Goal: Task Accomplishment & Management: Manage account settings

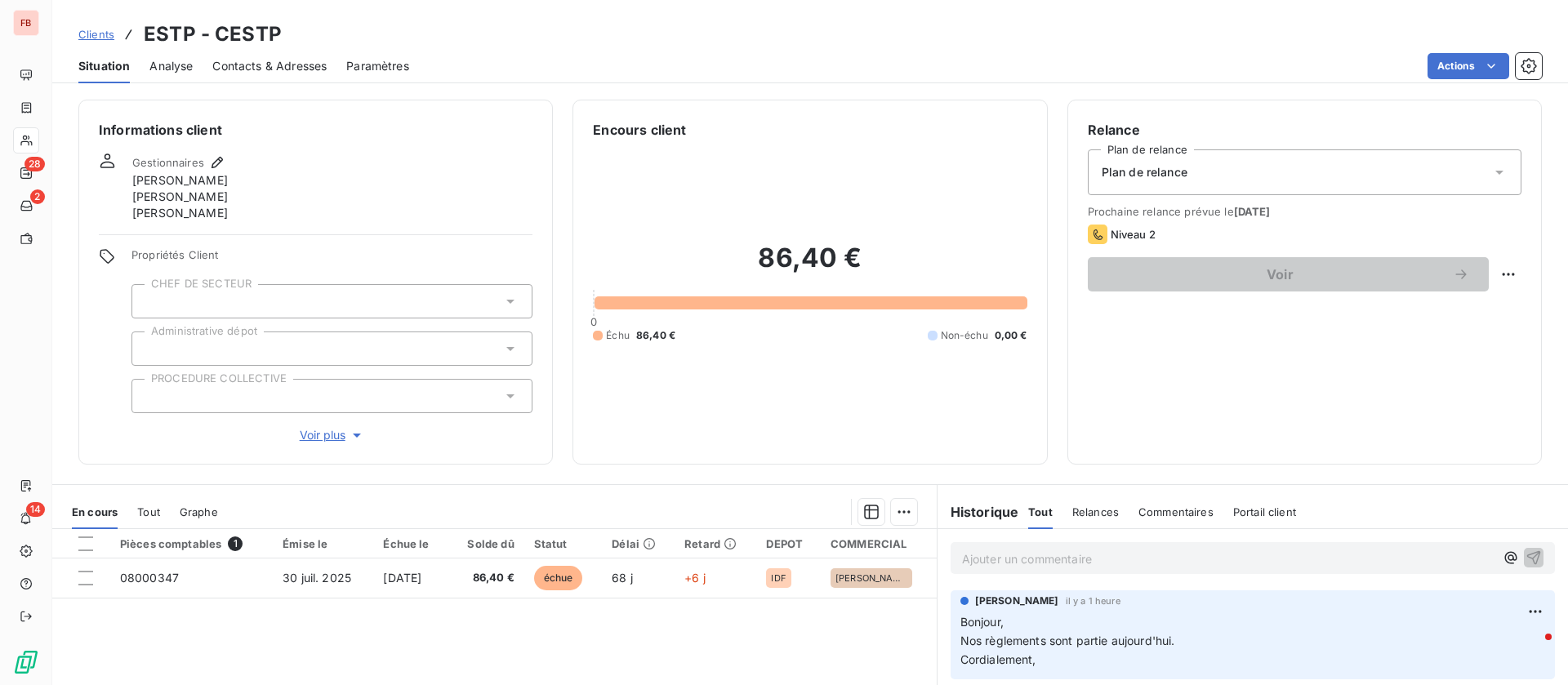
scroll to position [208, 0]
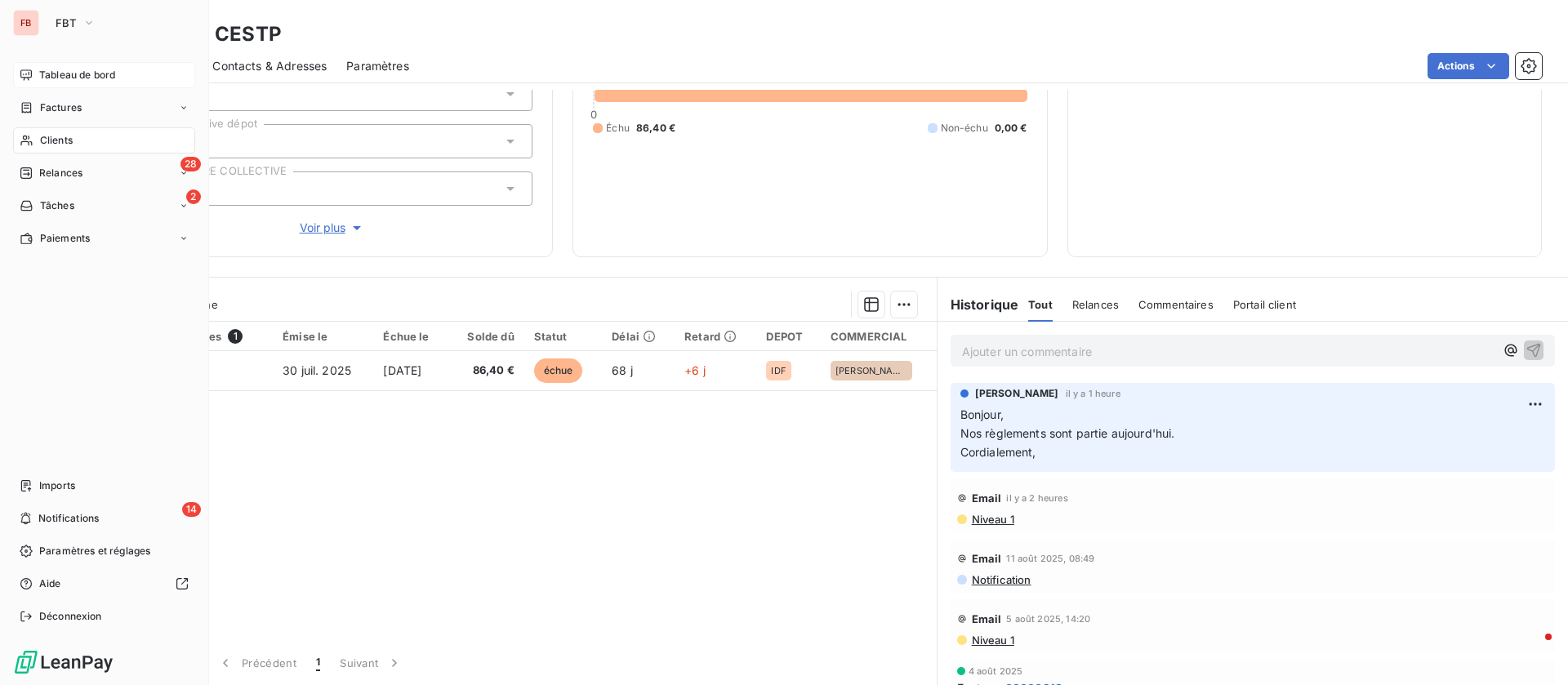
click at [74, 79] on span "Tableau de bord" at bounding box center [77, 74] width 76 height 15
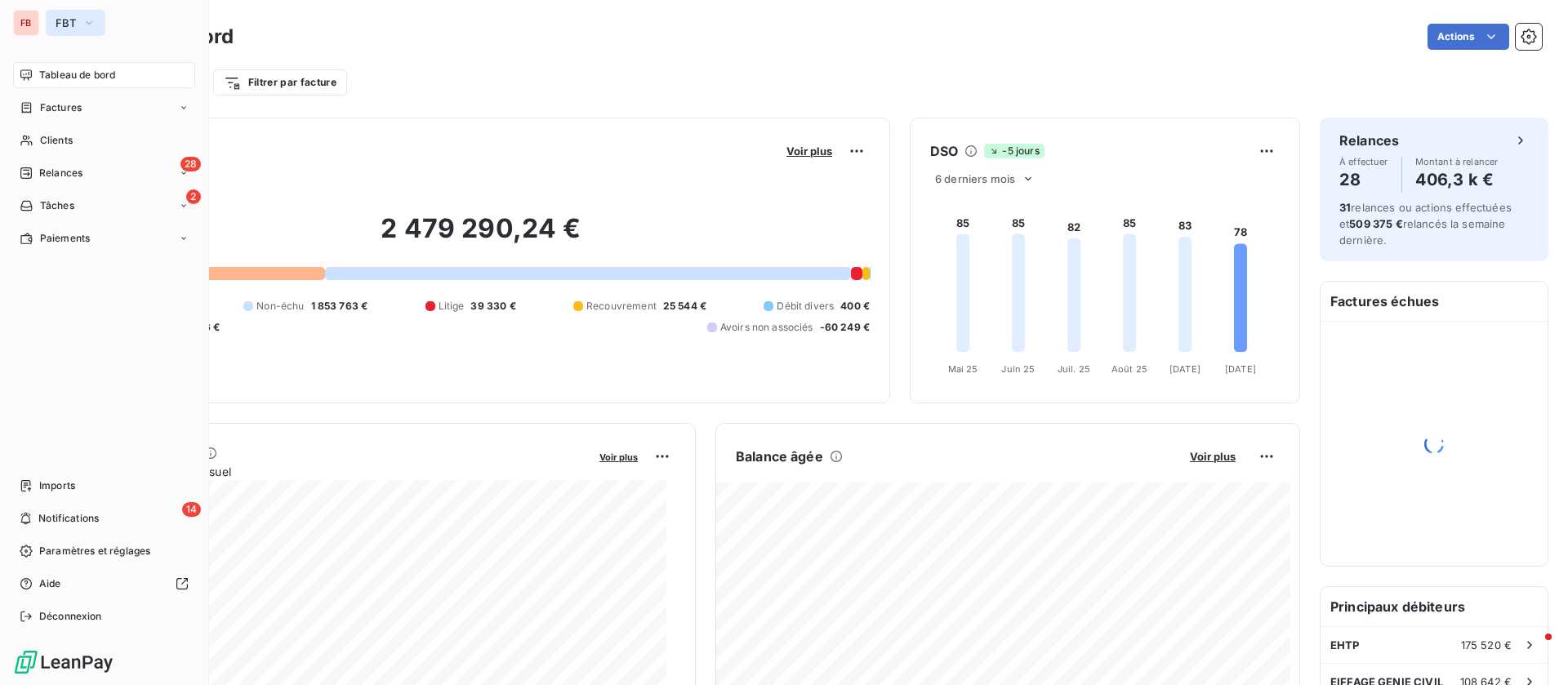
click at [95, 22] on button "FBT" at bounding box center [75, 22] width 60 height 26
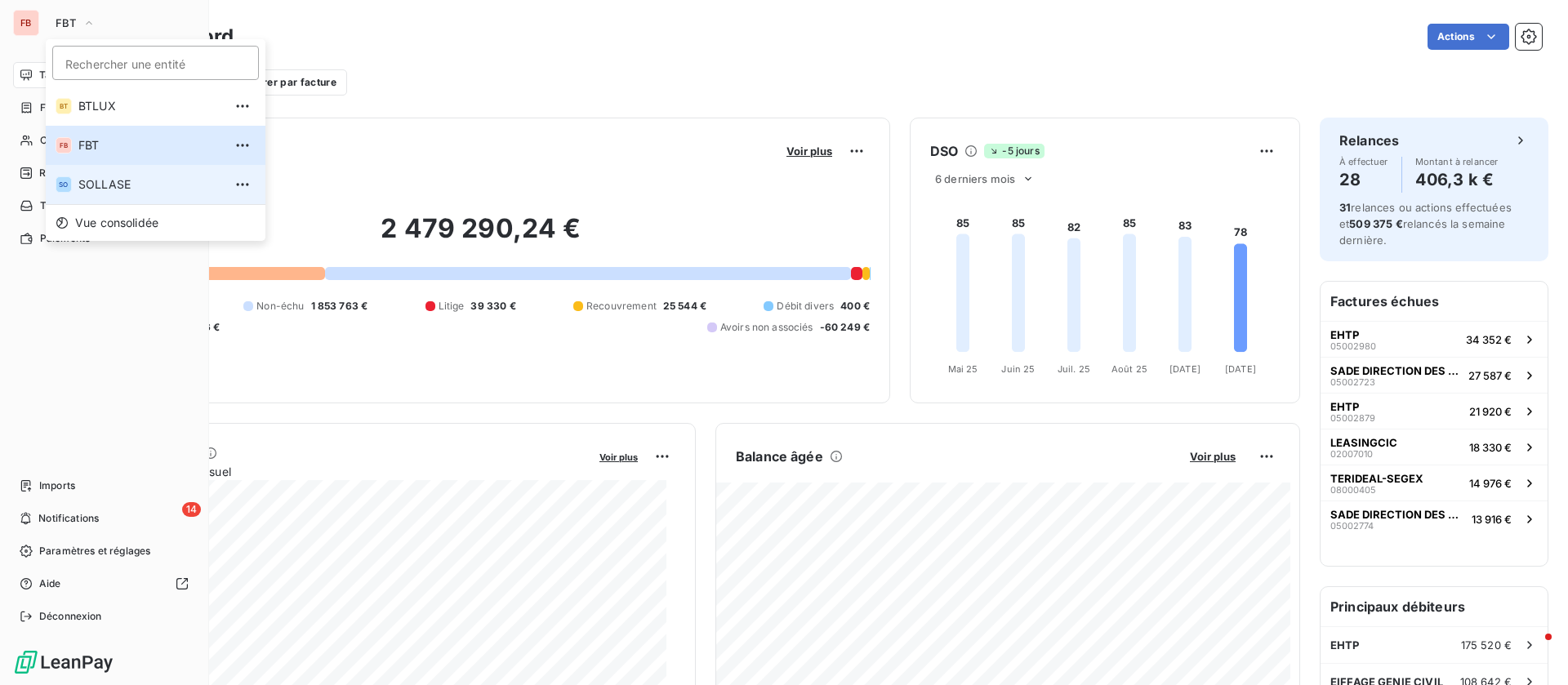
click at [117, 182] on span "SOLLASE" at bounding box center [151, 184] width 145 height 16
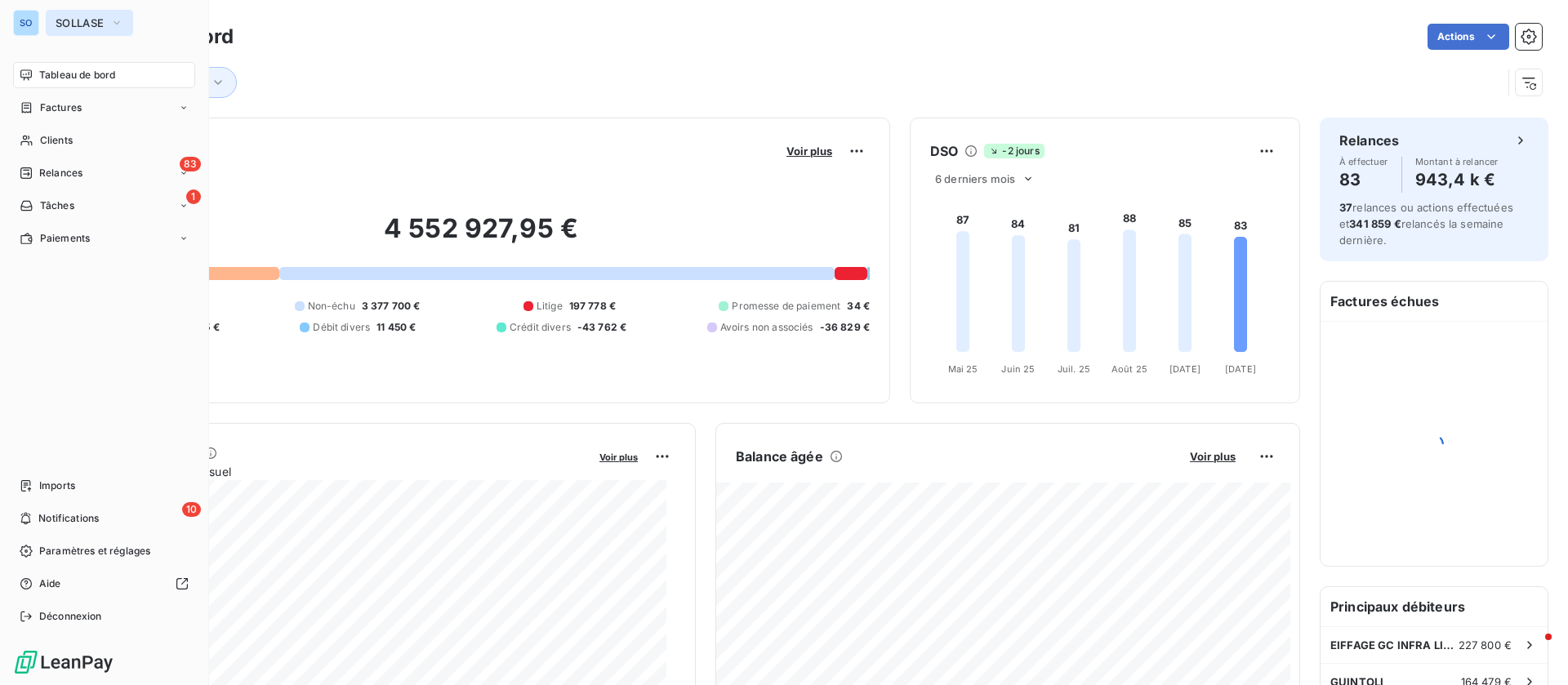
click at [100, 21] on span "SOLLASE" at bounding box center [80, 22] width 48 height 13
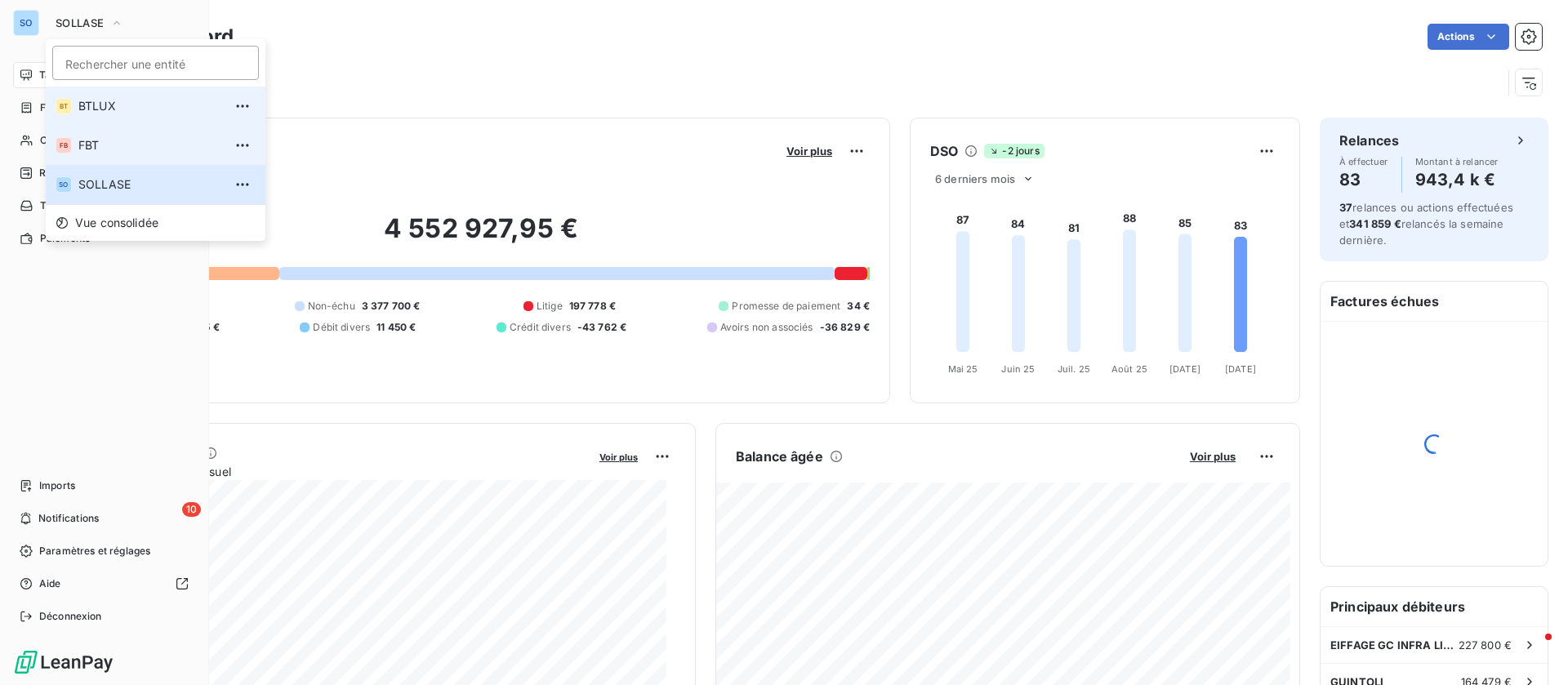
click at [125, 136] on li "FB FBT" at bounding box center [156, 144] width 220 height 39
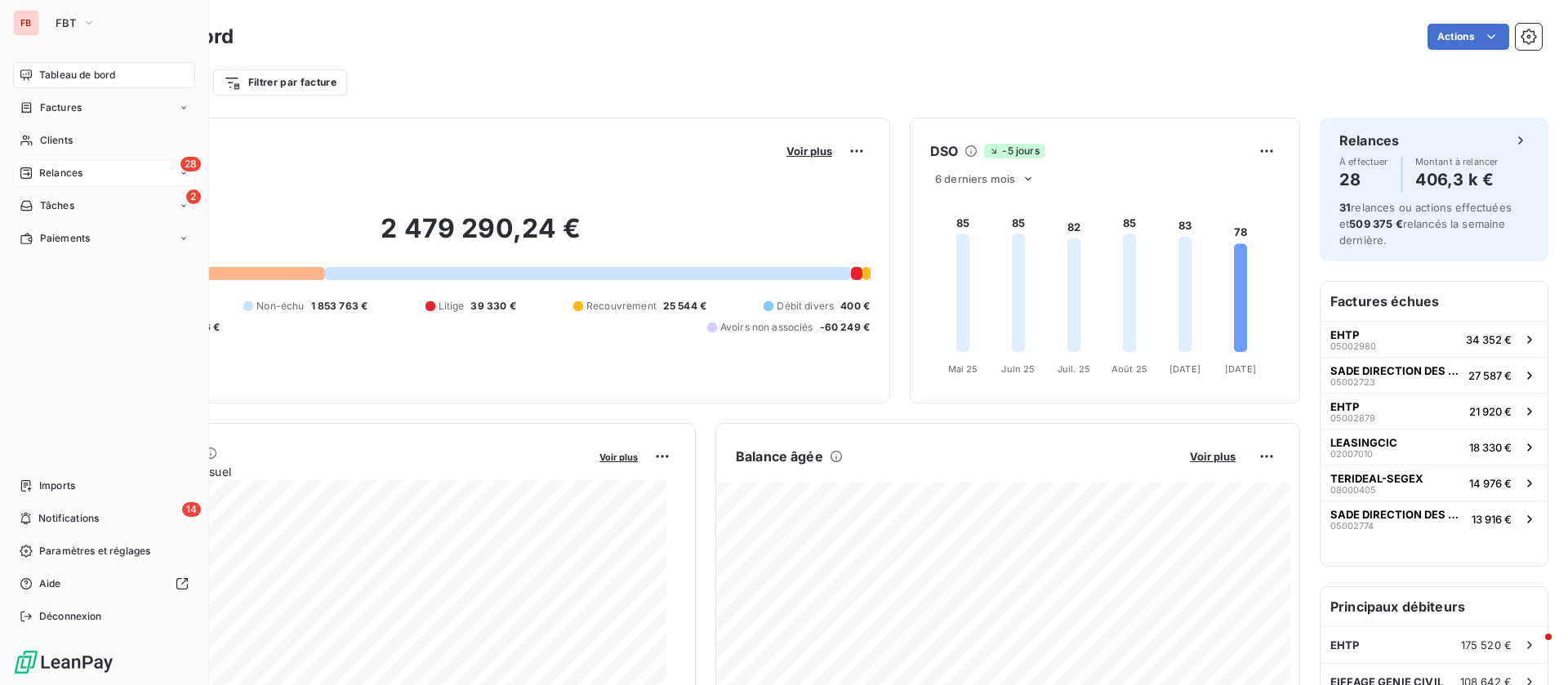
click at [69, 175] on span "Relances" at bounding box center [61, 173] width 43 height 15
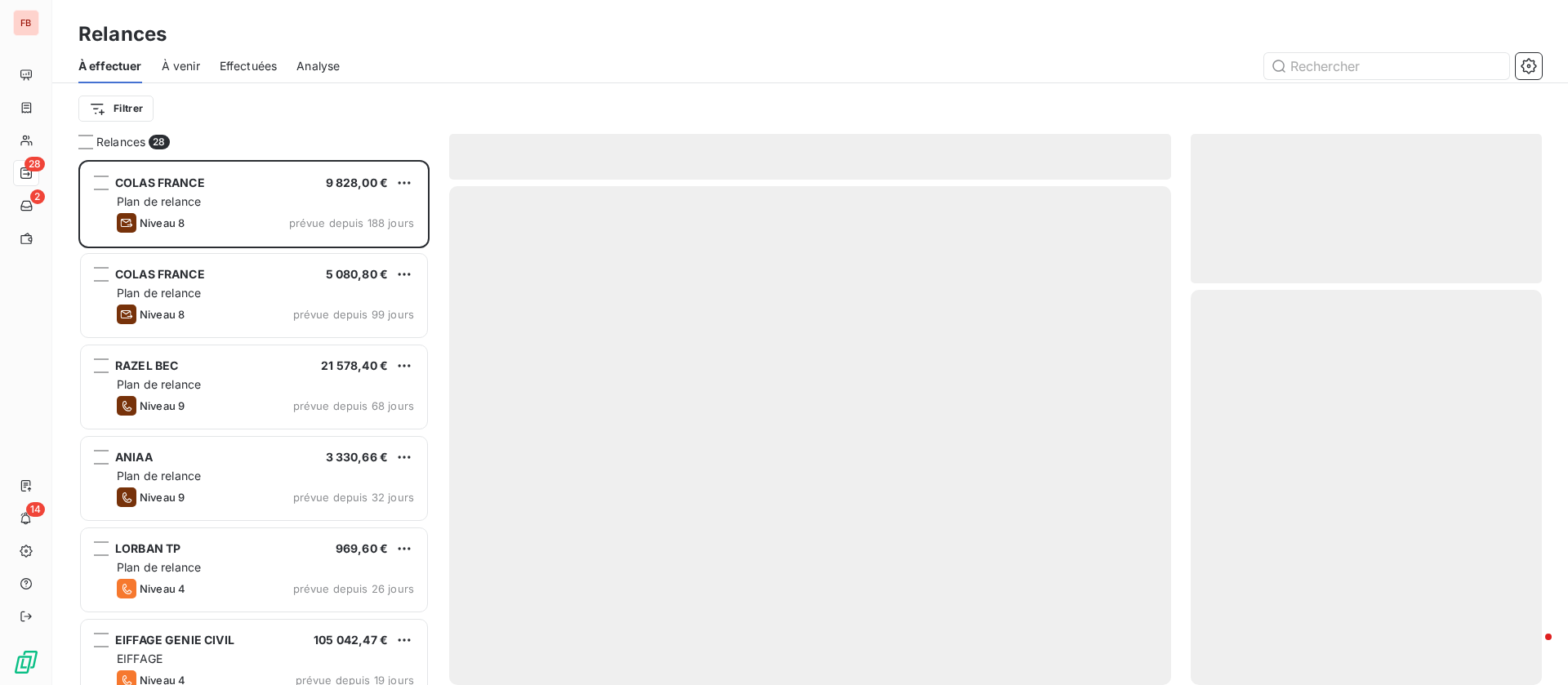
scroll to position [506, 332]
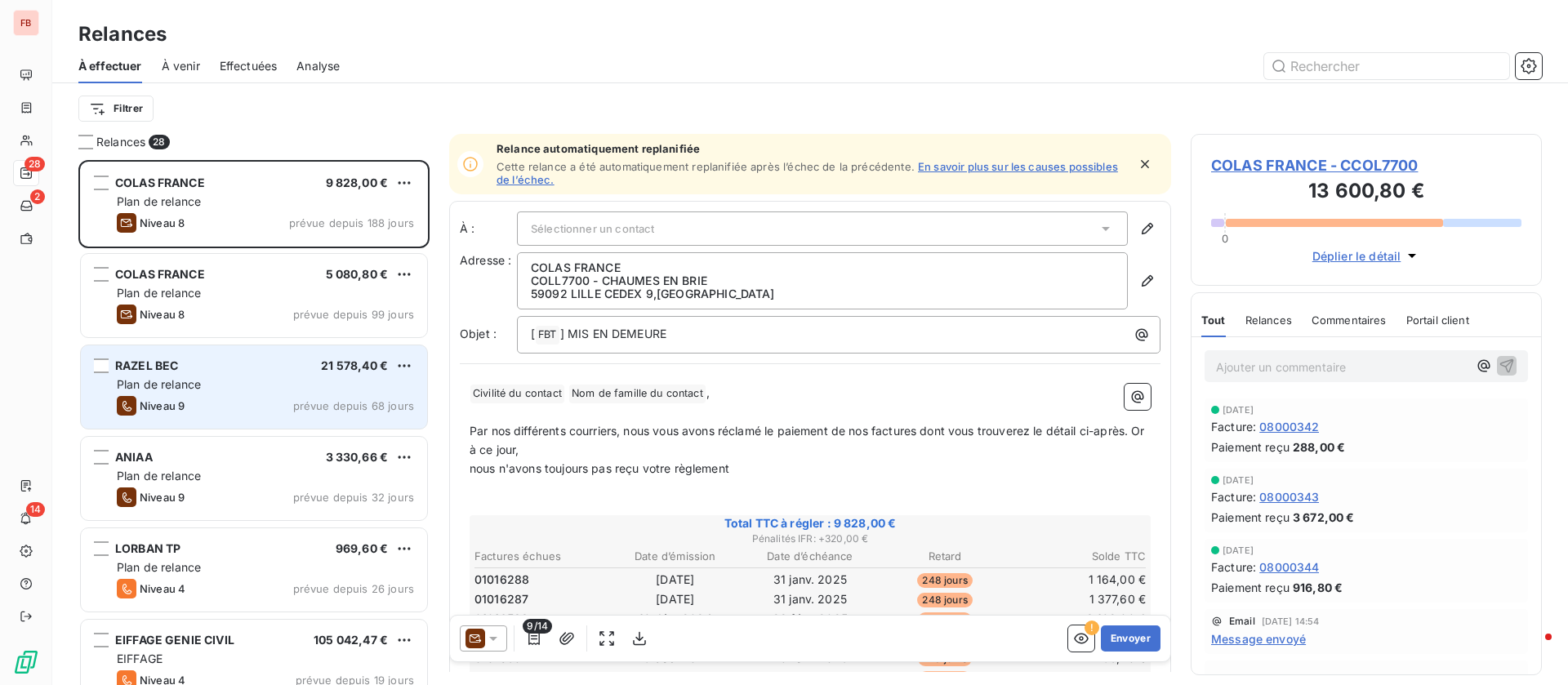
click at [211, 381] on div "Plan de relance" at bounding box center [266, 384] width 298 height 16
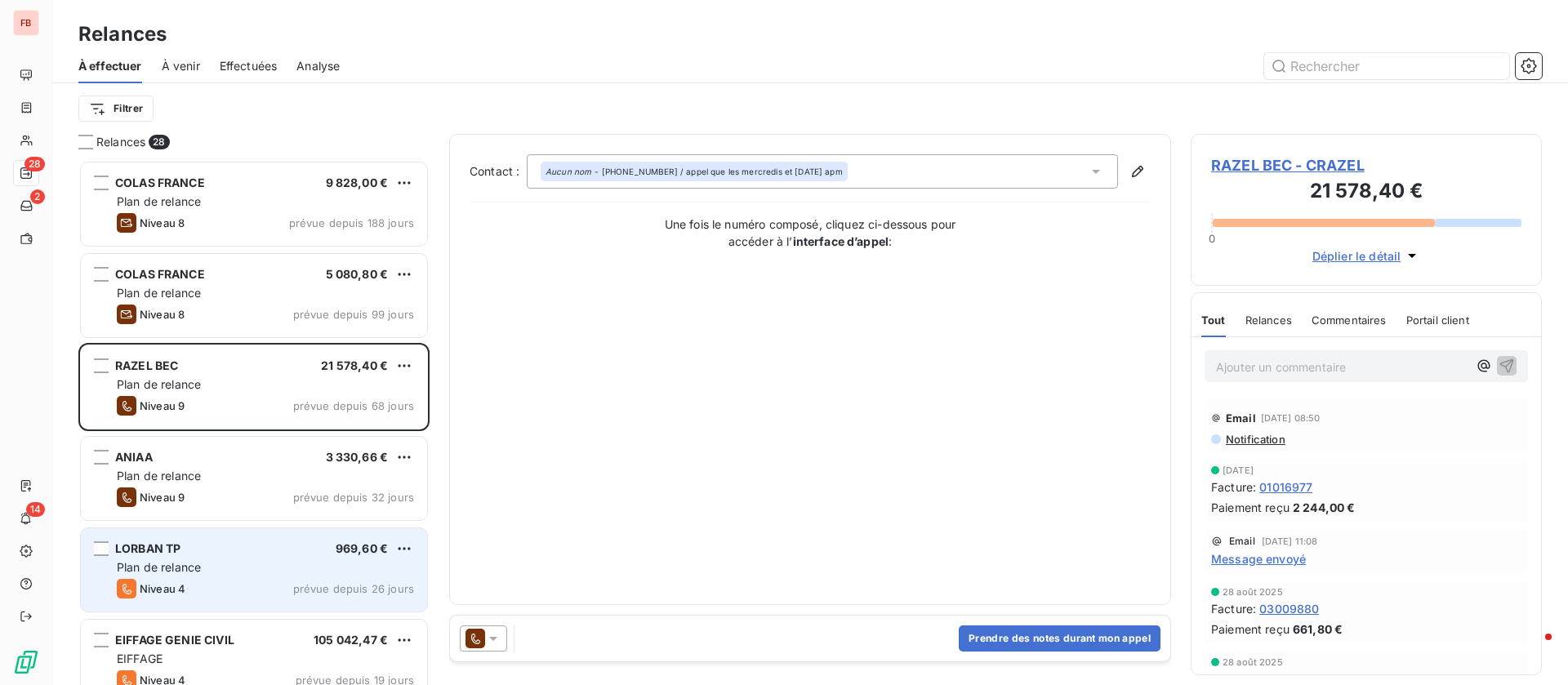
click at [249, 547] on div "LORBAN TP 969,60 €" at bounding box center [266, 548] width 298 height 15
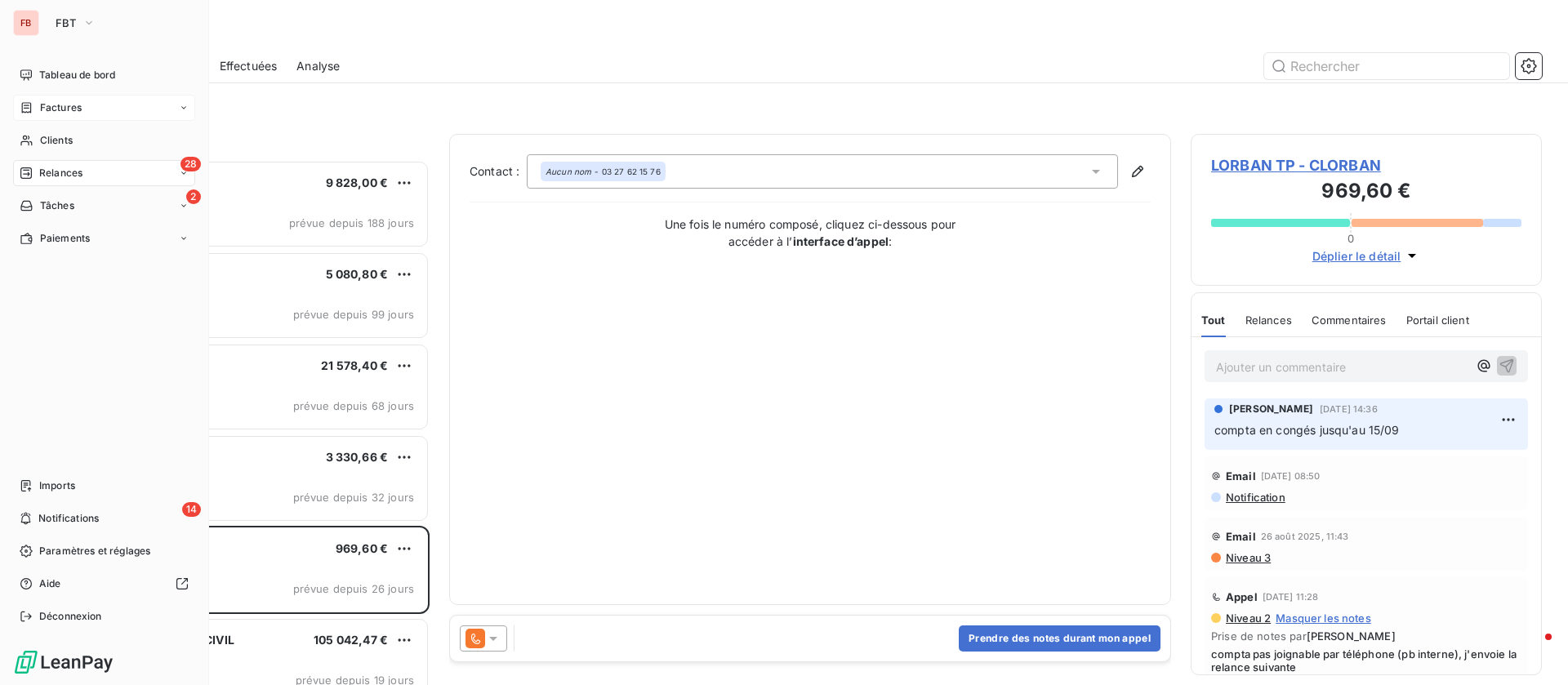
click at [64, 104] on span "Factures" at bounding box center [61, 107] width 42 height 15
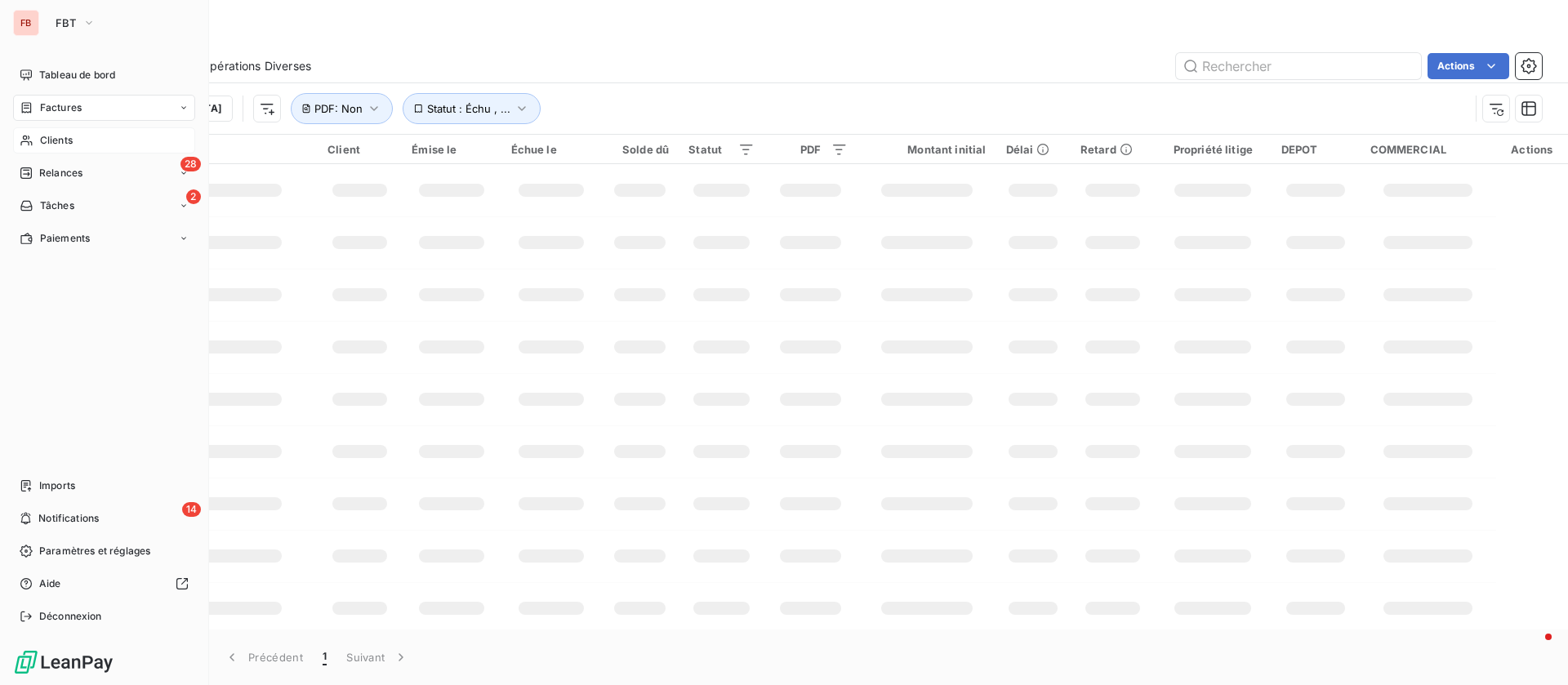
click at [38, 138] on div "Clients" at bounding box center [104, 140] width 183 height 26
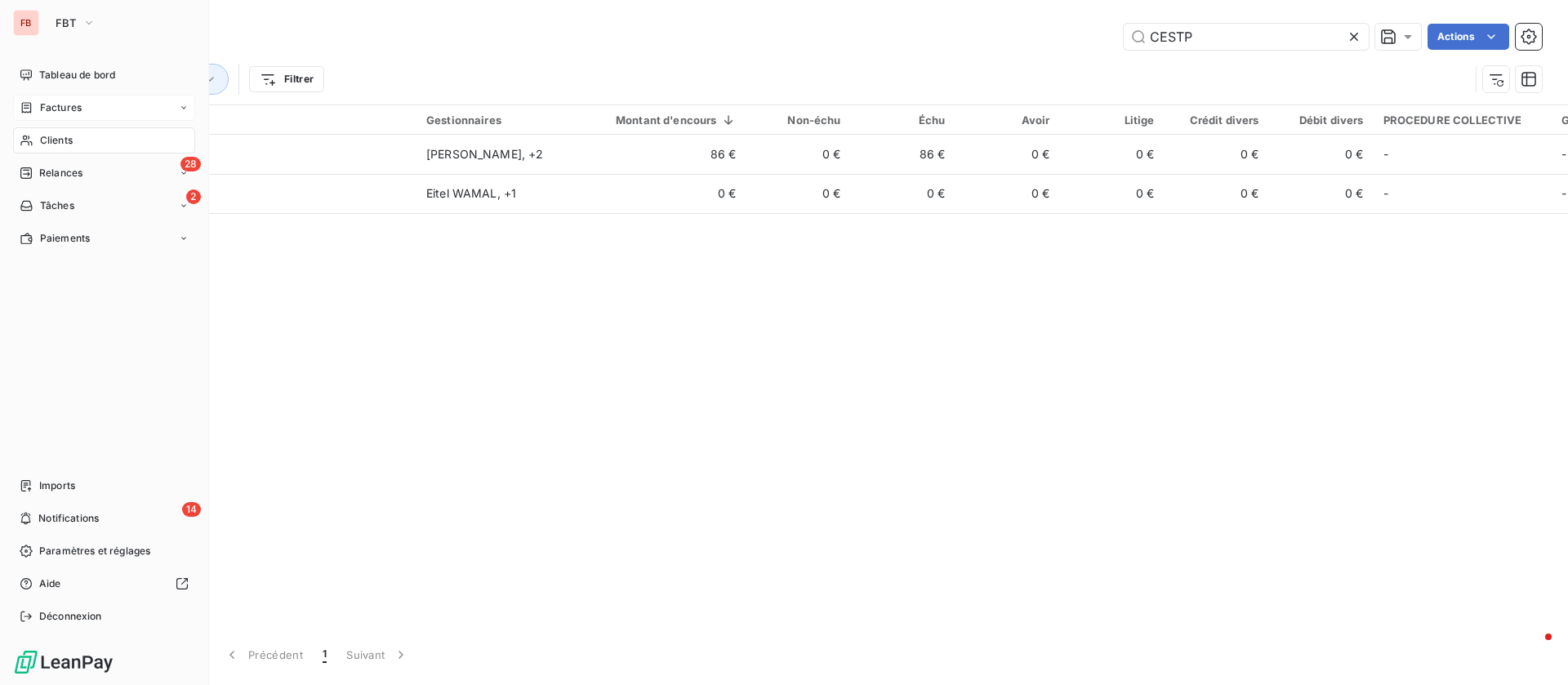
click at [48, 106] on span "Factures" at bounding box center [61, 107] width 42 height 15
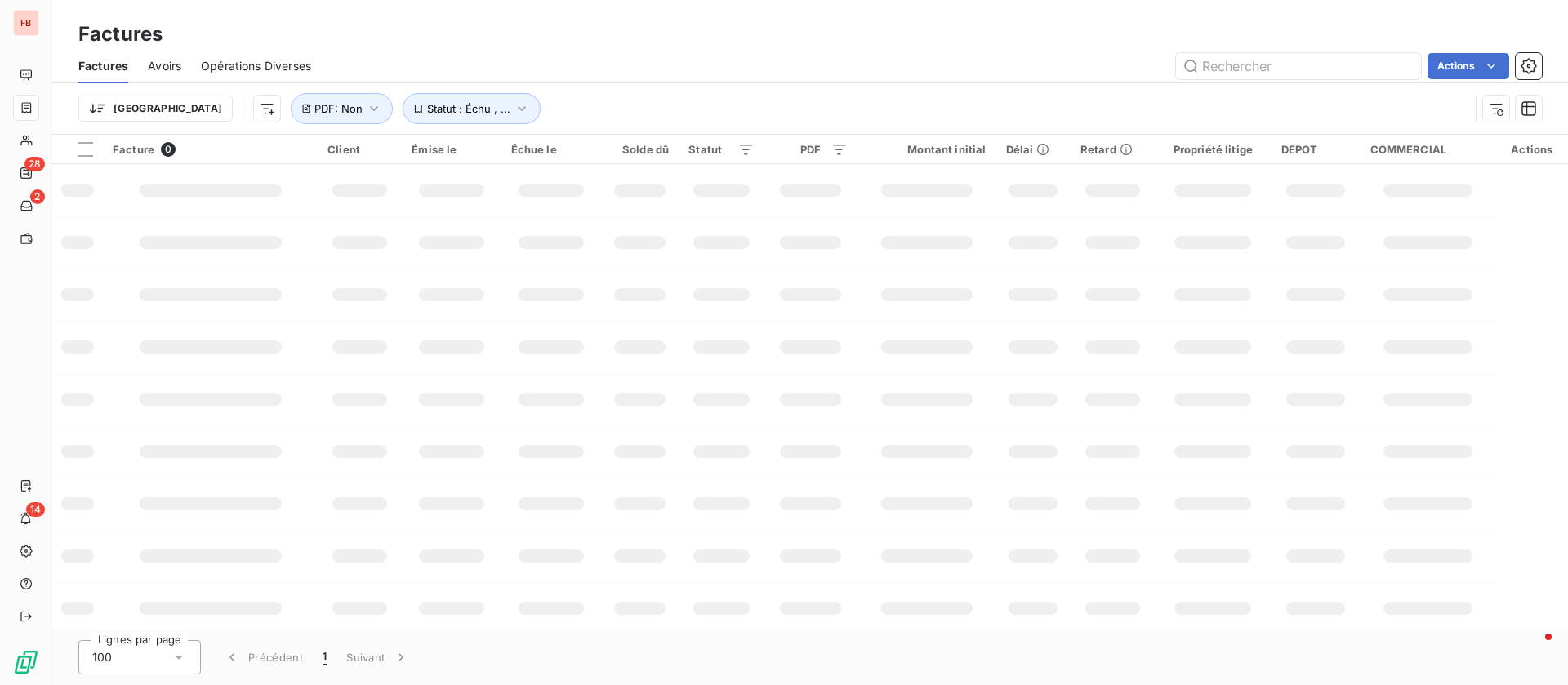
click at [161, 62] on span "Avoirs" at bounding box center [164, 66] width 34 height 16
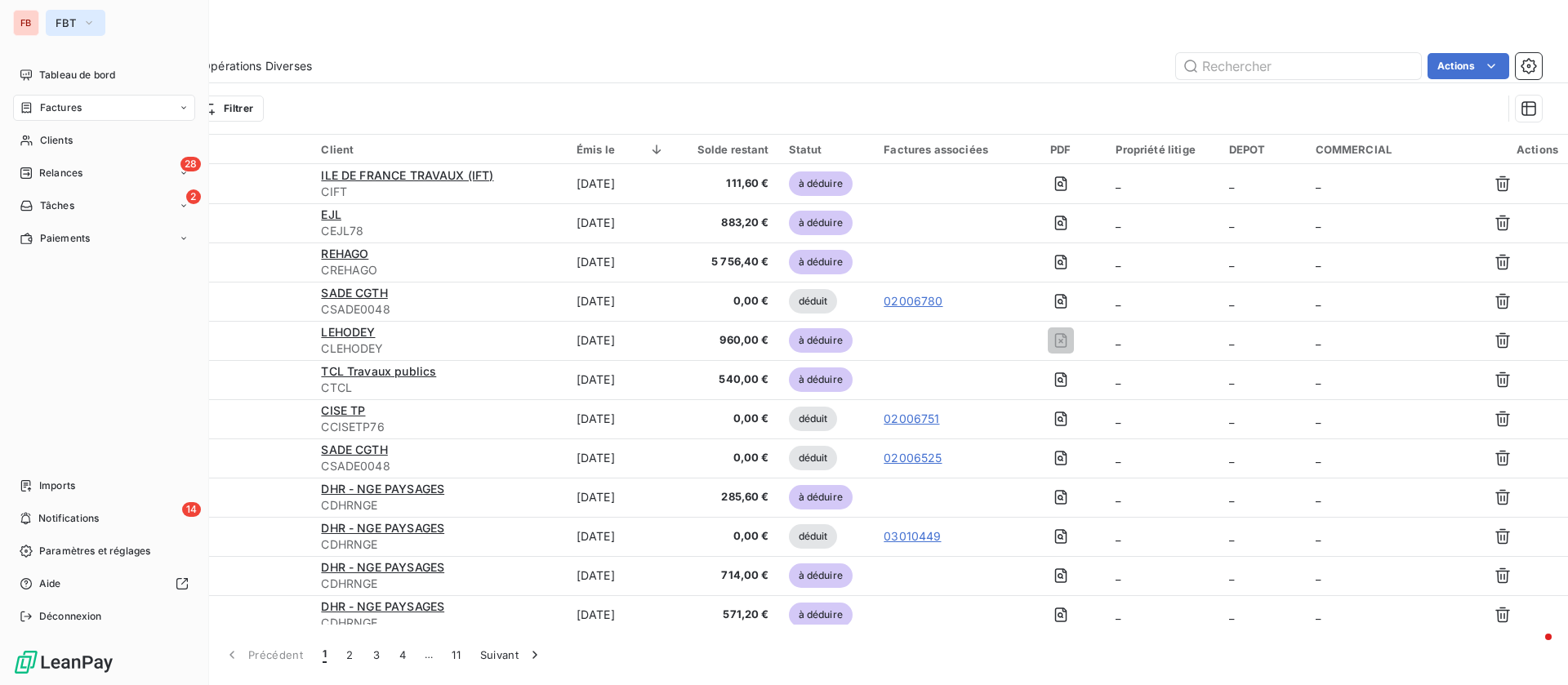
click at [67, 24] on span "FBT" at bounding box center [66, 22] width 21 height 13
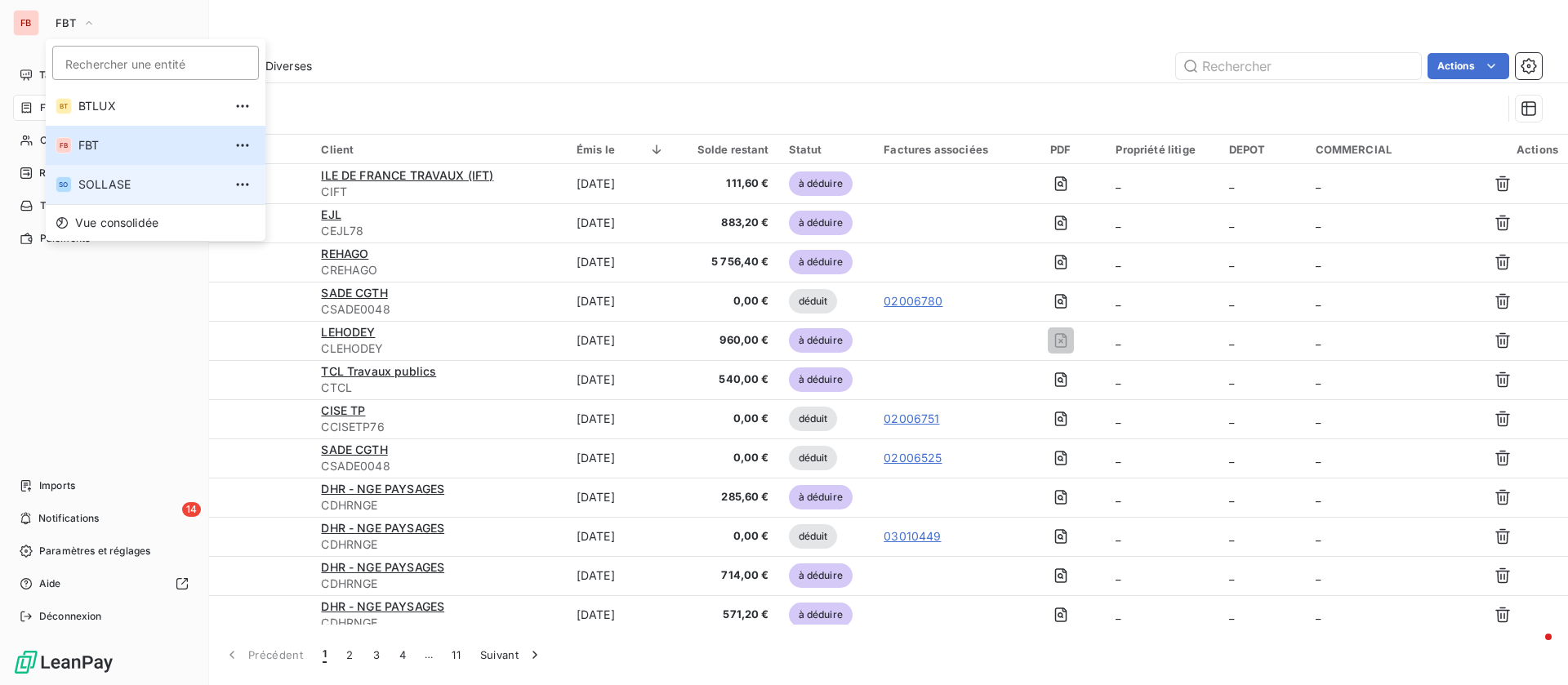
click at [109, 186] on span "SOLLASE" at bounding box center [151, 184] width 145 height 16
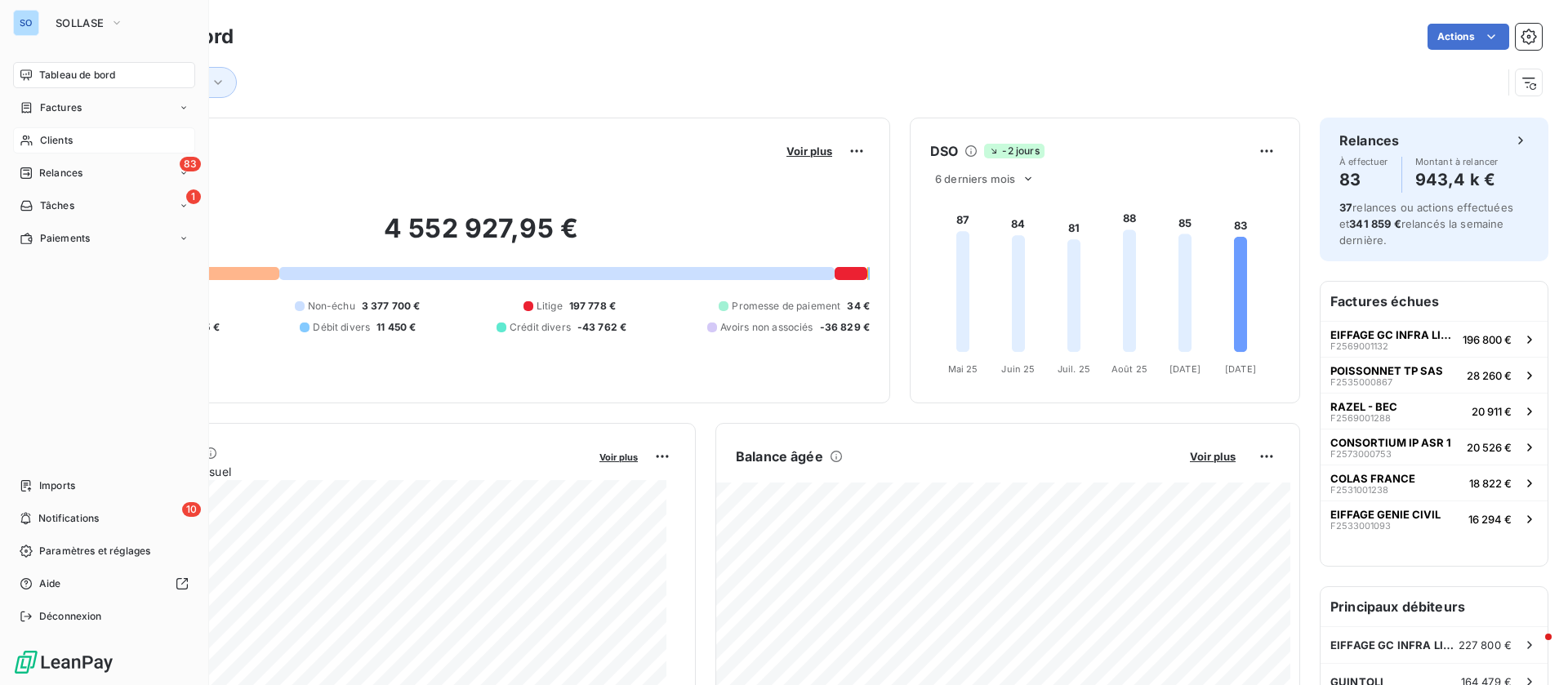
click at [56, 135] on span "Clients" at bounding box center [56, 140] width 33 height 15
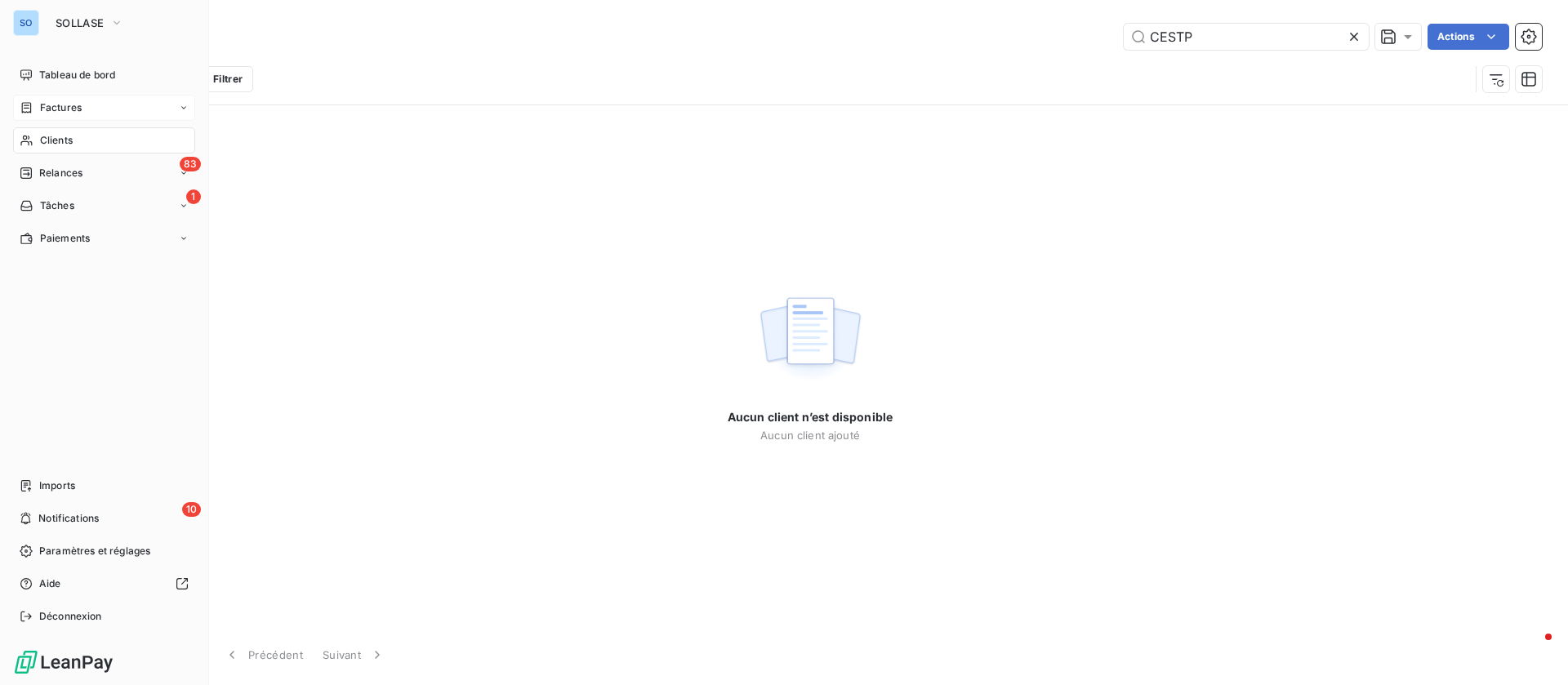
click at [55, 108] on span "Factures" at bounding box center [61, 107] width 42 height 15
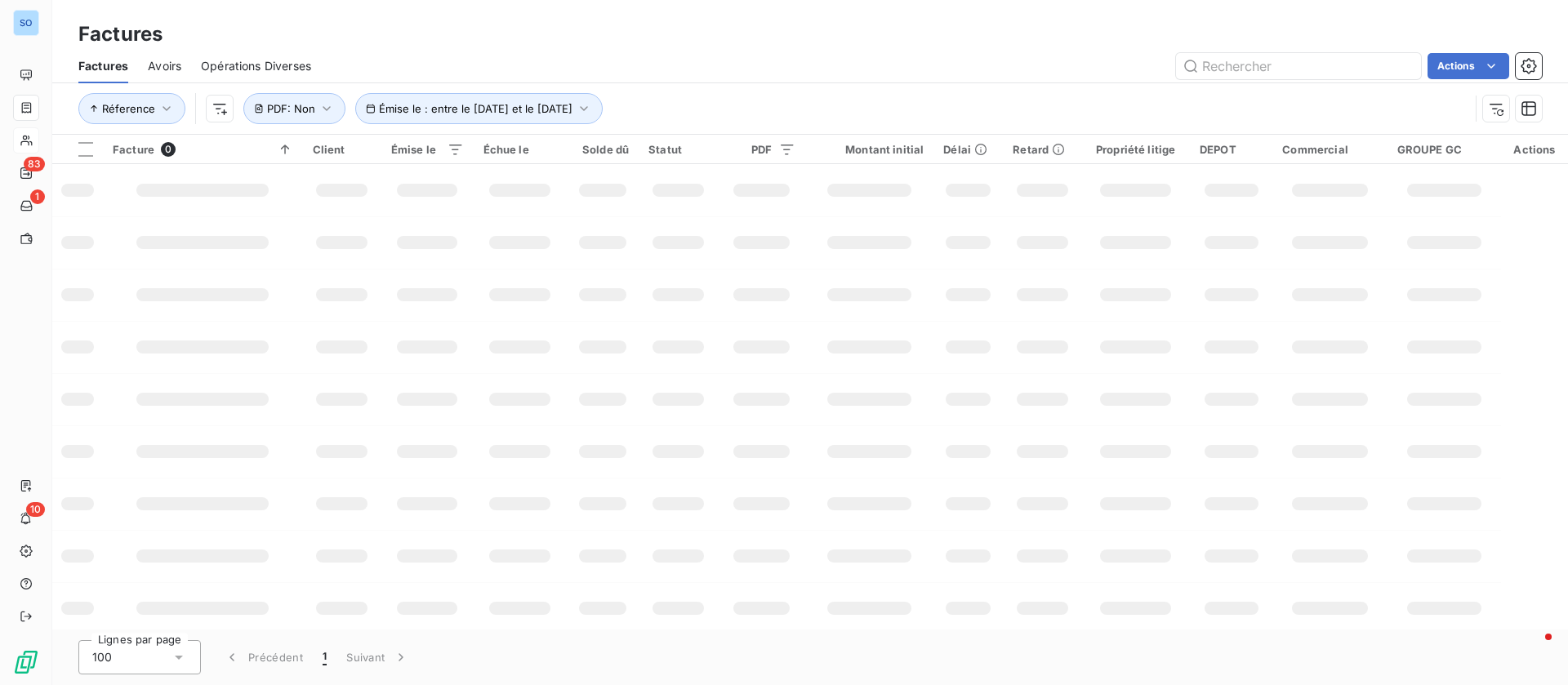
click at [164, 66] on span "Avoirs" at bounding box center [164, 66] width 34 height 16
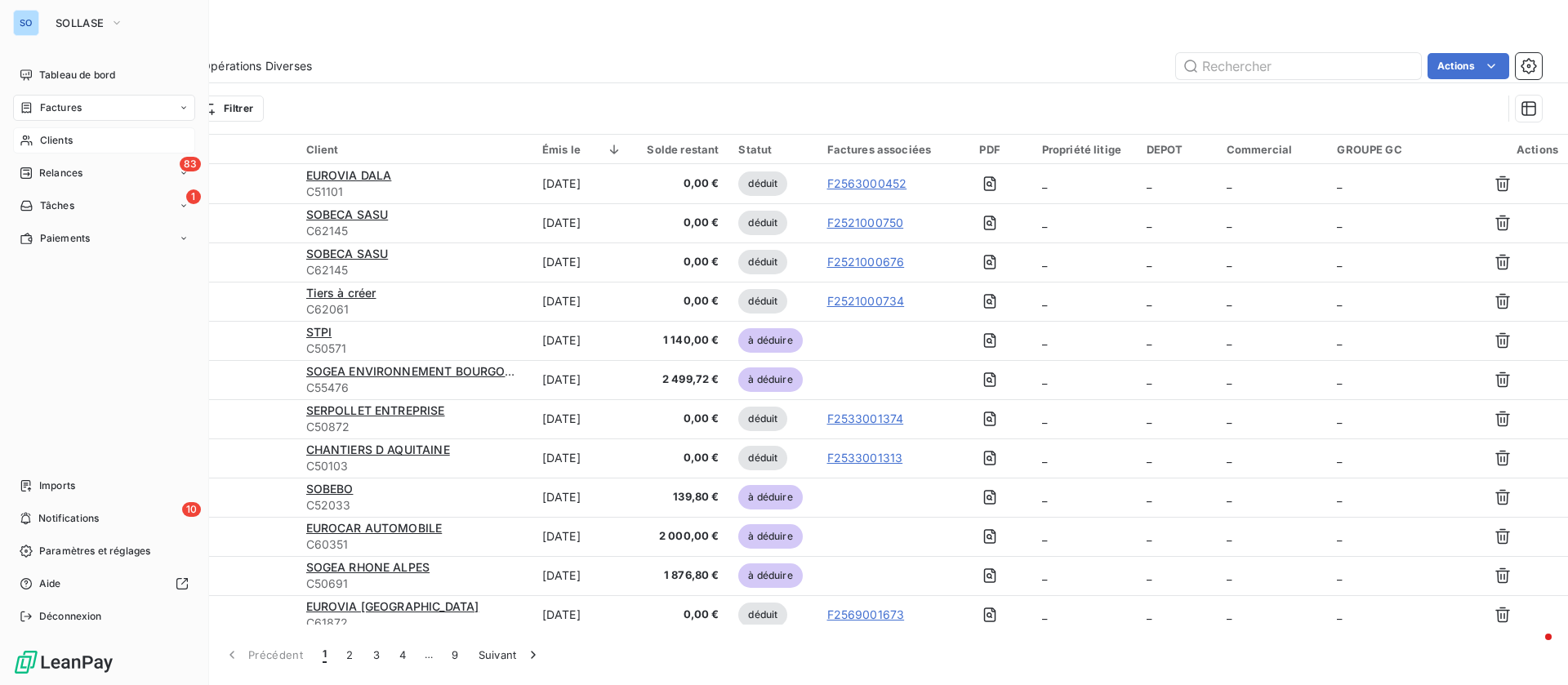
click at [41, 61] on div "SO SOLLASE Tableau de bord Factures Clients 83 Relances 1 Tâches Paiements Impo…" at bounding box center [105, 342] width 209 height 685
click at [45, 67] on span "Tableau de bord" at bounding box center [77, 74] width 76 height 15
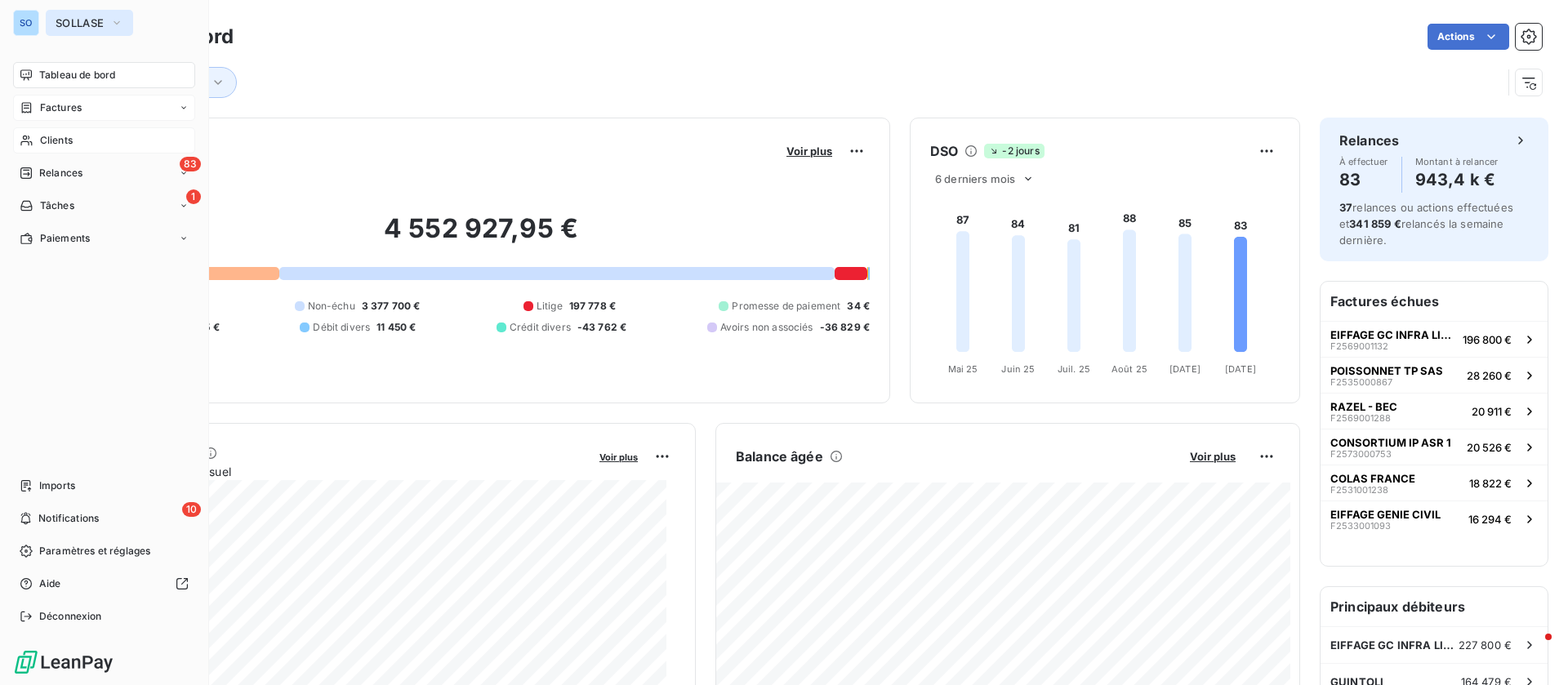
click at [66, 16] on span "SOLLASE" at bounding box center [80, 22] width 48 height 13
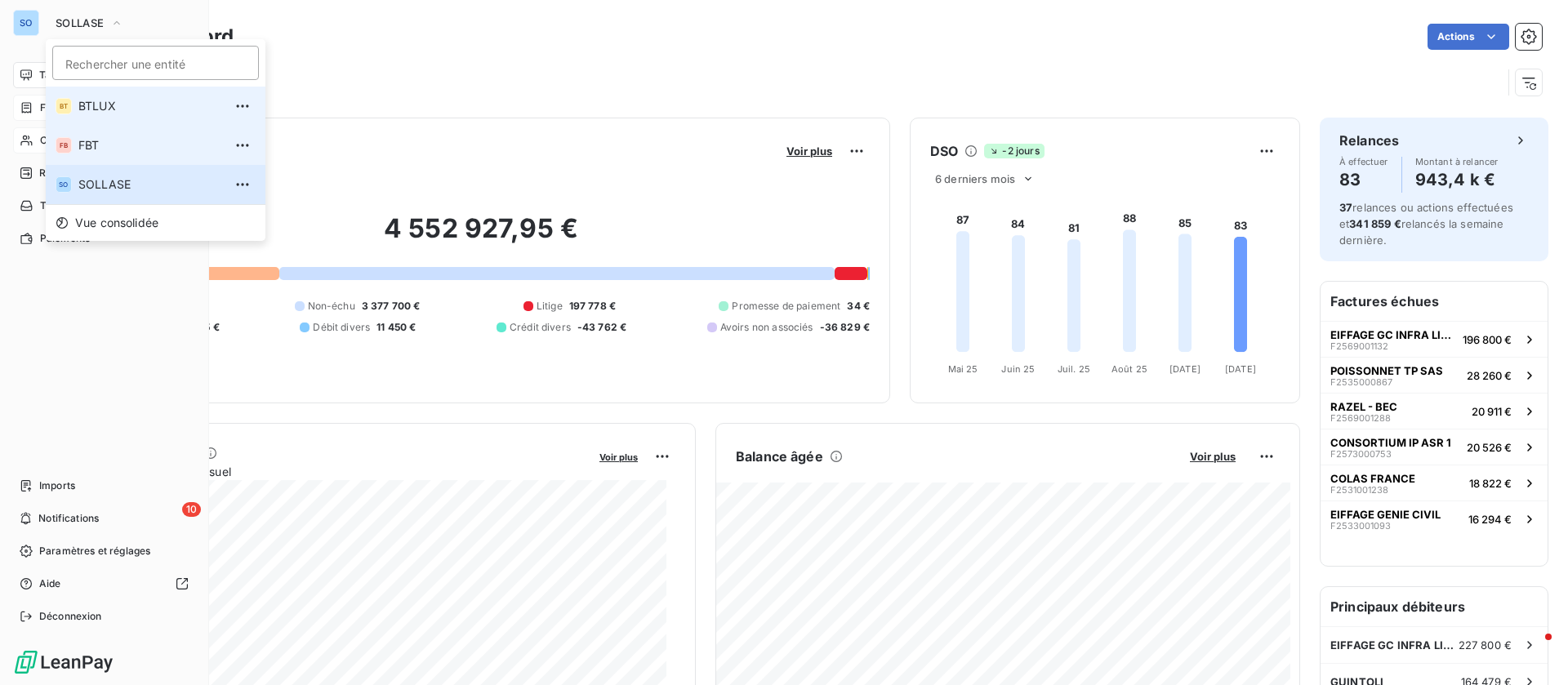
click at [100, 132] on li "FB FBT" at bounding box center [156, 144] width 220 height 39
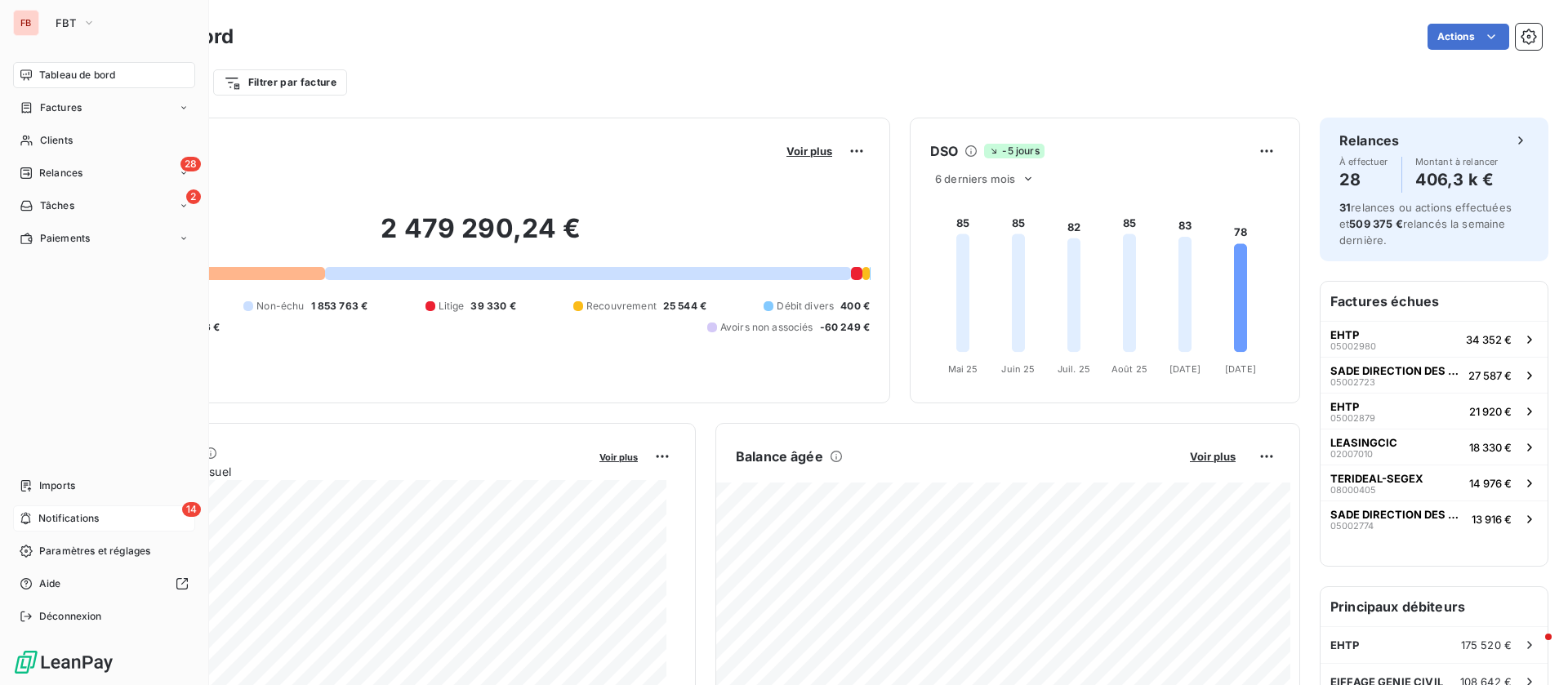
click at [88, 522] on span "Notifications" at bounding box center [68, 518] width 61 height 15
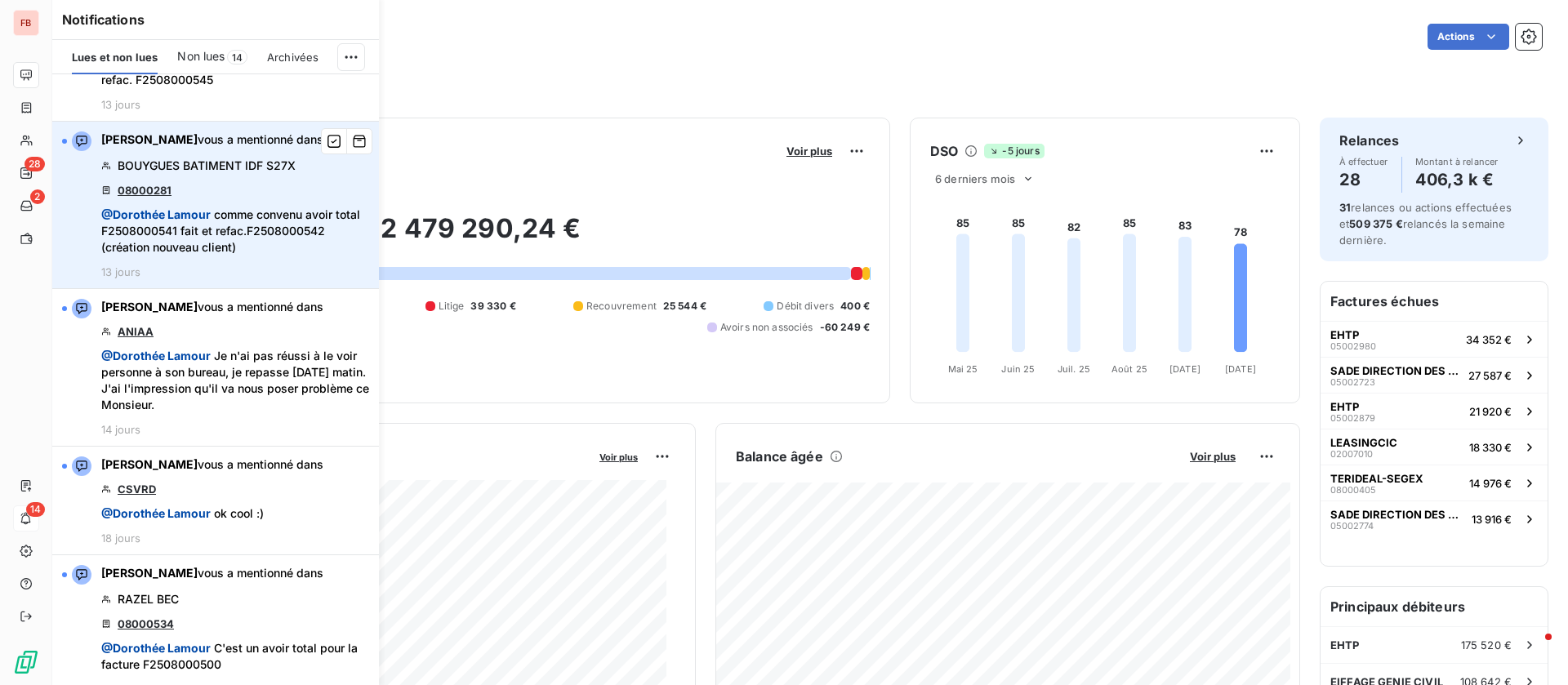
scroll to position [1225, 0]
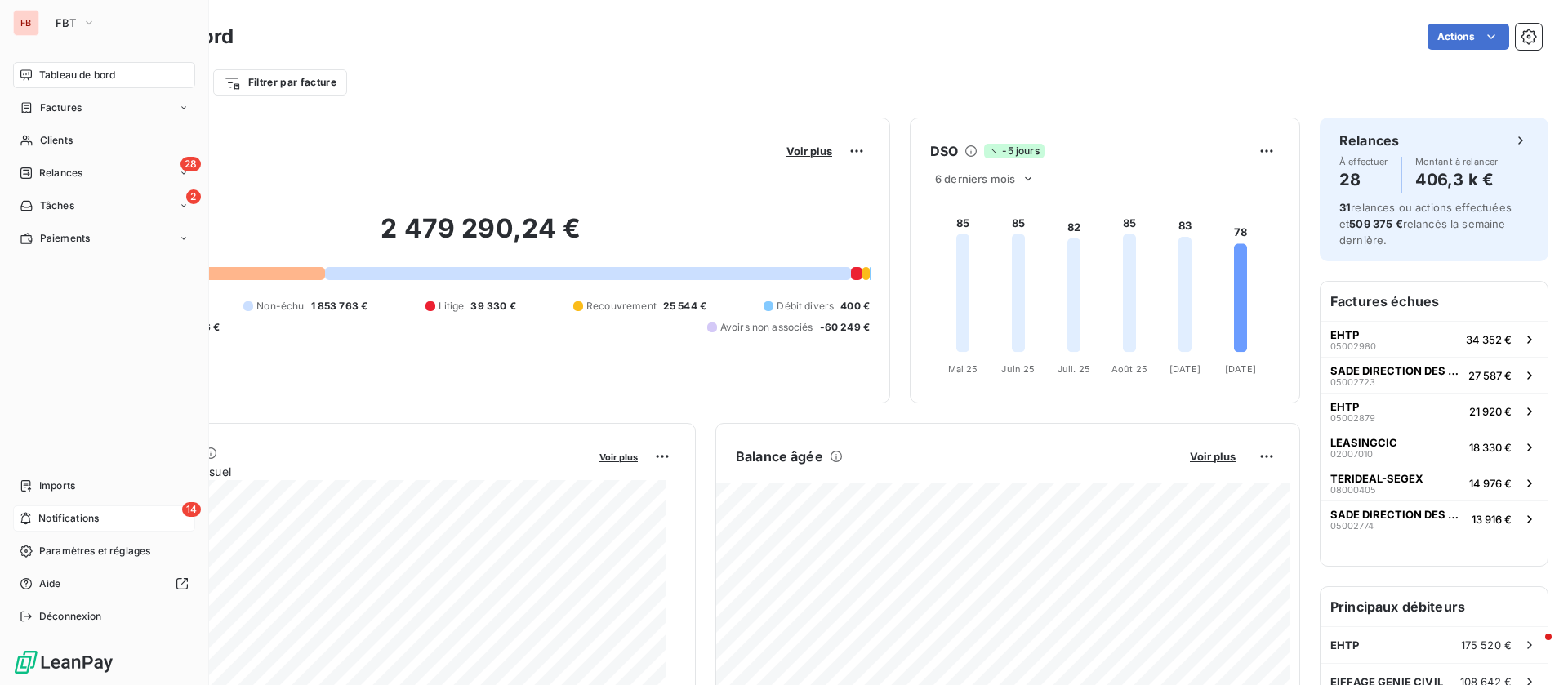
drag, startPoint x: 35, startPoint y: 134, endPoint x: 144, endPoint y: 125, distance: 109.4
click at [35, 133] on div "Clients" at bounding box center [104, 140] width 183 height 26
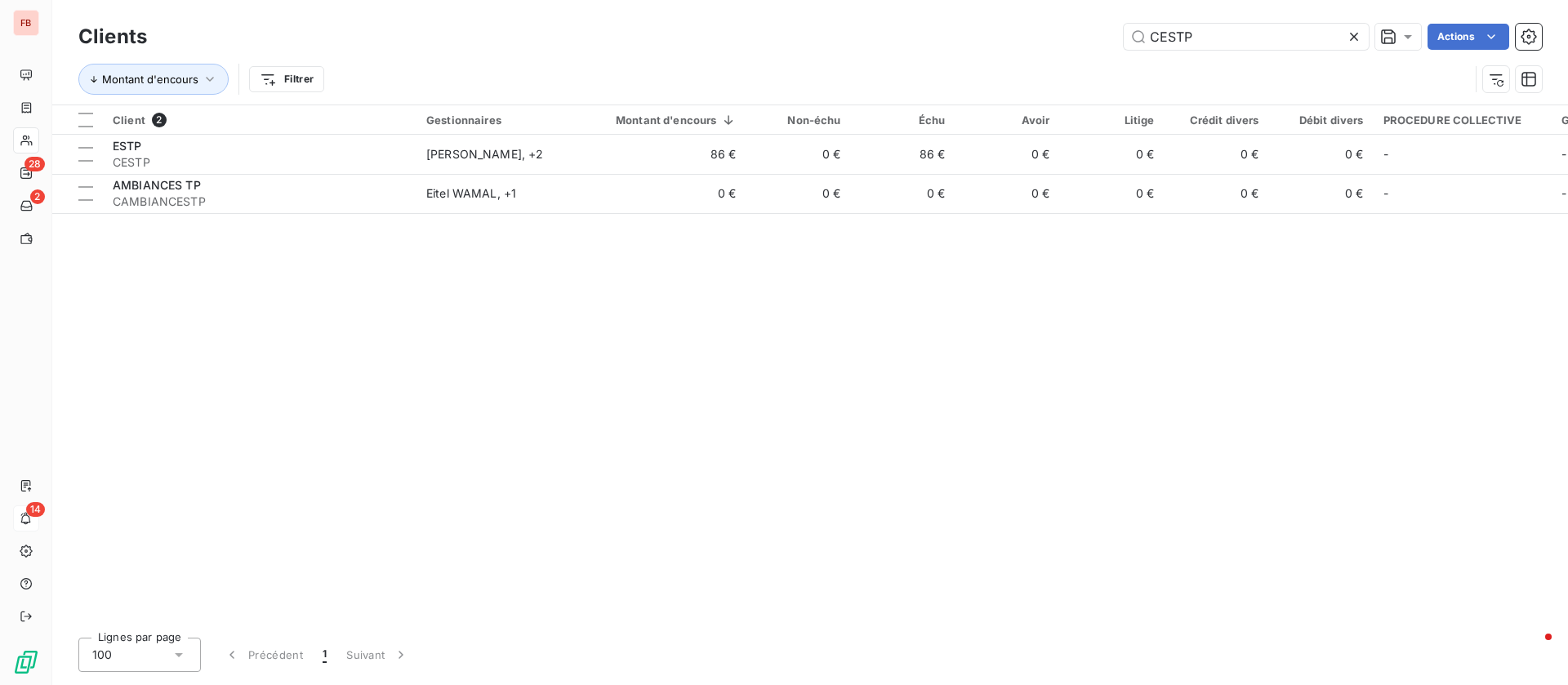
drag, startPoint x: 1234, startPoint y: 34, endPoint x: 940, endPoint y: 27, distance: 294.1
click at [940, 27] on div "CESTP Actions" at bounding box center [855, 36] width 1376 height 26
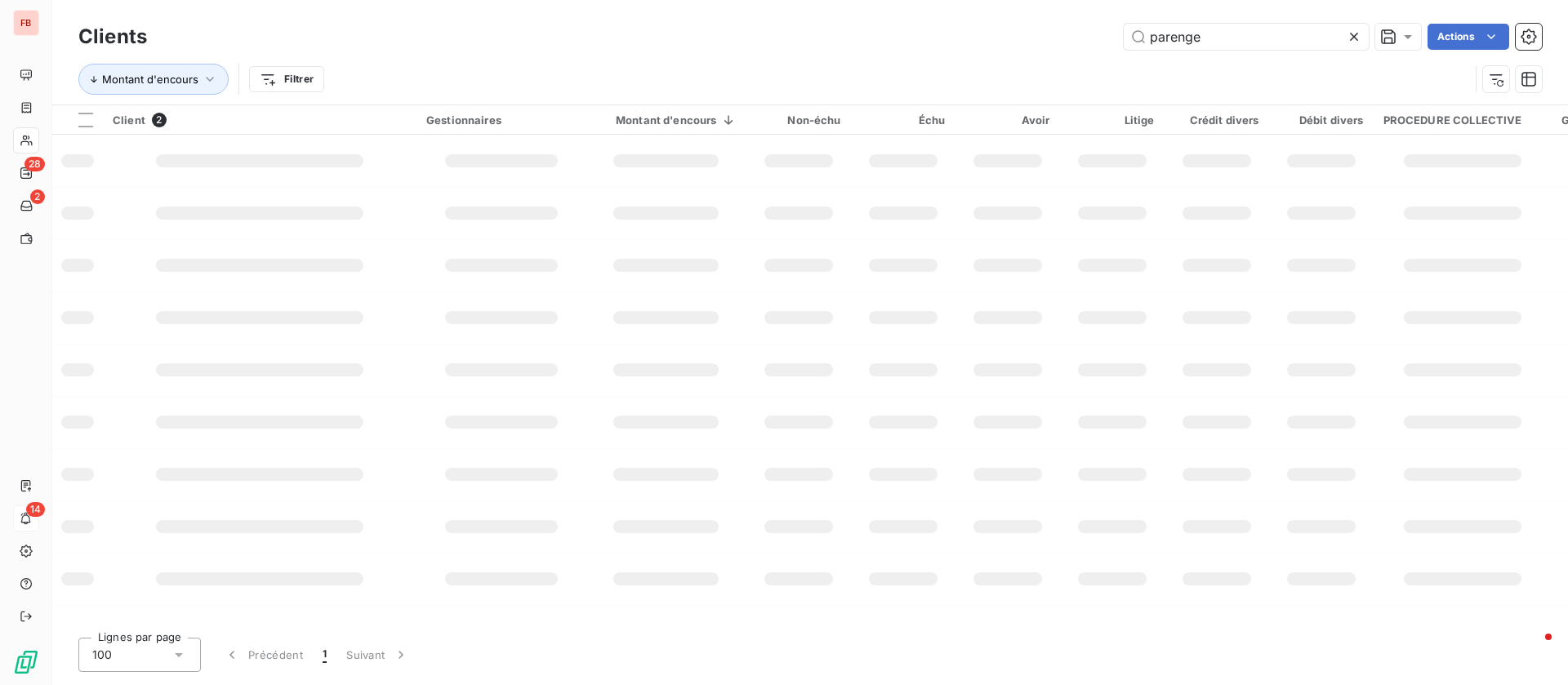
type input "parenge"
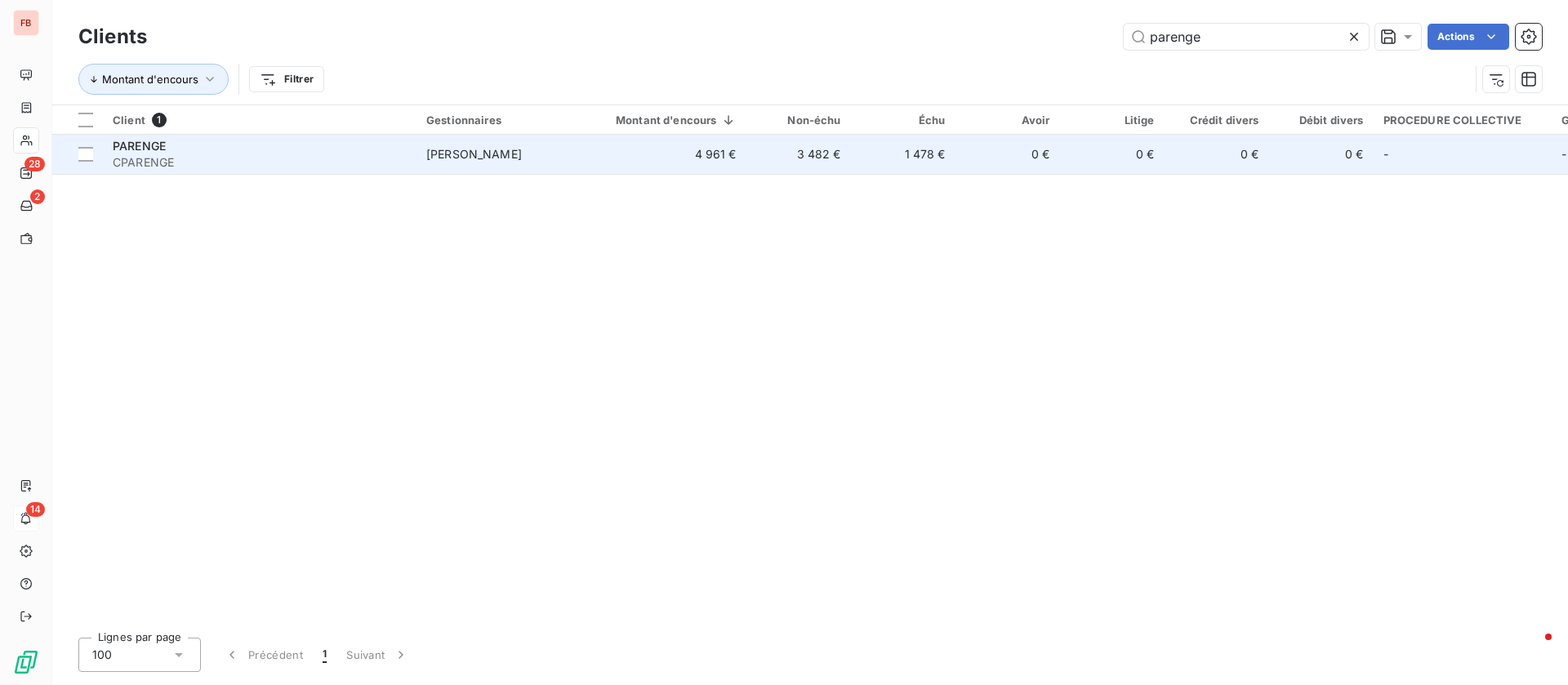
click at [134, 168] on span "CPARENGE" at bounding box center [260, 162] width 294 height 16
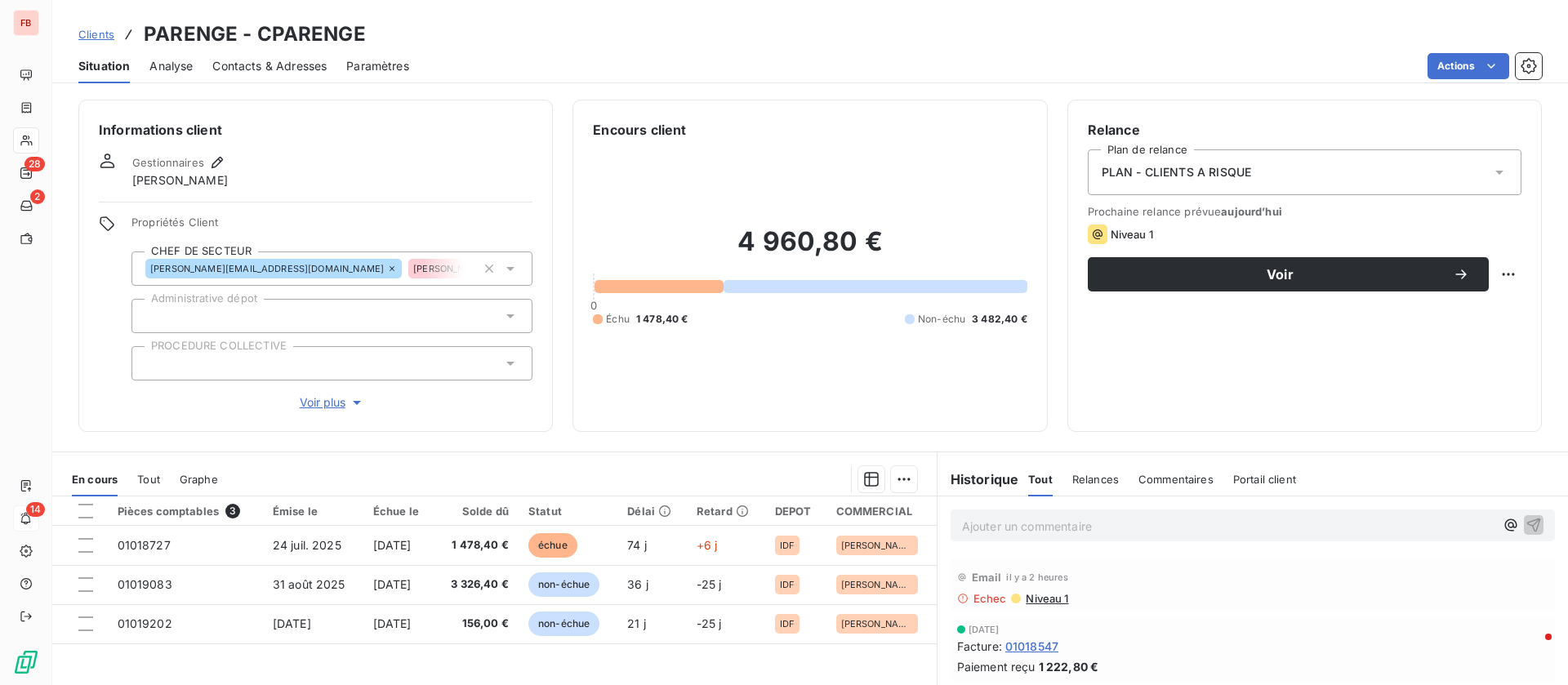
click at [241, 64] on span "Contacts & Adresses" at bounding box center [269, 66] width 114 height 16
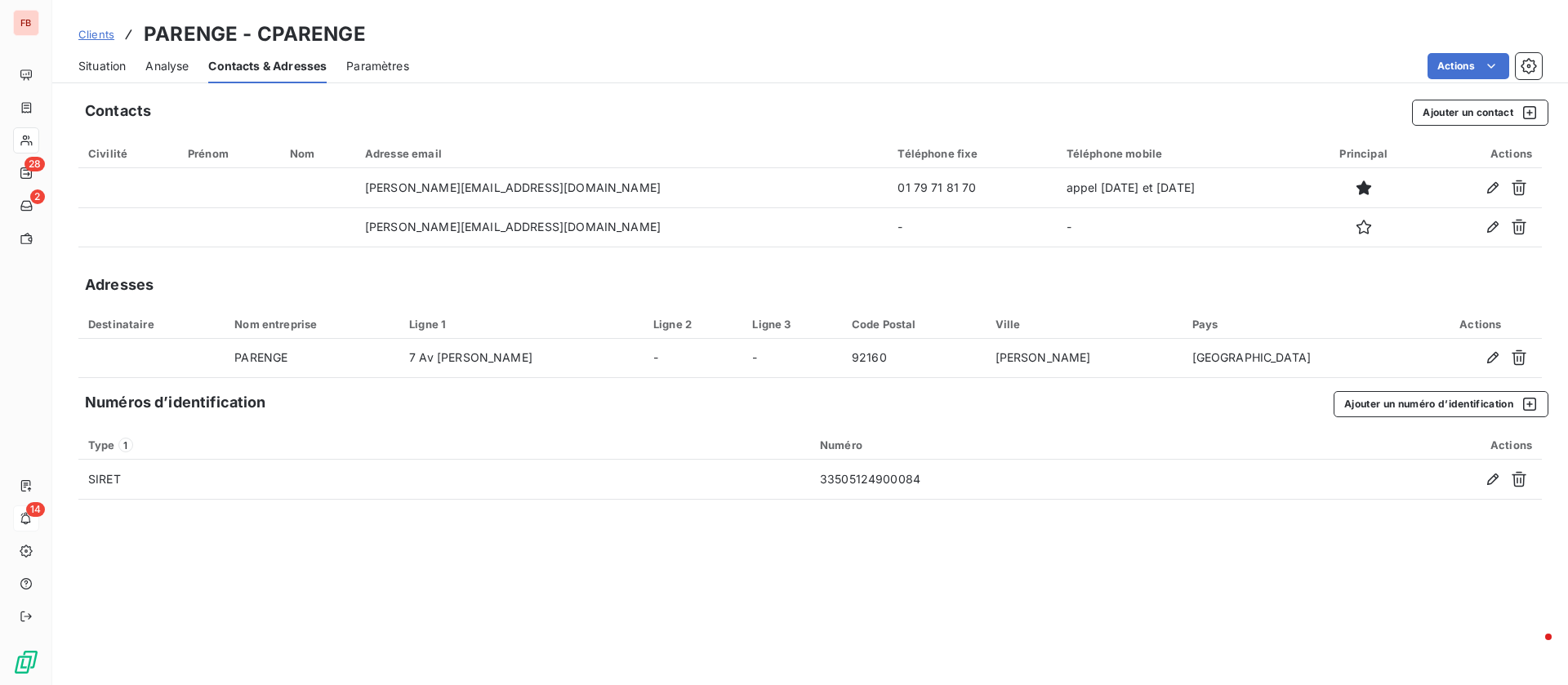
click at [111, 74] on div "Situation" at bounding box center [102, 67] width 48 height 35
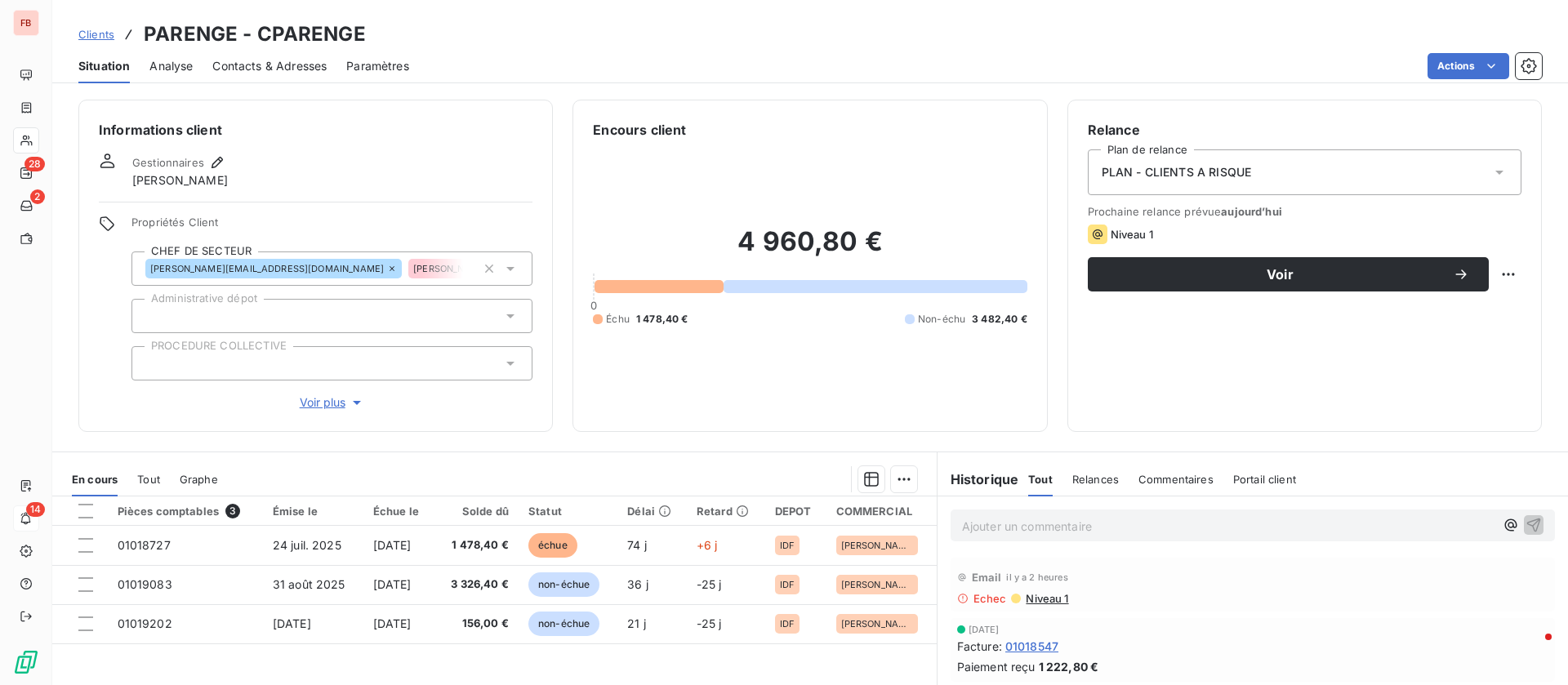
scroll to position [123, 0]
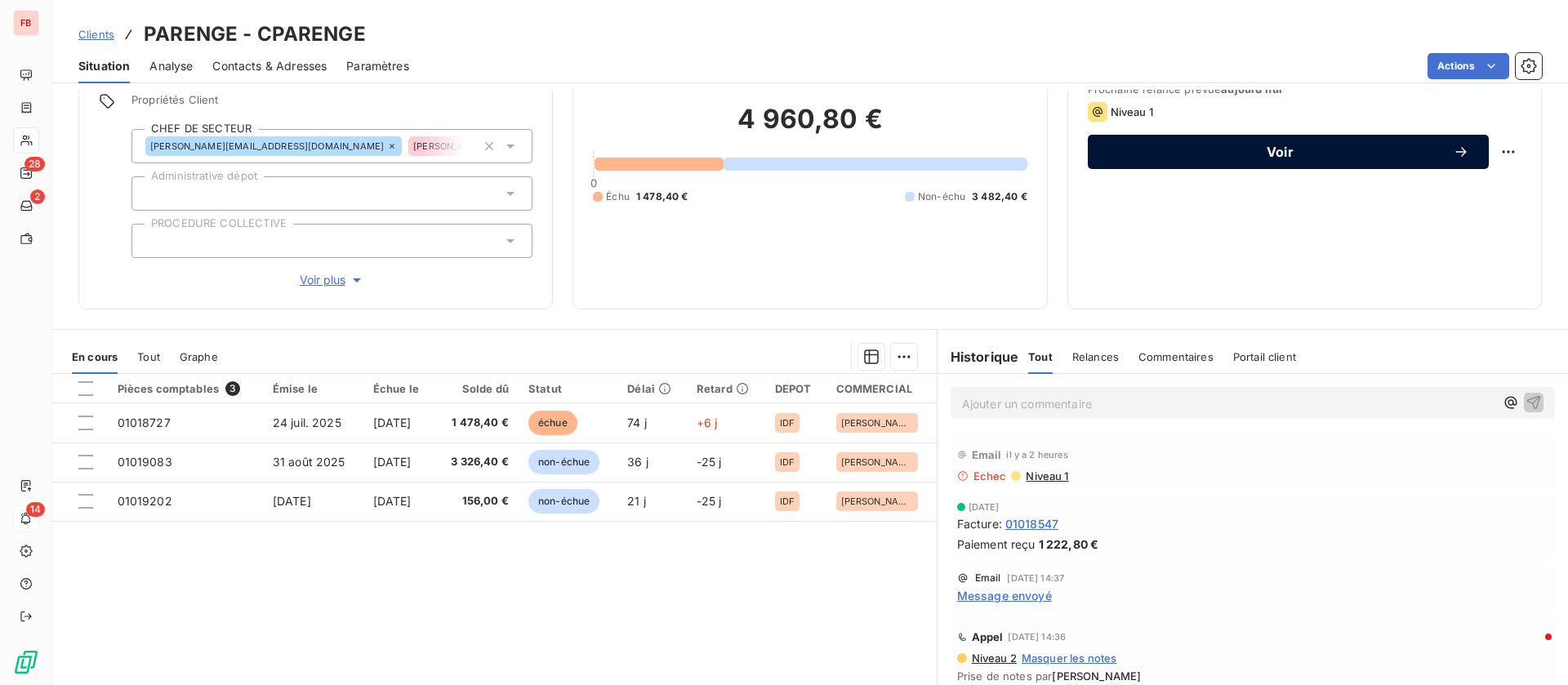
click at [1278, 152] on span "Voir" at bounding box center [1280, 151] width 345 height 13
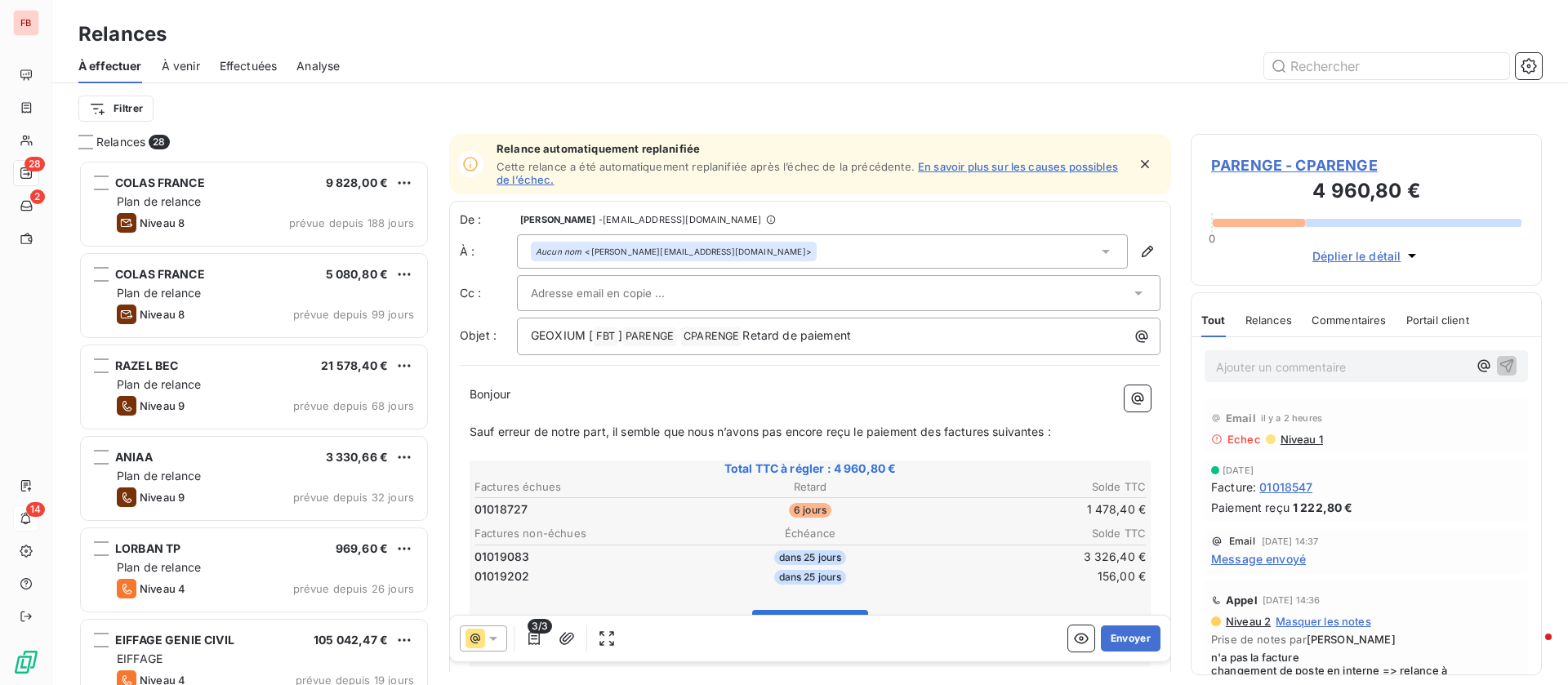
scroll to position [3, 0]
click at [1107, 631] on button "Envoyer" at bounding box center [1130, 638] width 60 height 26
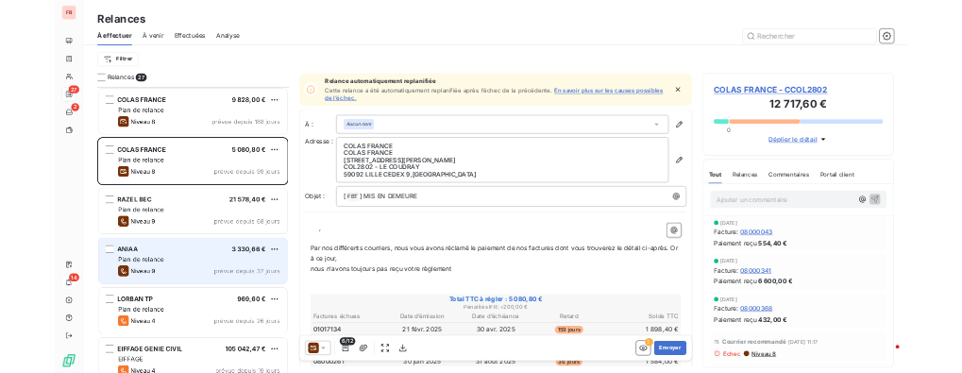
scroll to position [284, 0]
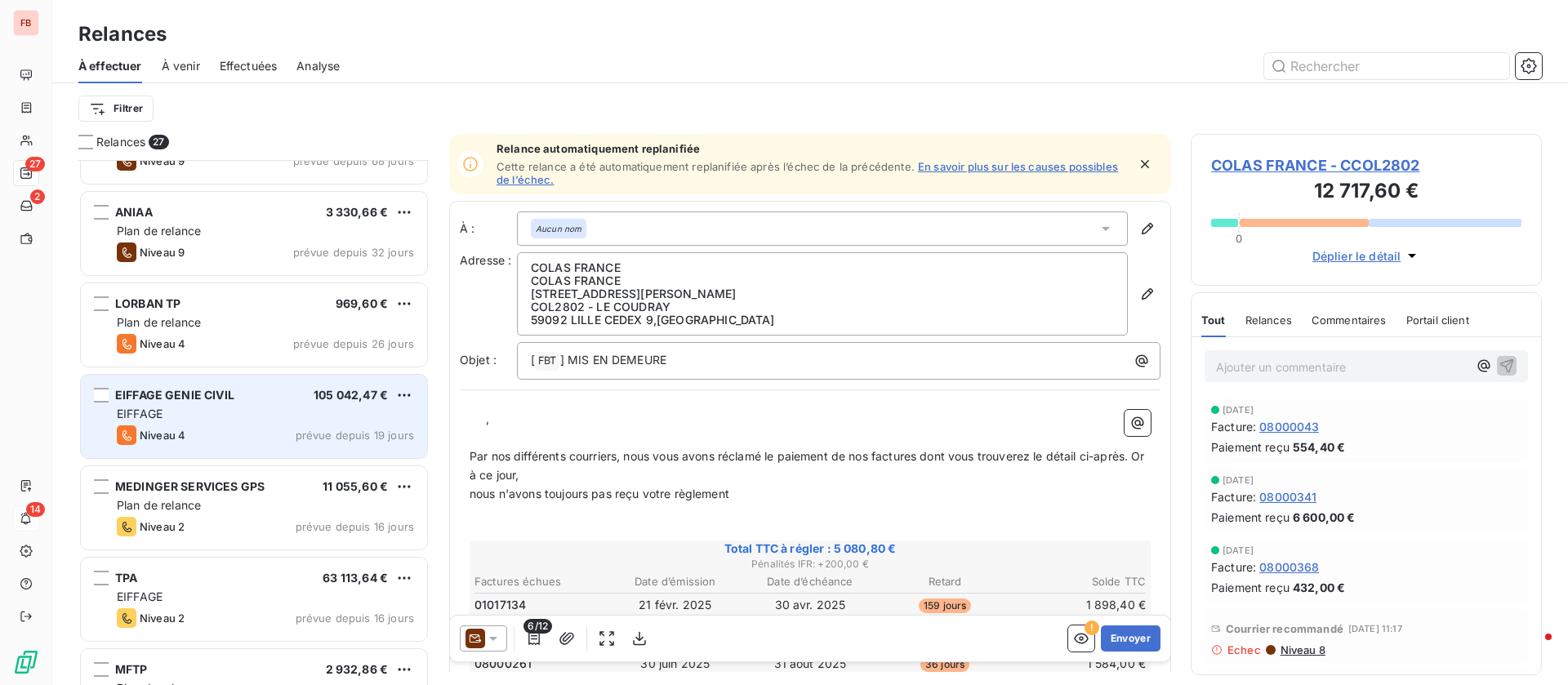
click at [228, 416] on div "EIFFAGE" at bounding box center [266, 413] width 298 height 16
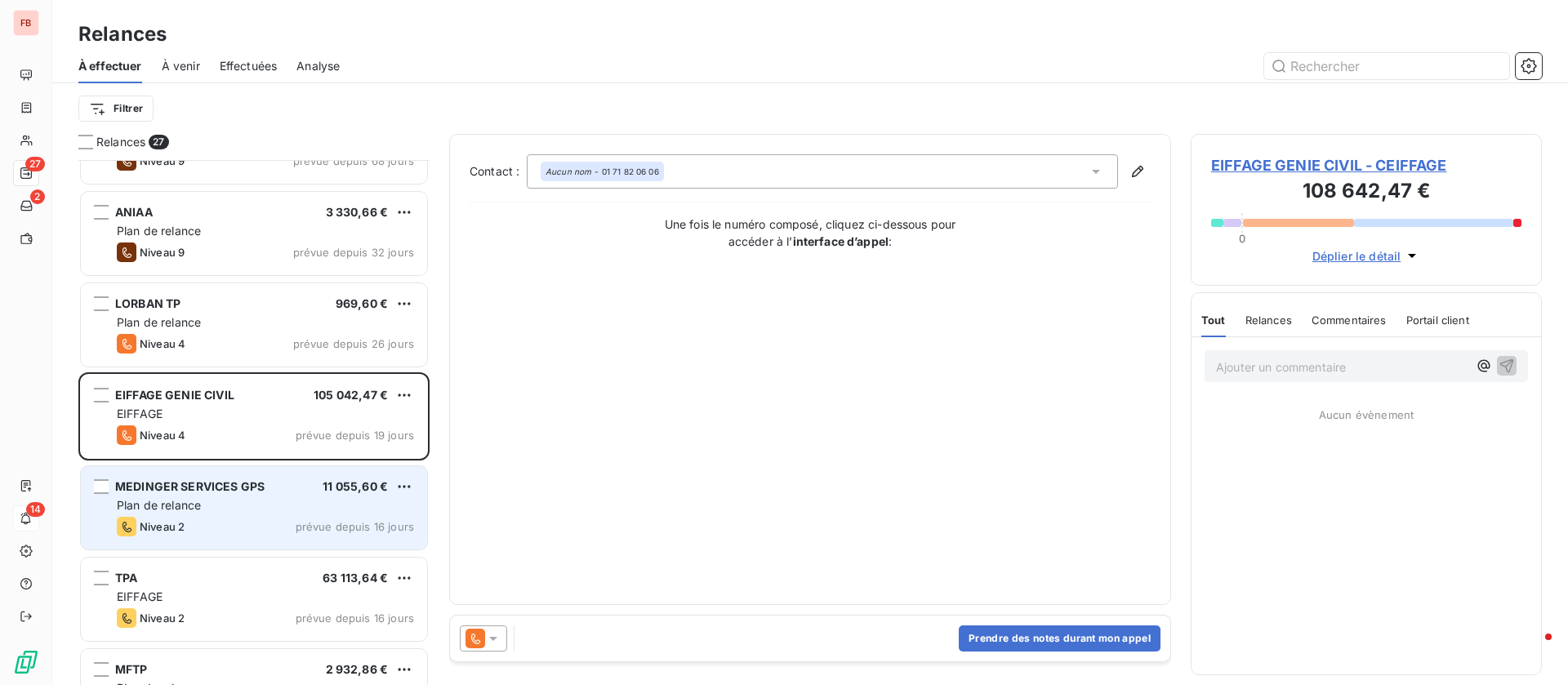
click at [240, 509] on div "Plan de relance" at bounding box center [266, 505] width 298 height 16
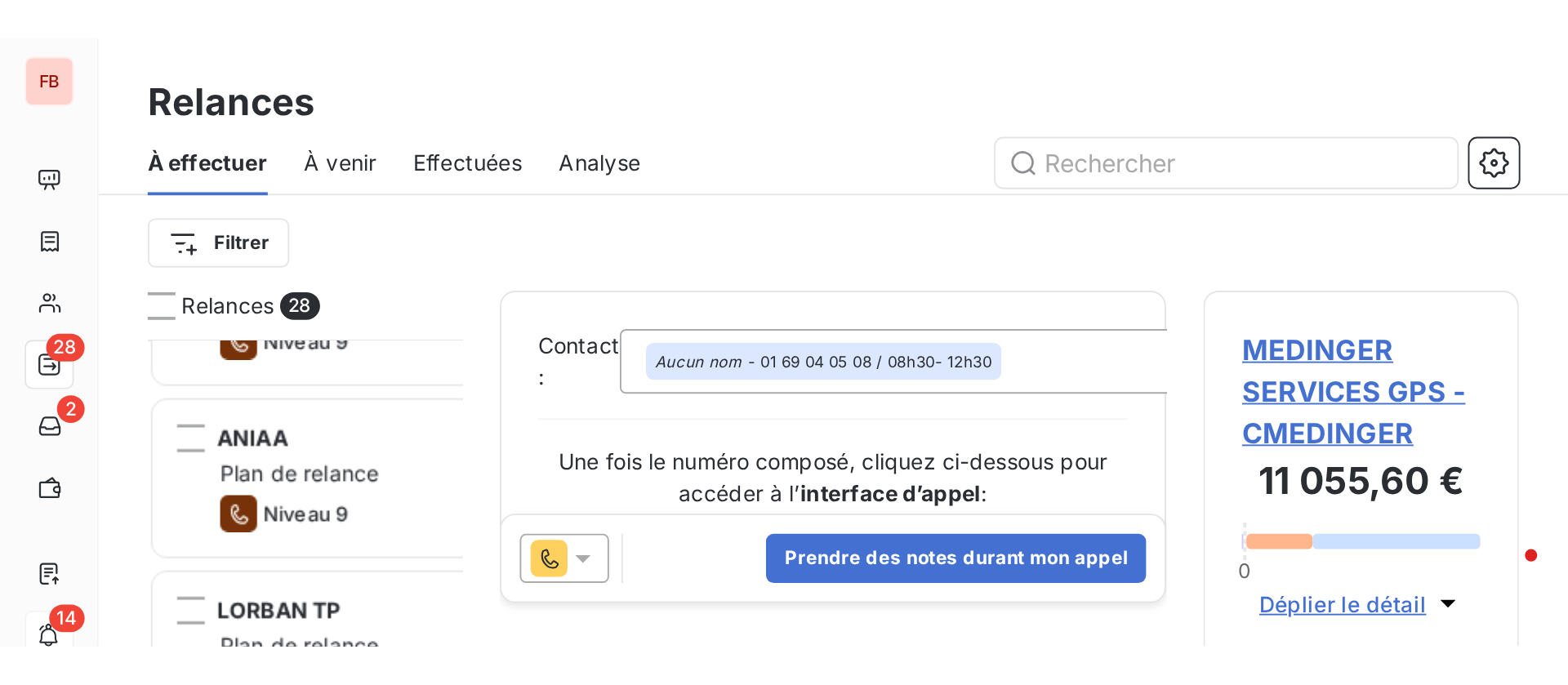
scroll to position [506, 332]
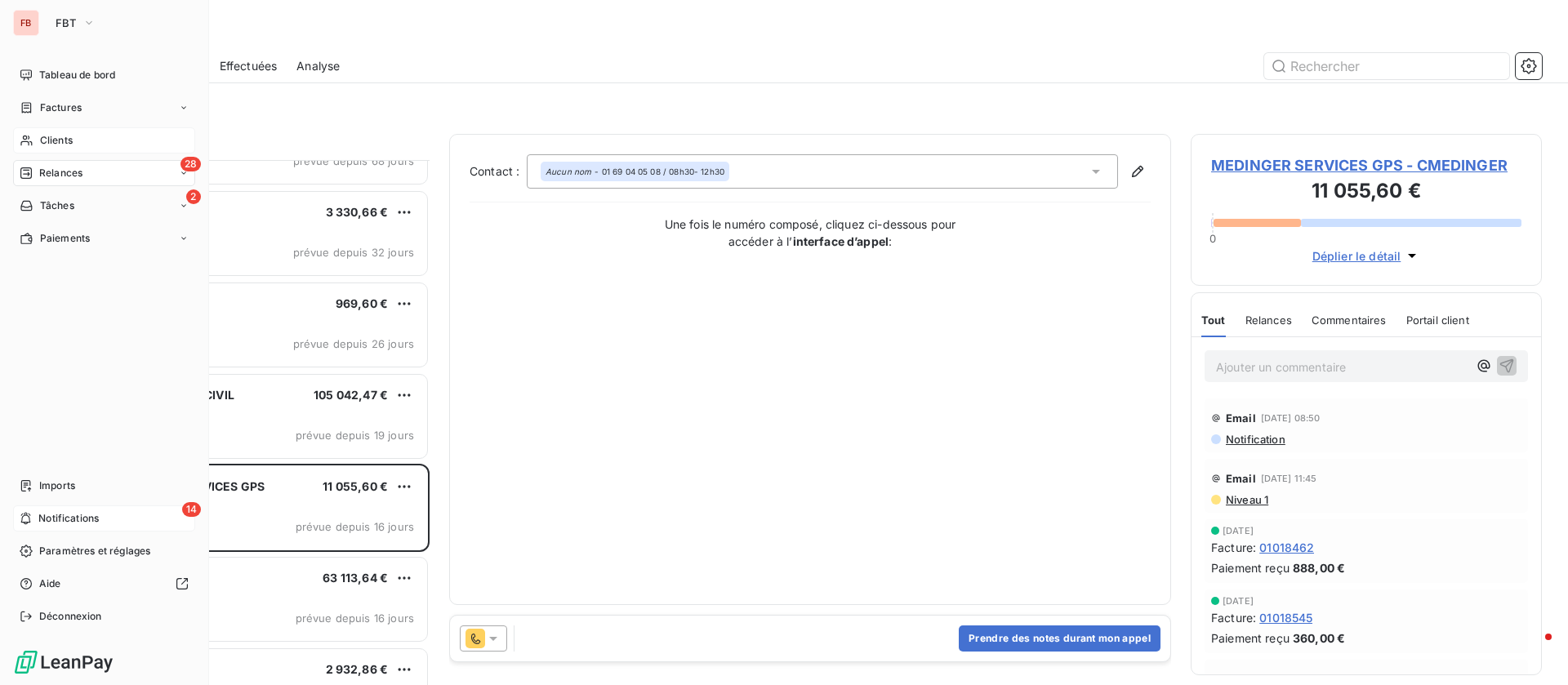
click at [72, 133] on span "Clients" at bounding box center [56, 140] width 33 height 15
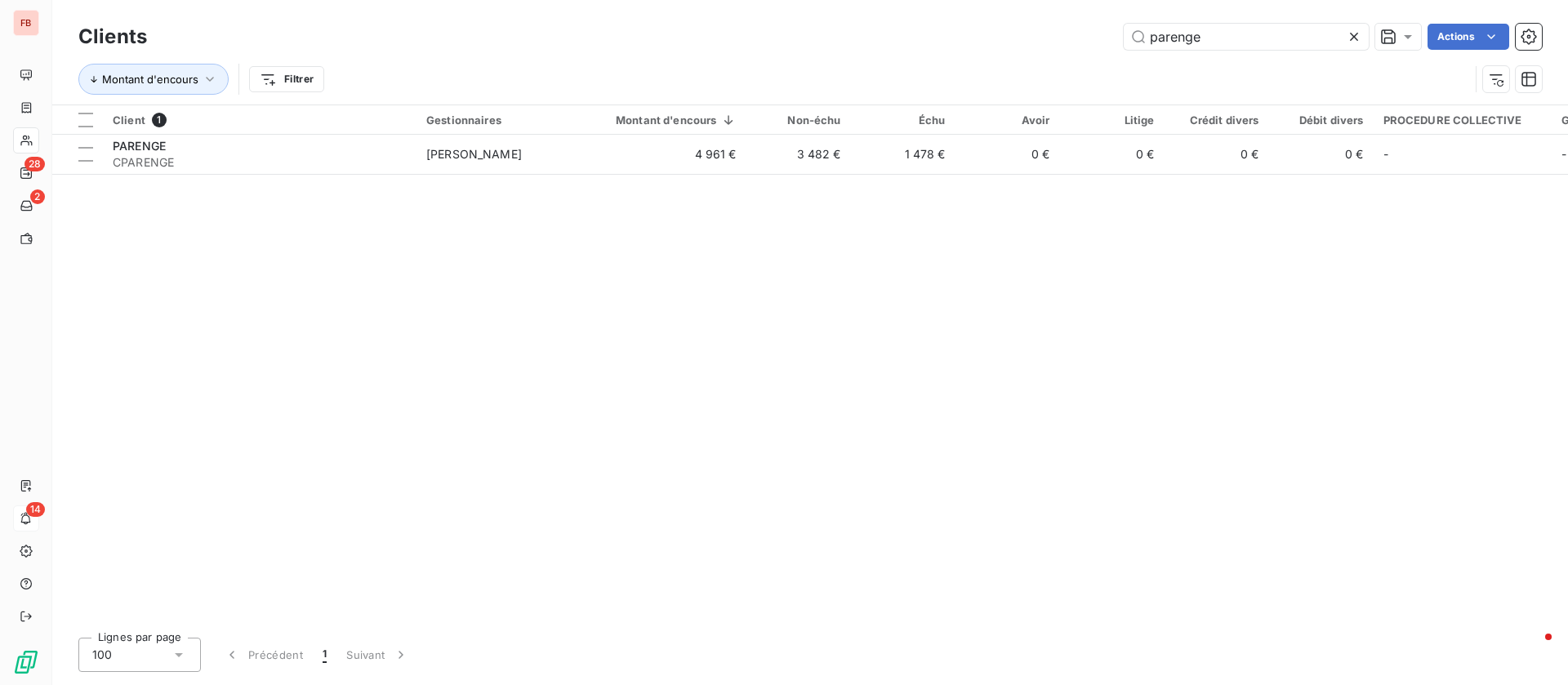
drag, startPoint x: 1192, startPoint y: 35, endPoint x: 1004, endPoint y: 26, distance: 188.2
click at [1006, 30] on div "parenge Actions" at bounding box center [855, 36] width 1376 height 26
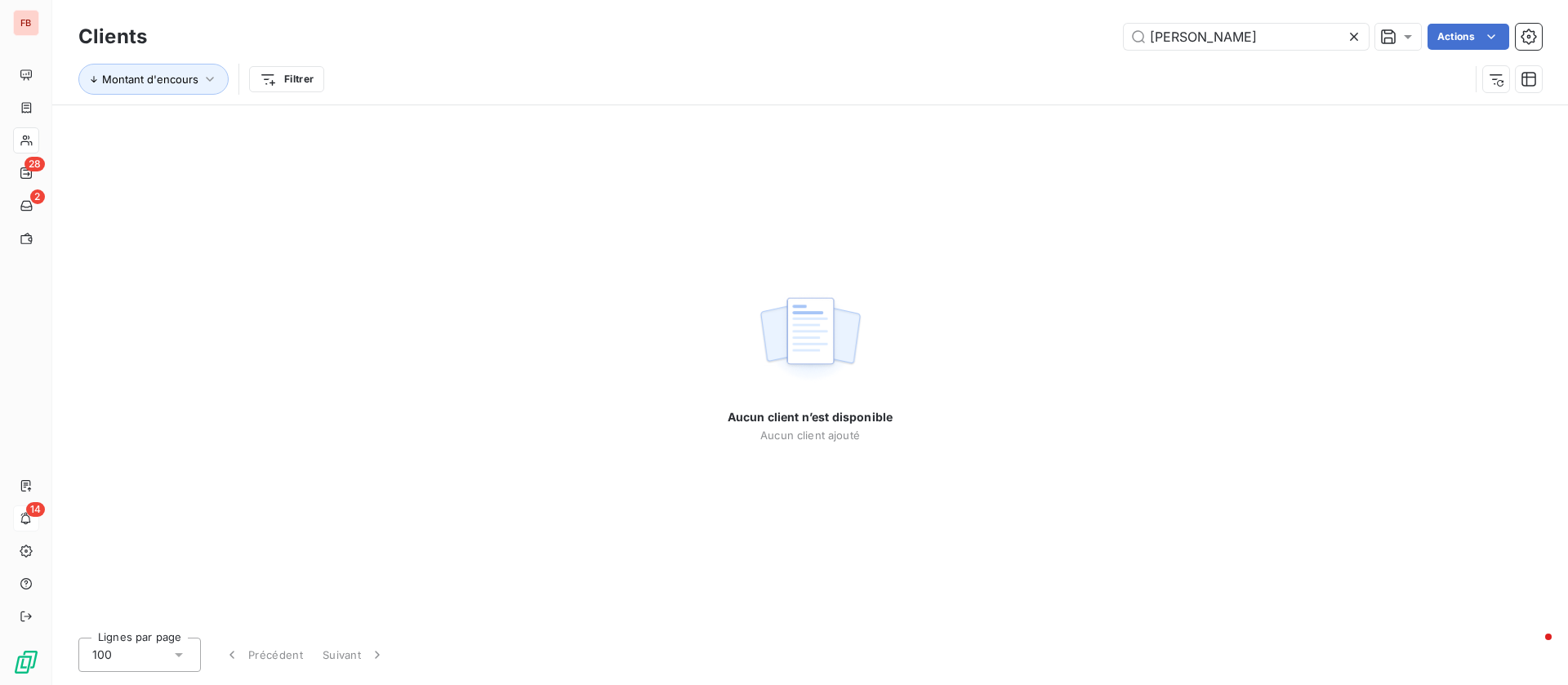
drag, startPoint x: 1271, startPoint y: 25, endPoint x: 964, endPoint y: 7, distance: 307.5
click at [972, 18] on div "Clients sanchez Actions Montant d'encours Filtrer" at bounding box center [810, 52] width 1516 height 105
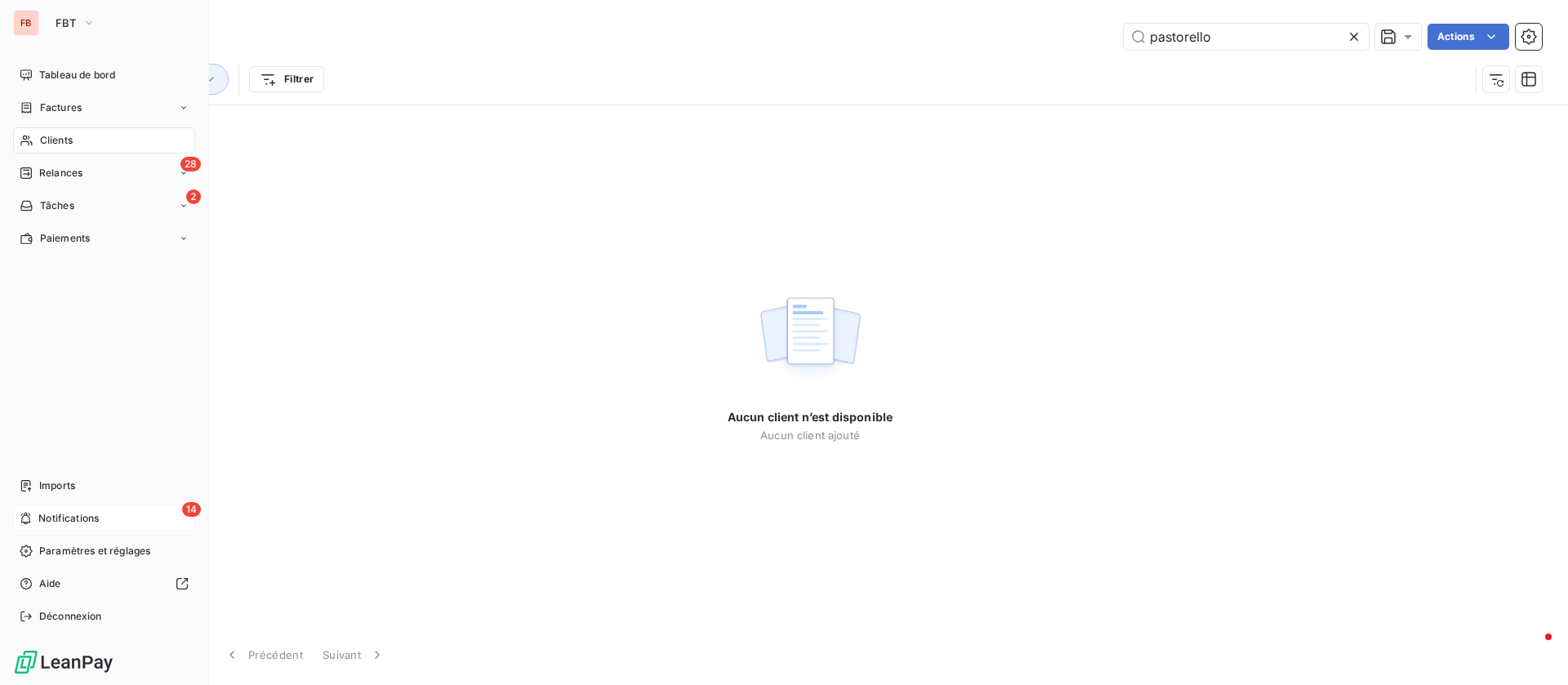
click at [33, 136] on icon at bounding box center [27, 140] width 14 height 13
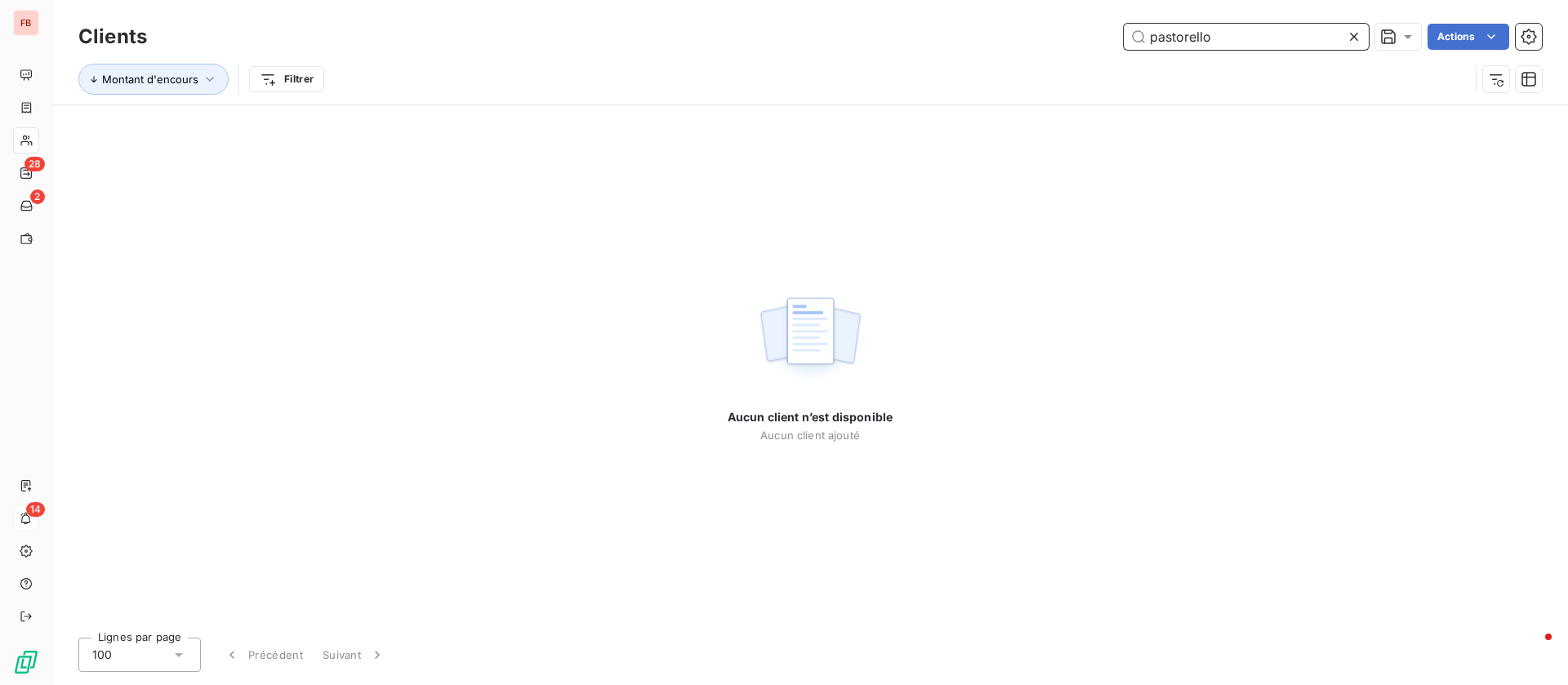
drag, startPoint x: 1257, startPoint y: 47, endPoint x: 1076, endPoint y: 37, distance: 181.3
click at [1076, 37] on div "pastorello Actions" at bounding box center [855, 36] width 1376 height 26
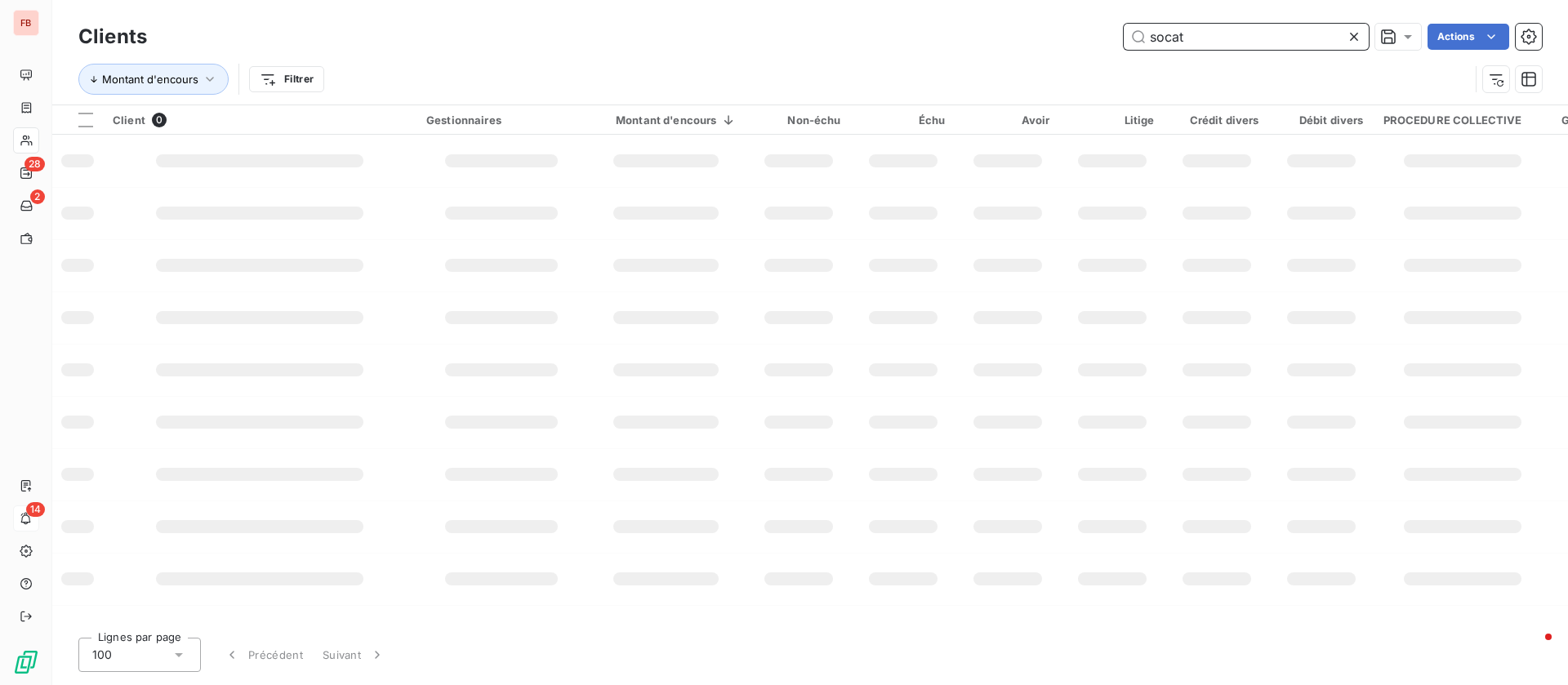
type input "socat"
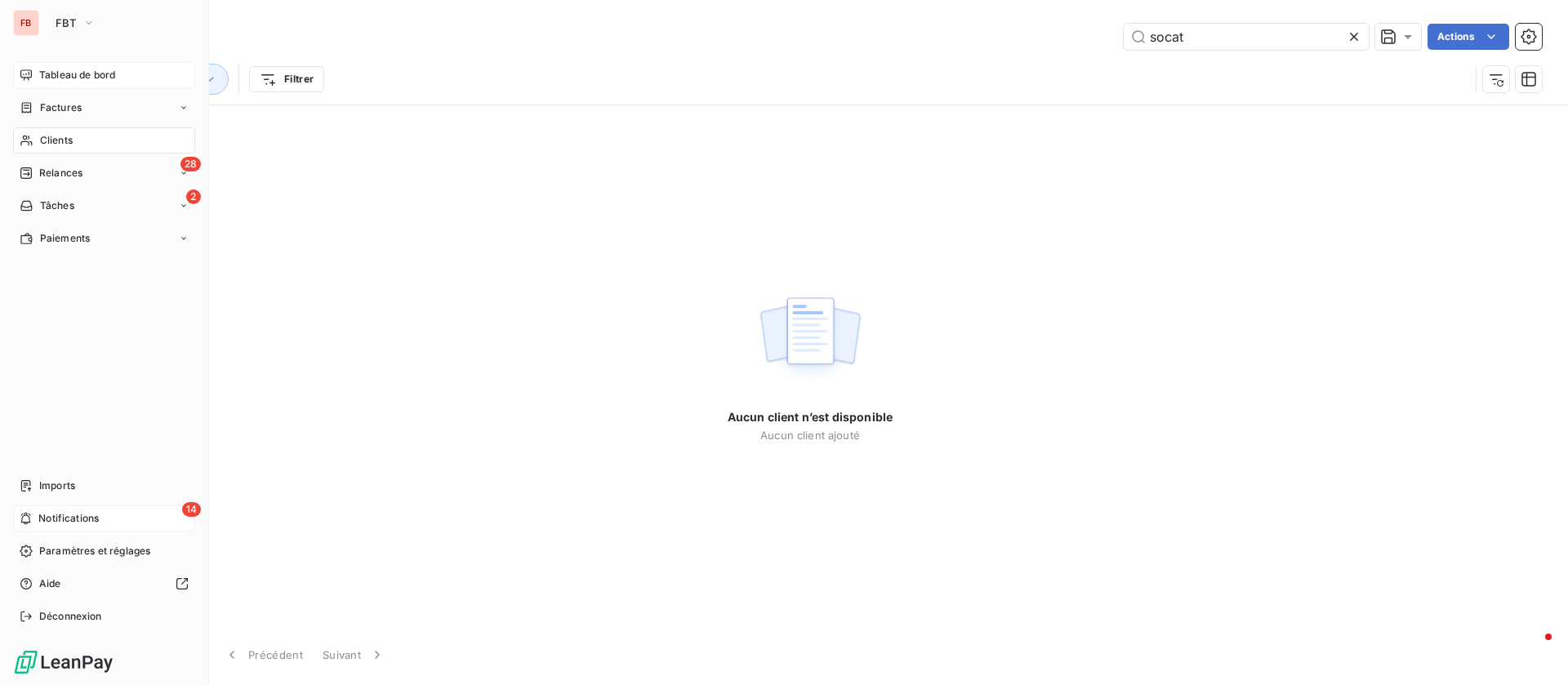
click at [63, 80] on span "Tableau de bord" at bounding box center [77, 74] width 76 height 15
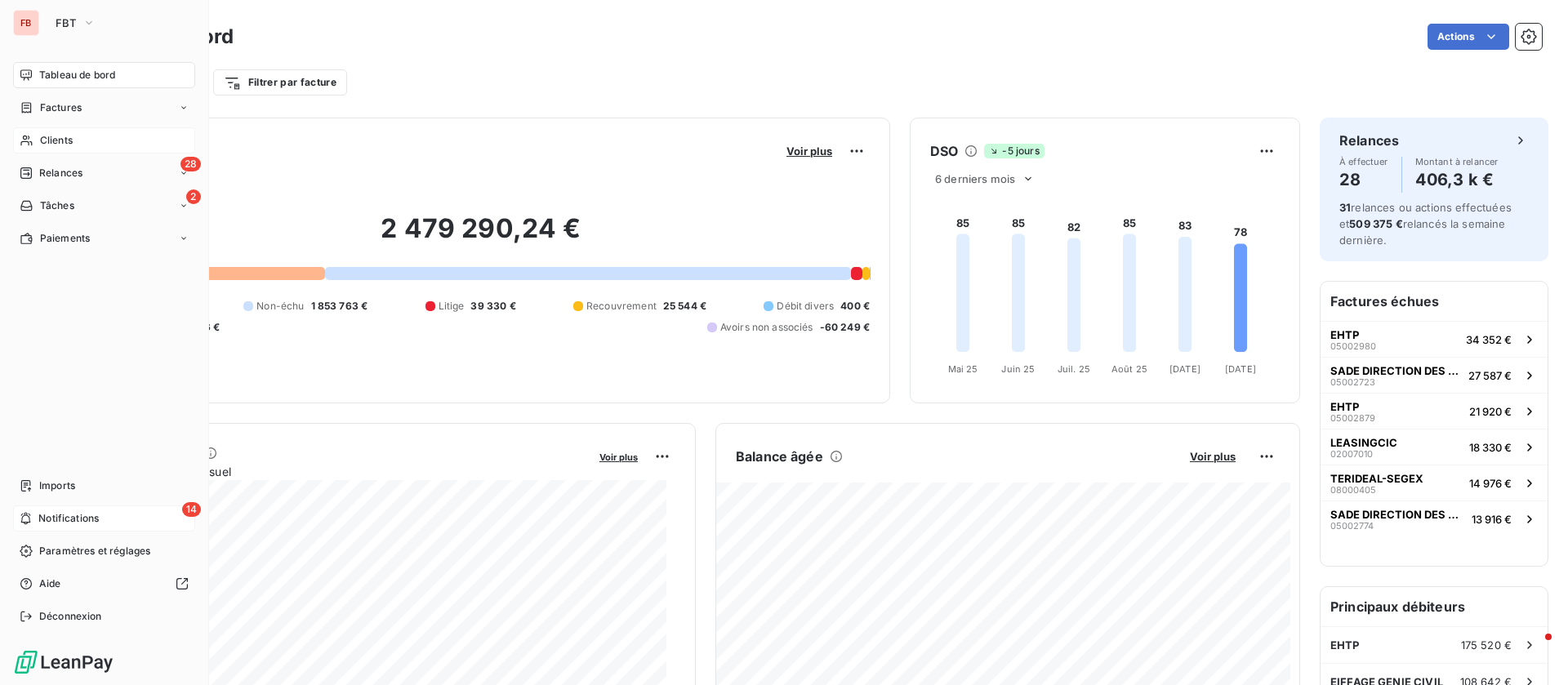
click at [36, 137] on div "Clients" at bounding box center [104, 140] width 183 height 26
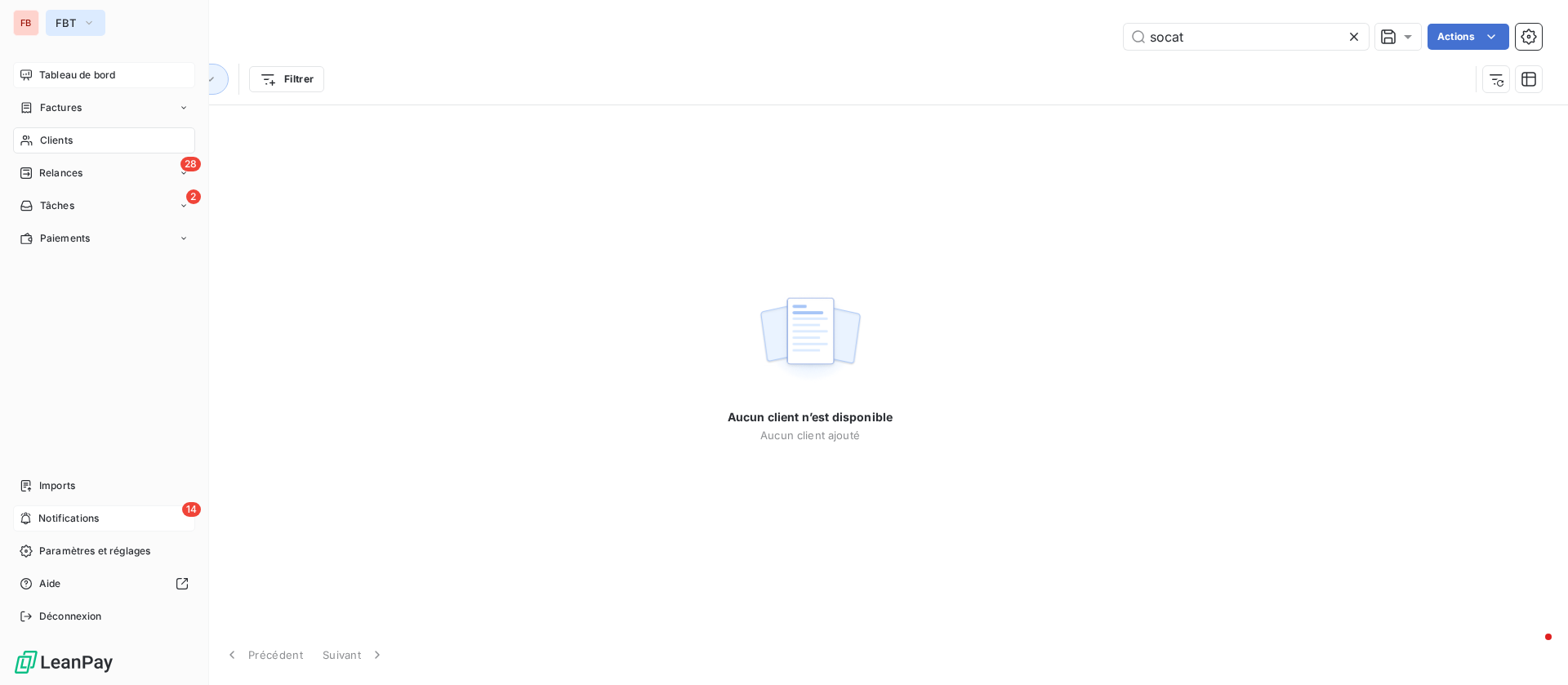
click at [60, 22] on span "FBT" at bounding box center [66, 22] width 21 height 13
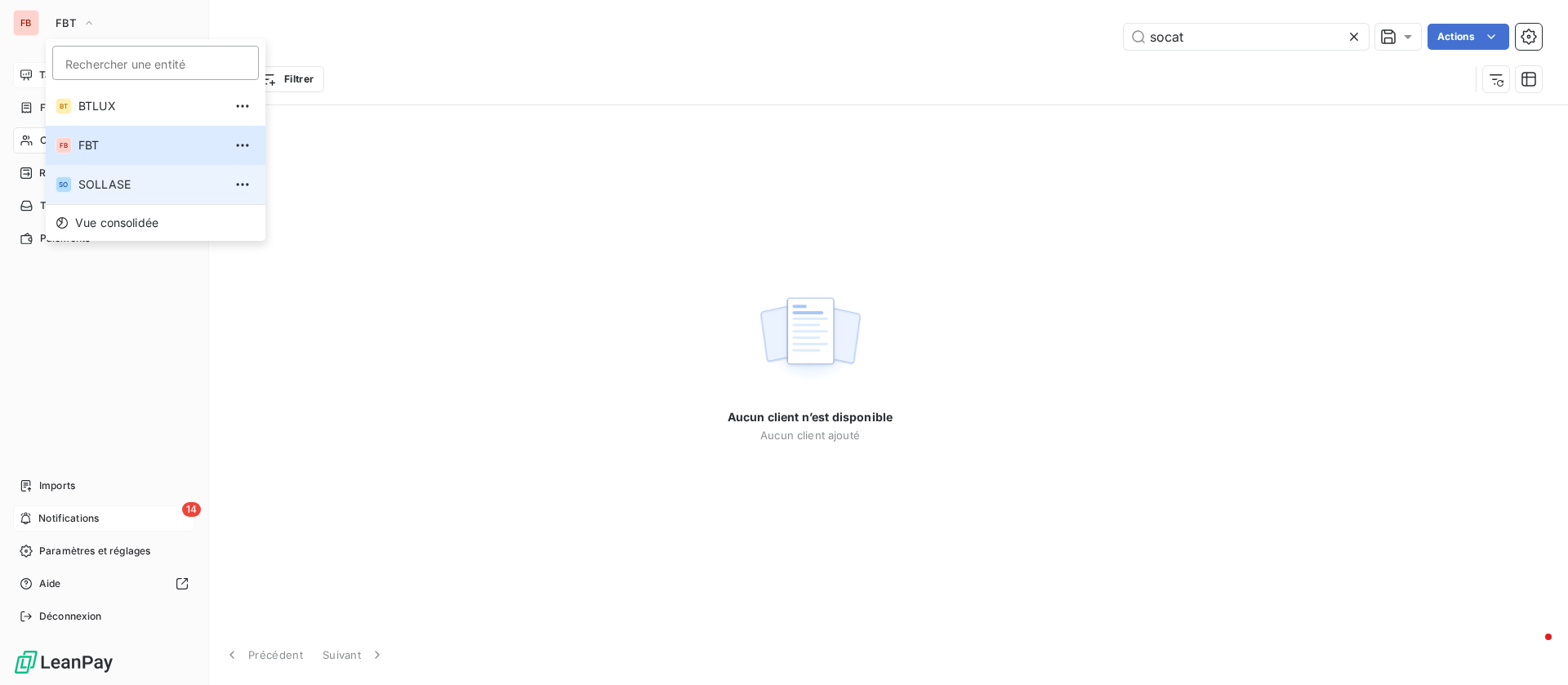
click at [112, 177] on span "SOLLASE" at bounding box center [151, 184] width 145 height 16
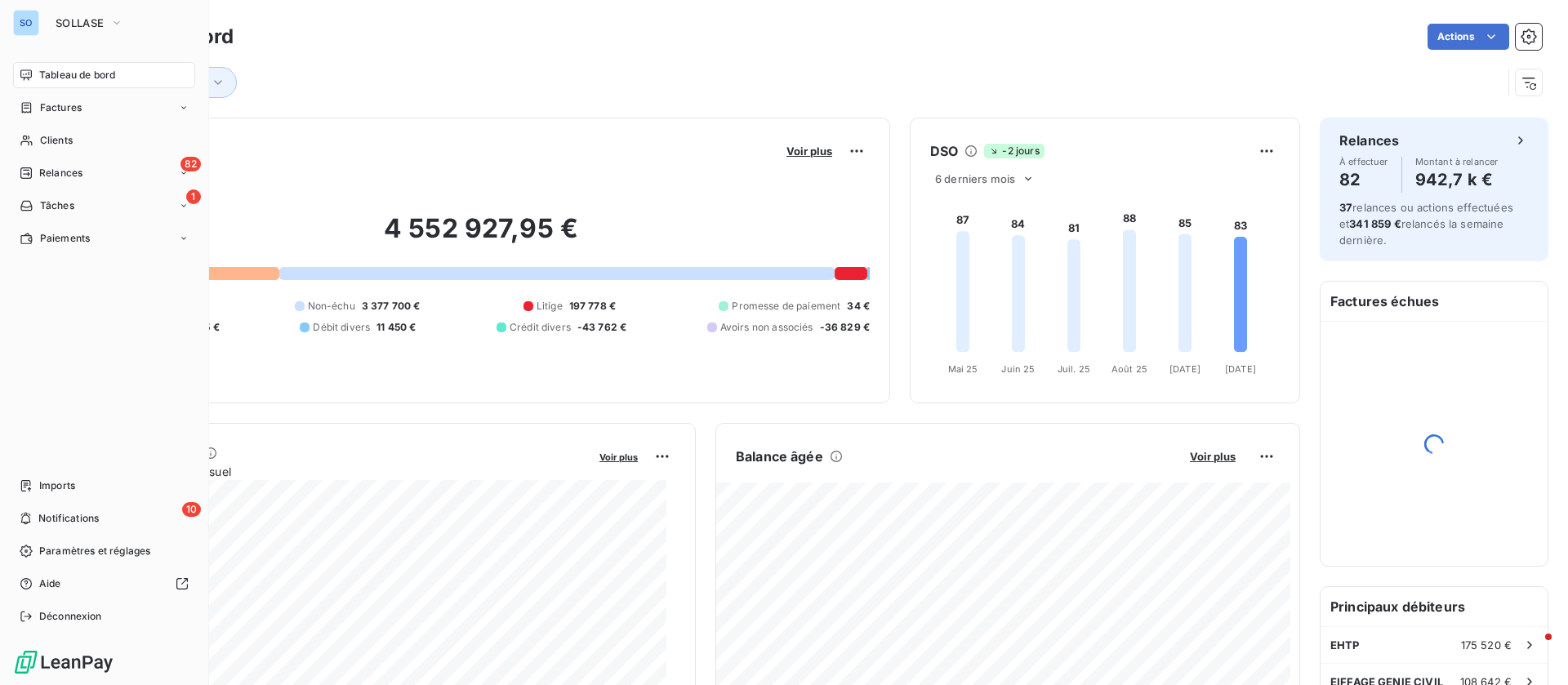
drag, startPoint x: 43, startPoint y: 133, endPoint x: 341, endPoint y: 109, distance: 299.0
click at [45, 134] on span "Clients" at bounding box center [56, 140] width 33 height 15
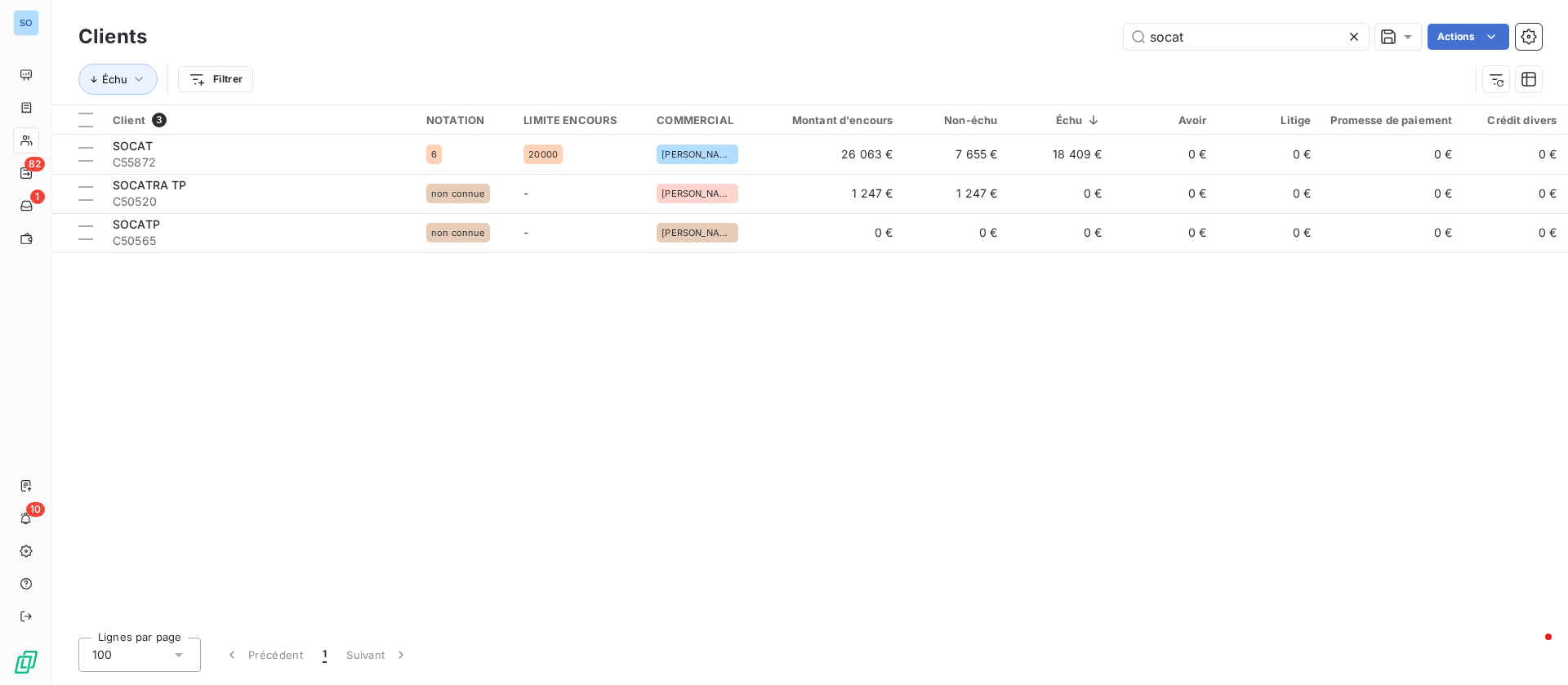
click at [1253, 54] on div "Échu Filtrer" at bounding box center [811, 79] width 1464 height 51
drag, startPoint x: 1128, startPoint y: 37, endPoint x: 954, endPoint y: 30, distance: 174.1
click at [954, 30] on div "socat Actions" at bounding box center [855, 36] width 1376 height 26
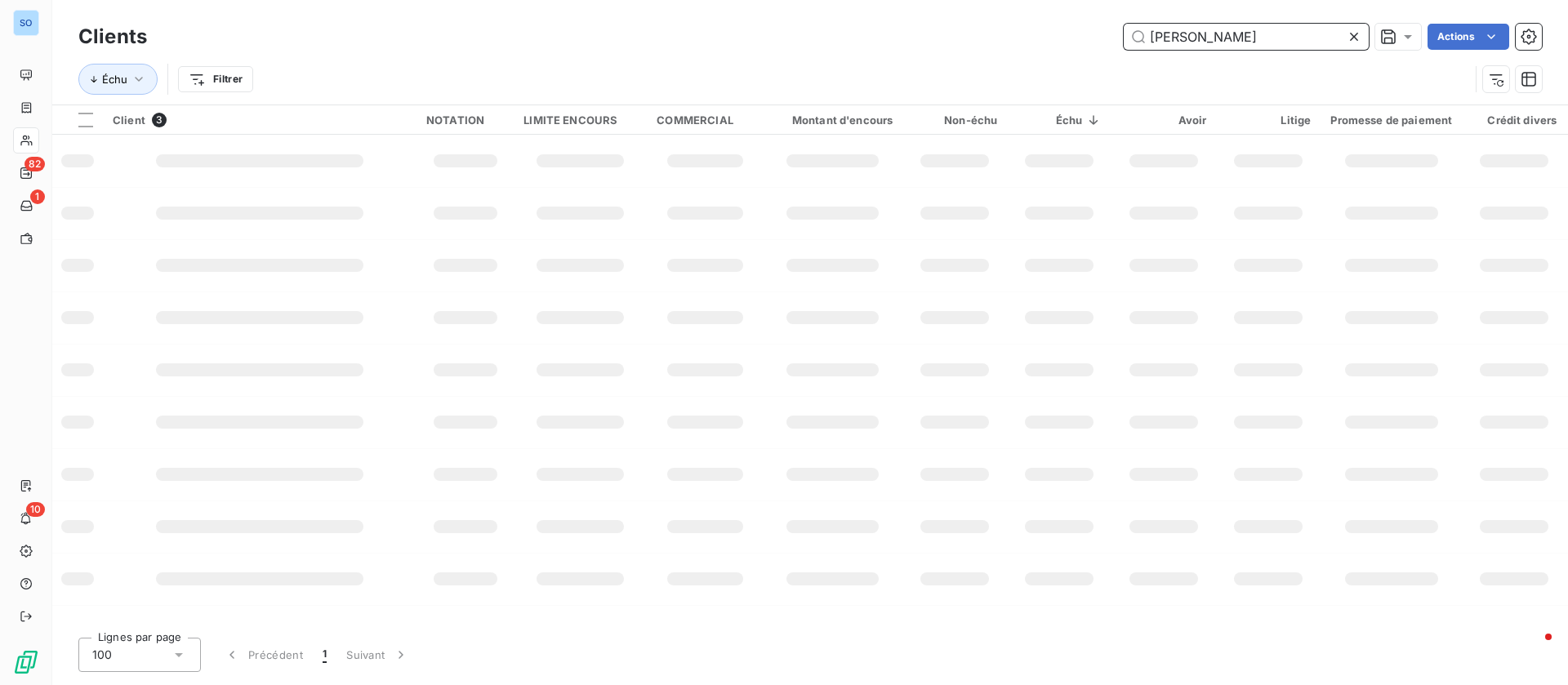
type input "[PERSON_NAME]"
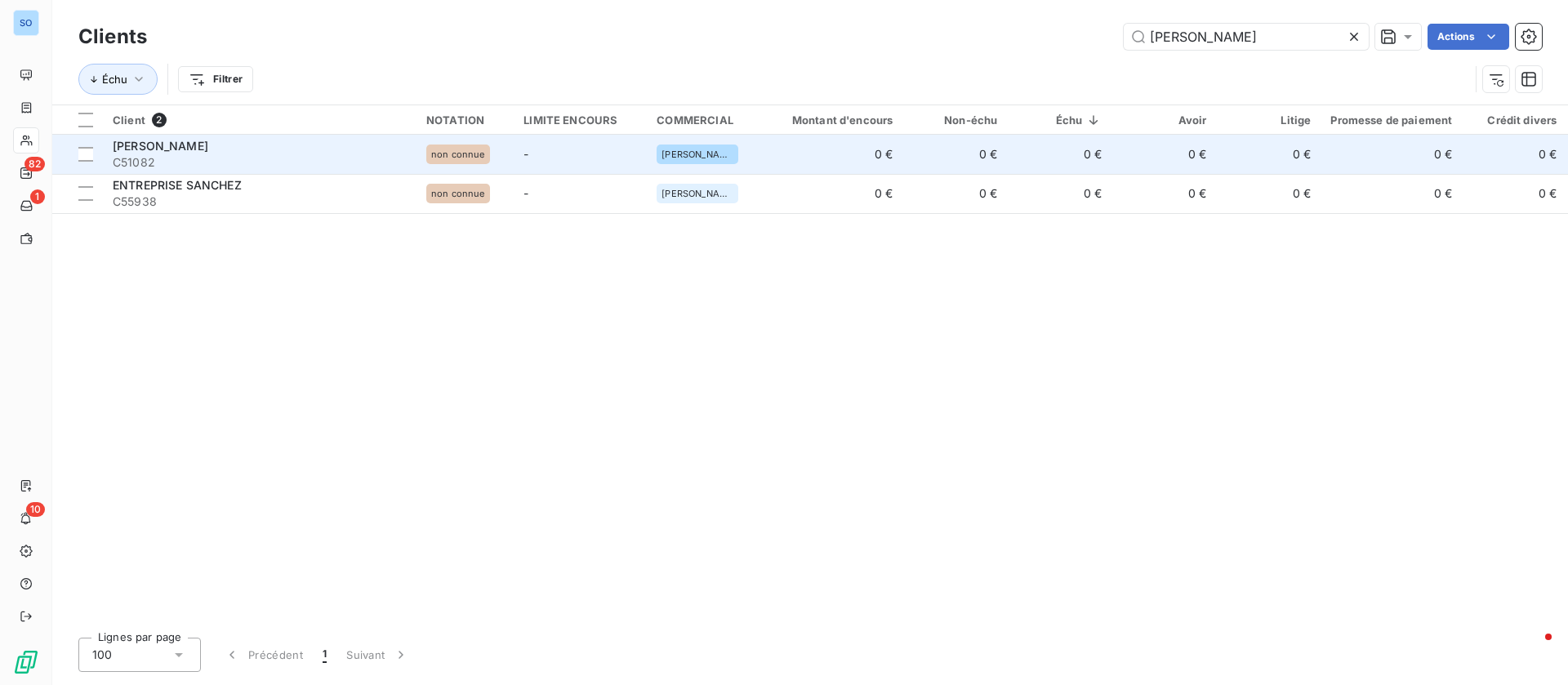
click at [282, 156] on span "C51082" at bounding box center [260, 162] width 294 height 16
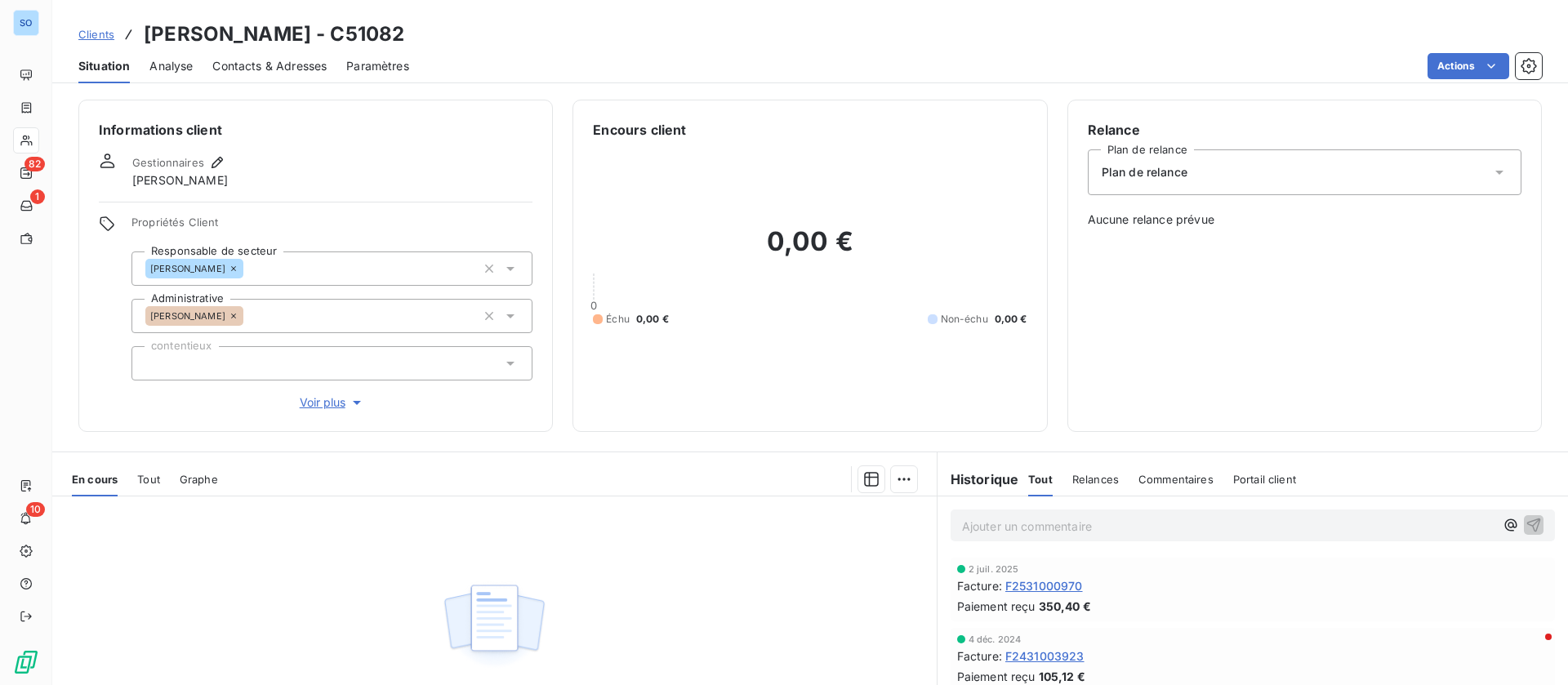
click at [286, 59] on span "Contacts & Adresses" at bounding box center [269, 66] width 114 height 16
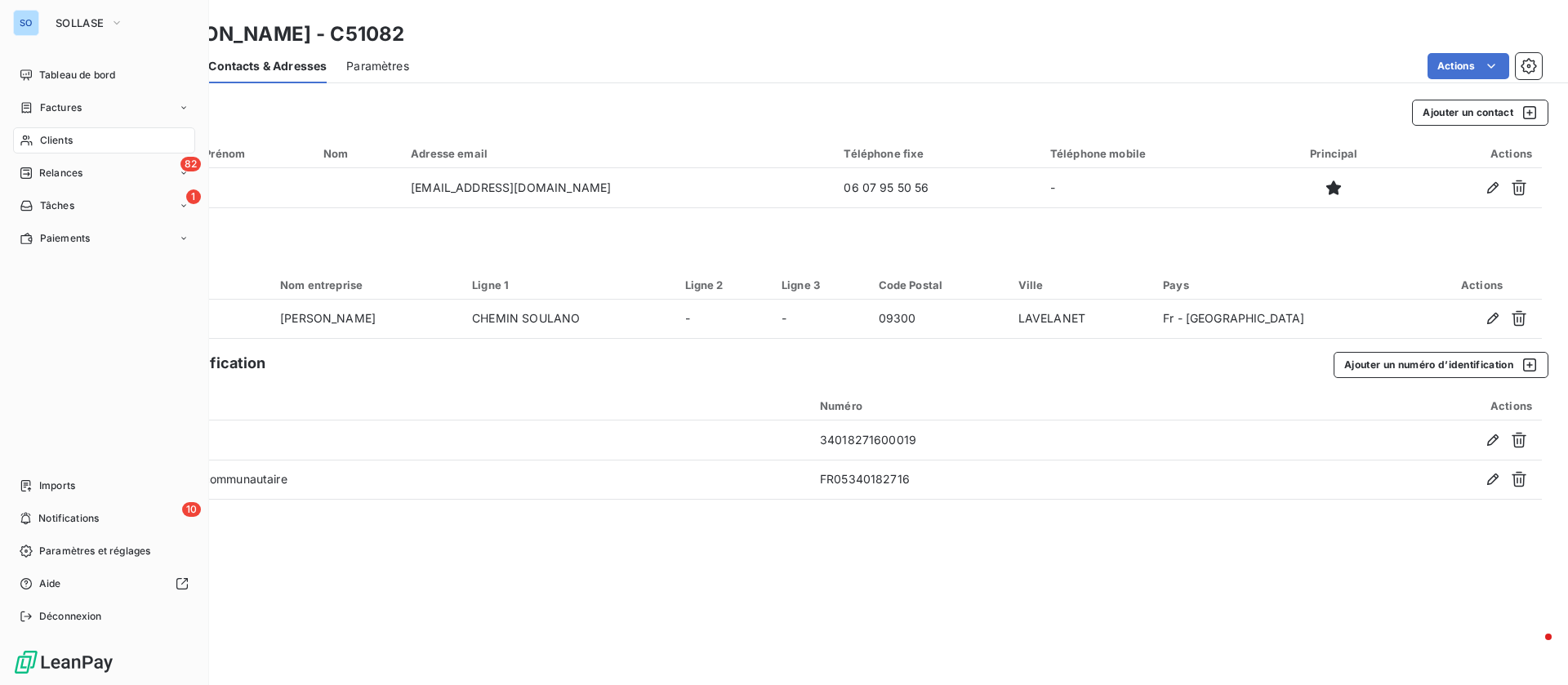
drag, startPoint x: 55, startPoint y: 138, endPoint x: 425, endPoint y: 128, distance: 370.1
click at [57, 138] on span "Clients" at bounding box center [56, 140] width 33 height 15
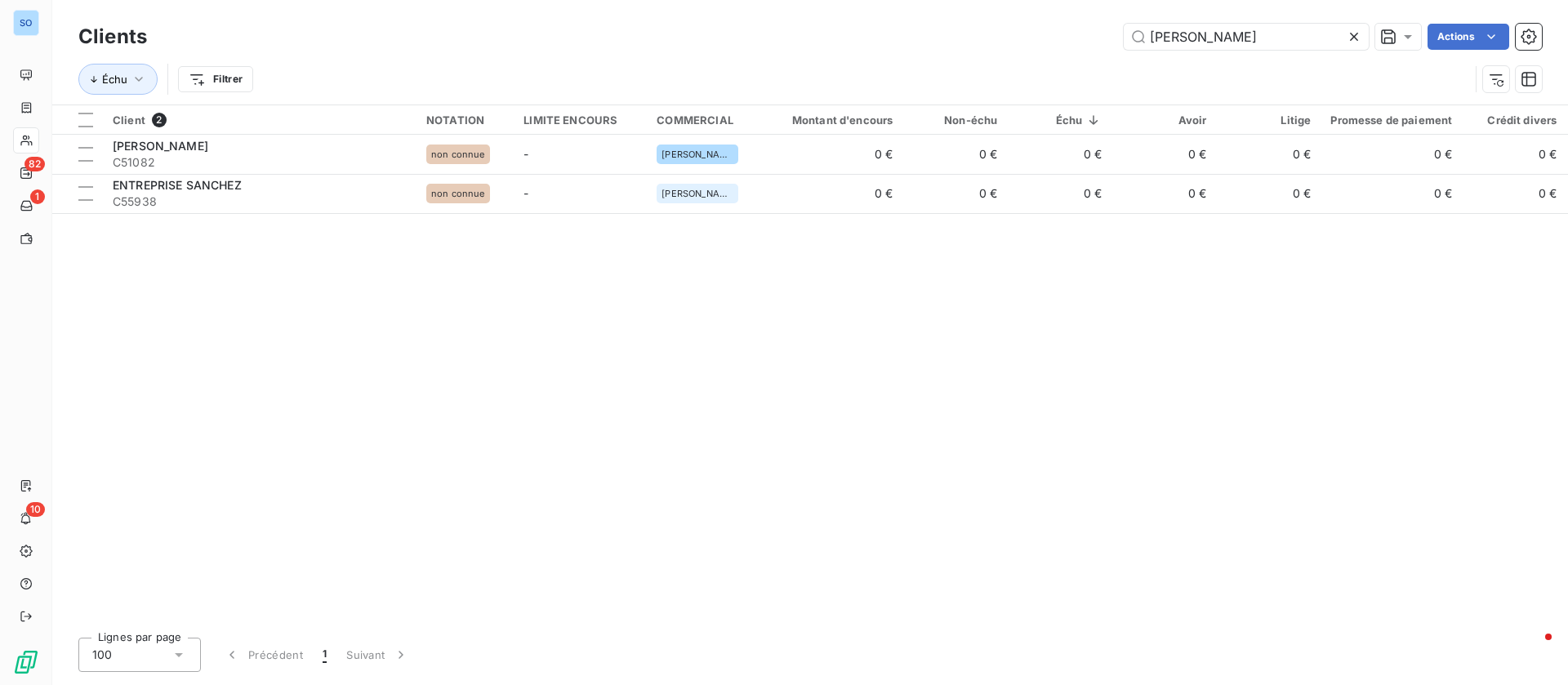
drag, startPoint x: 1167, startPoint y: 41, endPoint x: 826, endPoint y: 43, distance: 341.0
click at [826, 43] on div "sanchez Actions" at bounding box center [855, 36] width 1376 height 26
drag, startPoint x: 1202, startPoint y: 37, endPoint x: 948, endPoint y: 24, distance: 254.3
click at [948, 24] on div "[PERSON_NAME]" at bounding box center [855, 36] width 1376 height 26
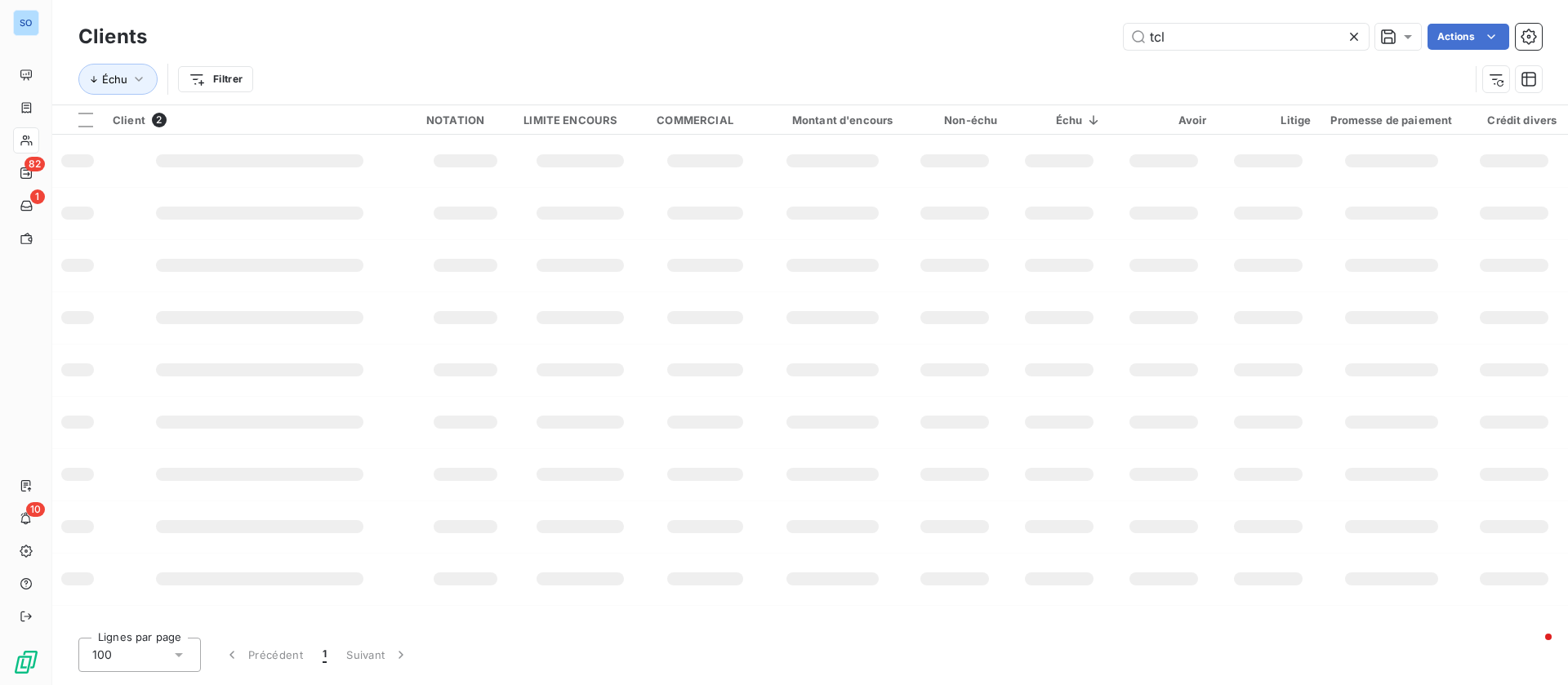
type input "tcl"
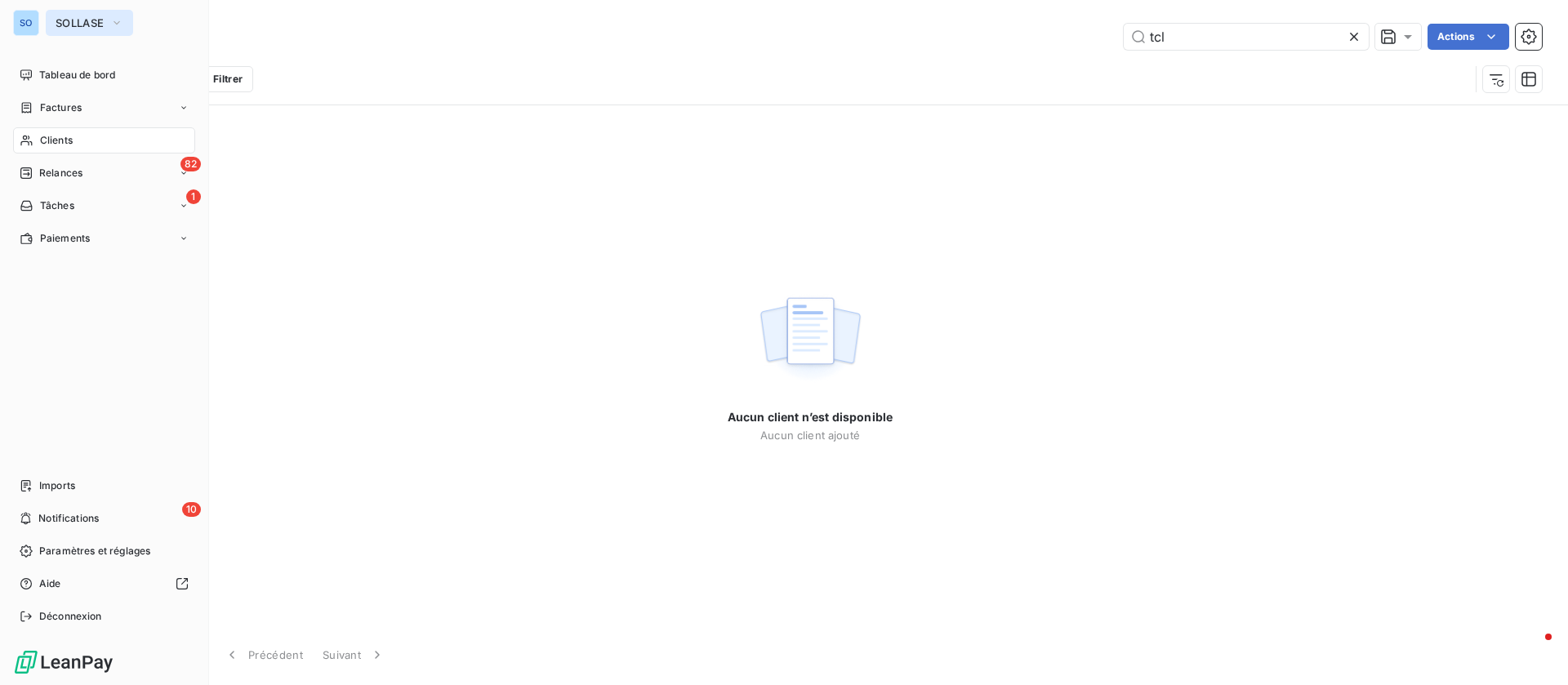
click at [72, 25] on span "SOLLASE" at bounding box center [80, 22] width 48 height 13
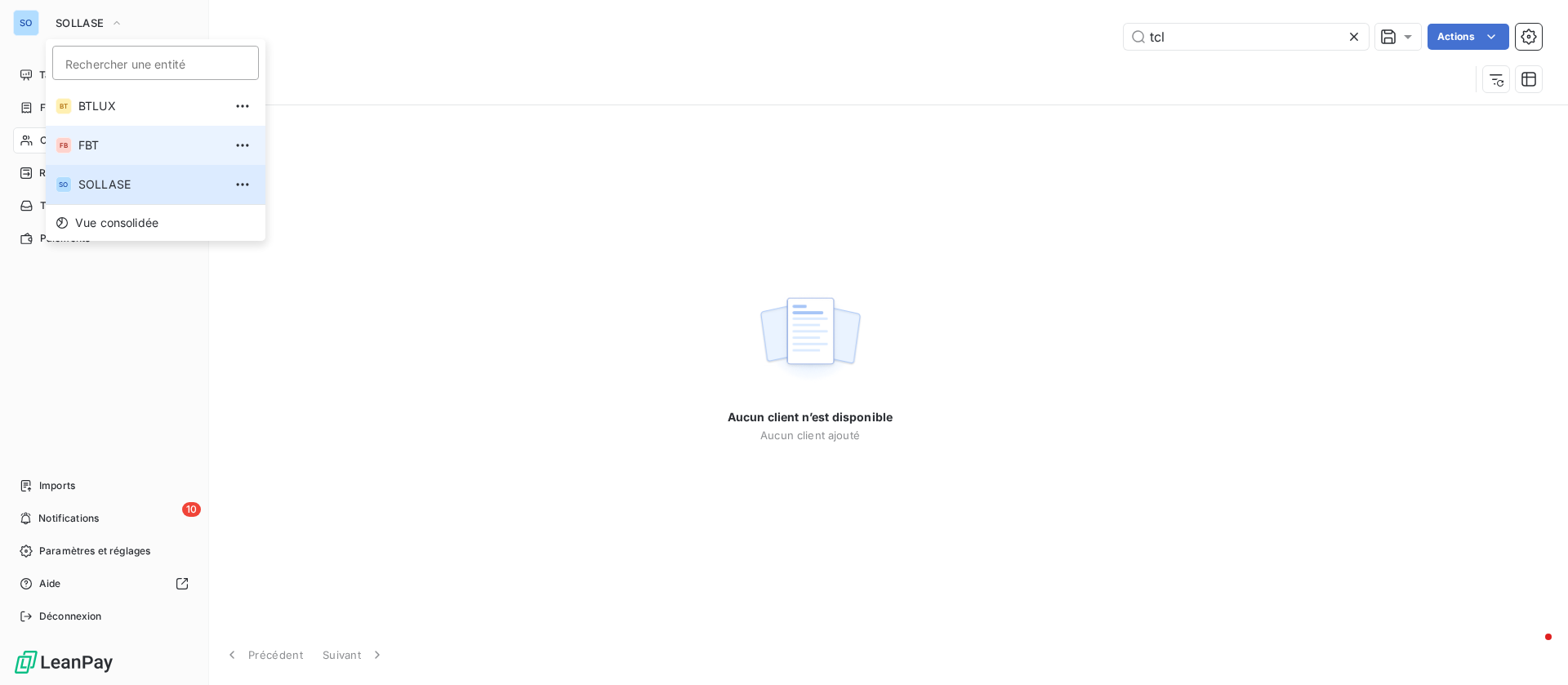
click at [130, 132] on li "FB FBT" at bounding box center [156, 144] width 220 height 39
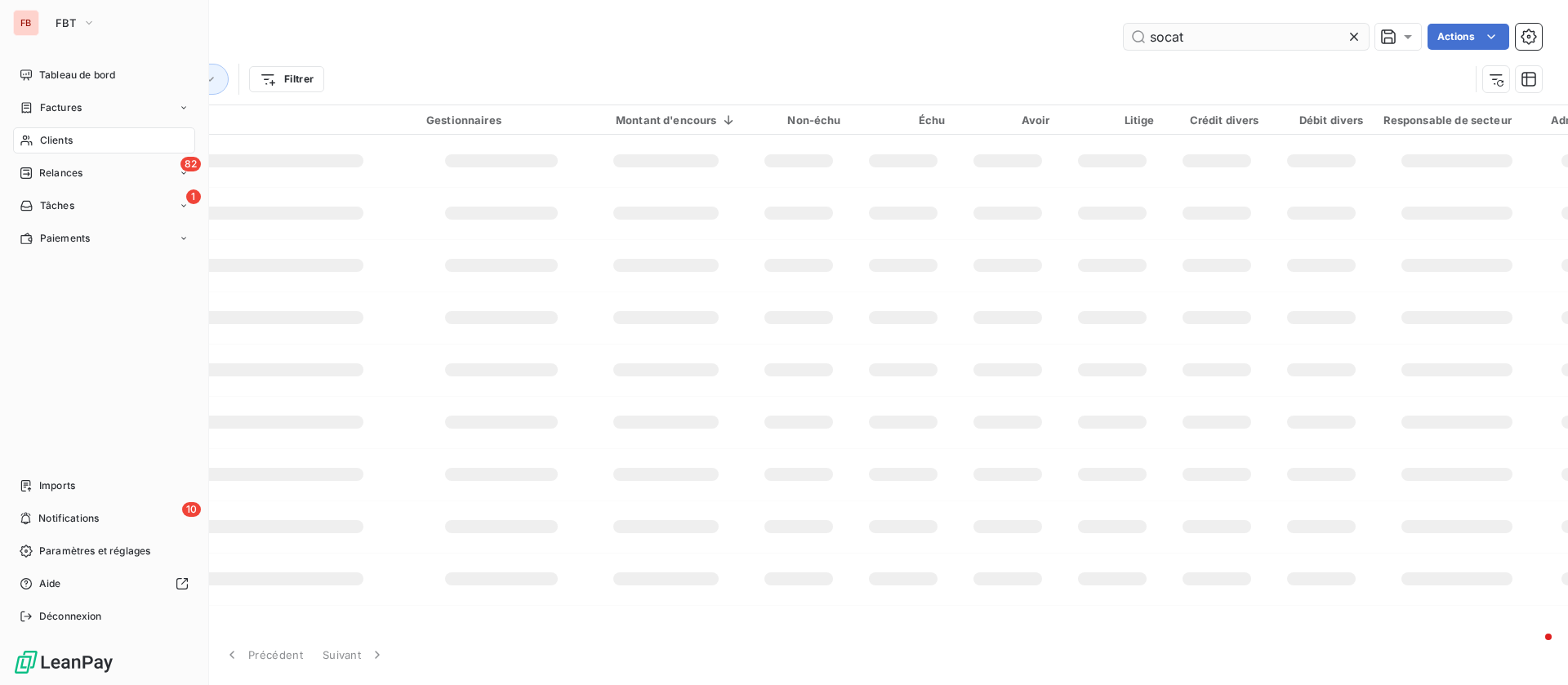
type input "tcl"
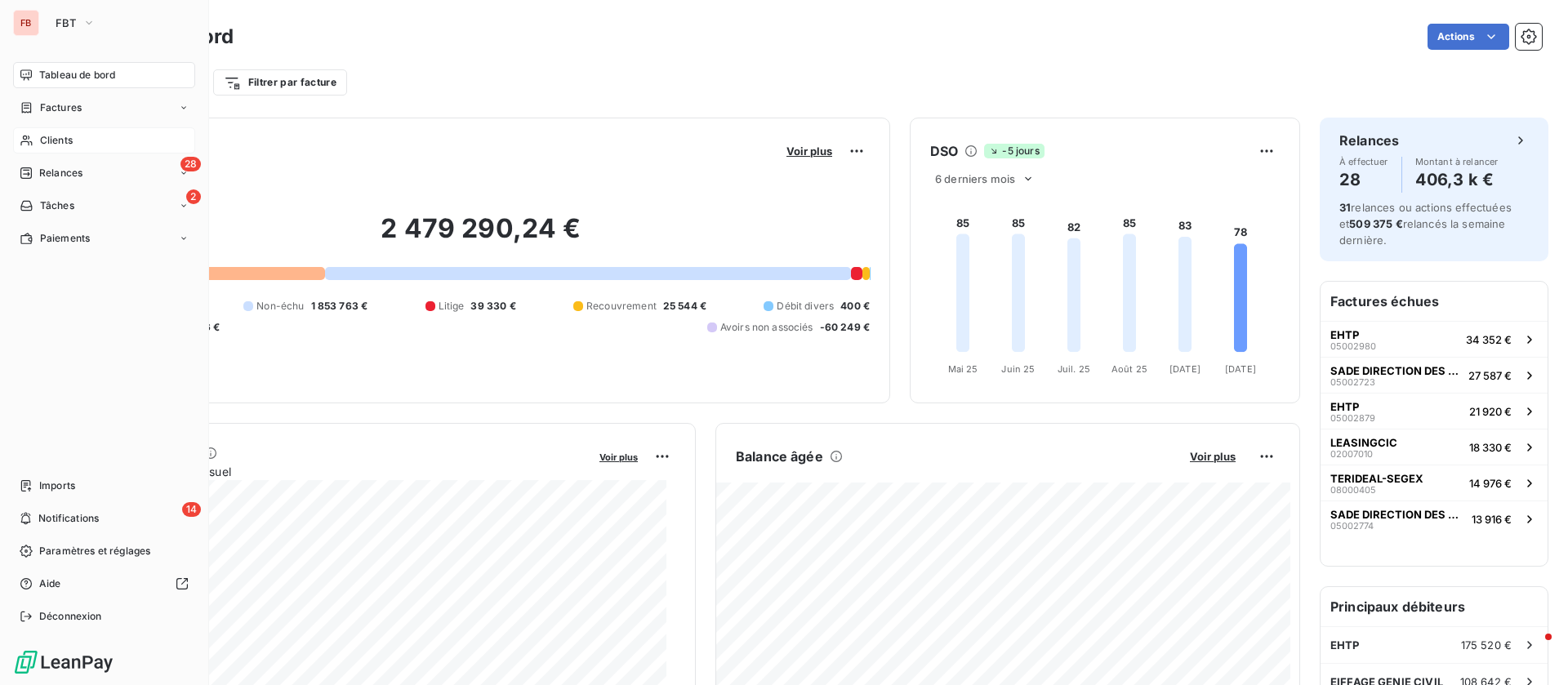
click at [94, 144] on div "Clients" at bounding box center [104, 140] width 183 height 26
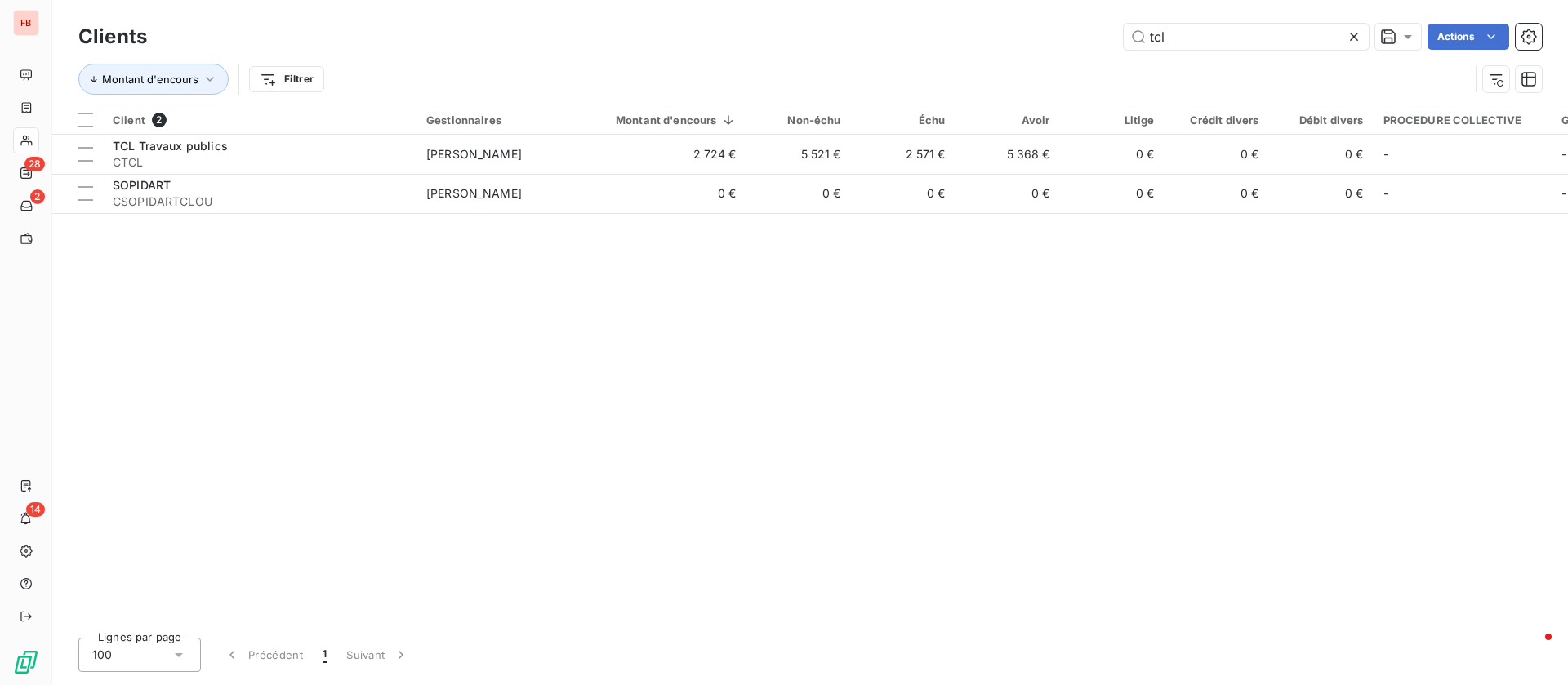
drag, startPoint x: 1193, startPoint y: 42, endPoint x: 1092, endPoint y: 35, distance: 101.2
click at [1092, 35] on div "tcl Actions" at bounding box center [855, 36] width 1376 height 26
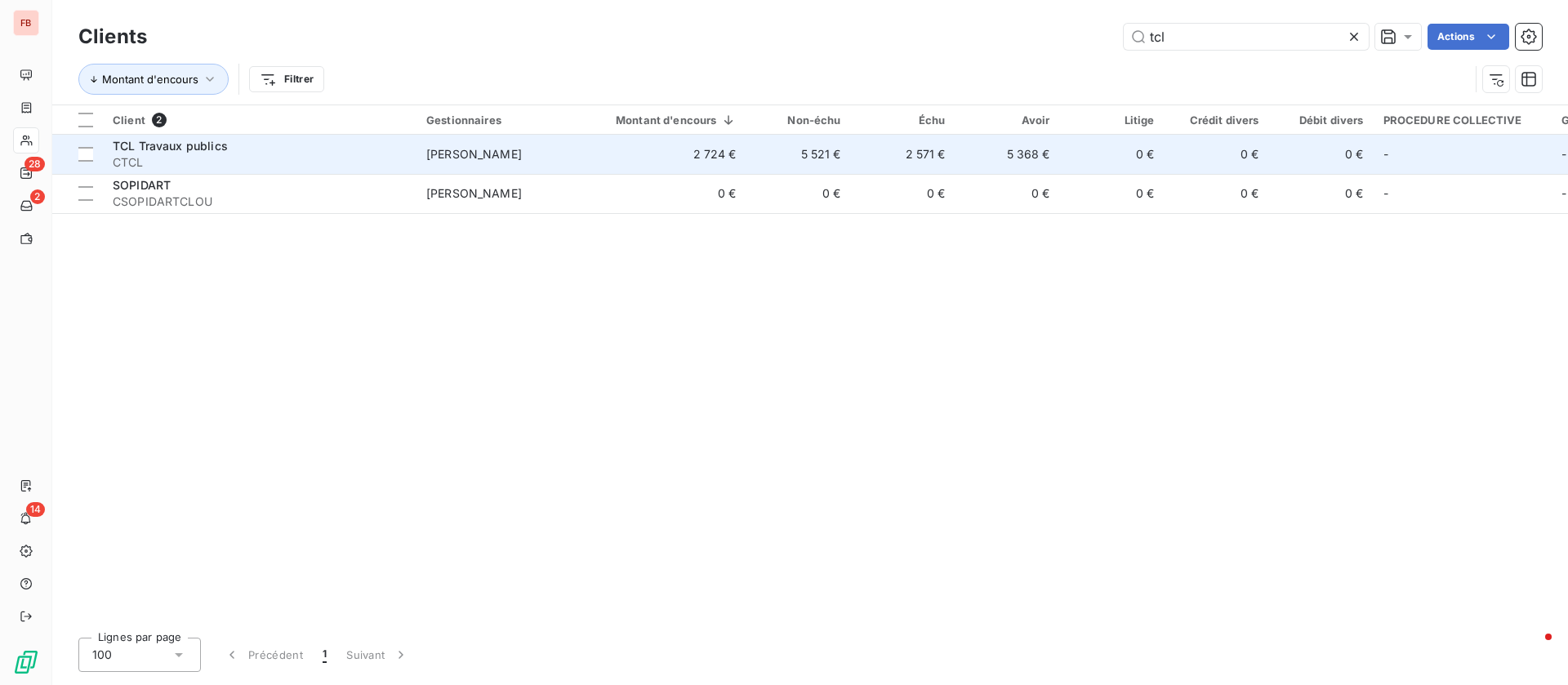
click at [870, 149] on td "2 571 €" at bounding box center [903, 154] width 105 height 39
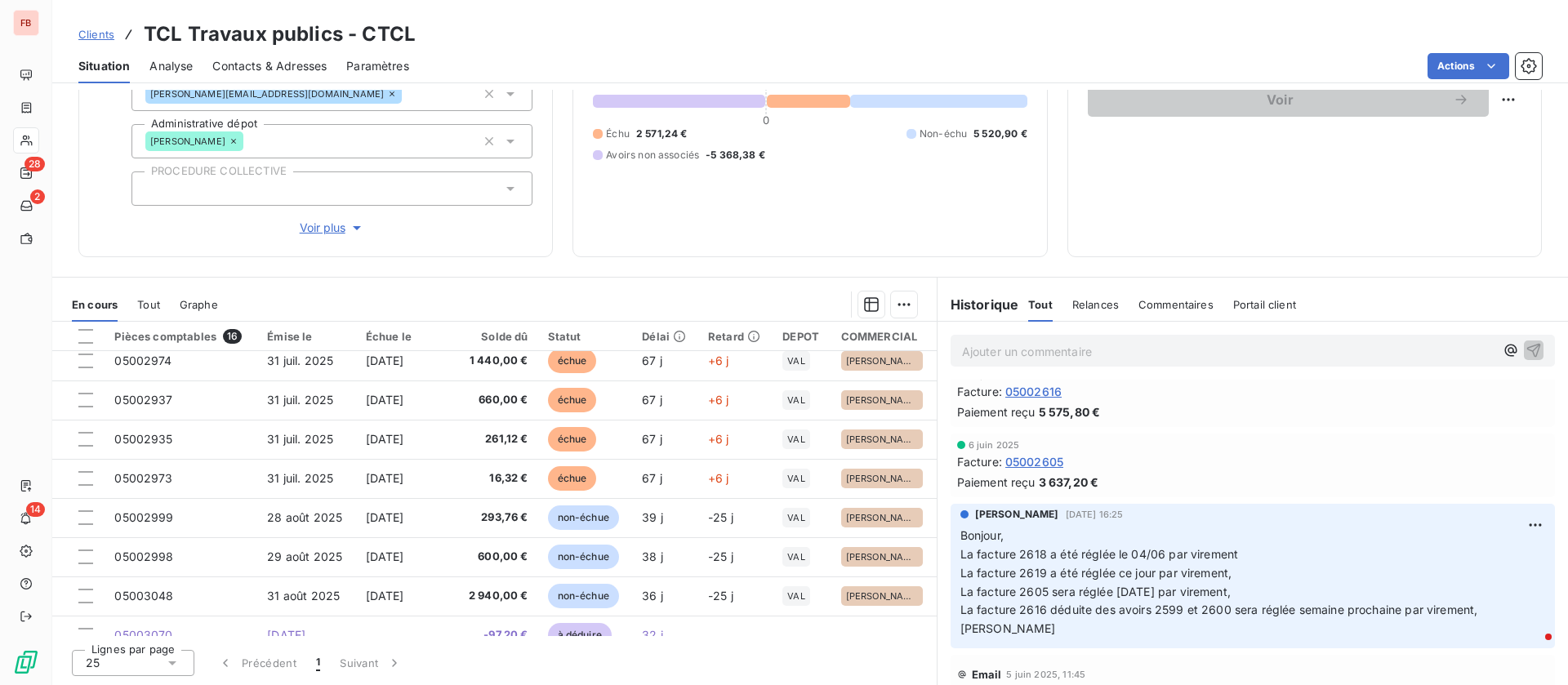
scroll to position [1679, 0]
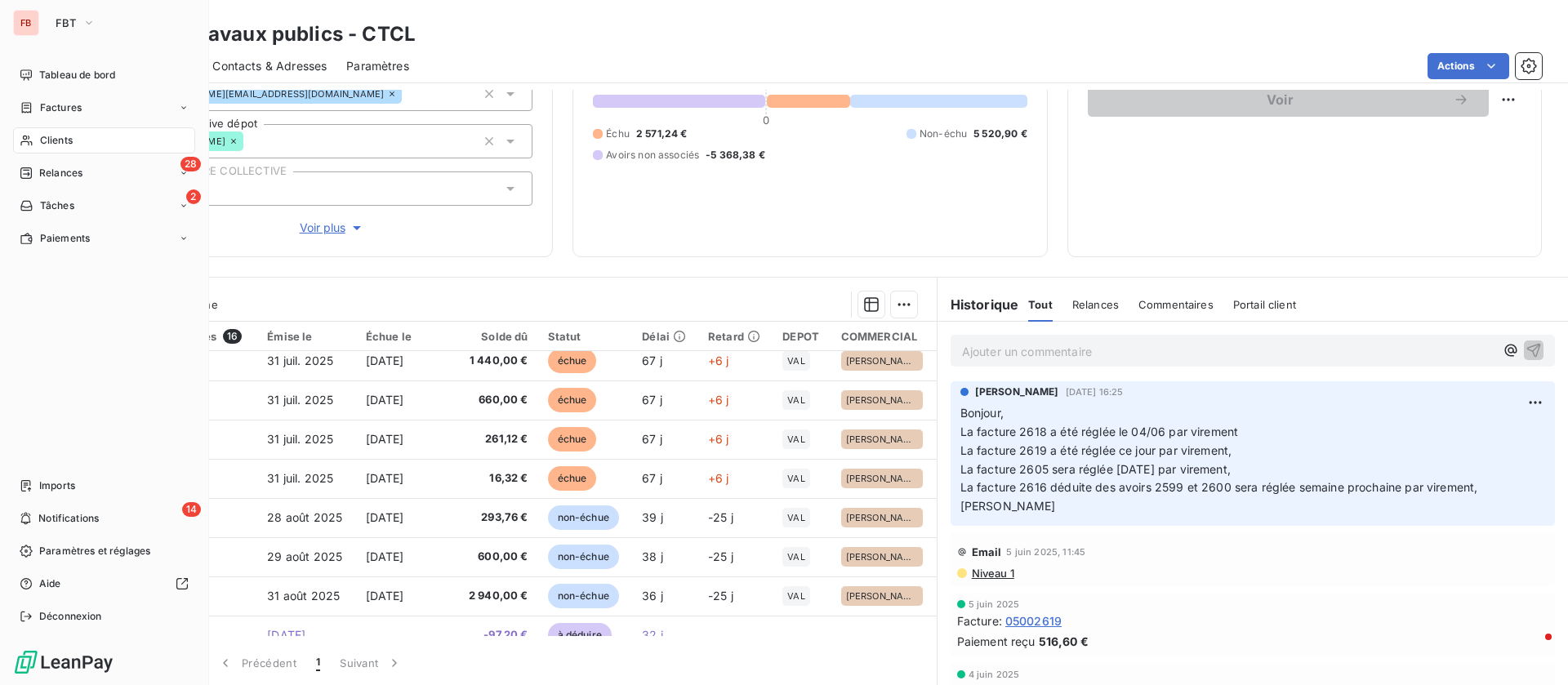
click at [43, 134] on span "Clients" at bounding box center [56, 140] width 33 height 15
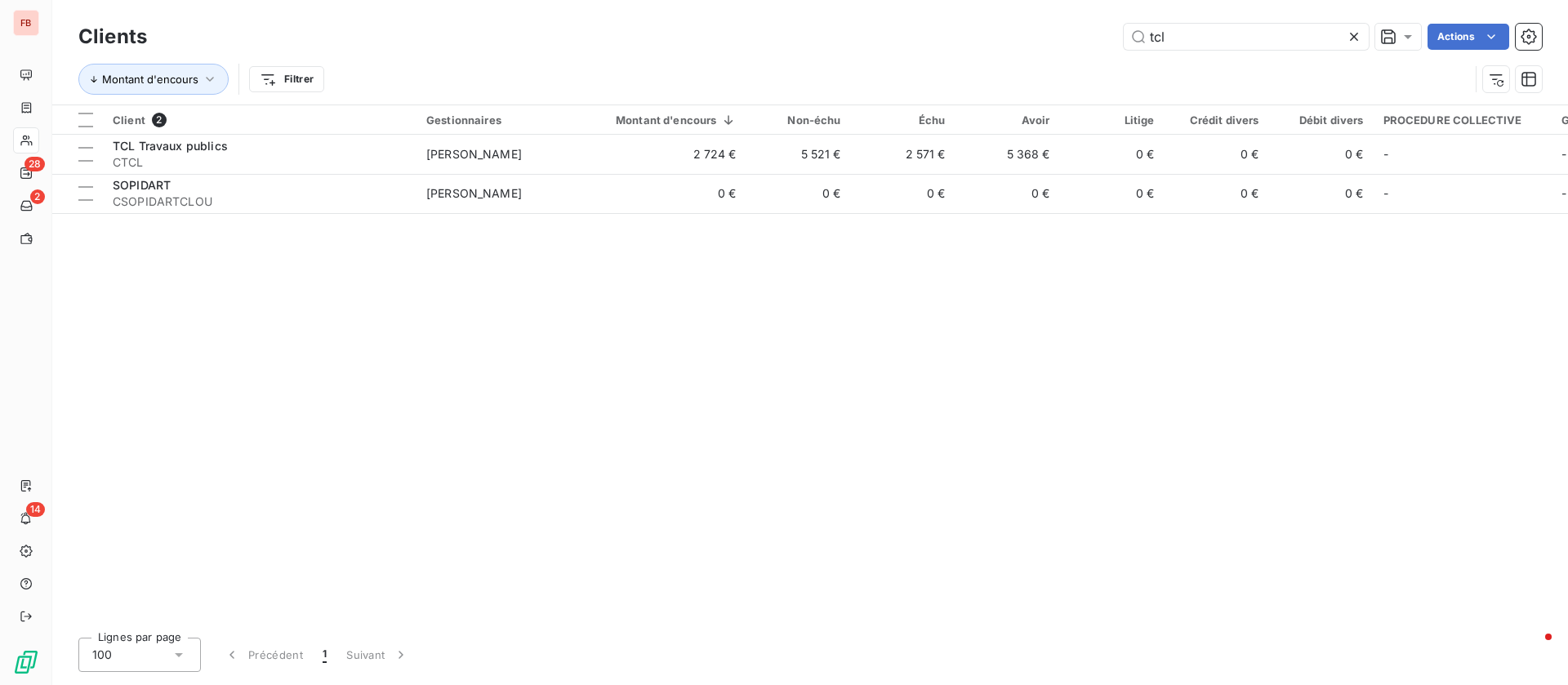
drag, startPoint x: 1227, startPoint y: 45, endPoint x: 929, endPoint y: 21, distance: 299.0
click at [930, 21] on div "Clients tcl Actions" at bounding box center [811, 37] width 1464 height 35
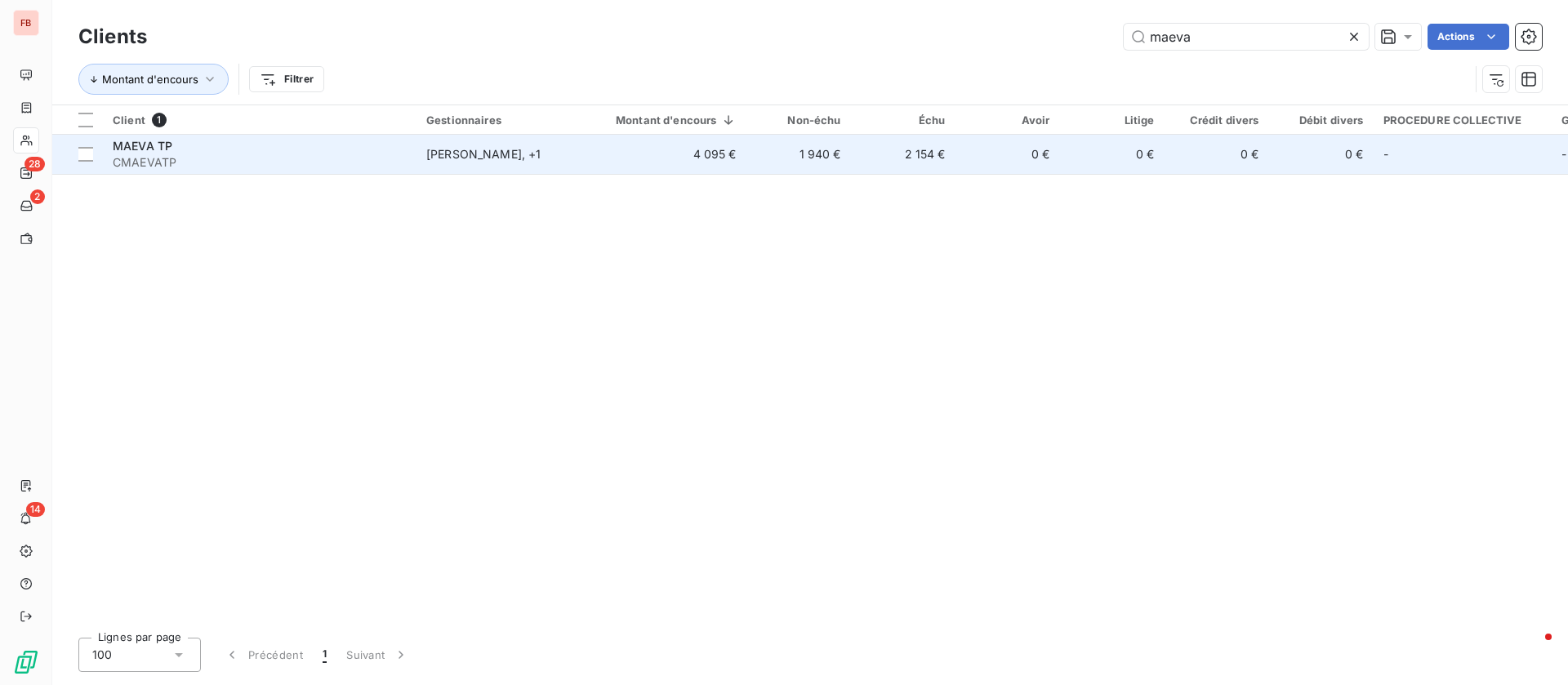
type input "maeva"
click at [433, 166] on td "[PERSON_NAME] , + 1" at bounding box center [501, 154] width 170 height 39
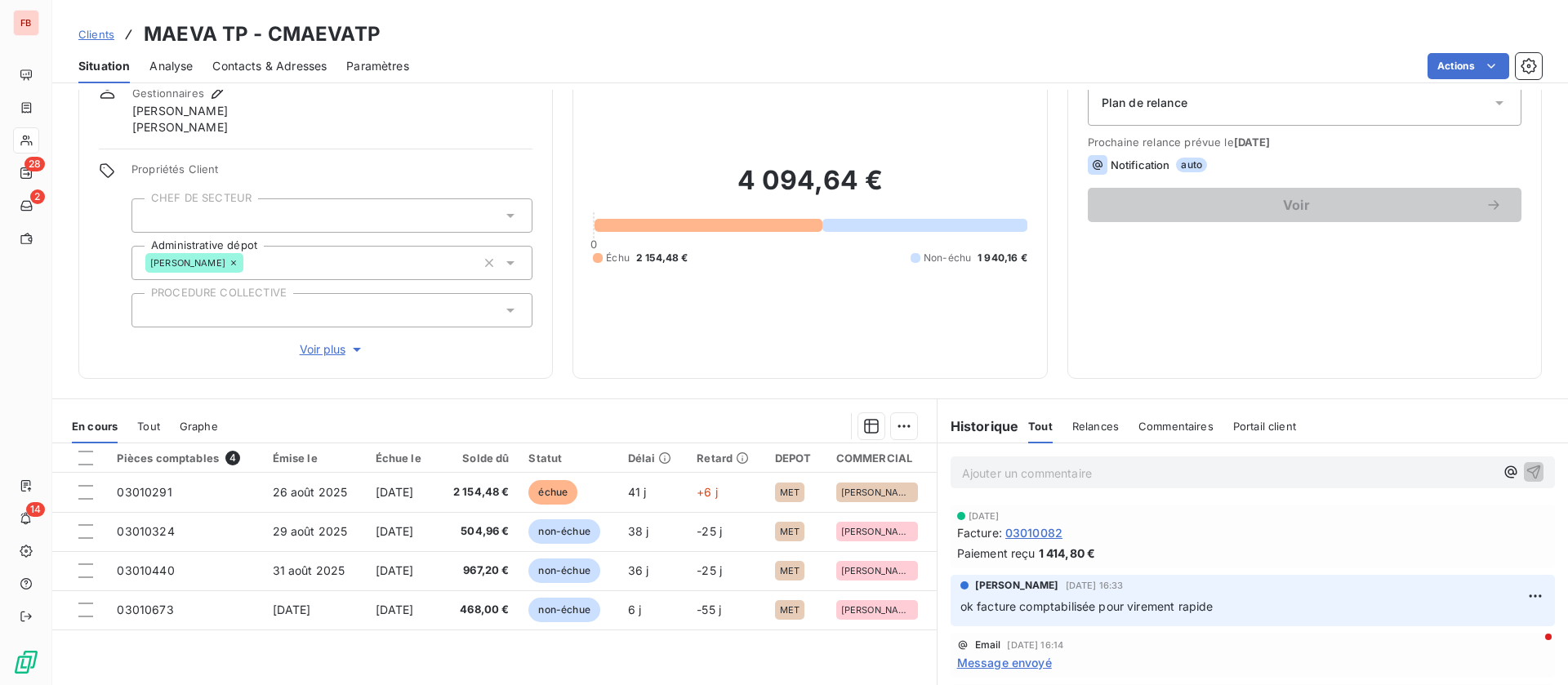
scroll to position [68, 0]
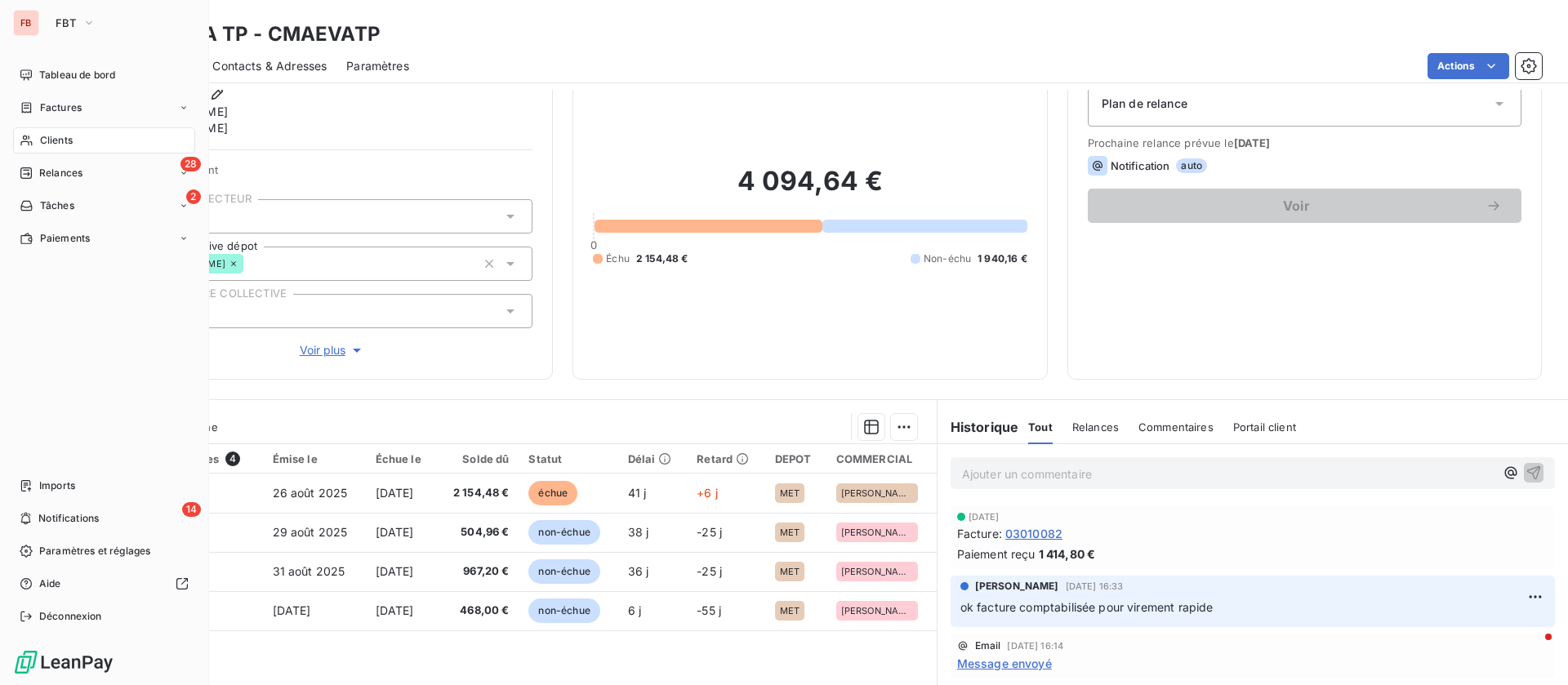
drag, startPoint x: 50, startPoint y: 126, endPoint x: 10, endPoint y: 152, distance: 47.7
click at [50, 140] on span "Clients" at bounding box center [56, 140] width 33 height 15
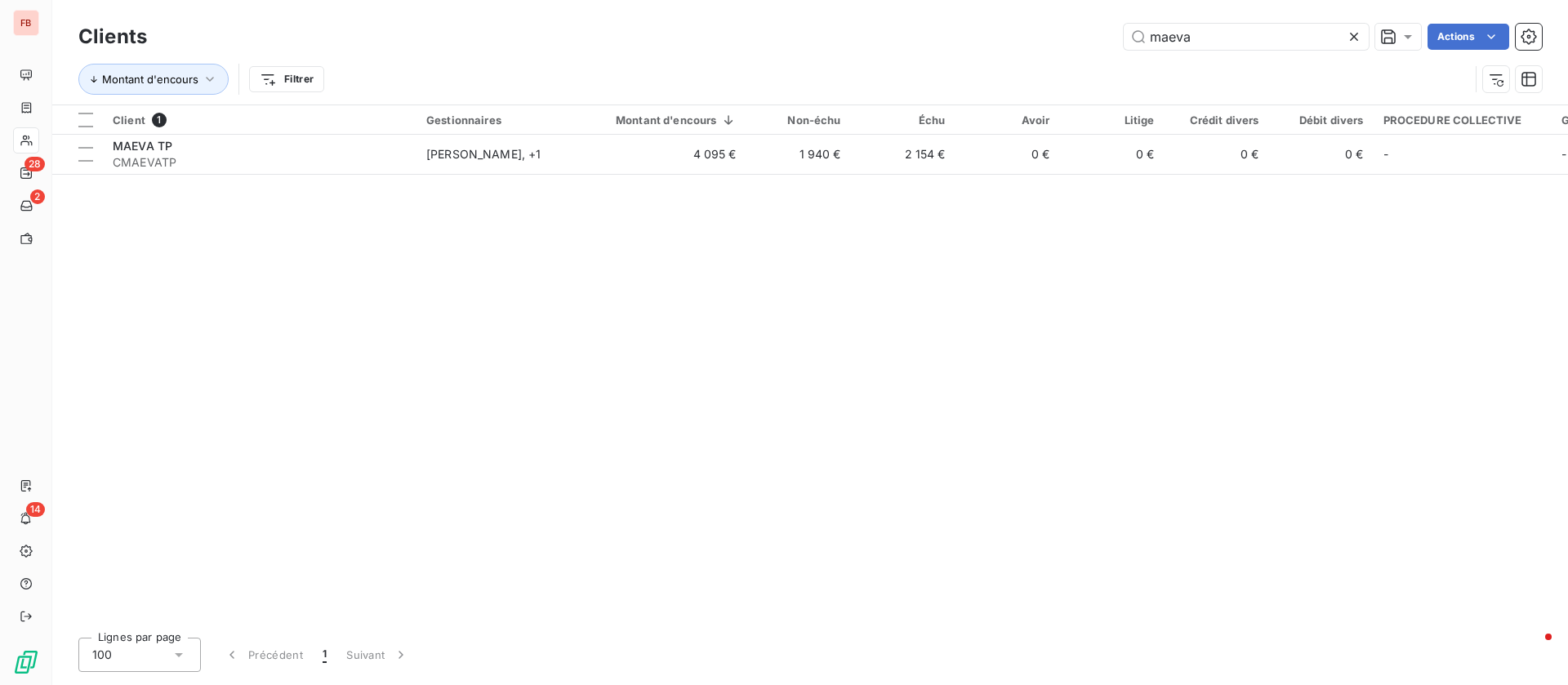
drag, startPoint x: 1221, startPoint y: 27, endPoint x: 909, endPoint y: 24, distance: 312.0
click at [909, 24] on div "maeva Actions" at bounding box center [855, 36] width 1376 height 26
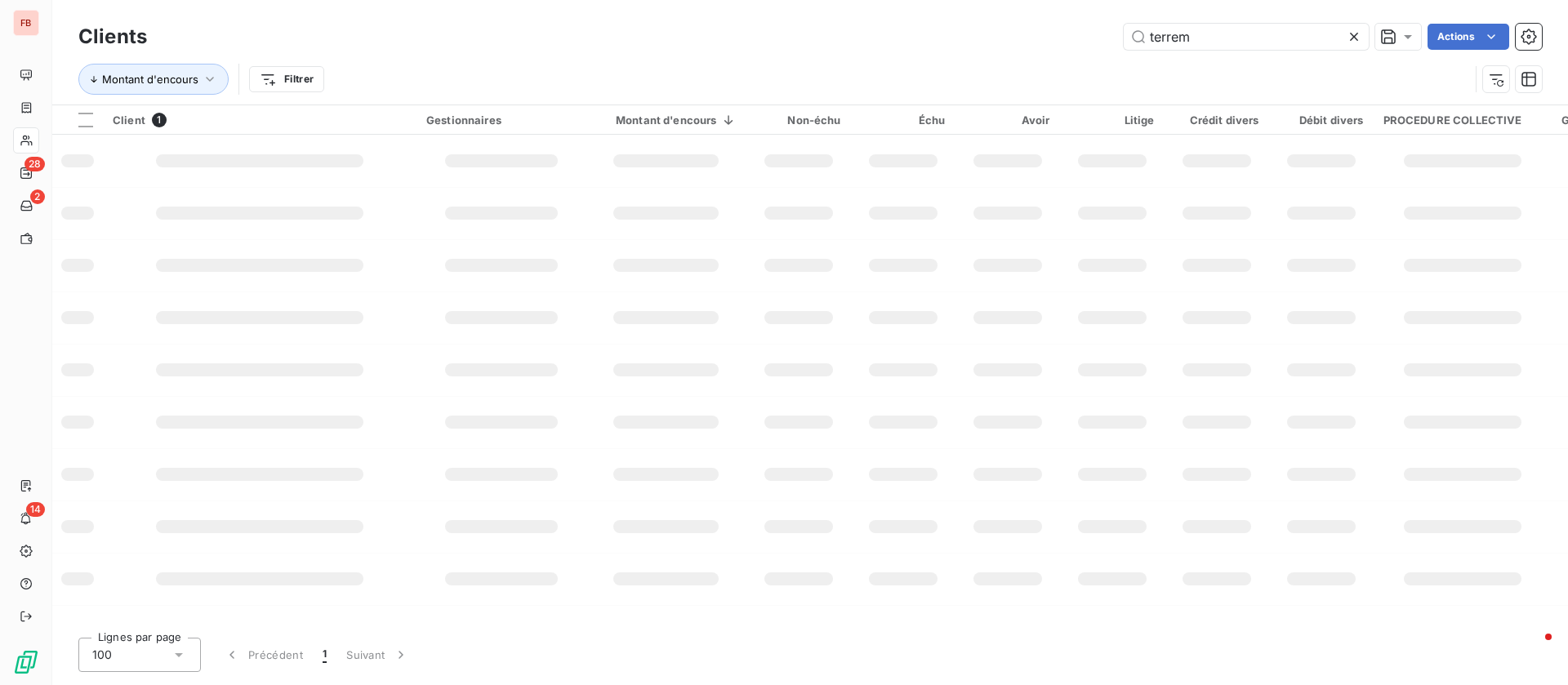
type input "terrem"
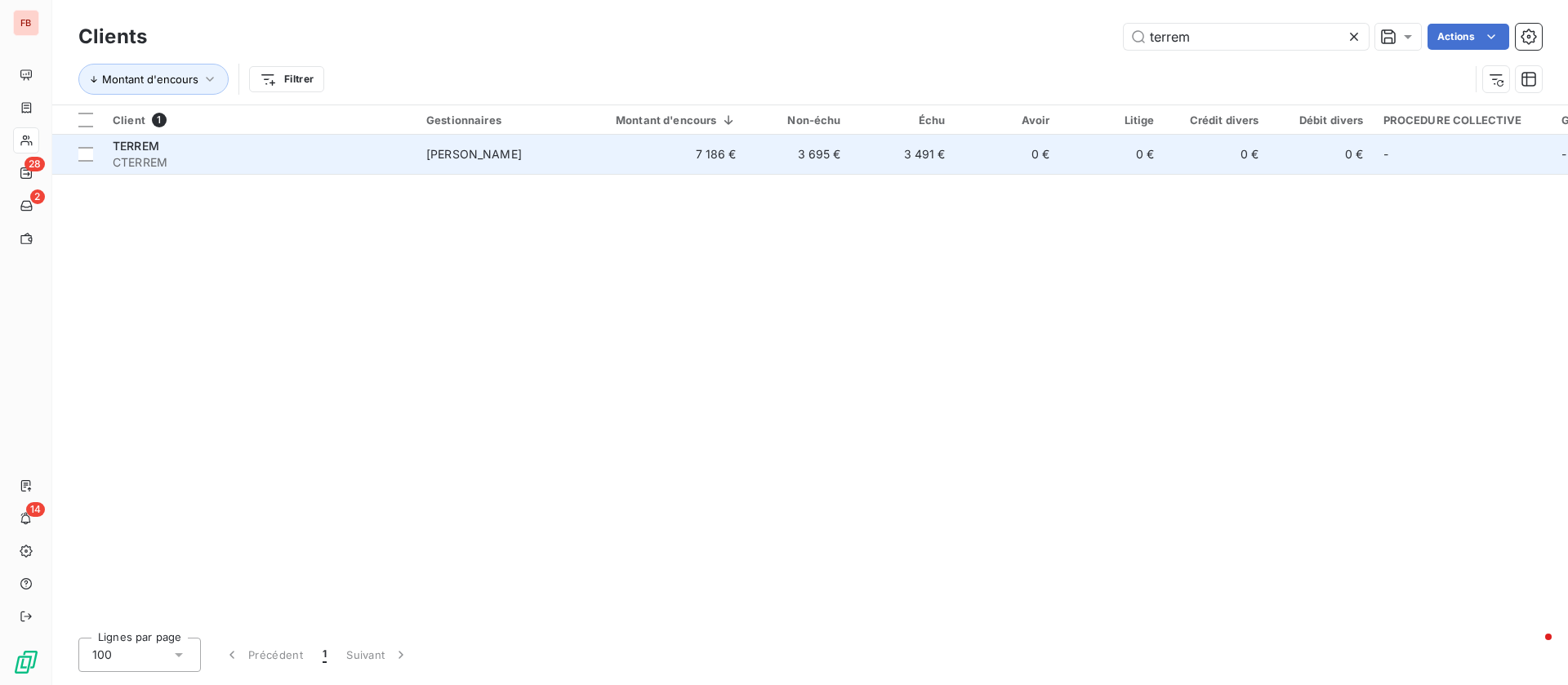
click at [820, 155] on td "3 695 €" at bounding box center [799, 154] width 105 height 39
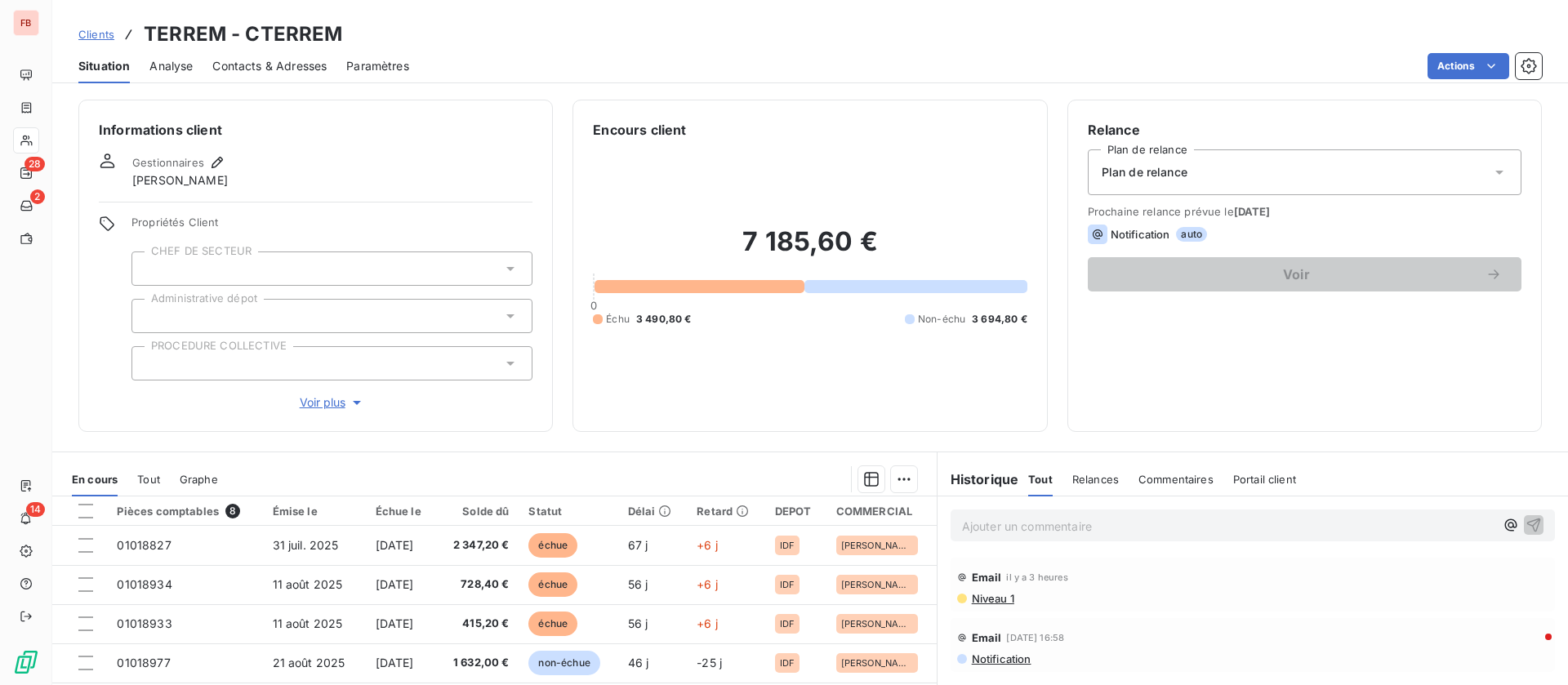
click at [1012, 527] on p "Ajouter un commentaire ﻿" at bounding box center [1228, 527] width 532 height 21
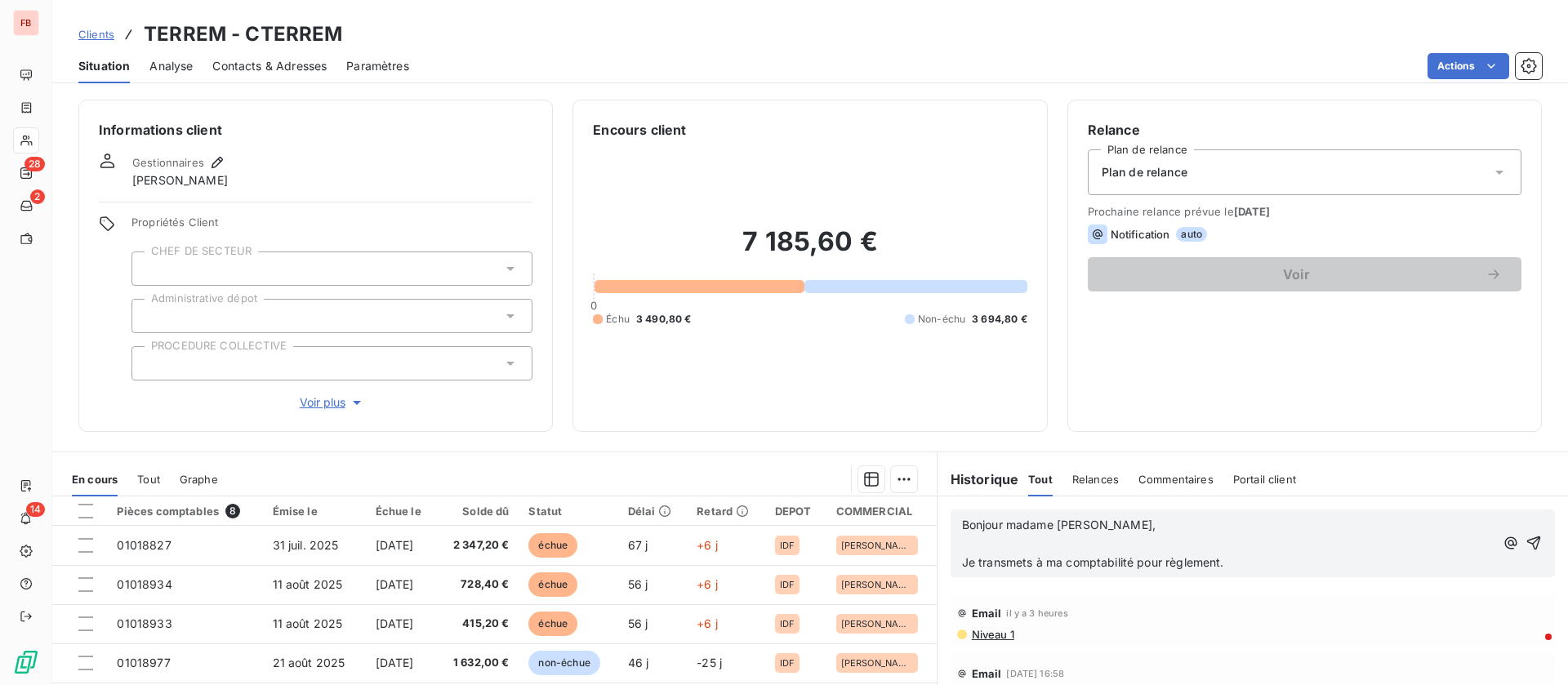
click at [1122, 537] on p "﻿" at bounding box center [1228, 544] width 532 height 19
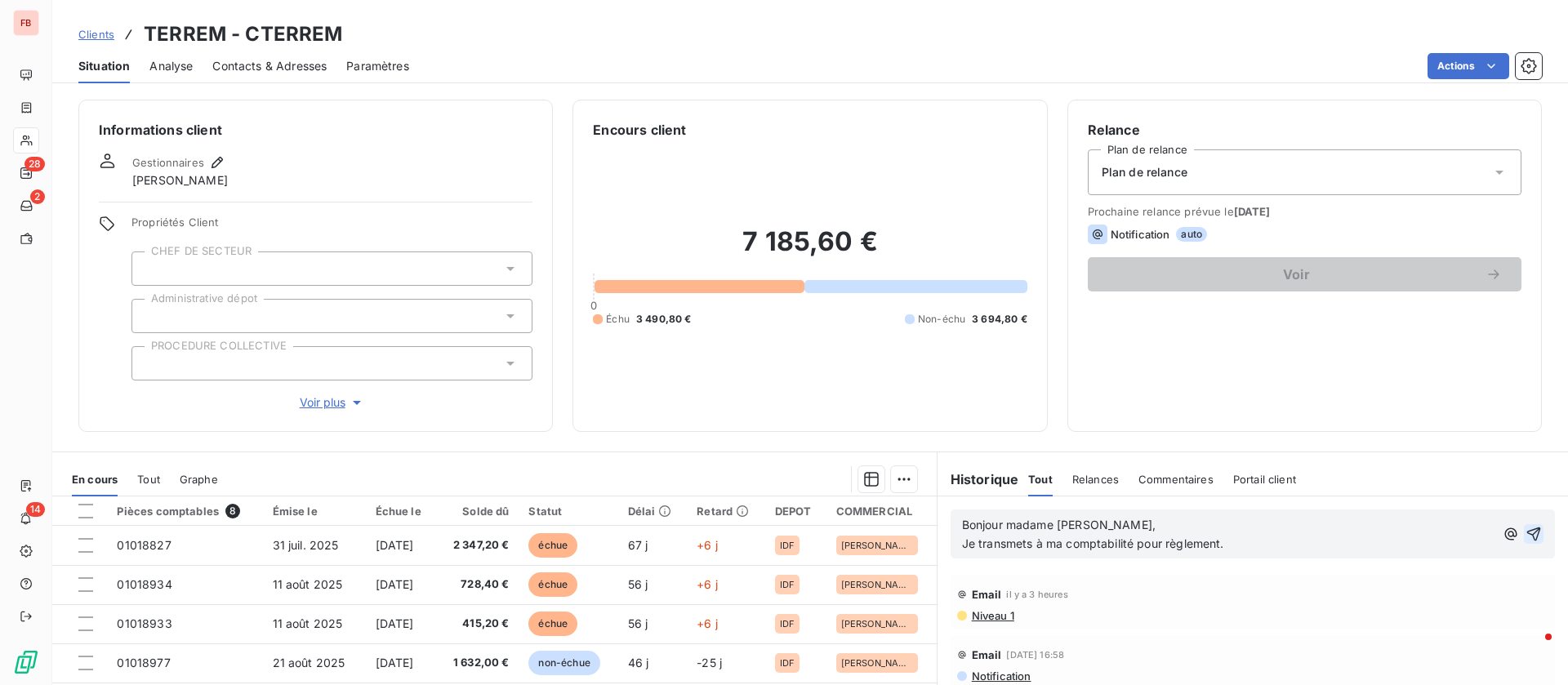
click at [1526, 535] on icon "button" at bounding box center [1533, 534] width 16 height 16
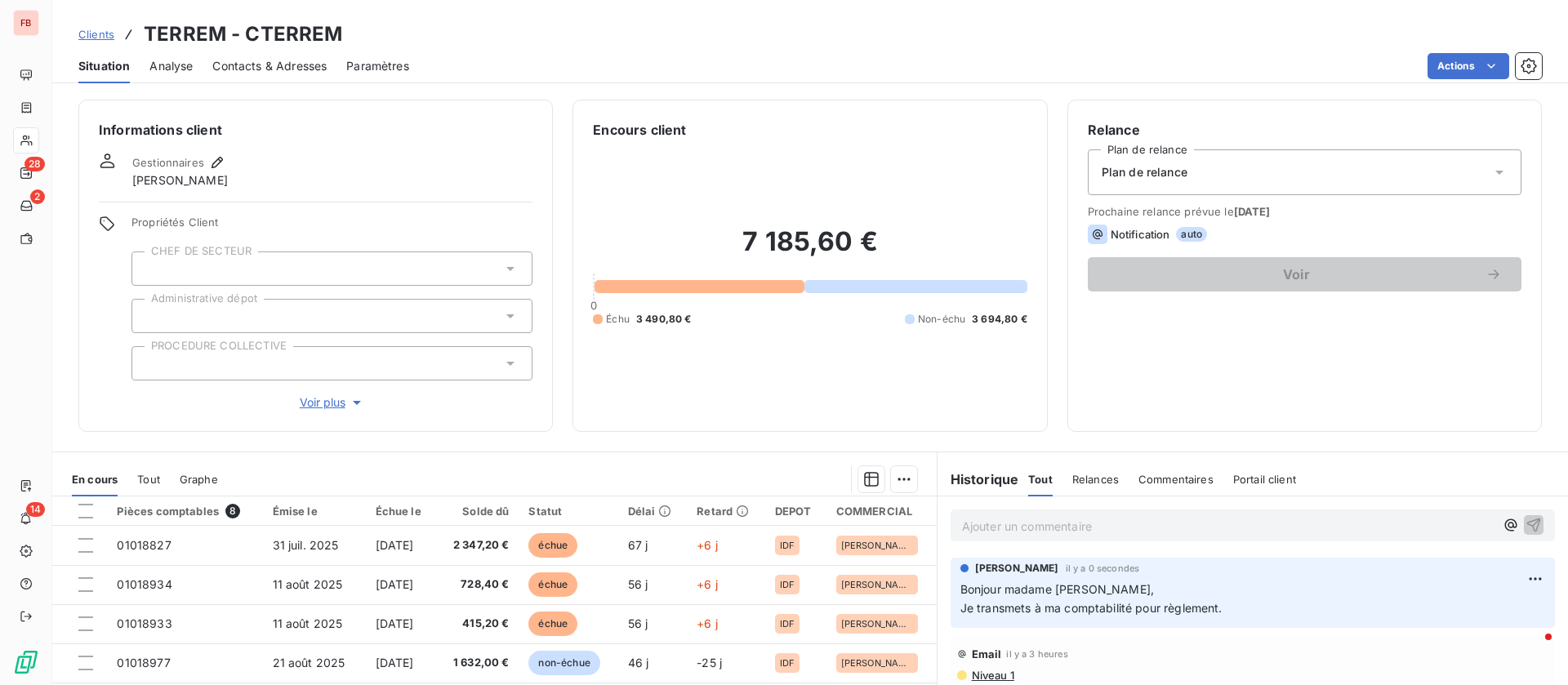
click at [270, 61] on span "Contacts & Adresses" at bounding box center [269, 66] width 114 height 16
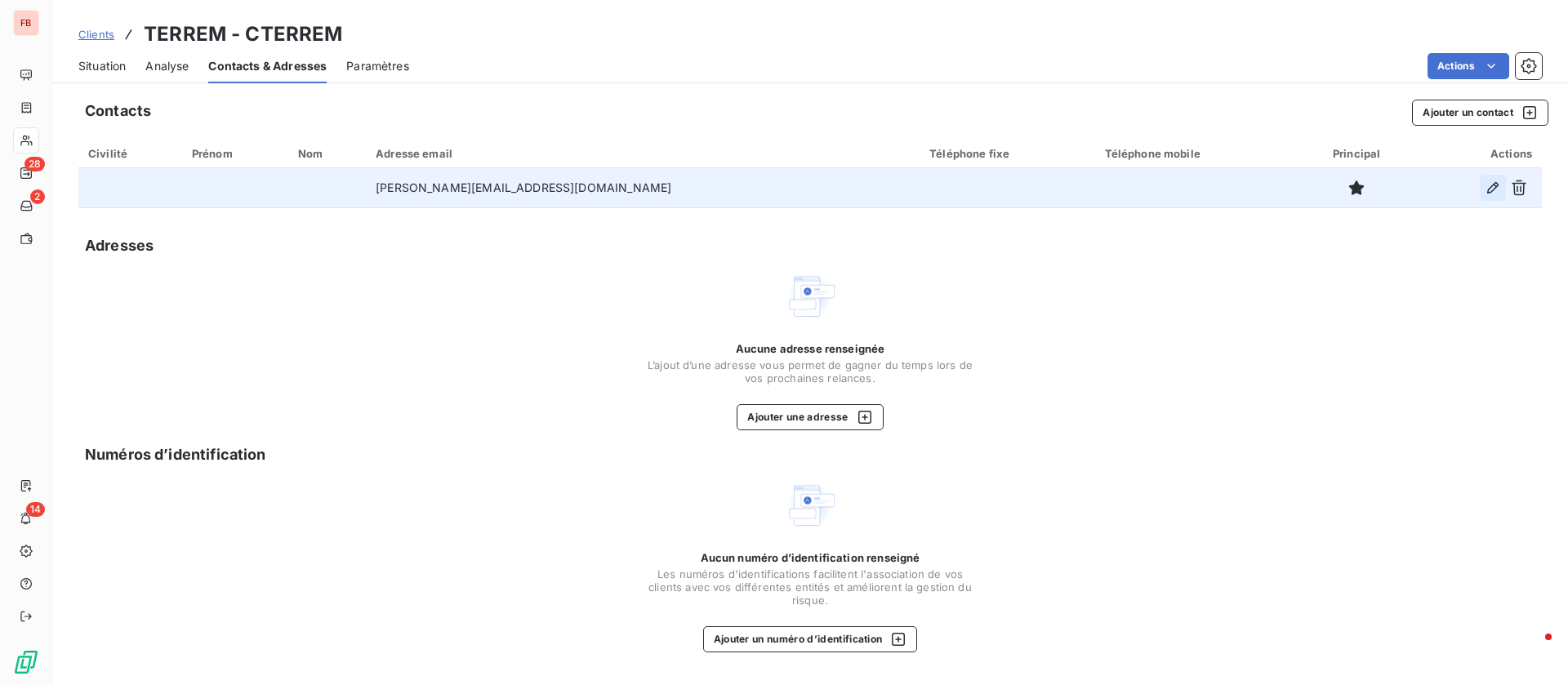
click at [1501, 185] on icon "button" at bounding box center [1493, 188] width 16 height 16
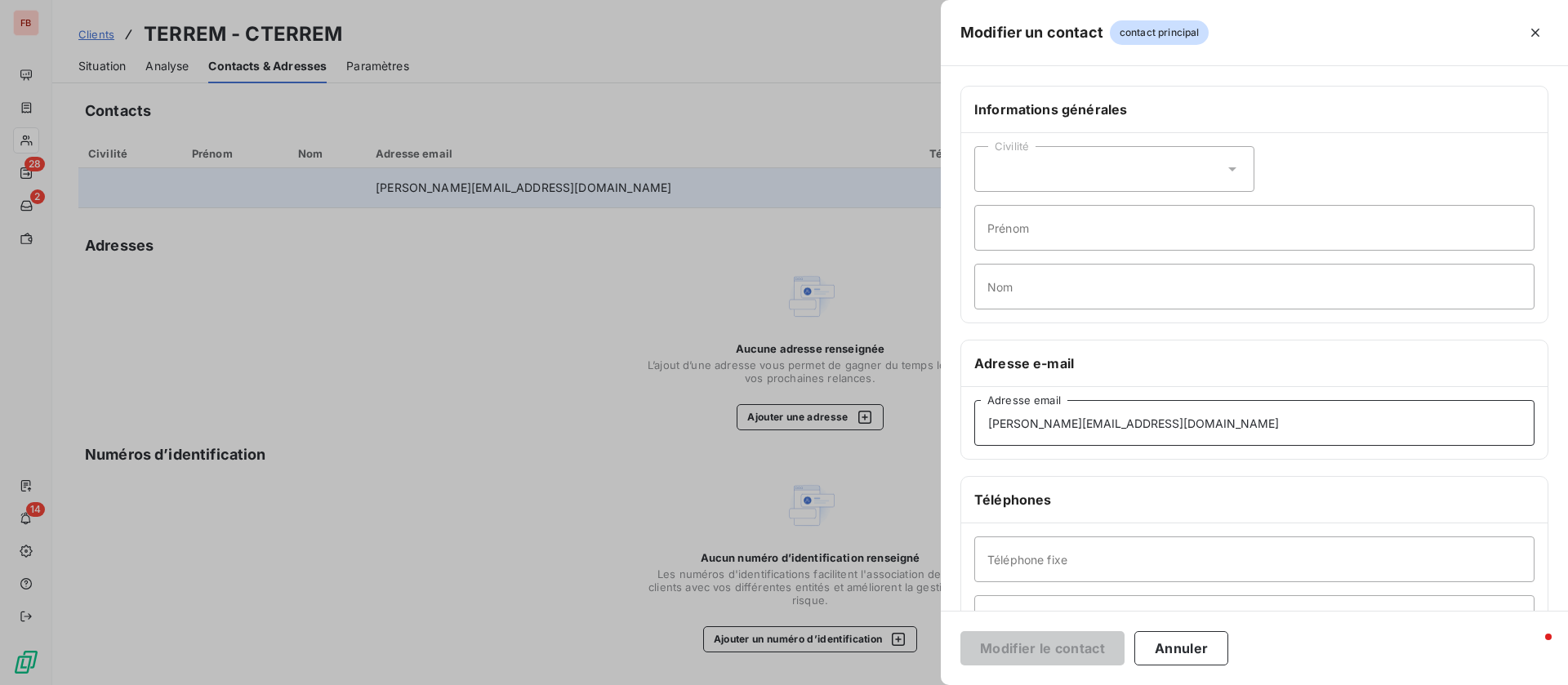
drag, startPoint x: 1210, startPoint y: 418, endPoint x: 758, endPoint y: 366, distance: 455.0
click at [758, 684] on div "Modifier un contact contact principal Informations générales Civilité Prénom No…" at bounding box center [784, 685] width 1568 height 0
paste input "[EMAIL_ADDRESS][DOMAIN_NAME]"
type input "[EMAIL_ADDRESS][DOMAIN_NAME]"
click at [1057, 640] on button "Modifier le contact" at bounding box center [1043, 649] width 164 height 35
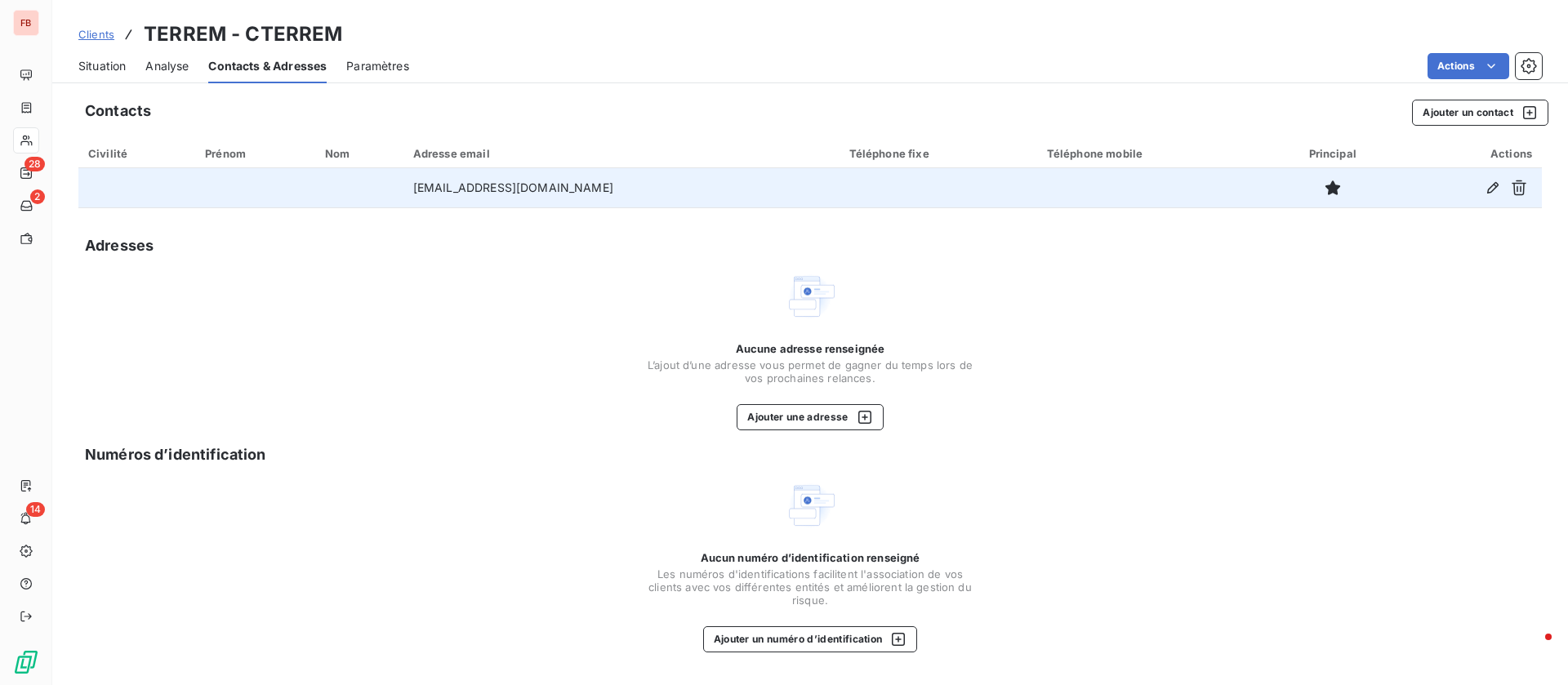
click at [110, 65] on span "Situation" at bounding box center [102, 66] width 48 height 16
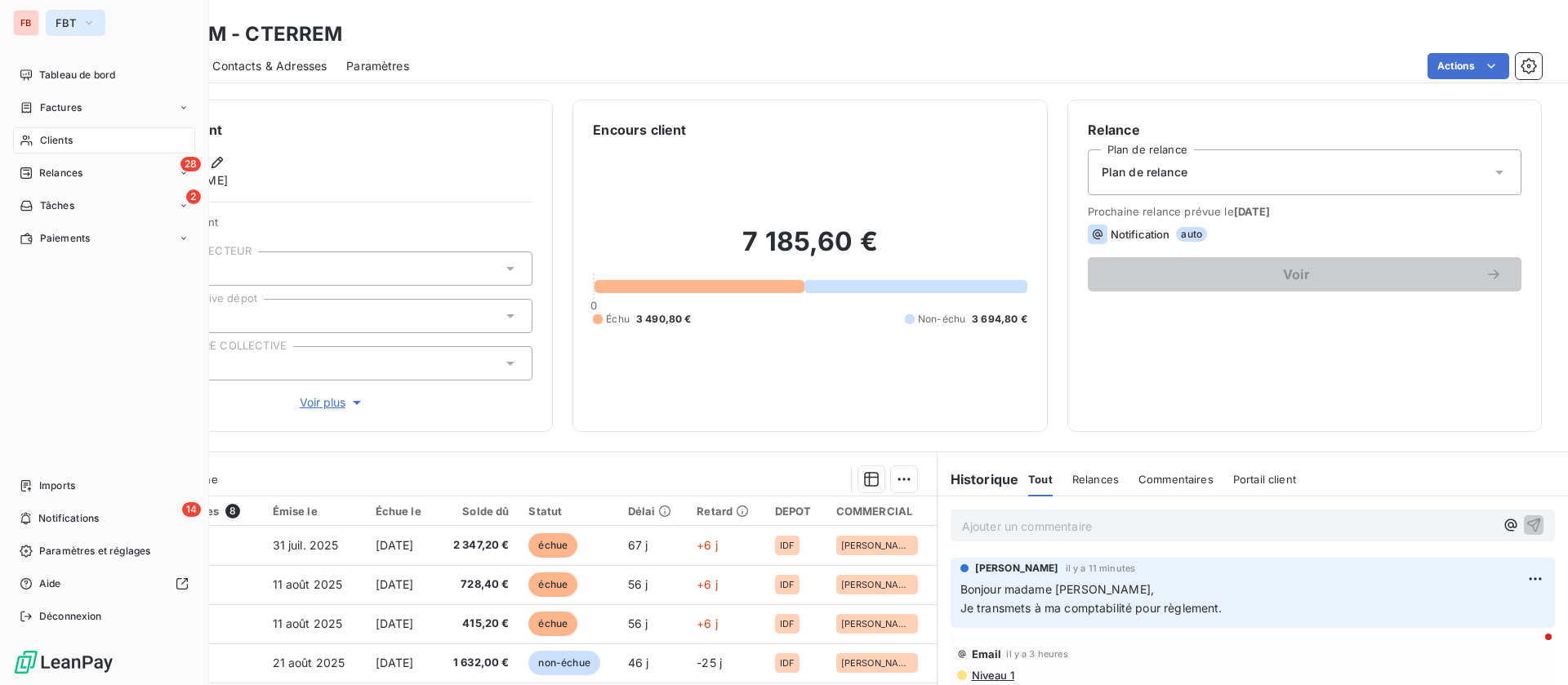
click at [59, 32] on button "FBT" at bounding box center [75, 22] width 60 height 26
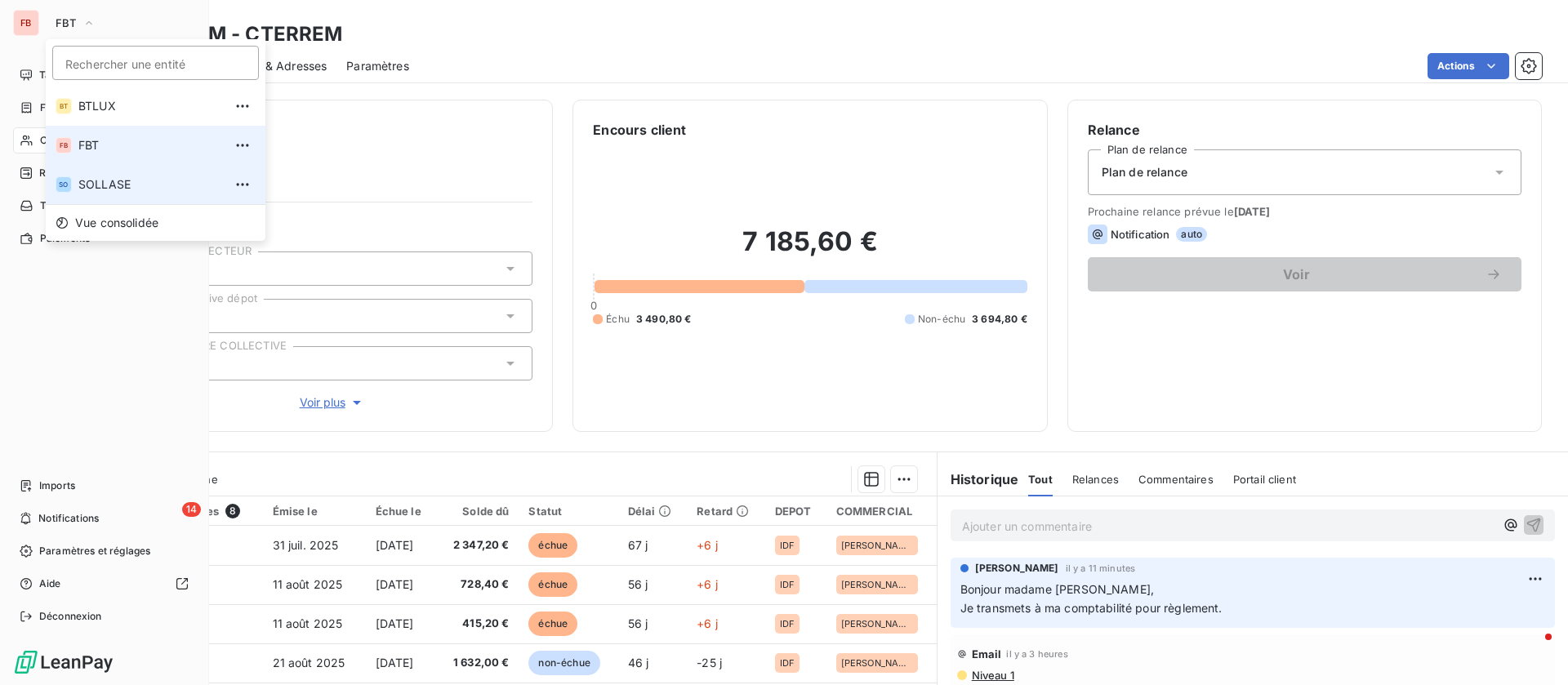
click at [113, 185] on span "SOLLASE" at bounding box center [151, 184] width 145 height 16
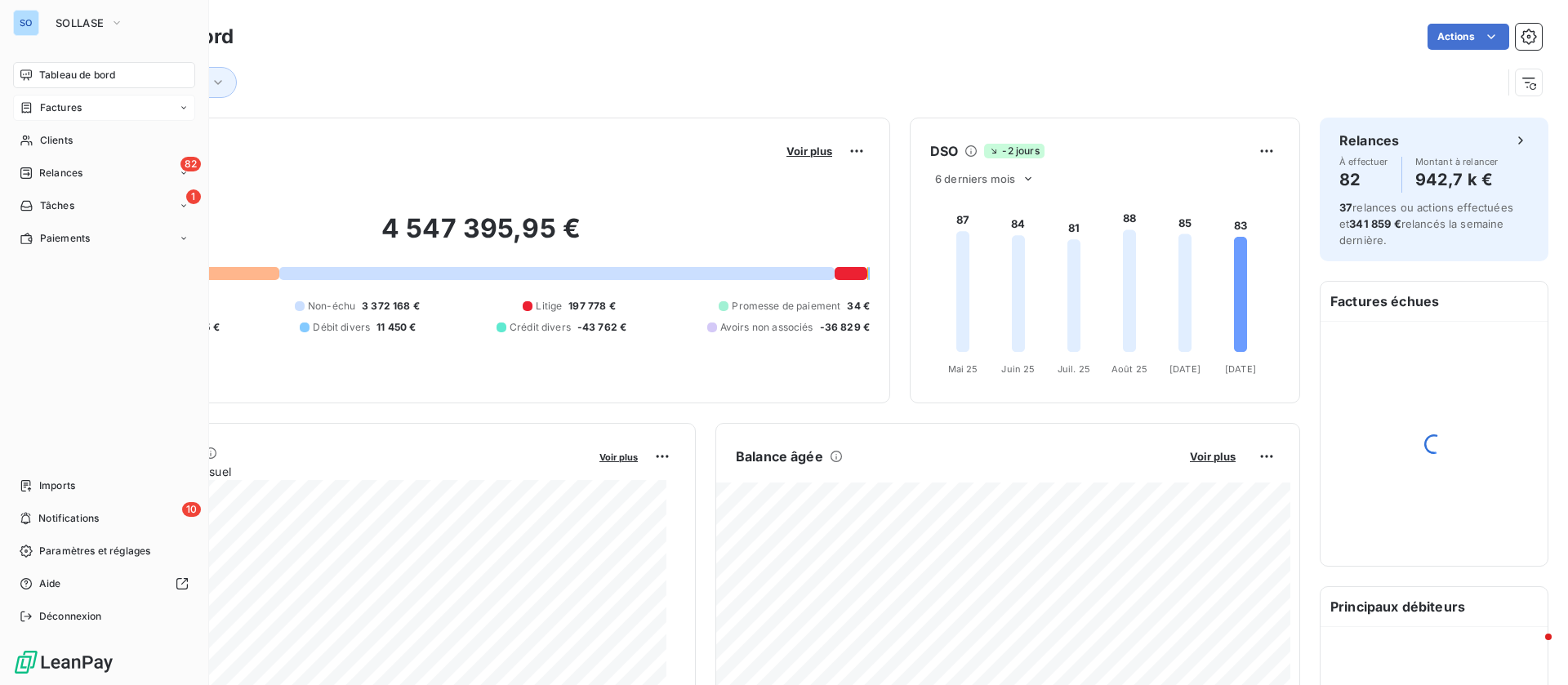
click at [40, 106] on span "Factures" at bounding box center [61, 107] width 42 height 15
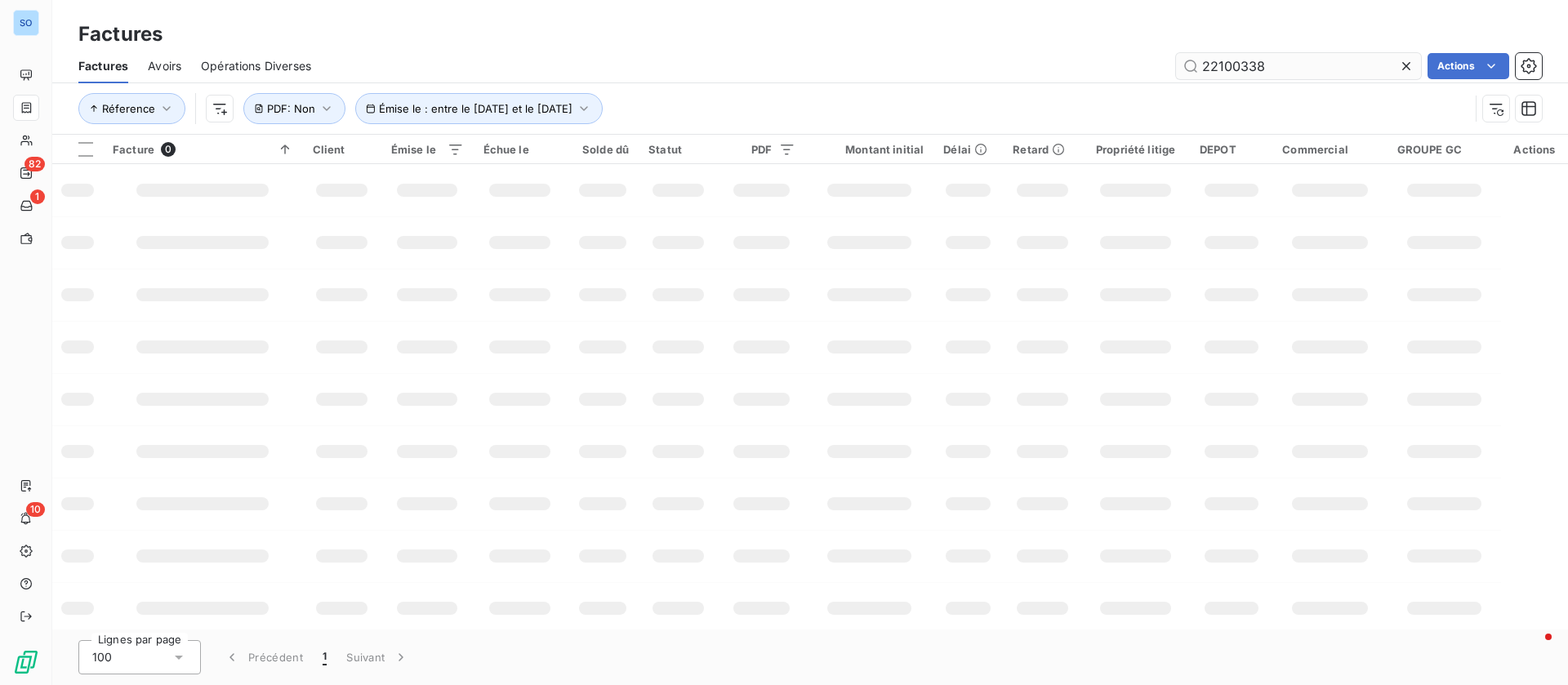
type input "22100338"
click at [570, 111] on span "Émise le : entre le [DATE] et le [DATE]" at bounding box center [476, 108] width 194 height 13
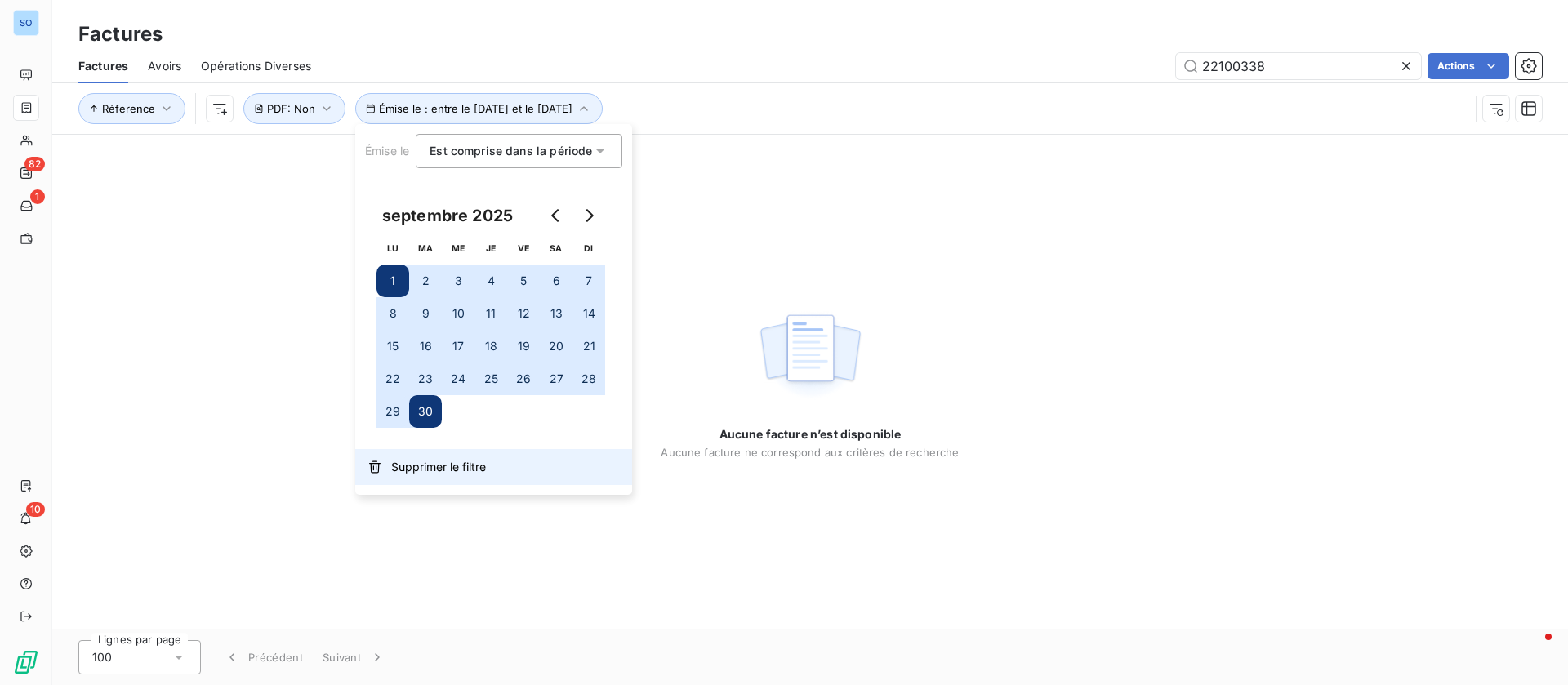
click at [439, 467] on span "Supprimer le filtre" at bounding box center [438, 466] width 94 height 16
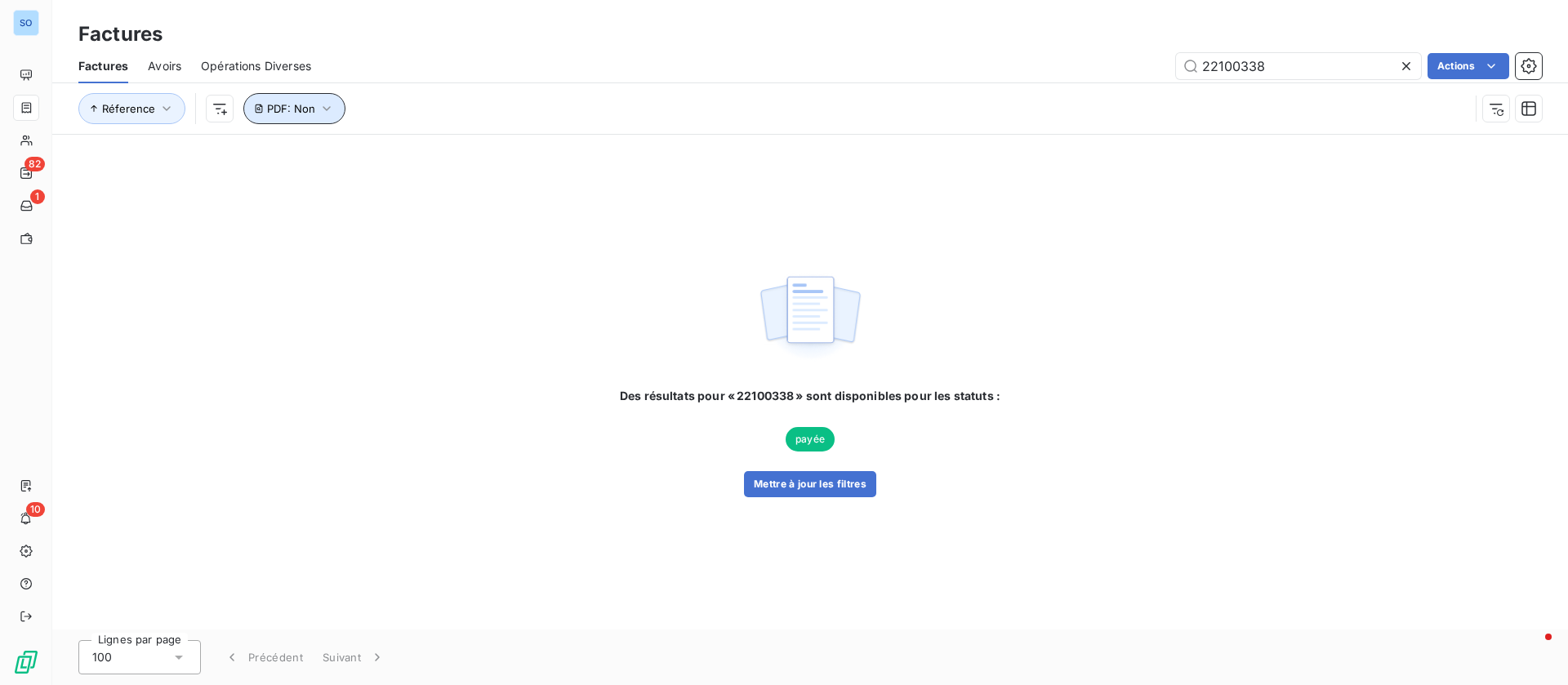
click at [319, 112] on icon "button" at bounding box center [326, 108] width 16 height 16
click at [305, 206] on button "Supprimer le filtre" at bounding box center [350, 196] width 218 height 36
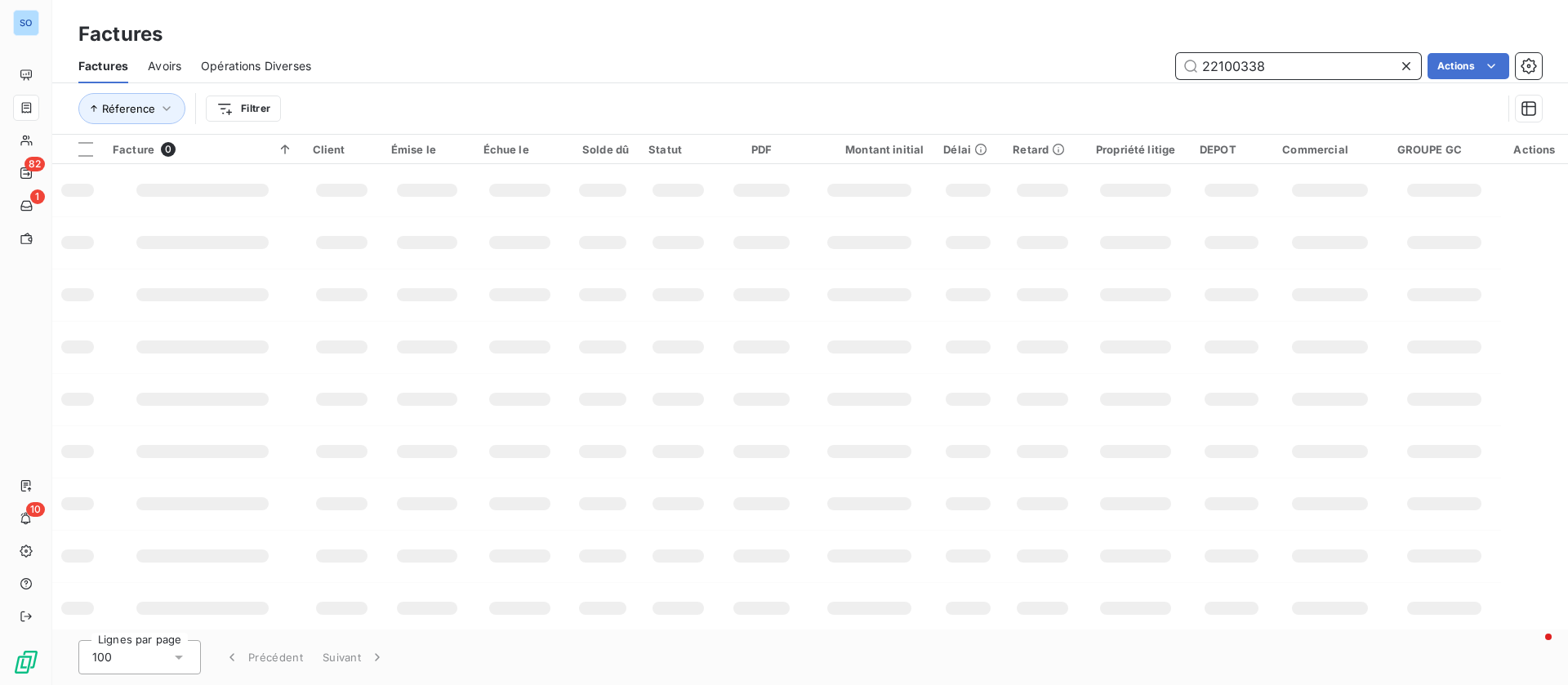
click at [1295, 70] on input "22100338" at bounding box center [1298, 66] width 245 height 26
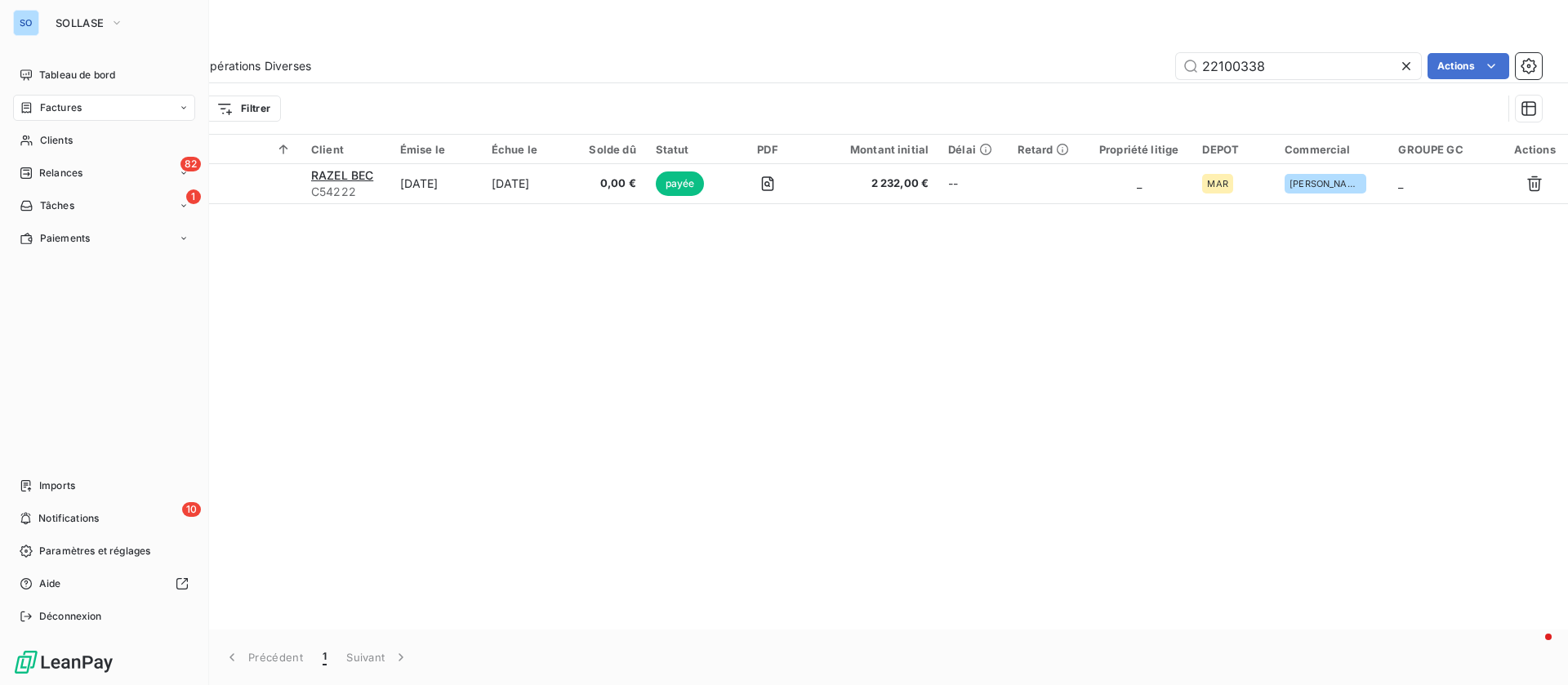
drag, startPoint x: 43, startPoint y: 135, endPoint x: 487, endPoint y: 114, distance: 444.5
click at [43, 134] on span "Clients" at bounding box center [56, 140] width 33 height 15
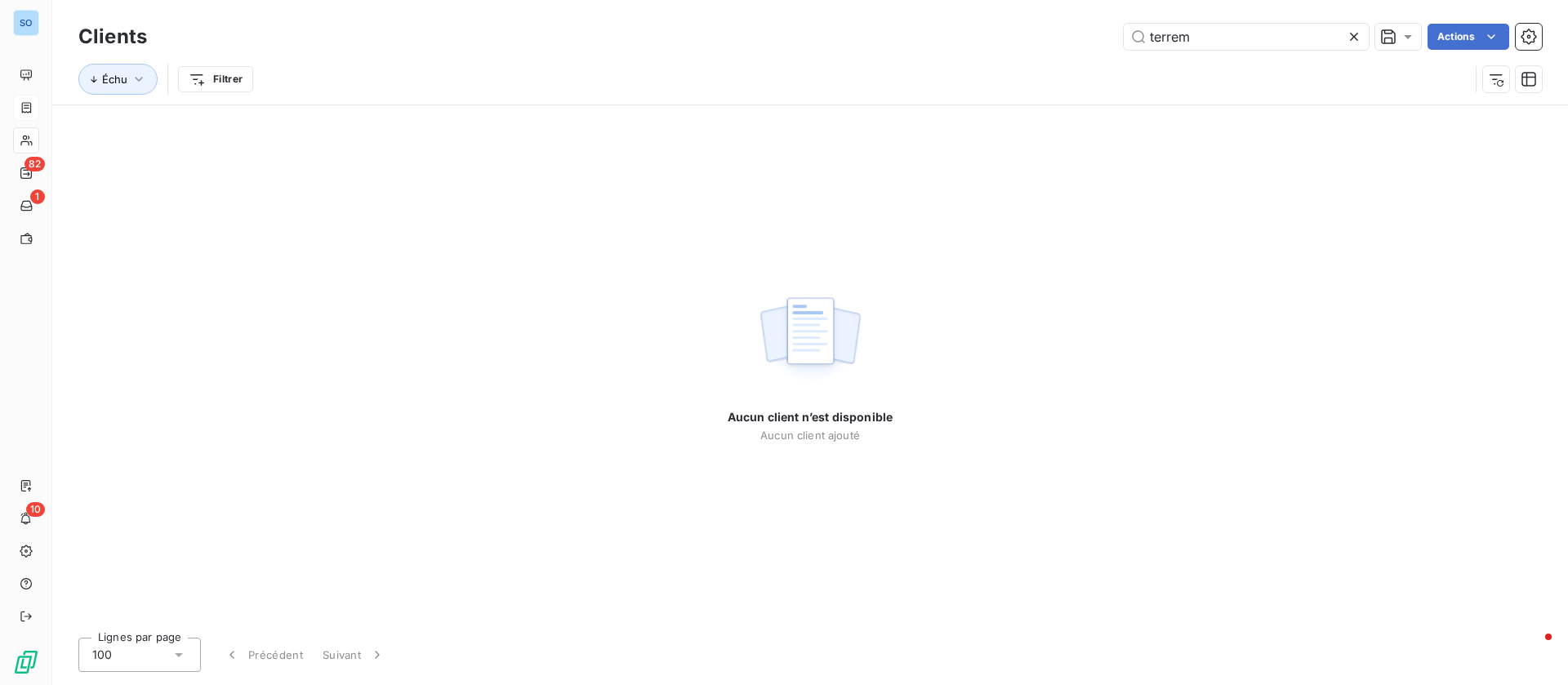
drag, startPoint x: 1141, startPoint y: 29, endPoint x: 968, endPoint y: 21, distance: 173.2
click at [968, 21] on div "Clients terrem Actions" at bounding box center [811, 37] width 1464 height 35
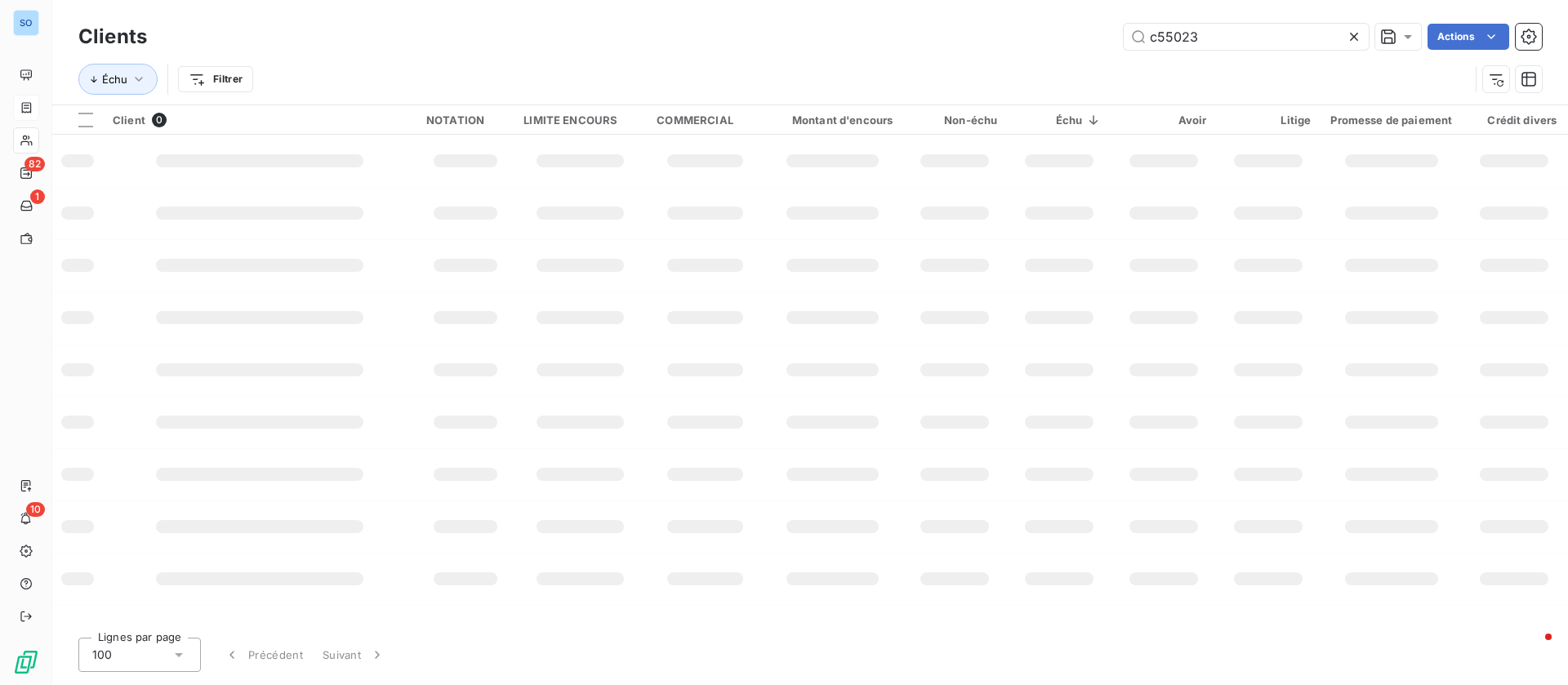
type input "c55023"
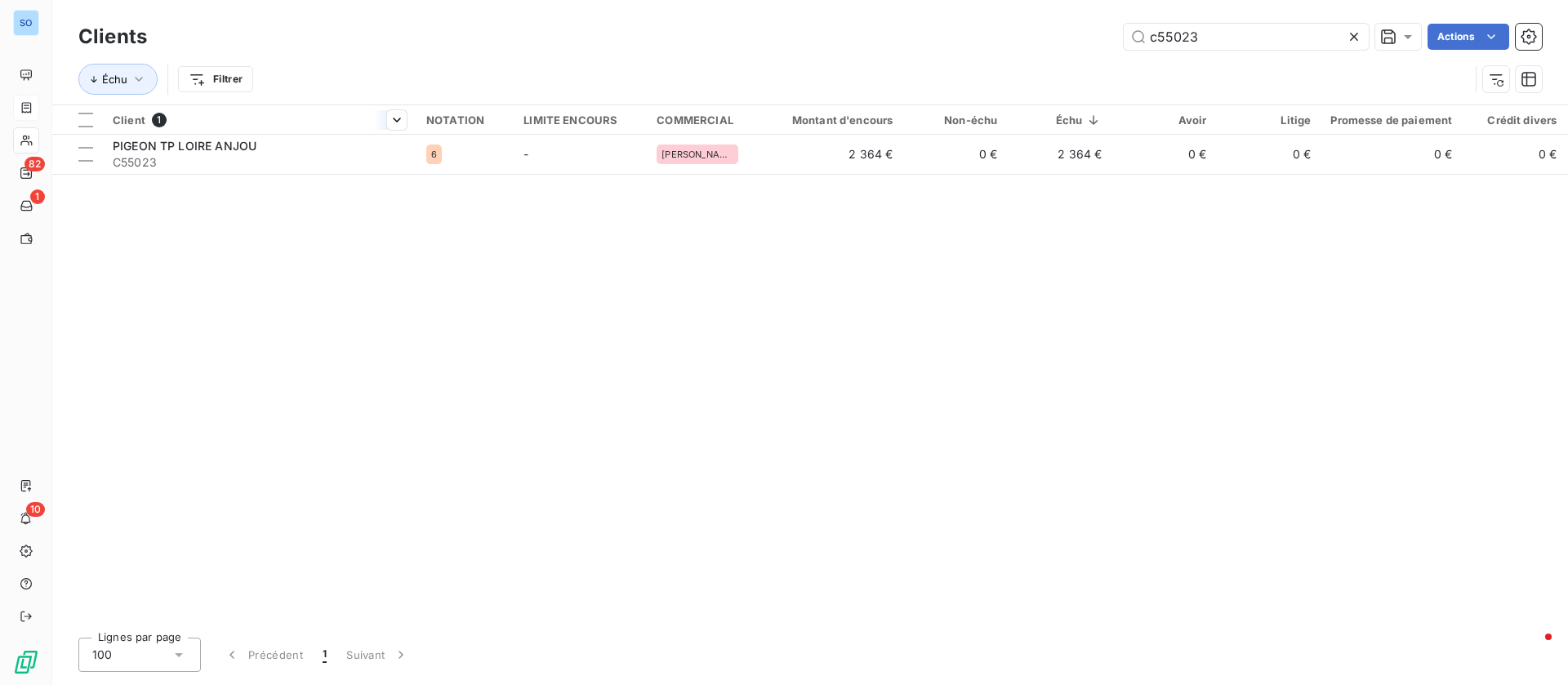
click at [241, 134] on div at bounding box center [260, 134] width 313 height 1
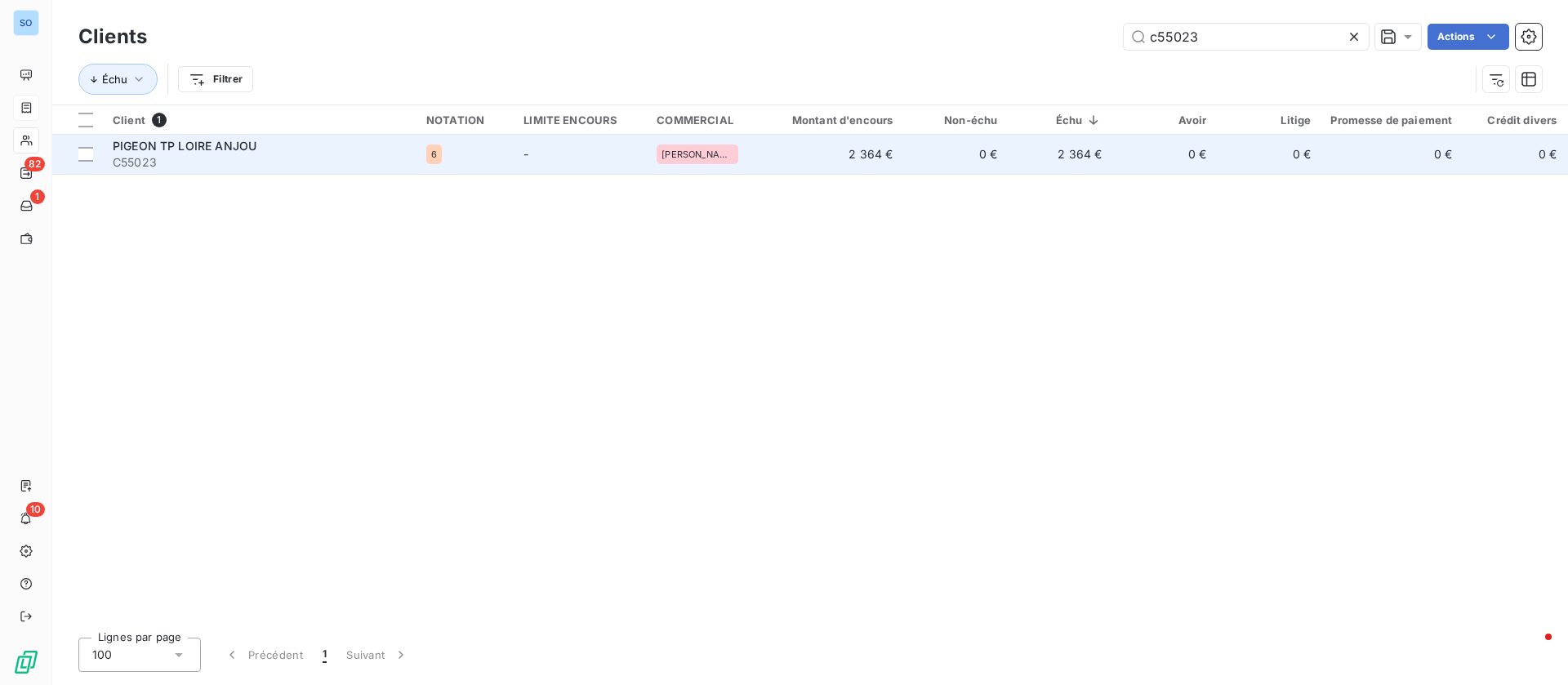
click at [241, 150] on span "PIGEON TP LOIRE ANJOU" at bounding box center [184, 145] width 144 height 14
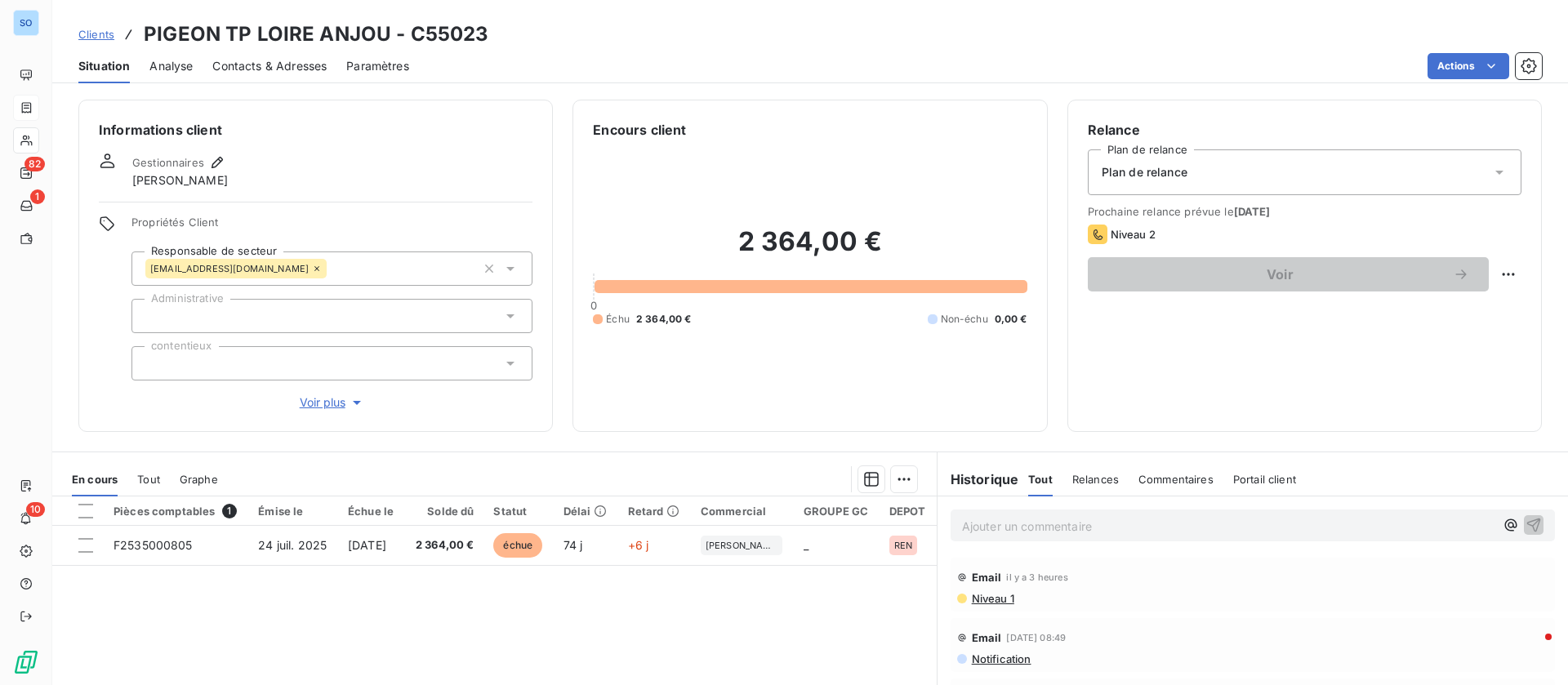
click at [1144, 517] on p "Ajouter un commentaire ﻿" at bounding box center [1228, 527] width 532 height 21
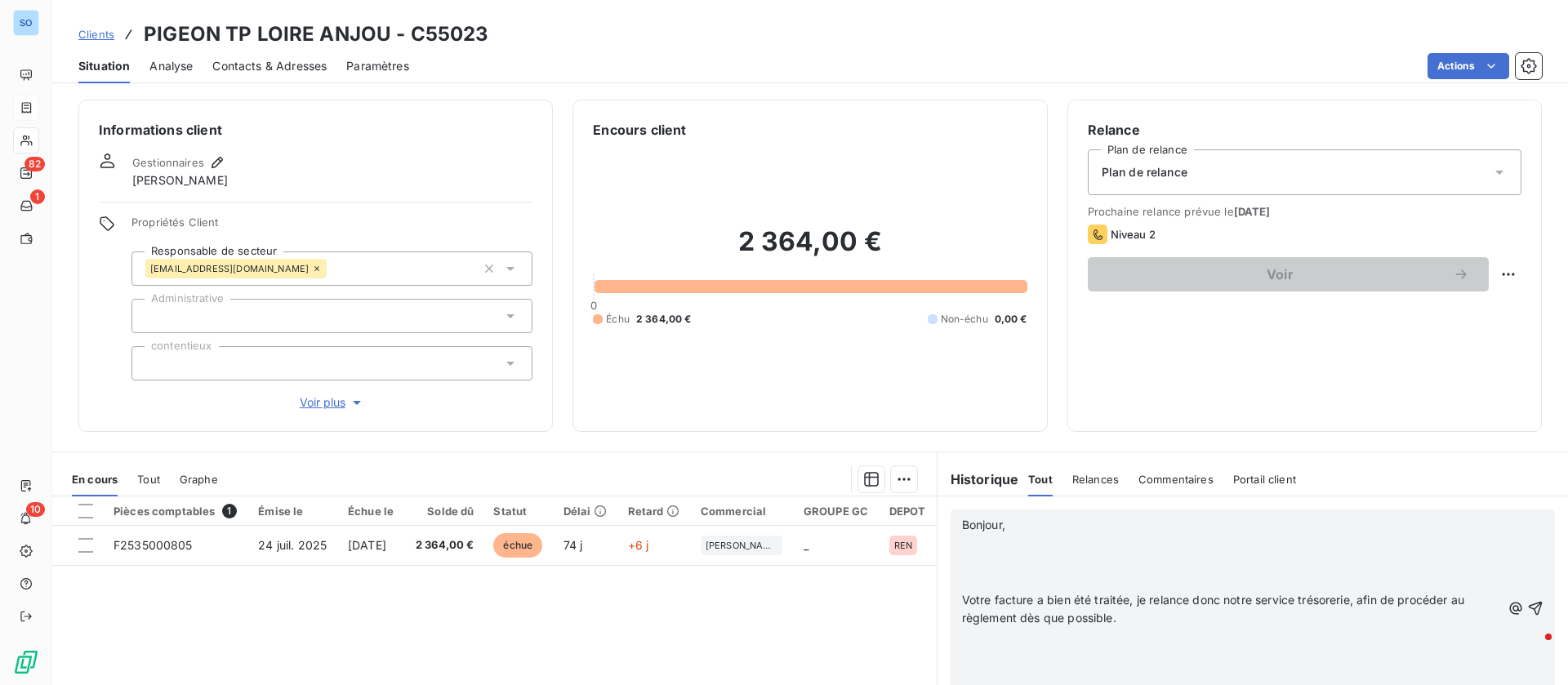
click at [1097, 546] on p "﻿" at bounding box center [1231, 544] width 539 height 19
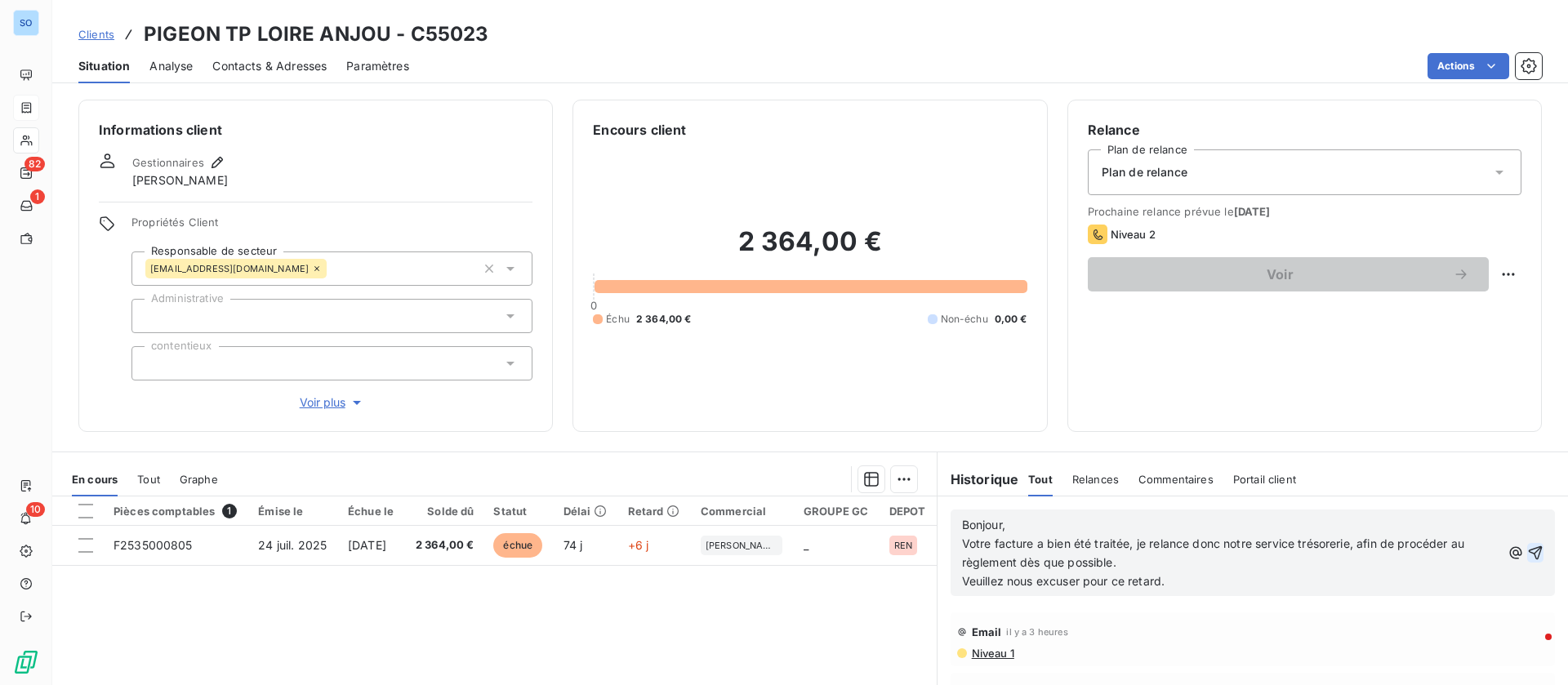
click at [1527, 550] on icon "button" at bounding box center [1535, 553] width 16 height 16
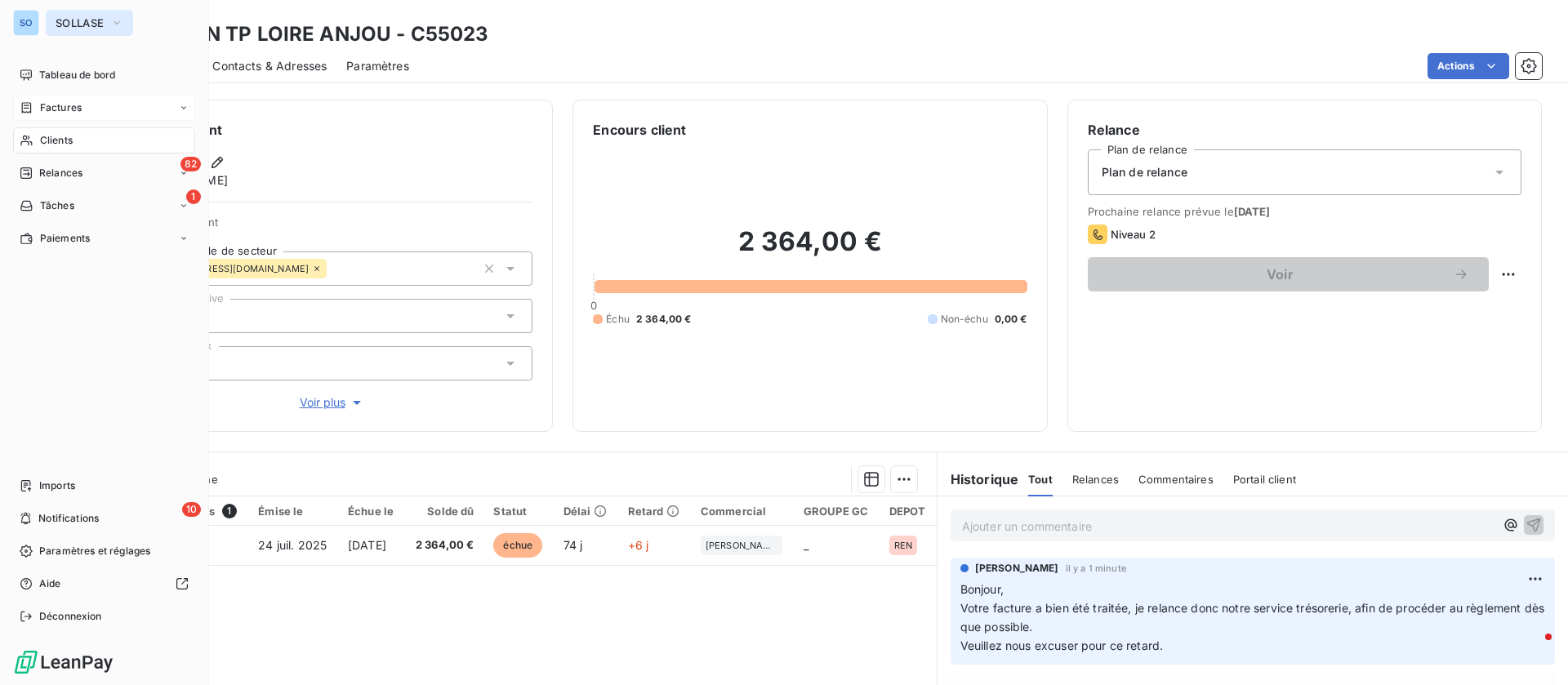
click at [80, 15] on button "SOLLASE" at bounding box center [89, 22] width 87 height 26
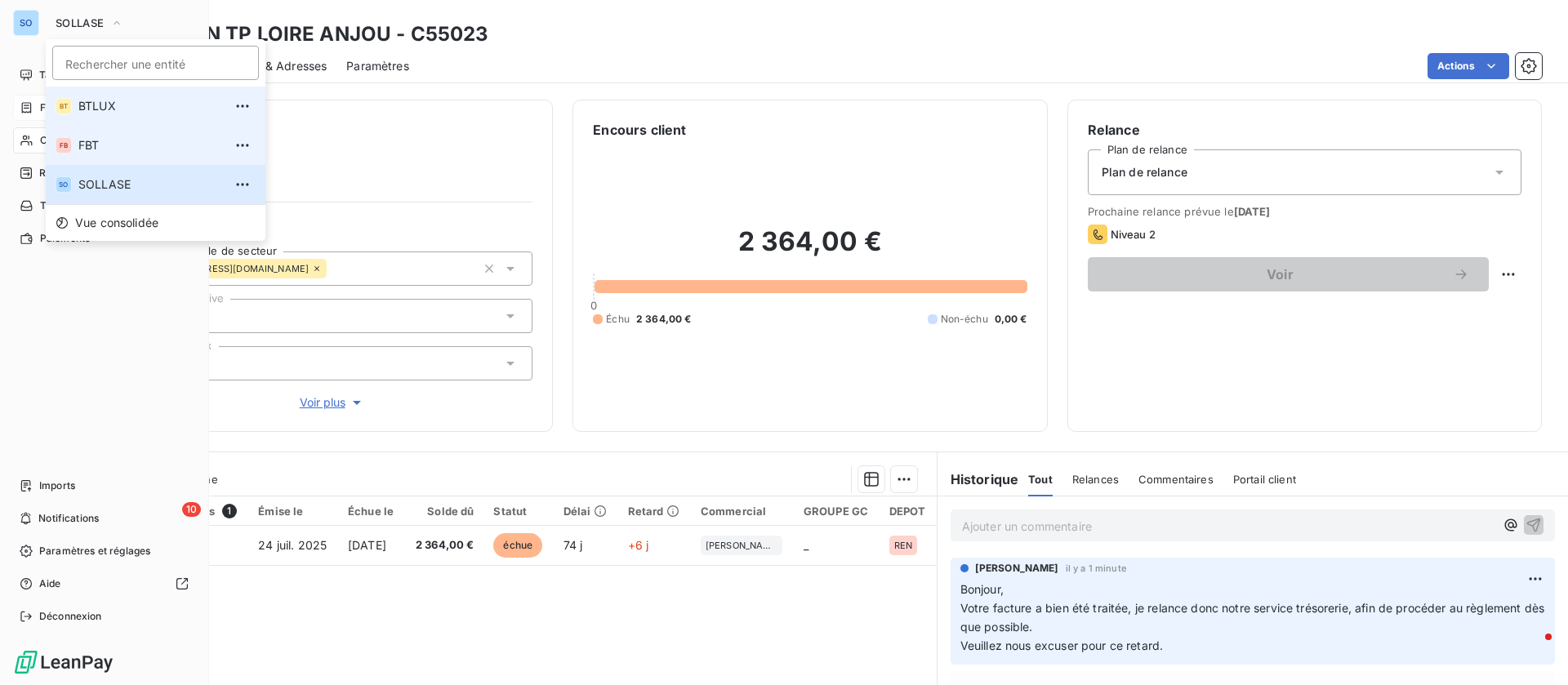
click at [109, 138] on span "FBT" at bounding box center [151, 145] width 145 height 16
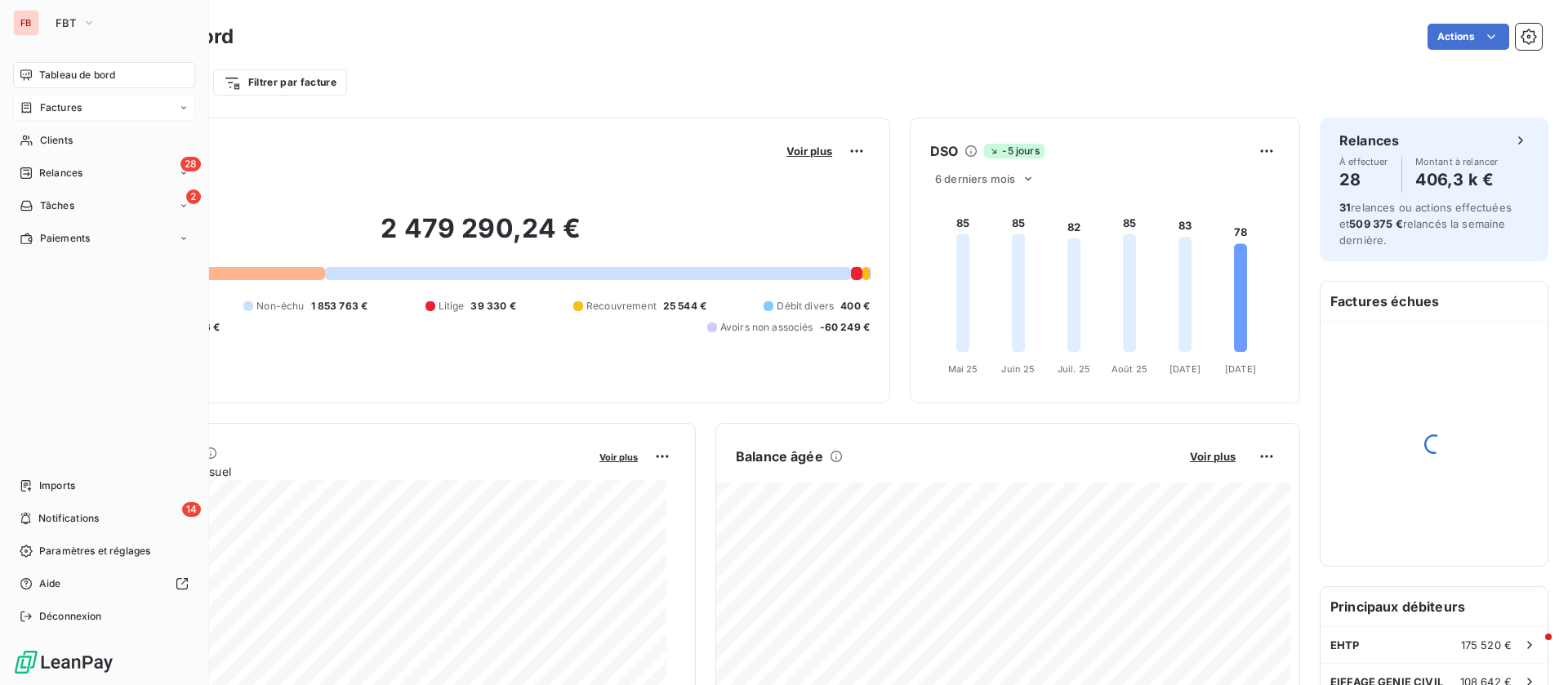
click at [55, 120] on div "Factures" at bounding box center [104, 107] width 183 height 26
click at [61, 231] on span "Clients" at bounding box center [56, 238] width 33 height 15
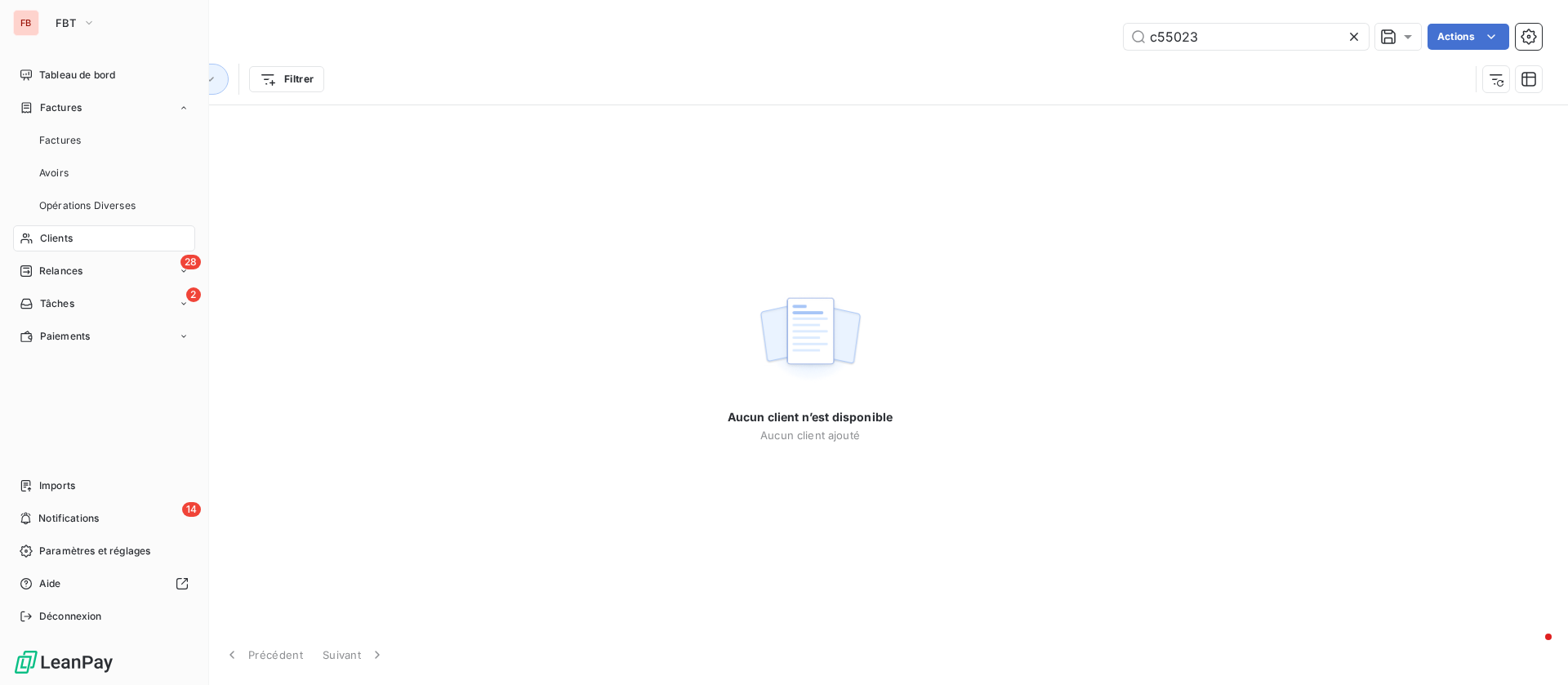
click at [76, 241] on div "Clients" at bounding box center [104, 239] width 183 height 26
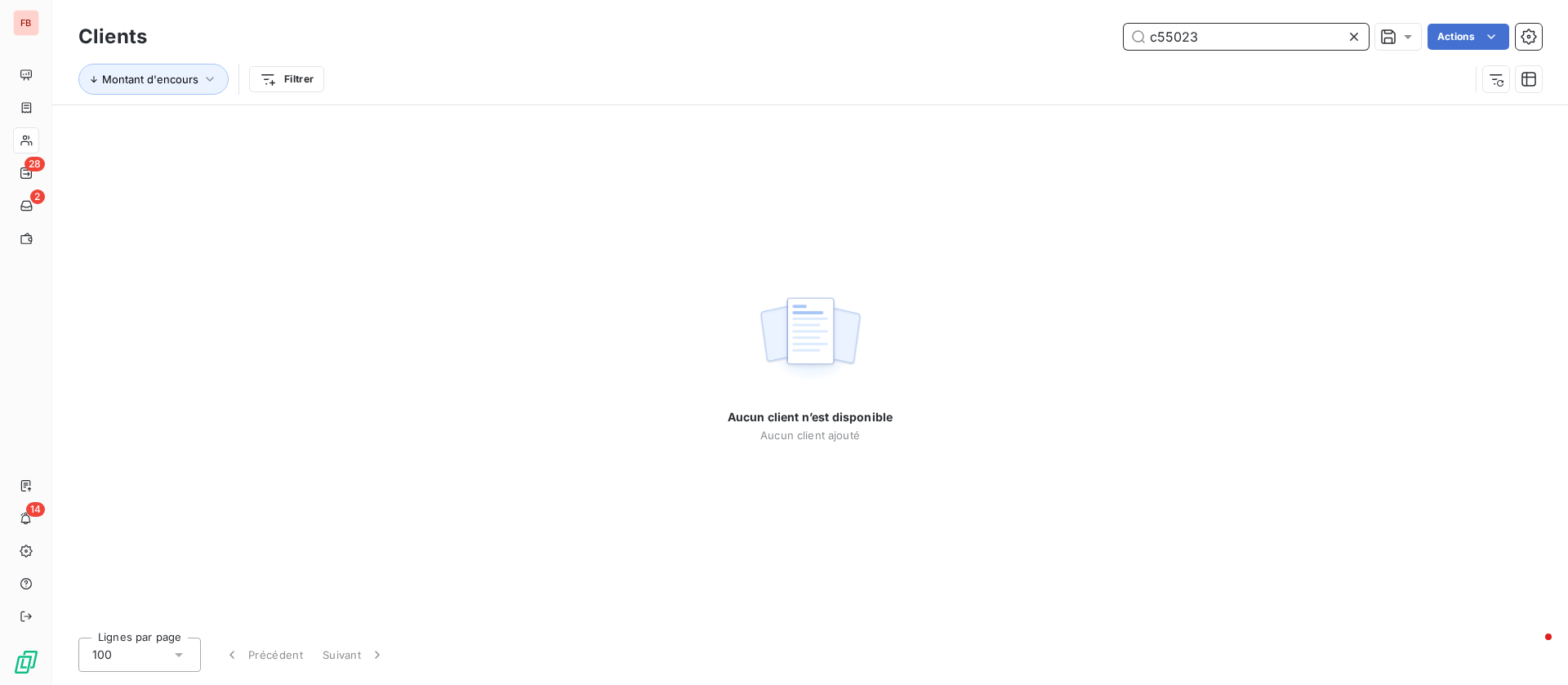
drag, startPoint x: 1241, startPoint y: 39, endPoint x: 1023, endPoint y: 22, distance: 218.7
click at [1023, 22] on div "Clients c55023 Actions" at bounding box center [811, 37] width 1464 height 35
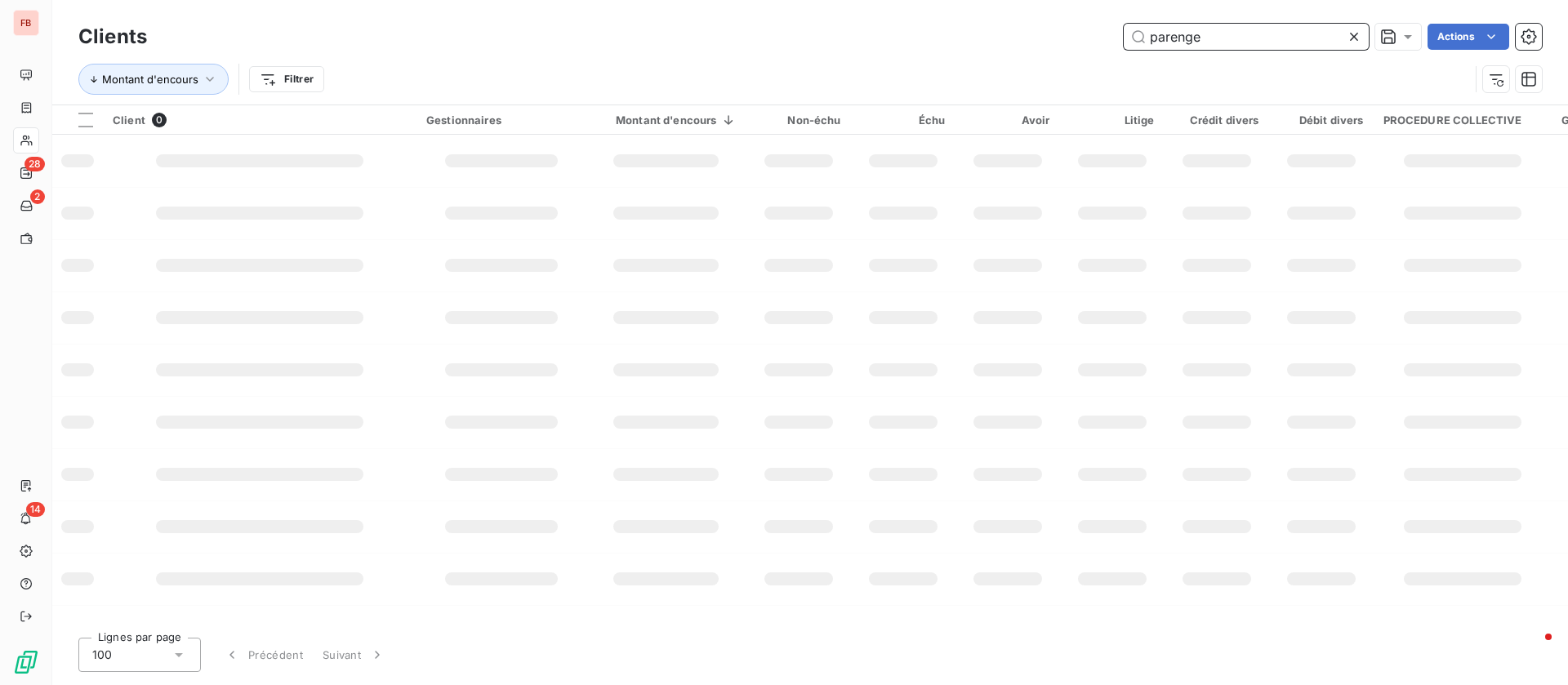
type input "parenge"
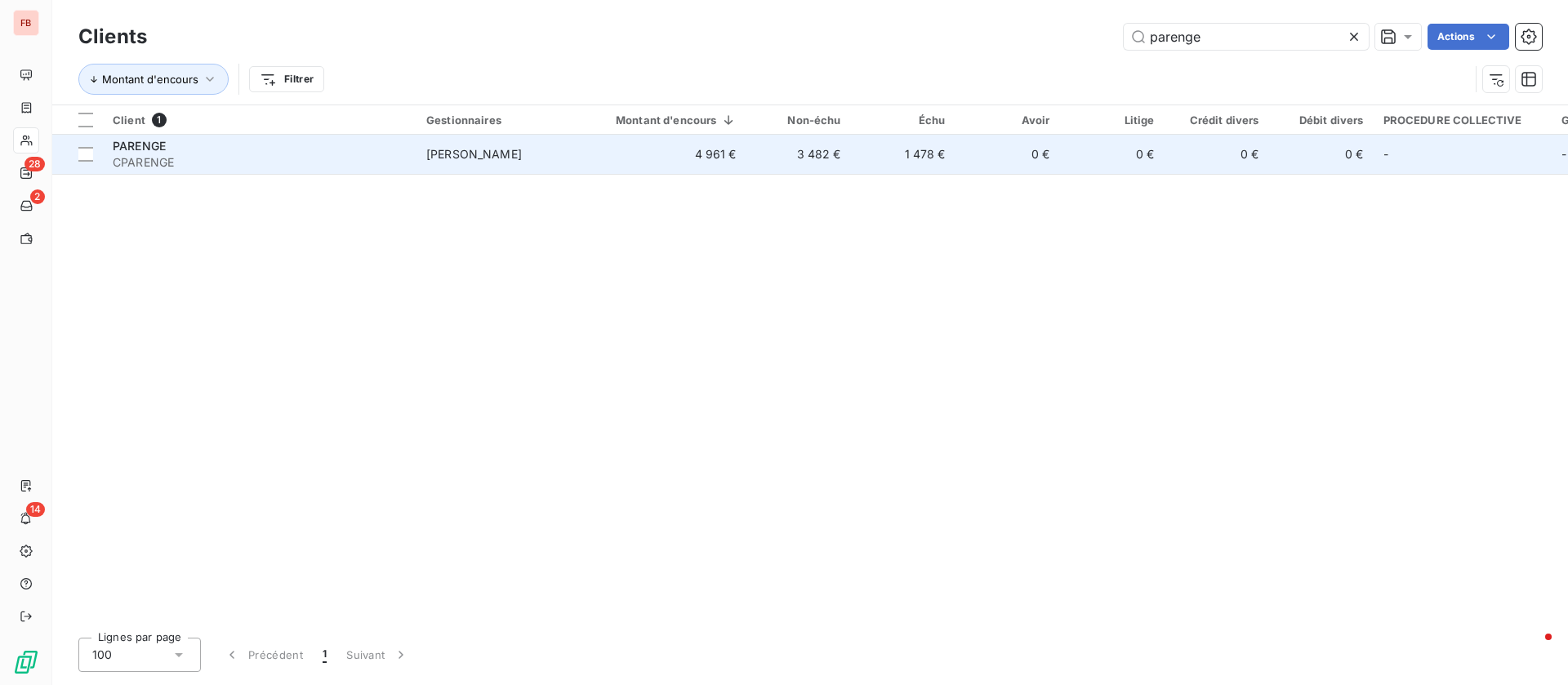
click at [740, 155] on td "4 961 €" at bounding box center [666, 154] width 160 height 39
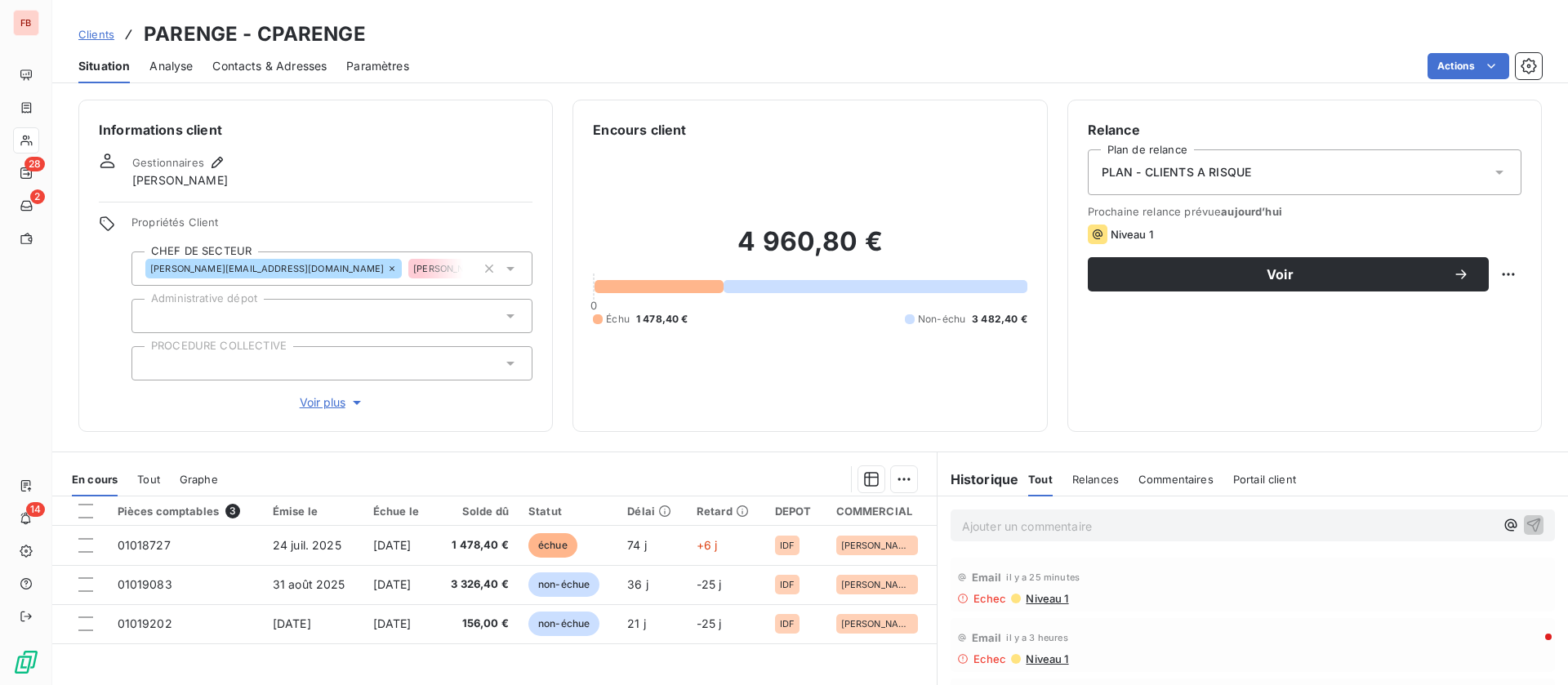
click at [268, 63] on span "Contacts & Adresses" at bounding box center [269, 66] width 114 height 16
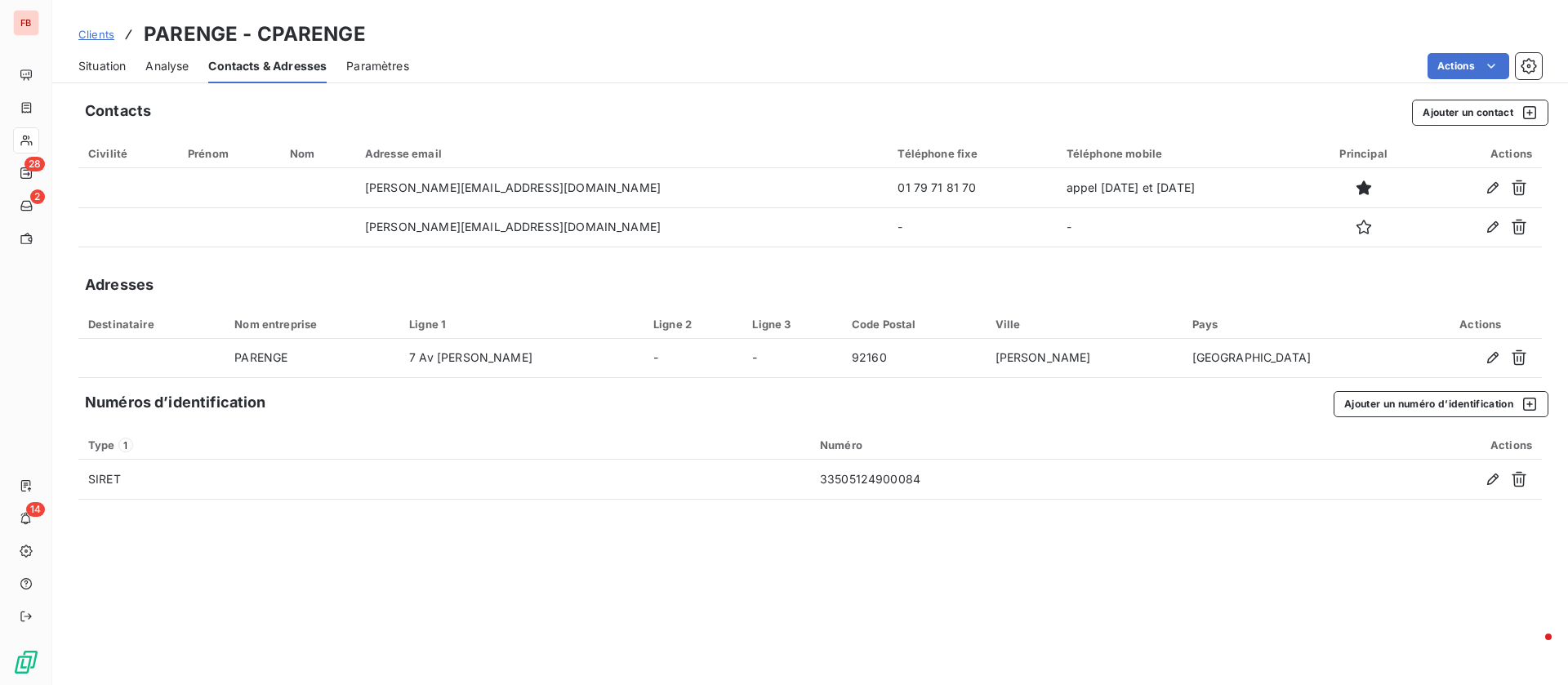
click at [87, 63] on span "Situation" at bounding box center [102, 66] width 48 height 16
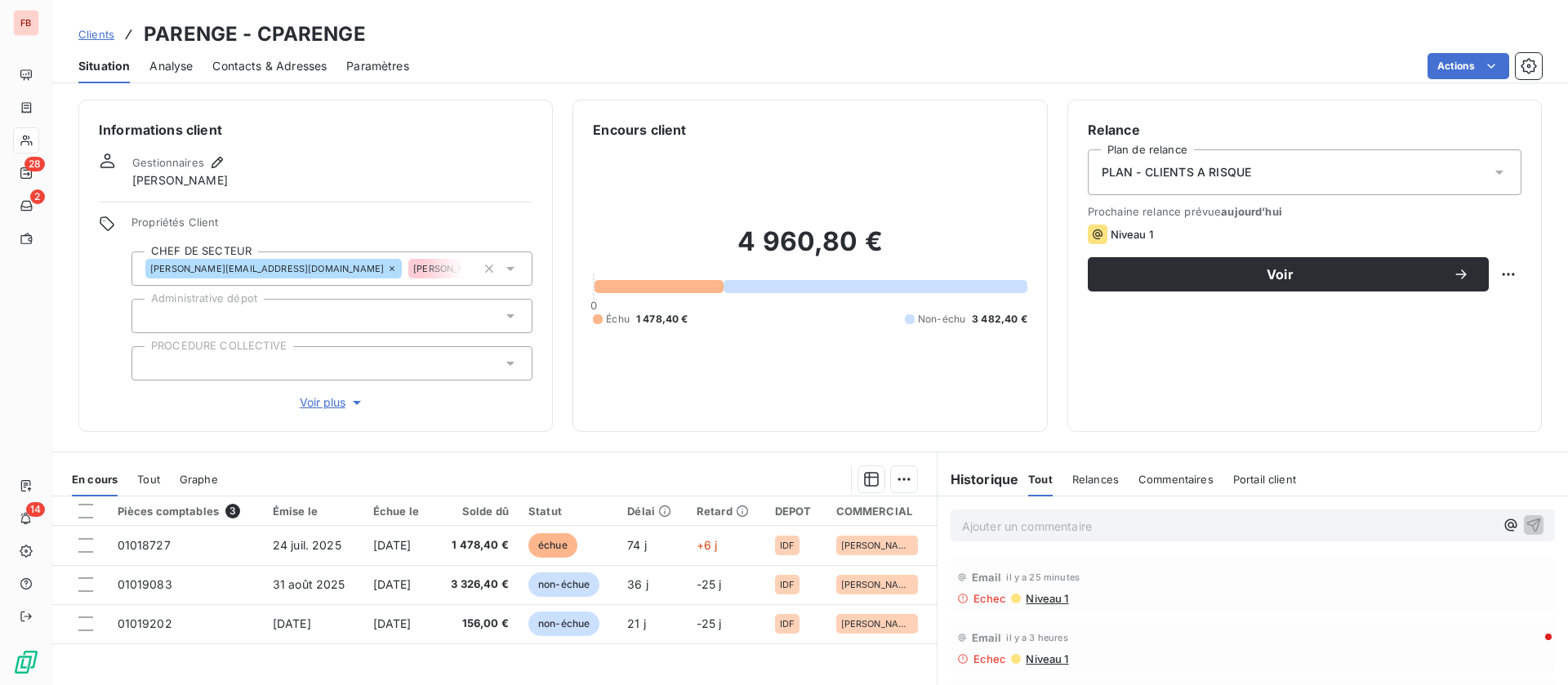
click at [239, 56] on div "Contacts & Adresses" at bounding box center [269, 67] width 114 height 35
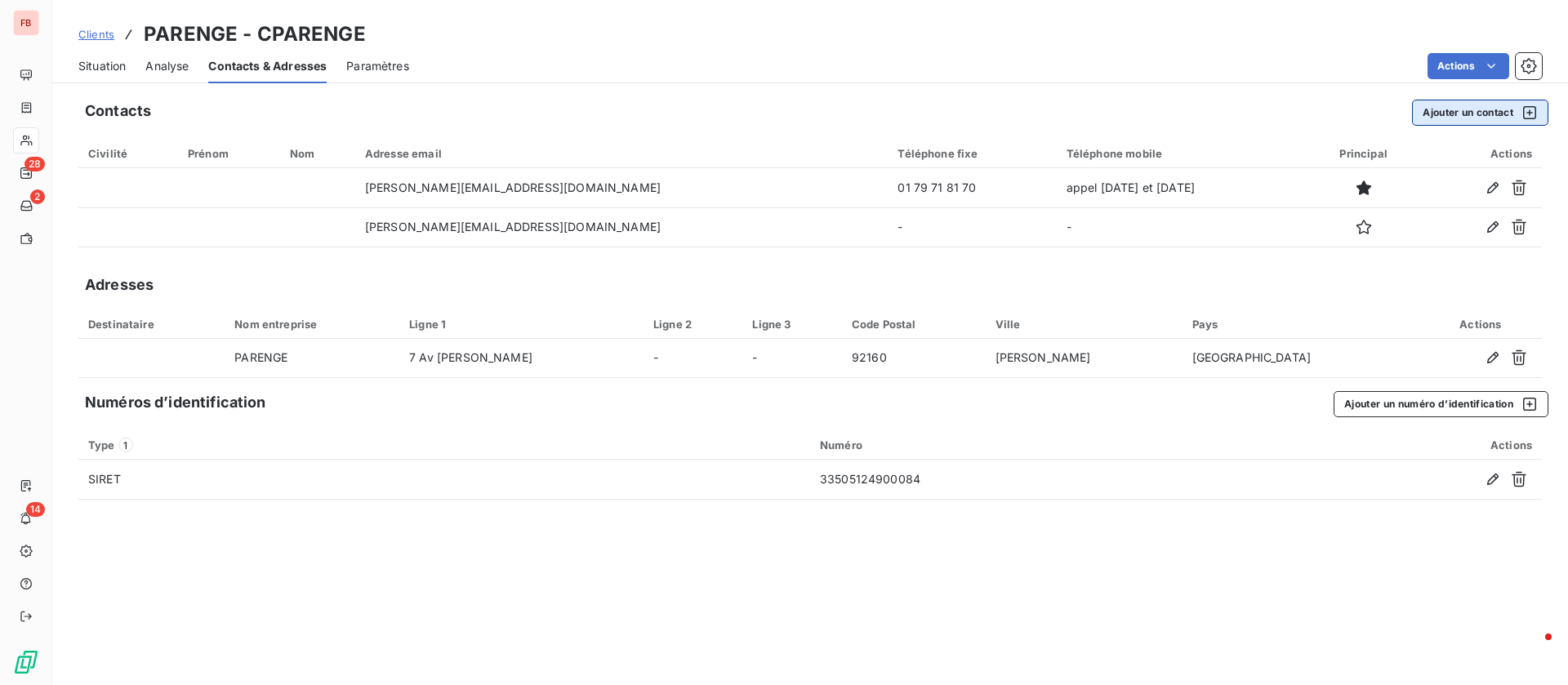
click at [1472, 109] on button "Ajouter un contact" at bounding box center [1481, 112] width 137 height 26
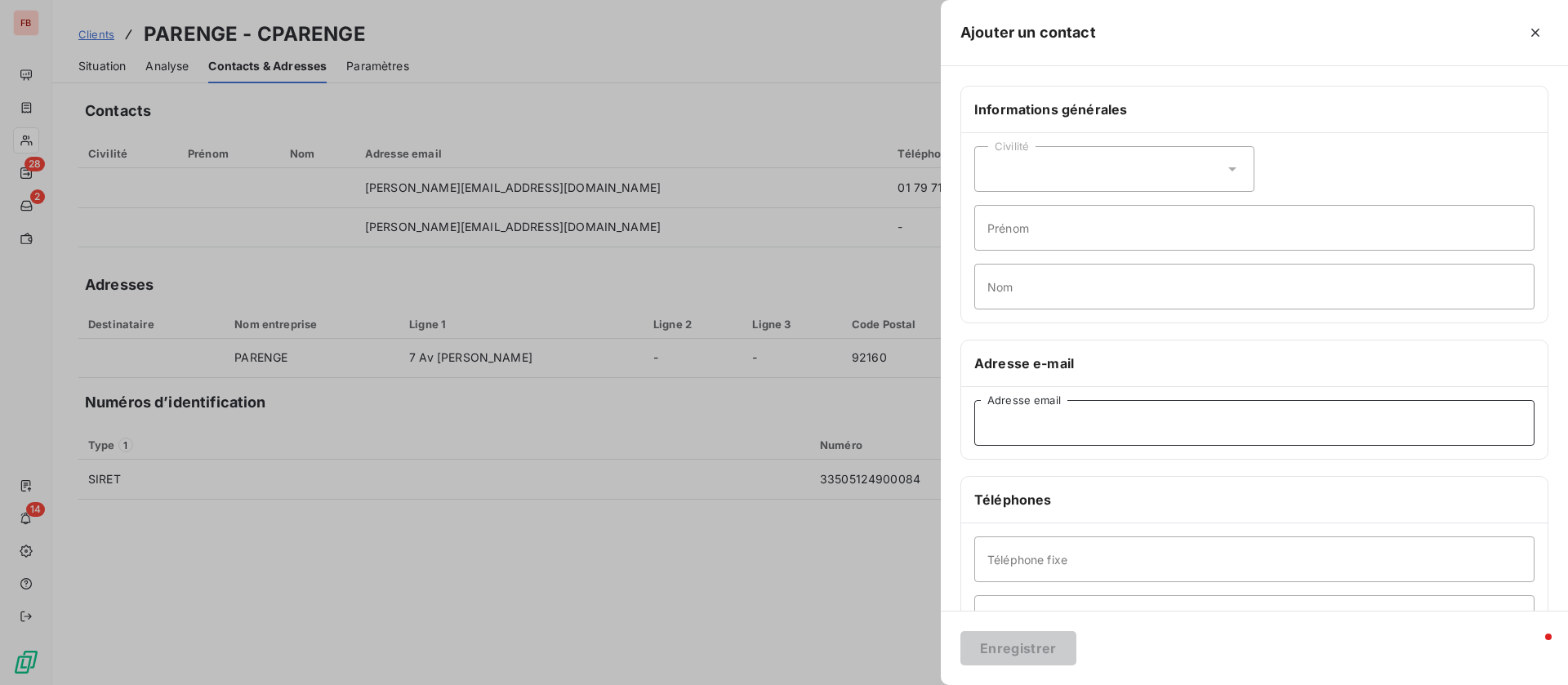
click at [1140, 427] on input "Adresse email" at bounding box center [1255, 423] width 561 height 46
type input "[EMAIL_ADDRESS][DOMAIN_NAME]"
click at [1012, 646] on button "Enregistrer" at bounding box center [1019, 649] width 116 height 35
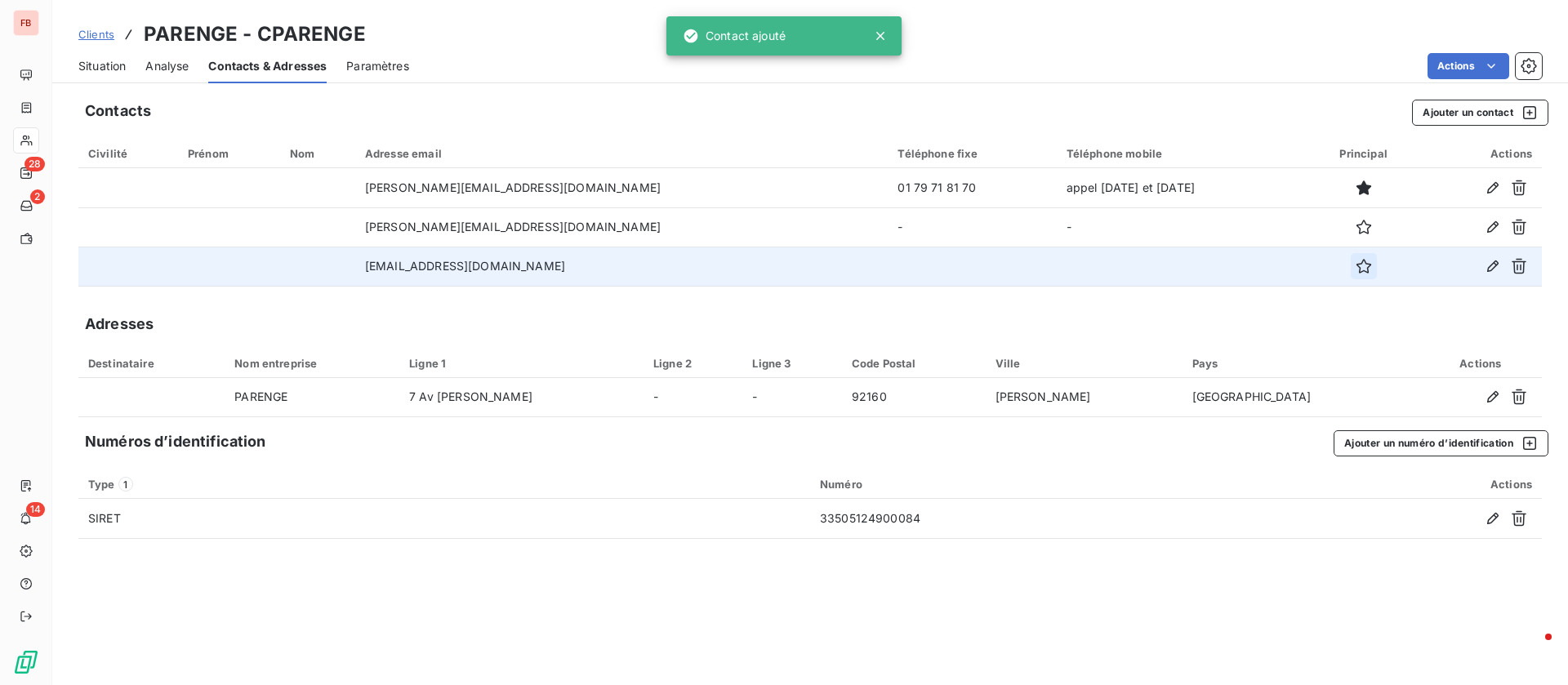
click at [1357, 264] on icon "button" at bounding box center [1364, 266] width 15 height 15
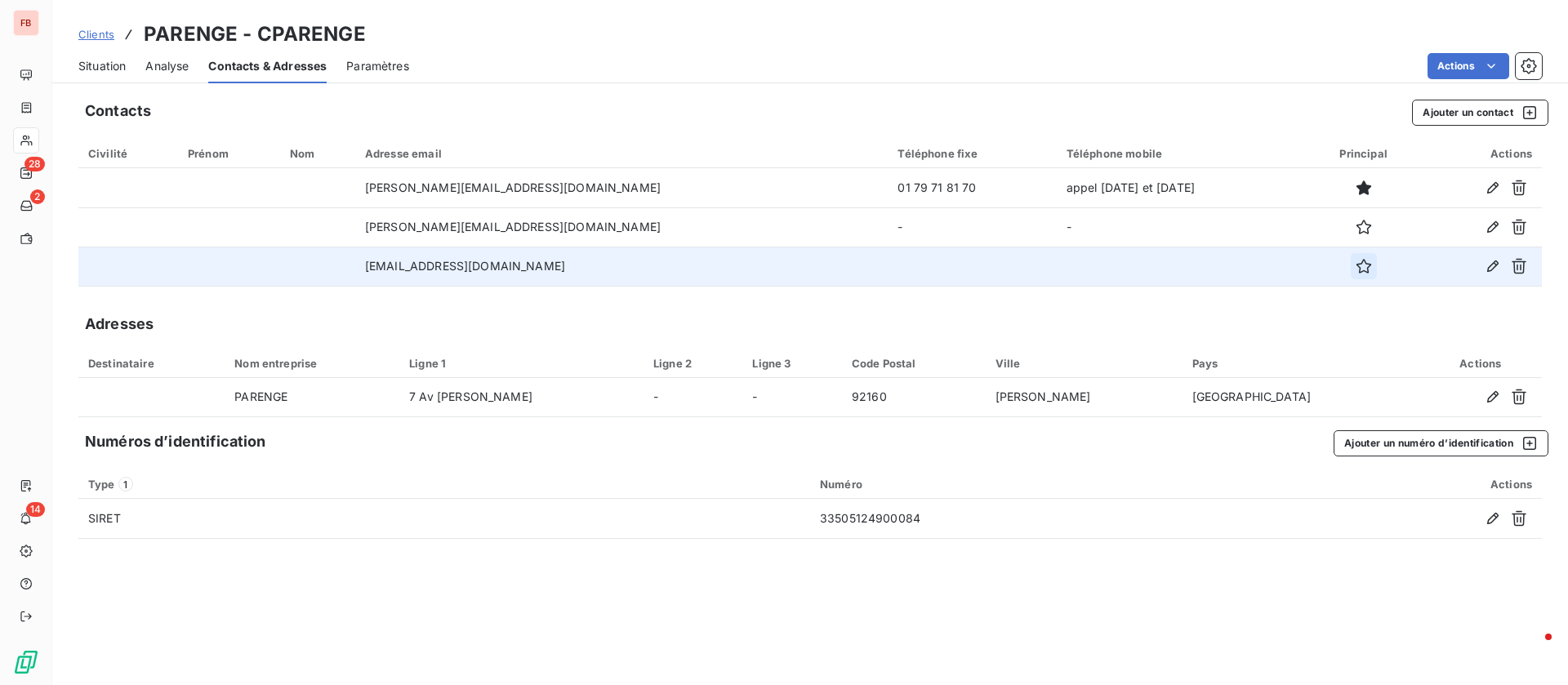
click at [1356, 266] on icon "button" at bounding box center [1364, 266] width 16 height 16
click at [93, 58] on span "Situation" at bounding box center [102, 66] width 48 height 16
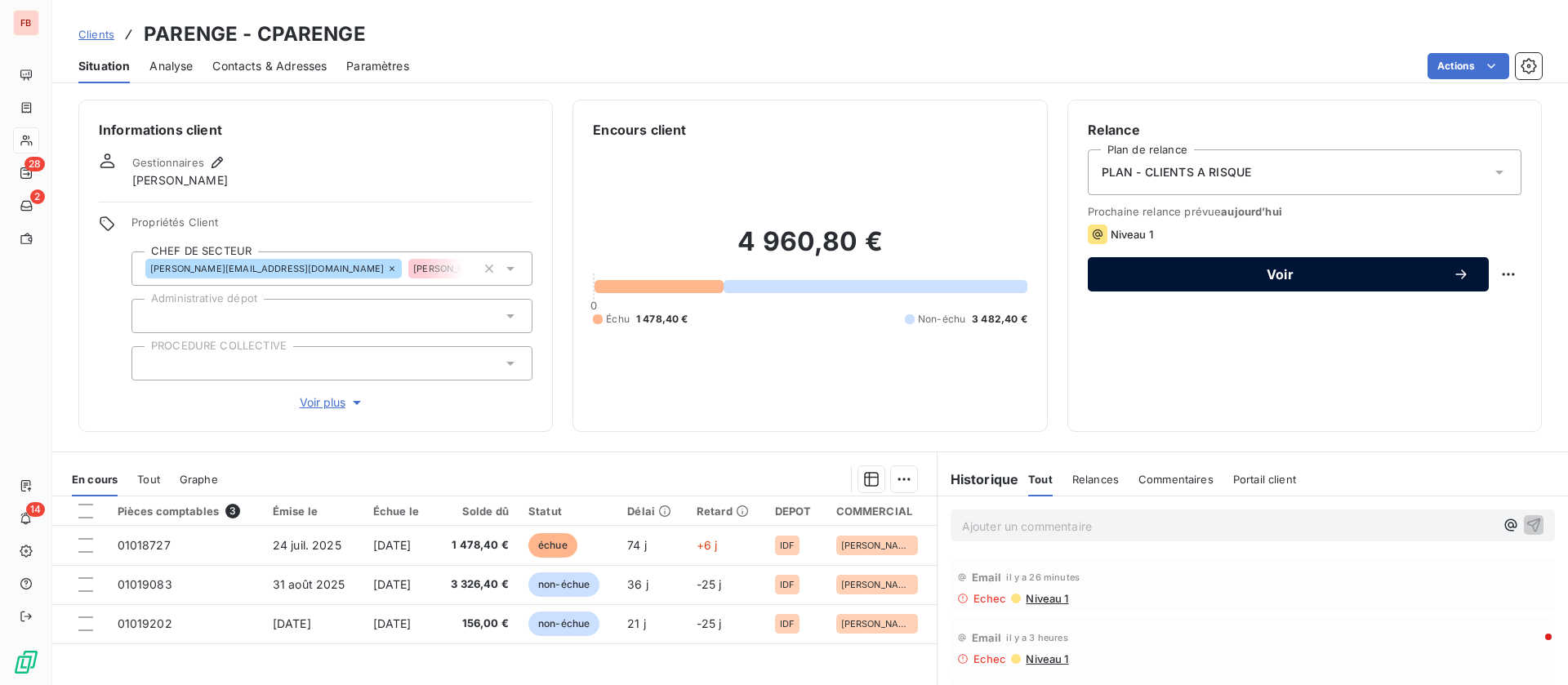
click at [1276, 272] on span "Voir" at bounding box center [1280, 274] width 345 height 13
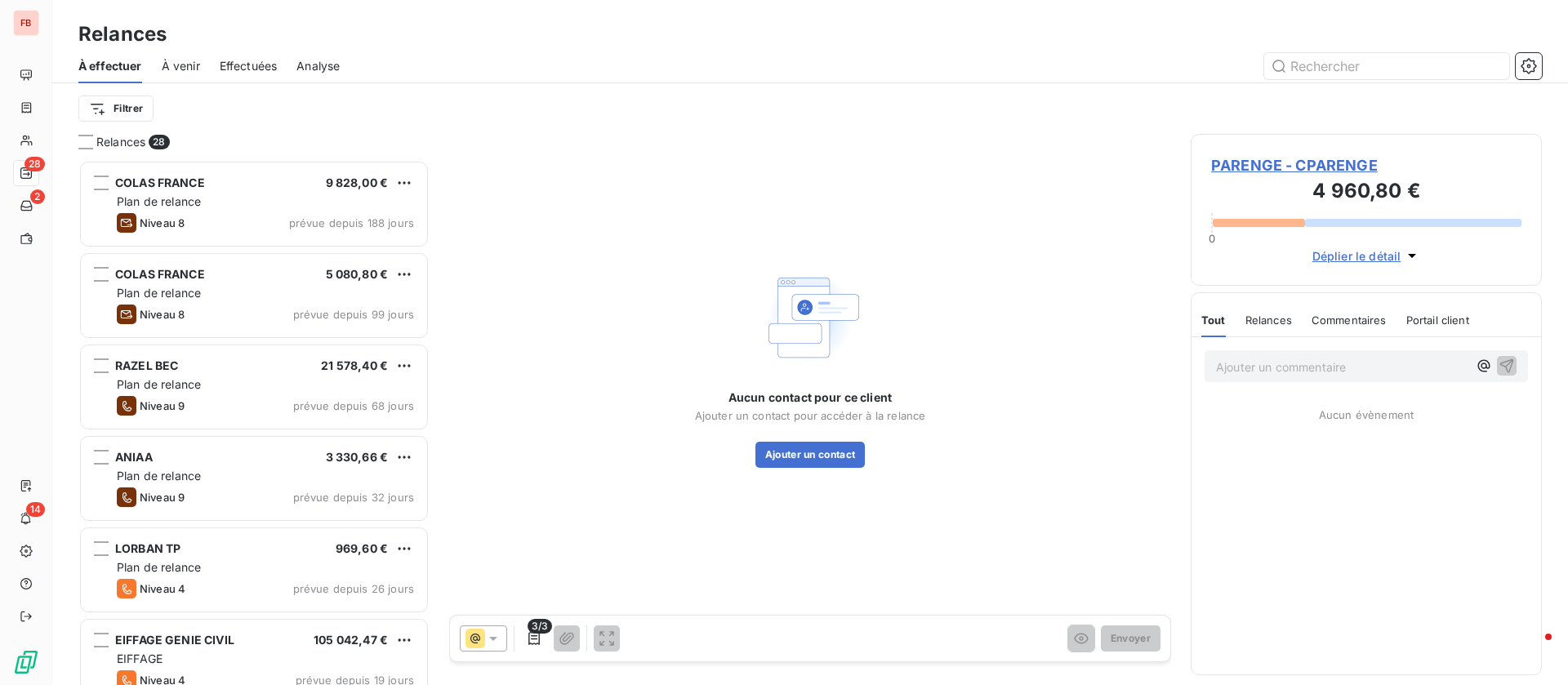
scroll to position [506, 332]
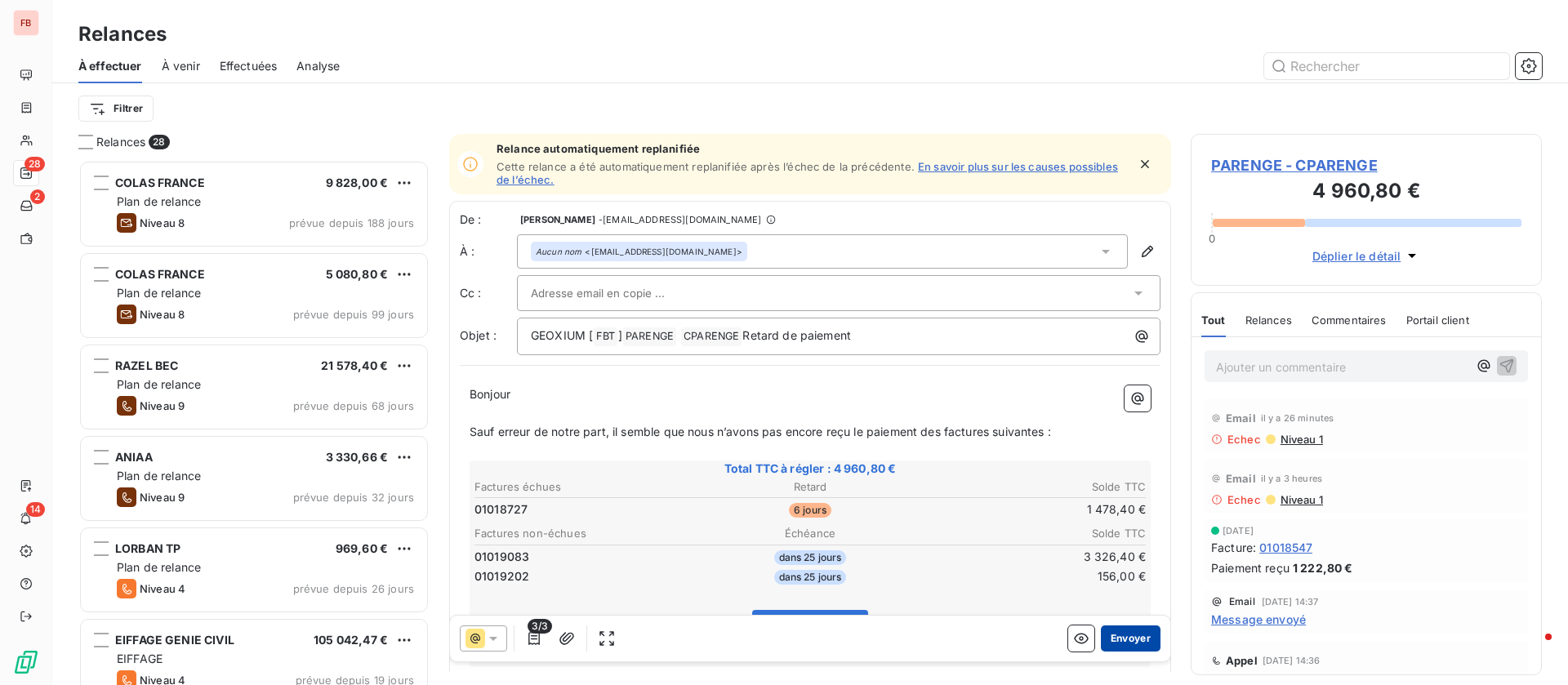
click at [1128, 638] on button "Envoyer" at bounding box center [1130, 638] width 60 height 26
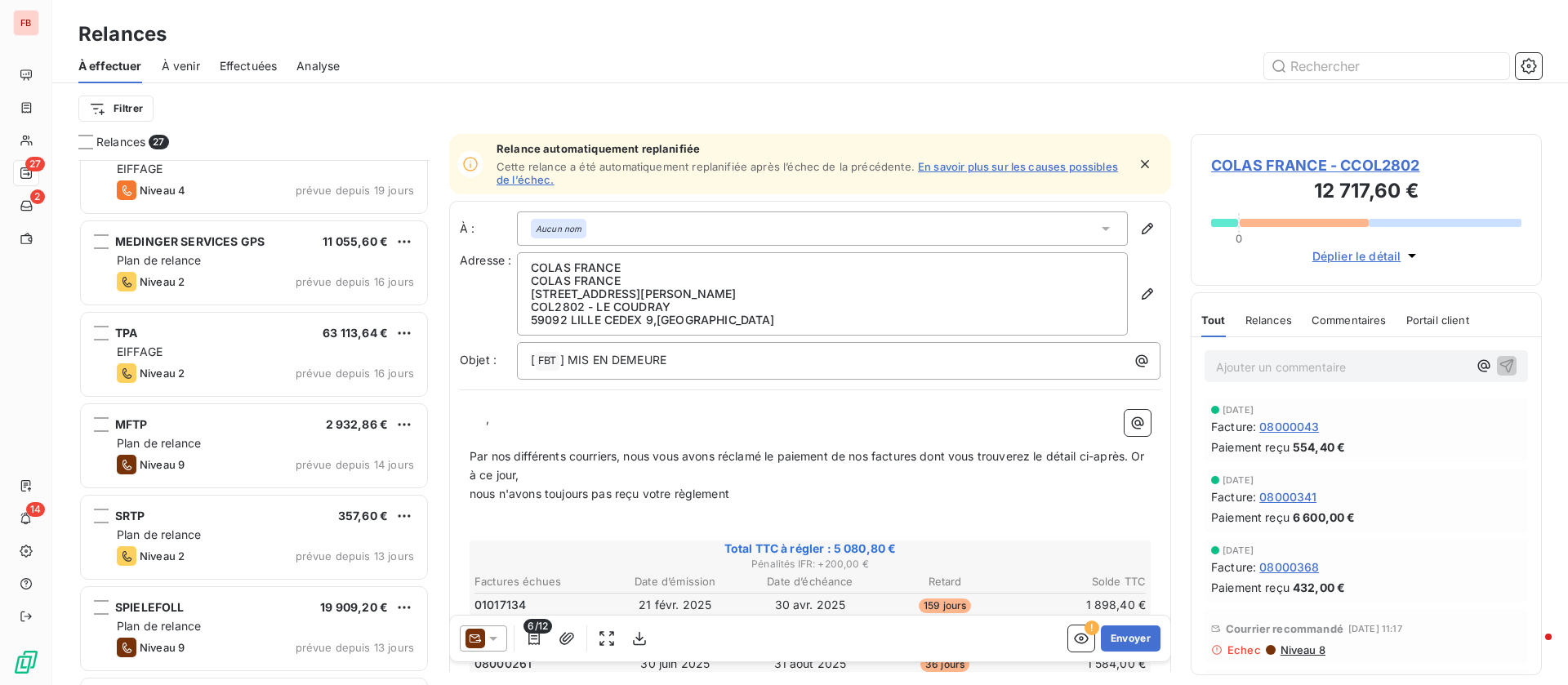
scroll to position [613, 0]
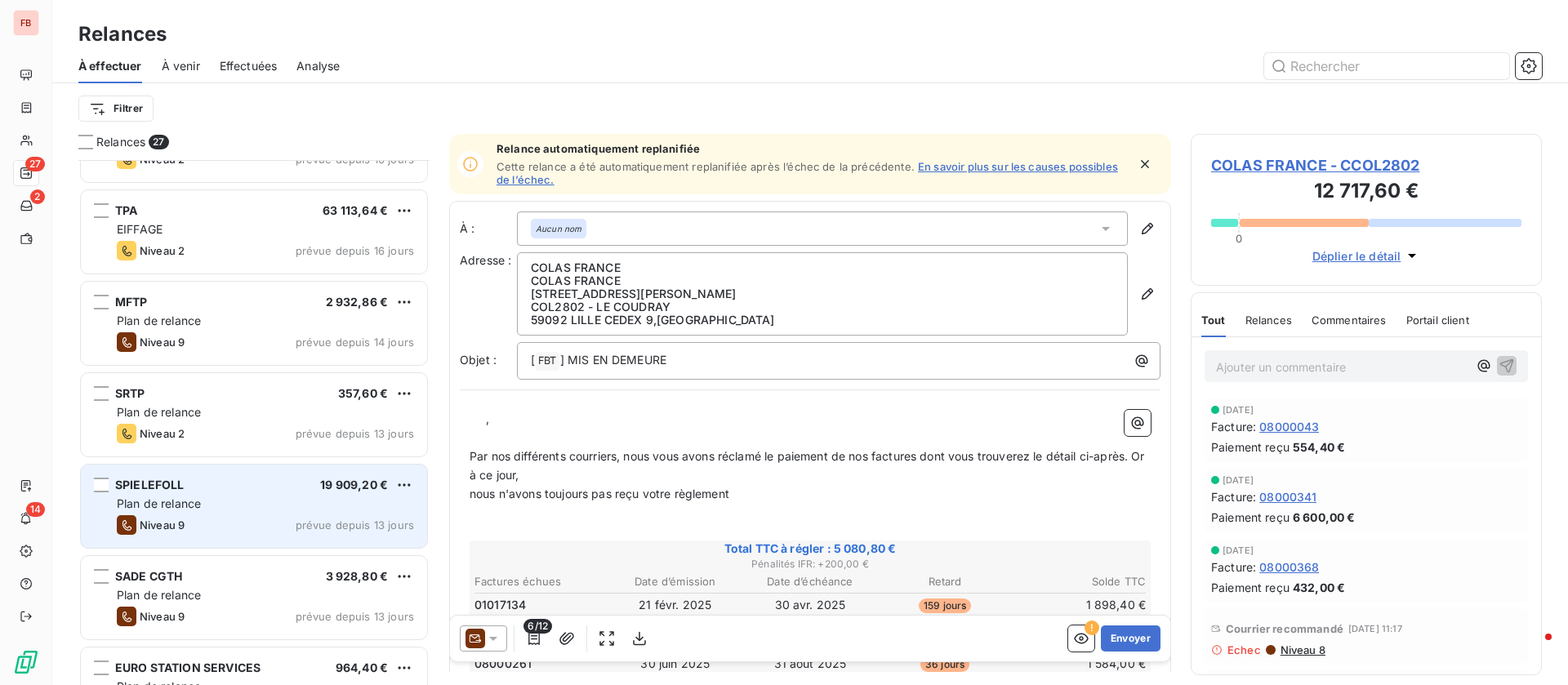
click at [241, 506] on div "Plan de relance" at bounding box center [266, 503] width 298 height 16
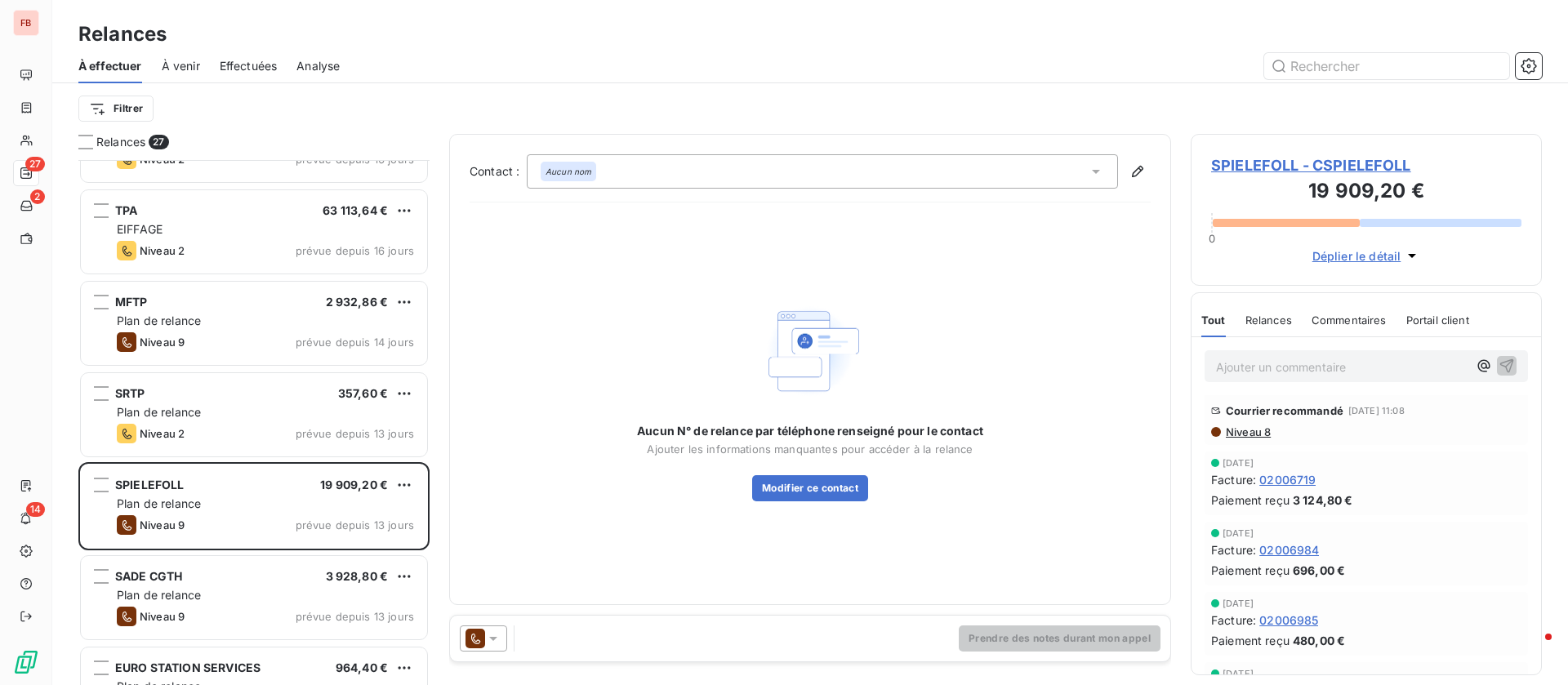
scroll to position [245, 0]
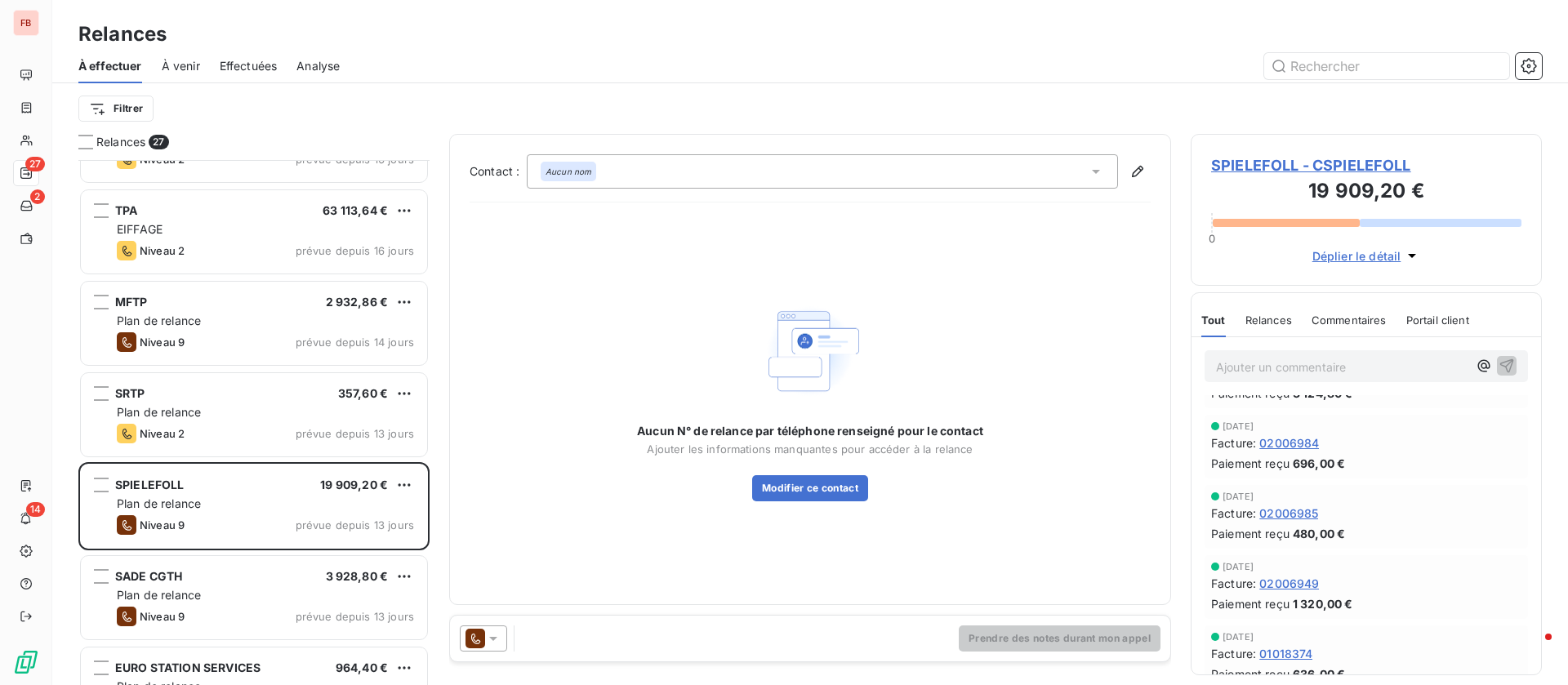
click at [480, 632] on icon at bounding box center [475, 638] width 20 height 20
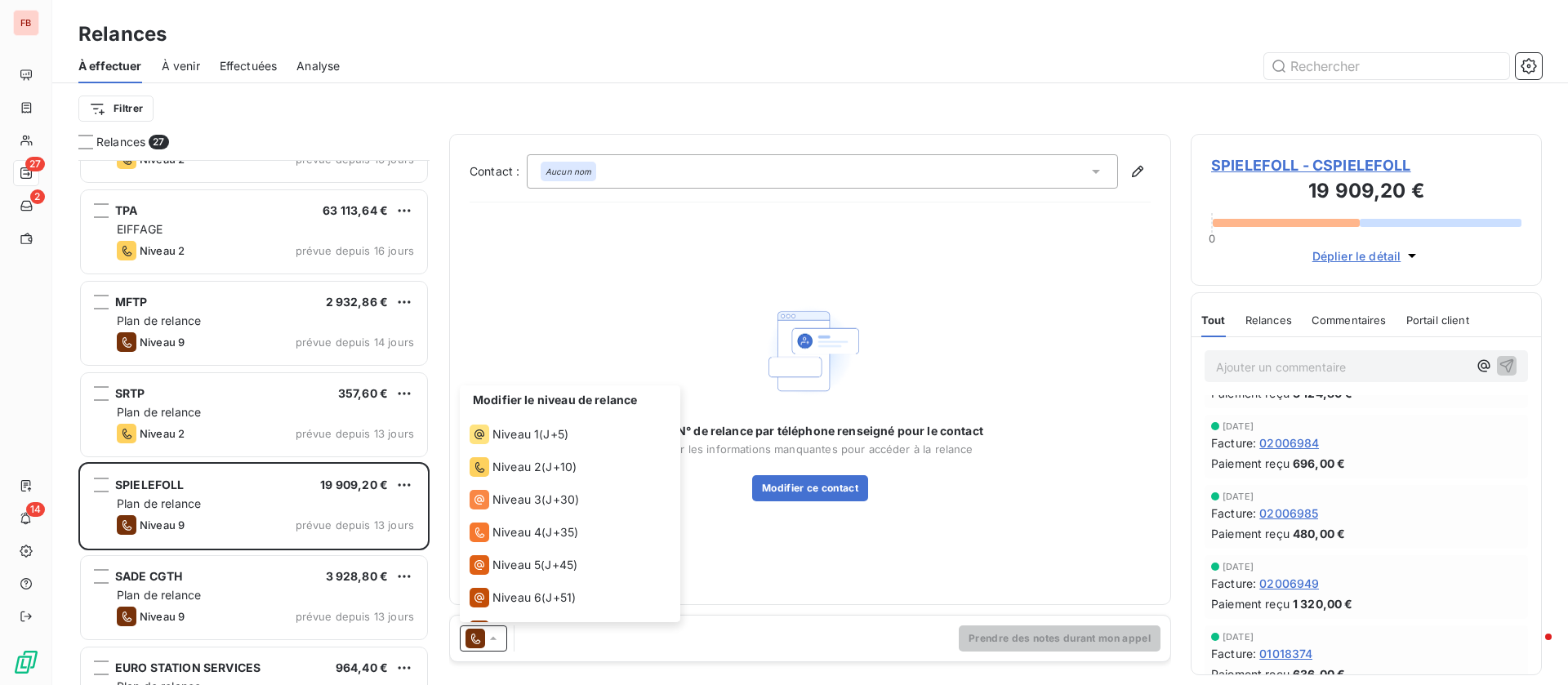
scroll to position [90, 0]
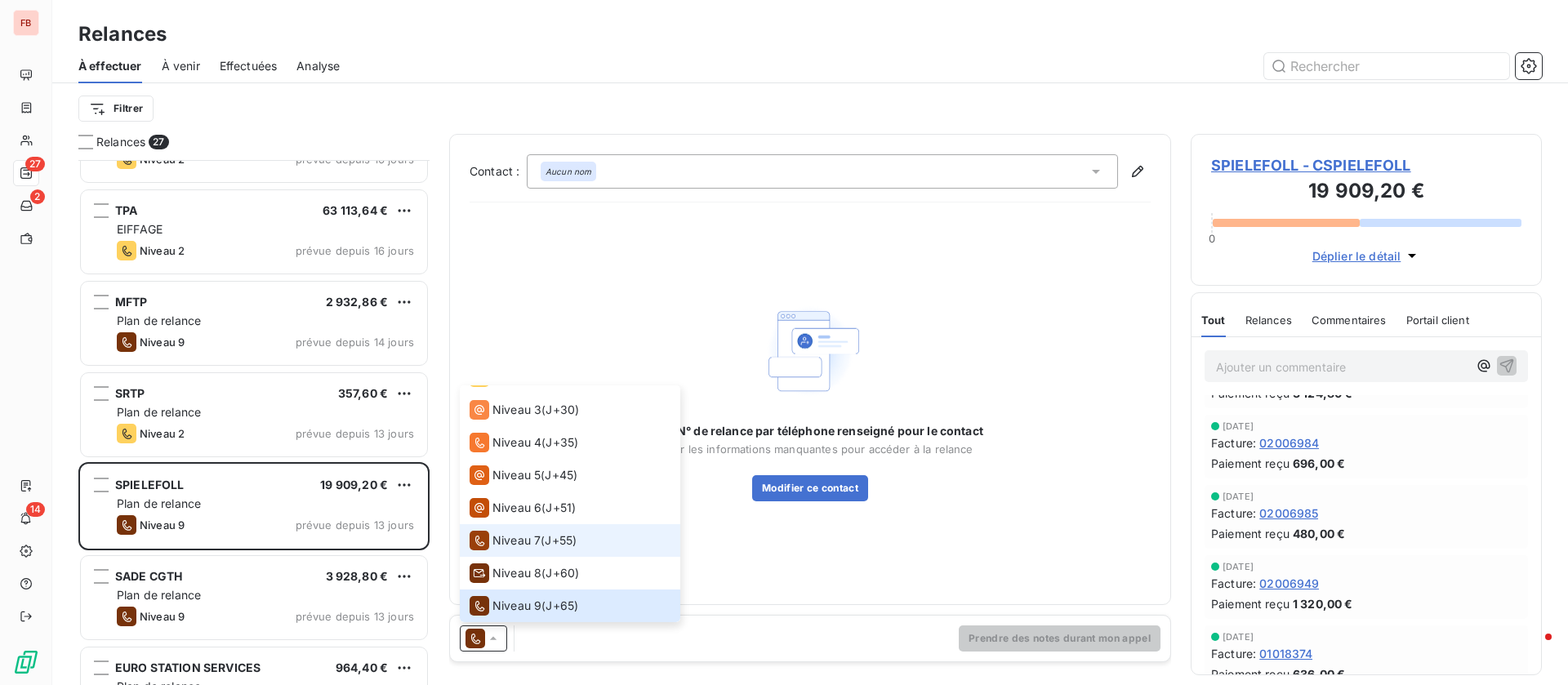
click at [506, 538] on span "Niveau 7" at bounding box center [517, 540] width 48 height 16
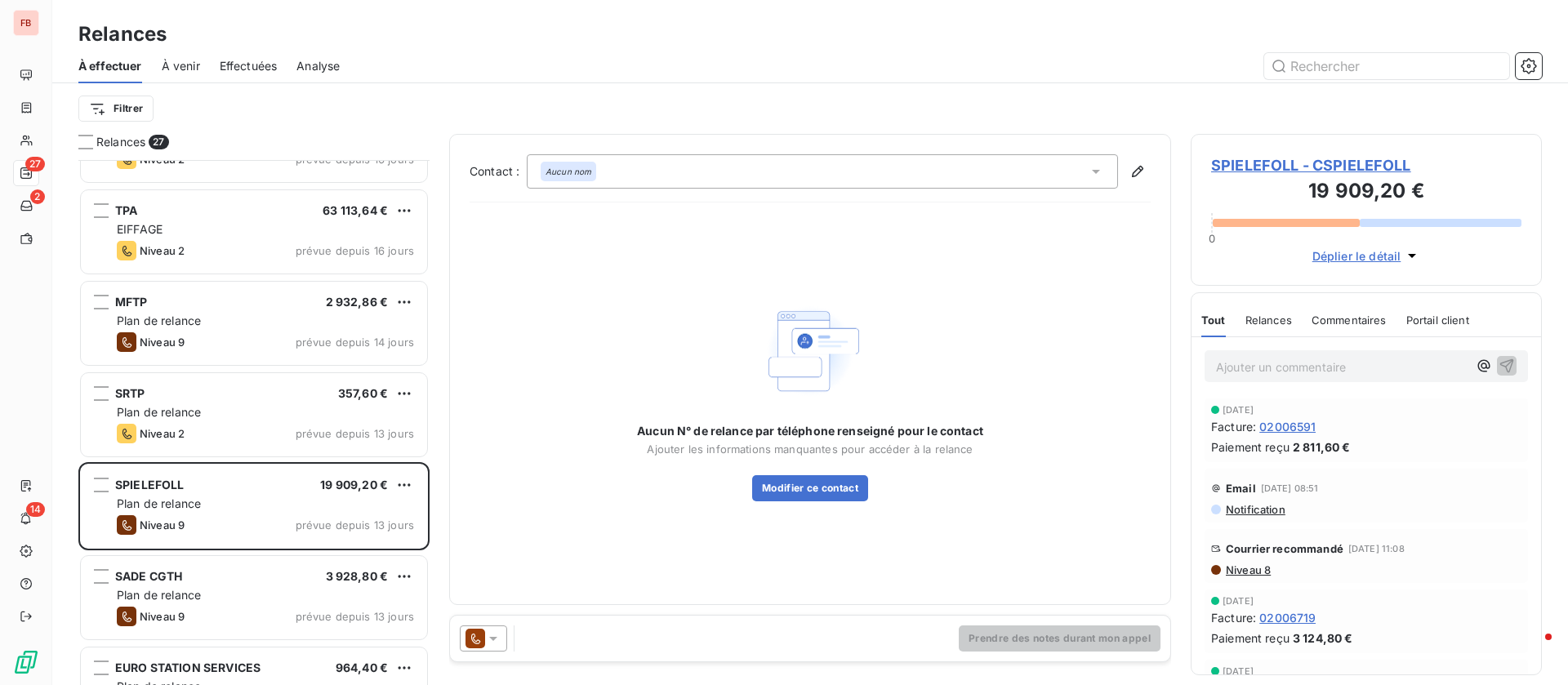
click at [490, 638] on icon at bounding box center [493, 638] width 16 height 16
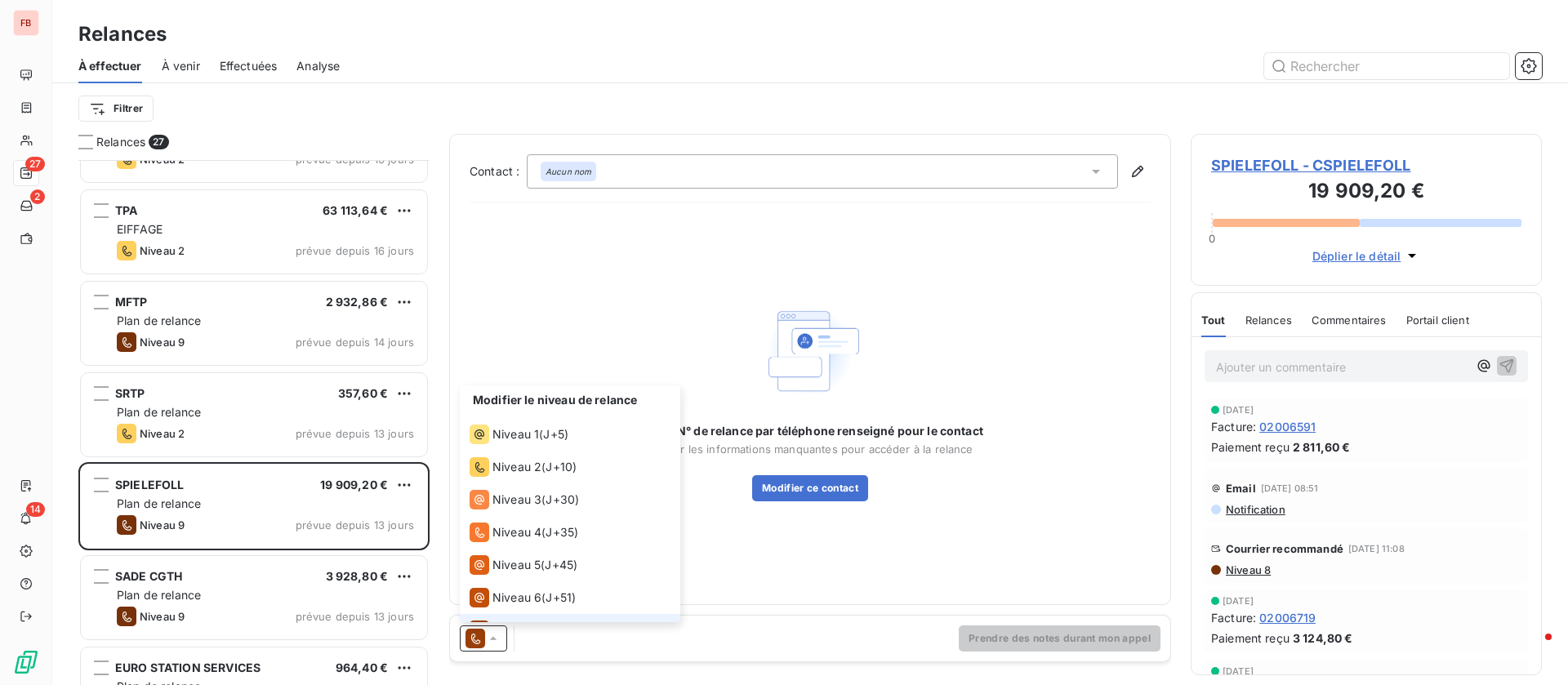
scroll to position [24, 0]
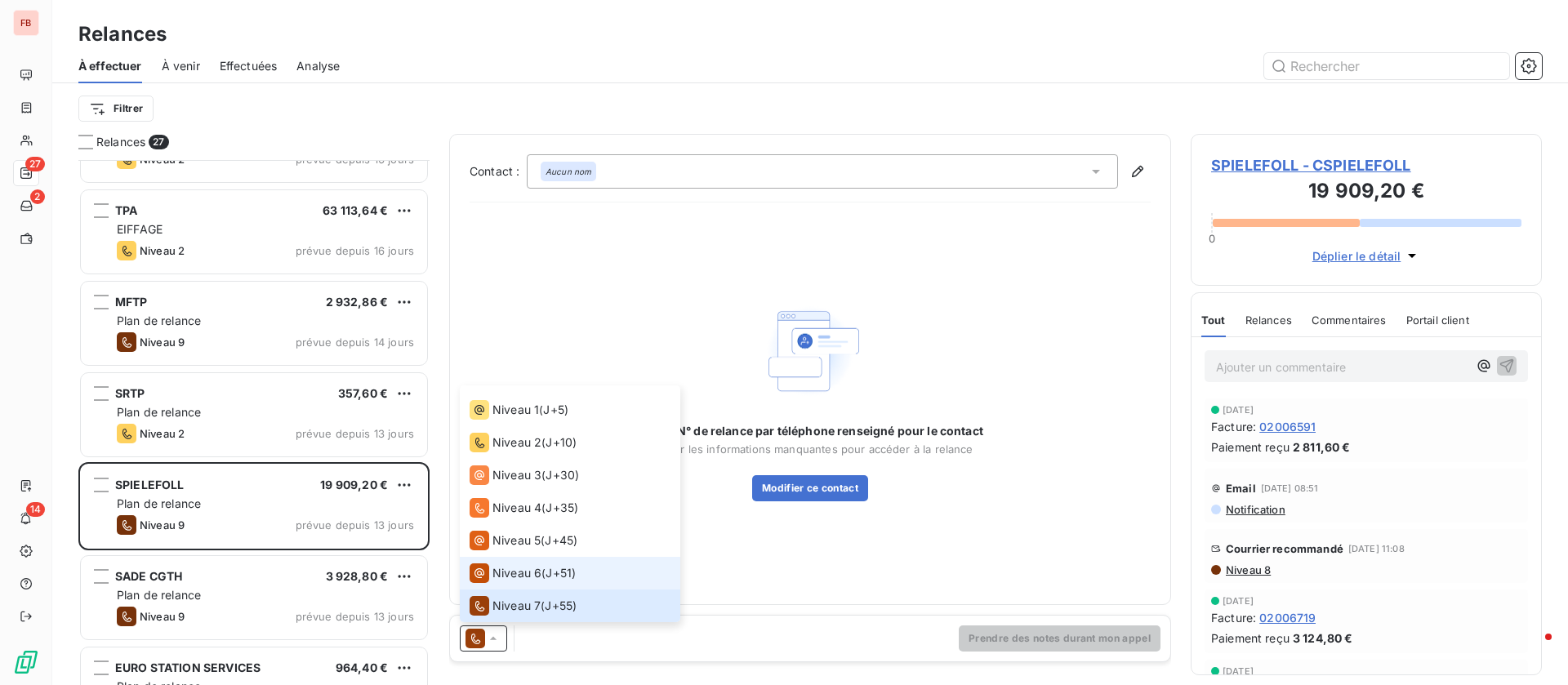
click at [512, 575] on span "Niveau 6" at bounding box center [517, 573] width 49 height 16
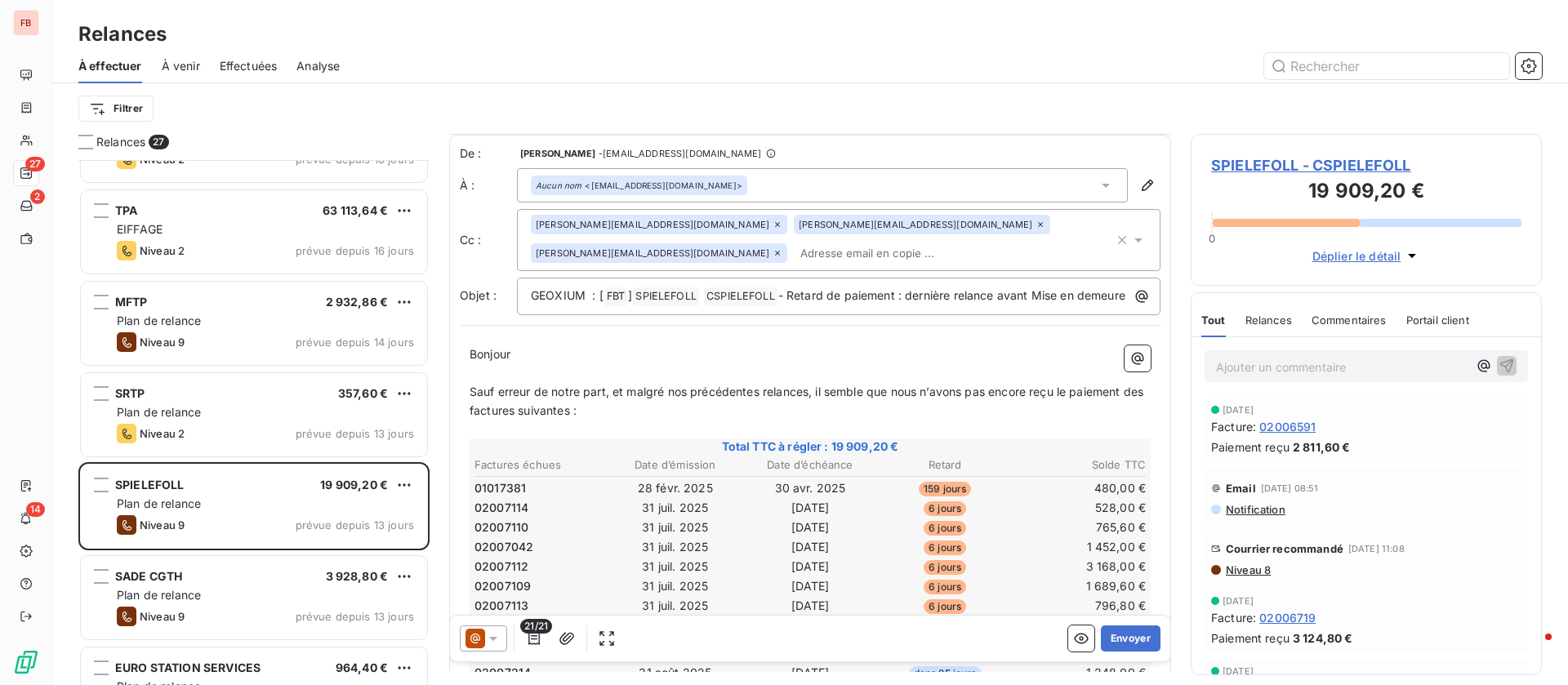
scroll to position [3, 0]
click at [787, 240] on div "[PERSON_NAME][EMAIL_ADDRESS][DOMAIN_NAME]" at bounding box center [659, 250] width 256 height 20
click at [620, 400] on span "Sauf erreur de notre part, et malgré nos précédentes relances, il semble que no…" at bounding box center [808, 399] width 678 height 33
click at [782, 246] on icon at bounding box center [777, 250] width 10 height 10
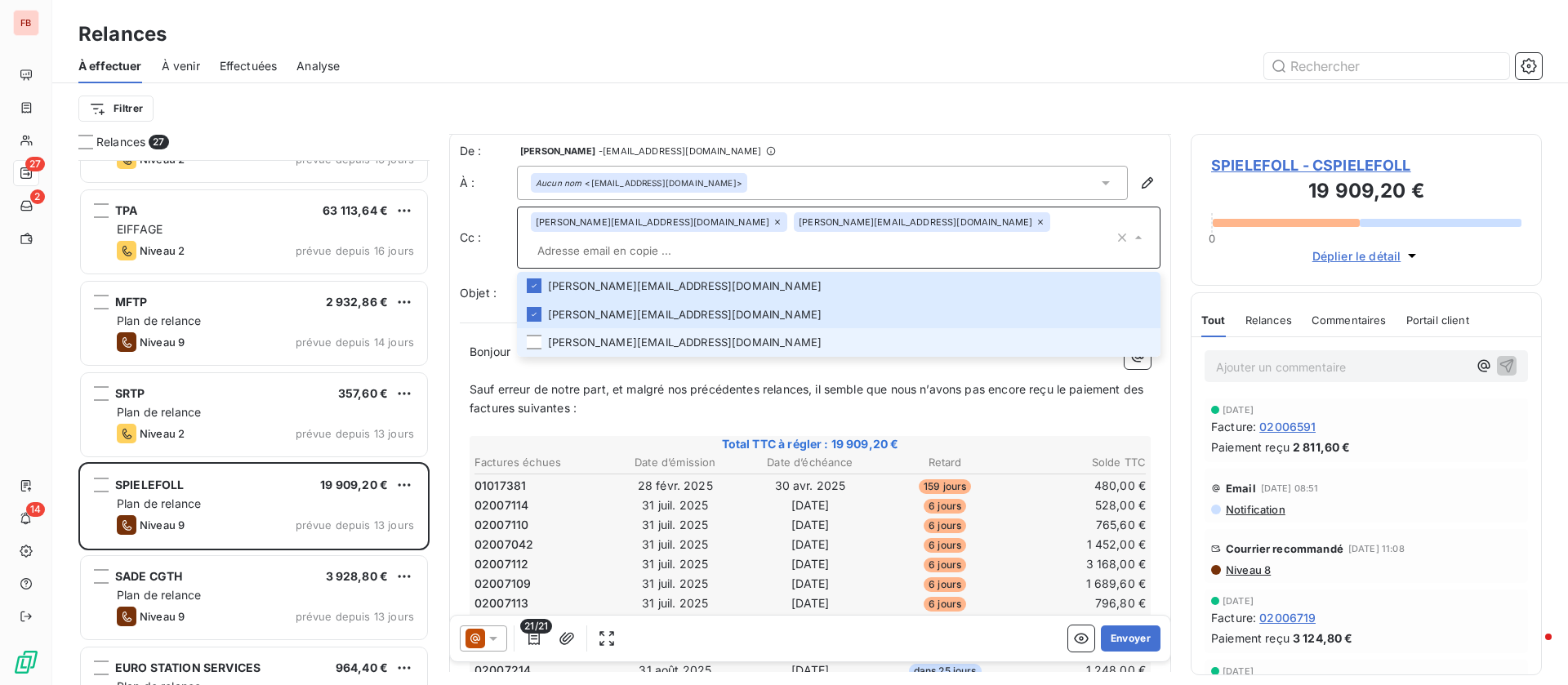
click at [765, 328] on li "[PERSON_NAME][EMAIL_ADDRESS][DOMAIN_NAME]" at bounding box center [839, 342] width 644 height 29
click at [892, 381] on p "﻿" at bounding box center [810, 371] width 681 height 19
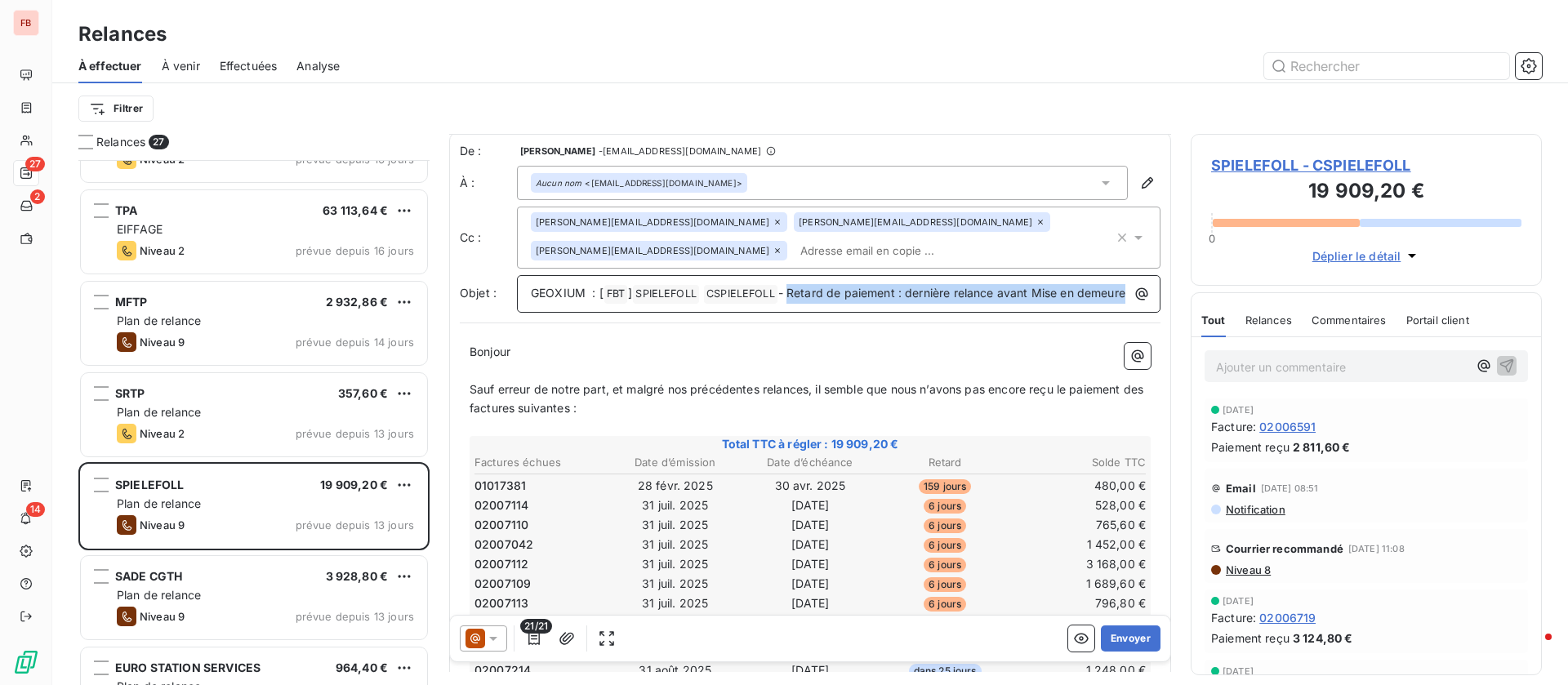
drag, startPoint x: 790, startPoint y: 285, endPoint x: 1097, endPoint y: 324, distance: 309.5
click at [1097, 313] on div "GEOXIUM : [ FBT ﻿ ] SPIELEFOLL ﻿ CSPIELEFOLL ﻿ - Retard de paiement : dernière …" at bounding box center [839, 293] width 644 height 37
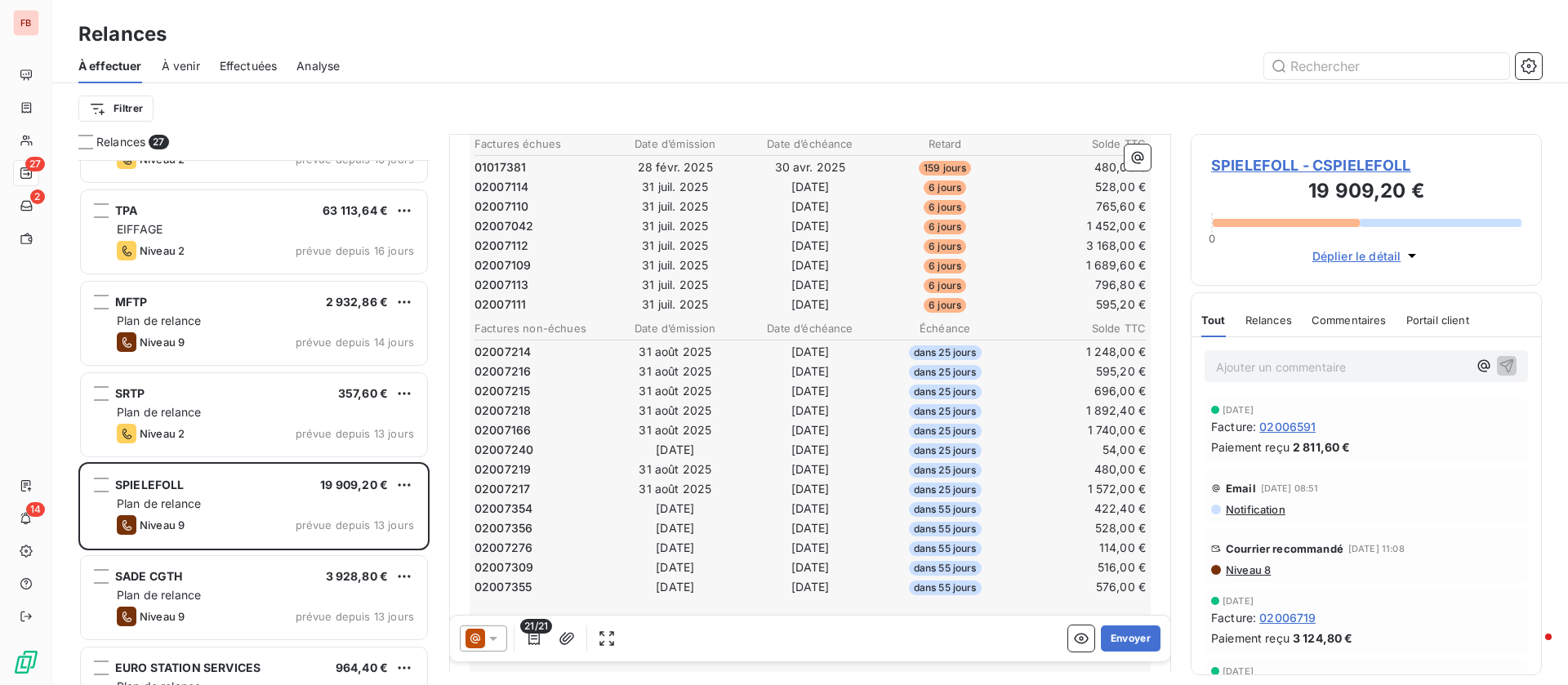
scroll to position [613, 0]
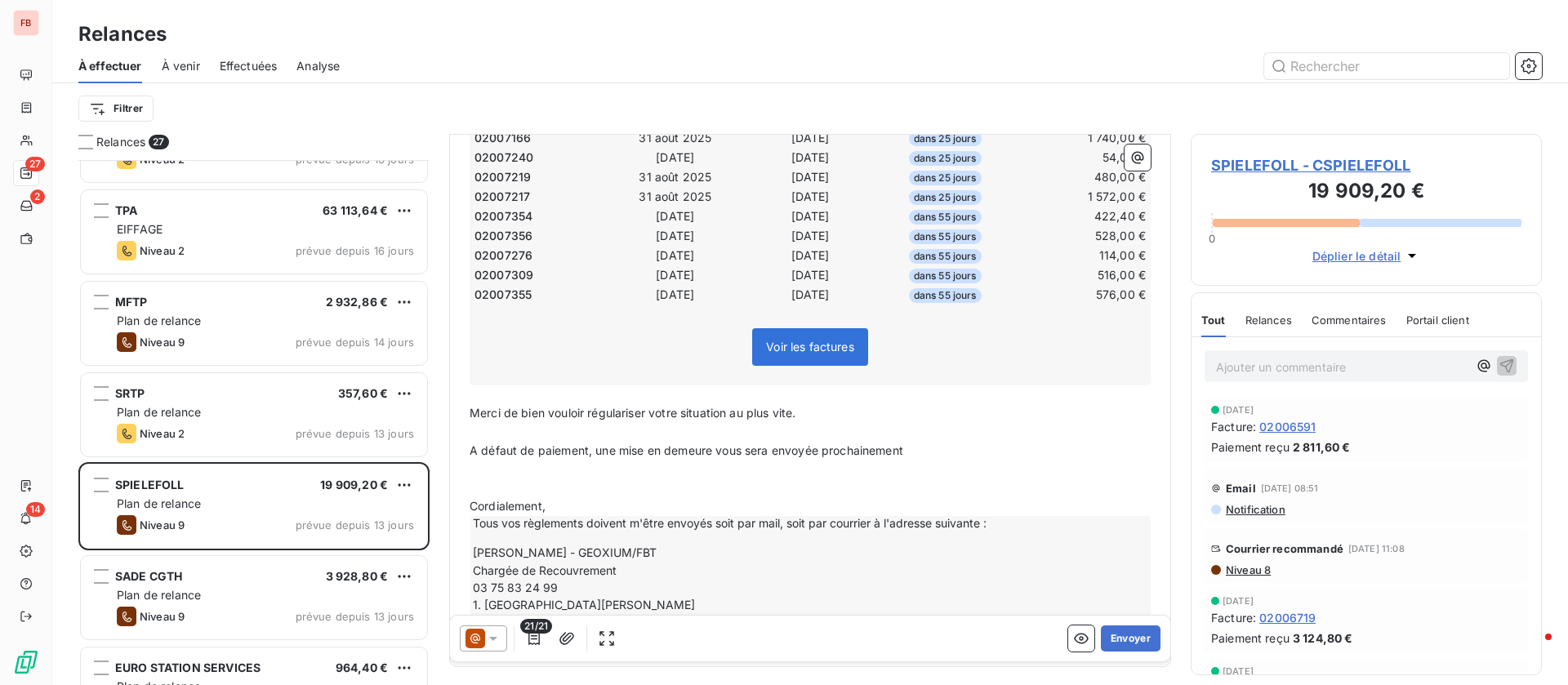
drag, startPoint x: 467, startPoint y: 450, endPoint x: 479, endPoint y: 449, distance: 12.0
click at [479, 449] on div "Bonjour ﻿ ﻿ ﻿ ﻿ Sauf erreur de notre part, et malgré nos précédentes relances, …" at bounding box center [810, 189] width 701 height 934
drag, startPoint x: 934, startPoint y: 451, endPoint x: 459, endPoint y: 445, distance: 475.0
click at [459, 445] on div "Bonjour ﻿ ﻿ ﻿ ﻿ Sauf erreur de notre part, et malgré nos précédentes relances, …" at bounding box center [810, 189] width 701 height 934
drag, startPoint x: 755, startPoint y: 456, endPoint x: 451, endPoint y: 451, distance: 304.0
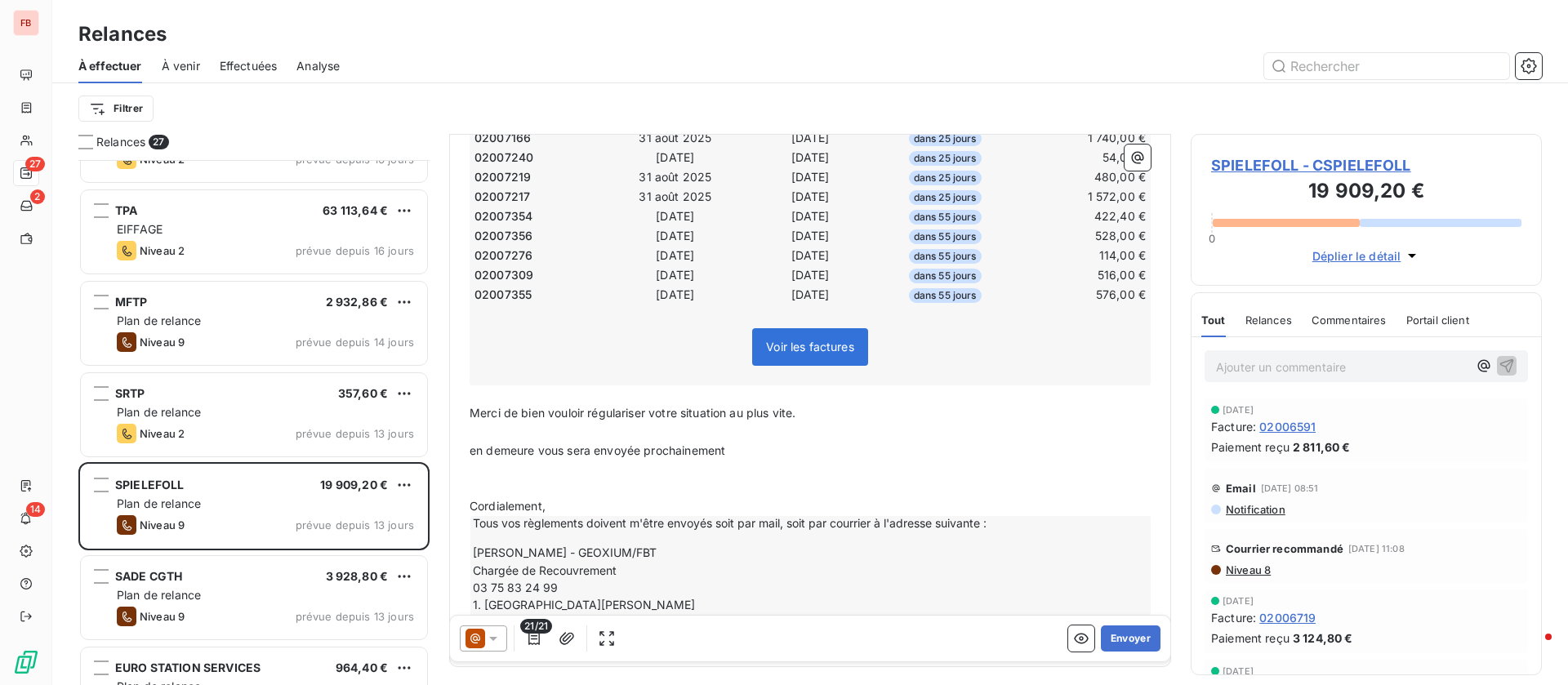
click at [451, 451] on div "De : [PERSON_NAME] - [EMAIL_ADDRESS][DOMAIN_NAME] À : Aucun nom <[EMAIL_ADDRESS…" at bounding box center [810, 94] width 722 height 1145
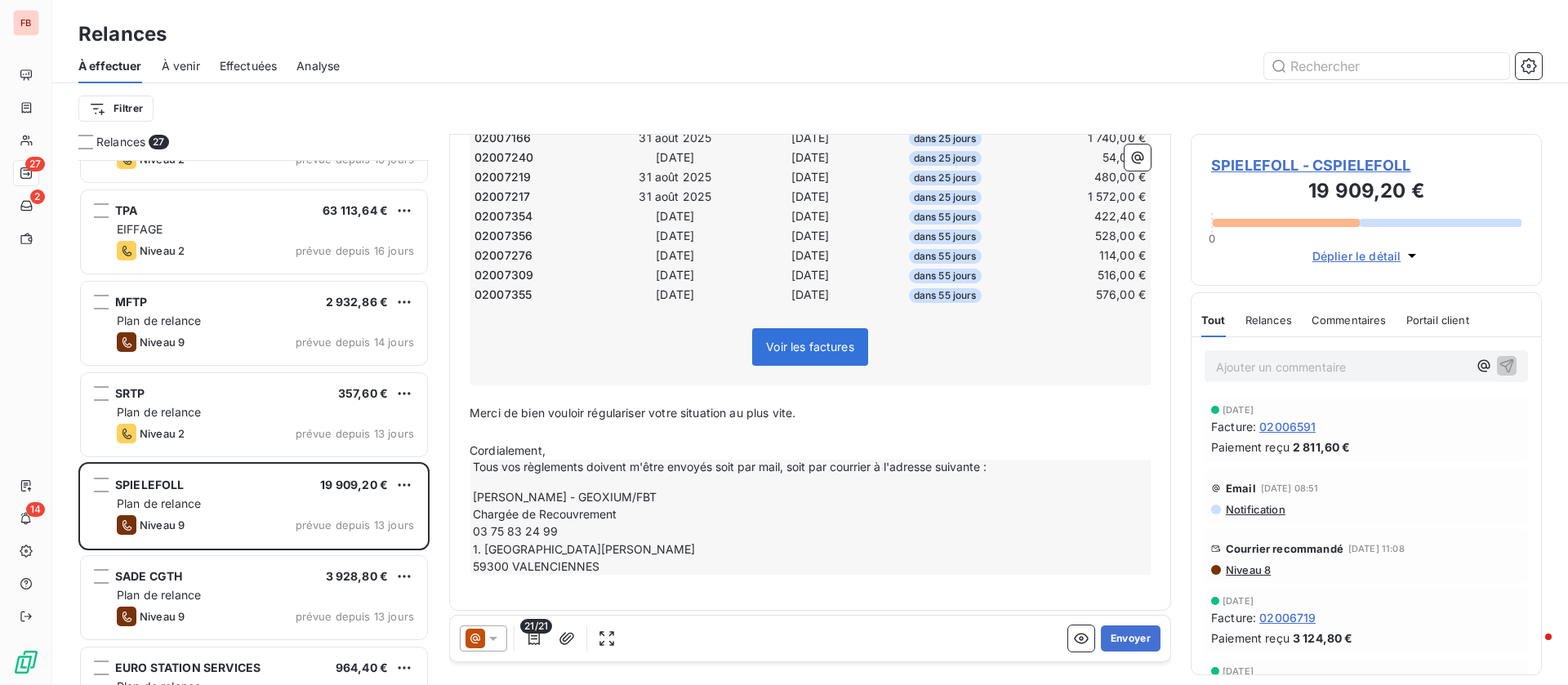
click at [513, 431] on p "﻿" at bounding box center [810, 432] width 681 height 19
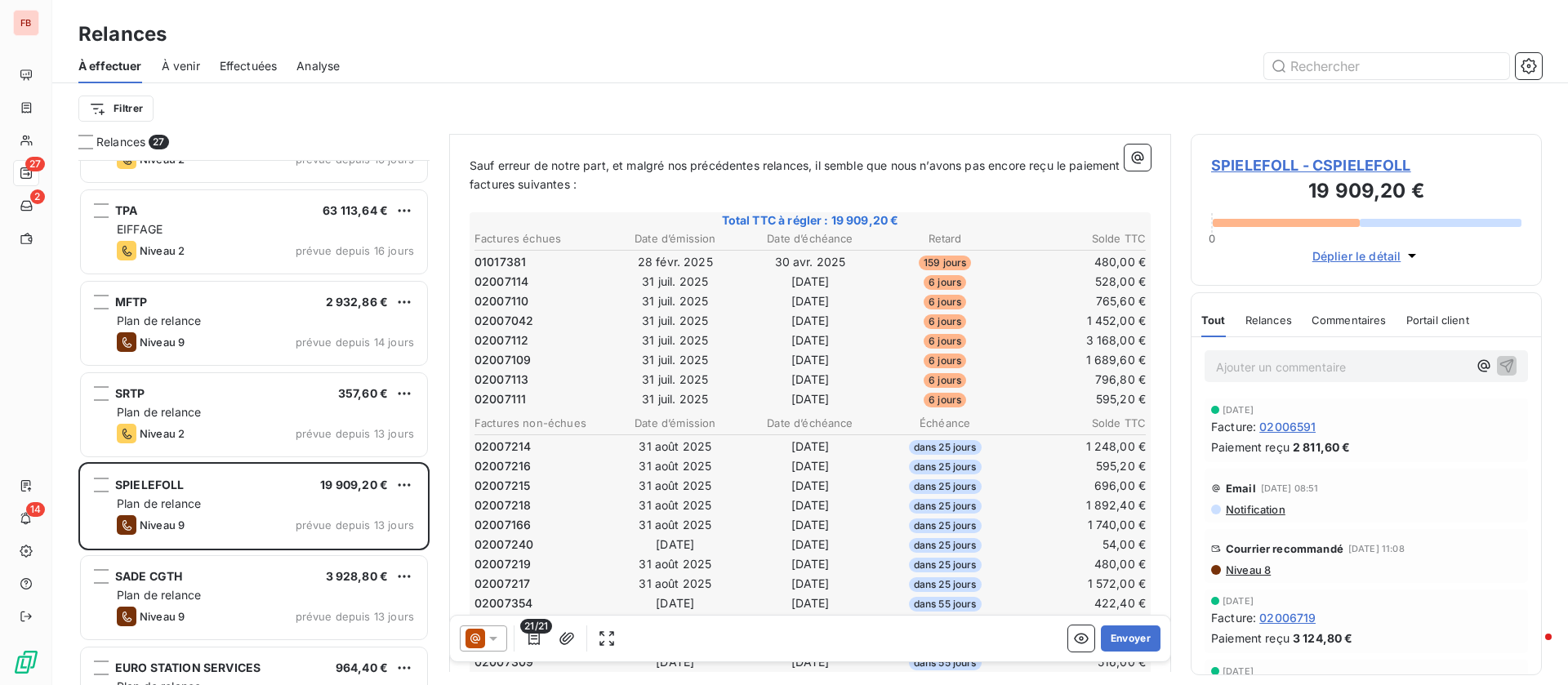
scroll to position [246, 0]
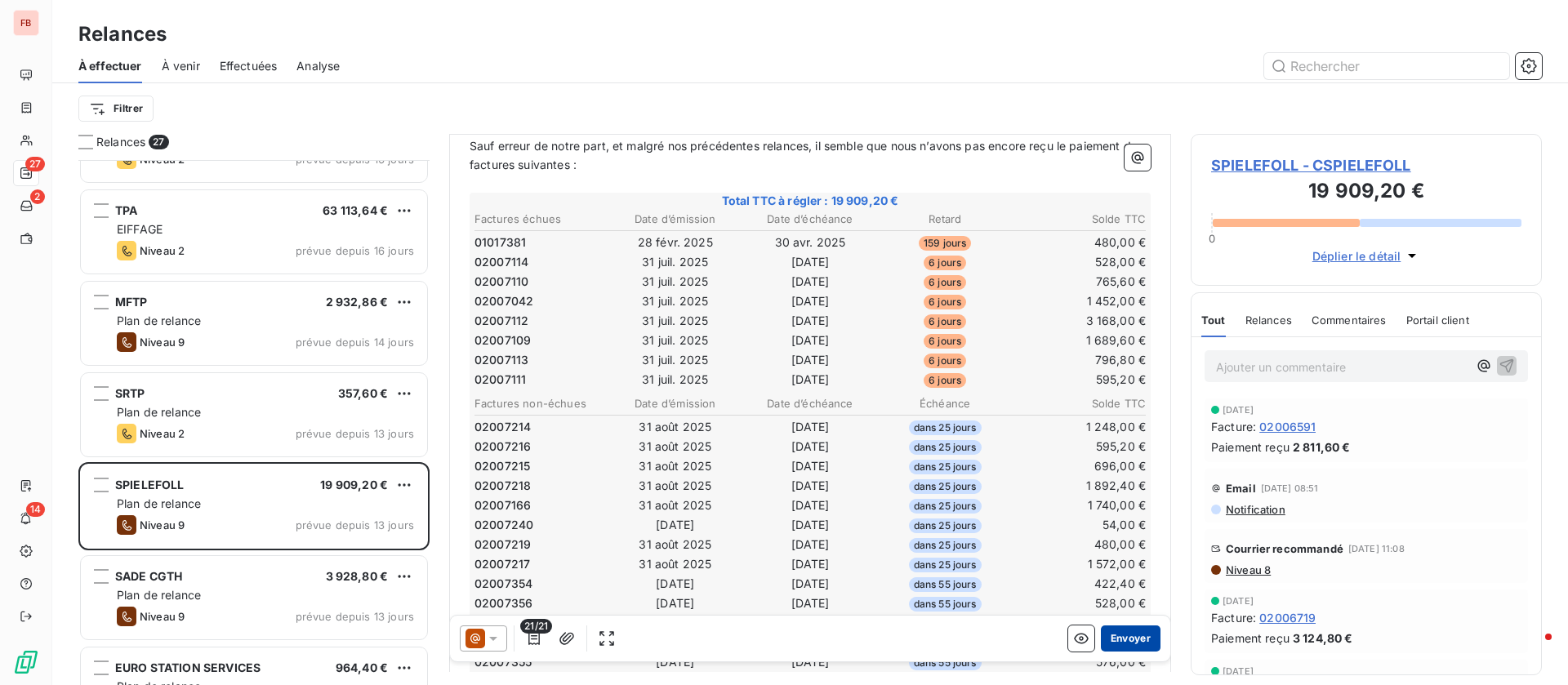
click at [1110, 640] on button "Envoyer" at bounding box center [1130, 638] width 60 height 26
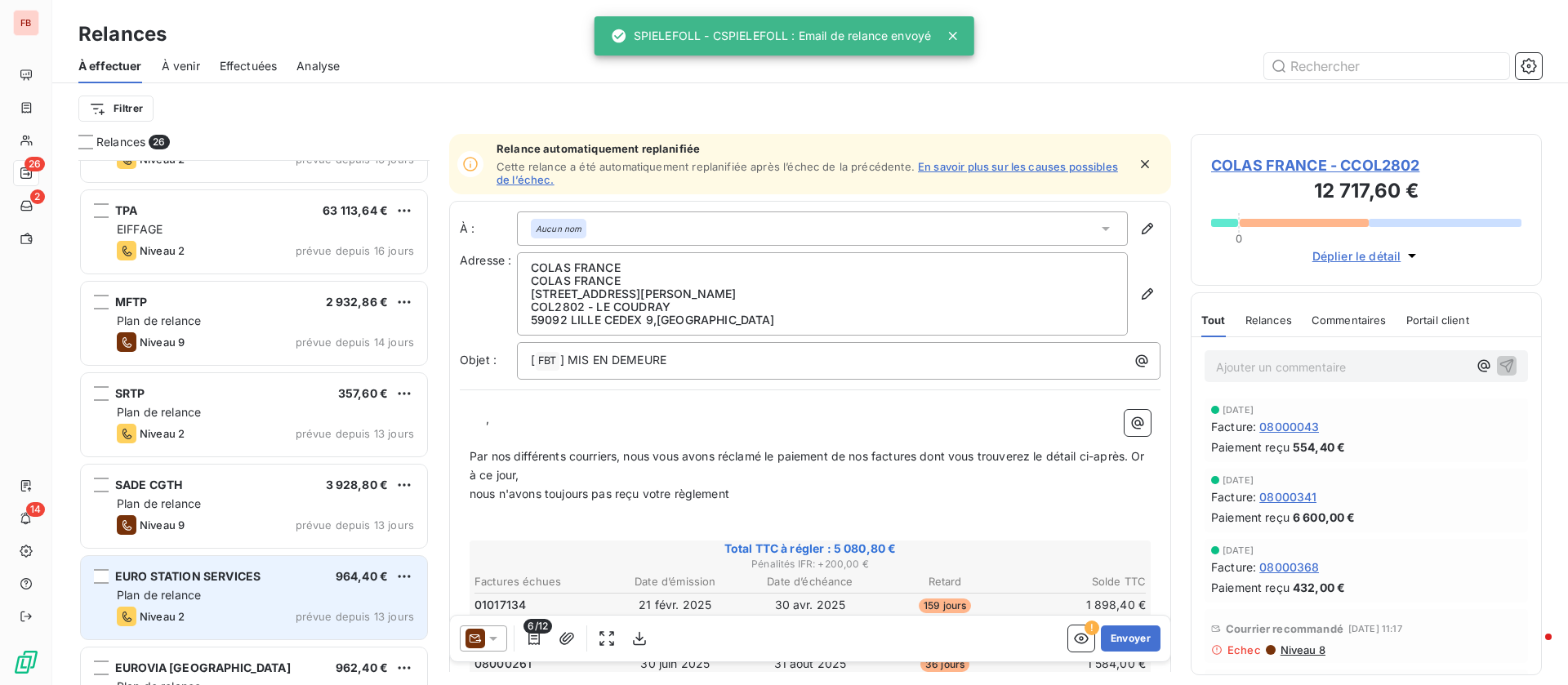
click at [167, 596] on span "Plan de relance" at bounding box center [158, 595] width 84 height 14
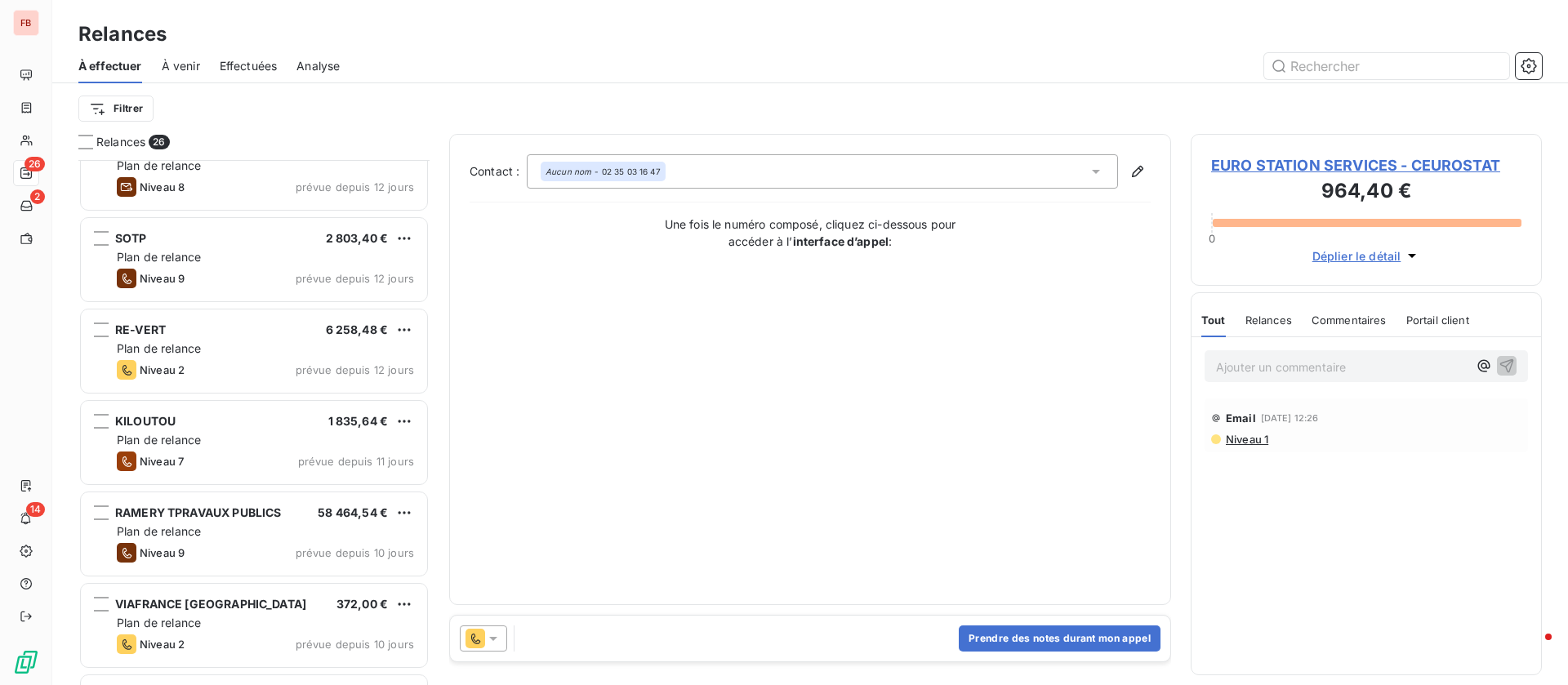
scroll to position [1348, 0]
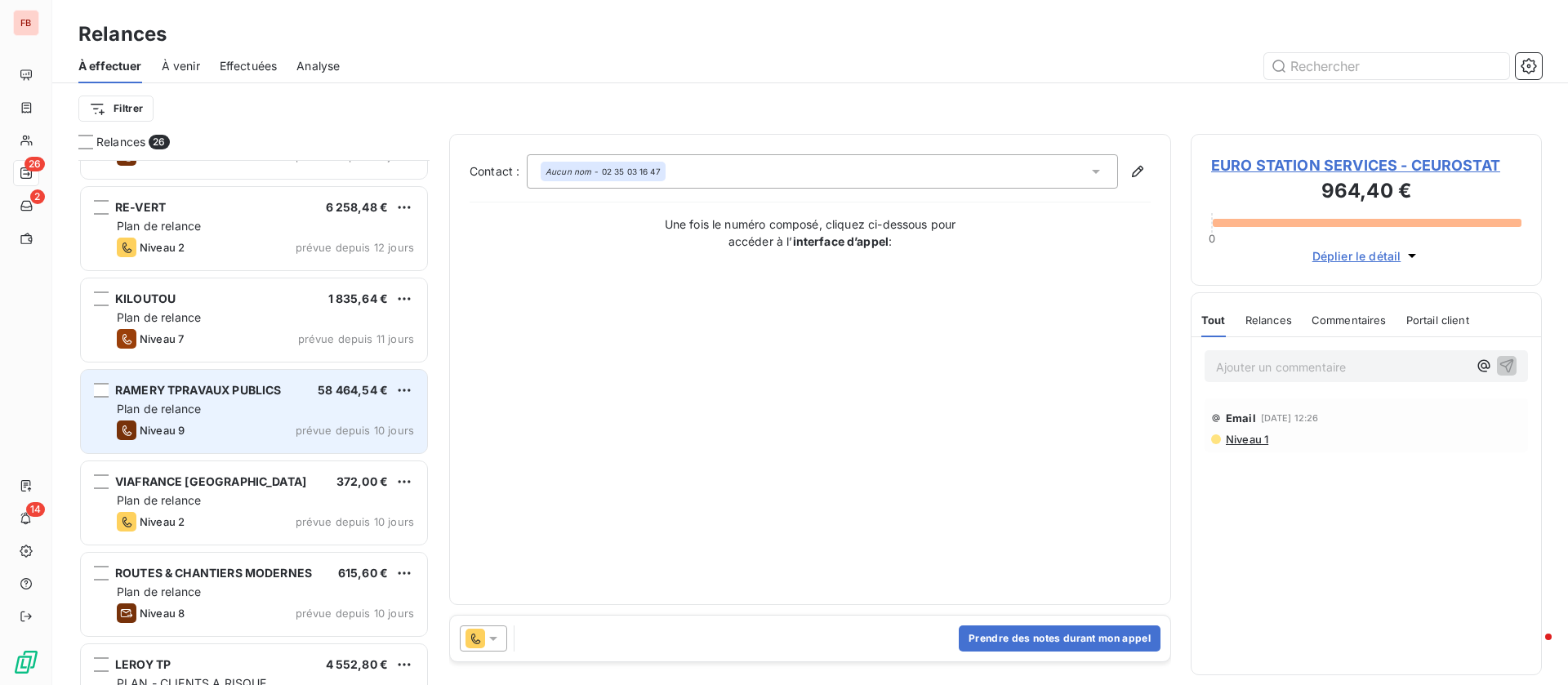
click at [247, 410] on div "Plan de relance" at bounding box center [266, 408] width 298 height 16
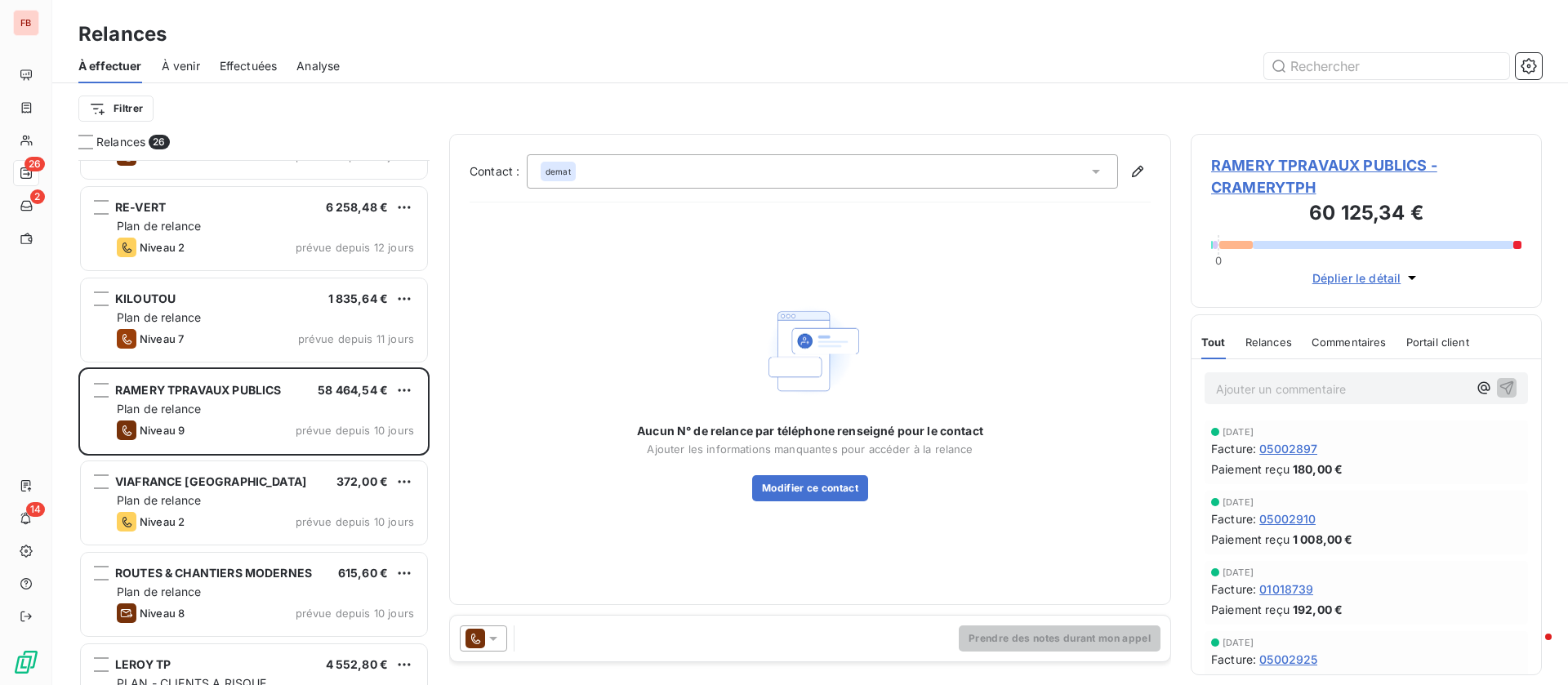
click at [1098, 162] on div "demat" at bounding box center [822, 171] width 591 height 35
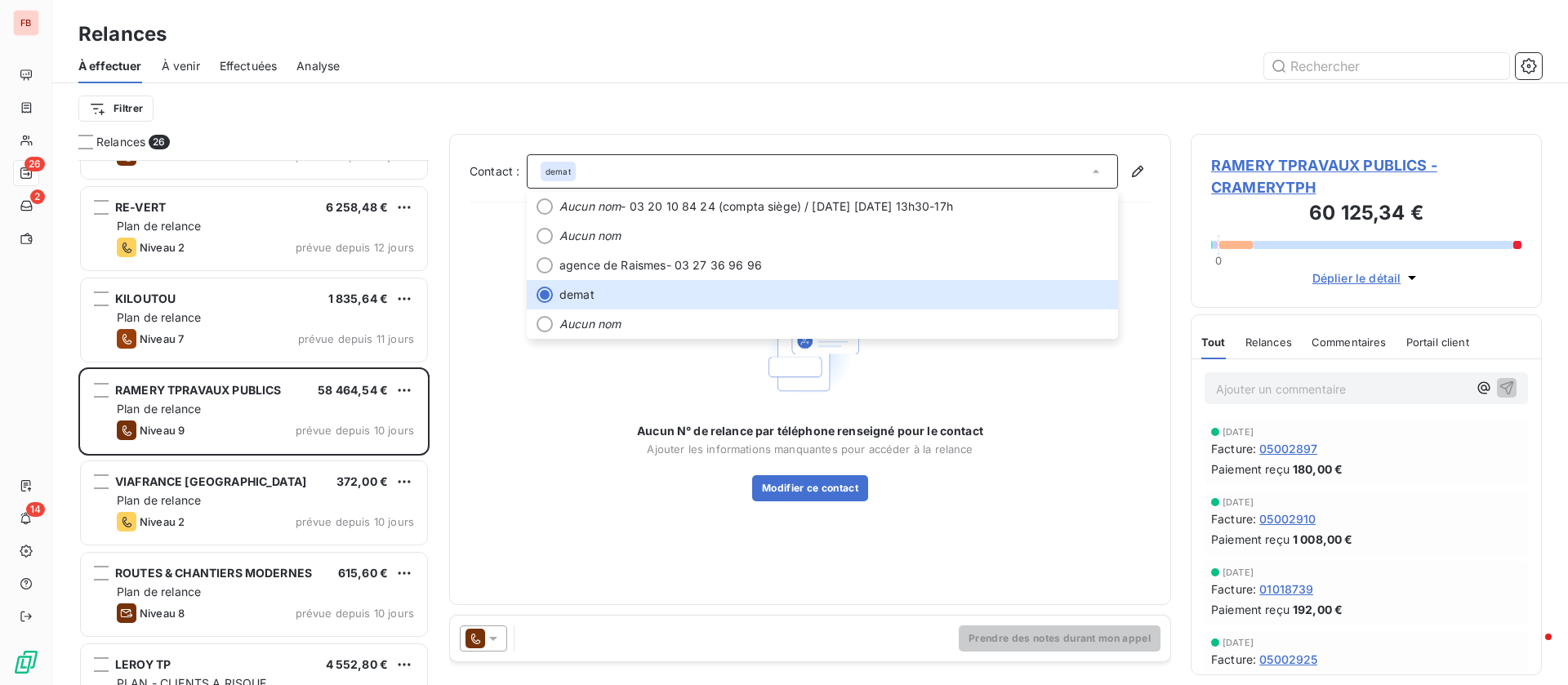
click at [574, 471] on div "Aucun N° de relance par téléphone renseigné pour le contact Ajouter les informa…" at bounding box center [810, 400] width 681 height 369
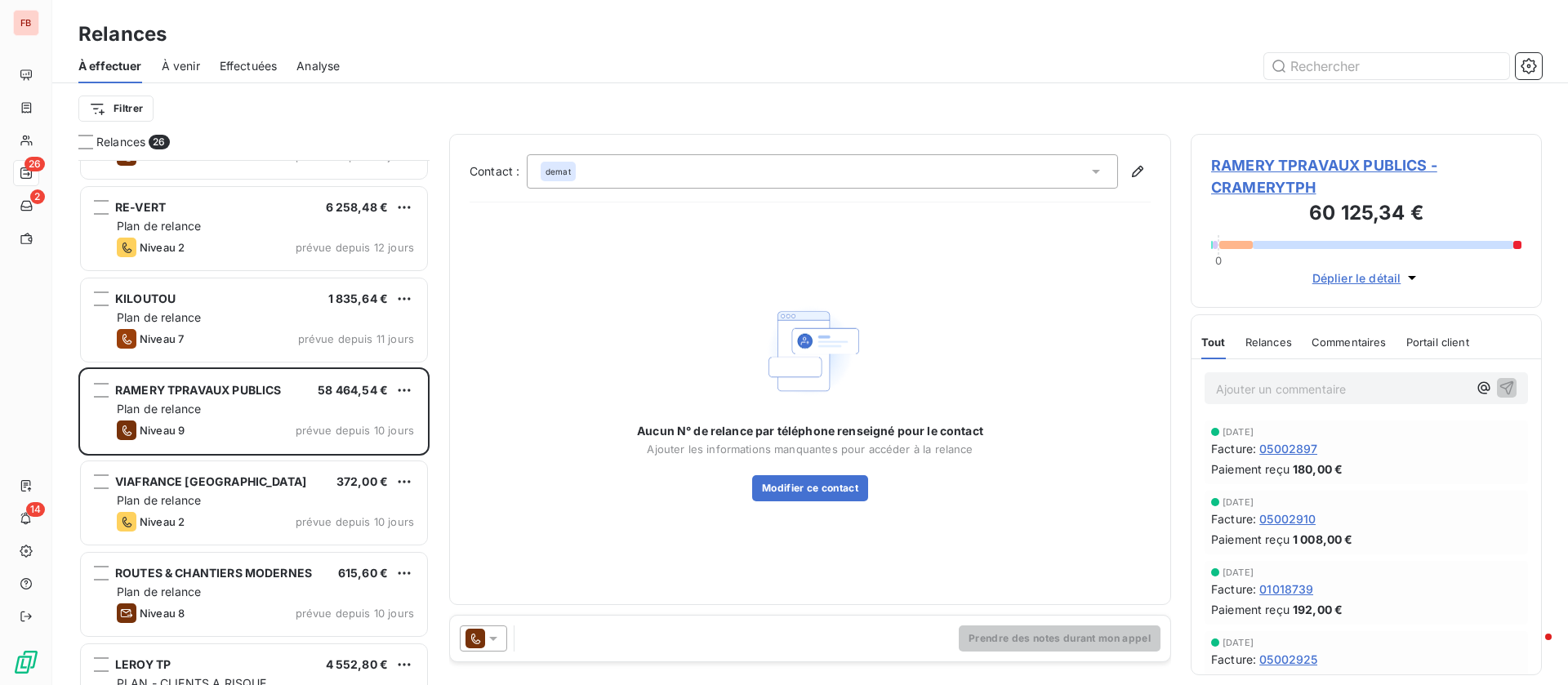
click at [490, 648] on div at bounding box center [483, 638] width 48 height 26
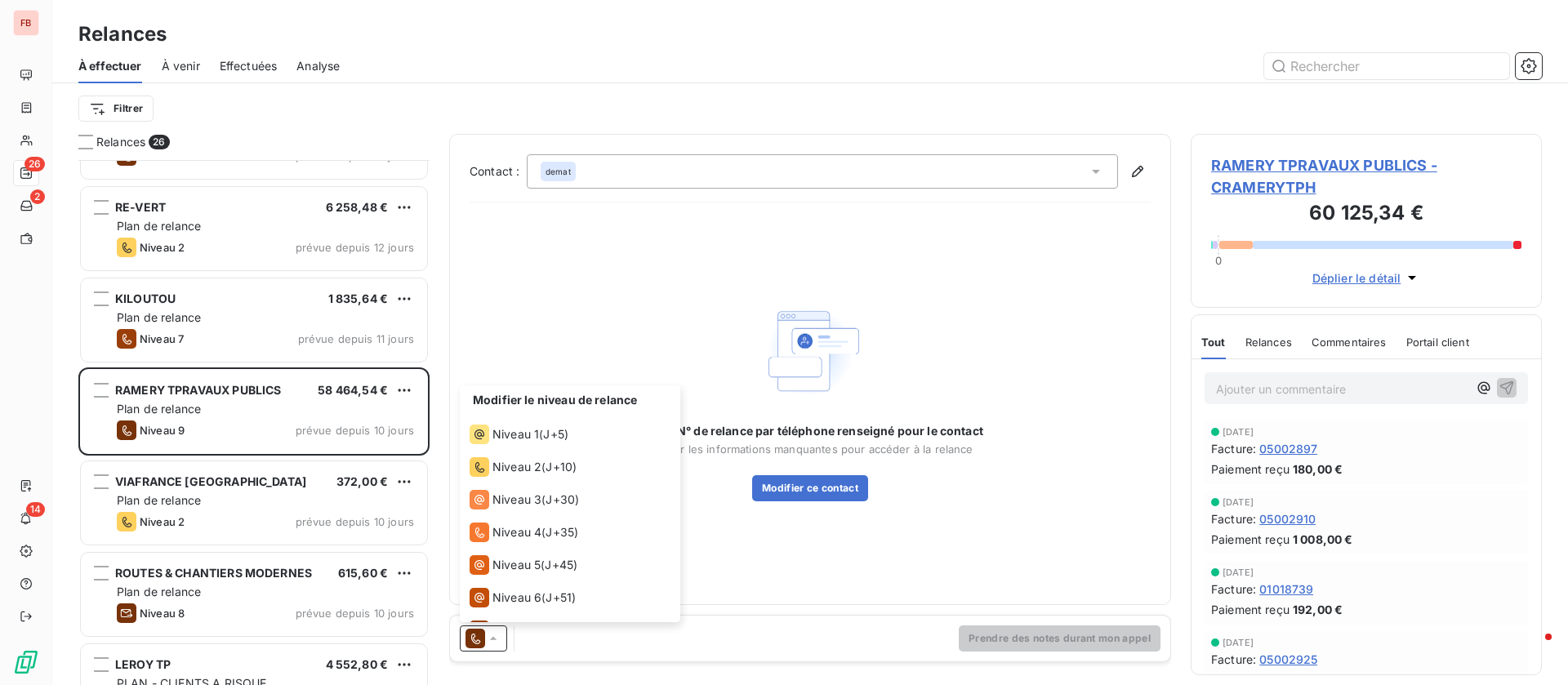
scroll to position [90, 0]
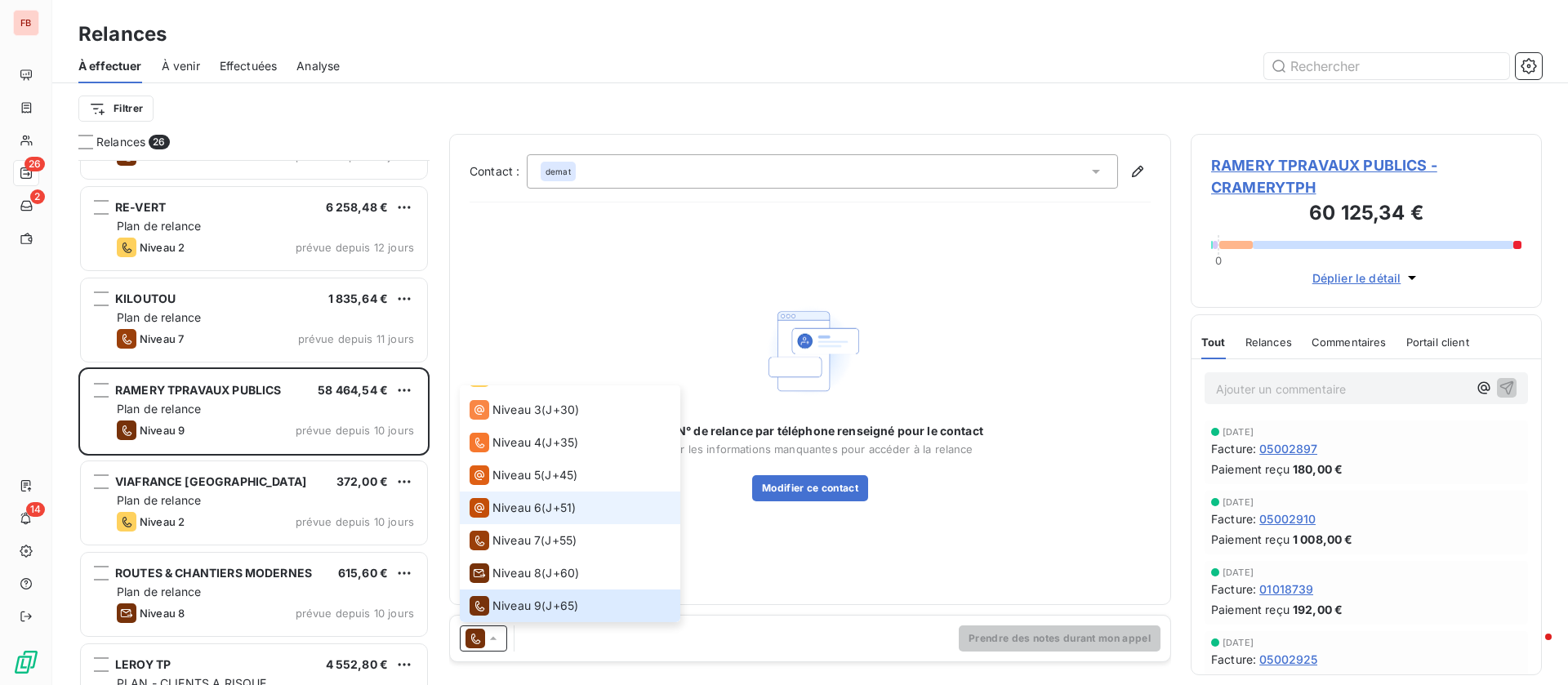
click at [502, 504] on span "Niveau 6" at bounding box center [517, 508] width 49 height 16
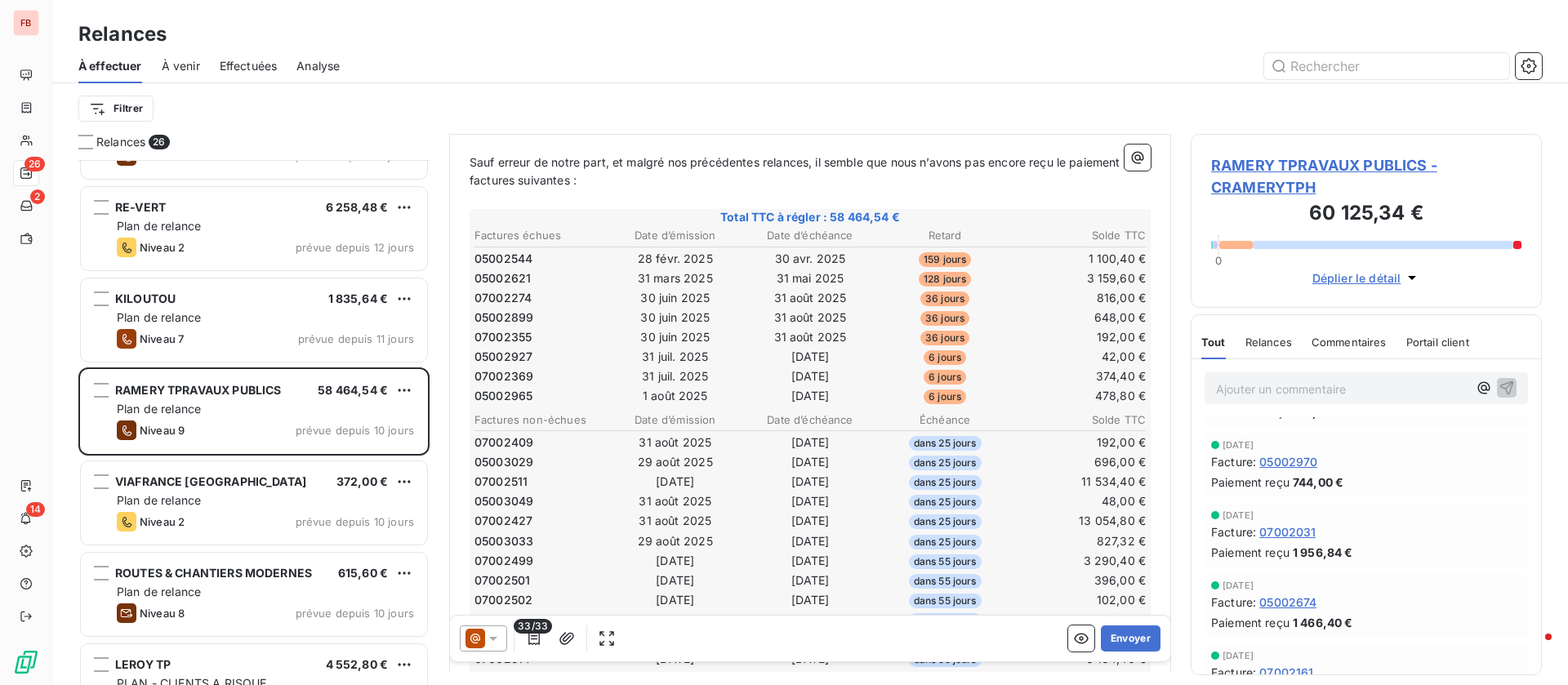
scroll to position [980, 0]
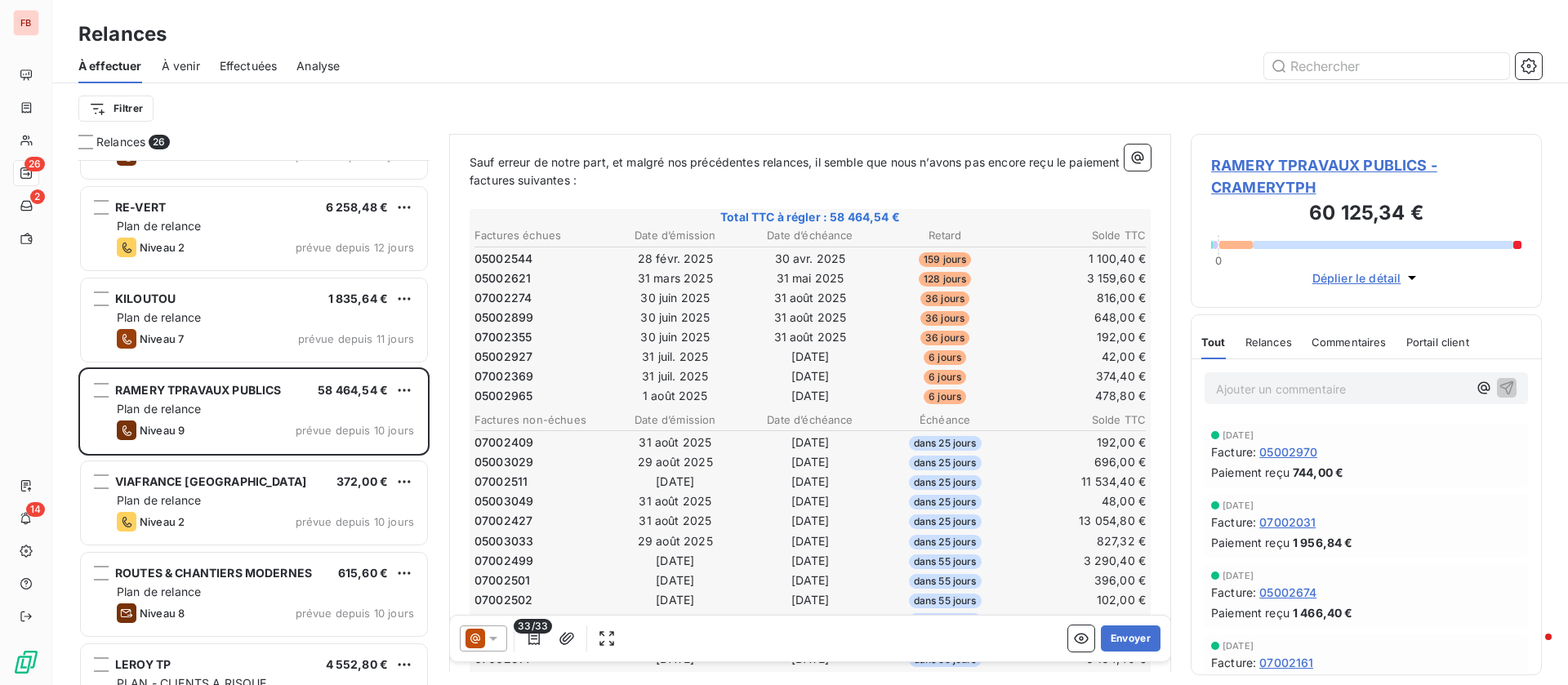
click at [1353, 339] on span "Commentaires" at bounding box center [1349, 342] width 75 height 13
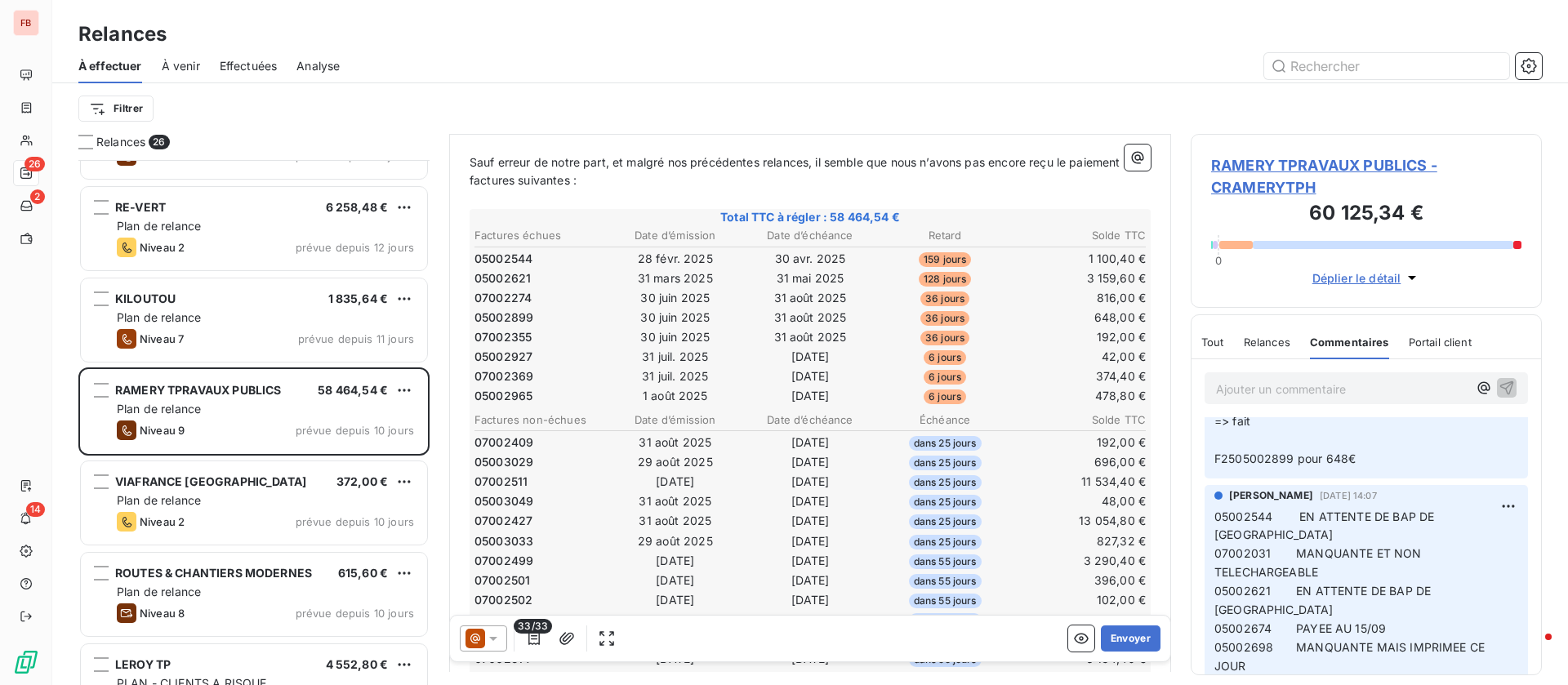
scroll to position [368, 0]
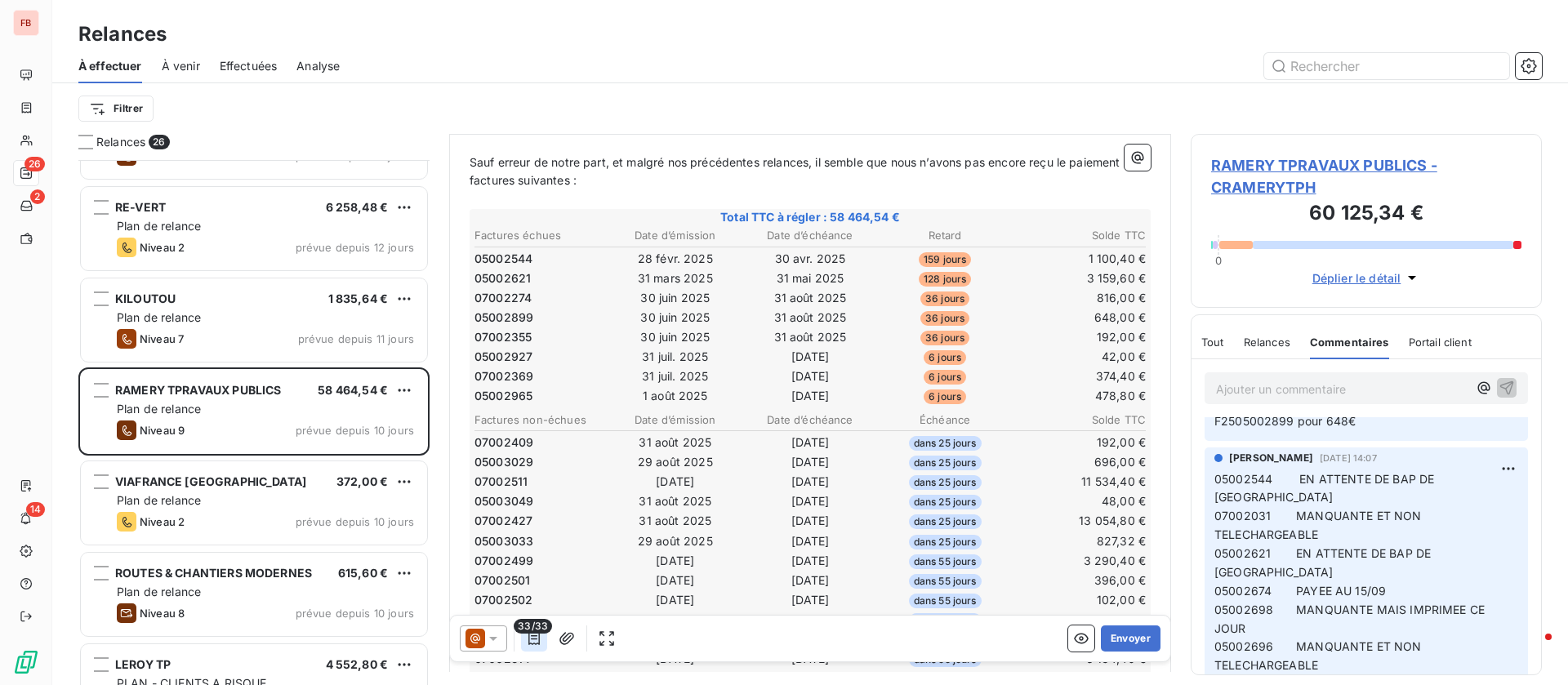
click at [536, 638] on icon "button" at bounding box center [534, 638] width 16 height 16
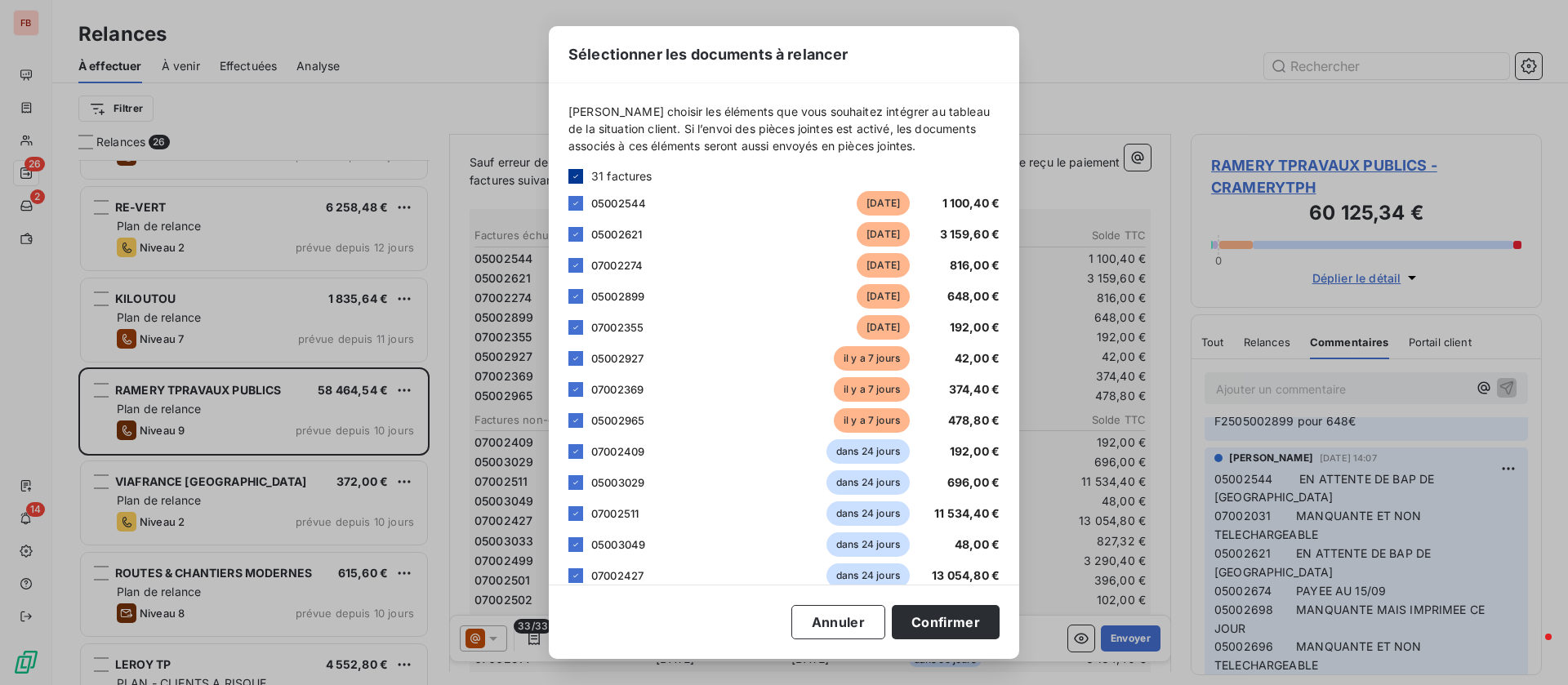
click at [579, 175] on icon at bounding box center [575, 176] width 10 height 10
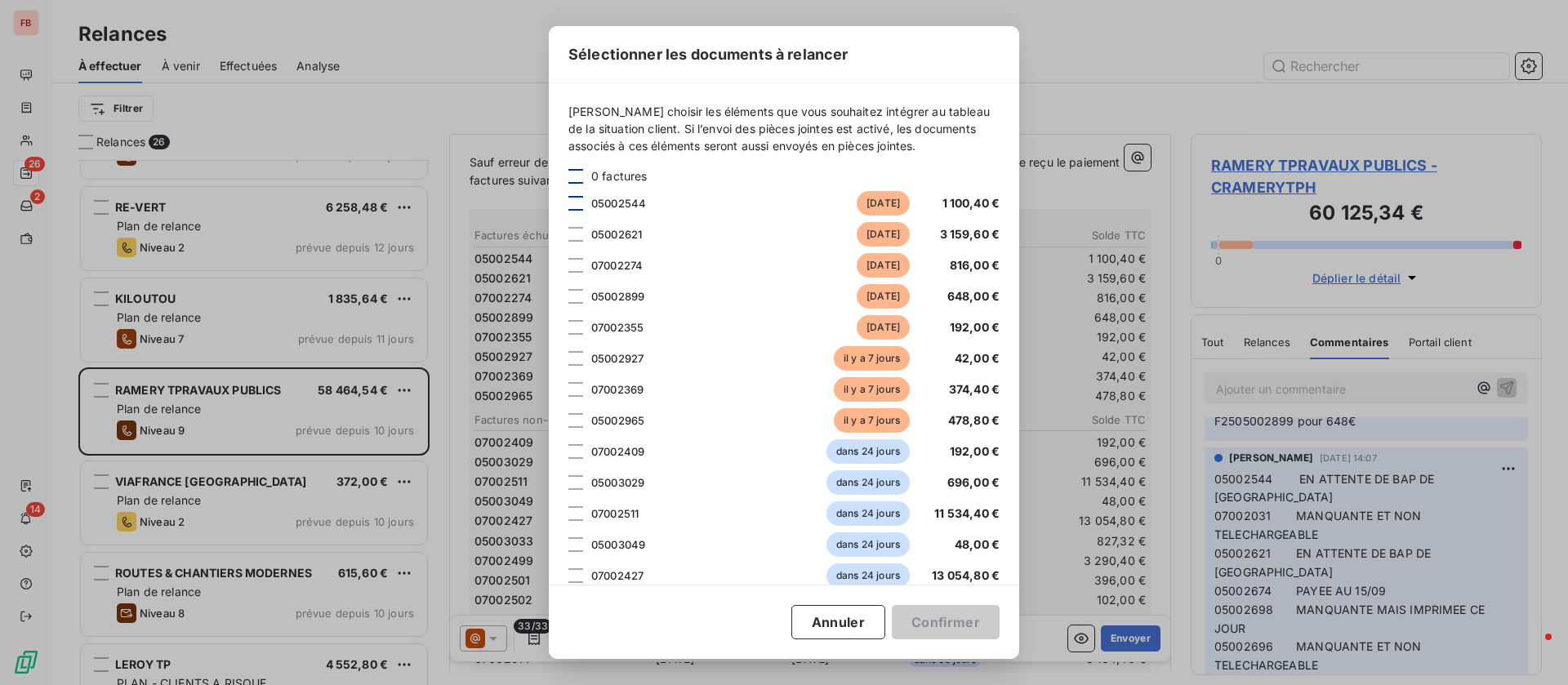
click at [576, 196] on div at bounding box center [575, 203] width 15 height 15
click at [577, 229] on div at bounding box center [575, 234] width 15 height 15
click at [577, 276] on div "07002274 [DATE] 816,00 €" at bounding box center [784, 266] width 431 height 24
click at [572, 293] on div at bounding box center [575, 296] width 15 height 15
drag, startPoint x: 573, startPoint y: 265, endPoint x: 582, endPoint y: 337, distance: 72.6
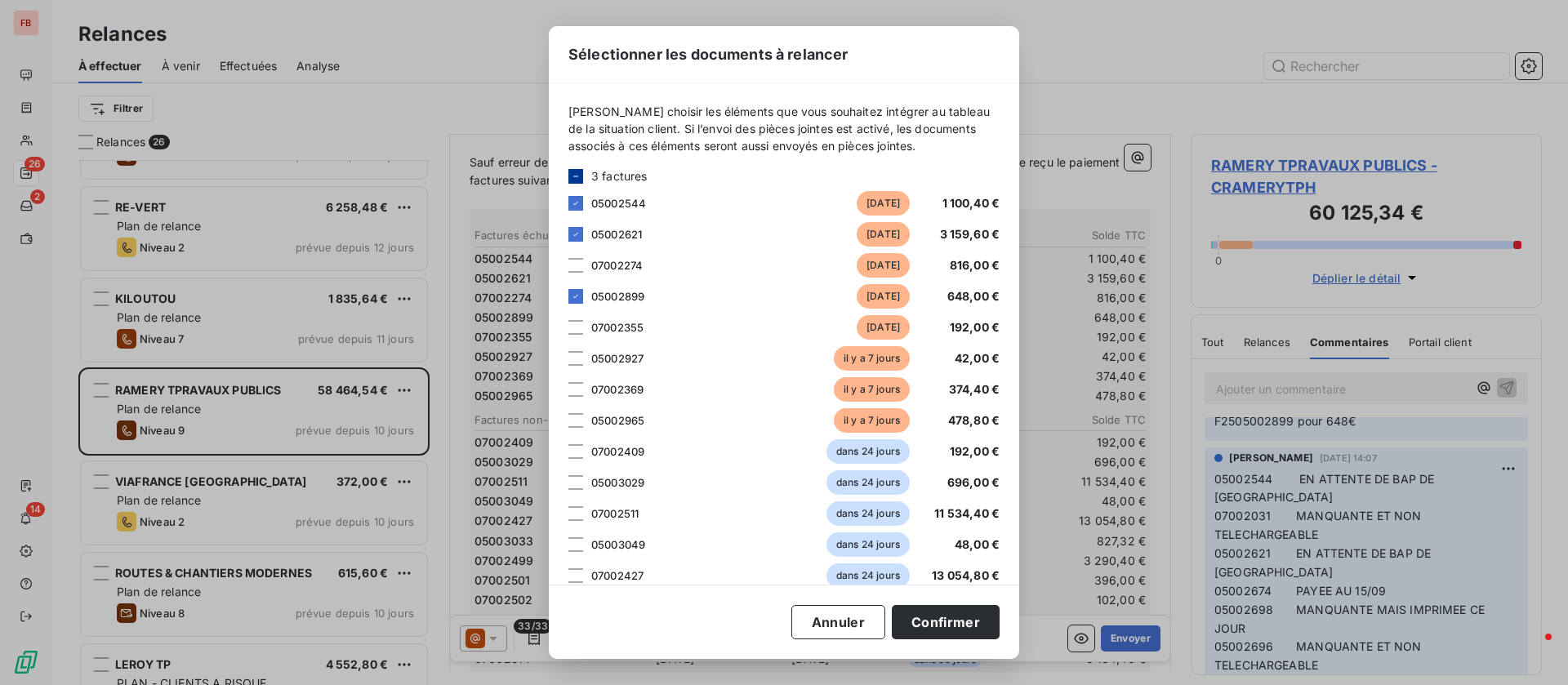
click at [574, 270] on div at bounding box center [575, 265] width 15 height 15
click at [576, 324] on div at bounding box center [575, 327] width 15 height 15
click at [577, 357] on div at bounding box center [575, 358] width 15 height 15
click at [575, 387] on div at bounding box center [575, 389] width 15 height 15
click at [573, 419] on div at bounding box center [575, 420] width 15 height 15
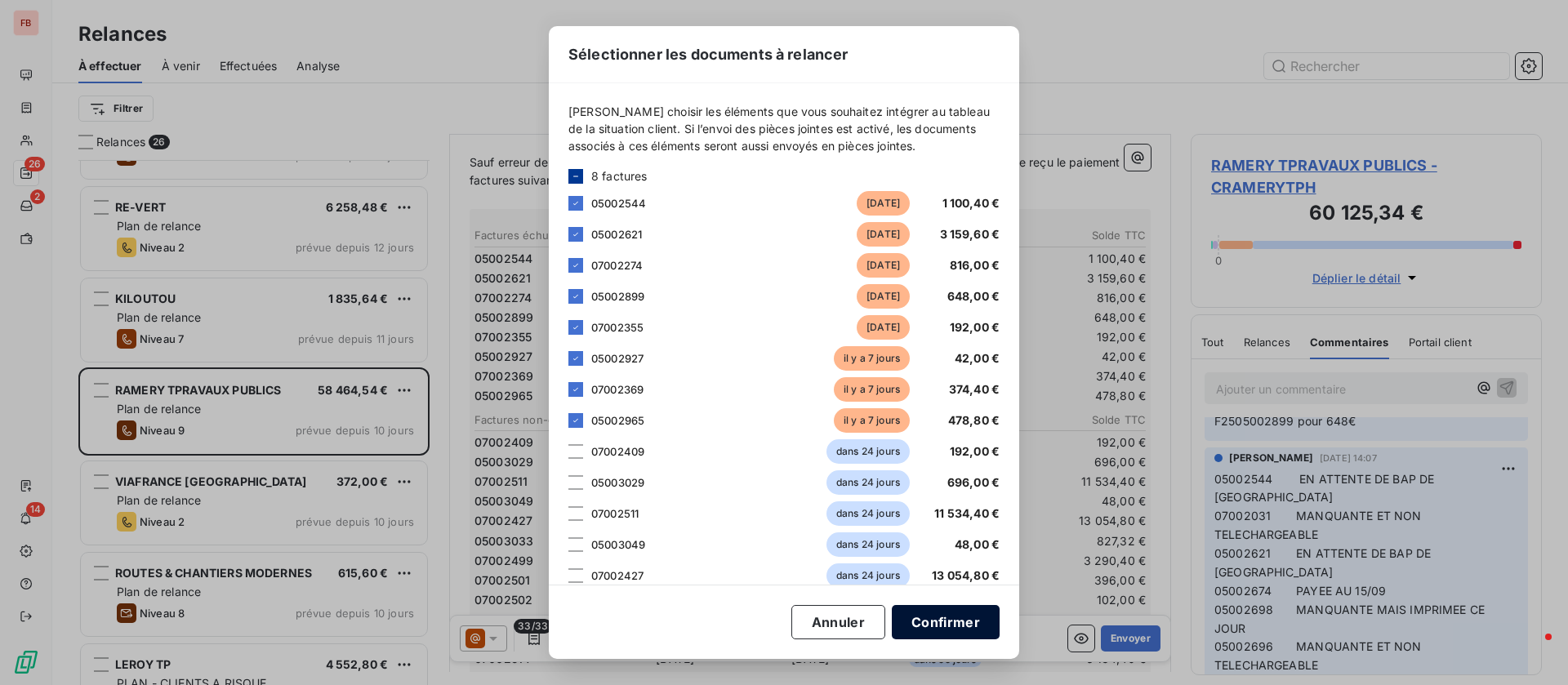
click at [953, 618] on button "Confirmer" at bounding box center [946, 622] width 108 height 35
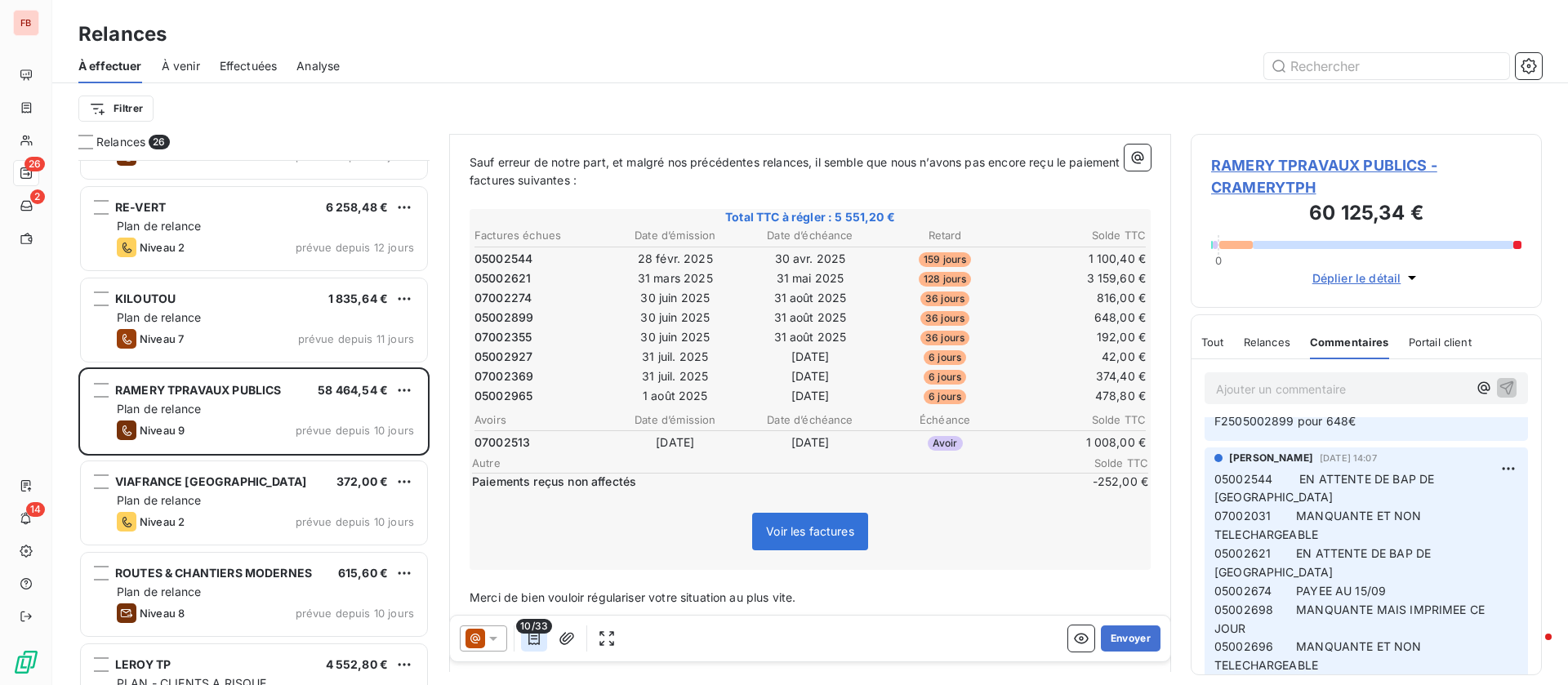
click at [531, 639] on icon "button" at bounding box center [534, 638] width 16 height 16
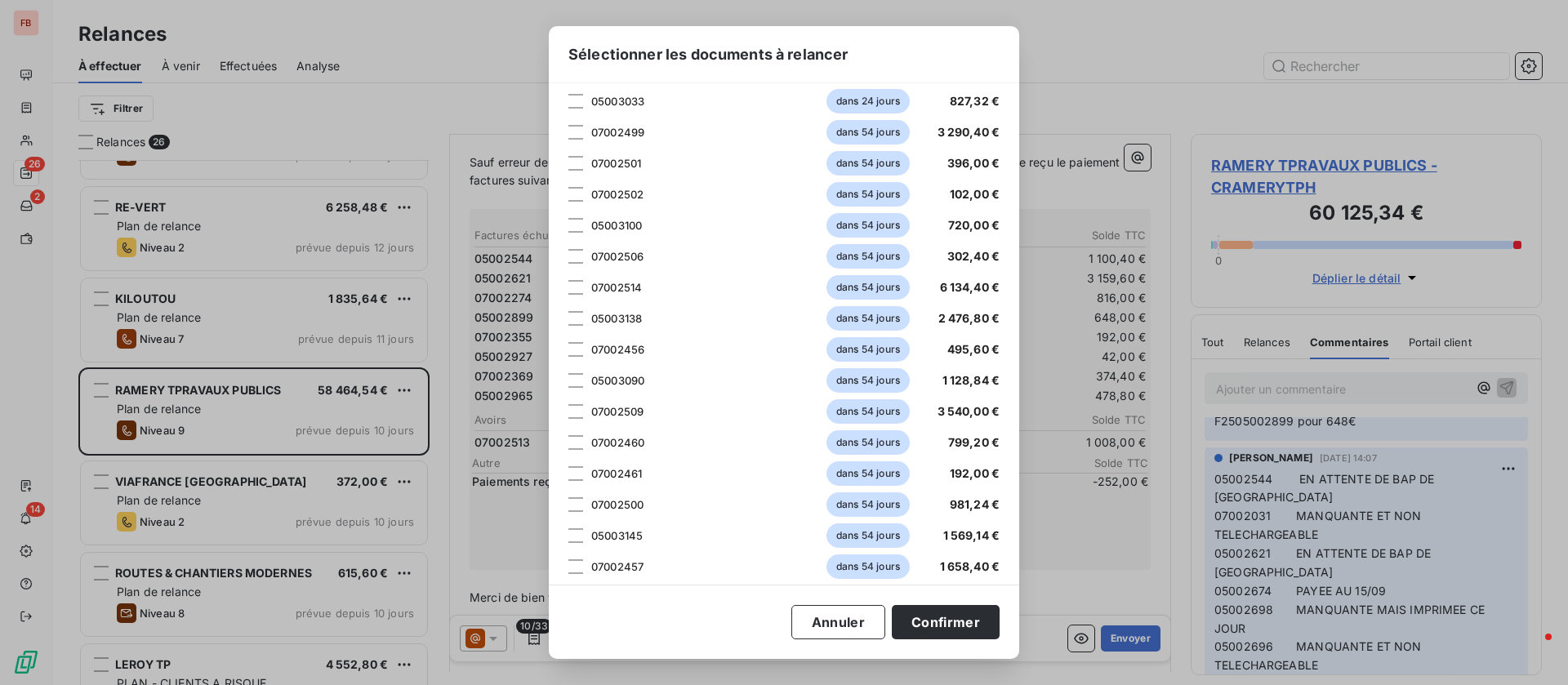
scroll to position [751, 0]
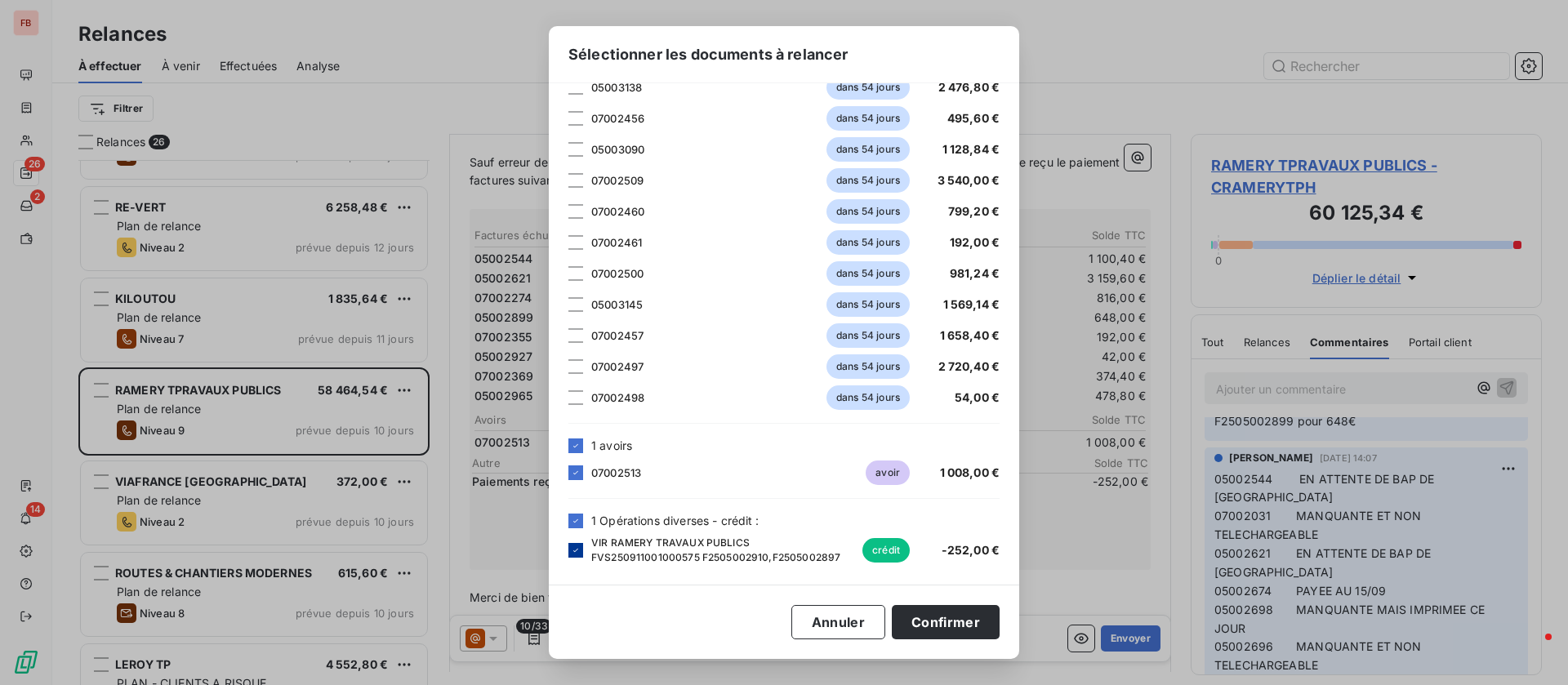
drag, startPoint x: 575, startPoint y: 503, endPoint x: 574, endPoint y: 547, distance: 44.0
click at [574, 515] on div "1 Opérations diverses - crédit : VIR RAMERY TRAVAUX PUBLICS FVS250911001000575 …" at bounding box center [784, 538] width 431 height 53
click at [575, 516] on icon at bounding box center [575, 521] width 10 height 10
click at [914, 611] on button "Confirmer" at bounding box center [946, 622] width 108 height 35
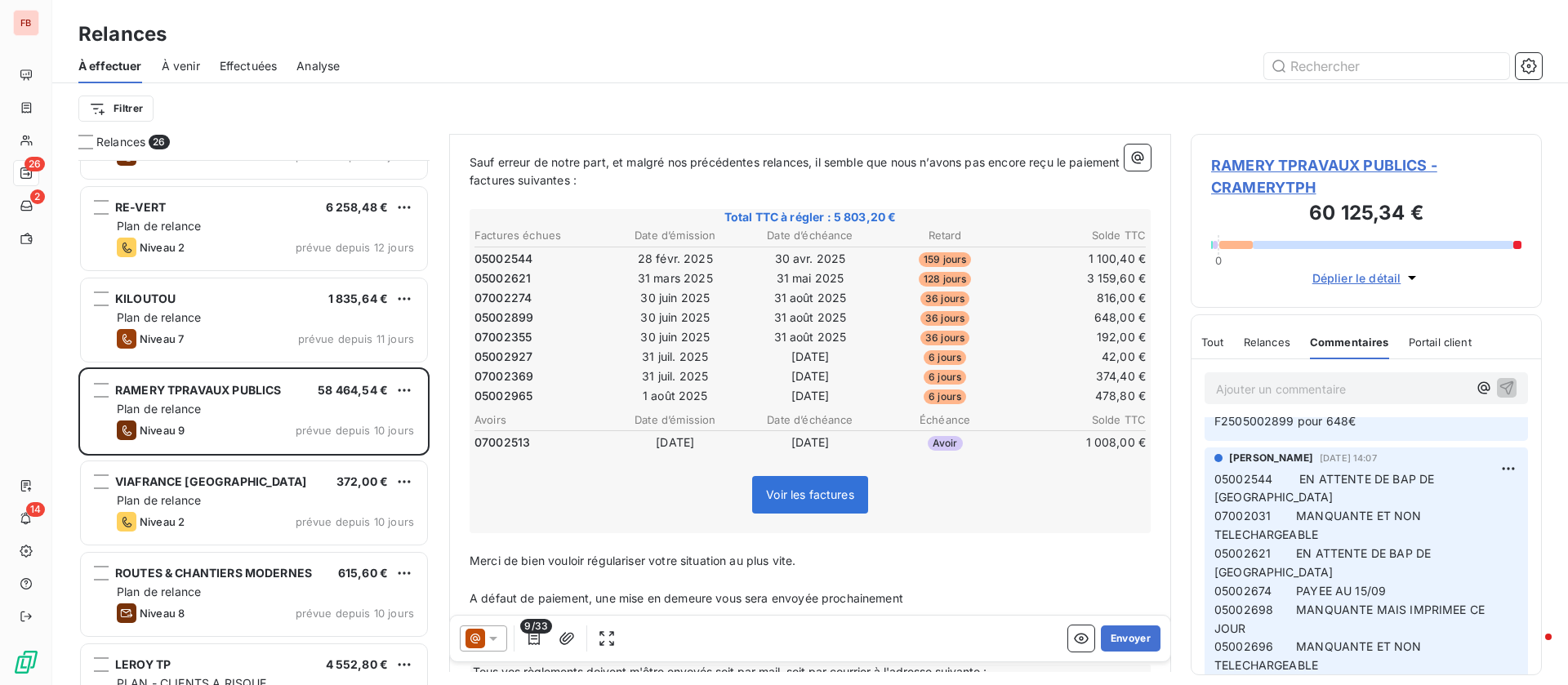
scroll to position [124, 0]
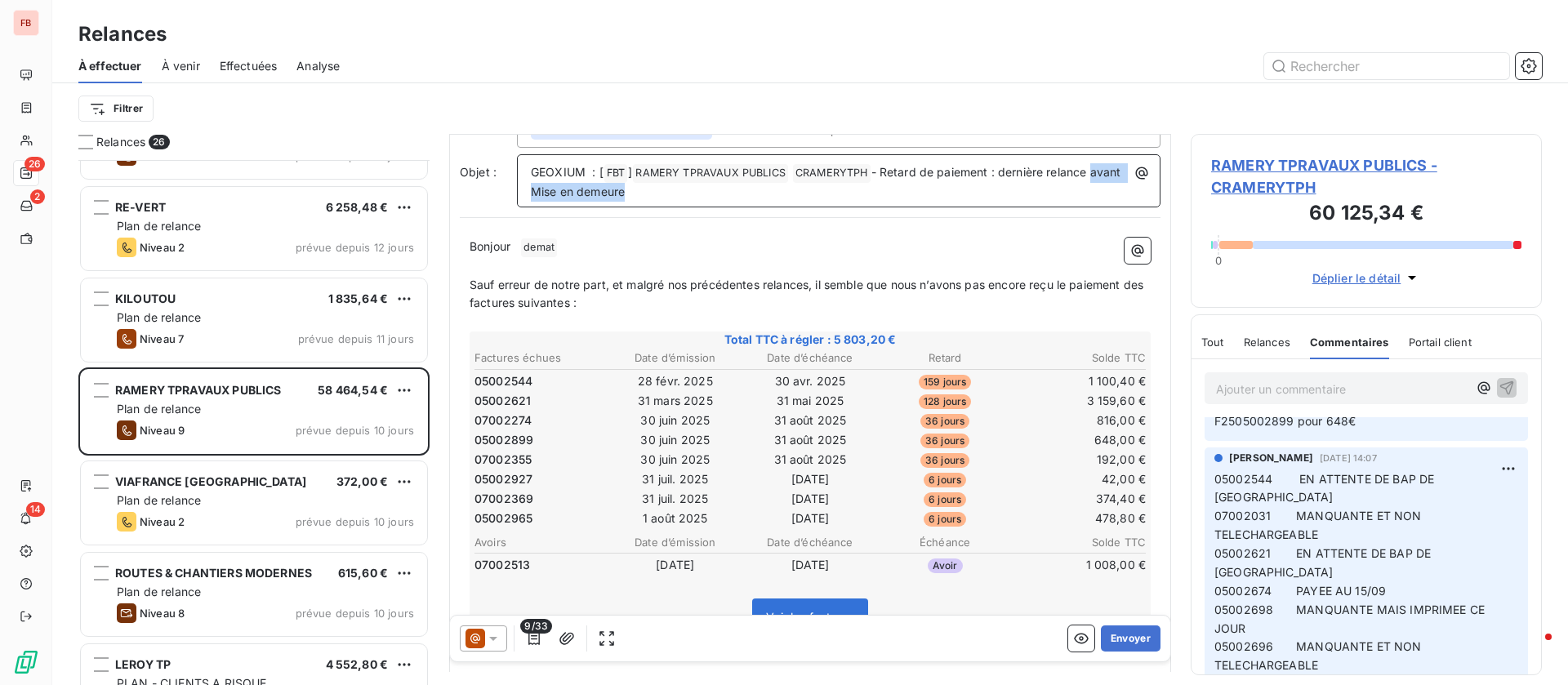
drag, startPoint x: 687, startPoint y: 168, endPoint x: 511, endPoint y: 167, distance: 176.0
click at [511, 167] on div "Objet : GEOXIUM : [ FBT ﻿ ] RAMERY TPRAVAUX PUBLICS ﻿ CRAMERYTPH ﻿ - Retard de …" at bounding box center [810, 180] width 701 height 53
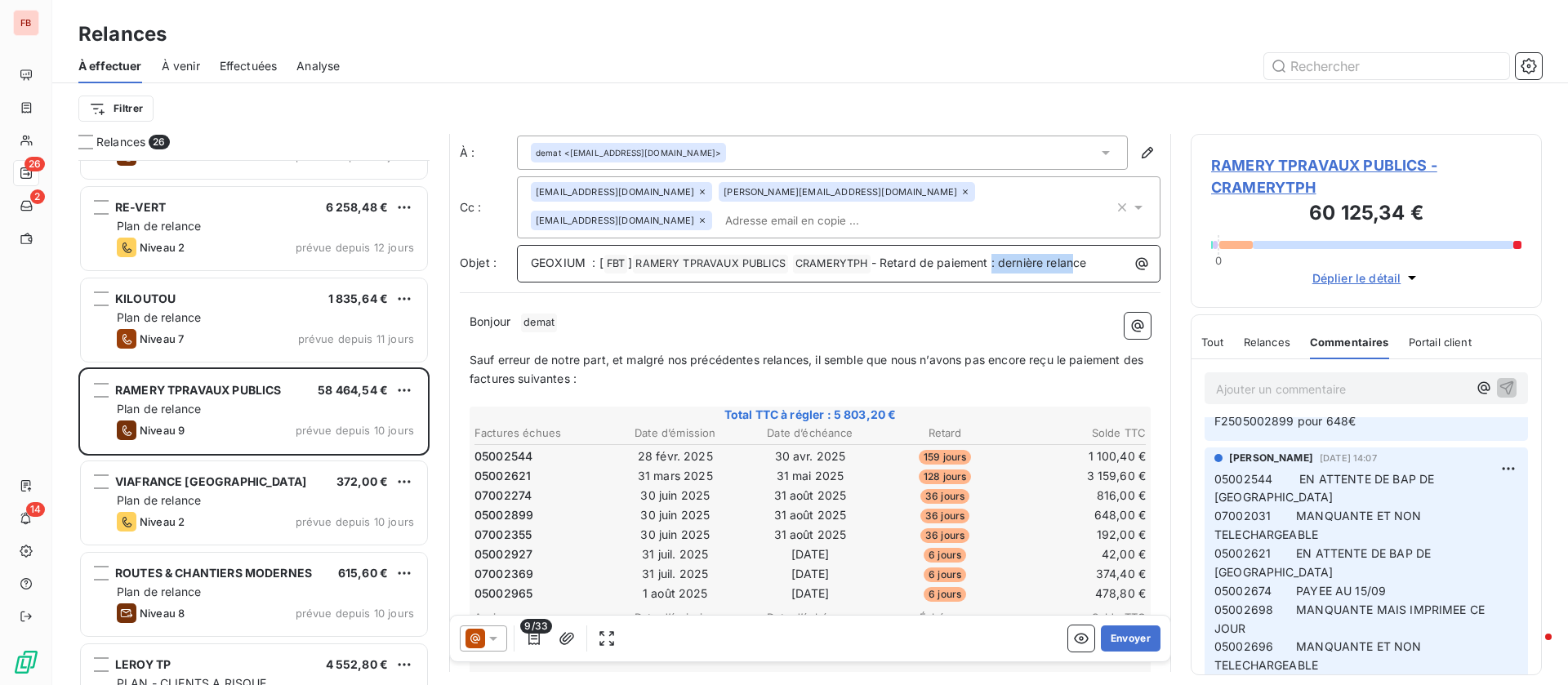
scroll to position [0, 0]
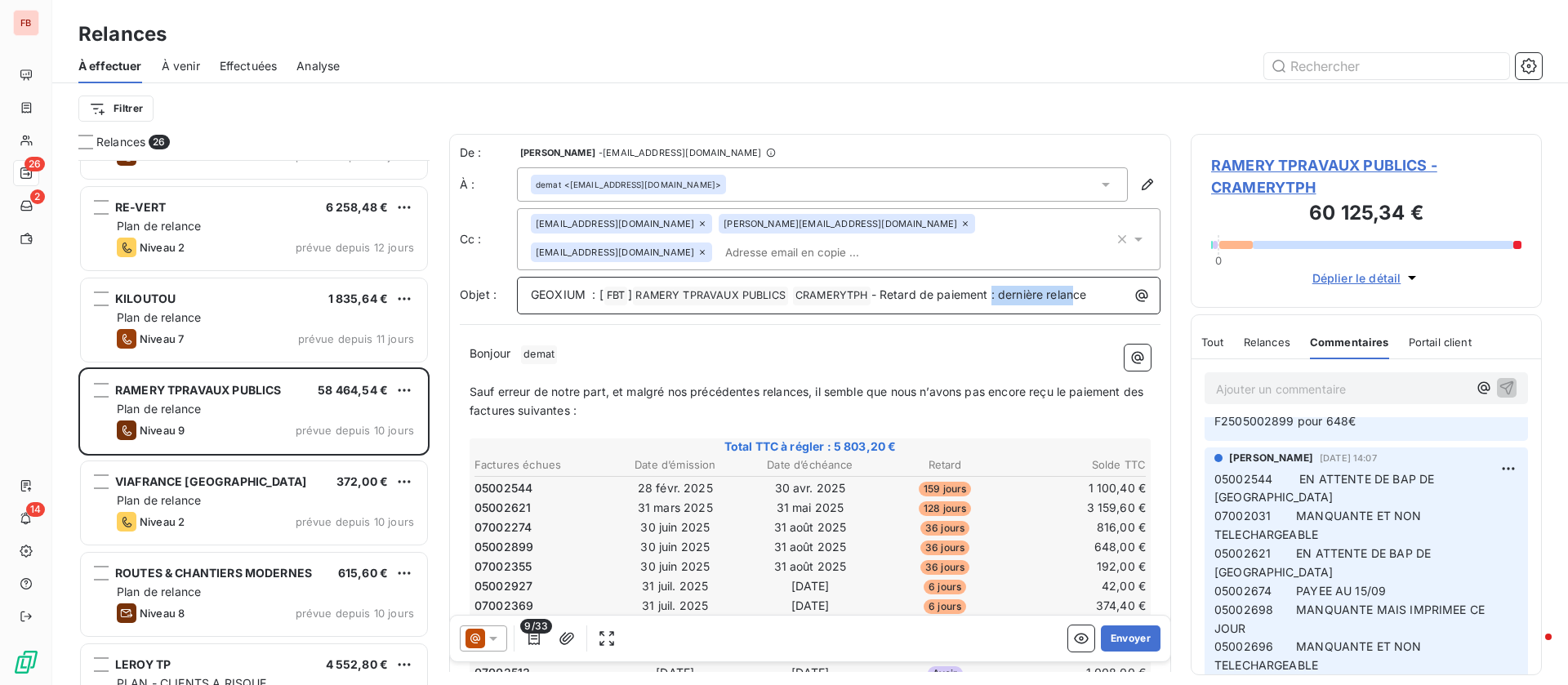
drag, startPoint x: 994, startPoint y: 146, endPoint x: 1096, endPoint y: 241, distance: 139.4
click at [1096, 241] on div "De : [PERSON_NAME] - [EMAIL_ADDRESS][DOMAIN_NAME] À : demat <[EMAIL_ADDRESS][DO…" at bounding box center [810, 229] width 701 height 170
click at [963, 226] on icon at bounding box center [966, 224] width 5 height 5
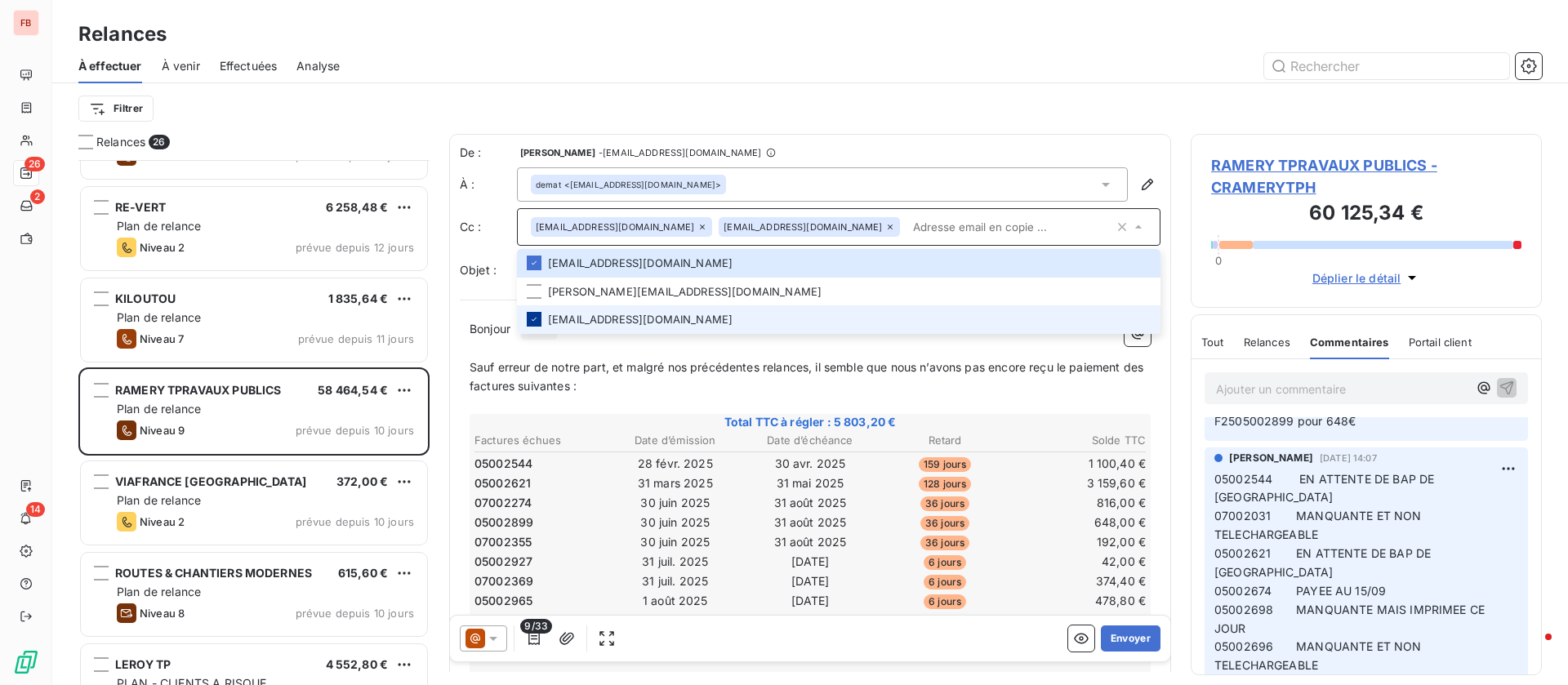
click at [538, 317] on icon at bounding box center [534, 318] width 10 height 10
drag, startPoint x: 530, startPoint y: 315, endPoint x: 533, endPoint y: 304, distance: 11.4
click at [532, 315] on div at bounding box center [534, 319] width 15 height 15
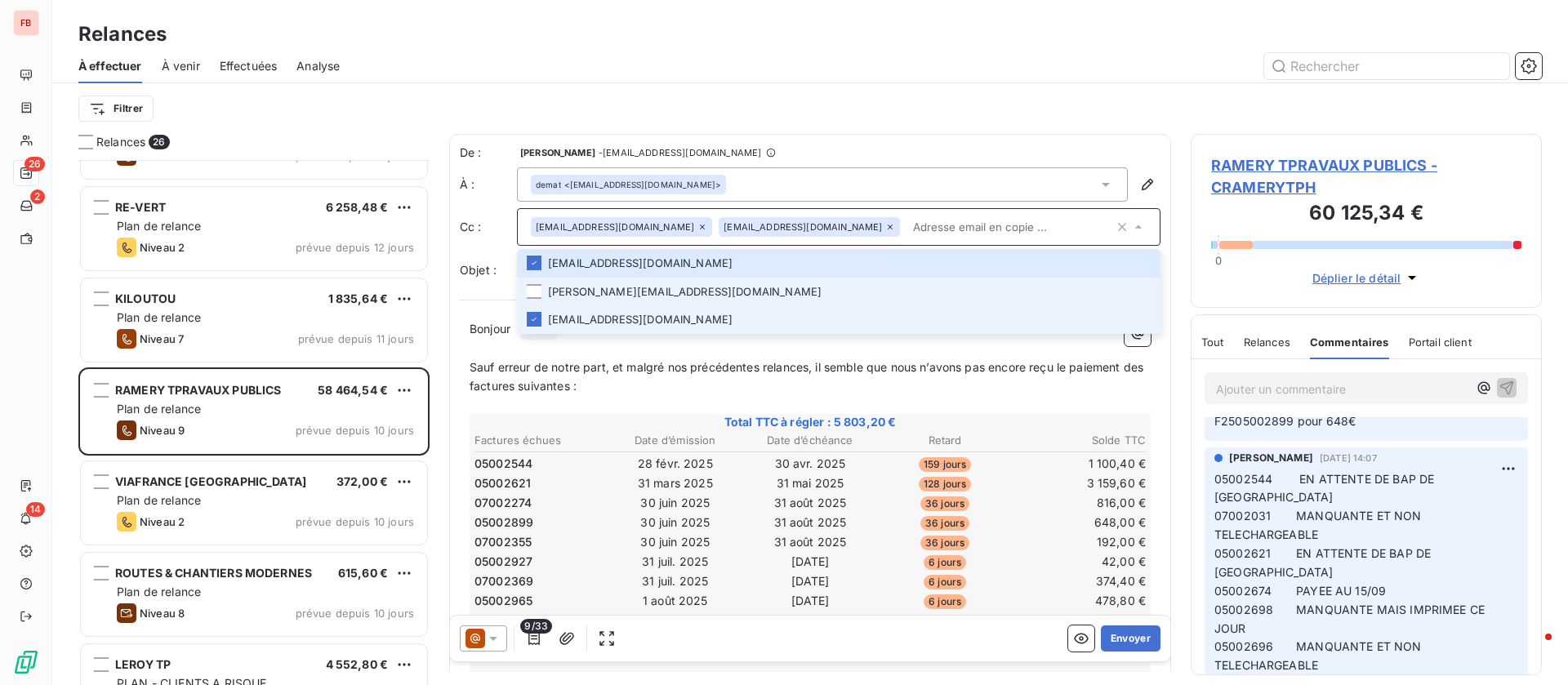
click at [533, 289] on div at bounding box center [534, 291] width 15 height 15
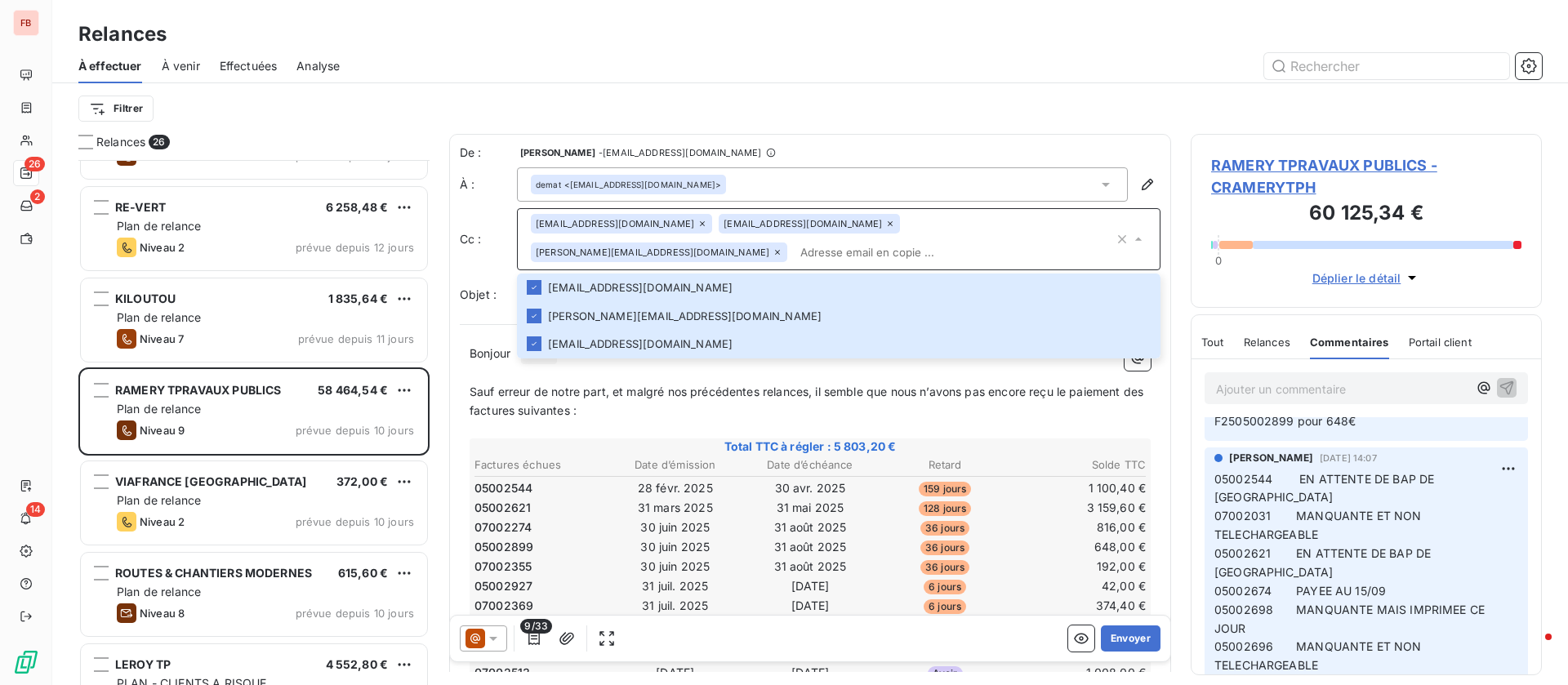
click at [670, 394] on p "Sauf erreur de notre part, et malgré nos précédentes relances, il semble que no…" at bounding box center [810, 401] width 681 height 37
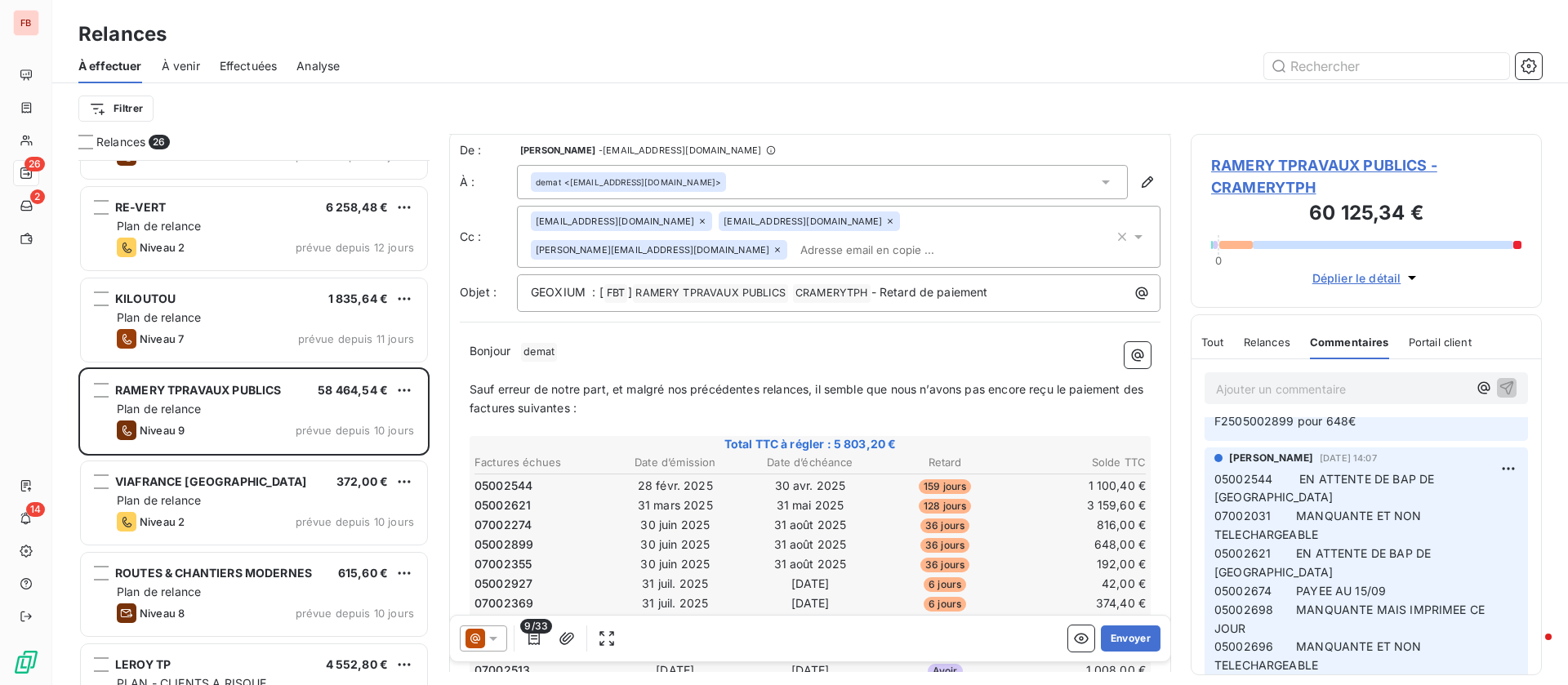
scroll to position [1, 0]
click at [1109, 638] on button "Envoyer" at bounding box center [1130, 638] width 60 height 26
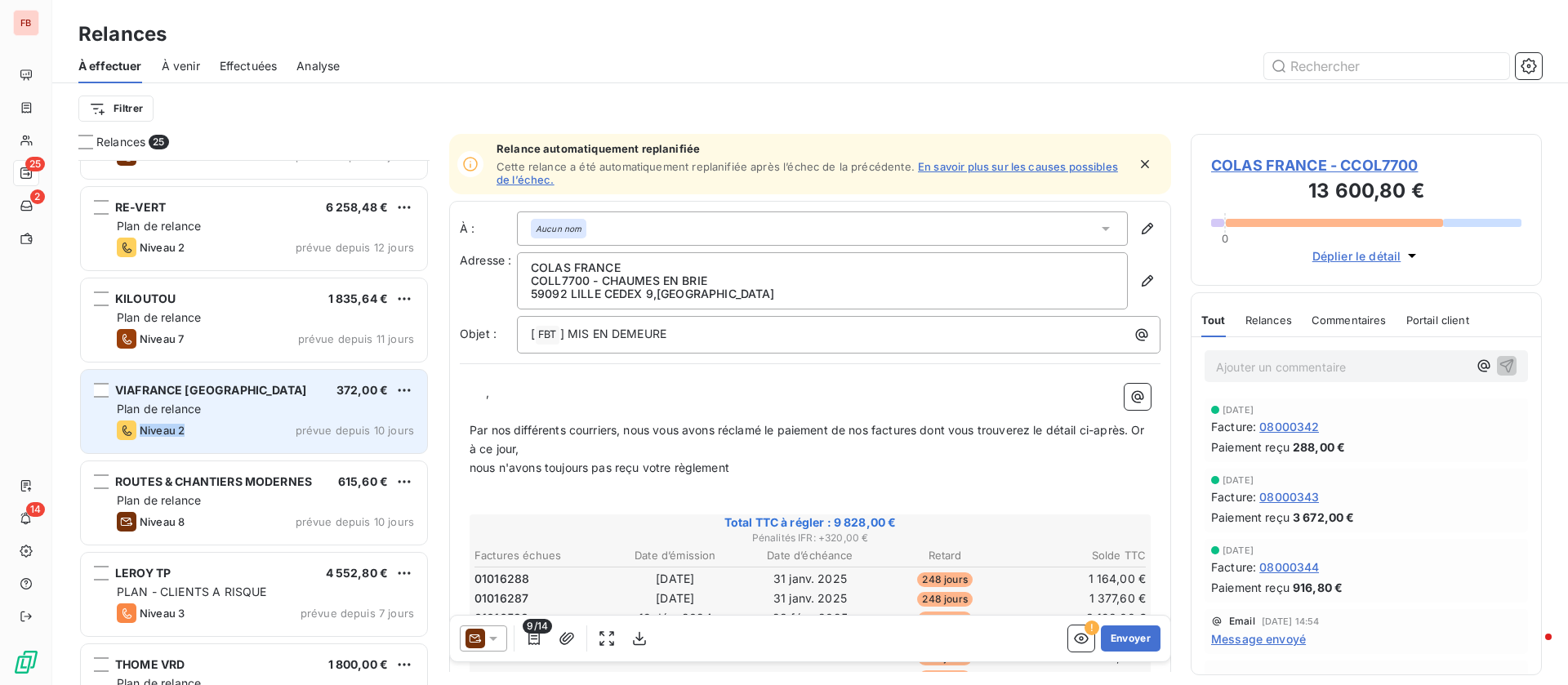
click at [208, 418] on div "VIAFRANCE [GEOGRAPHIC_DATA] 372,00 € Plan de relance Niveau 2 prévue depuis 10 …" at bounding box center [254, 412] width 346 height 83
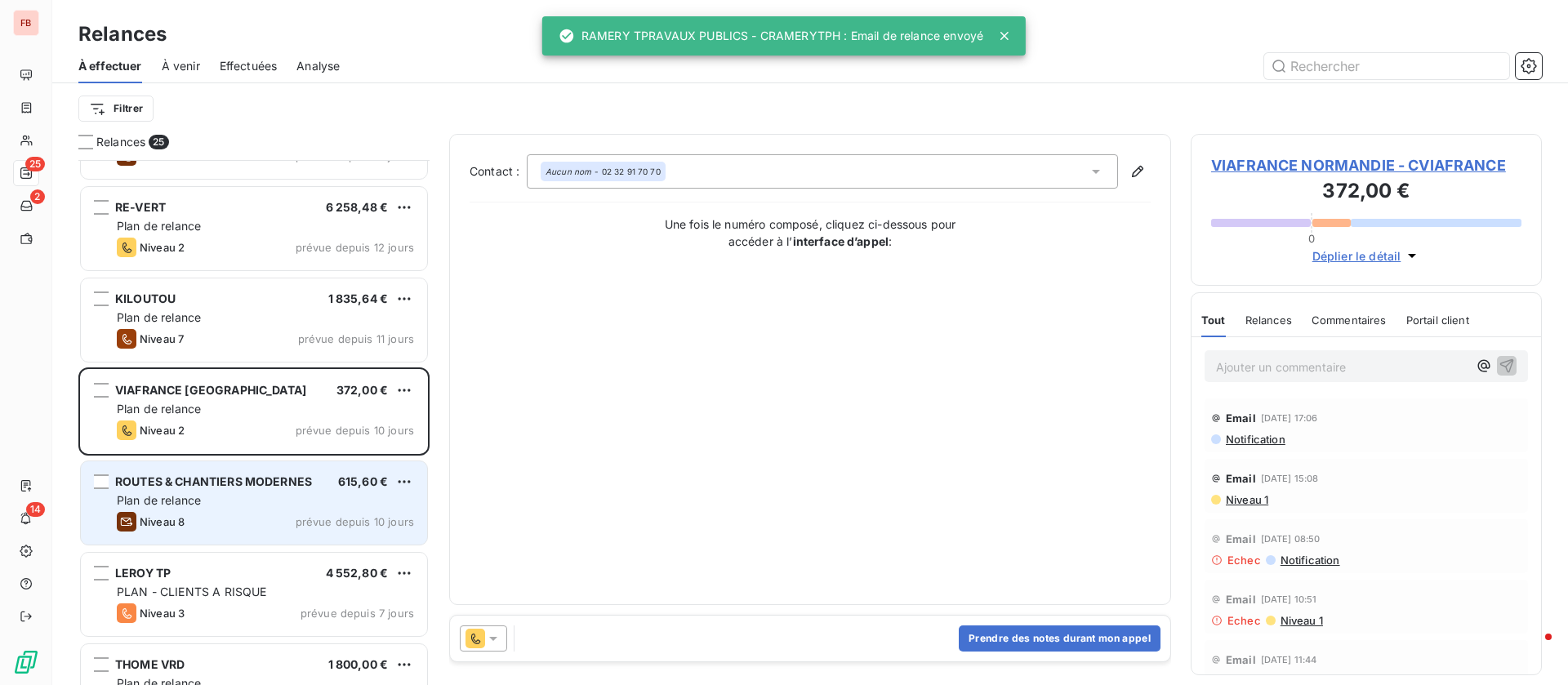
click at [219, 506] on div "Plan de relance" at bounding box center [266, 500] width 298 height 16
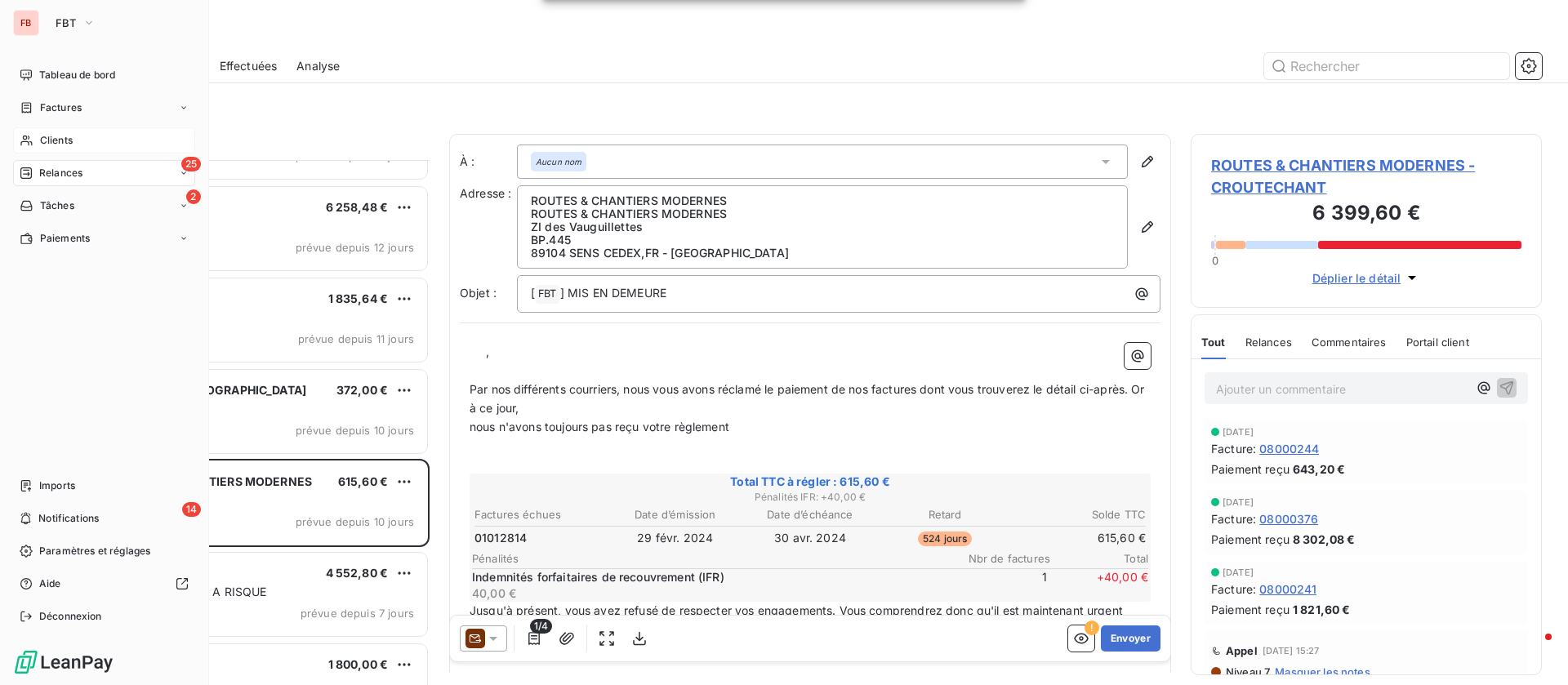
click at [35, 141] on div "Clients" at bounding box center [104, 140] width 183 height 26
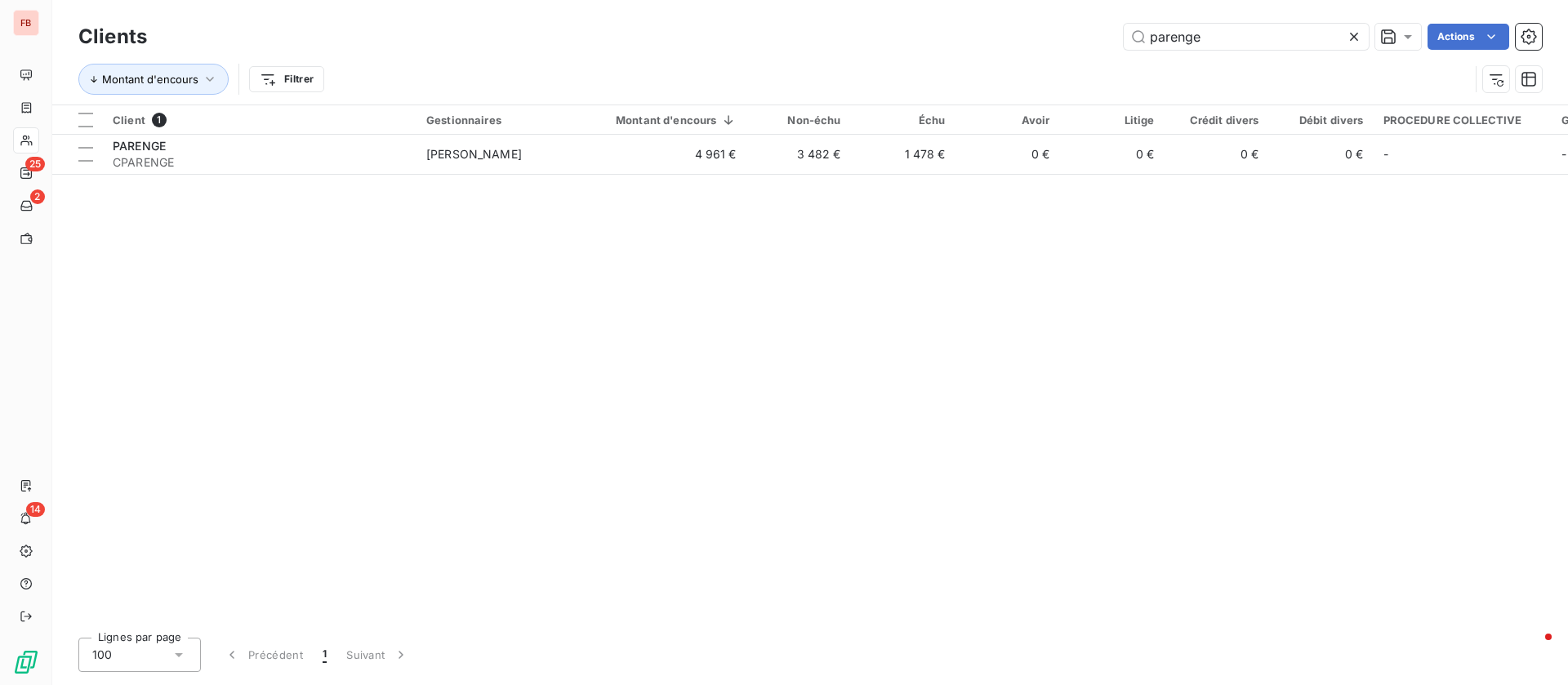
drag, startPoint x: 1225, startPoint y: 41, endPoint x: 896, endPoint y: 8, distance: 330.7
click at [896, 8] on div "Clients parenge Actions Montant d'encours Filtrer" at bounding box center [810, 52] width 1516 height 105
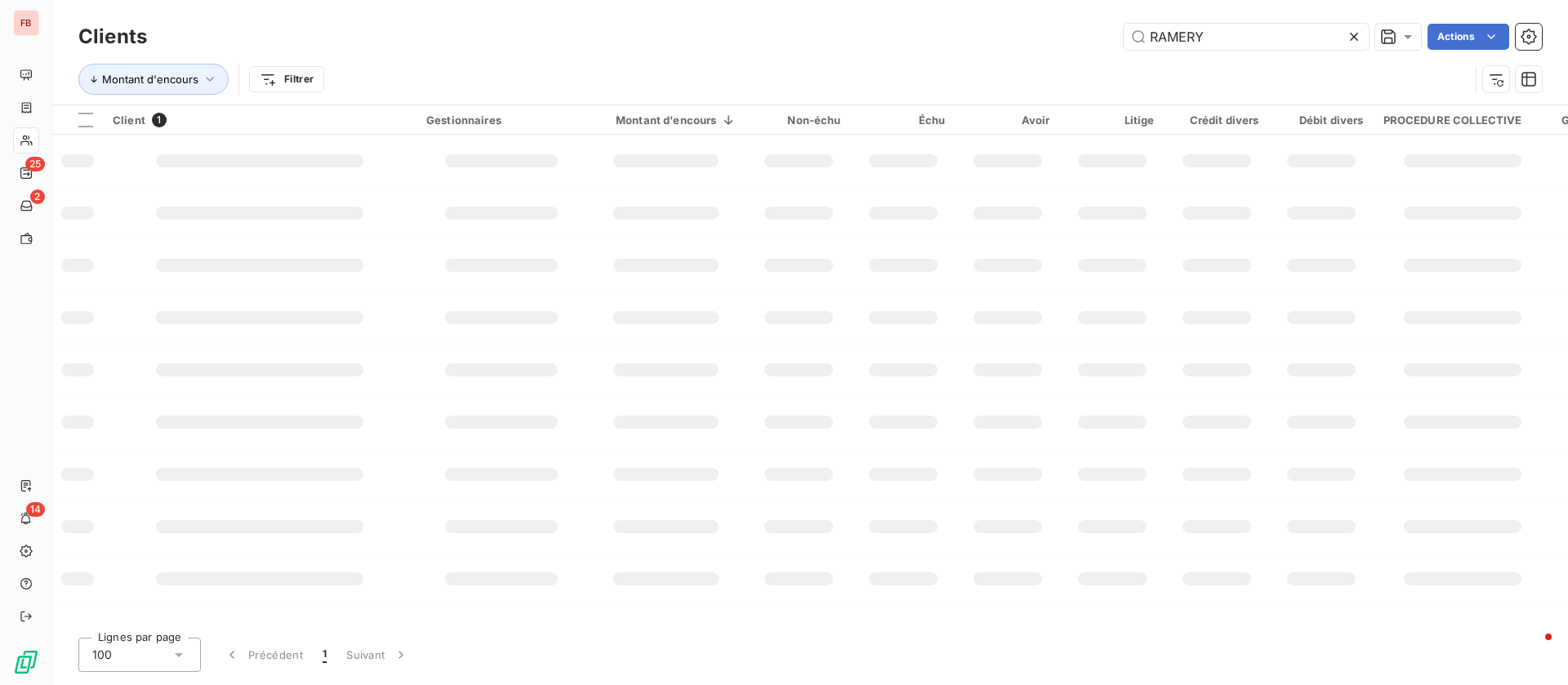
type input "RAMERY"
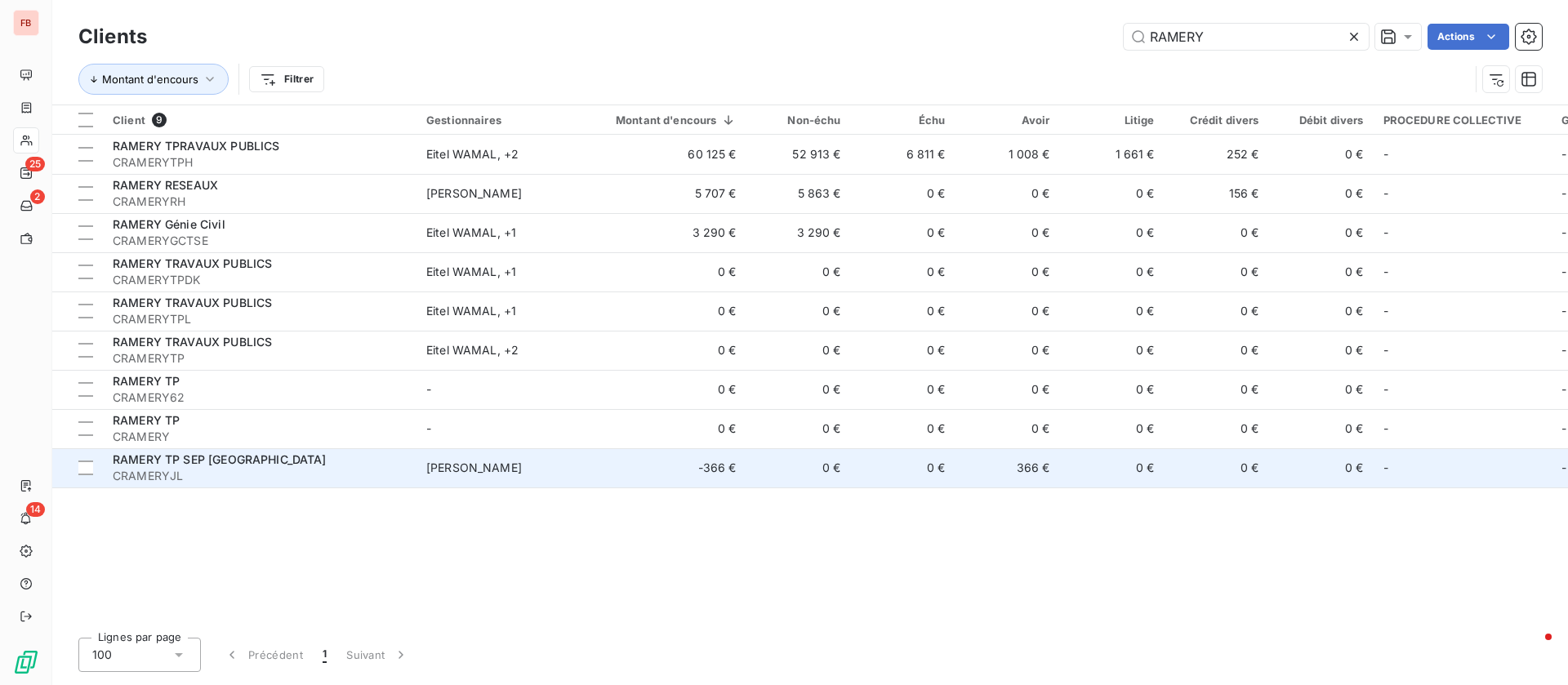
click at [299, 459] on span "RAMERY TP SEP [GEOGRAPHIC_DATA]" at bounding box center [219, 459] width 214 height 14
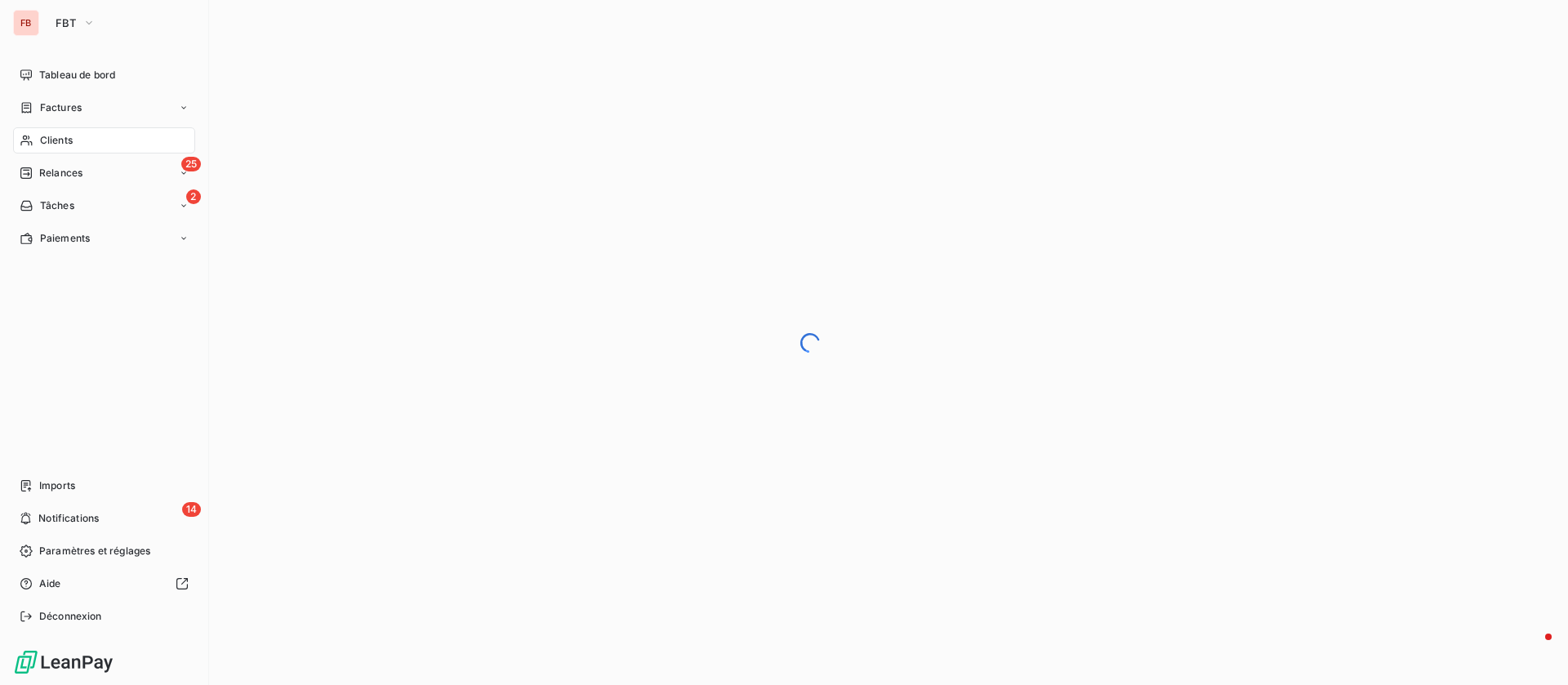
click at [47, 142] on span "Clients" at bounding box center [56, 140] width 33 height 15
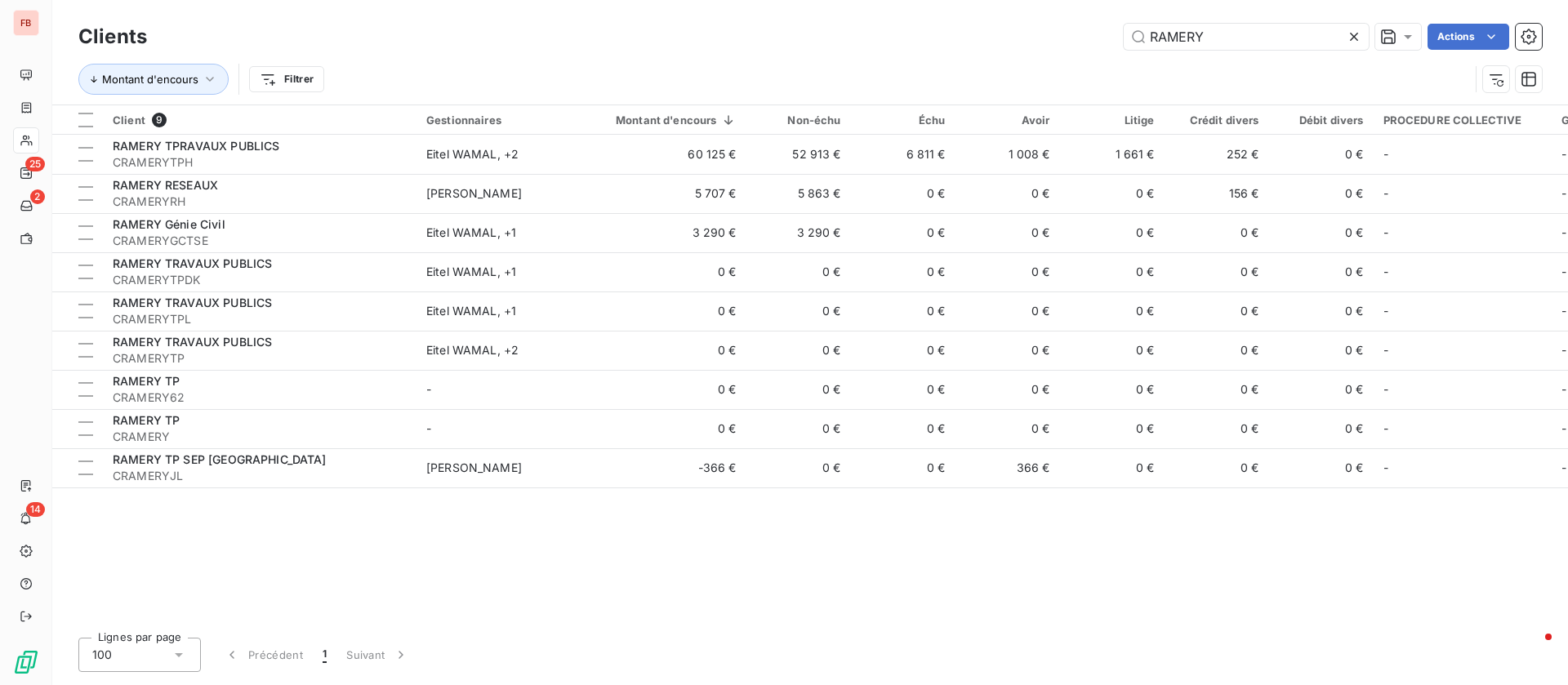
drag, startPoint x: 1255, startPoint y: 38, endPoint x: 774, endPoint y: 1, distance: 482.4
click at [774, 3] on div "Clients RAMERY Actions Montant d'encours Filtrer" at bounding box center [810, 52] width 1516 height 105
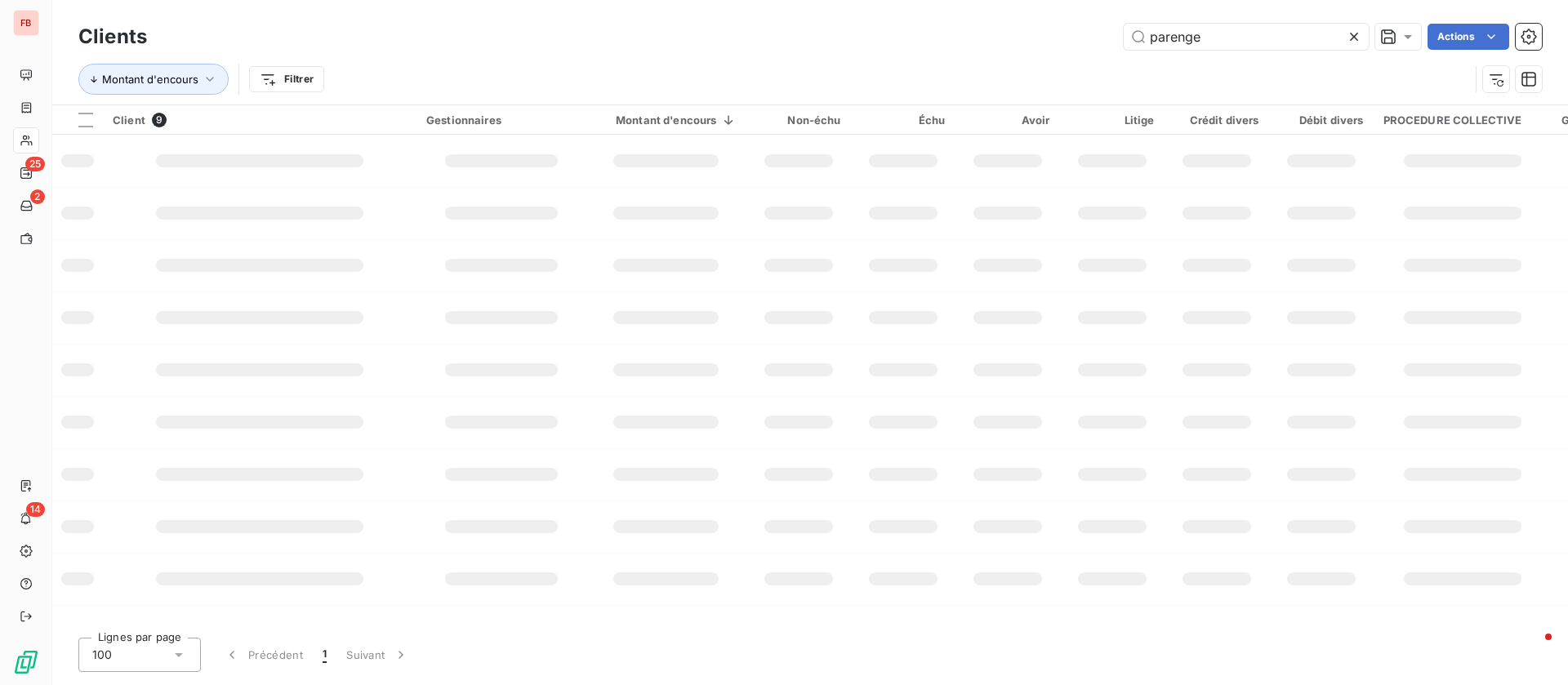
type input "parenge"
click at [1289, 27] on input "parenge" at bounding box center [1246, 36] width 245 height 26
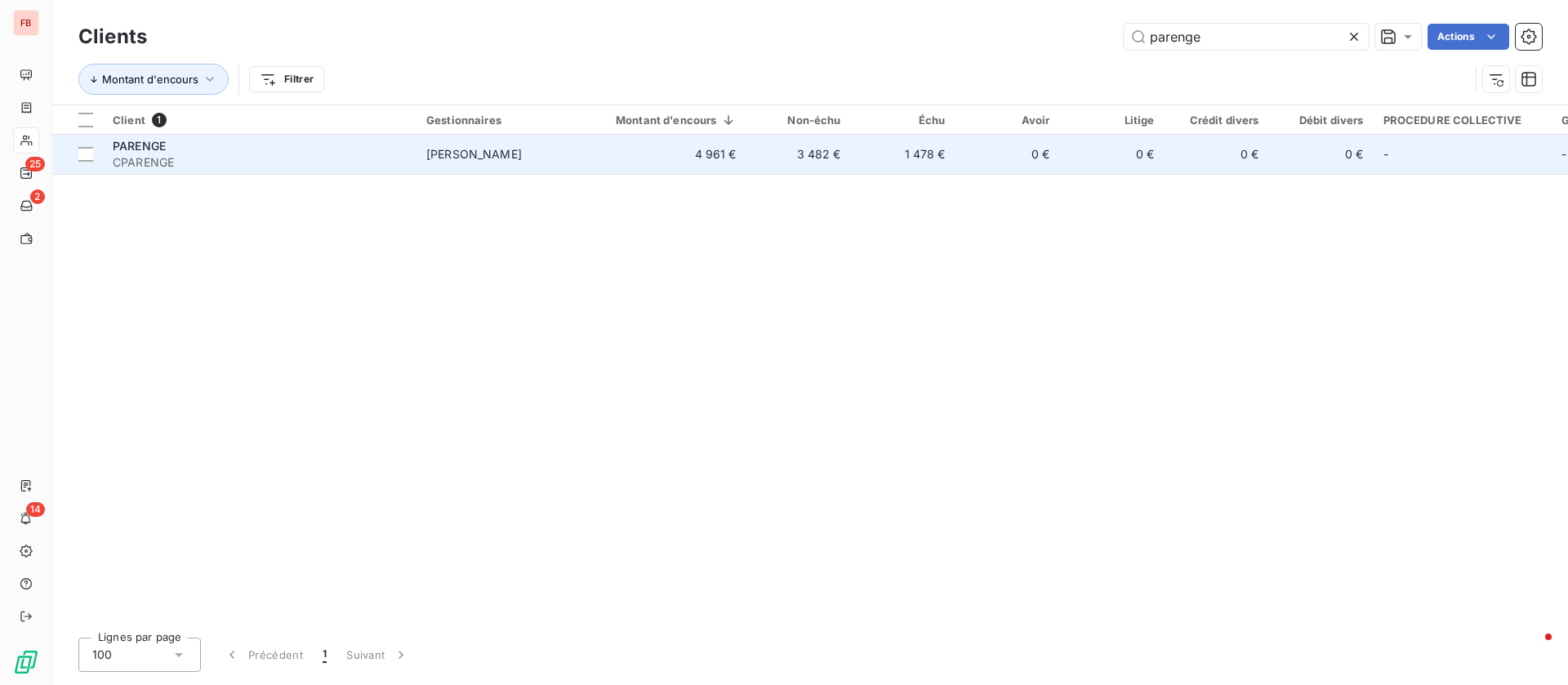
click at [438, 145] on td "[PERSON_NAME]" at bounding box center [501, 154] width 170 height 39
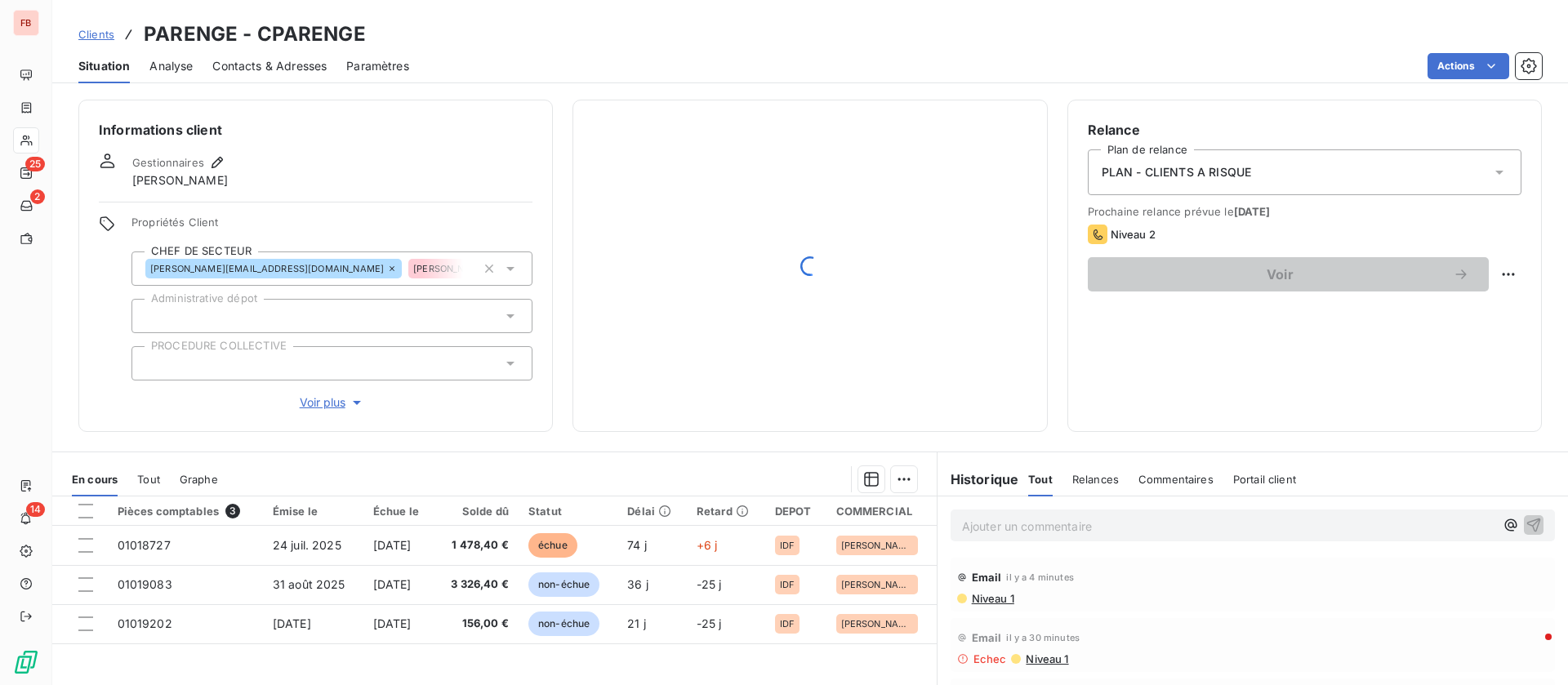
click at [313, 65] on span "Contacts & Adresses" at bounding box center [269, 66] width 114 height 16
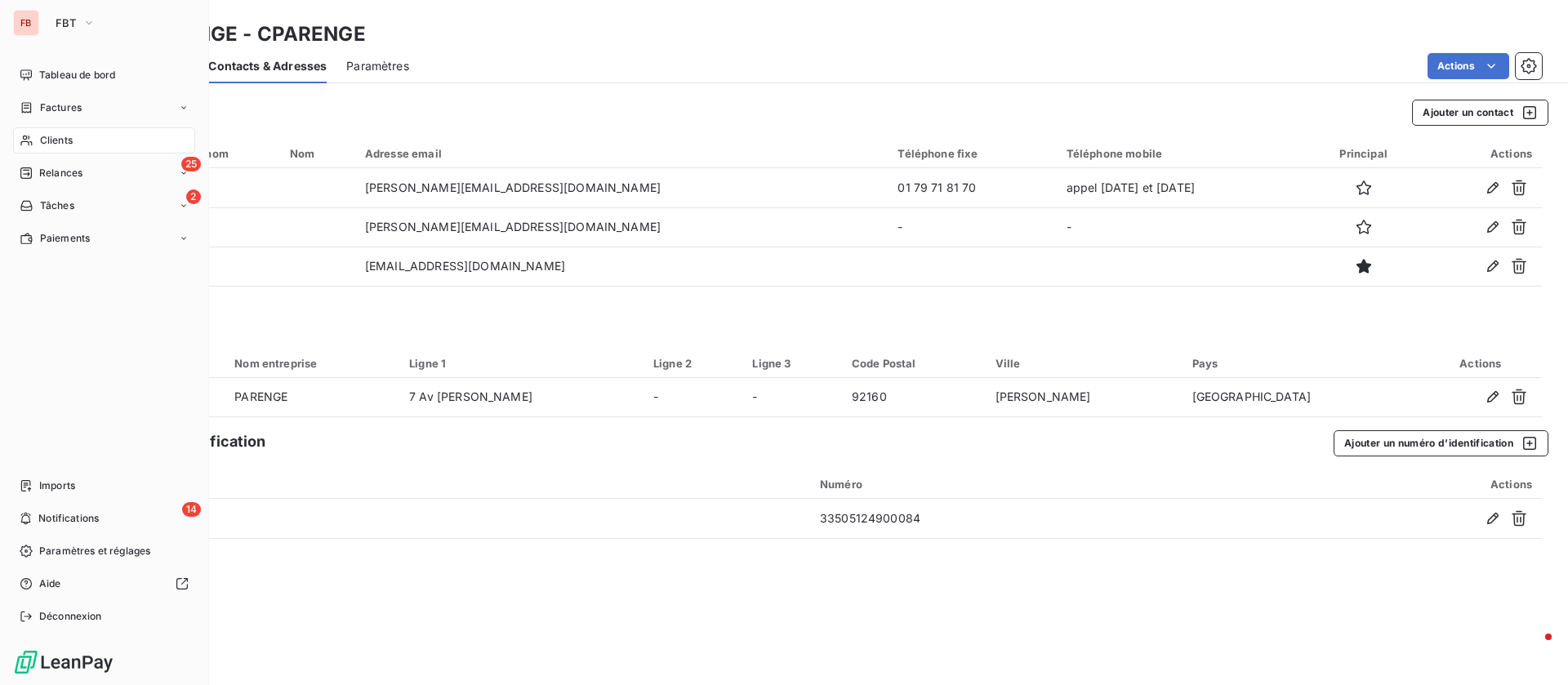
click at [31, 141] on icon at bounding box center [26, 141] width 11 height 10
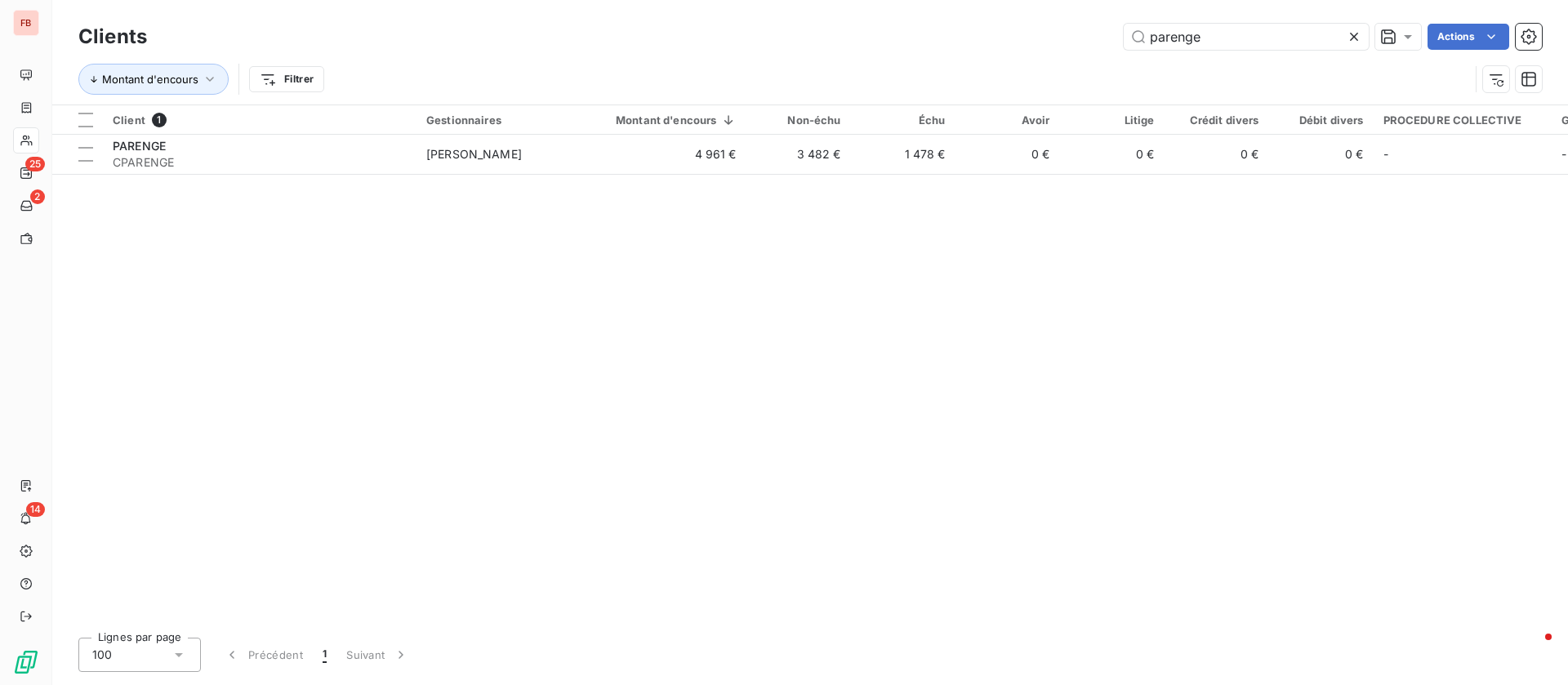
drag, startPoint x: 1213, startPoint y: 30, endPoint x: 1019, endPoint y: 26, distance: 194.0
click at [1019, 28] on div "parenge Actions" at bounding box center [855, 36] width 1376 height 26
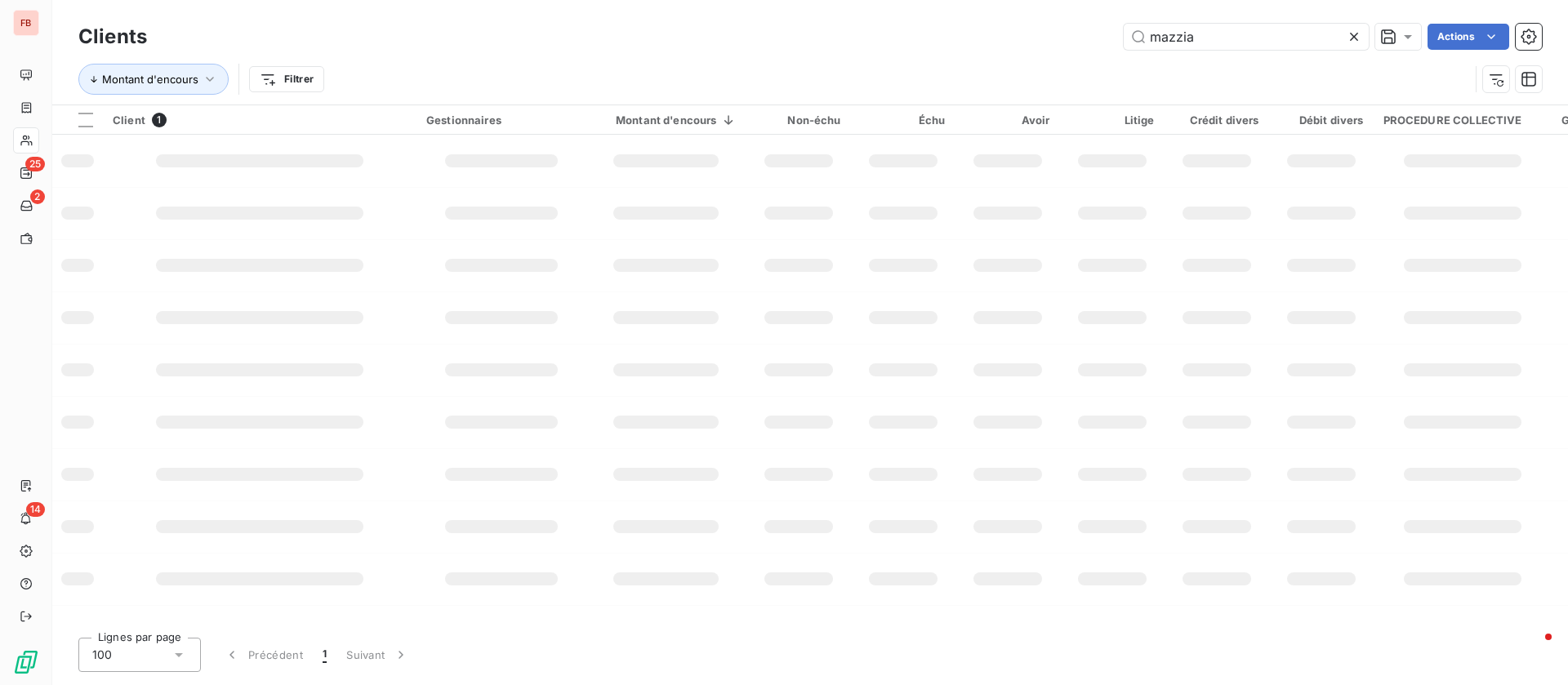
type input "mazzia"
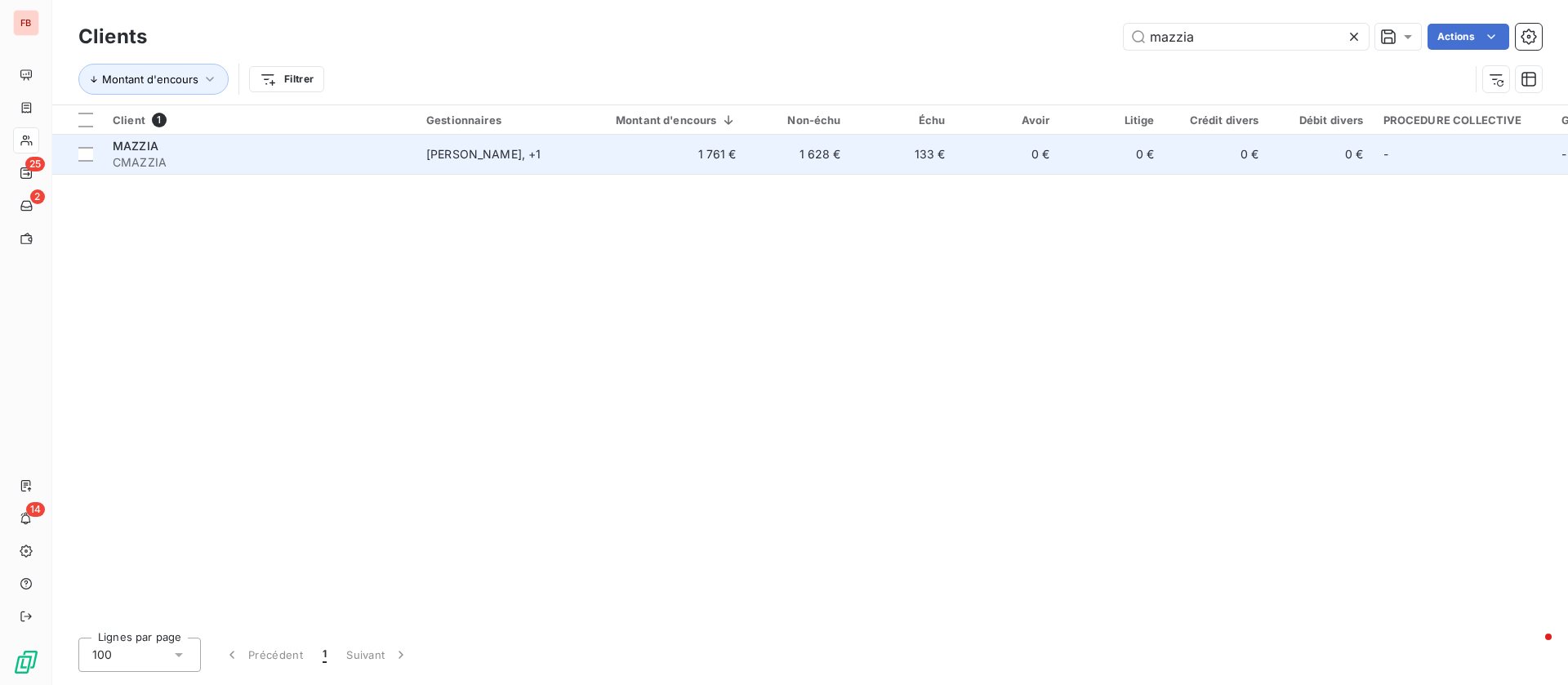
click at [565, 157] on div "[PERSON_NAME] , + 1" at bounding box center [502, 154] width 151 height 16
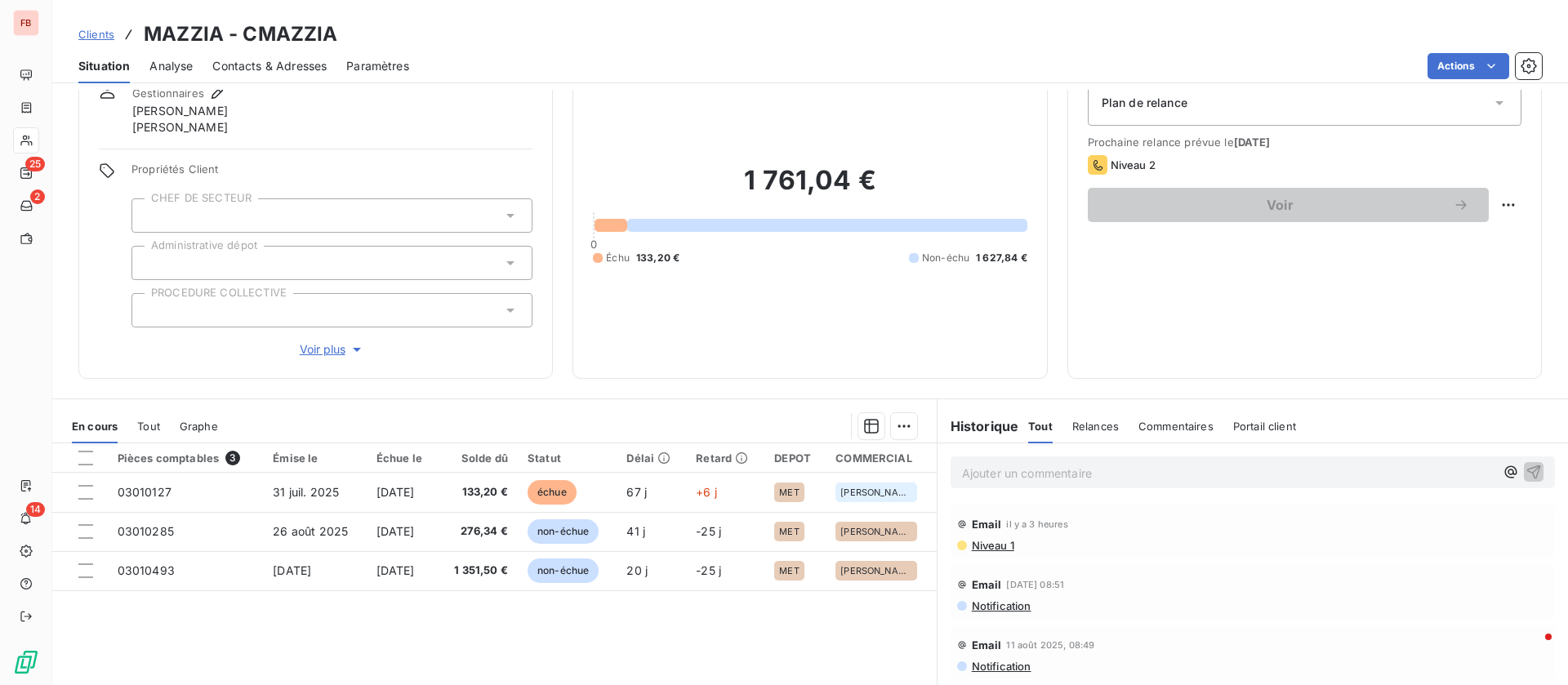
scroll to position [123, 0]
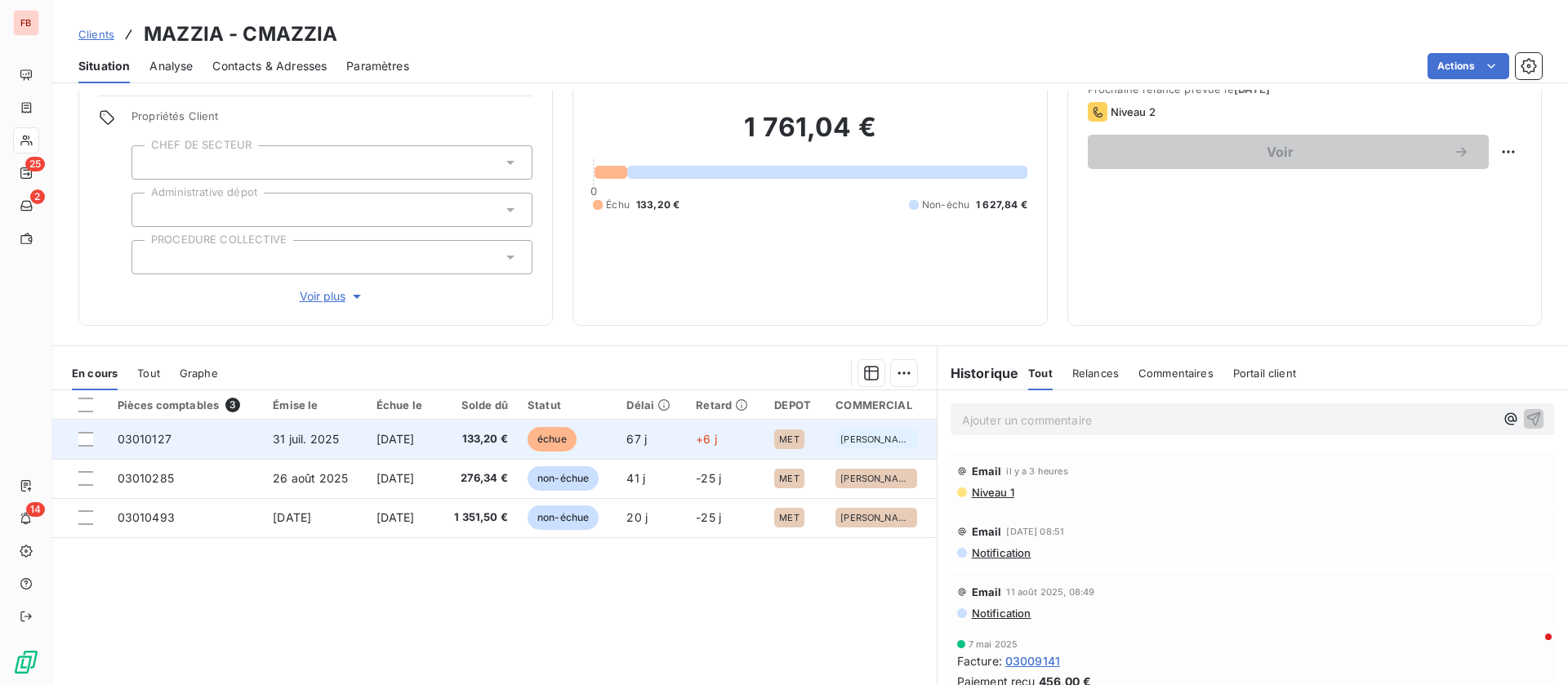
click at [390, 440] on span "[DATE]" at bounding box center [395, 439] width 38 height 14
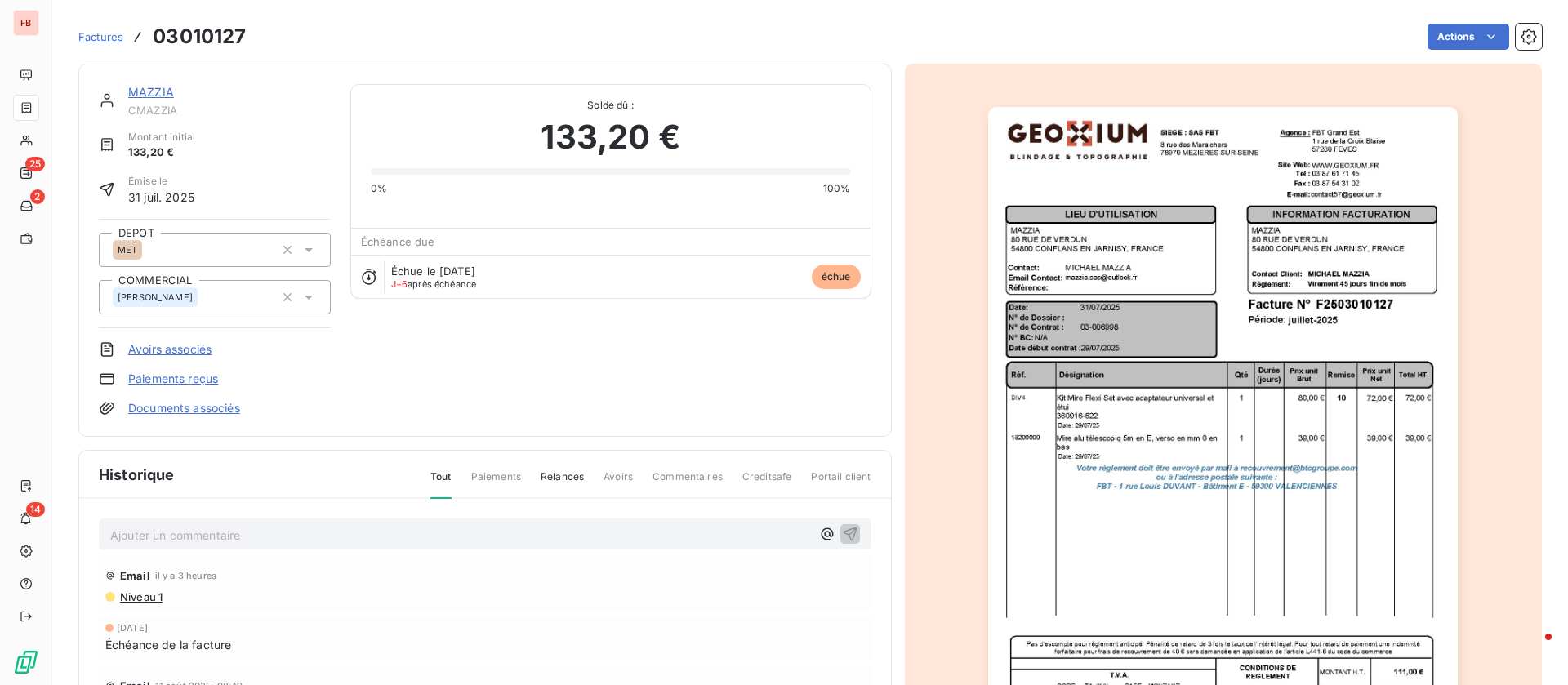
click at [358, 541] on p "Ajouter un commentaire ﻿" at bounding box center [460, 535] width 701 height 21
click at [843, 528] on icon "button" at bounding box center [850, 534] width 14 height 14
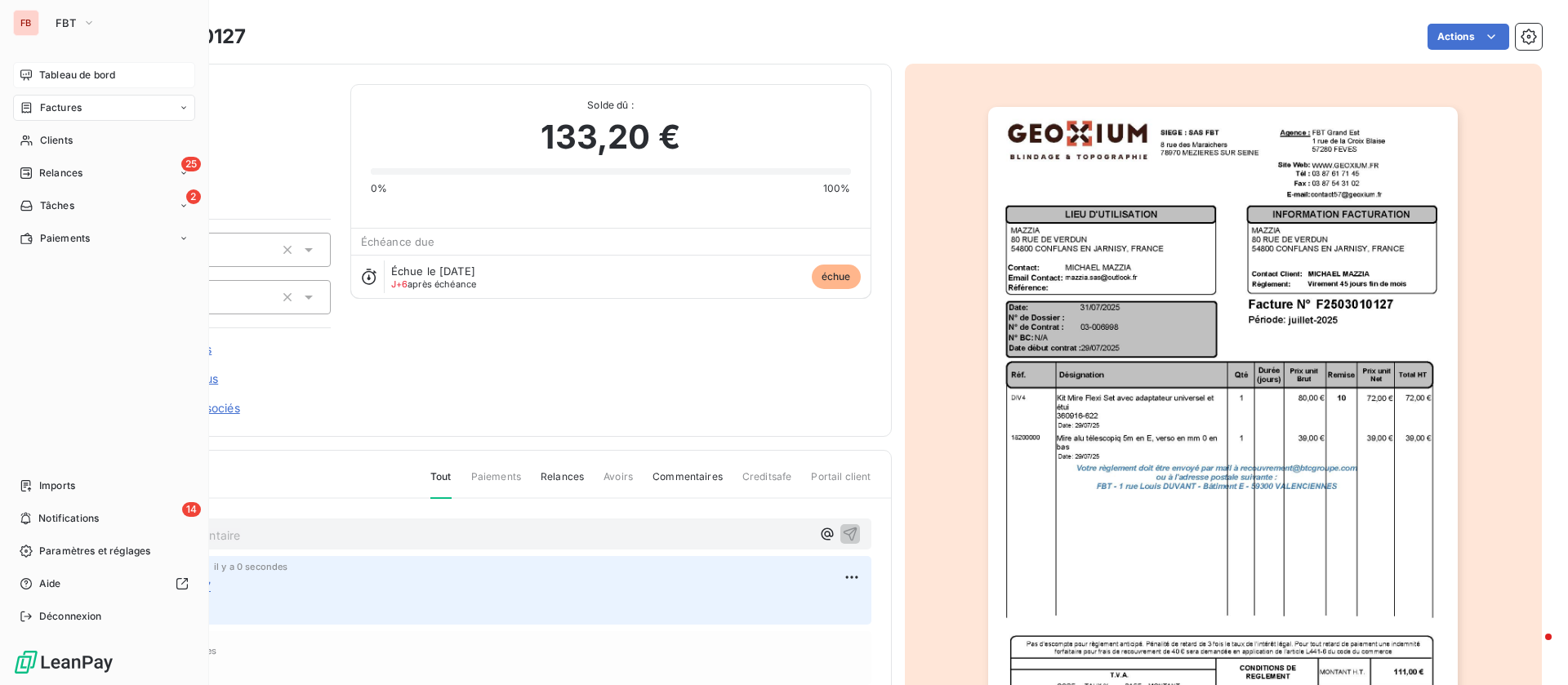
click at [76, 71] on span "Tableau de bord" at bounding box center [77, 74] width 76 height 15
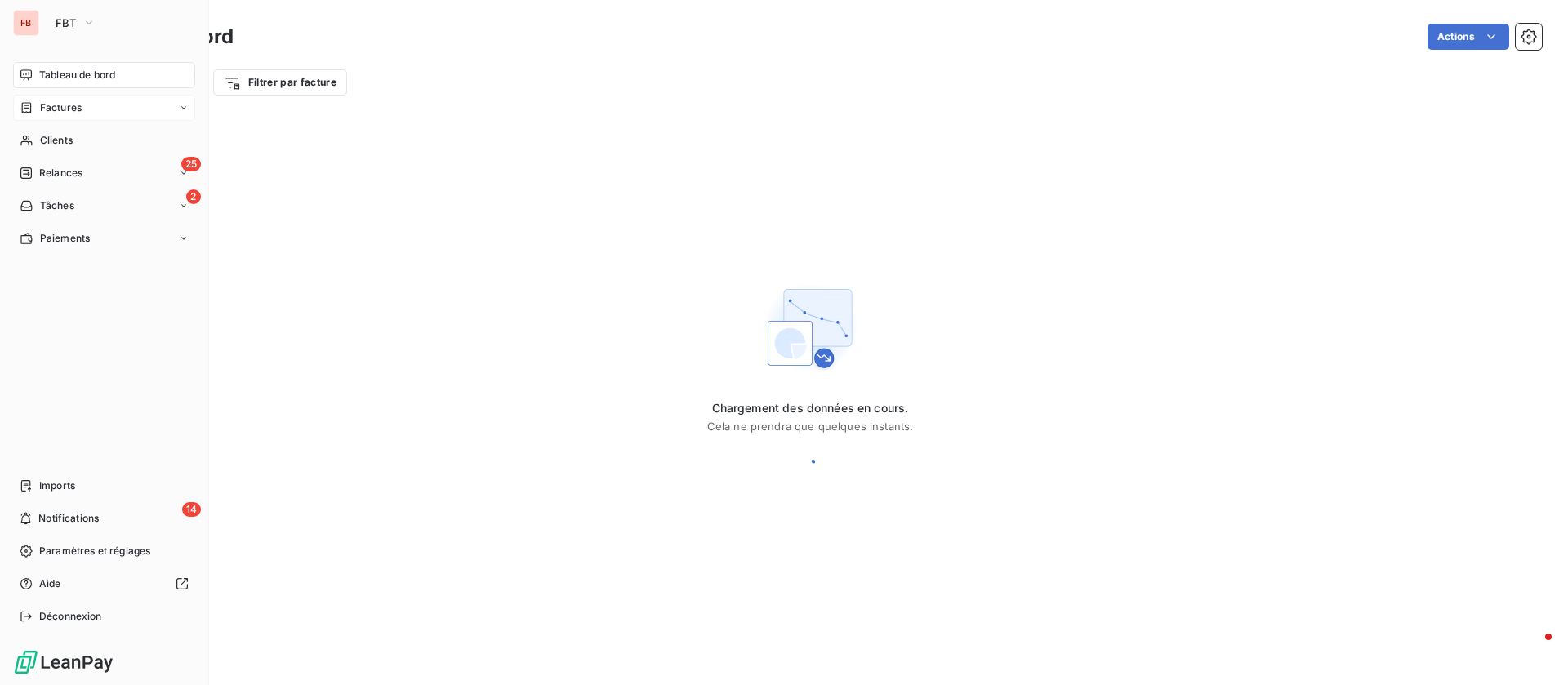
click at [64, 106] on span "Factures" at bounding box center [61, 107] width 42 height 15
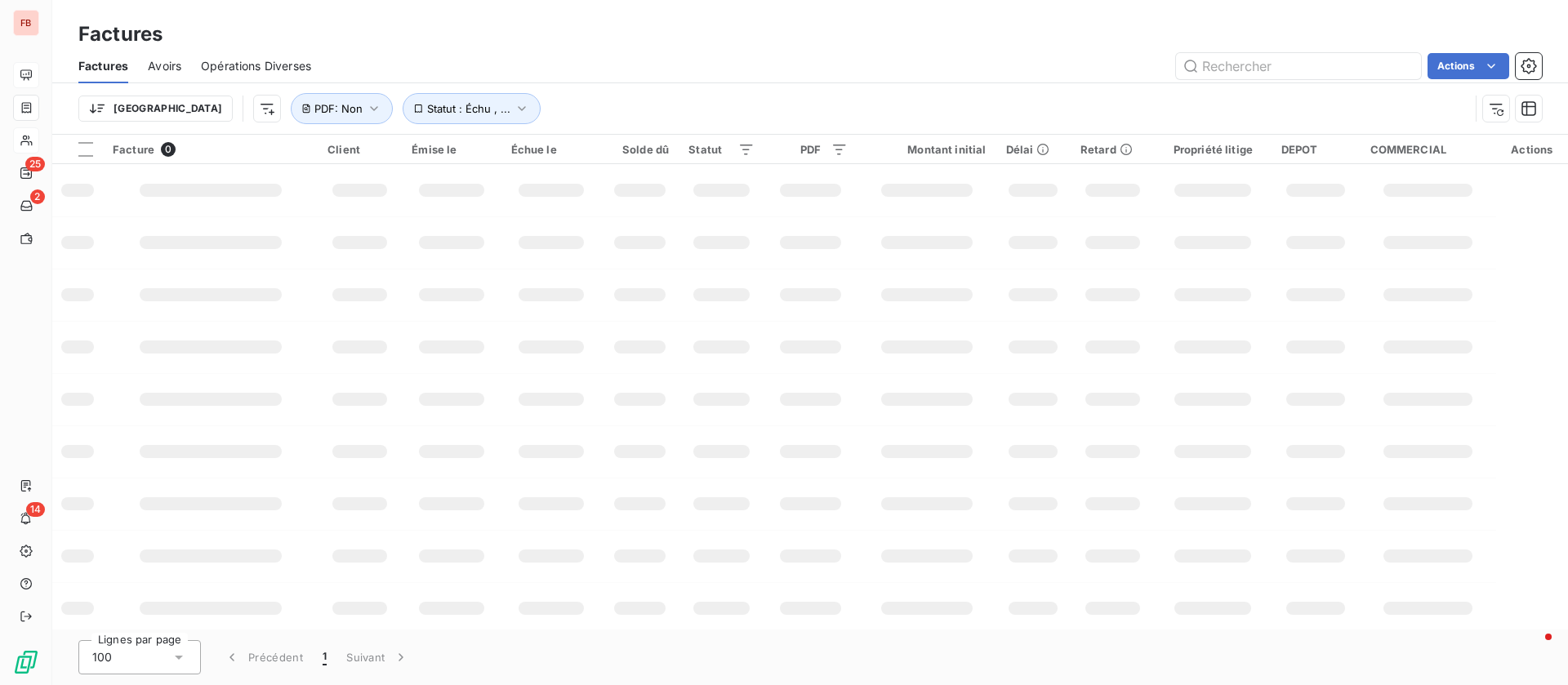
click at [260, 64] on span "Opérations Diverses" at bounding box center [255, 66] width 110 height 16
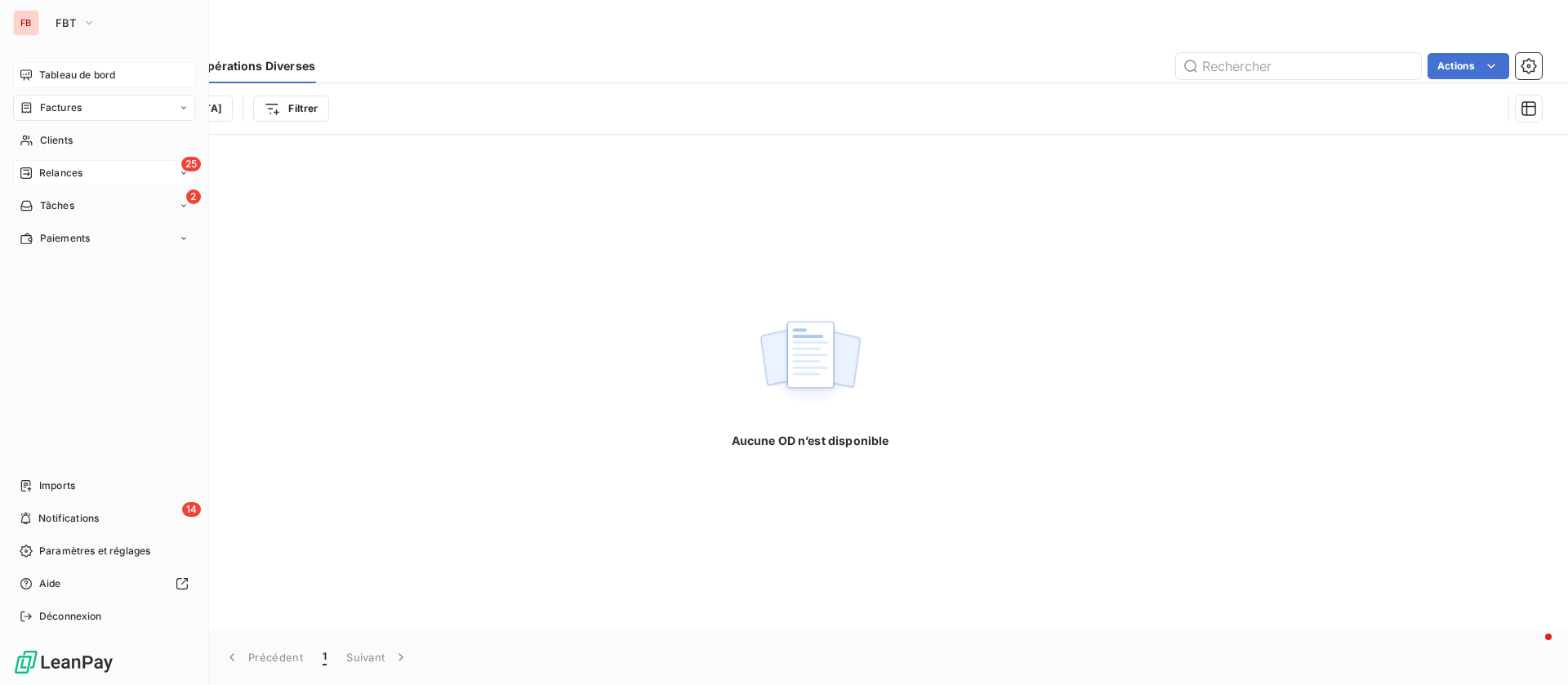
click at [55, 170] on span "Relances" at bounding box center [61, 173] width 43 height 15
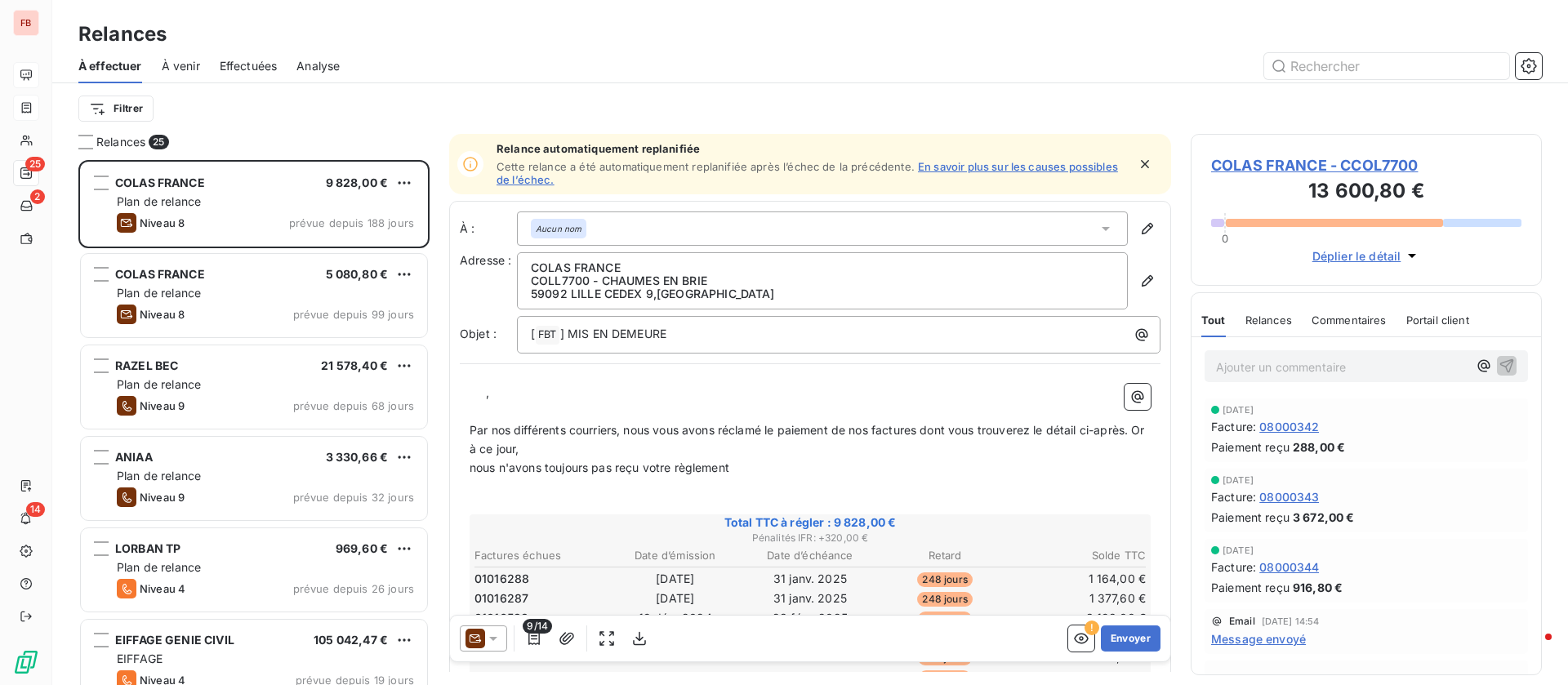
scroll to position [506, 332]
click at [324, 70] on span "Analyse" at bounding box center [318, 66] width 43 height 16
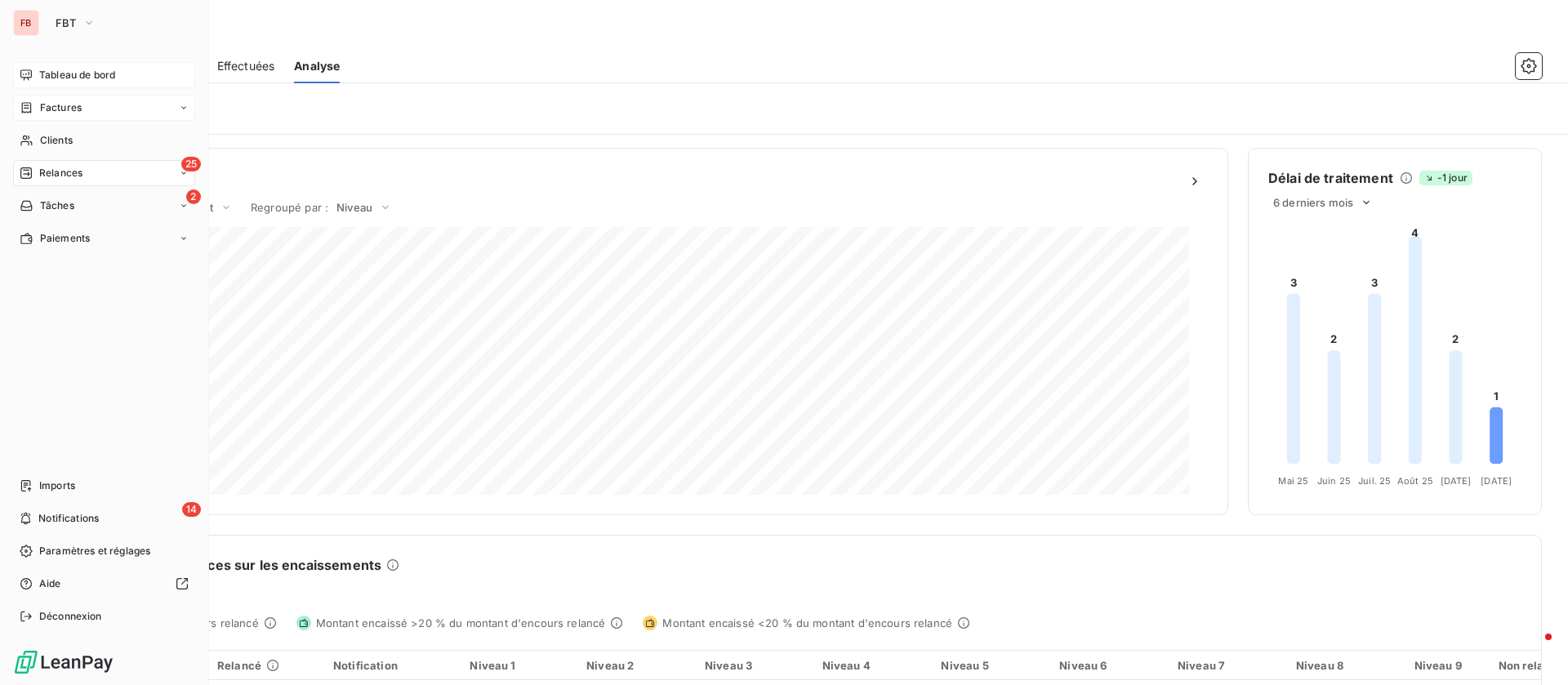
click at [53, 74] on span "Tableau de bord" at bounding box center [77, 74] width 76 height 15
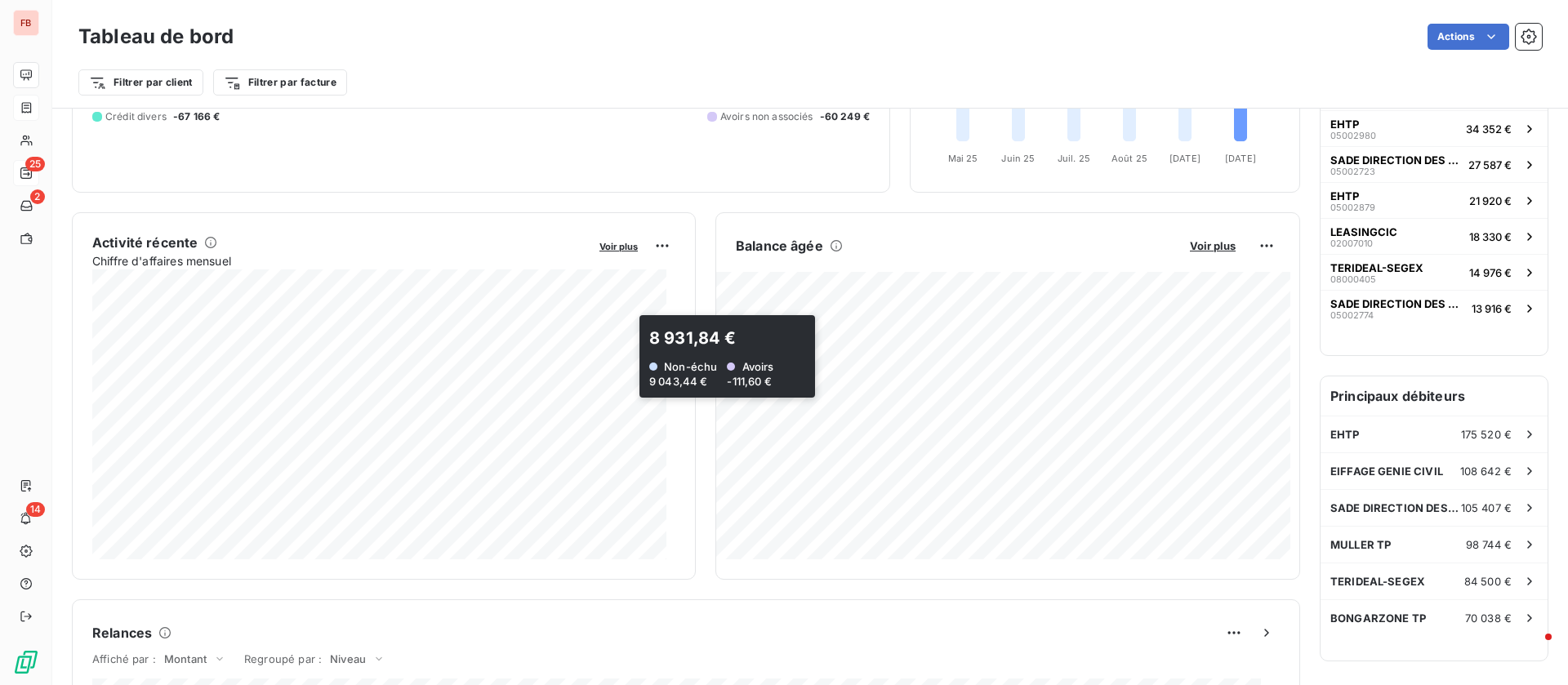
scroll to position [246, 0]
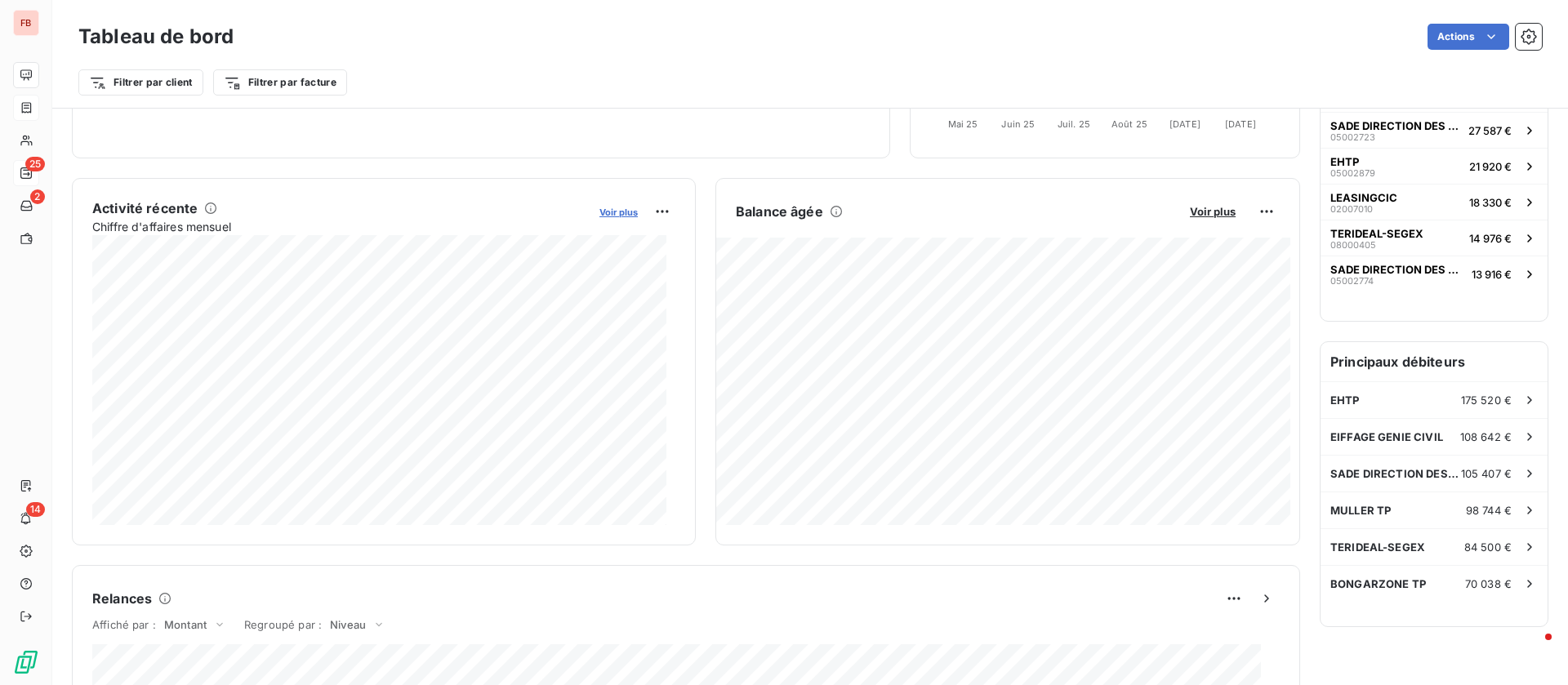
click at [614, 207] on span "Voir plus" at bounding box center [619, 212] width 38 height 11
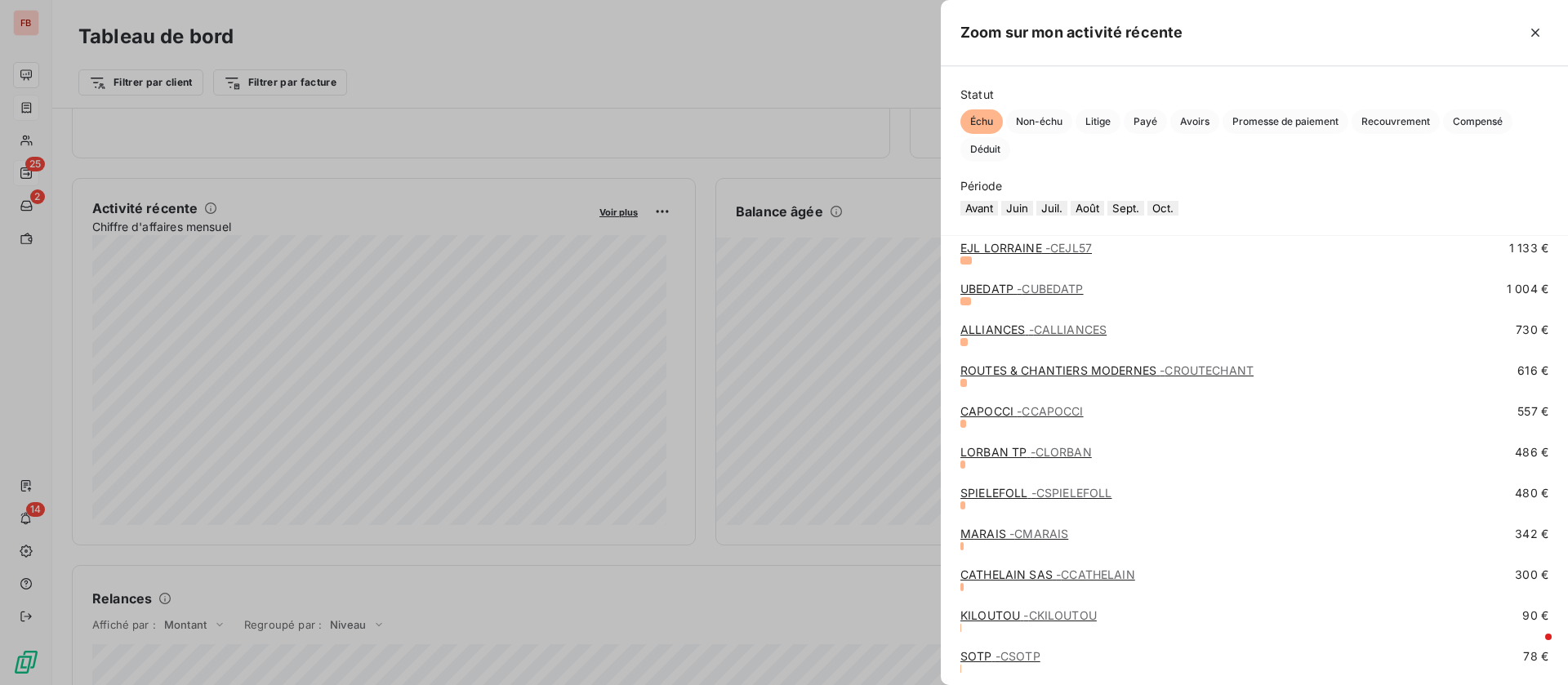
scroll to position [809, 0]
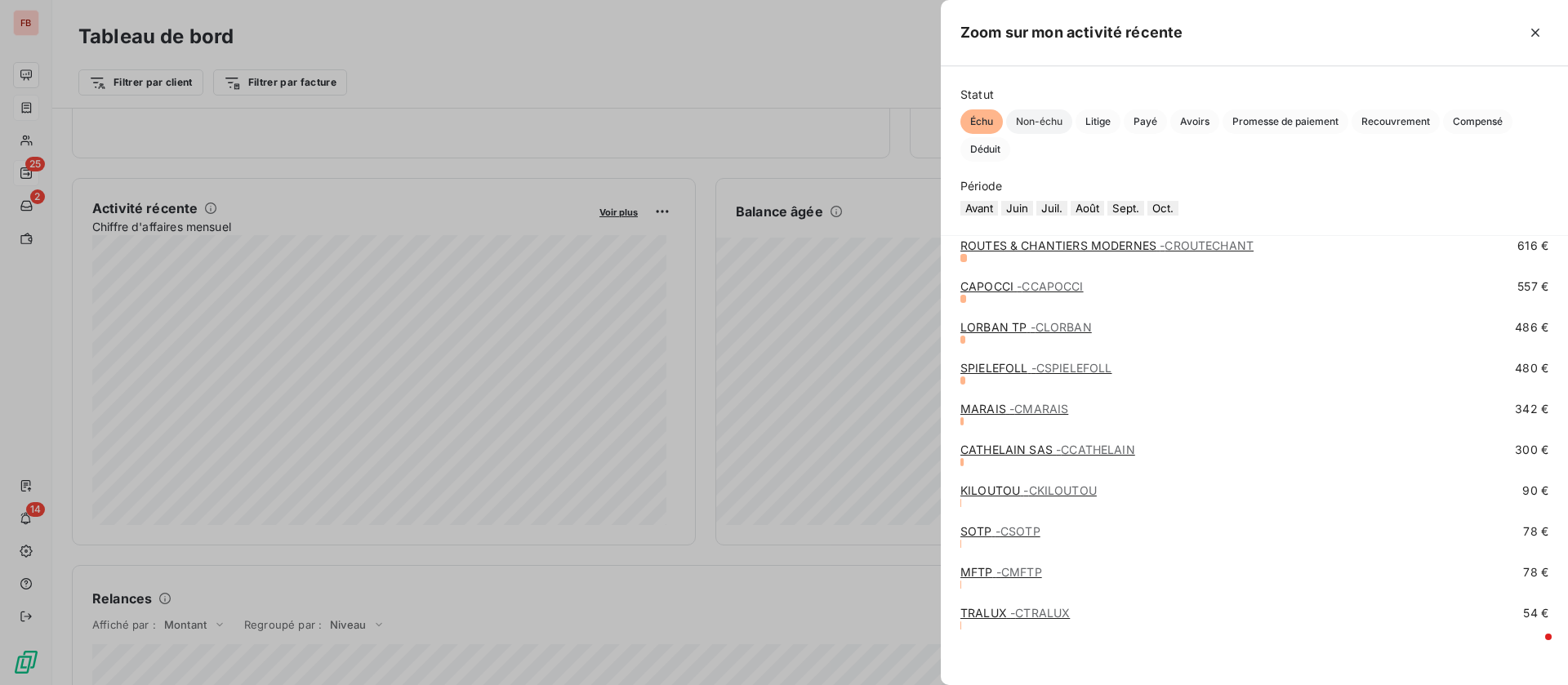
click at [1031, 119] on span "Non-échu" at bounding box center [1039, 121] width 66 height 24
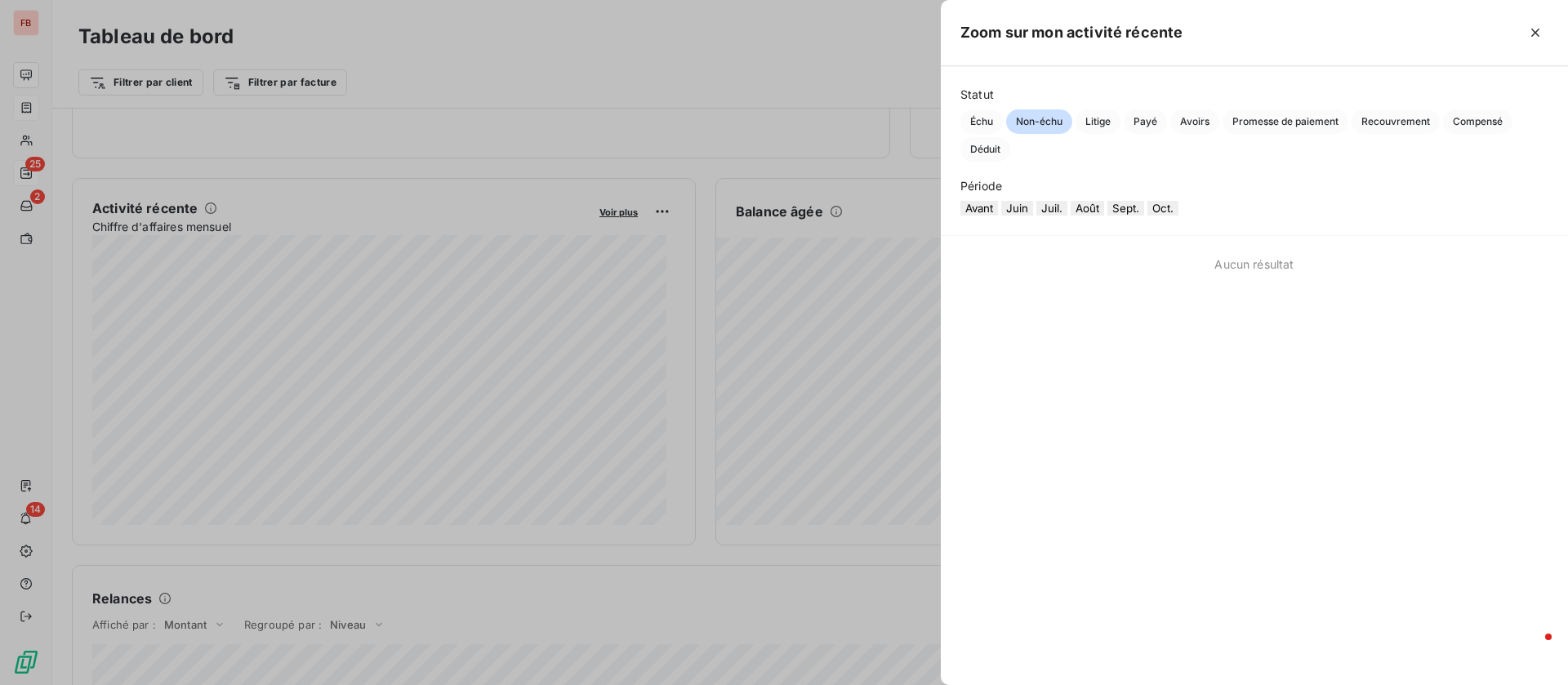
click at [1144, 215] on button "Sept." at bounding box center [1126, 208] width 36 height 15
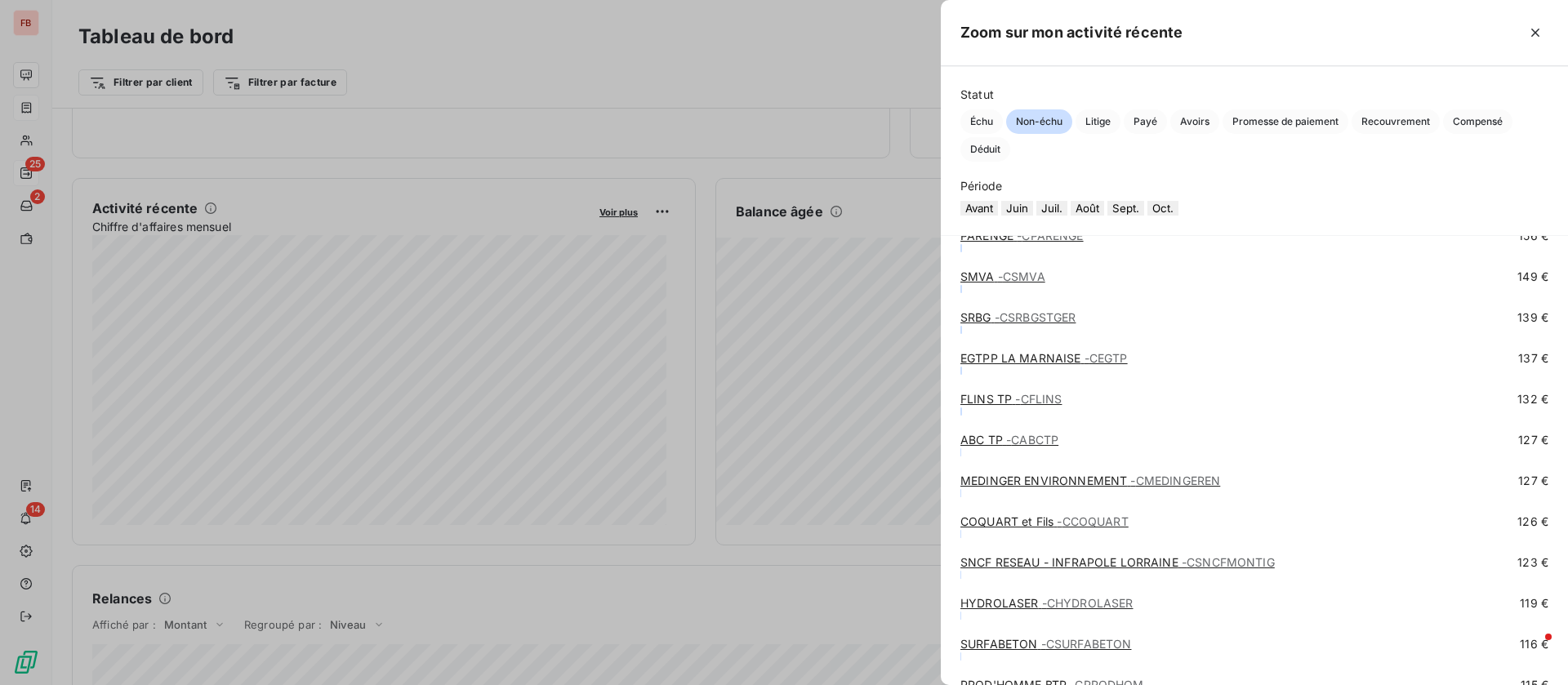
scroll to position [9544, 0]
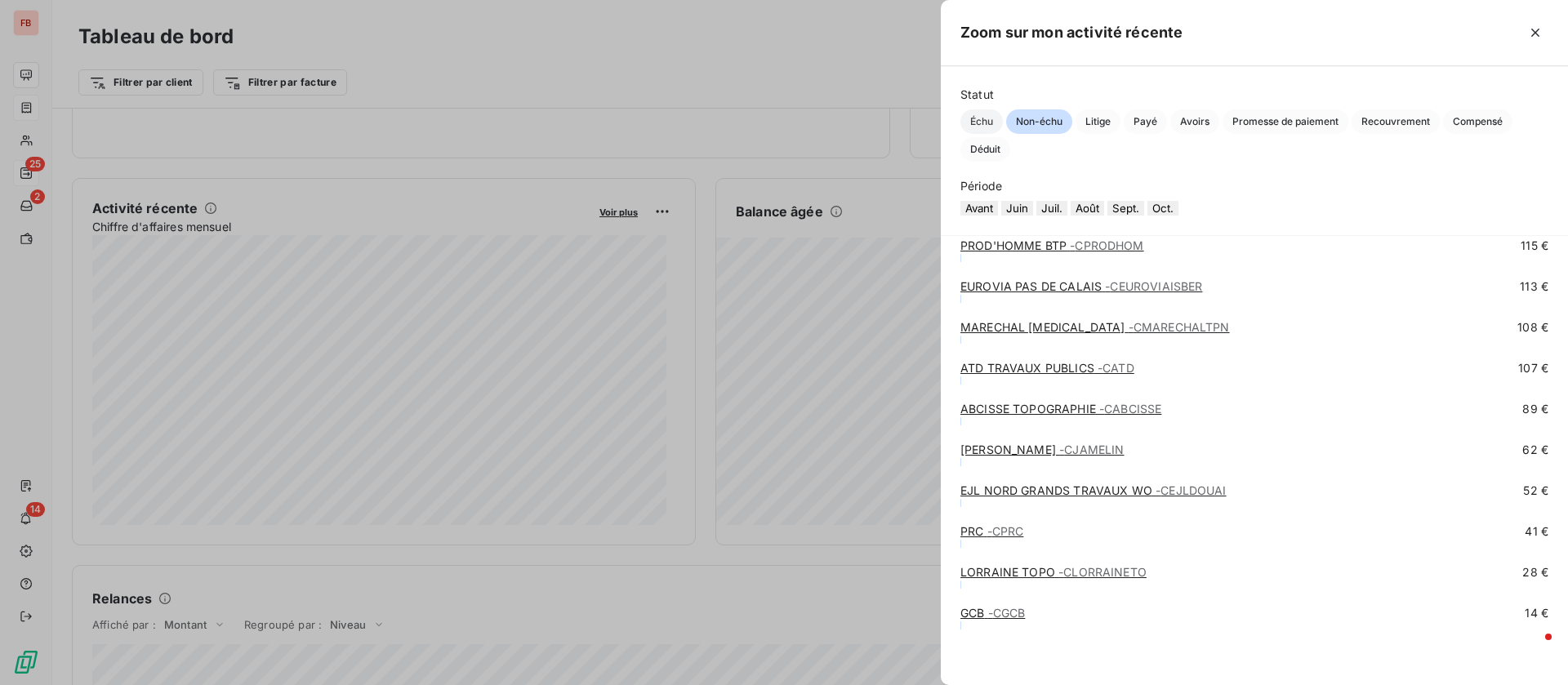
click at [974, 109] on div "Statut Échu Non-échu Litige Payé Avoirs Promesse de paiement Recouvrement Compe…" at bounding box center [1255, 124] width 588 height 75
click at [977, 118] on span "Échu" at bounding box center [981, 121] width 42 height 24
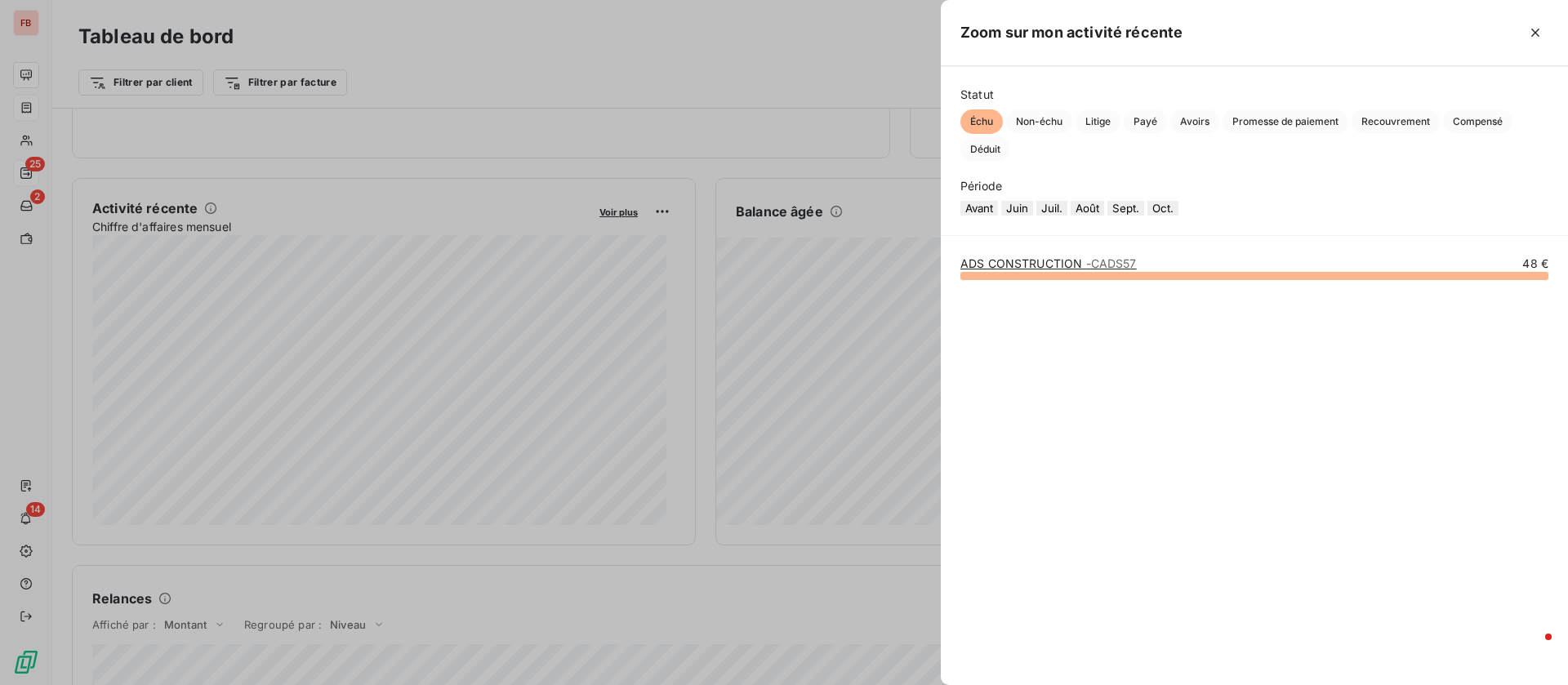
click at [1080, 272] on div "ADS CONSTRUCTION - CADS57" at bounding box center [1049, 263] width 177 height 16
click at [1071, 270] on link "ADS CONSTRUCTION - CADS57" at bounding box center [1049, 263] width 177 height 14
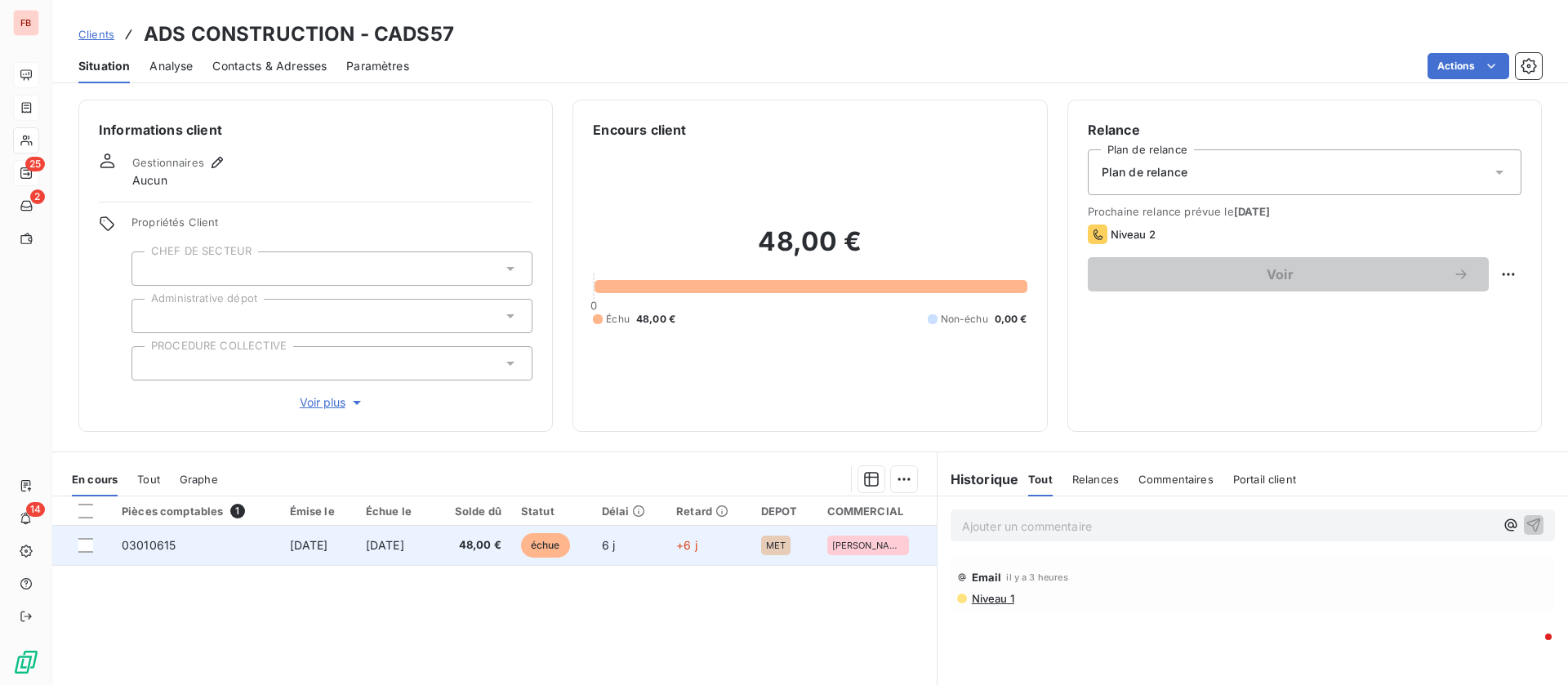
click at [374, 543] on span "[DATE]" at bounding box center [385, 545] width 38 height 14
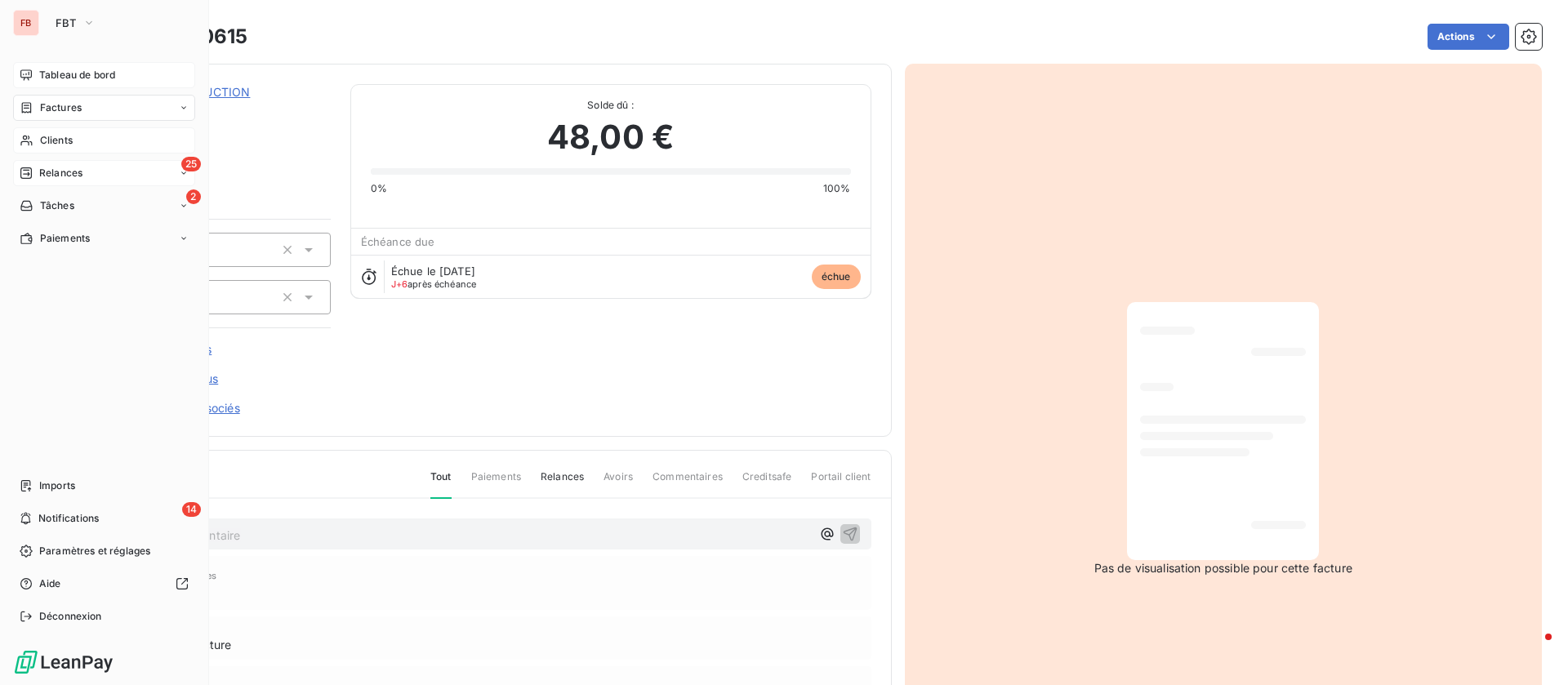
click at [48, 144] on span "Clients" at bounding box center [56, 140] width 33 height 15
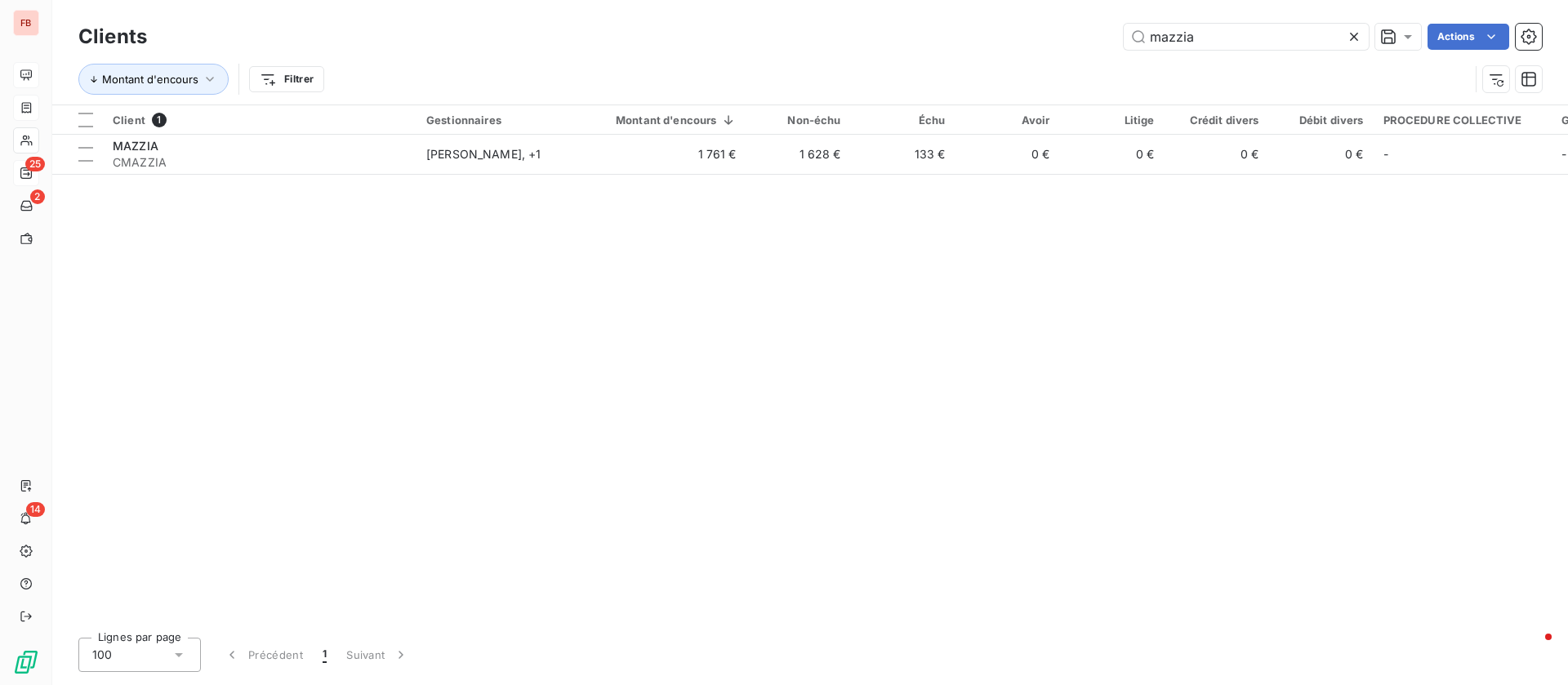
click at [1354, 36] on icon at bounding box center [1353, 36] width 8 height 8
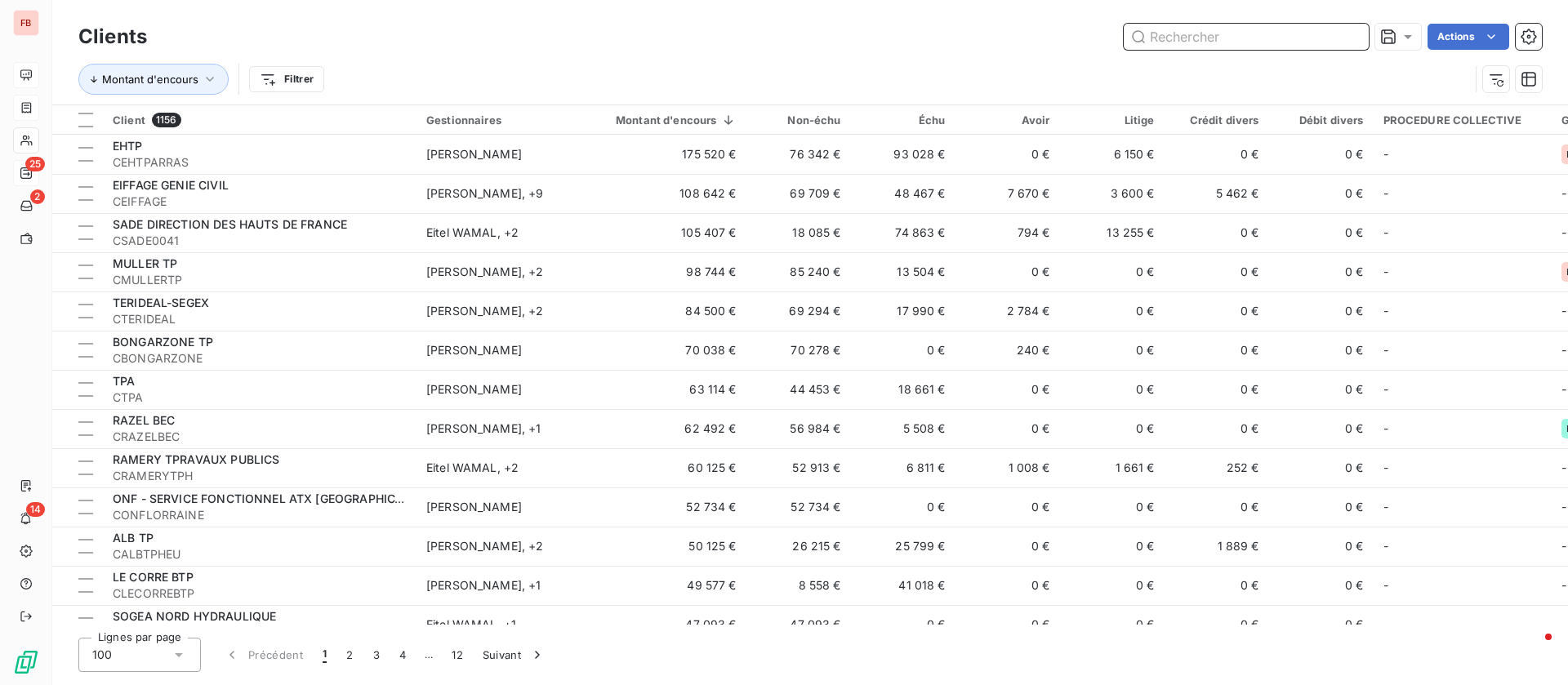
click at [1238, 38] on input "text" at bounding box center [1246, 36] width 245 height 26
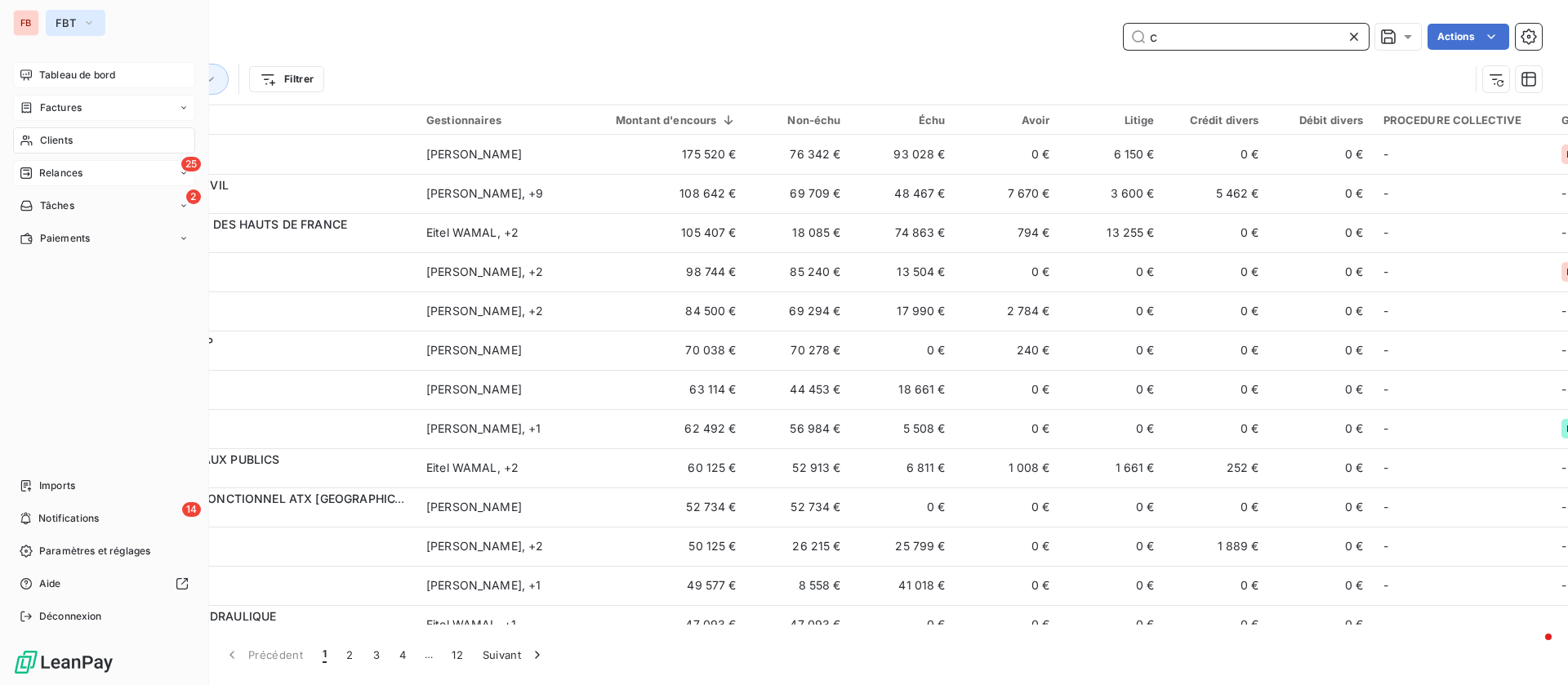
type input "c"
click at [55, 29] on span "FBT" at bounding box center [66, 22] width 21 height 13
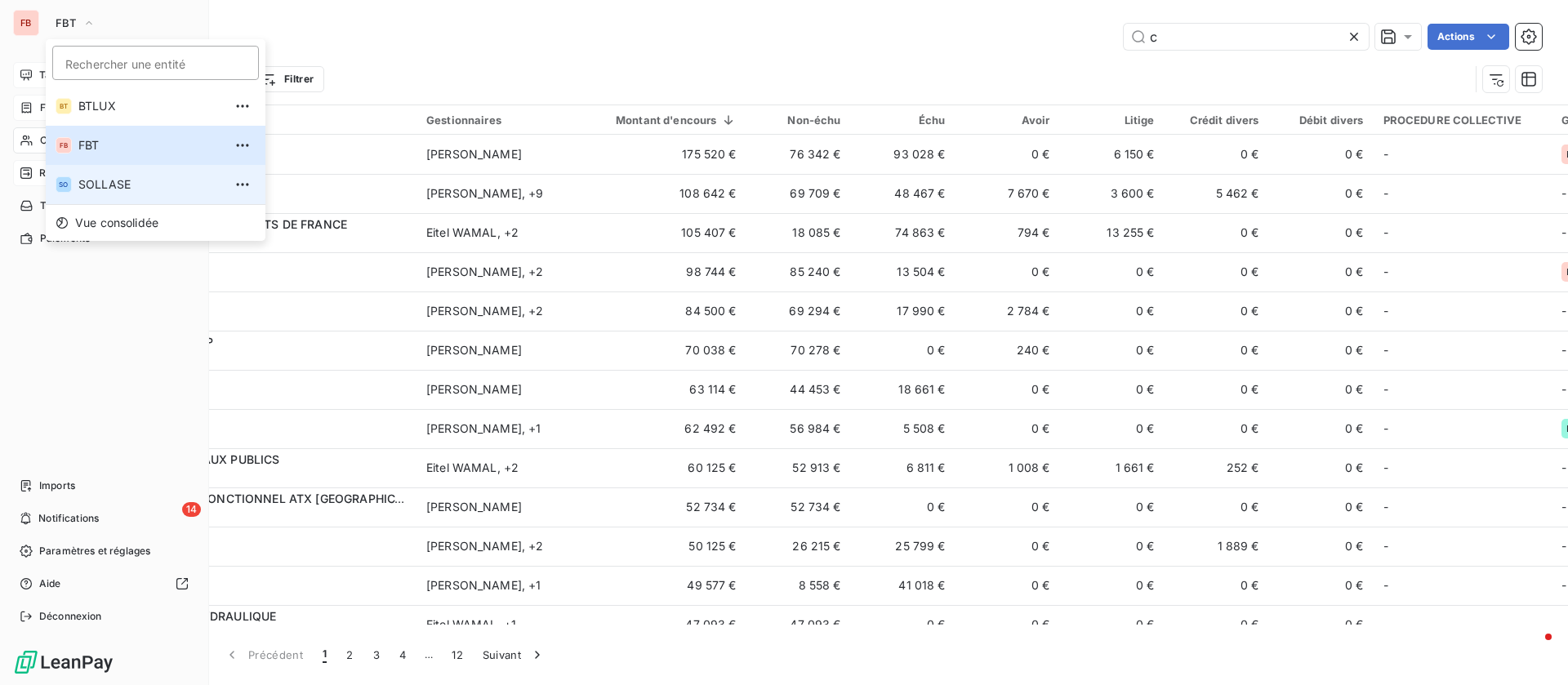
click at [119, 193] on li "SO SOLLASE" at bounding box center [156, 184] width 220 height 39
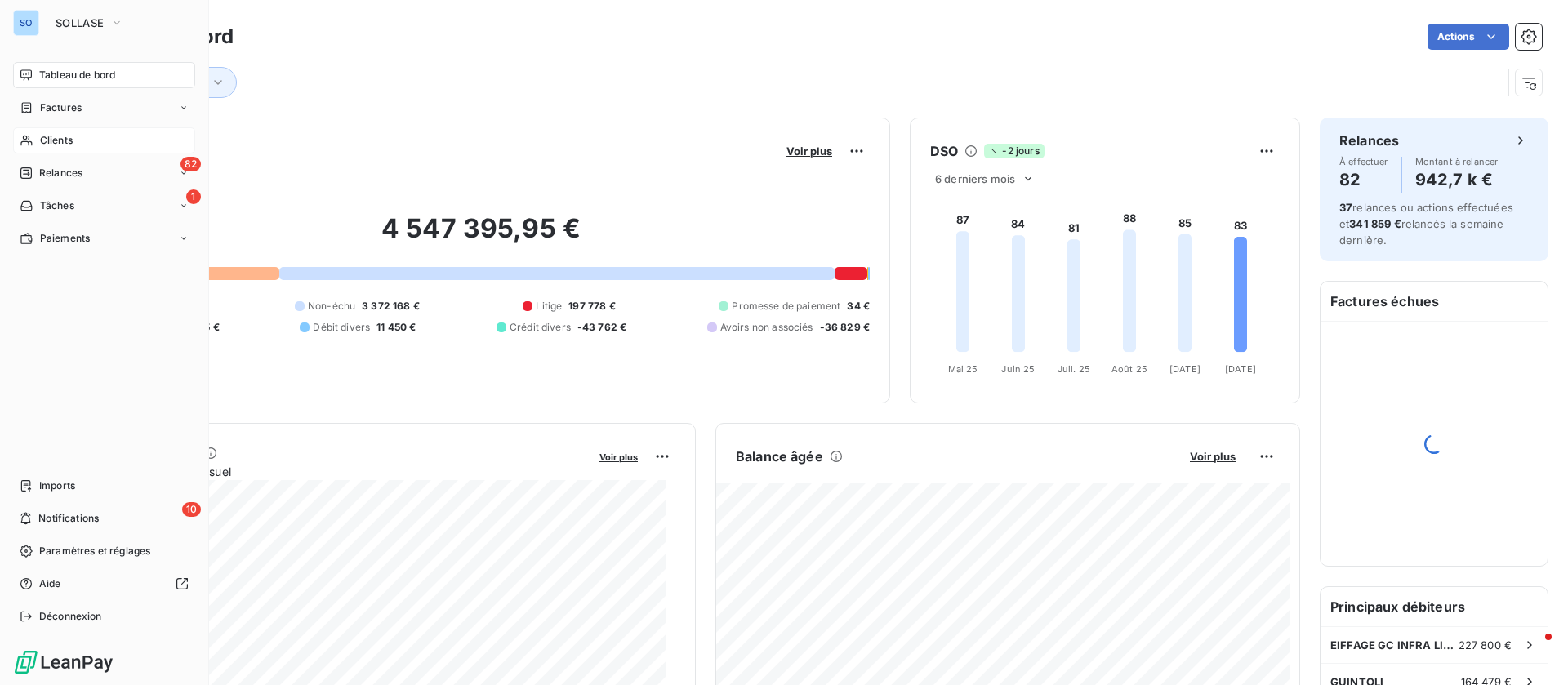
click at [65, 146] on span "Clients" at bounding box center [56, 140] width 33 height 15
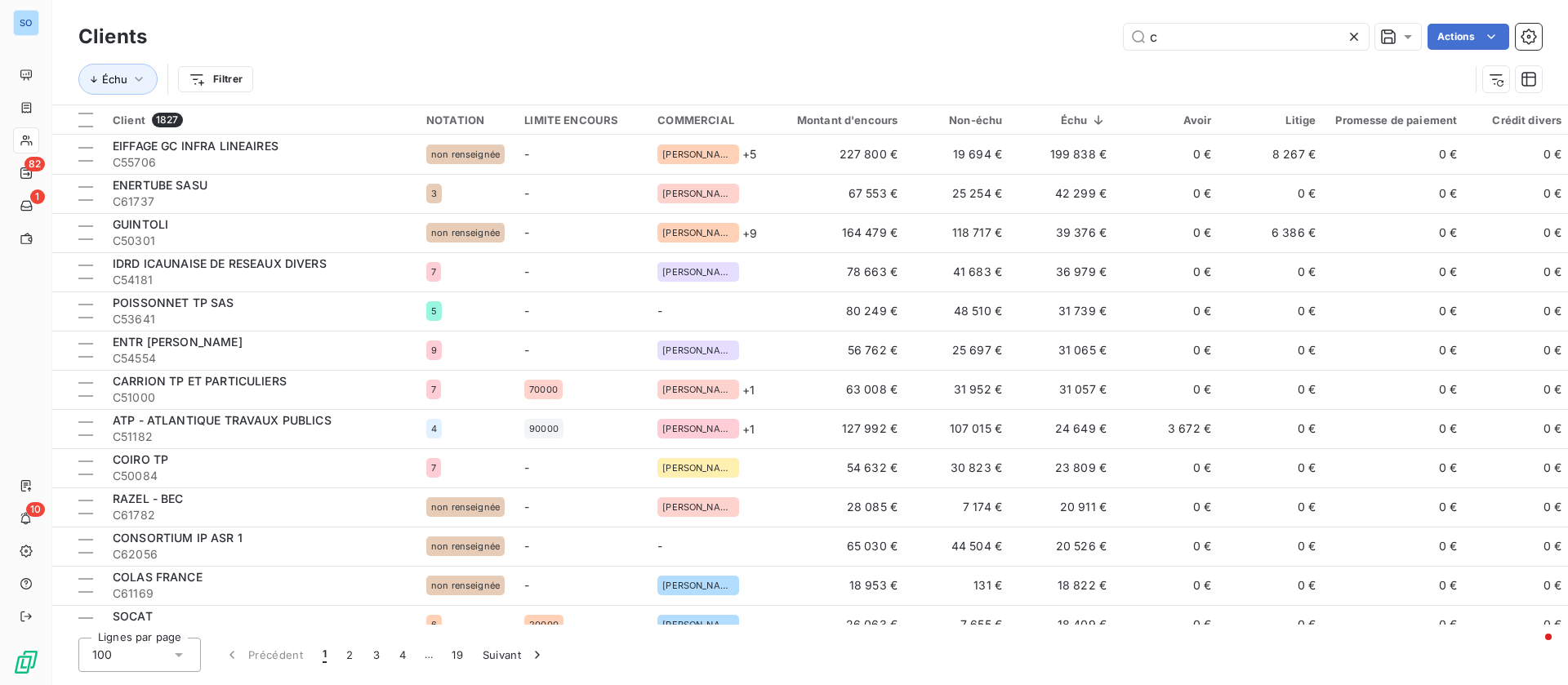
click at [1028, 22] on div "Clients c Actions" at bounding box center [811, 37] width 1464 height 35
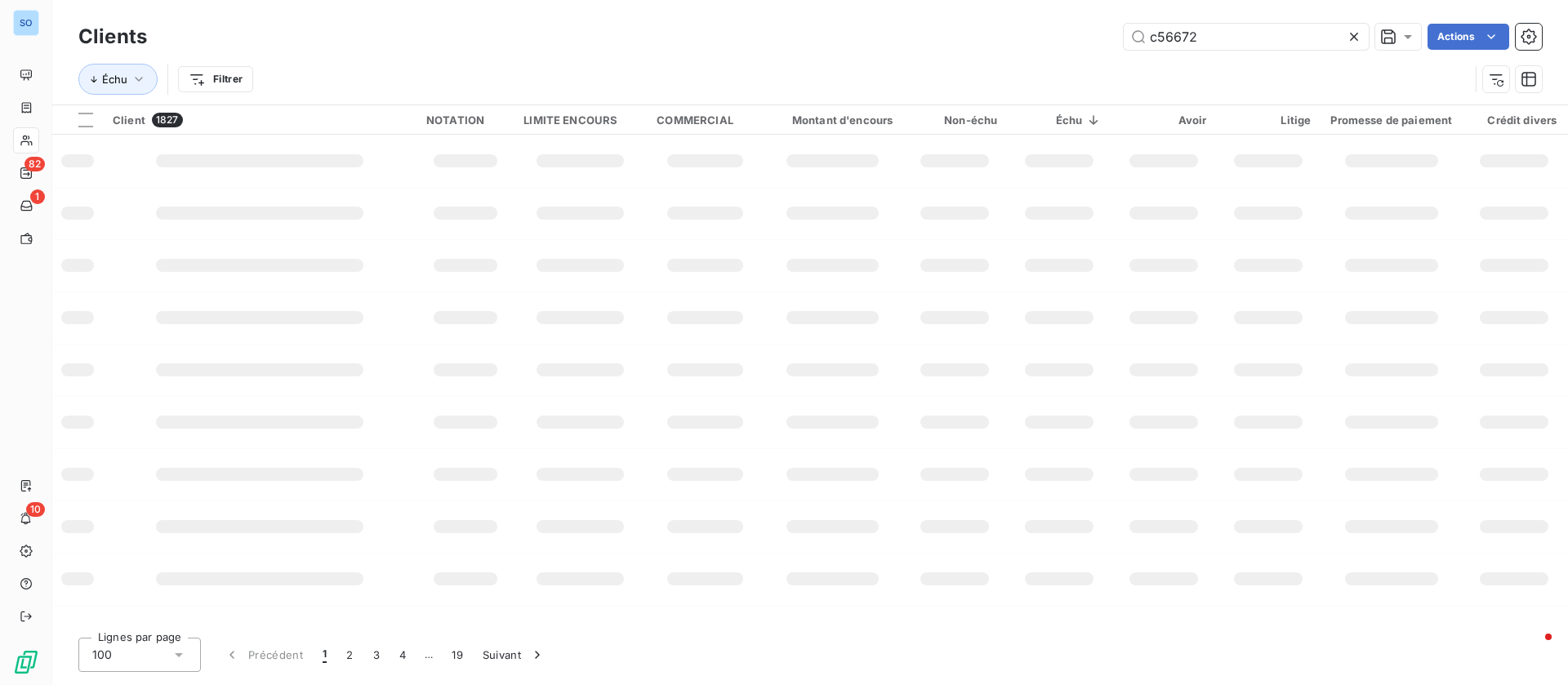
type input "c56672"
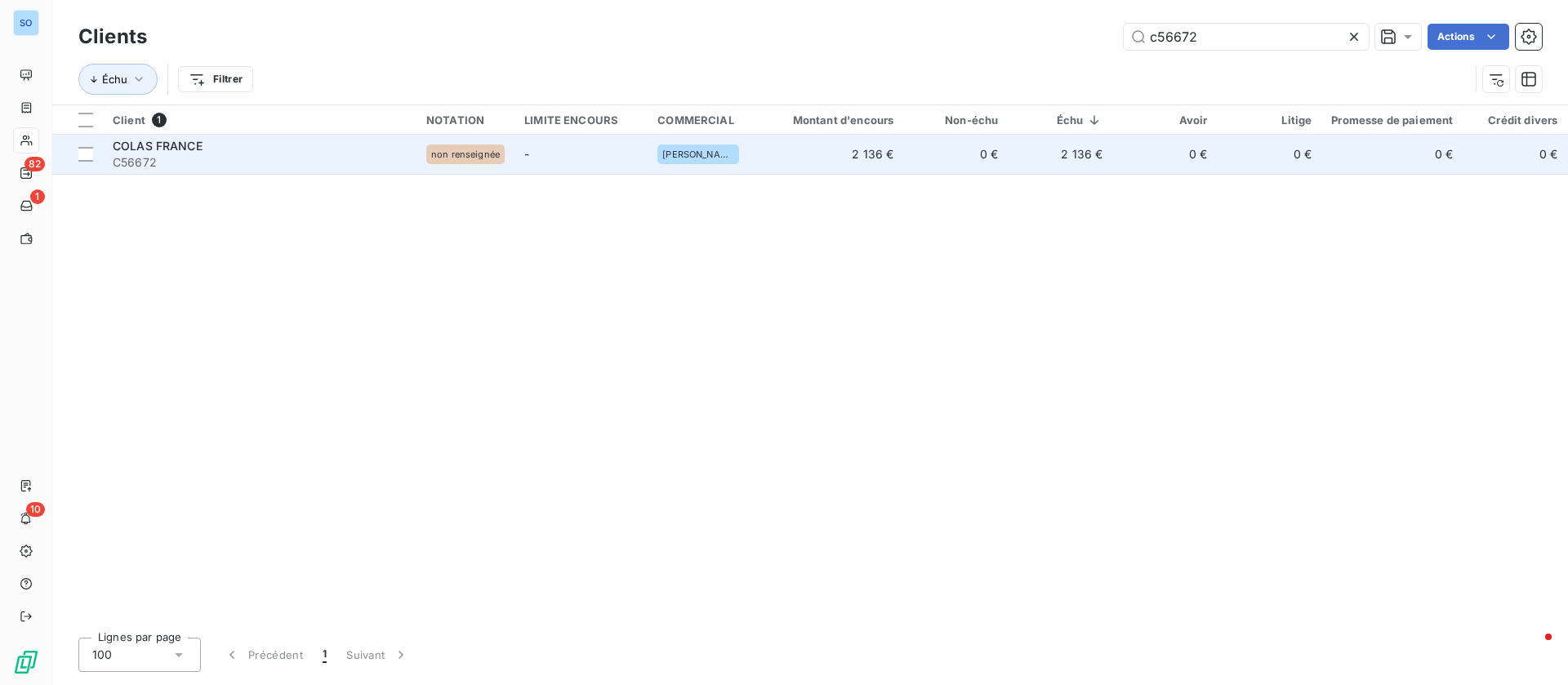
click at [336, 149] on div "COLAS FRANCE" at bounding box center [260, 146] width 294 height 16
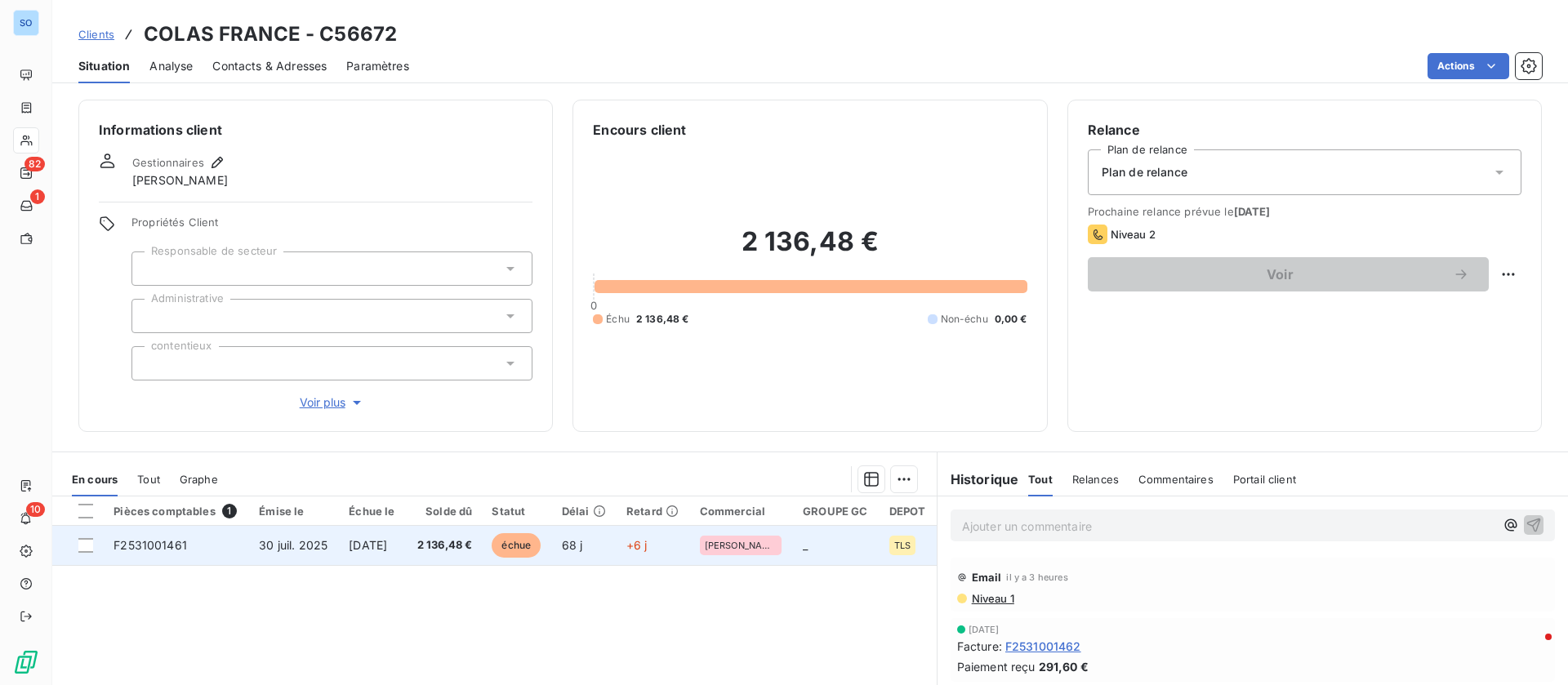
click at [363, 540] on span "[DATE]" at bounding box center [368, 545] width 38 height 14
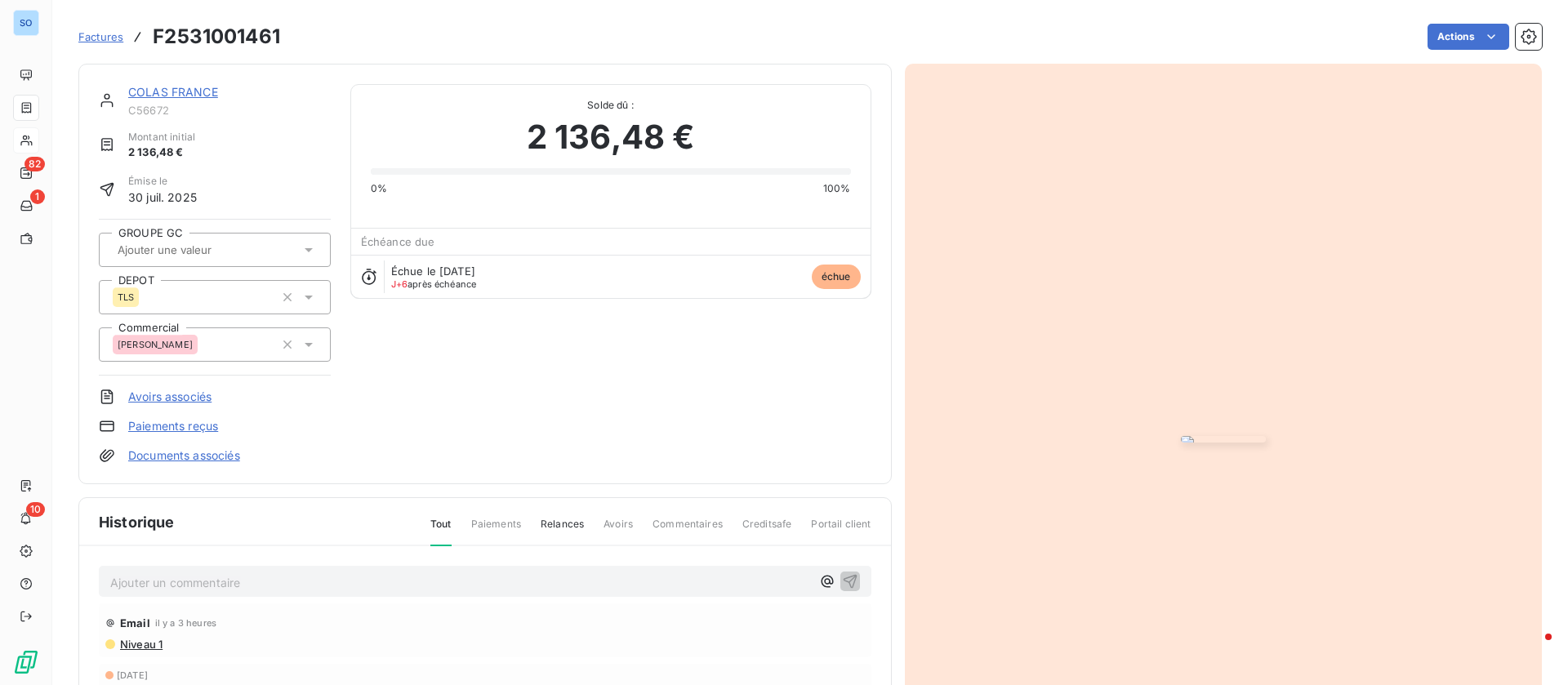
click at [177, 90] on link "COLAS FRANCE" at bounding box center [173, 92] width 90 height 14
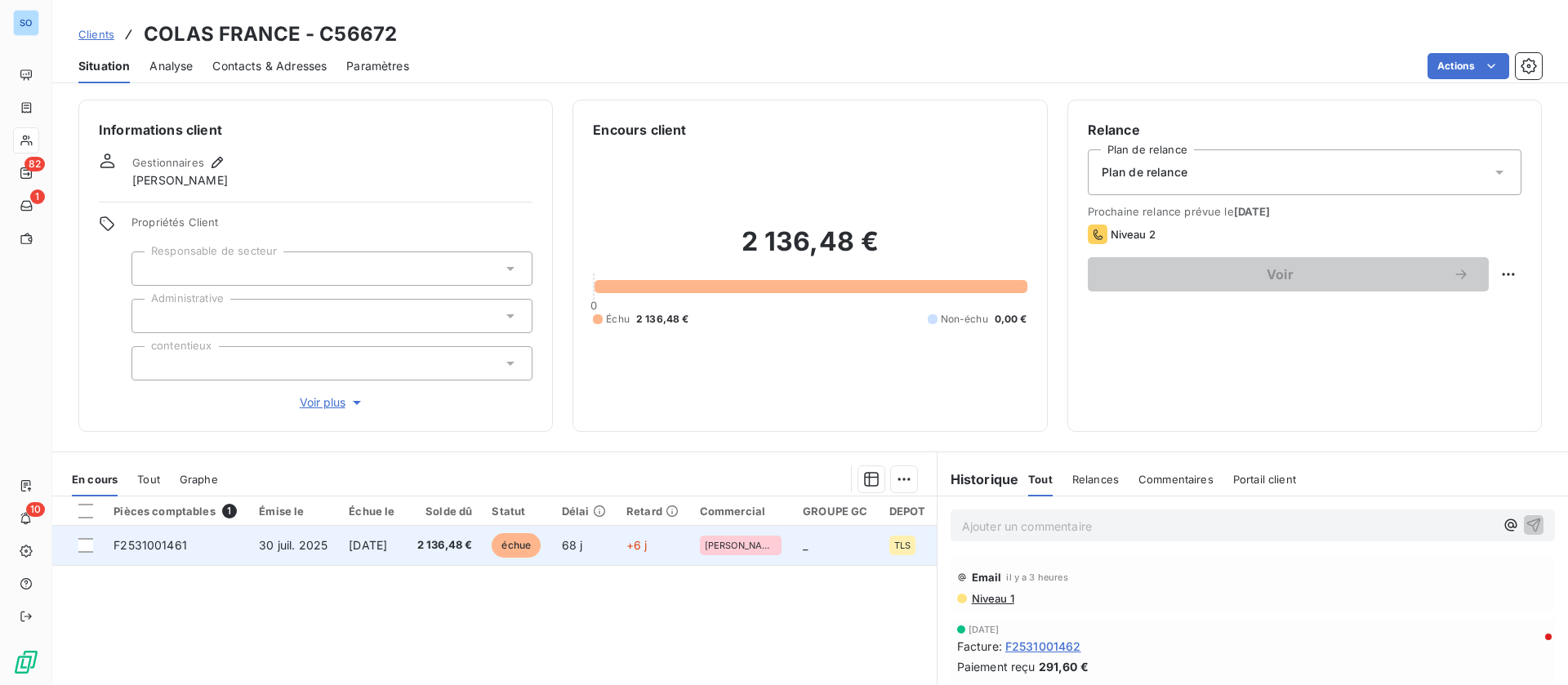
click at [387, 545] on span "[DATE]" at bounding box center [368, 545] width 38 height 14
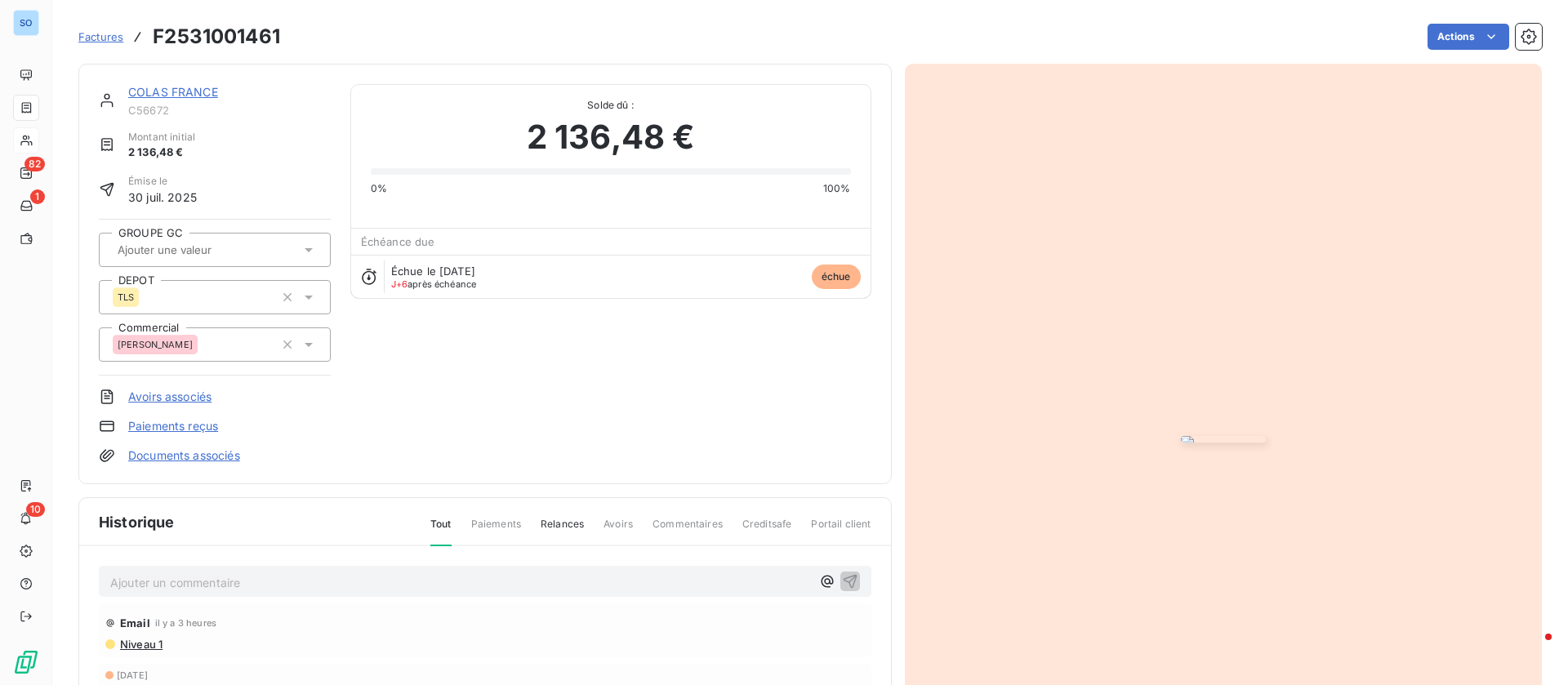
click at [196, 89] on link "COLAS FRANCE" at bounding box center [173, 92] width 90 height 14
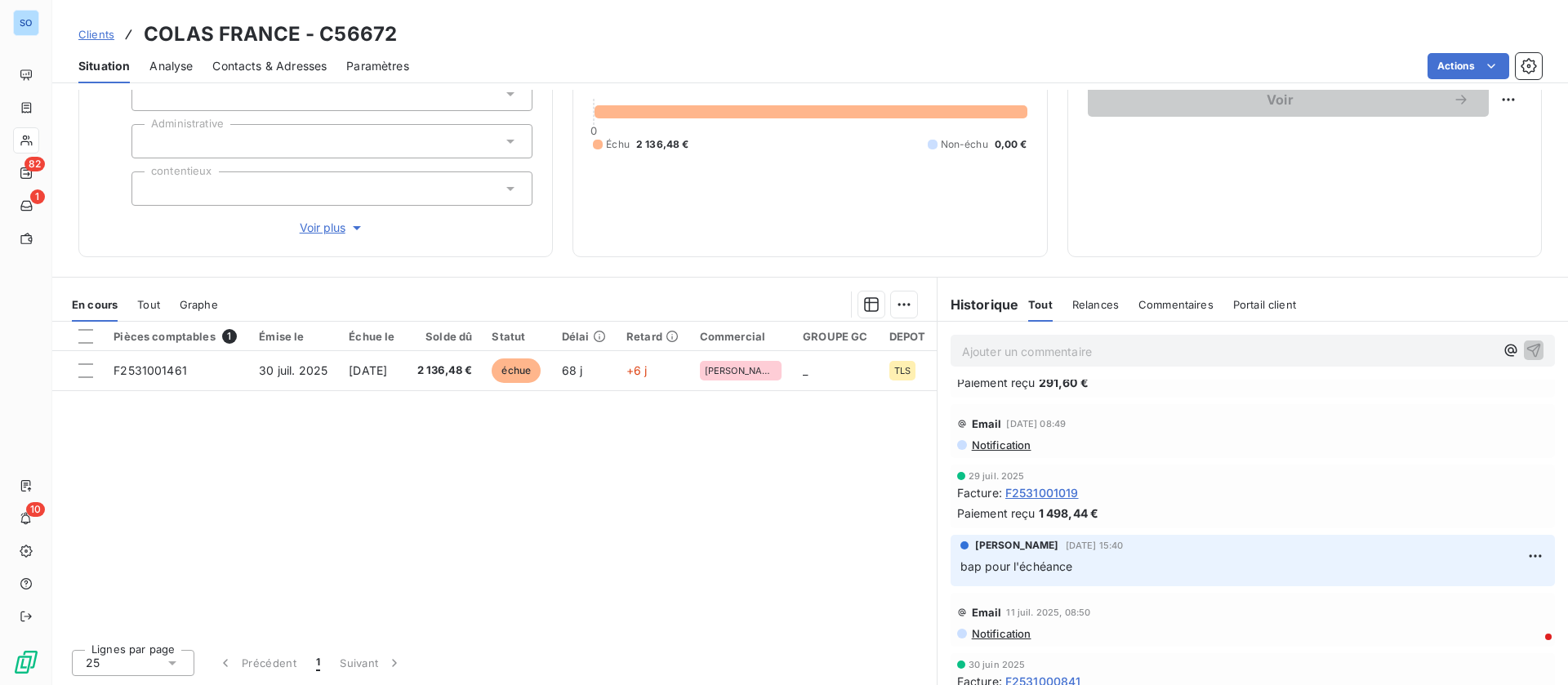
scroll to position [245, 0]
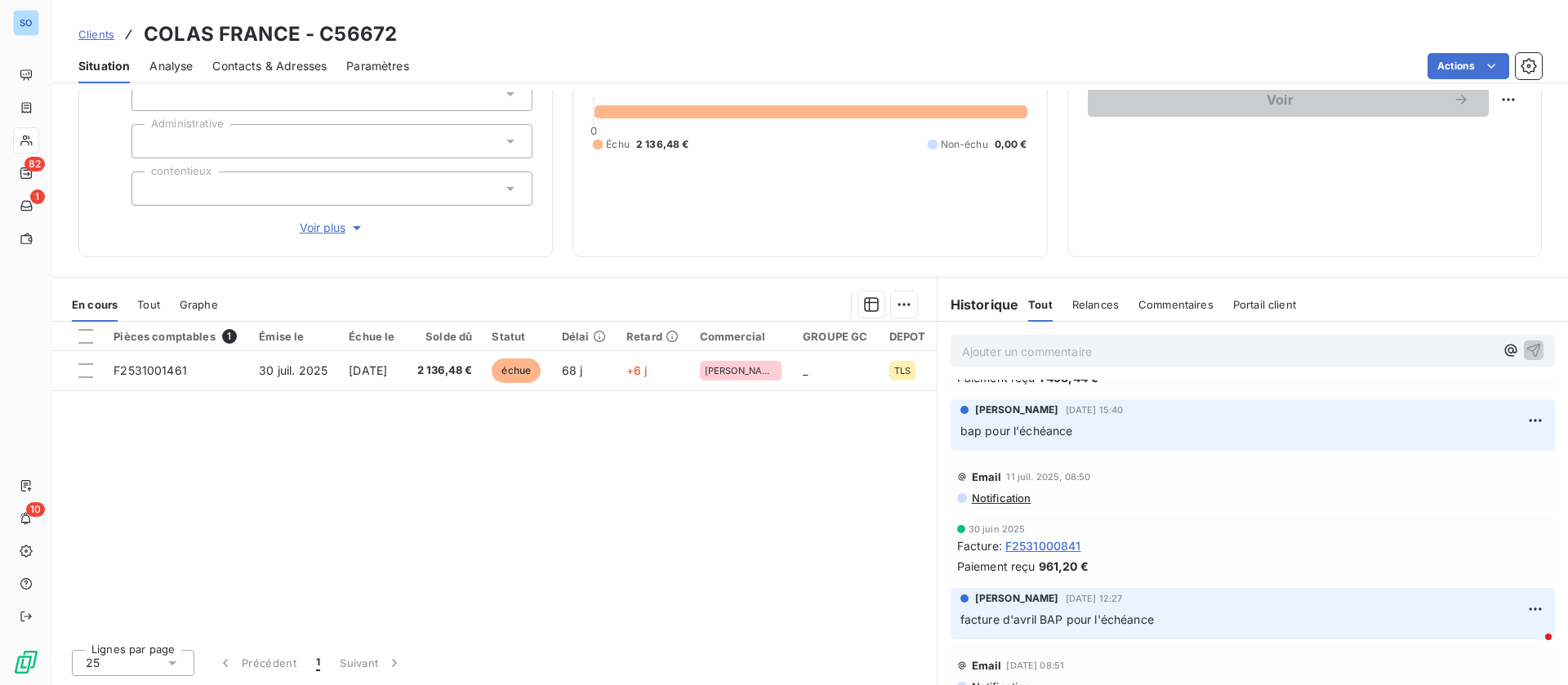
click at [999, 493] on span "Notification" at bounding box center [1000, 497] width 61 height 13
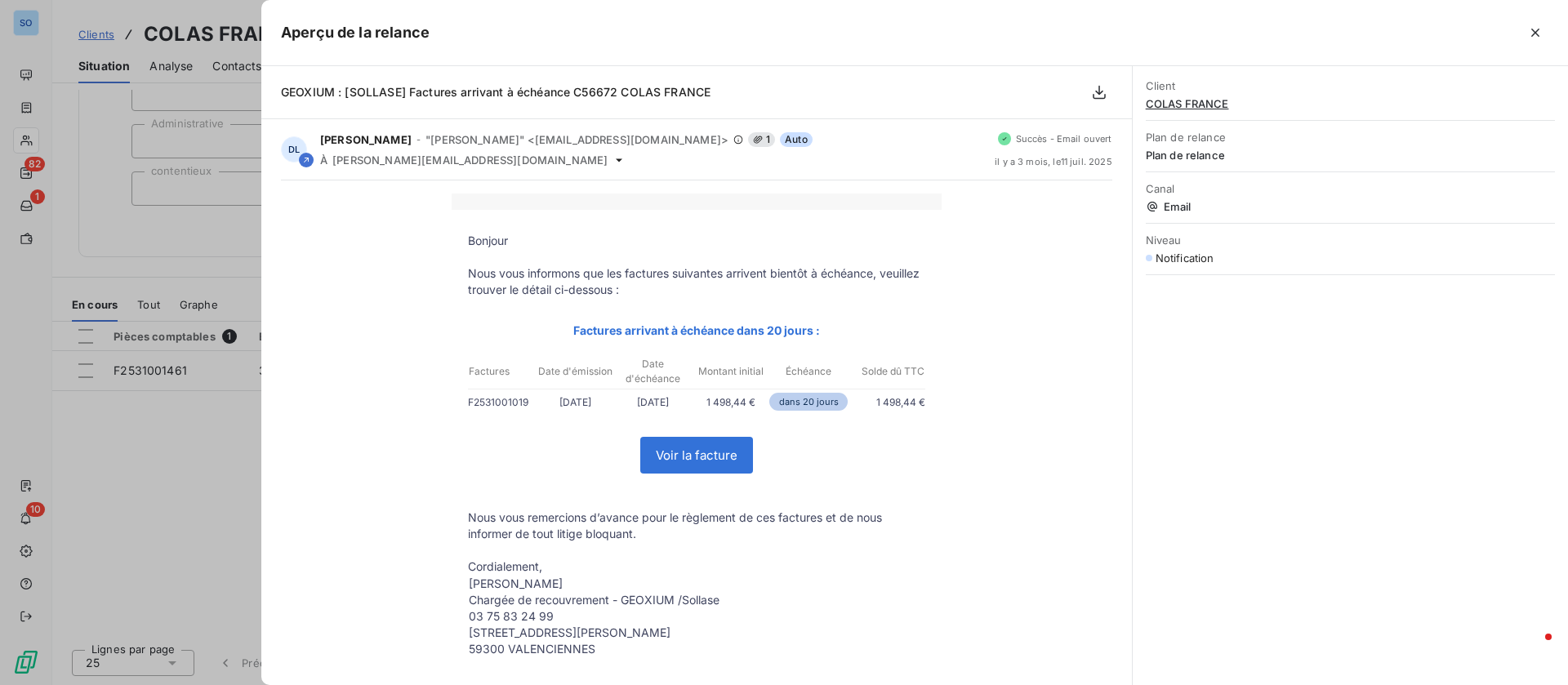
click at [1542, 32] on icon "button" at bounding box center [1535, 32] width 16 height 16
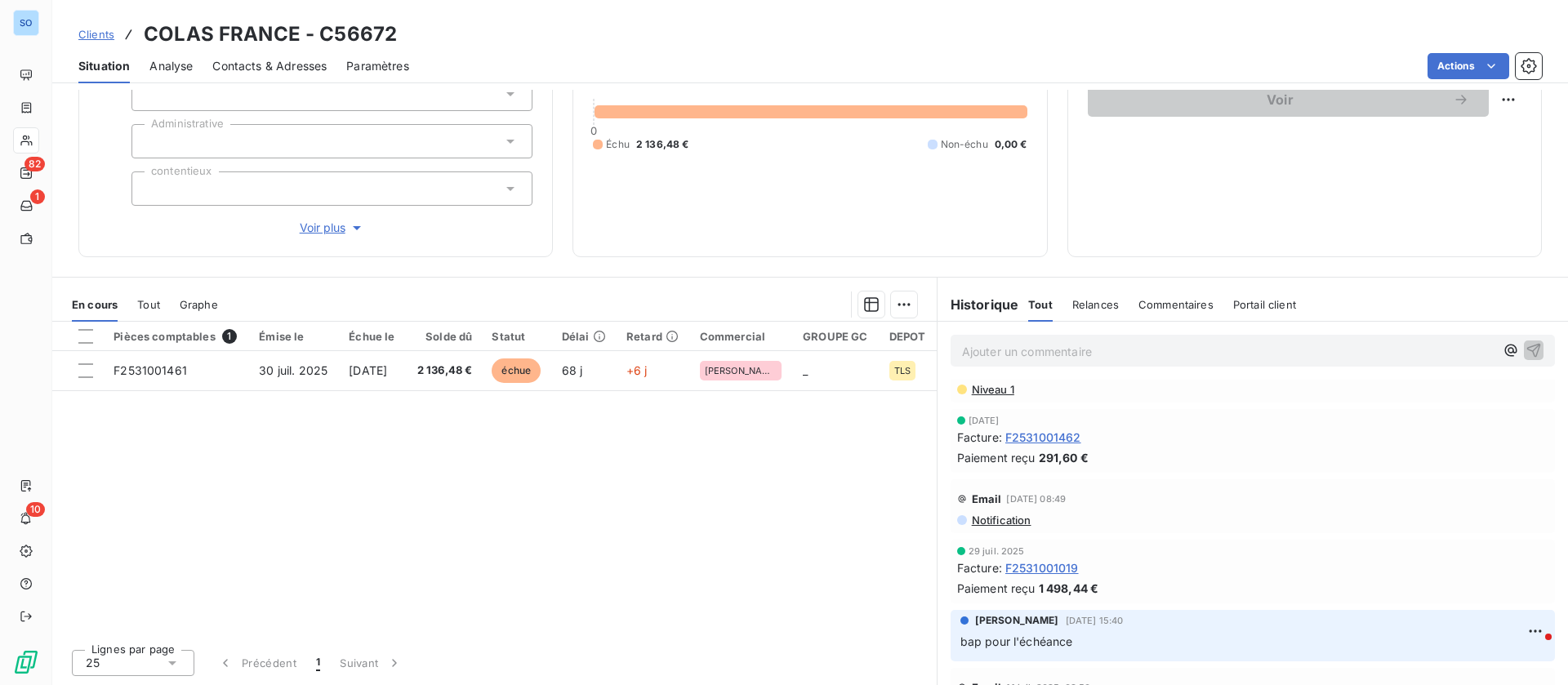
scroll to position [0, 0]
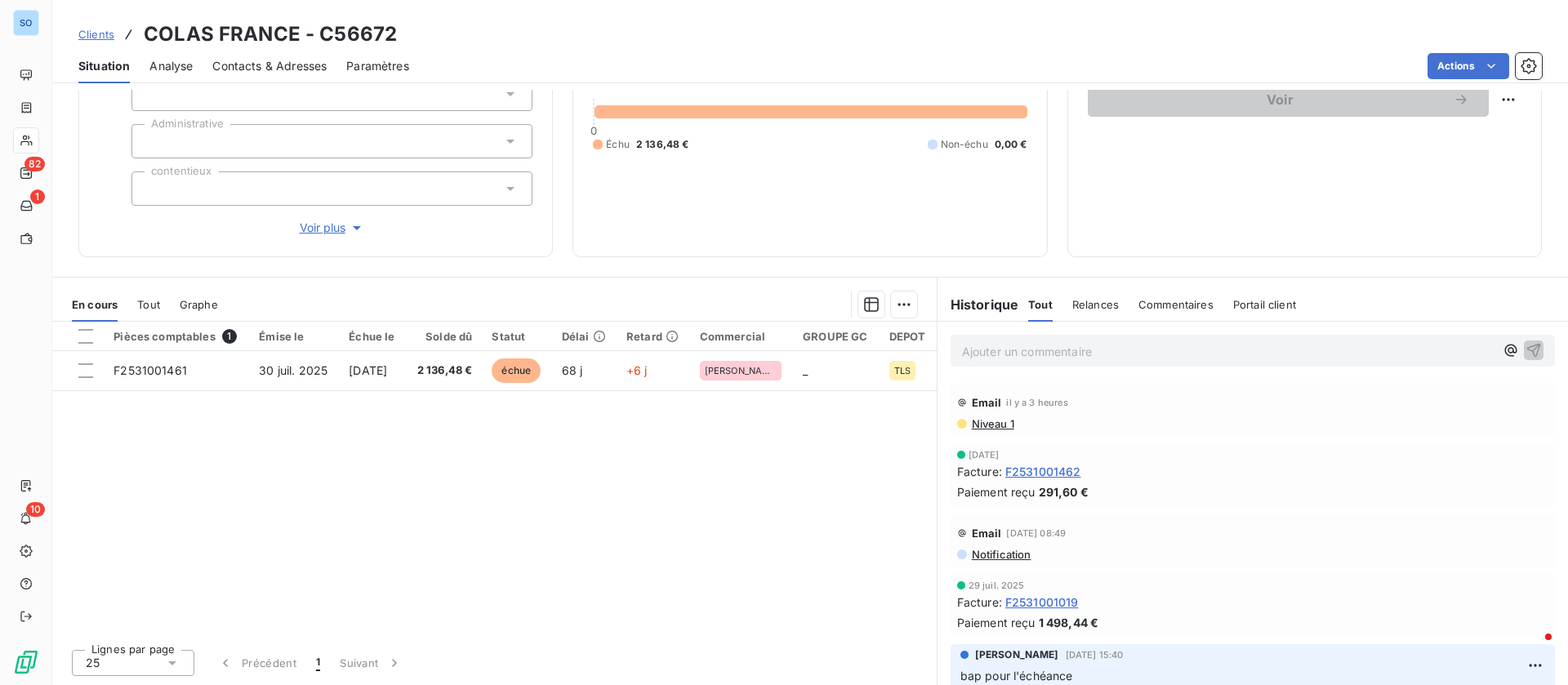
click at [996, 552] on span "Notification" at bounding box center [1000, 554] width 61 height 13
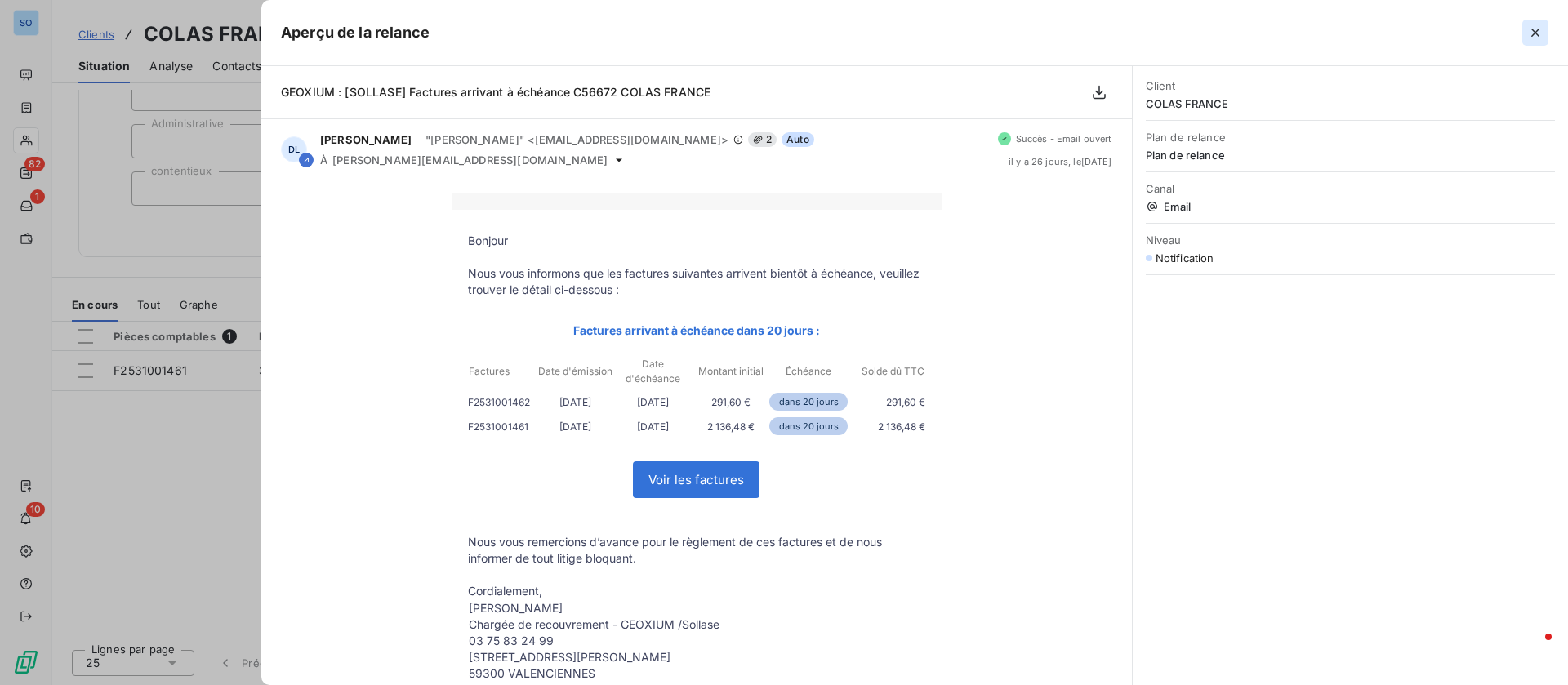
click at [1537, 33] on icon "button" at bounding box center [1535, 32] width 8 height 8
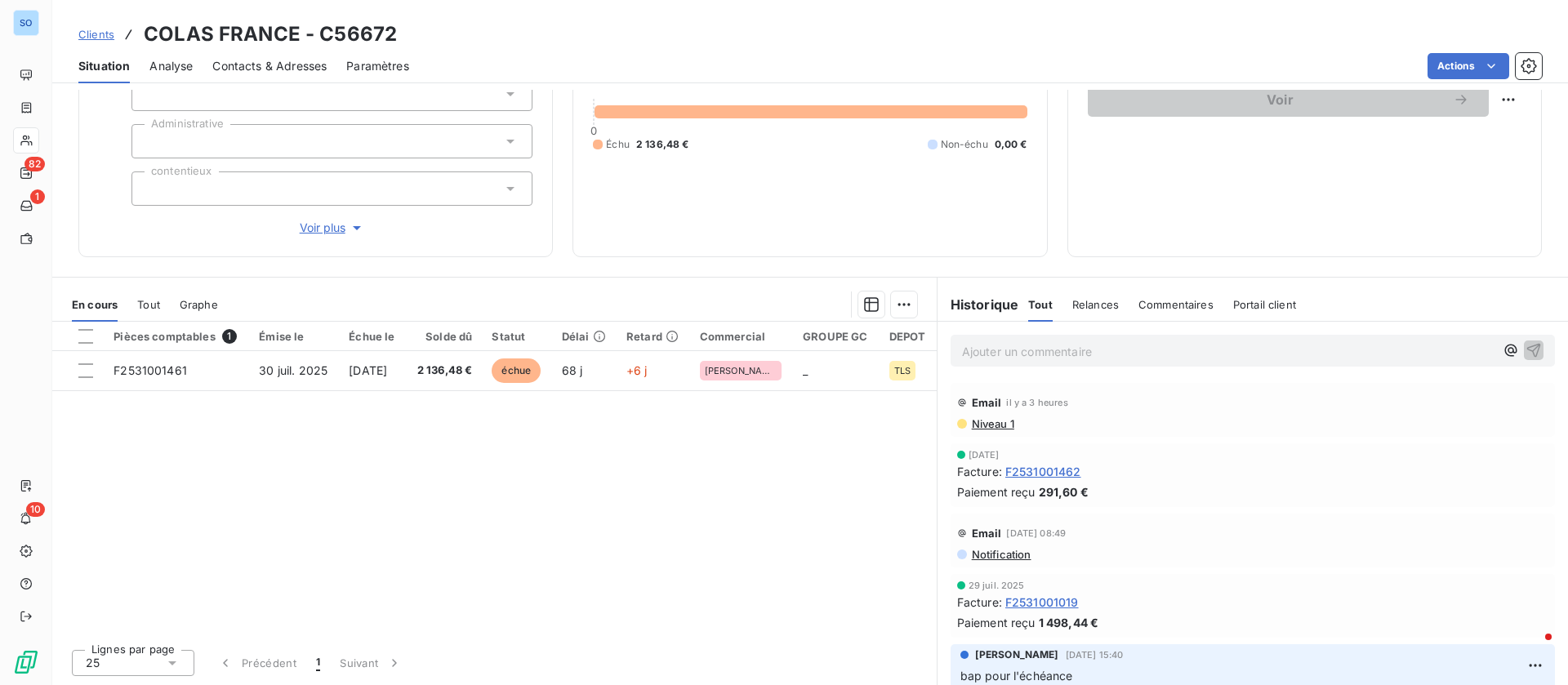
click at [997, 425] on span "Niveau 1" at bounding box center [992, 423] width 44 height 13
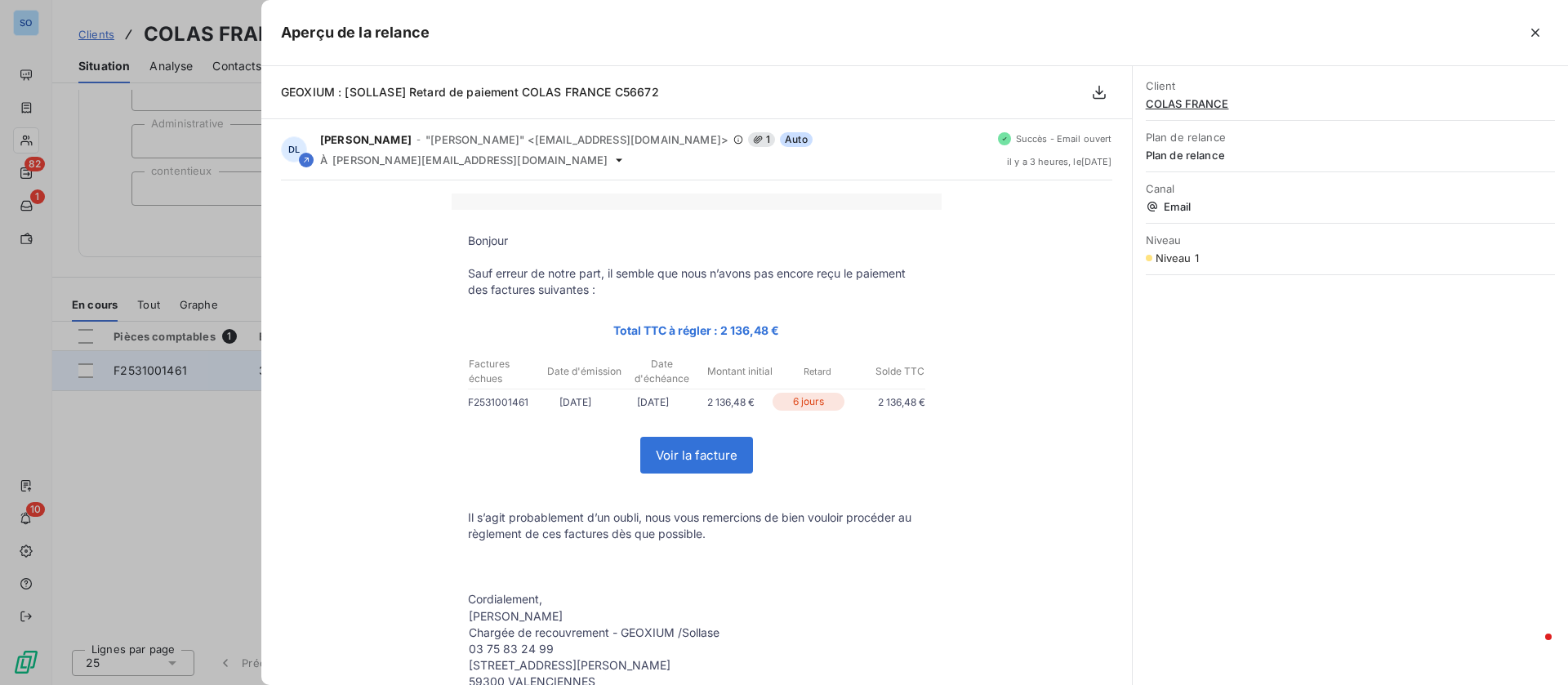
click at [183, 376] on div at bounding box center [784, 342] width 1568 height 685
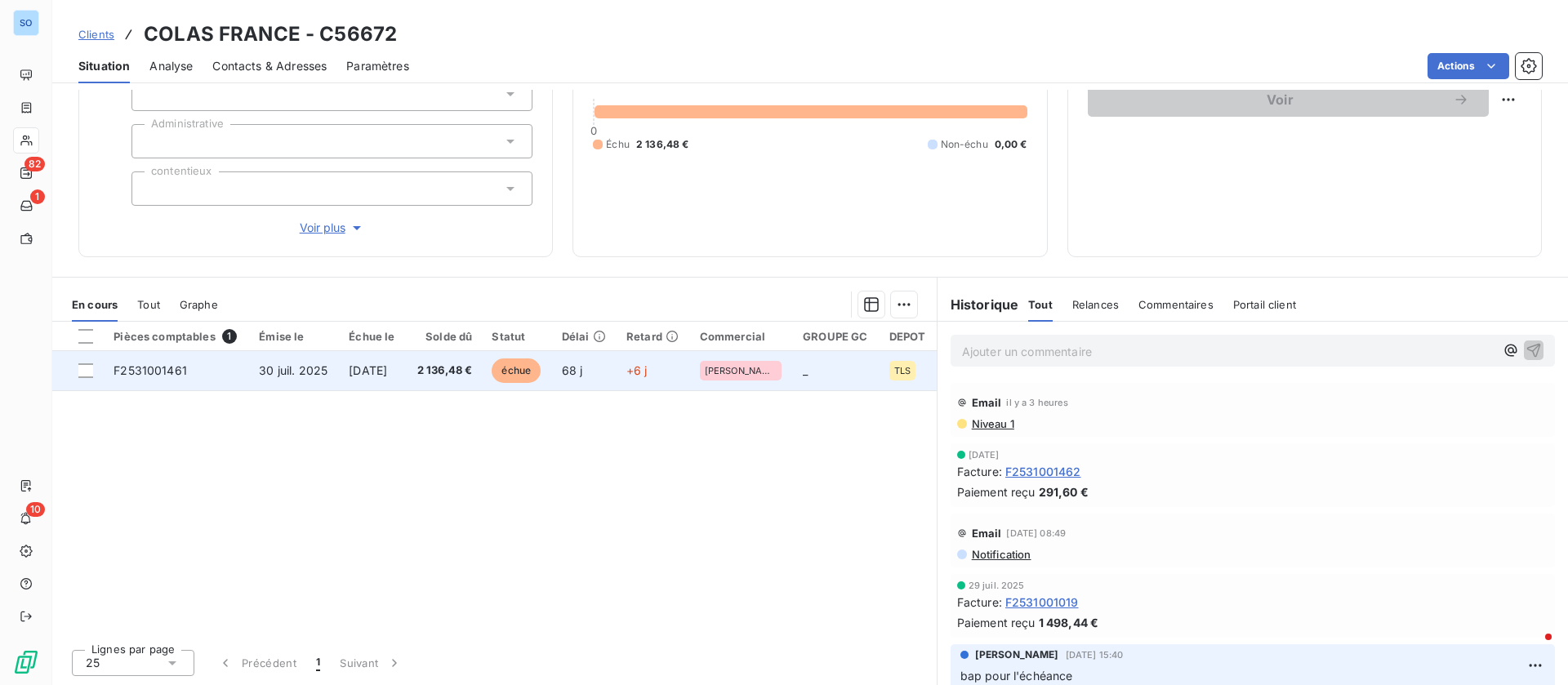
click at [183, 359] on td "F2531001461" at bounding box center [177, 370] width 145 height 39
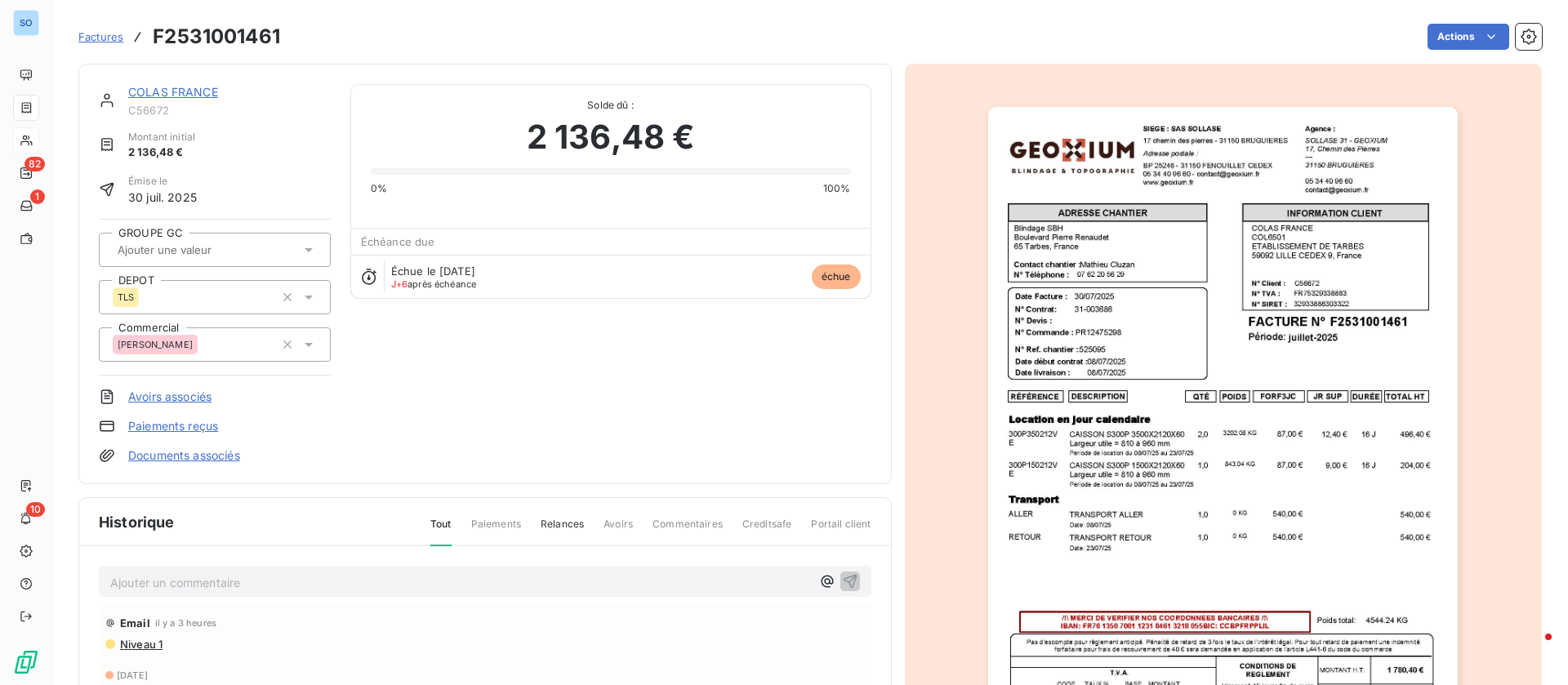
click at [1254, 377] on img "button" at bounding box center [1223, 439] width 470 height 664
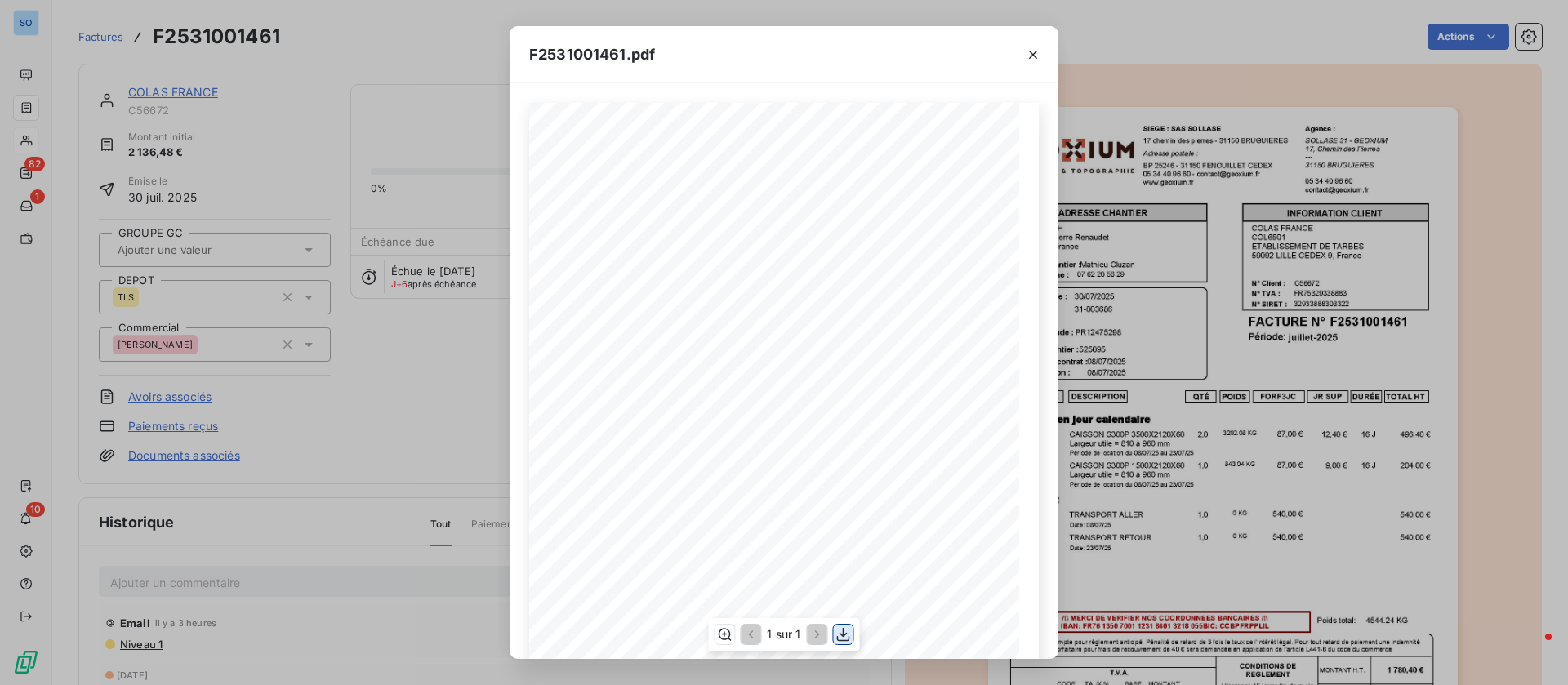
click at [845, 637] on icon "button" at bounding box center [844, 634] width 16 height 16
click at [350, 128] on div "F2531001461.pdf QTÉ RÉFÉRENCE TOTAL HT FORF3JC POIDS JR SUP DURÉE DESCRIPTION L…" at bounding box center [784, 342] width 1568 height 685
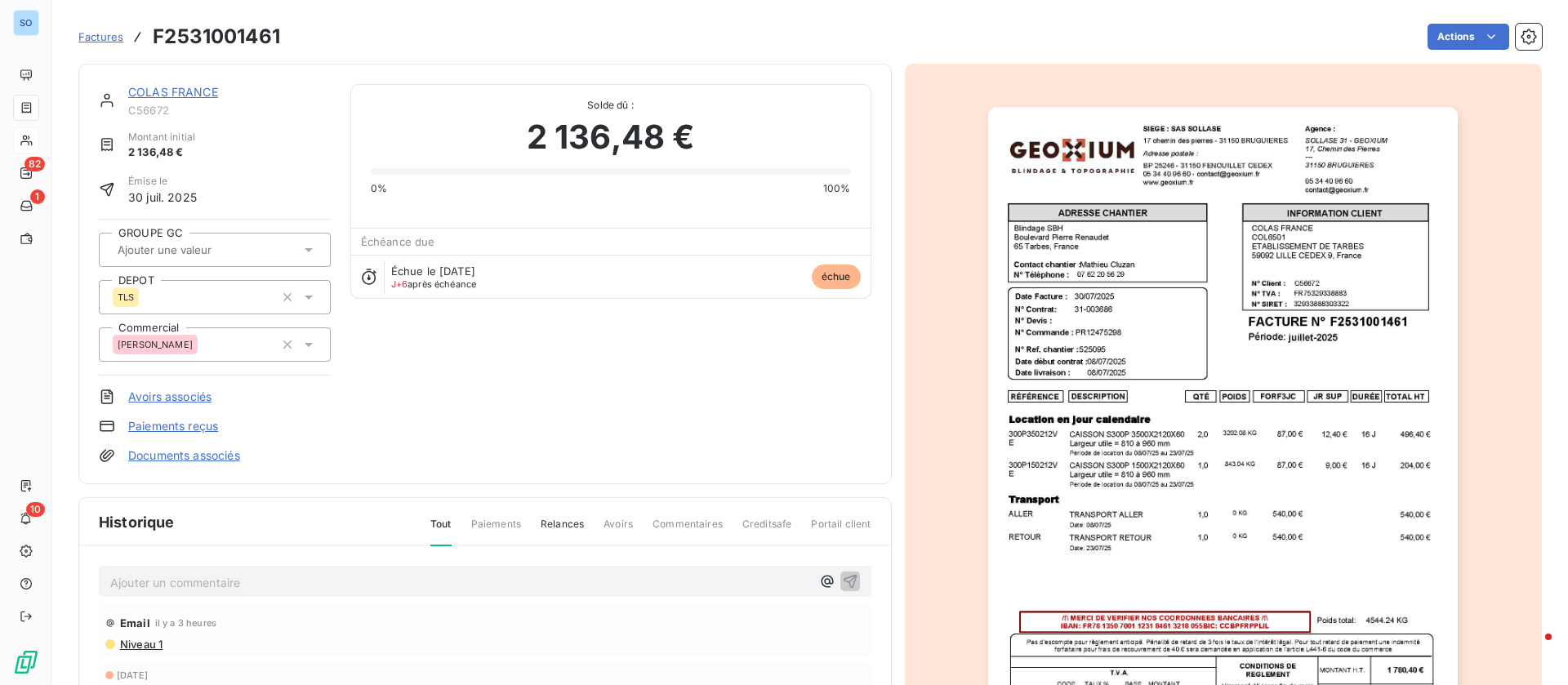
click at [183, 95] on link "COLAS FRANCE" at bounding box center [173, 92] width 90 height 14
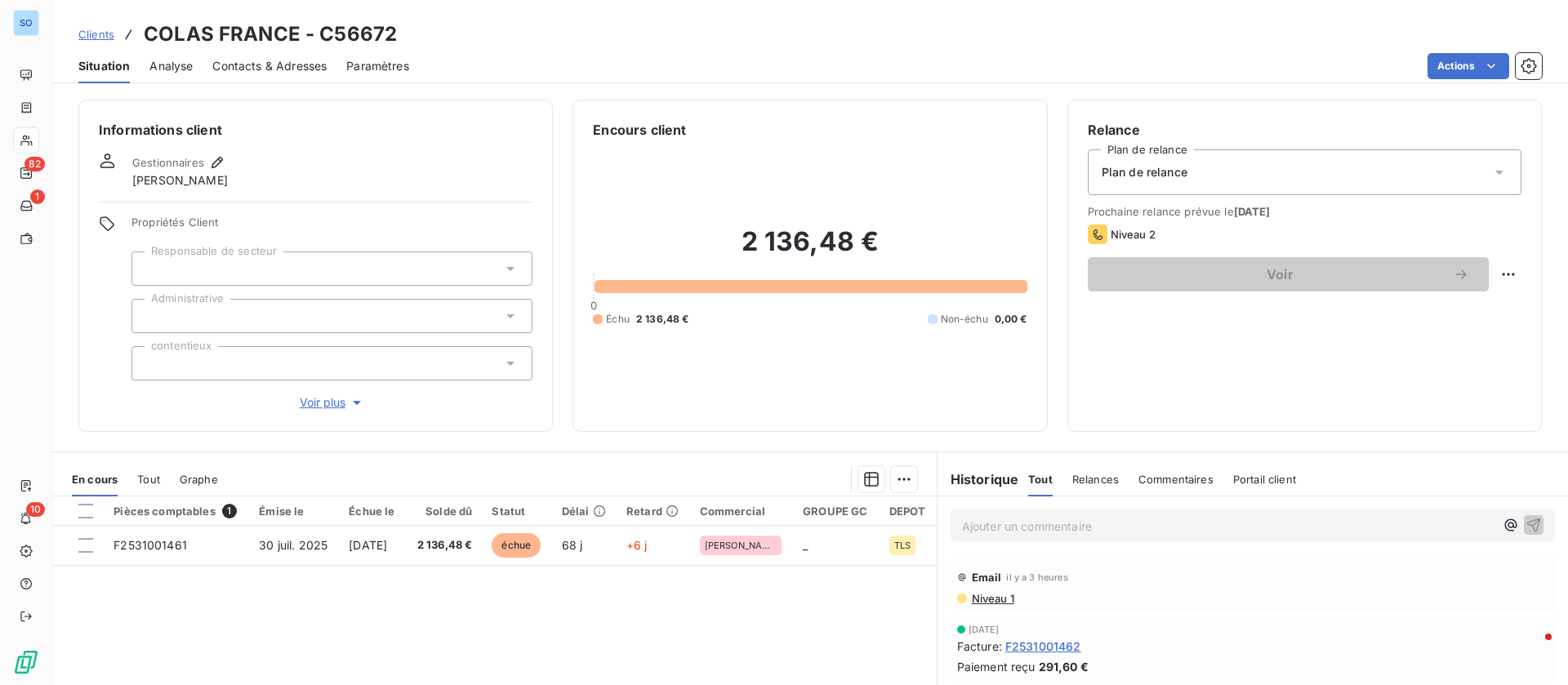
click at [267, 61] on span "Contacts & Adresses" at bounding box center [269, 66] width 114 height 16
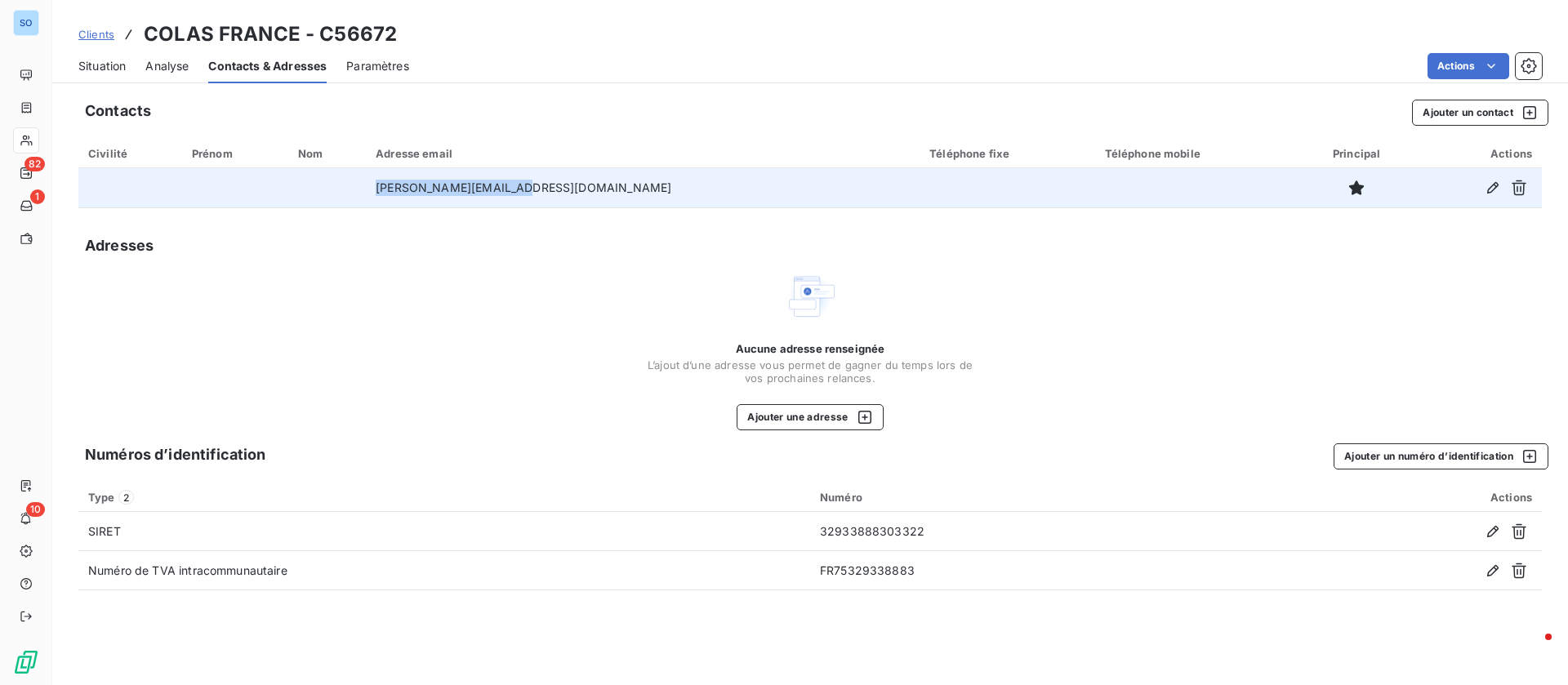
drag, startPoint x: 588, startPoint y: 183, endPoint x: 406, endPoint y: 189, distance: 182.1
click at [406, 189] on tr "[PERSON_NAME][EMAIL_ADDRESS][DOMAIN_NAME]" at bounding box center [811, 187] width 1464 height 39
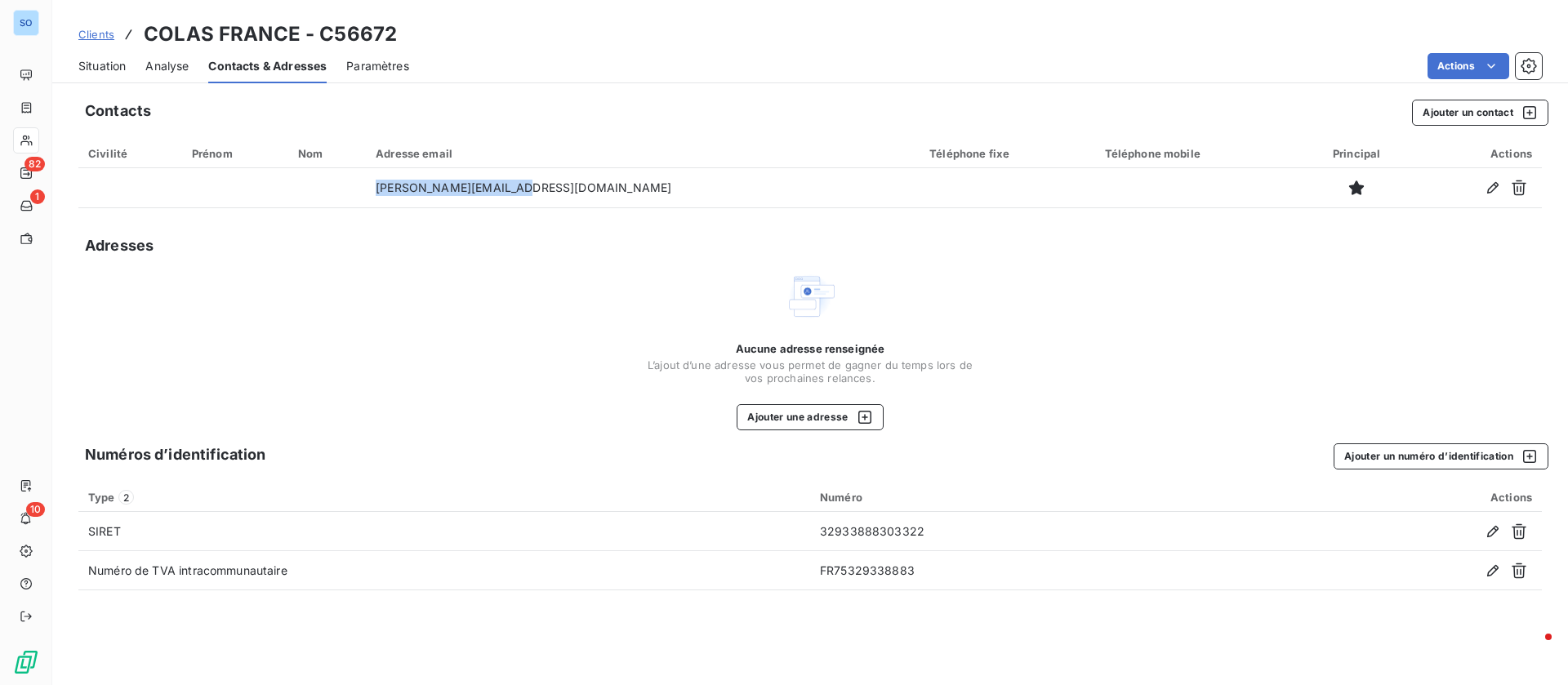
copy tr "[PERSON_NAME][EMAIL_ADDRESS][DOMAIN_NAME]"
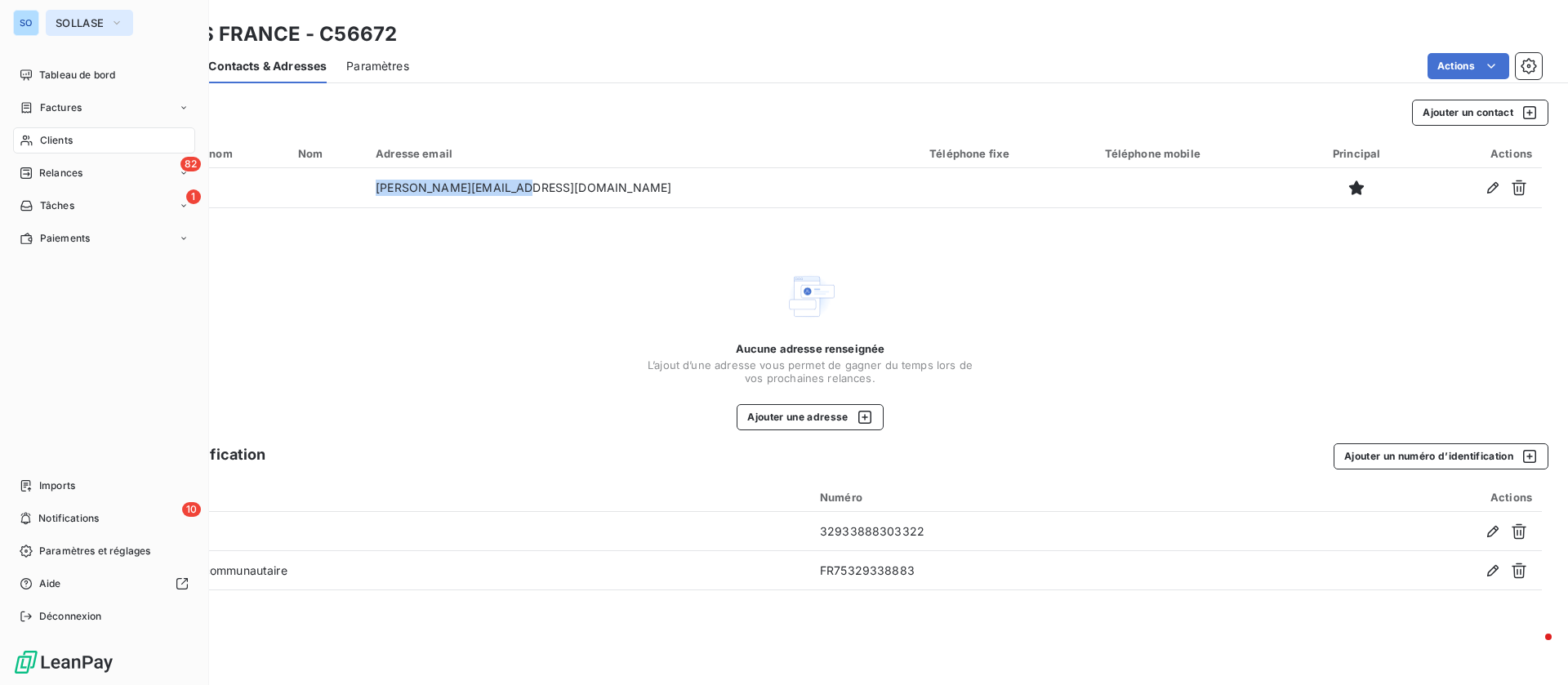
click at [84, 25] on span "SOLLASE" at bounding box center [80, 22] width 48 height 13
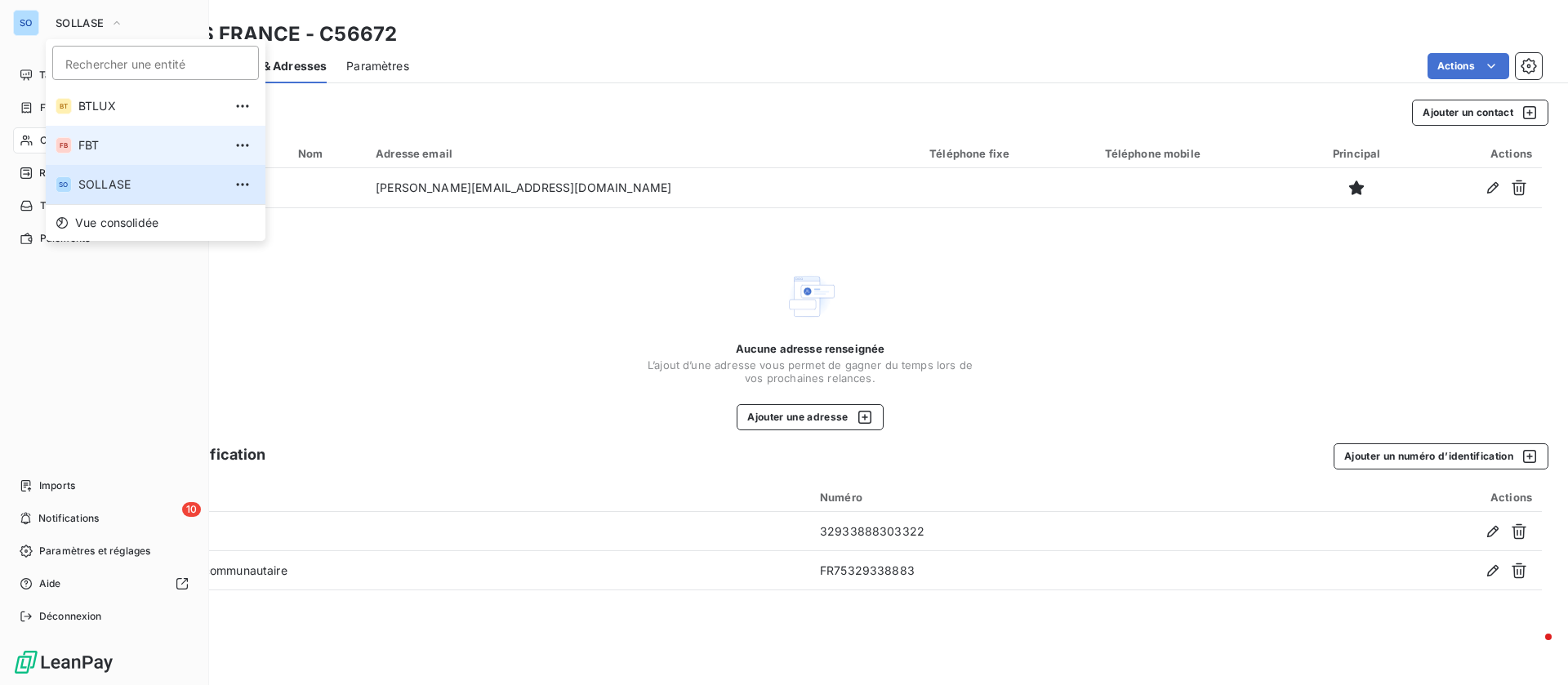
click at [110, 142] on span "FBT" at bounding box center [151, 145] width 145 height 16
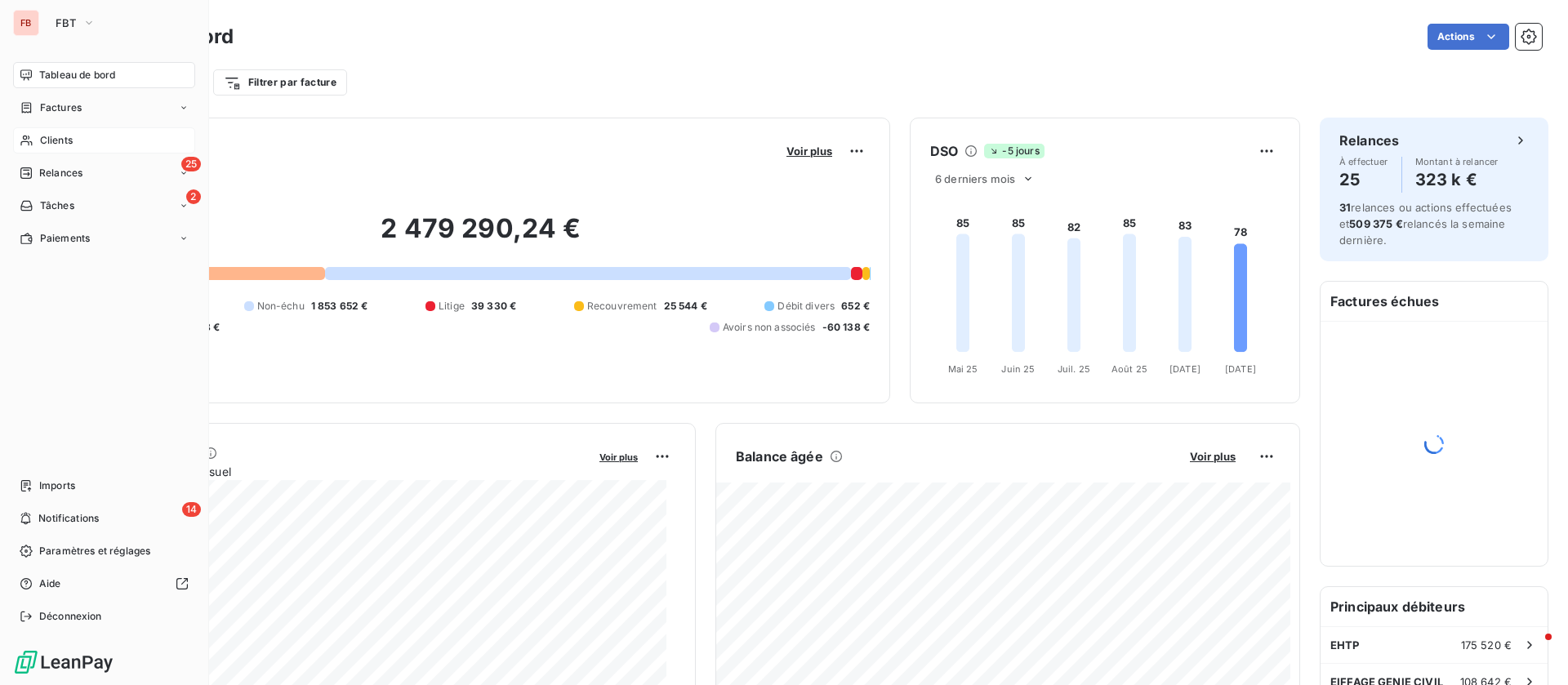
click at [36, 138] on div "Clients" at bounding box center [104, 140] width 183 height 26
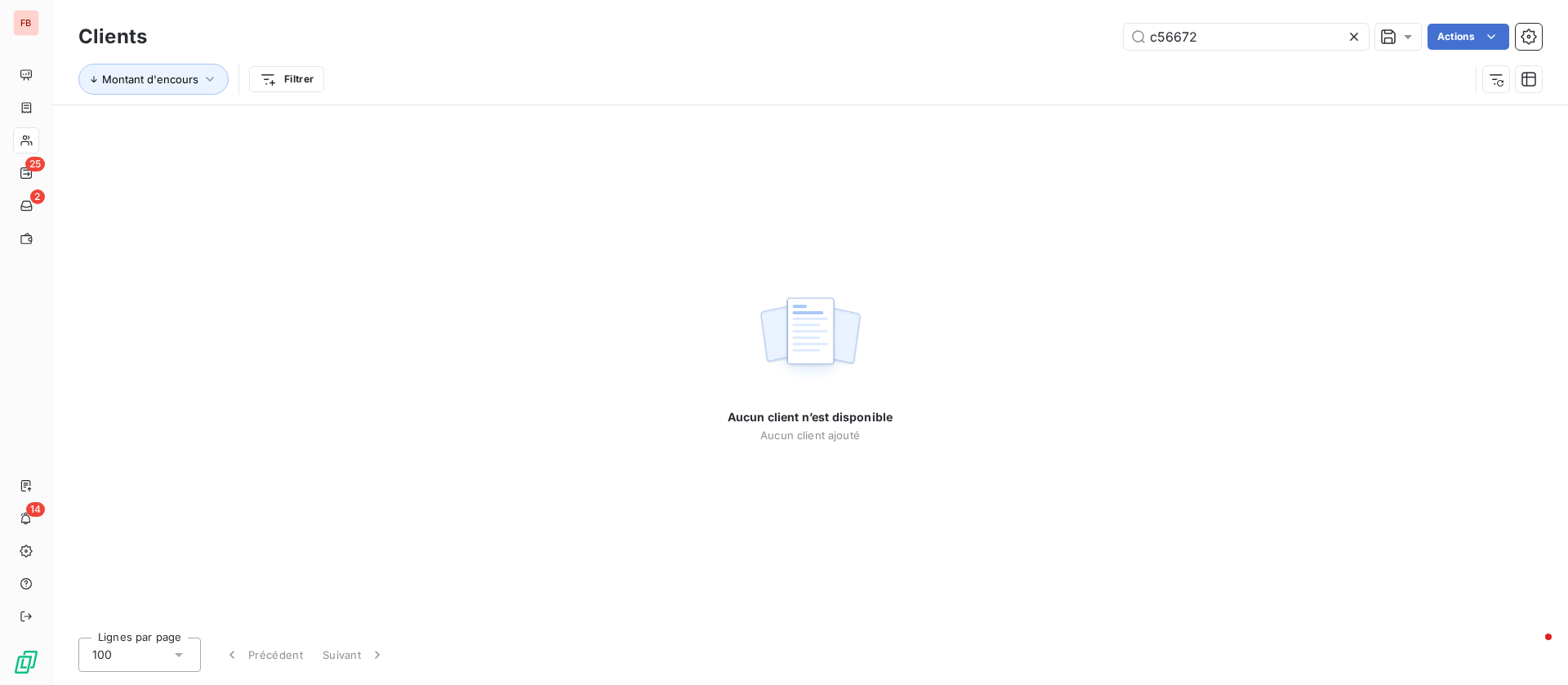
drag, startPoint x: 1277, startPoint y: 44, endPoint x: 972, endPoint y: 34, distance: 305.2
click at [969, 38] on div "c56672 Actions" at bounding box center [855, 36] width 1376 height 26
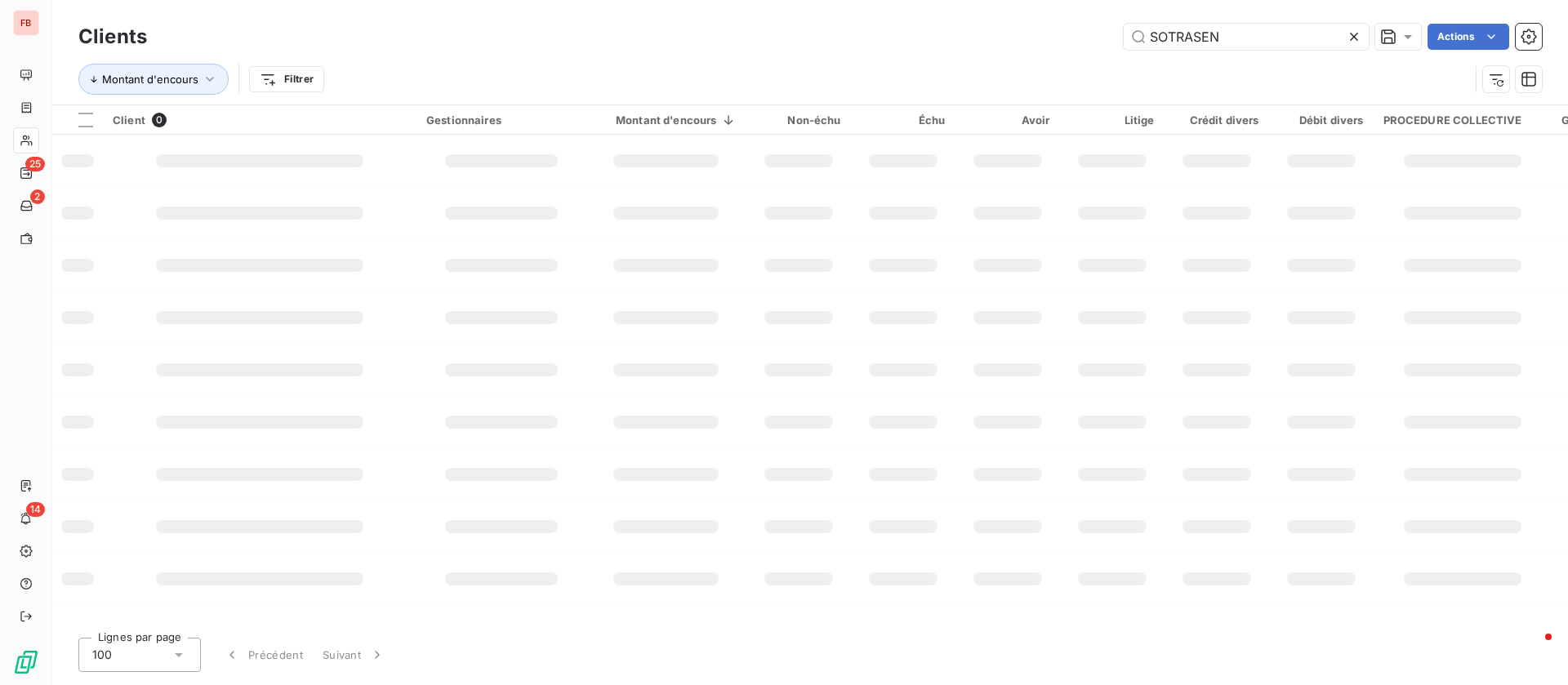
type input "SOTRASEN"
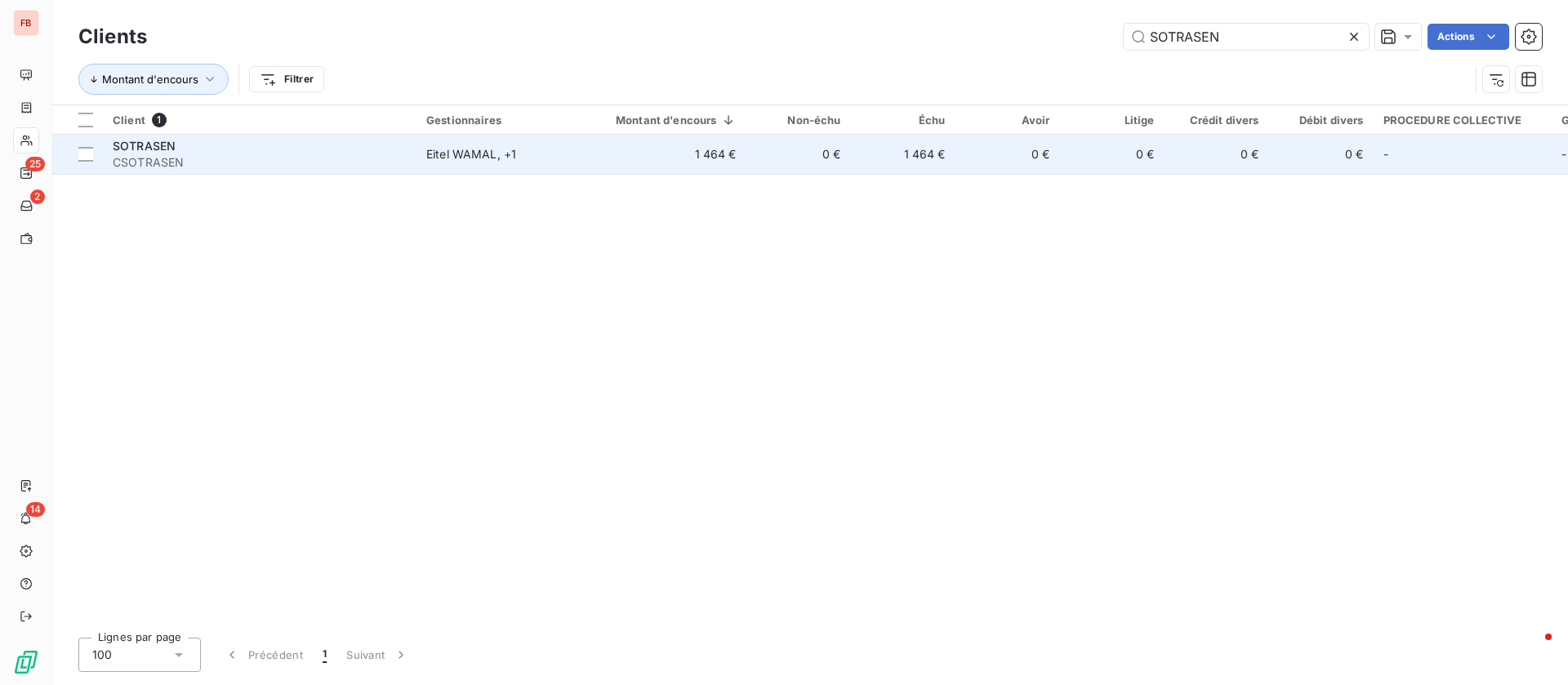
click at [590, 150] on td "1 464 €" at bounding box center [666, 154] width 160 height 39
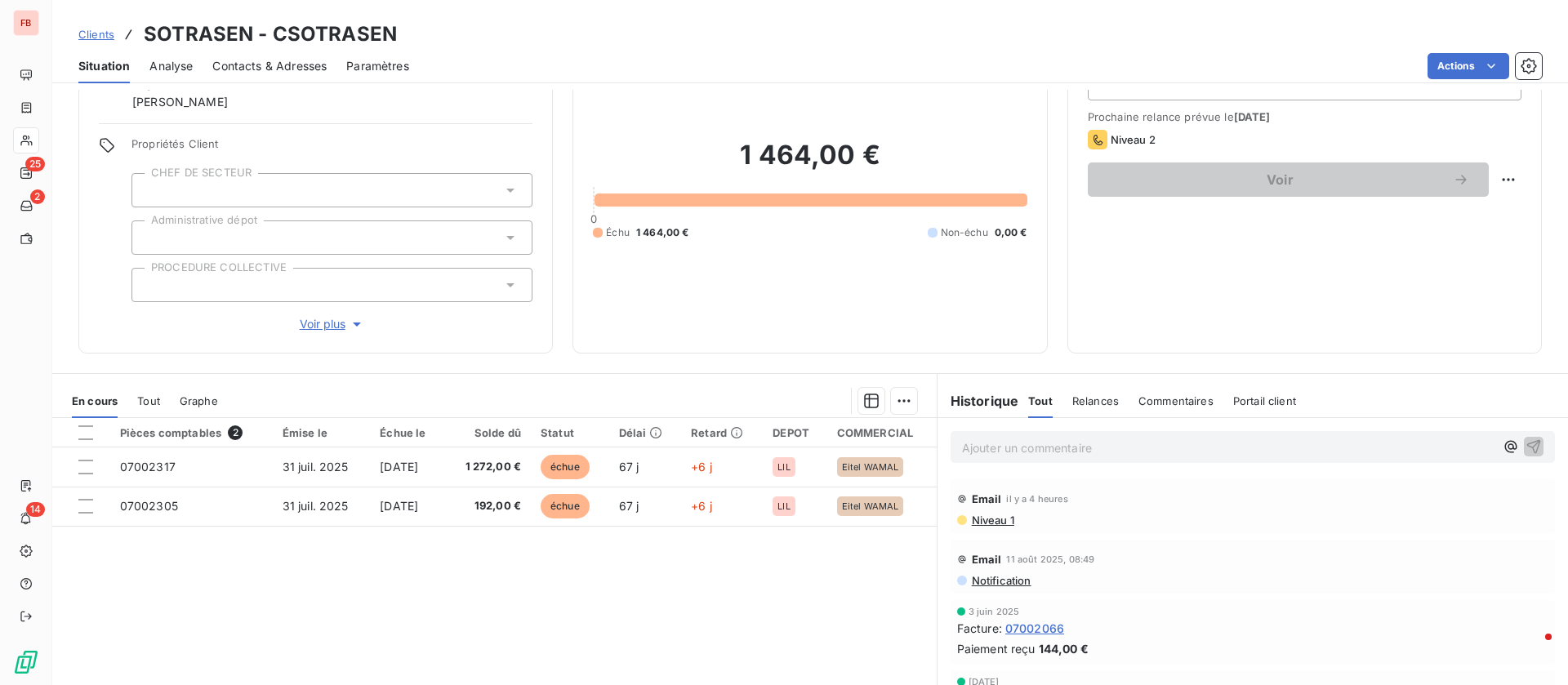
scroll to position [123, 0]
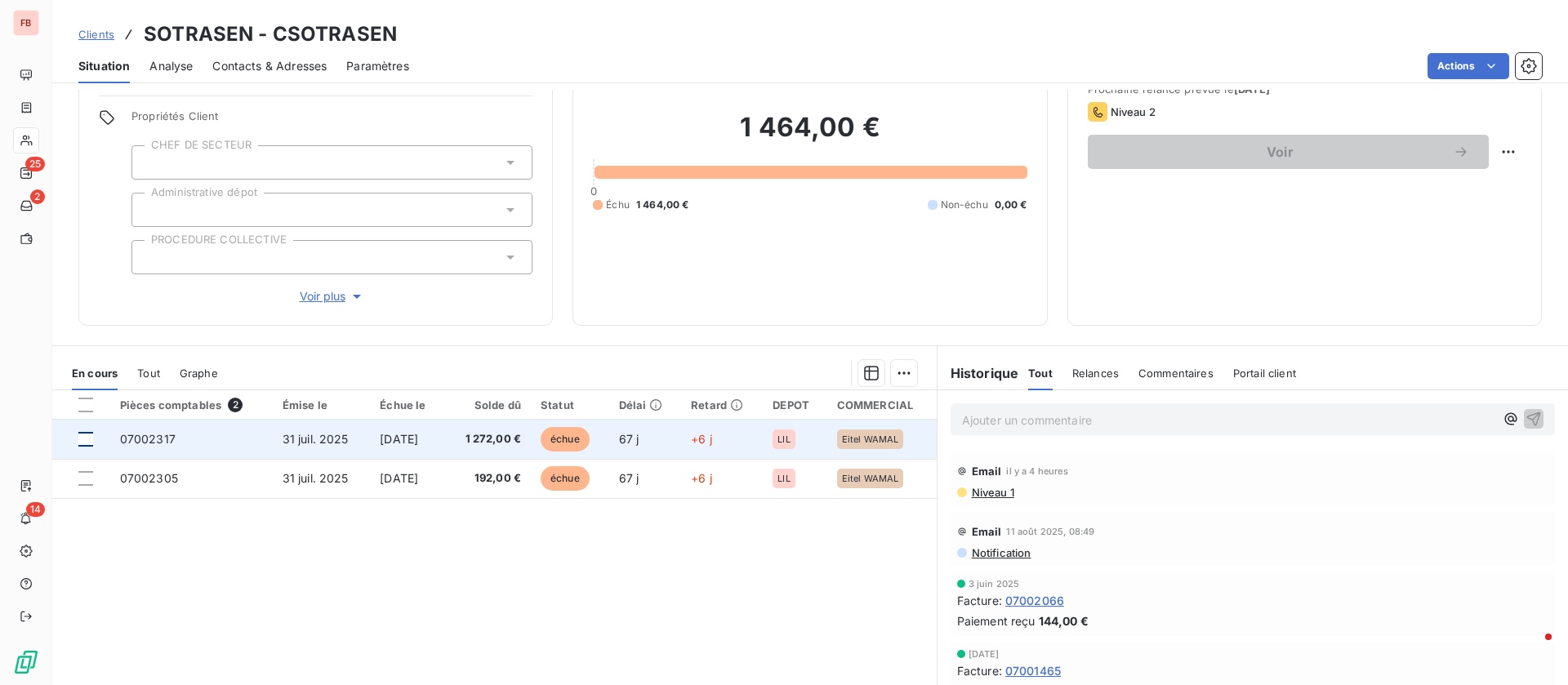
click at [84, 441] on div at bounding box center [86, 439] width 15 height 15
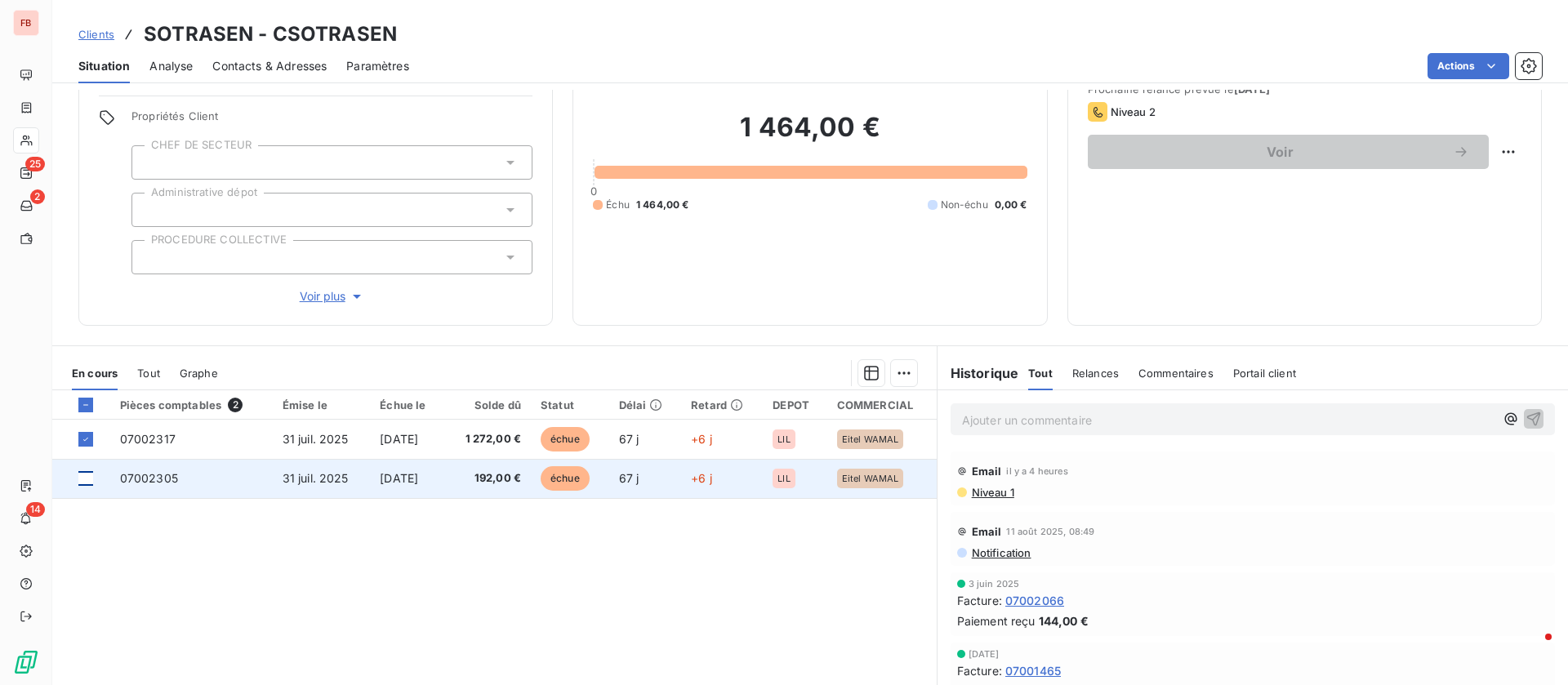
click at [93, 483] on div at bounding box center [89, 478] width 22 height 15
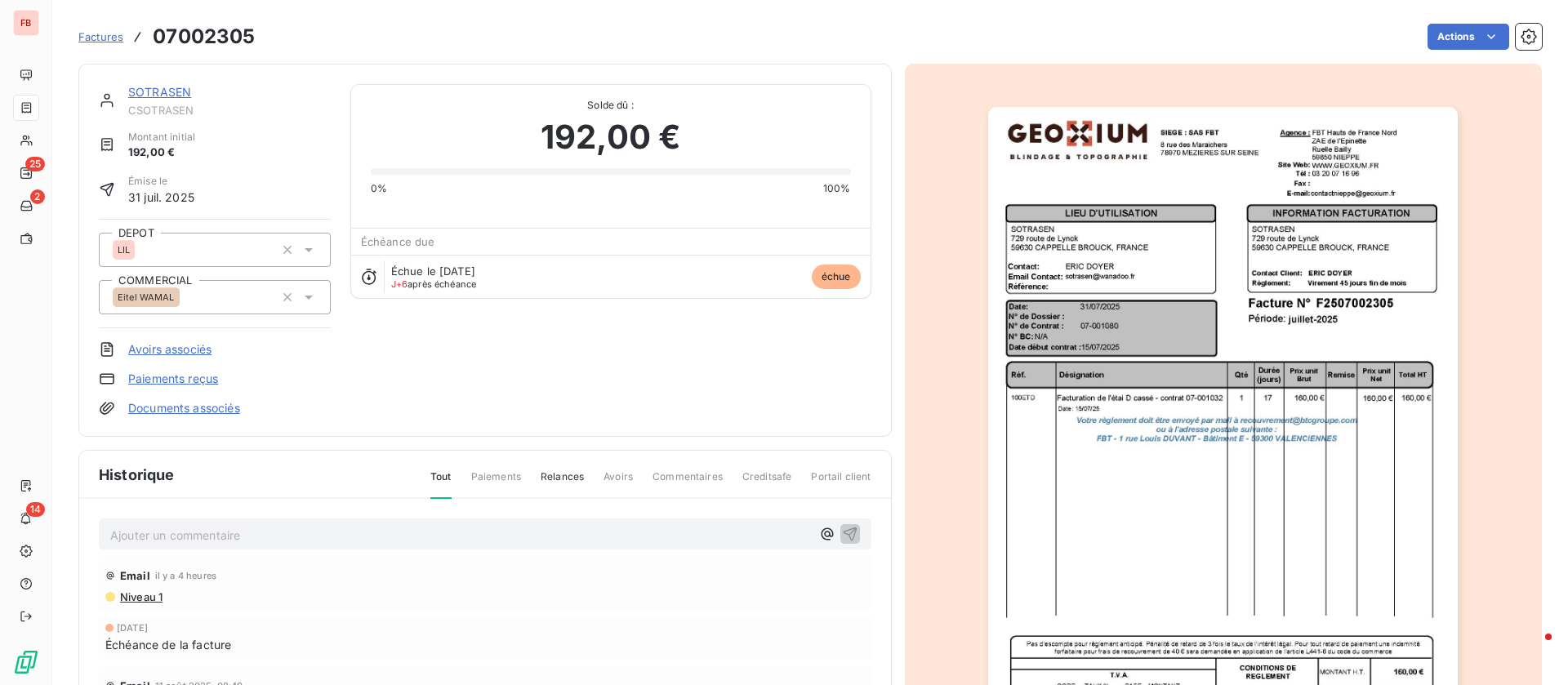
click at [170, 92] on link "SOTRASEN" at bounding box center [159, 92] width 63 height 14
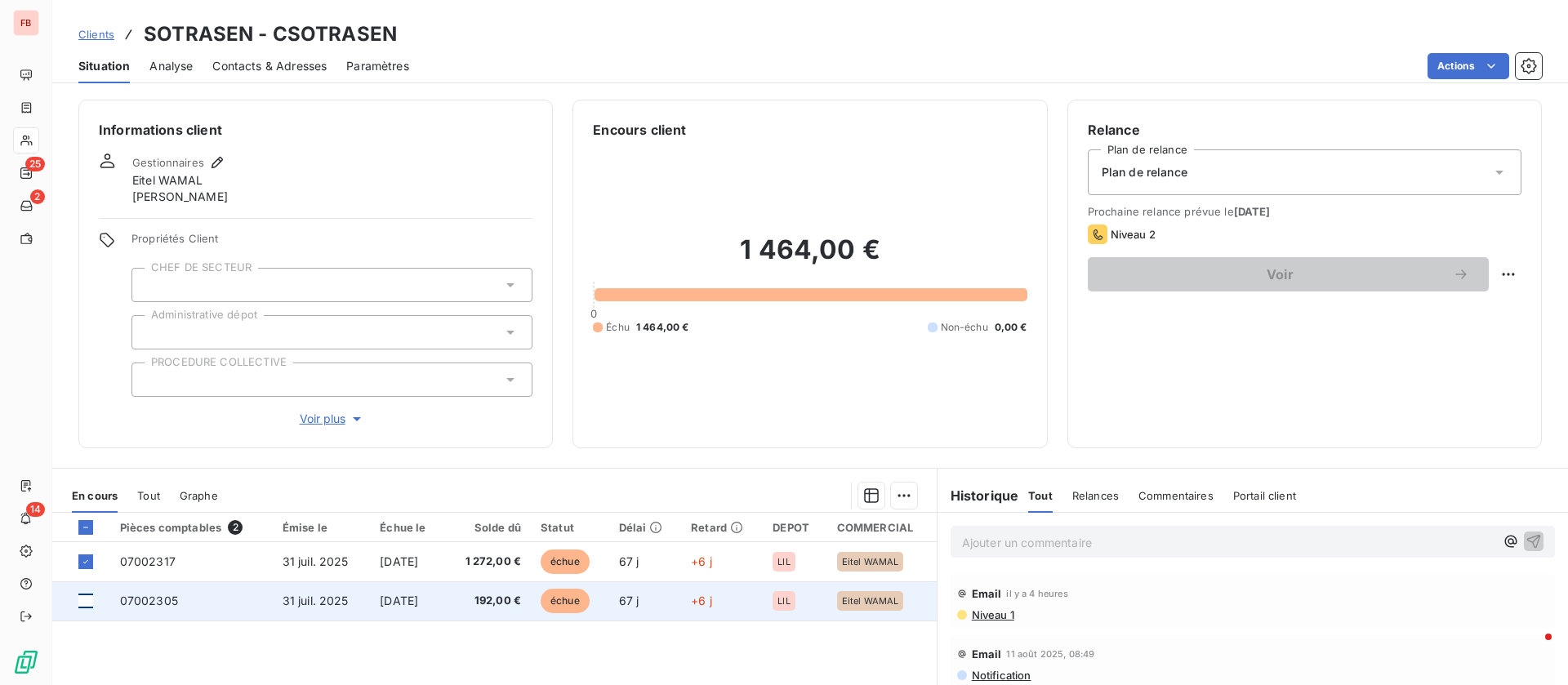
click at [82, 595] on div at bounding box center [86, 600] width 15 height 15
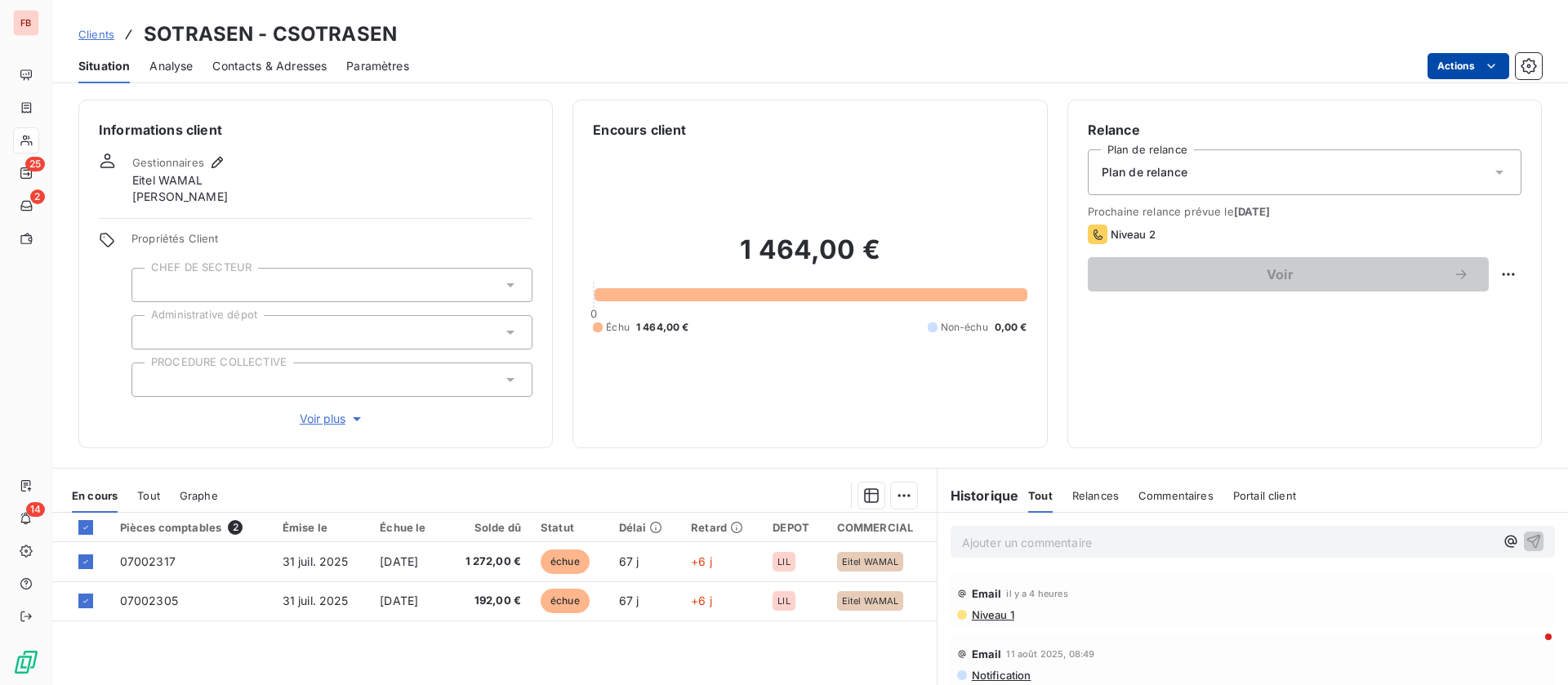
click at [1474, 71] on html "FB 25 2 14 Clients SOTRASEN - CSOTRASEN Situation Analyse Contacts & Adresses P…" at bounding box center [784, 342] width 1568 height 685
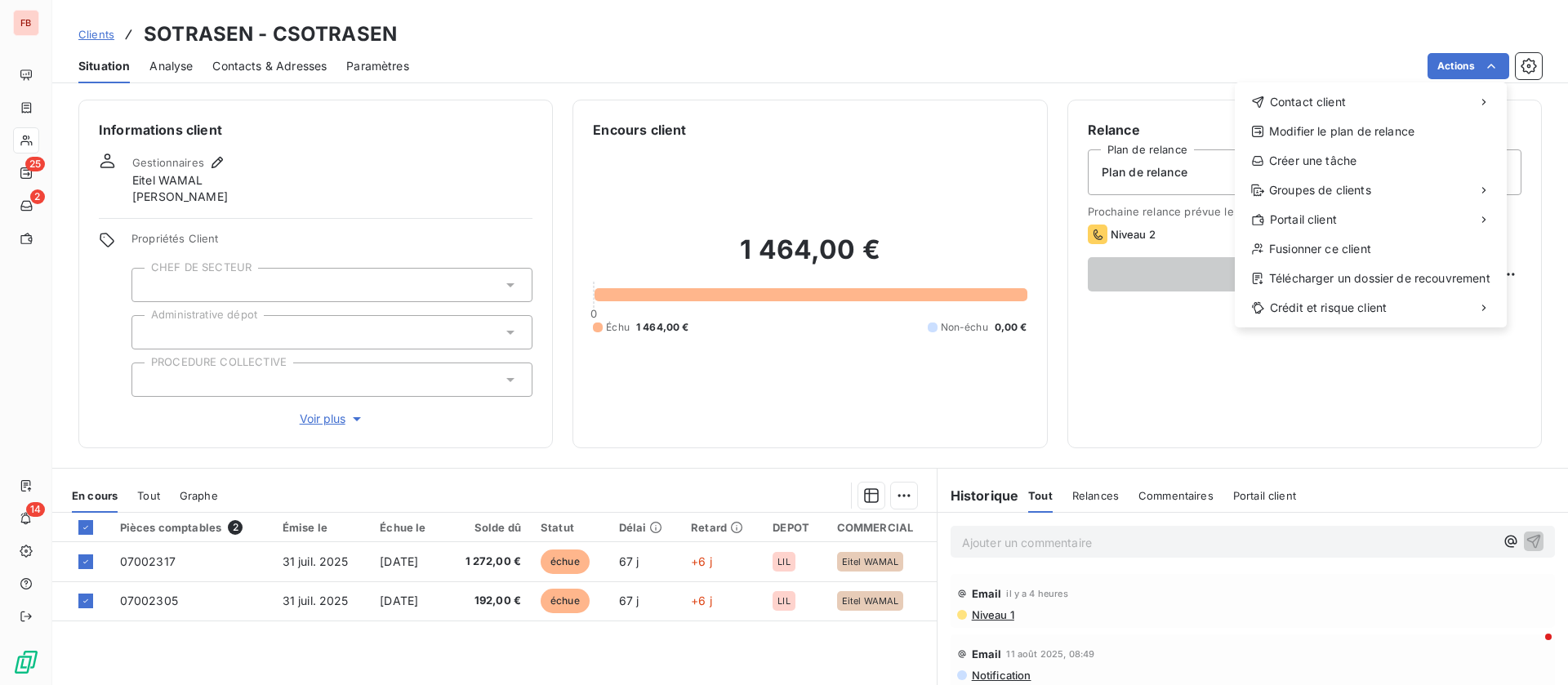
click at [882, 495] on html "FB 25 2 14 Clients SOTRASEN - CSOTRASEN Situation Analyse Contacts & Adresses P…" at bounding box center [784, 342] width 1568 height 685
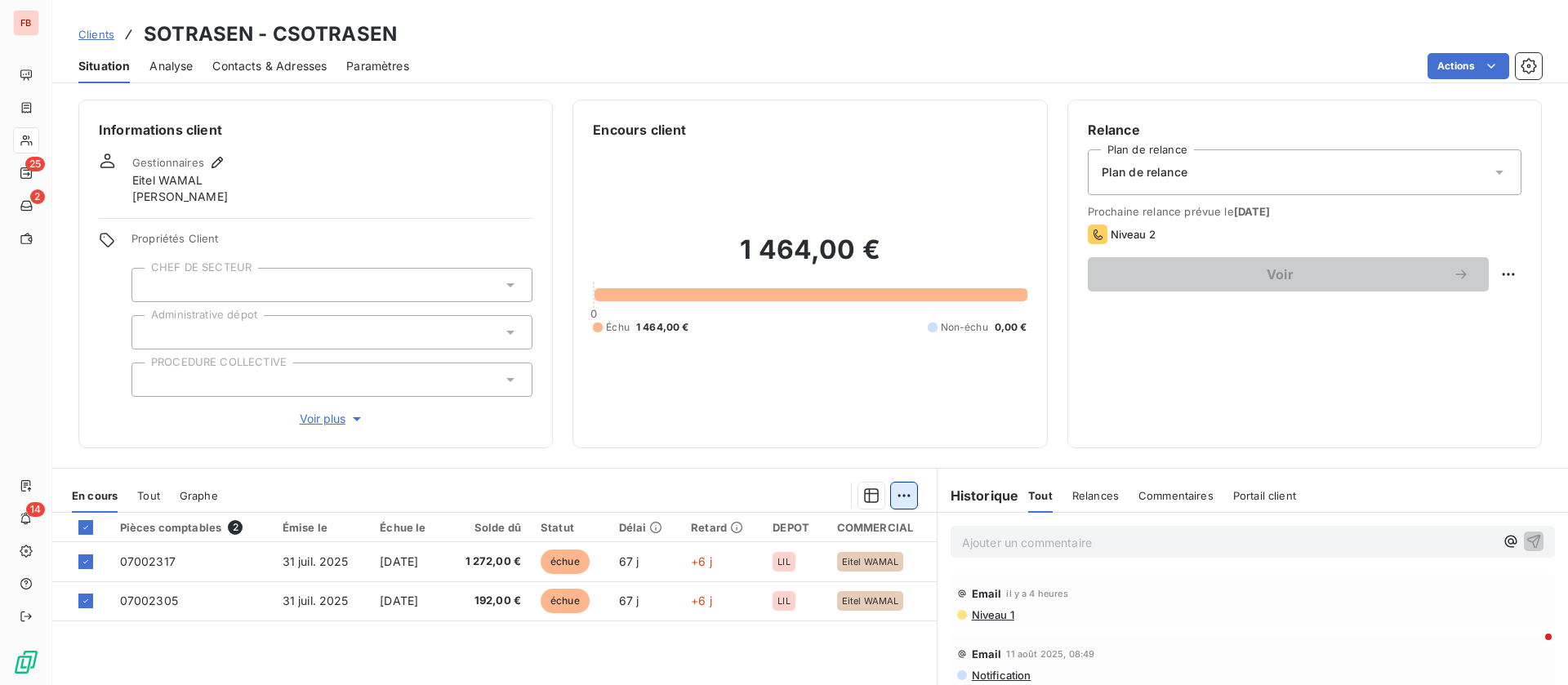
click at [888, 498] on html "FB 25 2 14 Clients SOTRASEN - CSOTRASEN Situation Analyse Contacts & Adresses P…" at bounding box center [784, 342] width 1568 height 685
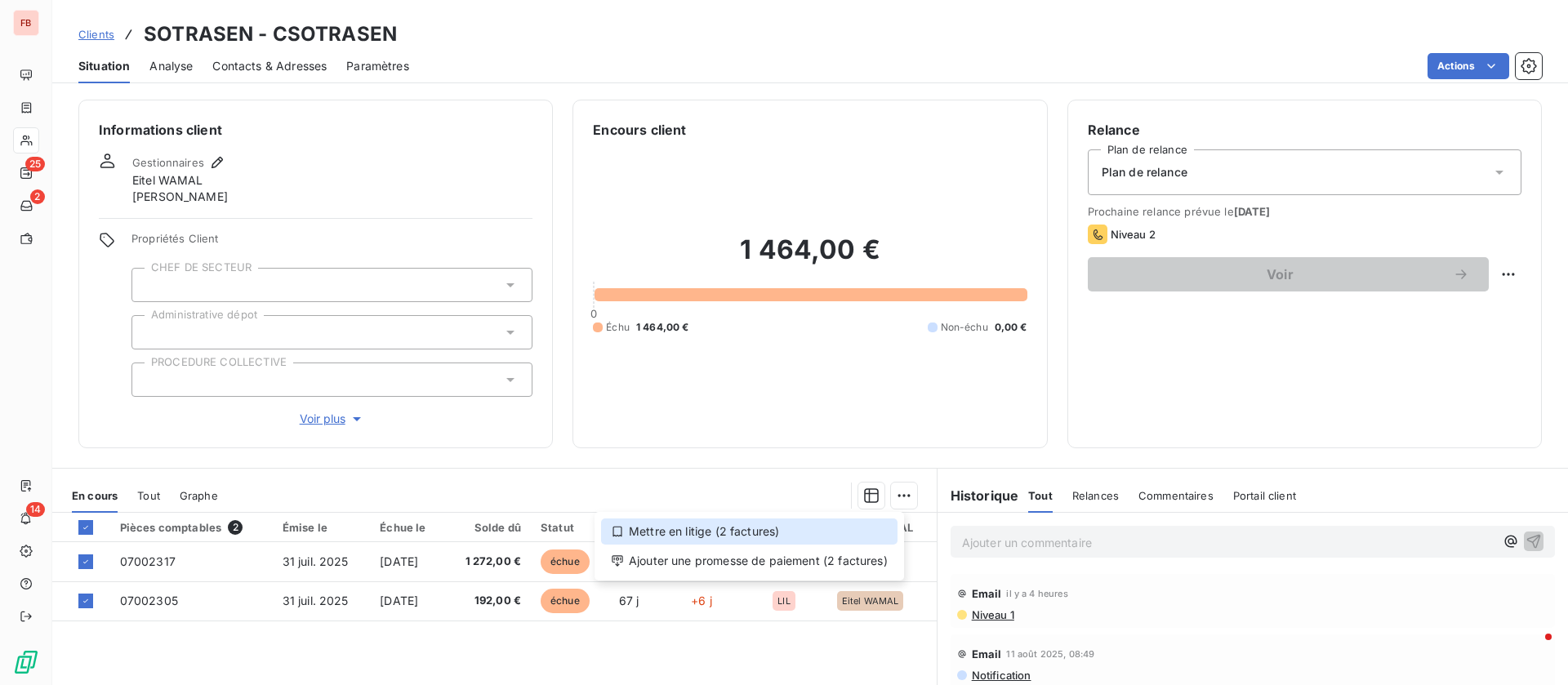
click at [722, 520] on div "Mettre en litige (2 factures)" at bounding box center [749, 531] width 297 height 26
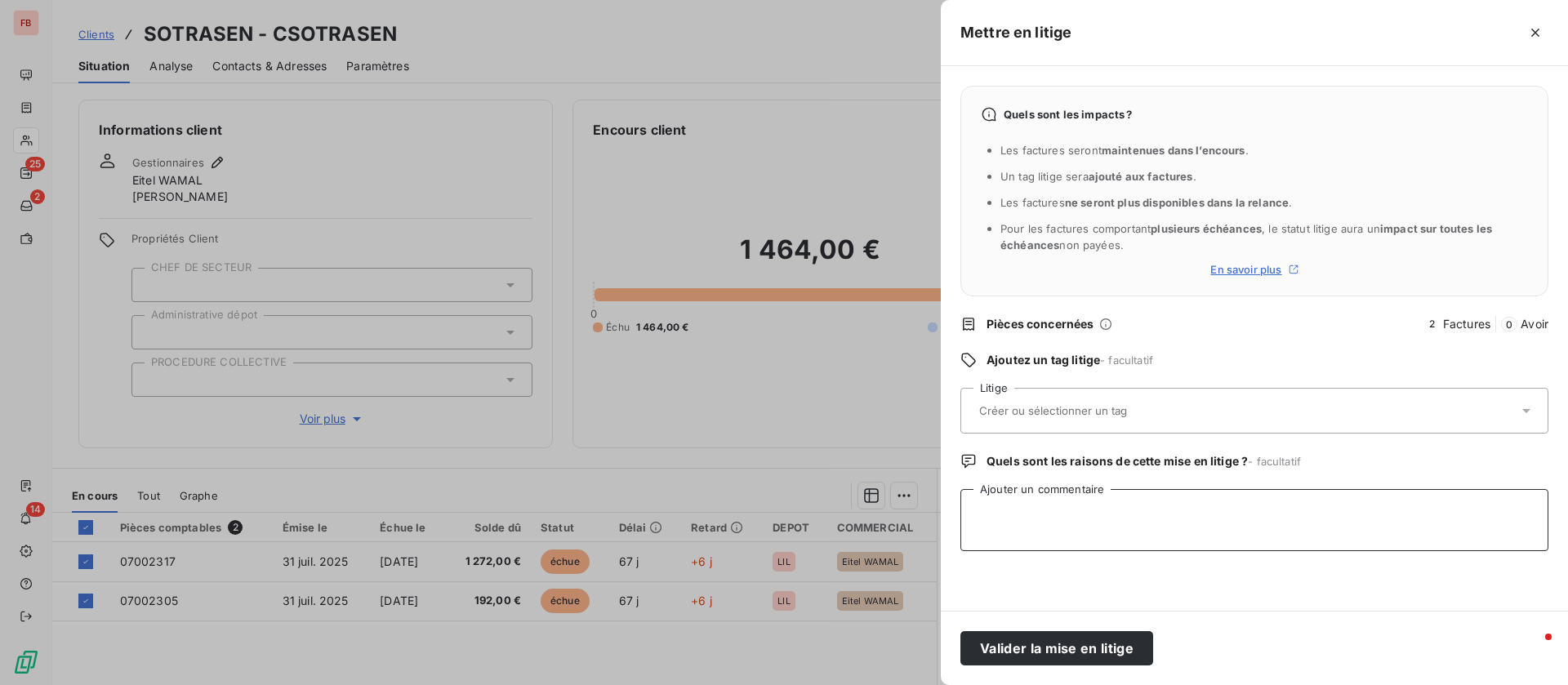
click at [1083, 511] on textarea "Ajouter un commentaire" at bounding box center [1255, 520] width 588 height 62
paste textarea "Bonjour, Nous sommes toujours dans l’attente de votre avoir, [PERSON_NAME] a vu…"
type textarea "Bonjour, Nous sommes toujours dans l’attente de votre avoir, [PERSON_NAME] a vu…"
click at [1050, 643] on button "Valider la mise en litige" at bounding box center [1057, 649] width 193 height 35
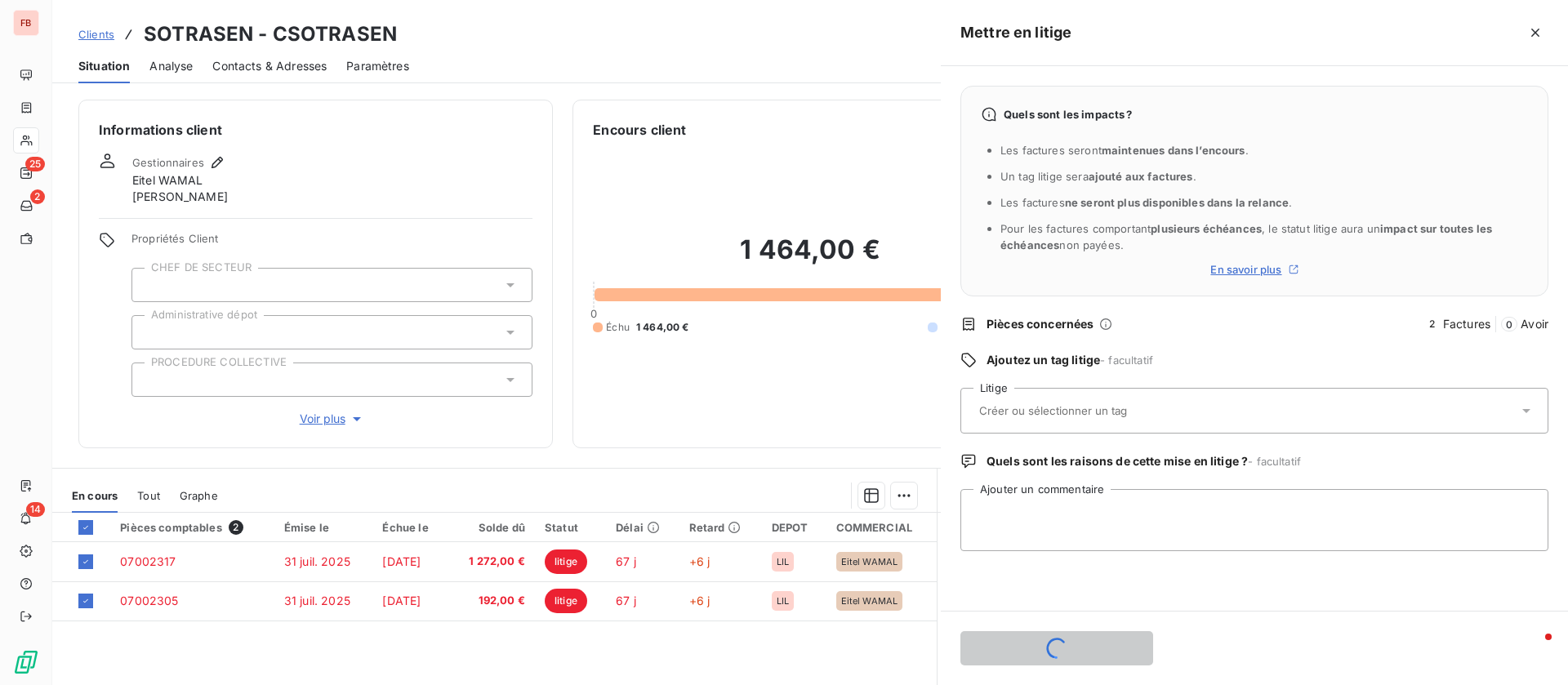
scroll to position [0, 0]
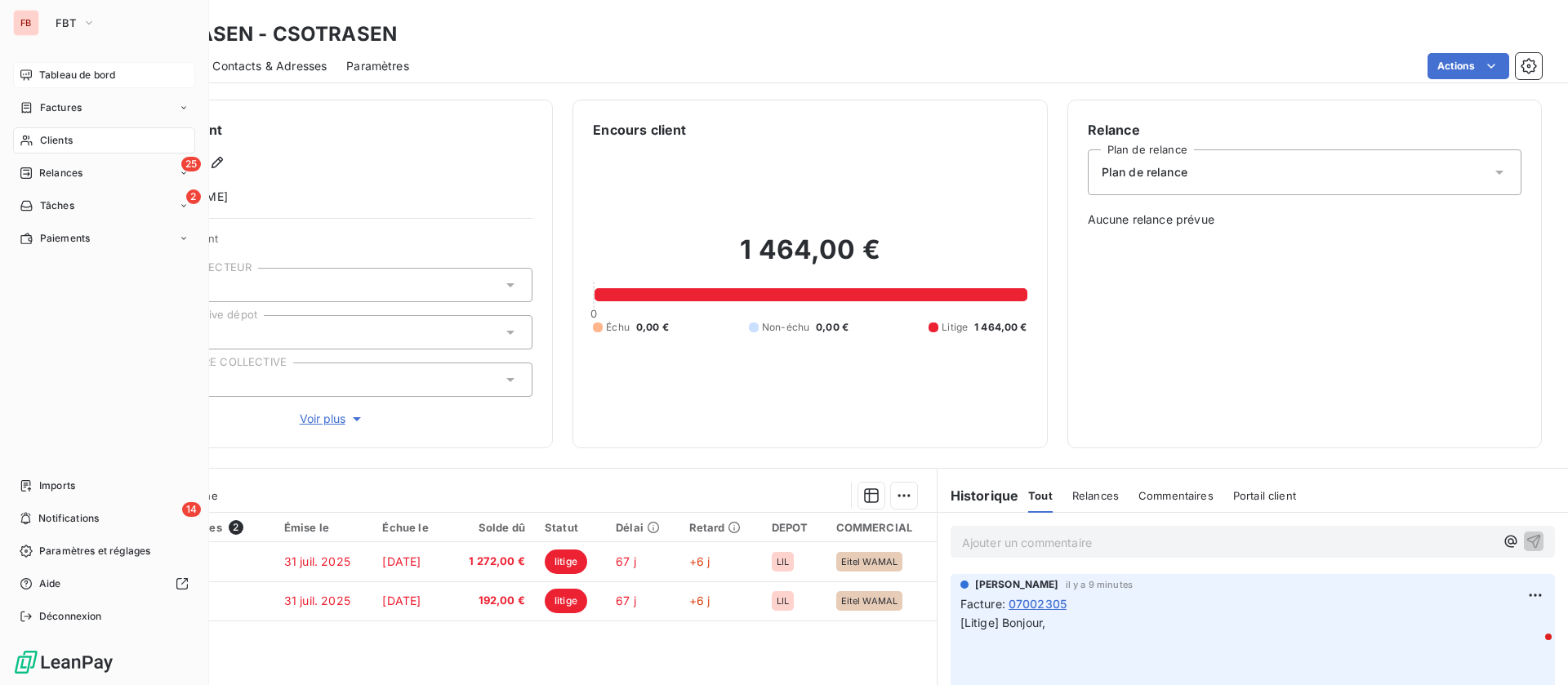
click at [35, 74] on div "Tableau de bord" at bounding box center [104, 75] width 183 height 26
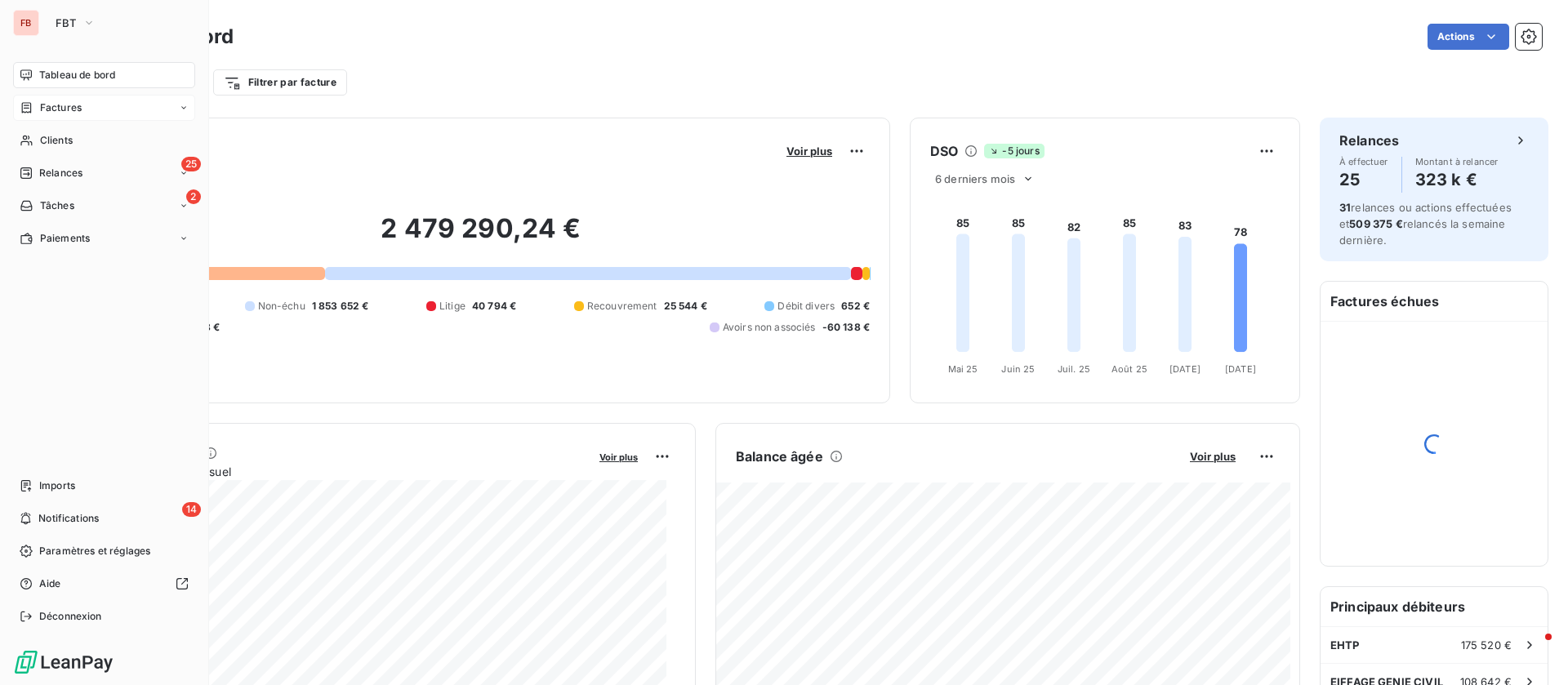
click at [47, 107] on span "Factures" at bounding box center [61, 107] width 42 height 15
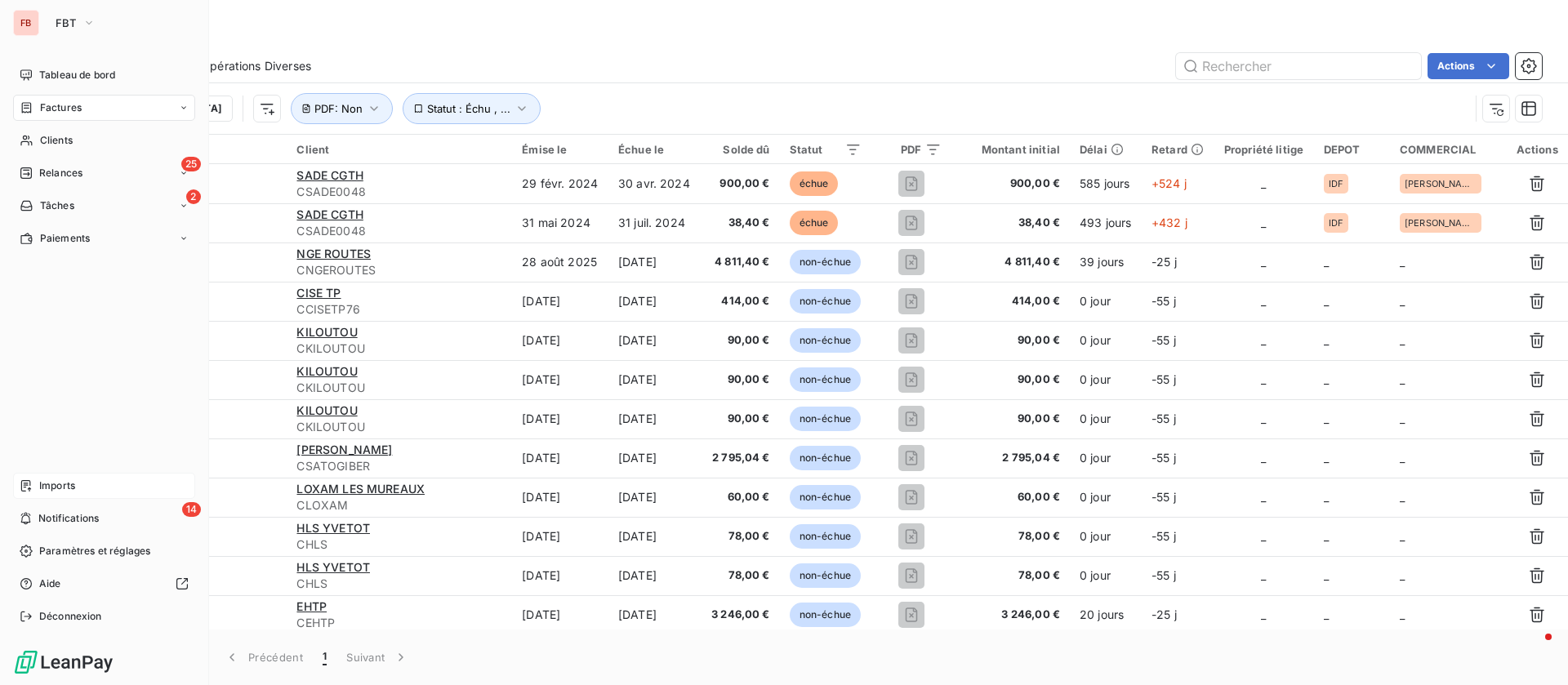
click at [63, 485] on span "Imports" at bounding box center [57, 485] width 36 height 15
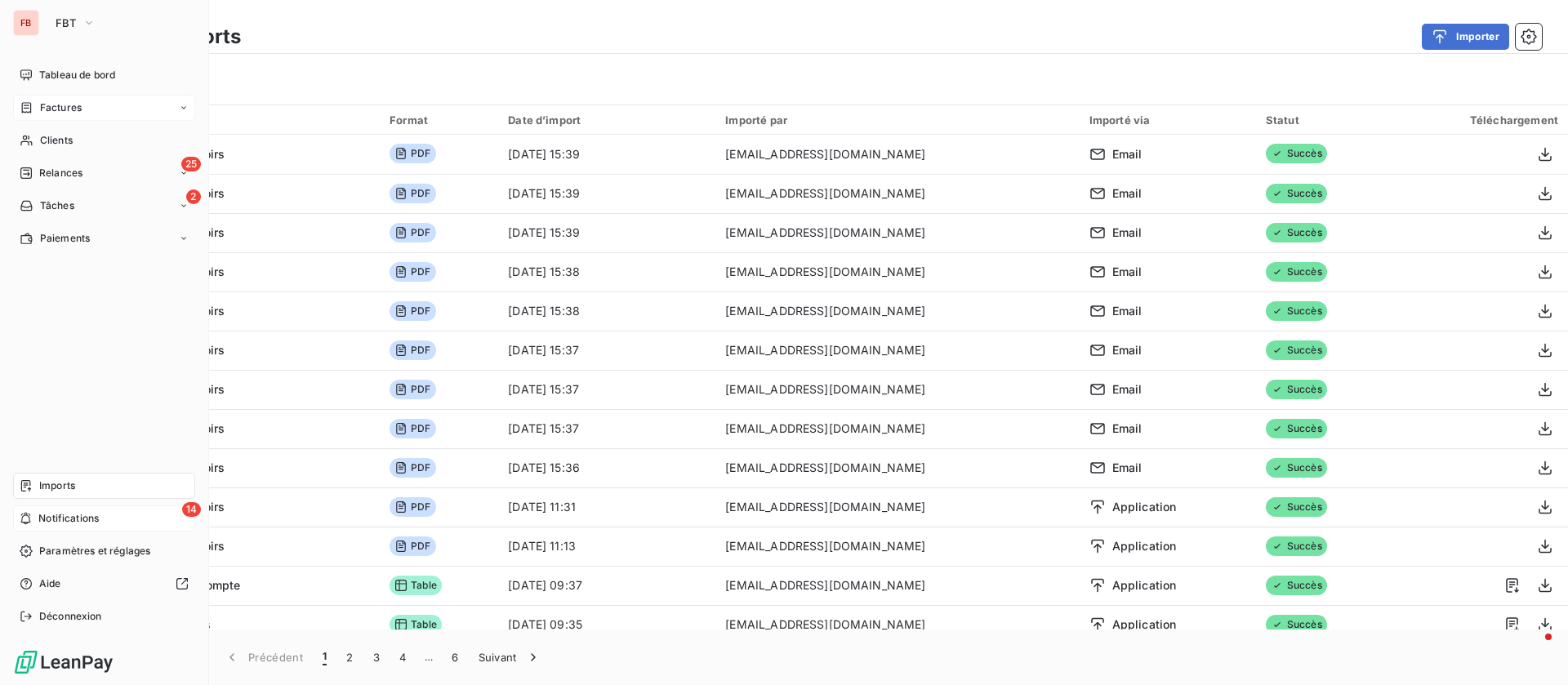
click at [65, 517] on span "Notifications" at bounding box center [68, 518] width 61 height 15
click at [69, 110] on span "Factures" at bounding box center [61, 107] width 42 height 15
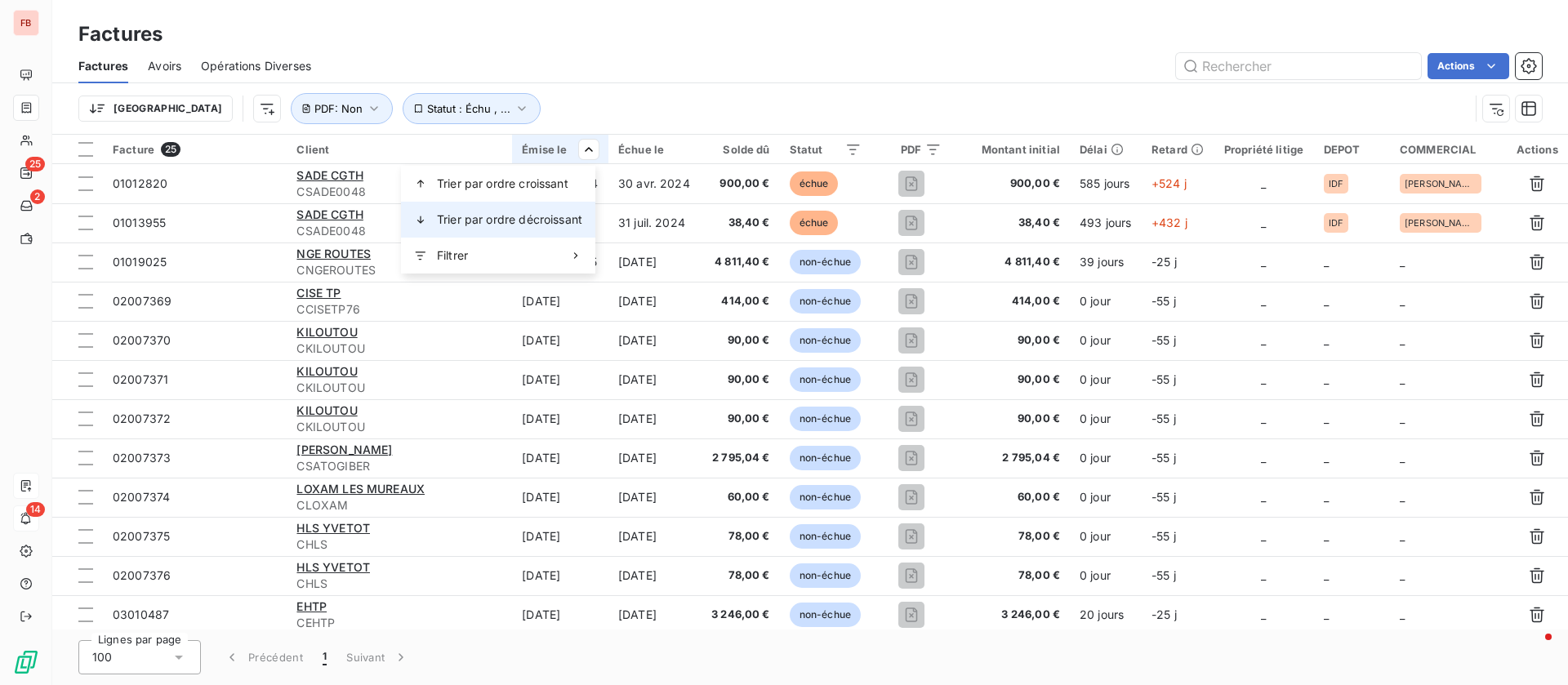
click at [519, 214] on span "Trier par ordre décroissant" at bounding box center [510, 219] width 145 height 16
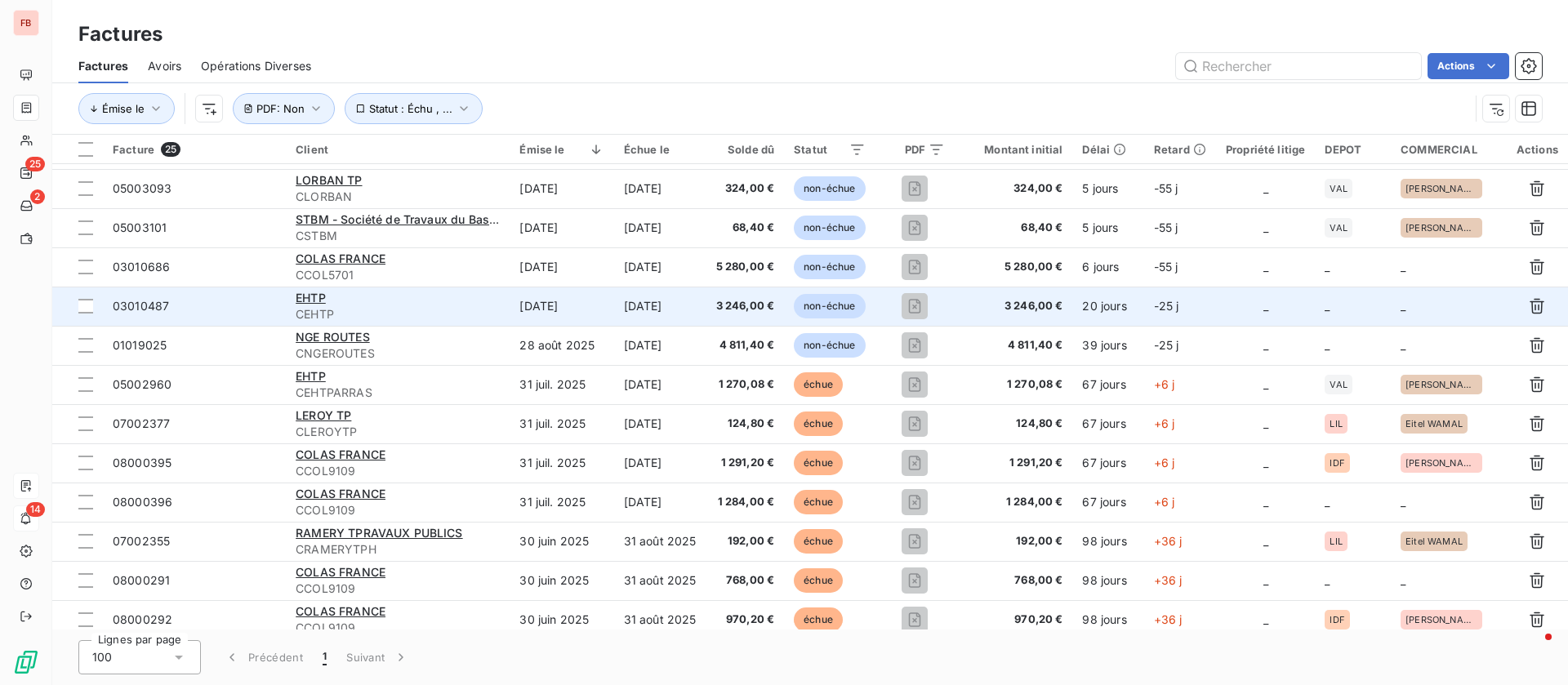
scroll to position [522, 0]
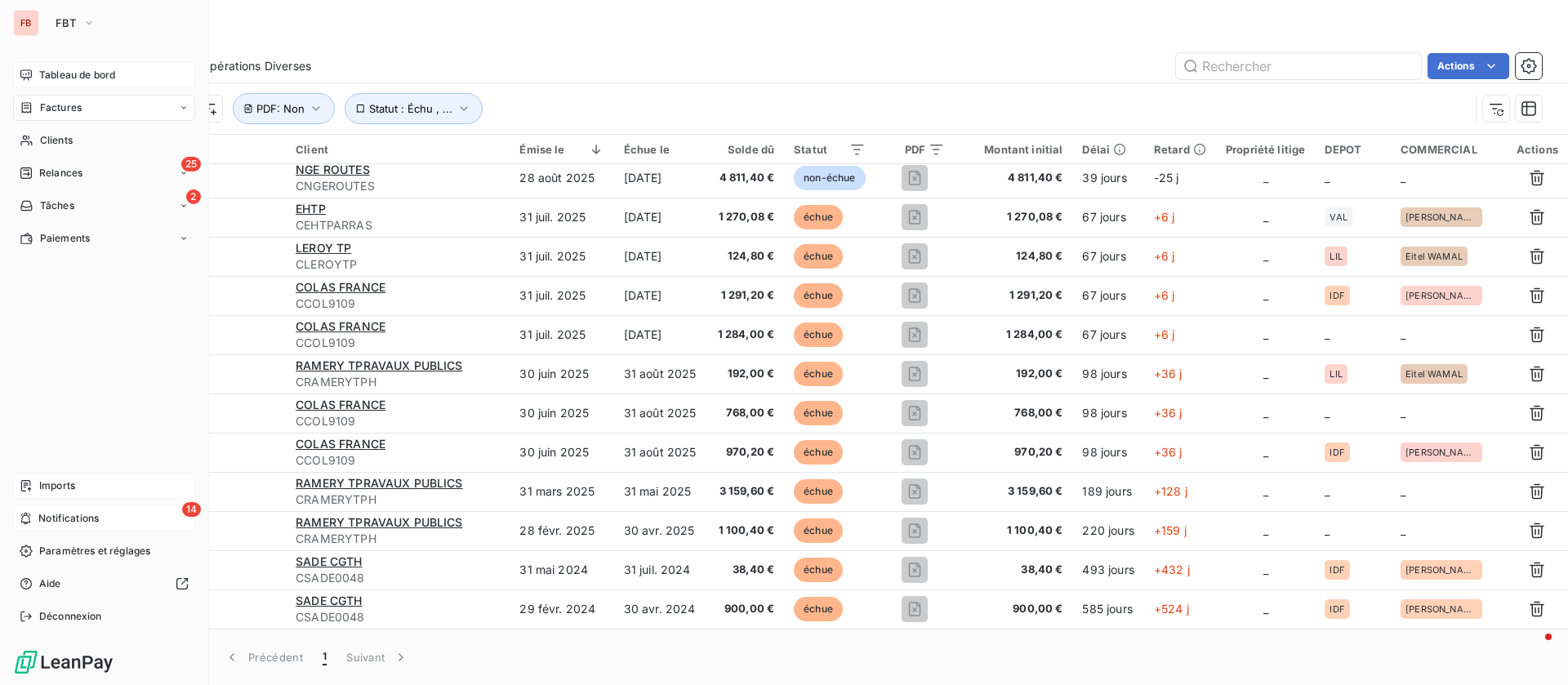
click at [45, 68] on span "Tableau de bord" at bounding box center [77, 74] width 76 height 15
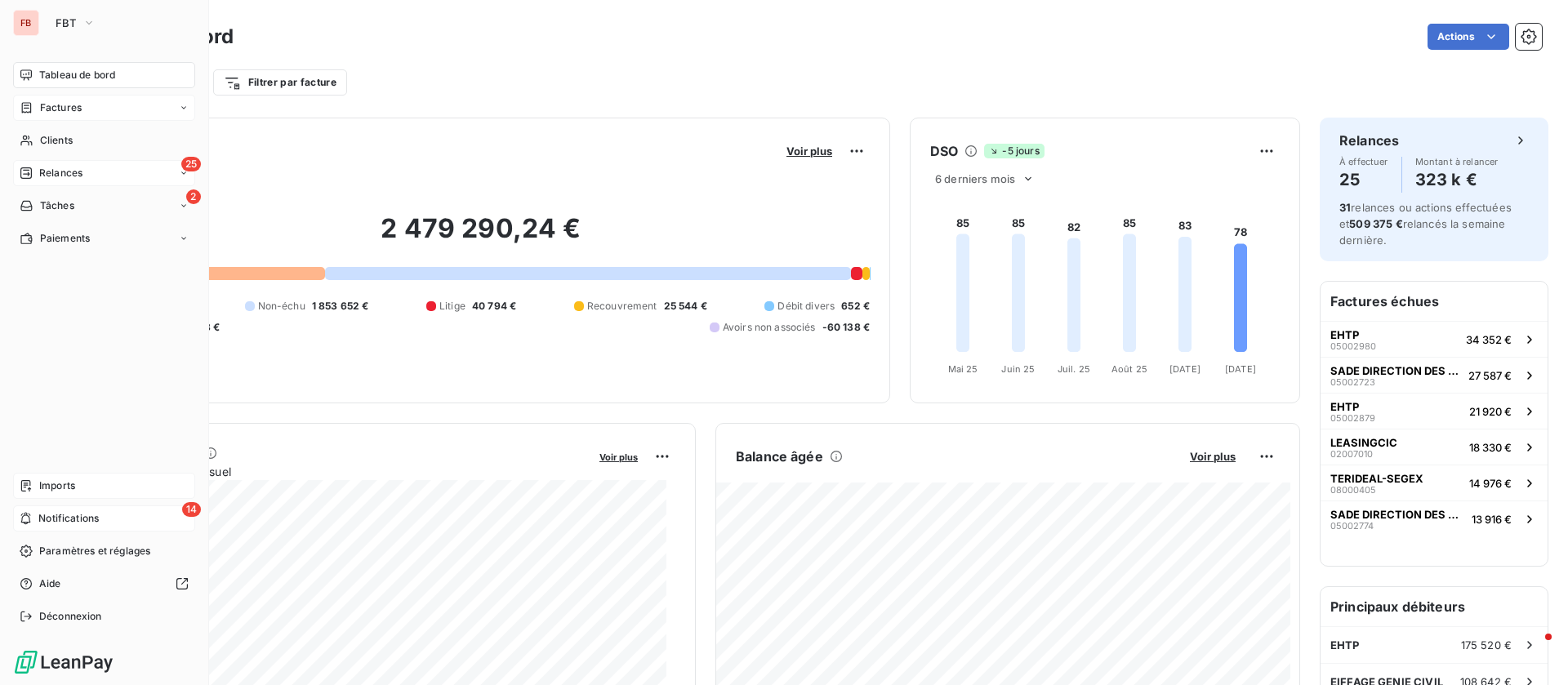
click at [39, 171] on span "Relances" at bounding box center [61, 173] width 43 height 15
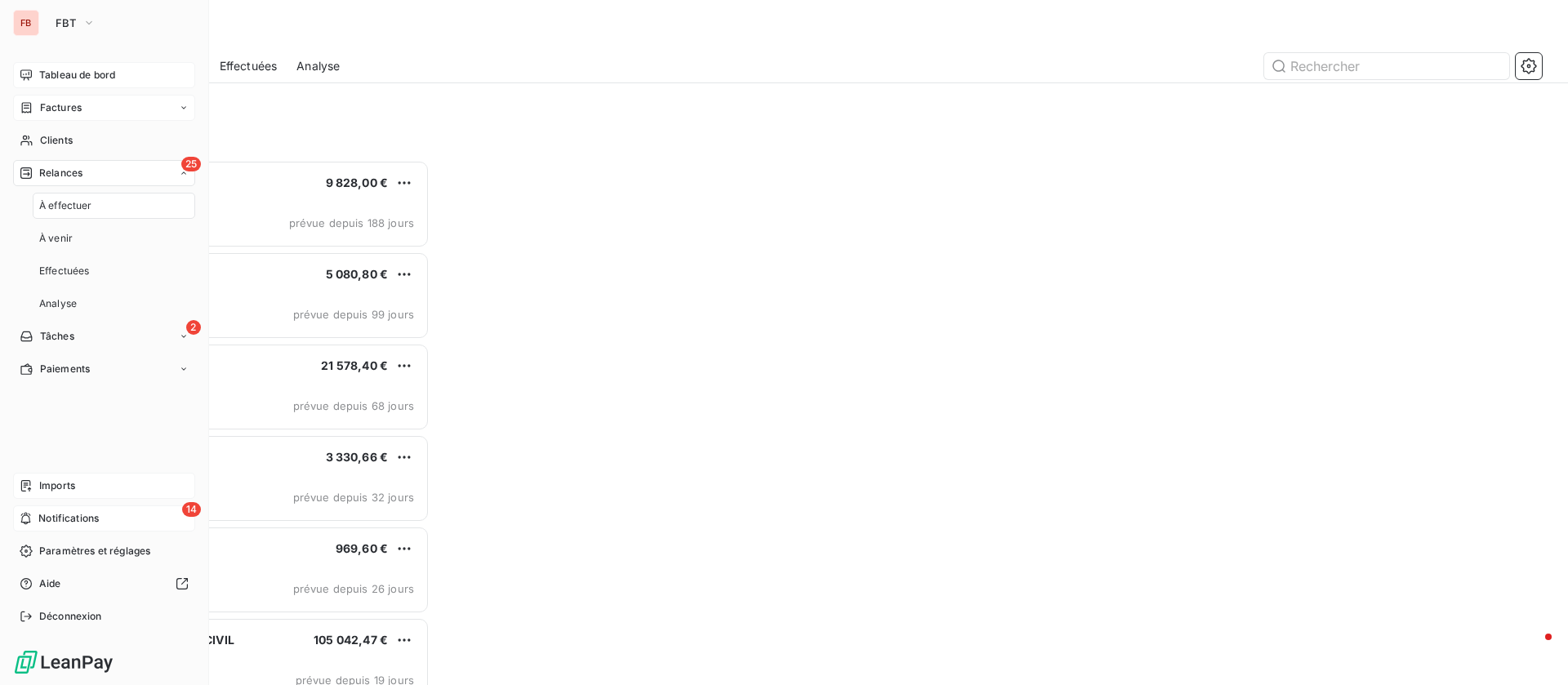
scroll to position [506, 332]
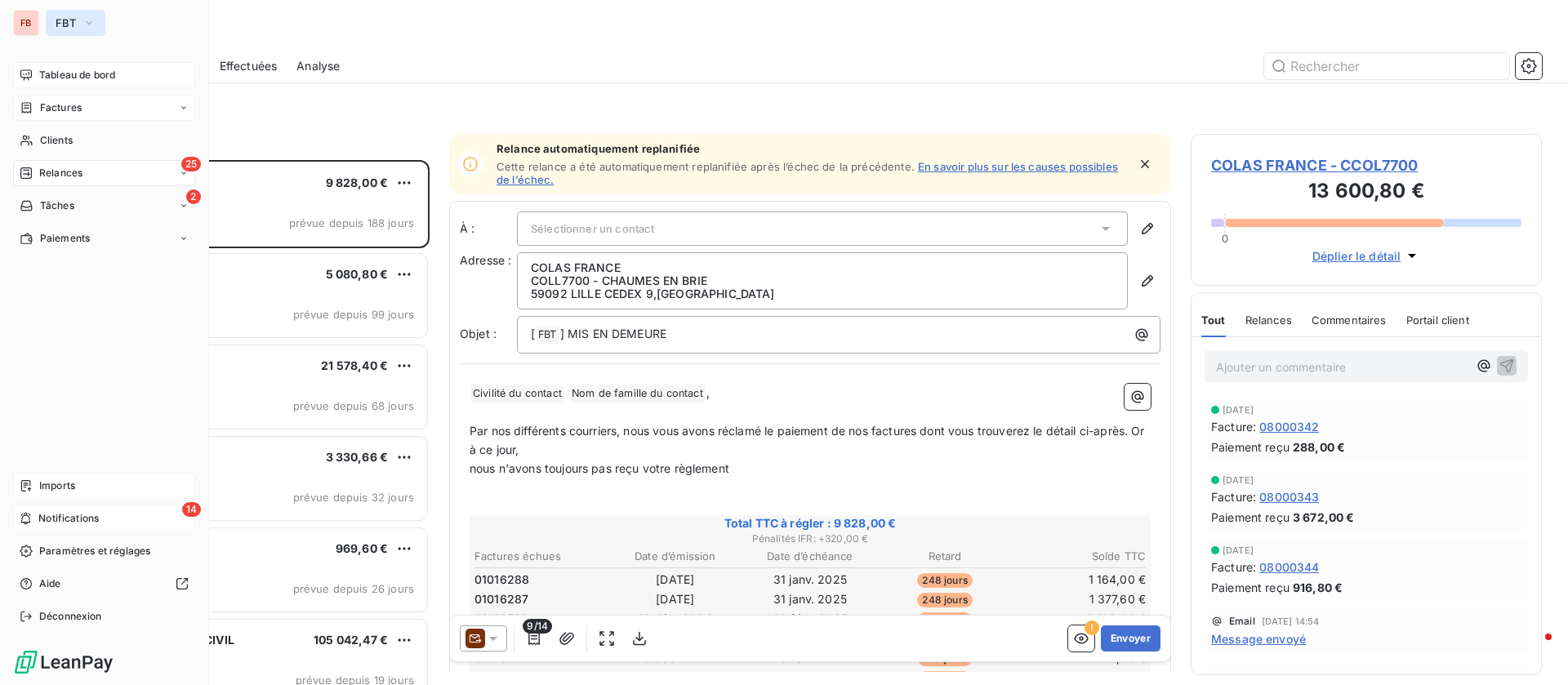
click at [97, 23] on button "FBT" at bounding box center [75, 22] width 60 height 26
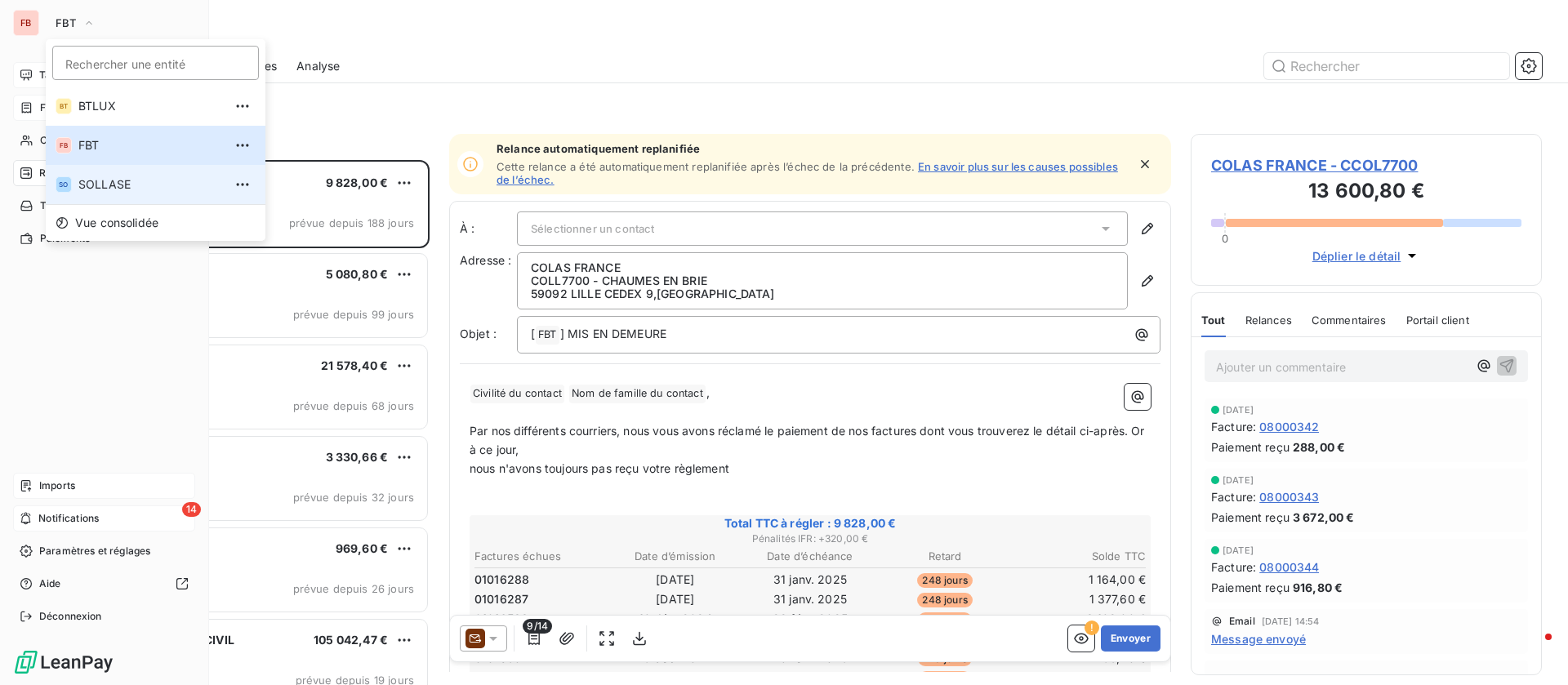
click at [138, 181] on span "SOLLASE" at bounding box center [151, 184] width 145 height 16
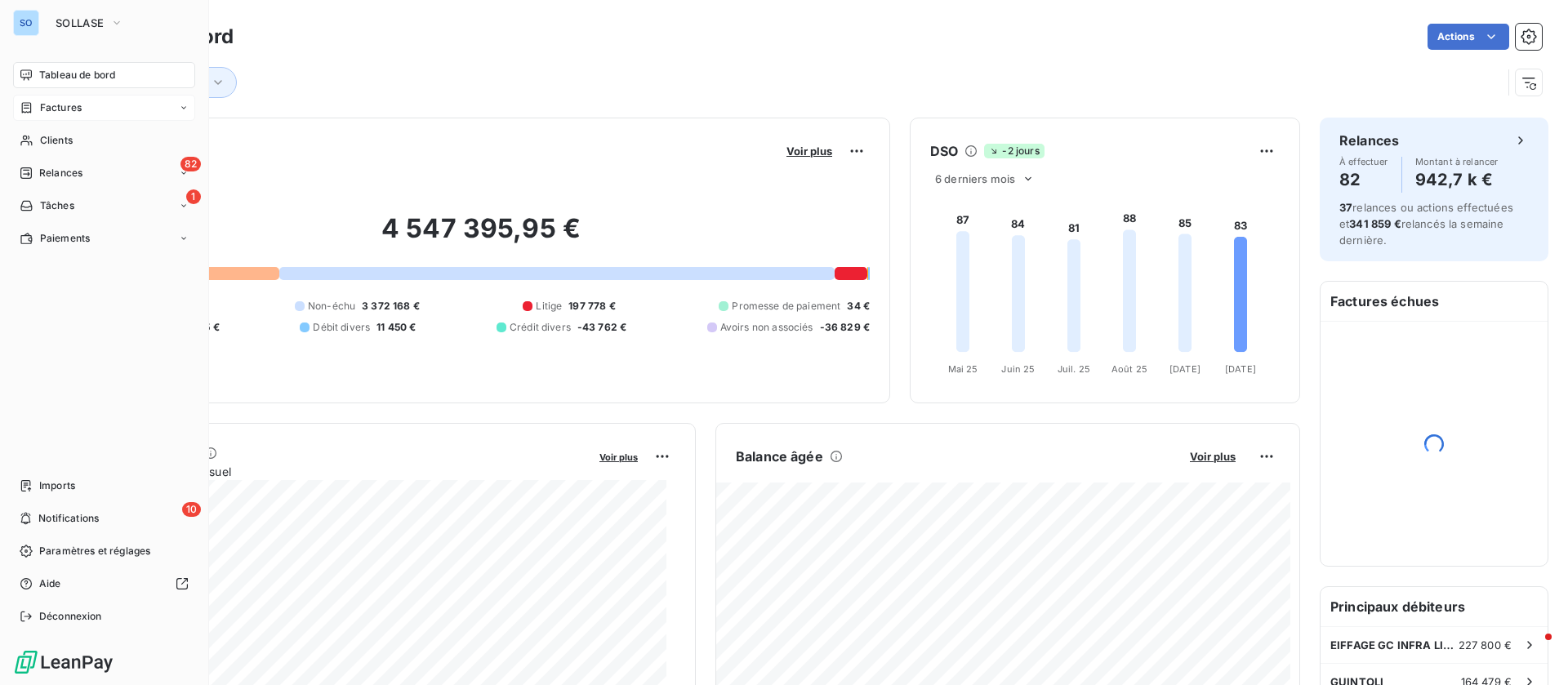
click at [88, 105] on div "Factures" at bounding box center [104, 107] width 183 height 26
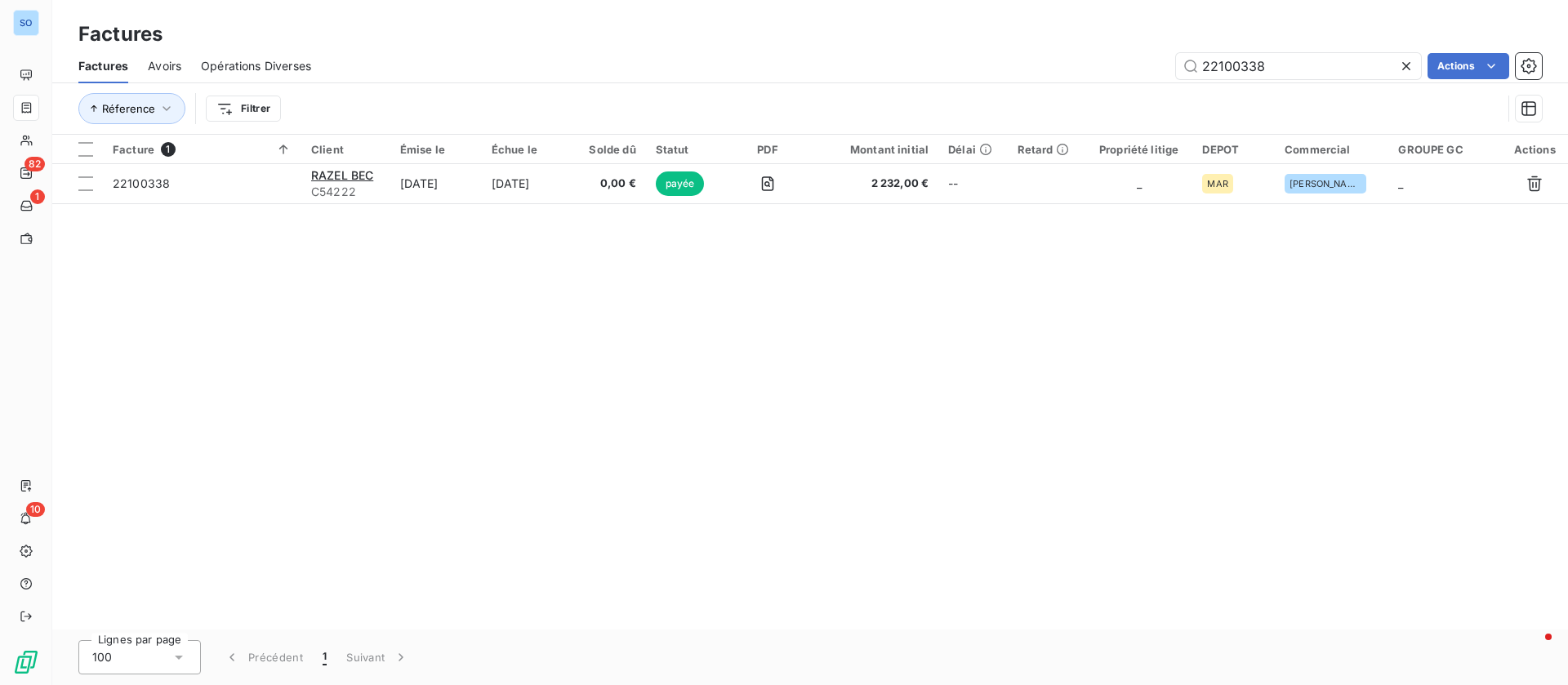
drag, startPoint x: 1294, startPoint y: 69, endPoint x: 1056, endPoint y: 67, distance: 238.0
click at [1057, 66] on div "22100338 Actions" at bounding box center [936, 66] width 1211 height 26
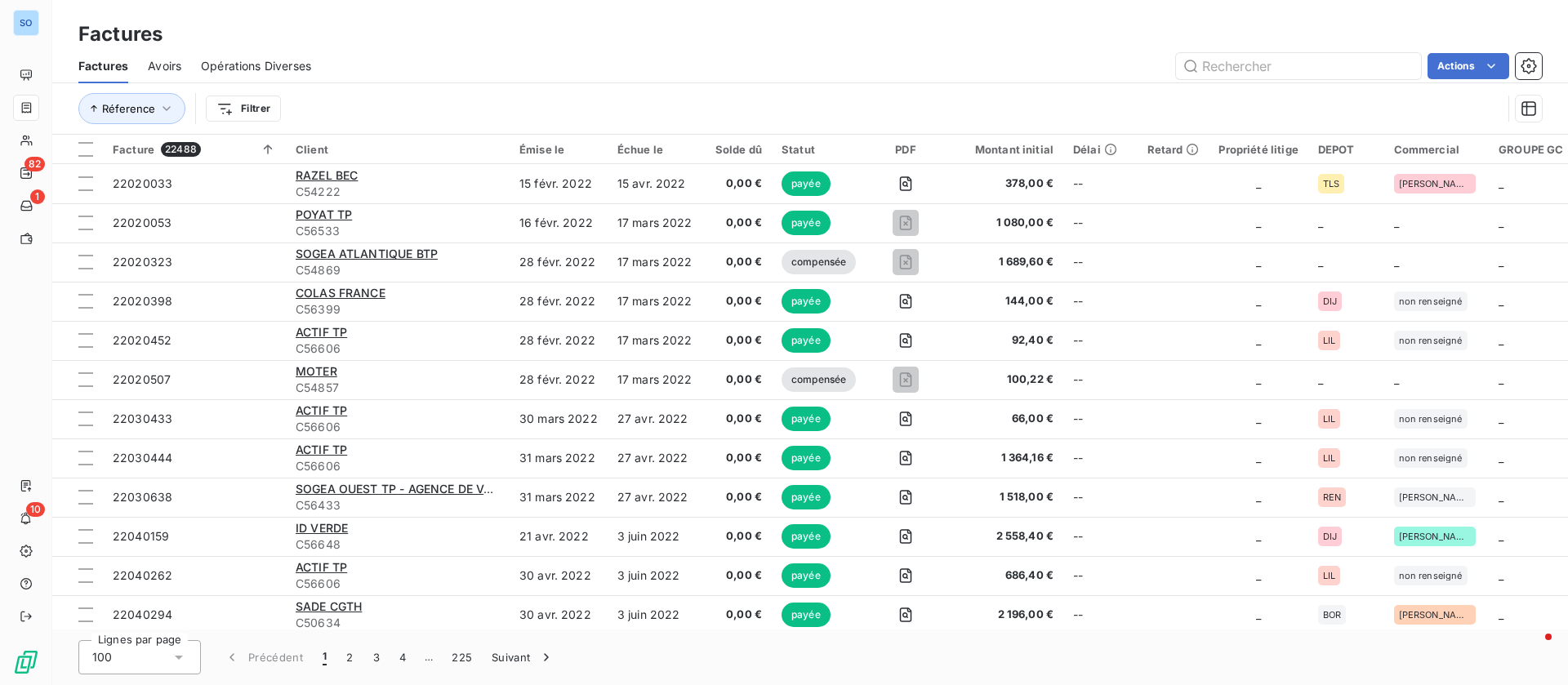
click at [220, 101] on html "SO 82 1 10 Factures Factures Avoirs Opérations Diverses Actions Réference Filtr…" at bounding box center [784, 342] width 1568 height 685
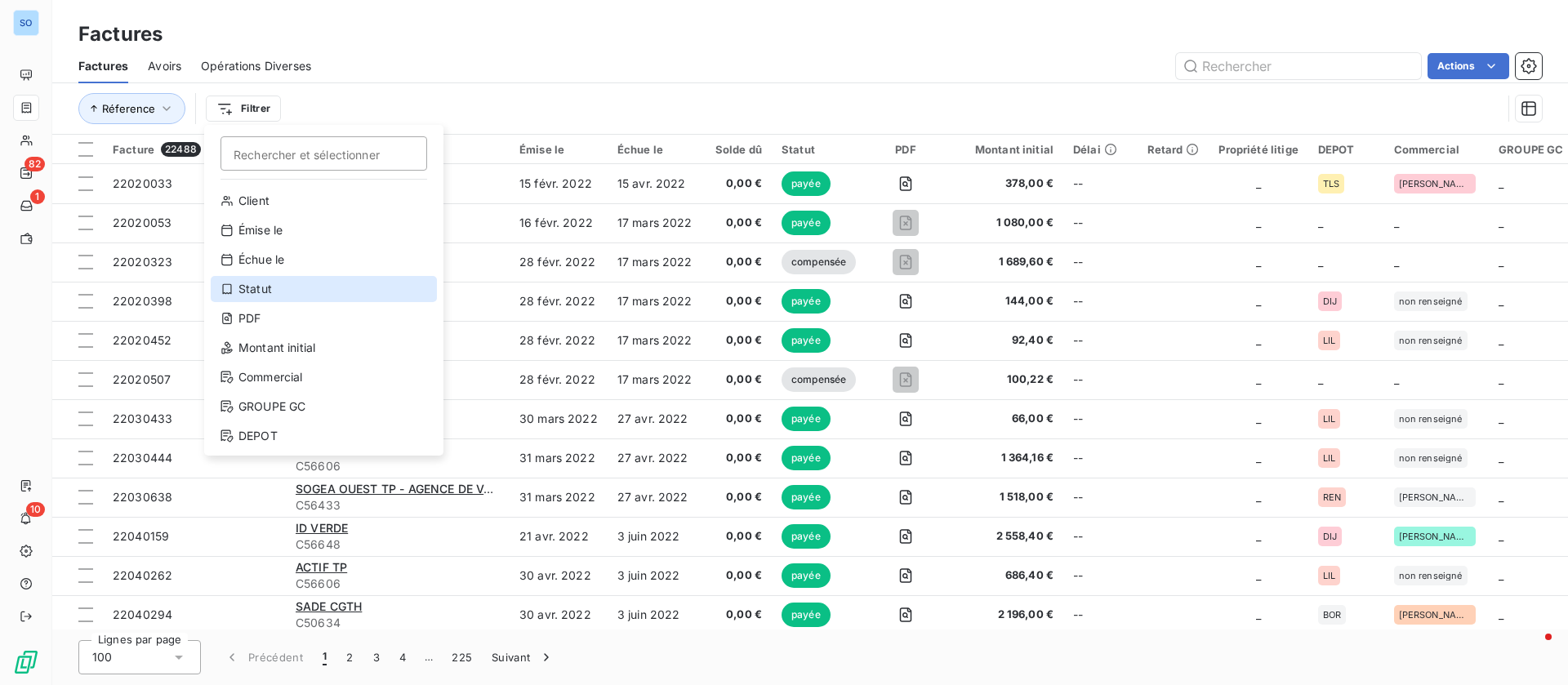
click at [301, 287] on div "Statut" at bounding box center [324, 289] width 226 height 26
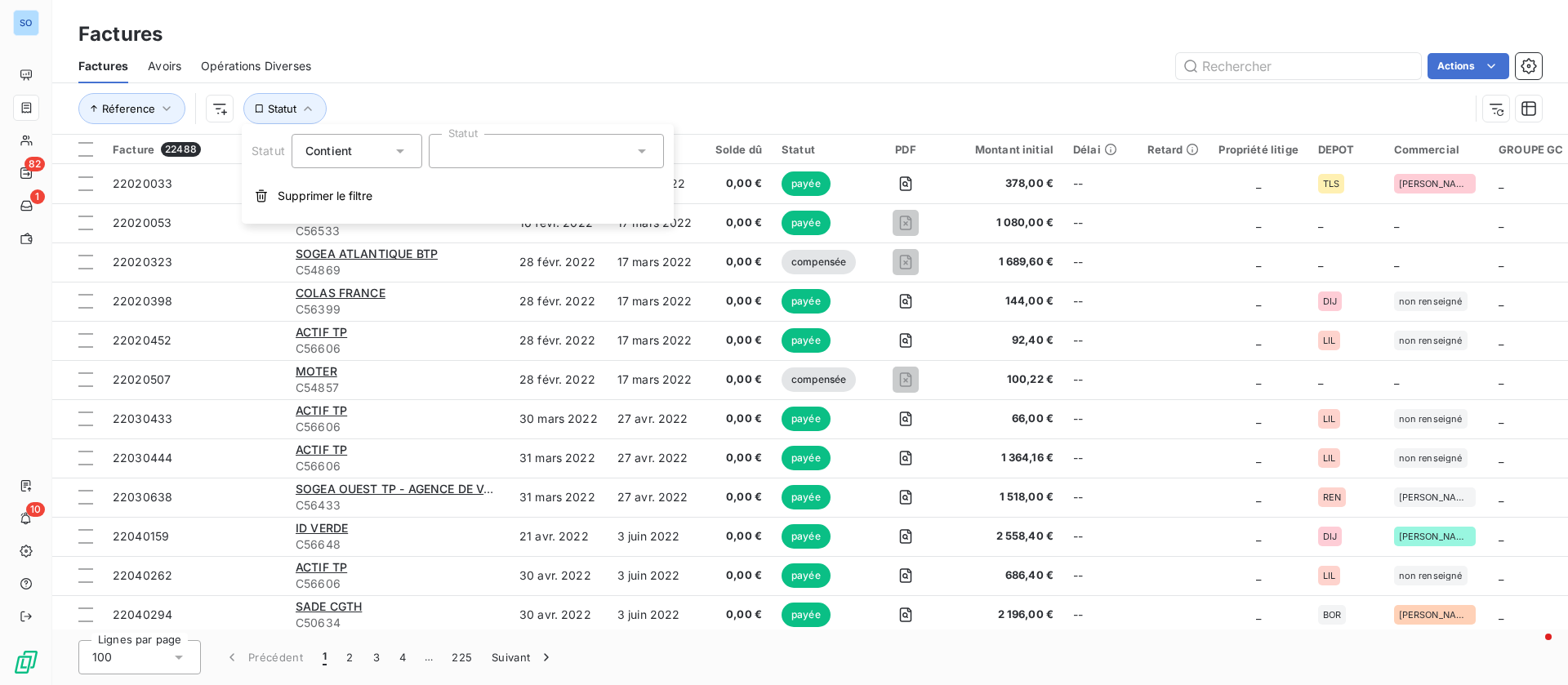
click at [580, 150] on div at bounding box center [547, 151] width 235 height 35
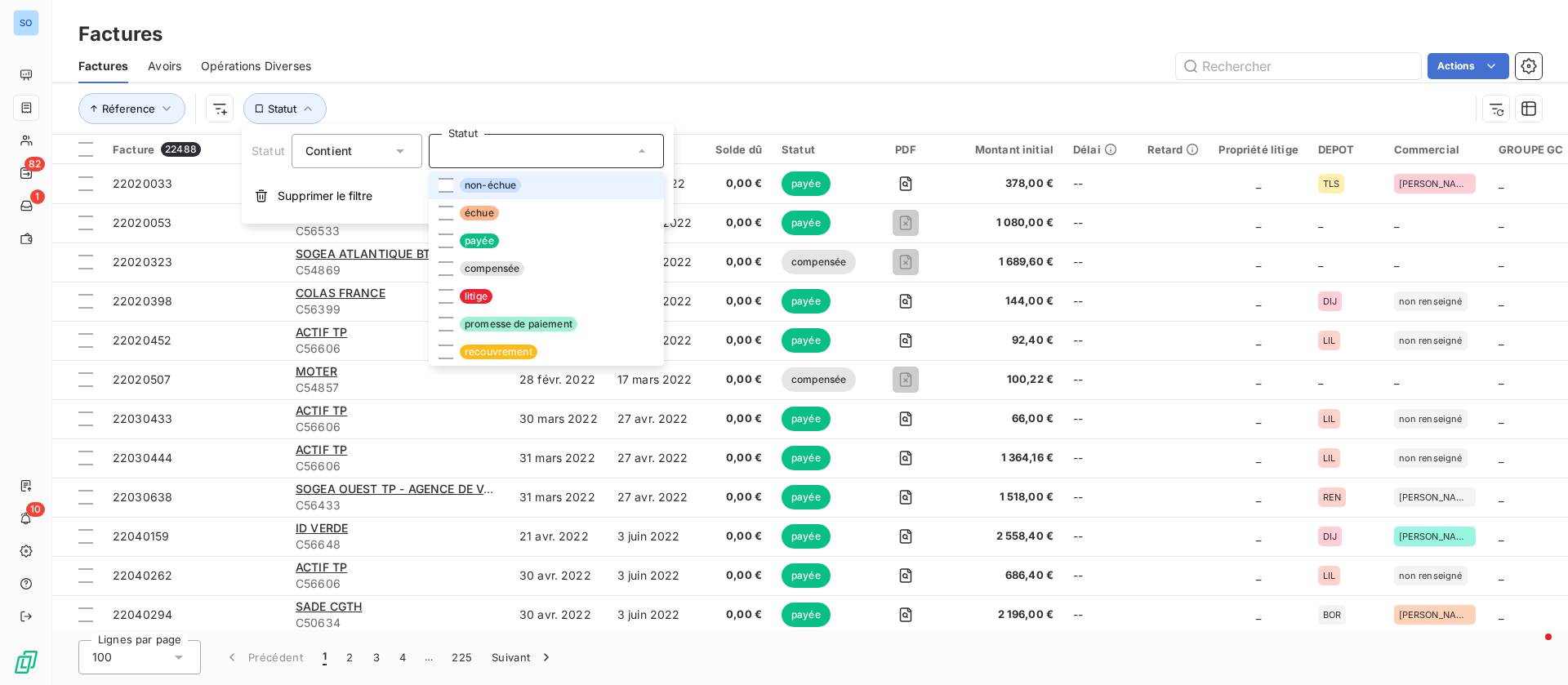
click at [469, 187] on span "non-échue" at bounding box center [490, 185] width 61 height 15
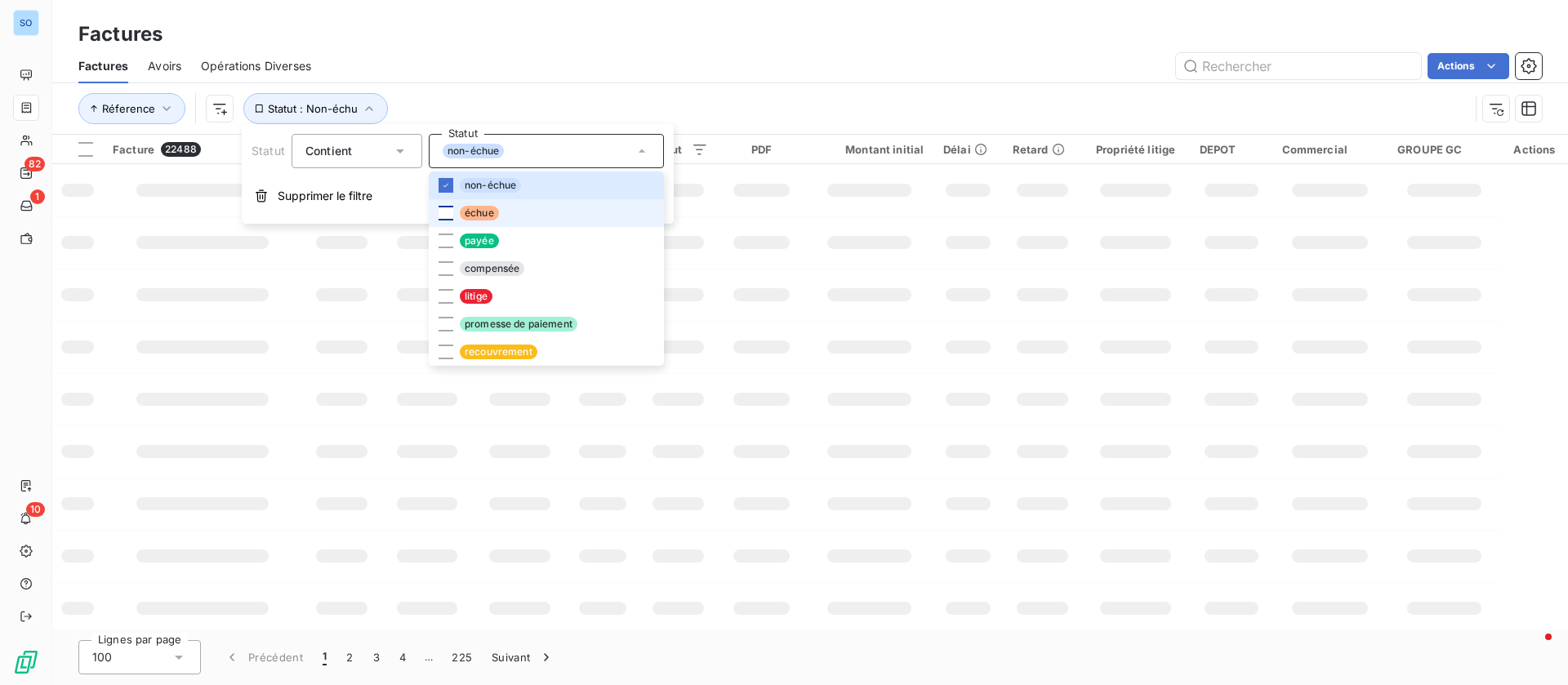
click at [451, 211] on div at bounding box center [446, 213] width 15 height 15
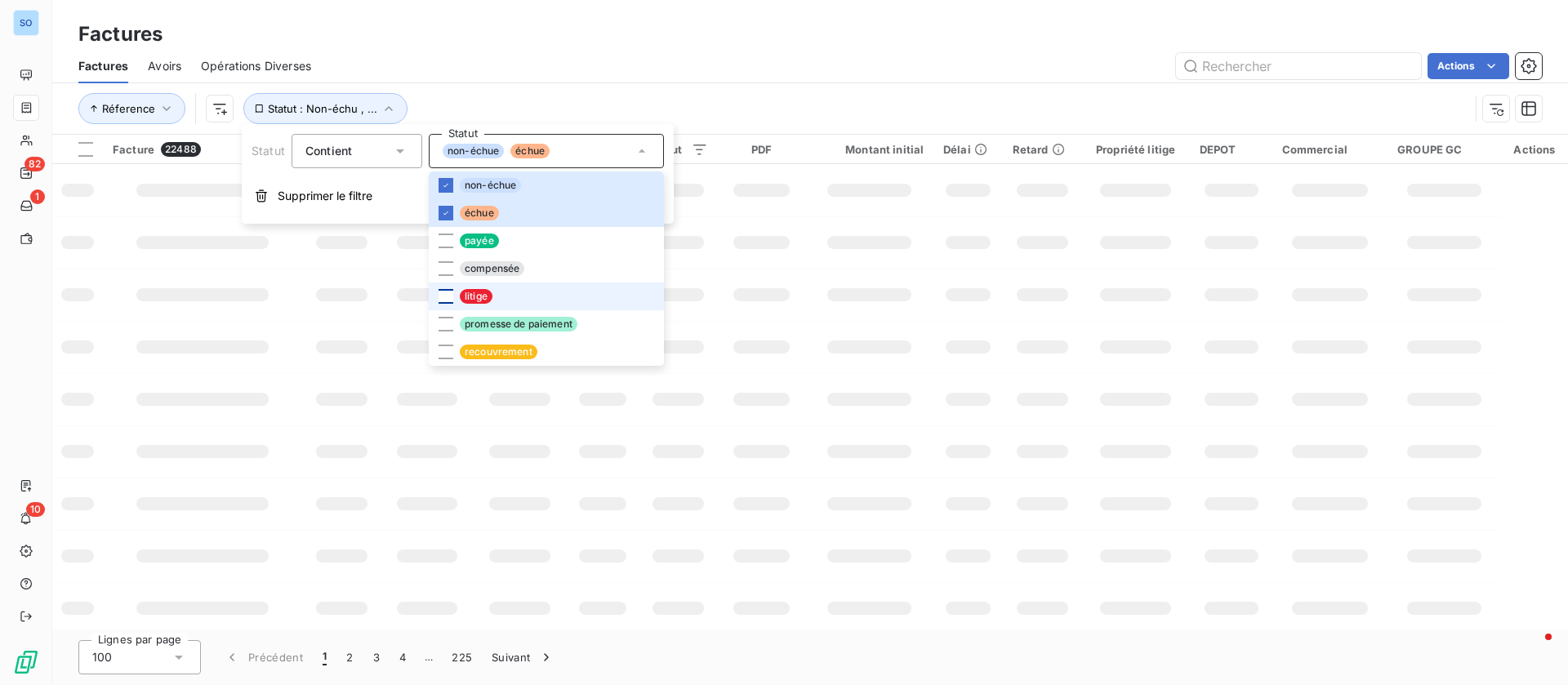
click at [450, 298] on div at bounding box center [446, 296] width 15 height 15
click at [904, 93] on div "Réference Statut : Non-échu , ..." at bounding box center [774, 109] width 1391 height 31
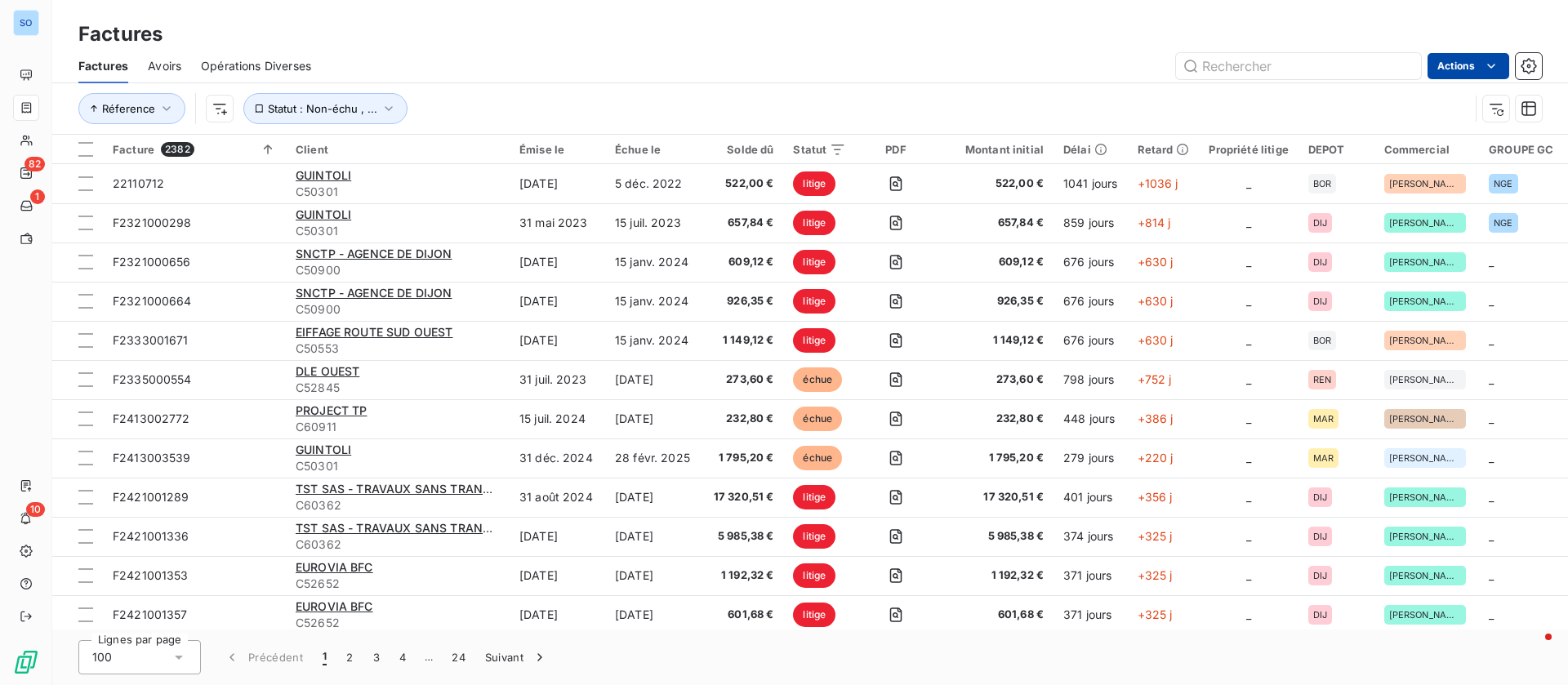
click at [1492, 54] on html "SO 82 1 10 Factures Factures Avoirs Opérations Diverses Actions Réference Statu…" at bounding box center [784, 342] width 1568 height 685
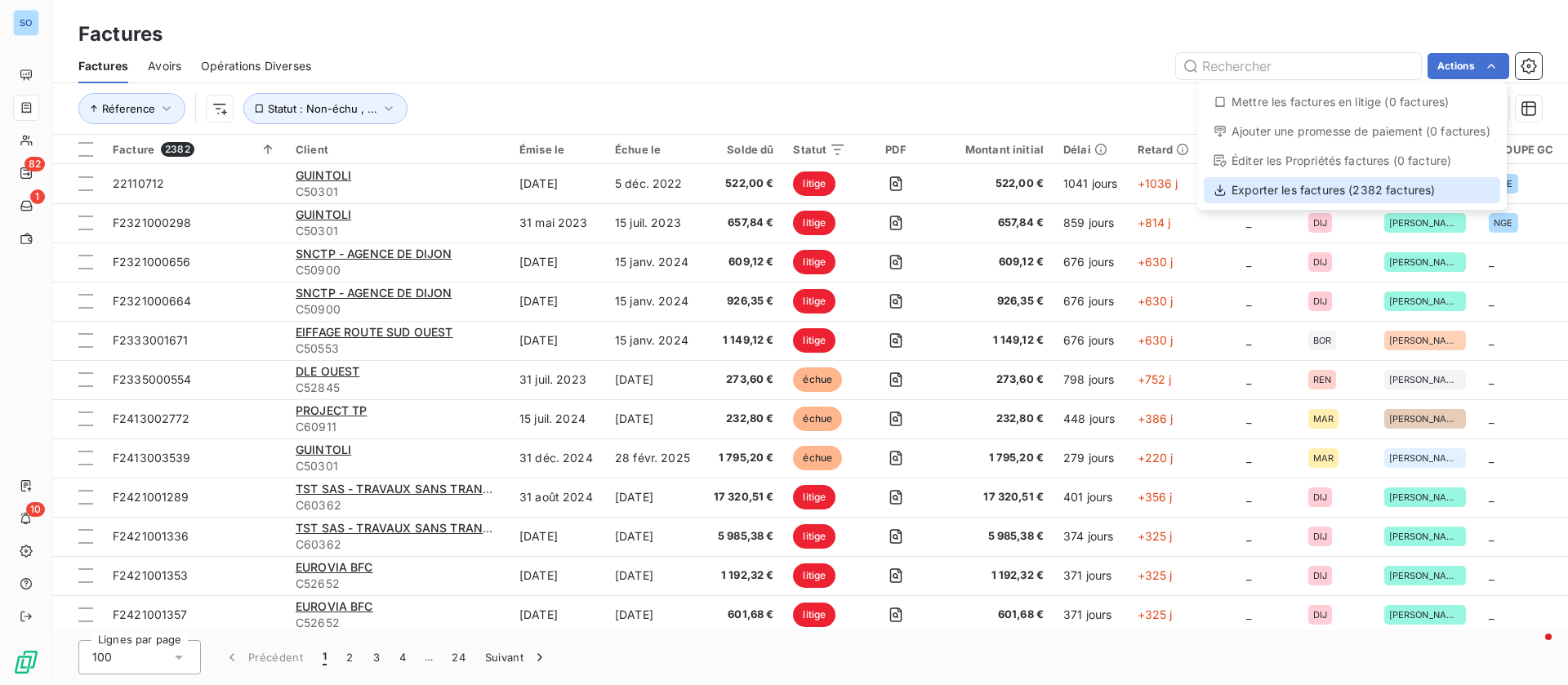
click at [1244, 194] on div "Exporter les factures (2382 factures)" at bounding box center [1352, 190] width 297 height 26
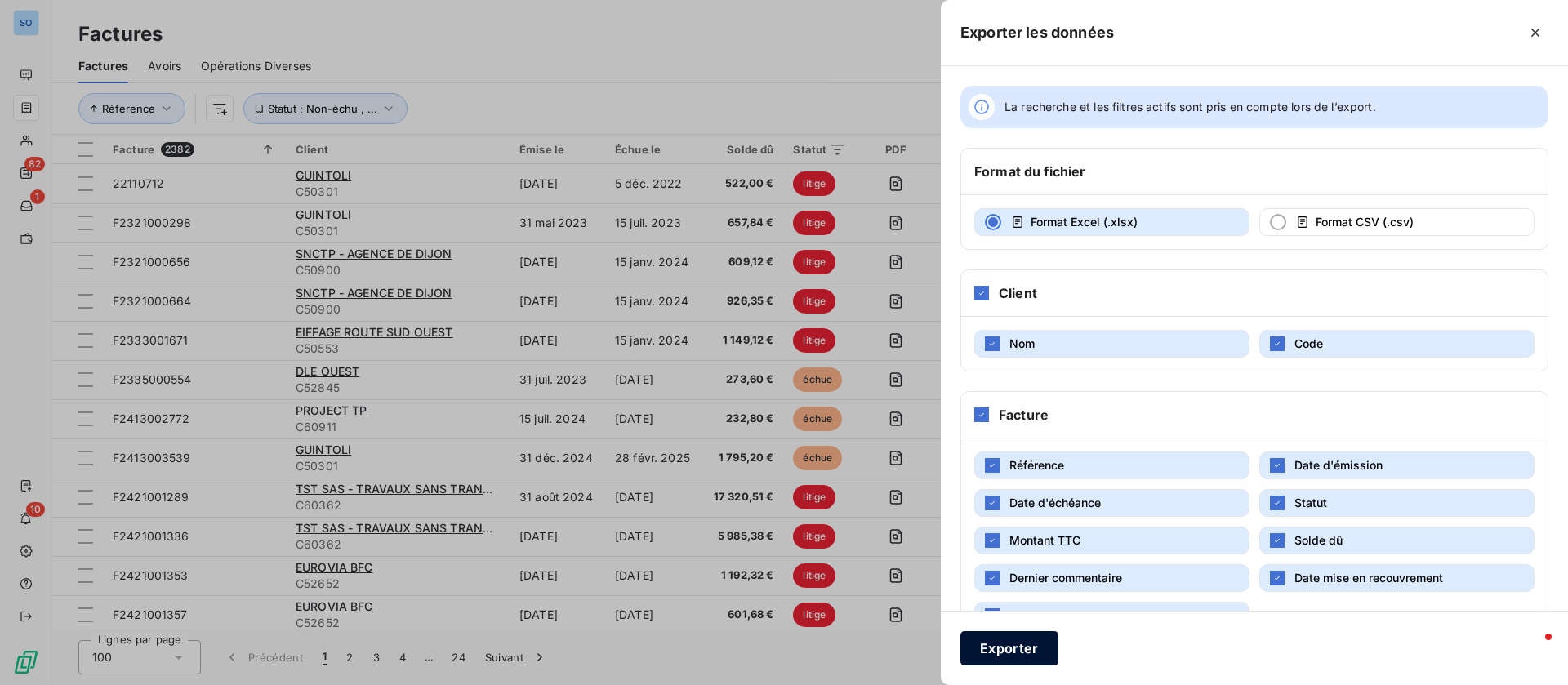
click at [1010, 654] on button "Exporter" at bounding box center [1009, 649] width 98 height 35
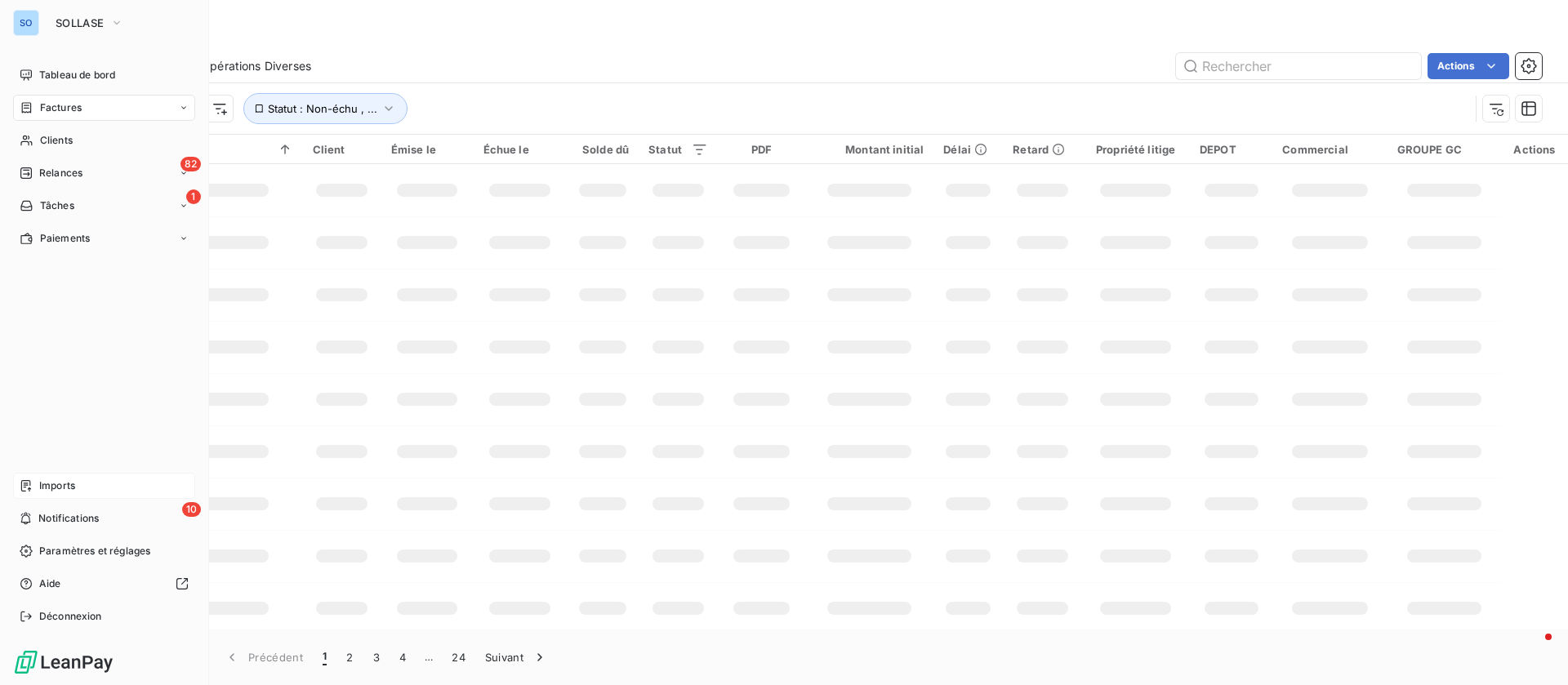
click at [88, 477] on div "Imports" at bounding box center [104, 486] width 183 height 26
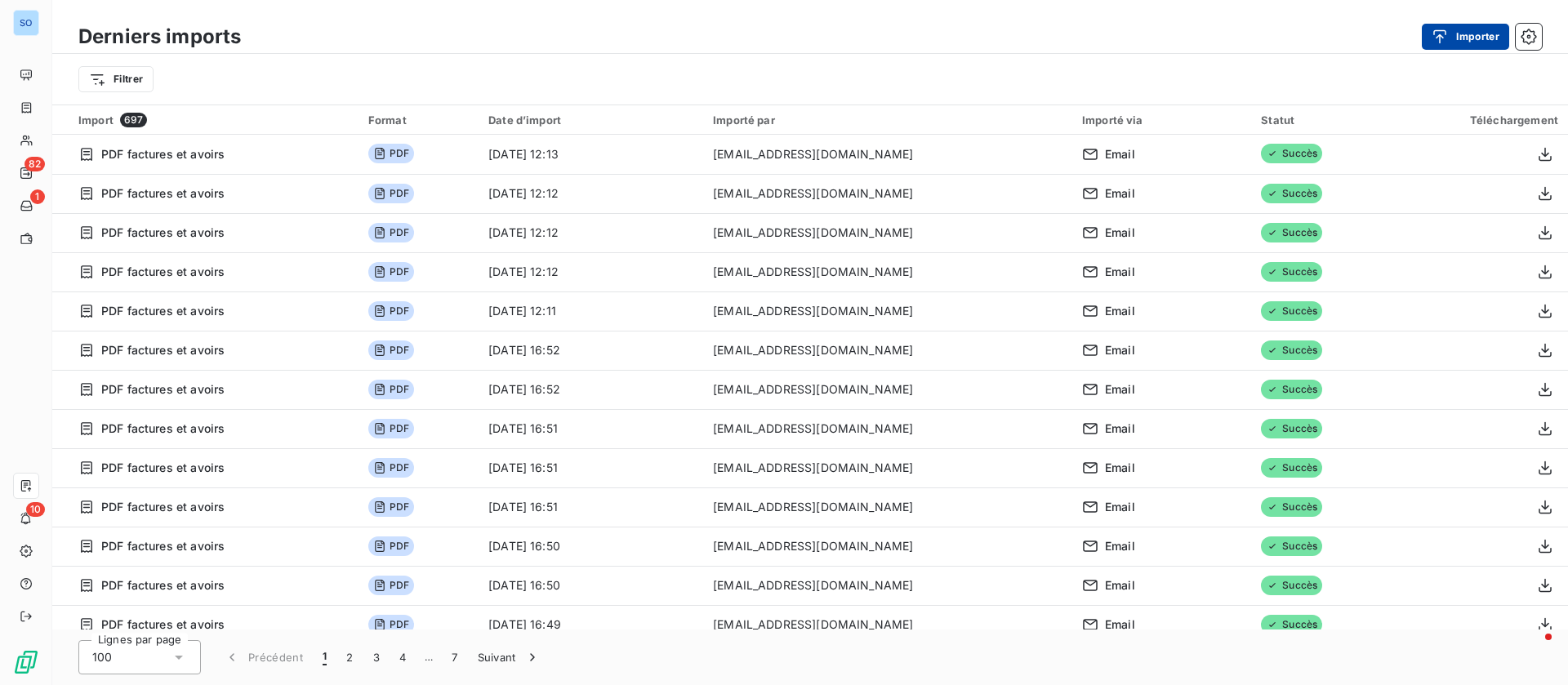
click at [1482, 39] on button "Importer" at bounding box center [1465, 36] width 87 height 26
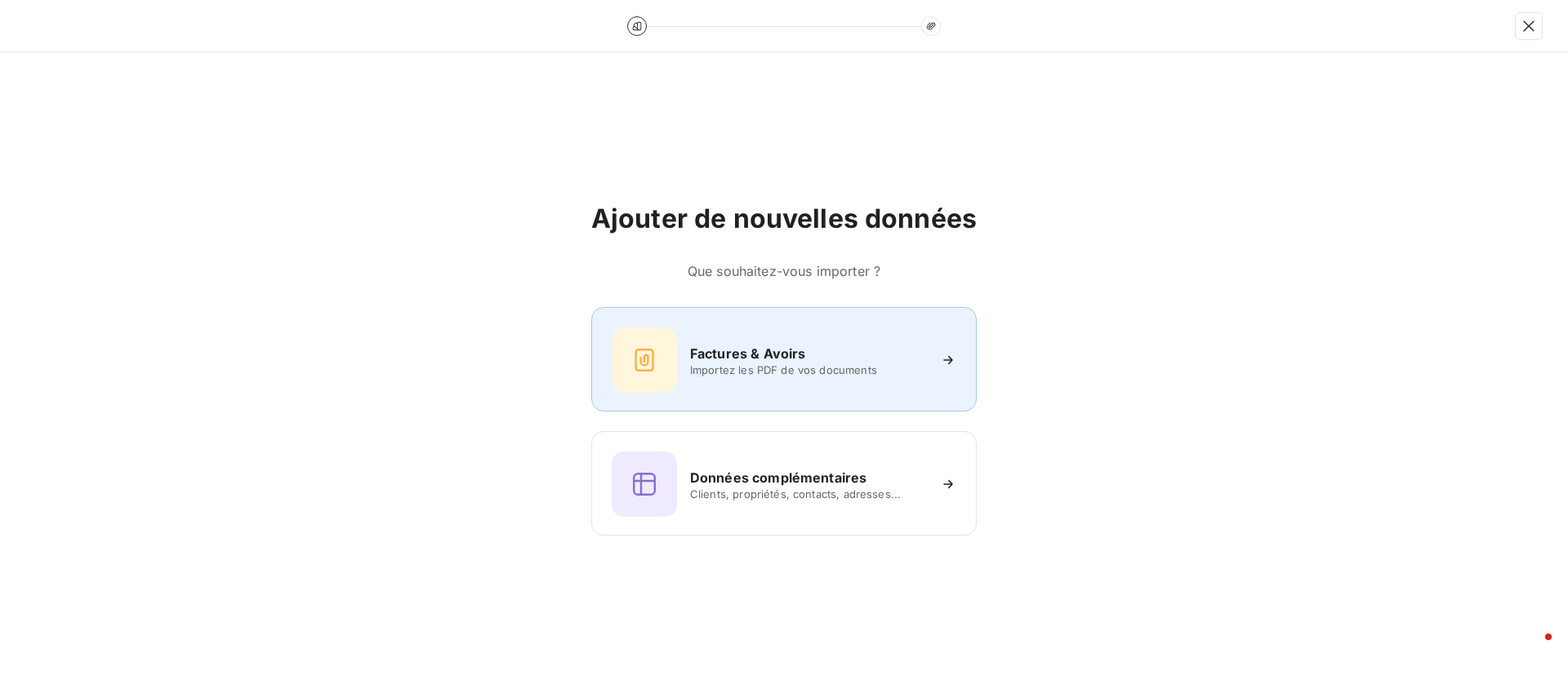
click at [827, 357] on div "Factures & Avoirs" at bounding box center [809, 353] width 237 height 20
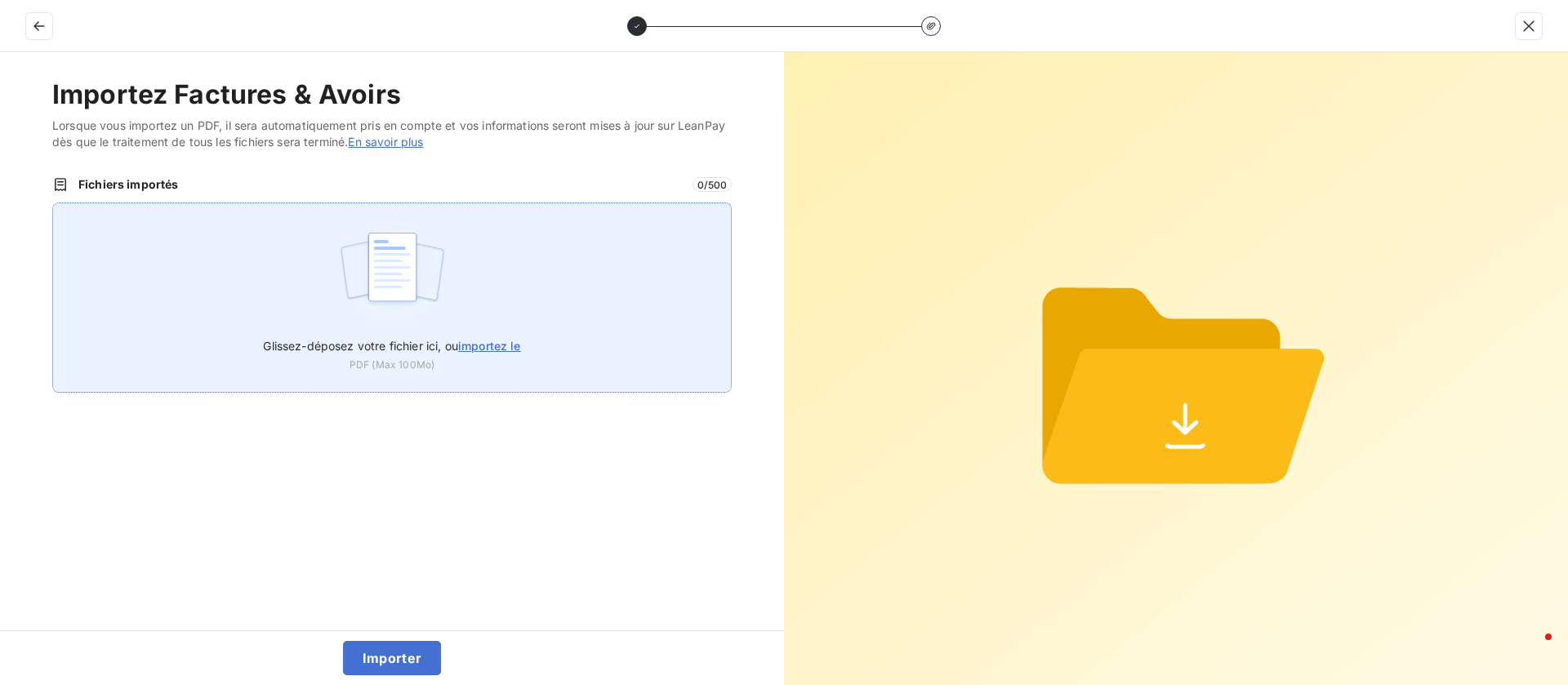
click at [493, 342] on span "importez le" at bounding box center [490, 346] width 63 height 14
click at [53, 203] on input "Glissez-déposez votre fichier ici, ou importez le" at bounding box center [52, 202] width 1 height 1
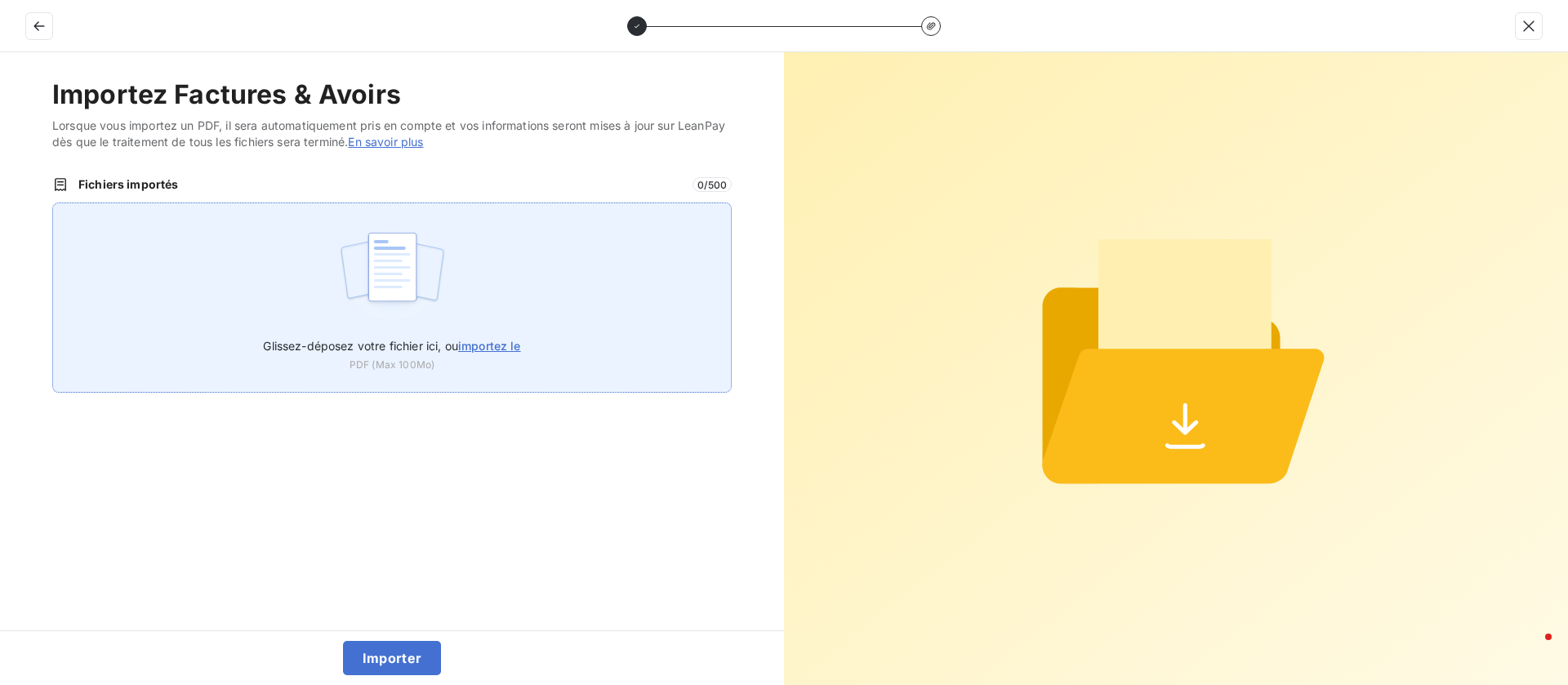
type input "C:\fakepath\Propriétés Factures (2).xlsx"
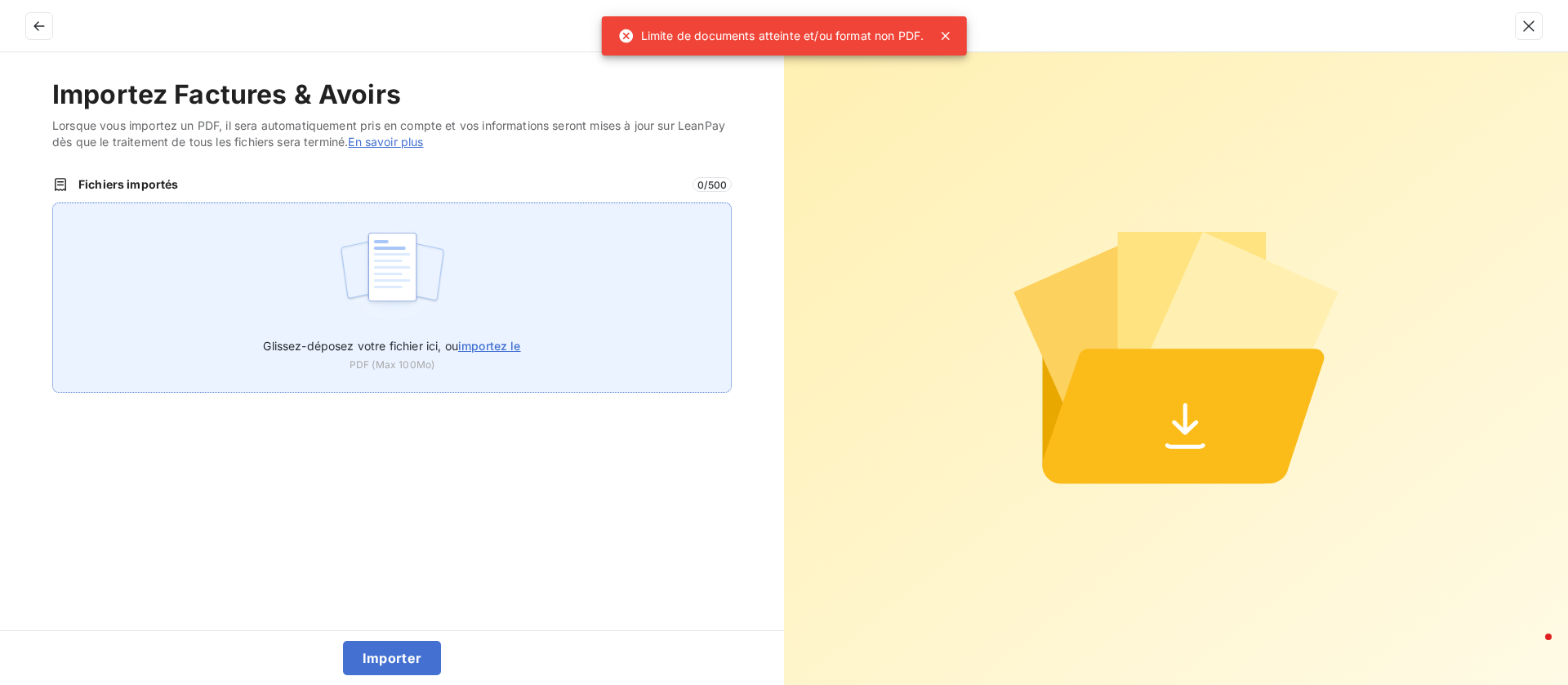
click at [475, 358] on div "Glissez-déposez votre fichier ici, ou importez le PDF (Max 100Mo)" at bounding box center [391, 350] width 257 height 45
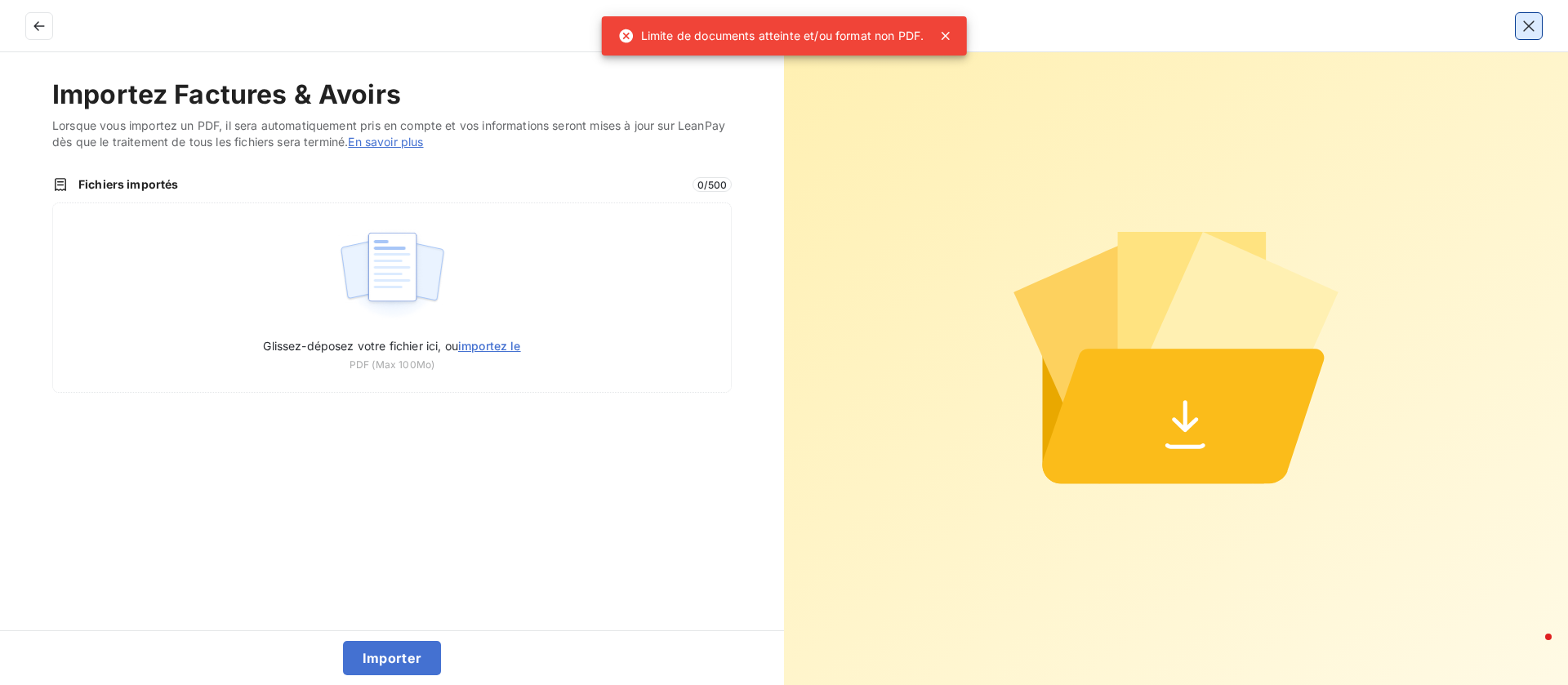
click at [1522, 20] on icon "button" at bounding box center [1529, 26] width 16 height 16
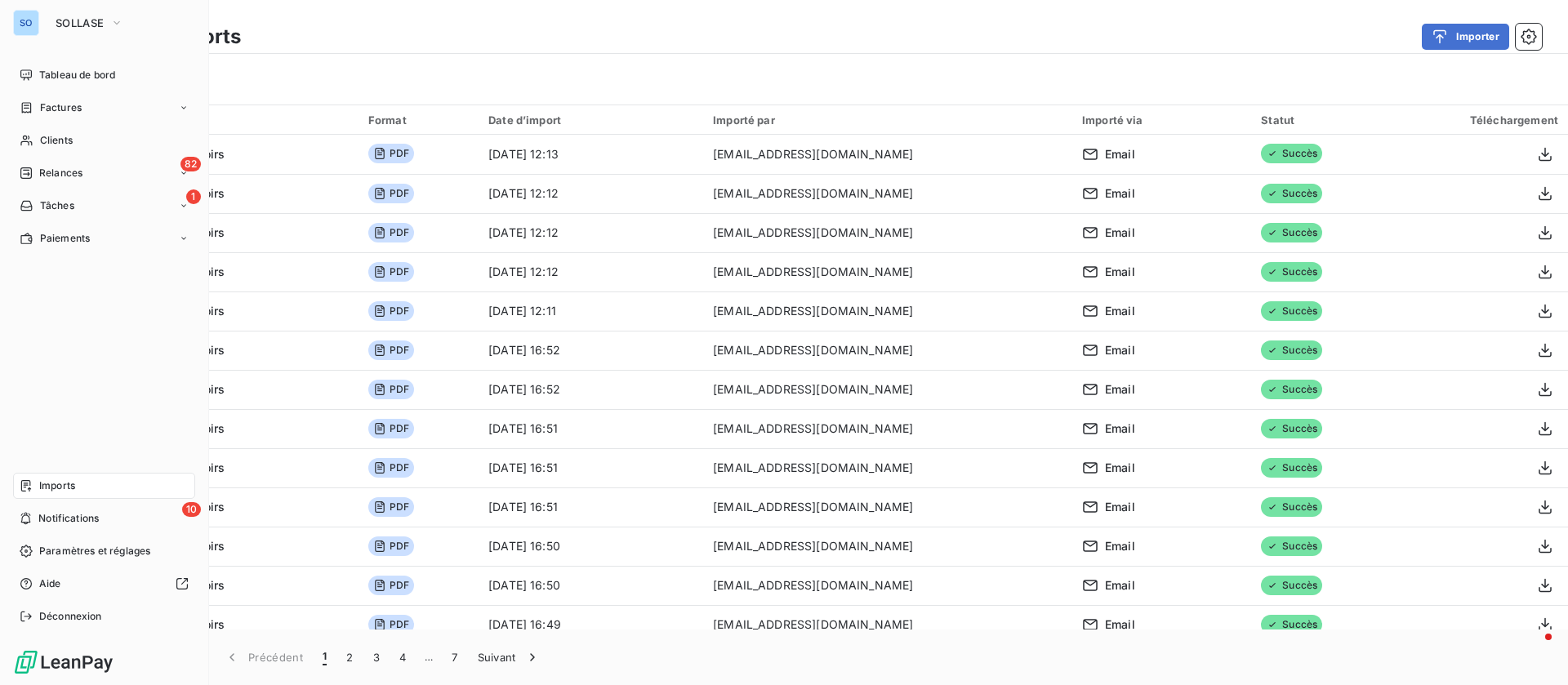
click at [51, 484] on span "Imports" at bounding box center [57, 485] width 36 height 15
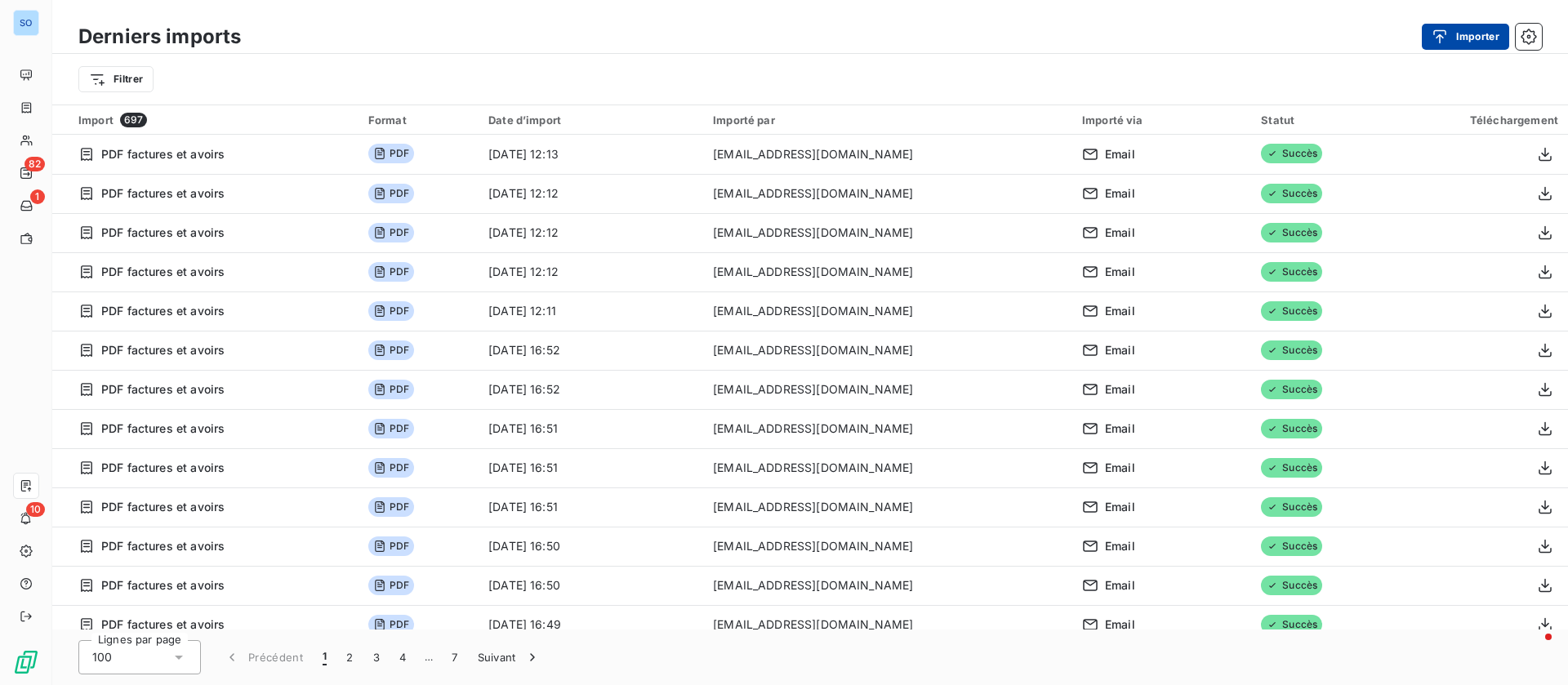
click at [1450, 32] on div "button" at bounding box center [1444, 36] width 24 height 16
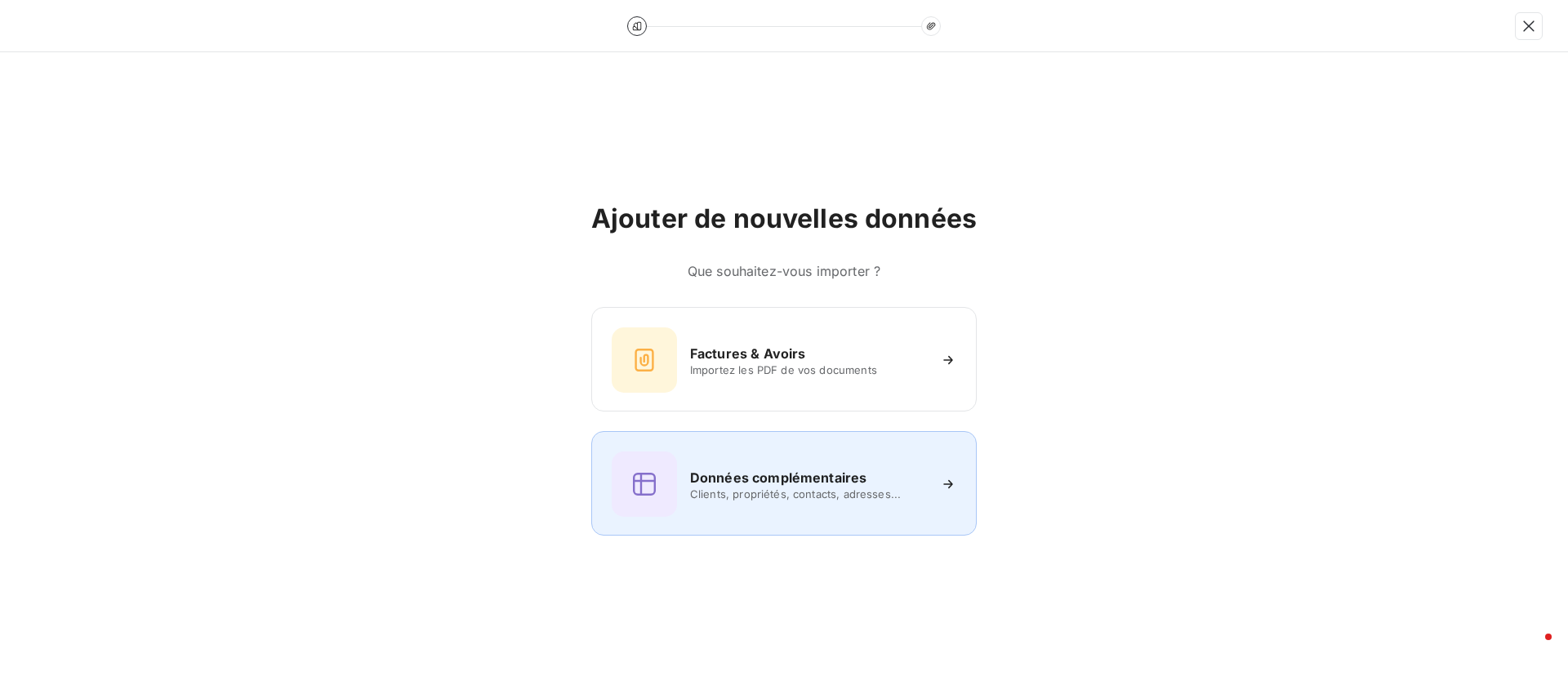
click at [859, 466] on div "Données complémentaires Clients, propriétés, contacts, adresses..." at bounding box center [784, 484] width 344 height 66
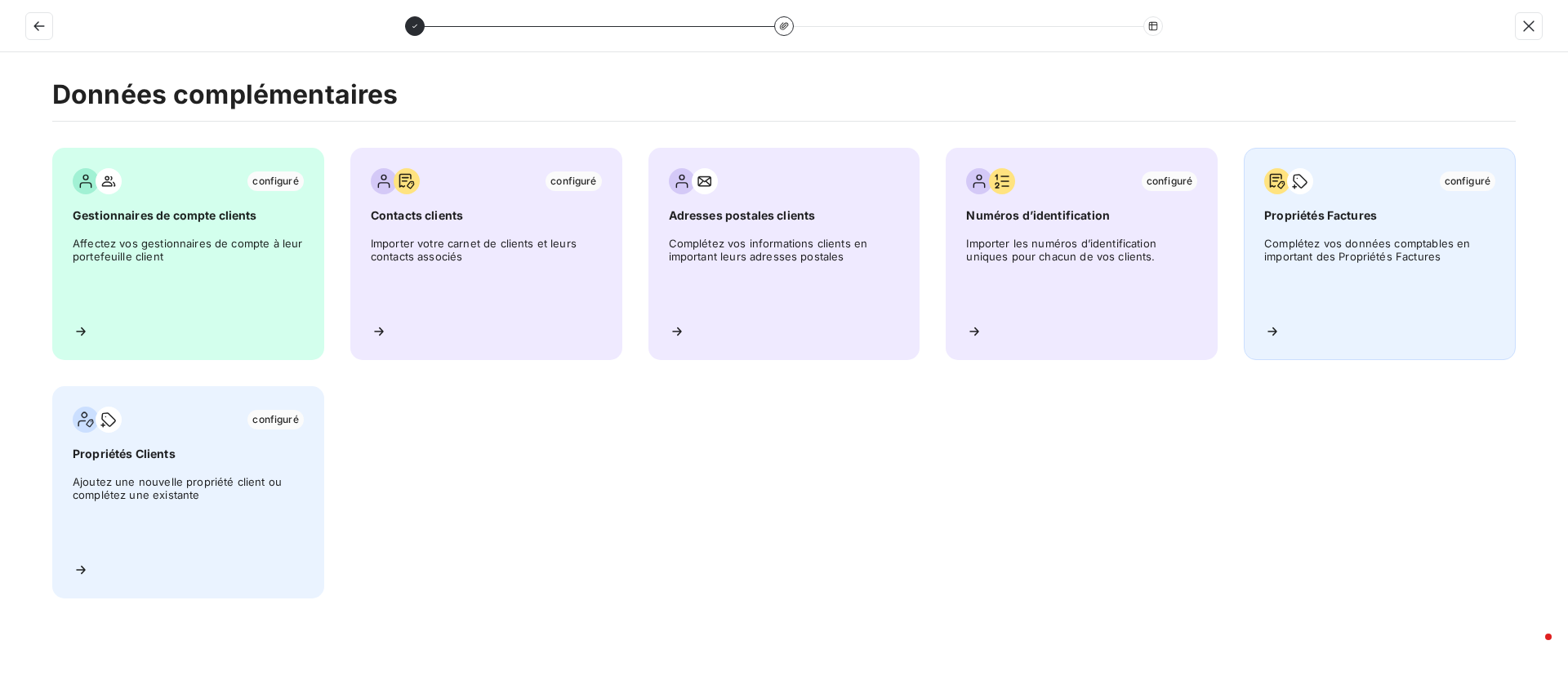
click at [1339, 225] on div "configuré Propriétés Factures Complétez vos données comptables en important des…" at bounding box center [1380, 253] width 272 height 212
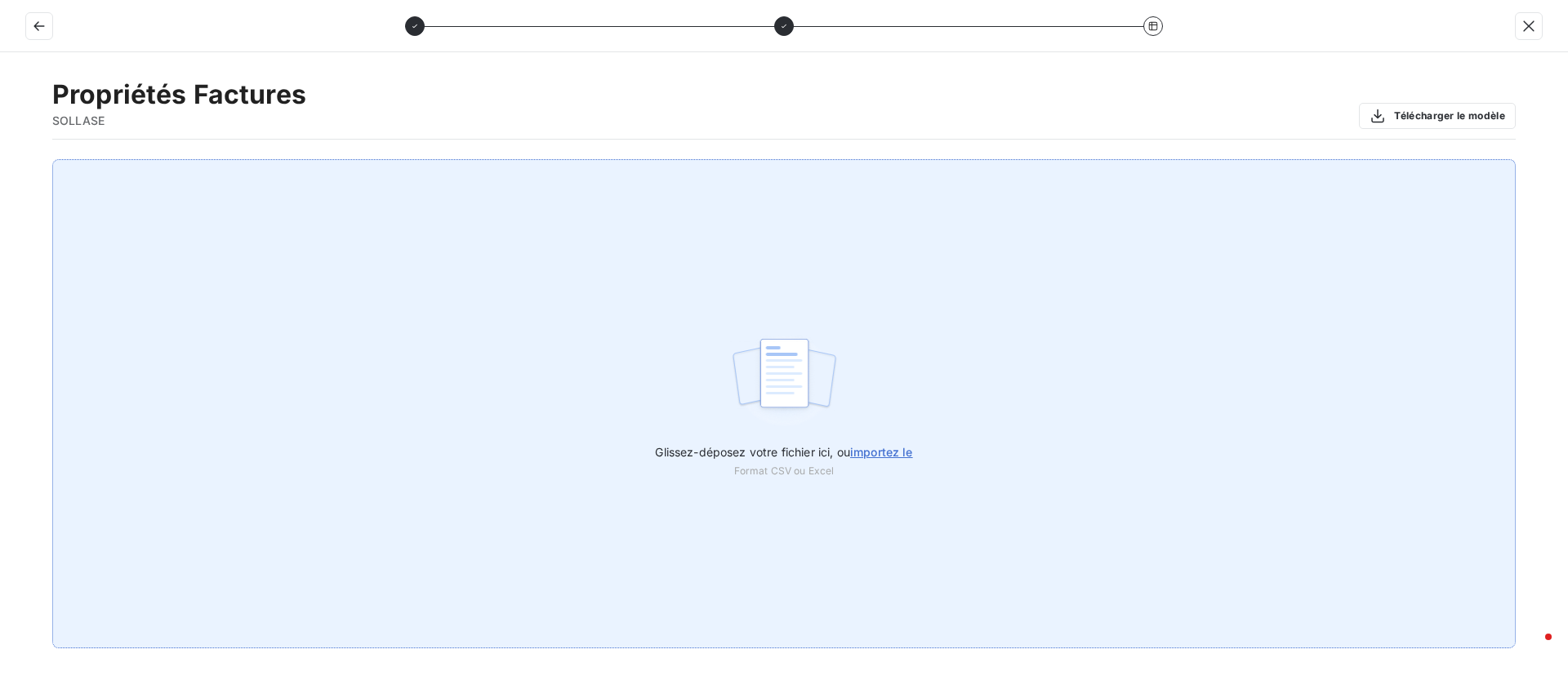
click at [880, 448] on span "importez le" at bounding box center [882, 451] width 63 height 14
click at [1, 160] on input "Glissez-déposez votre fichier ici, ou importez le" at bounding box center [0, 159] width 1 height 1
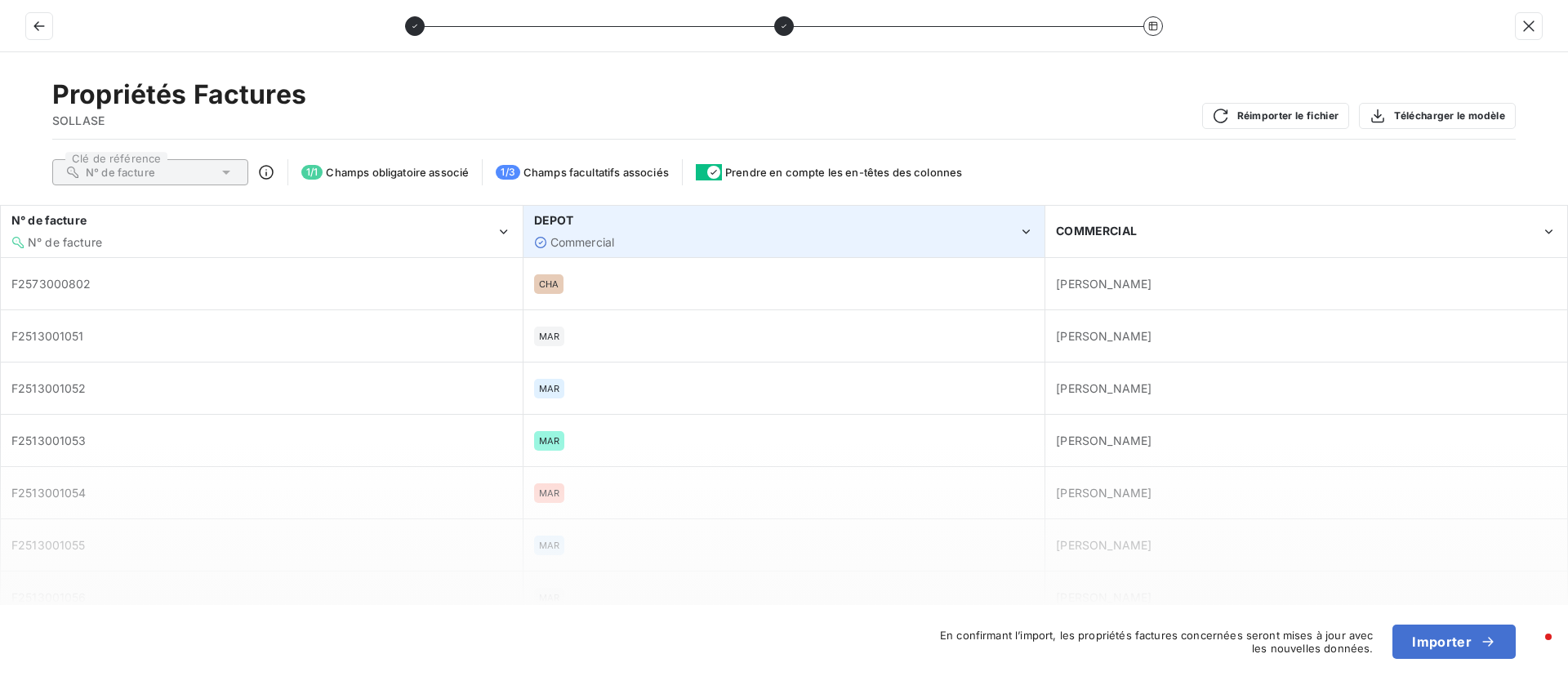
click at [1025, 225] on icon "DEPOT" at bounding box center [1026, 232] width 16 height 16
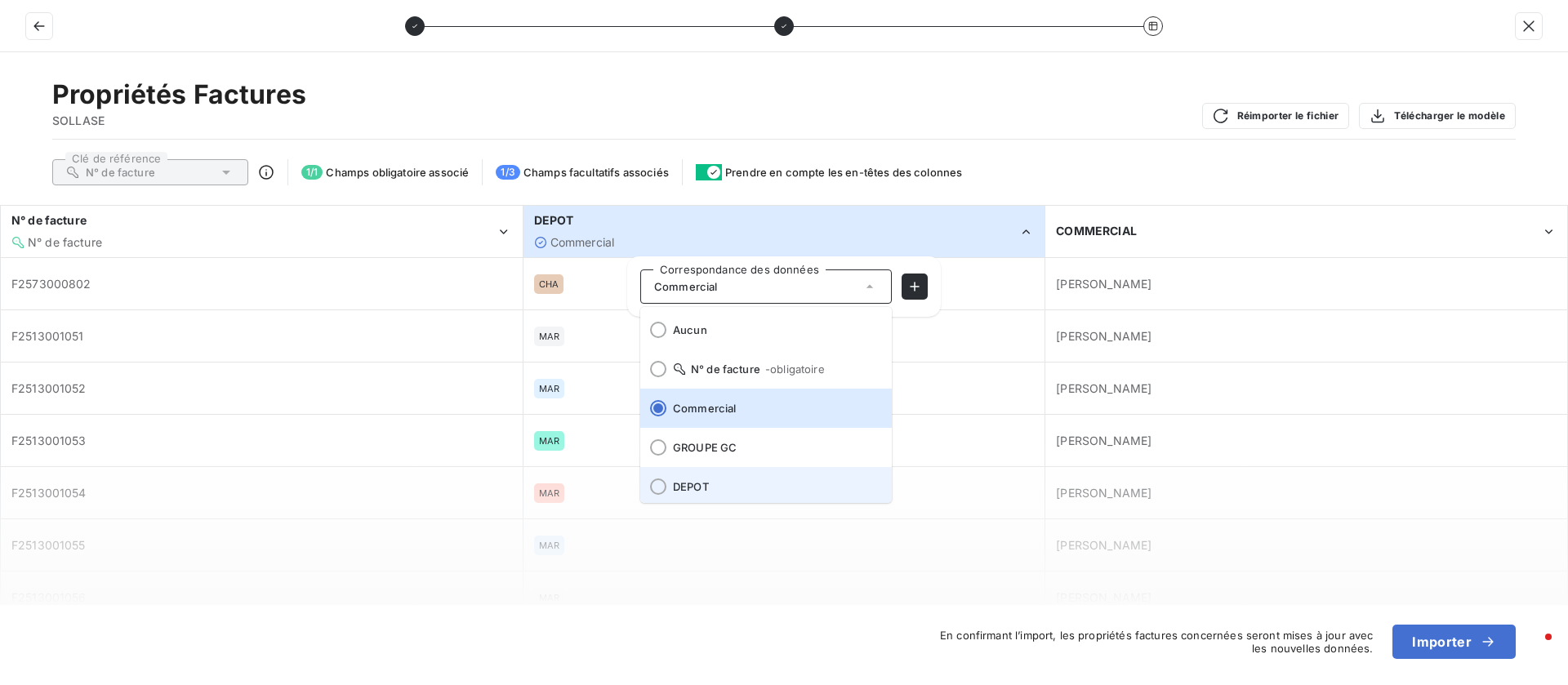
scroll to position [3, 0]
click at [701, 485] on span "DEPOT" at bounding box center [776, 483] width 206 height 13
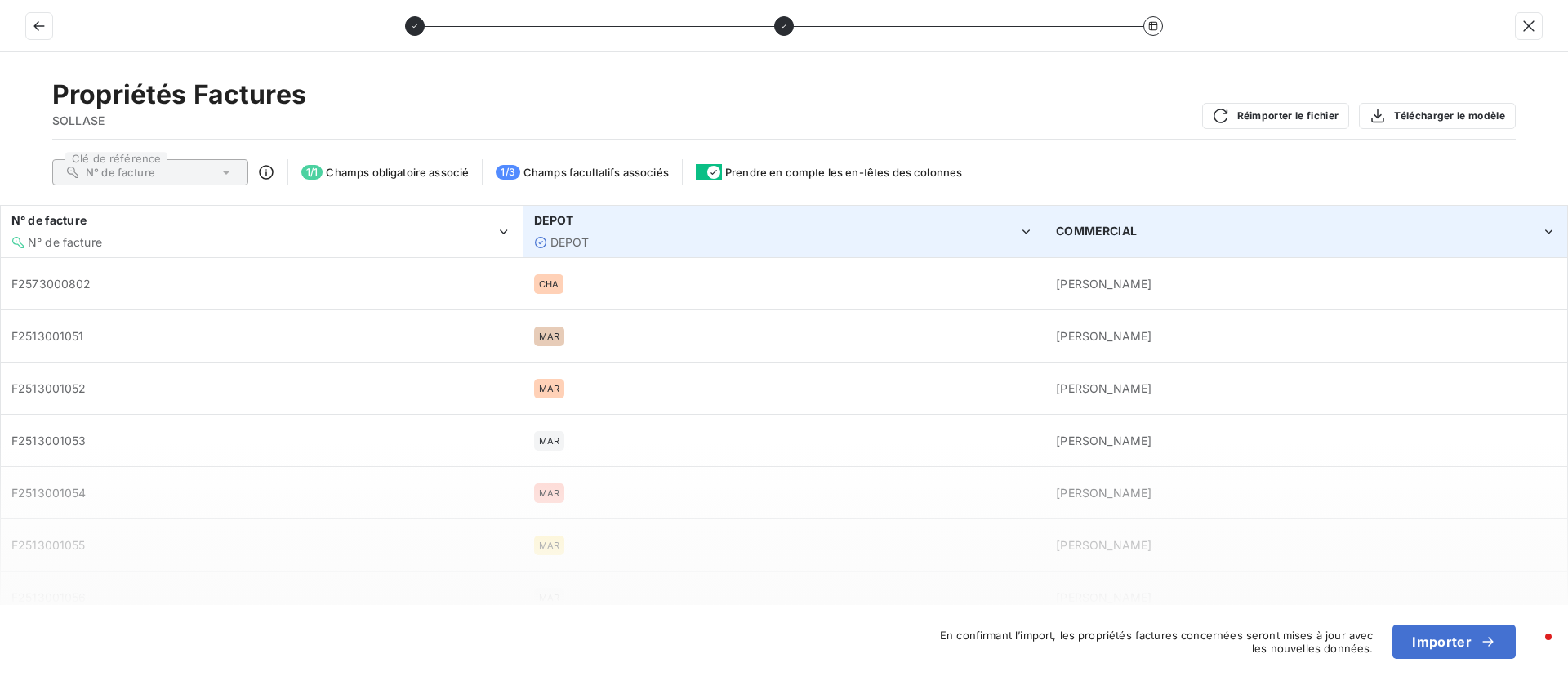
click at [1544, 229] on icon "COMMERCIAL" at bounding box center [1549, 232] width 16 height 16
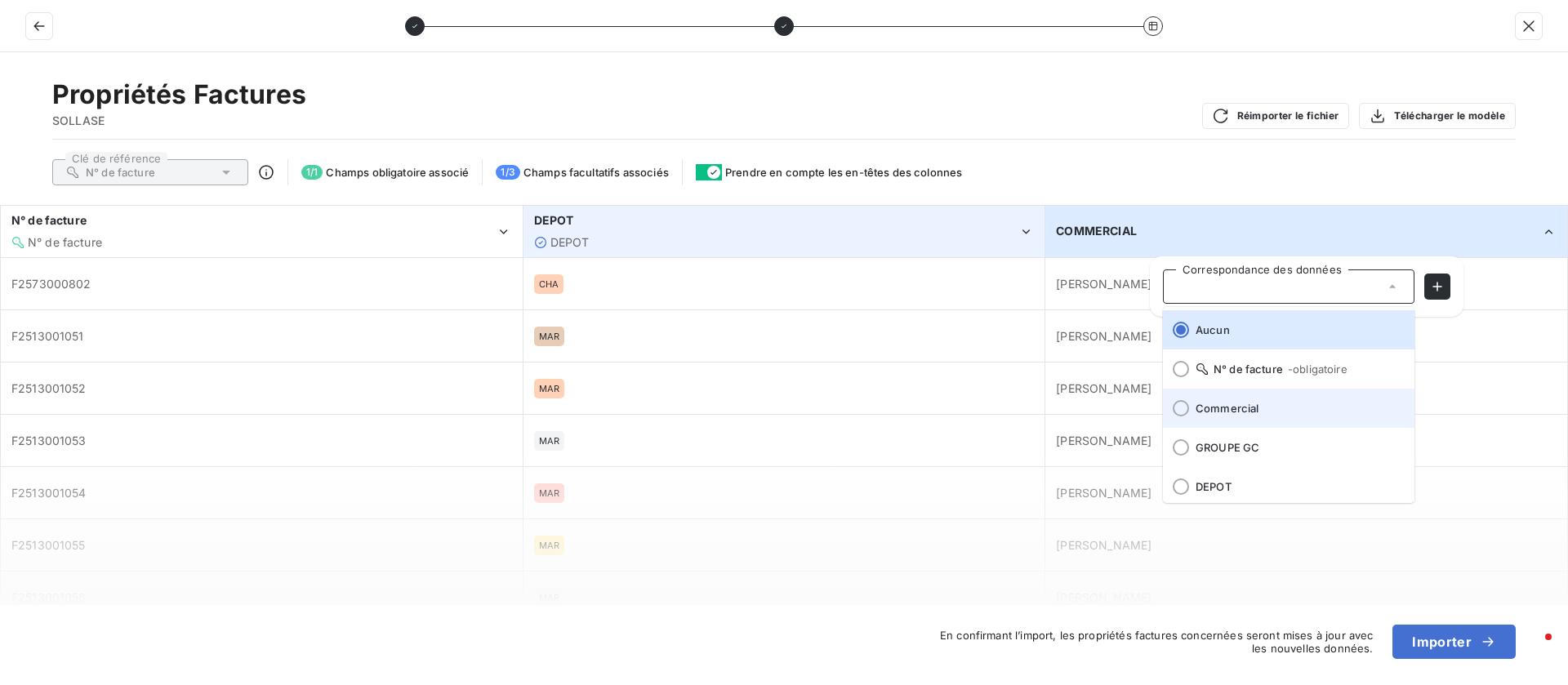
click at [1249, 409] on span "Commercial" at bounding box center [1299, 407] width 206 height 13
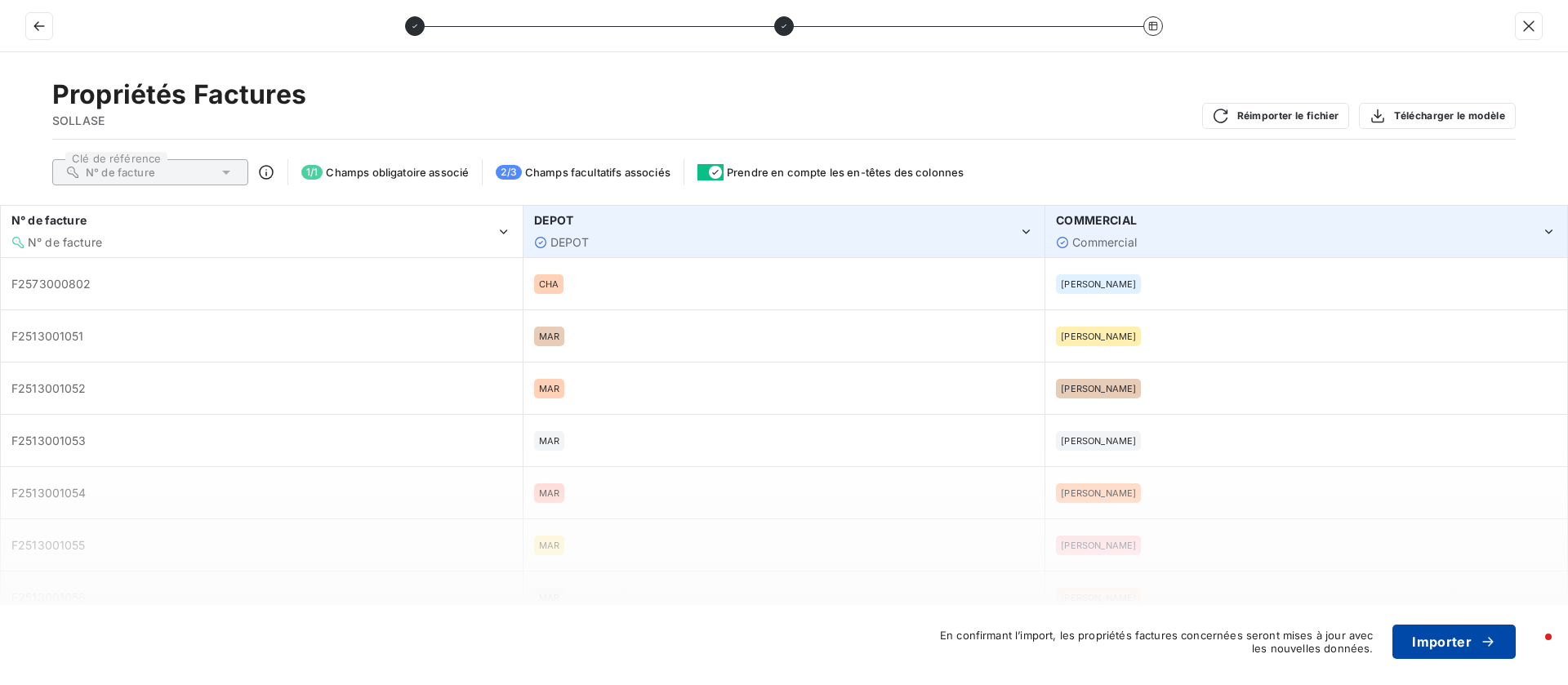
click at [1423, 636] on button "Importer" at bounding box center [1454, 642] width 124 height 35
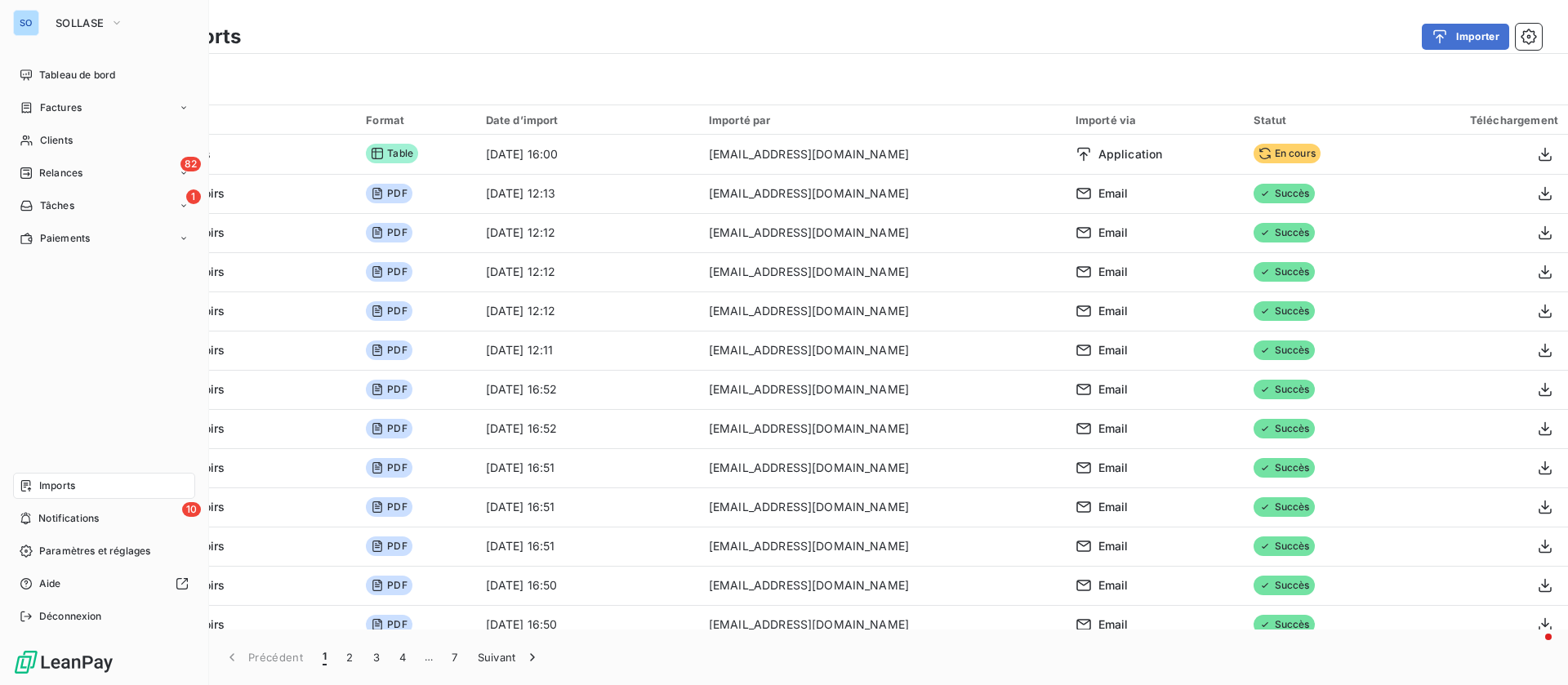
click at [46, 485] on span "Imports" at bounding box center [57, 485] width 36 height 15
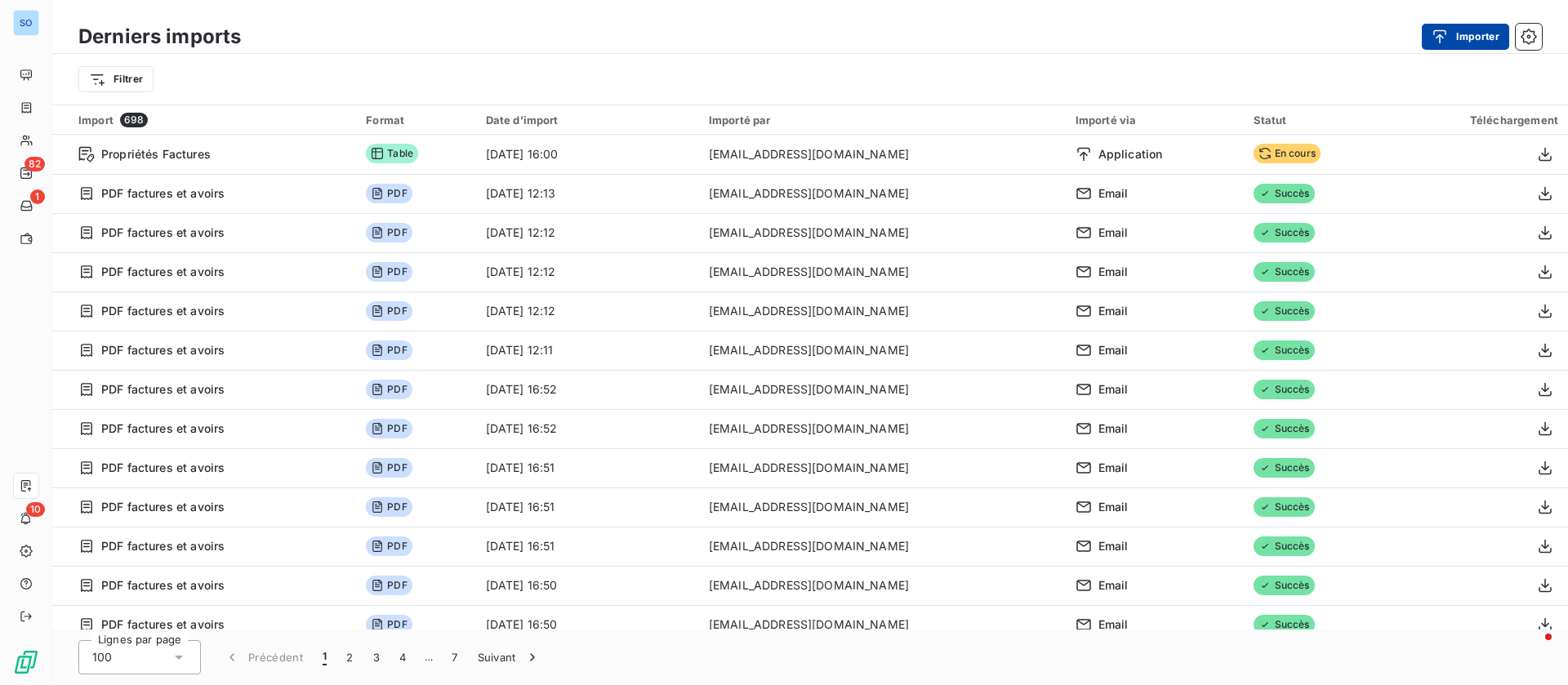
click at [1454, 40] on div "button" at bounding box center [1444, 36] width 24 height 16
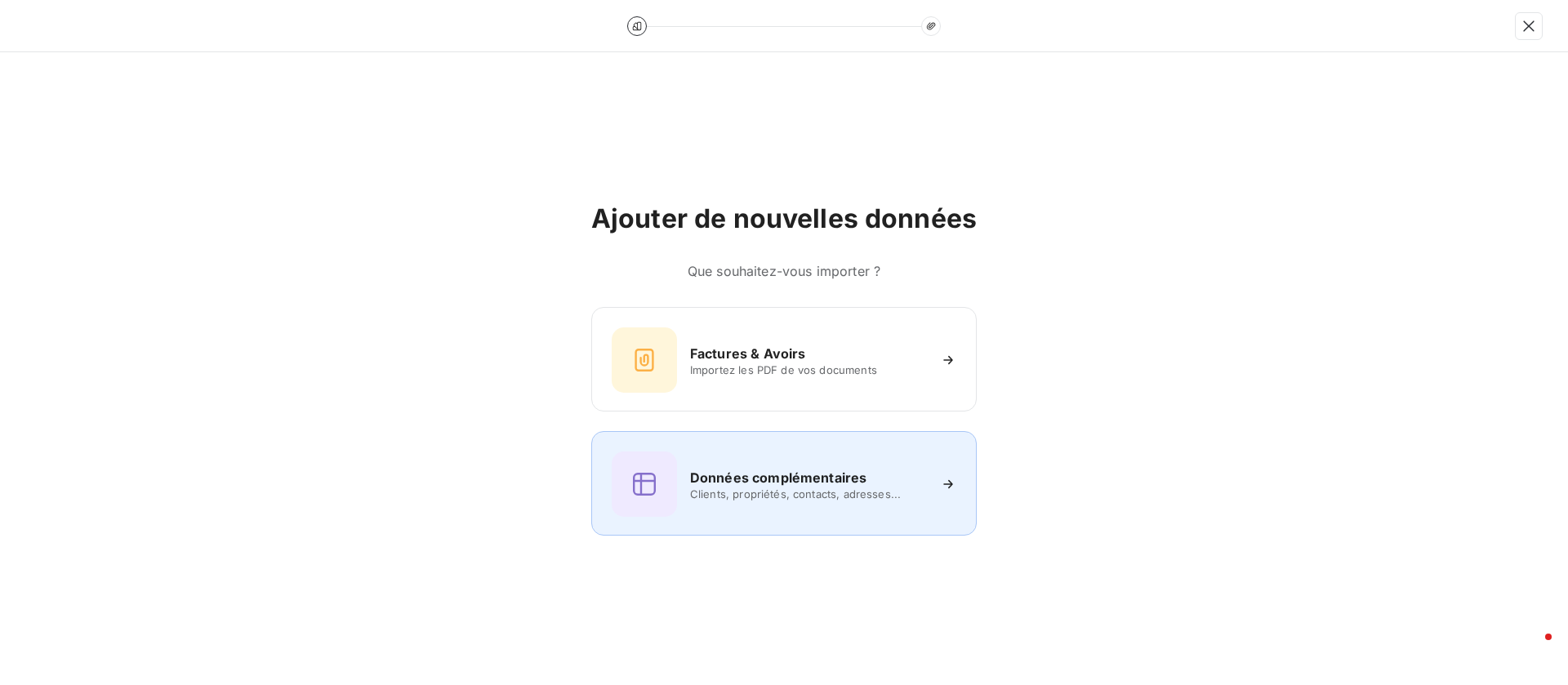
click at [835, 485] on h6 "Données complémentaires" at bounding box center [779, 477] width 177 height 20
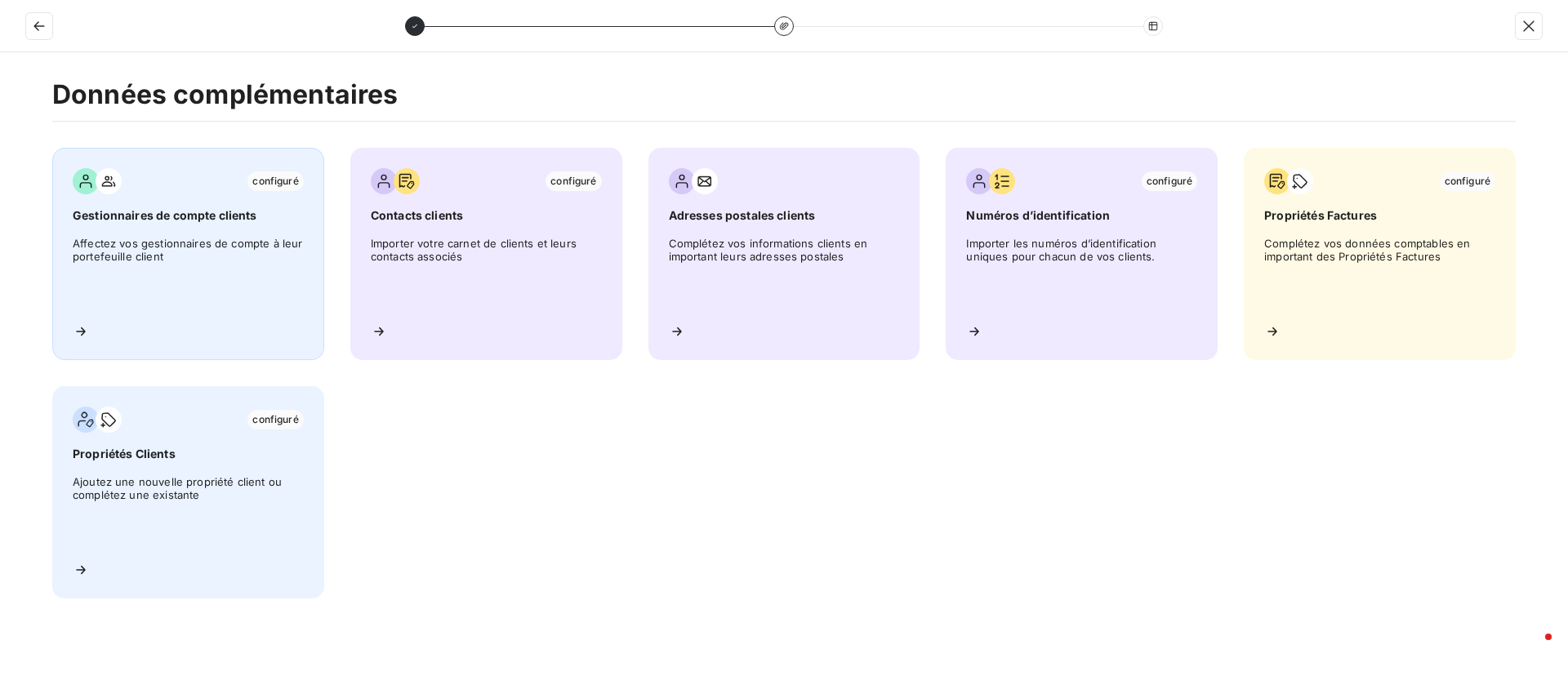
click at [199, 302] on span "Affectez vos gestionnaires de compte à leur portefeuille client" at bounding box center [188, 273] width 231 height 74
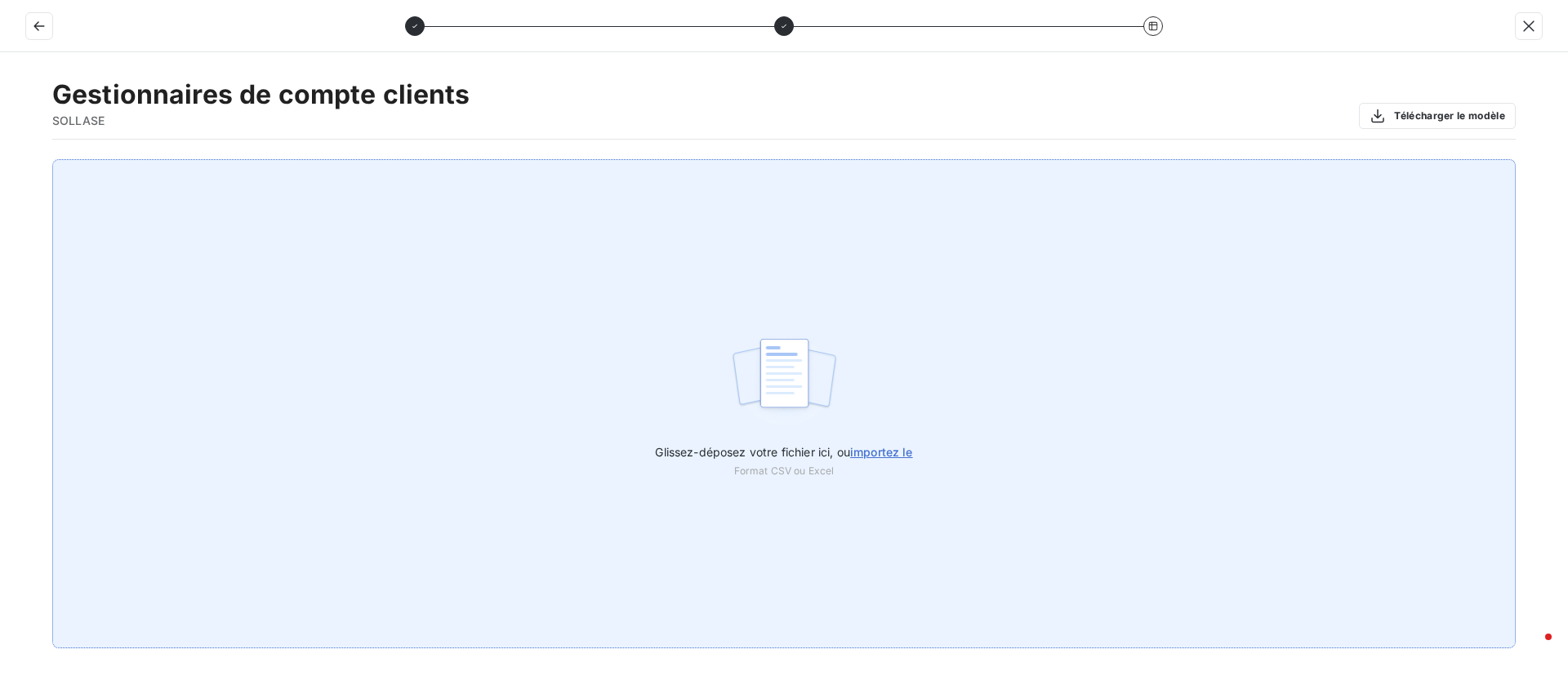
click at [893, 448] on span "importez le" at bounding box center [882, 451] width 63 height 14
click at [1, 160] on input "Glissez-déposez votre fichier ici, ou importez le" at bounding box center [0, 159] width 1 height 1
click at [875, 453] on span "importez le" at bounding box center [882, 451] width 63 height 14
click at [1, 160] on input "Glissez-déposez votre fichier ici, ou importez le" at bounding box center [0, 159] width 1 height 1
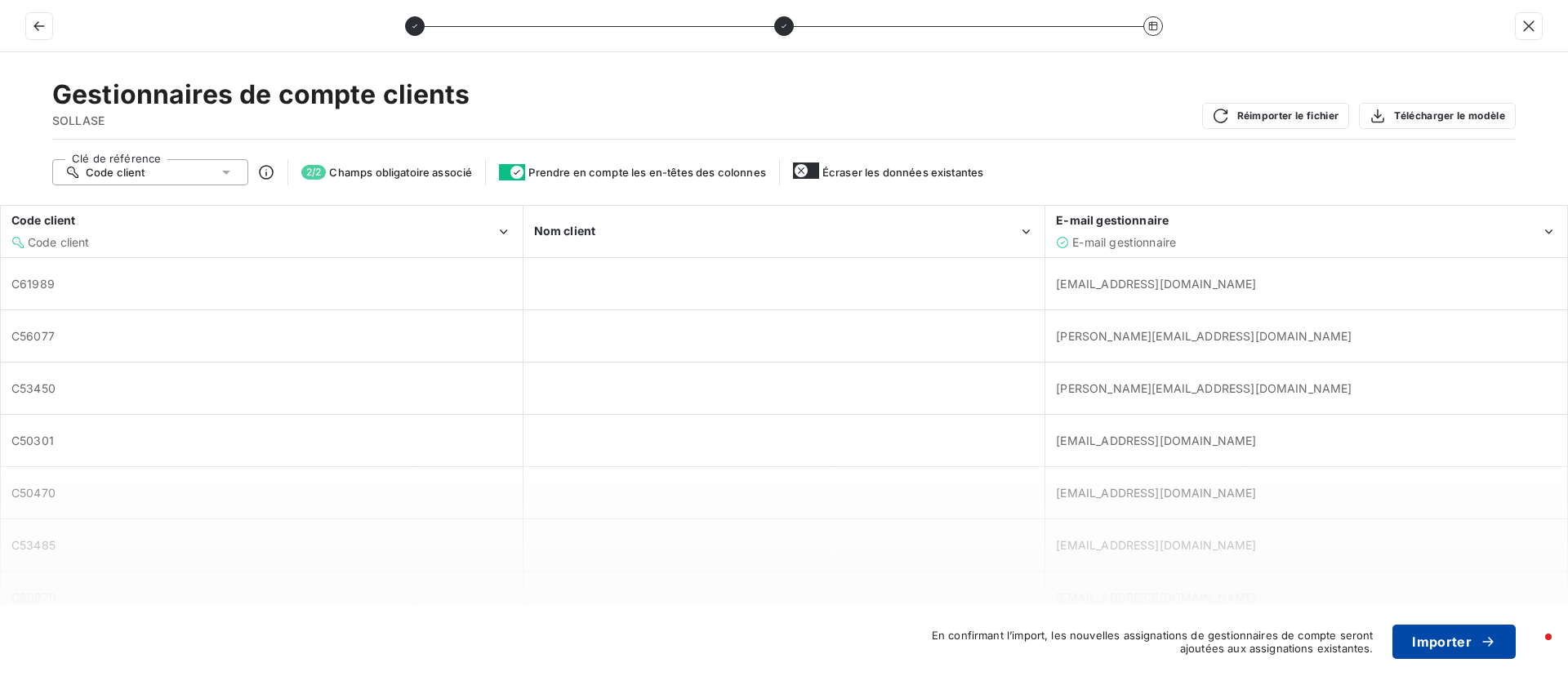
click at [1463, 645] on button "Importer" at bounding box center [1454, 642] width 124 height 35
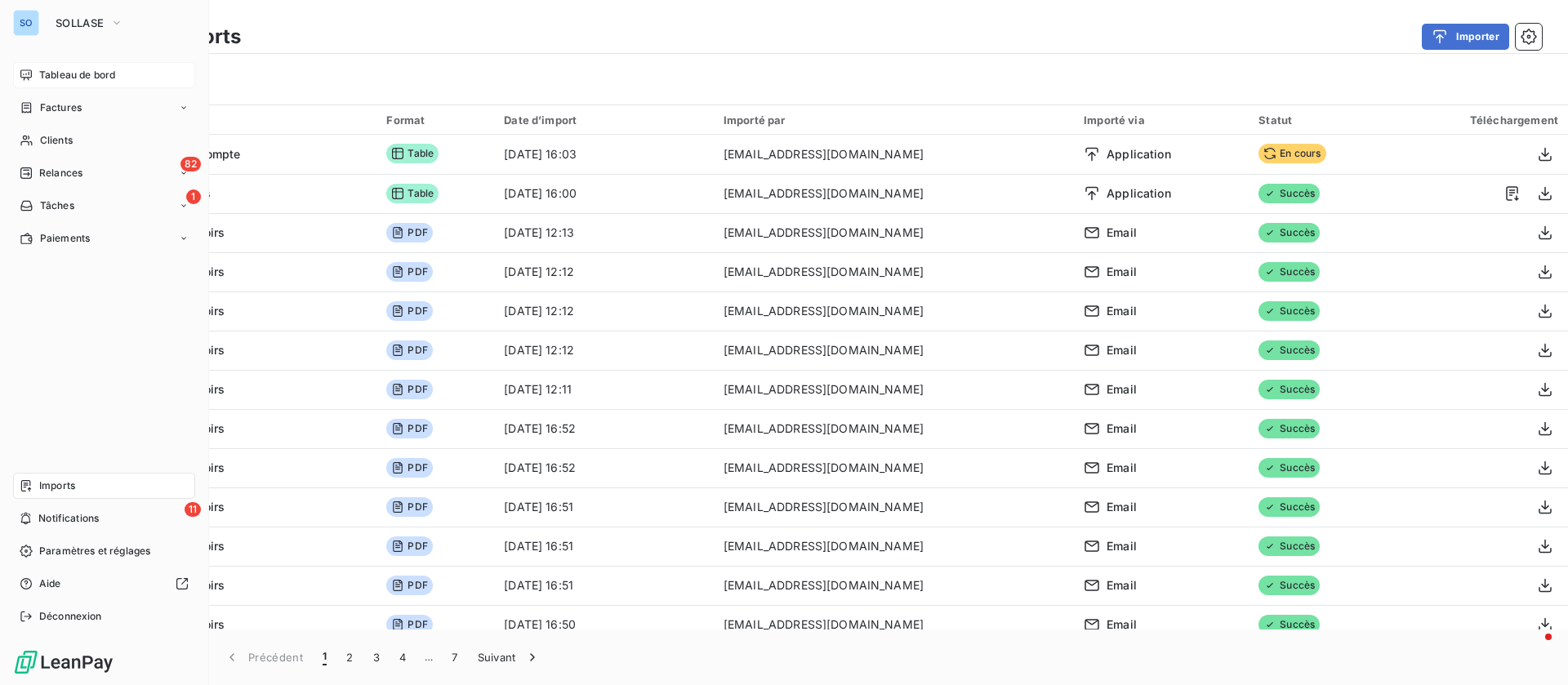
click at [62, 73] on span "Tableau de bord" at bounding box center [77, 74] width 76 height 15
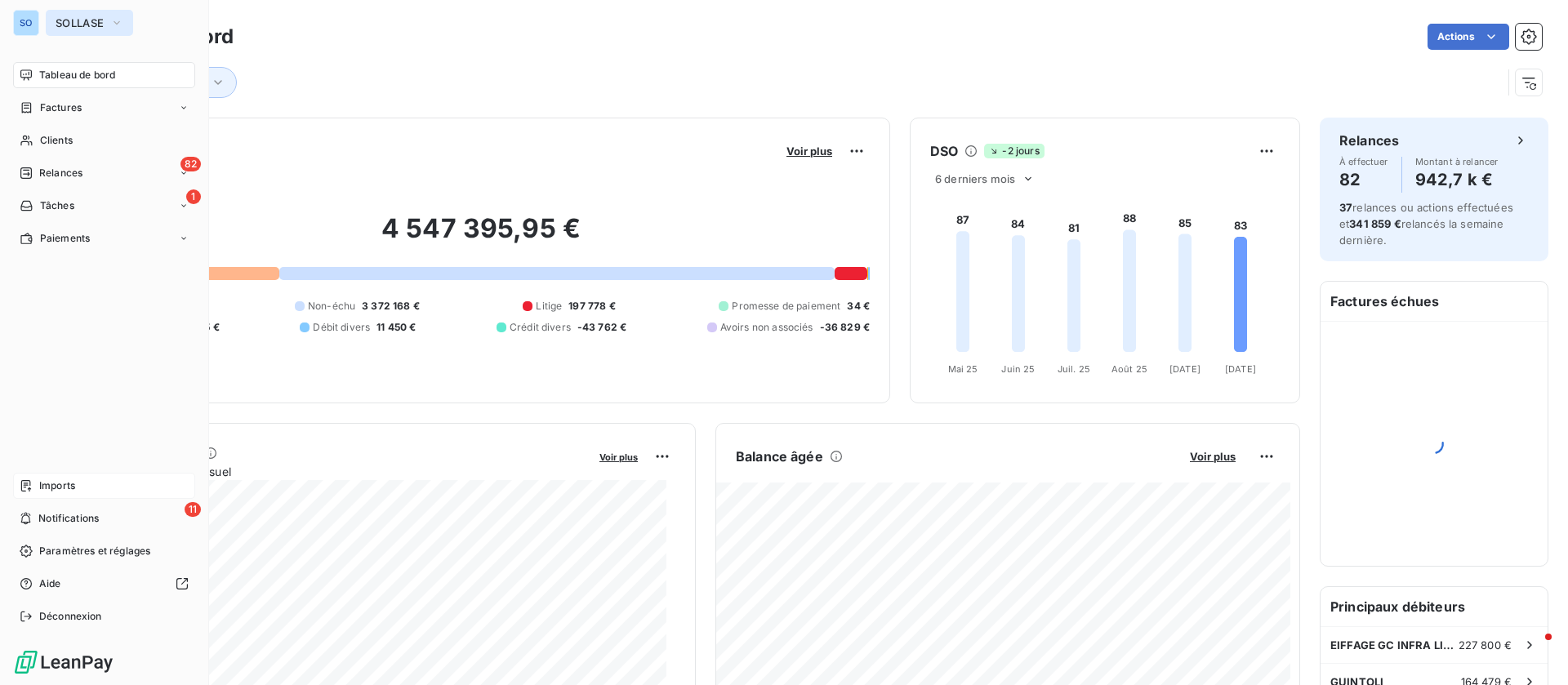
click at [112, 16] on icon "button" at bounding box center [116, 22] width 13 height 16
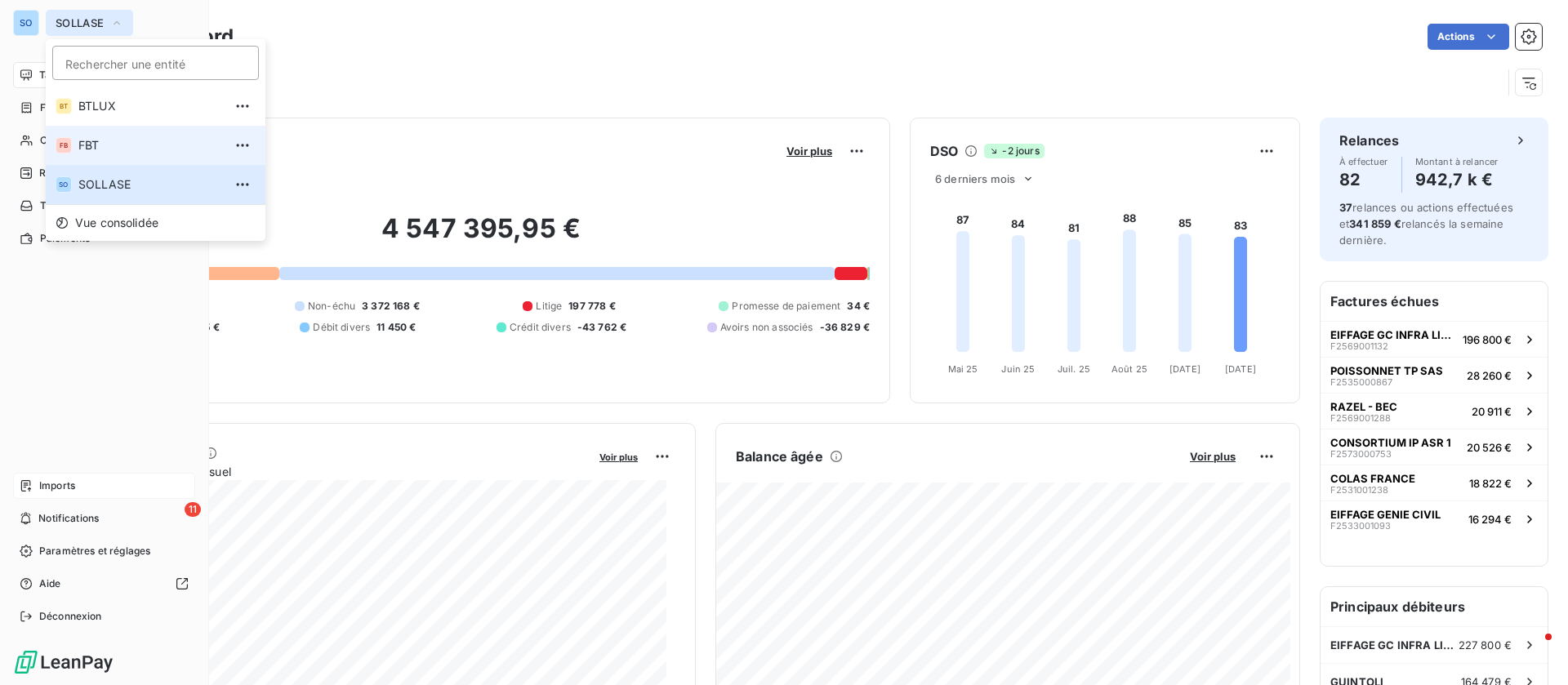
click at [124, 138] on span "FBT" at bounding box center [151, 145] width 145 height 16
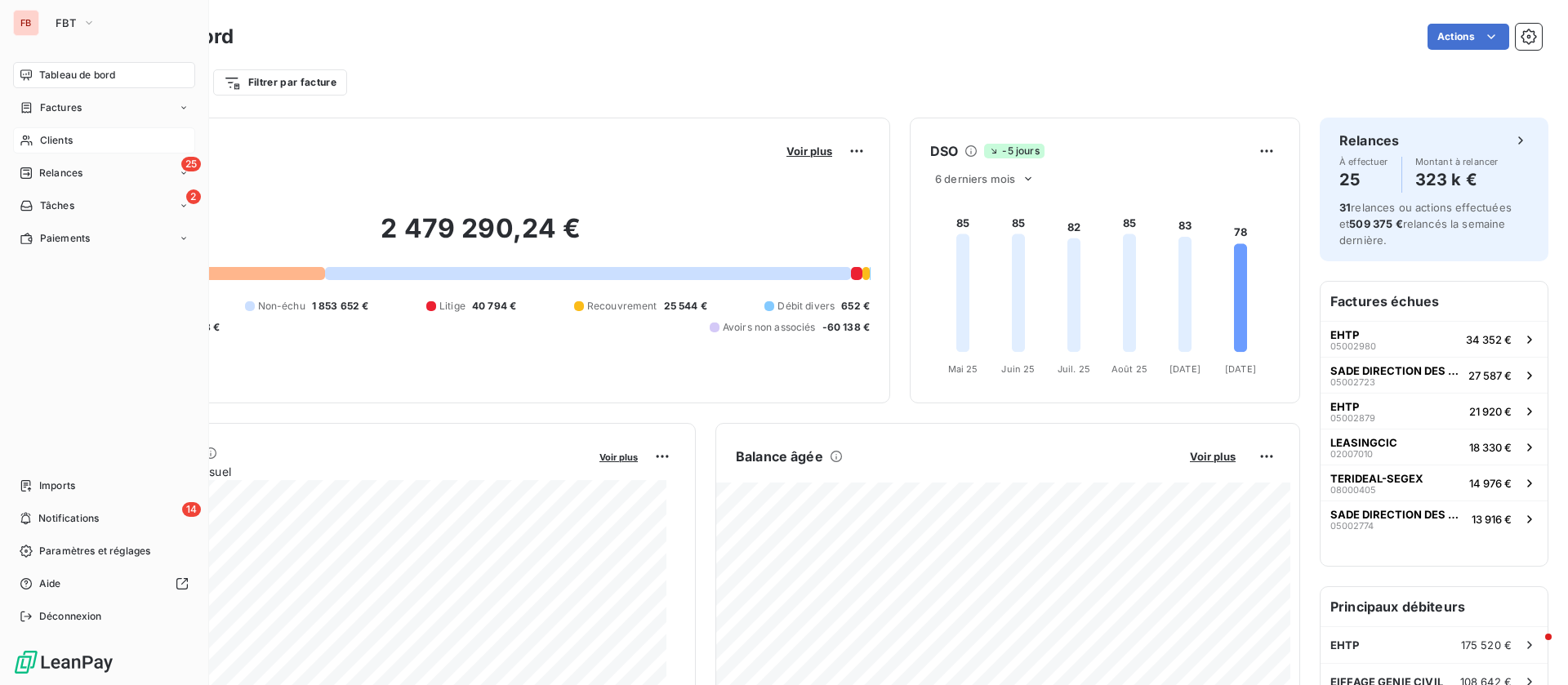
click at [87, 143] on div "Clients" at bounding box center [104, 140] width 183 height 26
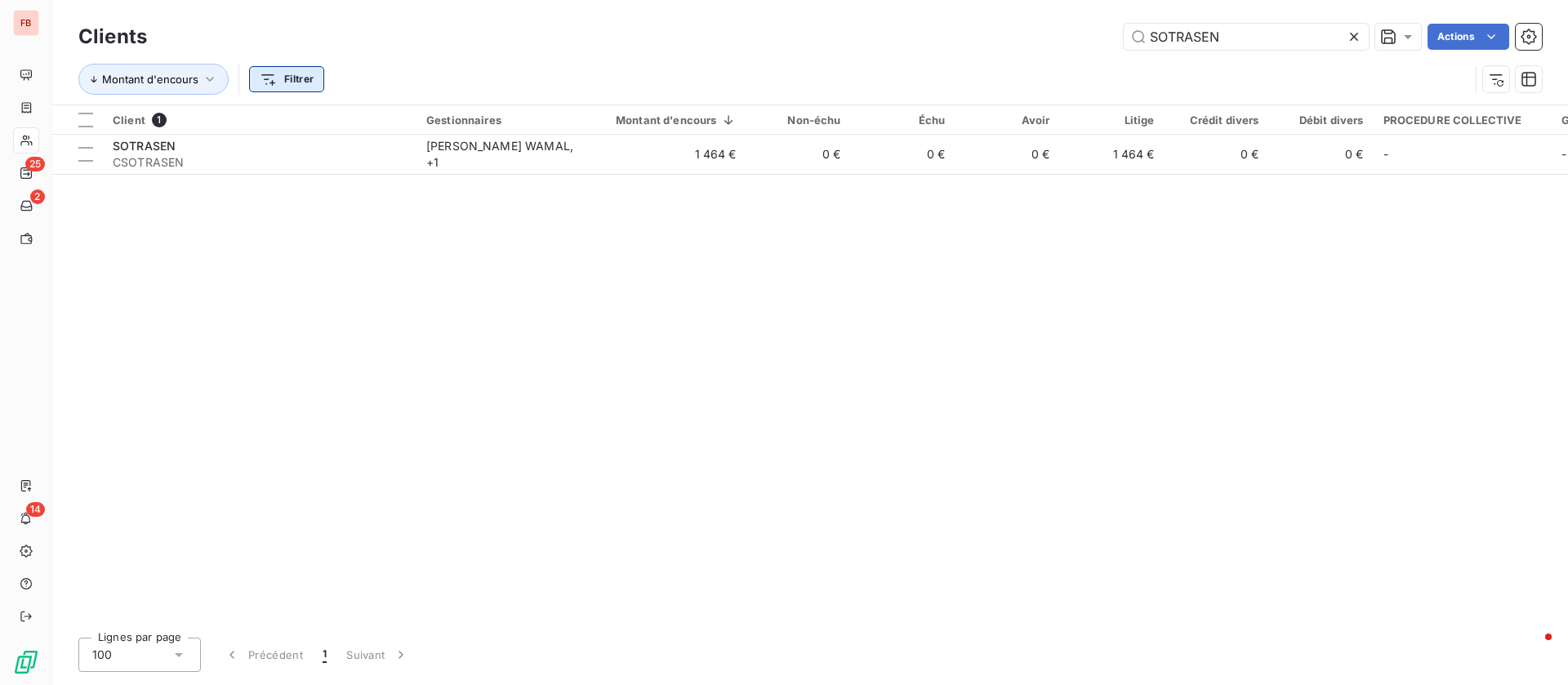
click at [292, 73] on html "FB 25 2 14 Clients SOTRASEN Actions Montant d'encours Filtrer Client 1 Gestionn…" at bounding box center [784, 342] width 1568 height 685
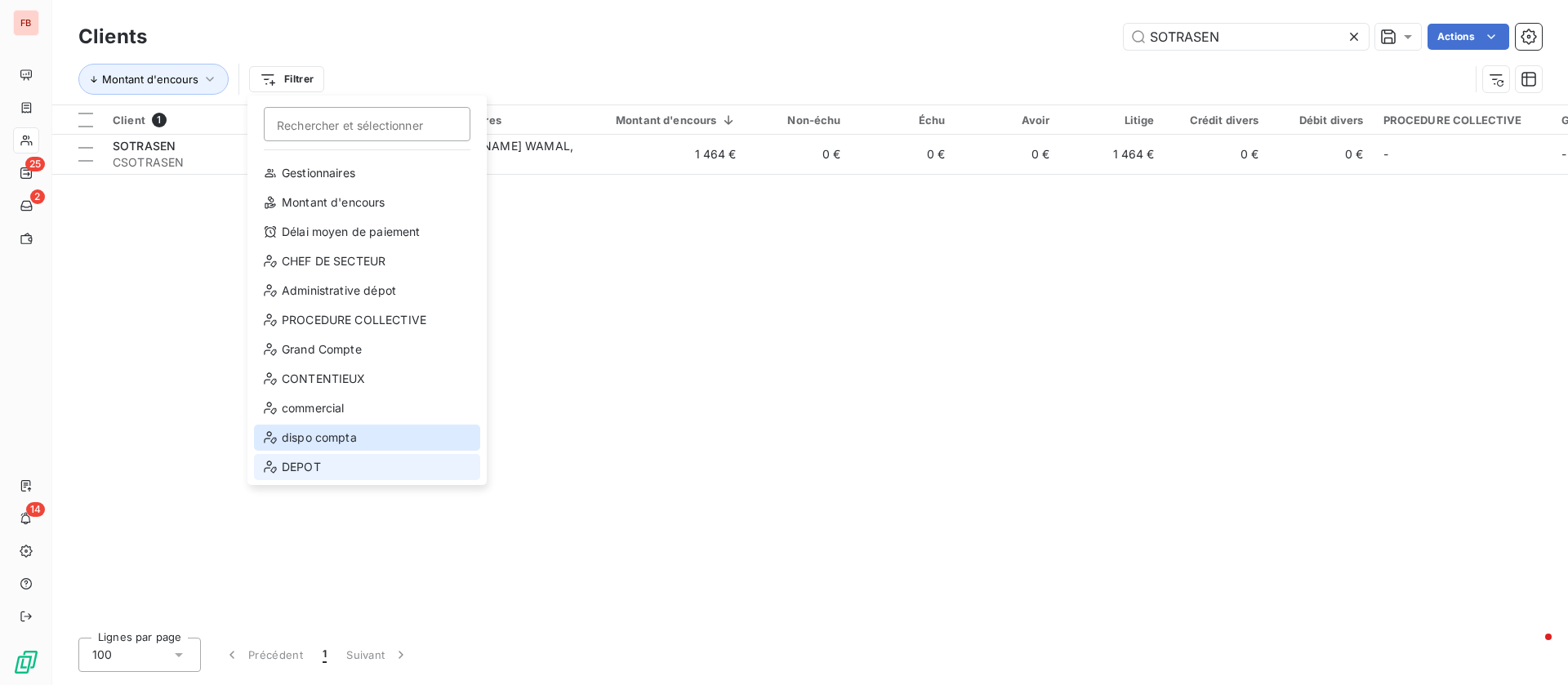
scroll to position [59, 0]
click at [341, 467] on div "DEPOT" at bounding box center [367, 465] width 226 height 26
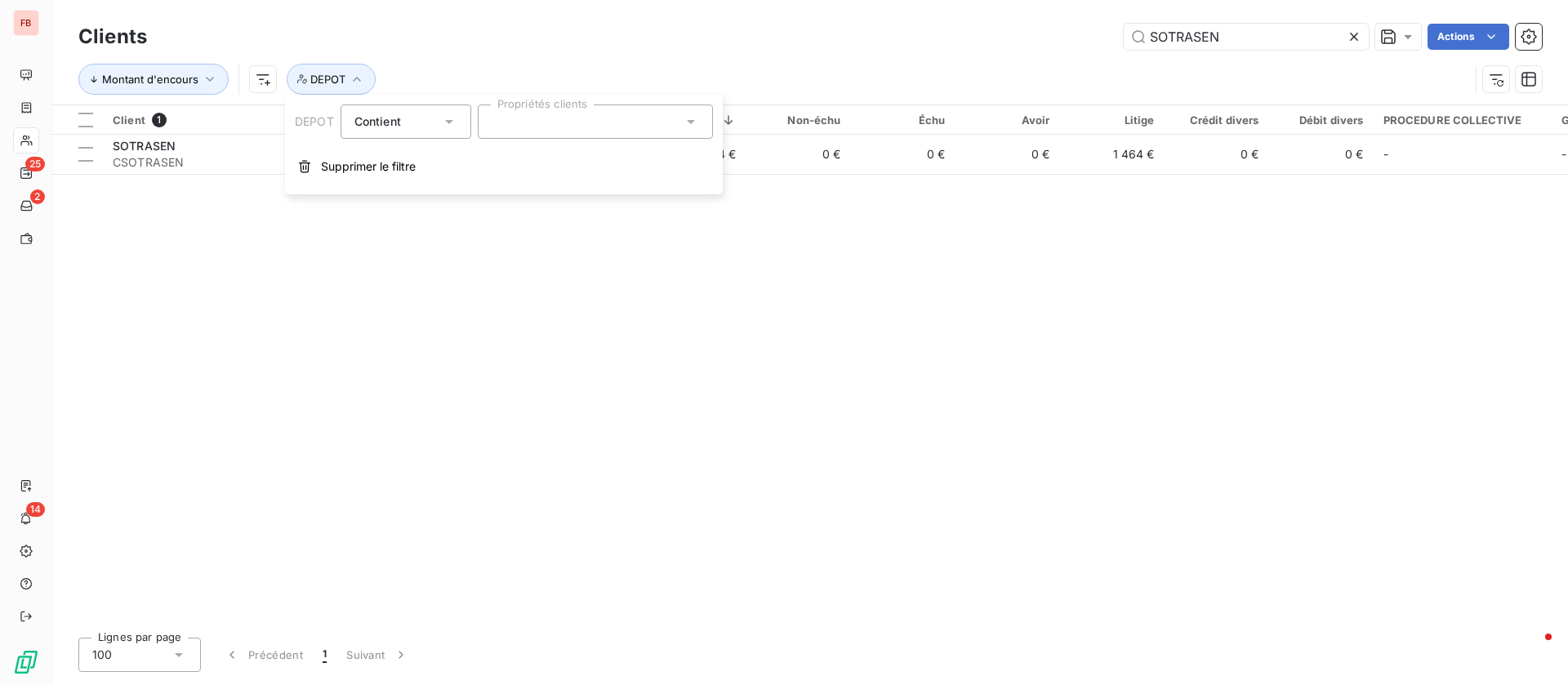
click at [540, 124] on div at bounding box center [595, 122] width 235 height 35
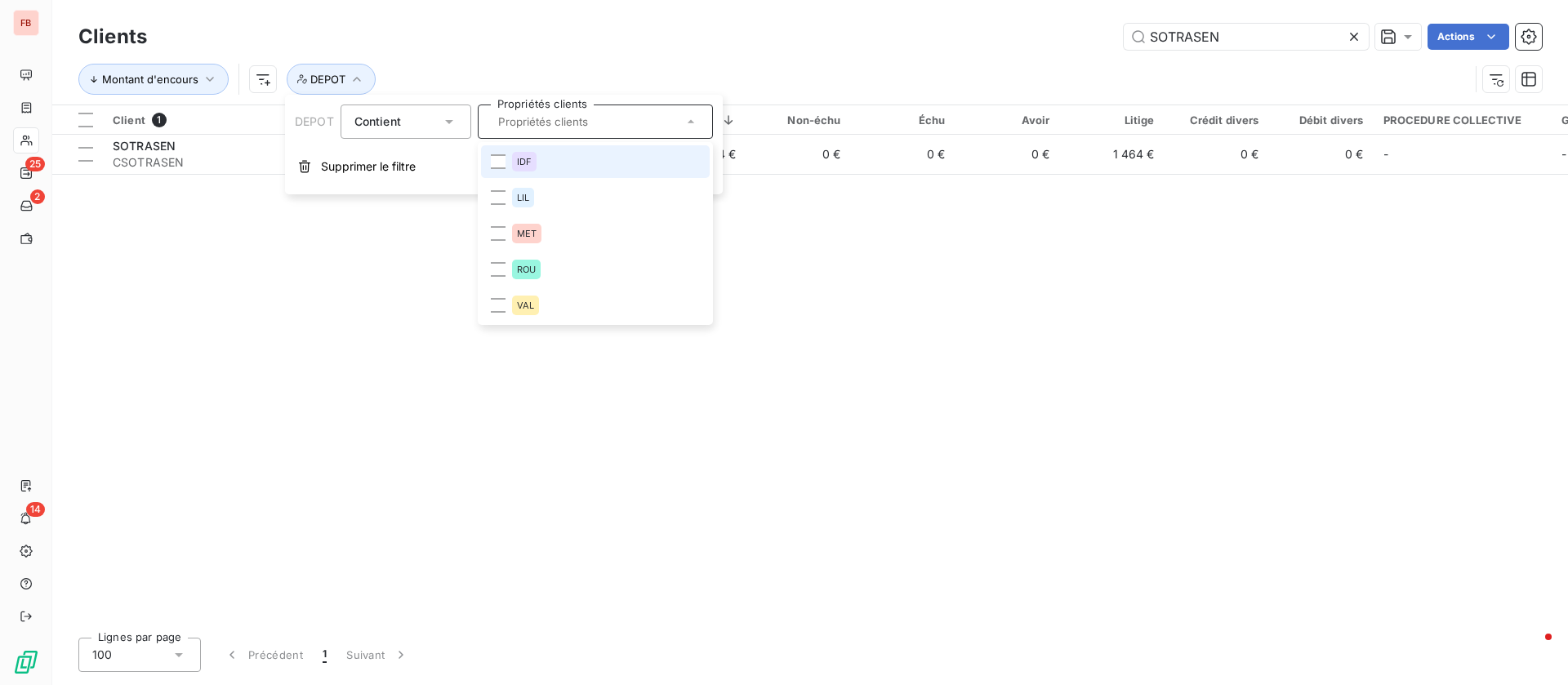
click at [533, 161] on div "IDF" at bounding box center [524, 162] width 24 height 20
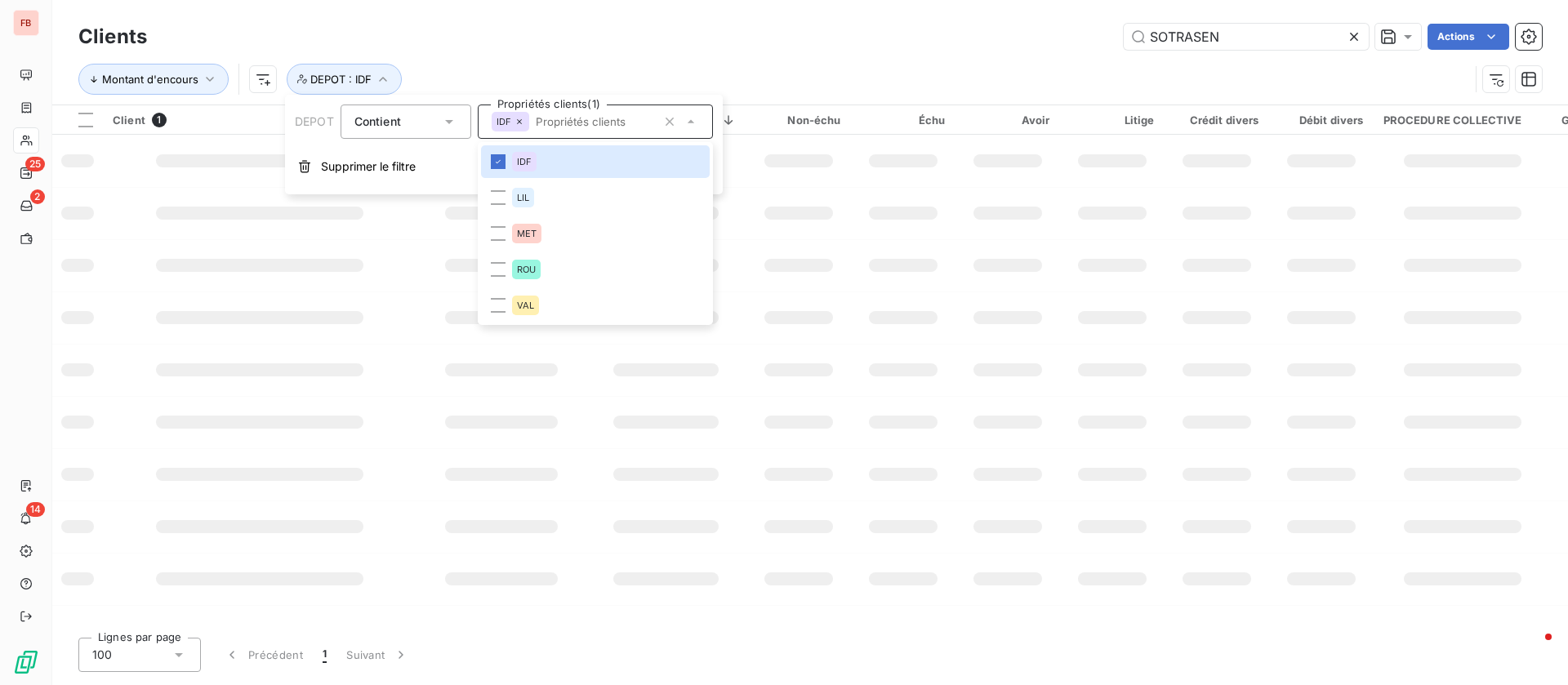
click at [867, 34] on div "SOTRASEN Actions" at bounding box center [855, 36] width 1376 height 26
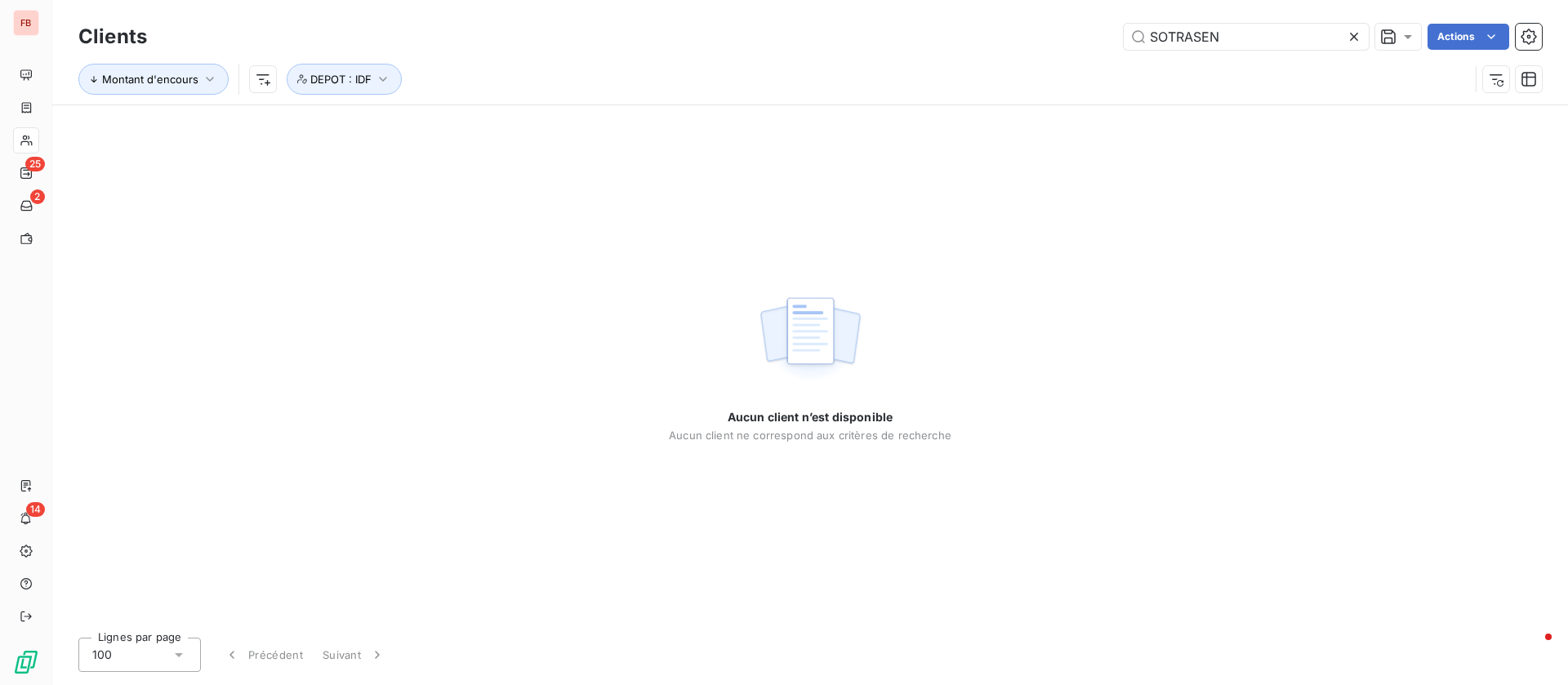
click at [1354, 38] on icon at bounding box center [1354, 36] width 16 height 16
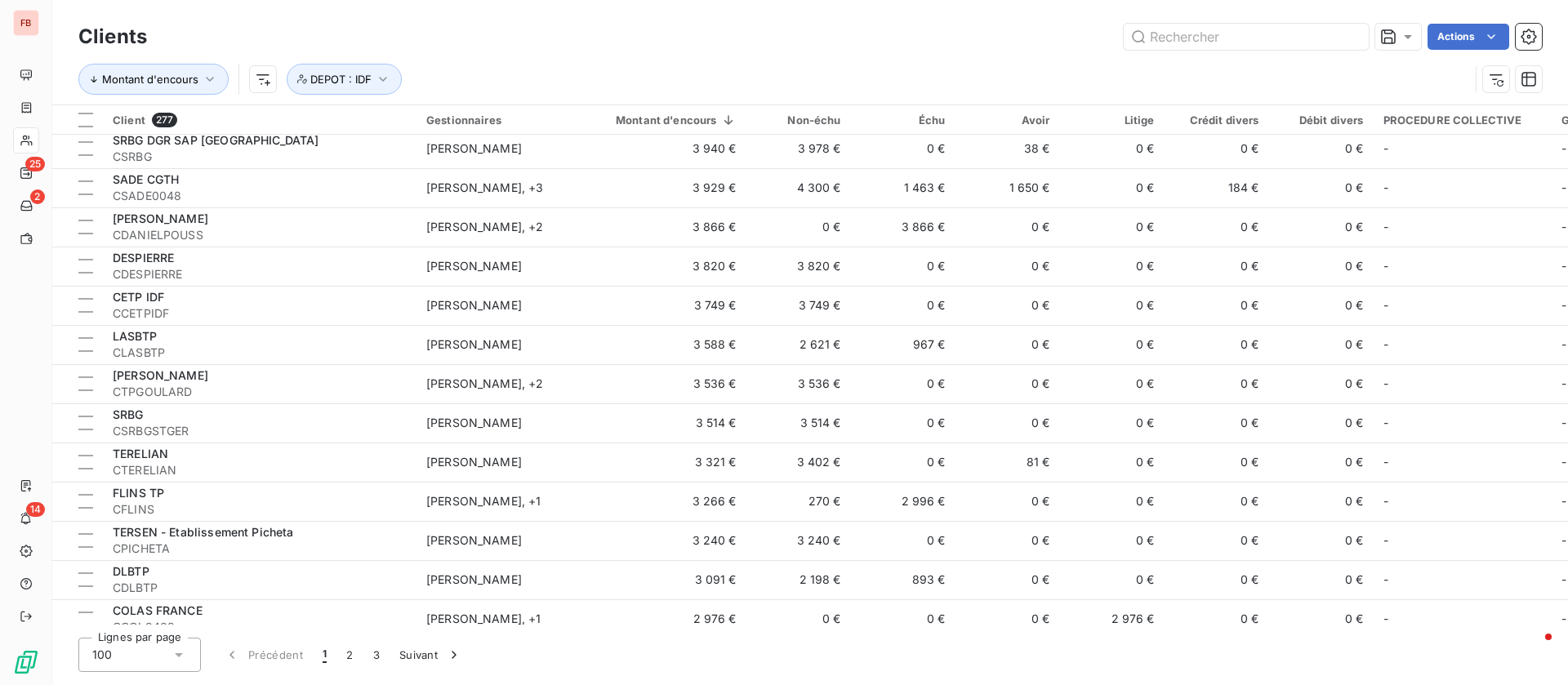
scroll to position [1959, 0]
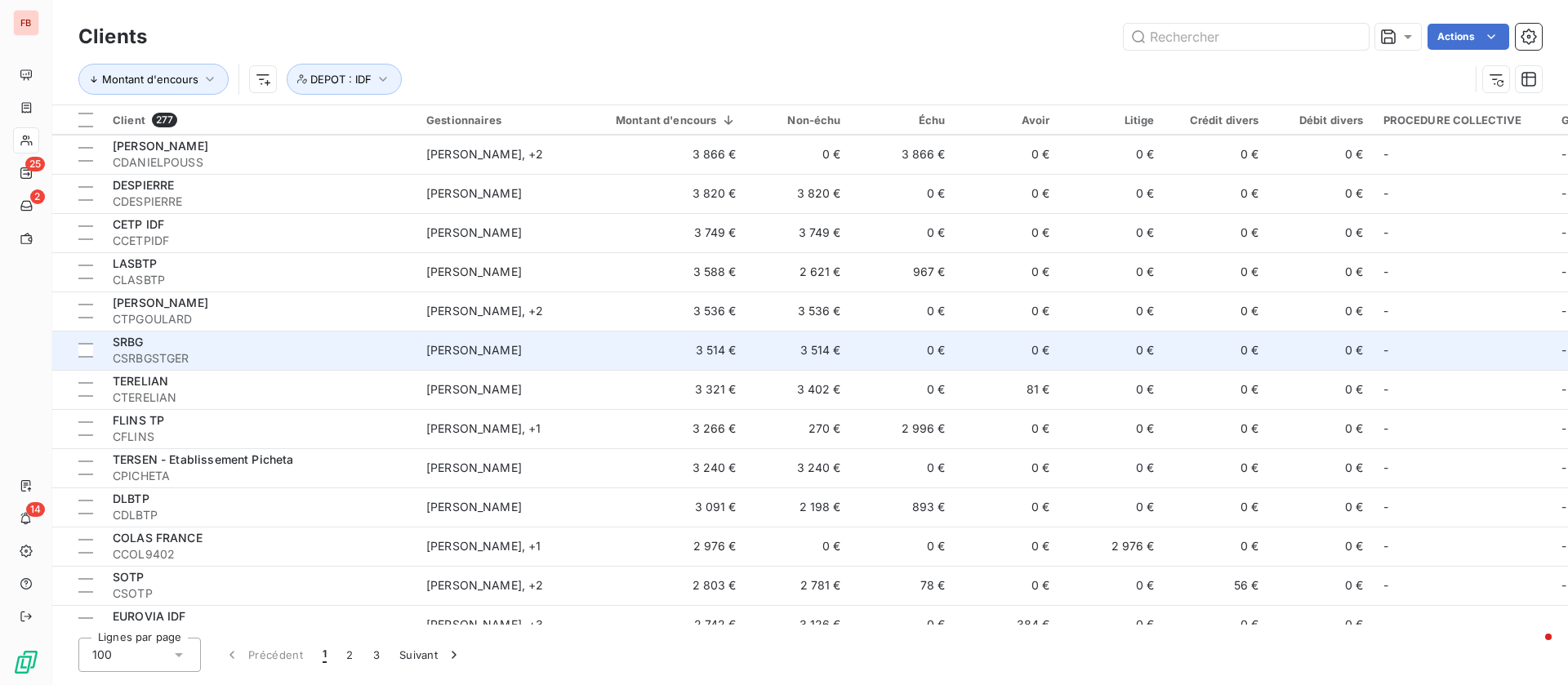
click at [582, 365] on td "[PERSON_NAME]" at bounding box center [501, 349] width 170 height 39
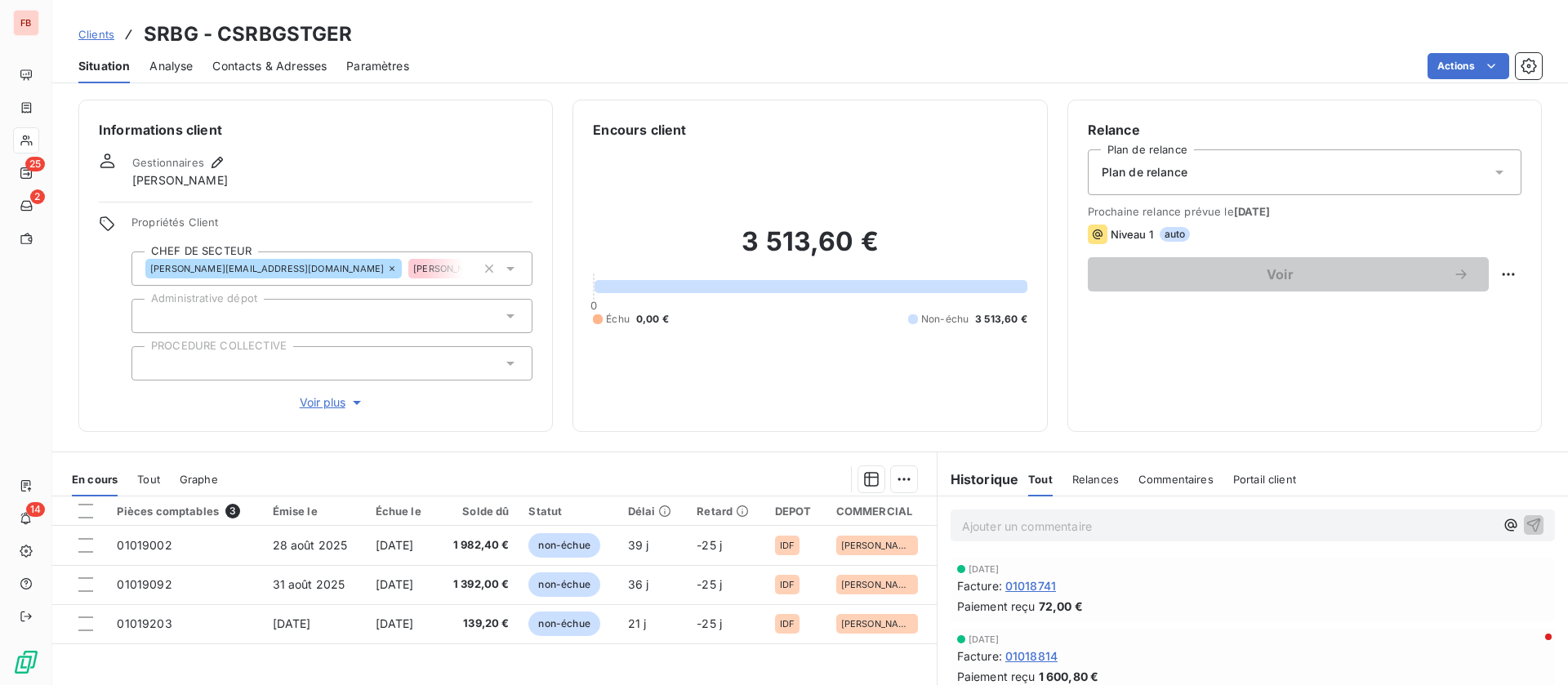
click at [111, 36] on span "Clients" at bounding box center [97, 34] width 36 height 13
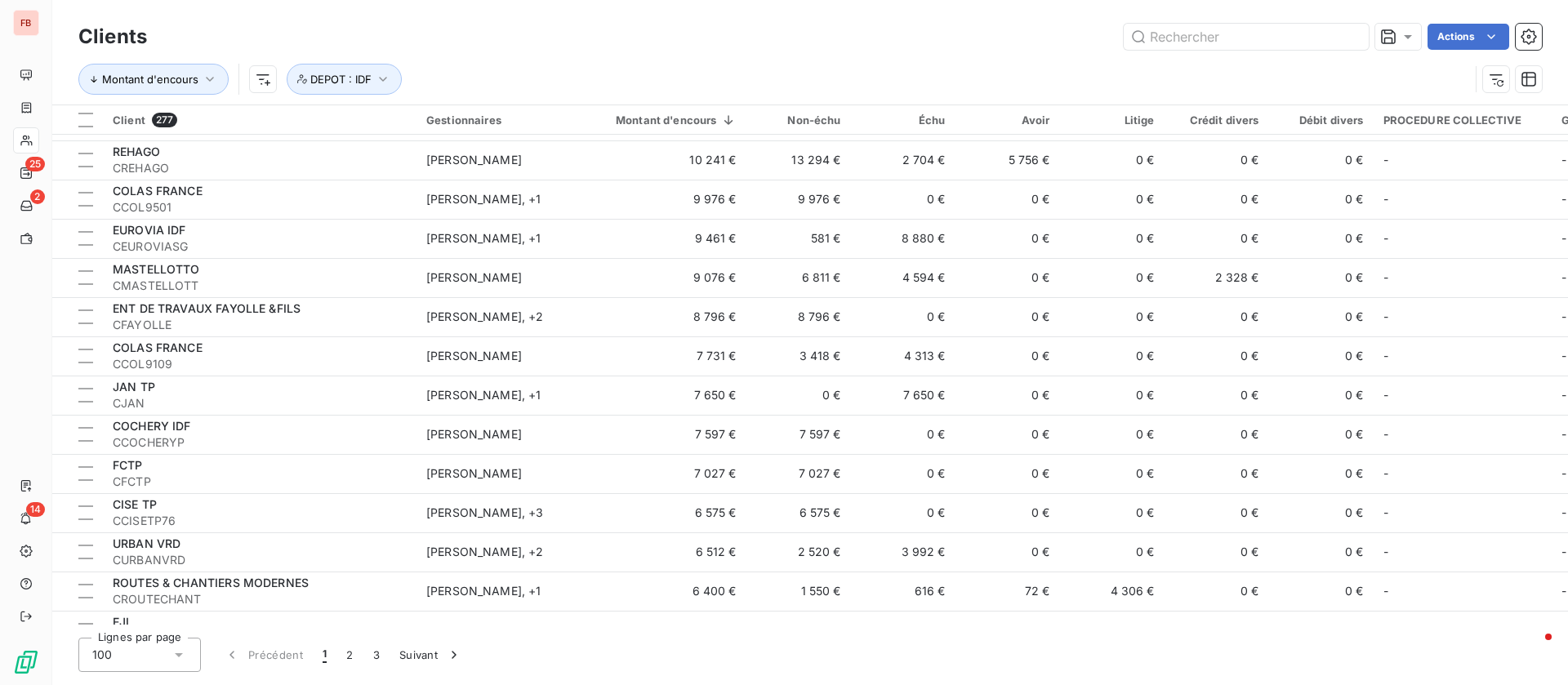
scroll to position [980, 0]
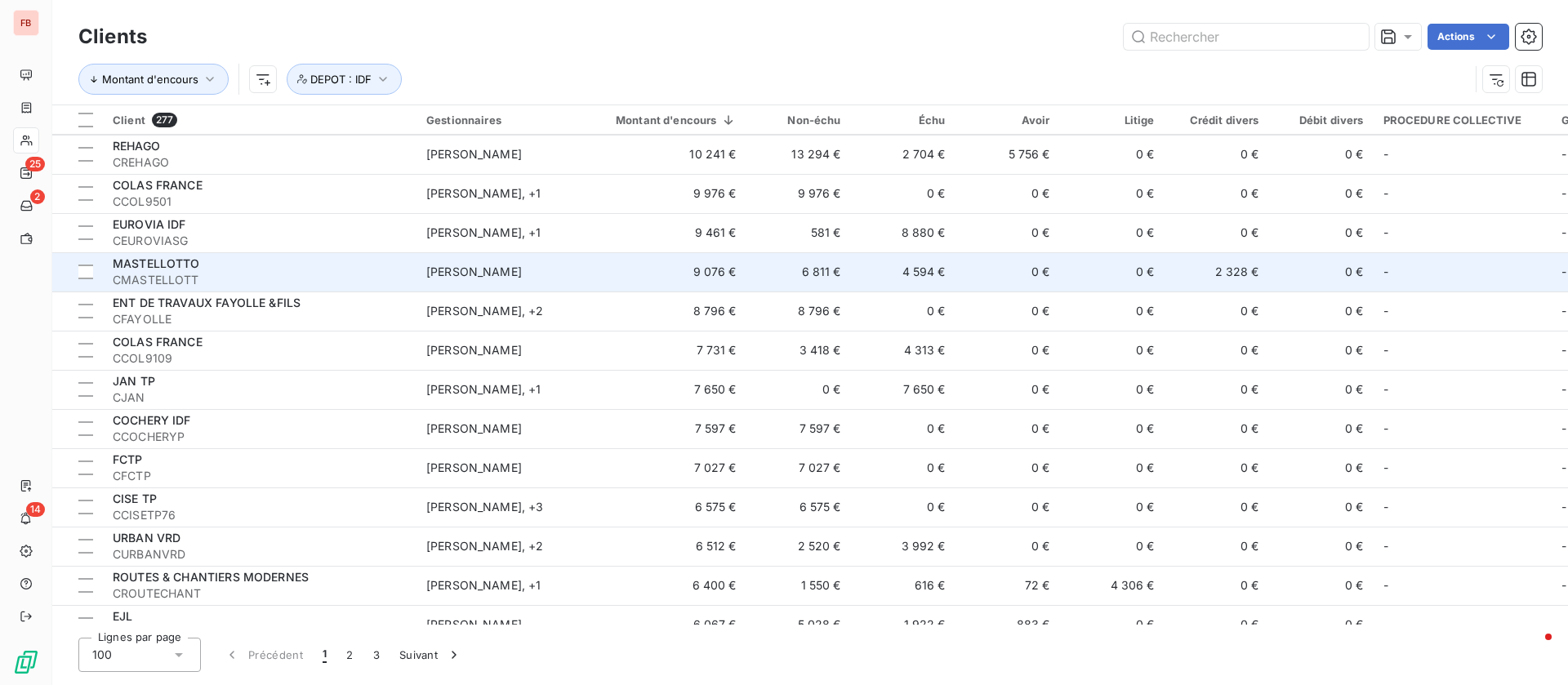
click at [567, 261] on td "[PERSON_NAME]" at bounding box center [501, 272] width 170 height 39
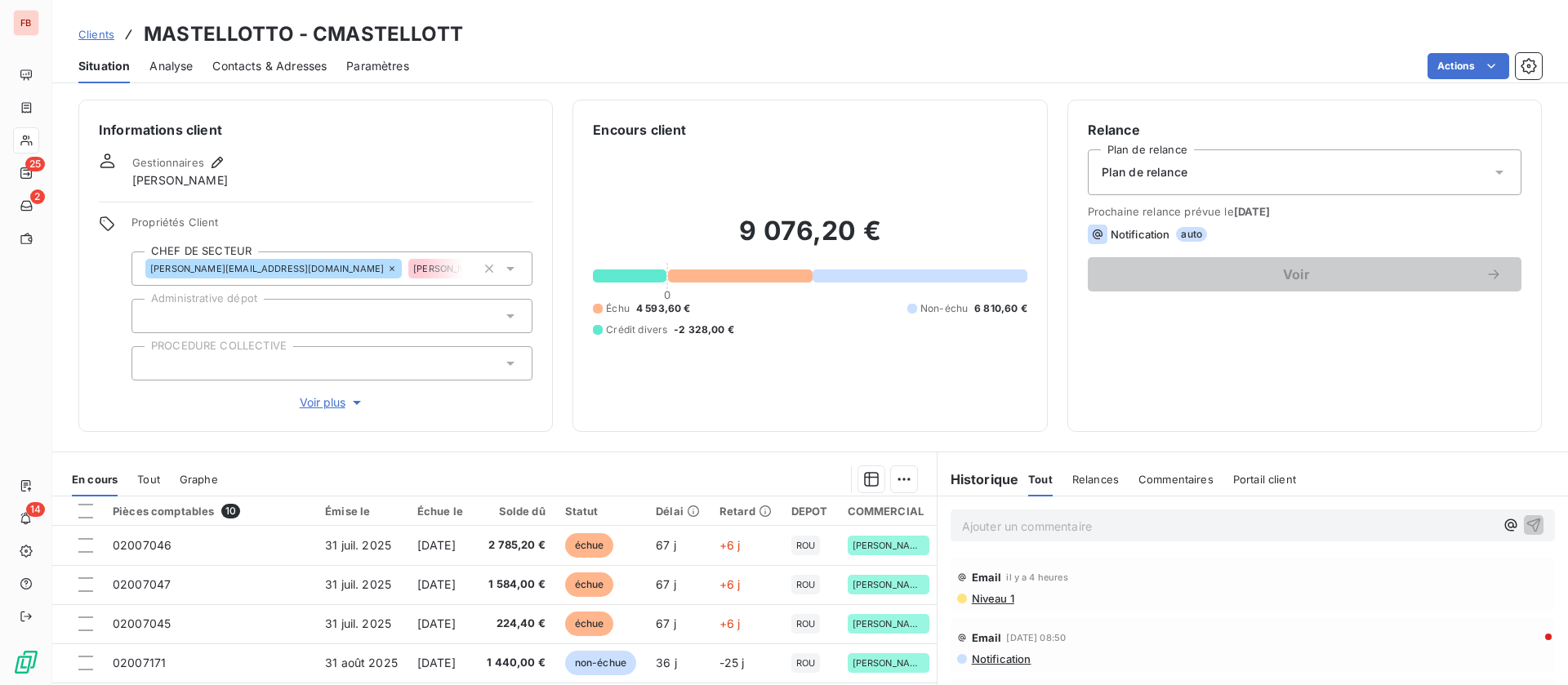
click at [324, 401] on span "Voir plus" at bounding box center [332, 402] width 66 height 16
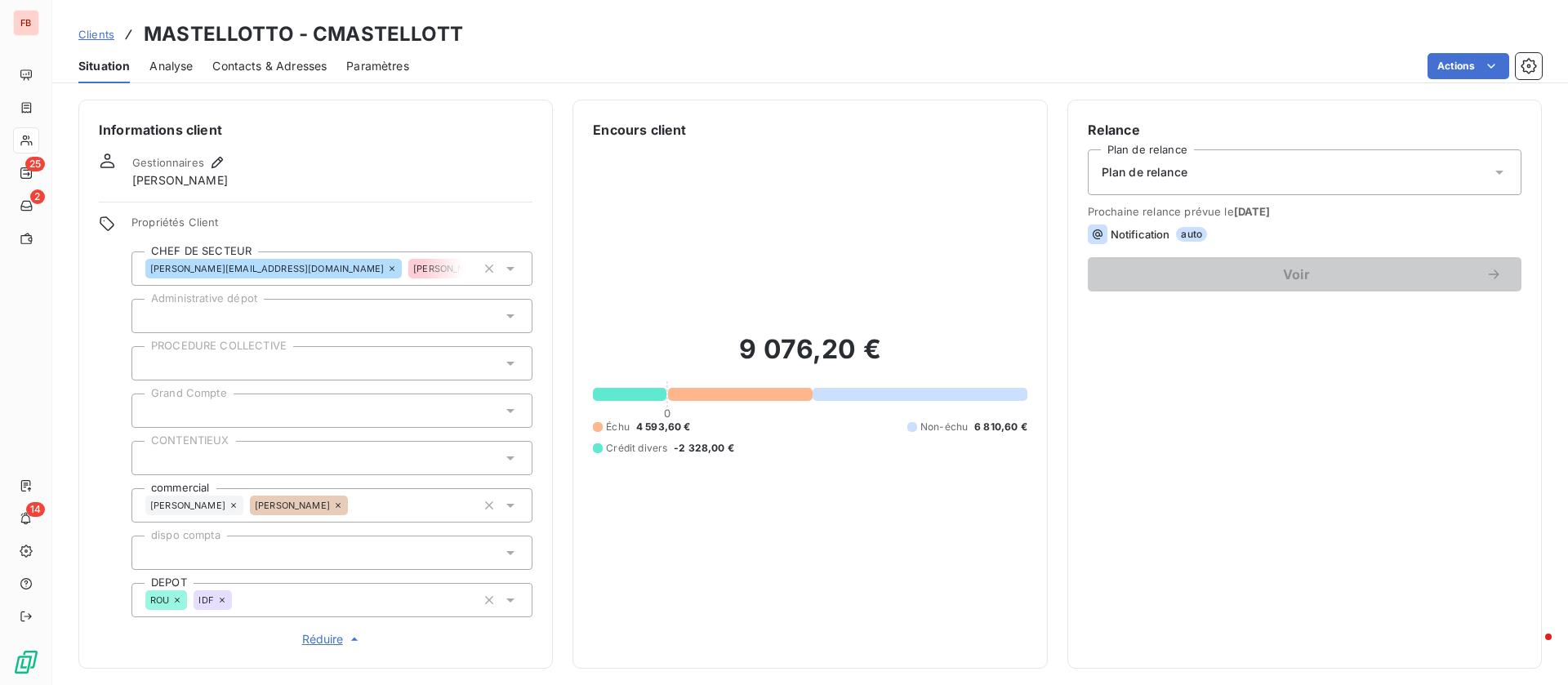
drag, startPoint x: 222, startPoint y: 602, endPoint x: 278, endPoint y: 612, distance: 56.9
click at [223, 601] on icon at bounding box center [222, 599] width 10 height 10
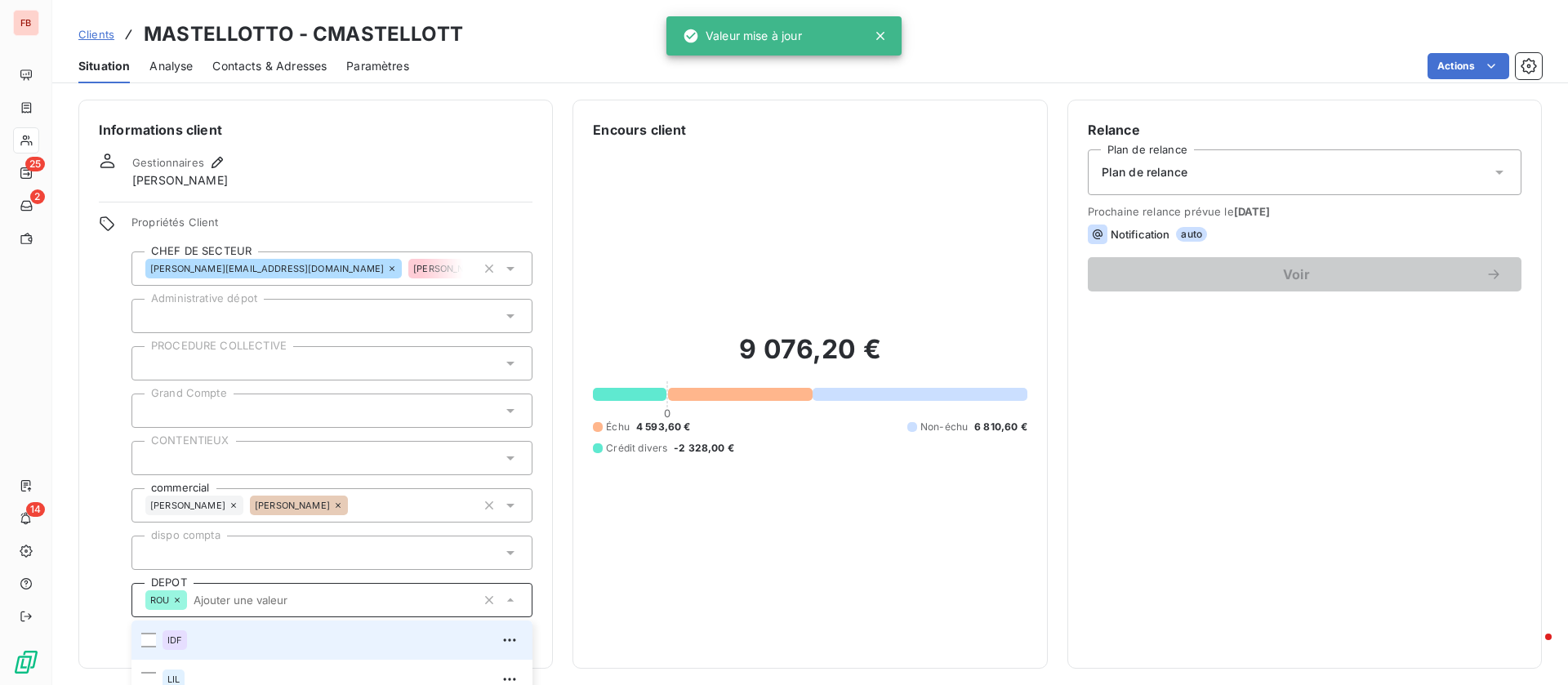
click at [431, 134] on h6 "Informations client" at bounding box center [315, 130] width 434 height 20
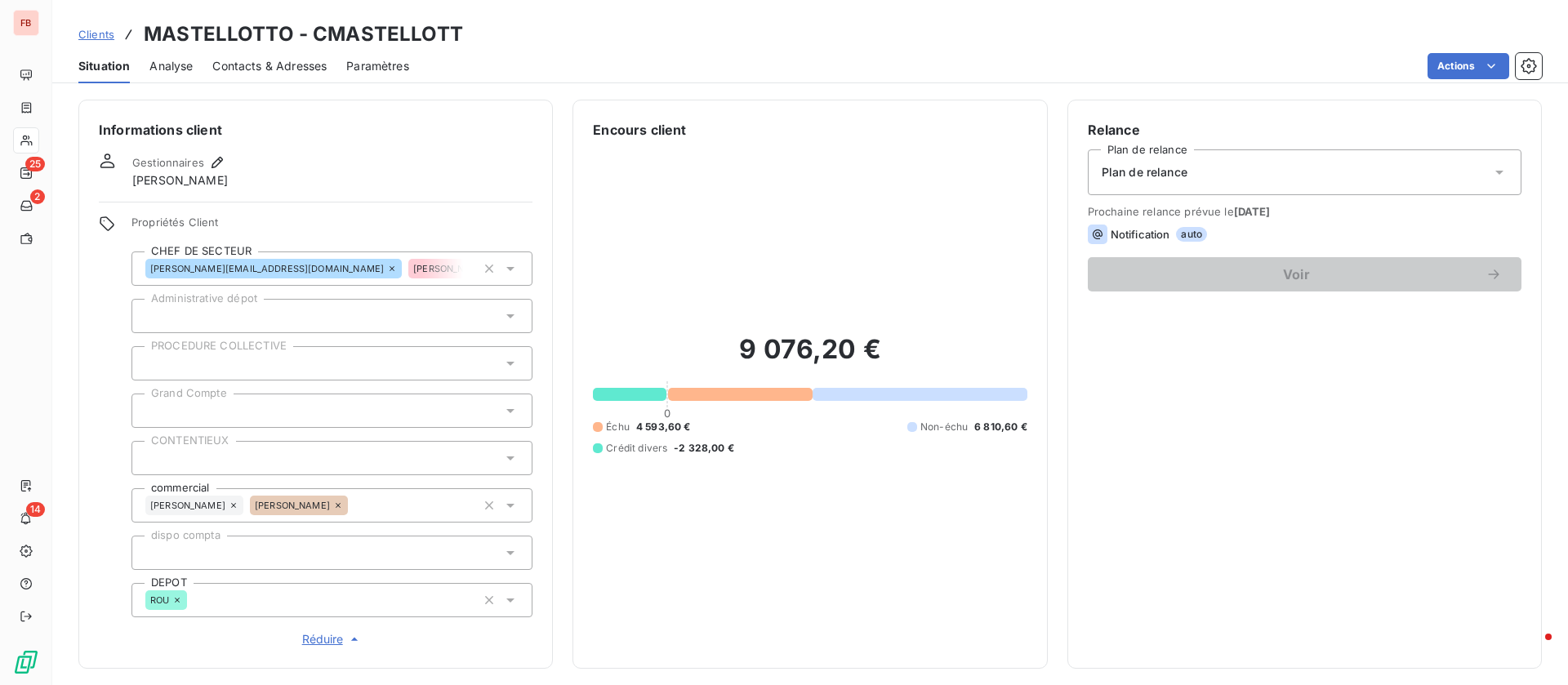
click at [389, 269] on icon at bounding box center [392, 269] width 5 height 5
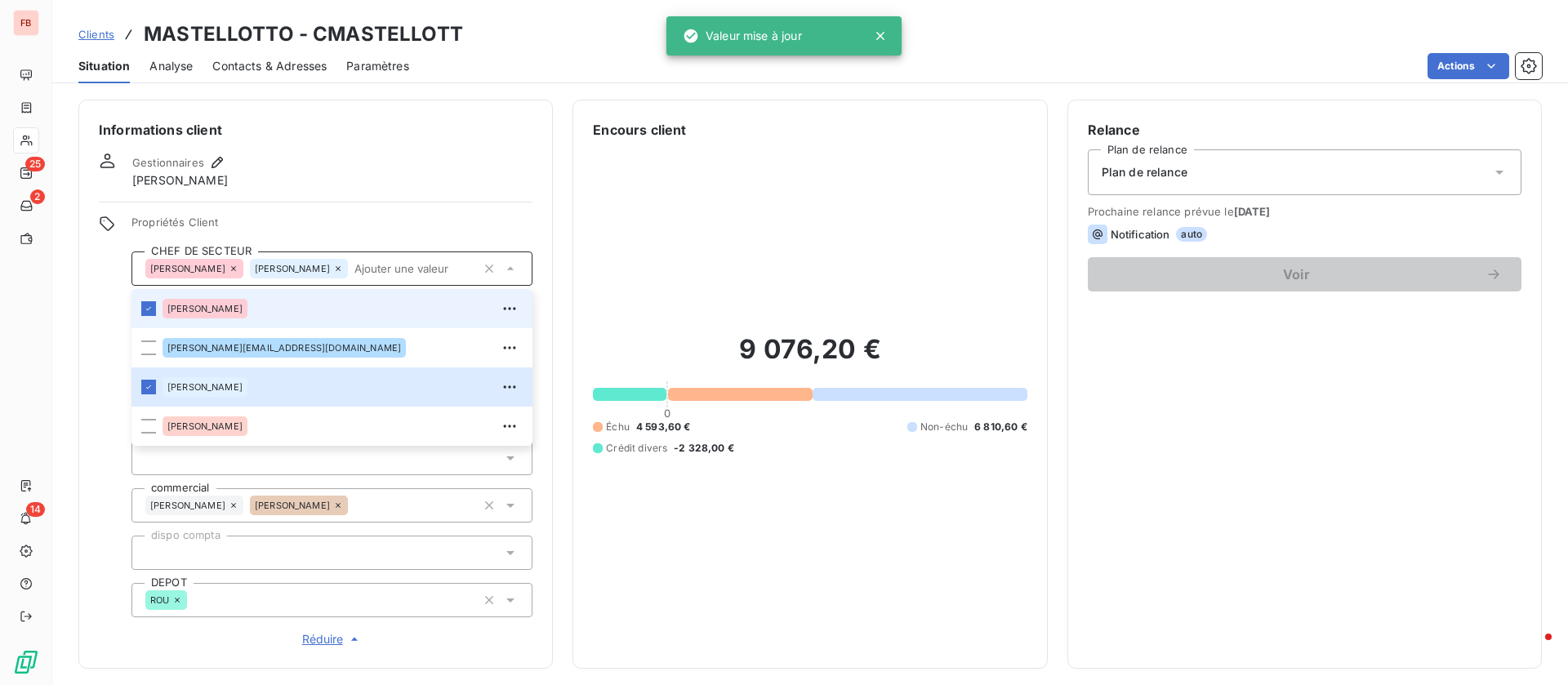
click at [236, 268] on icon at bounding box center [234, 269] width 5 height 5
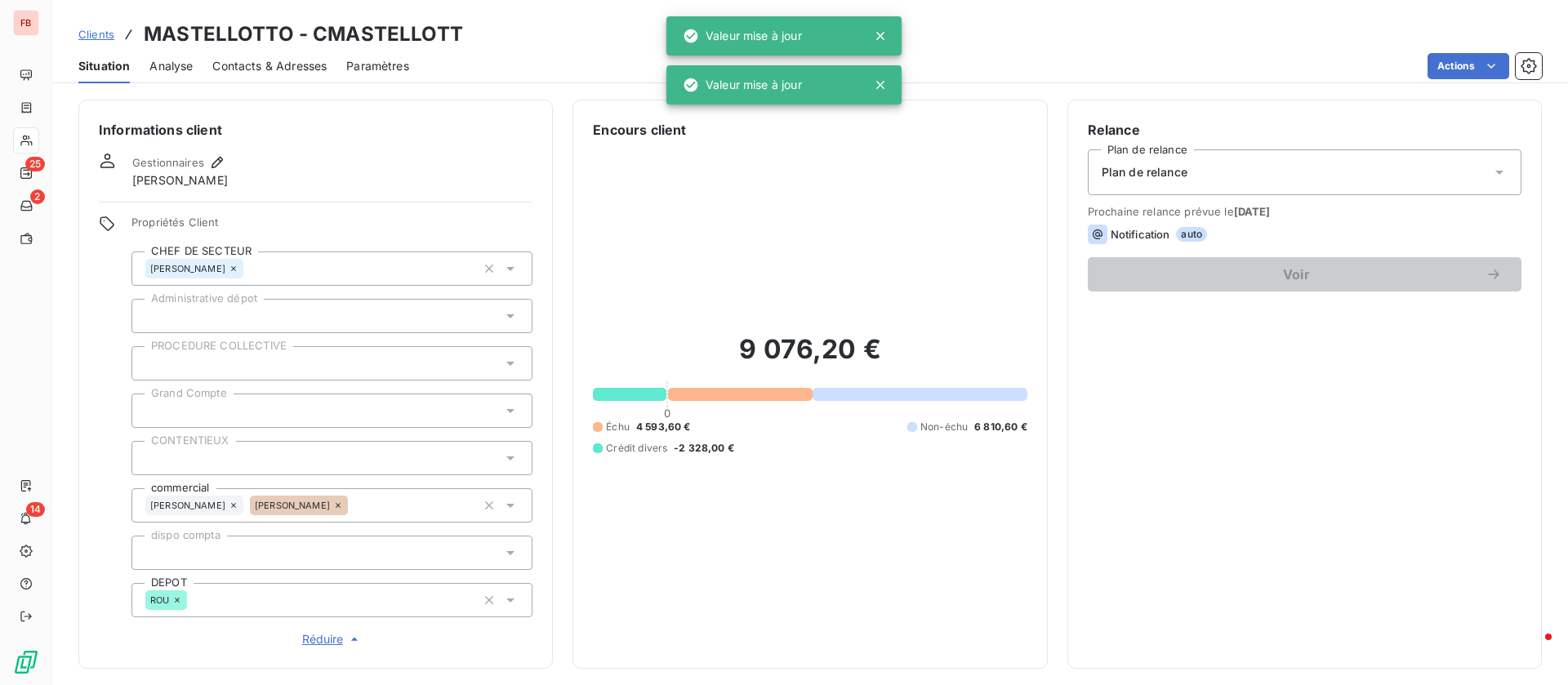
click at [239, 265] on icon at bounding box center [233, 268] width 10 height 10
click at [343, 195] on div "Informations client Gestionnaires Mathilde Cornu Propriétés Client CHEF DE SECT…" at bounding box center [316, 384] width 474 height 569
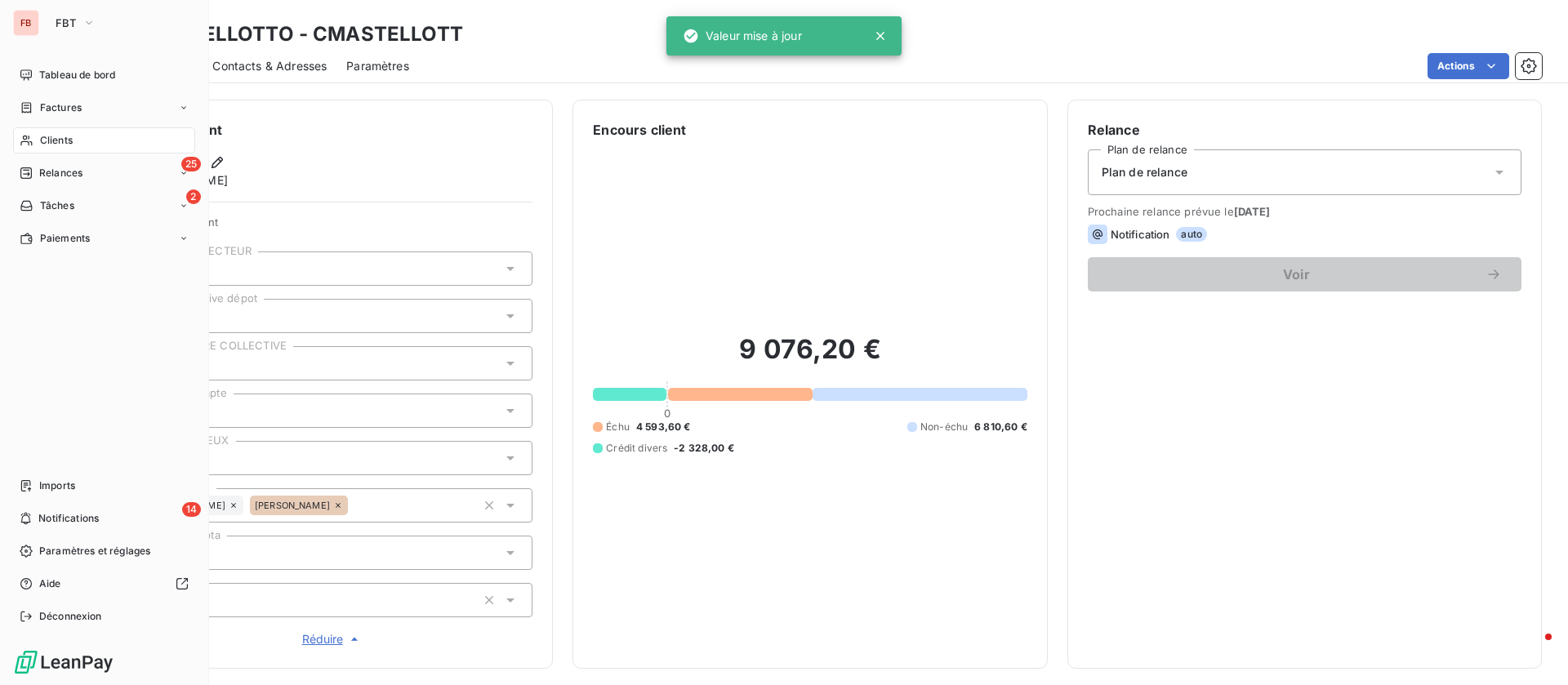
click at [84, 147] on div "Clients" at bounding box center [104, 140] width 183 height 26
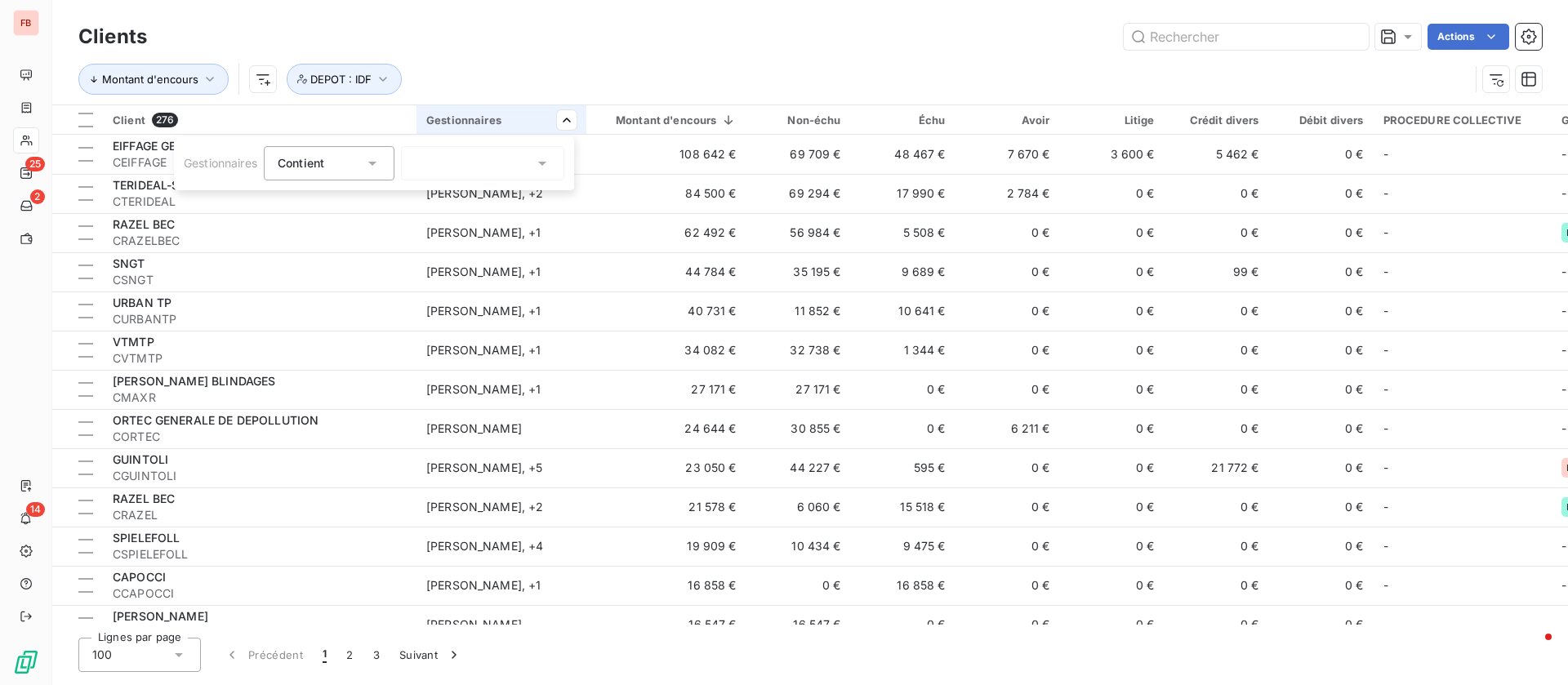
click at [550, 157] on icon at bounding box center [542, 163] width 16 height 16
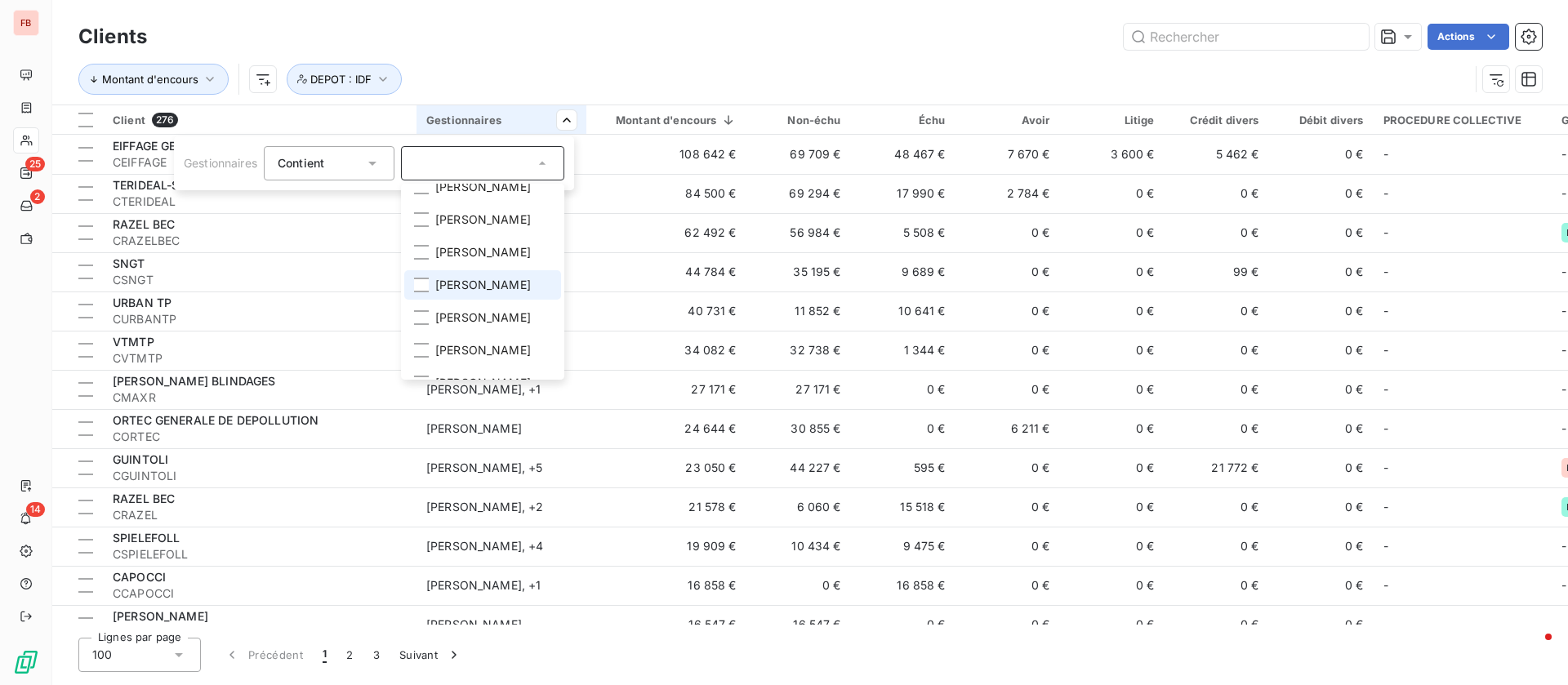
scroll to position [199, 0]
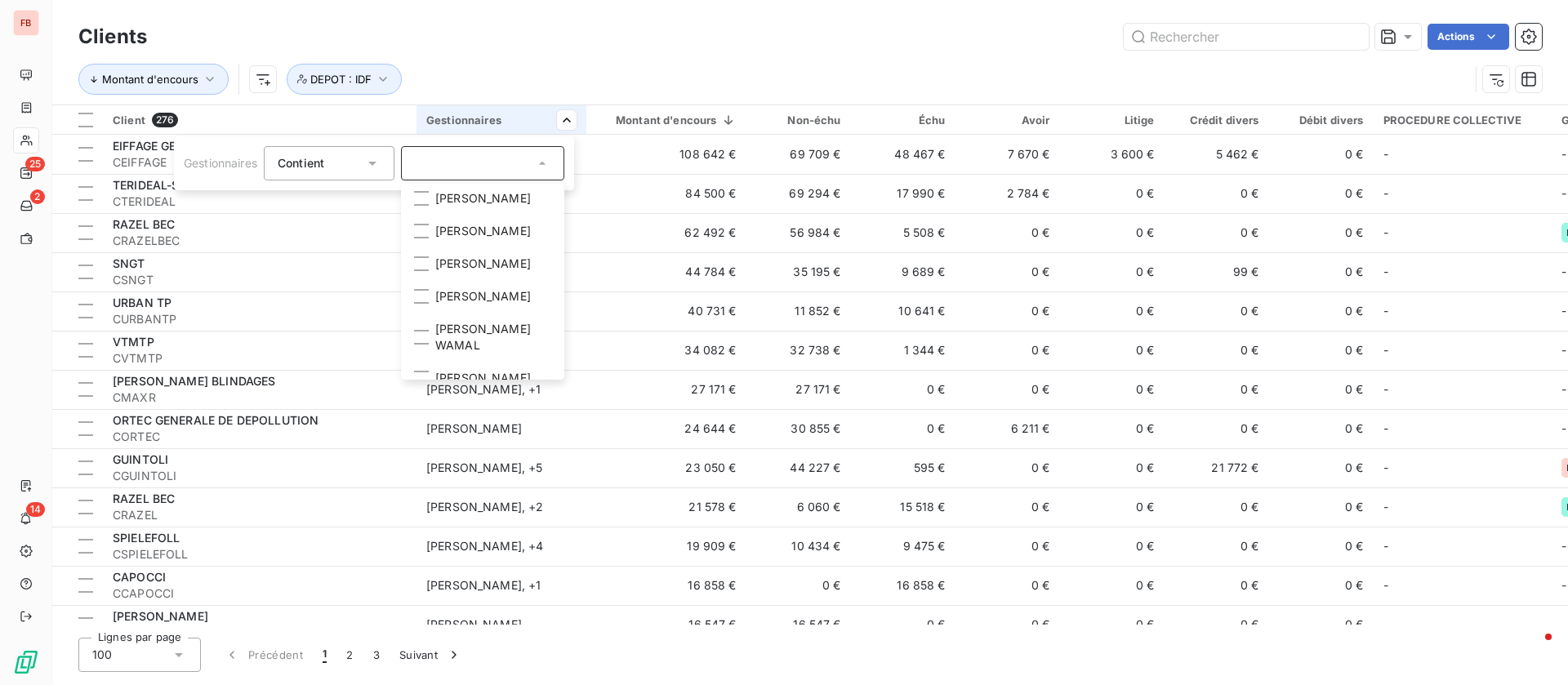
click at [746, 26] on html "FB 25 2 14 Clients Actions Montant d'encours DEPOT : IDF Client 276 Gestionnair…" at bounding box center [784, 342] width 1568 height 685
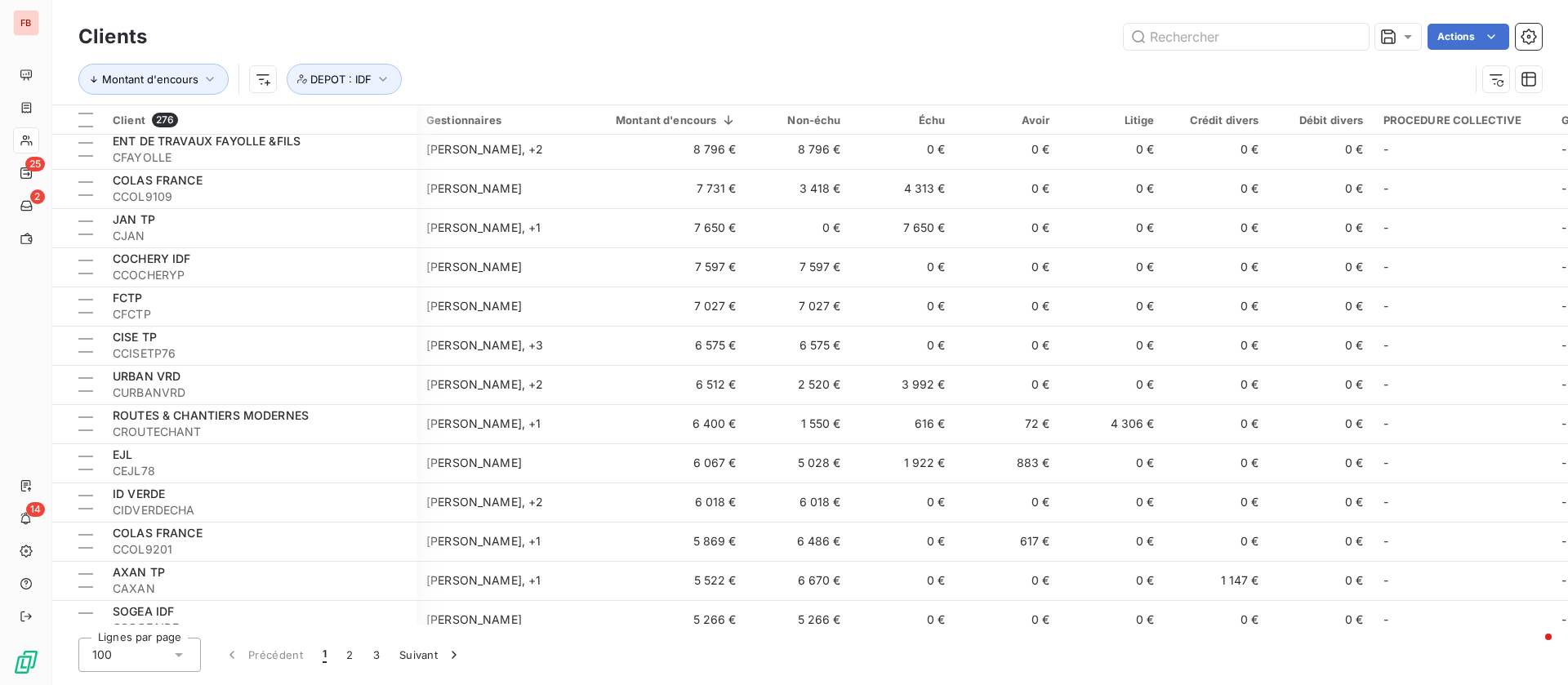
scroll to position [1102, 417]
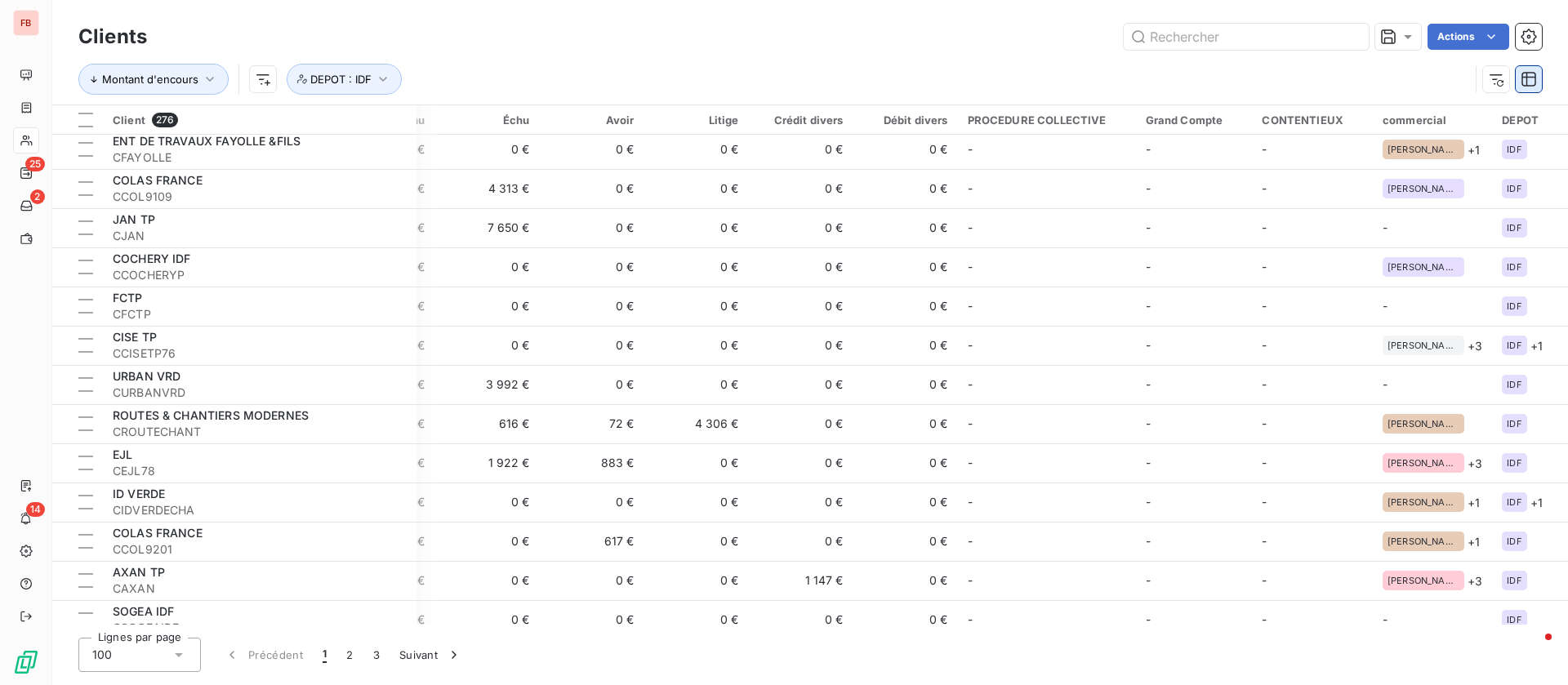
click at [1524, 80] on icon "button" at bounding box center [1529, 79] width 16 height 16
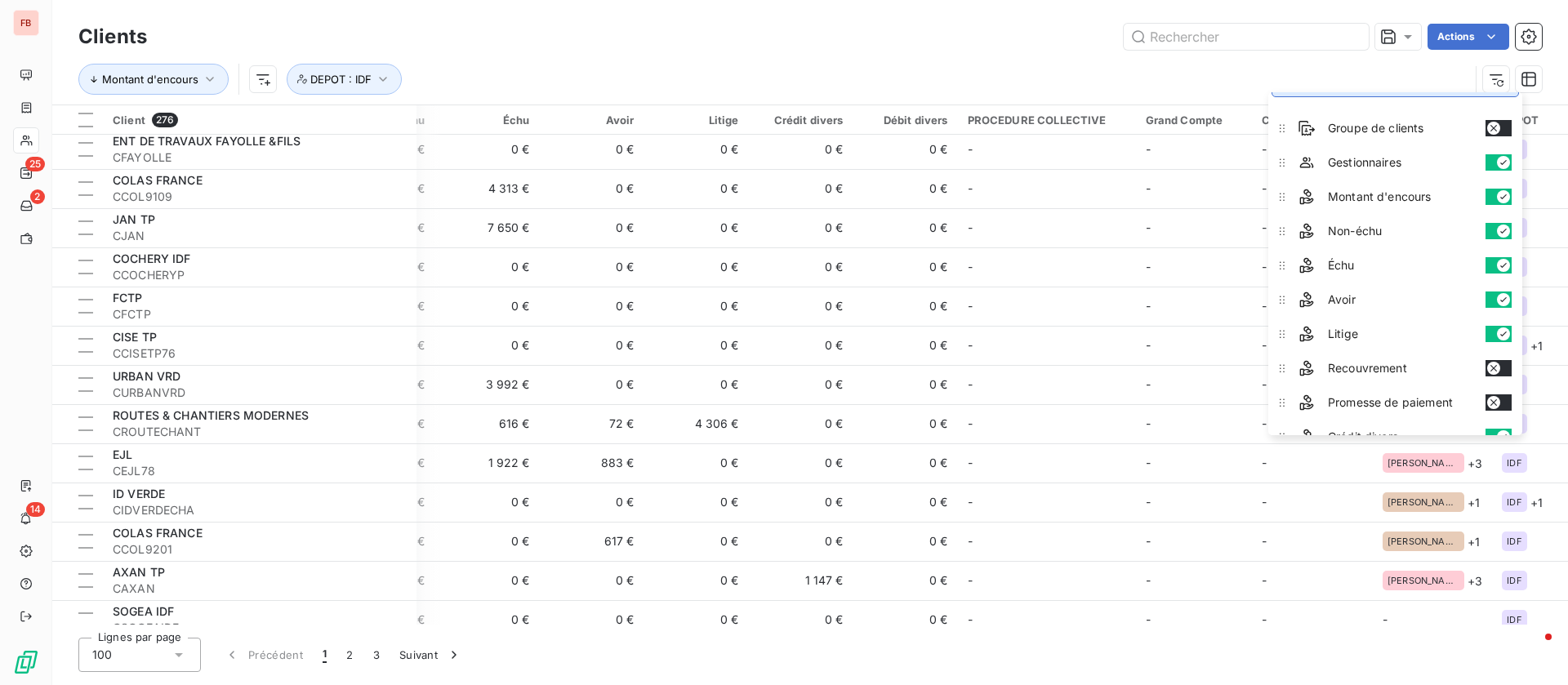
scroll to position [0, 0]
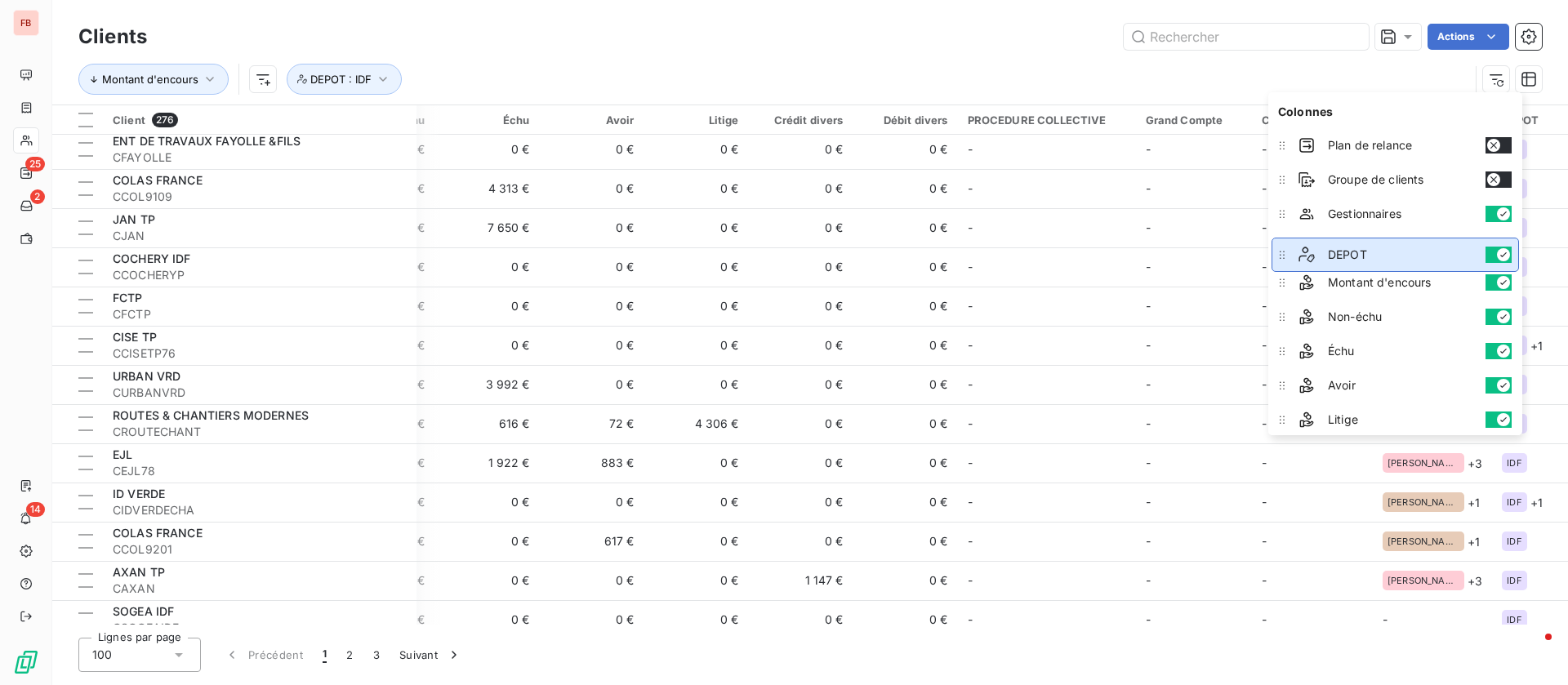
drag, startPoint x: 1279, startPoint y: 394, endPoint x: 1310, endPoint y: 254, distance: 143.4
click at [1310, 254] on li "DEPOT" at bounding box center [1396, 255] width 247 height 35
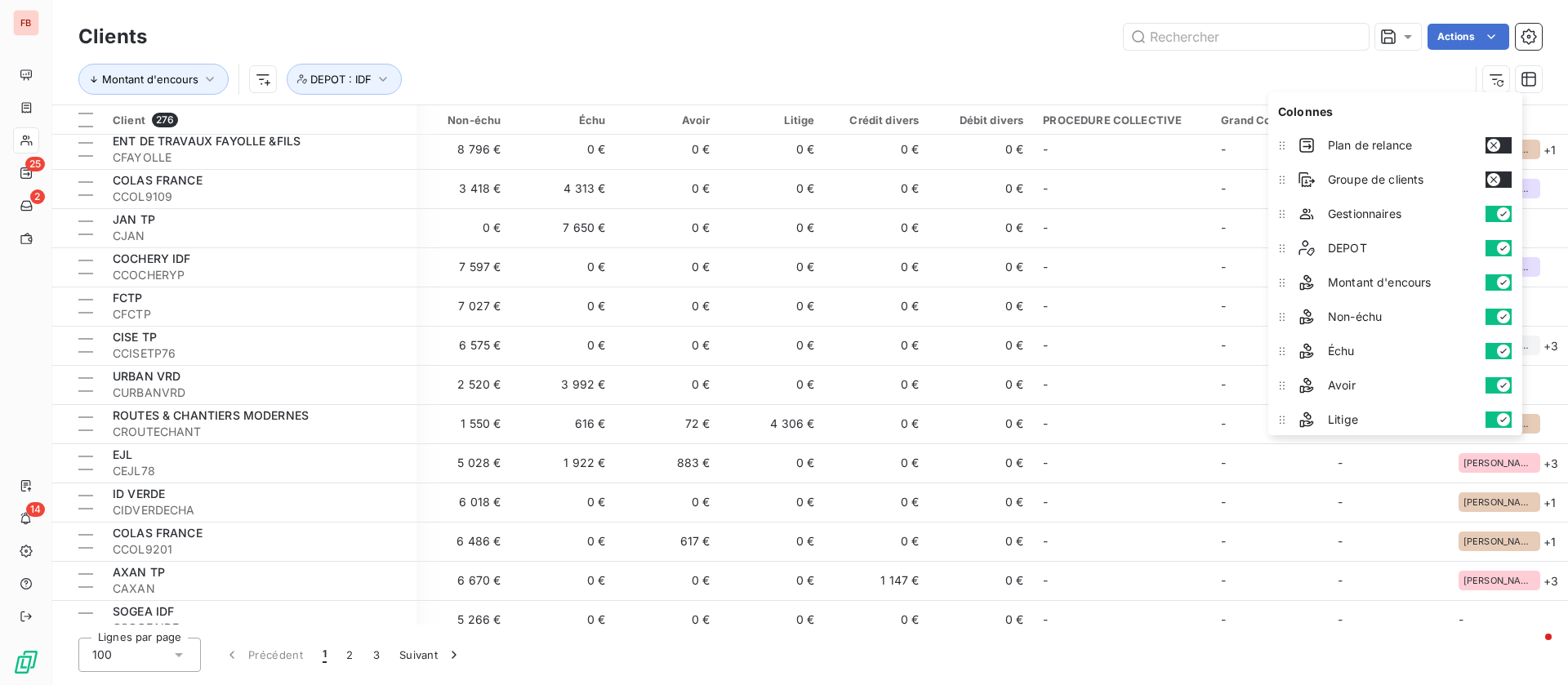
click at [753, 48] on div "Actions" at bounding box center [855, 36] width 1376 height 26
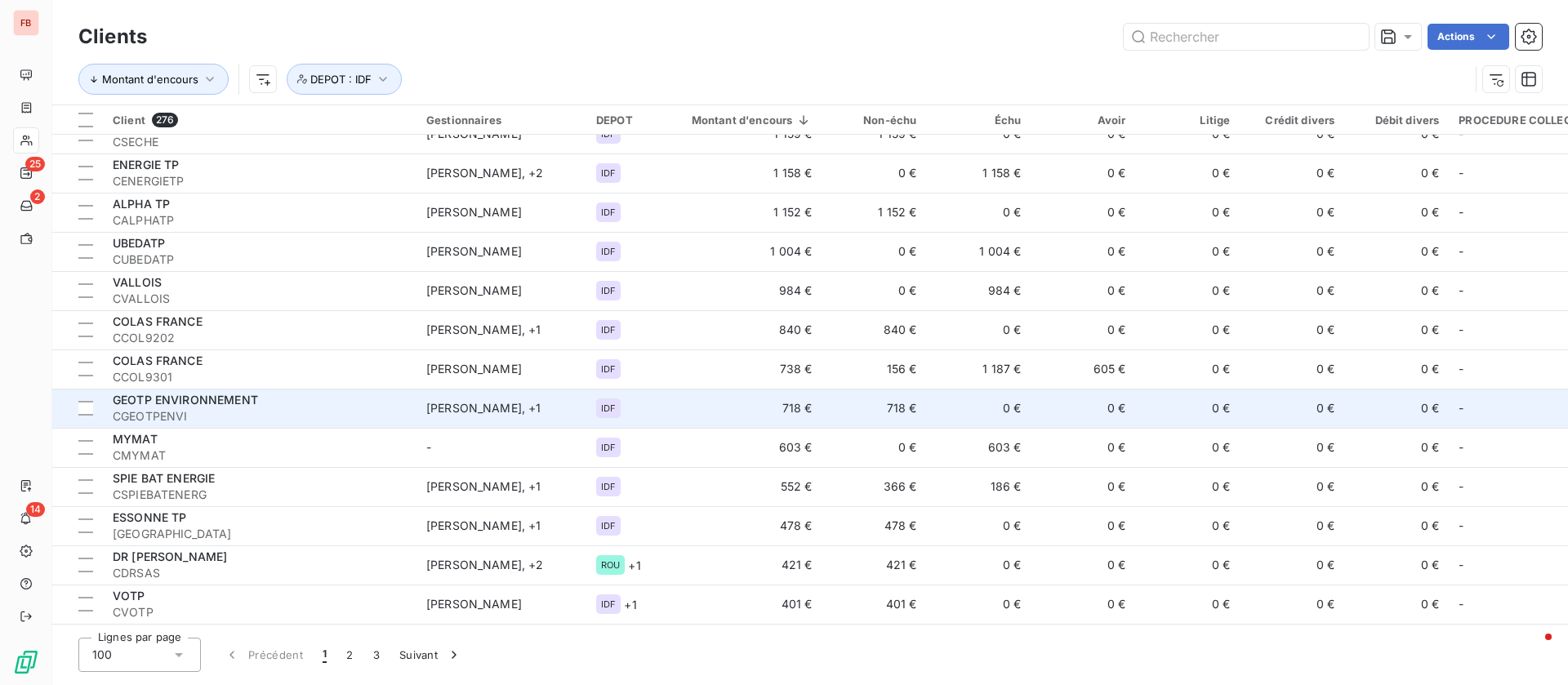
scroll to position [3429, 0]
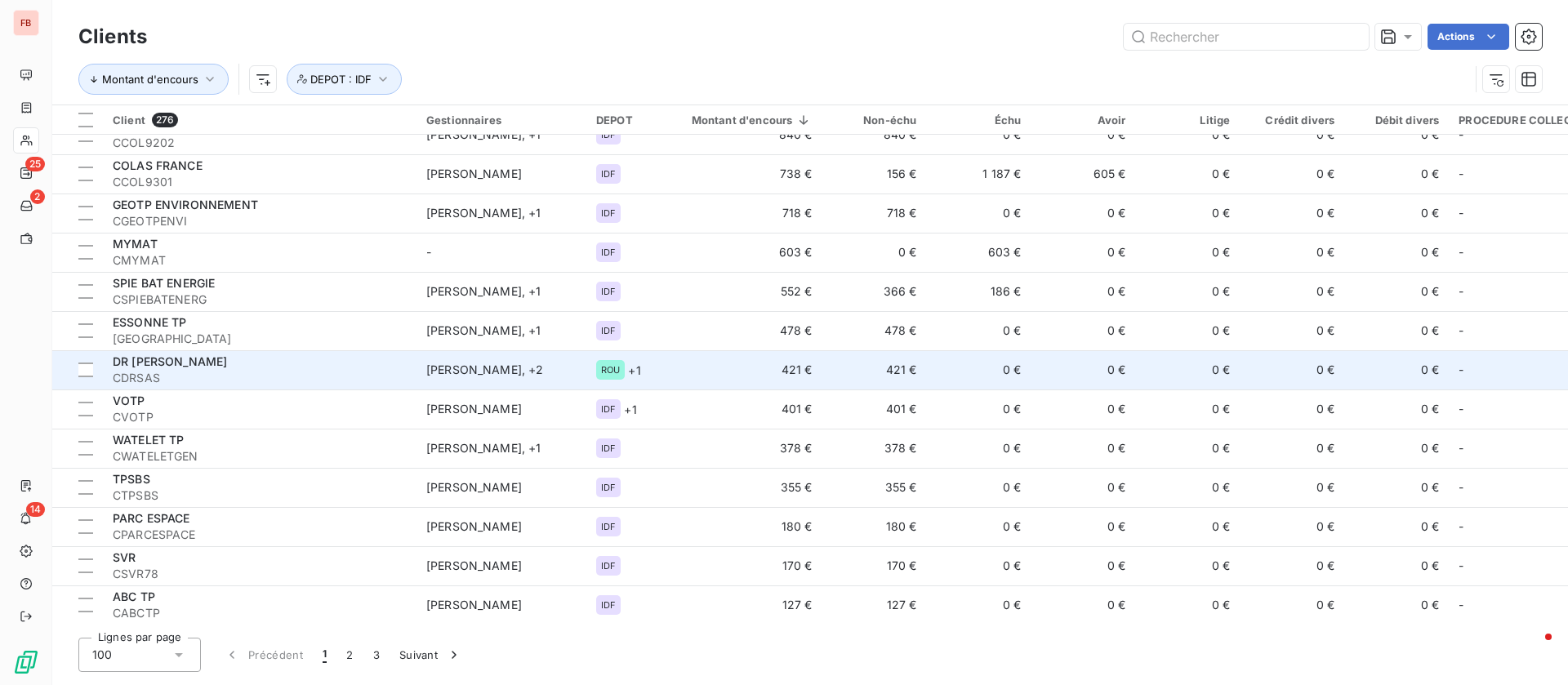
click at [694, 371] on td "421 €" at bounding box center [742, 369] width 160 height 39
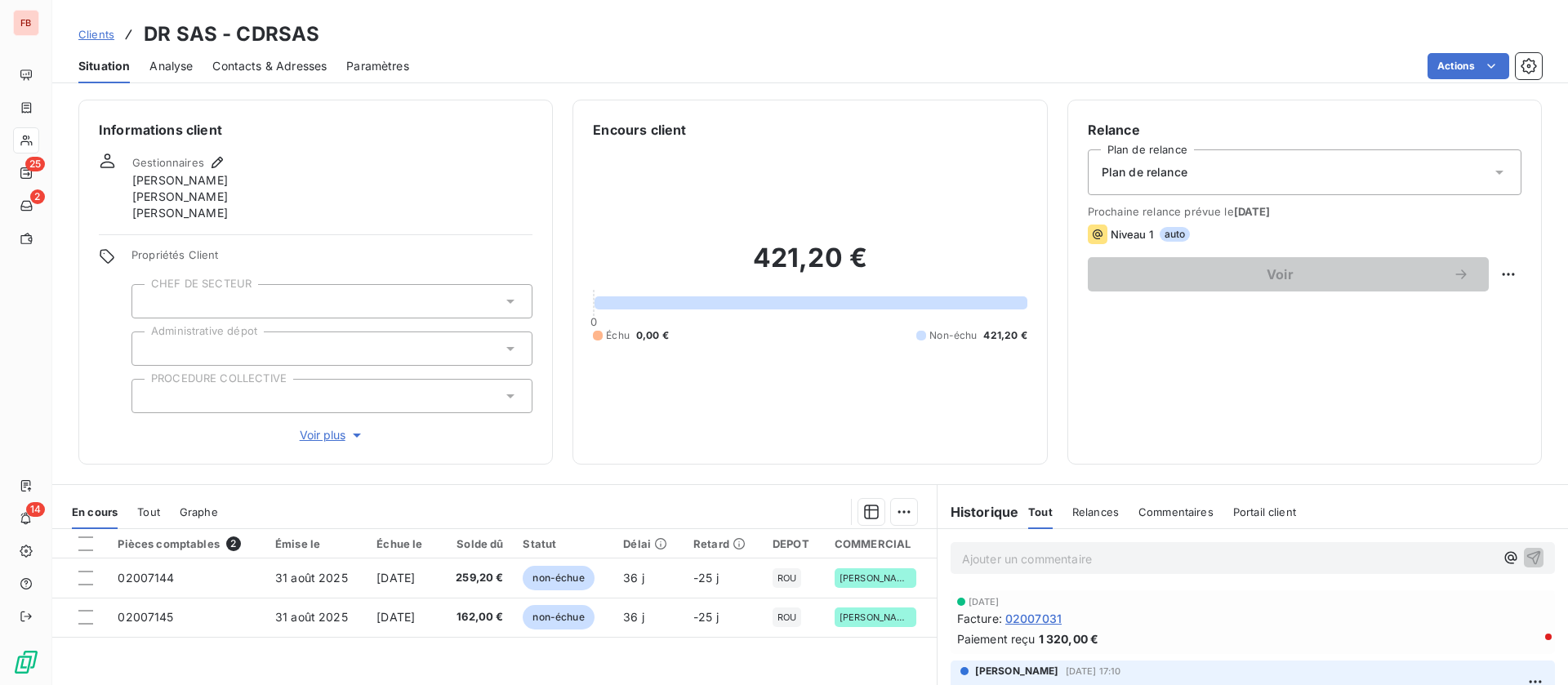
click at [325, 438] on span "Voir plus" at bounding box center [332, 435] width 66 height 16
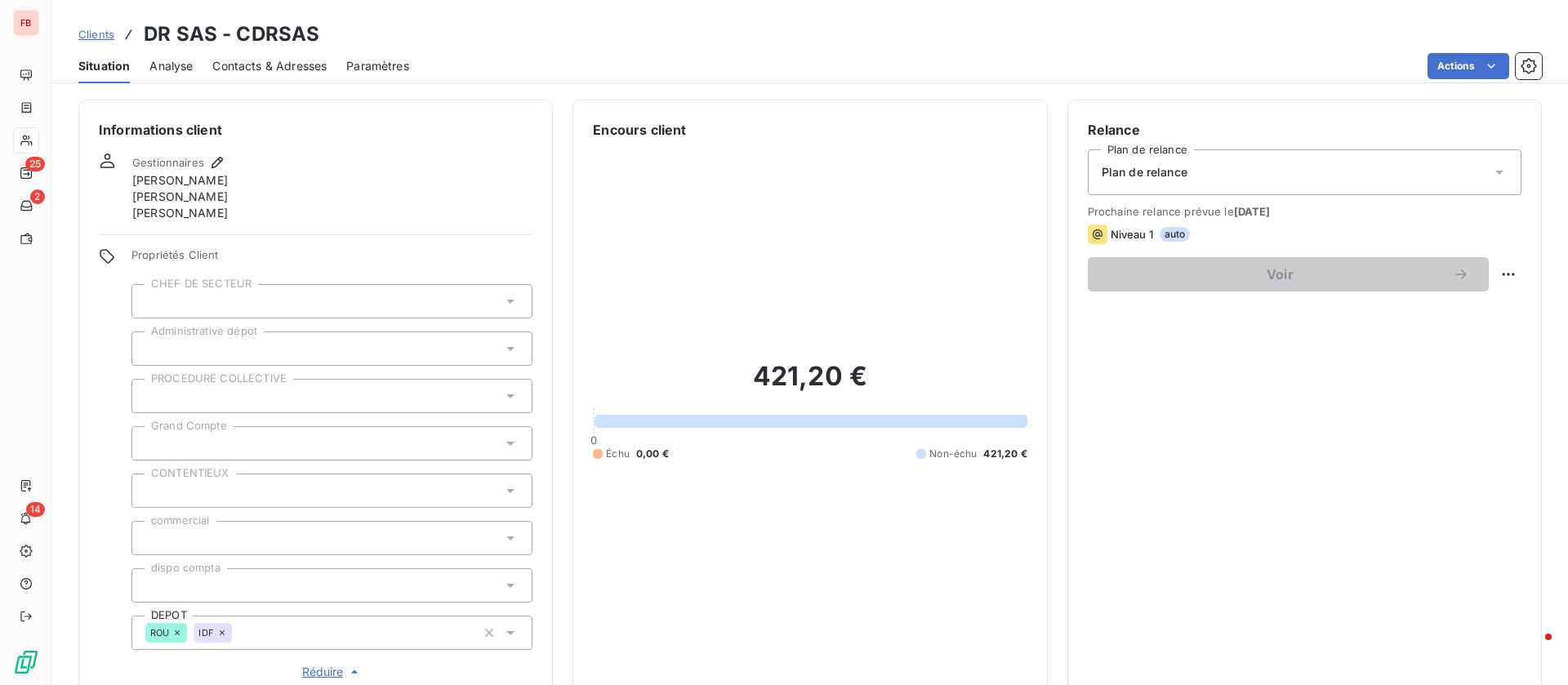
click at [225, 632] on icon at bounding box center [222, 632] width 10 height 10
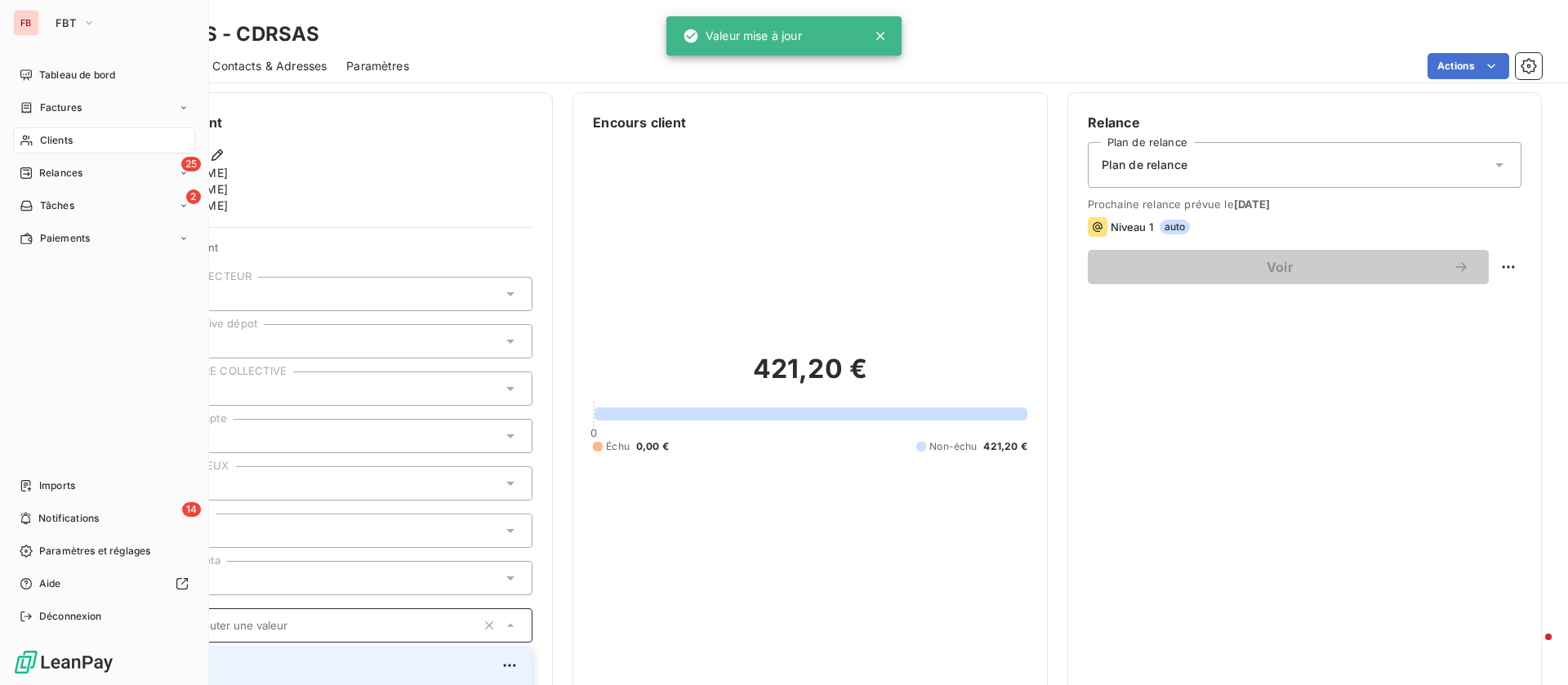
click at [35, 144] on div "Clients" at bounding box center [104, 140] width 183 height 26
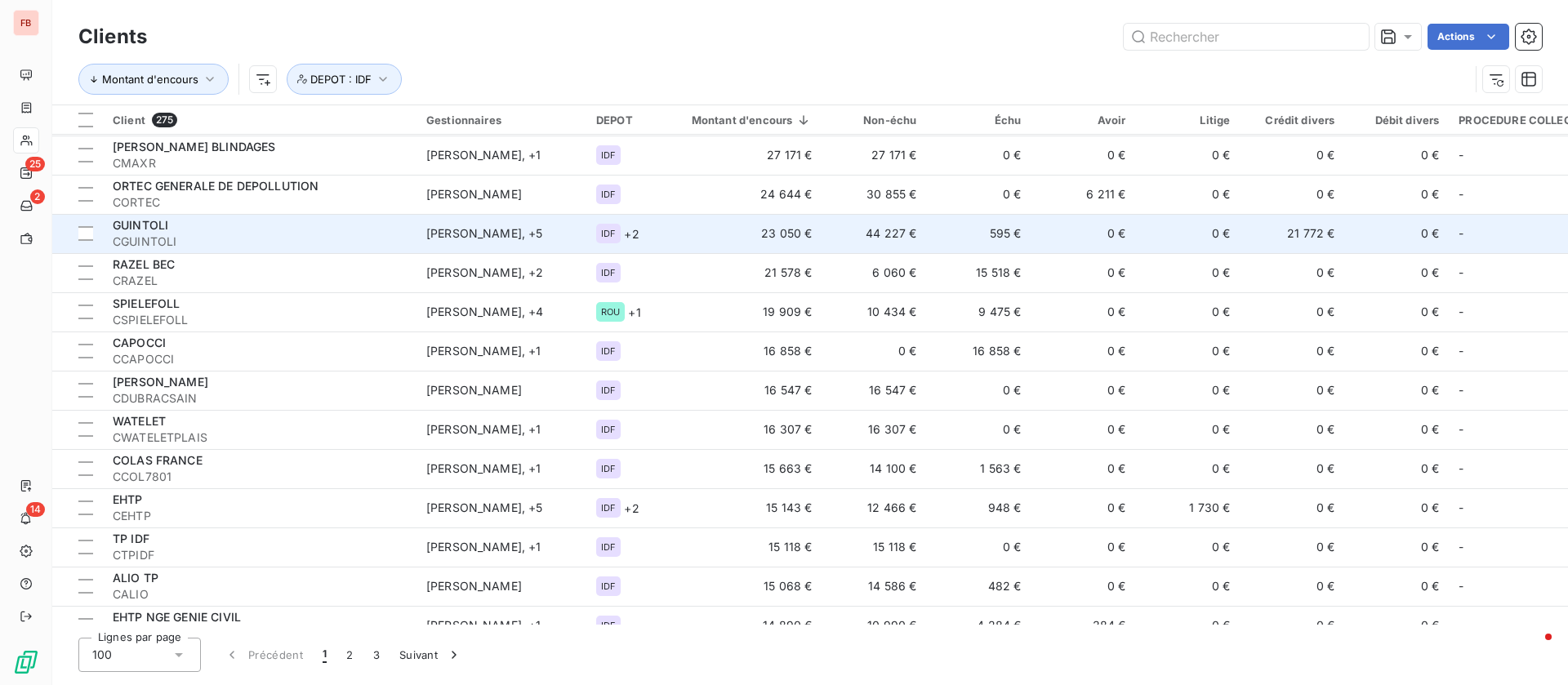
scroll to position [245, 0]
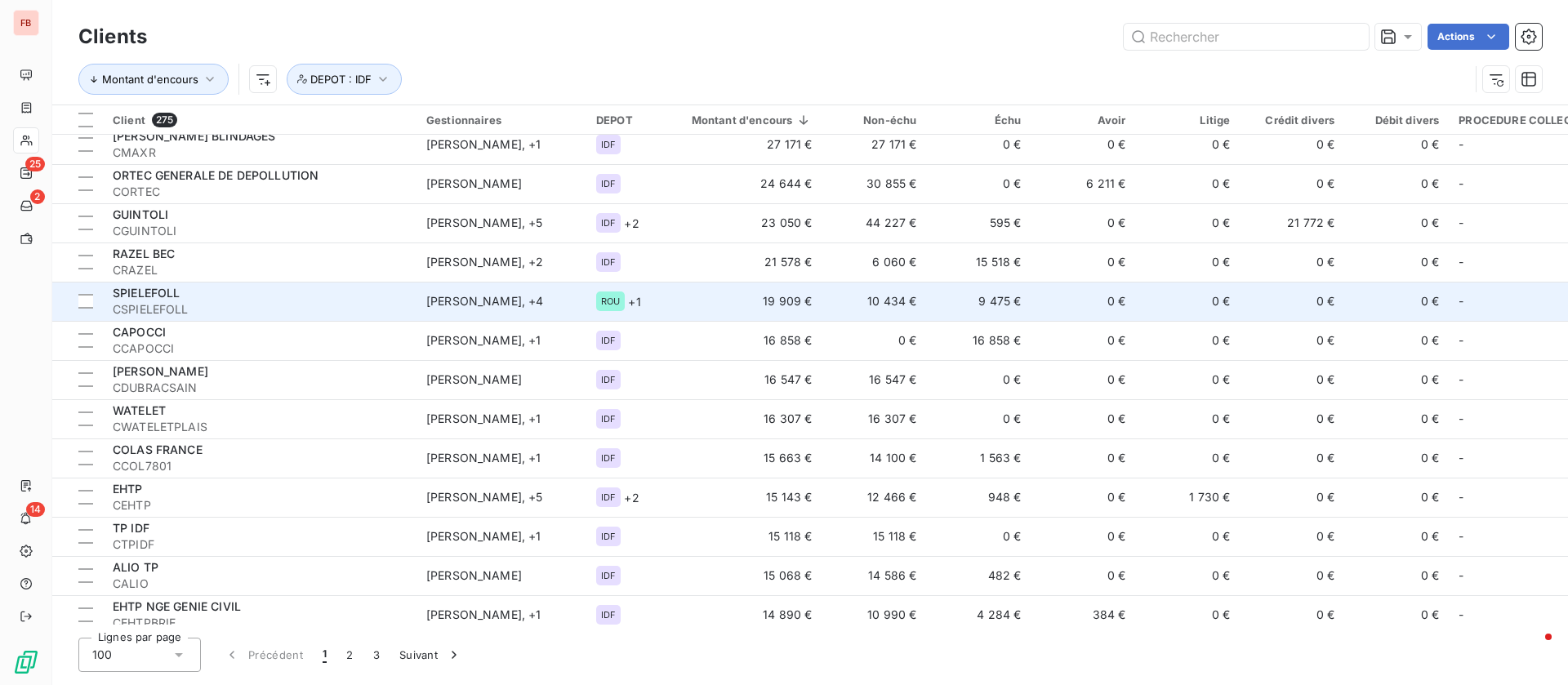
click at [654, 298] on td "ROU + 1" at bounding box center [625, 301] width 76 height 39
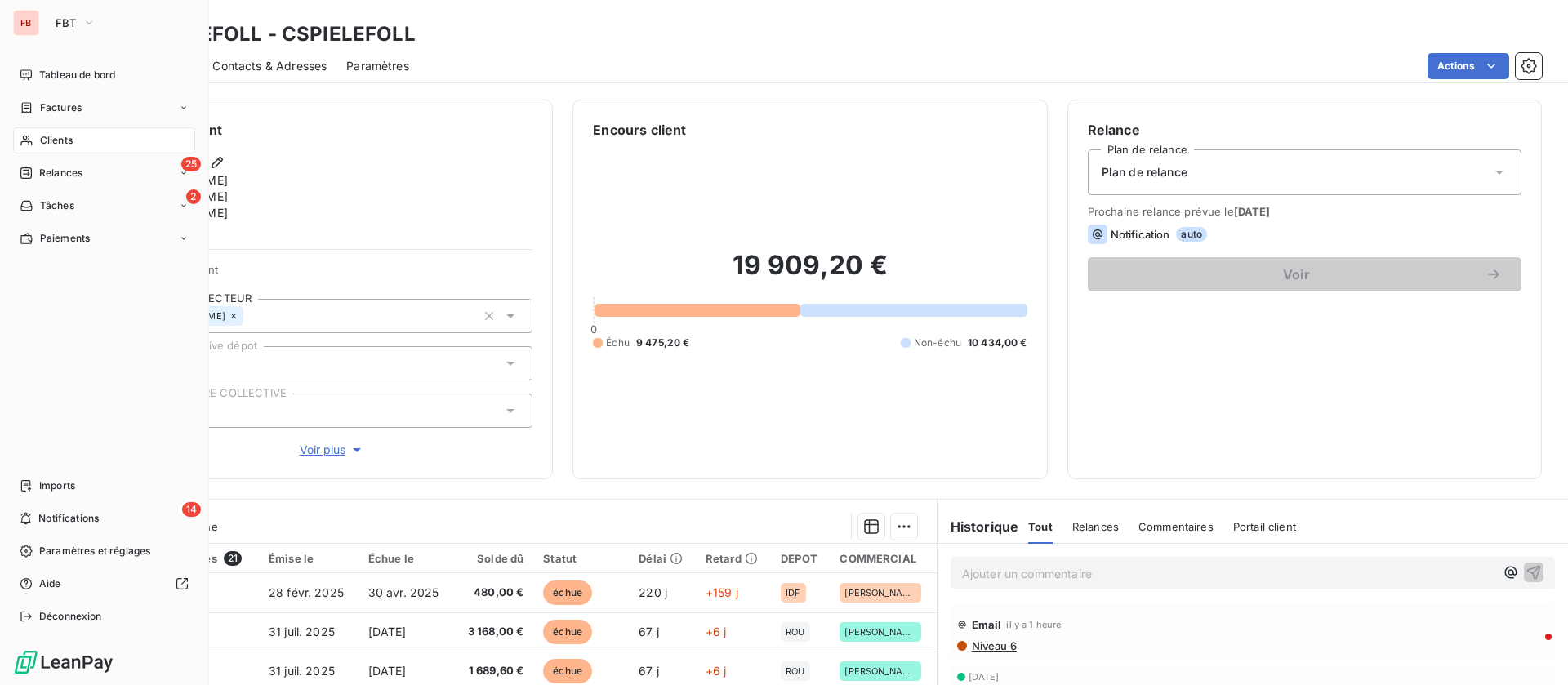
click at [35, 143] on div "Clients" at bounding box center [104, 140] width 183 height 26
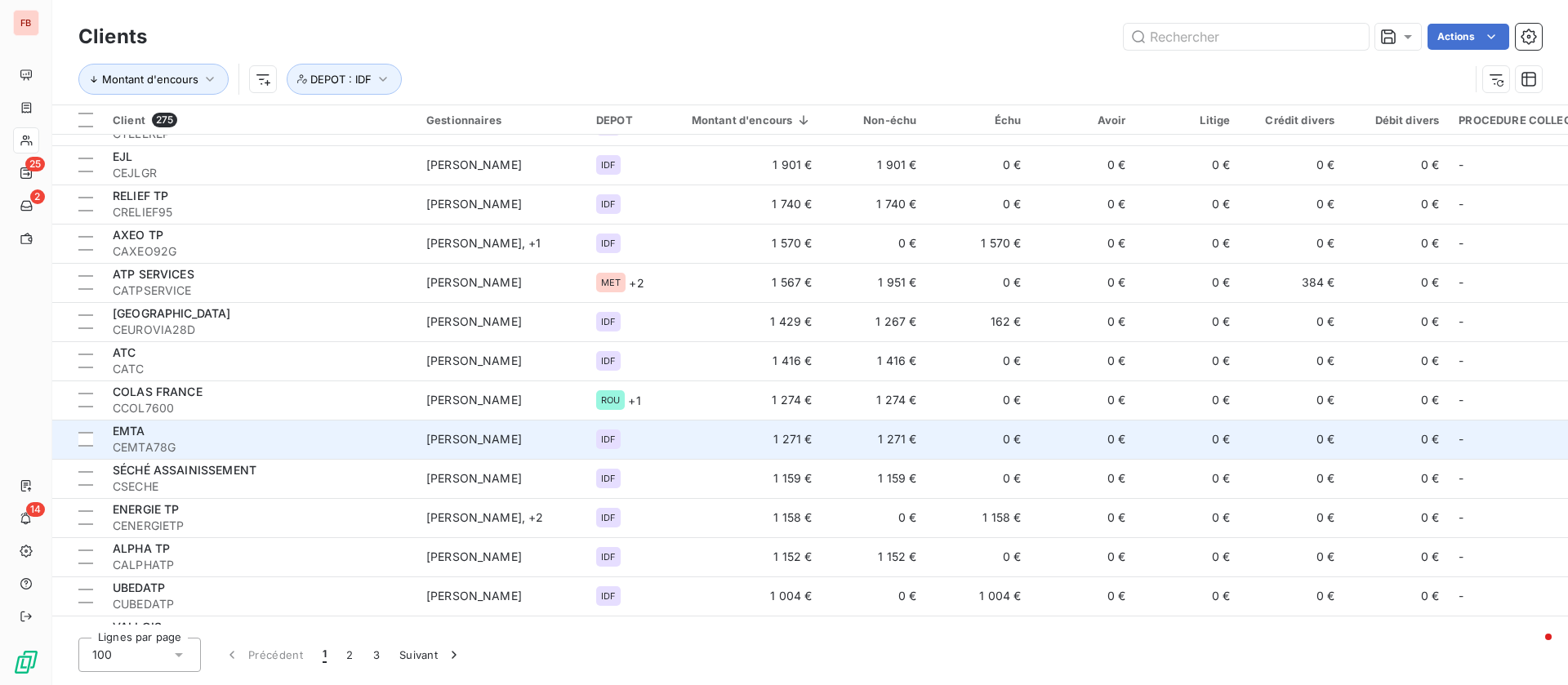
scroll to position [2939, 0]
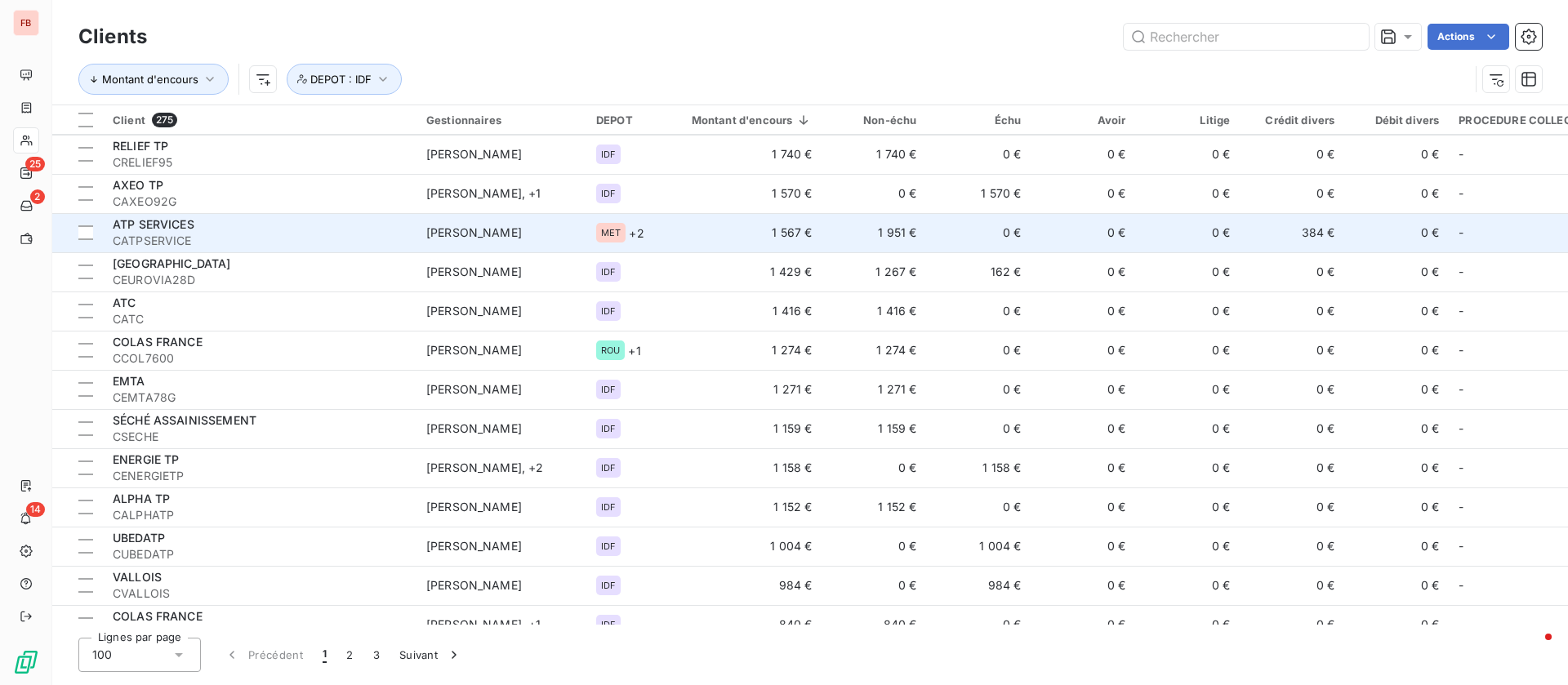
click at [659, 230] on td "MET + 2" at bounding box center [625, 232] width 76 height 39
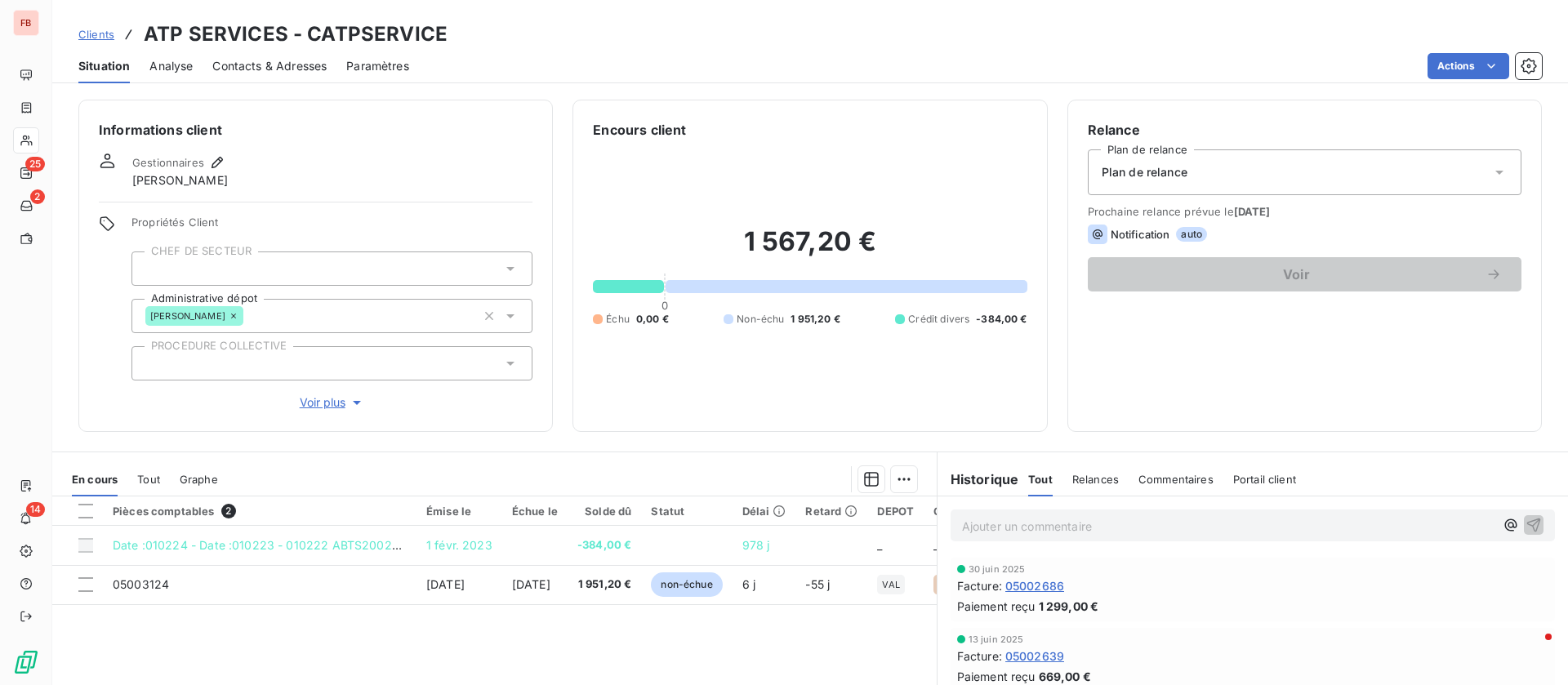
click at [331, 400] on span "Voir plus" at bounding box center [332, 402] width 66 height 16
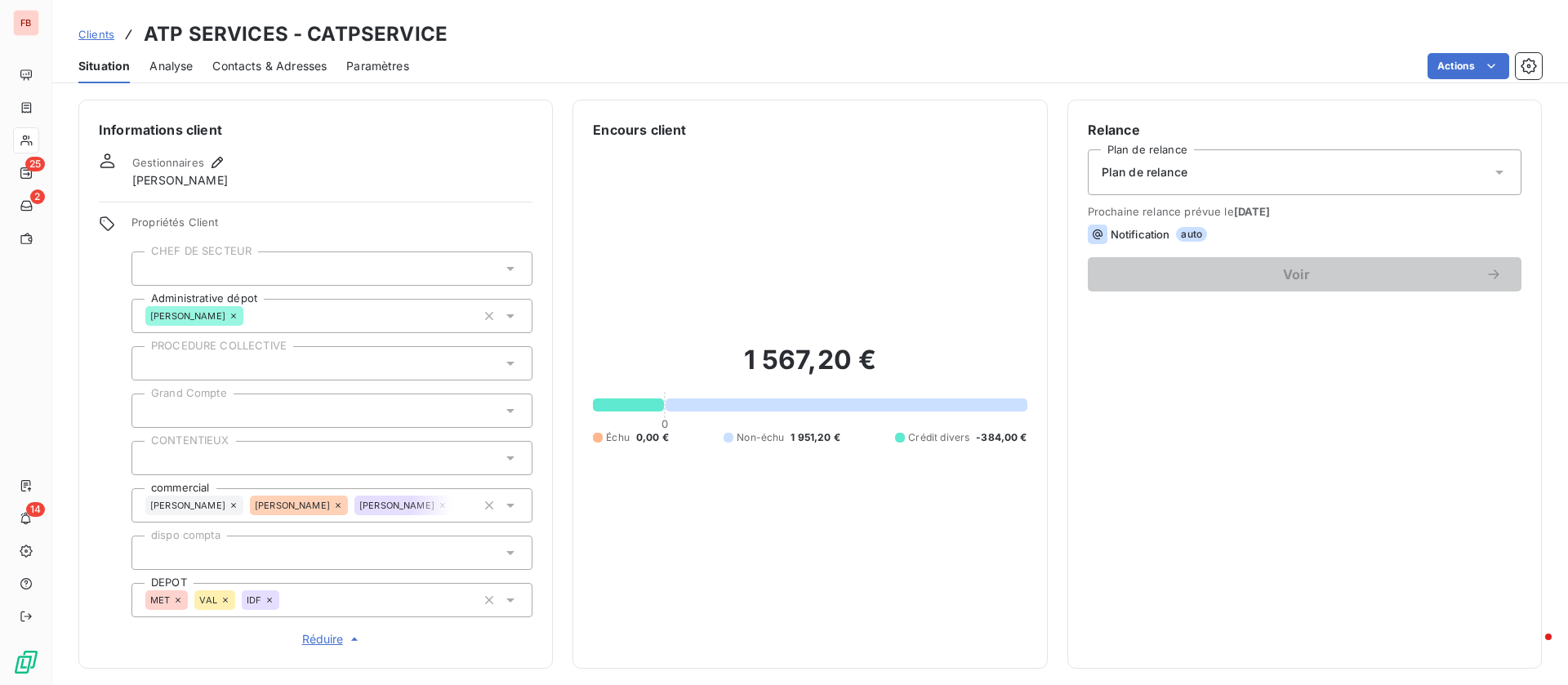
click at [180, 598] on icon at bounding box center [177, 599] width 10 height 10
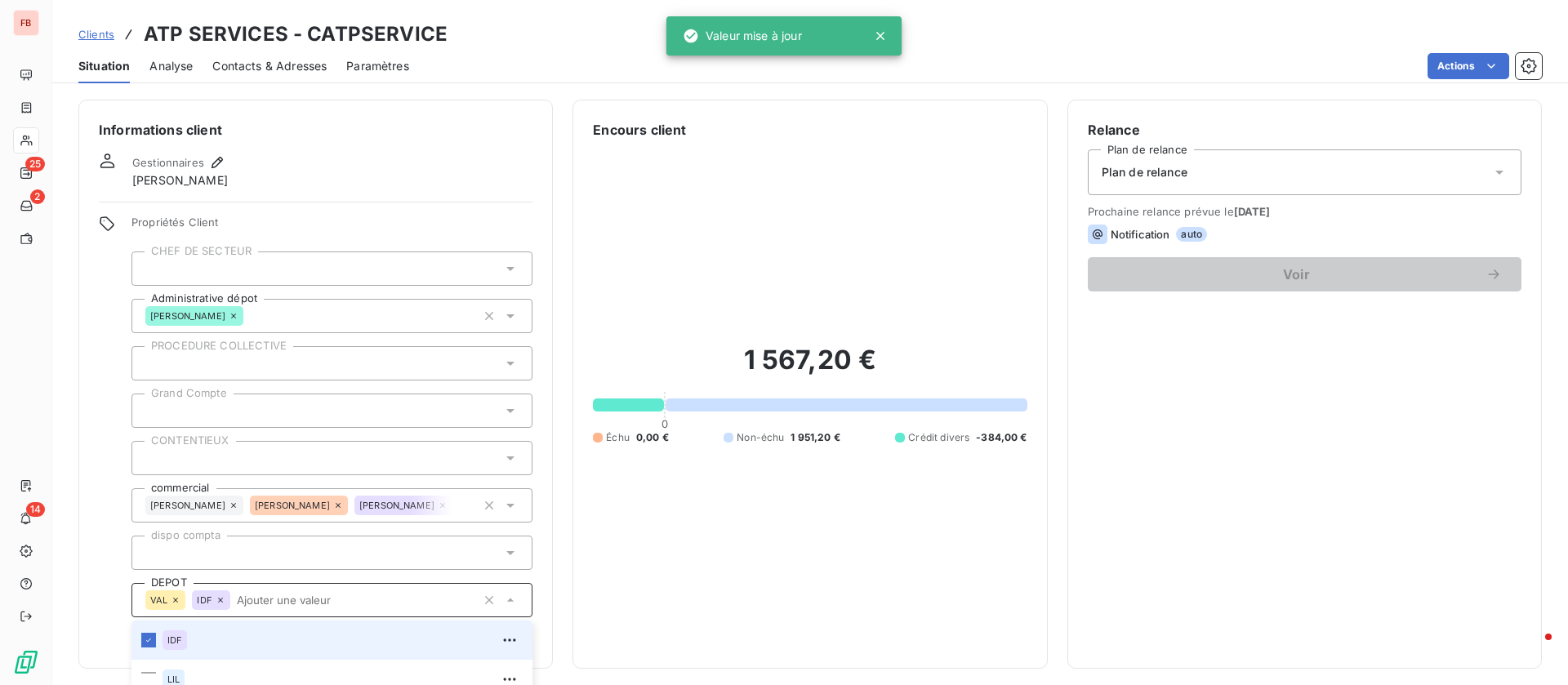
click at [224, 599] on icon at bounding box center [220, 599] width 10 height 10
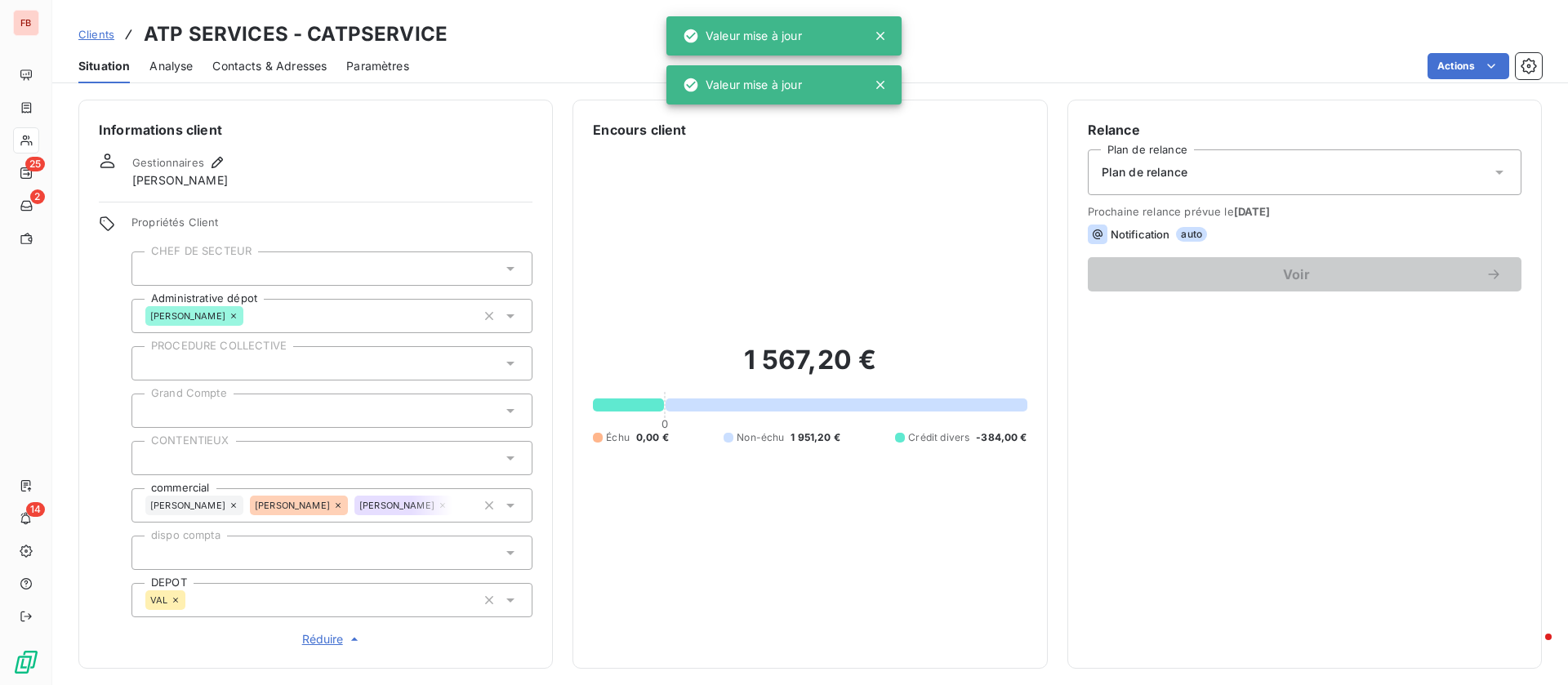
click at [236, 505] on icon at bounding box center [234, 505] width 5 height 5
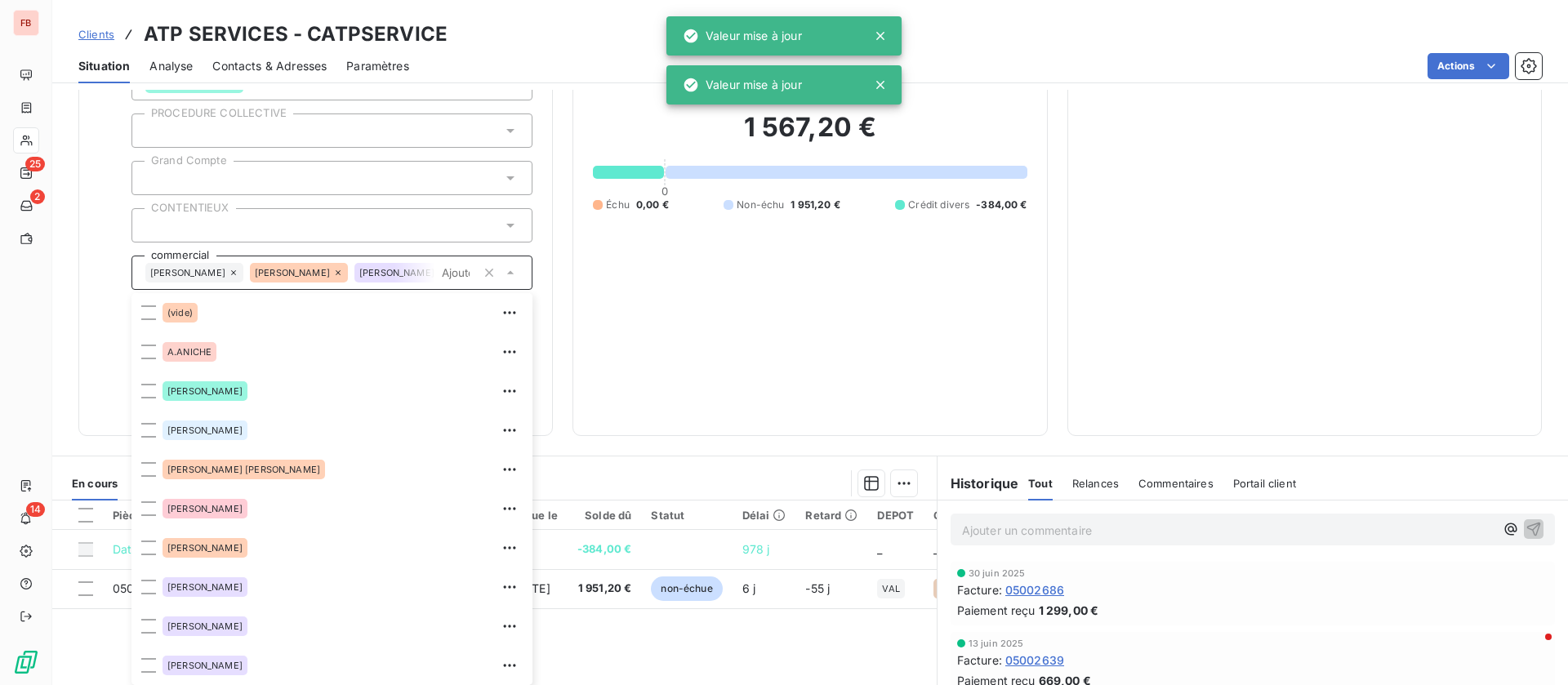
scroll to position [235, 0]
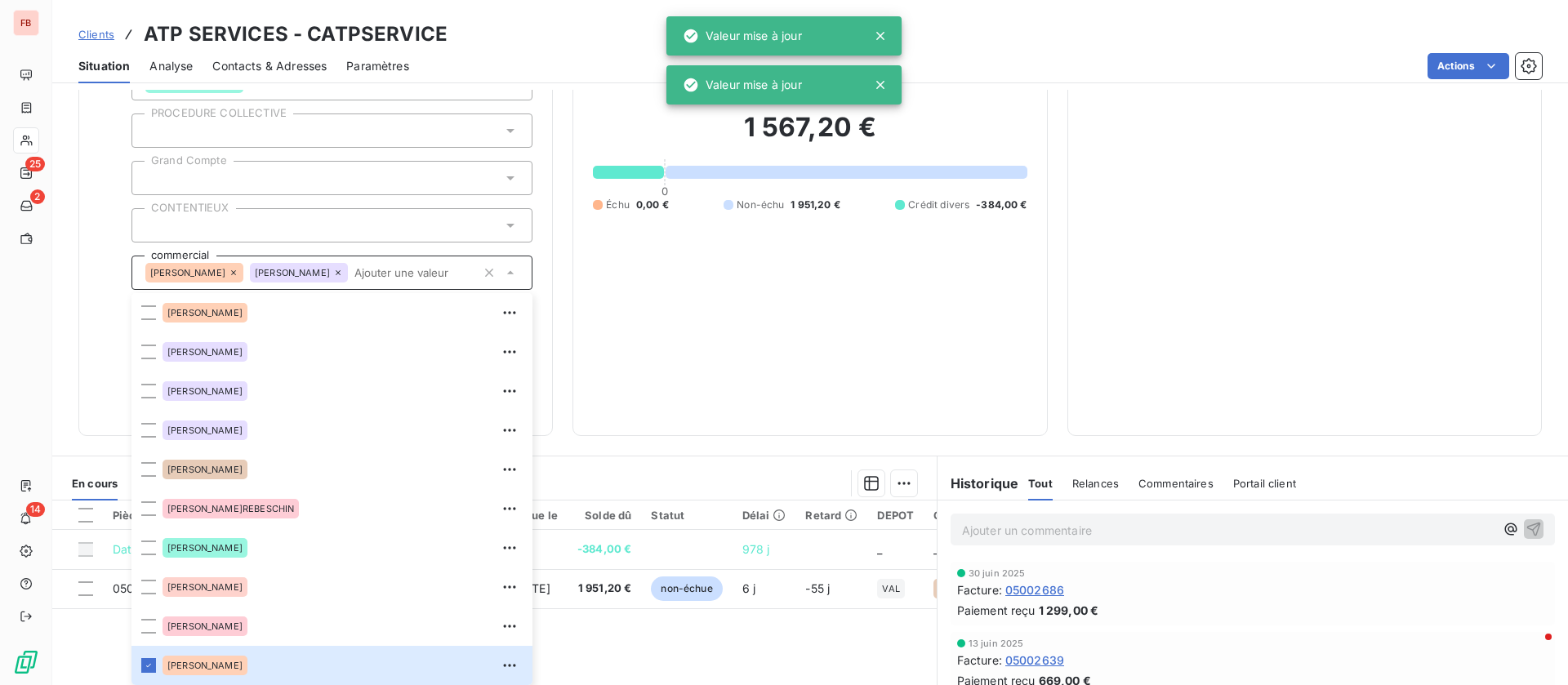
click at [343, 270] on icon at bounding box center [337, 272] width 10 height 10
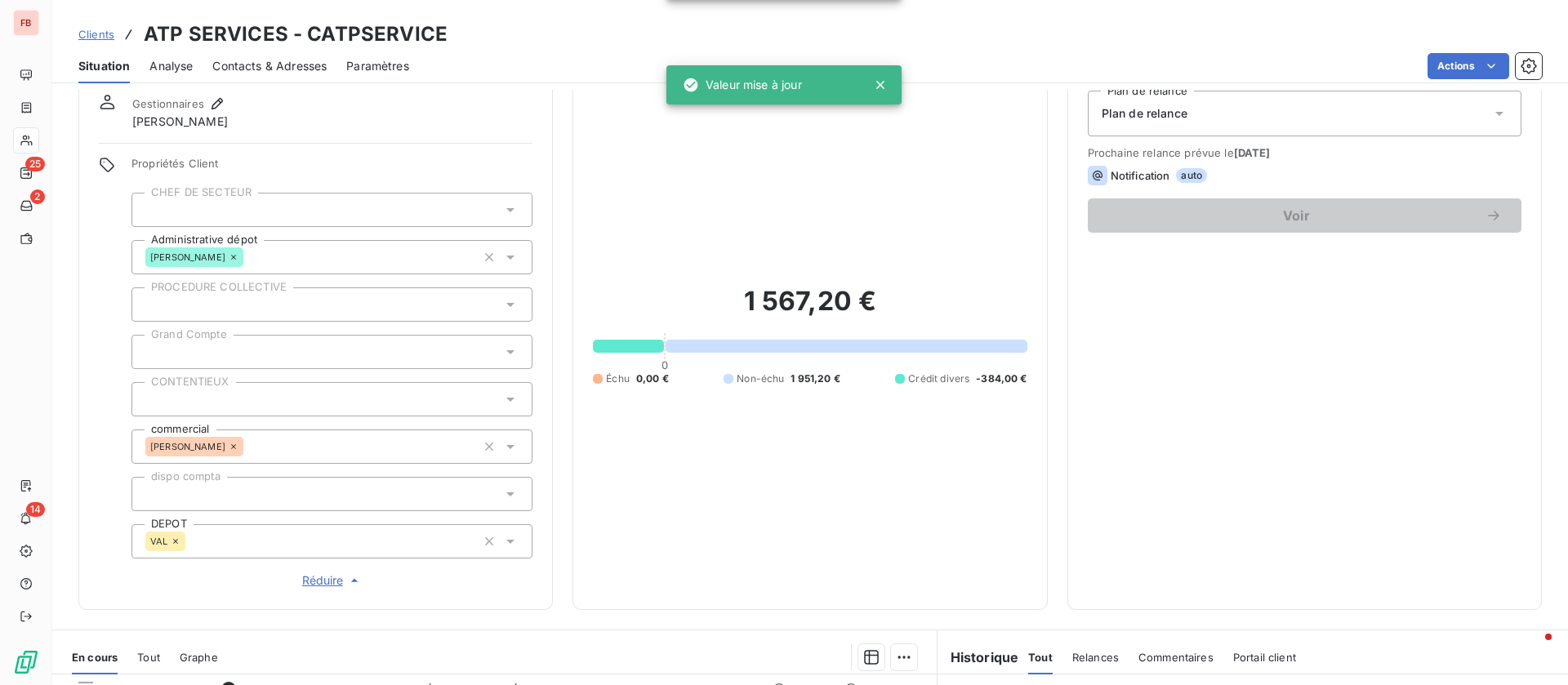
scroll to position [0, 0]
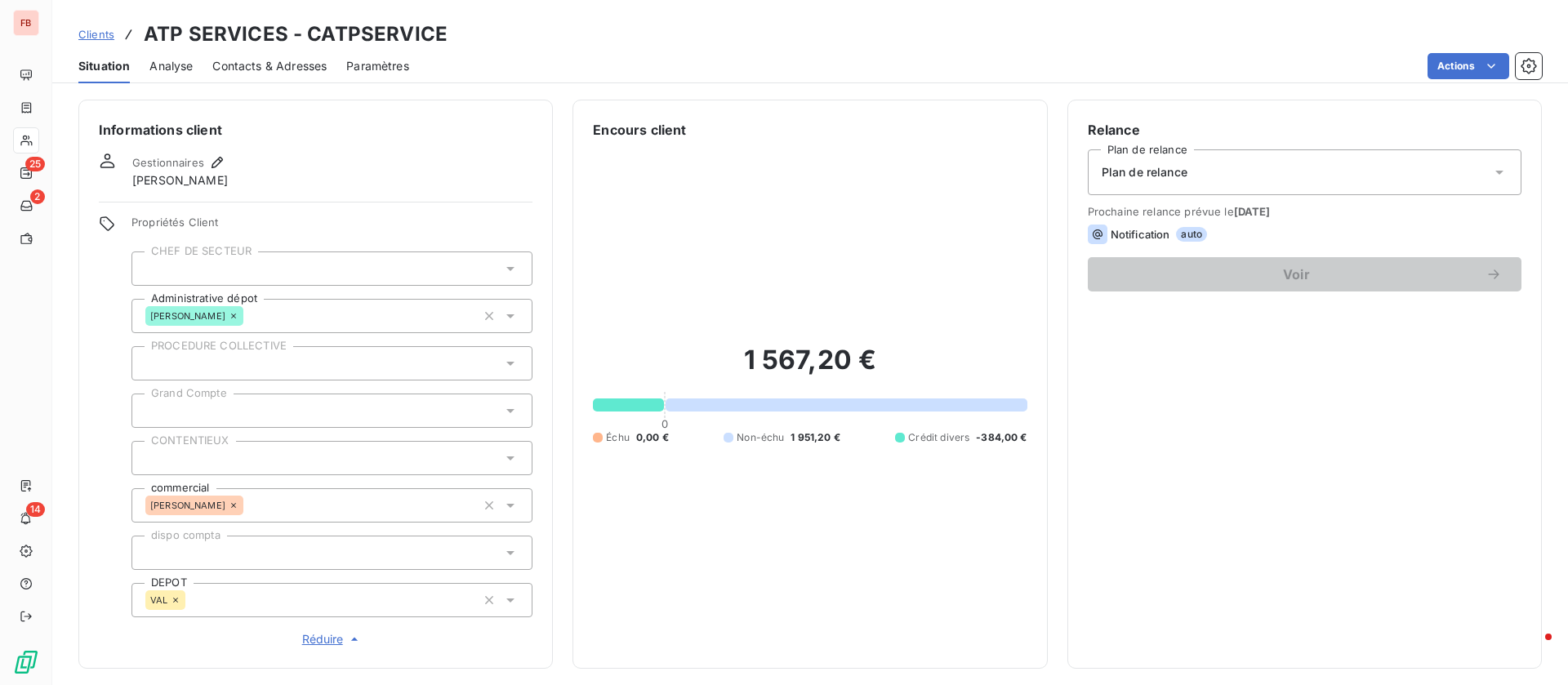
drag, startPoint x: 266, startPoint y: 317, endPoint x: 252, endPoint y: 294, distance: 26.9
click at [236, 317] on icon at bounding box center [234, 316] width 5 height 5
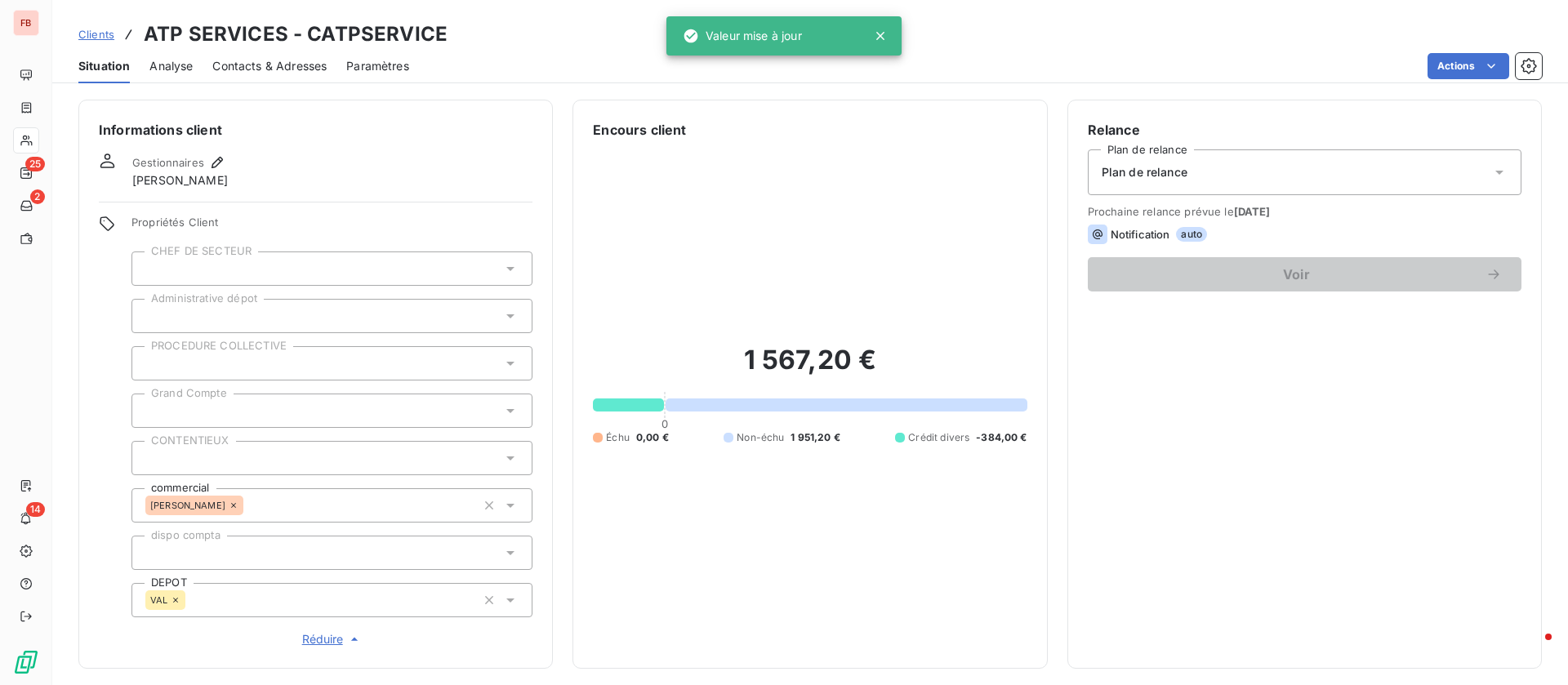
click at [310, 194] on div "Informations client Gestionnaires jerome Dumortier Propriétés Client CHEF DE SE…" at bounding box center [316, 384] width 474 height 569
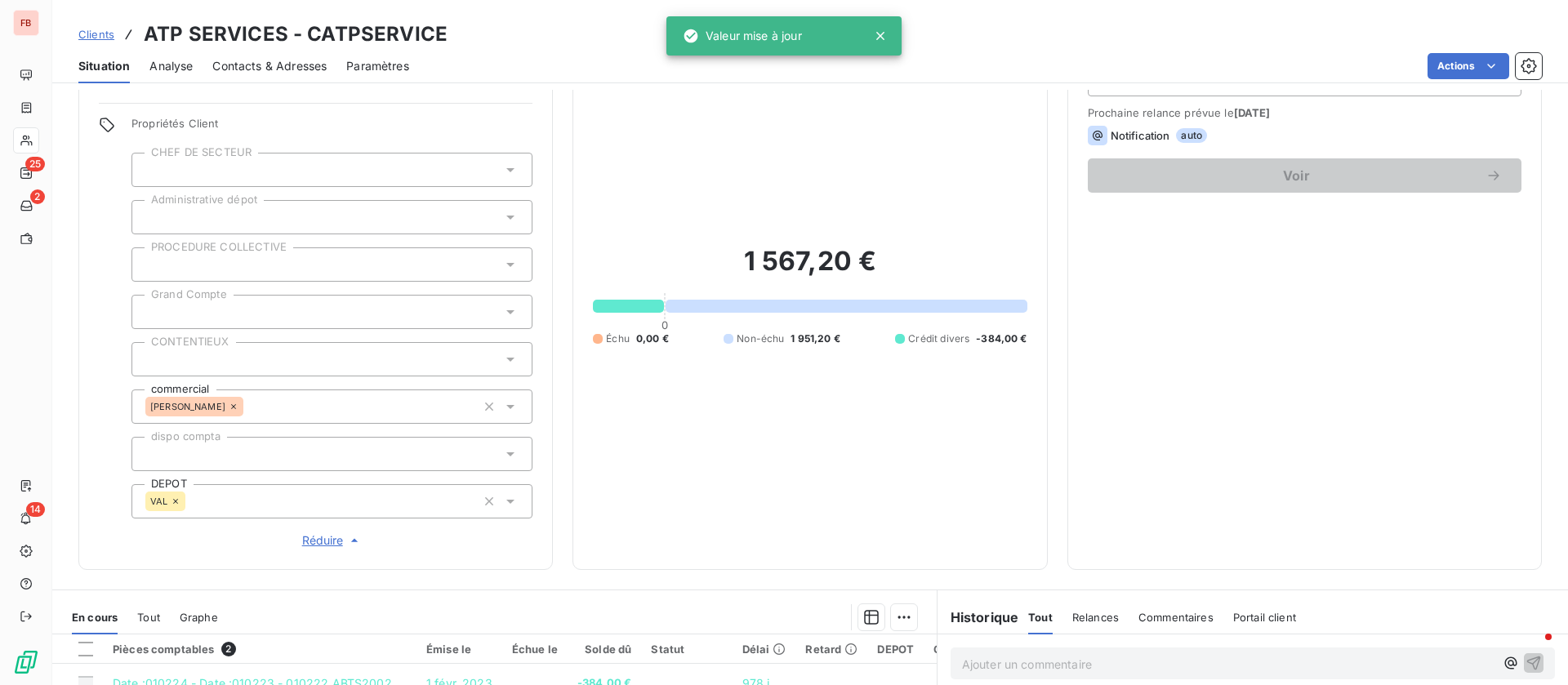
scroll to position [245, 0]
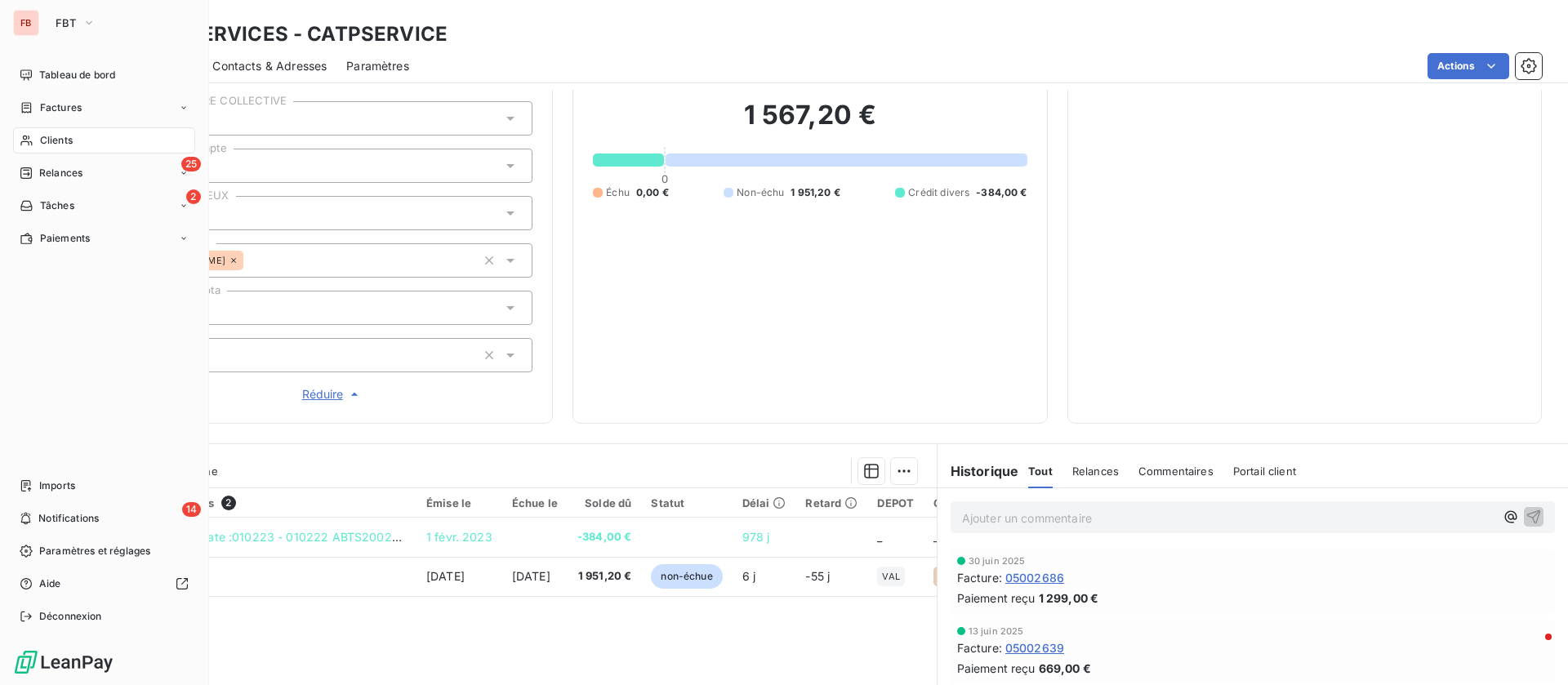
click at [44, 138] on span "Clients" at bounding box center [56, 140] width 33 height 15
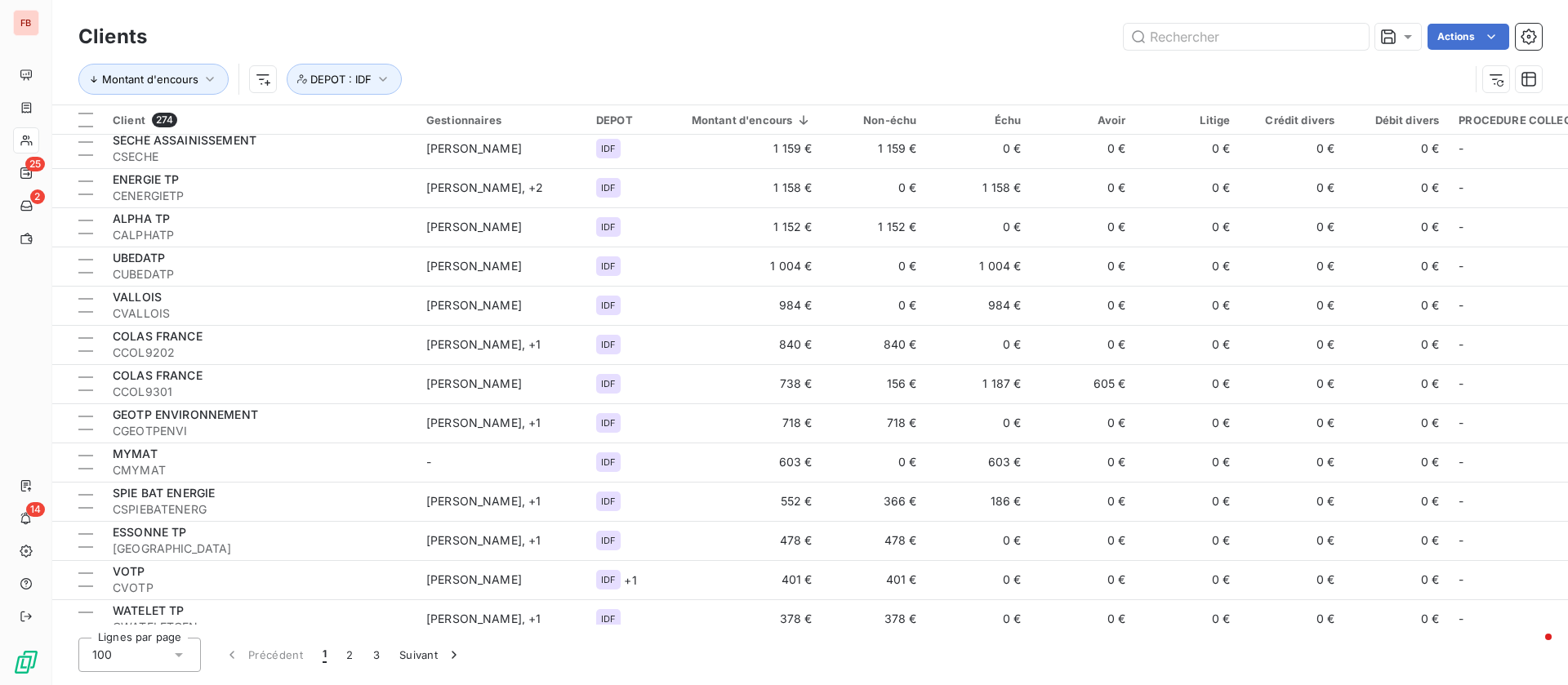
scroll to position [3062, 0]
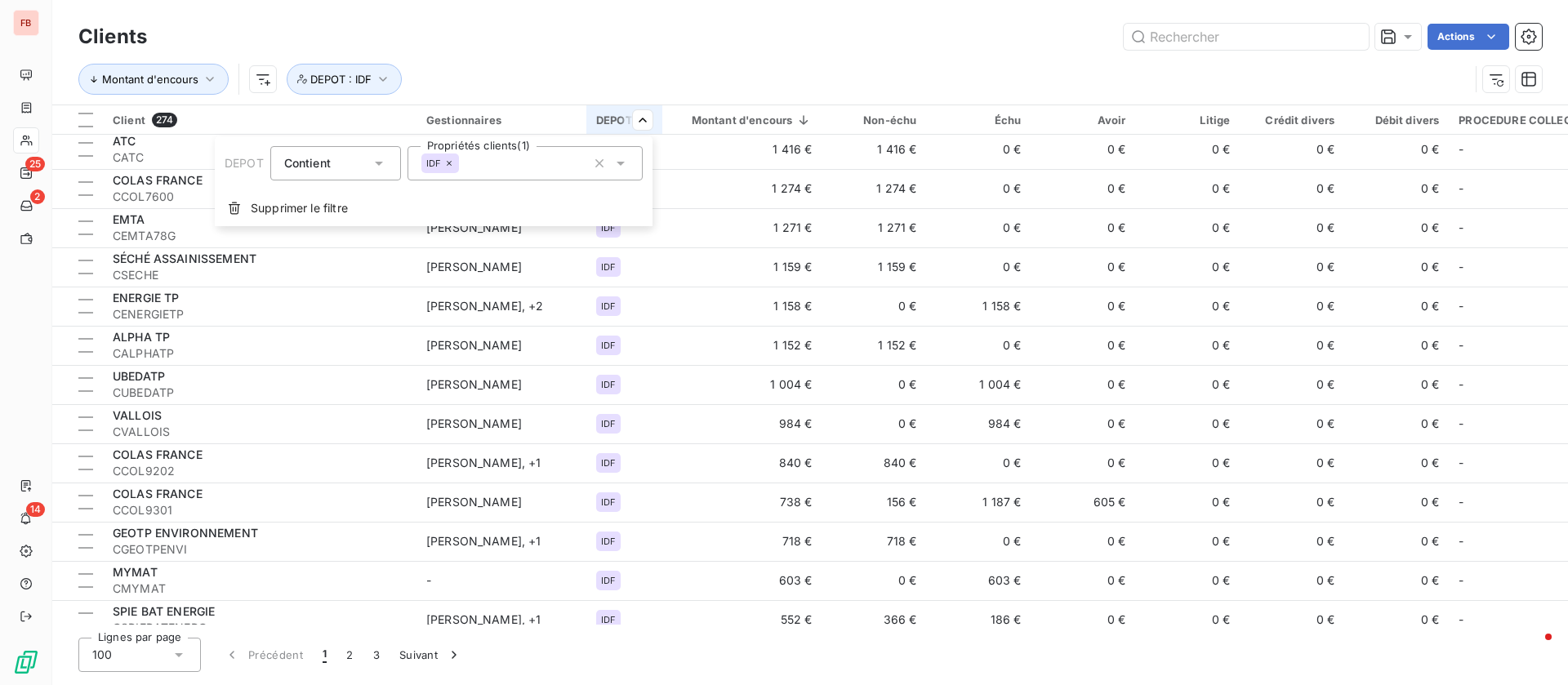
click at [625, 161] on icon at bounding box center [620, 163] width 16 height 16
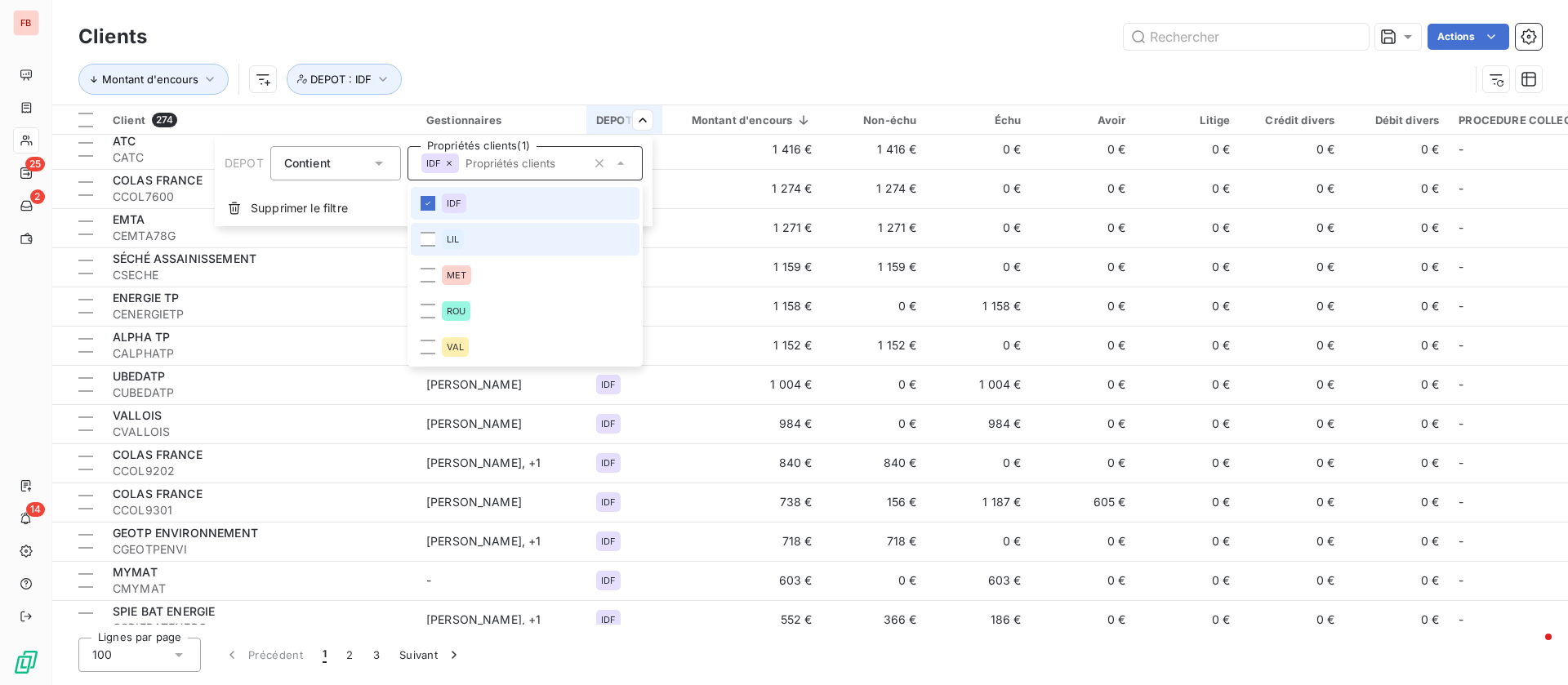
drag, startPoint x: 426, startPoint y: 201, endPoint x: 430, endPoint y: 226, distance: 25.3
click at [427, 202] on icon at bounding box center [427, 202] width 10 height 10
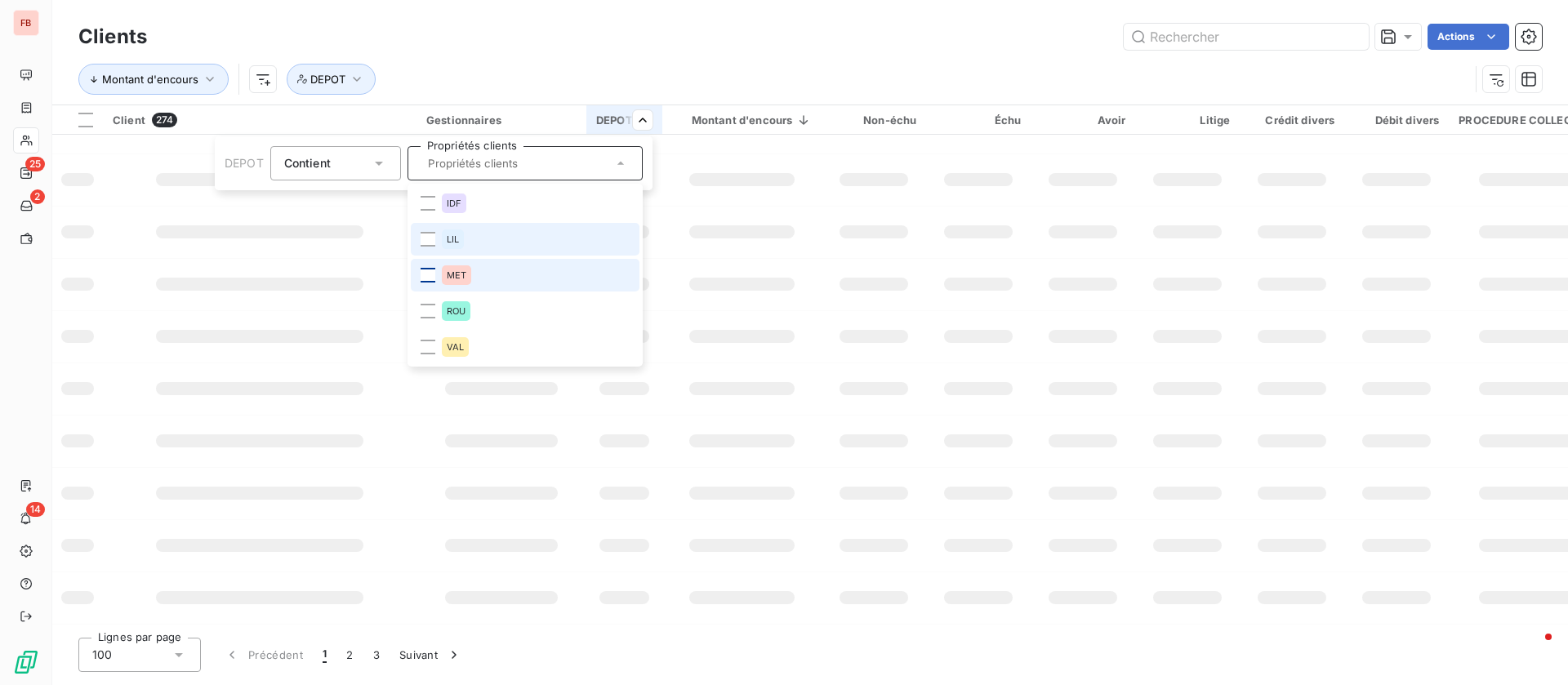
click at [427, 240] on div at bounding box center [427, 239] width 15 height 15
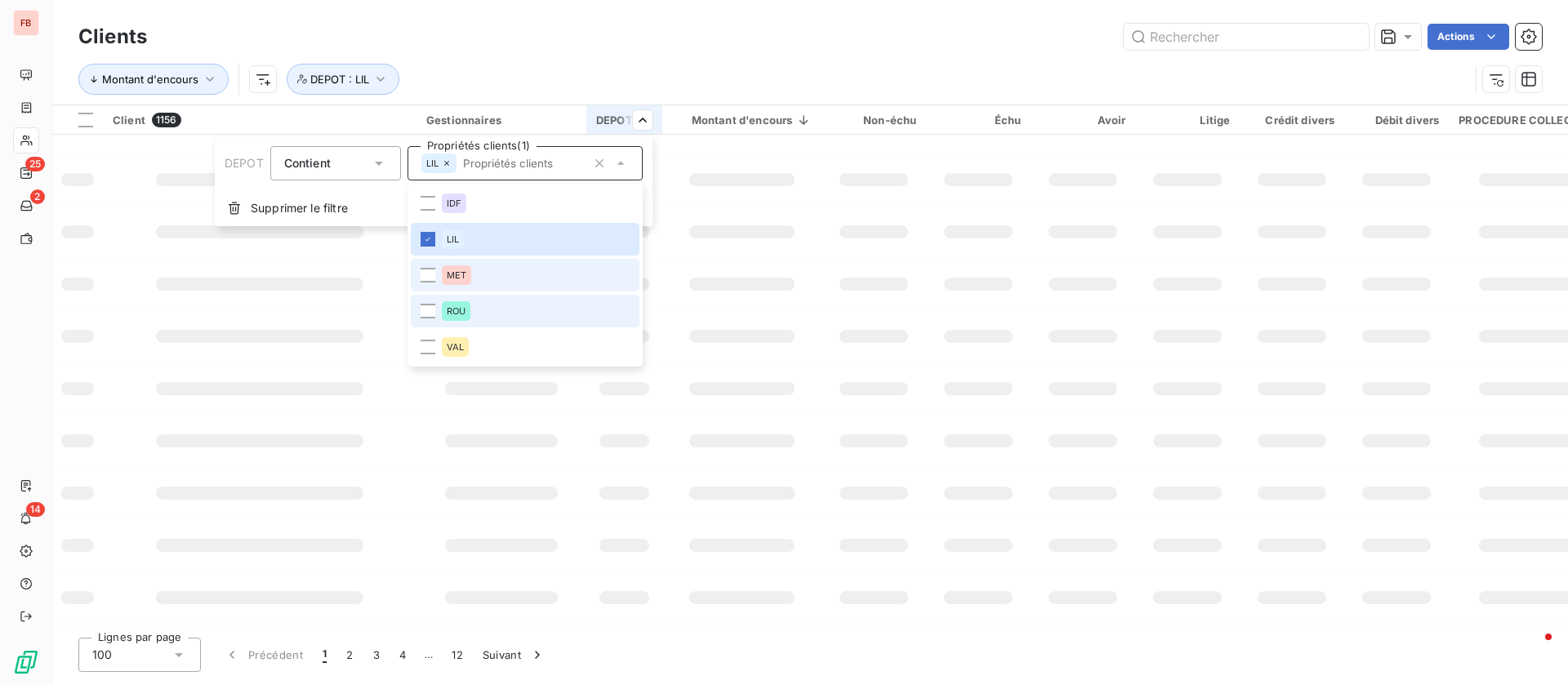
click at [430, 278] on div at bounding box center [427, 275] width 15 height 15
click at [427, 314] on div at bounding box center [427, 310] width 15 height 15
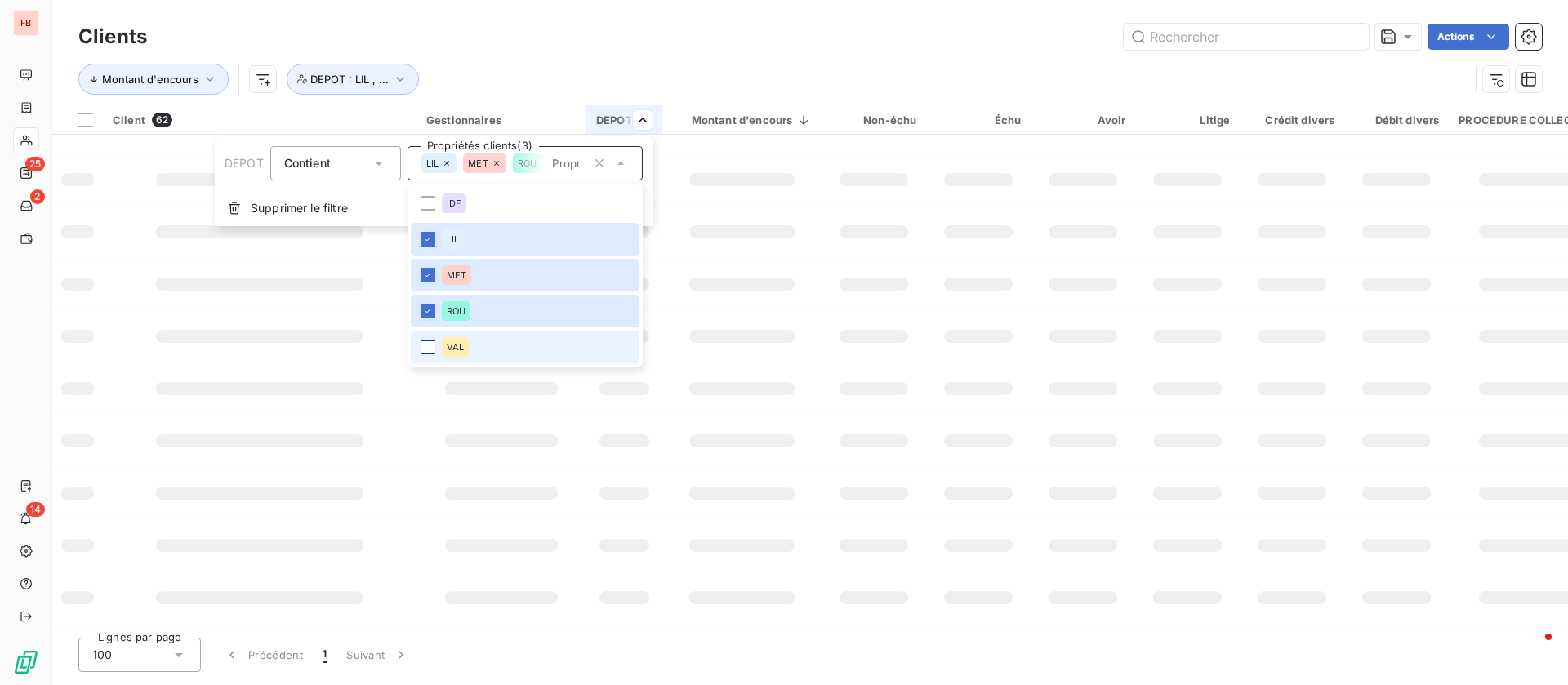
click at [424, 348] on div at bounding box center [427, 347] width 15 height 15
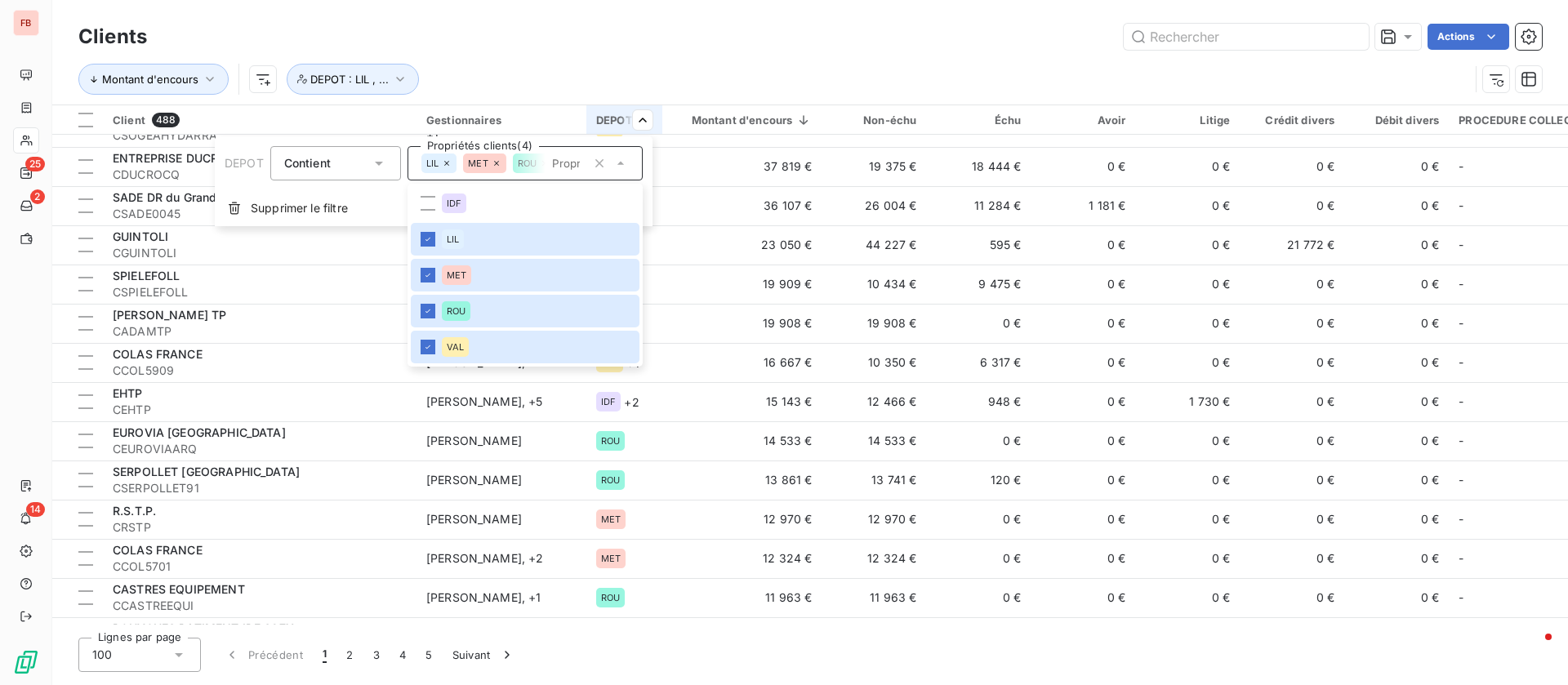
scroll to position [3062, 0]
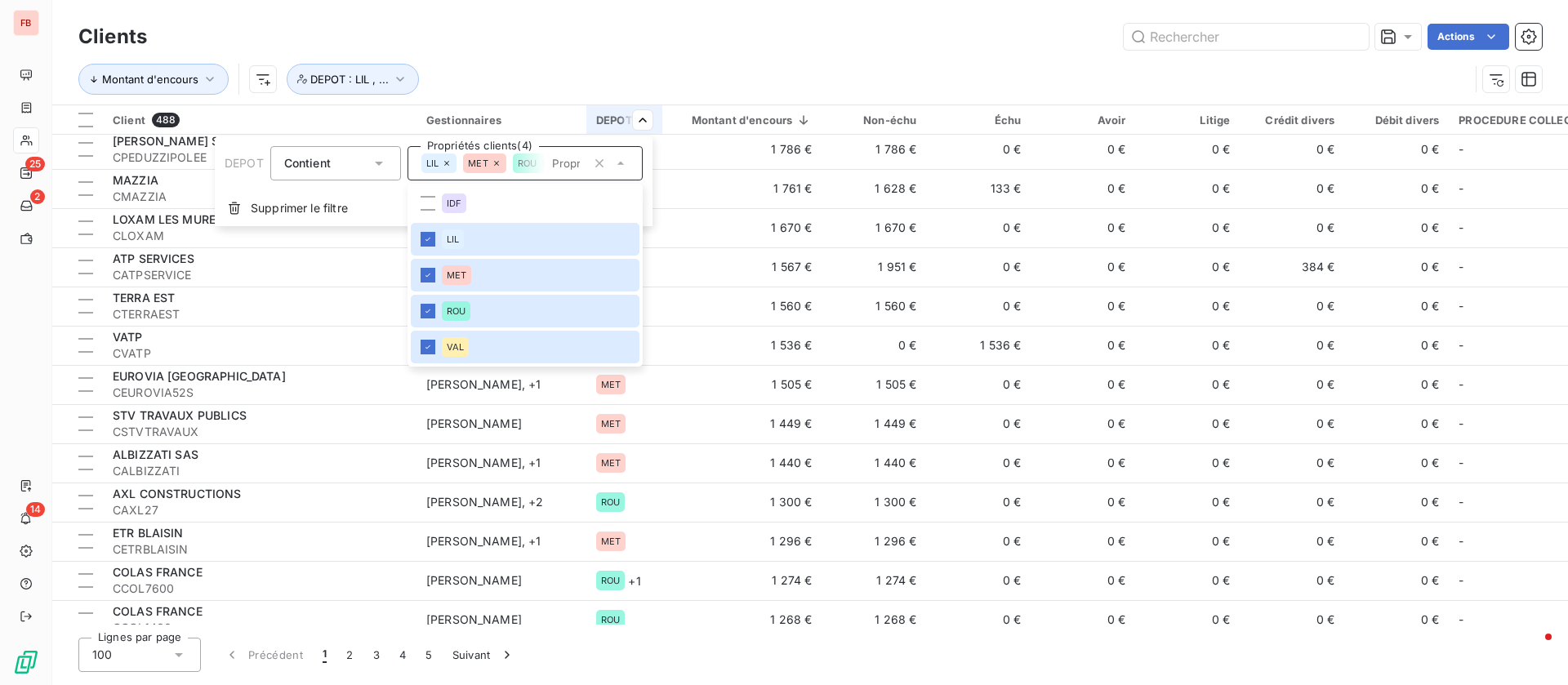
click at [718, 43] on html "FB 25 2 14 Clients Actions Montant d'encours DEPOT : LIL , ... Client 488 Gesti…" at bounding box center [784, 342] width 1568 height 685
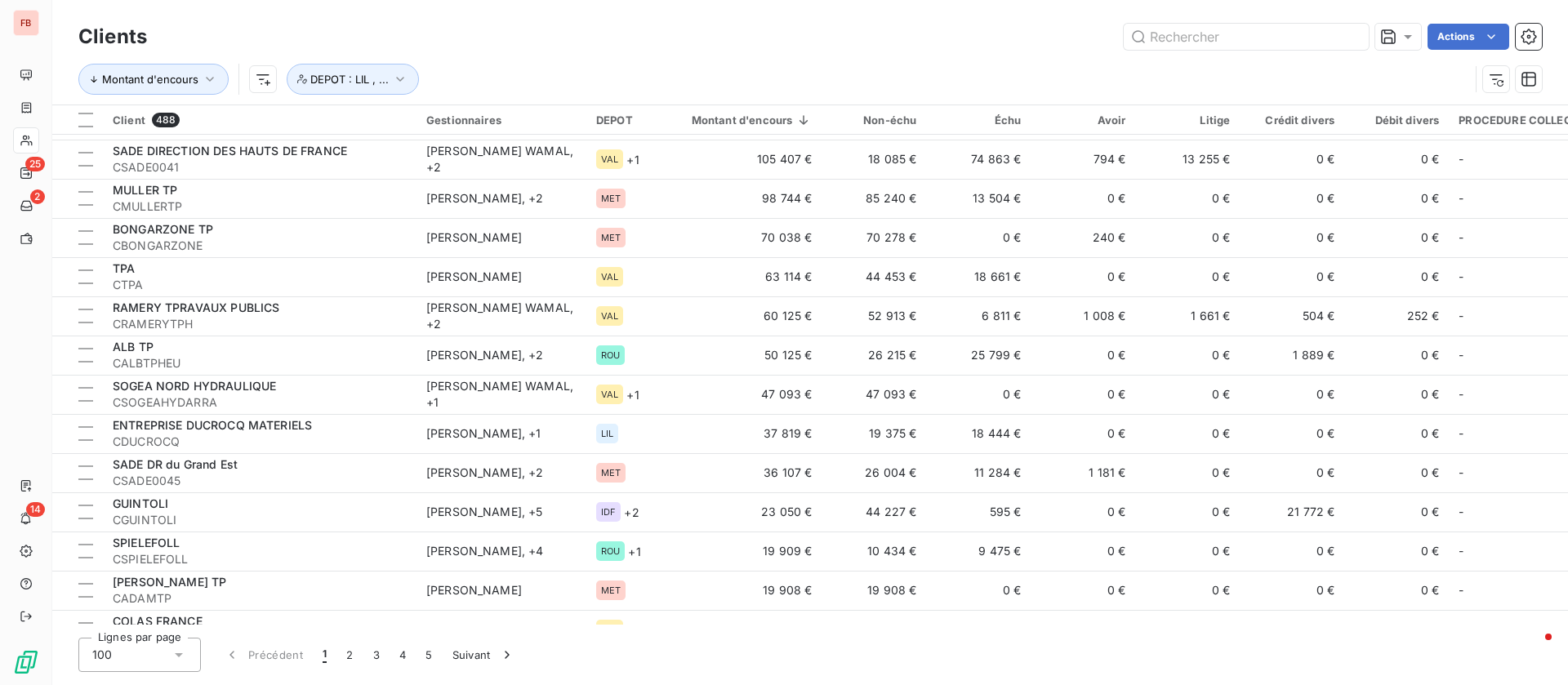
scroll to position [0, 0]
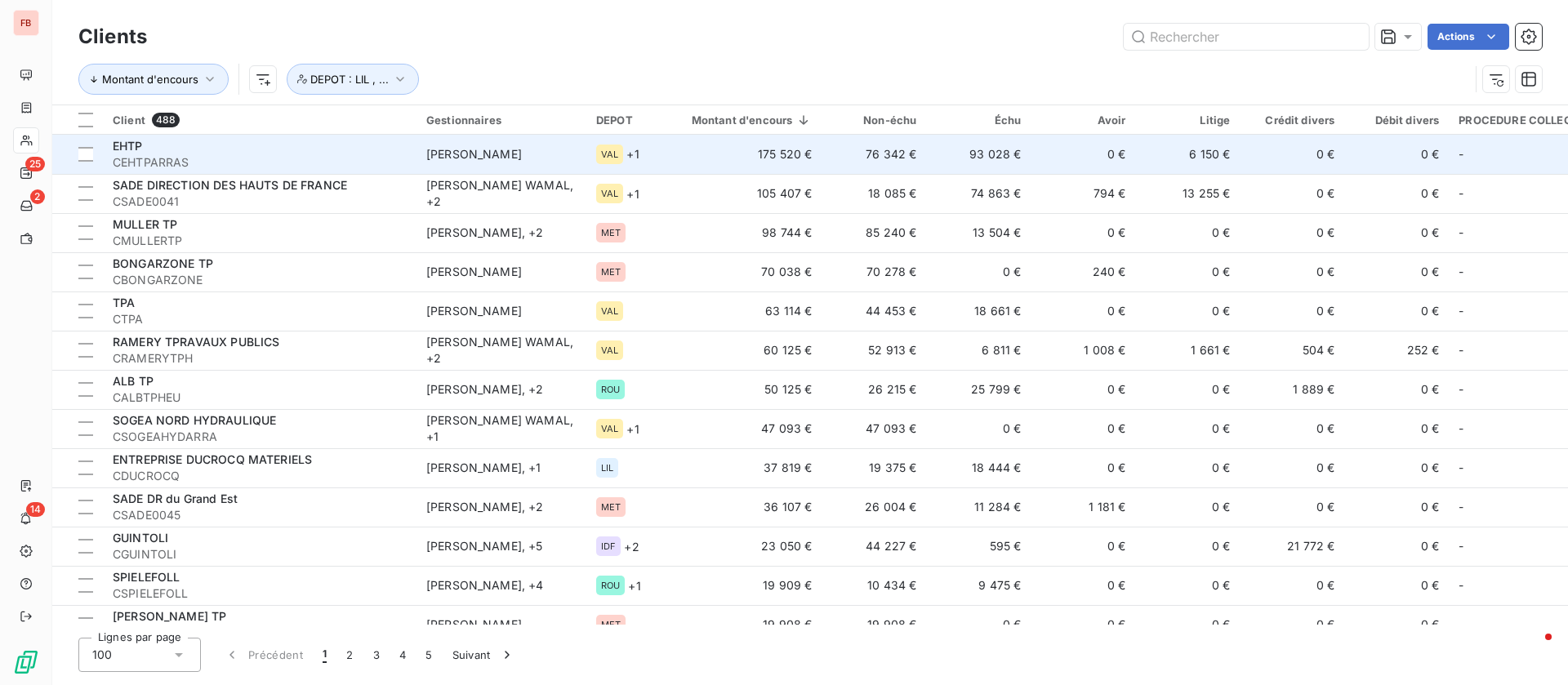
click at [269, 153] on div "EHTP" at bounding box center [260, 146] width 294 height 16
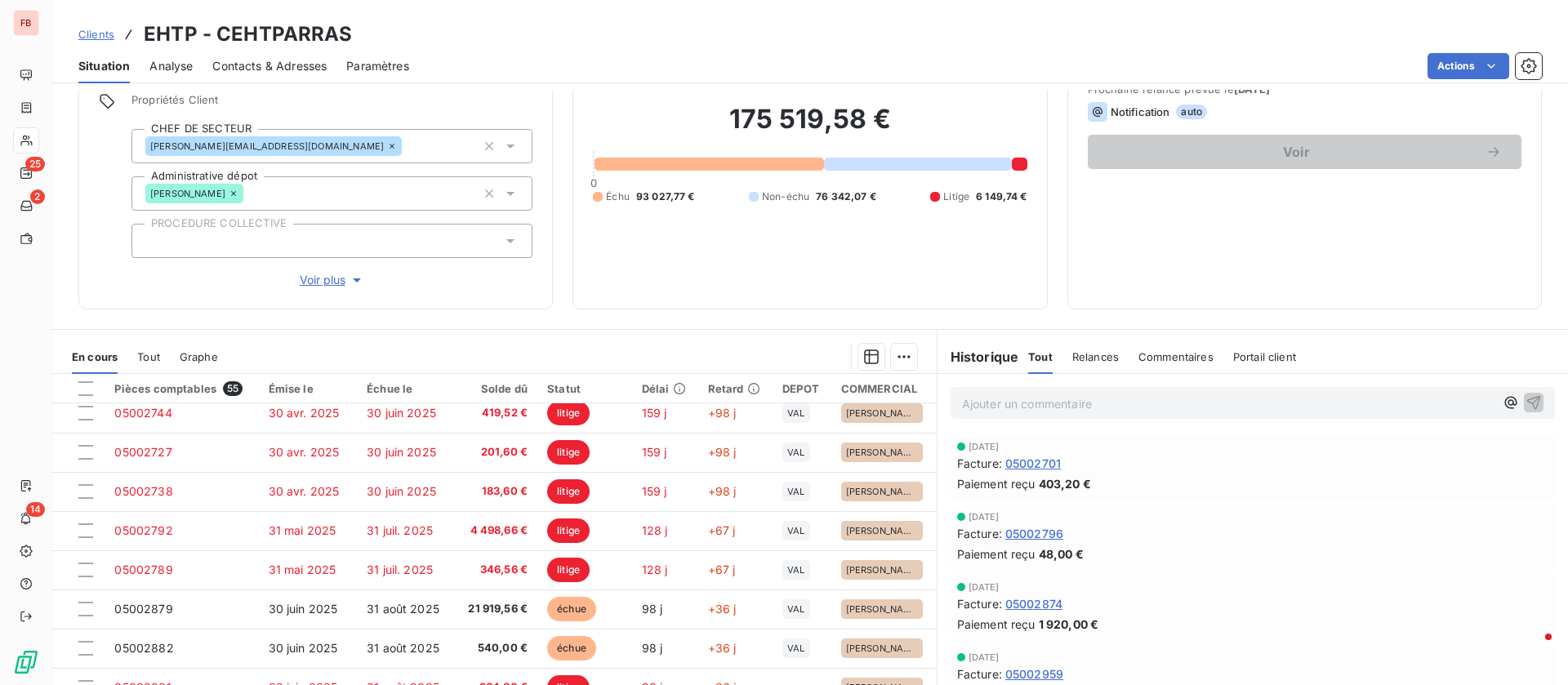
scroll to position [368, 0]
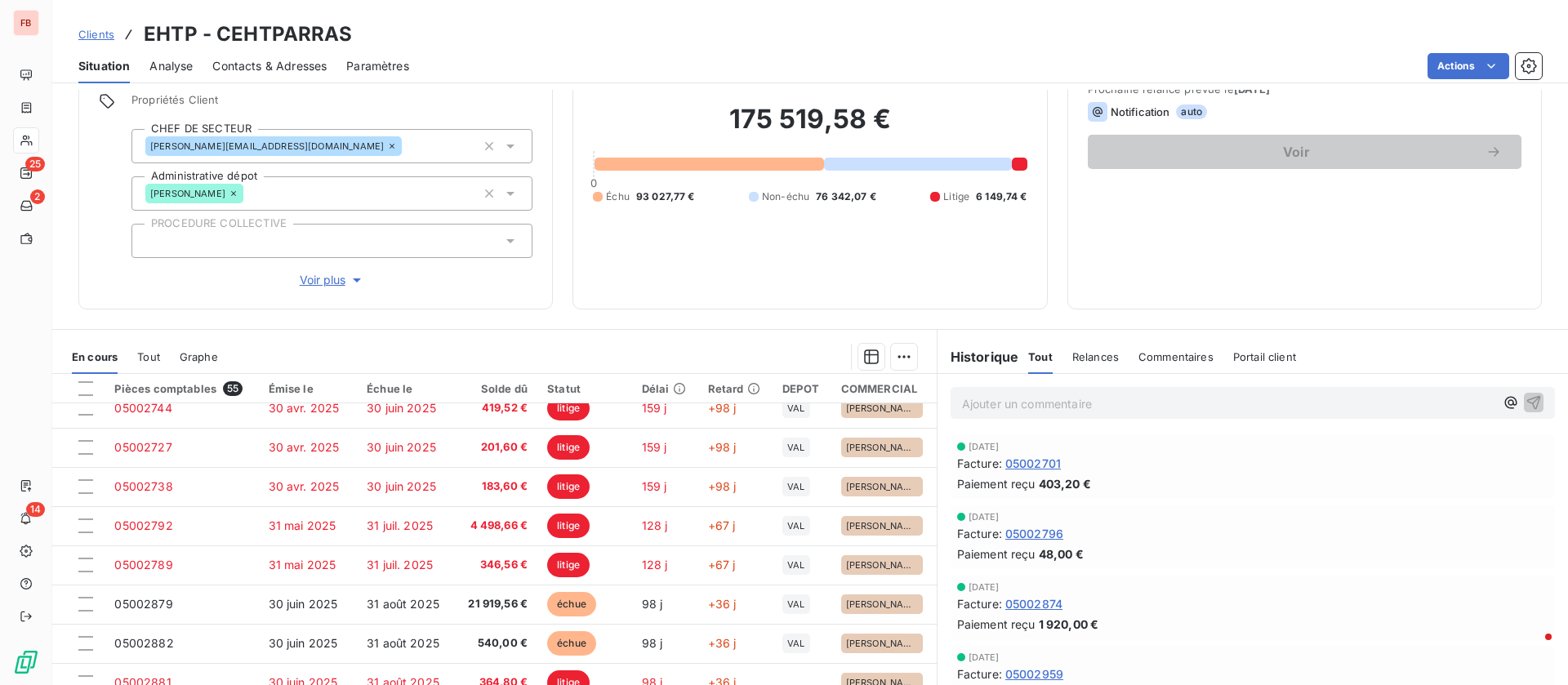
click at [326, 284] on span "Voir plus" at bounding box center [332, 279] width 66 height 16
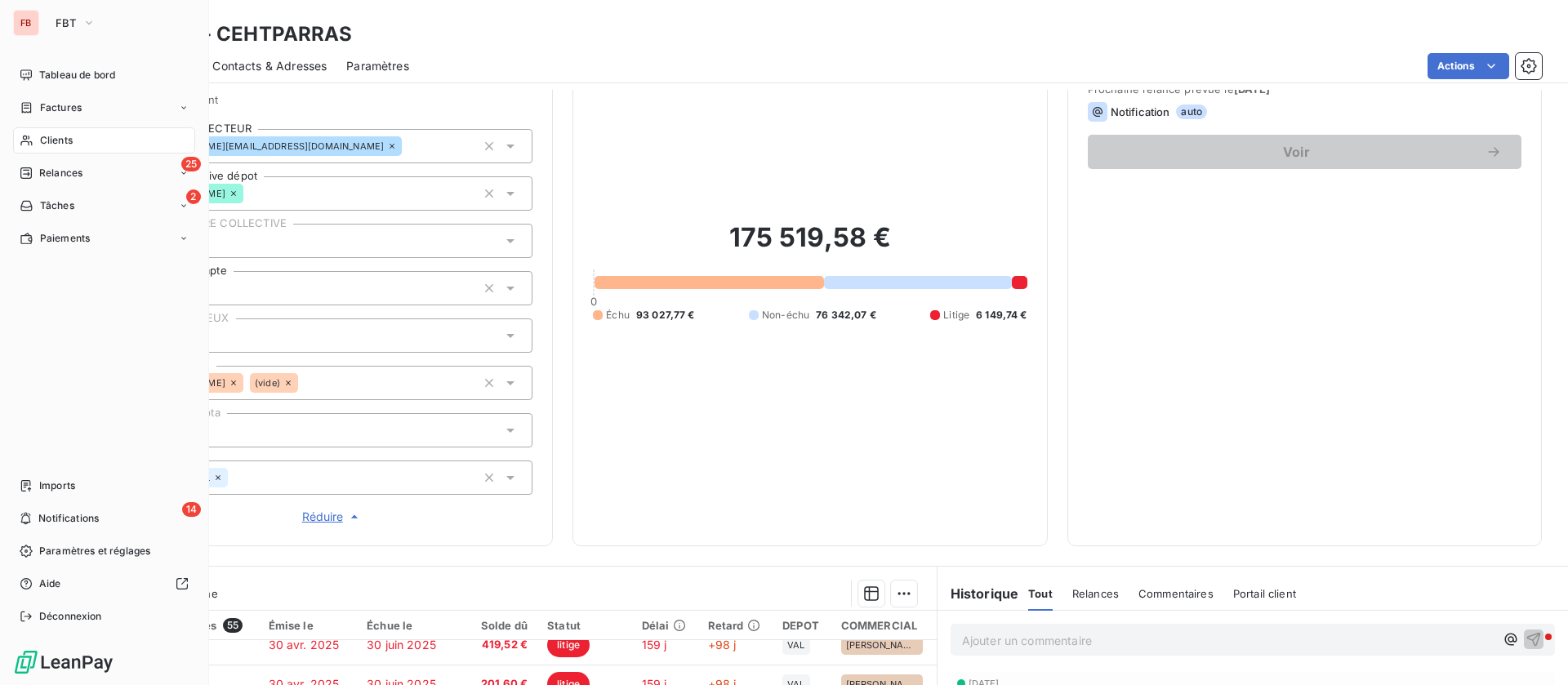
click at [47, 139] on span "Clients" at bounding box center [56, 140] width 33 height 15
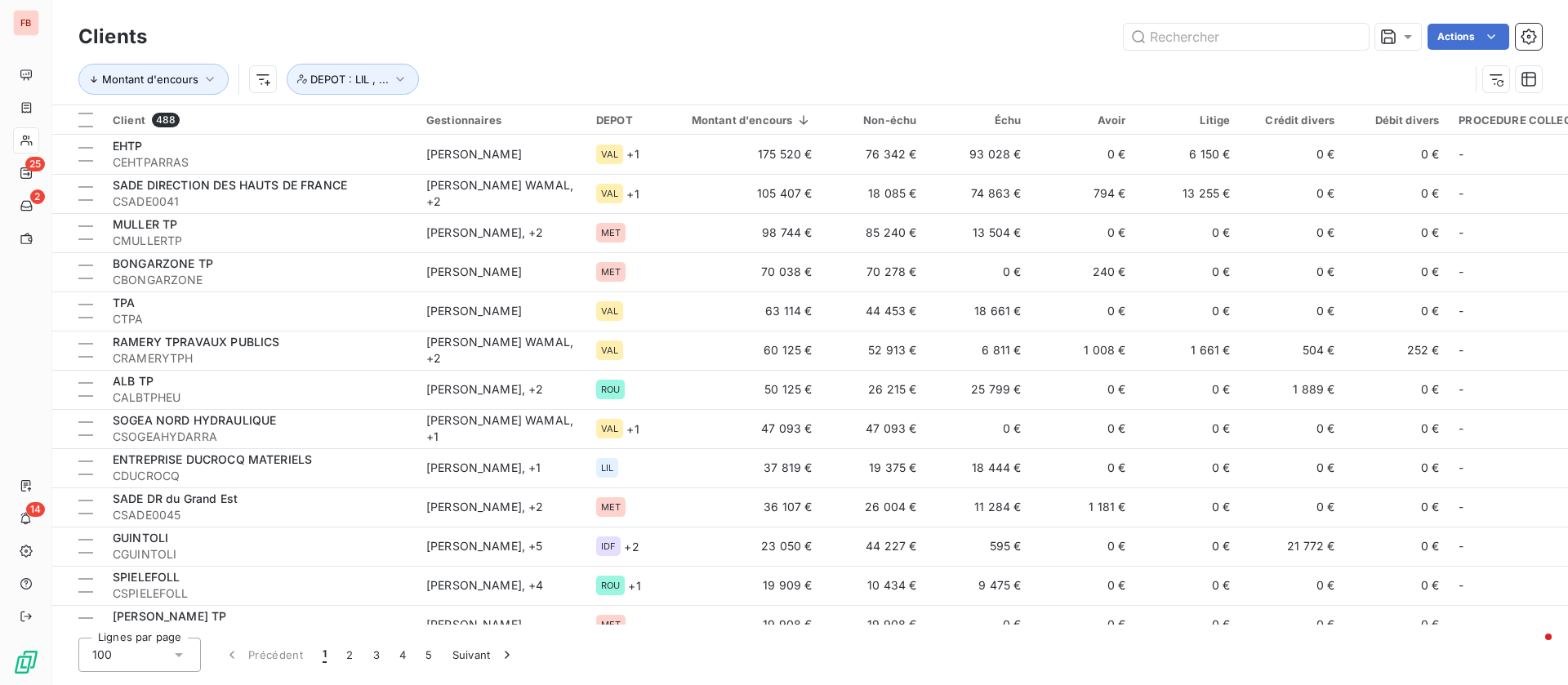
click at [415, 67] on span "DEPOT : LIL , ..." at bounding box center [352, 80] width 132 height 31
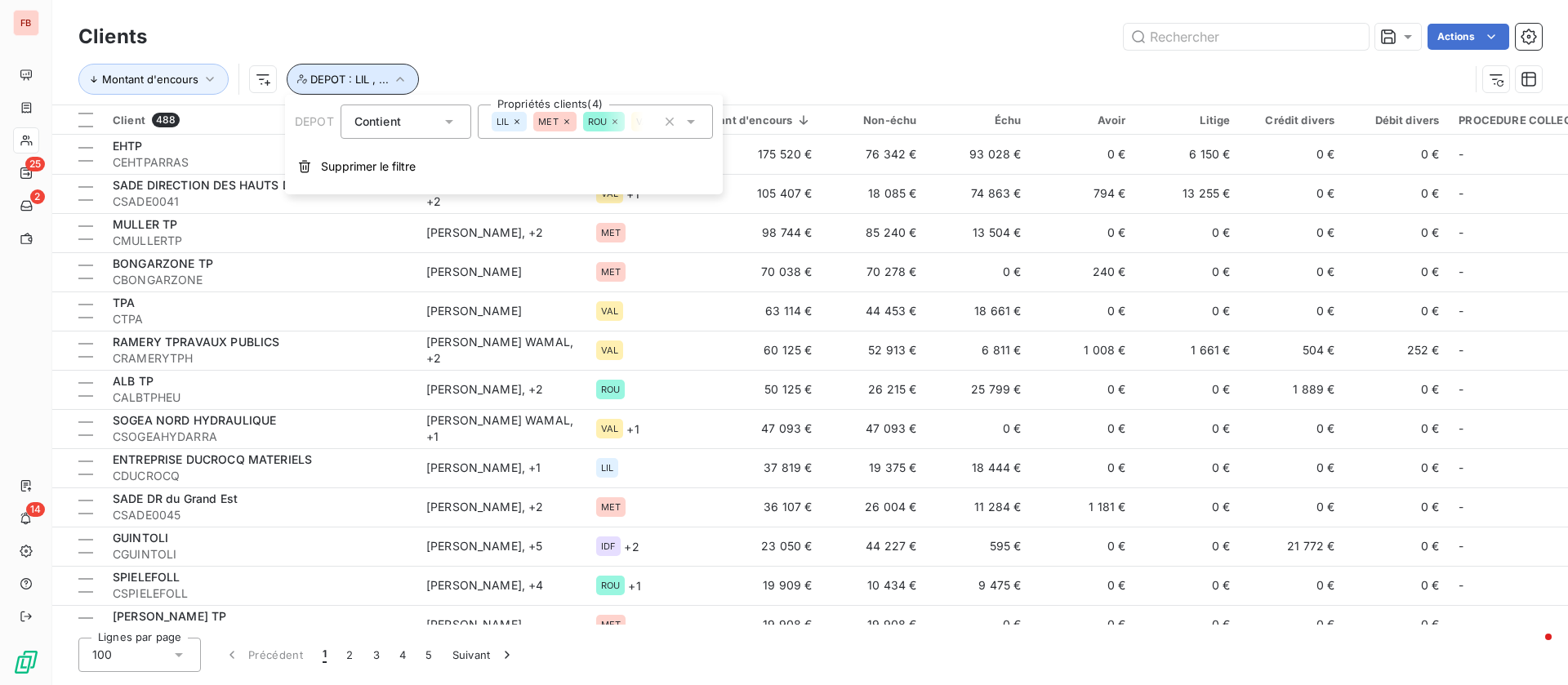
click at [384, 77] on span "DEPOT : LIL , ..." at bounding box center [350, 79] width 79 height 13
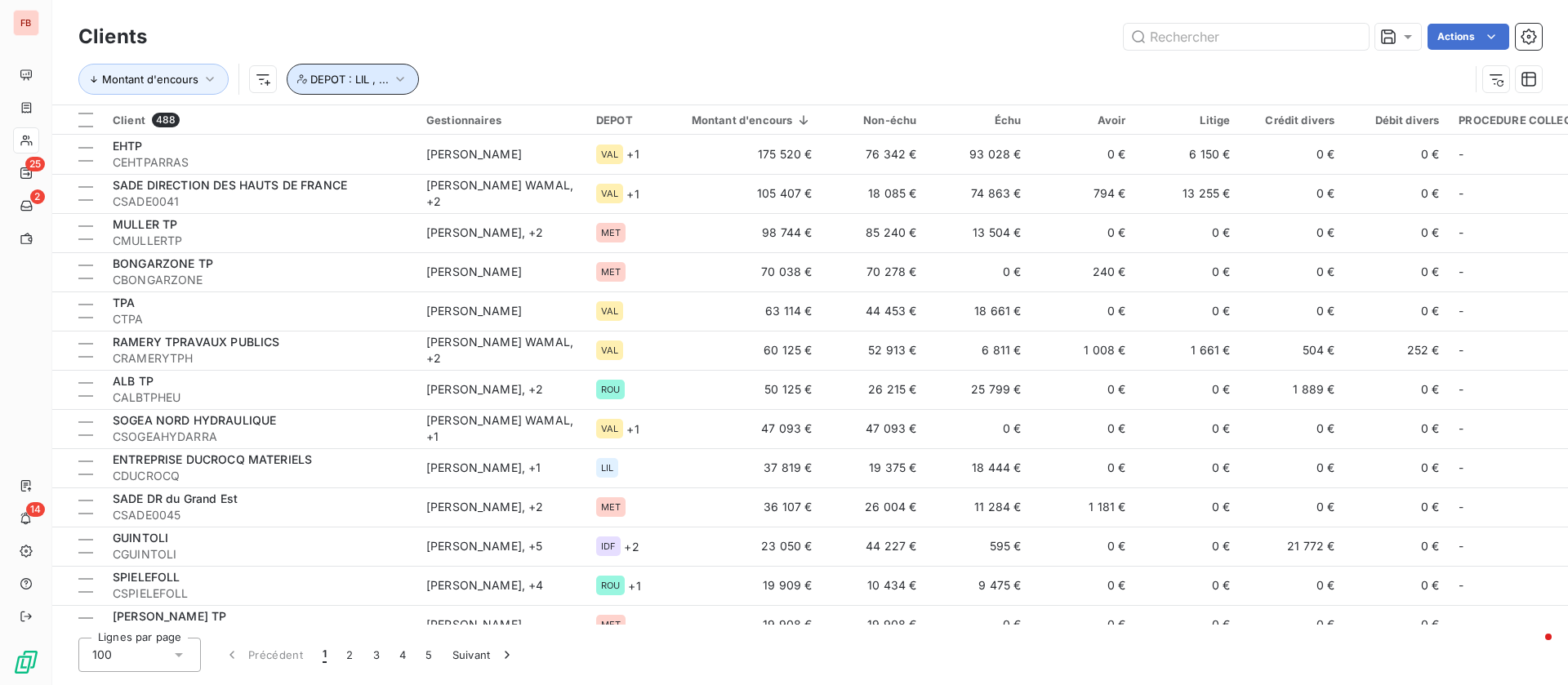
click at [384, 77] on span "DEPOT : LIL , ..." at bounding box center [350, 79] width 79 height 13
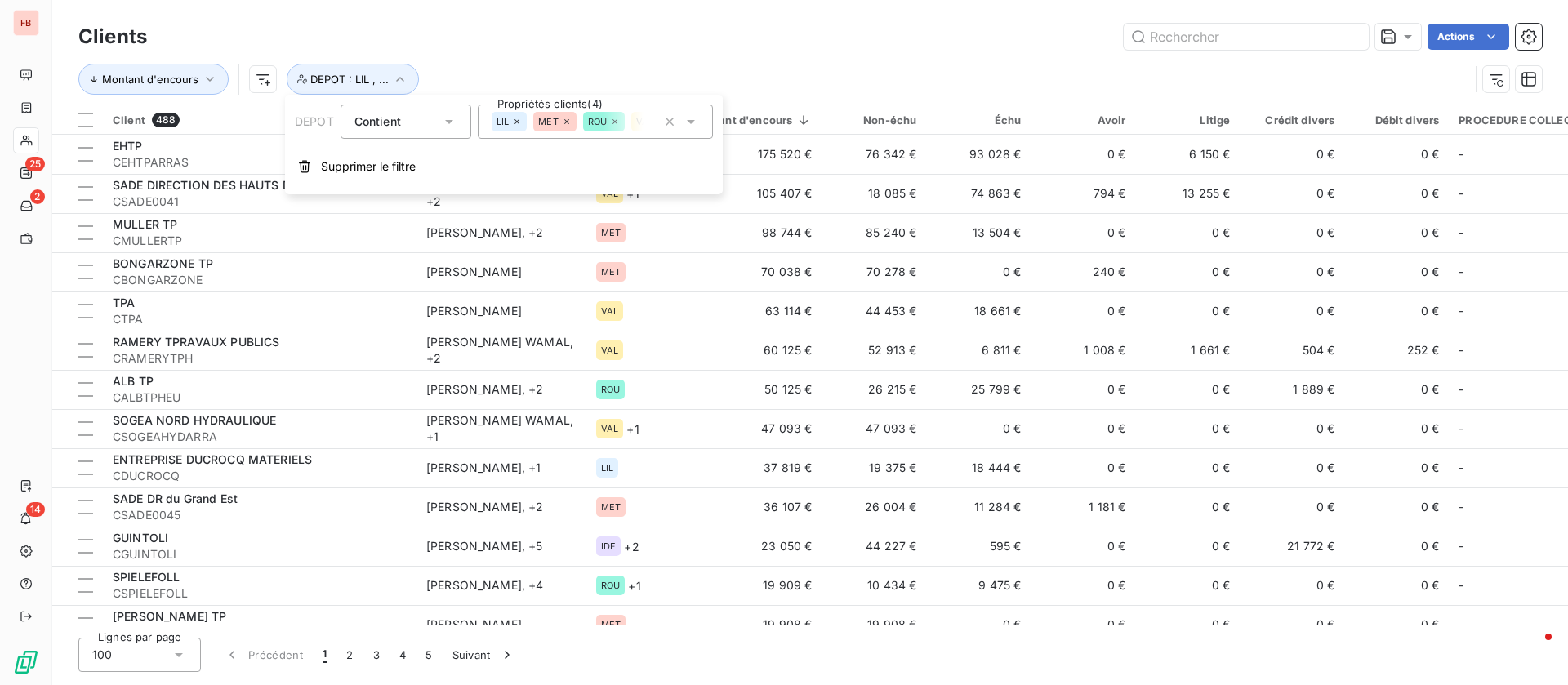
click at [702, 125] on div "LIL MET ROU VAL" at bounding box center [595, 122] width 235 height 35
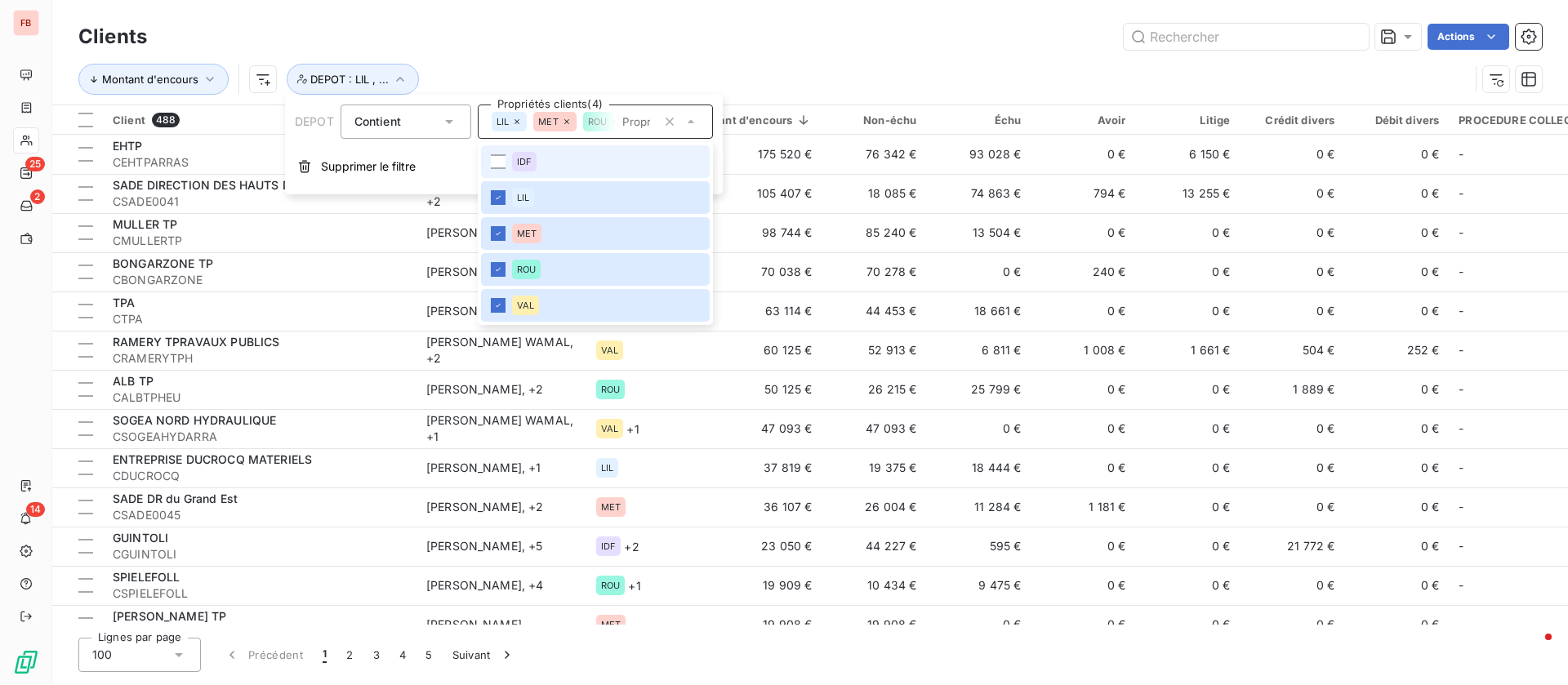
click at [506, 159] on li "IDF" at bounding box center [595, 162] width 228 height 33
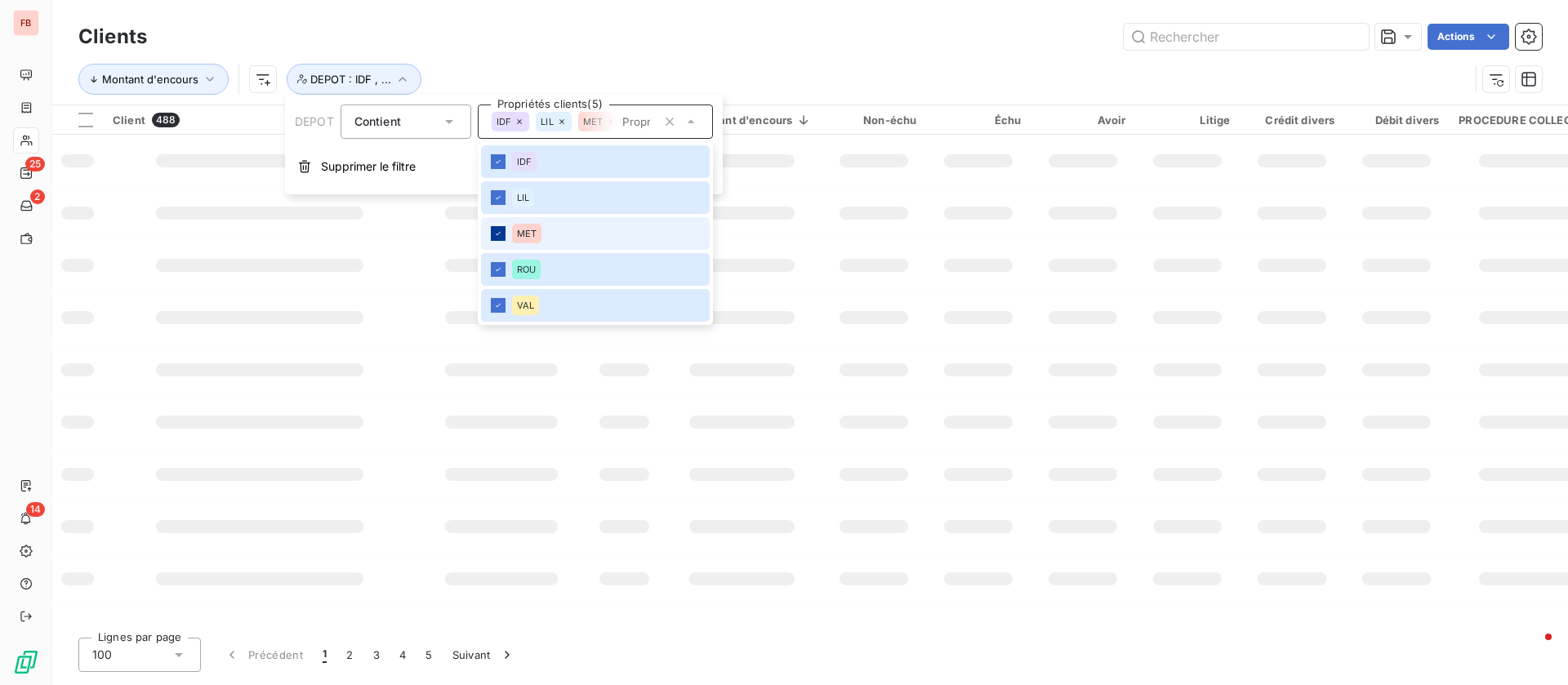
click at [499, 194] on icon at bounding box center [498, 197] width 10 height 10
click at [501, 227] on div at bounding box center [498, 233] width 15 height 15
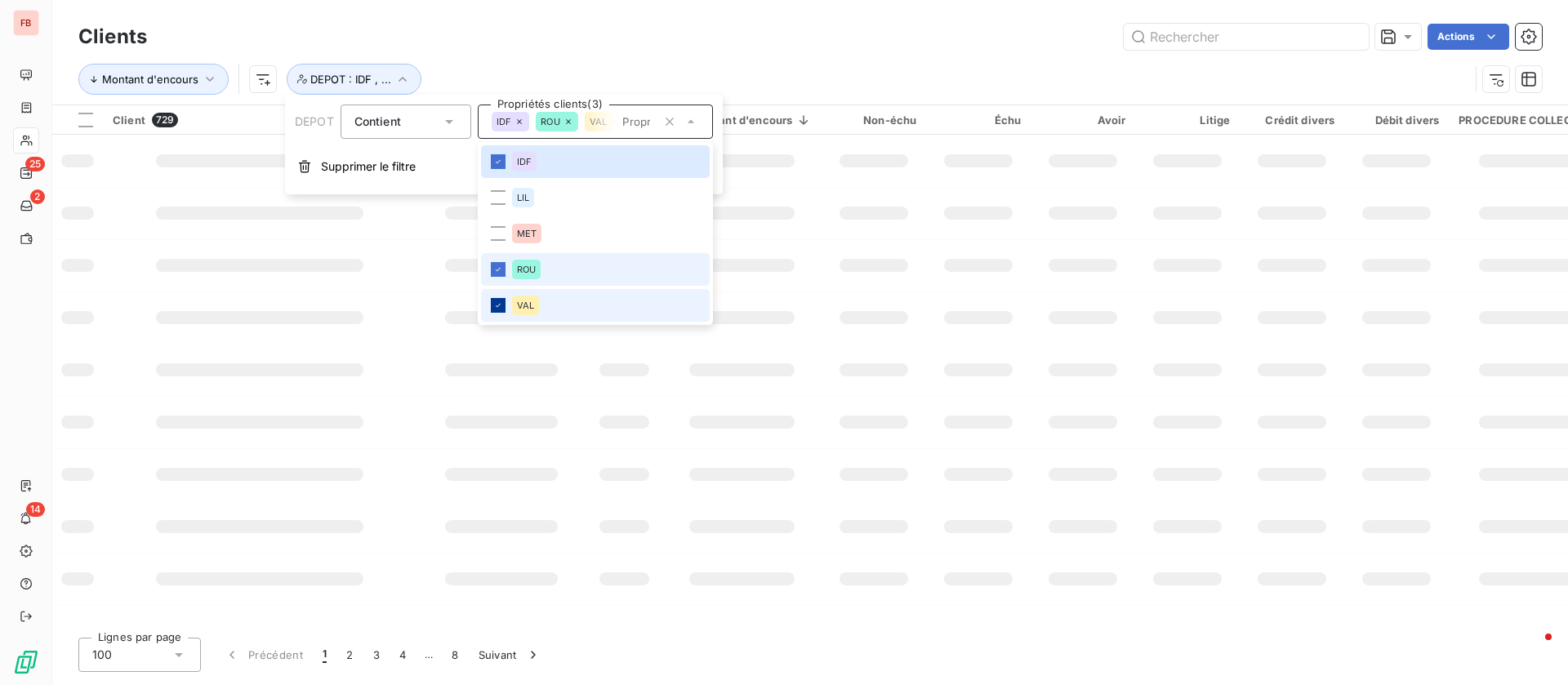
click at [501, 262] on div at bounding box center [498, 269] width 15 height 15
click at [499, 304] on icon at bounding box center [498, 305] width 5 height 3
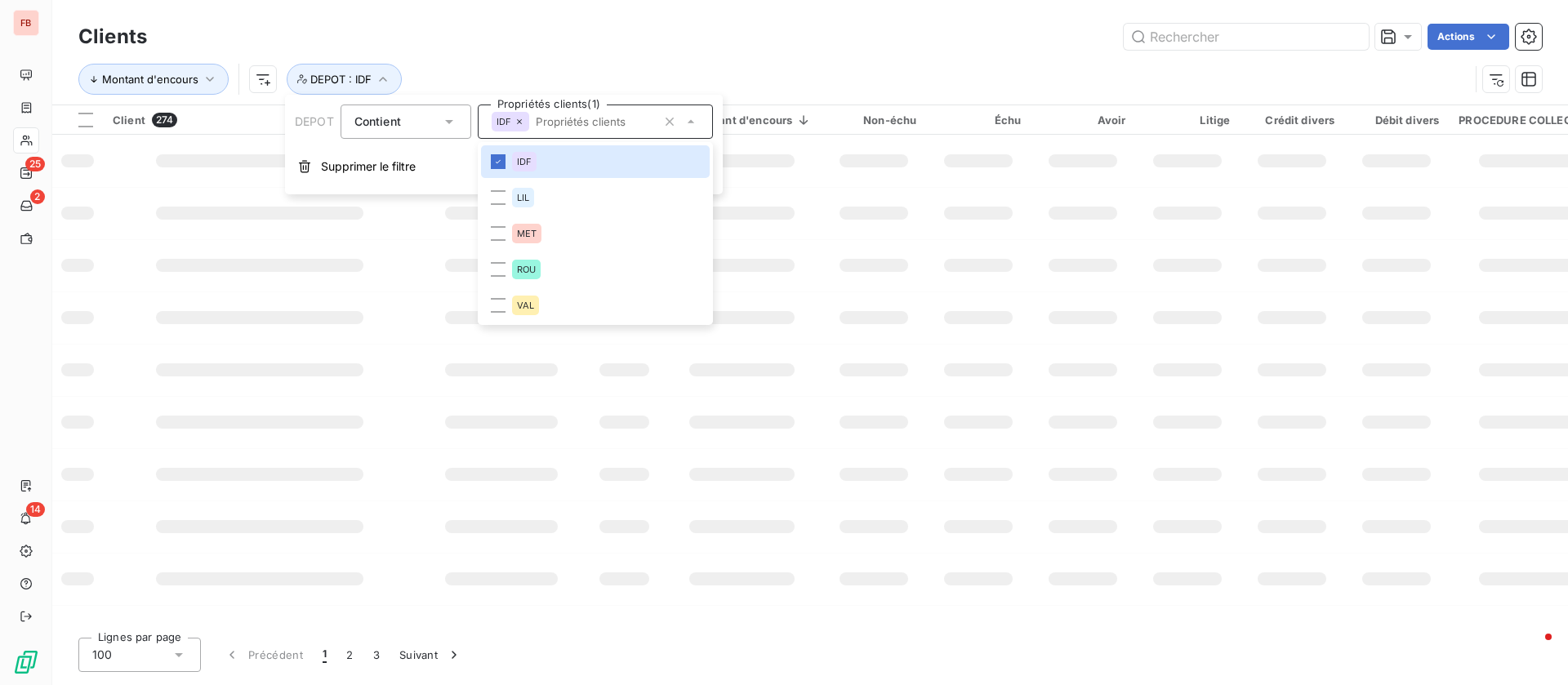
click at [859, 16] on div "Clients Actions Montant d'encours DEPOT : IDF" at bounding box center [810, 52] width 1516 height 105
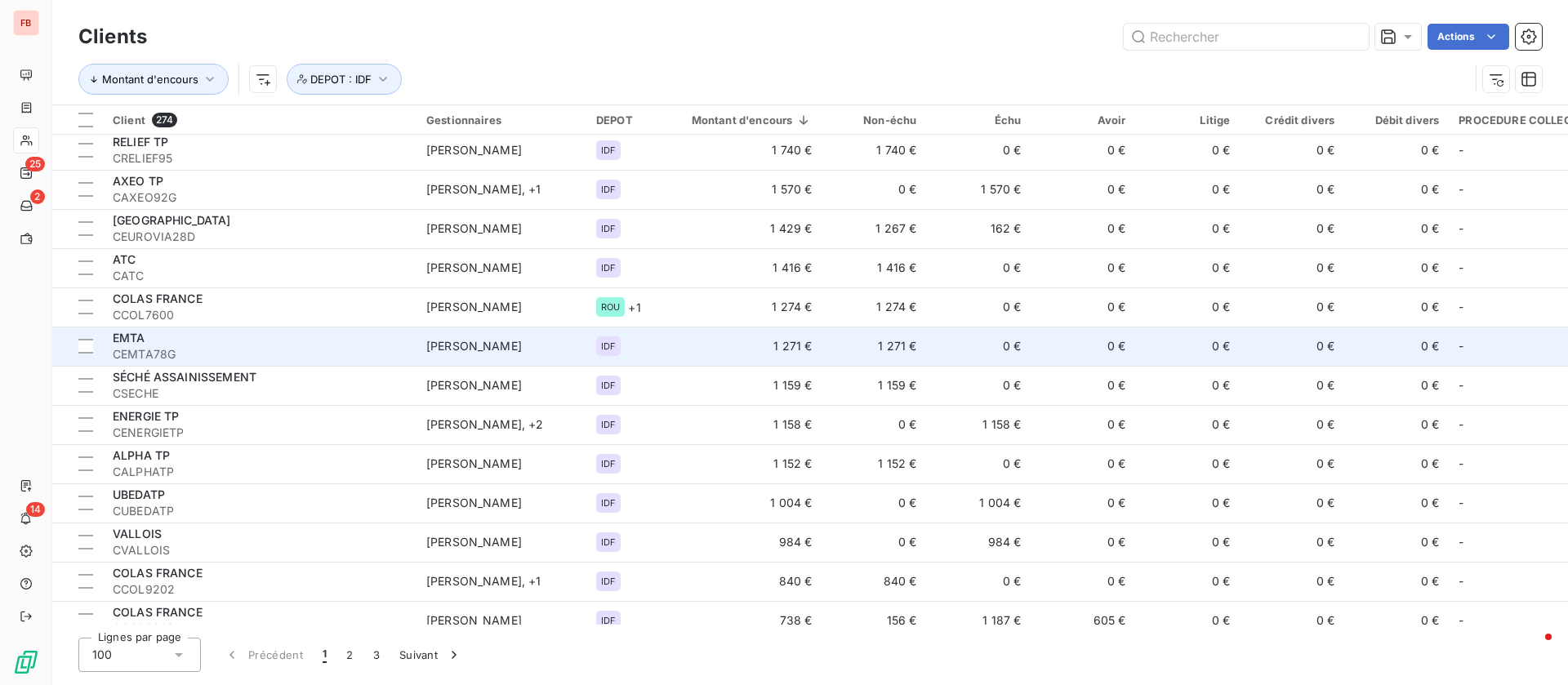
scroll to position [2939, 0]
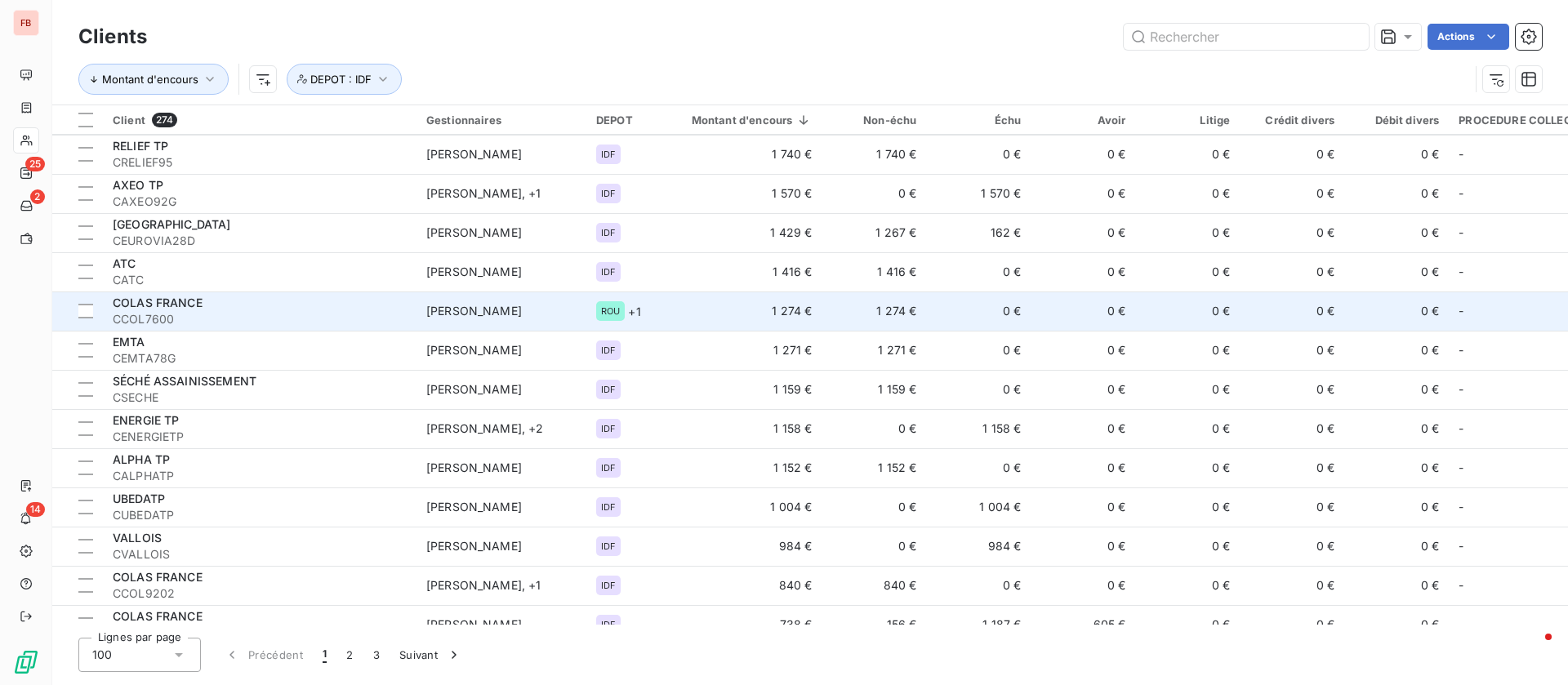
click at [686, 300] on td "1 274 €" at bounding box center [742, 310] width 160 height 39
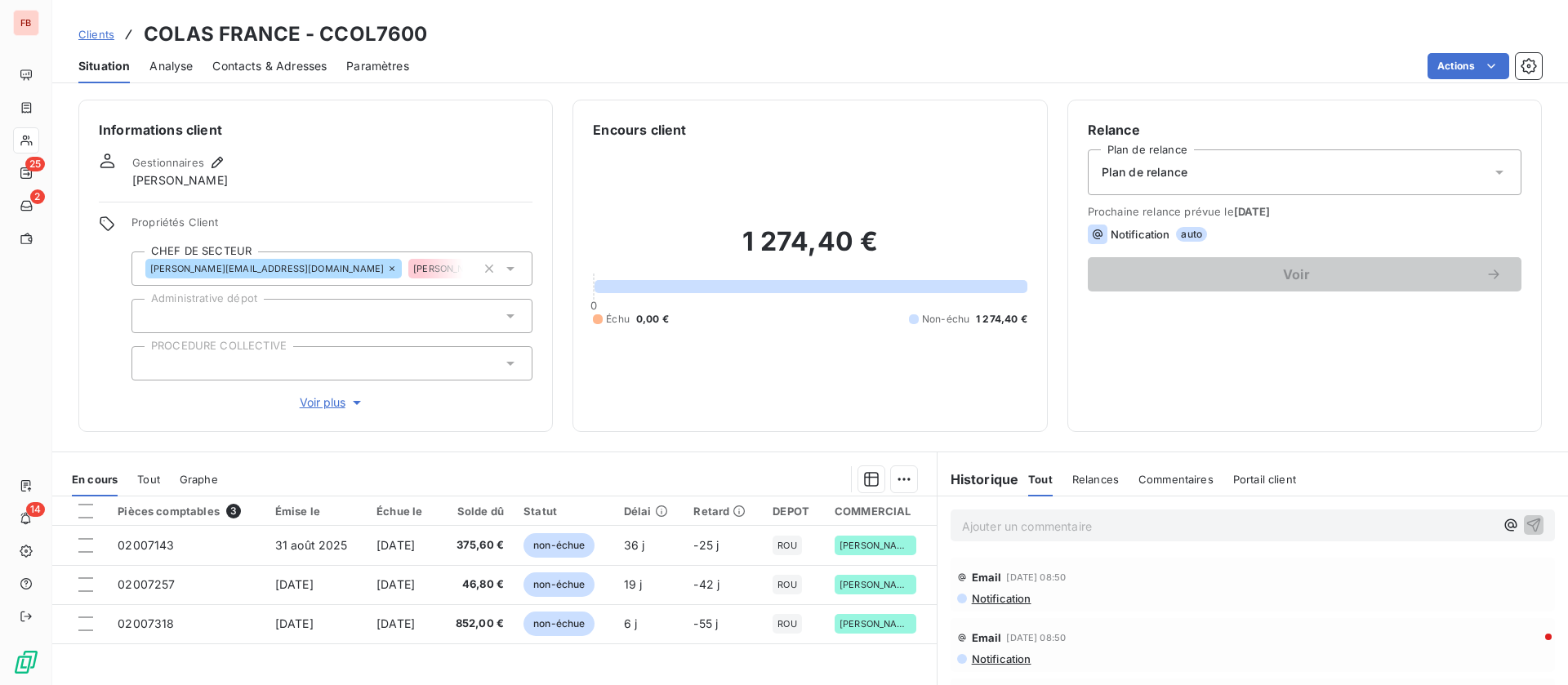
click at [339, 401] on span "Voir plus" at bounding box center [332, 402] width 66 height 16
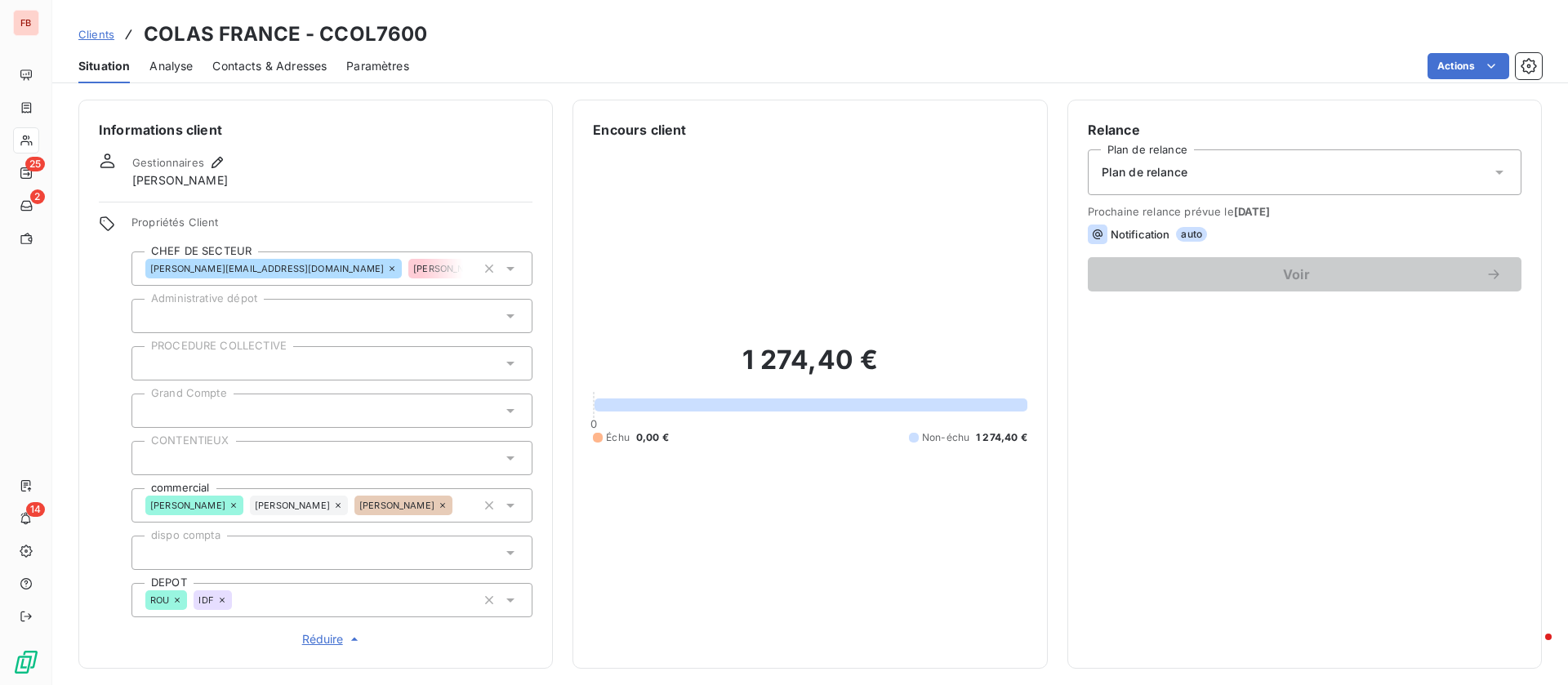
click at [223, 603] on icon at bounding box center [222, 599] width 10 height 10
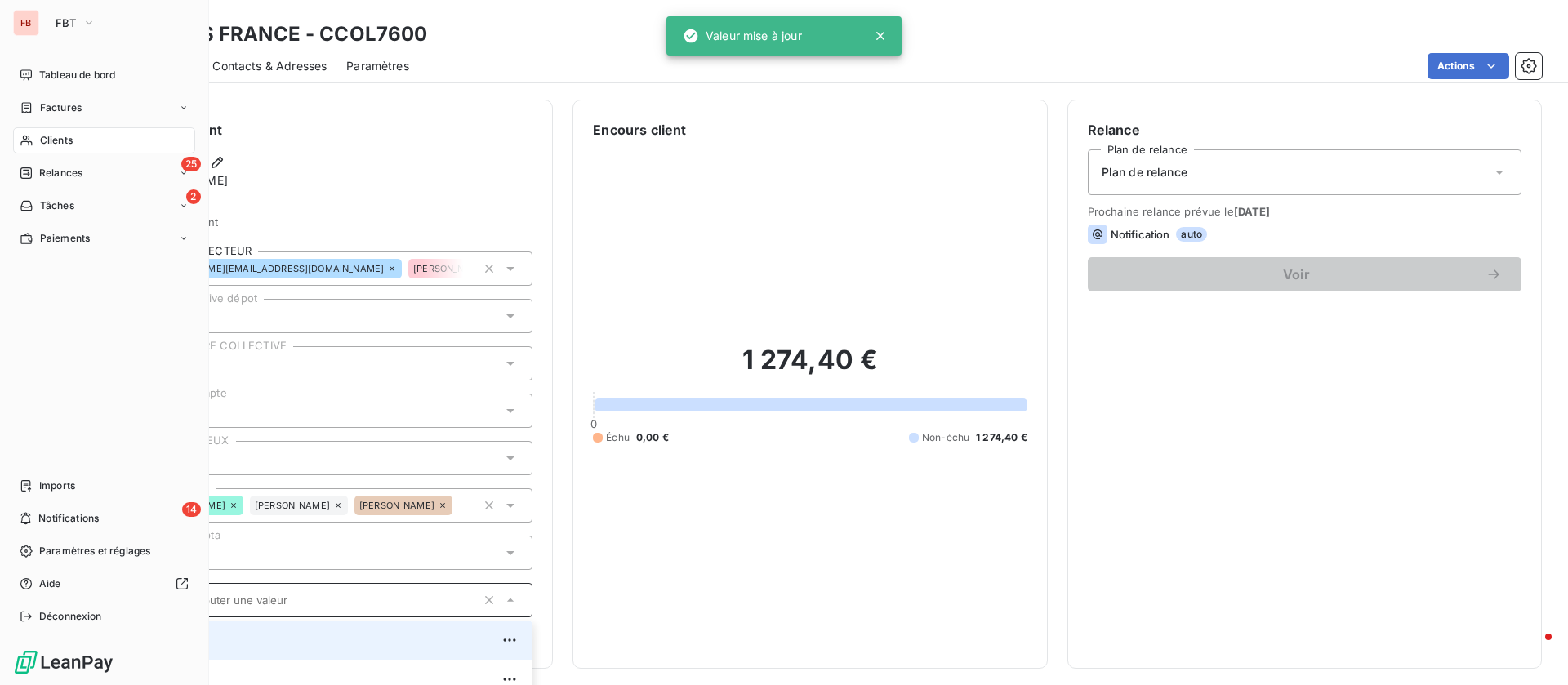
click at [54, 141] on span "Clients" at bounding box center [56, 140] width 33 height 15
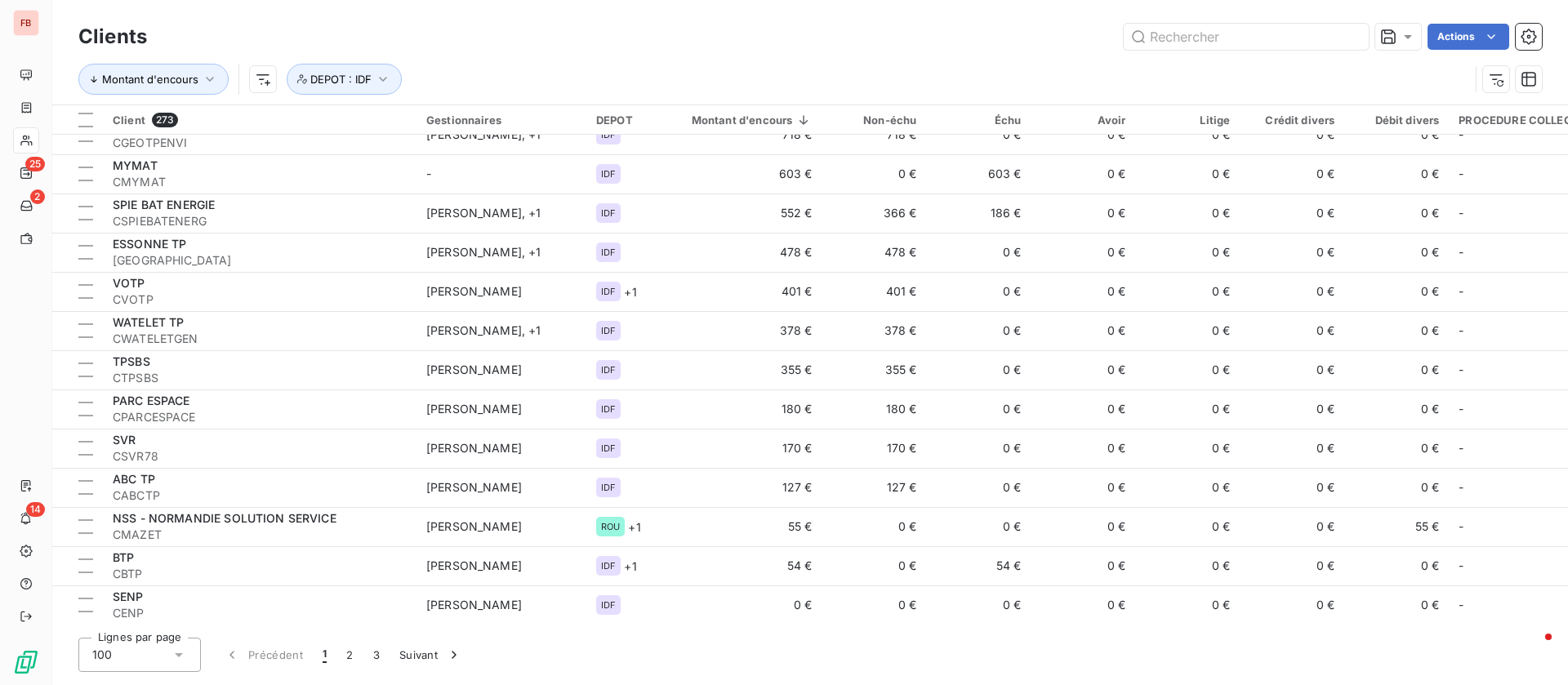
scroll to position [3436, 0]
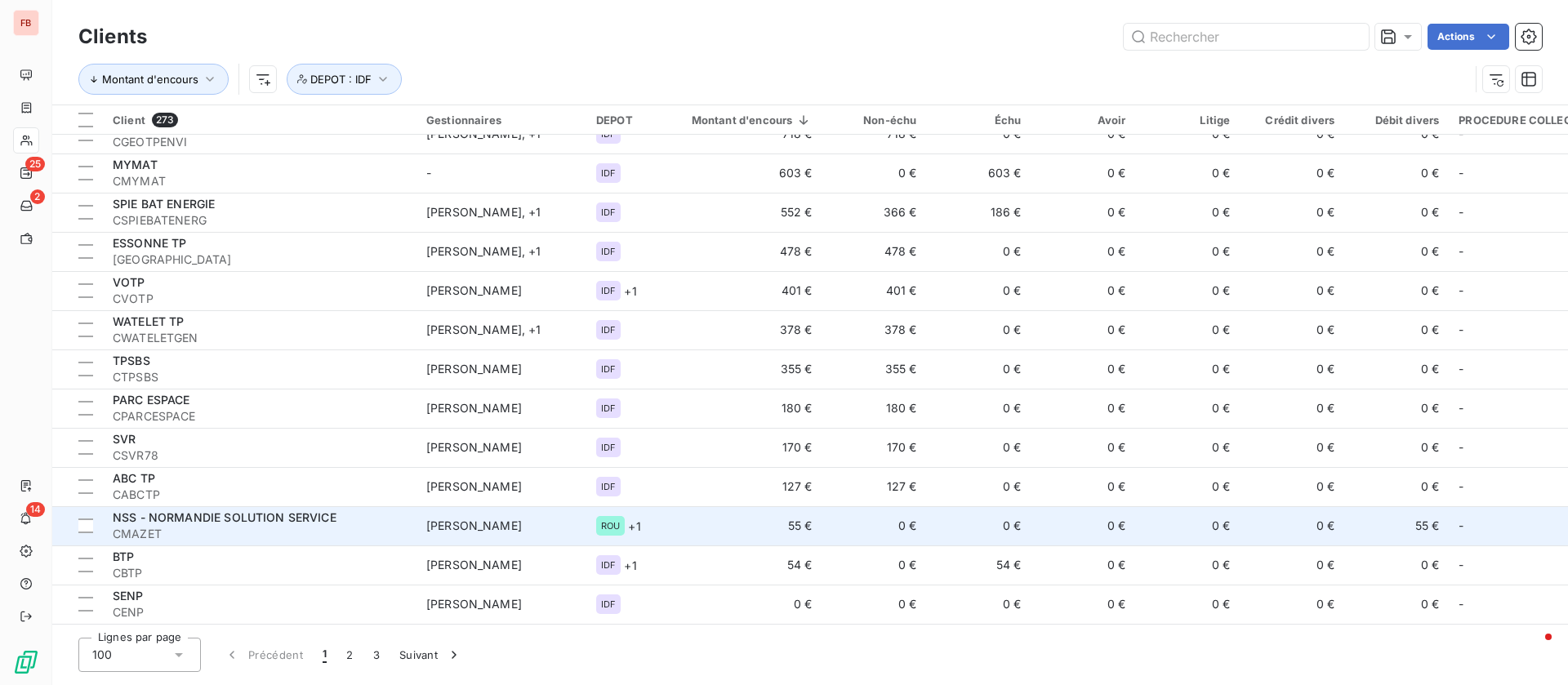
click at [688, 516] on td "55 €" at bounding box center [742, 525] width 160 height 39
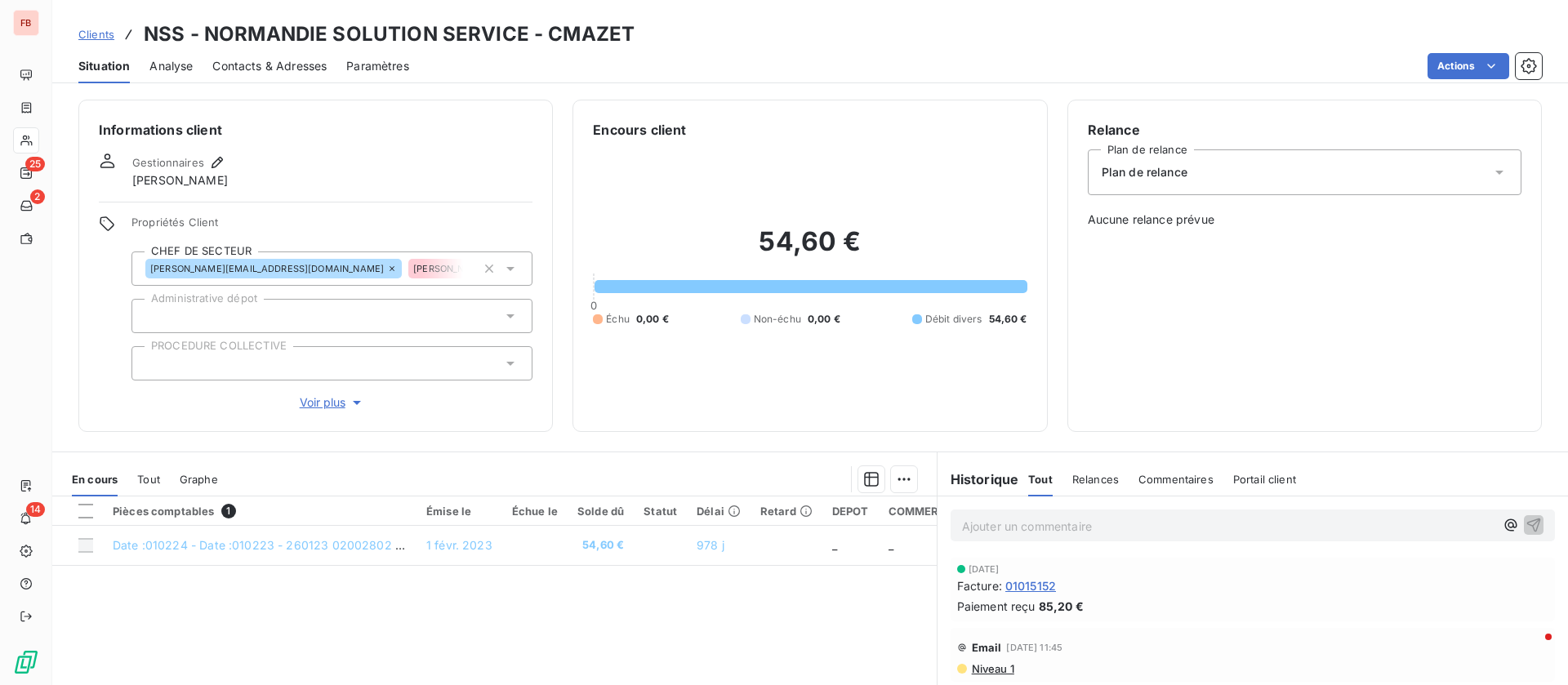
click at [305, 394] on span "Voir plus" at bounding box center [332, 402] width 66 height 16
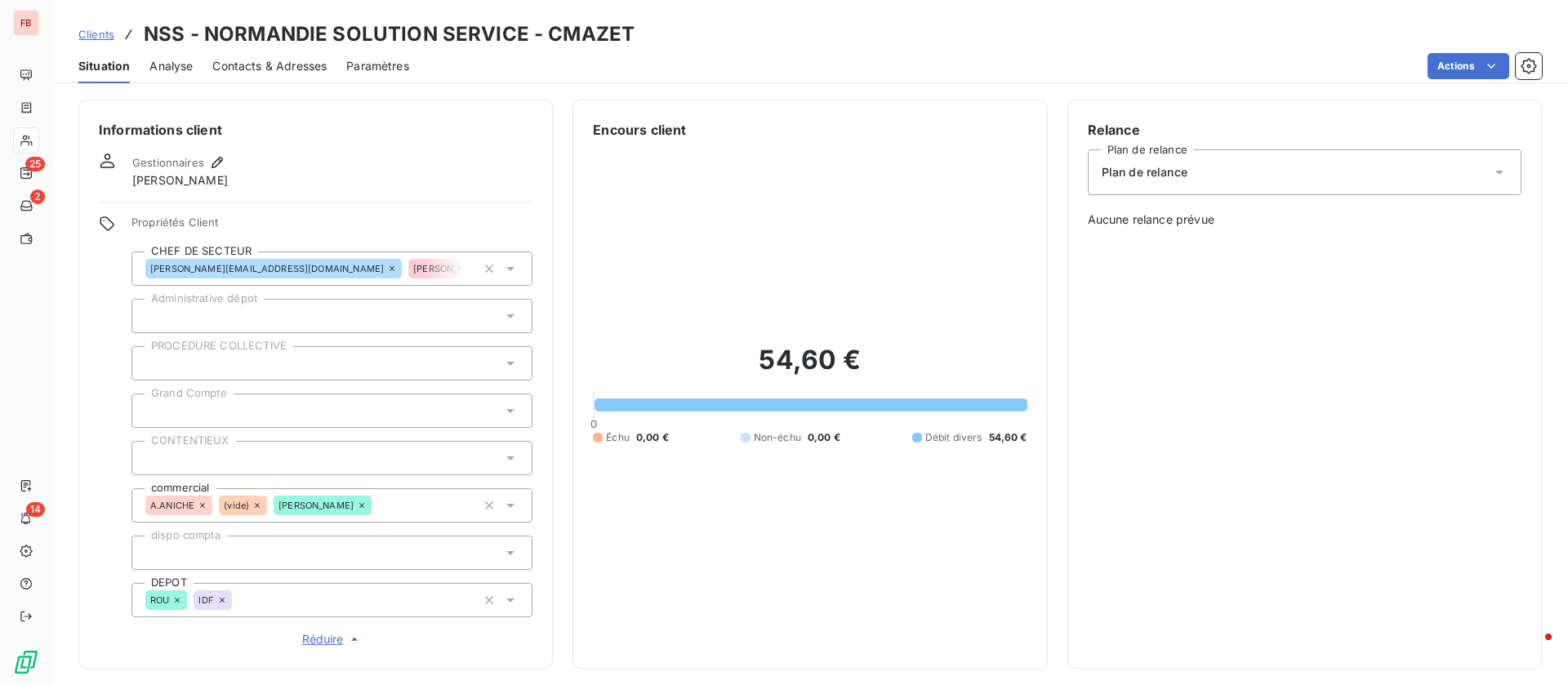
click at [179, 605] on icon at bounding box center [177, 599] width 10 height 10
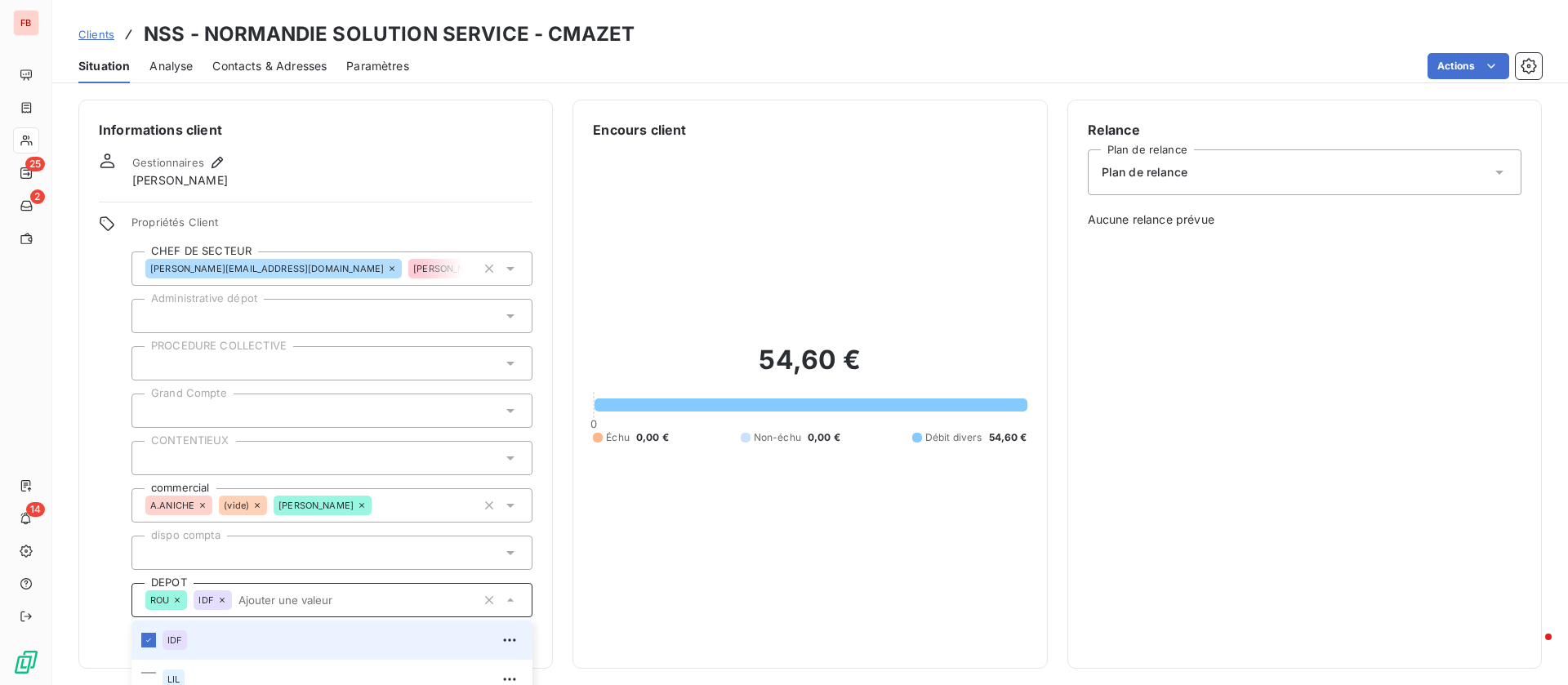
click at [175, 599] on icon at bounding box center [177, 599] width 10 height 10
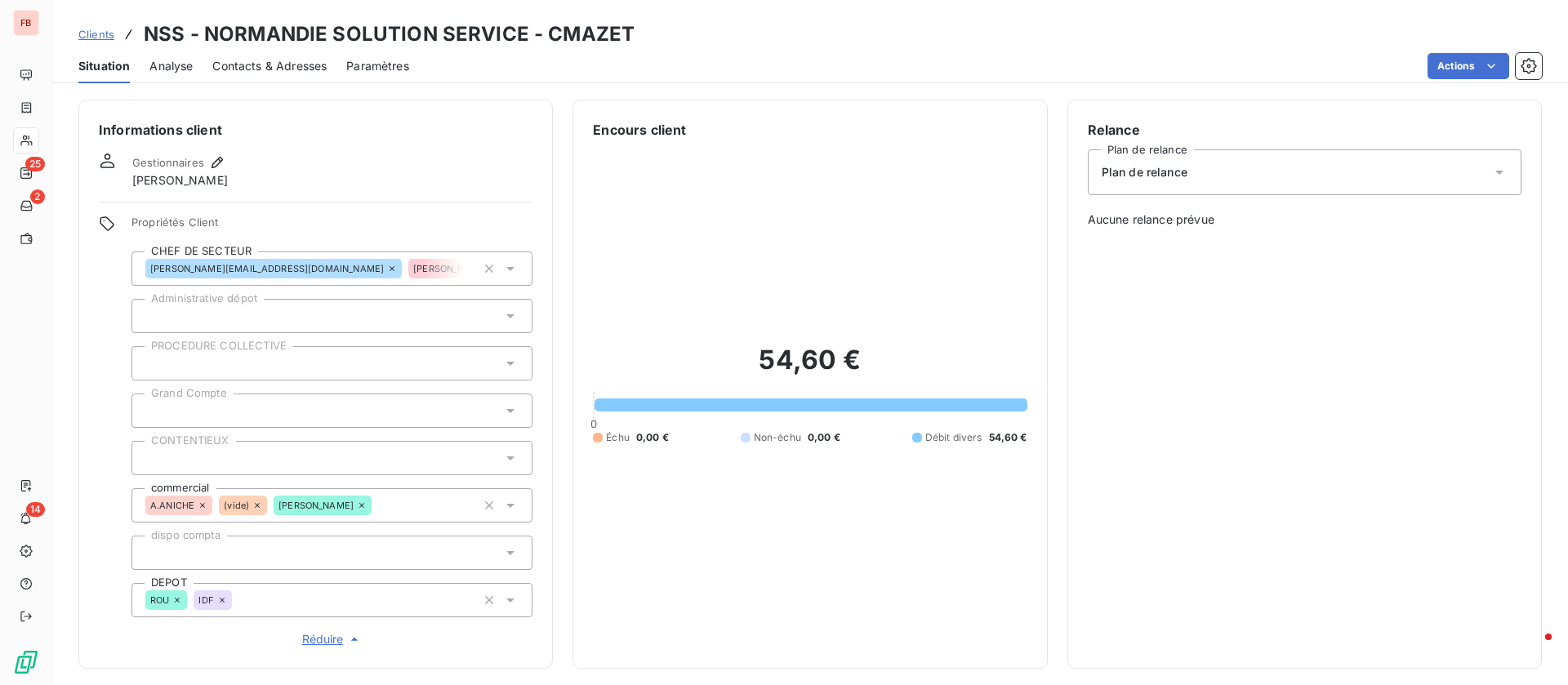
click at [225, 605] on icon at bounding box center [222, 599] width 10 height 10
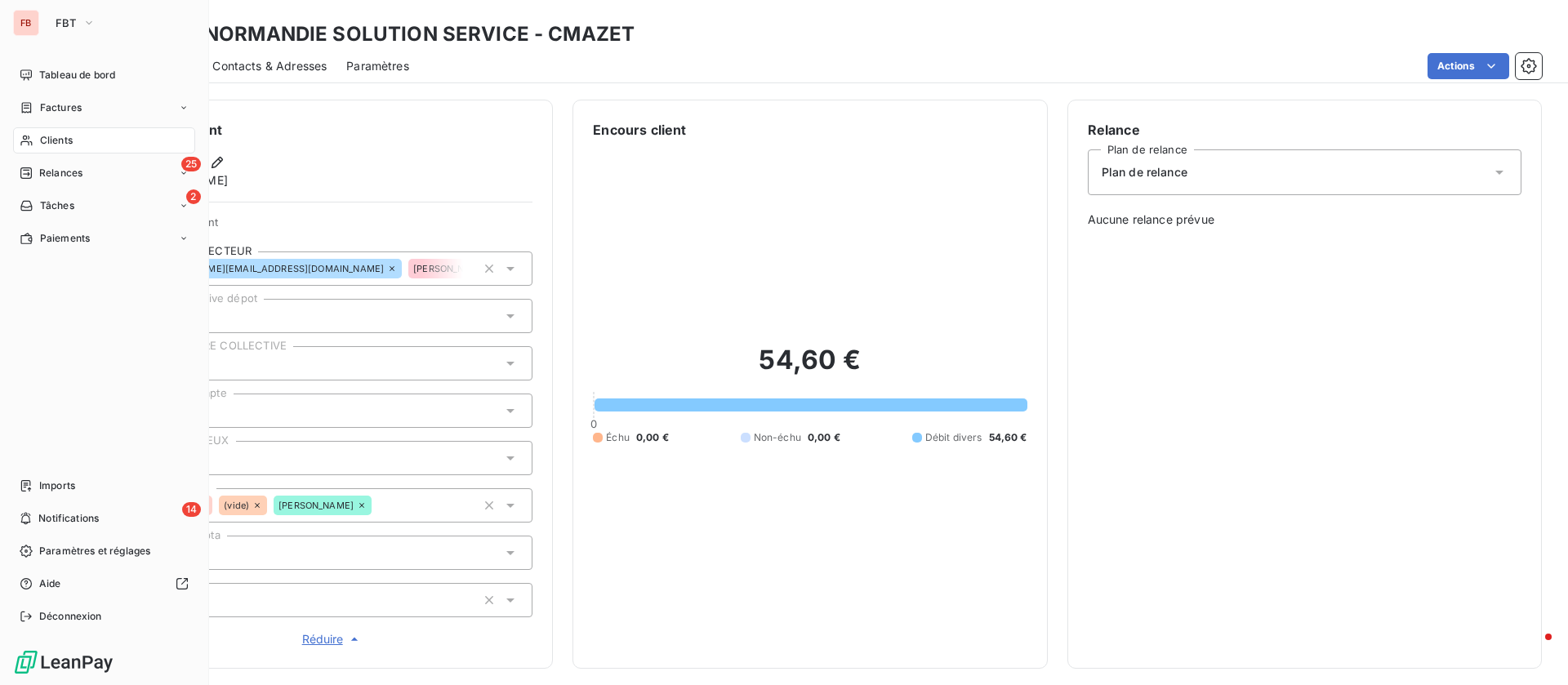
click at [57, 139] on span "Clients" at bounding box center [56, 140] width 33 height 15
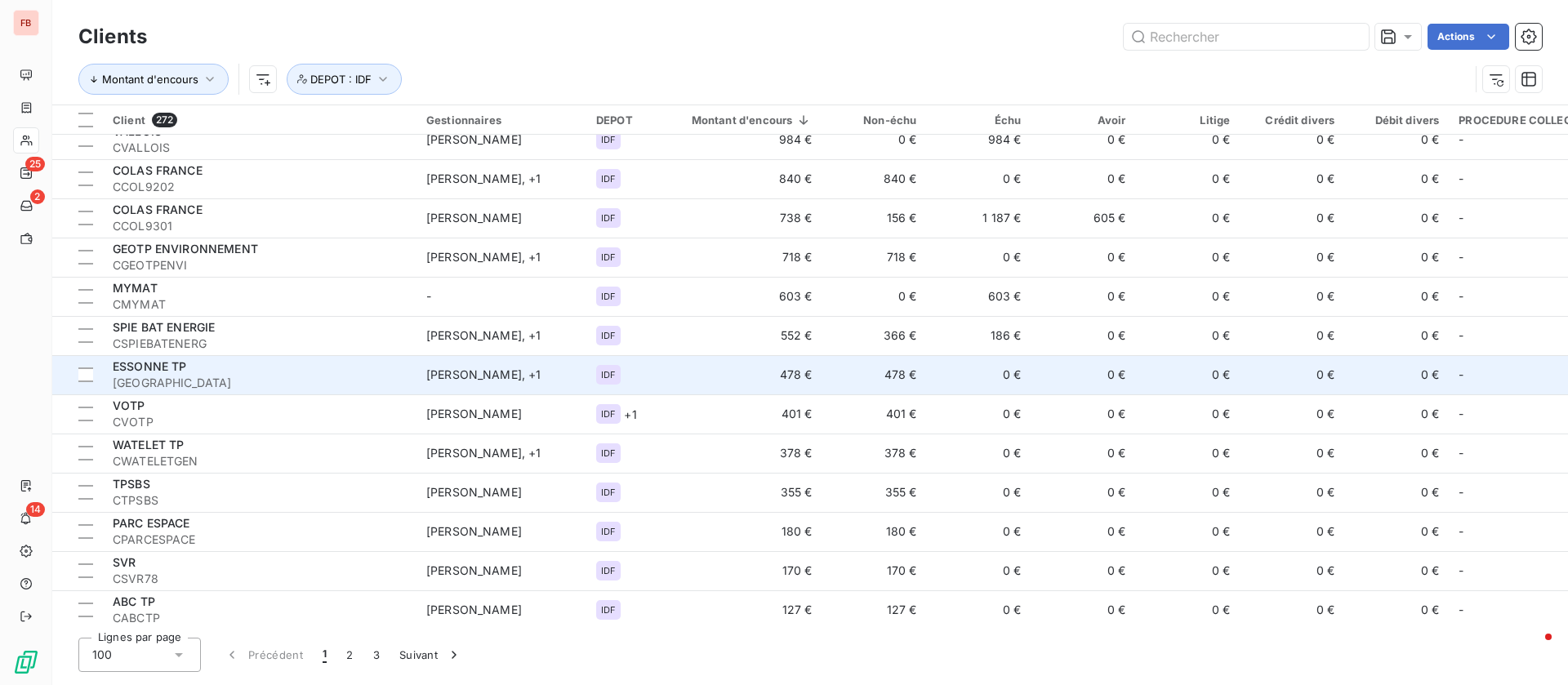
scroll to position [3436, 0]
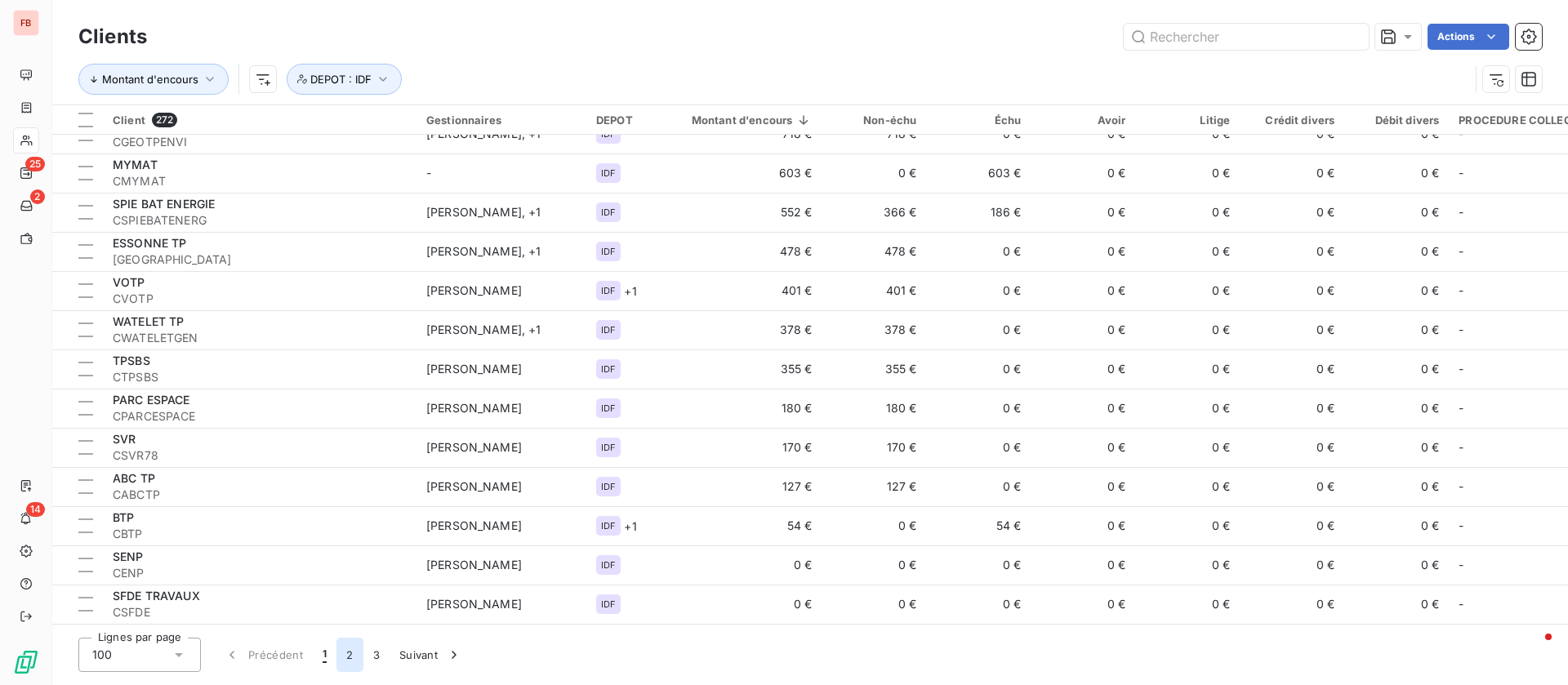
click at [341, 652] on button "2" at bounding box center [350, 655] width 26 height 35
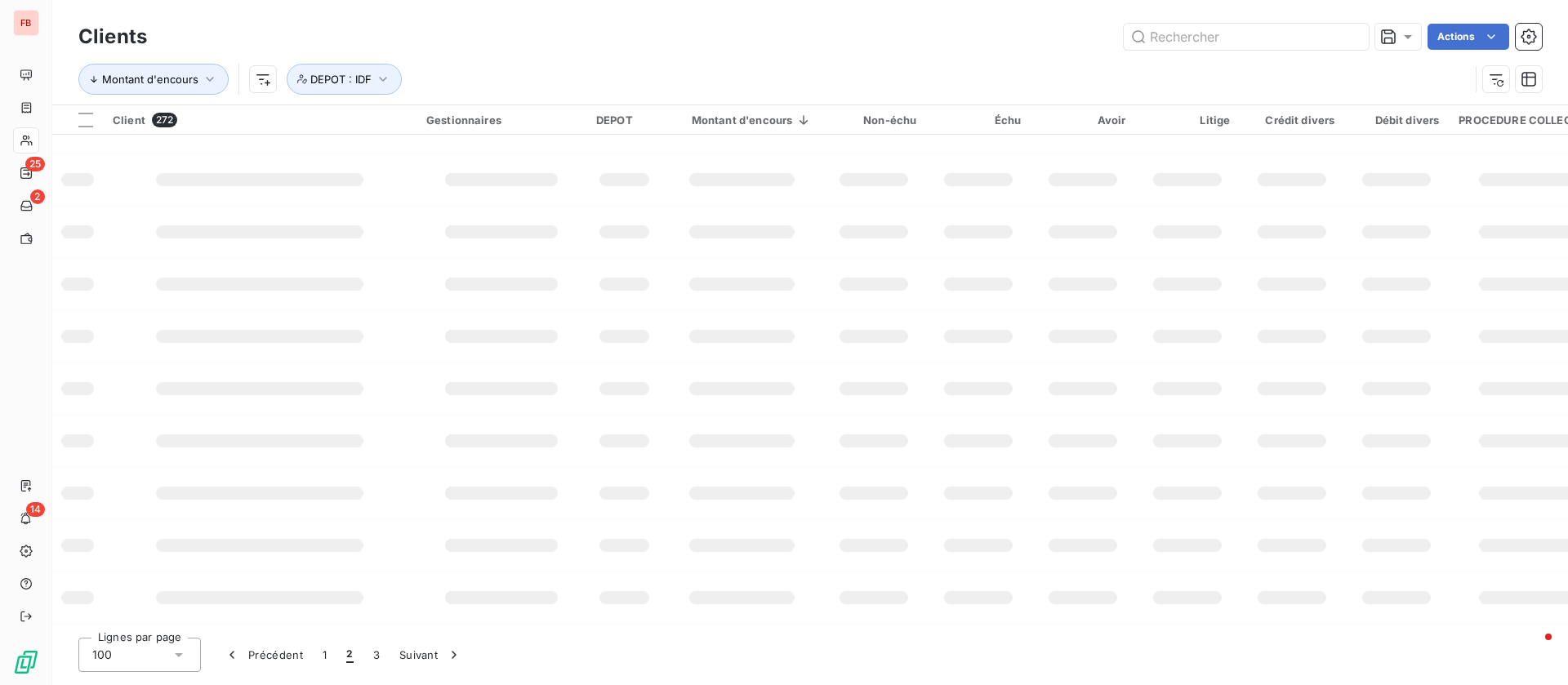
scroll to position [0, 0]
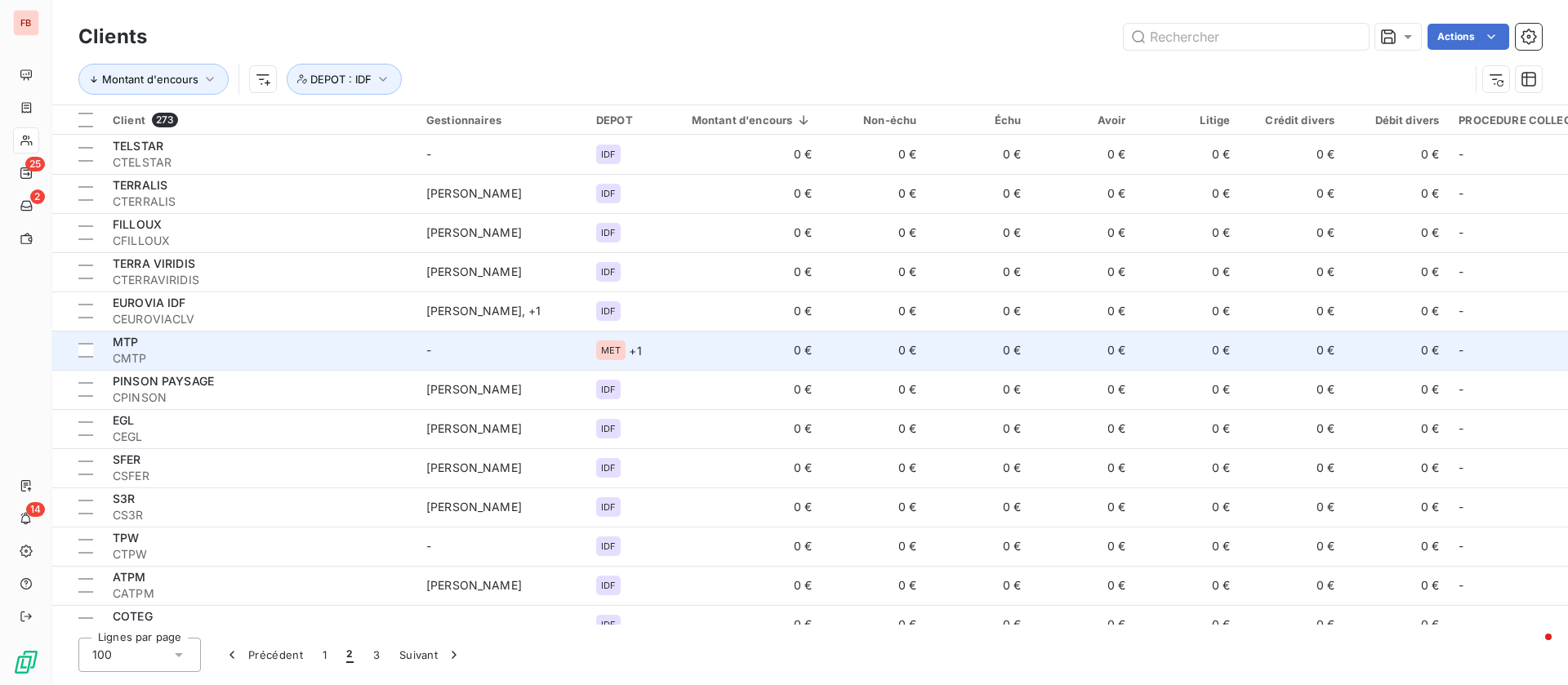
click at [674, 348] on td "0 €" at bounding box center [742, 349] width 160 height 39
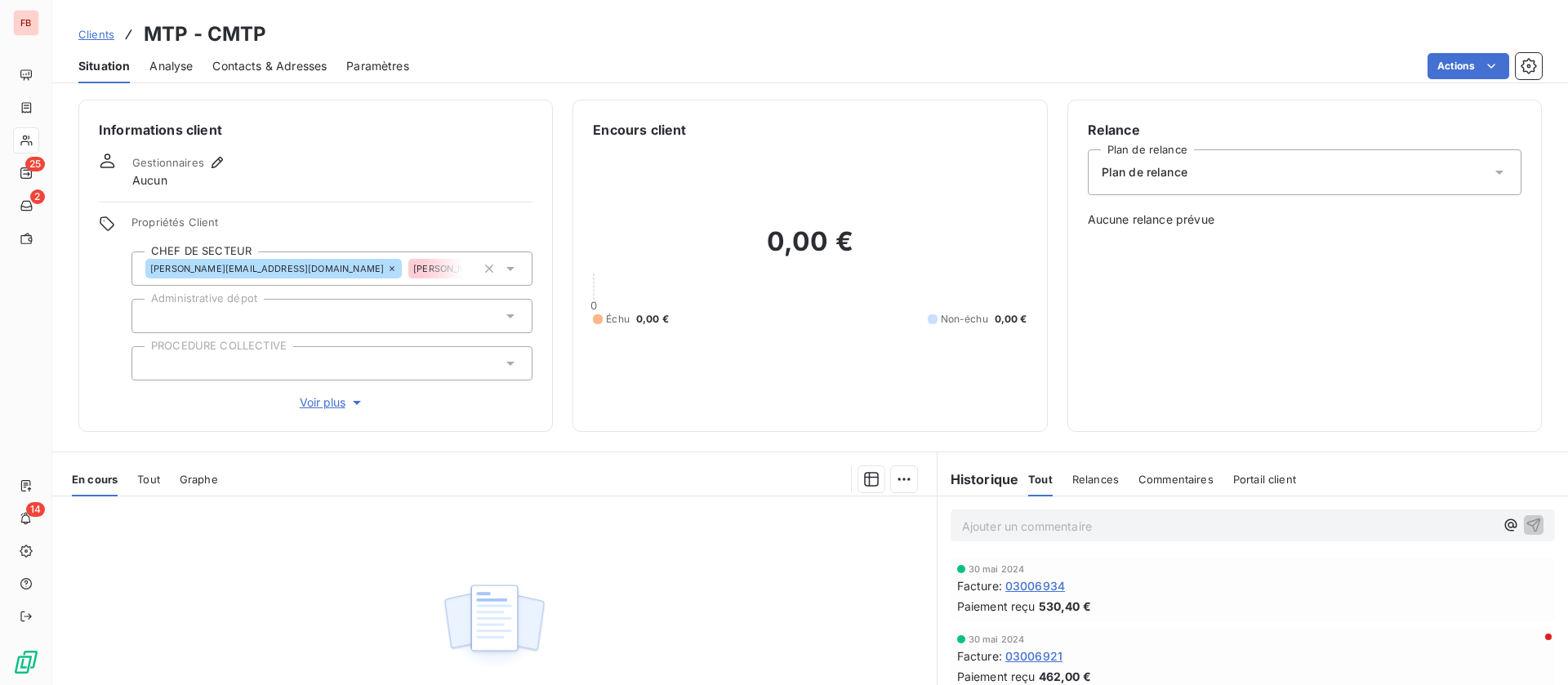
click at [324, 400] on span "Voir plus" at bounding box center [332, 402] width 66 height 16
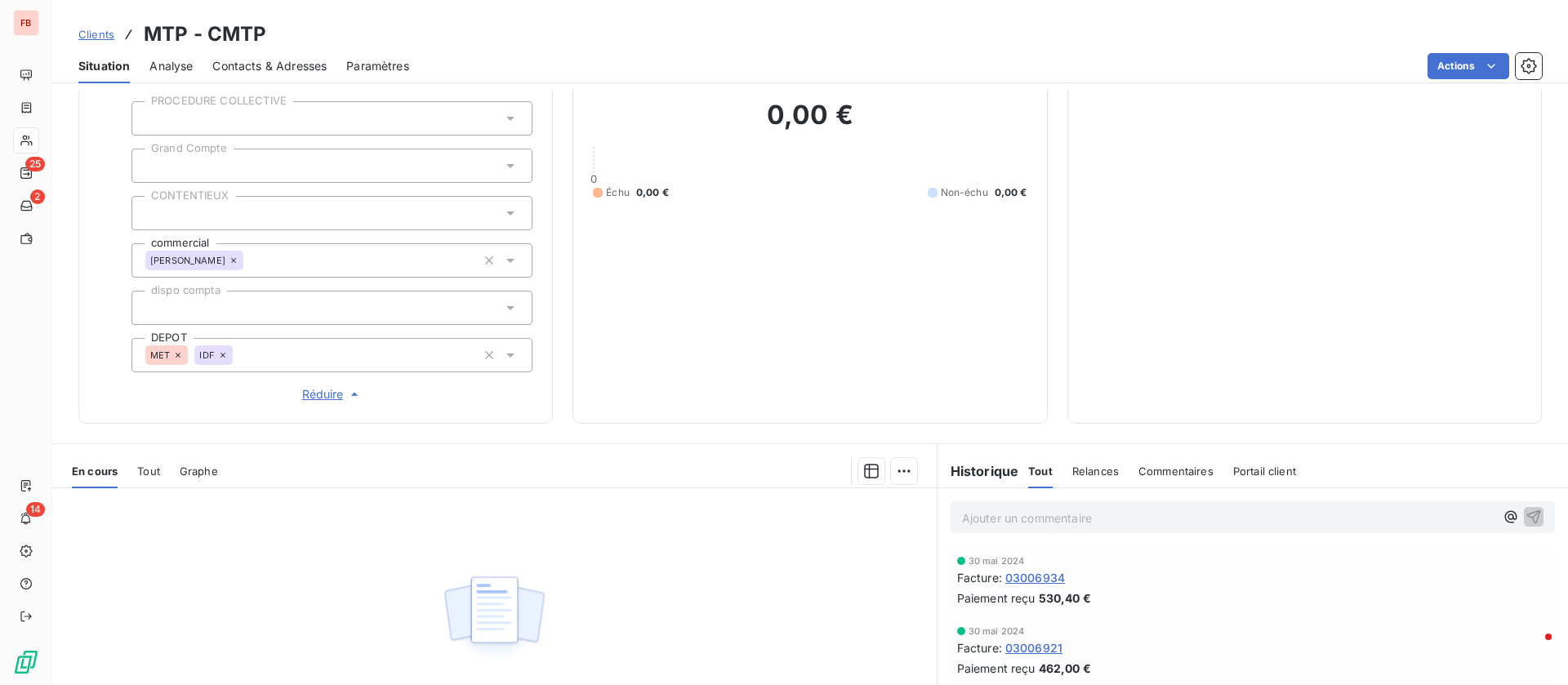
scroll to position [368, 0]
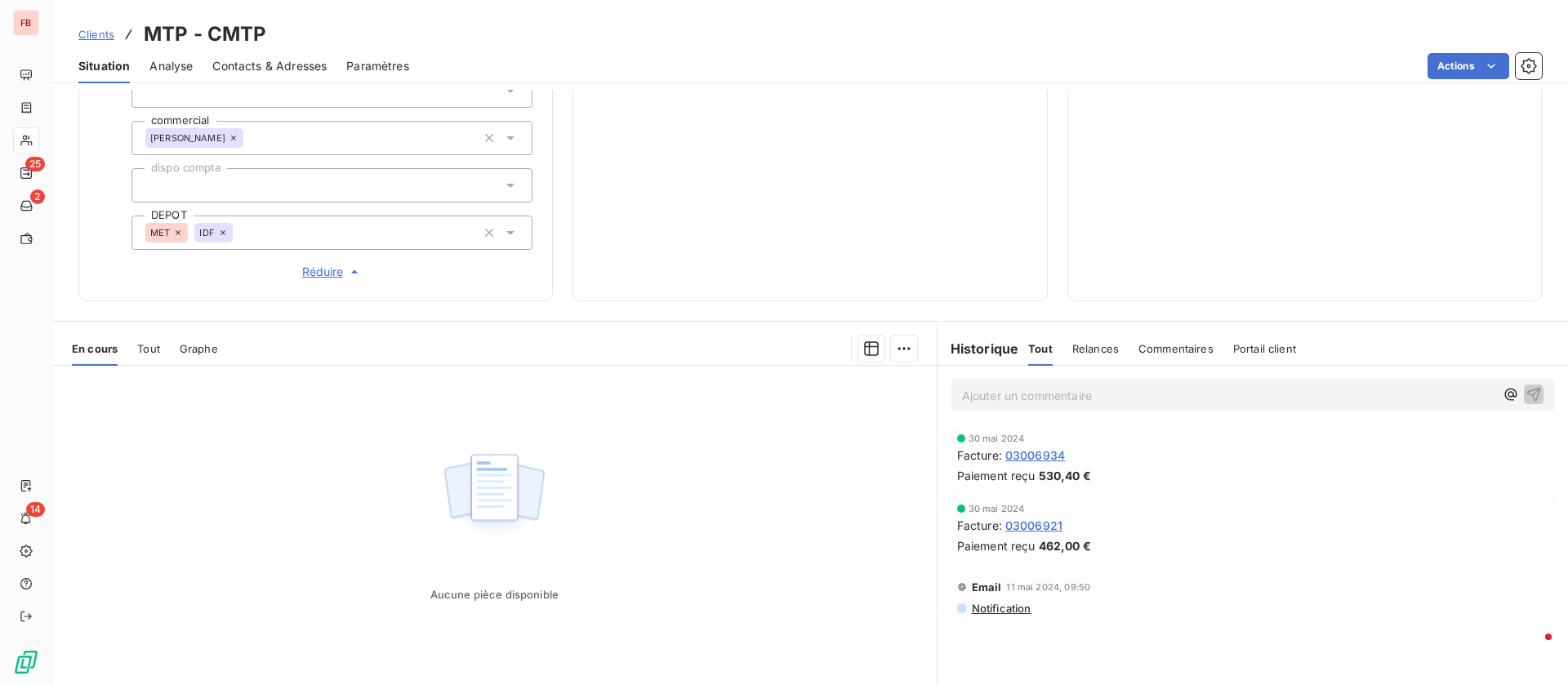
click at [222, 233] on icon at bounding box center [223, 233] width 5 height 5
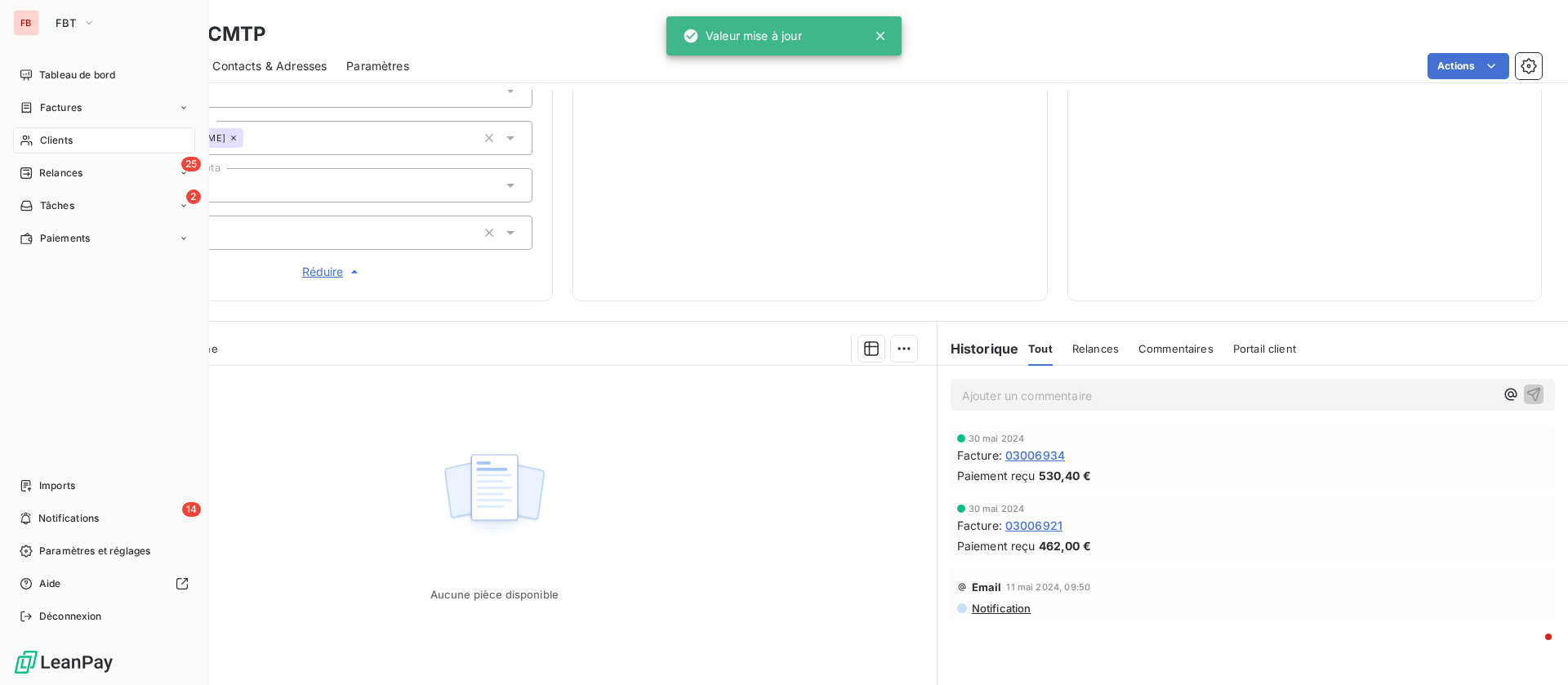
click at [66, 138] on span "Clients" at bounding box center [56, 140] width 33 height 15
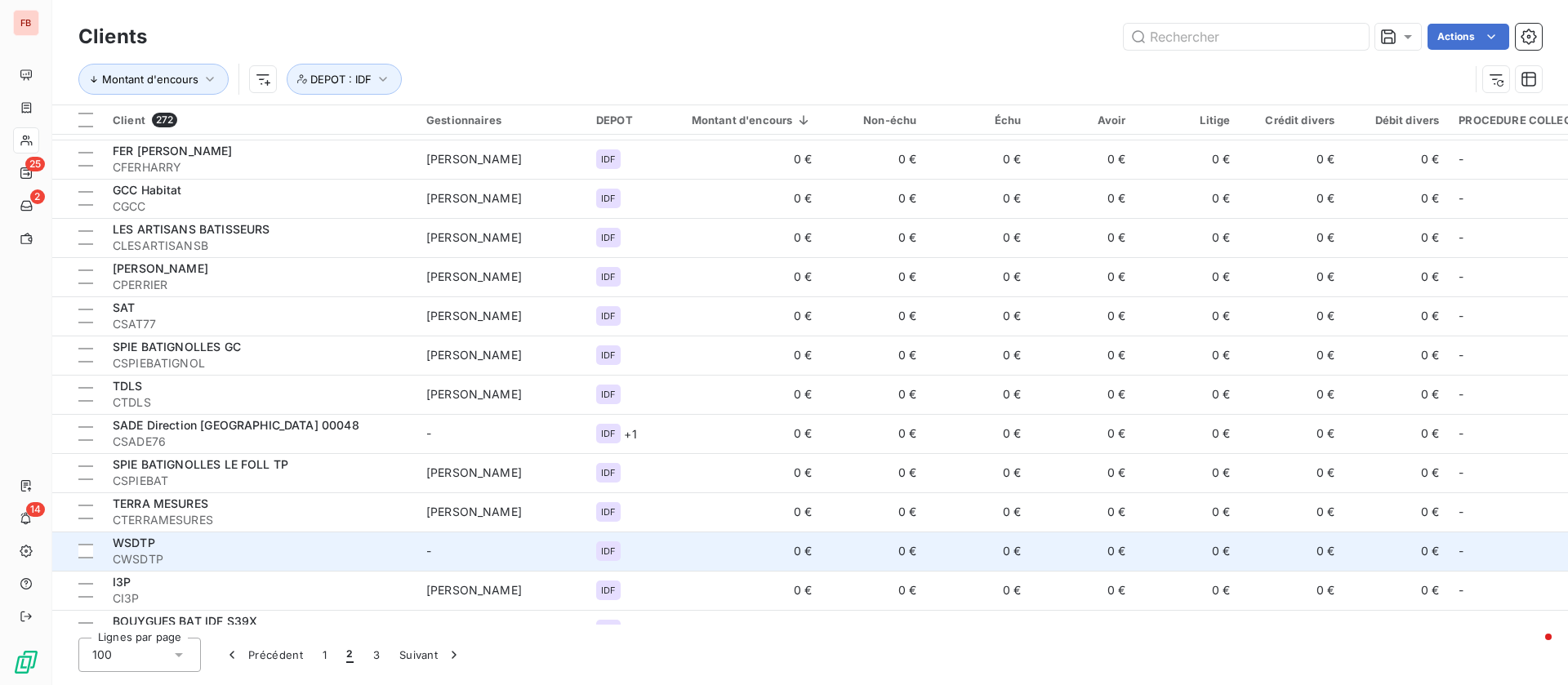
scroll to position [3436, 0]
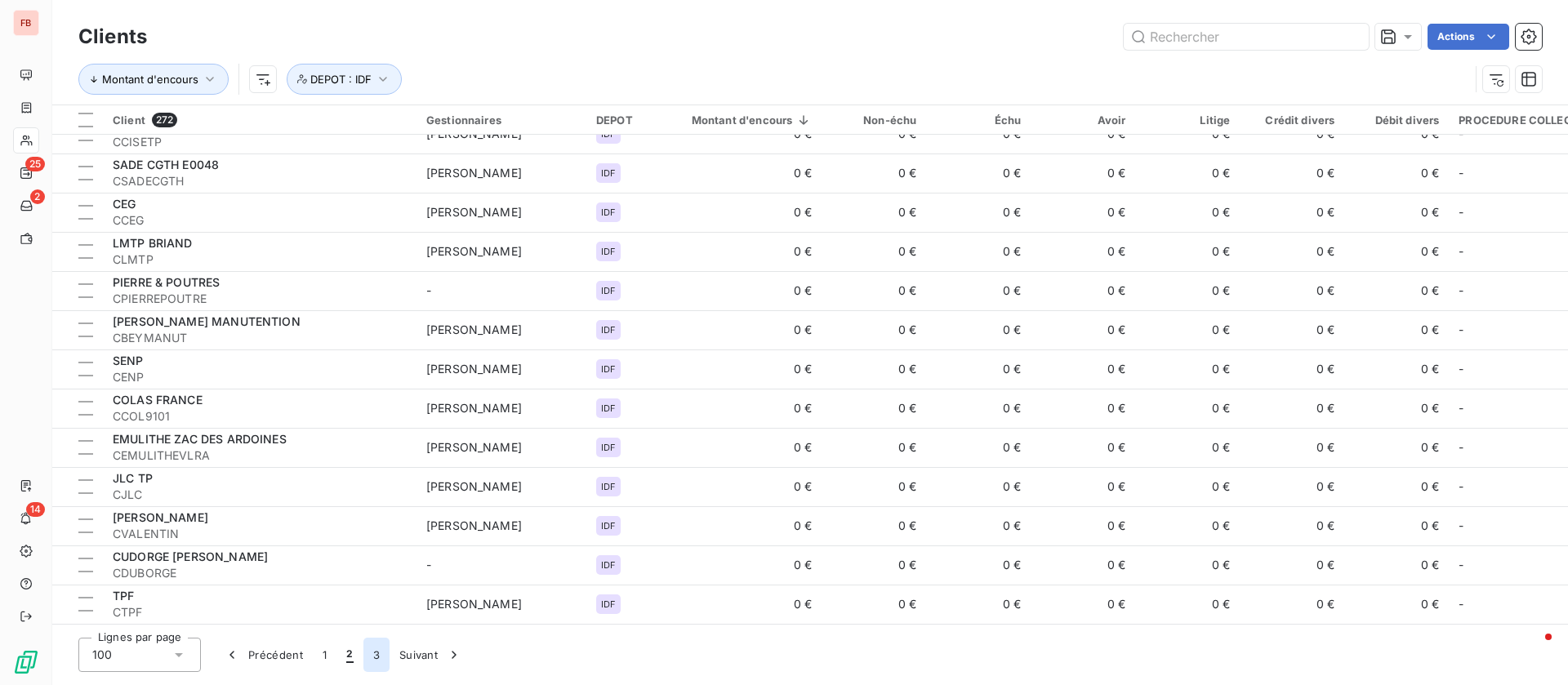
click at [378, 655] on button "3" at bounding box center [376, 655] width 26 height 35
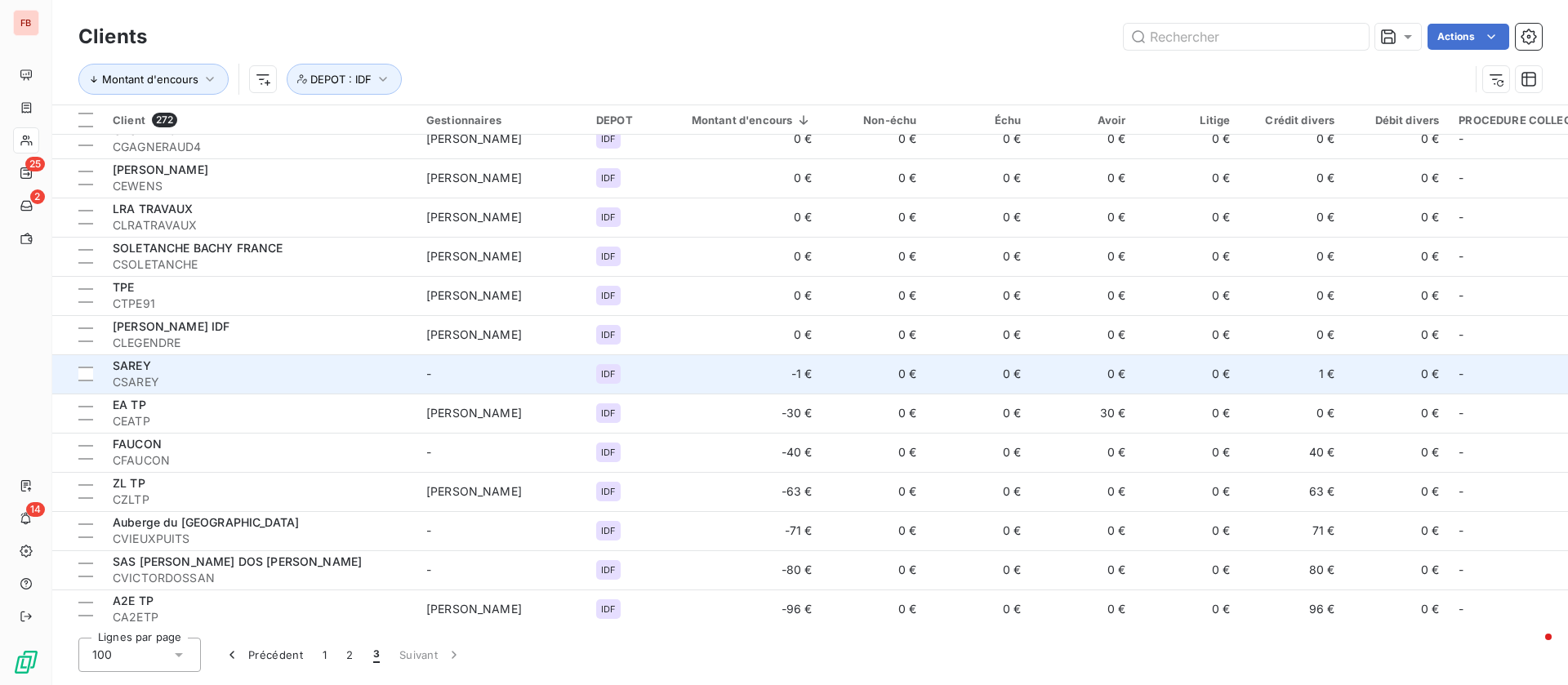
scroll to position [1726, 0]
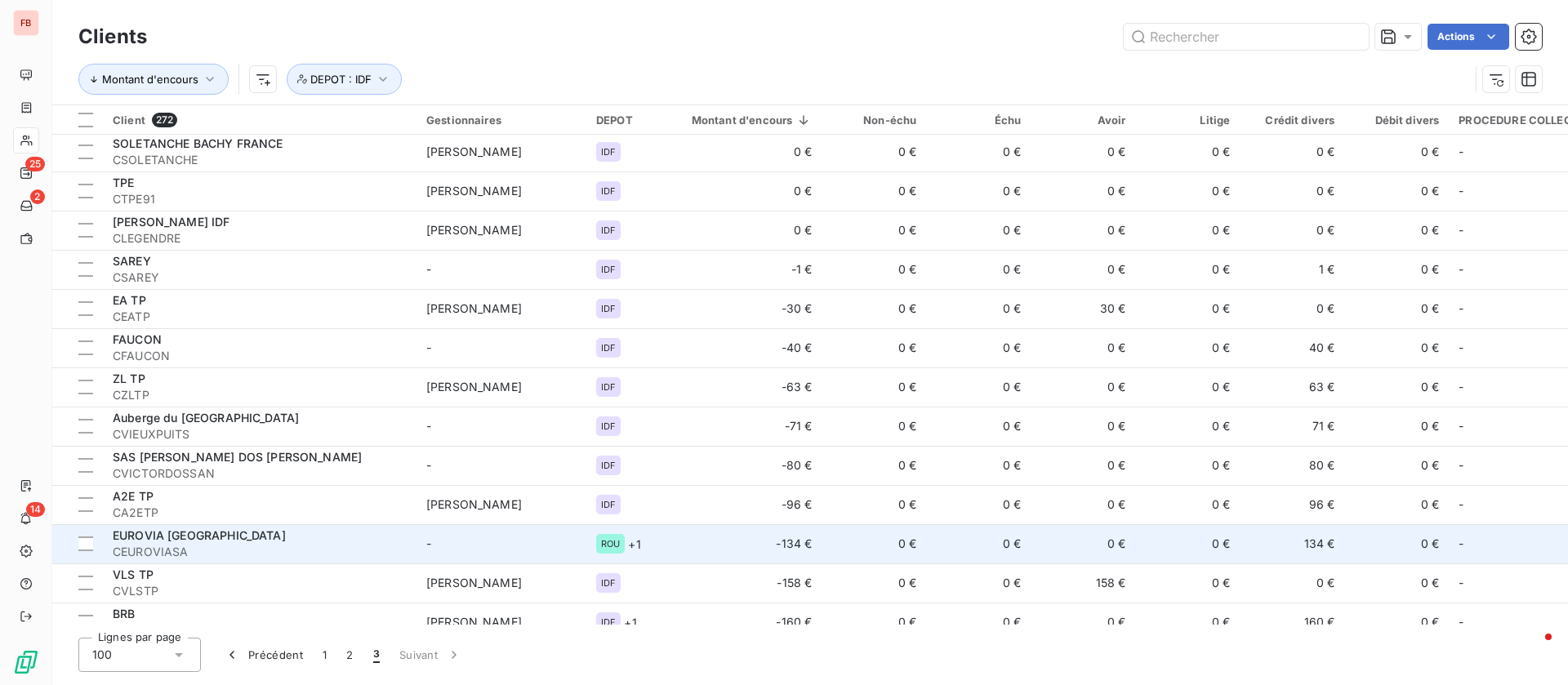
click at [406, 536] on div "EUROVIA [GEOGRAPHIC_DATA]" at bounding box center [260, 535] width 294 height 16
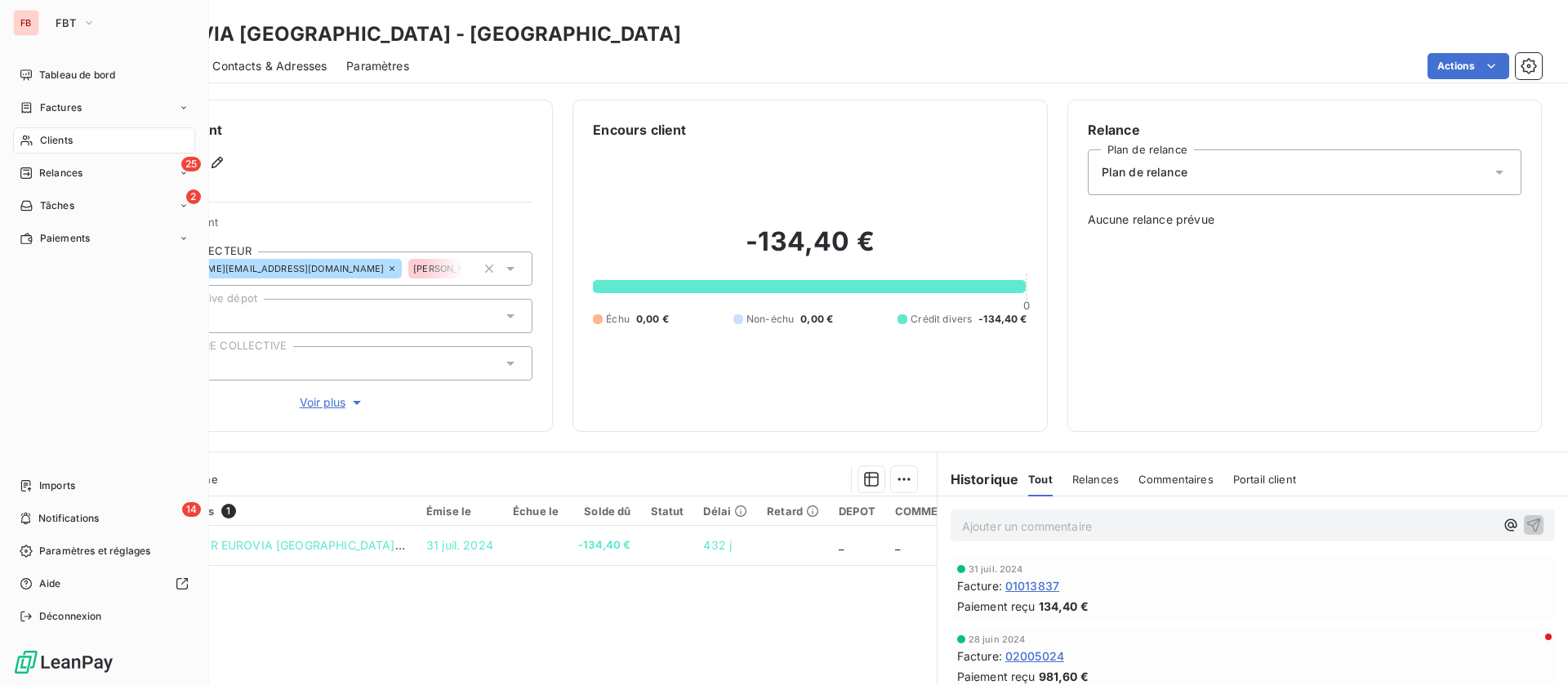
click at [36, 138] on div "Clients" at bounding box center [104, 140] width 183 height 26
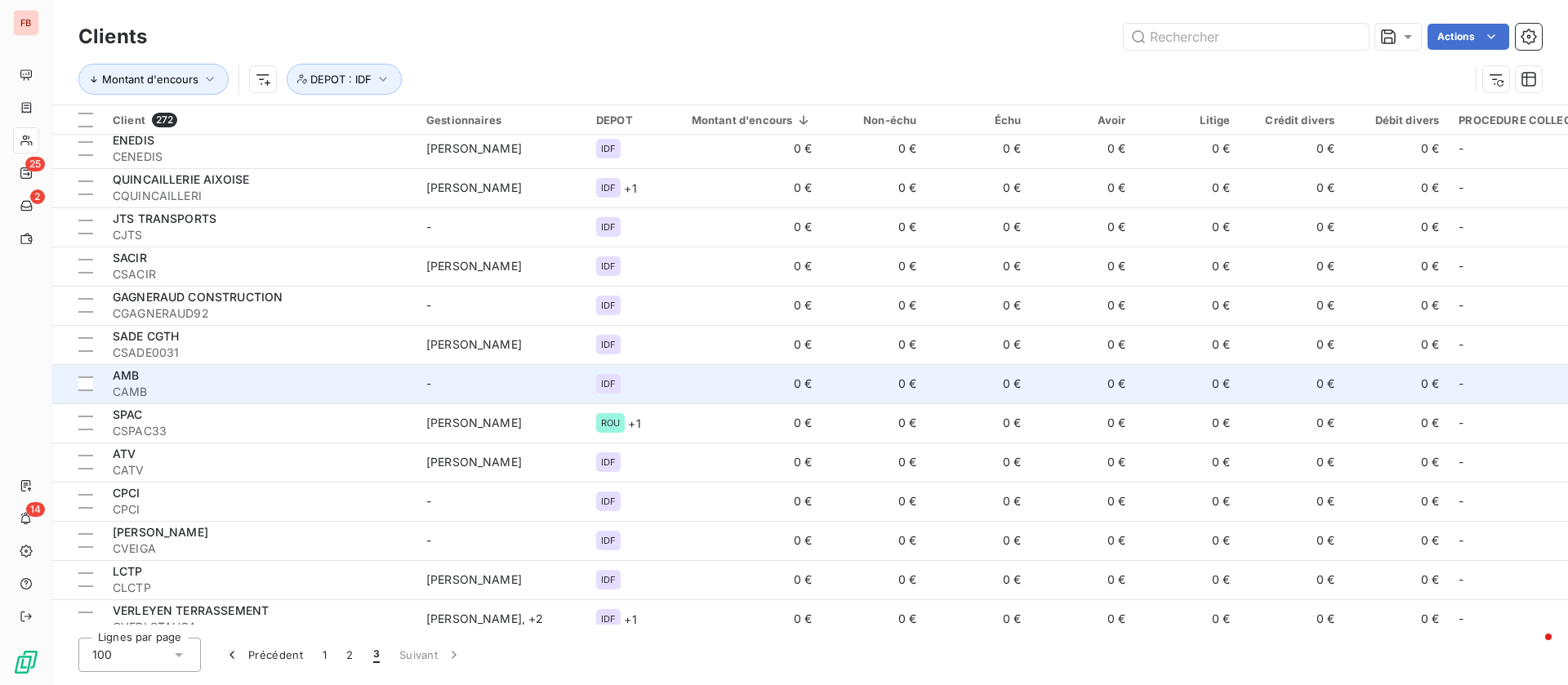
scroll to position [1225, 0]
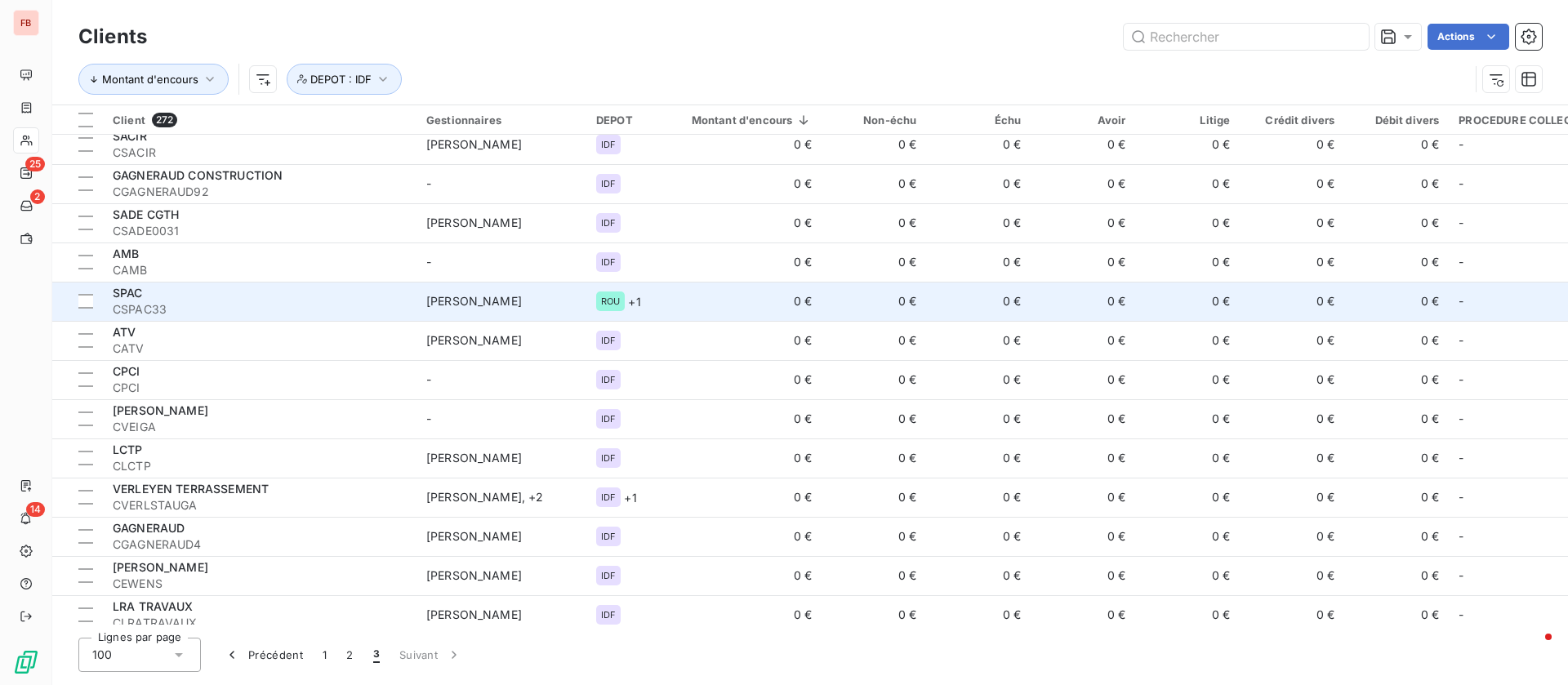
click at [682, 305] on td "0 €" at bounding box center [742, 301] width 160 height 39
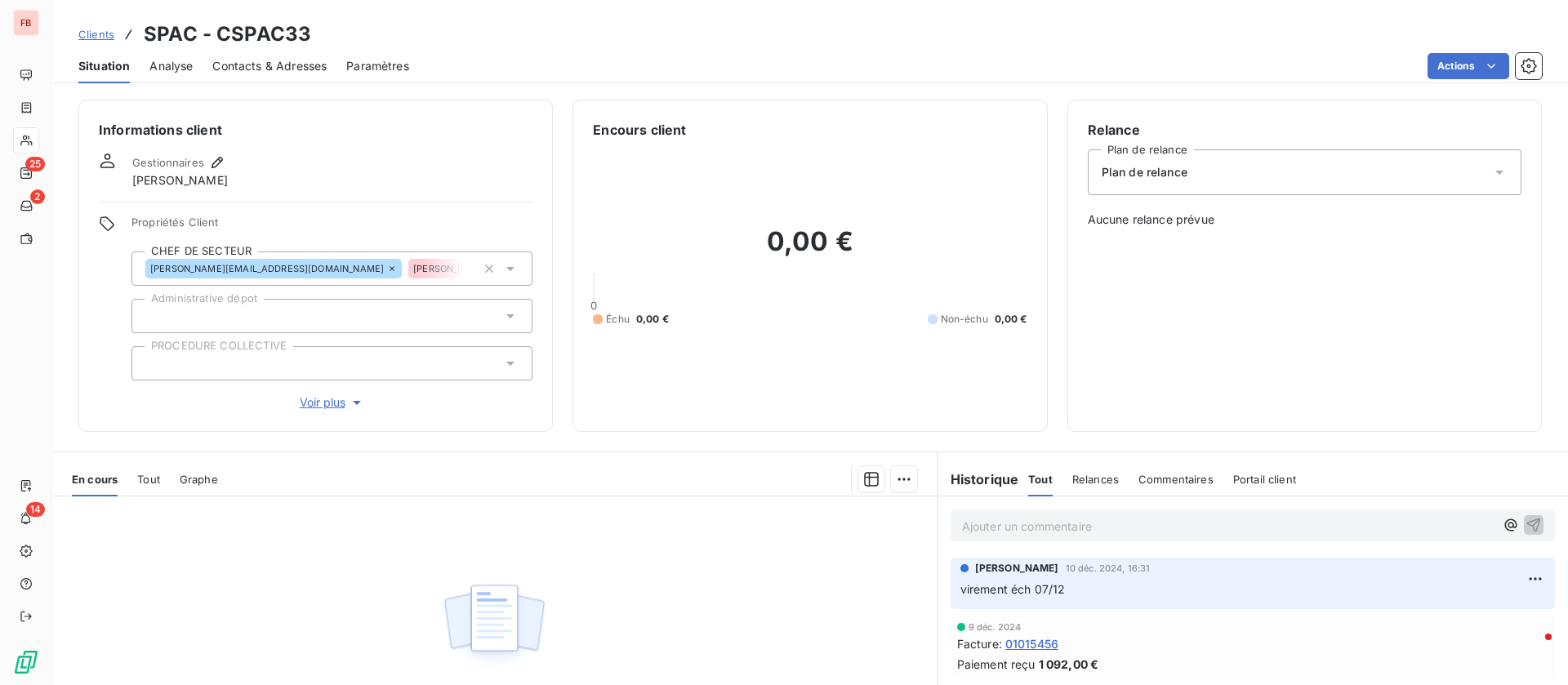
click at [307, 397] on span "Voir plus" at bounding box center [332, 402] width 66 height 16
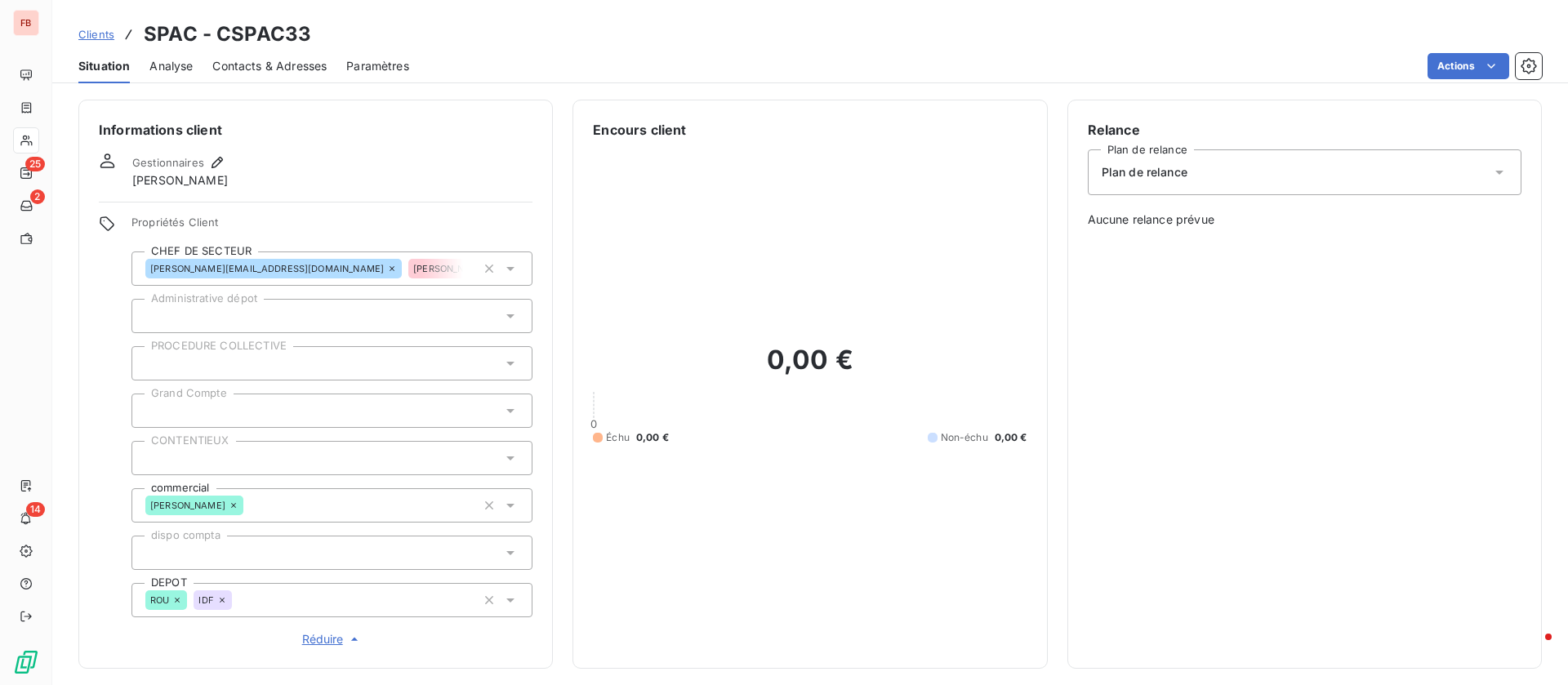
click at [222, 599] on icon at bounding box center [222, 600] width 5 height 5
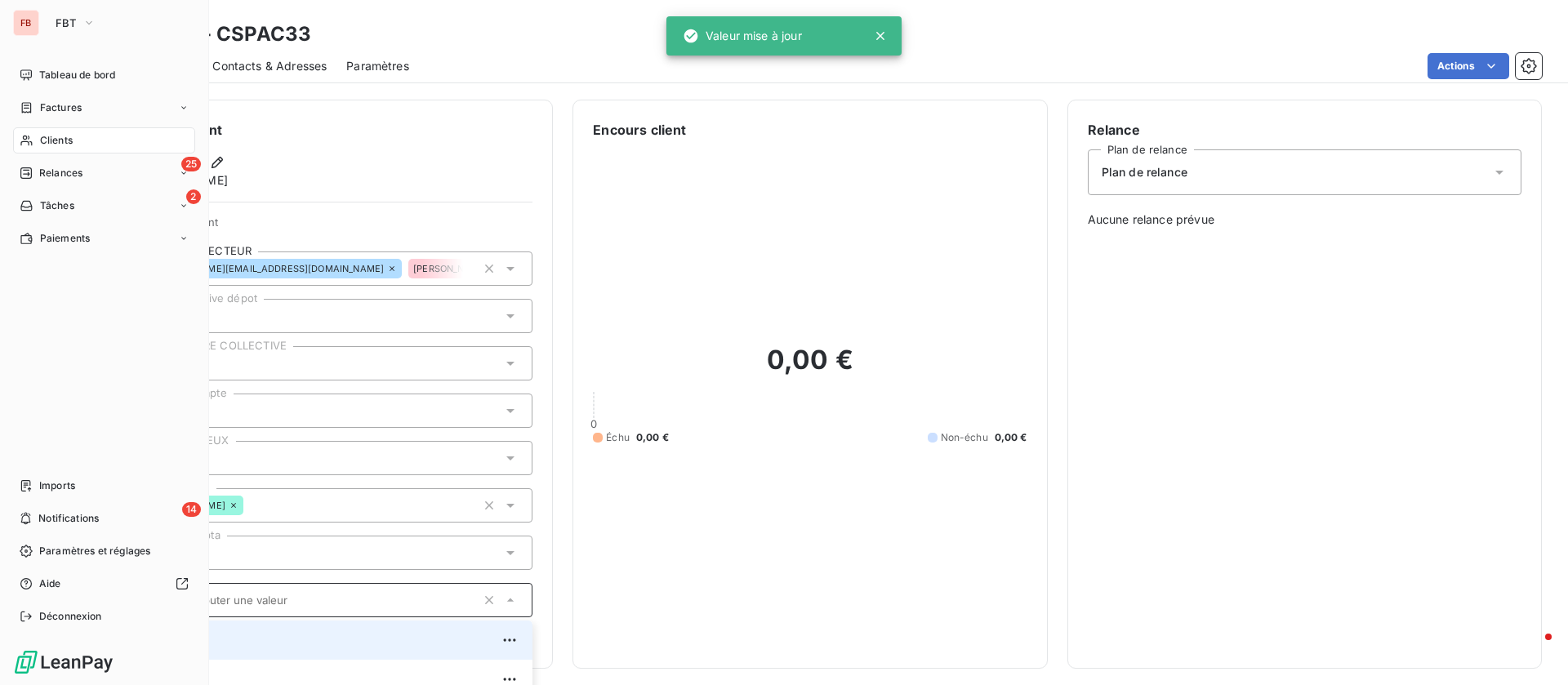
click at [56, 140] on span "Clients" at bounding box center [56, 140] width 33 height 15
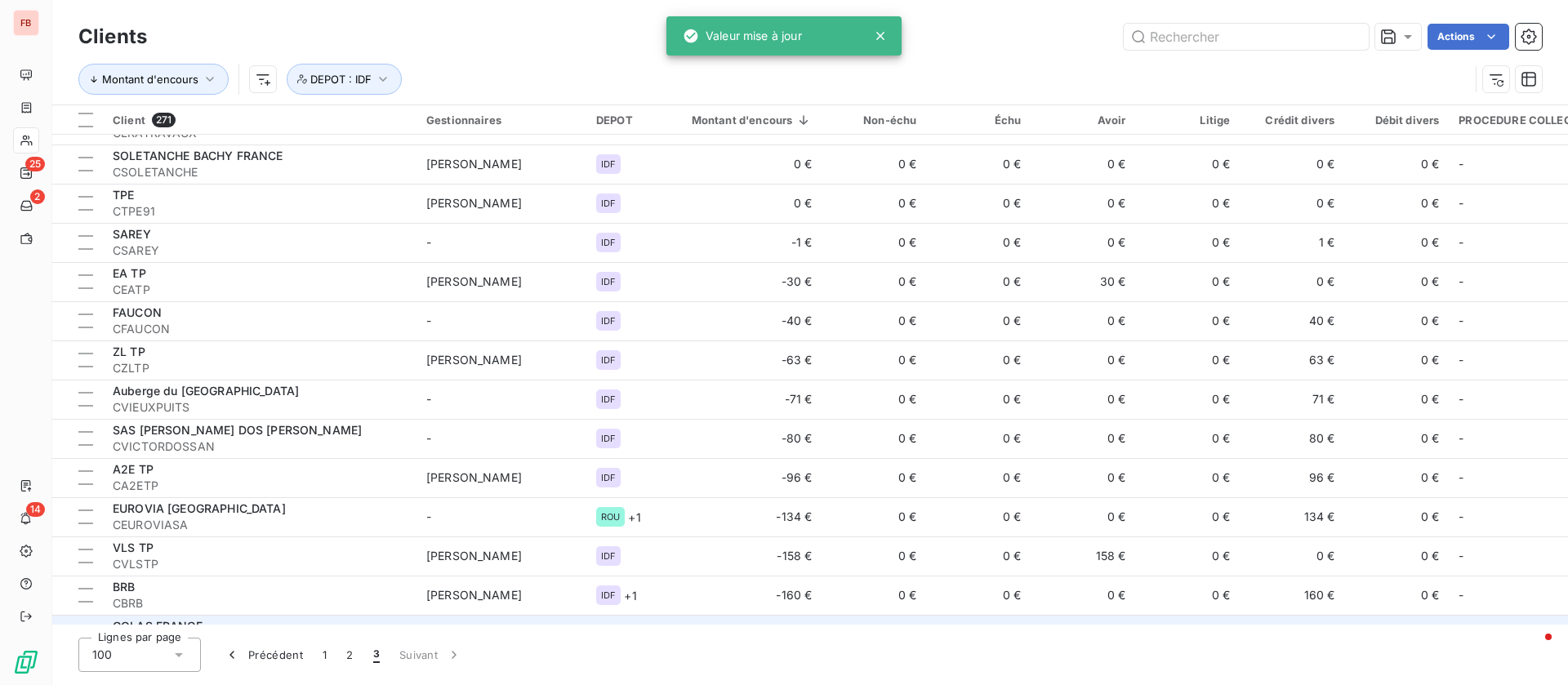
scroll to position [2300, 0]
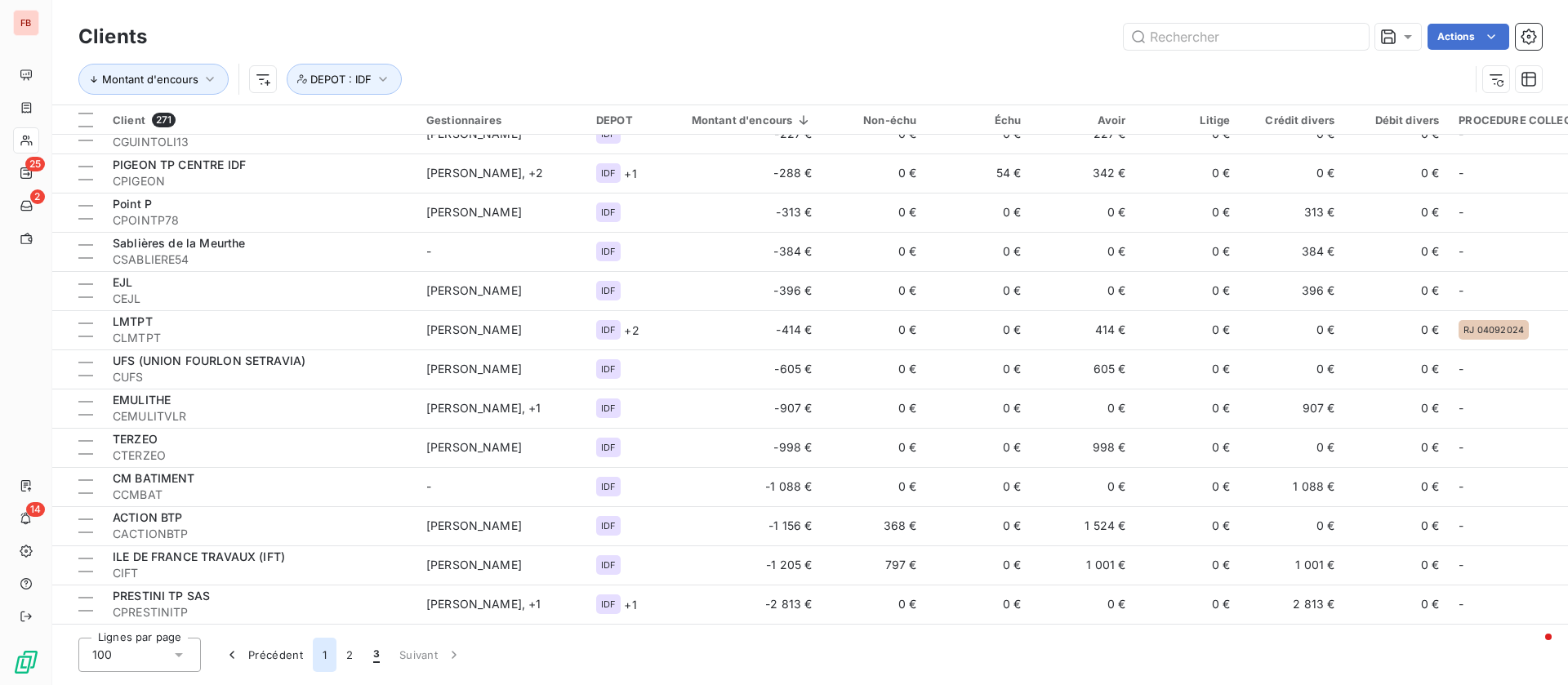
click at [322, 652] on button "1" at bounding box center [325, 655] width 23 height 35
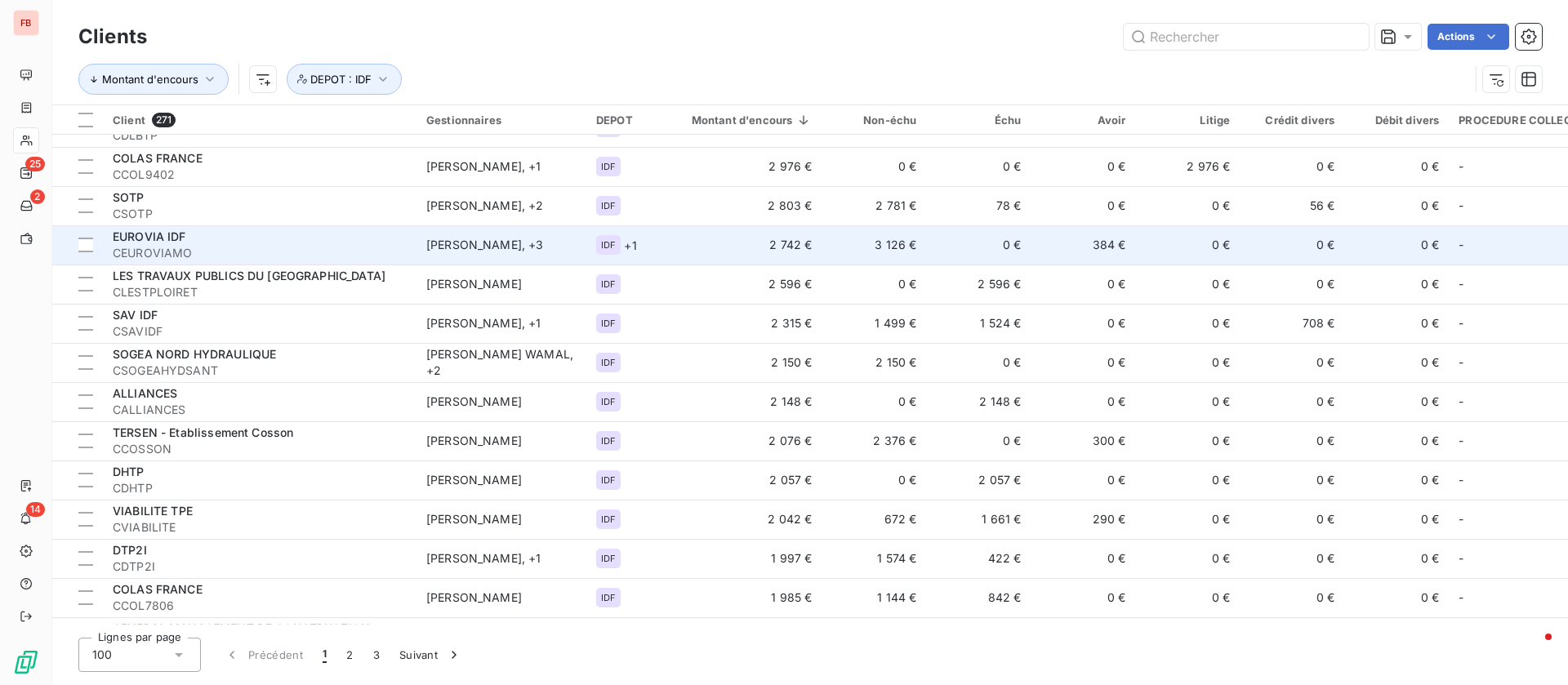
click at [674, 243] on td "2 742 €" at bounding box center [742, 245] width 160 height 39
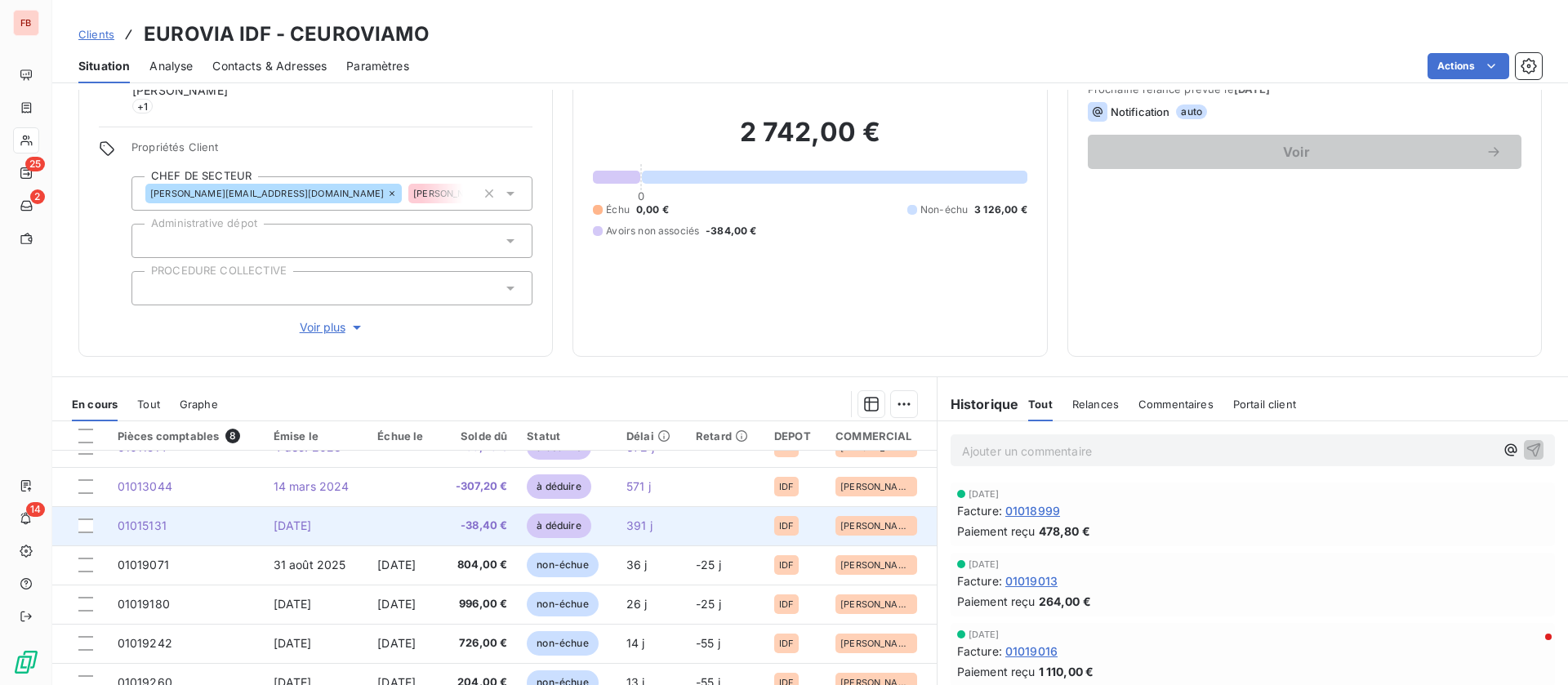
scroll to position [29, 0]
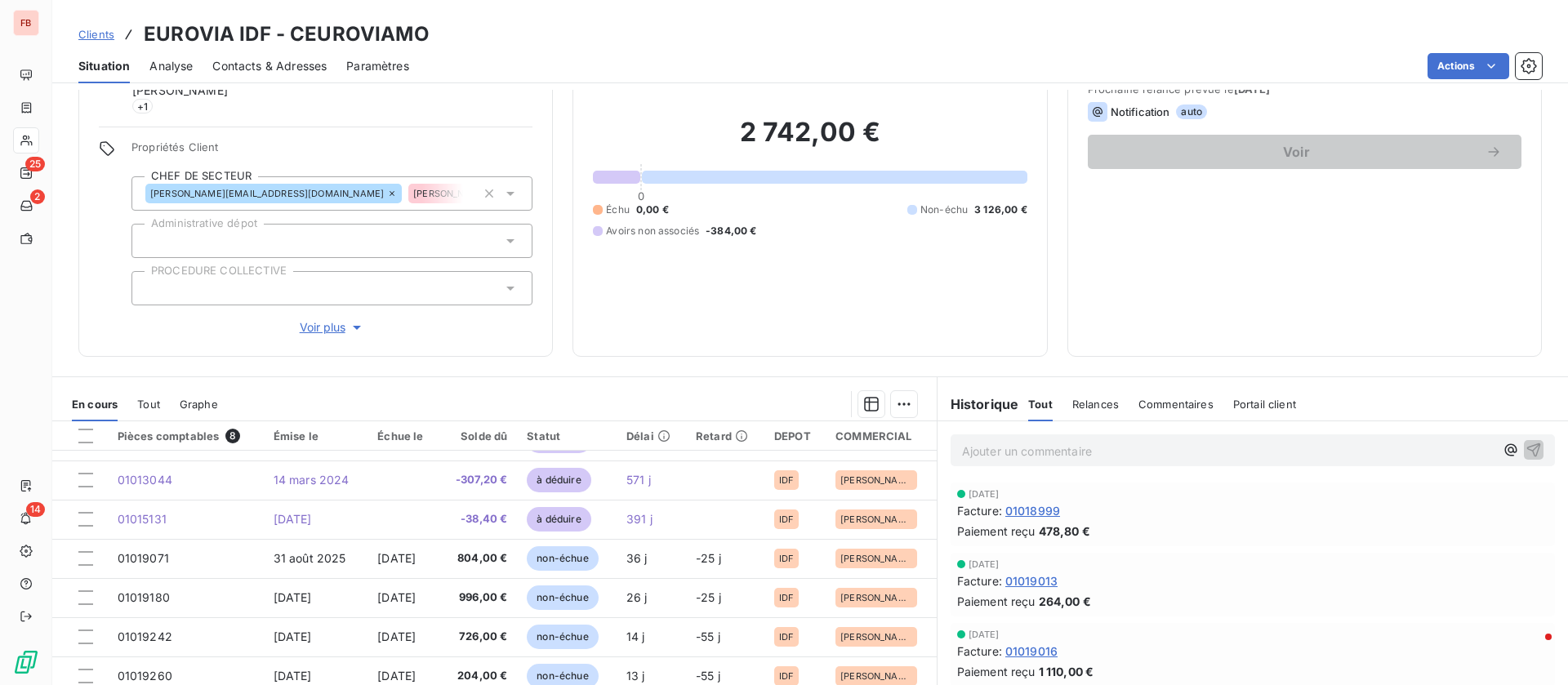
click at [330, 328] on span "Voir plus" at bounding box center [332, 327] width 66 height 16
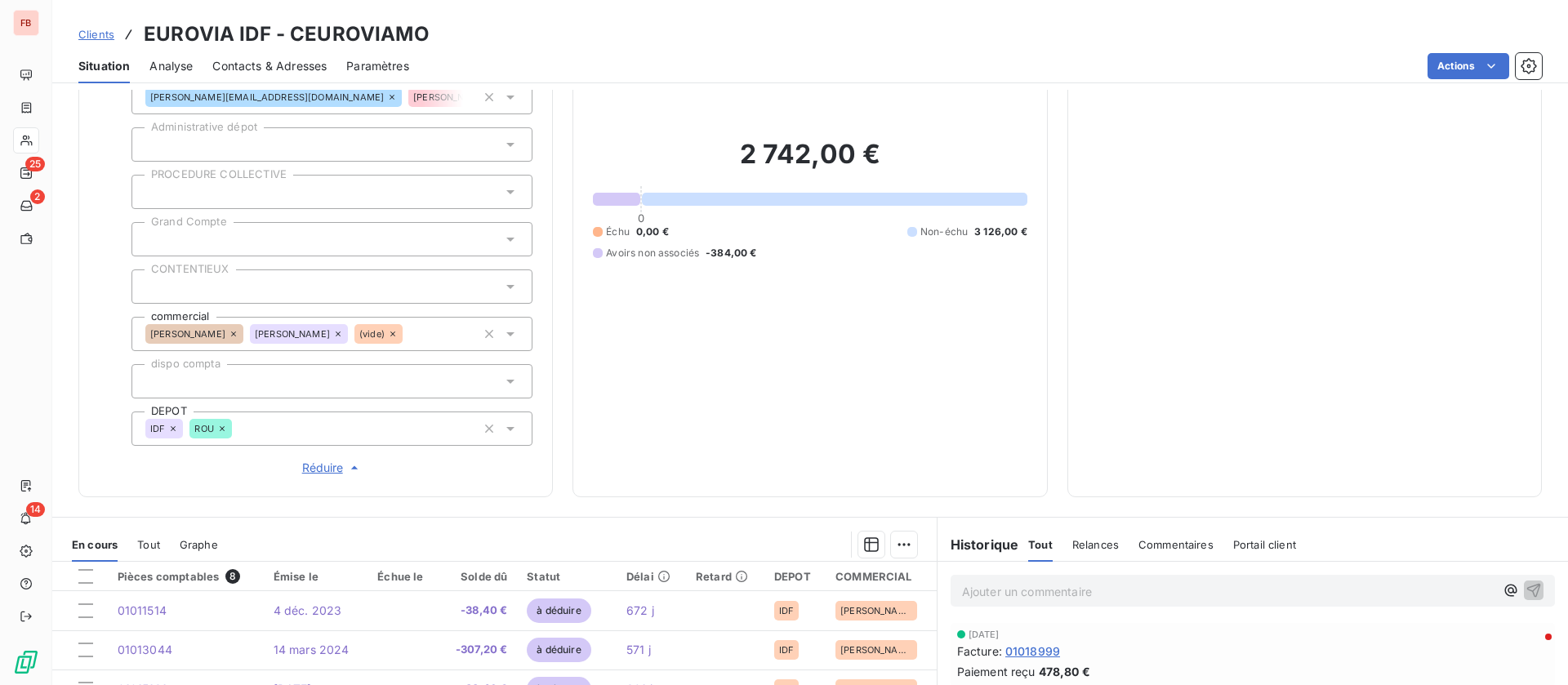
scroll to position [214, 0]
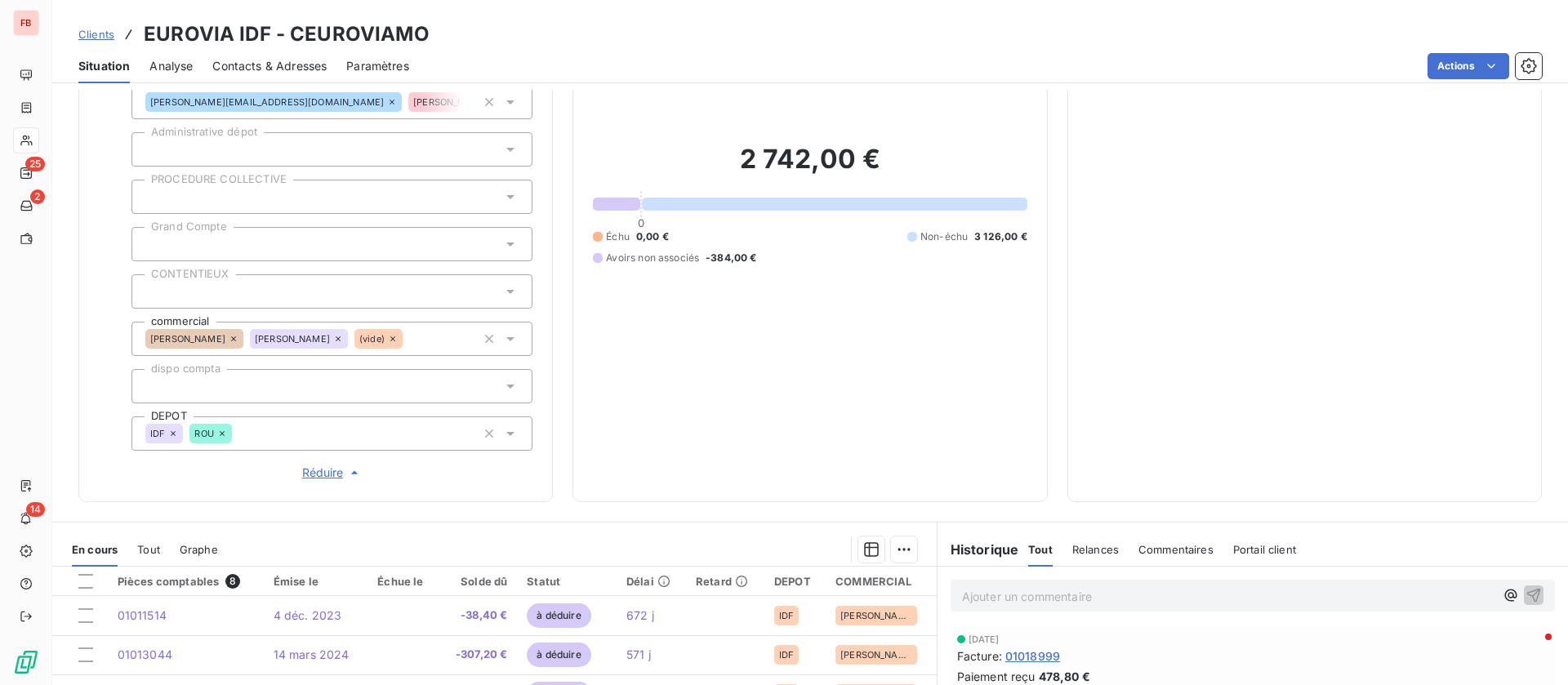
click at [223, 432] on icon at bounding box center [222, 433] width 5 height 5
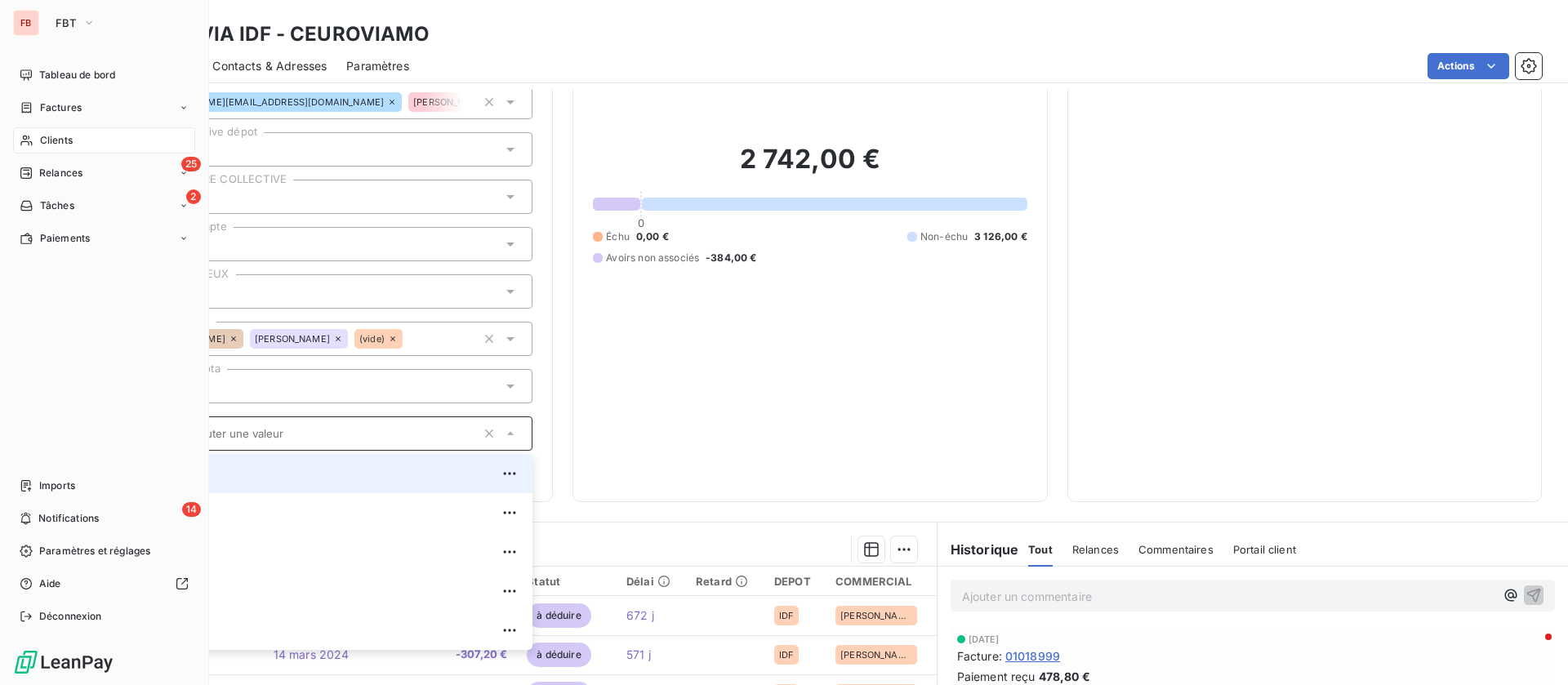
click at [47, 139] on span "Clients" at bounding box center [56, 140] width 33 height 15
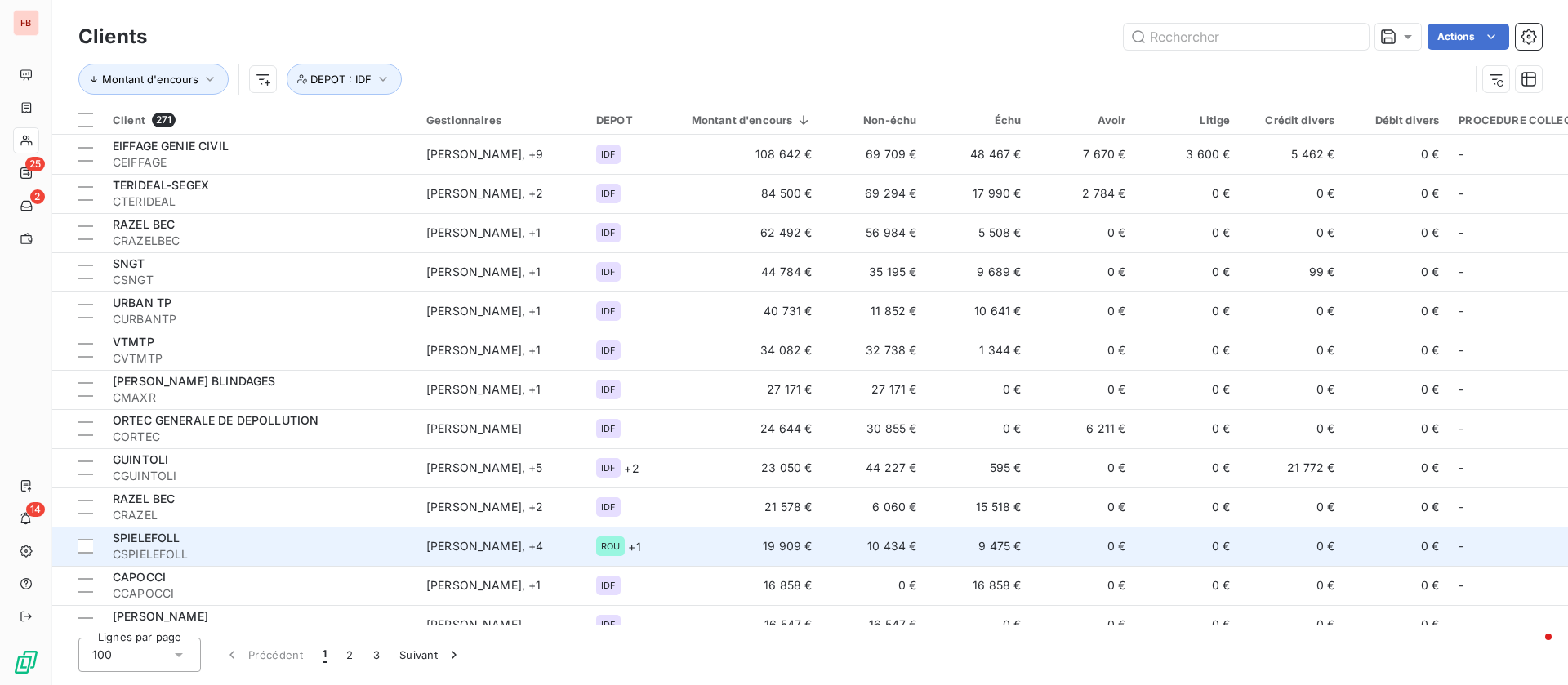
scroll to position [123, 0]
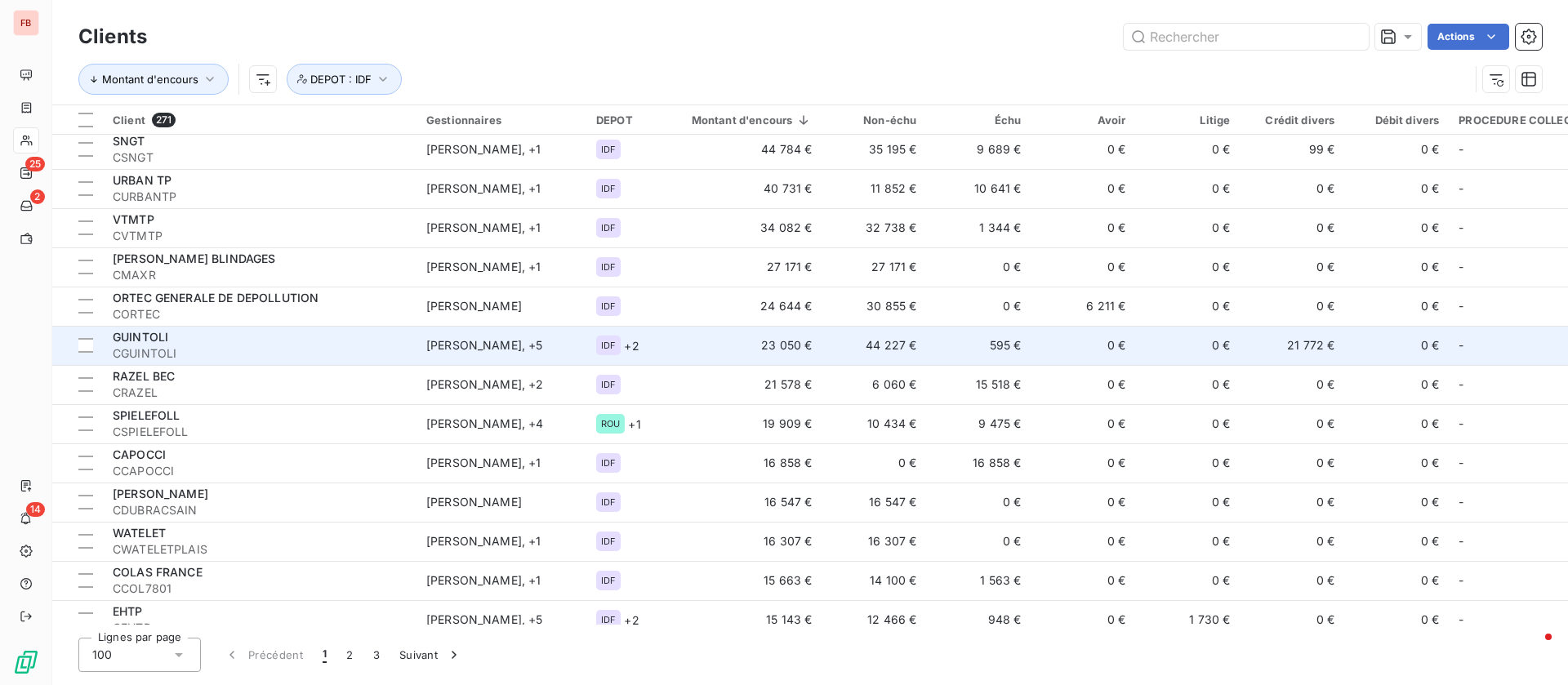
click at [303, 342] on div "GUINTOLI" at bounding box center [260, 336] width 294 height 16
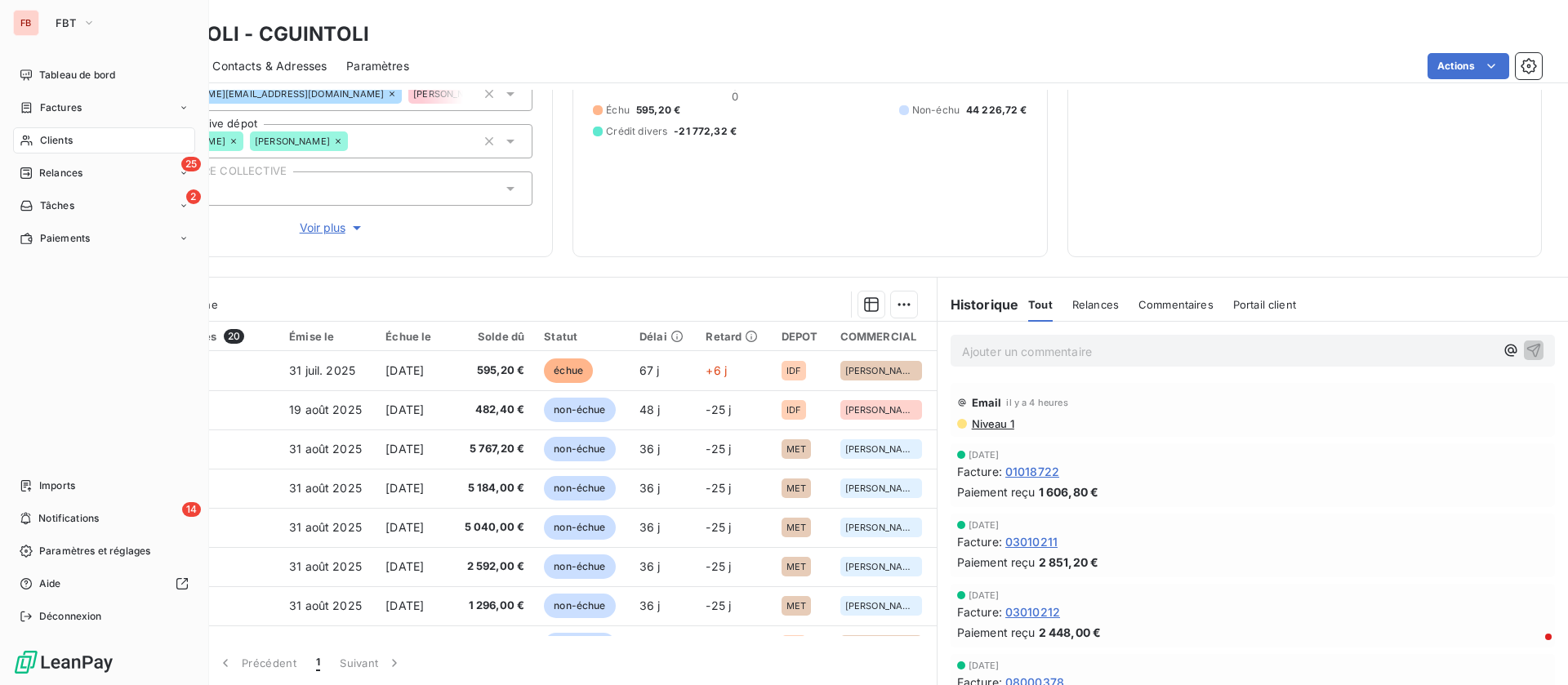
click at [37, 133] on div "Clients" at bounding box center [104, 140] width 183 height 26
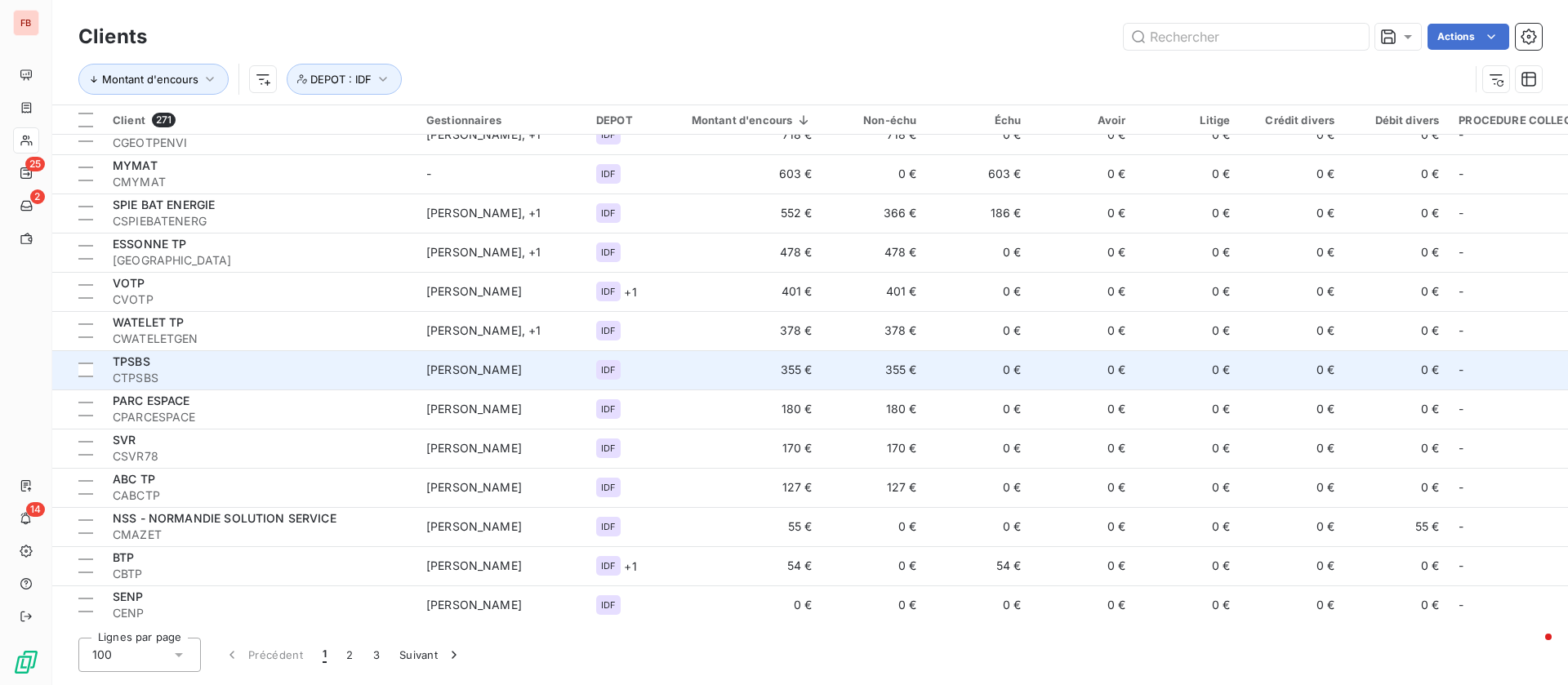
scroll to position [3436, 0]
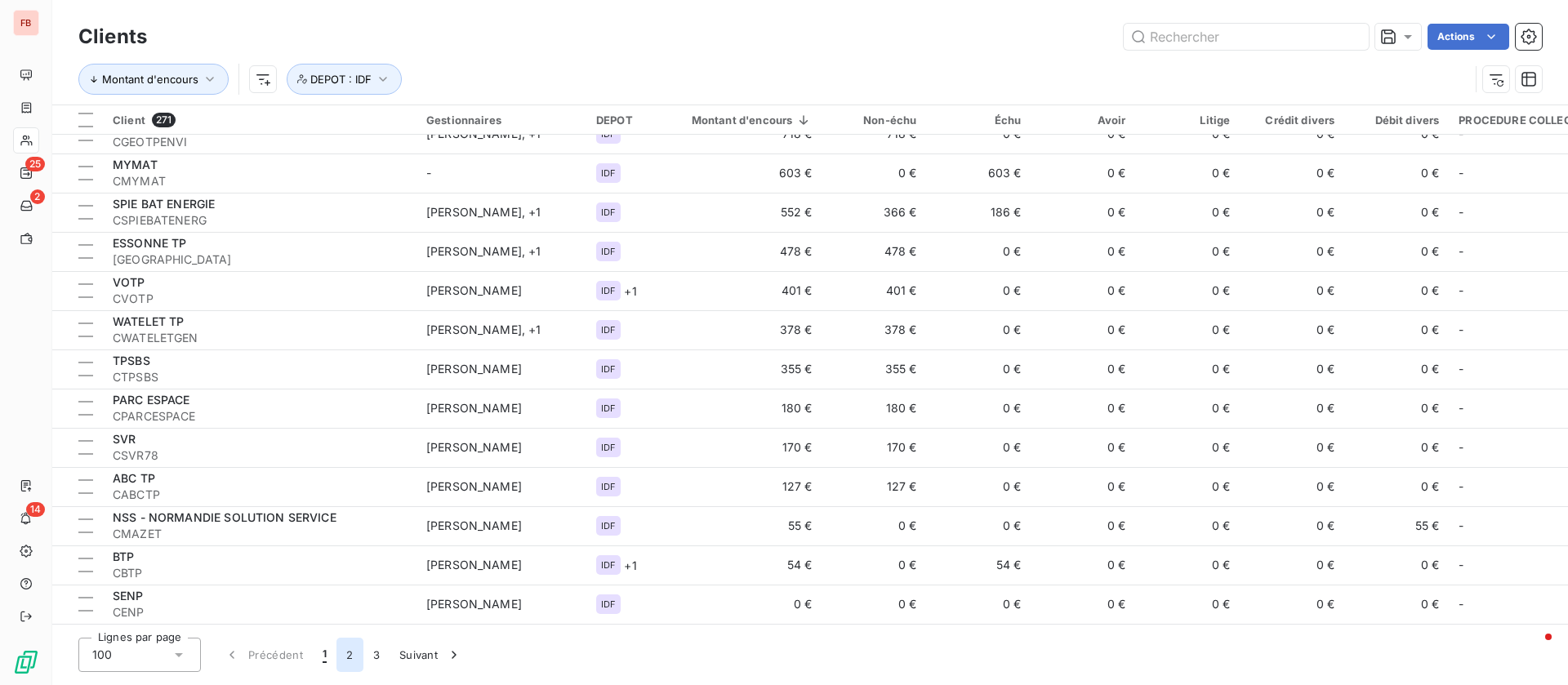
click at [346, 656] on button "2" at bounding box center [350, 655] width 26 height 35
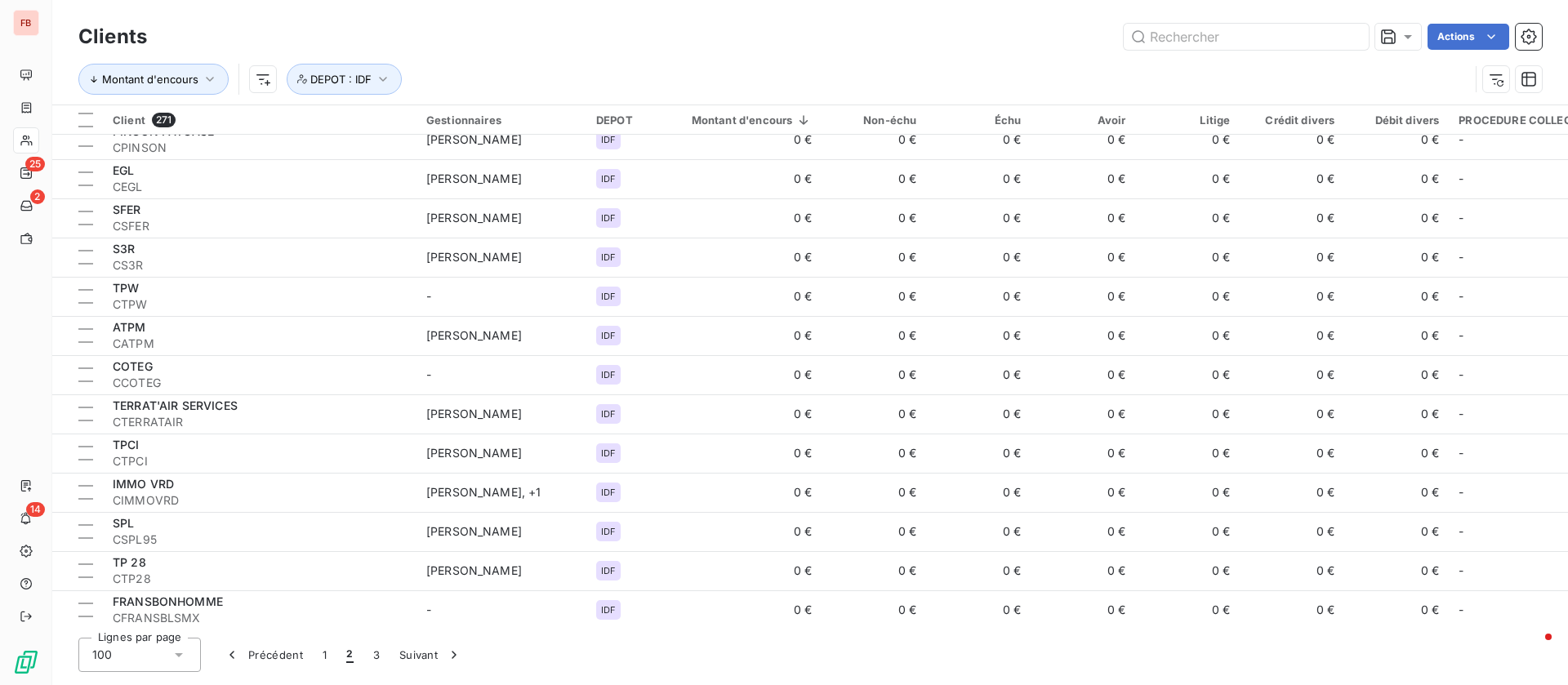
scroll to position [0, 0]
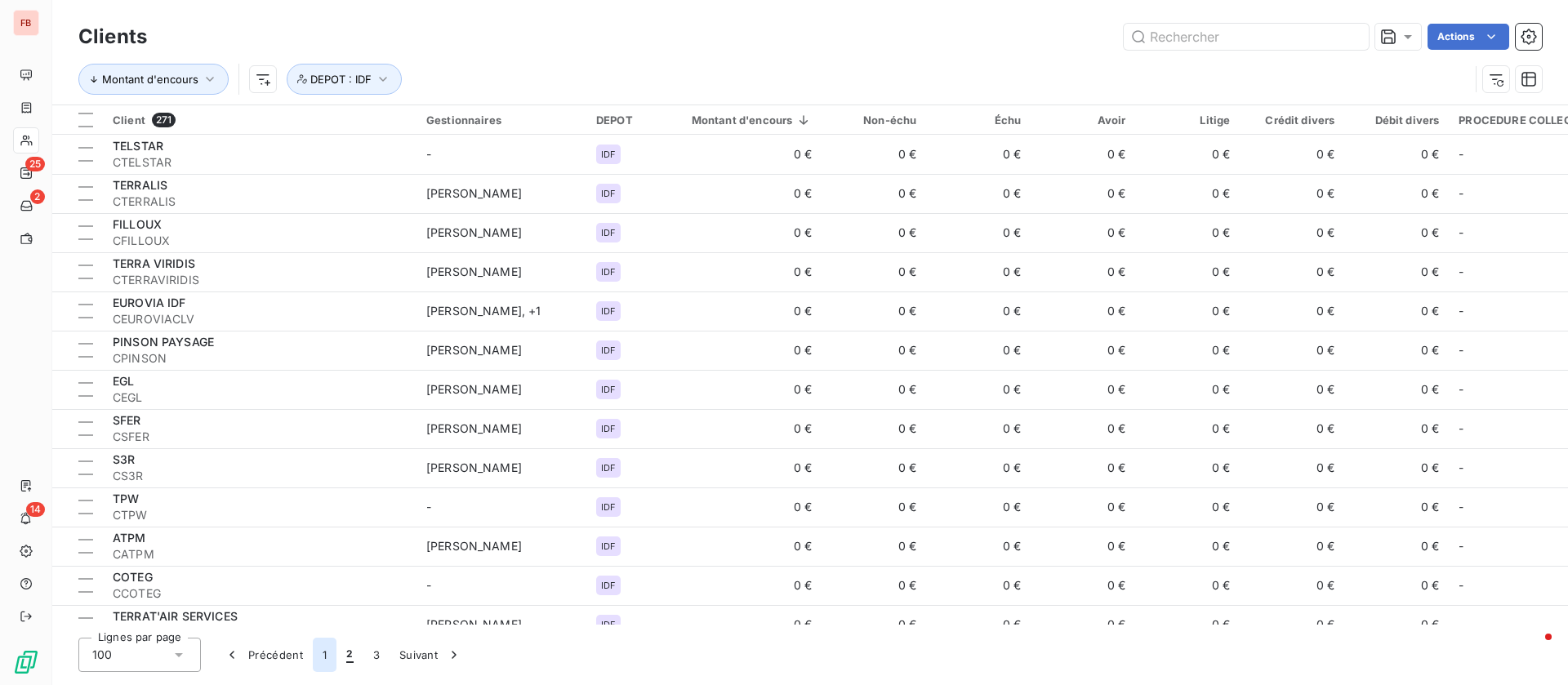
click at [321, 658] on button "1" at bounding box center [325, 655] width 23 height 35
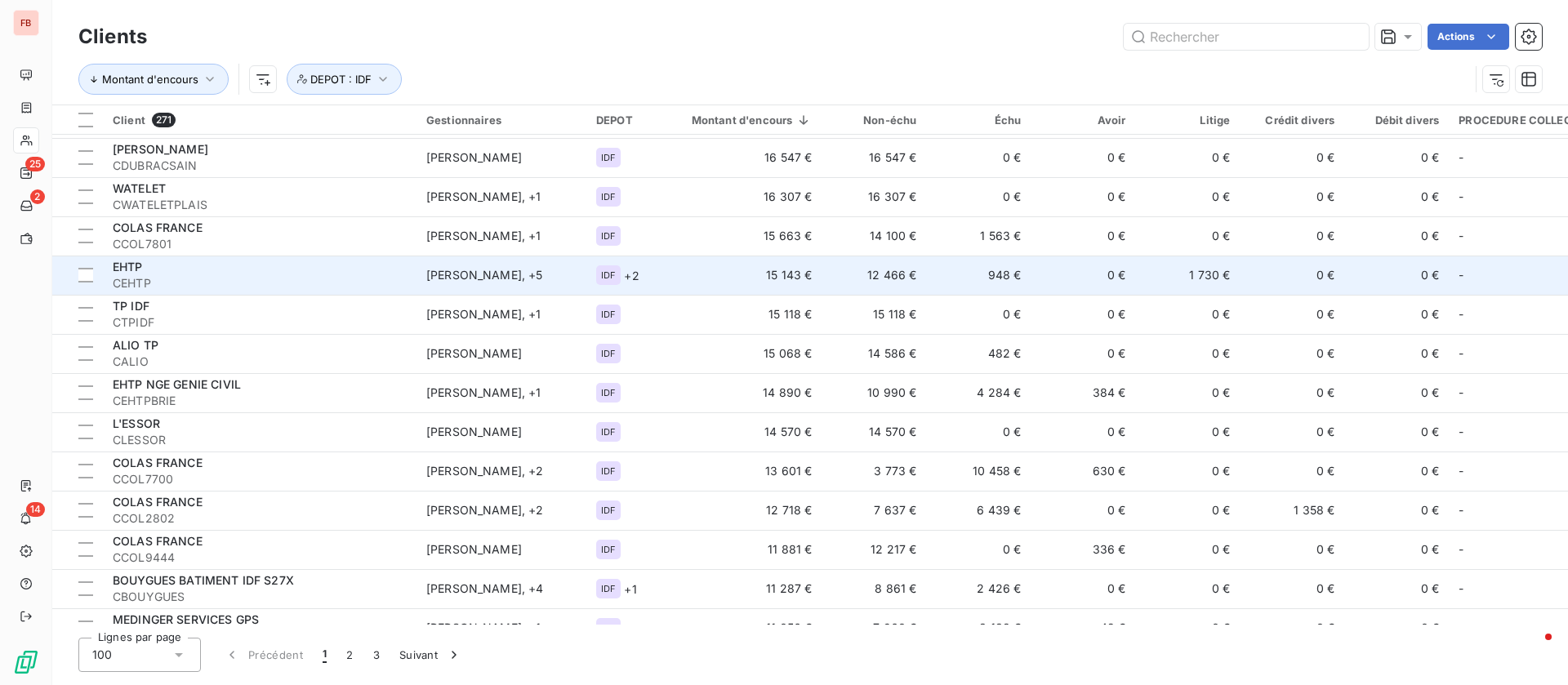
scroll to position [490, 0]
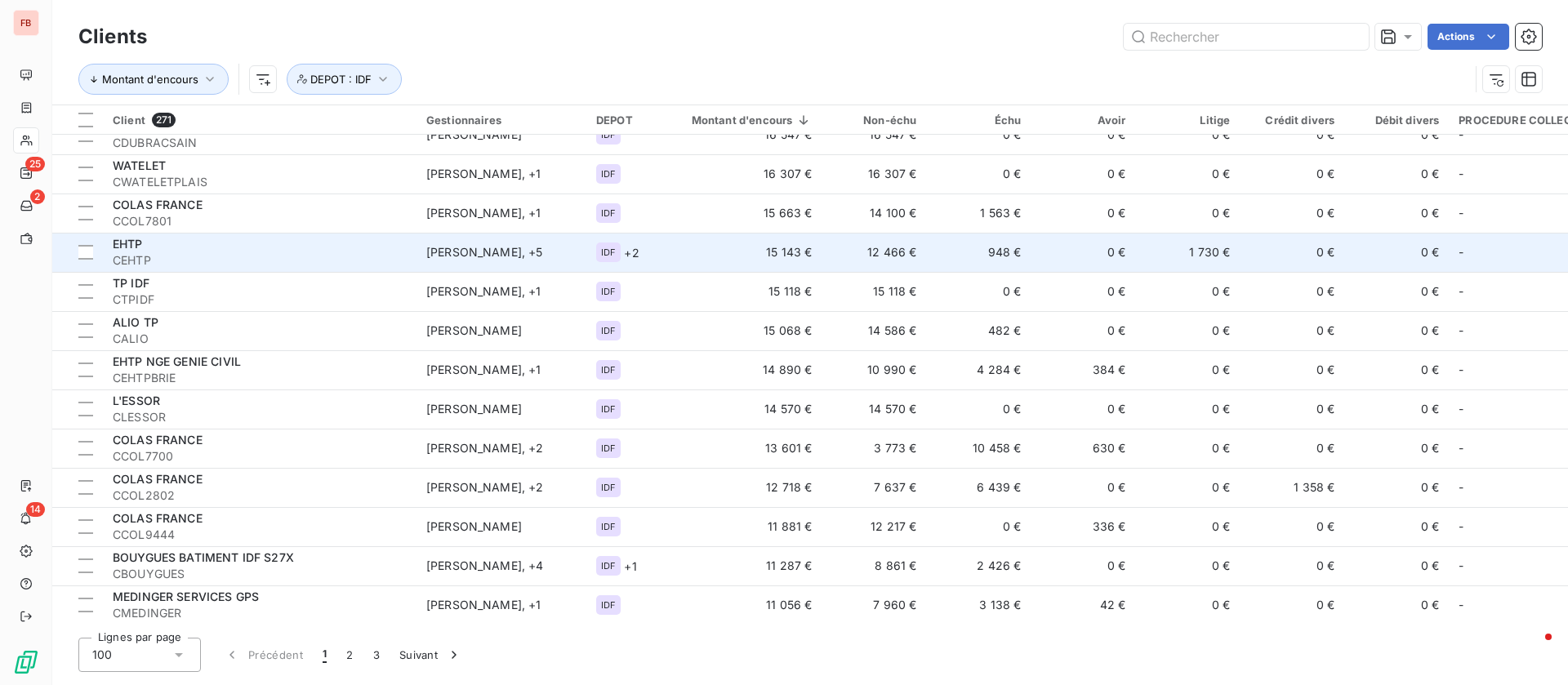
click at [686, 483] on td "12 718 €" at bounding box center [742, 487] width 160 height 39
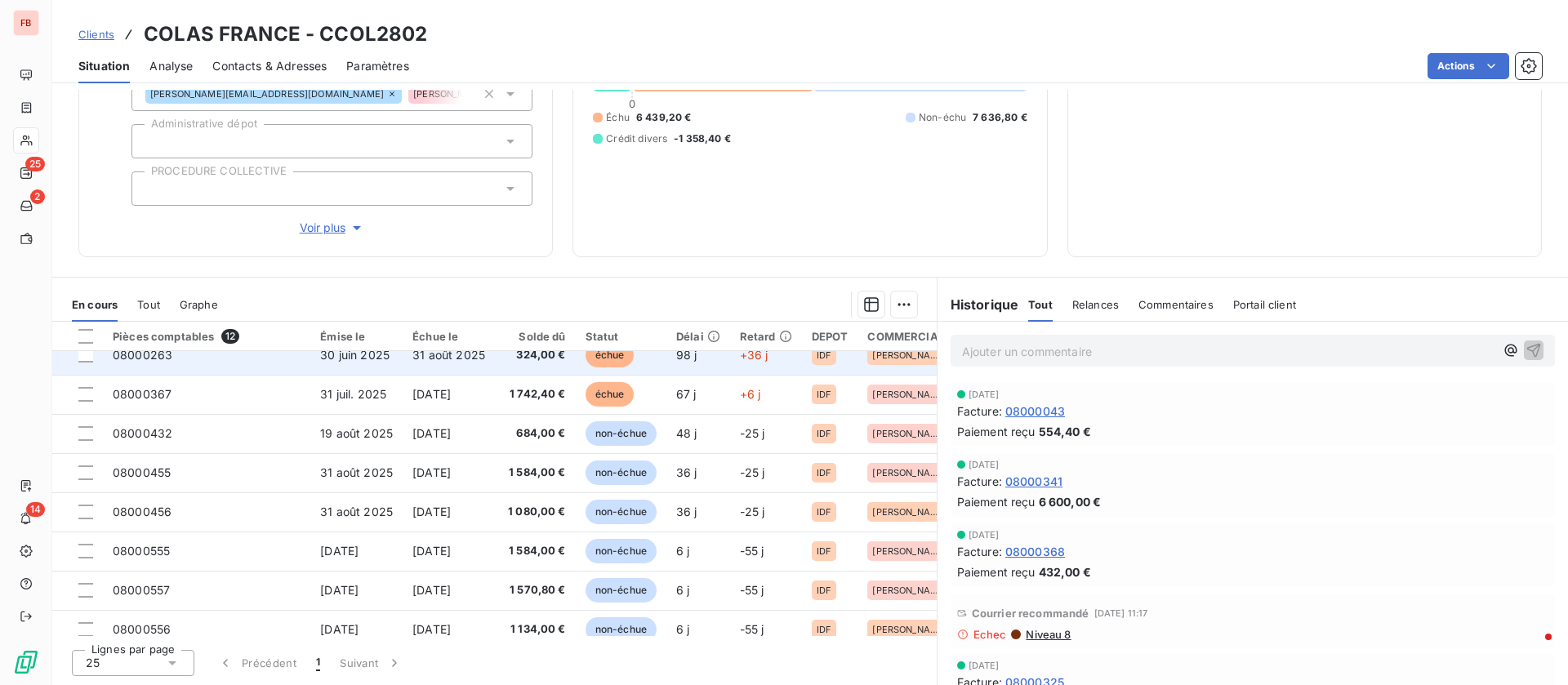
scroll to position [193, 0]
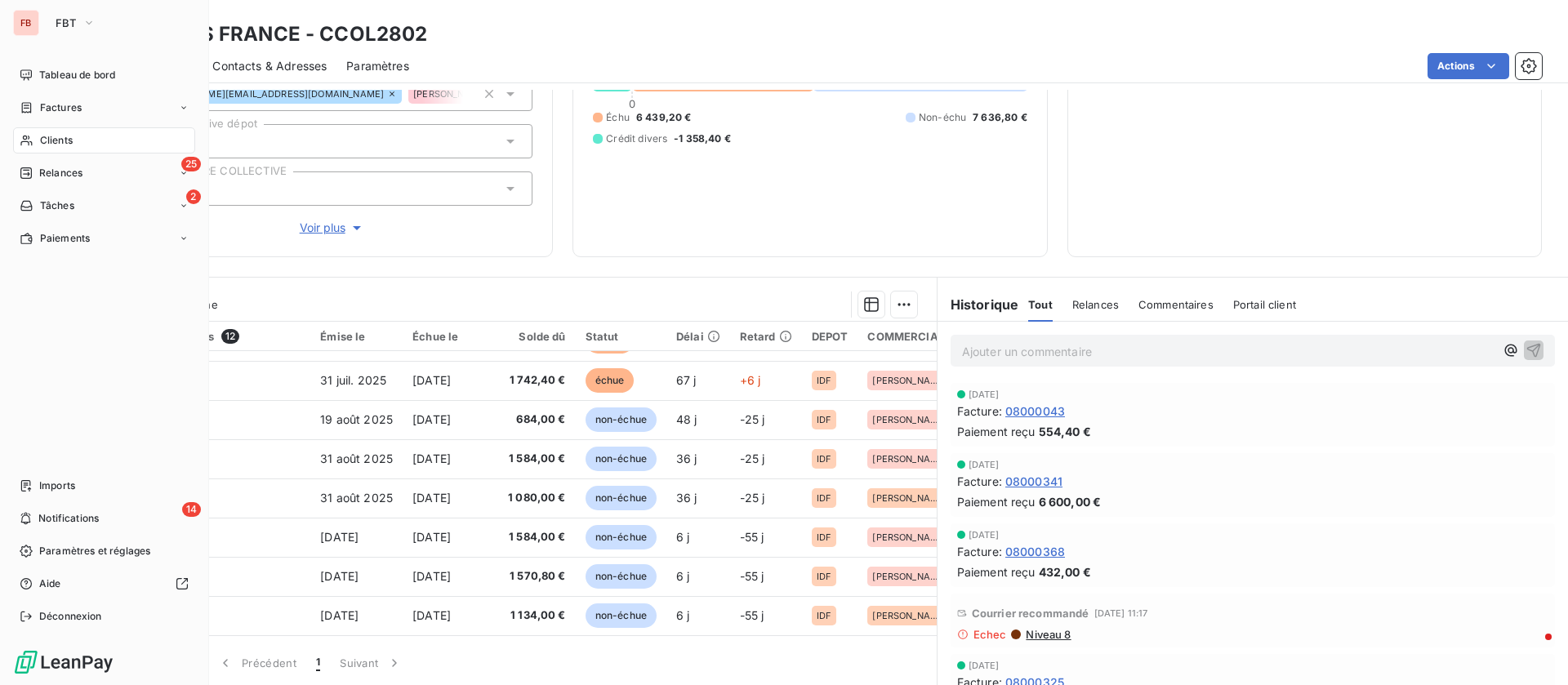
click at [38, 140] on div "Clients" at bounding box center [104, 140] width 183 height 26
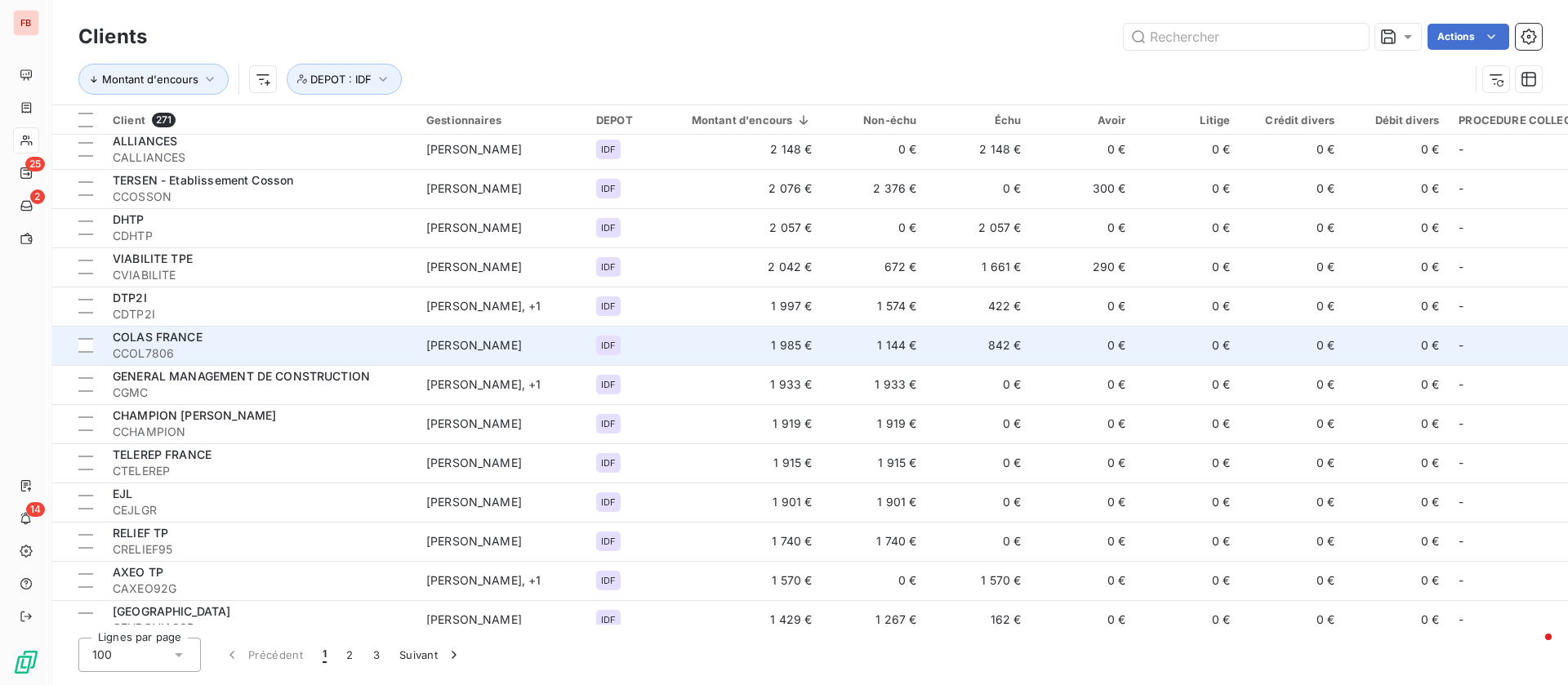
scroll to position [2571, 0]
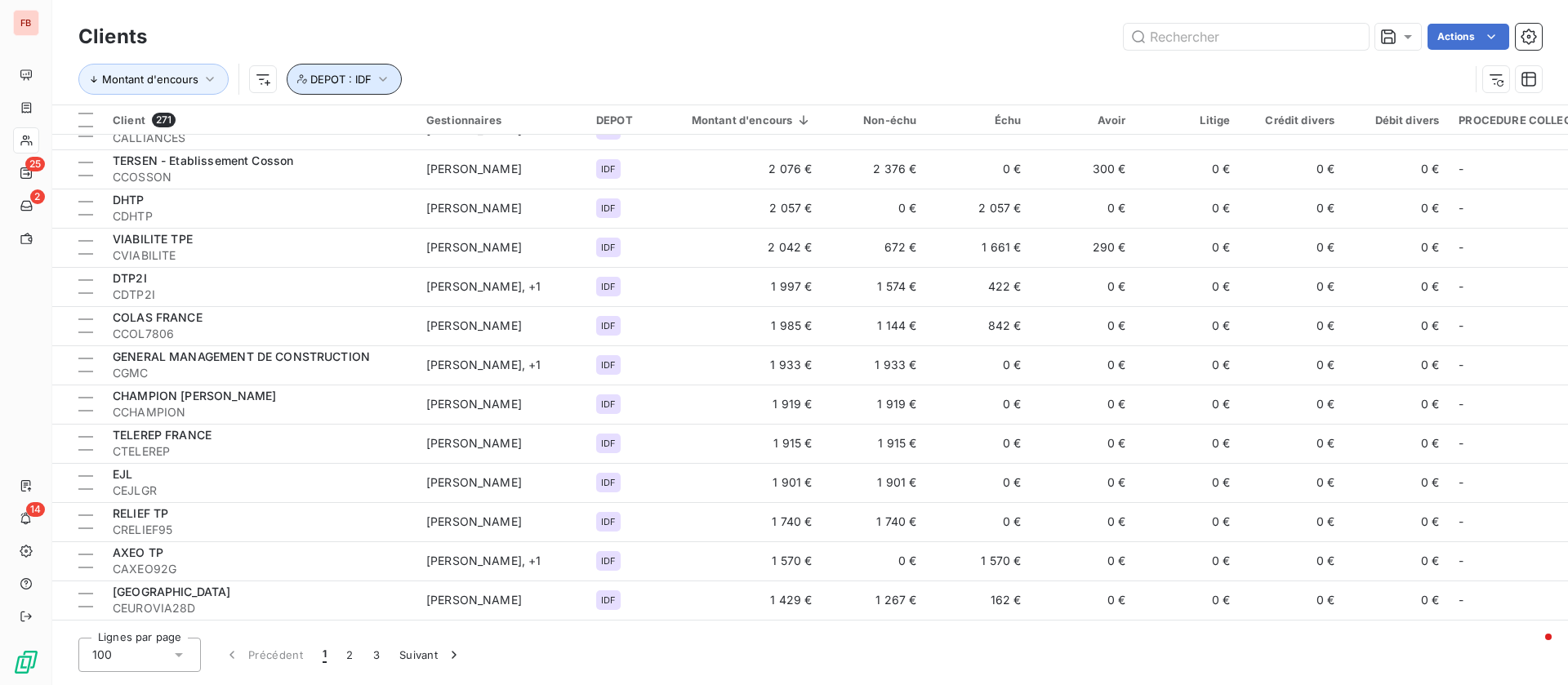
click at [375, 76] on icon "button" at bounding box center [382, 79] width 16 height 16
click at [600, 114] on div "IDF" at bounding box center [595, 122] width 235 height 35
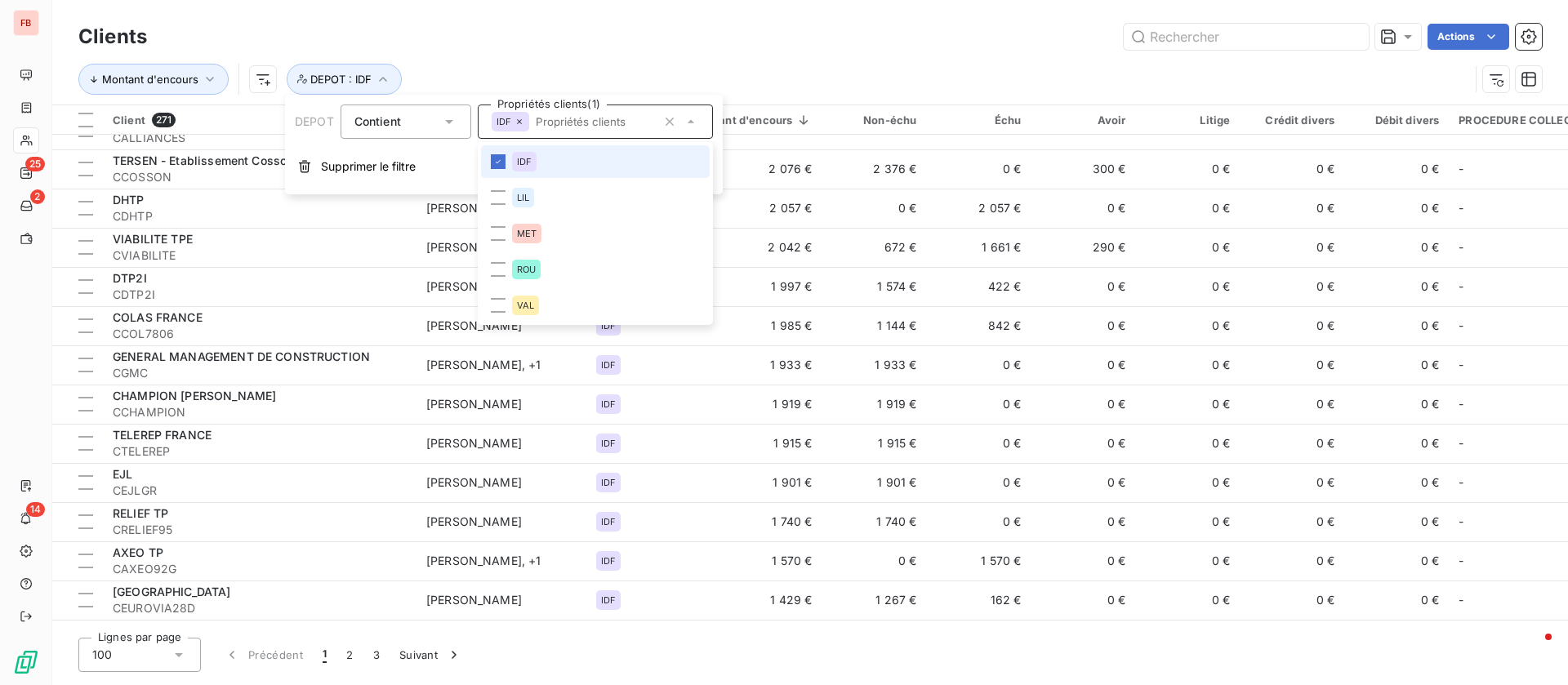
click at [569, 160] on li "IDF" at bounding box center [595, 162] width 228 height 33
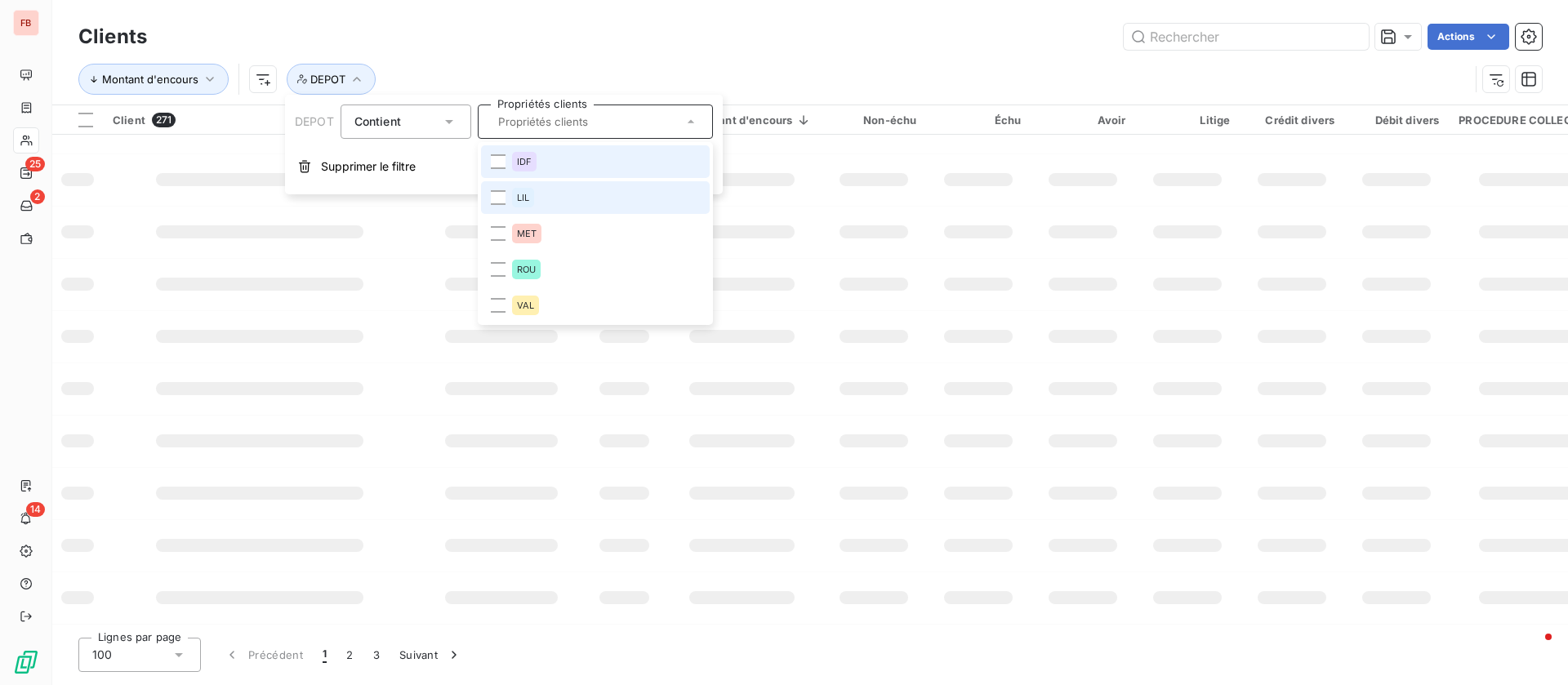
scroll to position [301, 0]
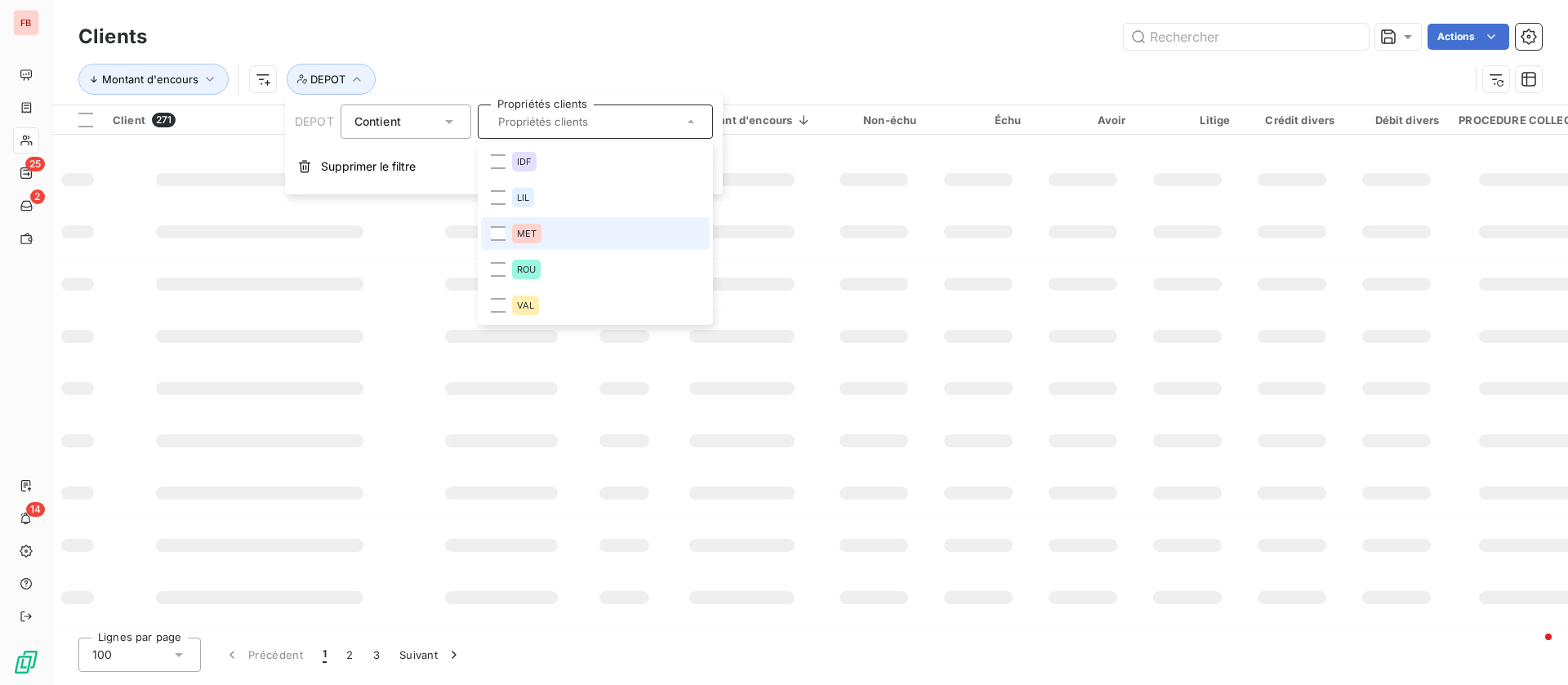
click at [527, 226] on div "MET" at bounding box center [527, 234] width 29 height 20
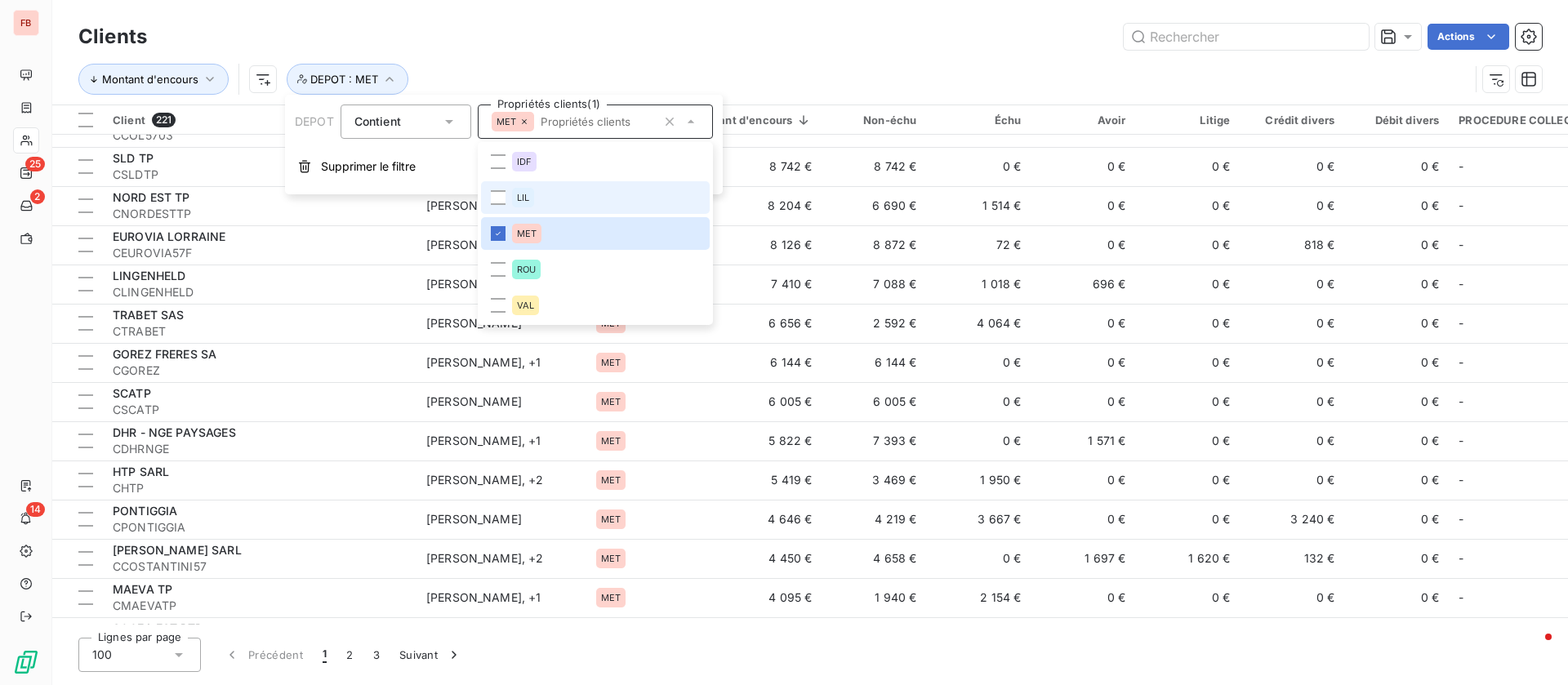
scroll to position [2571, 0]
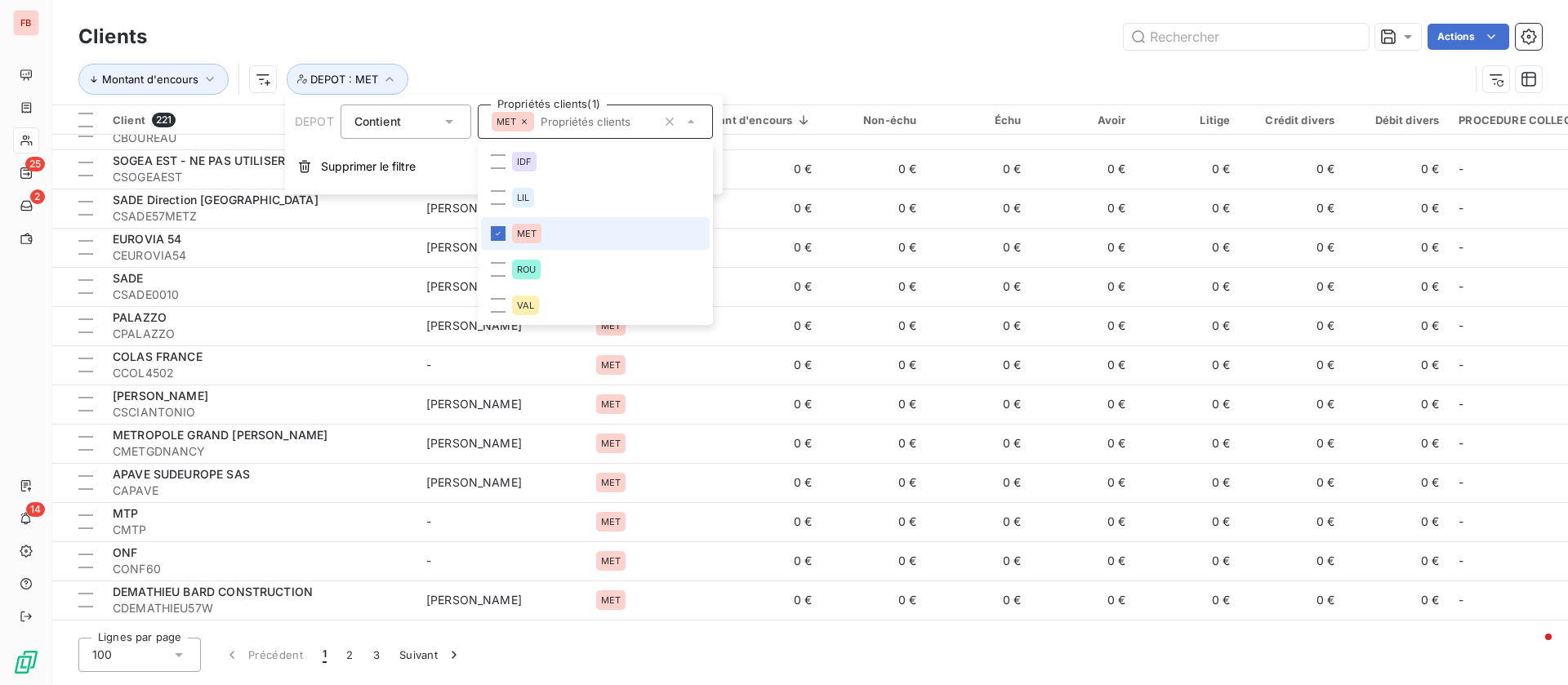
click at [534, 234] on span "MET" at bounding box center [527, 233] width 20 height 10
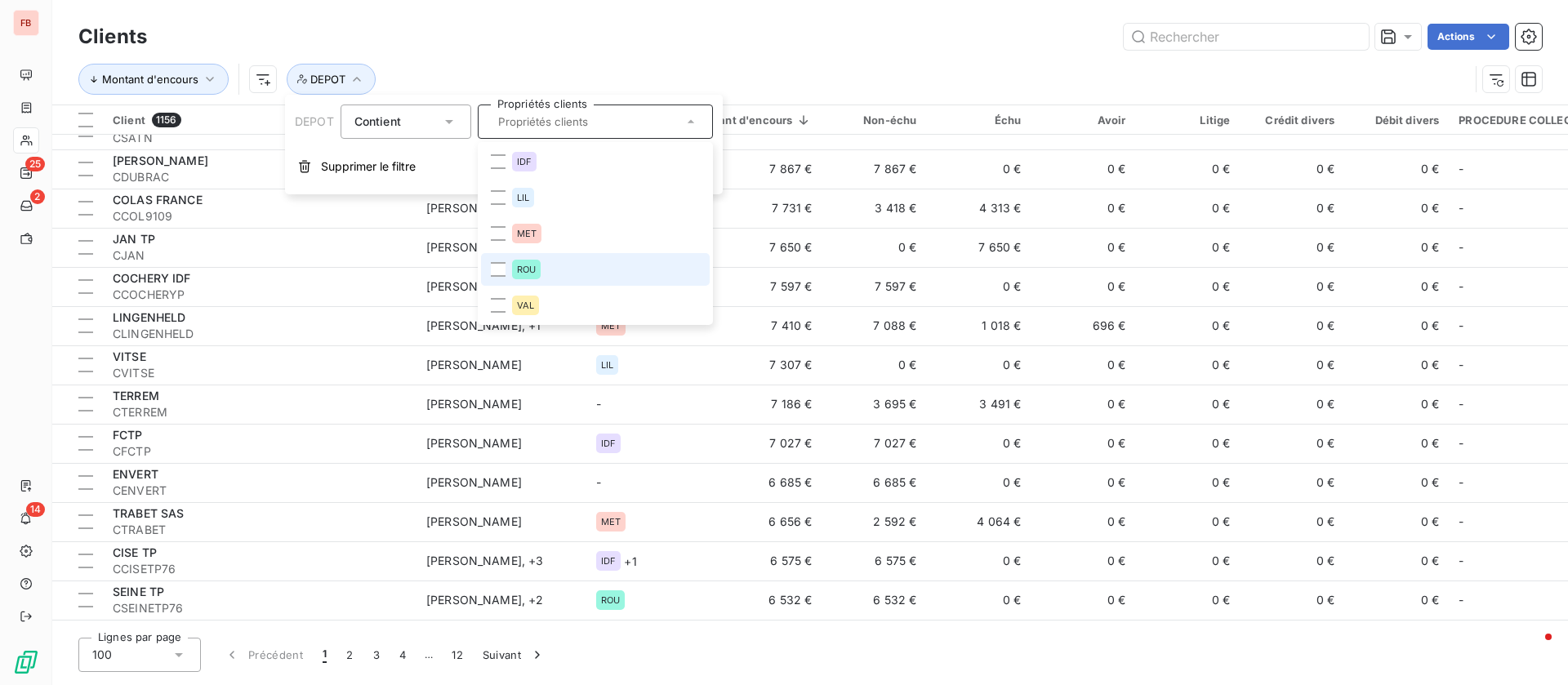
click at [510, 268] on li "ROU" at bounding box center [595, 270] width 228 height 33
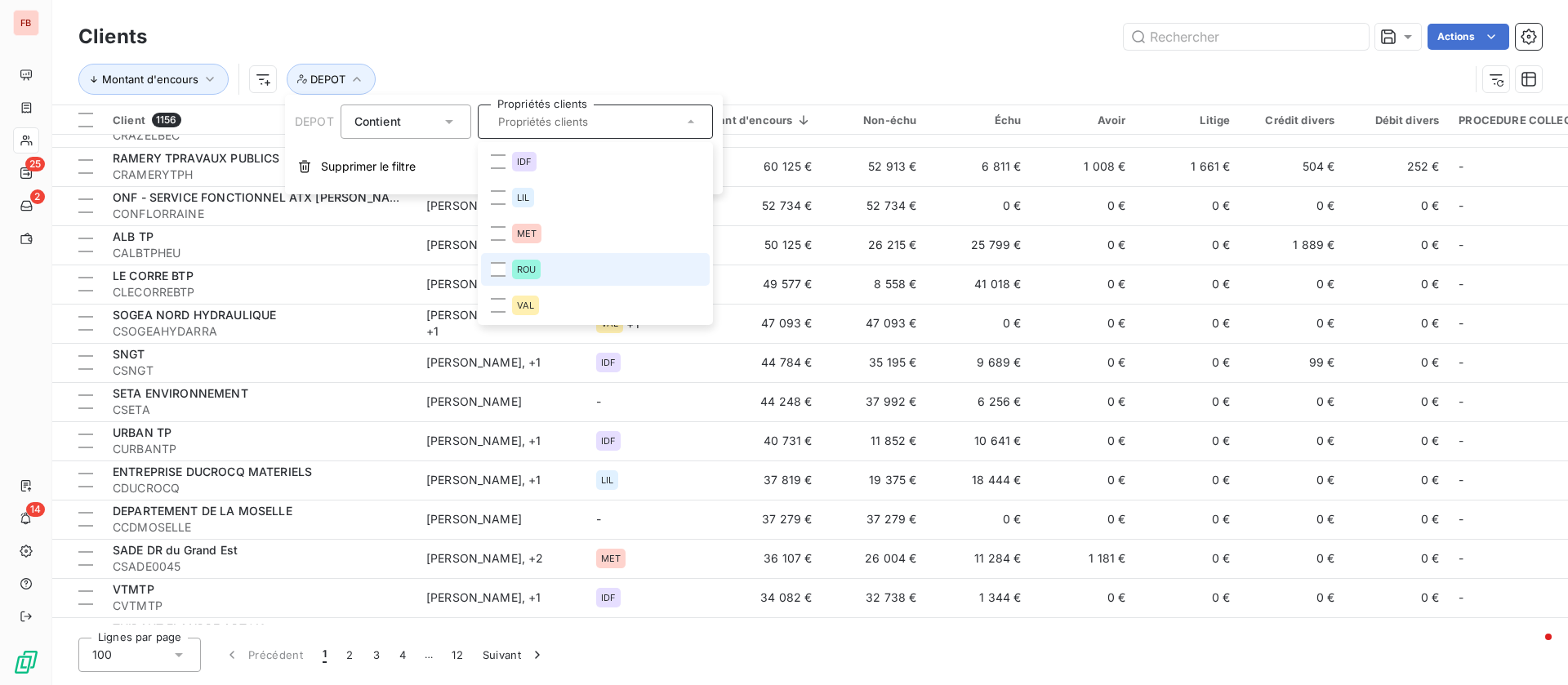
click at [833, 66] on div "Montant d'encours DEPOT" at bounding box center [774, 80] width 1391 height 31
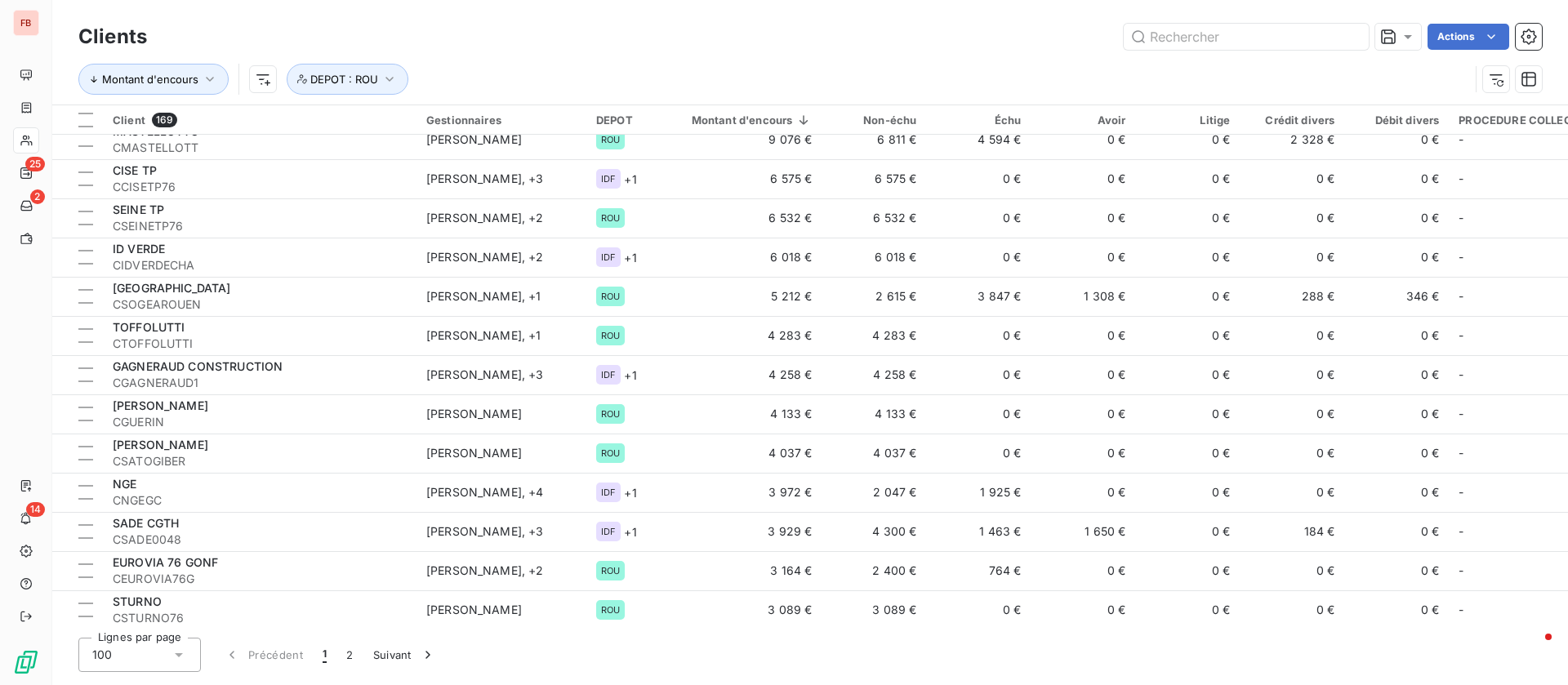
scroll to position [0, 0]
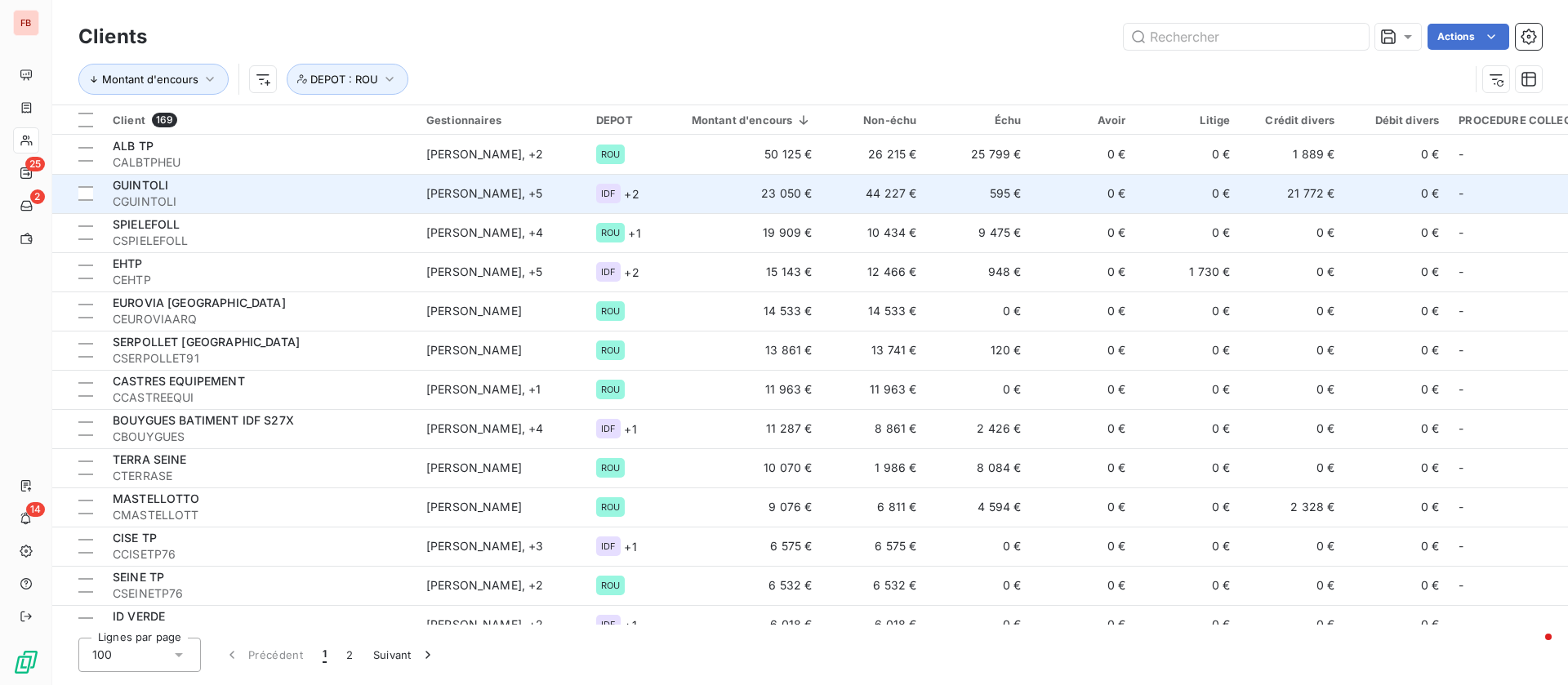
click at [237, 198] on span "CGUINTOLI" at bounding box center [260, 202] width 294 height 16
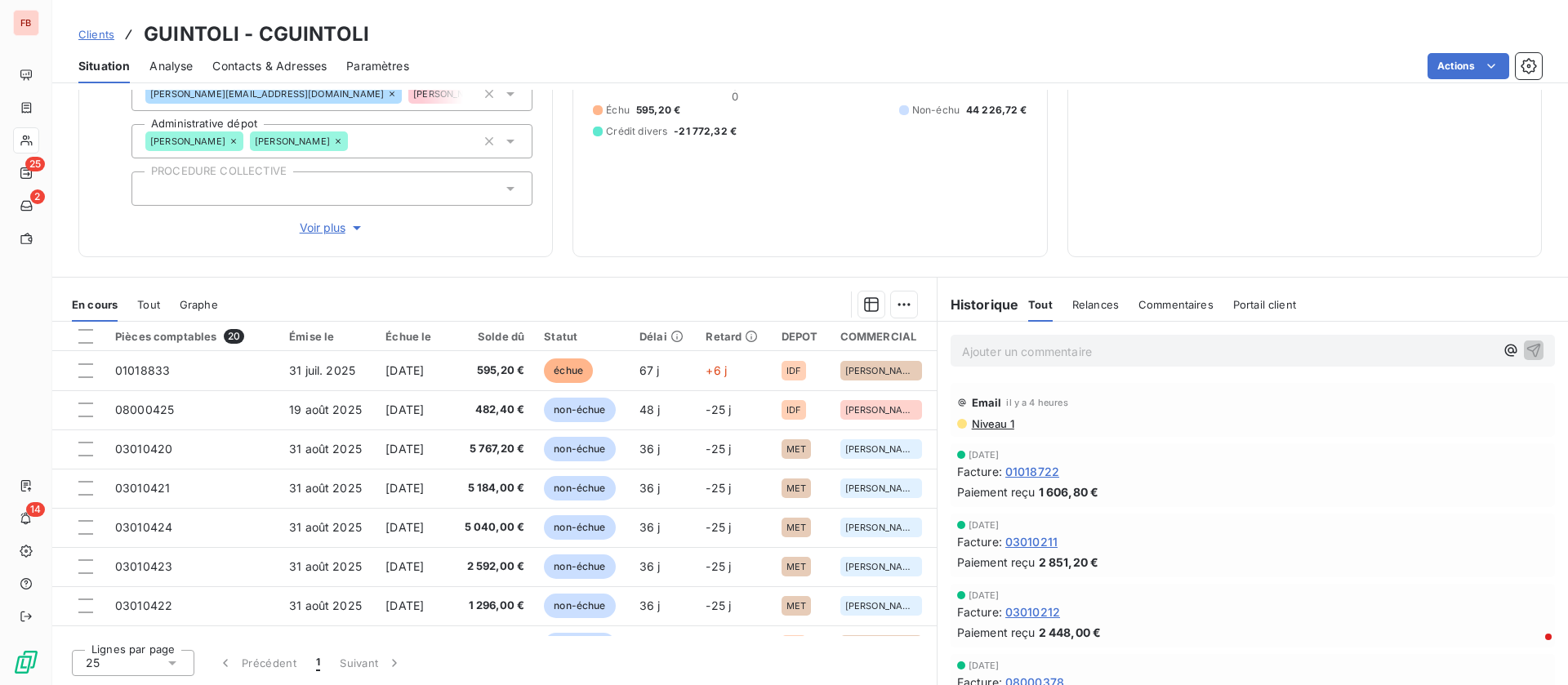
scroll to position [506, 0]
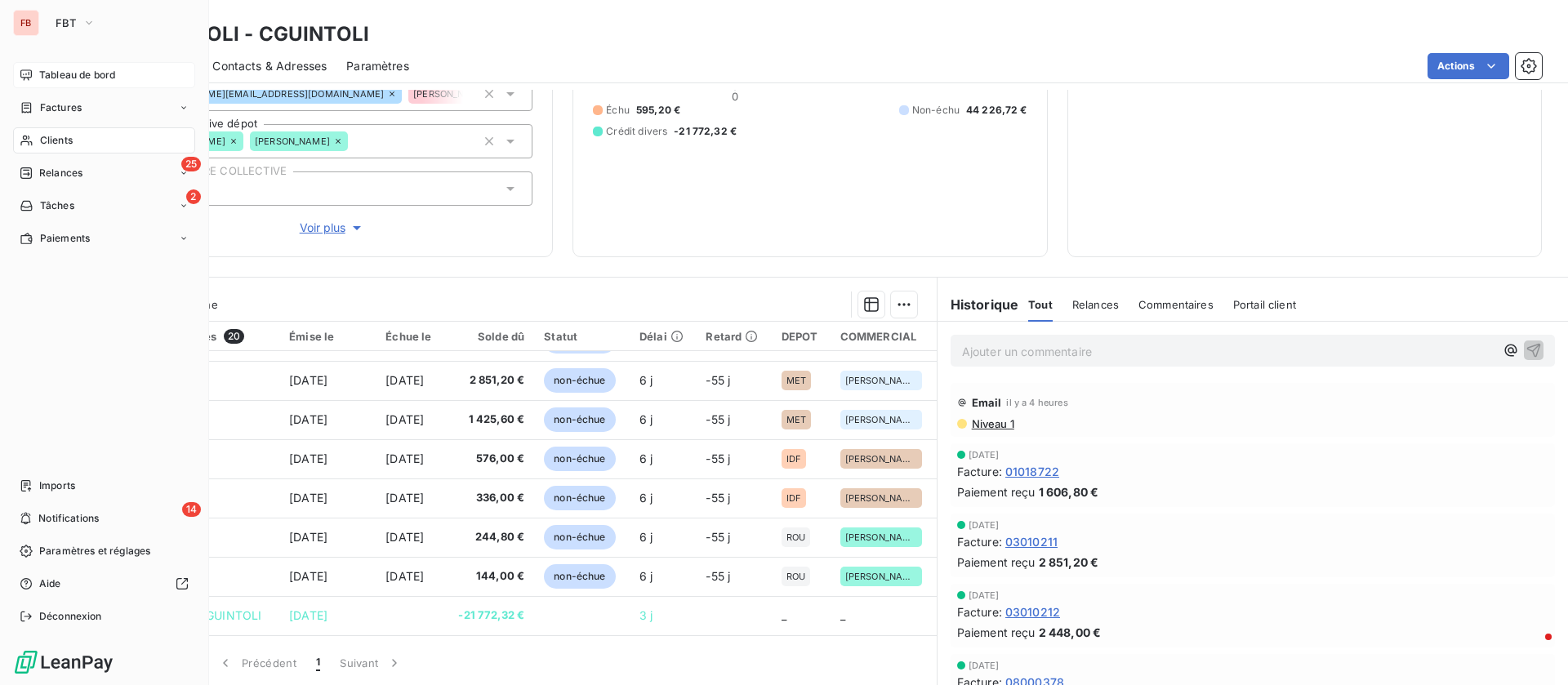
click at [74, 74] on span "Tableau de bord" at bounding box center [77, 74] width 76 height 15
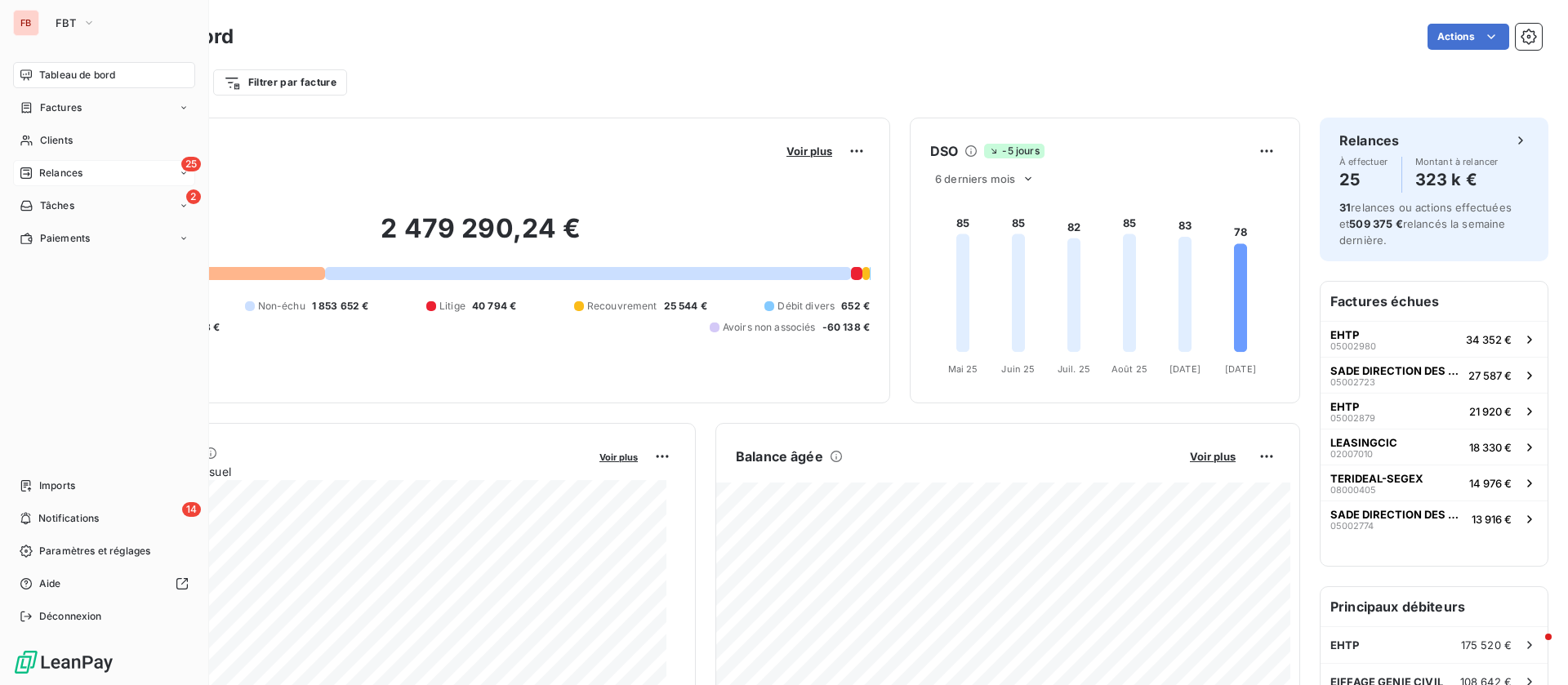
click at [92, 171] on div "25 Relances" at bounding box center [104, 173] width 183 height 26
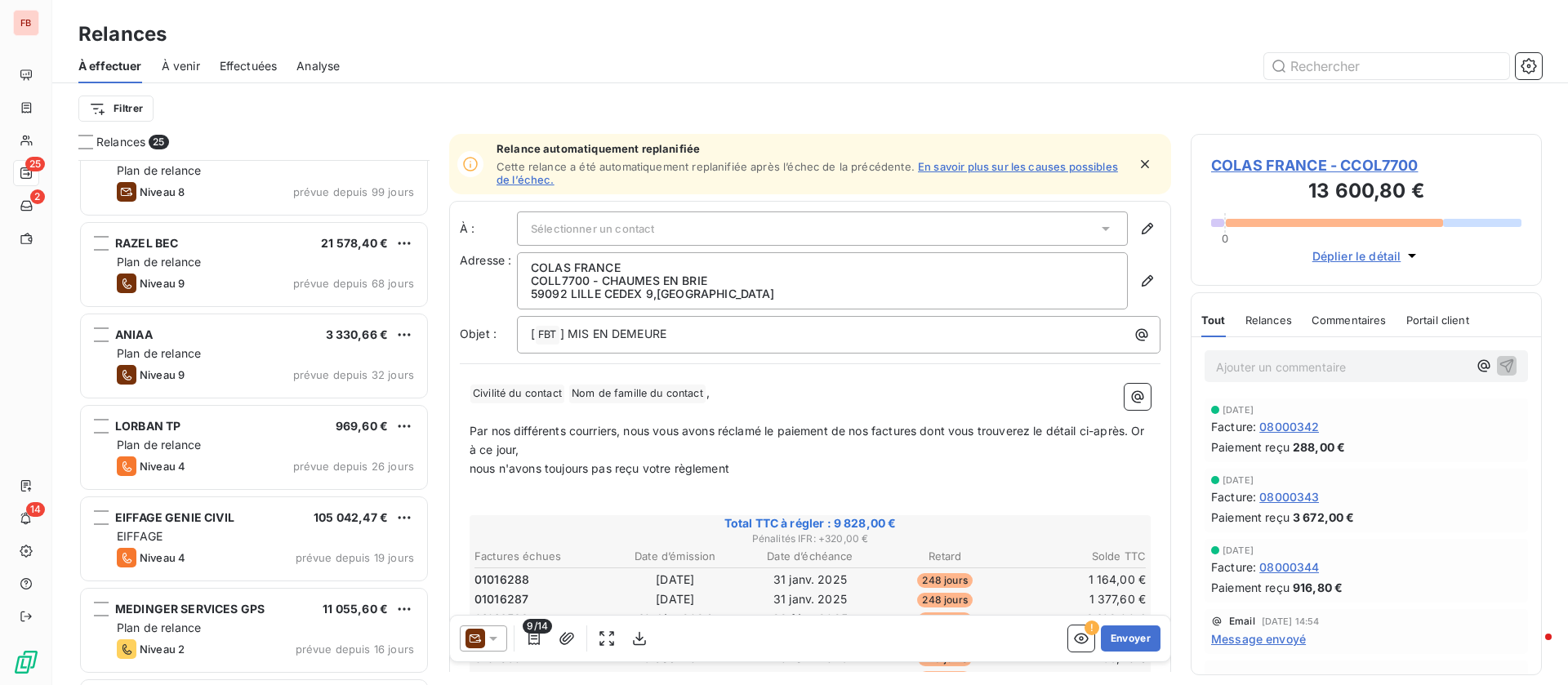
scroll to position [368, 0]
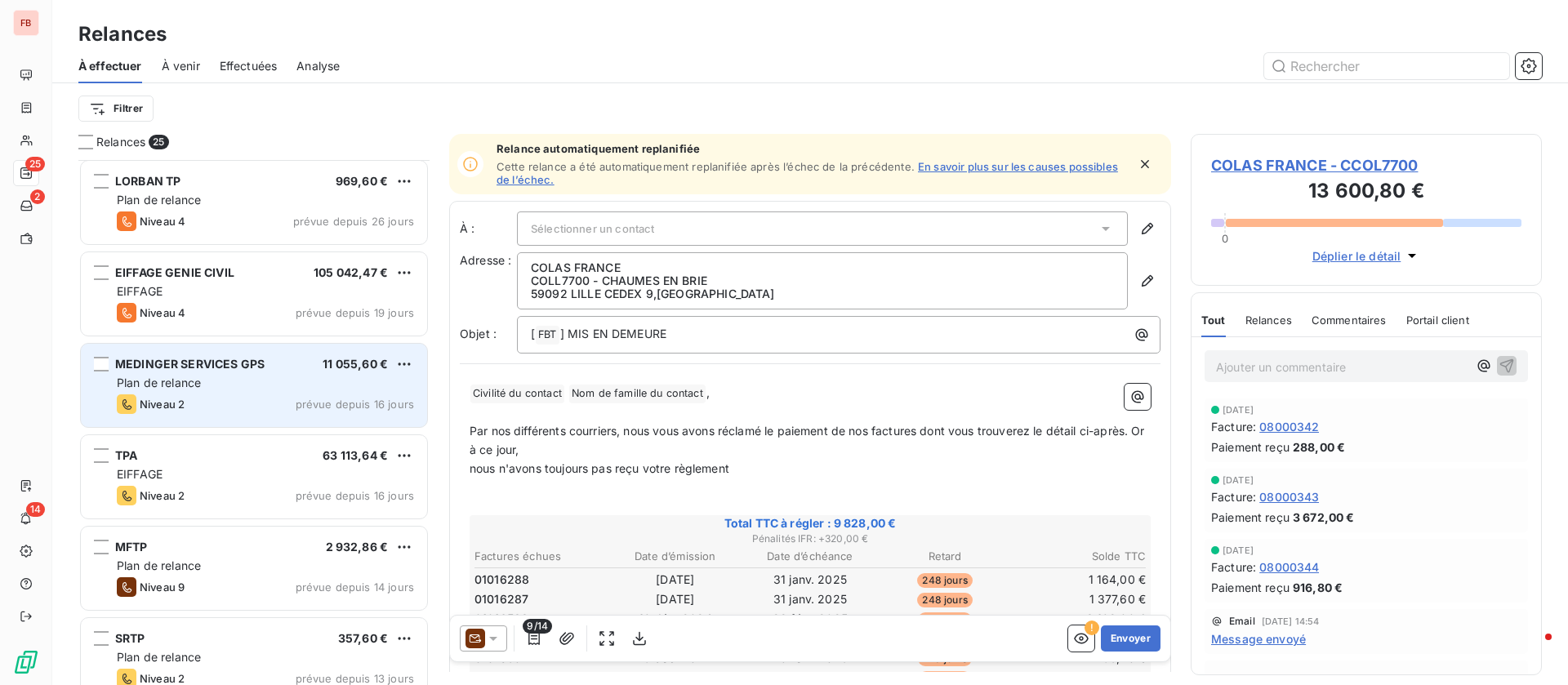
click at [279, 363] on div "MEDINGER SERVICES GPS 11 055,60 €" at bounding box center [266, 364] width 298 height 15
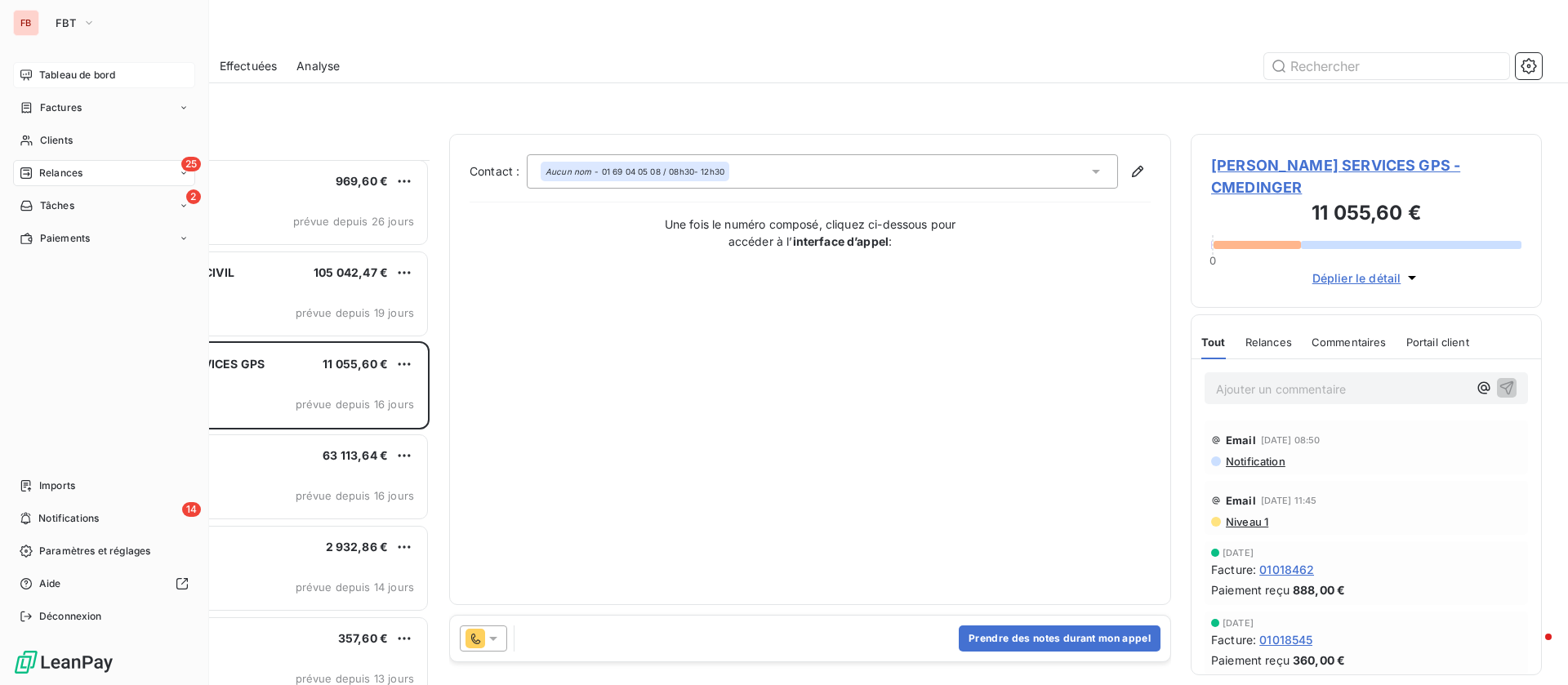
click at [63, 70] on span "Tableau de bord" at bounding box center [77, 74] width 76 height 15
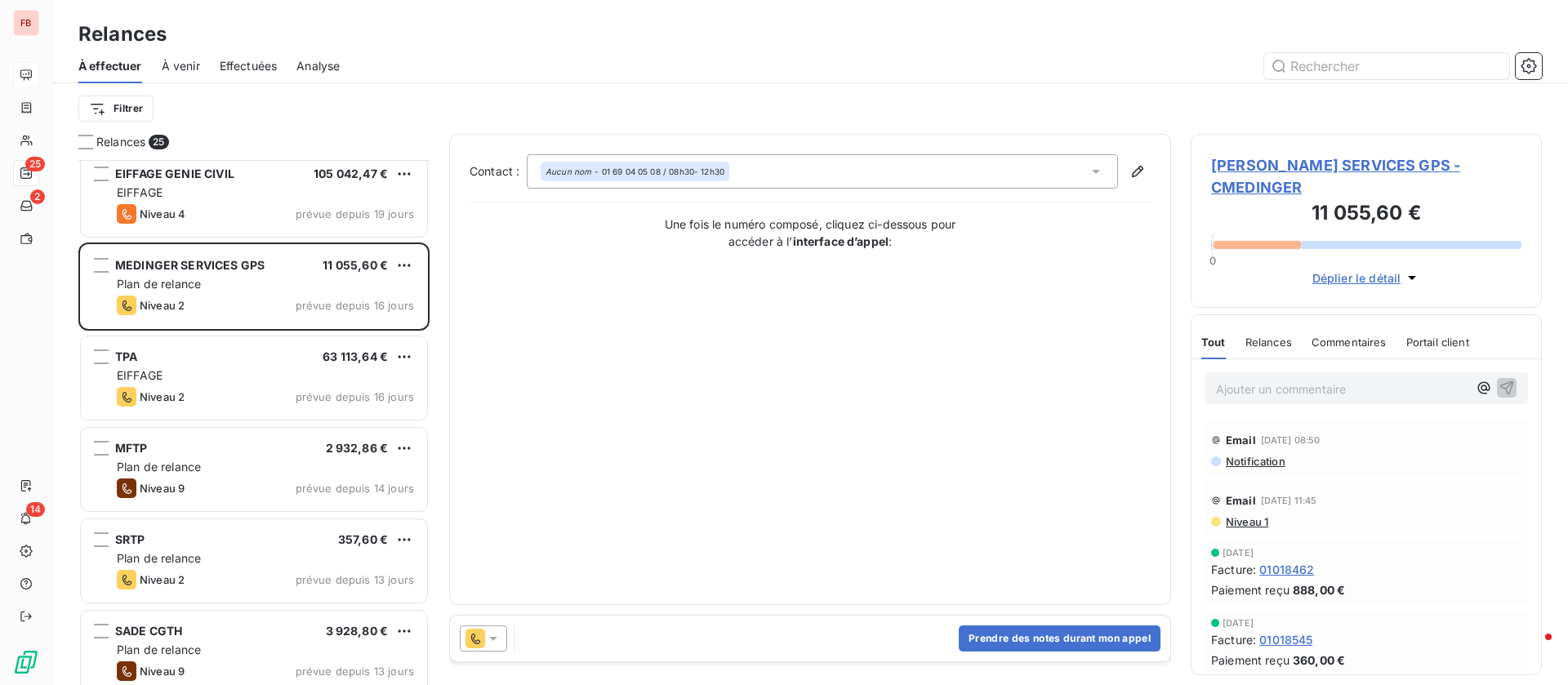
scroll to position [490, 0]
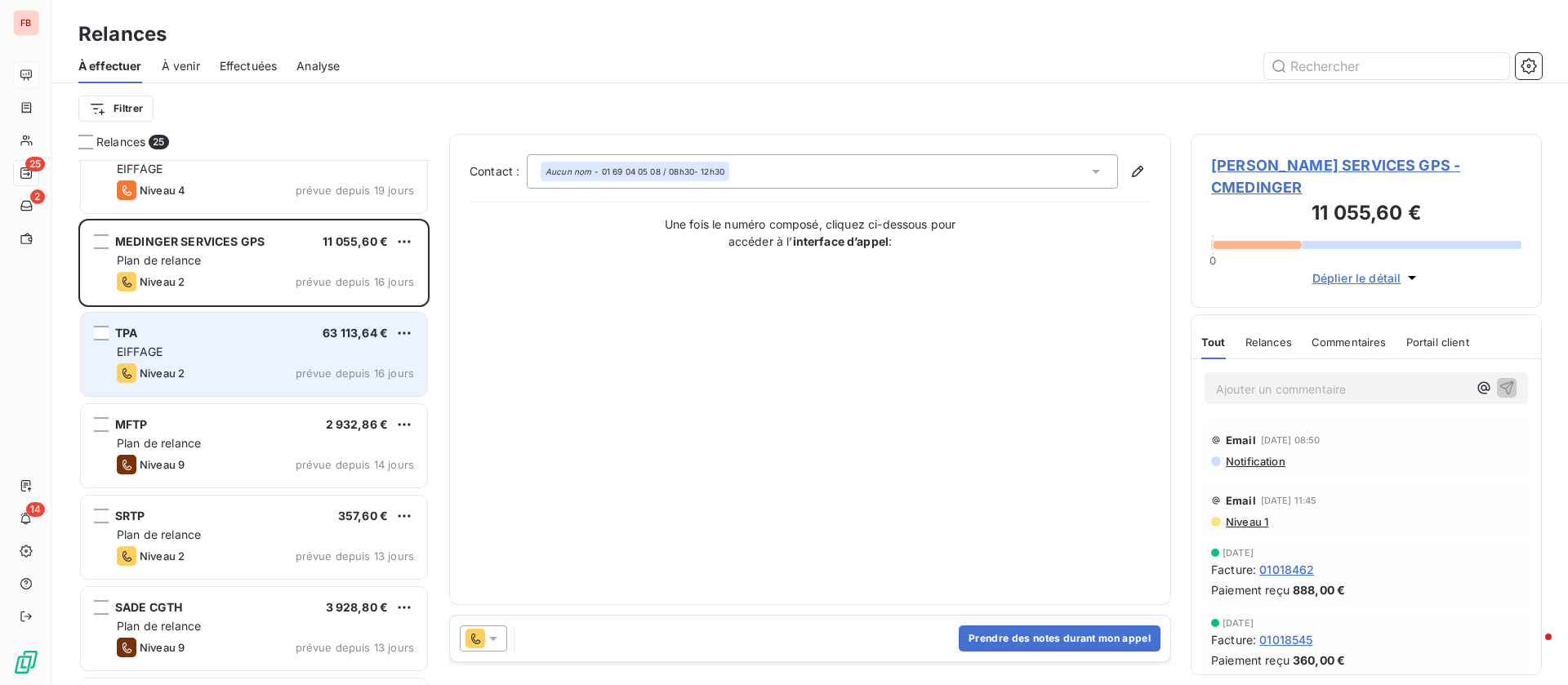
click at [227, 336] on div "TPA 63 113,64 €" at bounding box center [266, 333] width 298 height 15
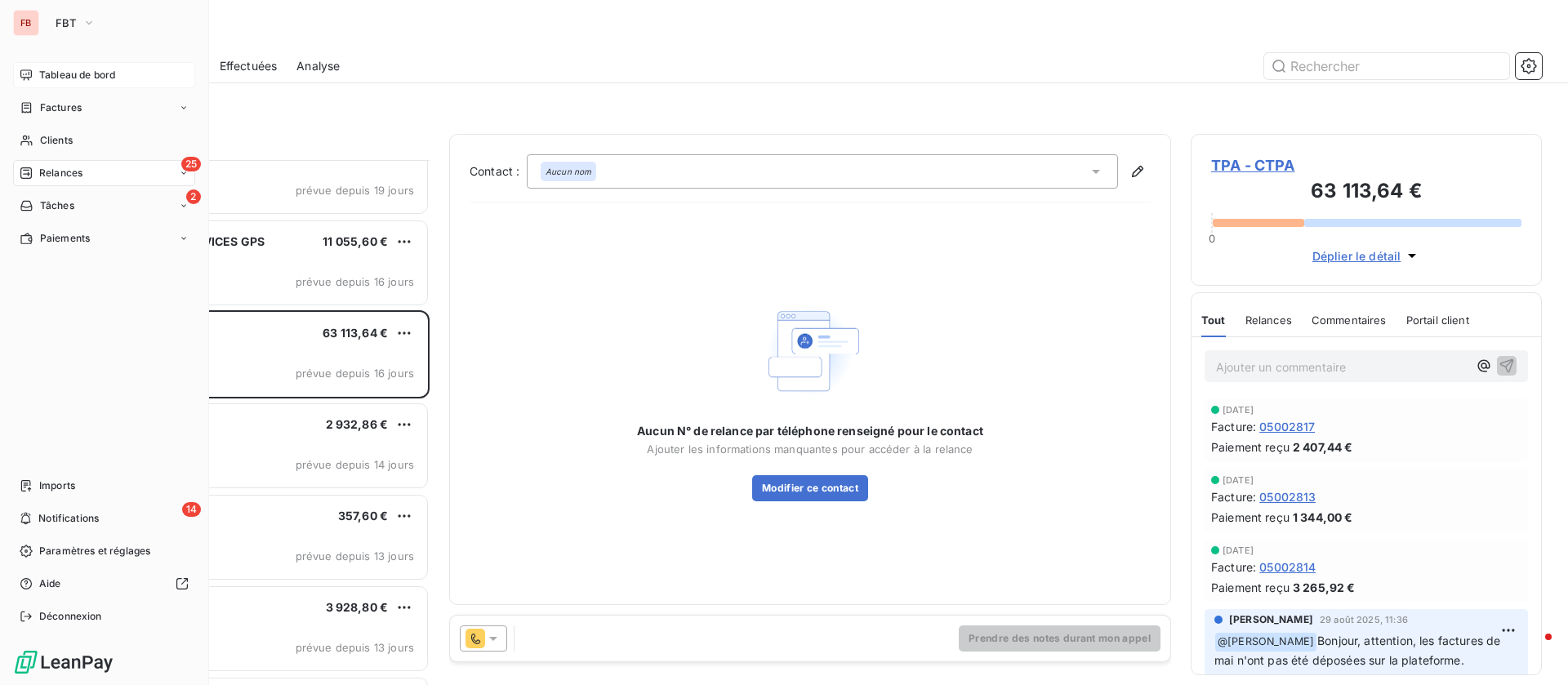
click at [65, 64] on div "Tableau de bord" at bounding box center [104, 75] width 183 height 26
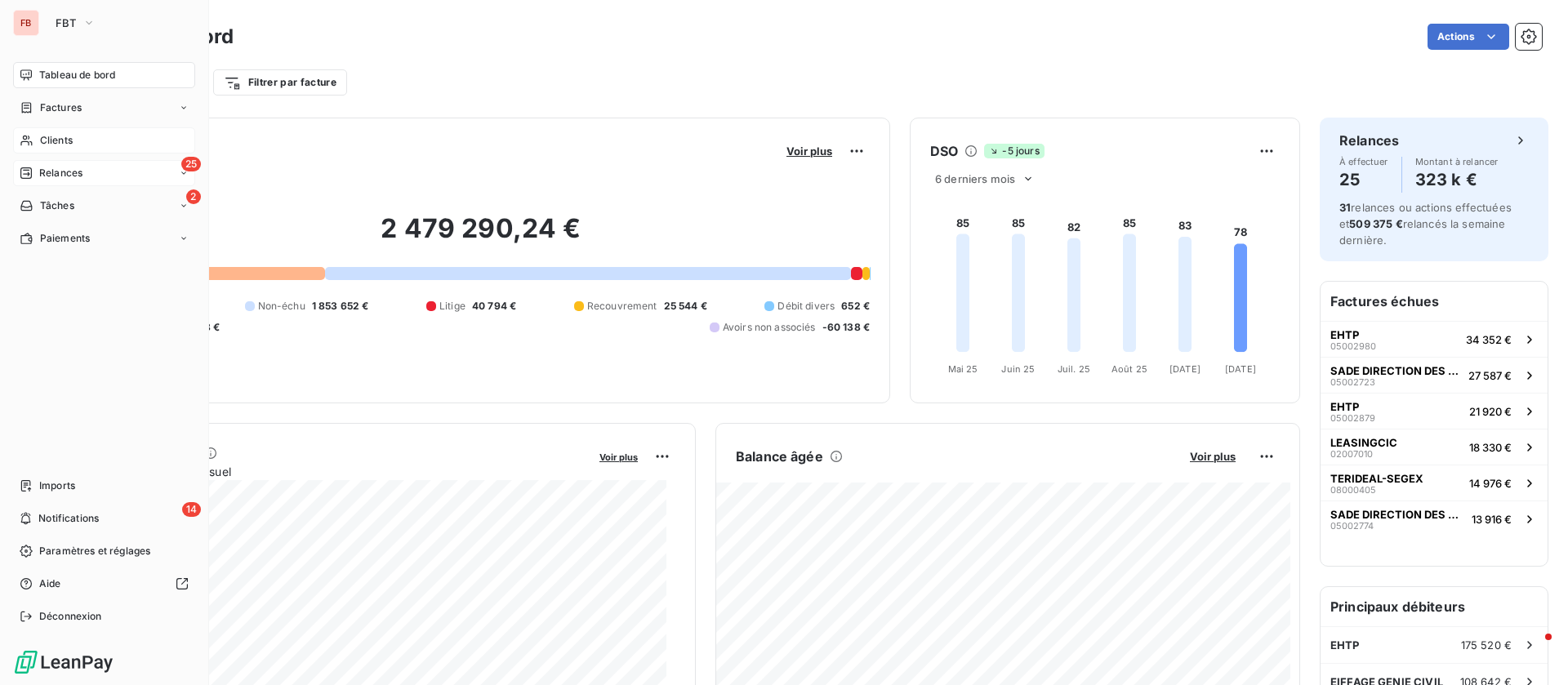
click at [61, 136] on span "Clients" at bounding box center [56, 140] width 33 height 15
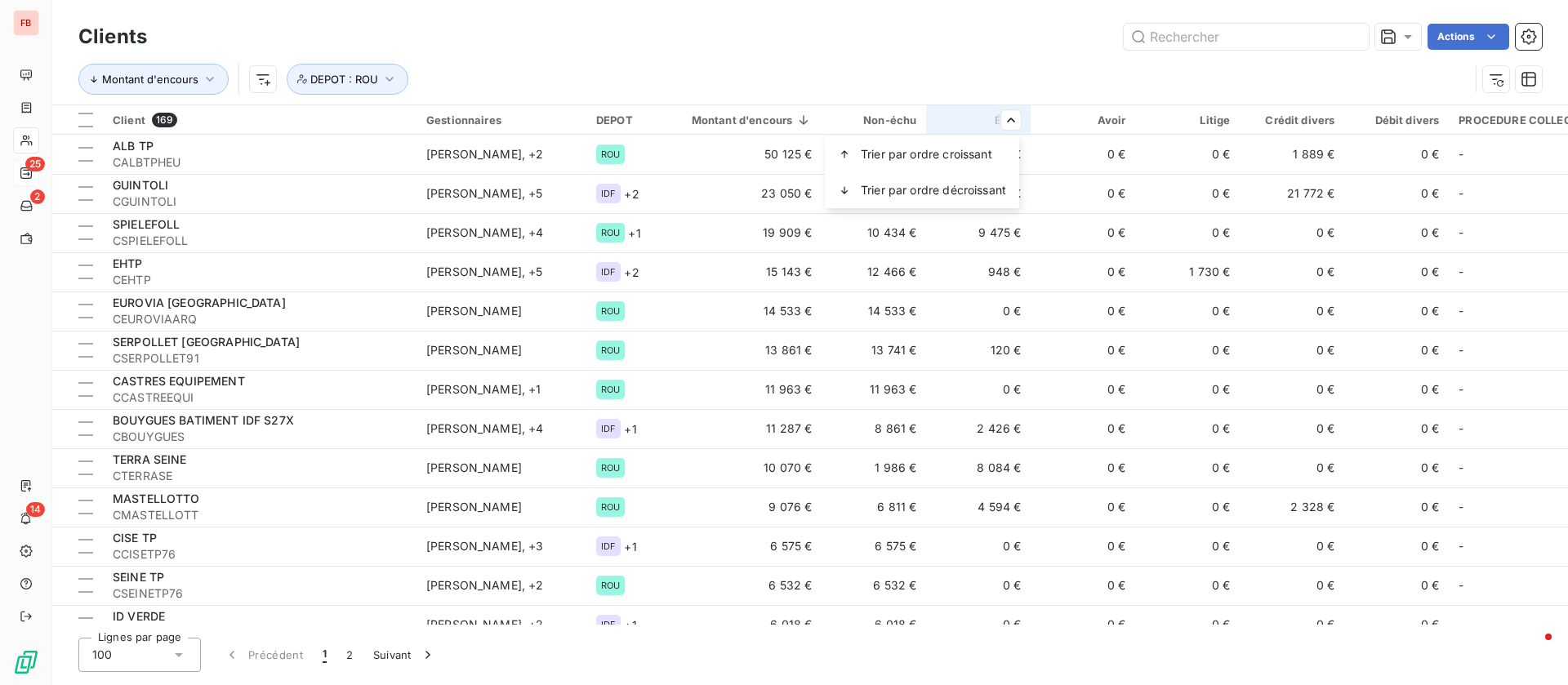
click at [36, 99] on html "FB 25 2 14 Clients Actions Montant d'encours DEPOT : ROU Client 169 Gestionnair…" at bounding box center [784, 342] width 1568 height 685
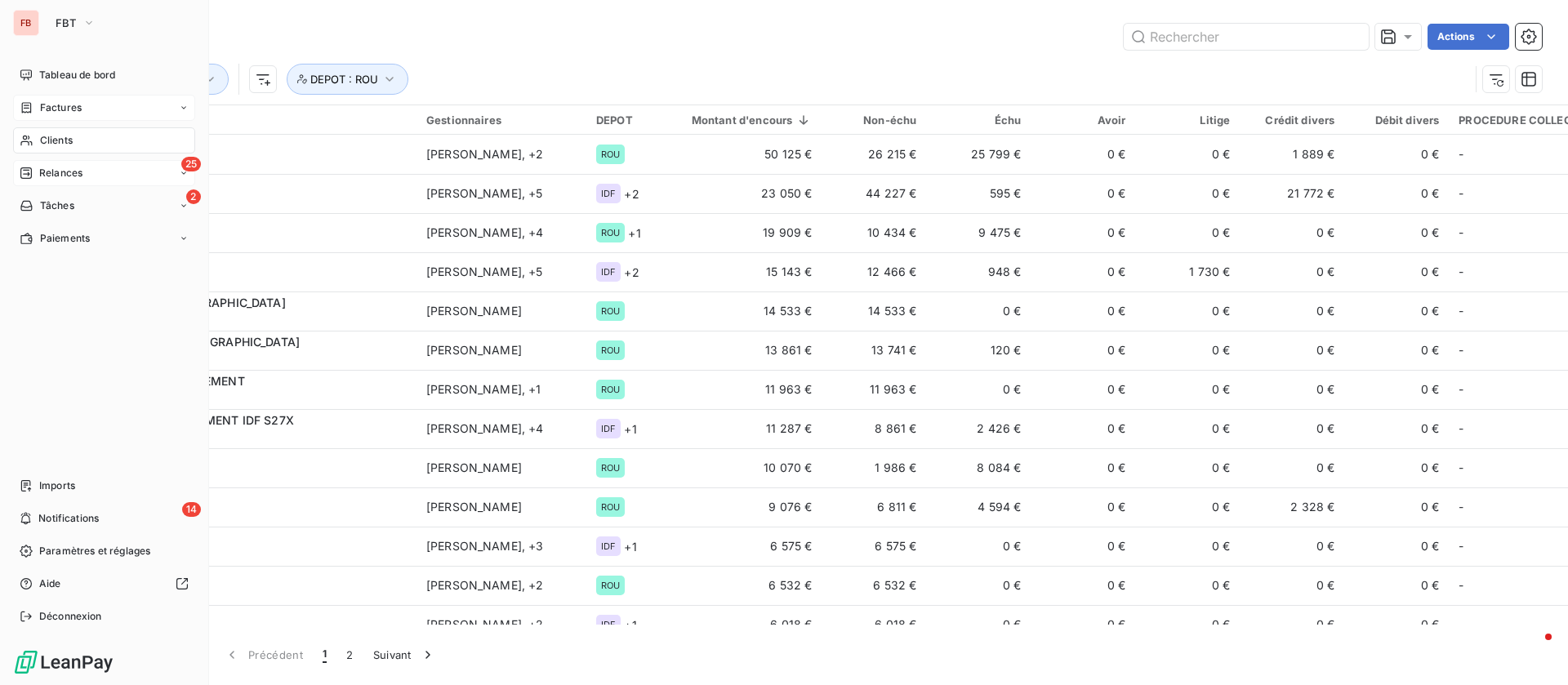
click at [60, 105] on span "Factures" at bounding box center [61, 107] width 42 height 15
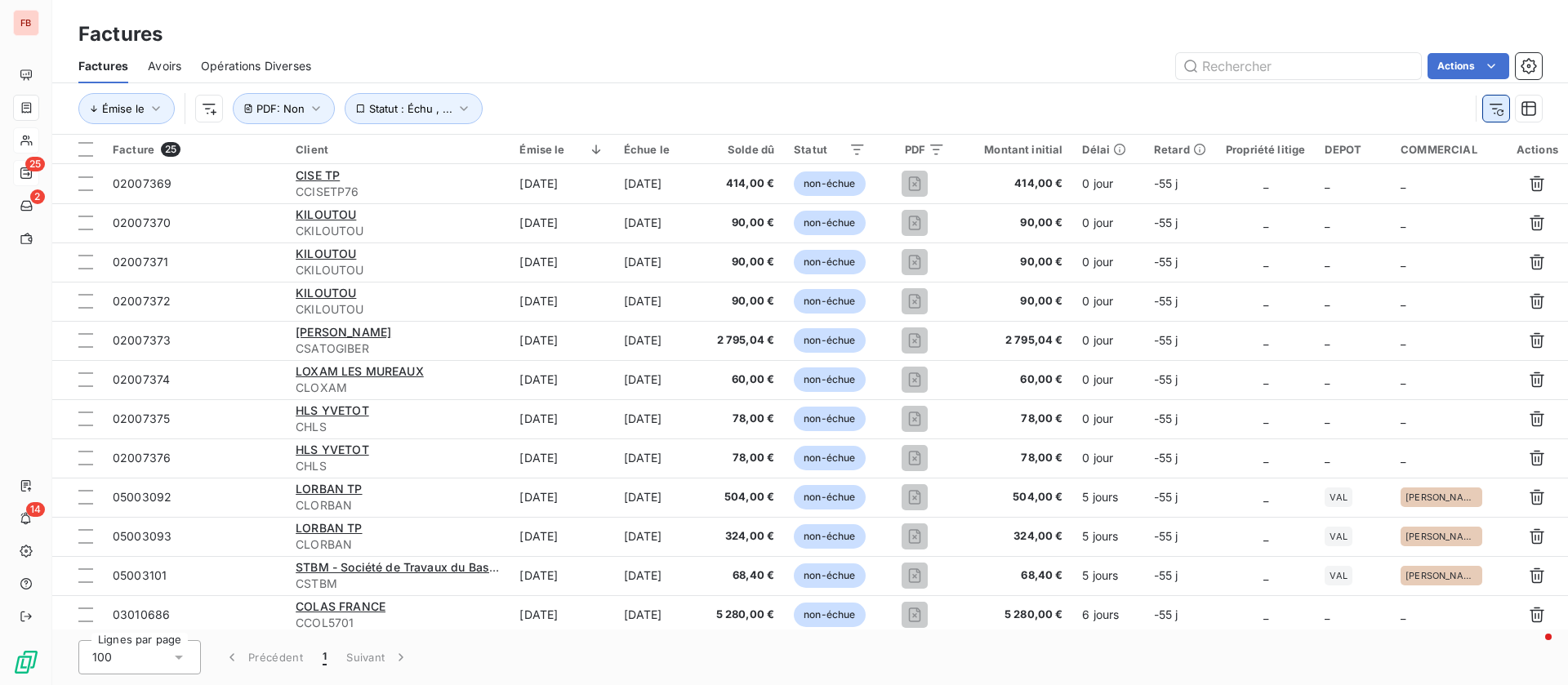
click at [1501, 106] on icon "button" at bounding box center [1496, 108] width 16 height 16
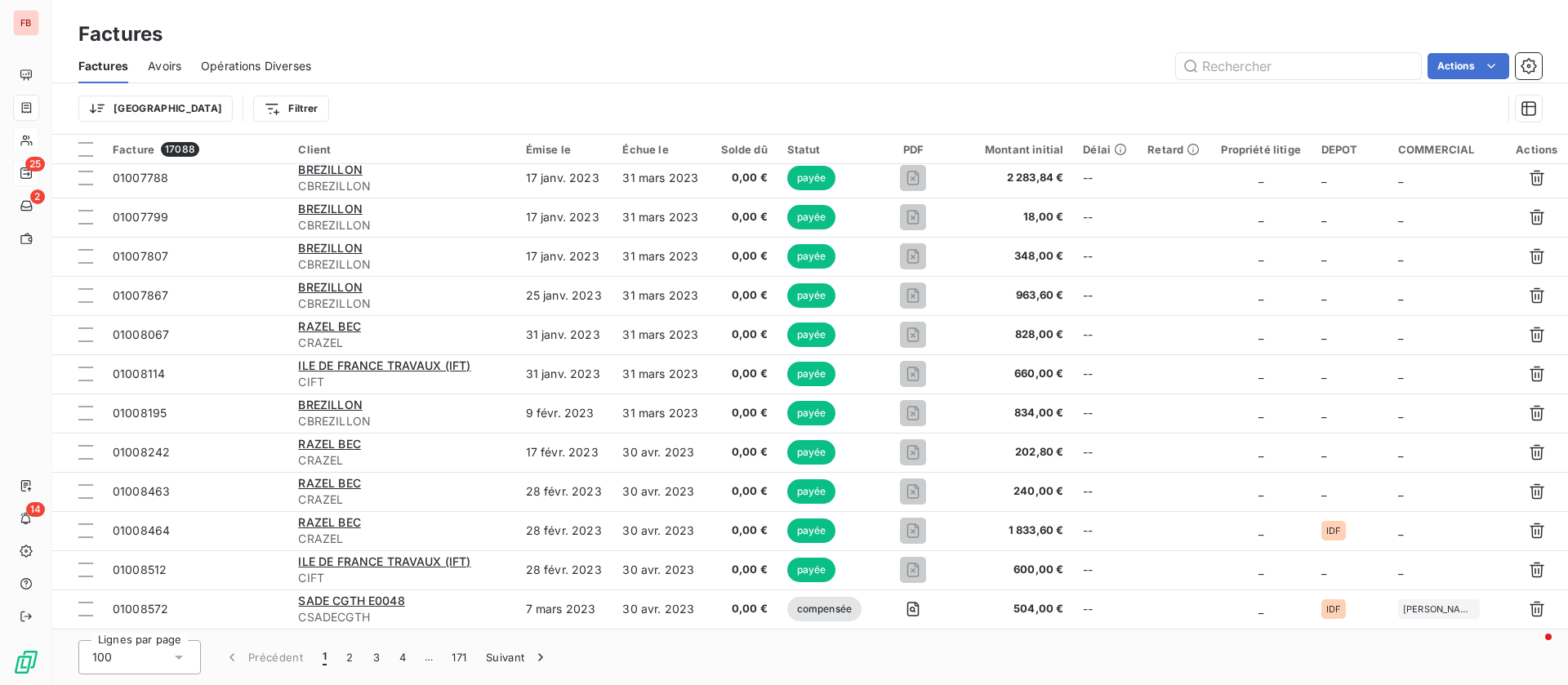
scroll to position [980, 0]
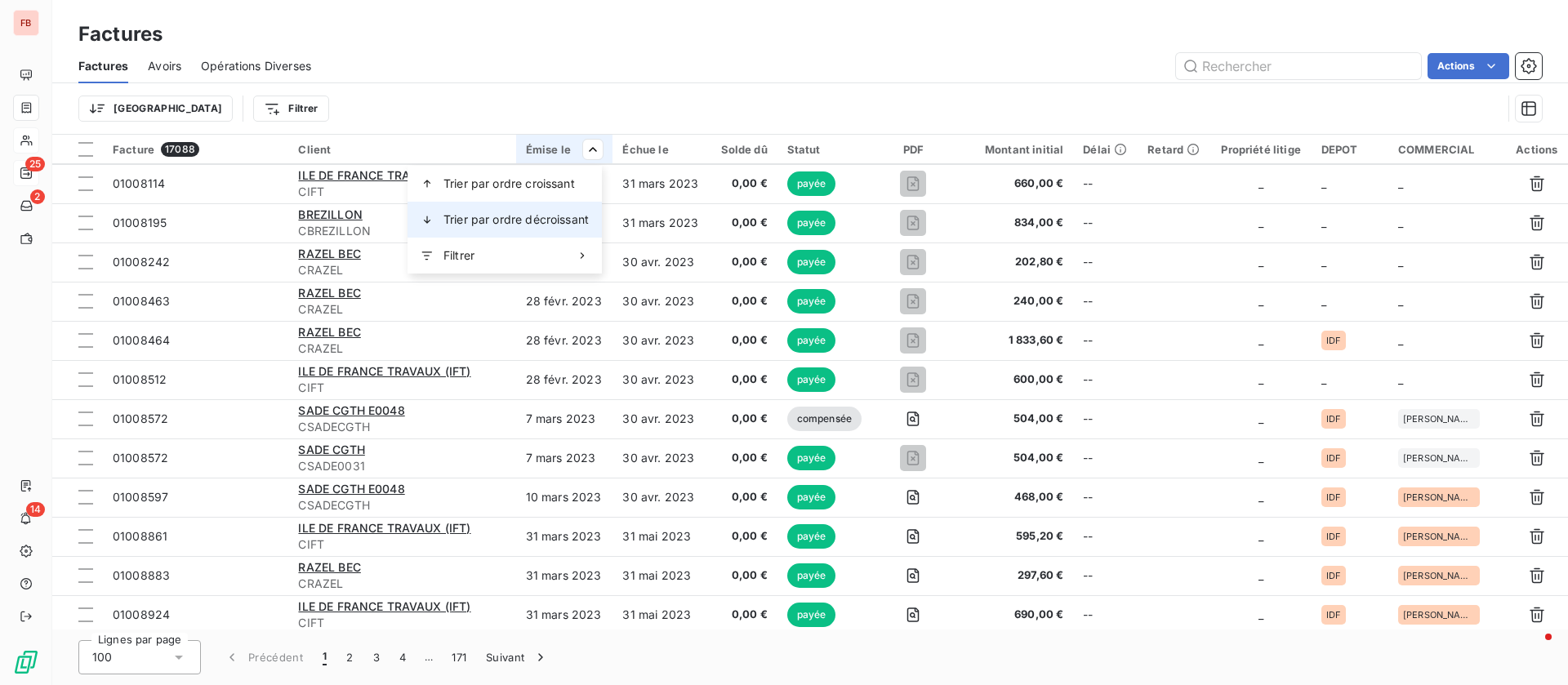
click at [554, 208] on div "Trier par ordre décroissant" at bounding box center [504, 220] width 195 height 36
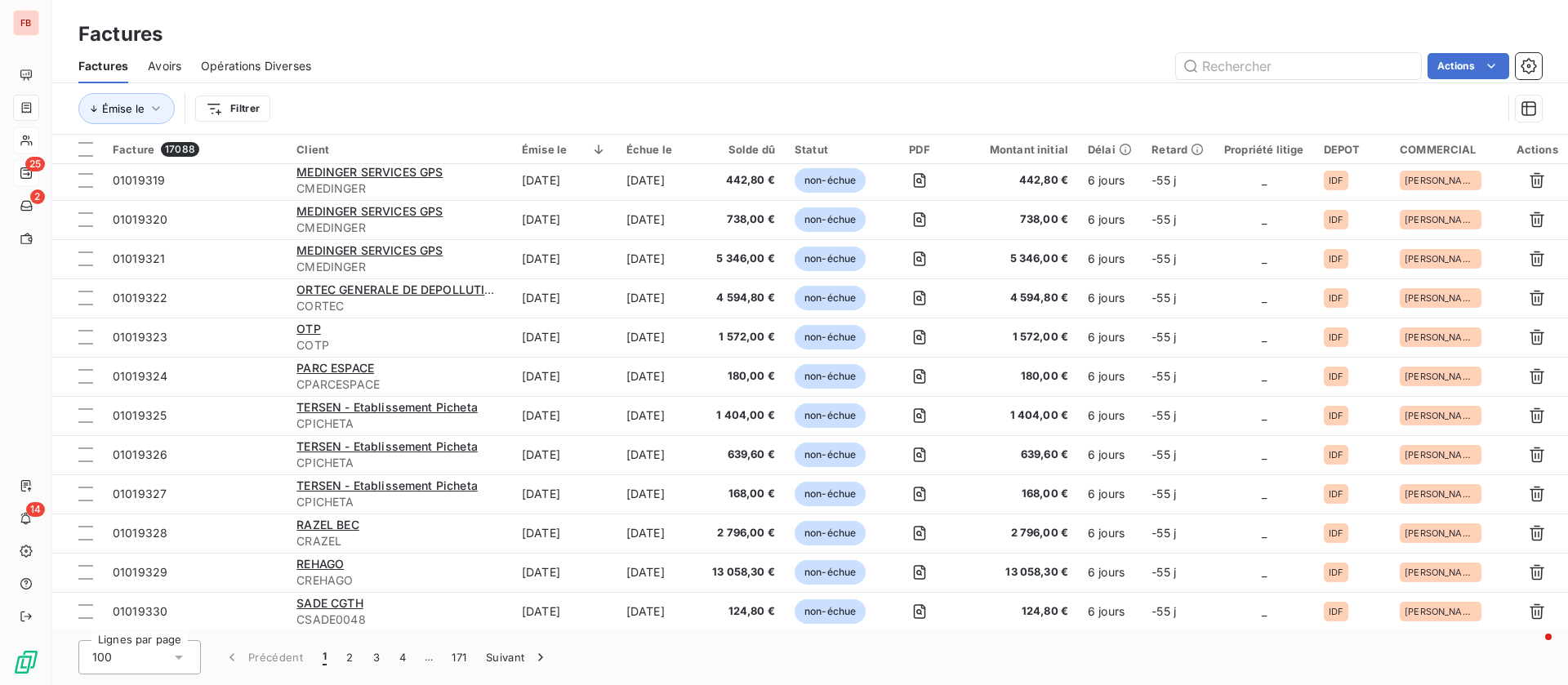
scroll to position [2481, 0]
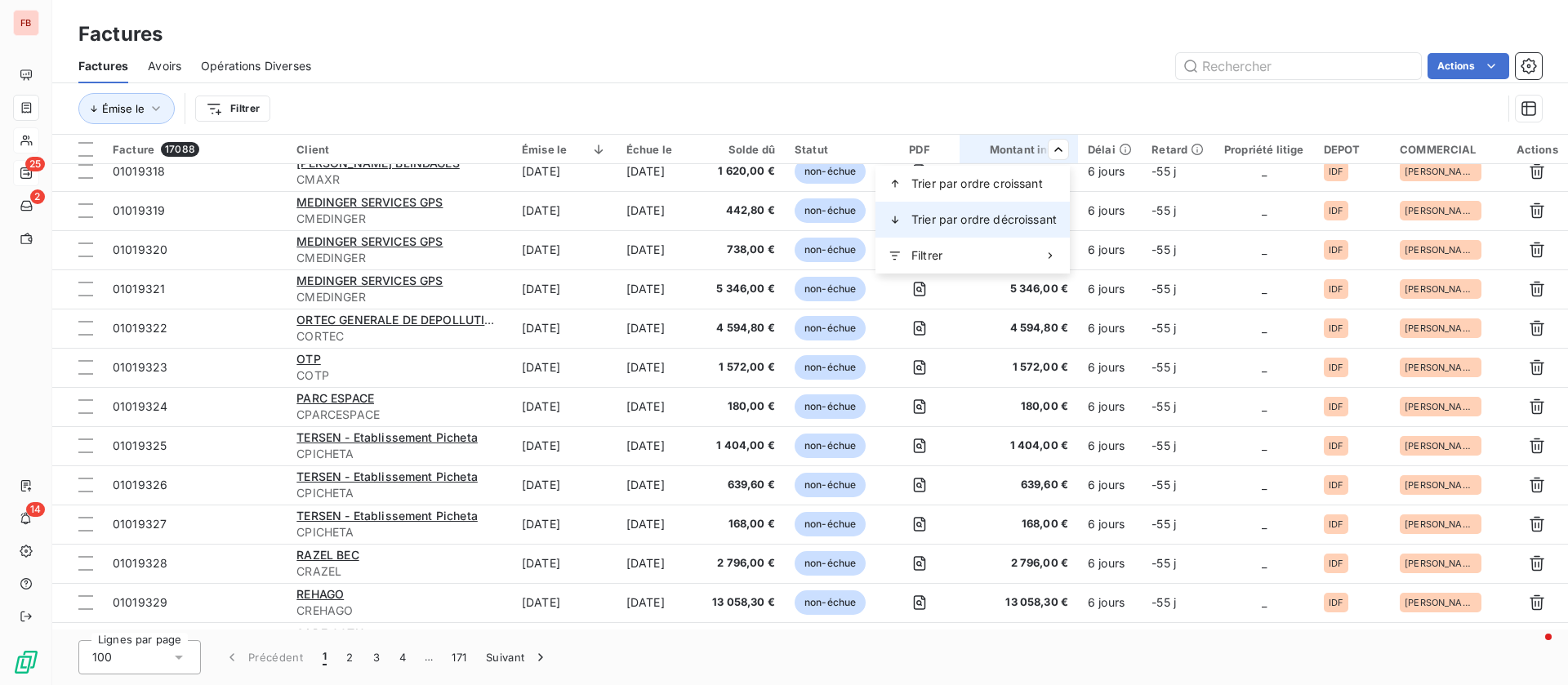
click at [1024, 213] on span "Trier par ordre décroissant" at bounding box center [984, 219] width 145 height 16
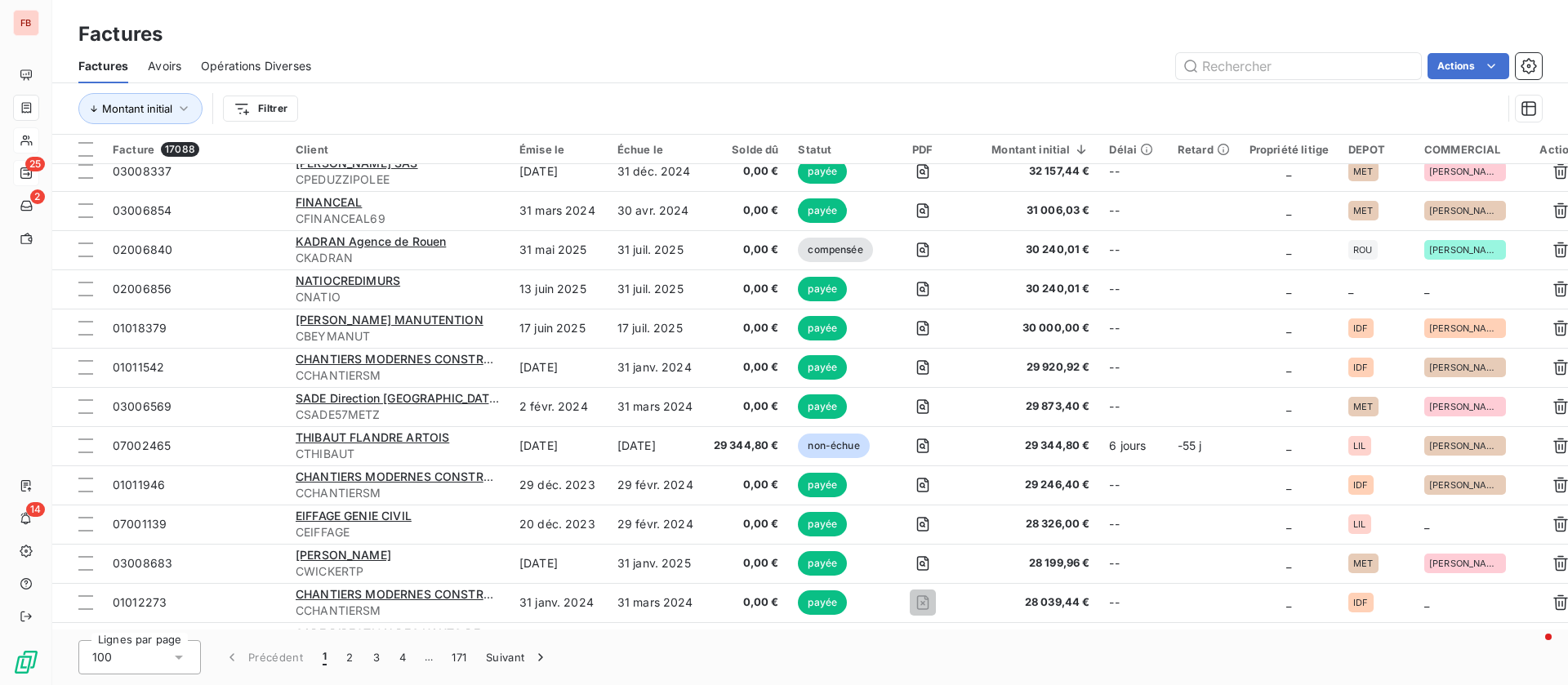
scroll to position [0, 0]
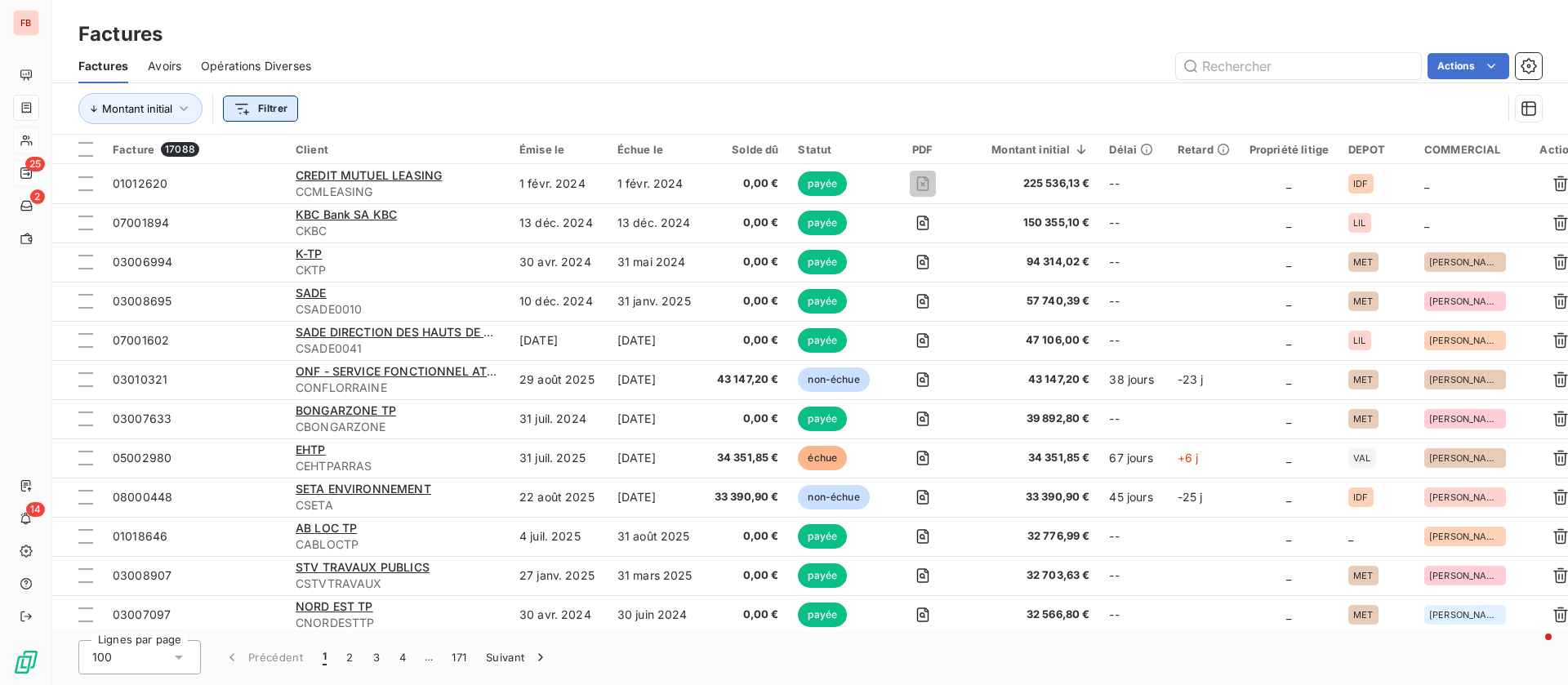
click at [280, 99] on html "FB 25 2 14 Factures Factures Avoirs Opérations Diverses Actions Montant initial…" at bounding box center [784, 342] width 1568 height 685
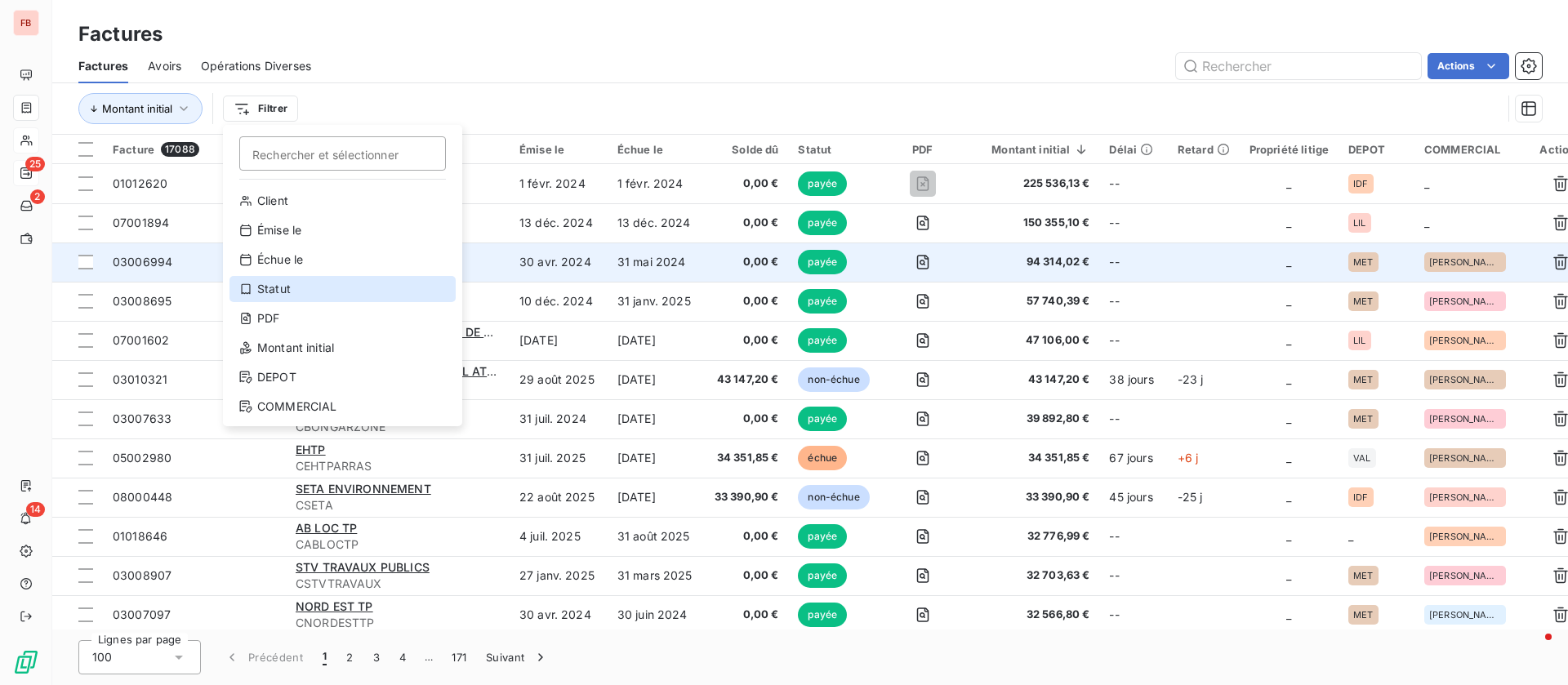
drag, startPoint x: 290, startPoint y: 284, endPoint x: 576, endPoint y: 269, distance: 286.4
click at [291, 284] on div "Statut" at bounding box center [342, 289] width 226 height 26
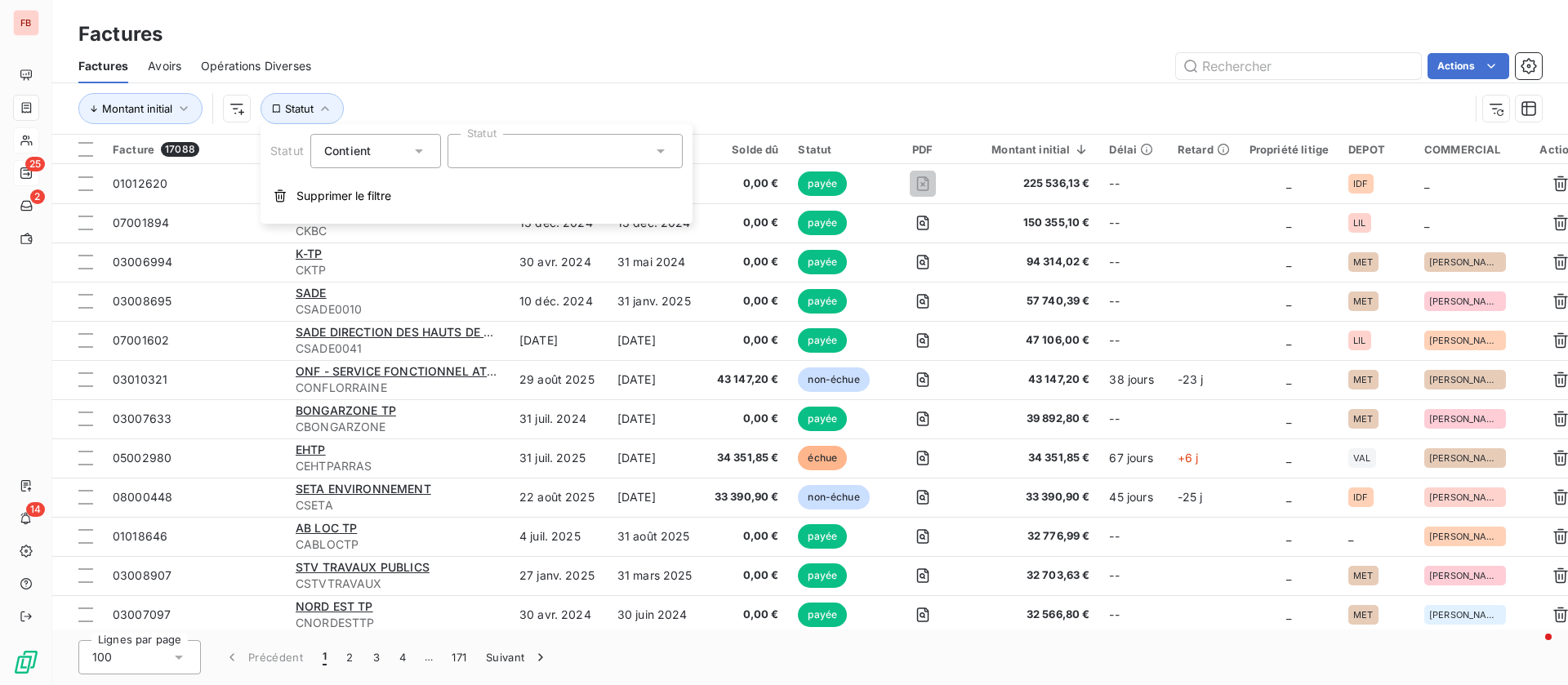
click at [524, 168] on div "Statut Contient Statut Supprimer le filtre" at bounding box center [476, 173] width 432 height 99
click at [537, 152] on div at bounding box center [565, 151] width 235 height 35
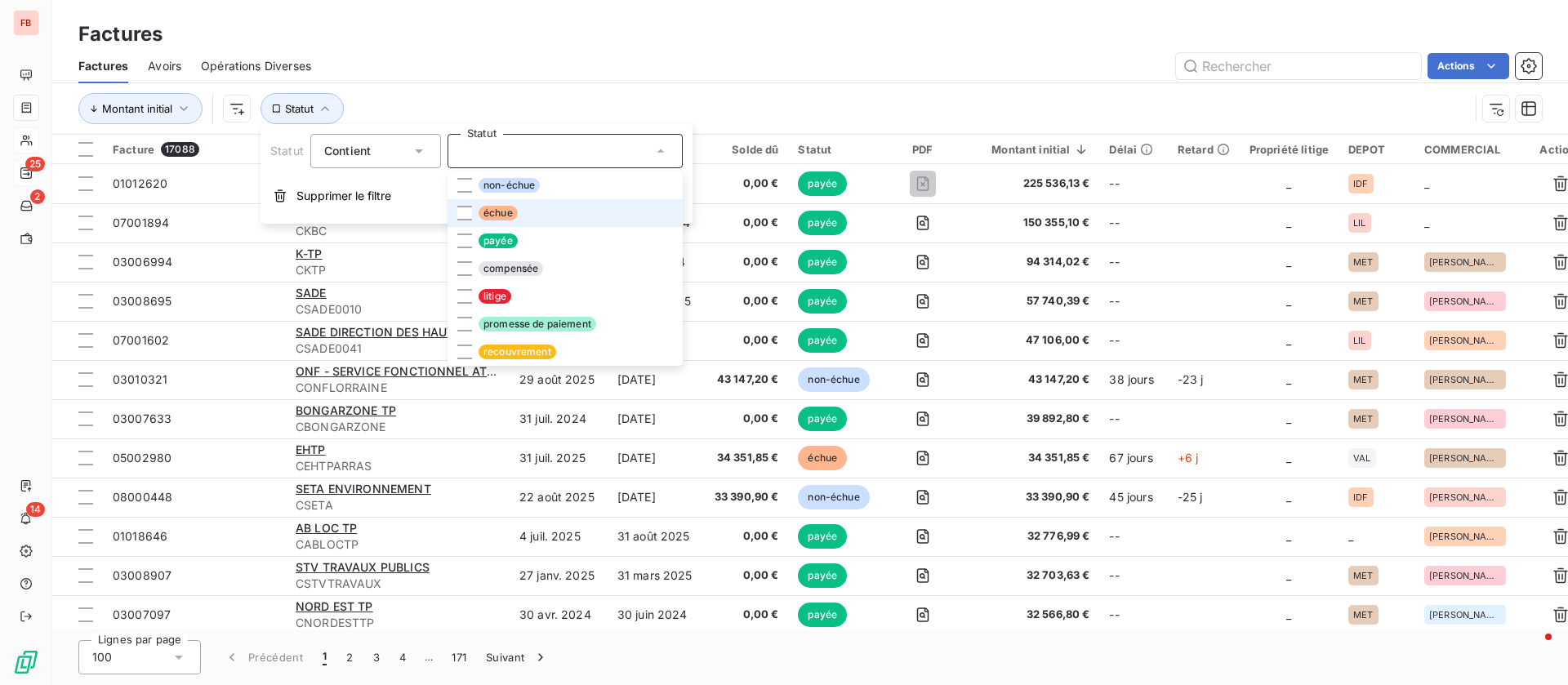
click at [495, 210] on span "échue" at bounding box center [498, 213] width 39 height 15
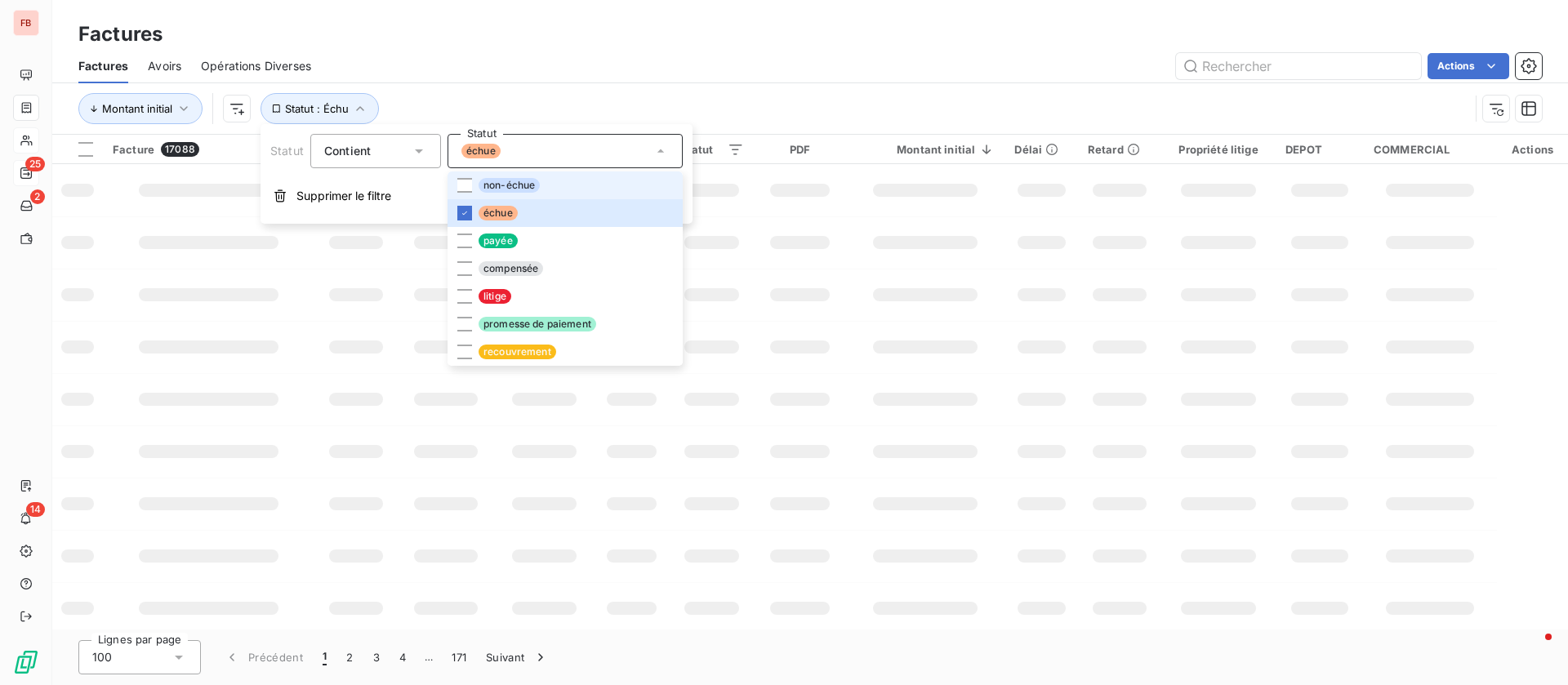
click at [494, 190] on span "non-échue" at bounding box center [509, 185] width 61 height 15
click at [483, 298] on span "litige" at bounding box center [495, 296] width 33 height 15
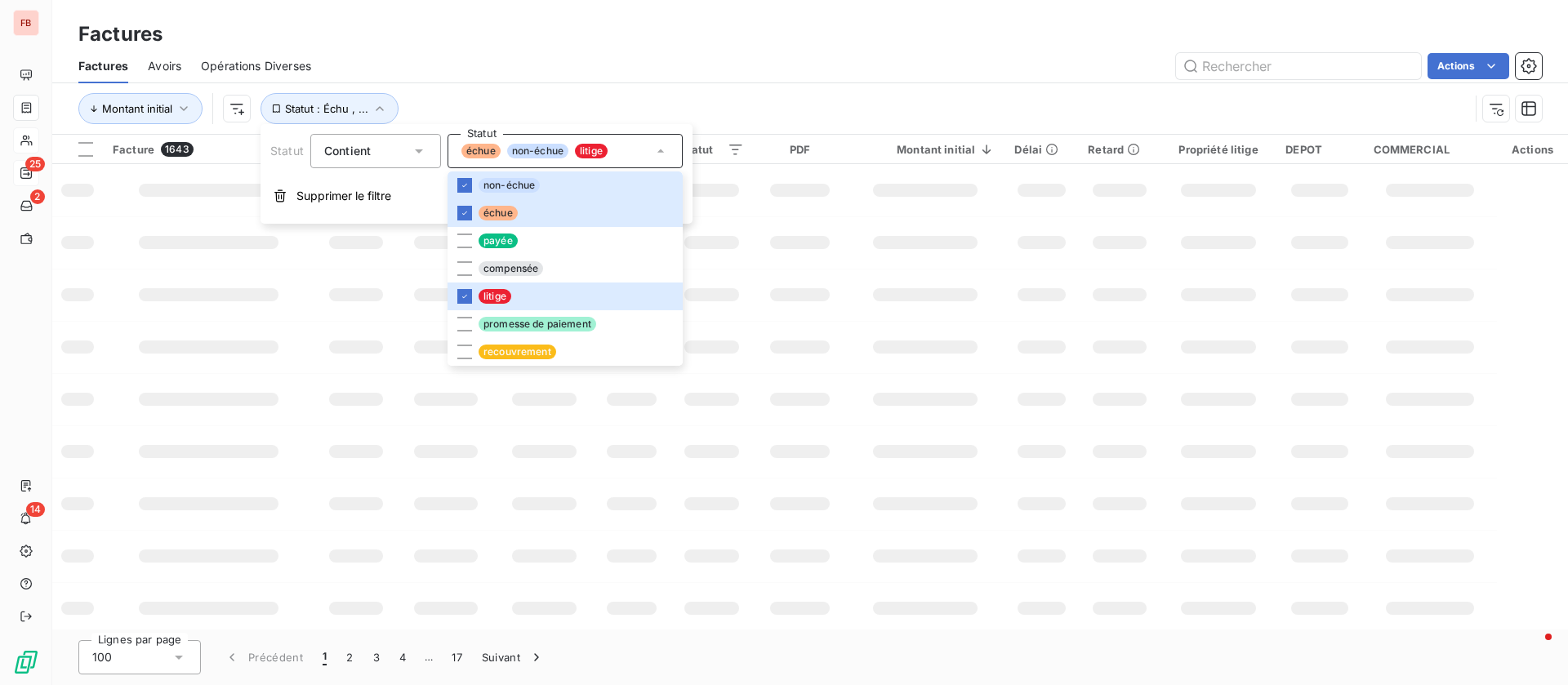
click at [885, 83] on div "Montant initial Statut : Échu , ..." at bounding box center [811, 108] width 1464 height 51
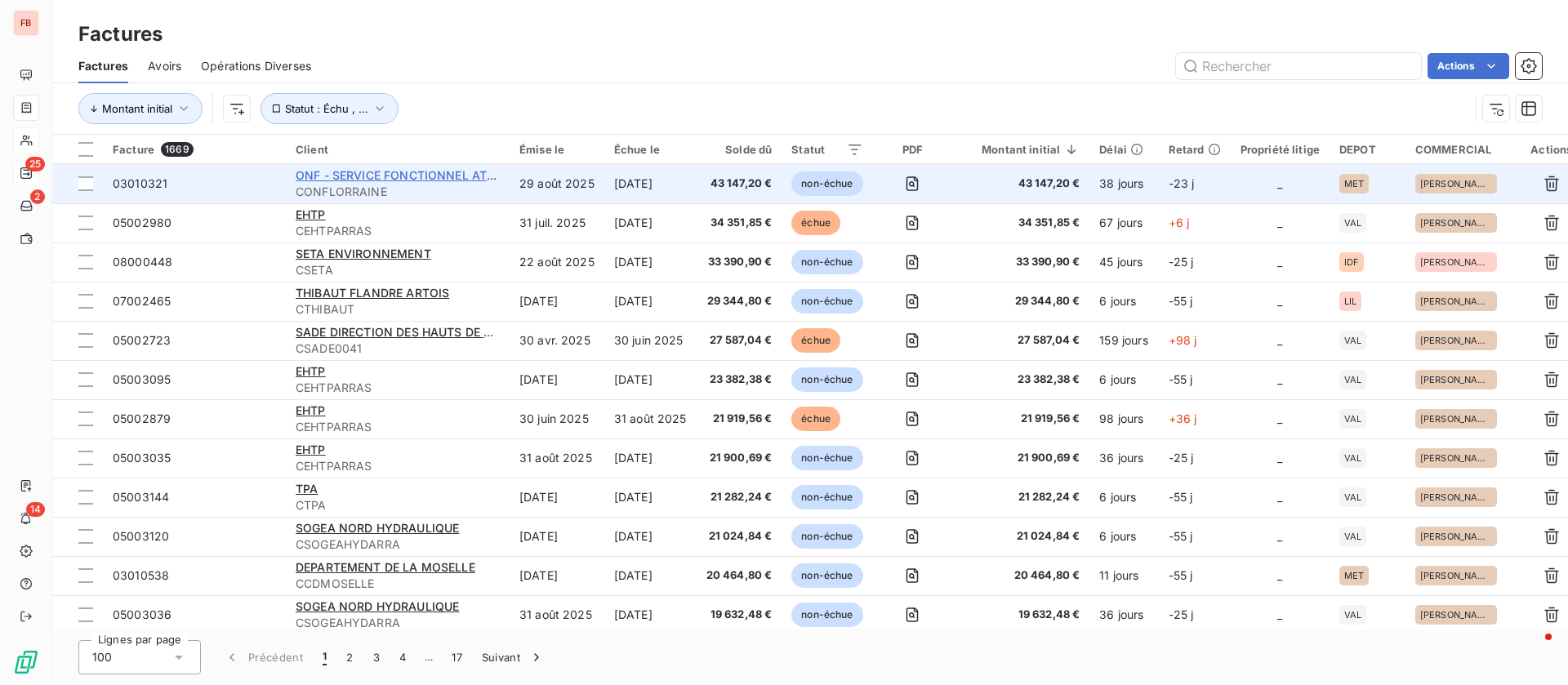
click at [486, 174] on span "ONF - SERVICE FONCTIONNEL ATX [GEOGRAPHIC_DATA]. ARD. TECHNIQUE" at bounding box center [556, 175] width 520 height 14
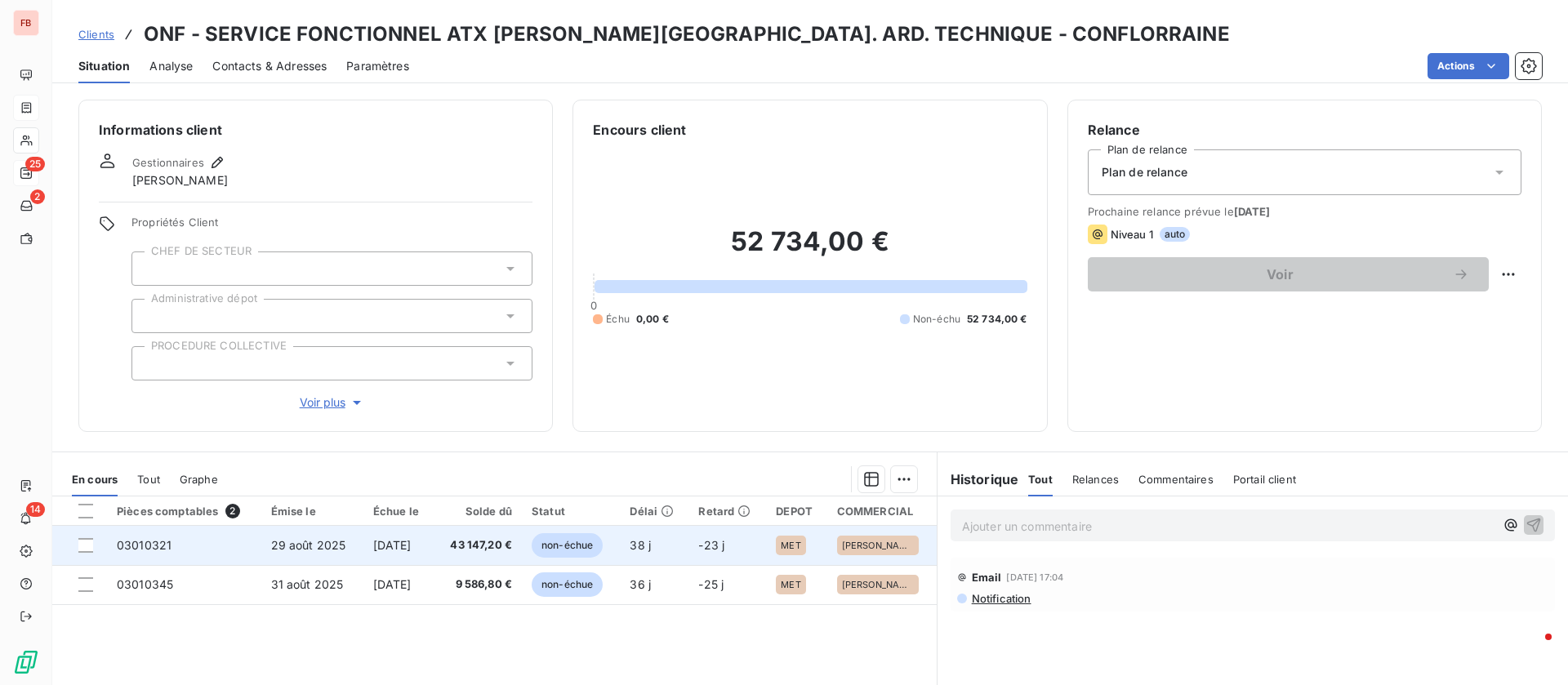
click at [430, 554] on td "29 oct. 2025" at bounding box center [399, 545] width 71 height 39
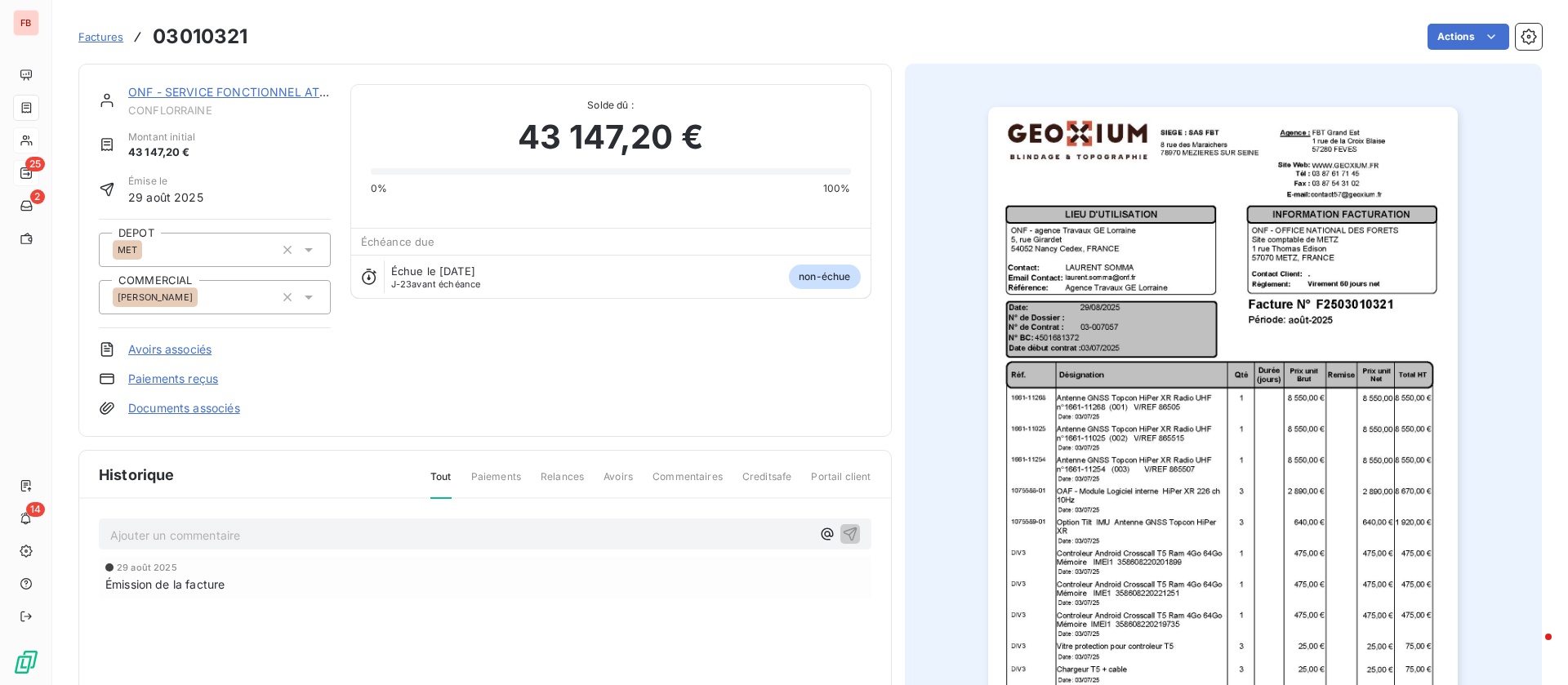
click at [196, 96] on link "ONF - SERVICE FONCTIONNEL ATX [GEOGRAPHIC_DATA]. ARD. TECHNIQUE" at bounding box center [389, 92] width 521 height 14
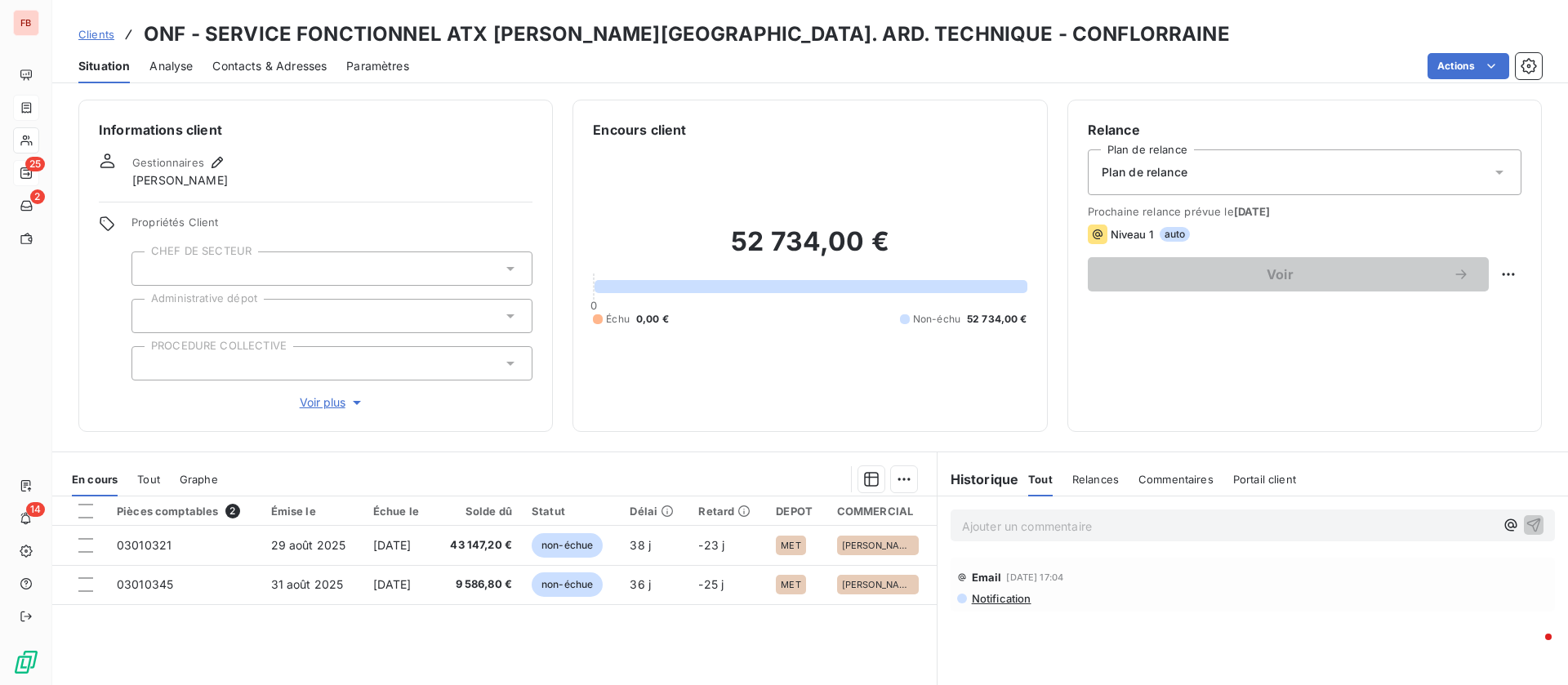
click at [252, 58] on span "Contacts & Adresses" at bounding box center [269, 66] width 114 height 16
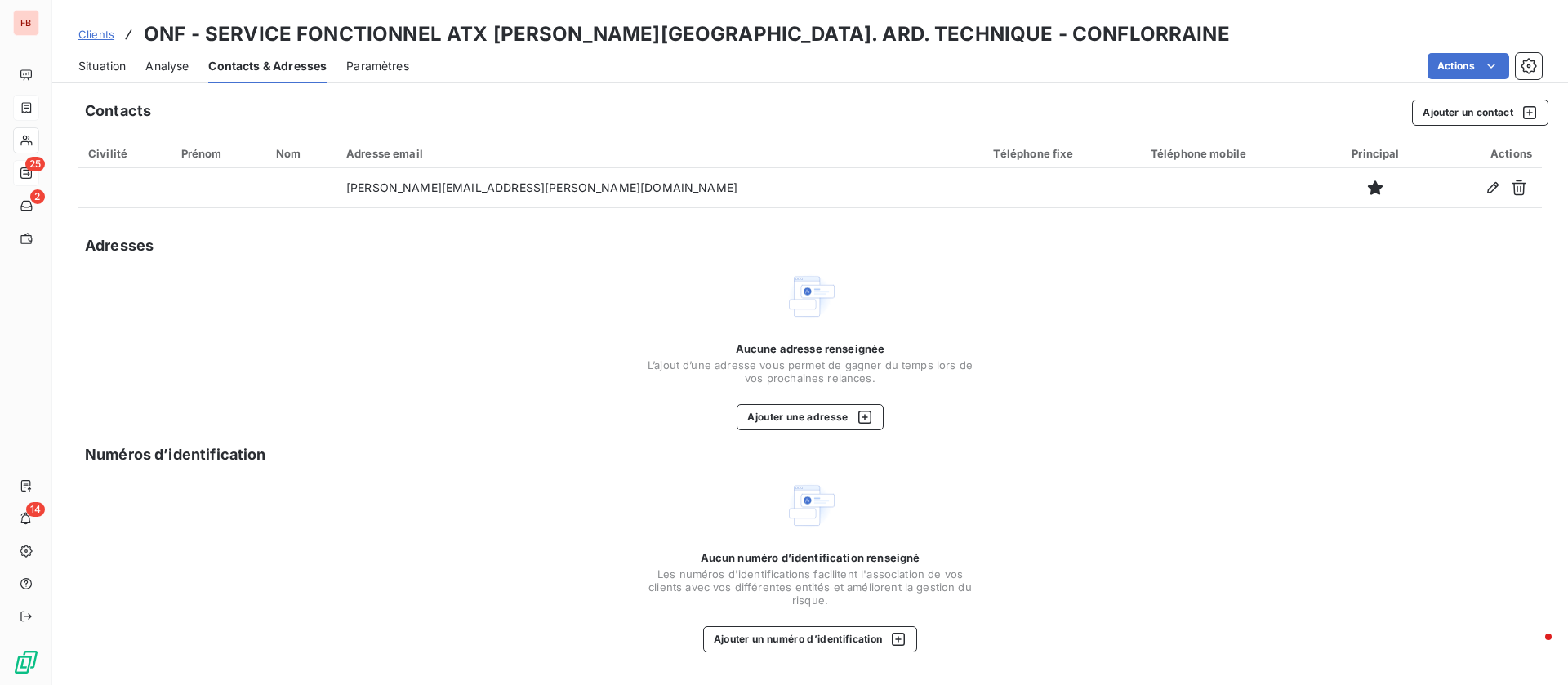
click at [112, 61] on span "Situation" at bounding box center [102, 66] width 48 height 16
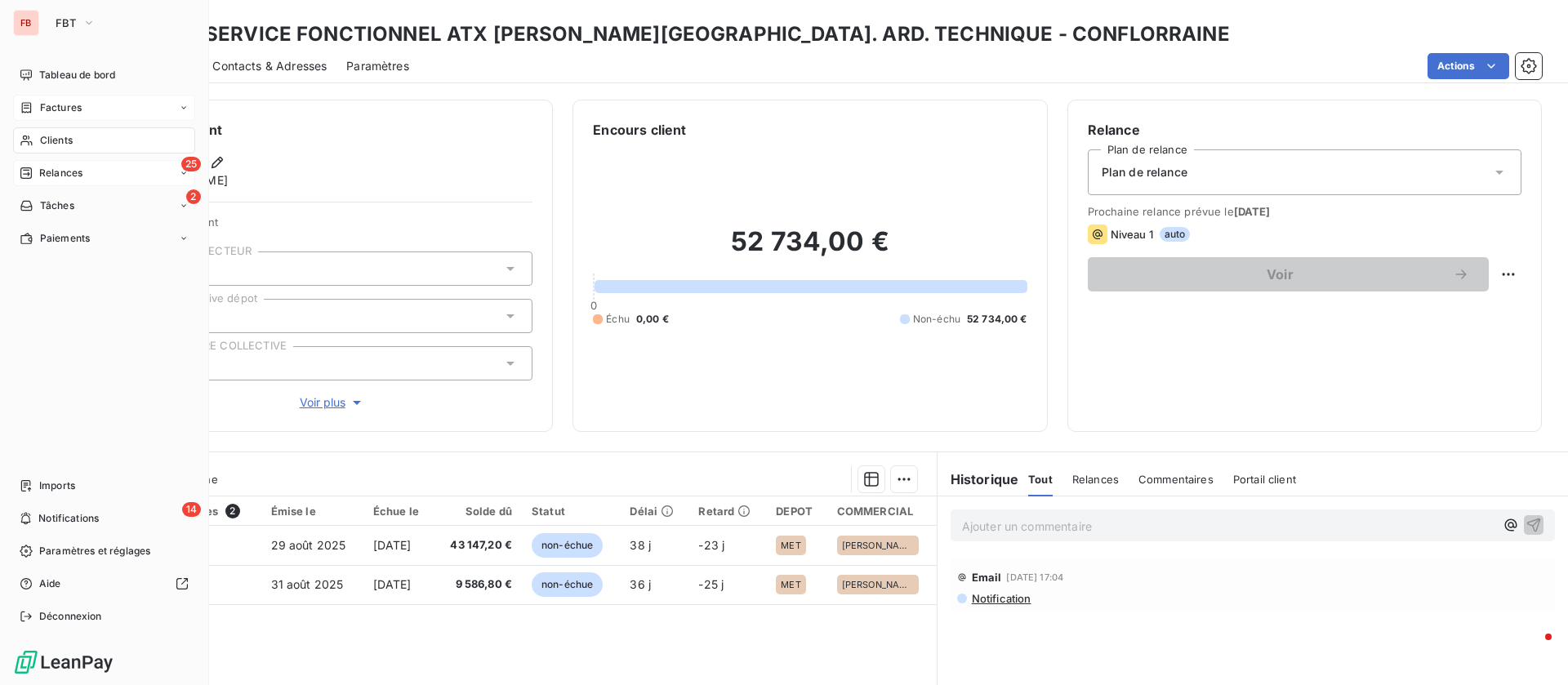
click at [66, 107] on span "Factures" at bounding box center [61, 107] width 42 height 15
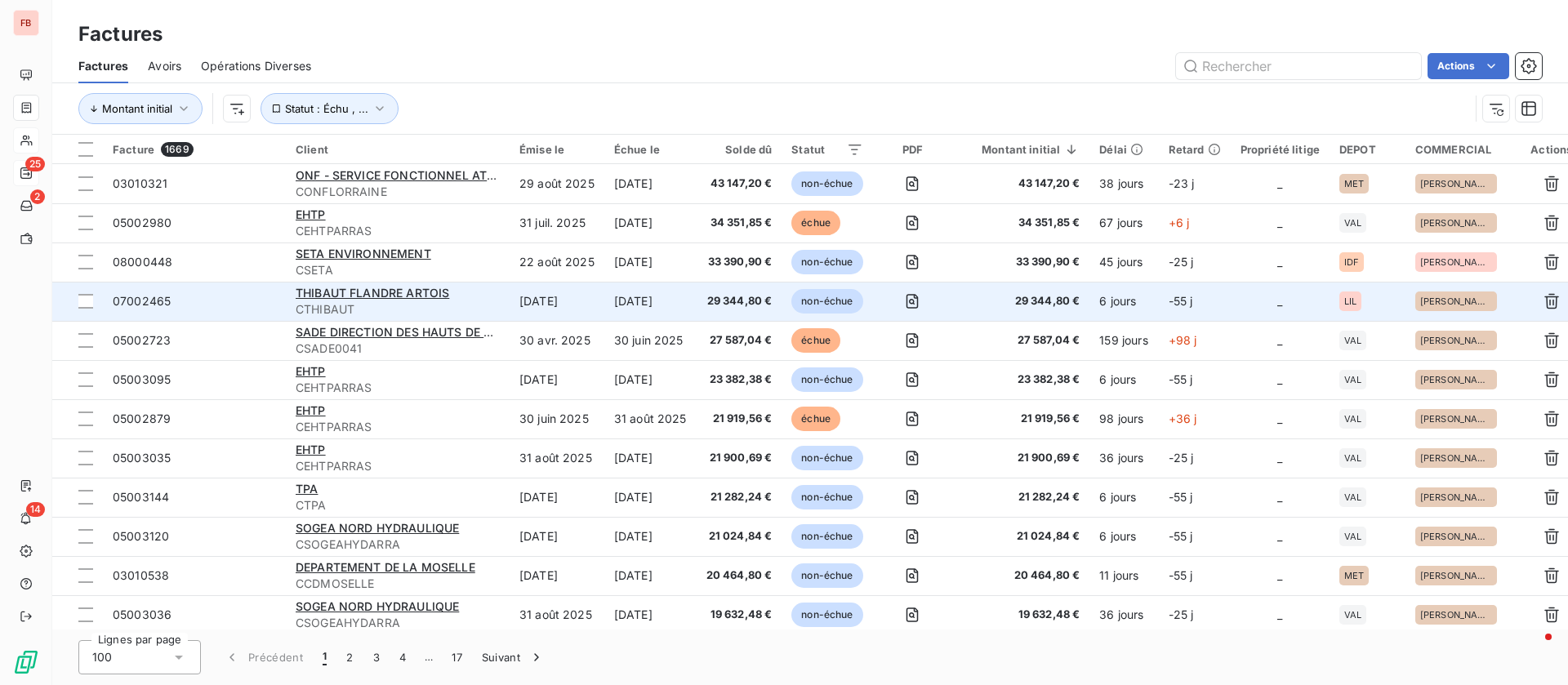
click at [632, 304] on td "[DATE]" at bounding box center [651, 301] width 93 height 39
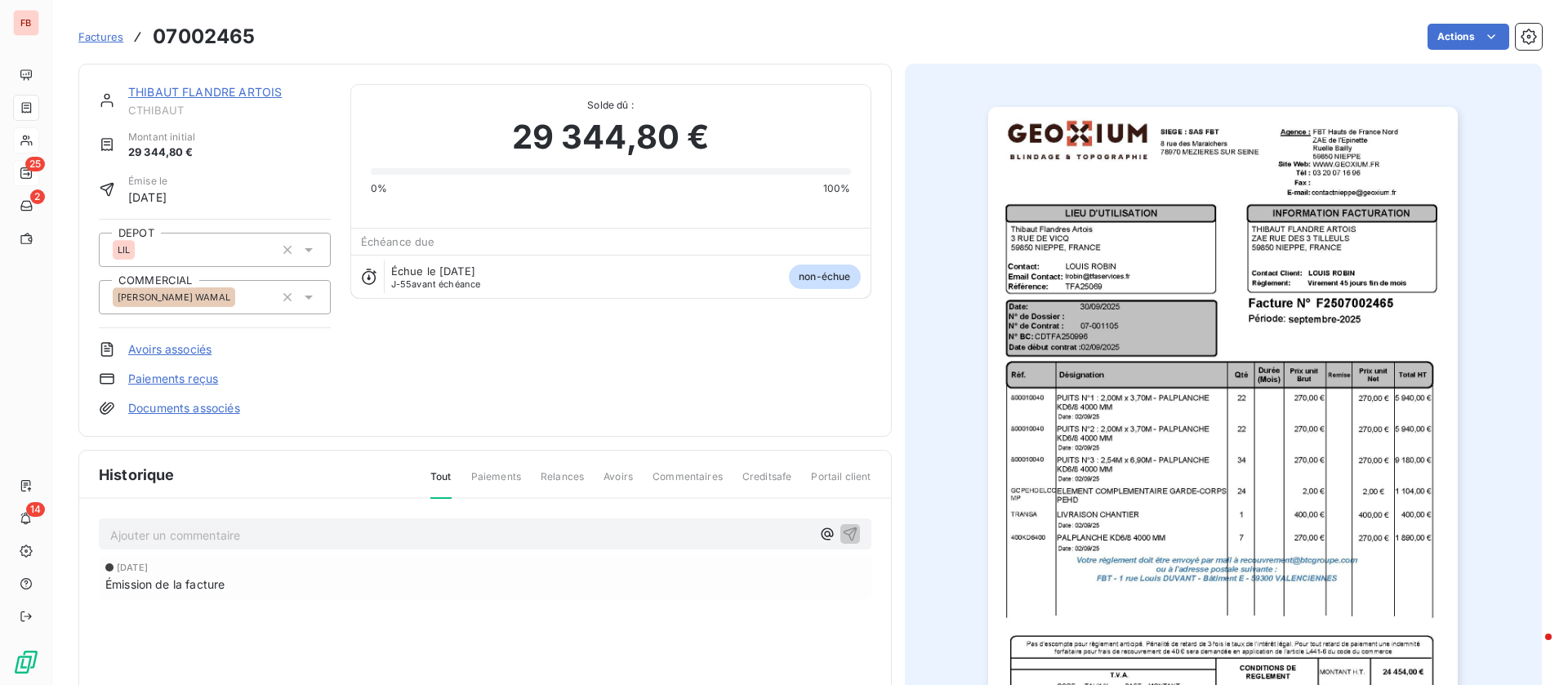
click at [208, 84] on div "THIBAUT FLANDRE ARTOIS" at bounding box center [229, 92] width 202 height 16
click at [209, 93] on link "THIBAUT FLANDRE ARTOIS" at bounding box center [204, 92] width 153 height 14
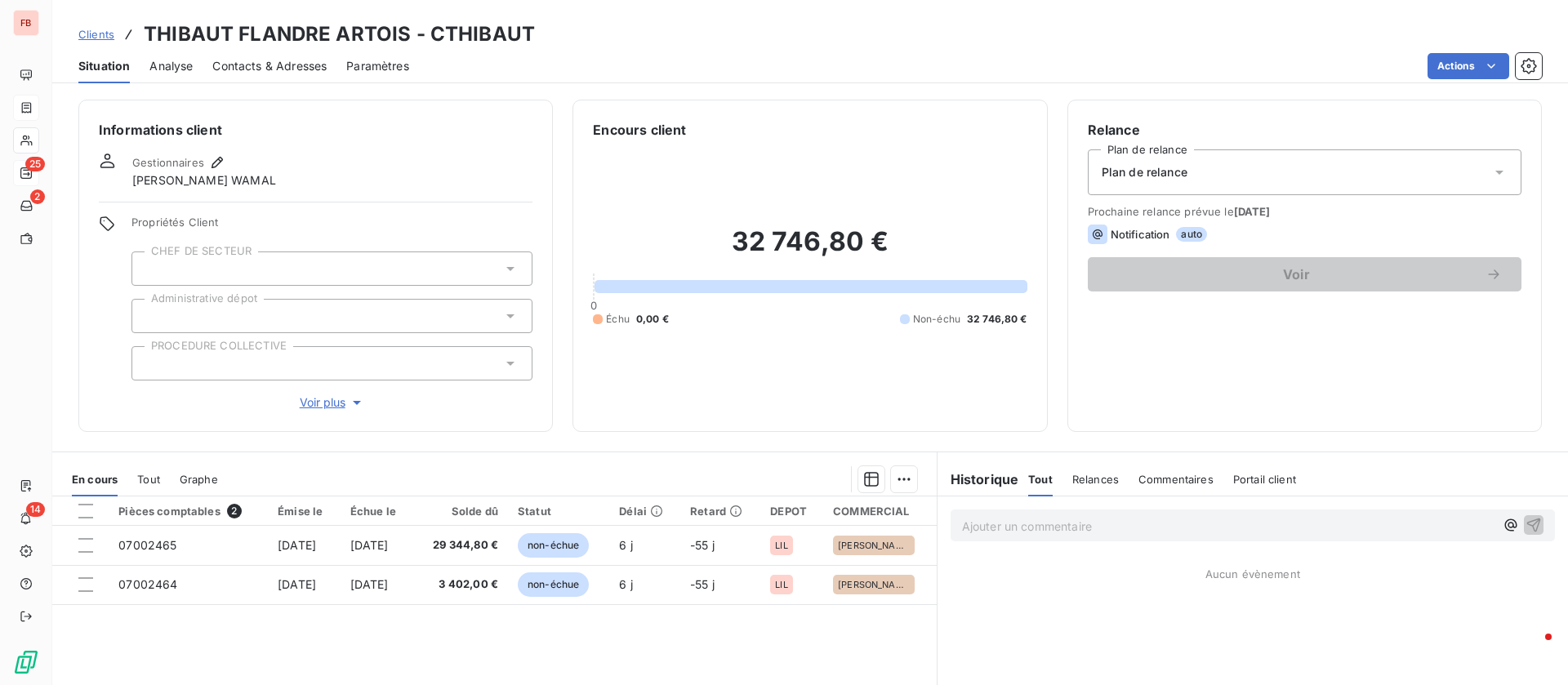
click at [310, 64] on span "Contacts & Adresses" at bounding box center [269, 66] width 114 height 16
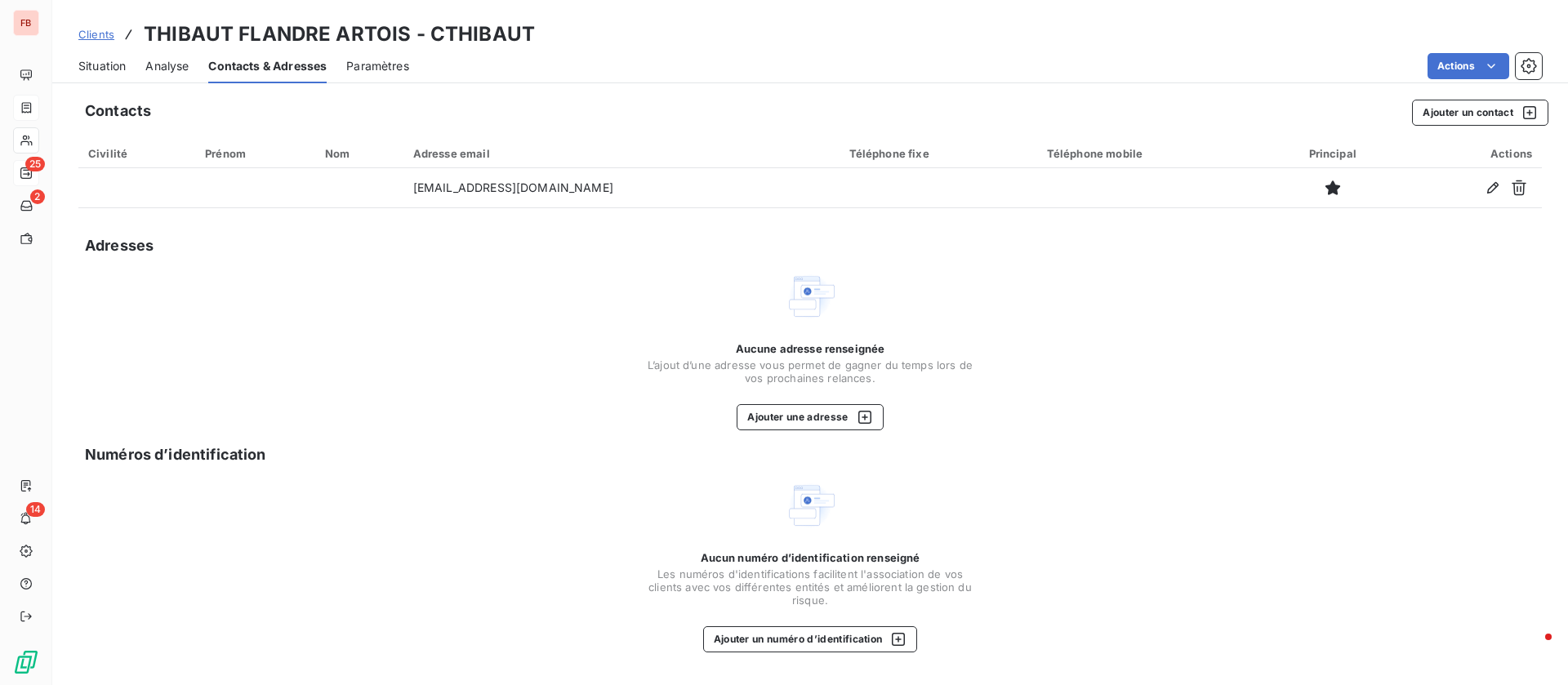
click at [106, 65] on span "Situation" at bounding box center [102, 66] width 48 height 16
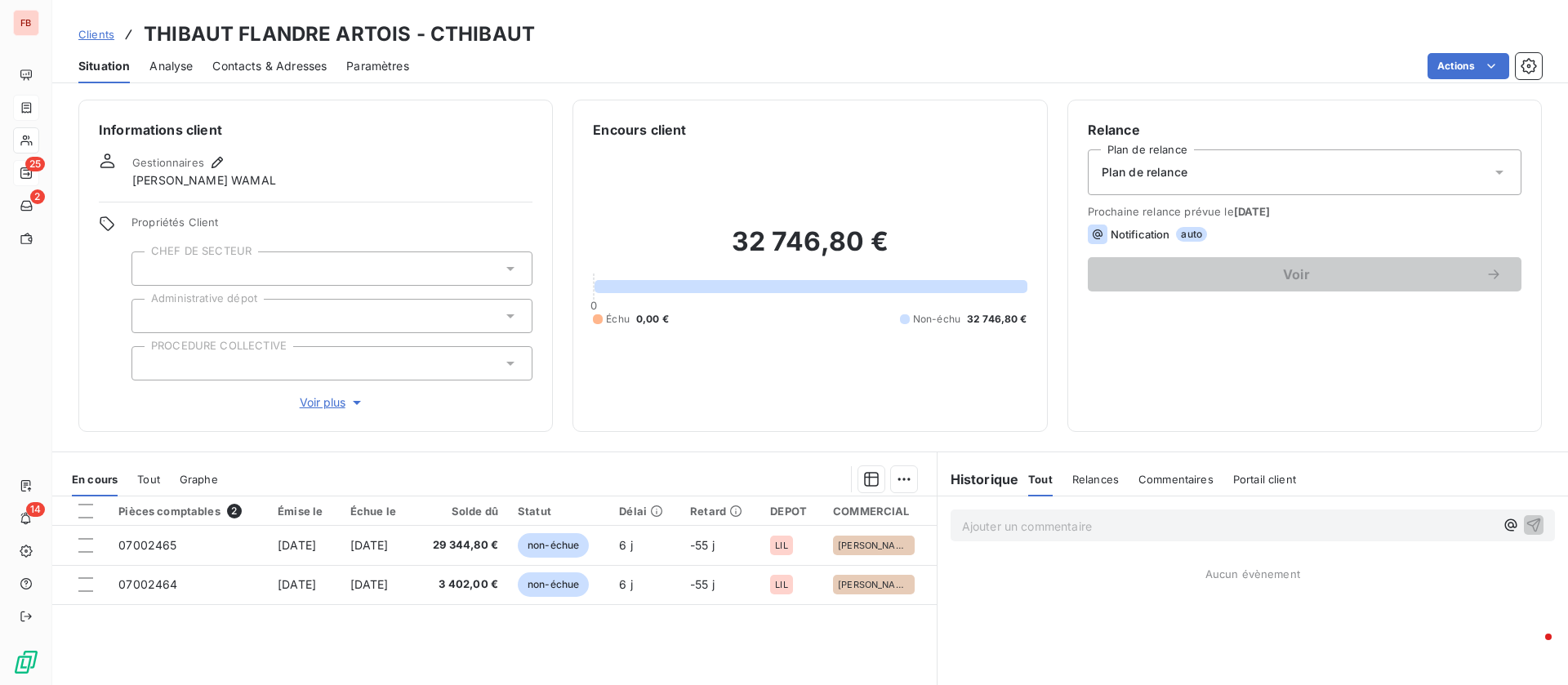
click at [251, 69] on span "Contacts & Adresses" at bounding box center [269, 66] width 114 height 16
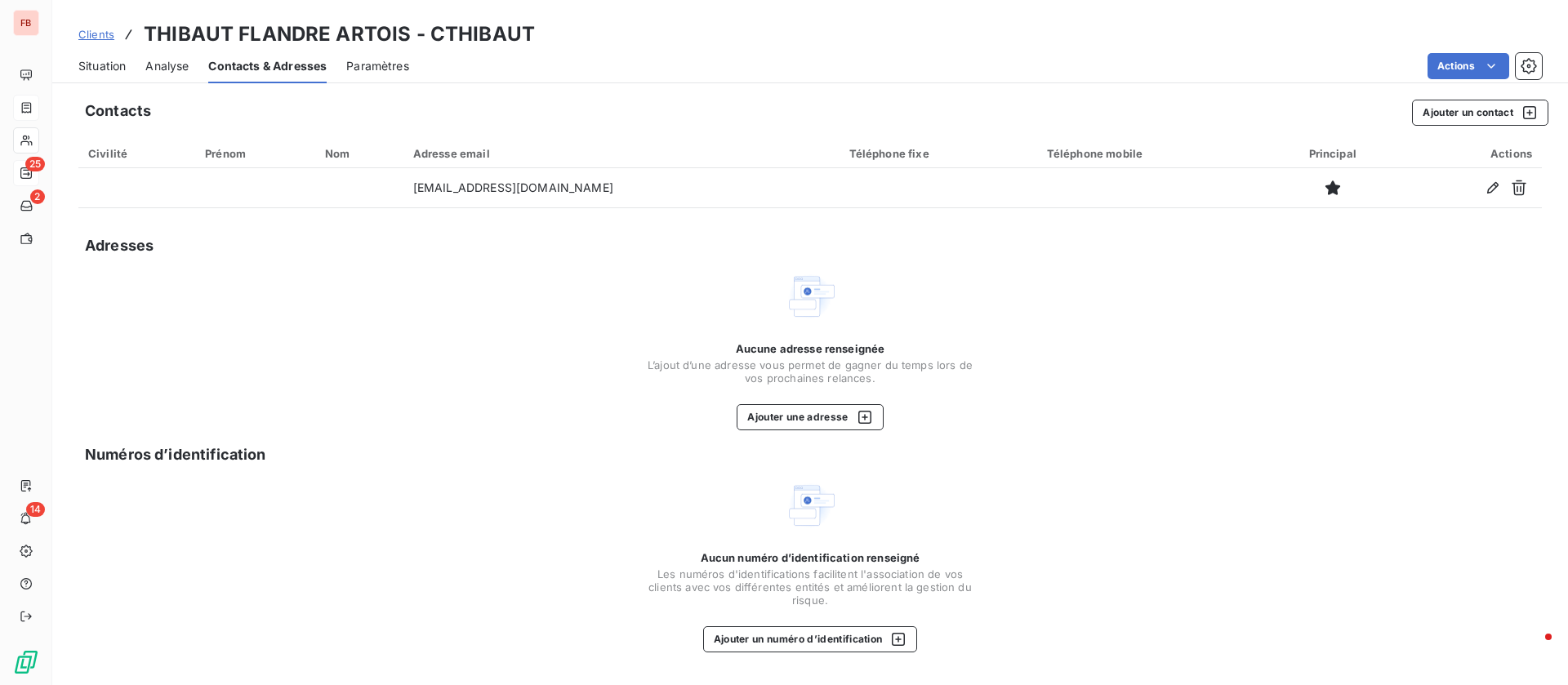
click at [111, 66] on span "Situation" at bounding box center [102, 66] width 48 height 16
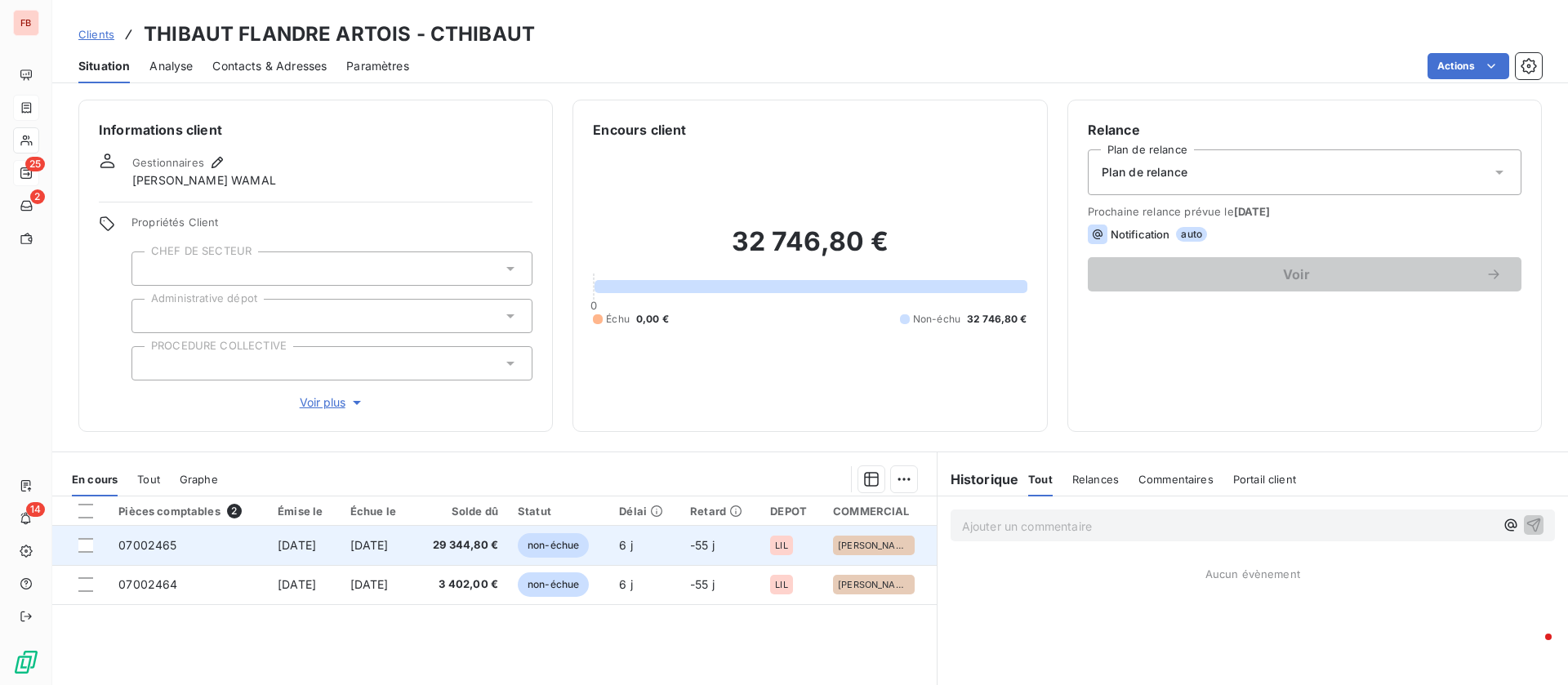
click at [290, 552] on td "[DATE]" at bounding box center [304, 545] width 72 height 39
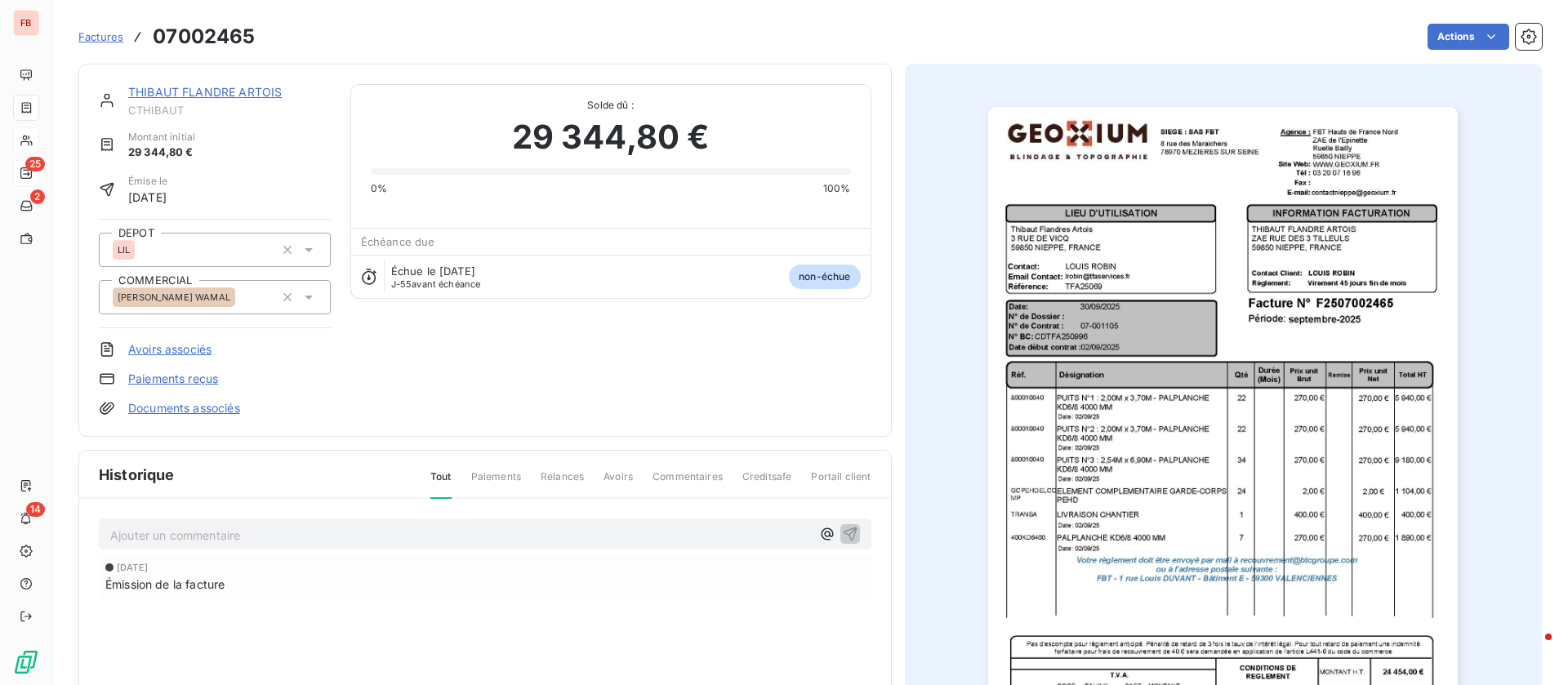
click at [209, 85] on link "THIBAUT FLANDRE ARTOIS" at bounding box center [204, 92] width 153 height 14
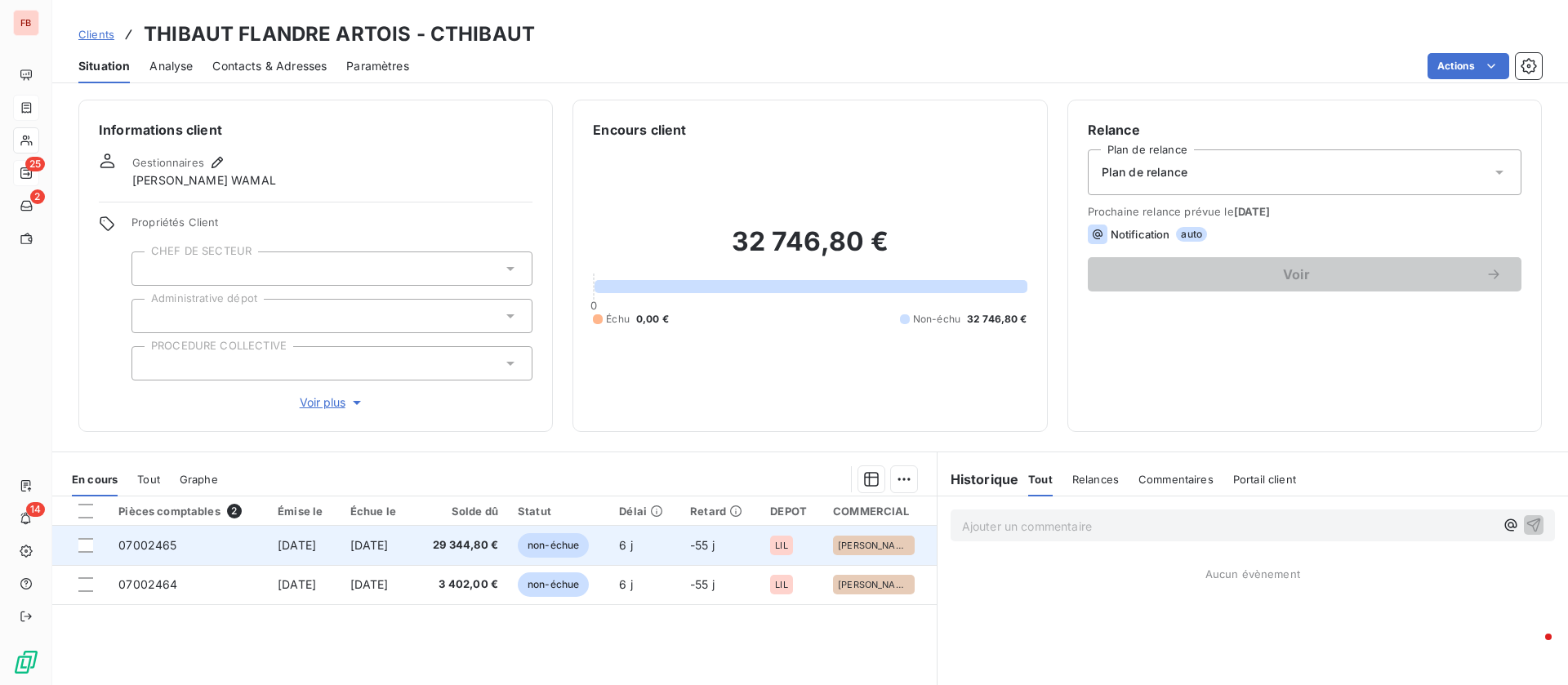
click at [389, 544] on span "[DATE]" at bounding box center [370, 545] width 38 height 14
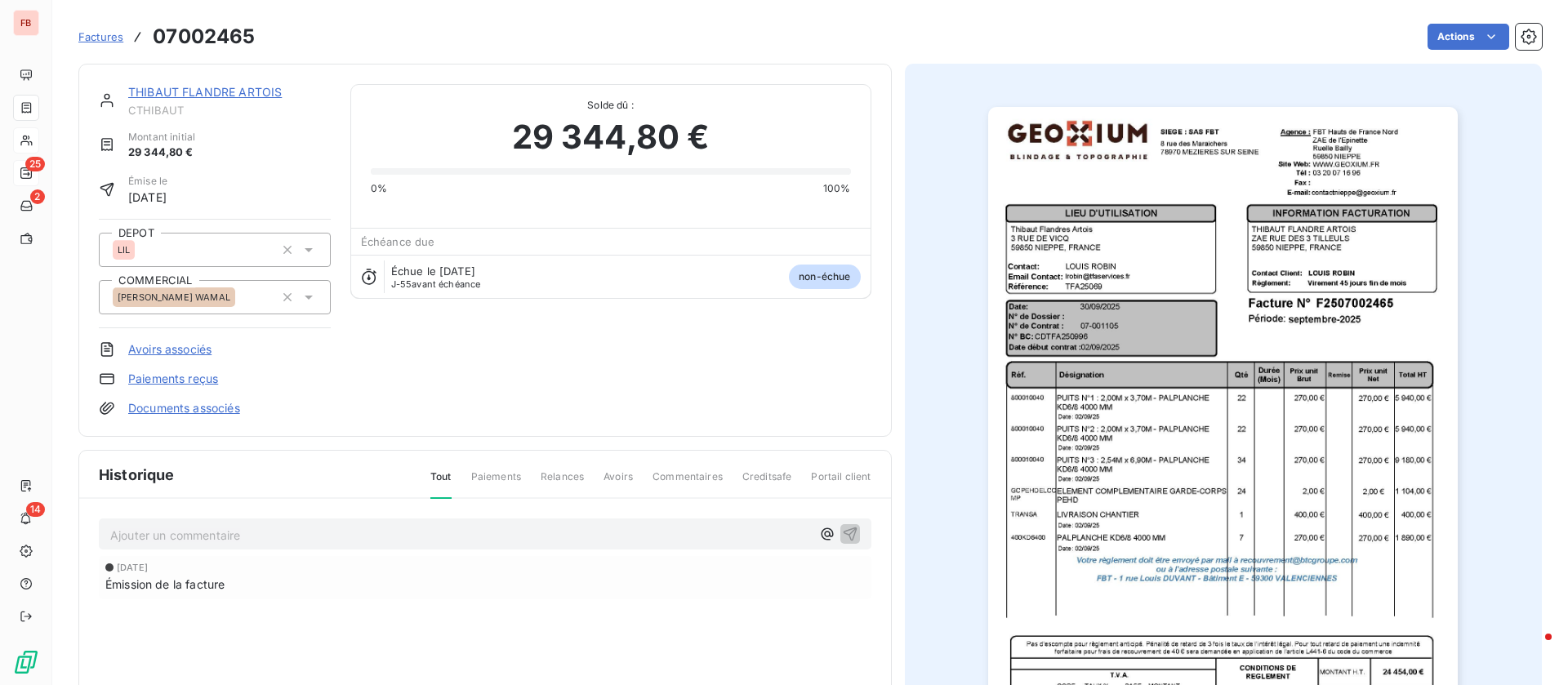
click at [183, 92] on link "THIBAUT FLANDRE ARTOIS" at bounding box center [204, 92] width 153 height 14
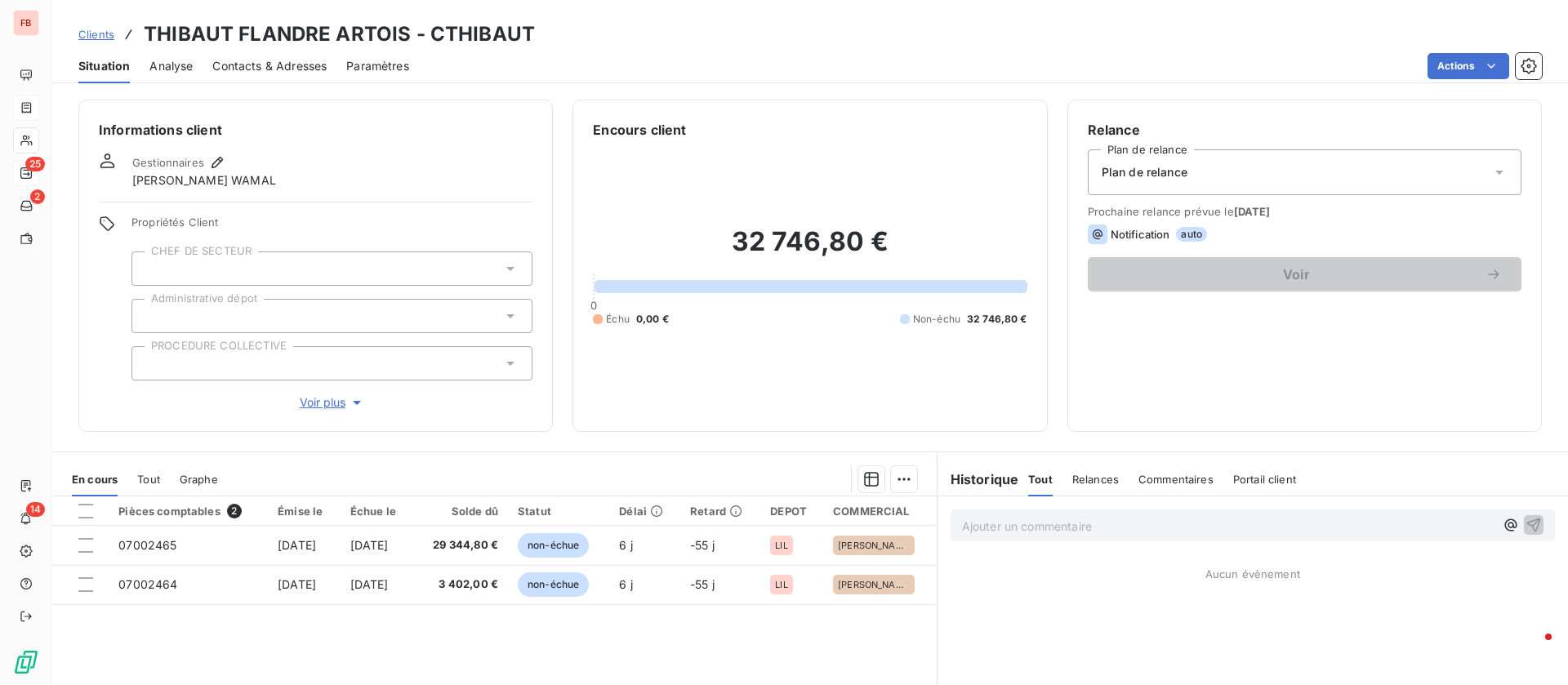
click at [281, 67] on span "Contacts & Adresses" at bounding box center [269, 66] width 114 height 16
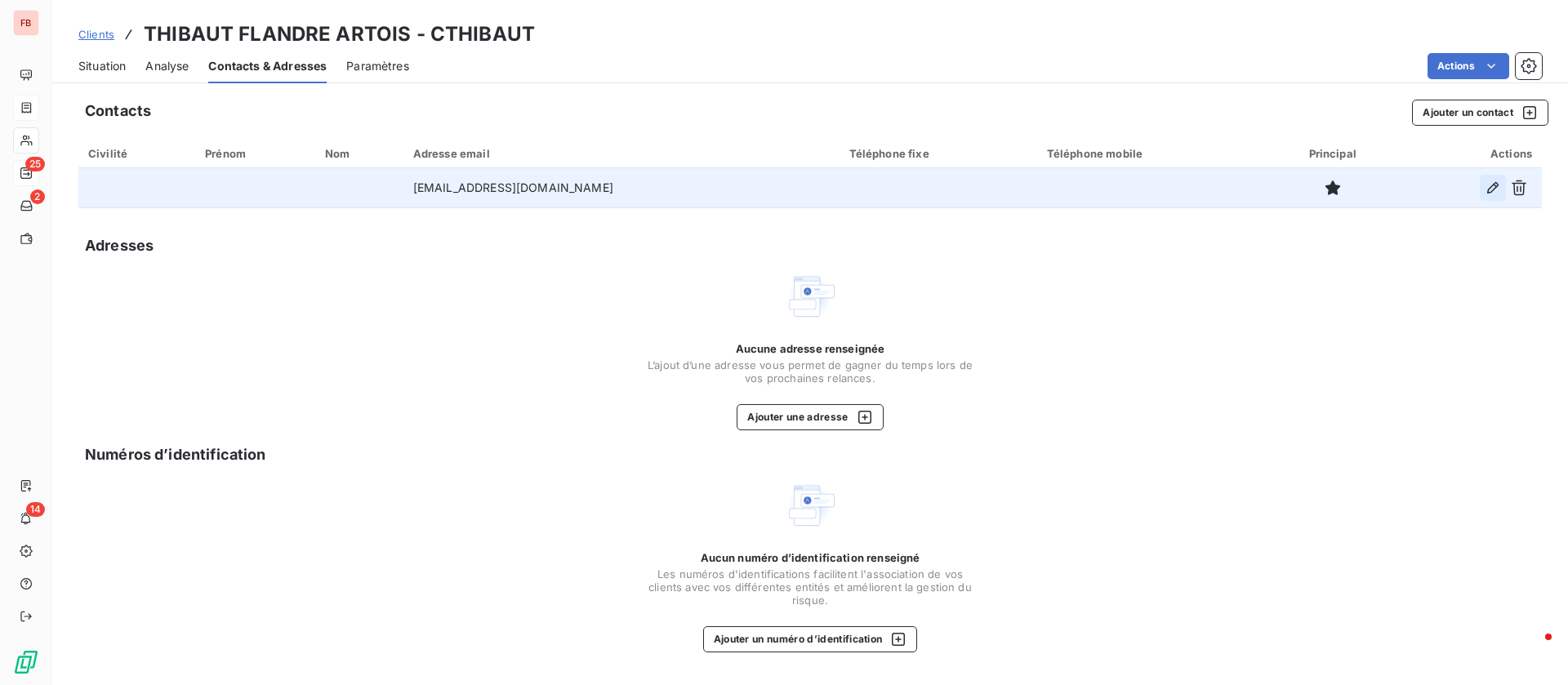
click at [1494, 183] on icon "button" at bounding box center [1493, 188] width 11 height 11
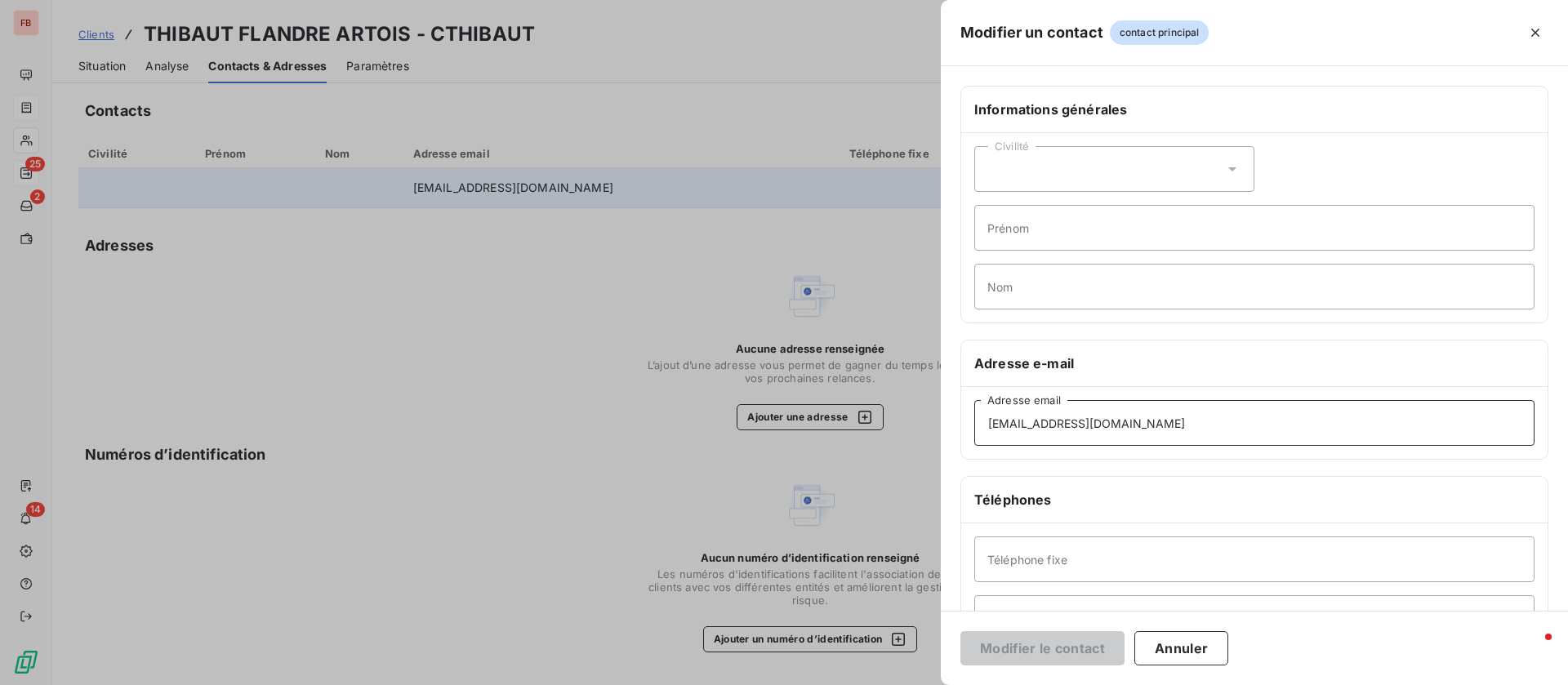
drag, startPoint x: 1139, startPoint y: 429, endPoint x: 881, endPoint y: 426, distance: 258.0
click at [865, 684] on div "Modifier un contact contact principal Informations générales Civilité Prénom No…" at bounding box center [784, 685] width 1568 height 0
paste input "lrobin"
type input "lrobin@tfaservices.fr"
drag, startPoint x: 1042, startPoint y: 645, endPoint x: 1022, endPoint y: 645, distance: 20.0
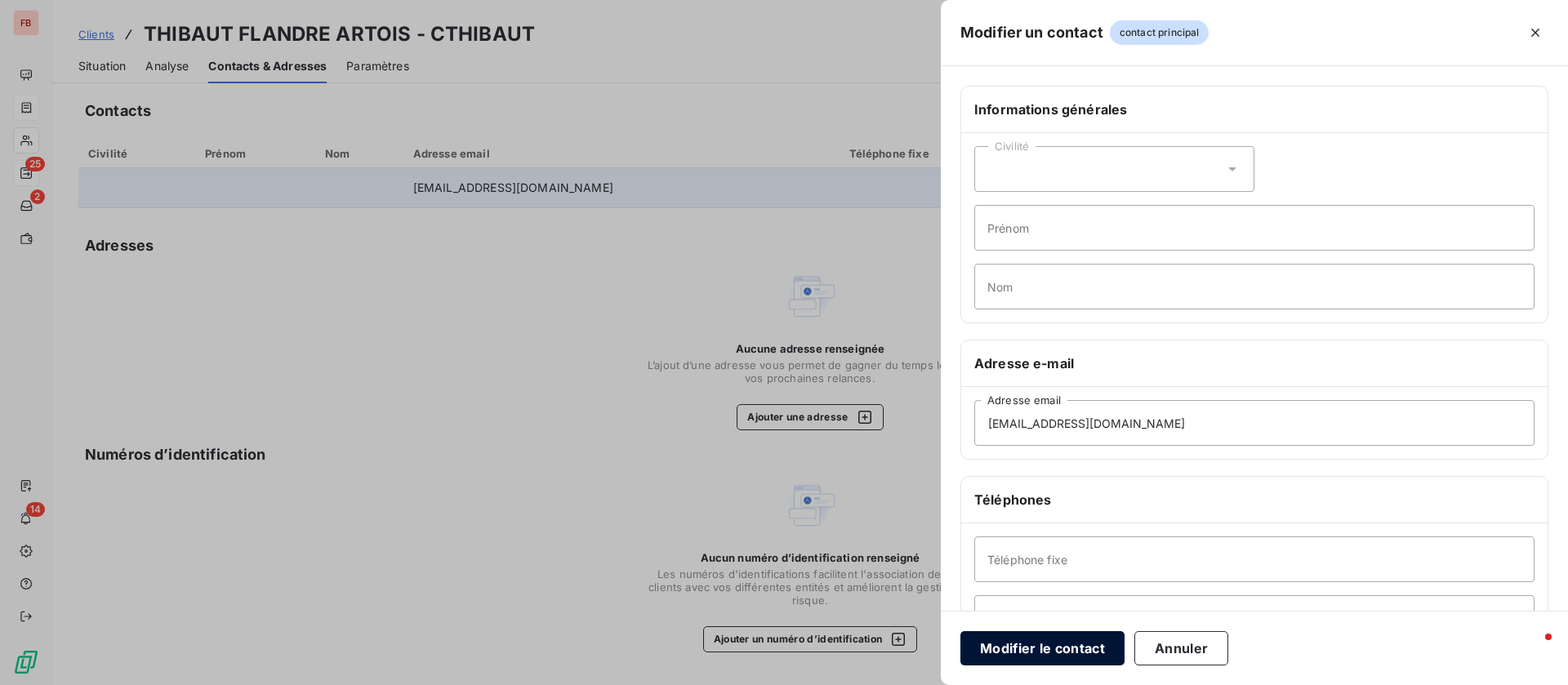
click at [1038, 645] on button "Modifier le contact" at bounding box center [1043, 649] width 164 height 35
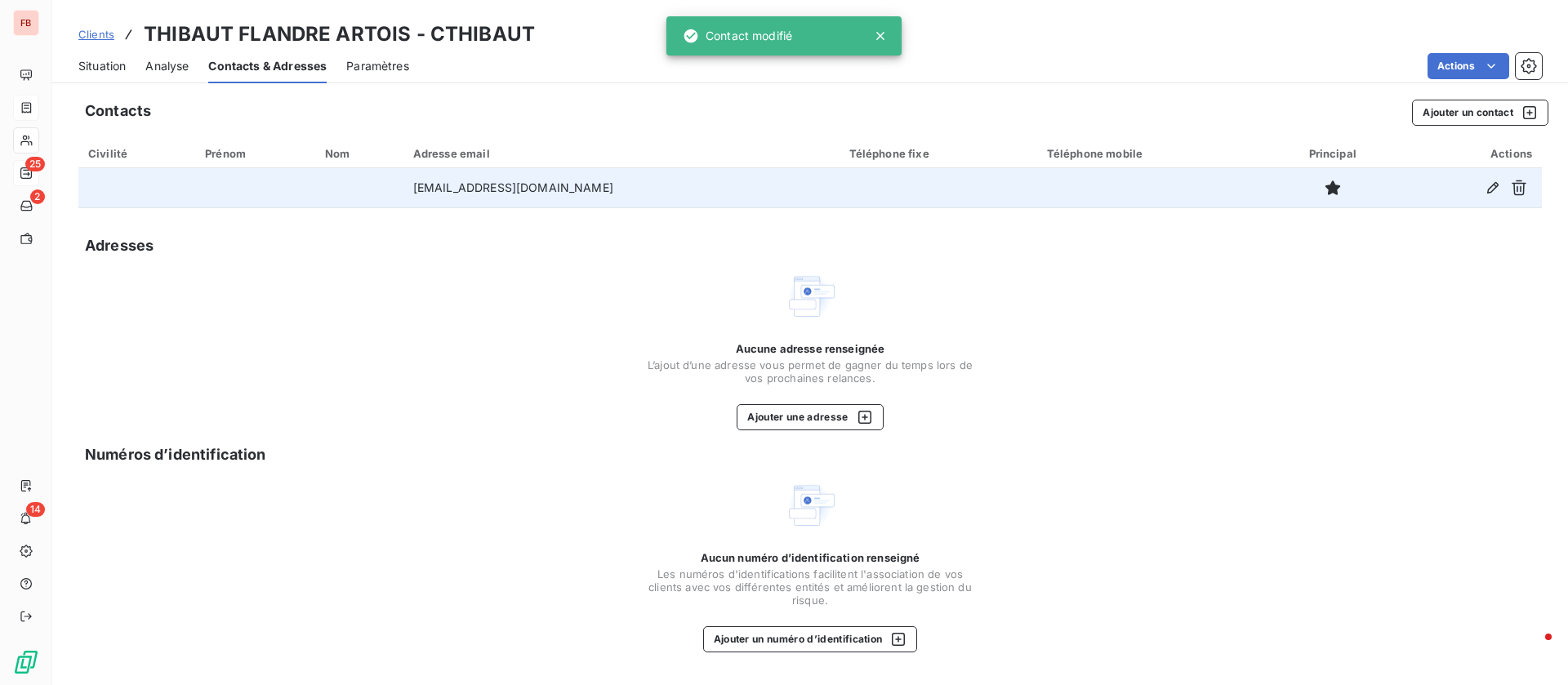
click at [106, 58] on span "Situation" at bounding box center [102, 66] width 48 height 16
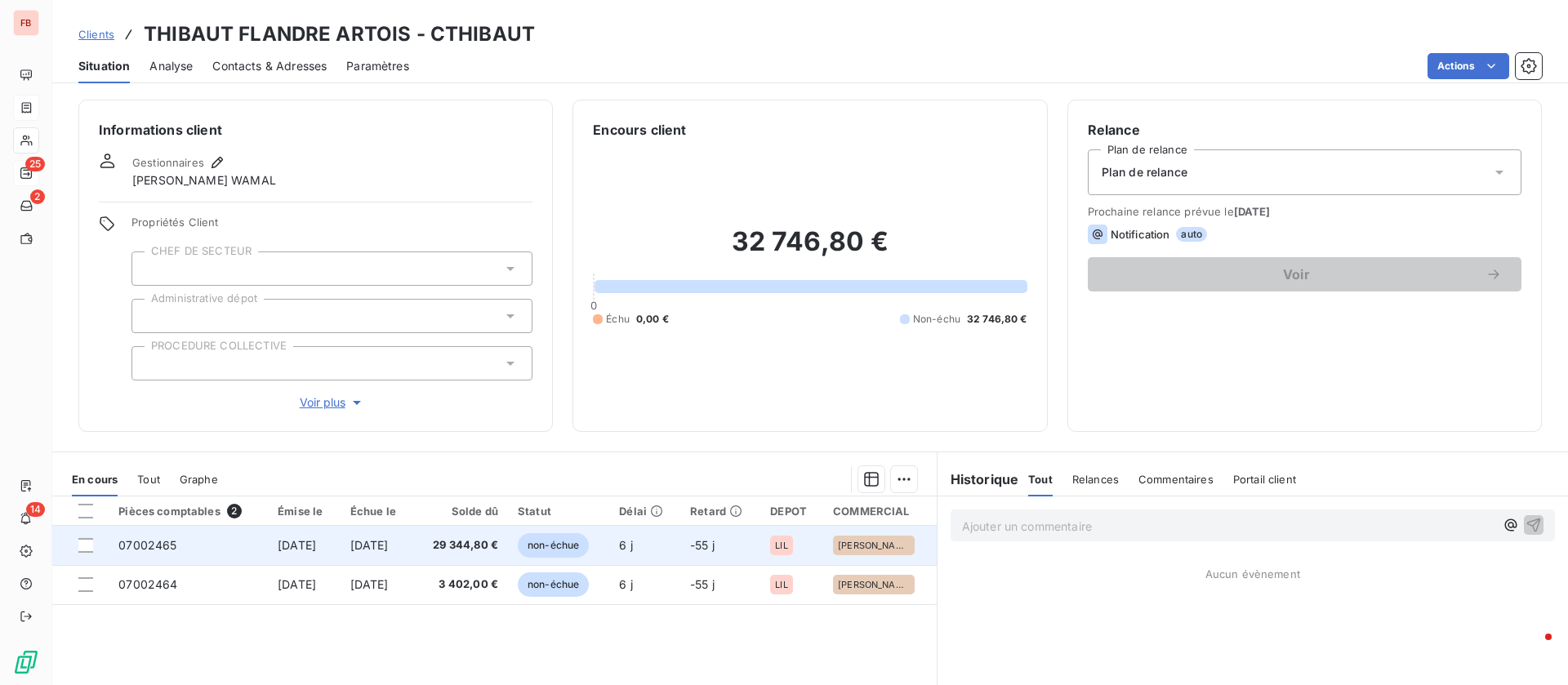
click at [247, 541] on td "07002465" at bounding box center [189, 545] width 159 height 39
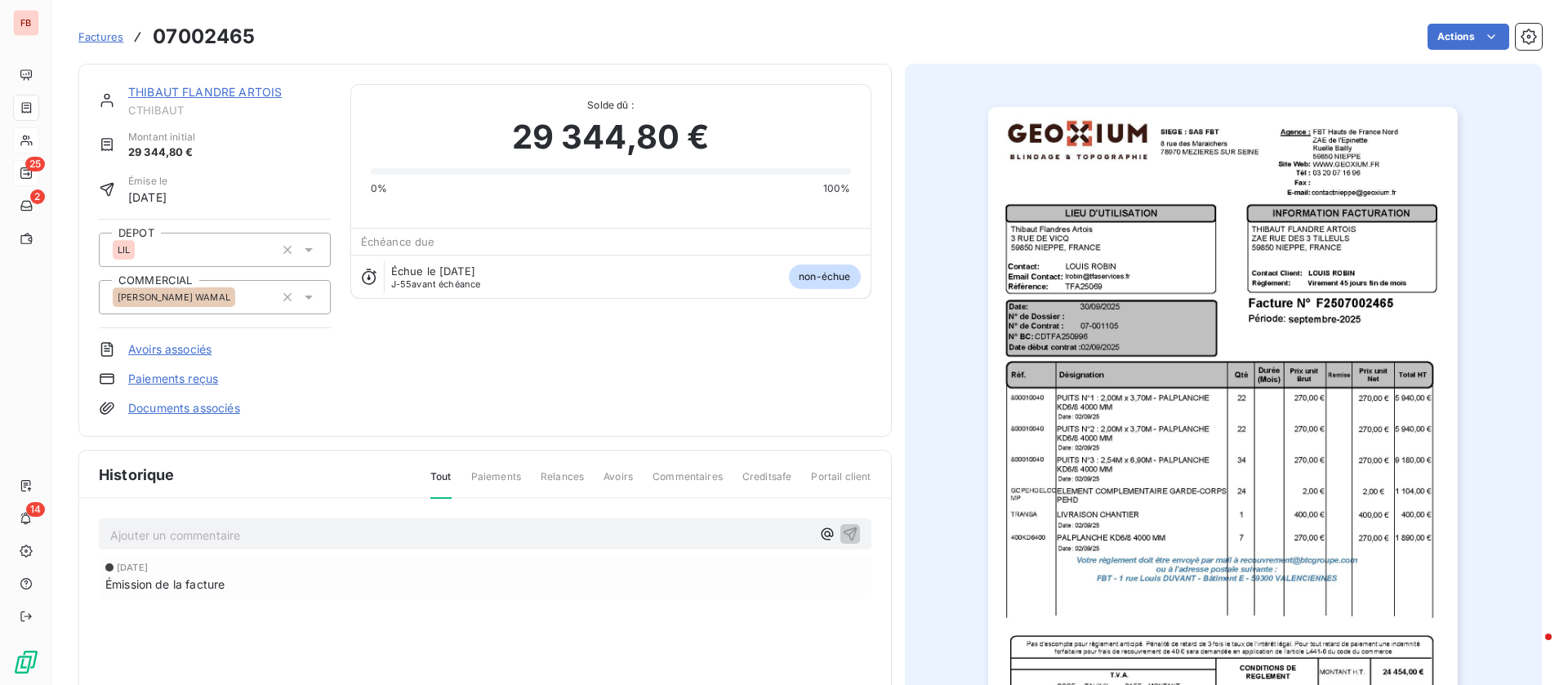
click at [196, 90] on link "THIBAUT FLANDRE ARTOIS" at bounding box center [204, 92] width 153 height 14
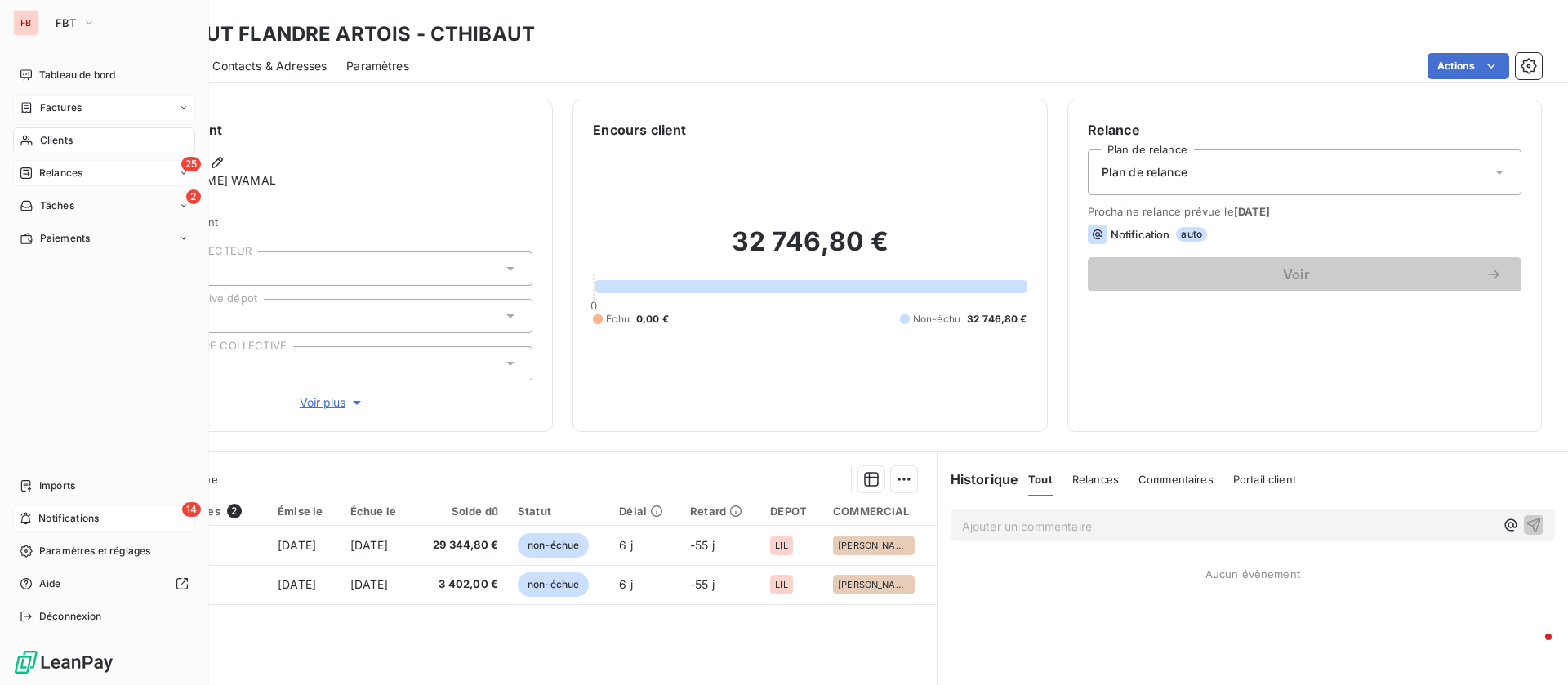
click at [79, 523] on span "Notifications" at bounding box center [68, 518] width 61 height 15
click at [42, 67] on span "Tableau de bord" at bounding box center [77, 74] width 76 height 15
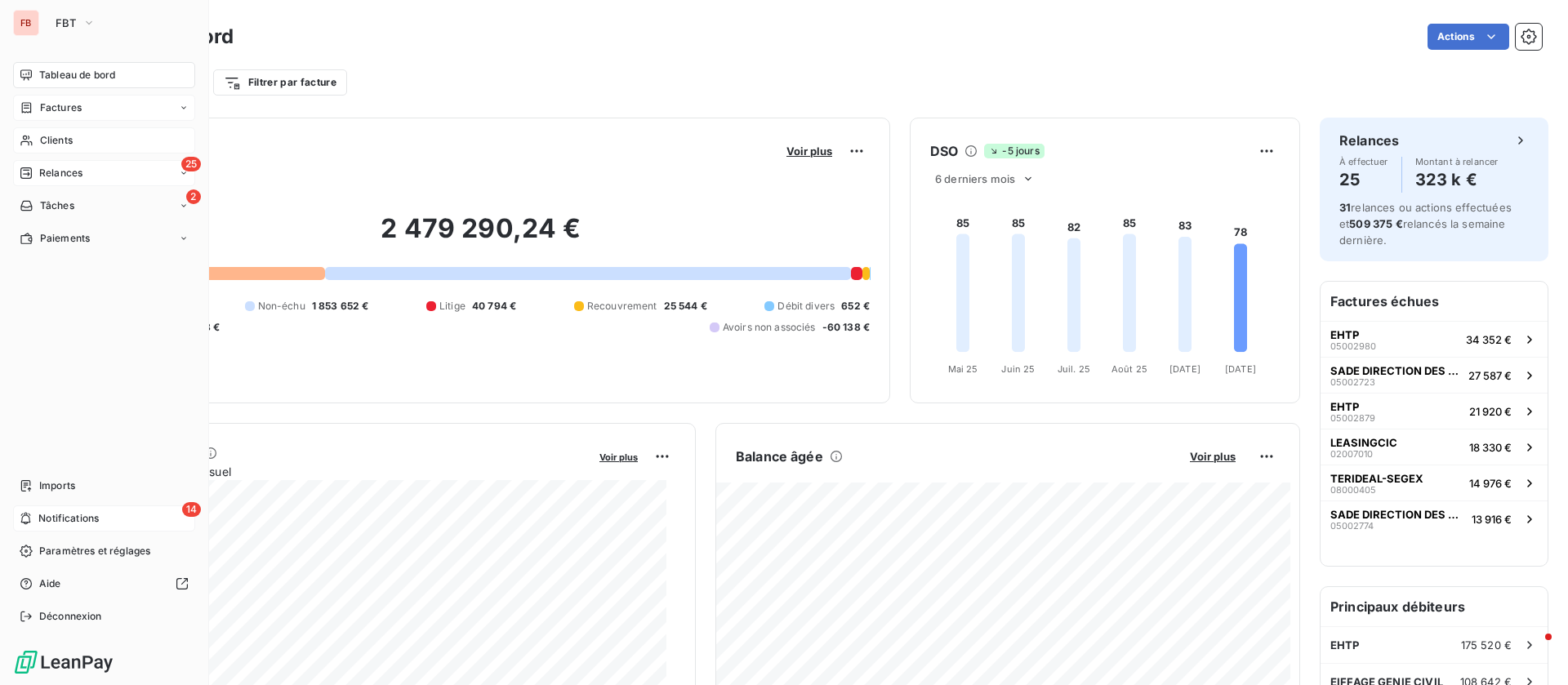
click at [85, 512] on span "Notifications" at bounding box center [68, 518] width 61 height 15
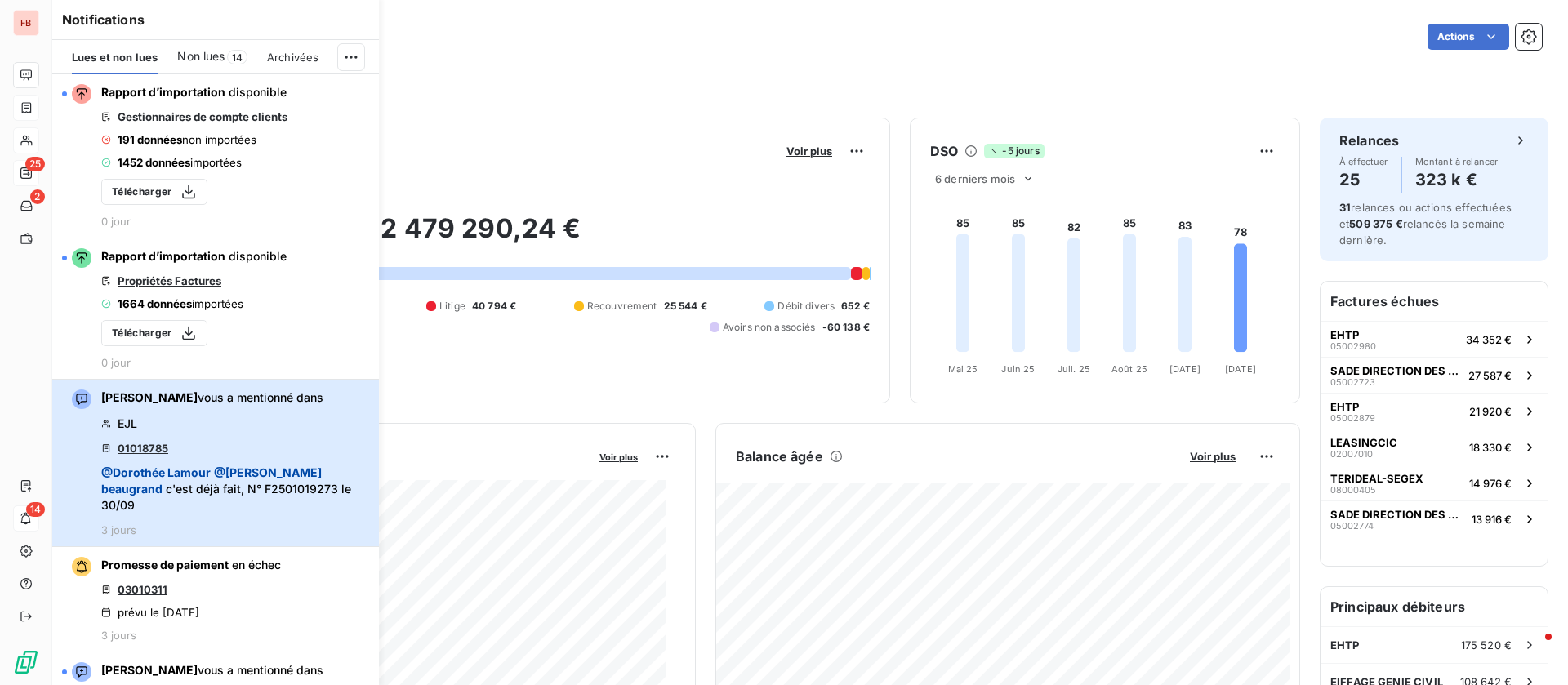
click at [334, 432] on div "Romane Dormy vous a mentionné dans EJL 01018785 @ Dorothée Lamour @ olivier bea…" at bounding box center [235, 463] width 268 height 147
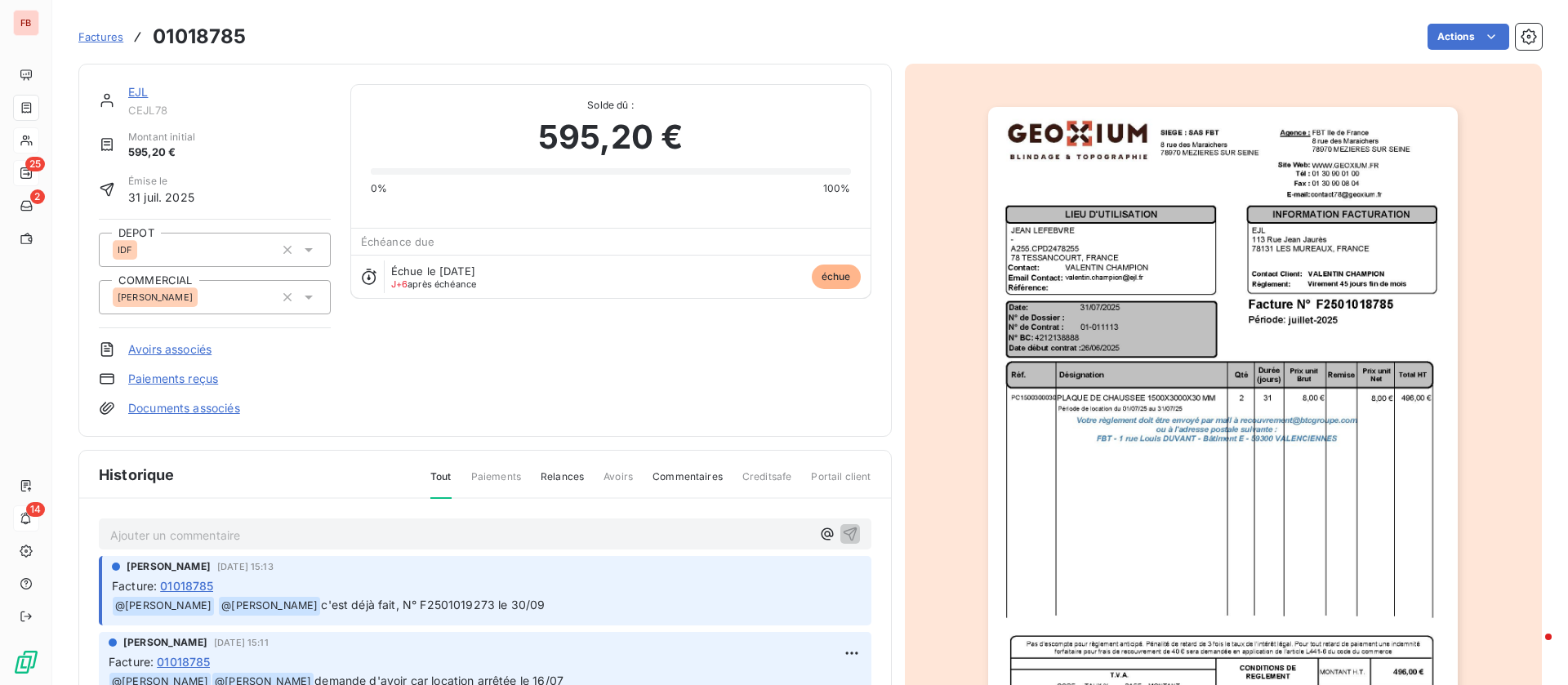
click at [139, 88] on link "EJL" at bounding box center [138, 92] width 20 height 14
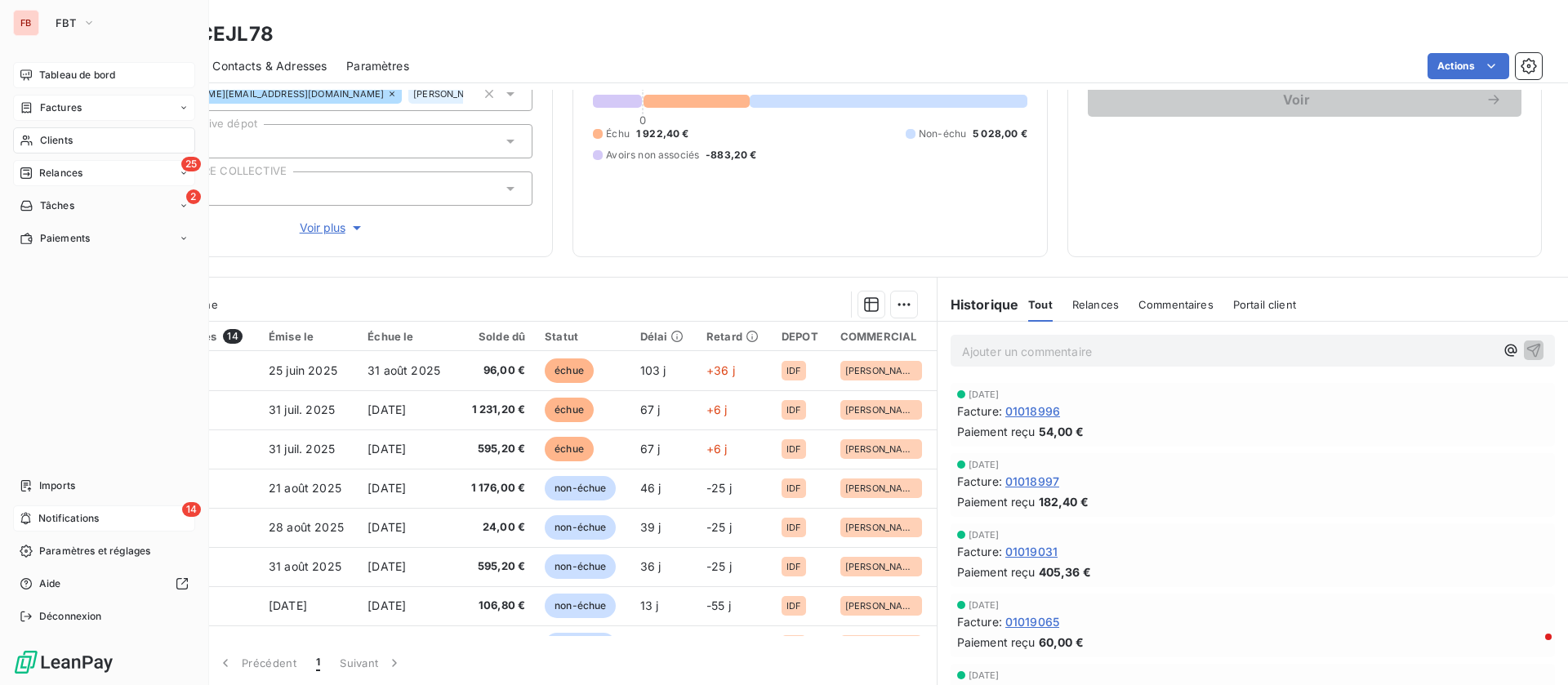
click at [44, 74] on span "Tableau de bord" at bounding box center [77, 74] width 76 height 15
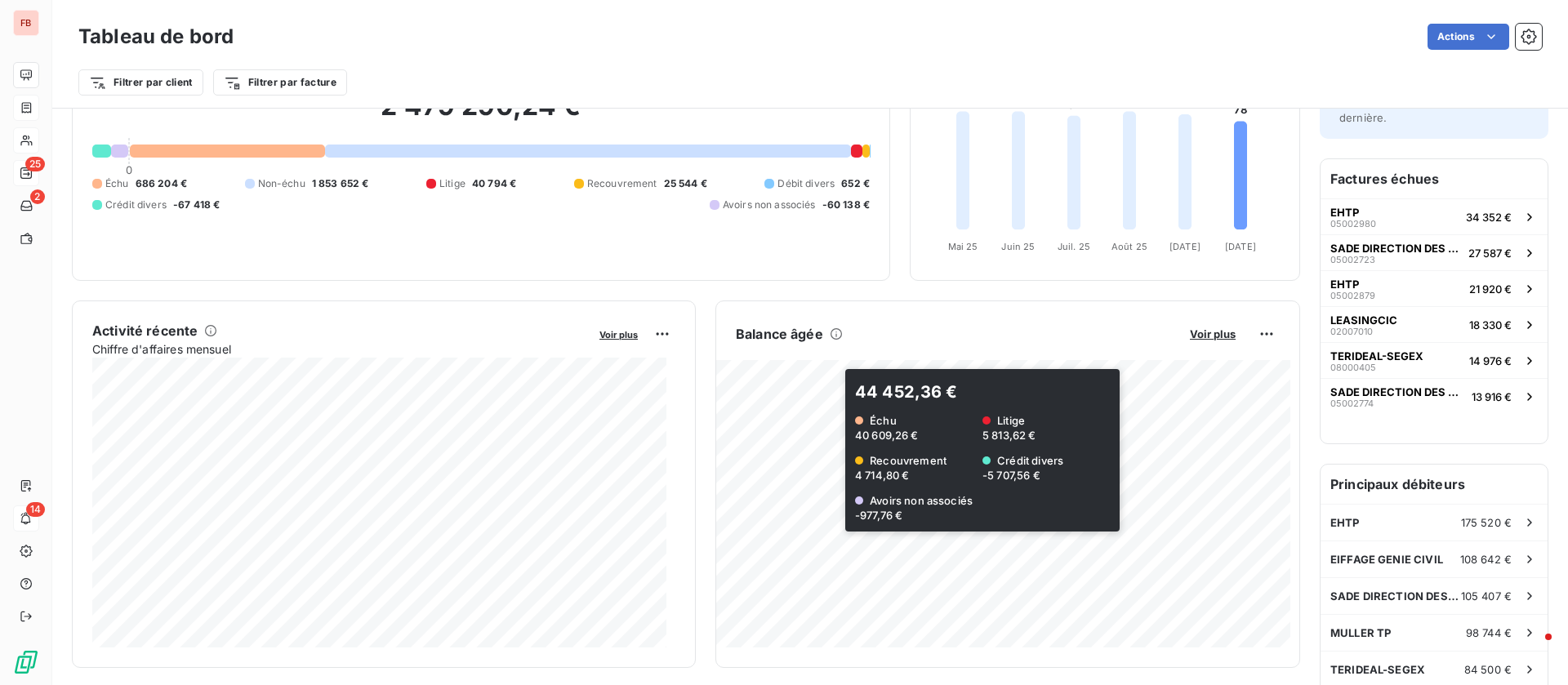
scroll to position [1, 0]
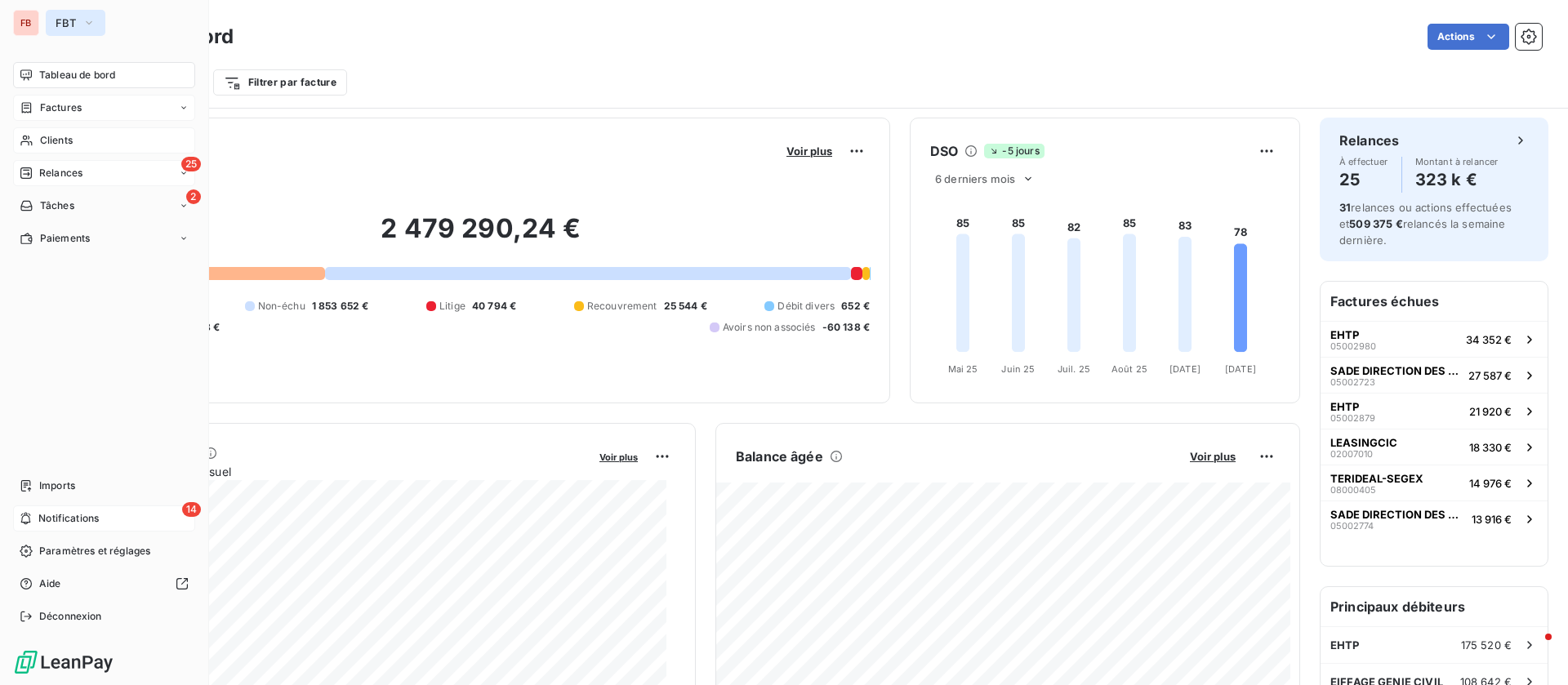
click at [67, 20] on span "FBT" at bounding box center [66, 22] width 21 height 13
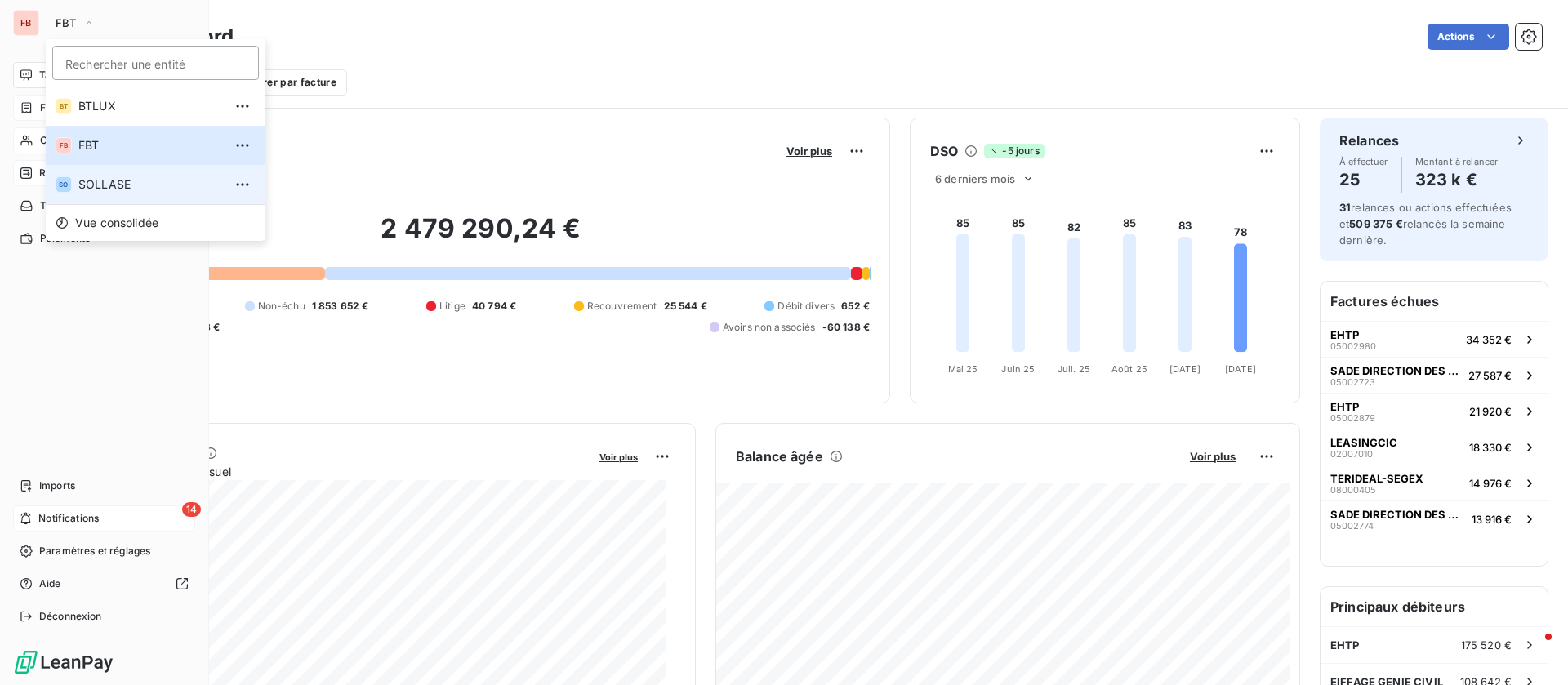
click at [95, 201] on li "SO SOLLASE" at bounding box center [156, 184] width 220 height 39
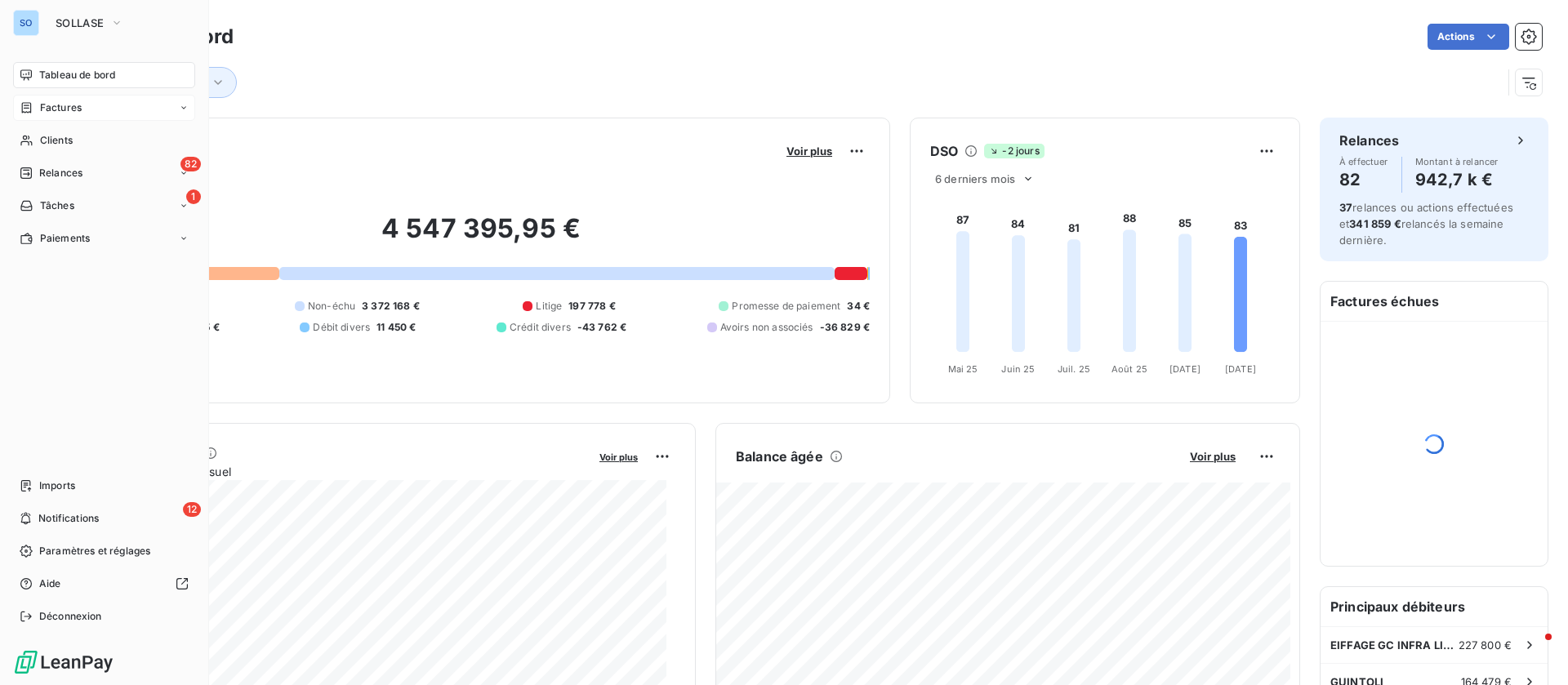
click at [69, 109] on span "Factures" at bounding box center [61, 107] width 42 height 15
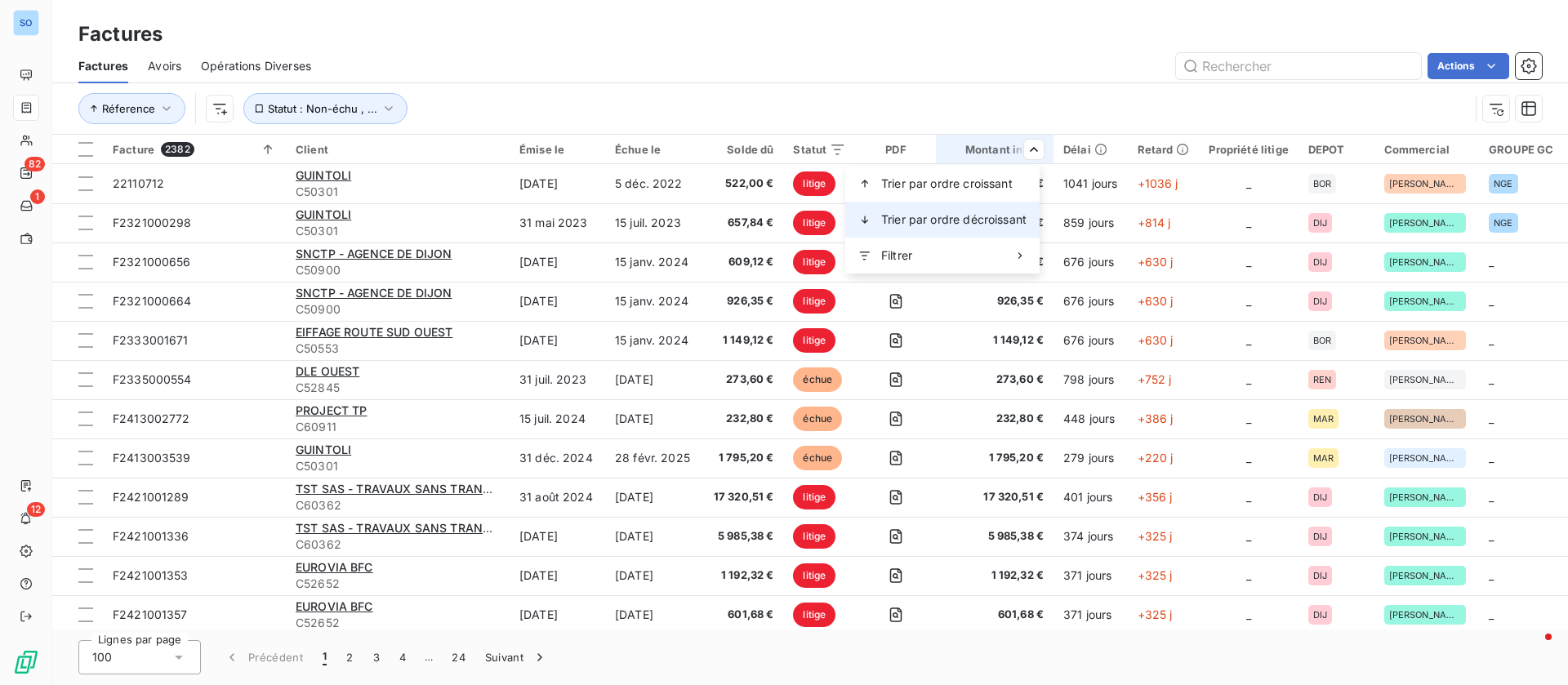
click at [996, 211] on span "Trier par ordre décroissant" at bounding box center [954, 219] width 145 height 16
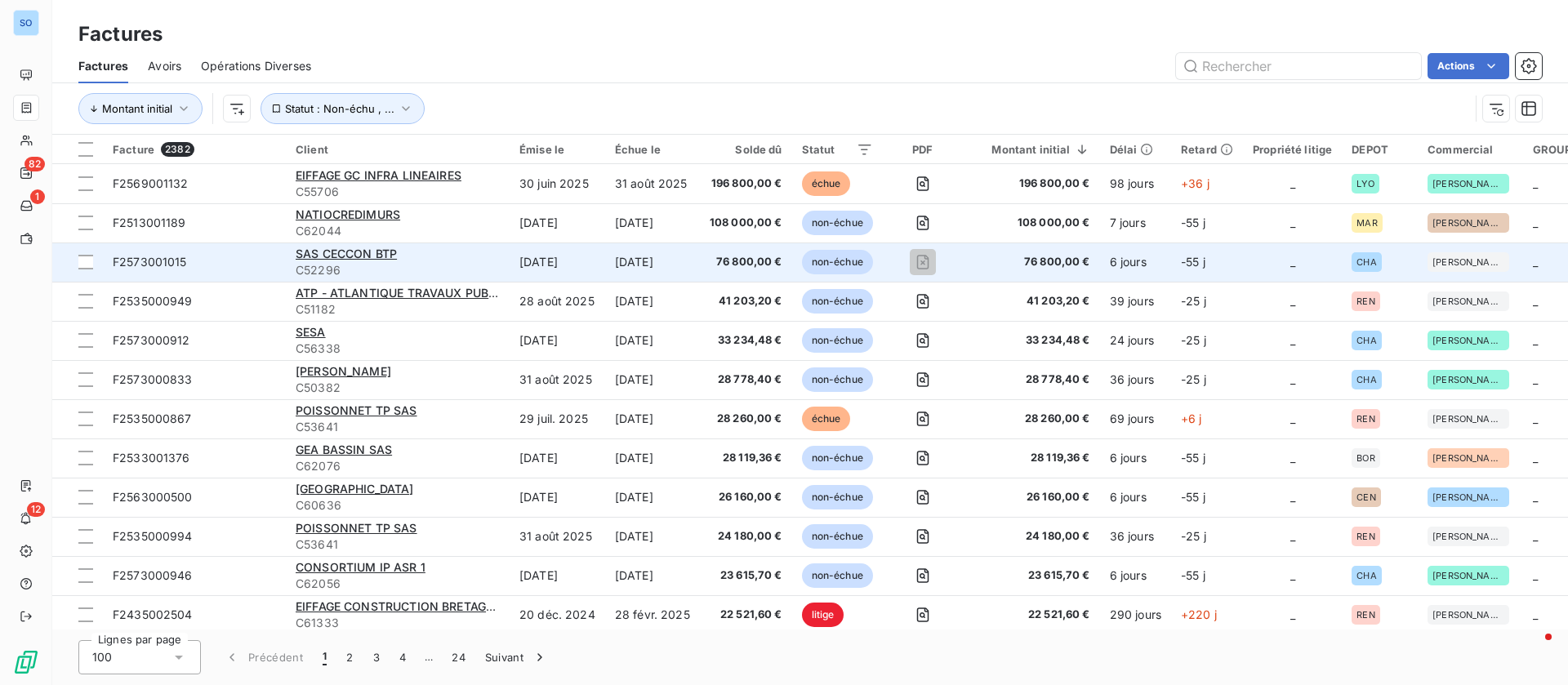
click at [749, 260] on span "76 800,00 €" at bounding box center [746, 262] width 73 height 16
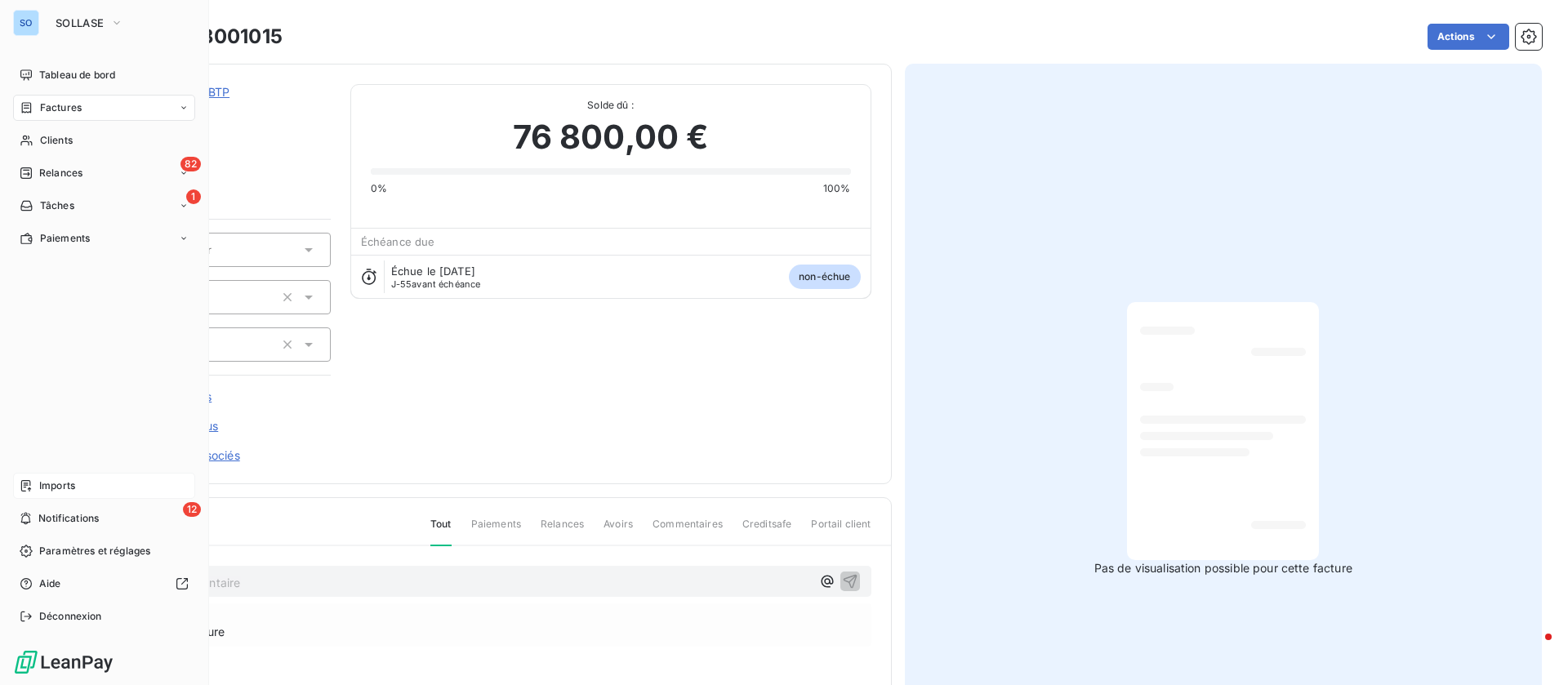
click at [41, 490] on span "Imports" at bounding box center [57, 485] width 36 height 15
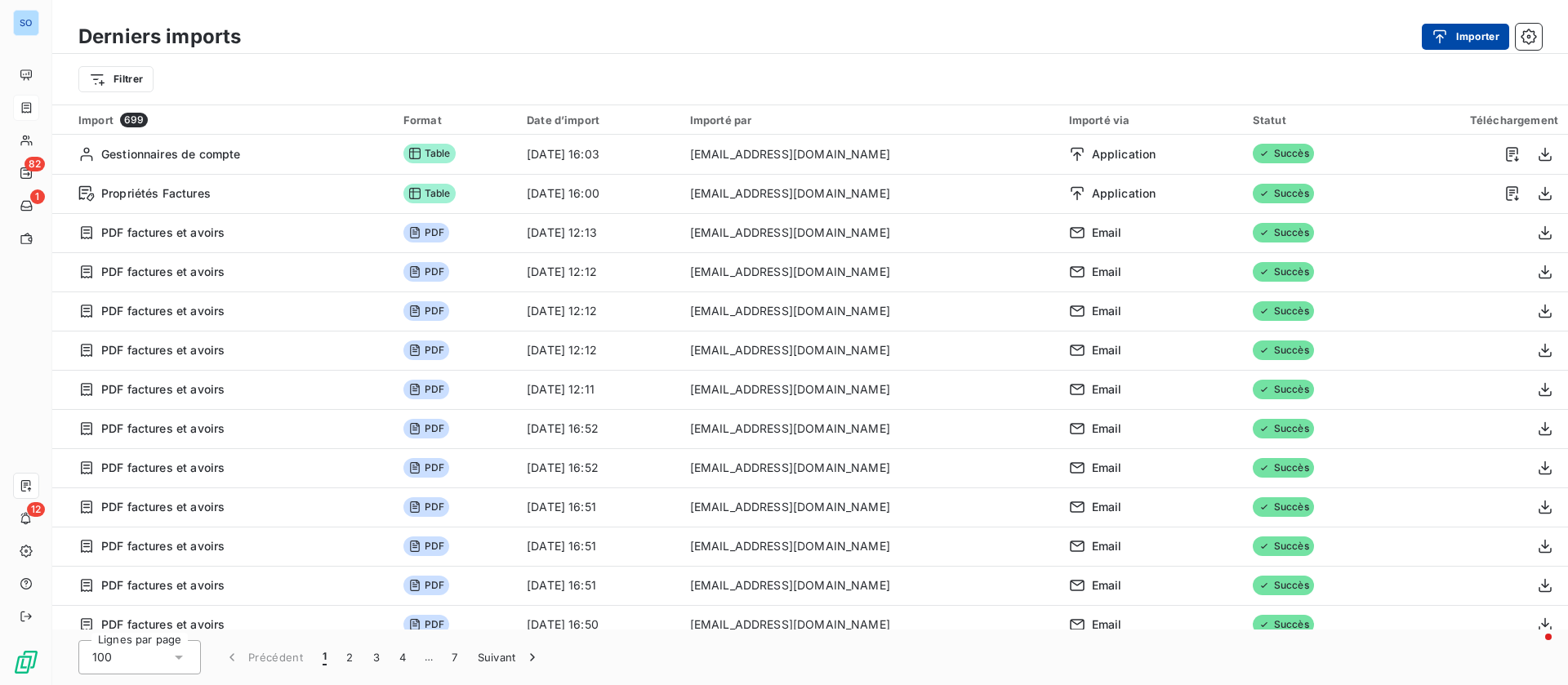
click at [1468, 43] on button "Importer" at bounding box center [1465, 36] width 87 height 26
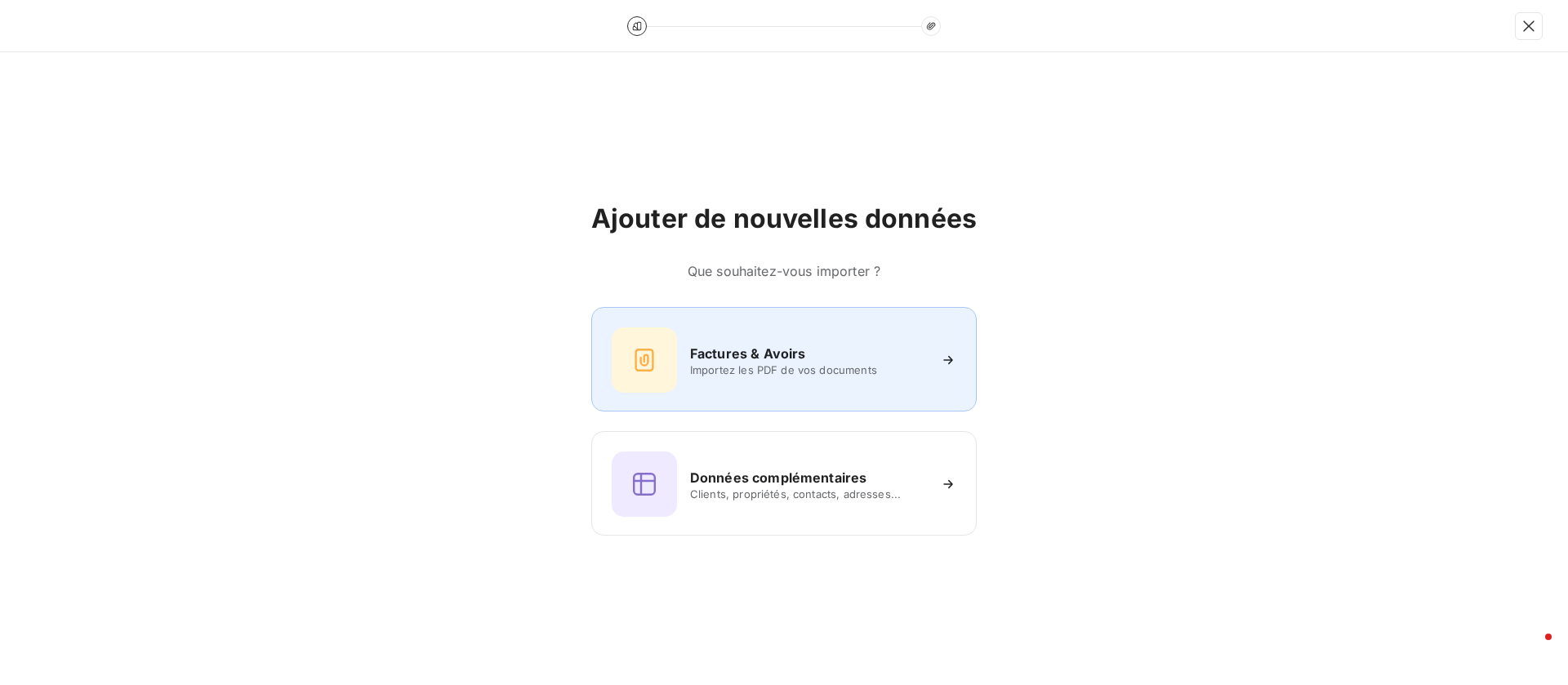
click at [787, 373] on span "Importez les PDF de vos documents" at bounding box center [809, 369] width 237 height 13
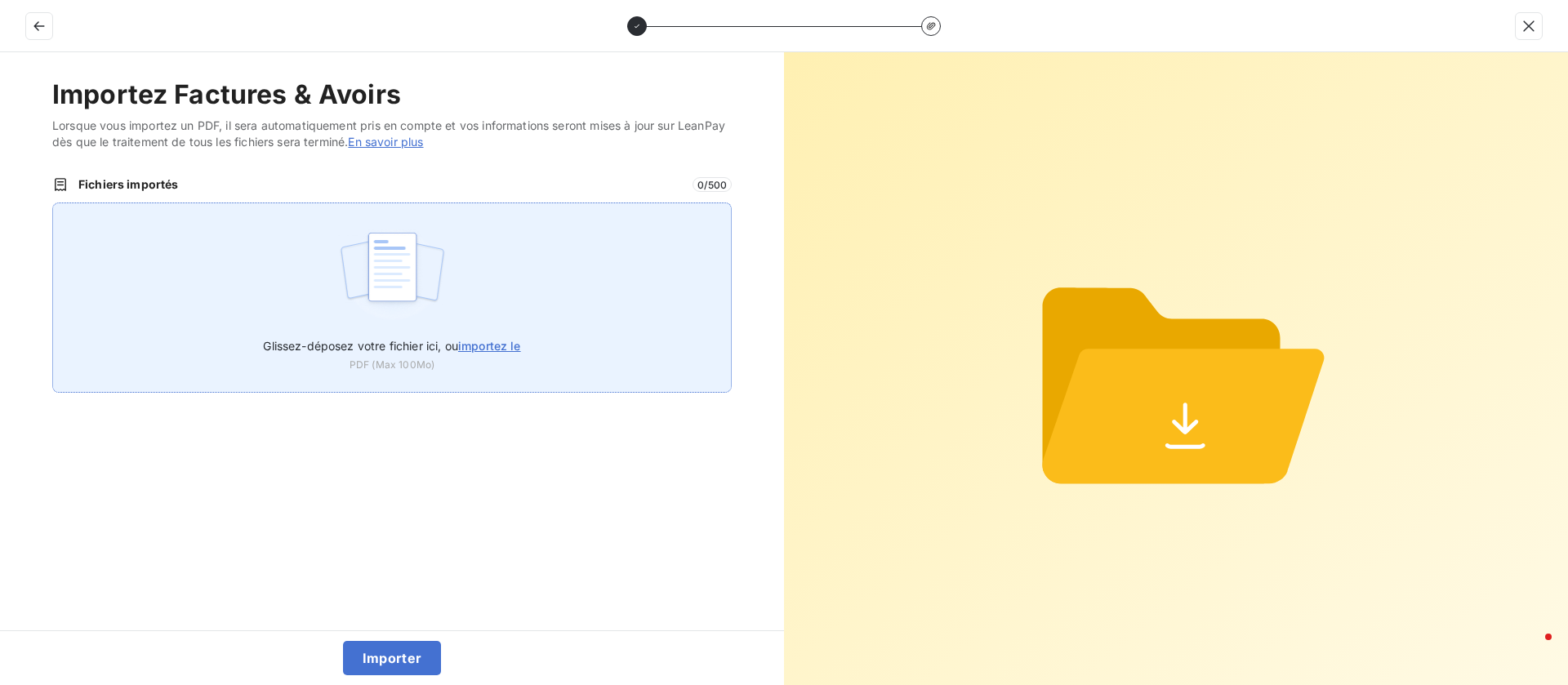
click at [496, 336] on label "Glissez-déposez votre fichier ici, ou importez le" at bounding box center [391, 342] width 257 height 30
click at [53, 203] on input "Glissez-déposez votre fichier ici, ou importez le" at bounding box center [52, 202] width 1 height 1
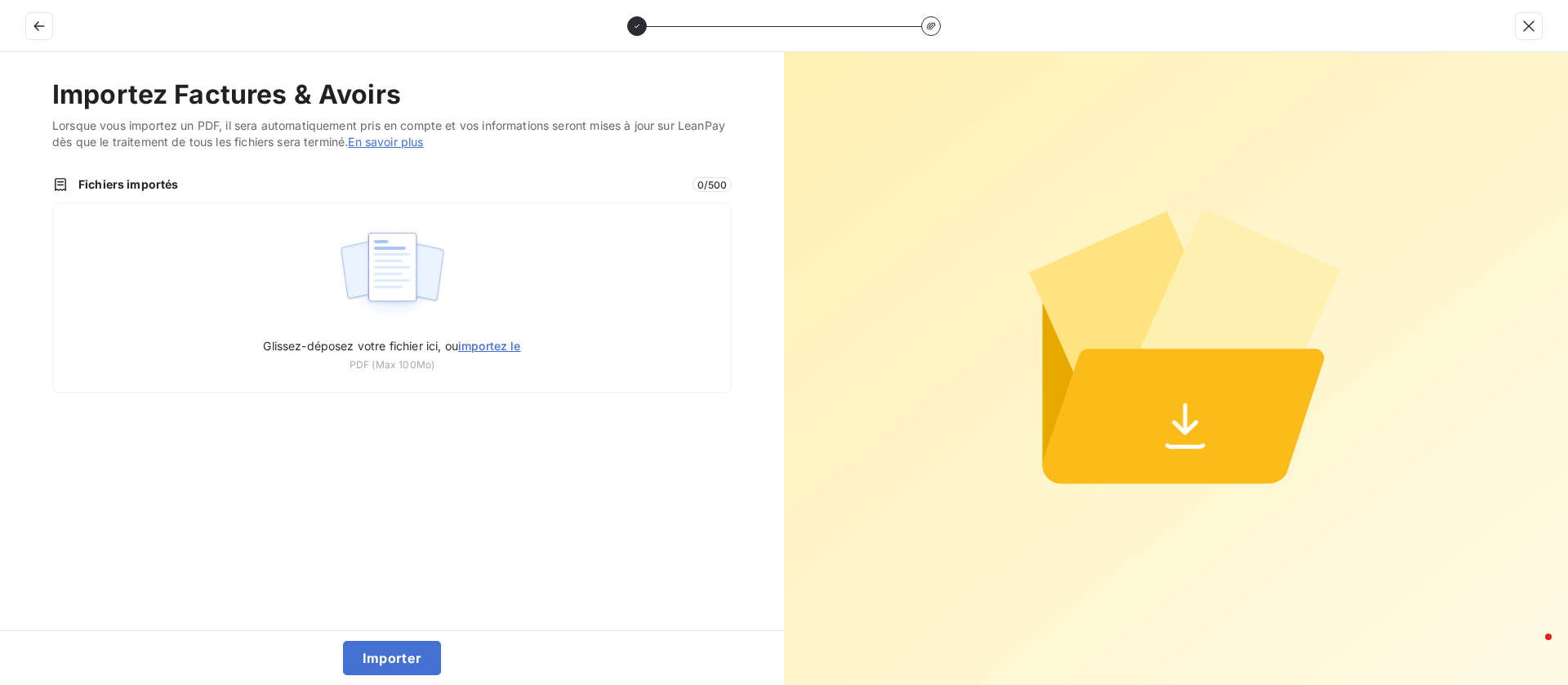
type input "C:\fakepath\f2573001015.pdf"
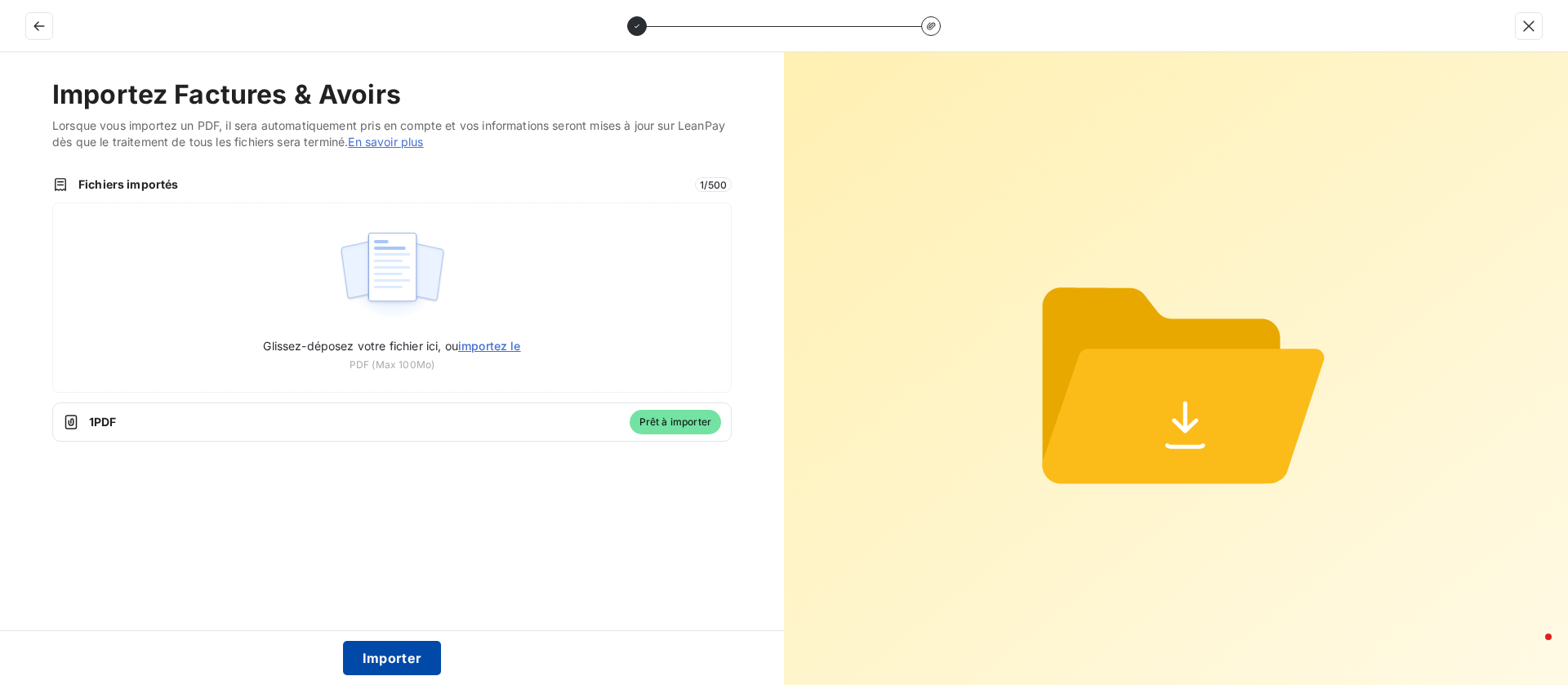
click at [425, 661] on button "Importer" at bounding box center [392, 658] width 99 height 35
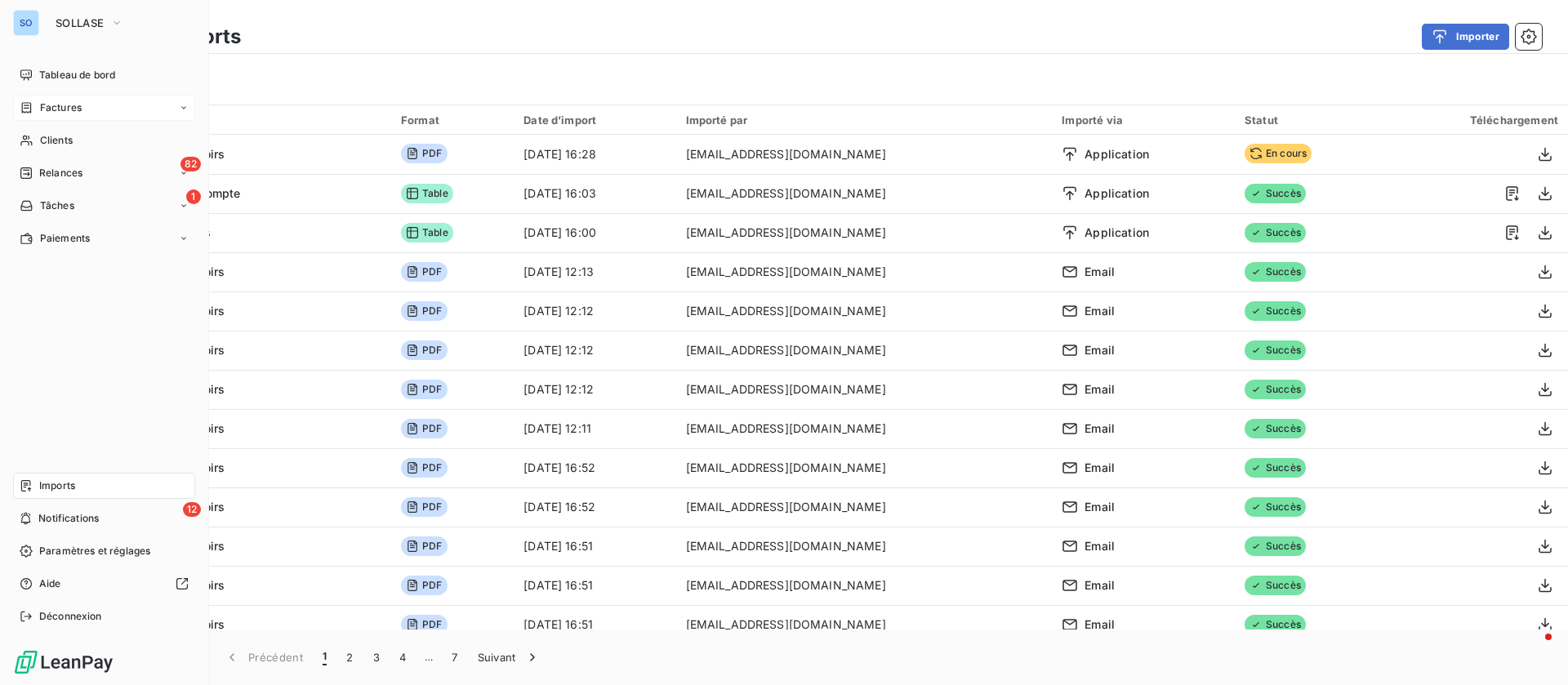
click at [67, 112] on span "Factures" at bounding box center [61, 107] width 42 height 15
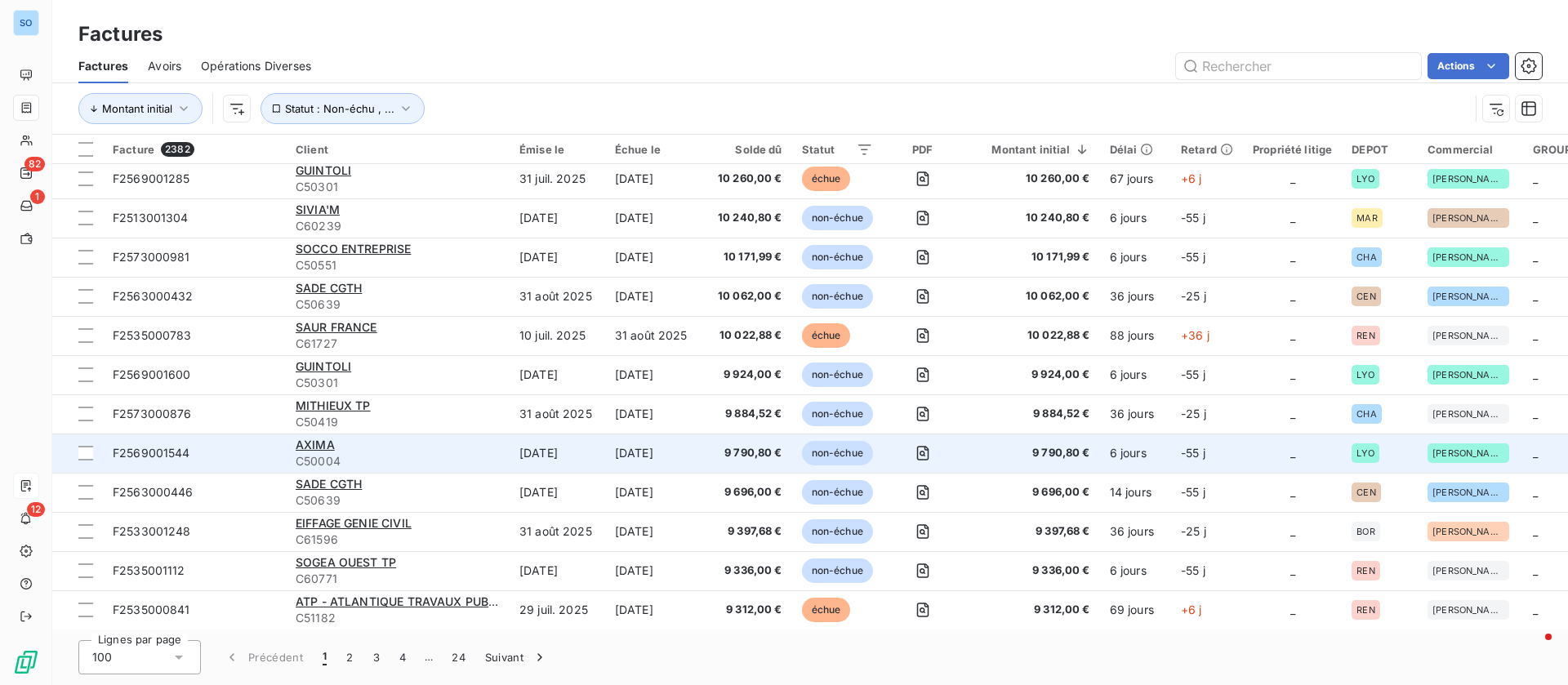
scroll to position [2694, 0]
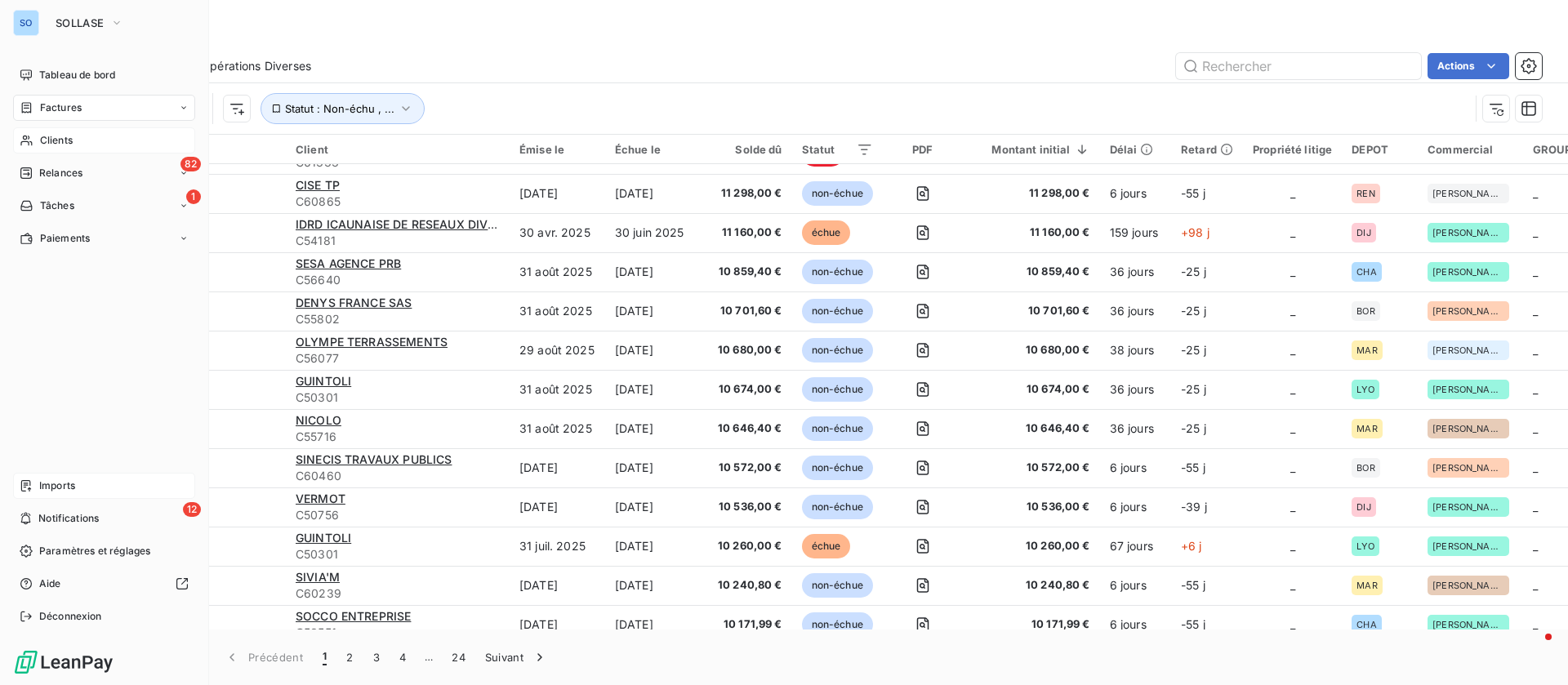
click at [57, 139] on span "Clients" at bounding box center [56, 140] width 33 height 15
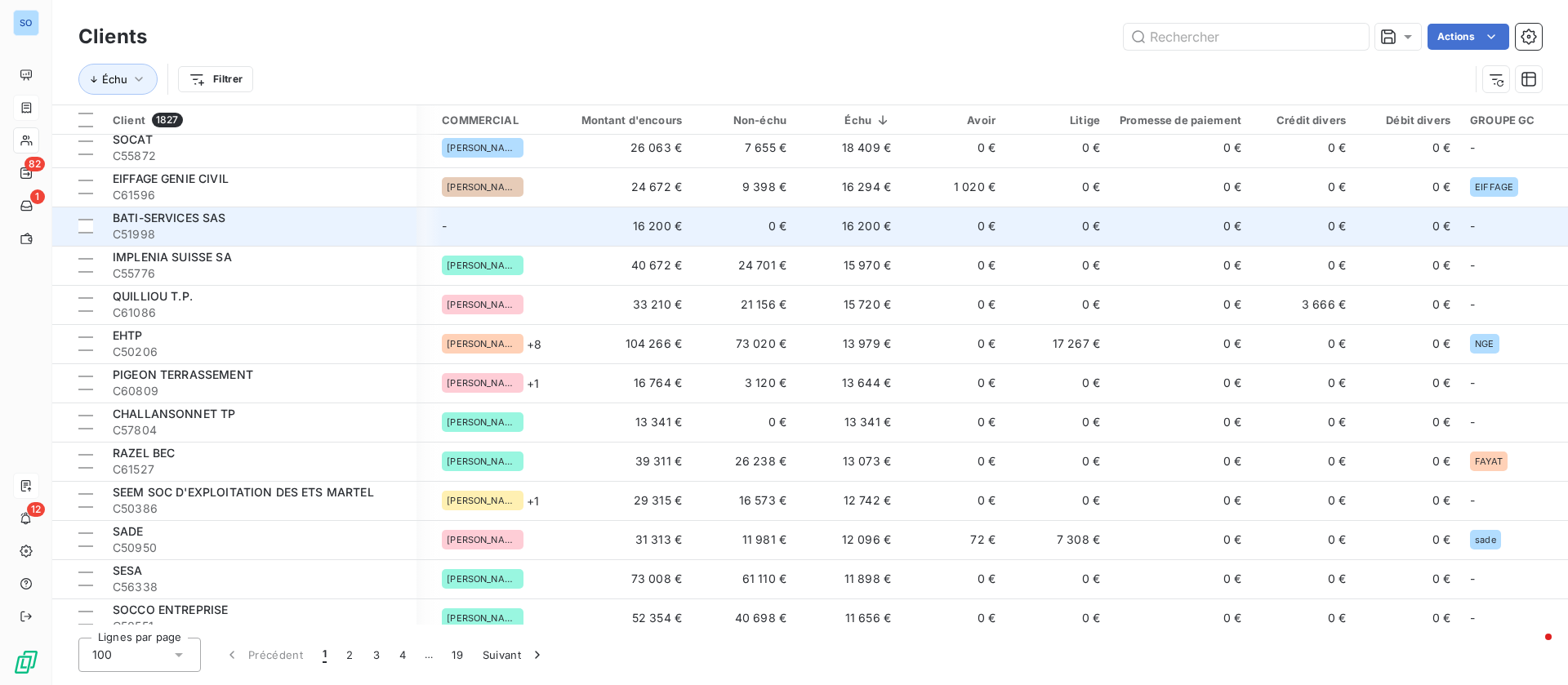
scroll to position [490, 215]
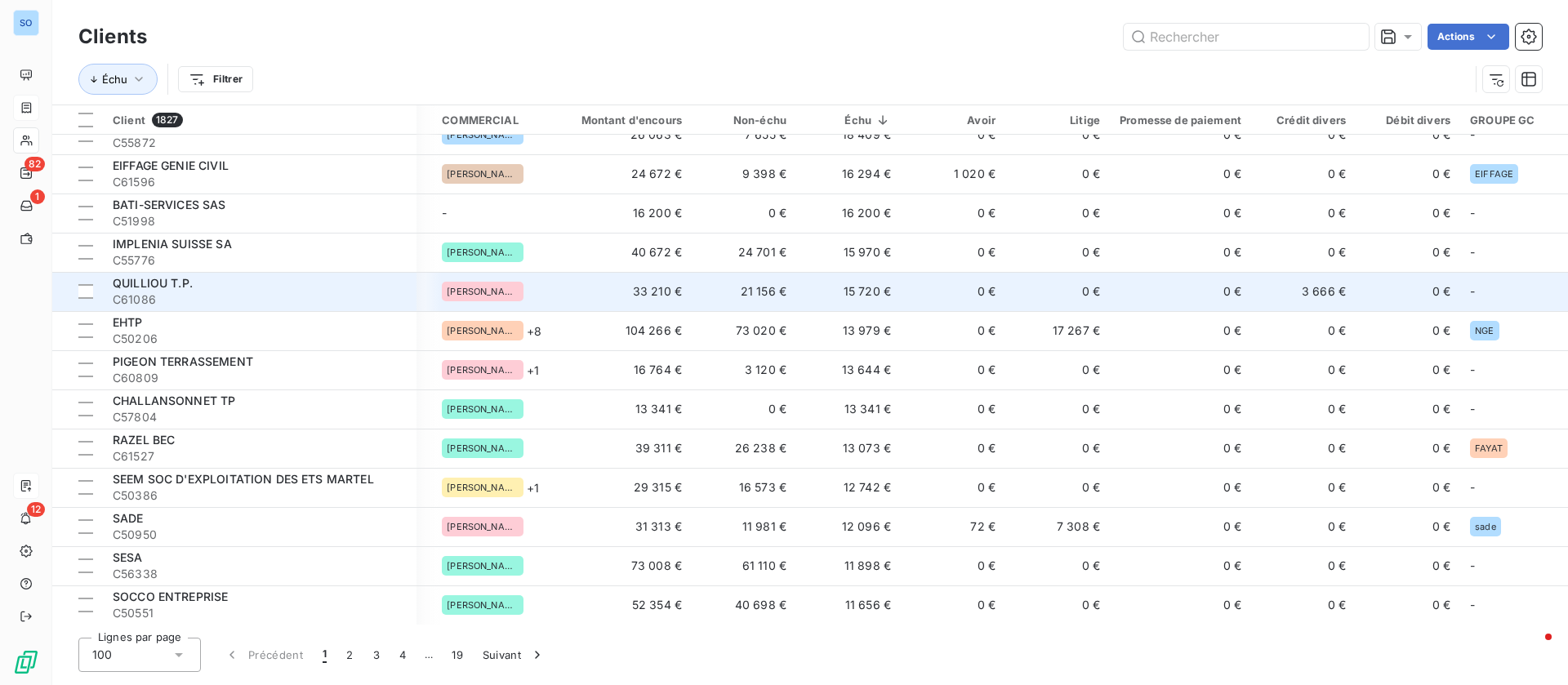
click at [1155, 285] on td "0 €" at bounding box center [1180, 291] width 141 height 39
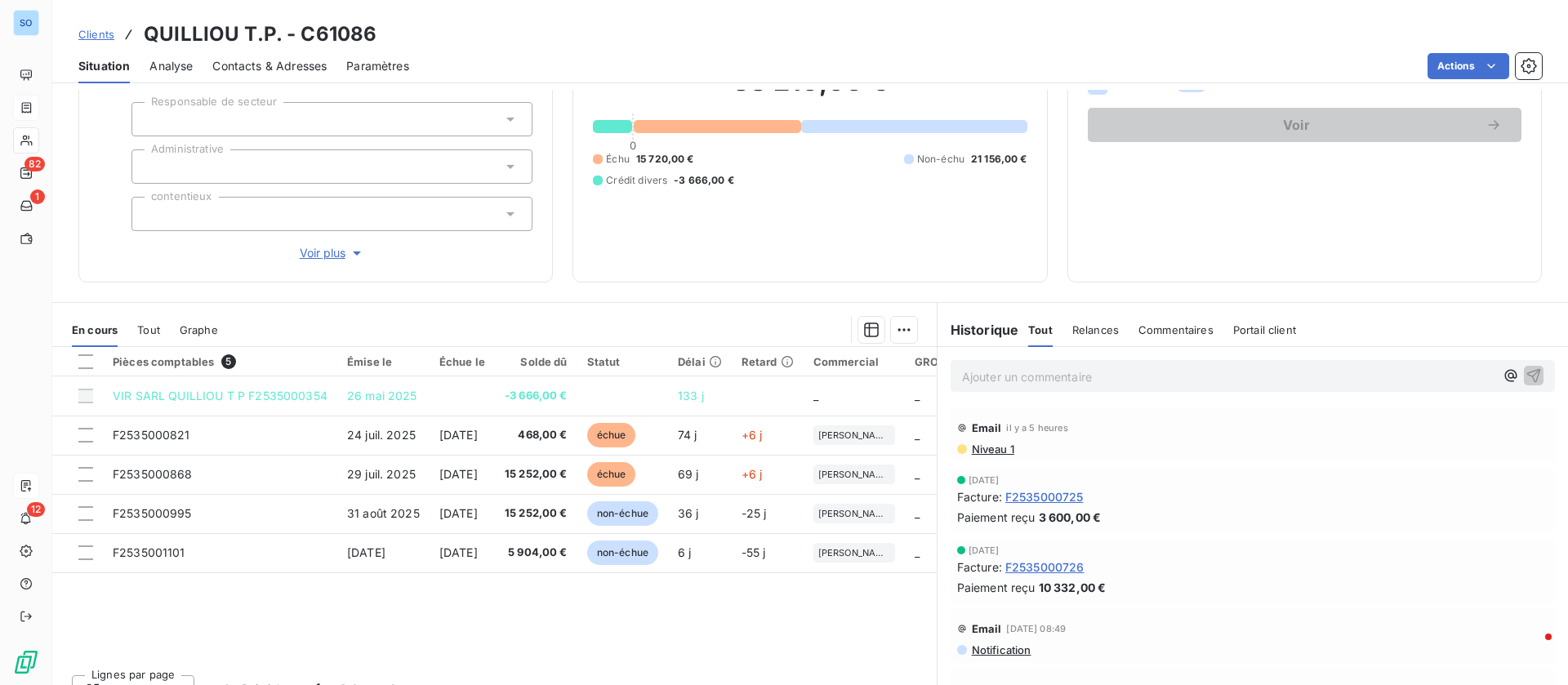
scroll to position [175, 0]
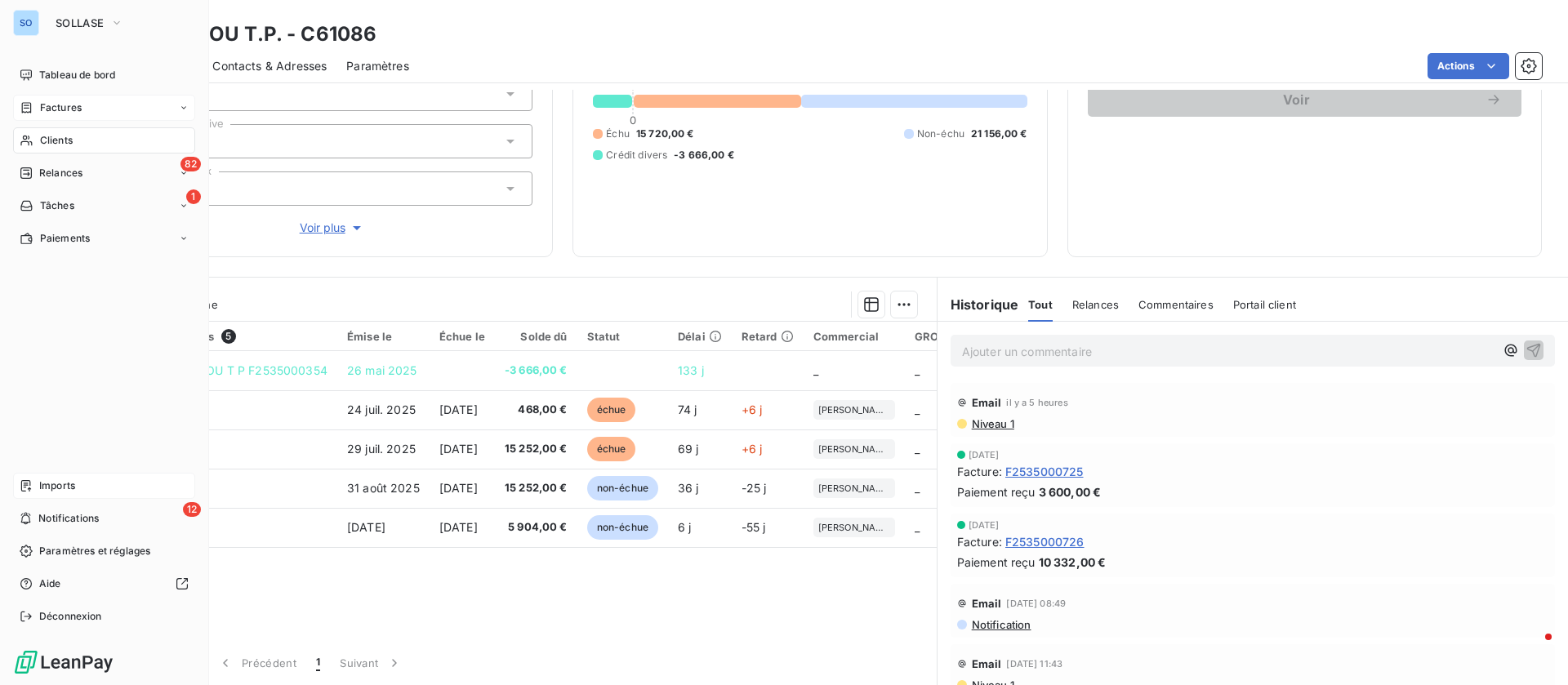
click at [42, 139] on span "Clients" at bounding box center [56, 140] width 33 height 15
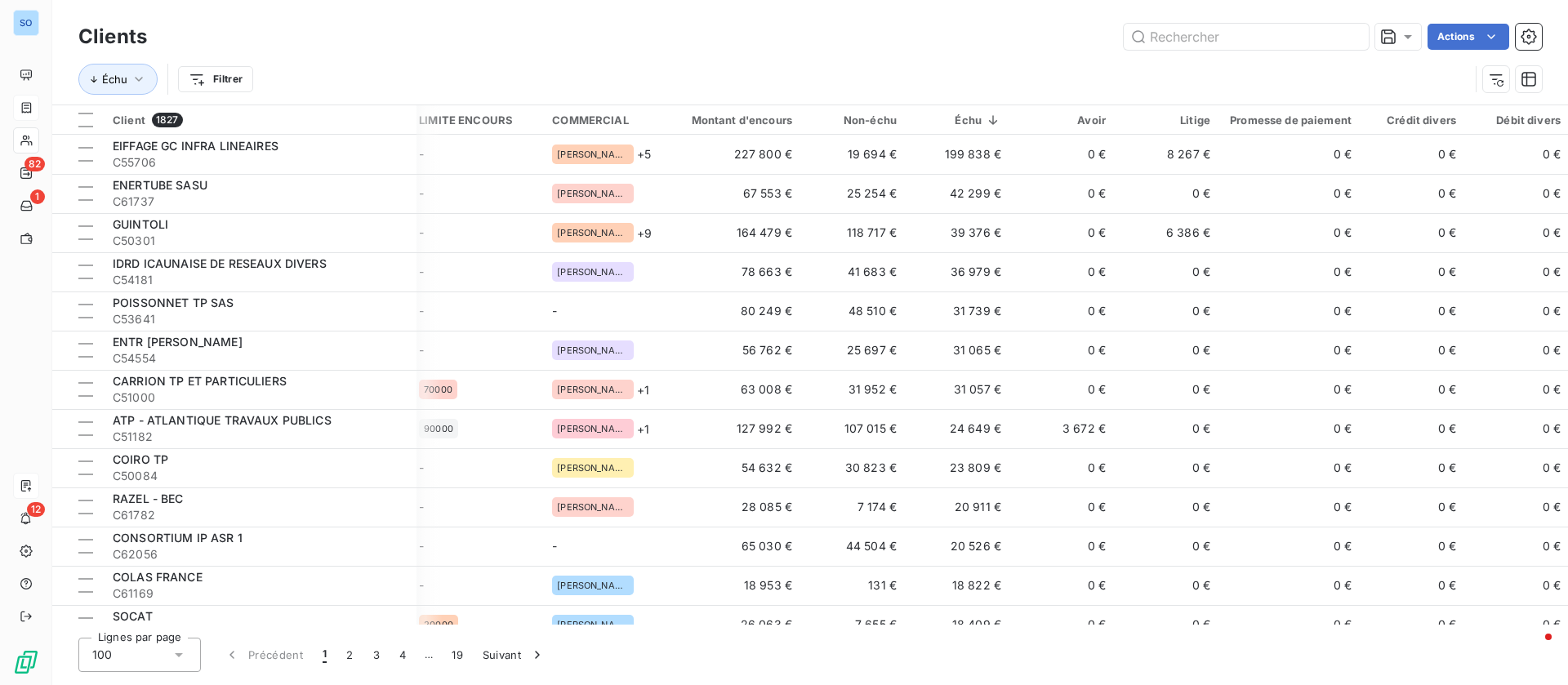
scroll to position [0, 170]
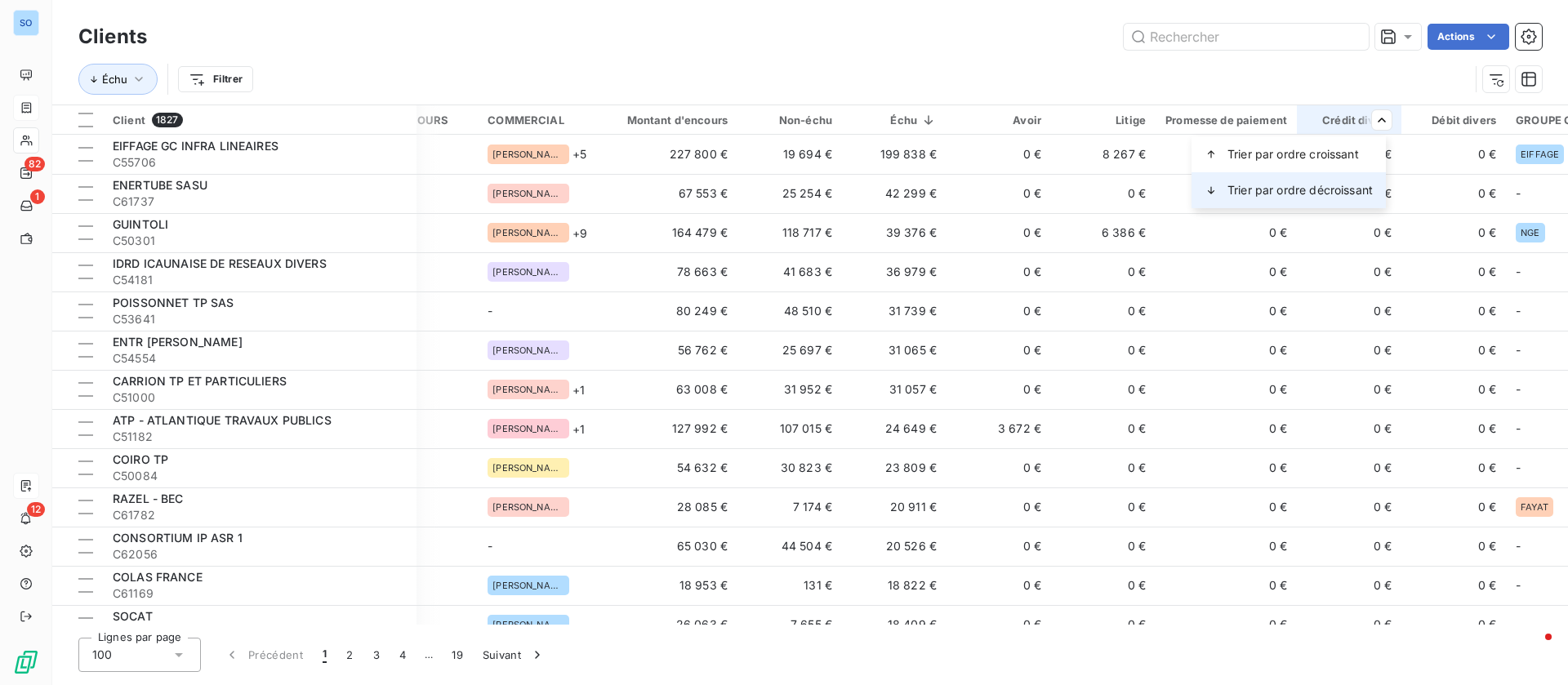
click at [1292, 182] on span "Trier par ordre décroissant" at bounding box center [1301, 190] width 145 height 16
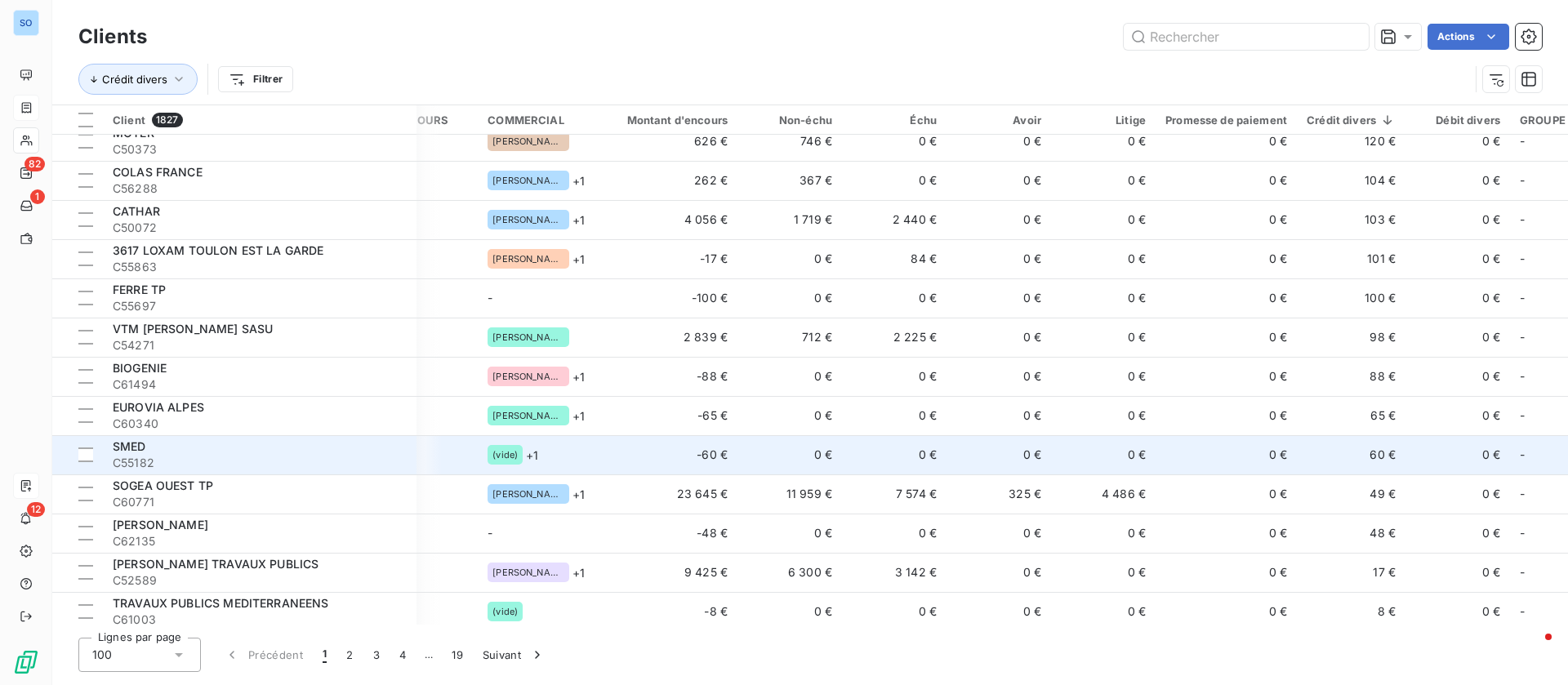
scroll to position [1348, 170]
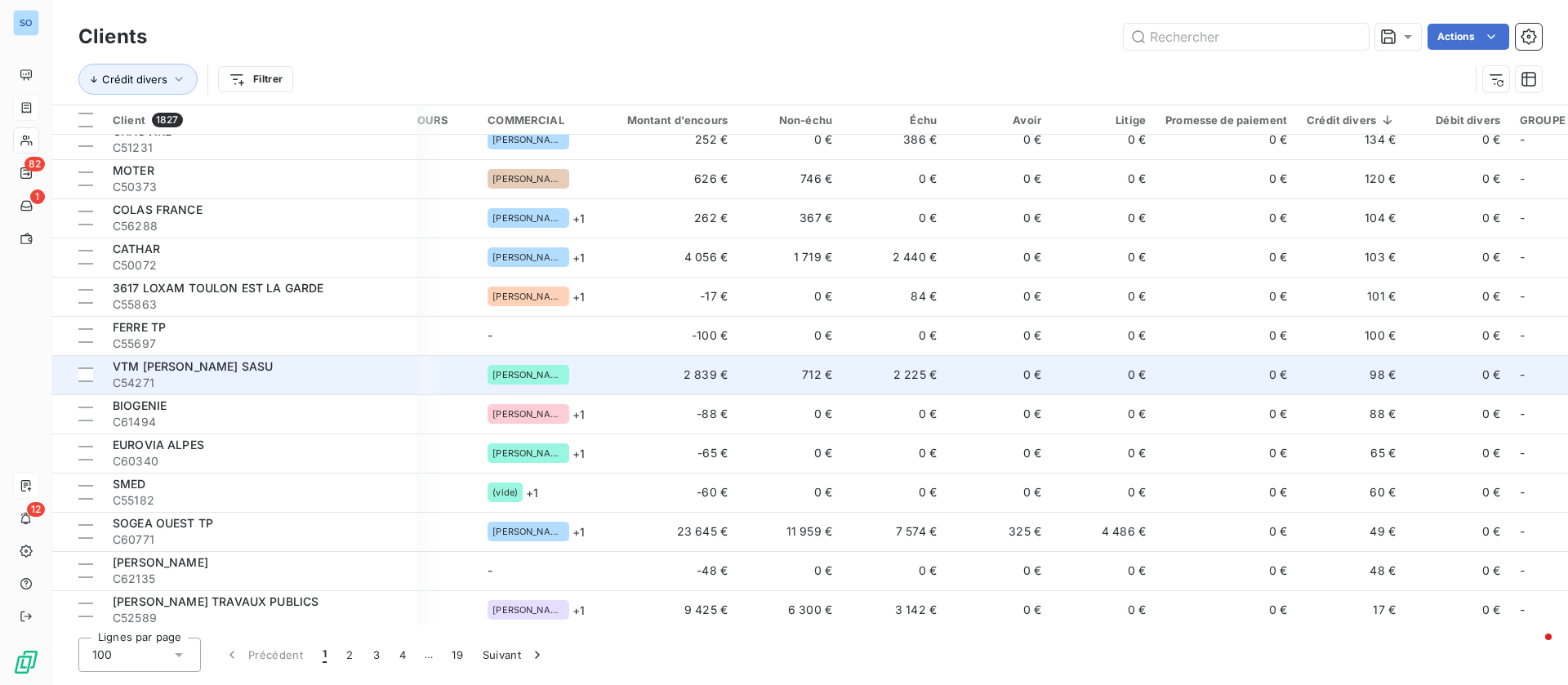
click at [1218, 368] on td "0 €" at bounding box center [1226, 375] width 141 height 39
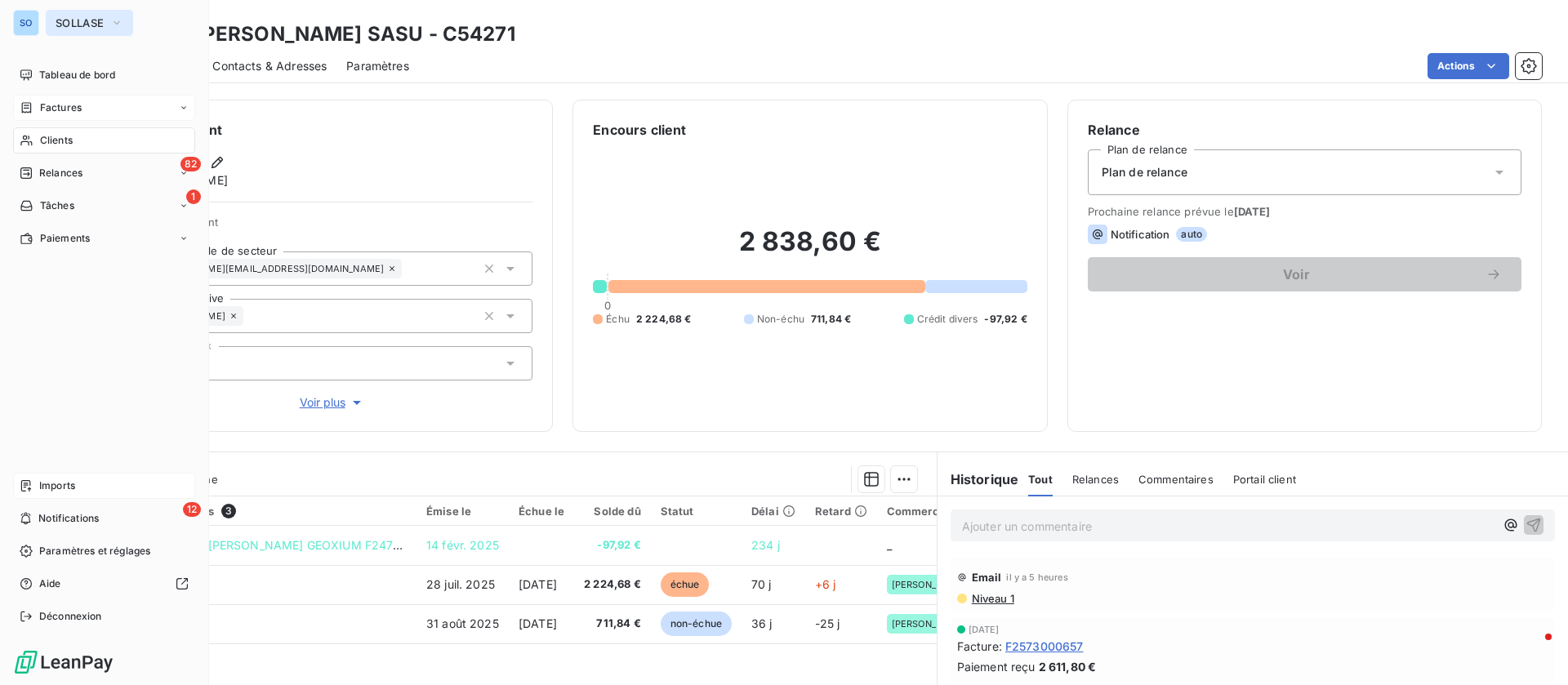
click at [79, 19] on span "SOLLASE" at bounding box center [80, 22] width 48 height 13
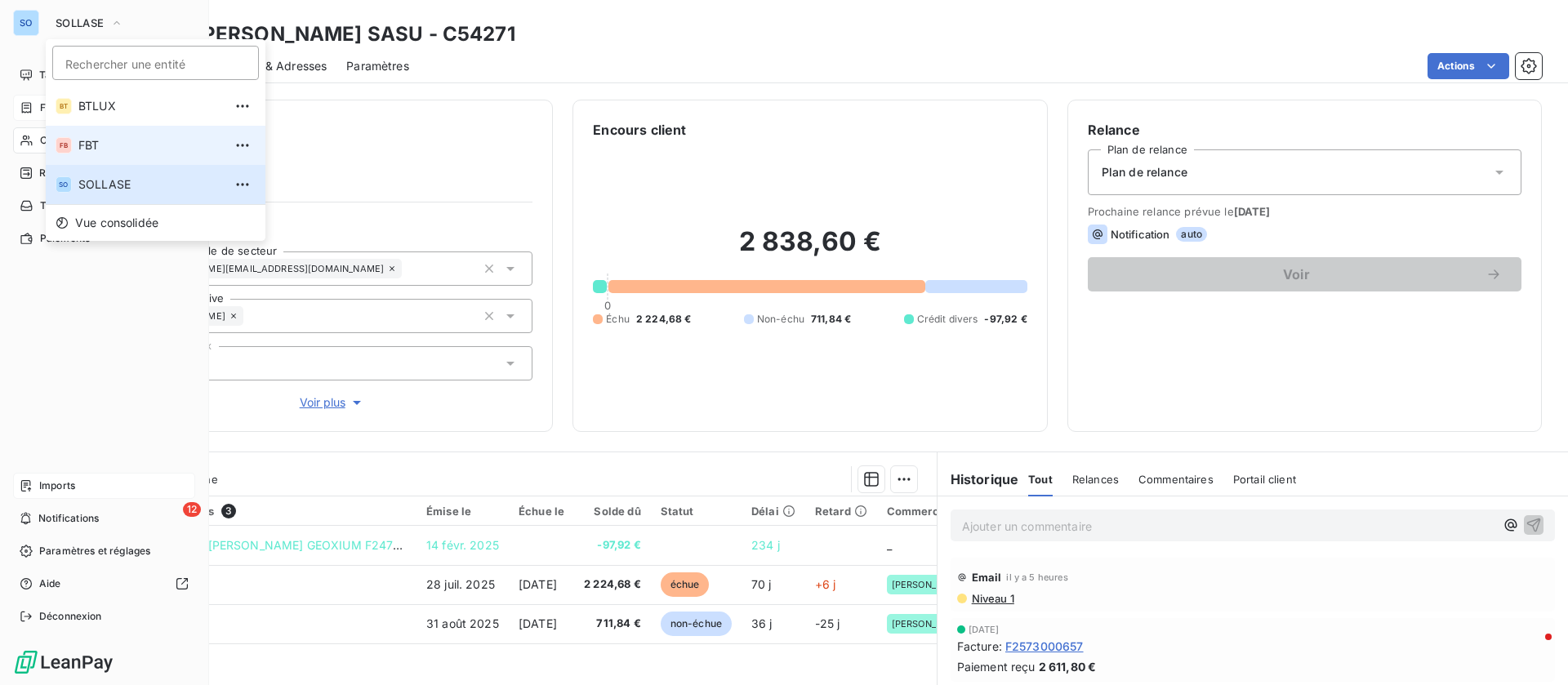
click at [109, 138] on span "FBT" at bounding box center [151, 145] width 145 height 16
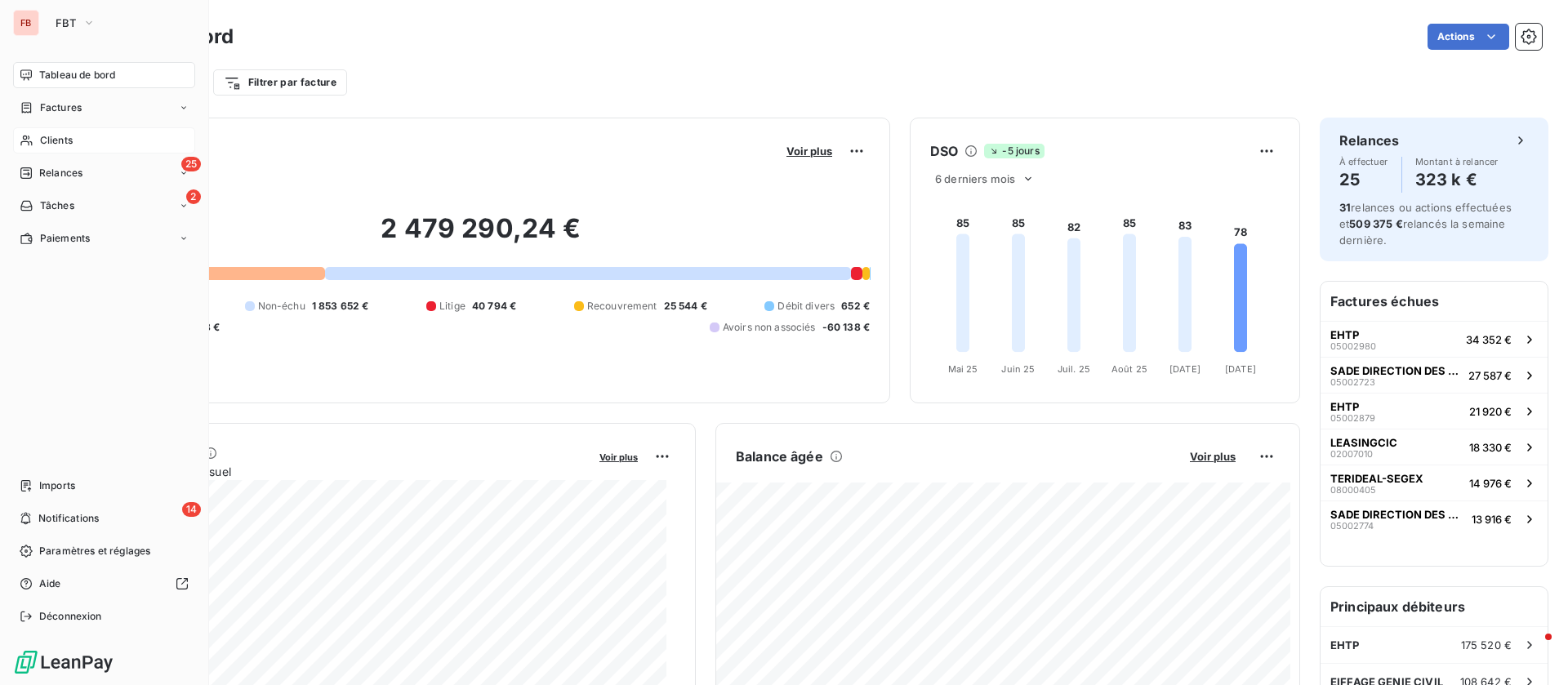
click at [62, 137] on span "Clients" at bounding box center [56, 140] width 33 height 15
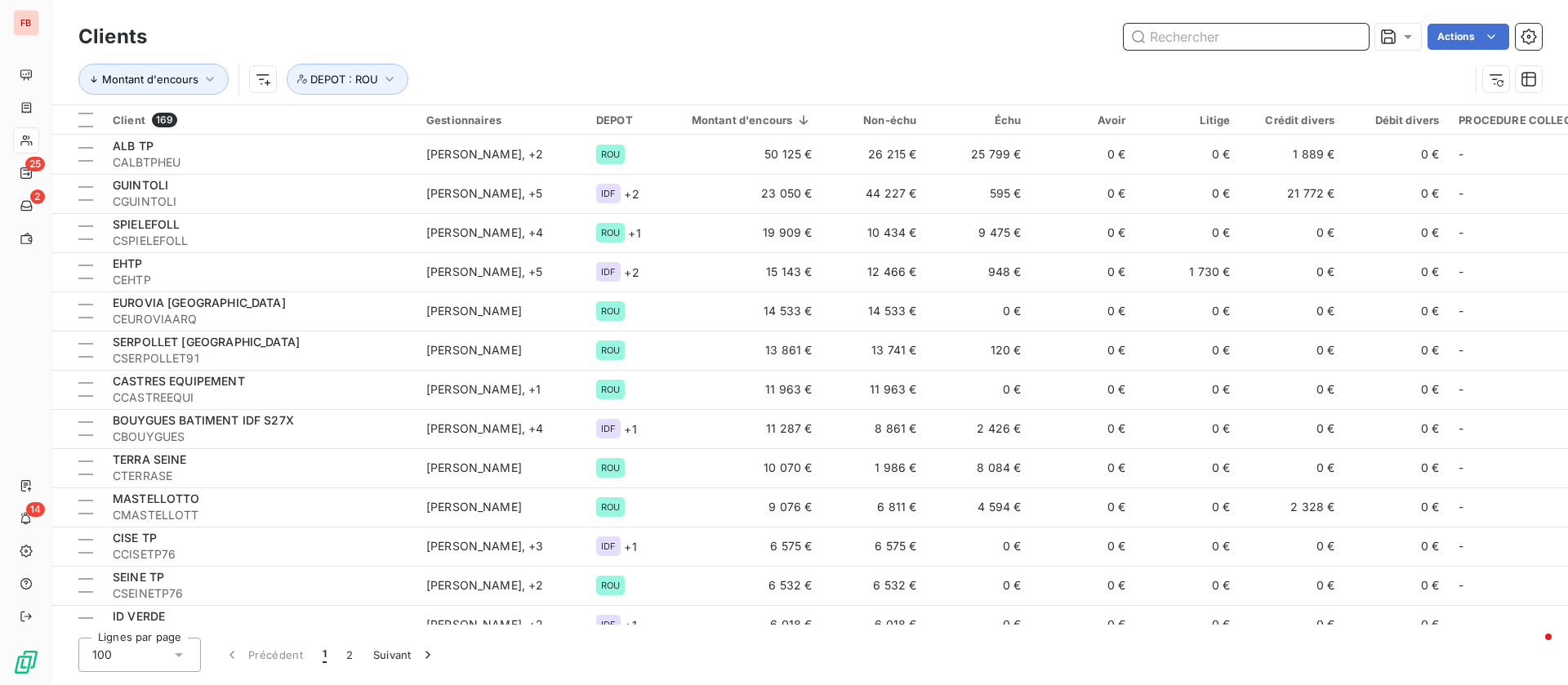
click at [1229, 33] on input "text" at bounding box center [1246, 36] width 245 height 26
paste input "CEUROVIA76G"
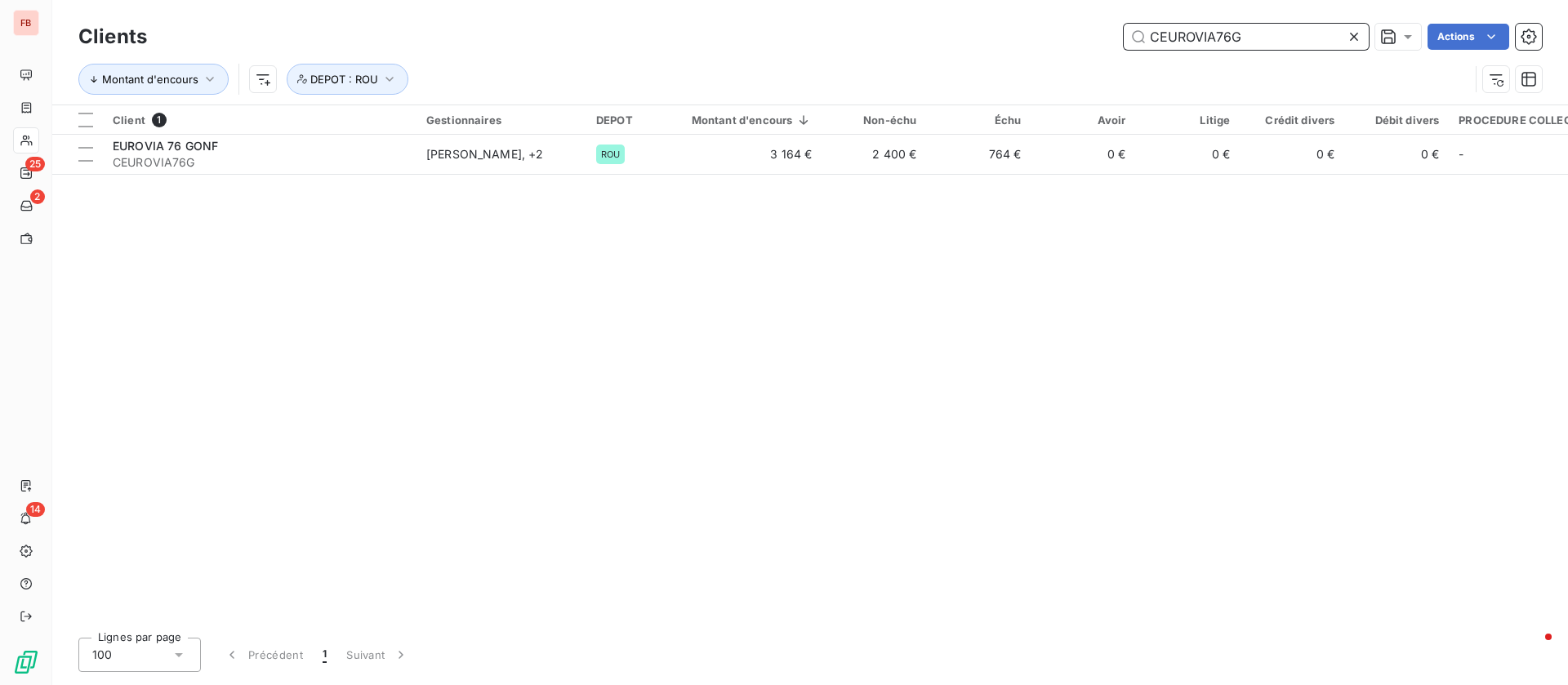
type input "CEUROVIA76G"
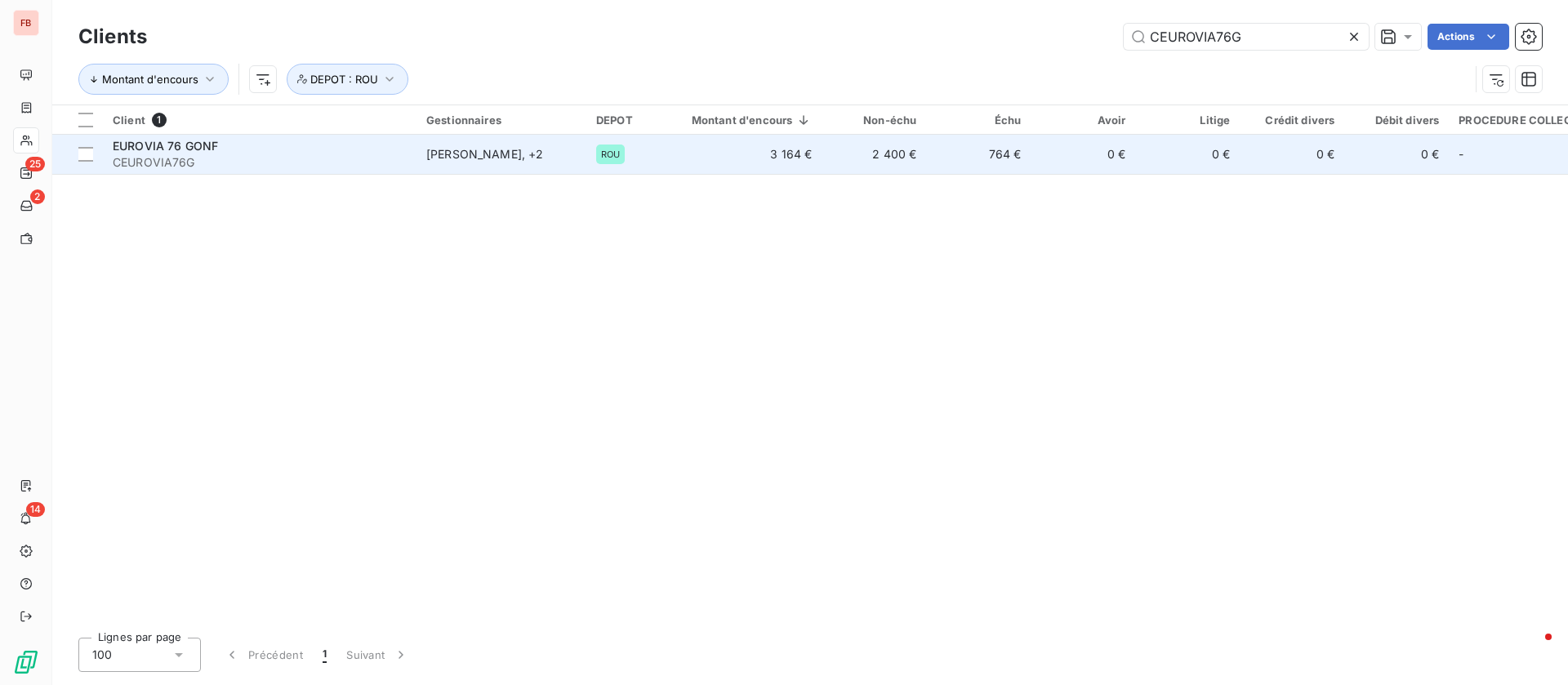
click at [293, 157] on span "CEUROVIA76G" at bounding box center [260, 162] width 294 height 16
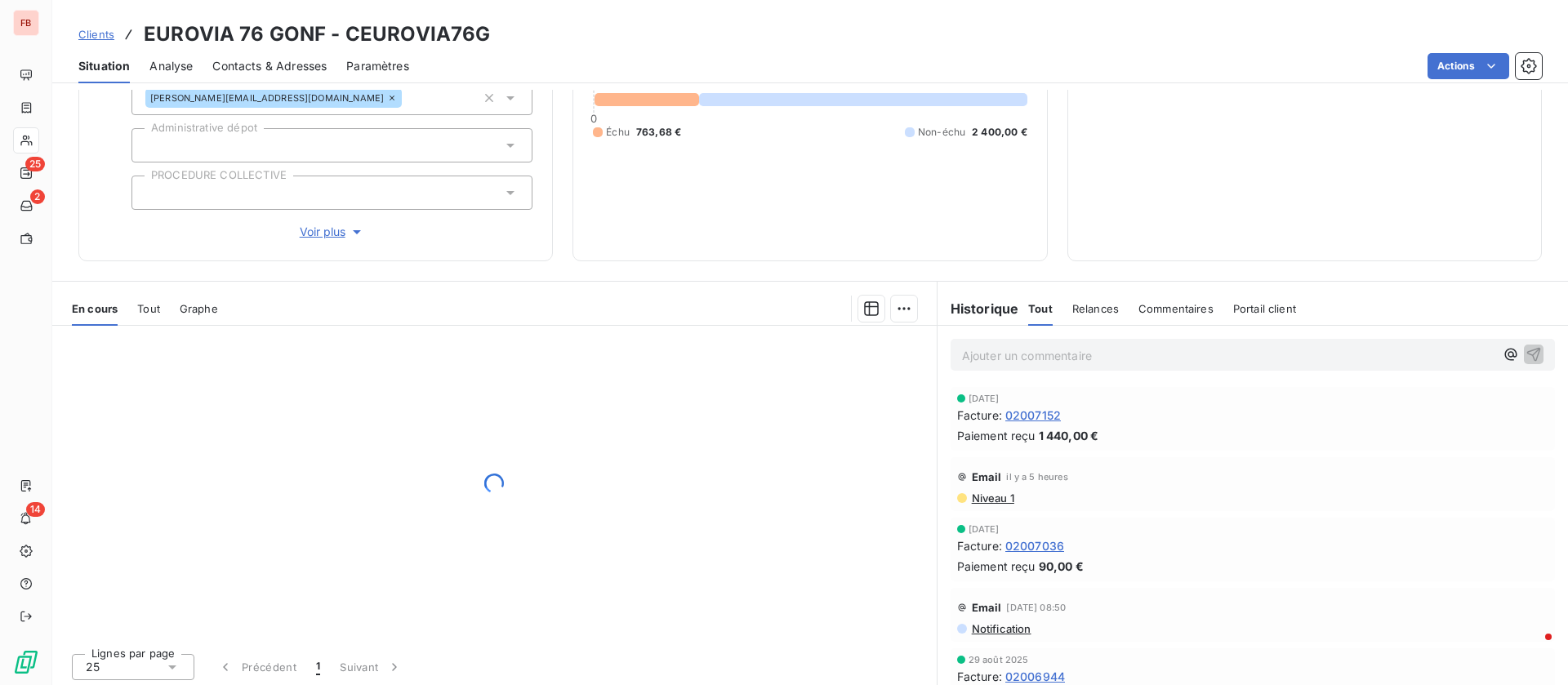
scroll to position [208, 0]
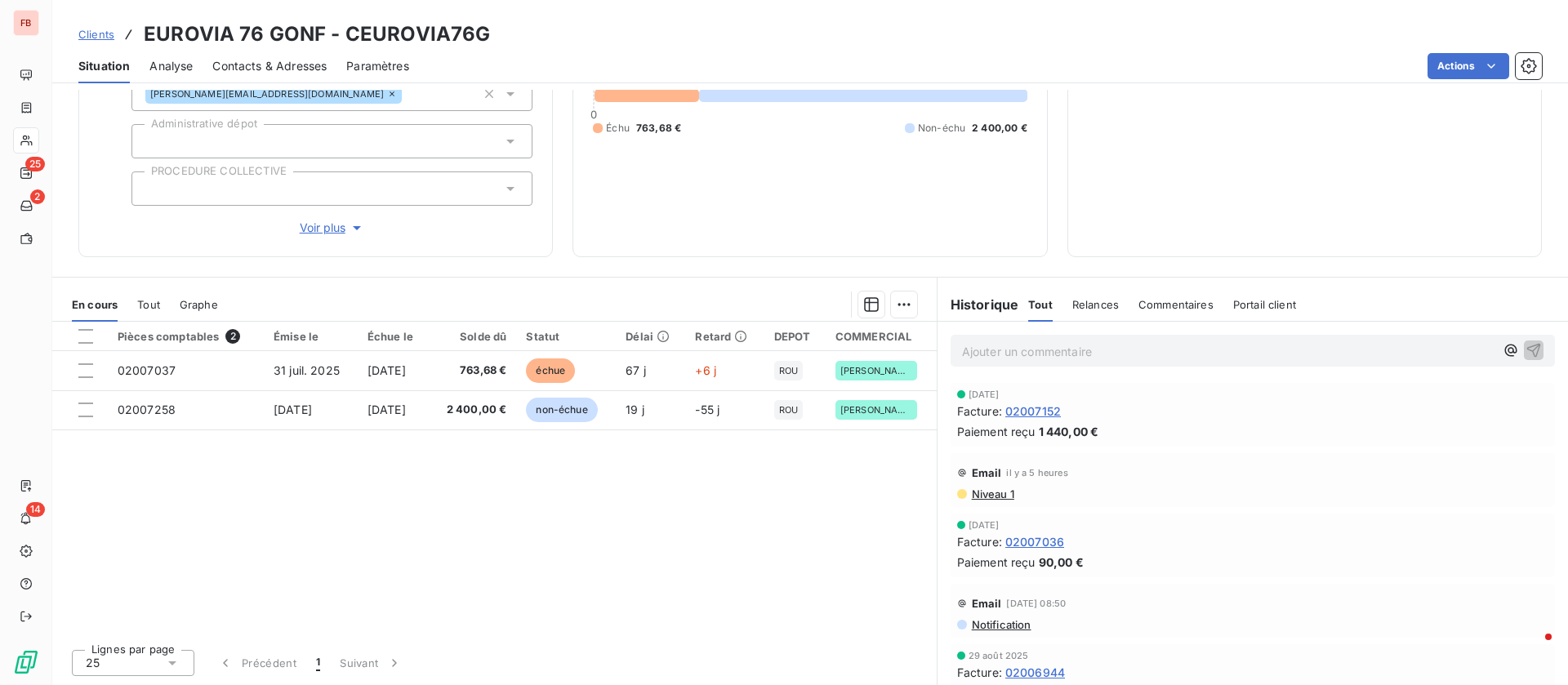
click at [993, 350] on p "Ajouter un commentaire ﻿" at bounding box center [1228, 352] width 532 height 21
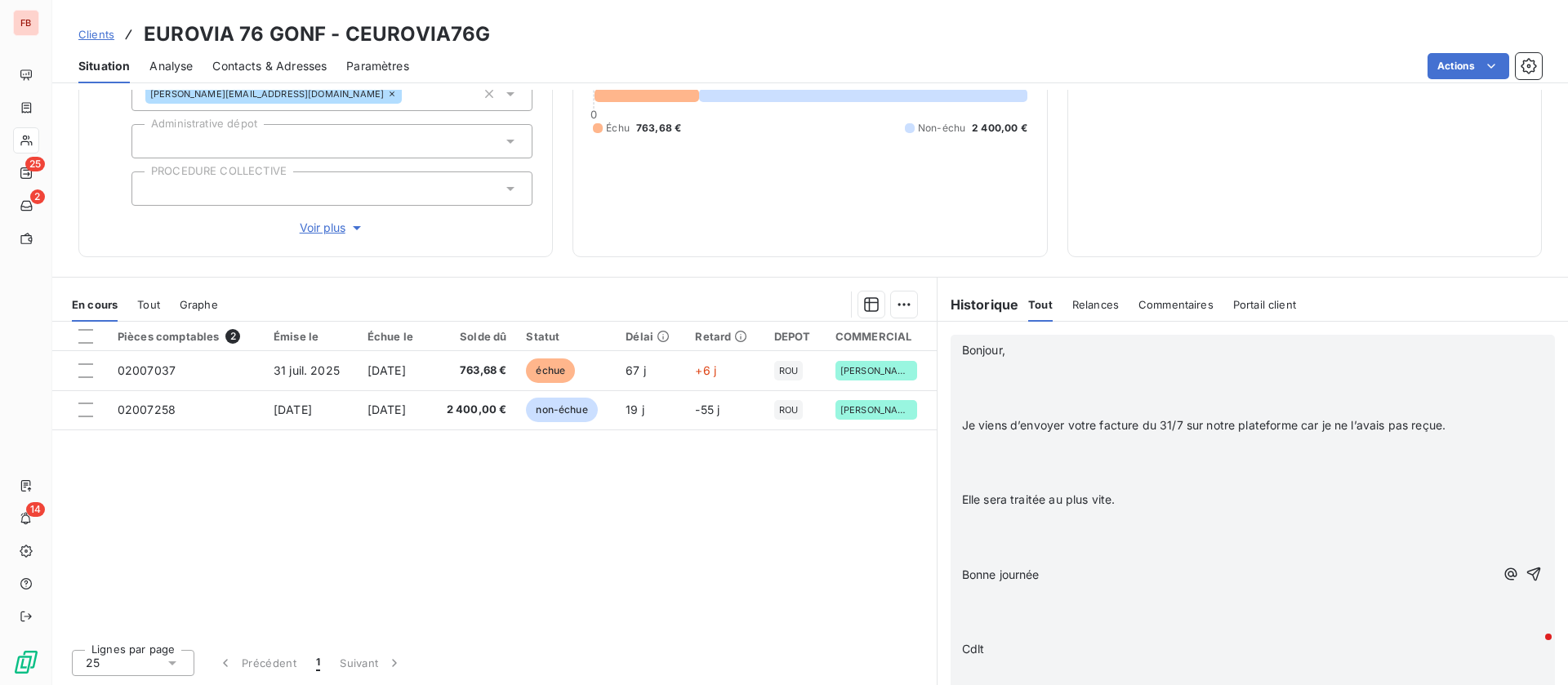
click at [990, 363] on p "﻿" at bounding box center [1228, 369] width 532 height 19
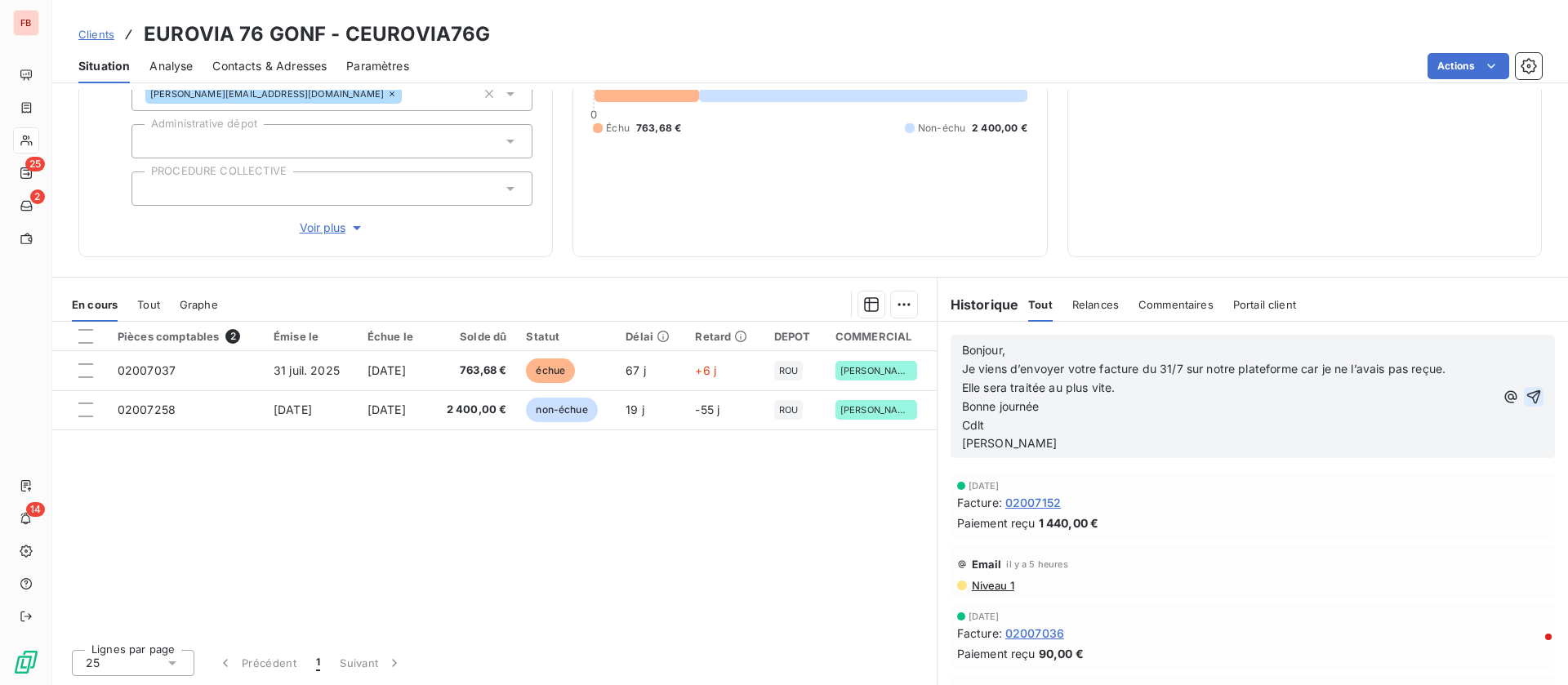
click at [1526, 394] on icon "button" at bounding box center [1533, 396] width 16 height 16
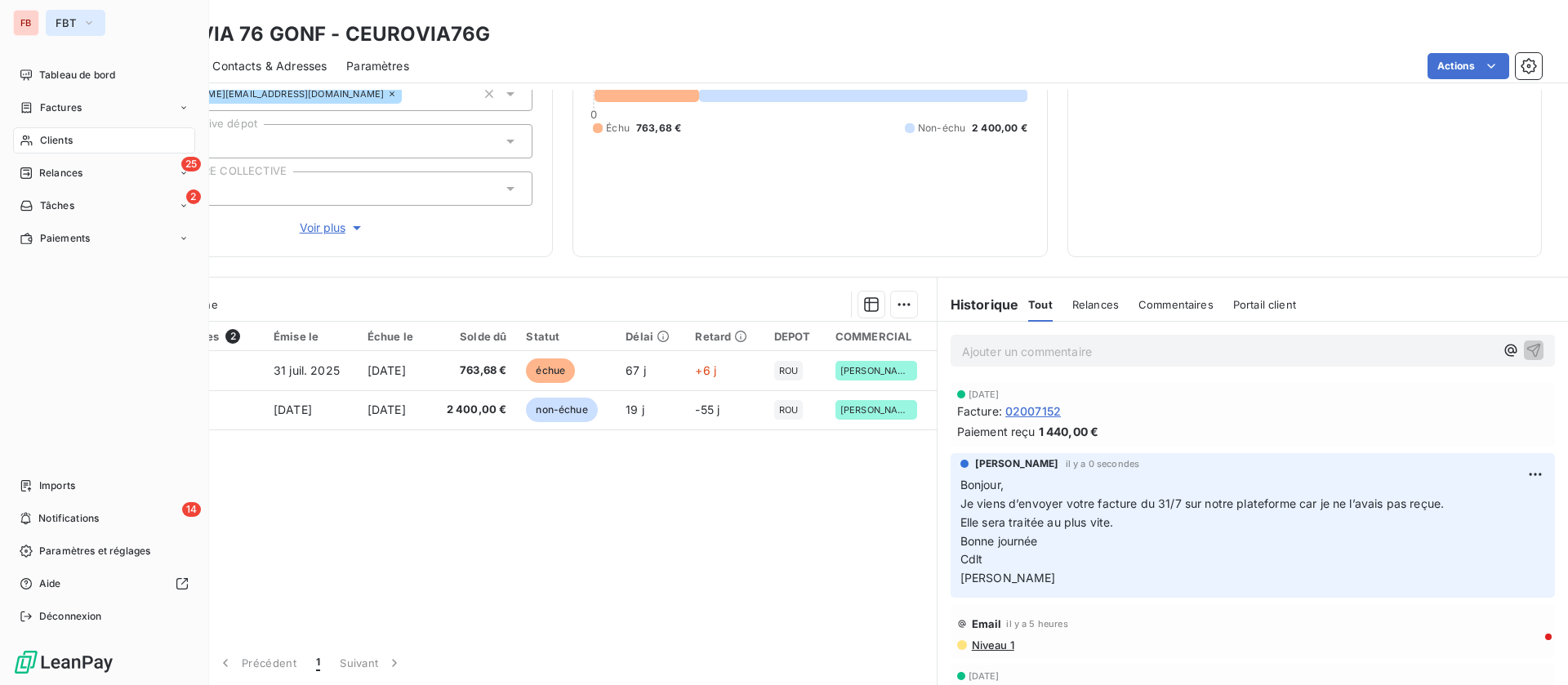
drag, startPoint x: 76, startPoint y: 18, endPoint x: 80, endPoint y: 31, distance: 13.6
click at [78, 19] on button "FBT" at bounding box center [75, 22] width 60 height 26
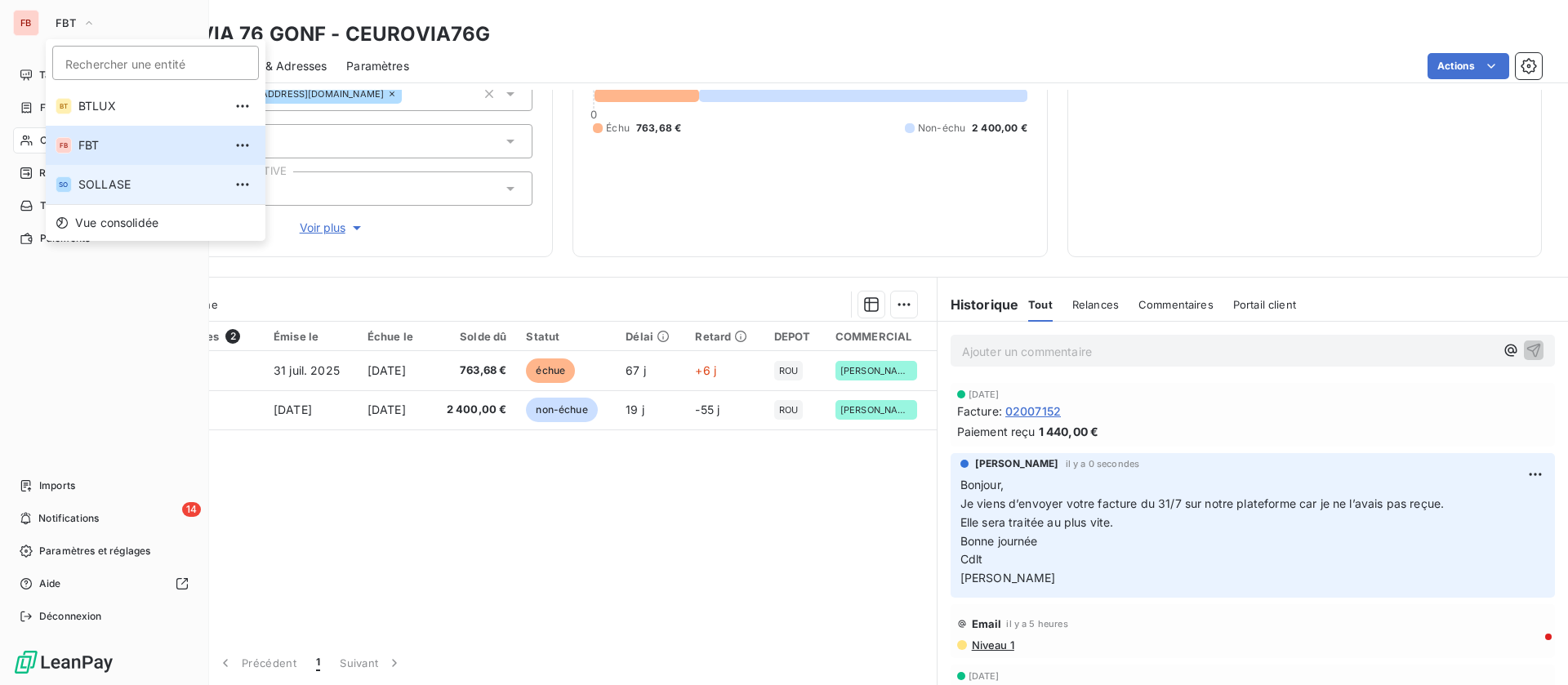
click at [96, 178] on span "SOLLASE" at bounding box center [151, 184] width 145 height 16
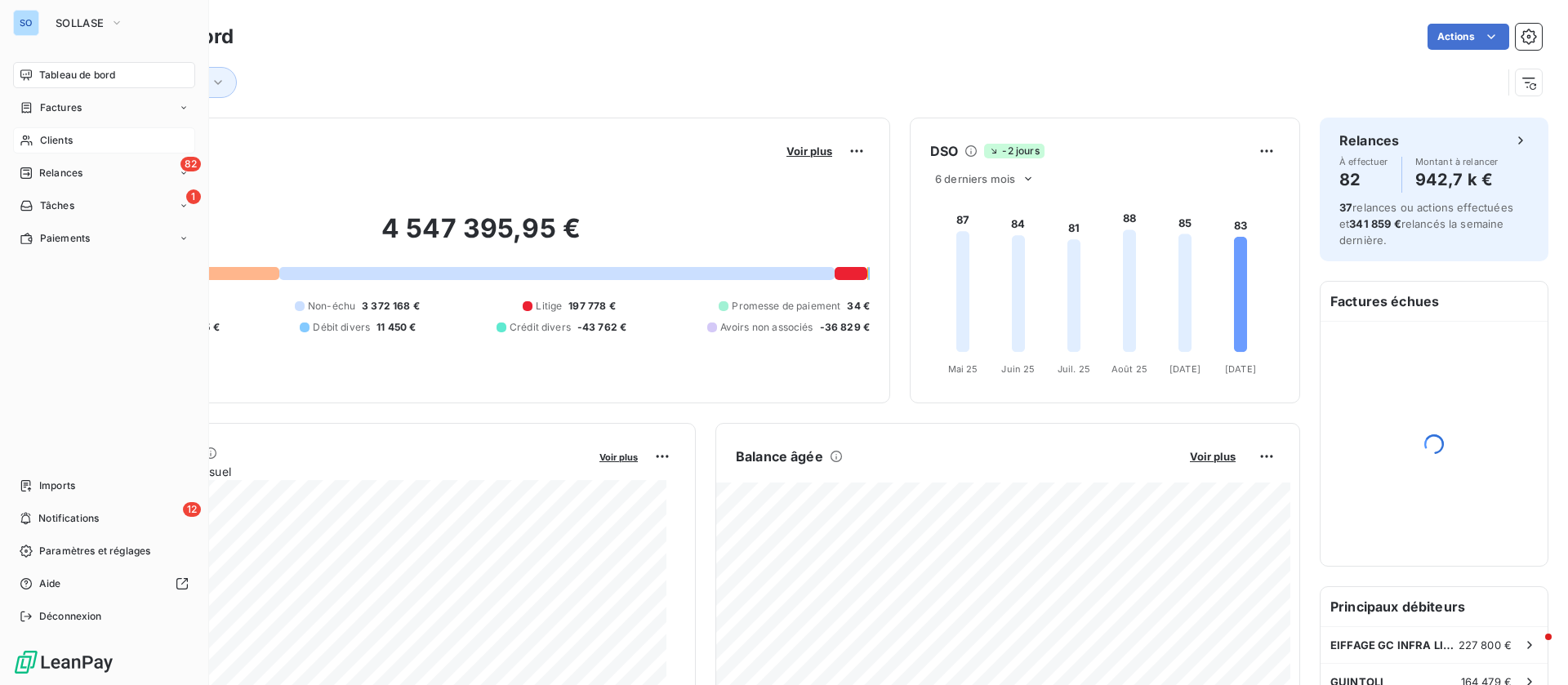
click at [80, 141] on div "Clients" at bounding box center [104, 140] width 183 height 26
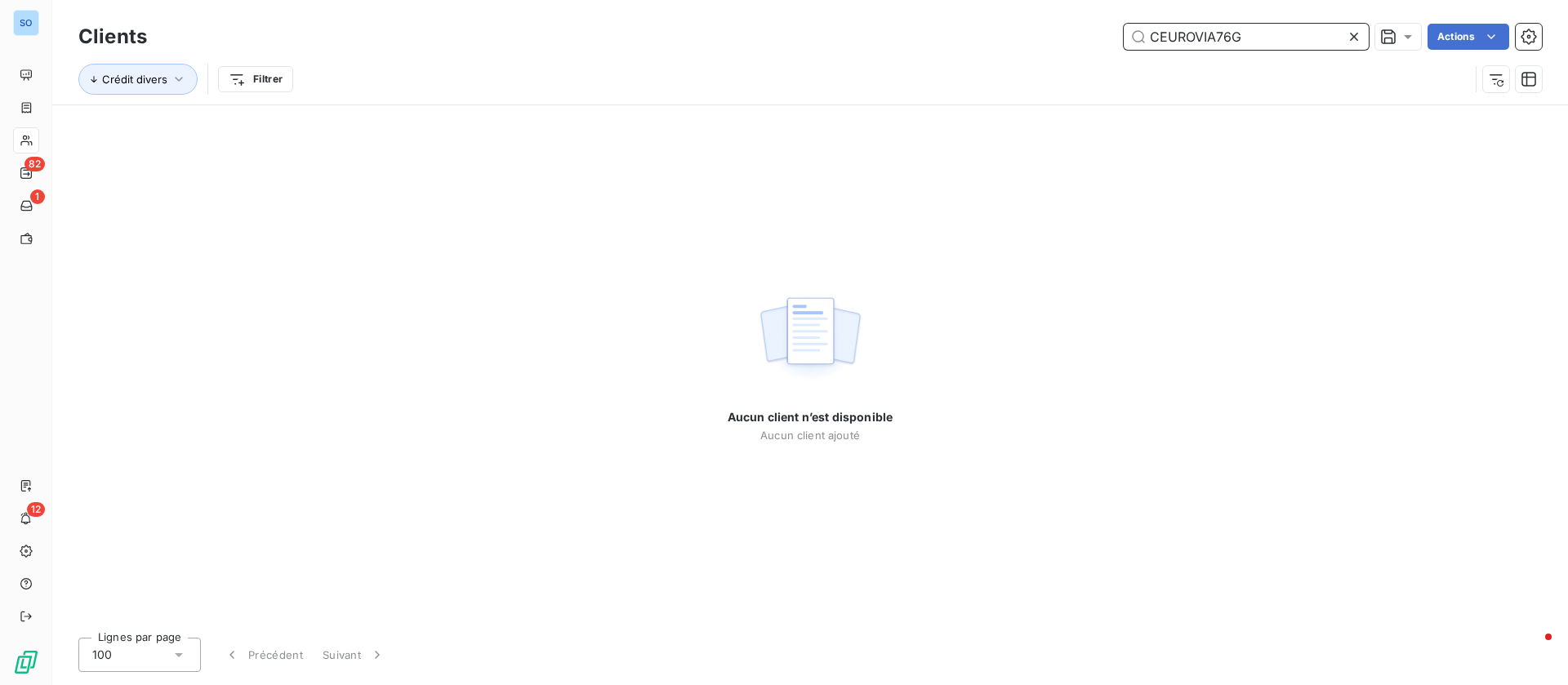
drag, startPoint x: 1254, startPoint y: 34, endPoint x: 961, endPoint y: 25, distance: 293.1
click at [961, 25] on div "CEUROVIA76G Actions" at bounding box center [855, 36] width 1376 height 26
paste input "54037"
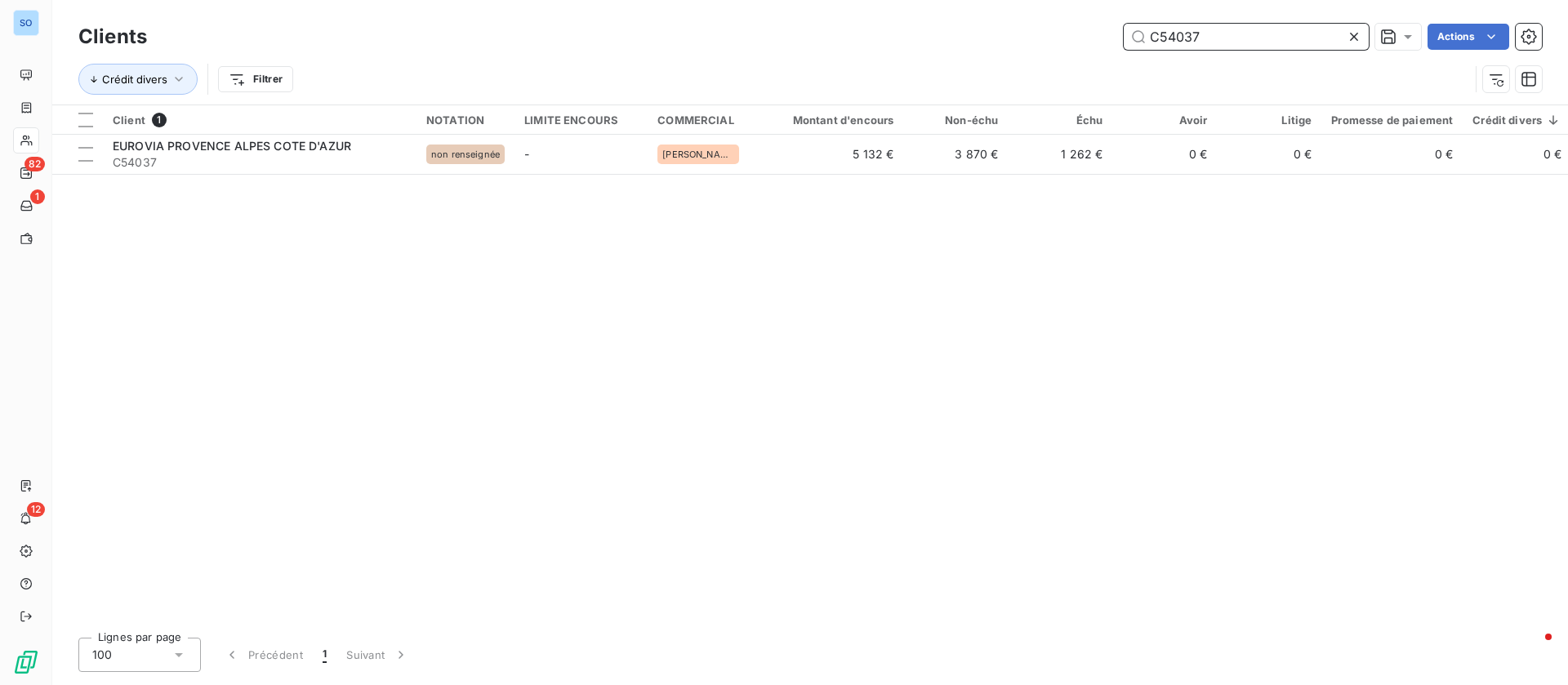
type input "C54037"
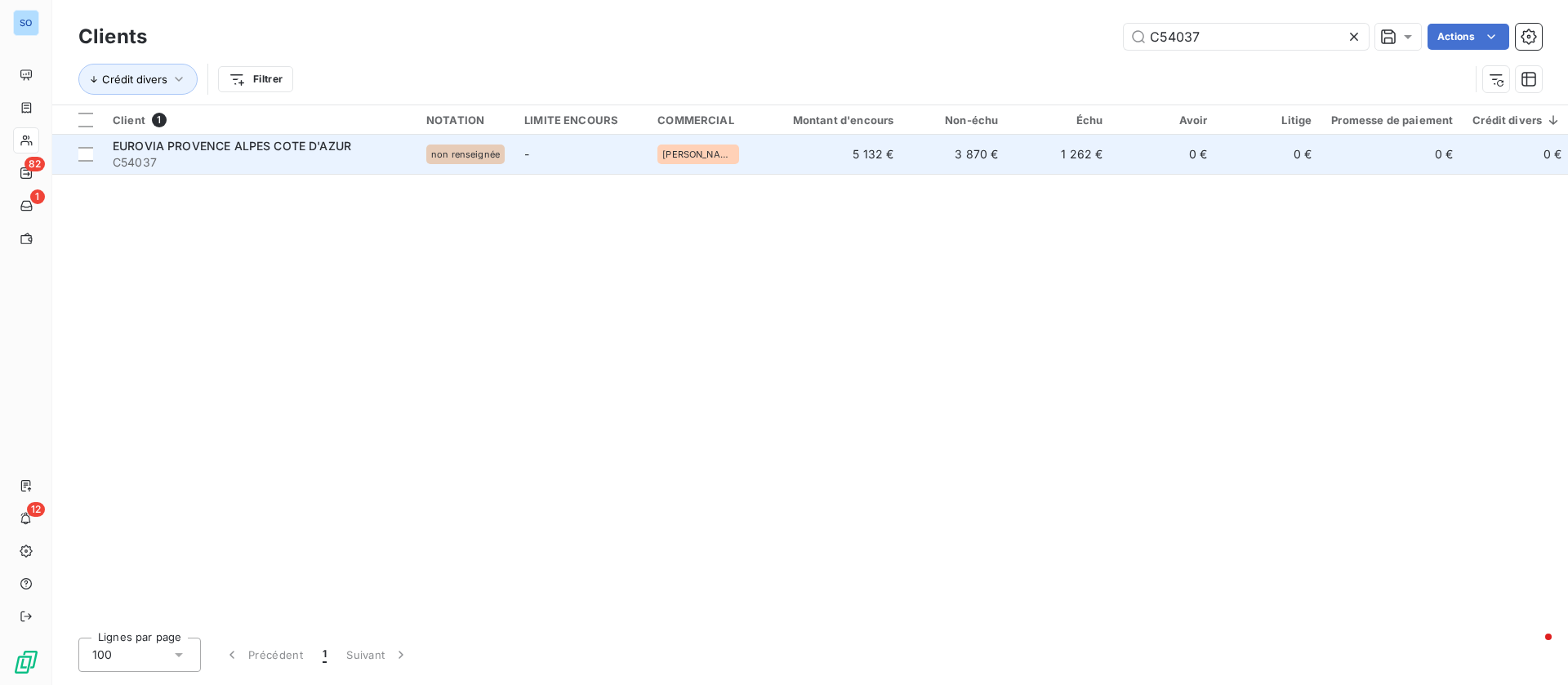
click at [286, 152] on span "EUROVIA PROVENCE ALPES COTE D'AZUR" at bounding box center [232, 145] width 239 height 14
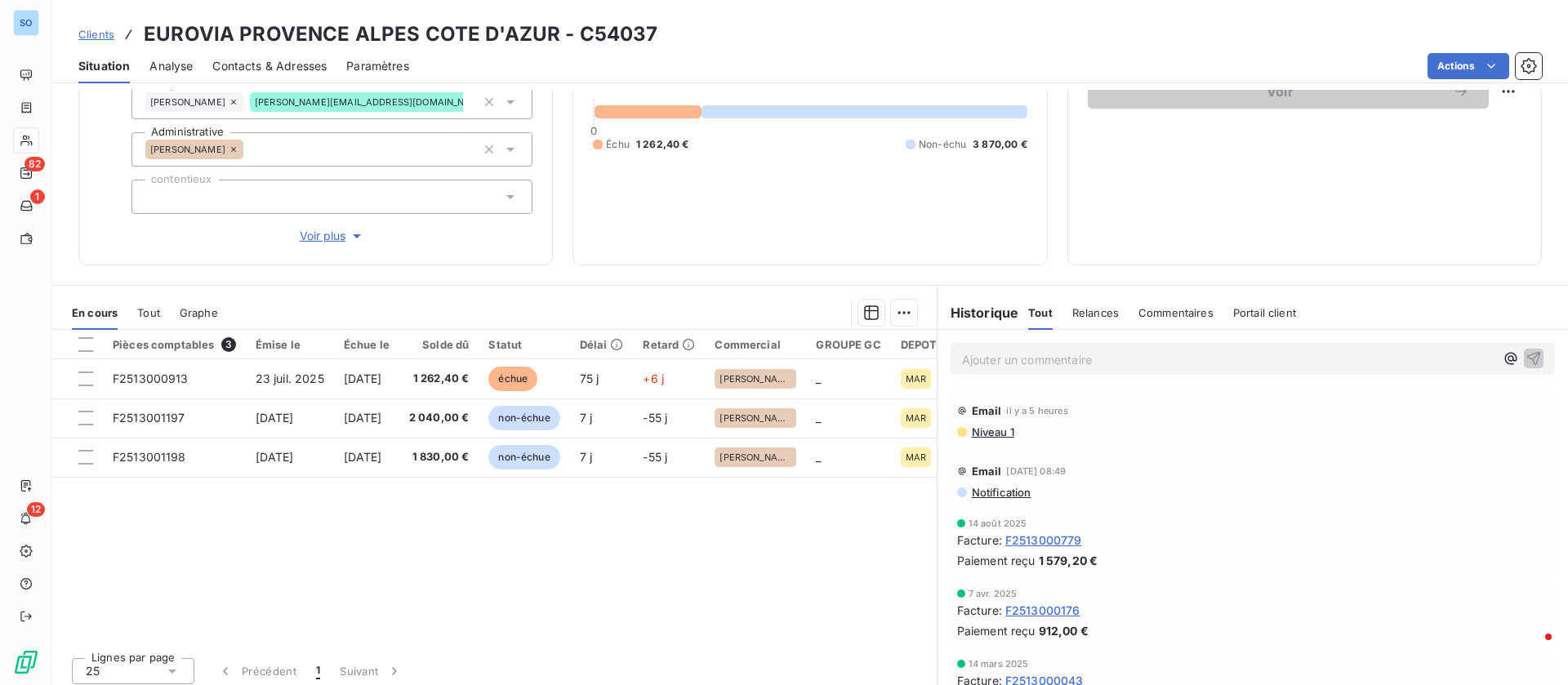
scroll to position [191, 0]
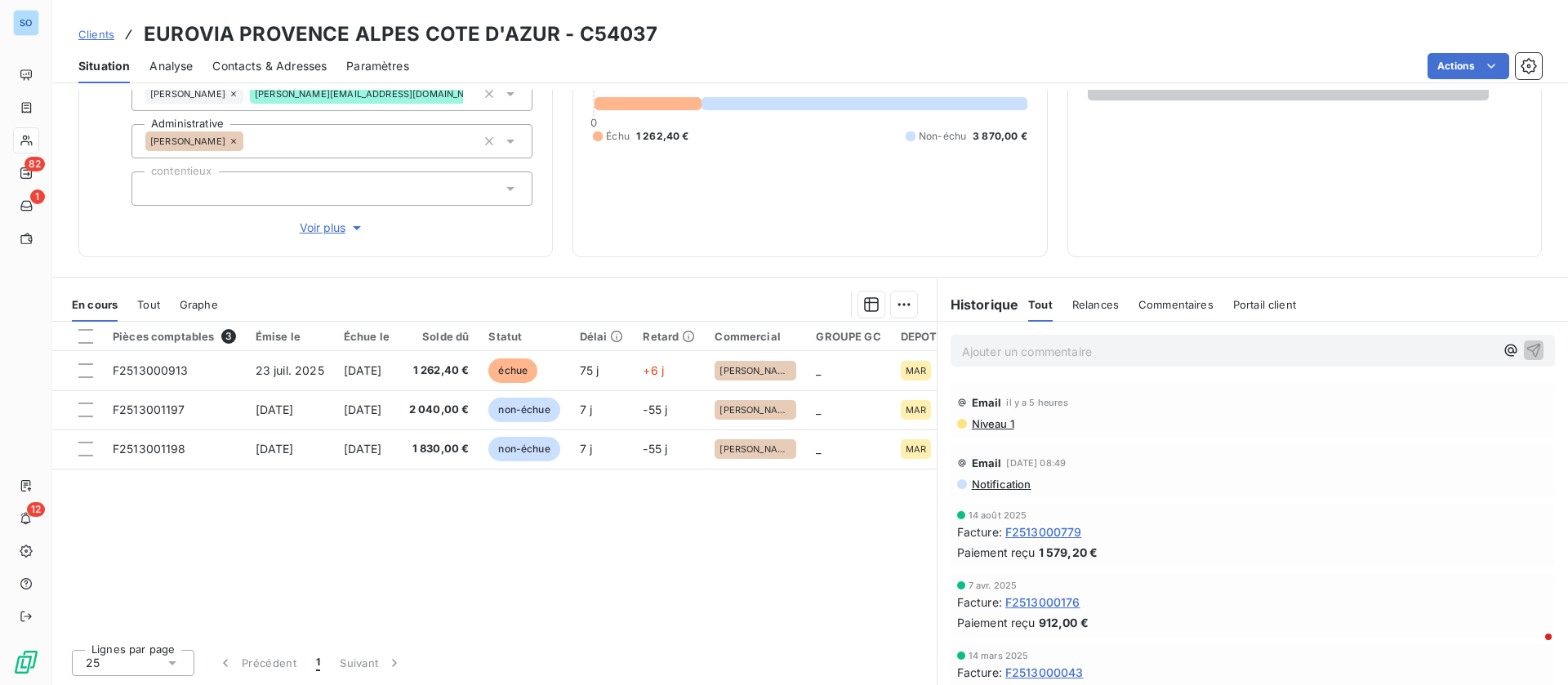
click at [1044, 352] on p "Ajouter un commentaire ﻿" at bounding box center [1228, 352] width 532 height 21
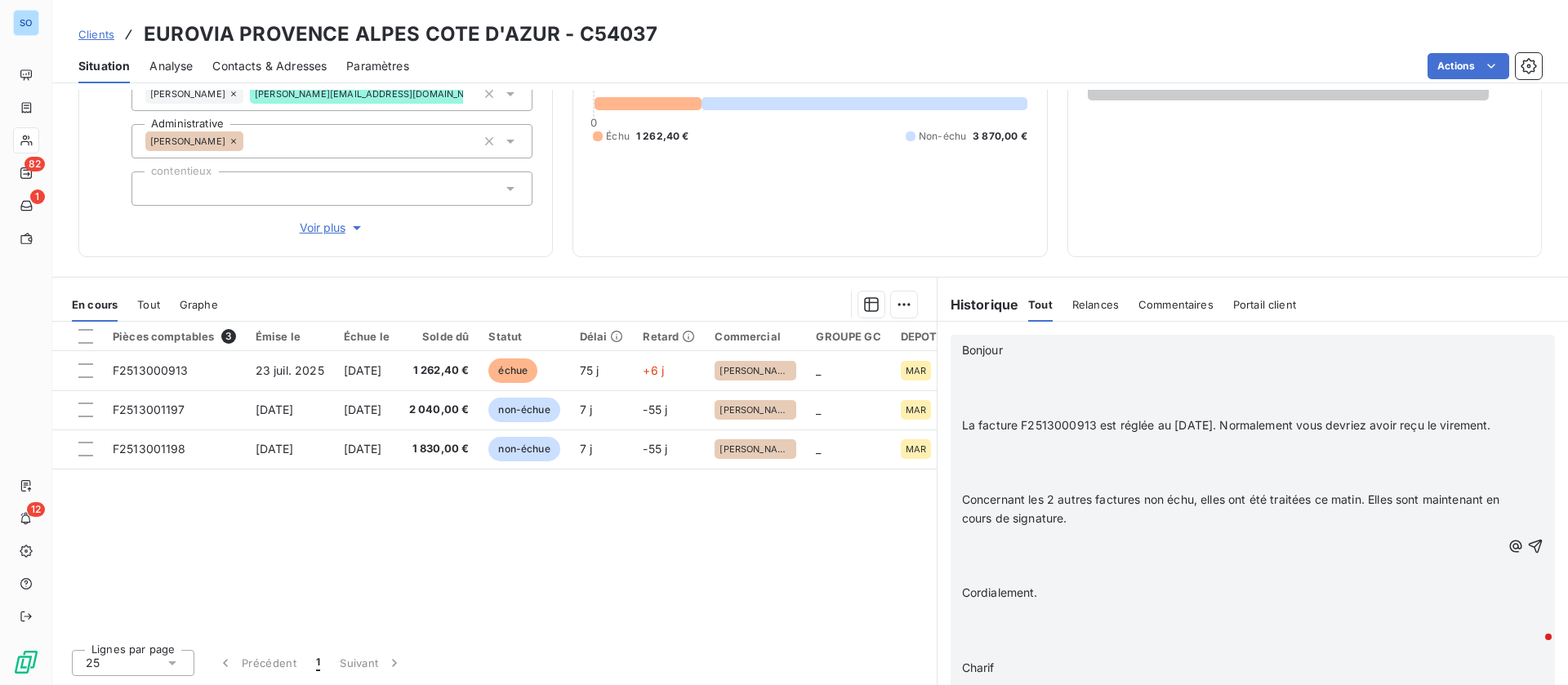
click at [1027, 366] on p "﻿" at bounding box center [1231, 369] width 539 height 19
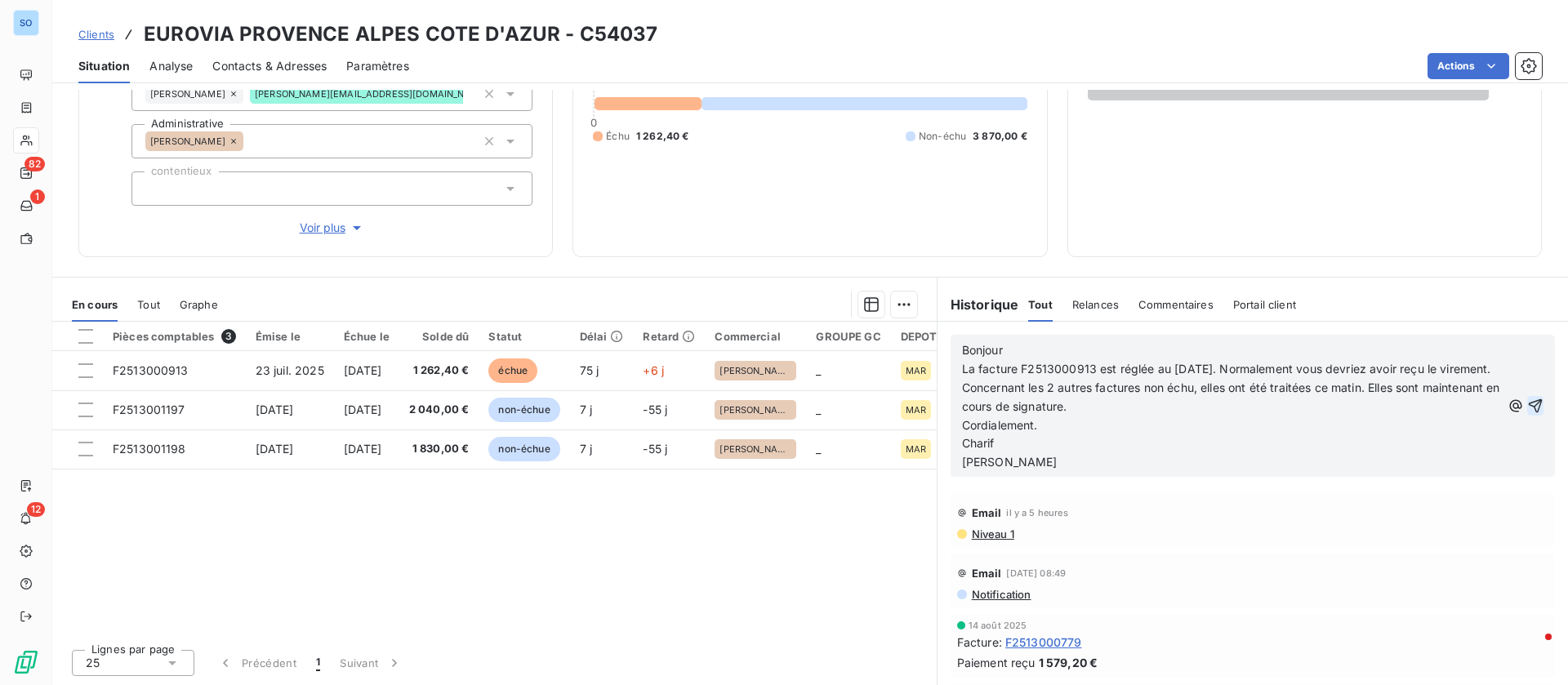
click at [1529, 411] on icon "button" at bounding box center [1536, 407] width 14 height 14
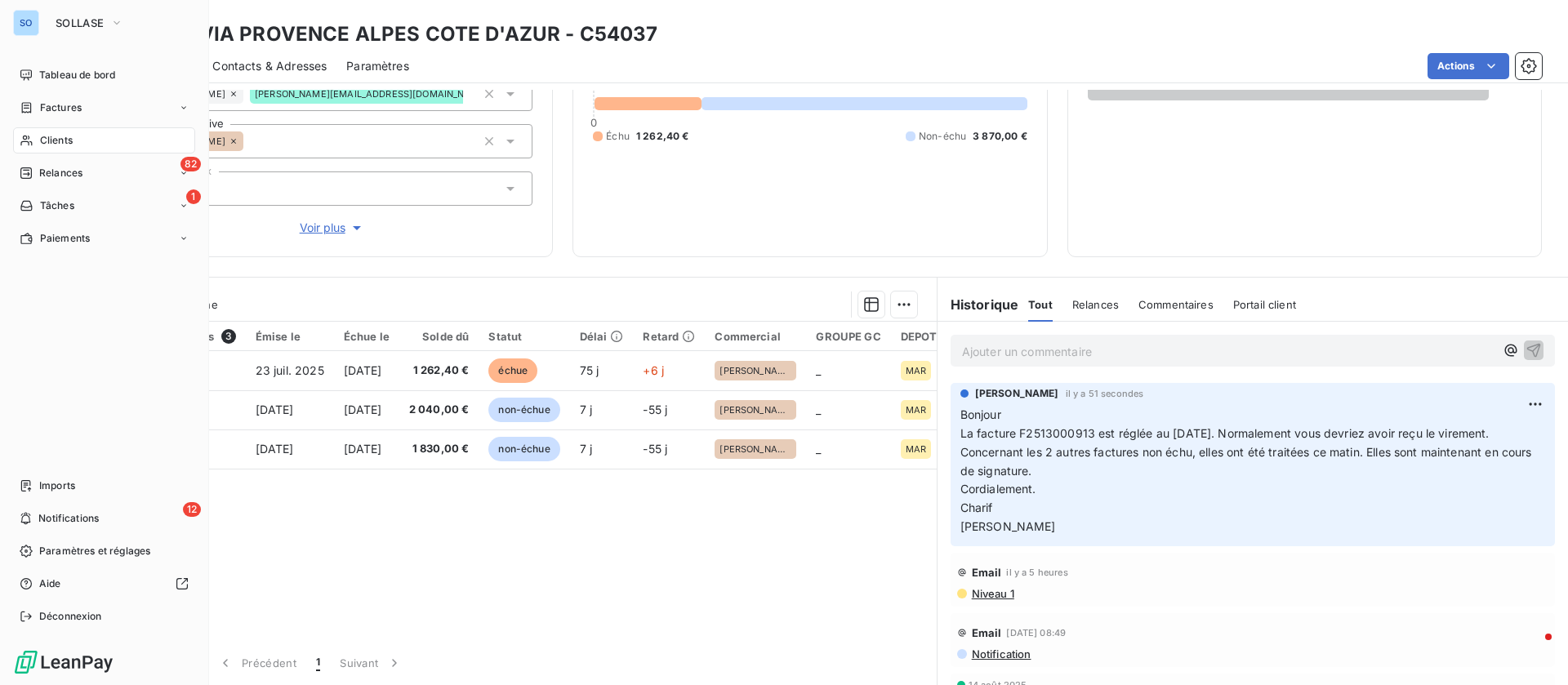
click at [58, 136] on span "Clients" at bounding box center [56, 140] width 33 height 15
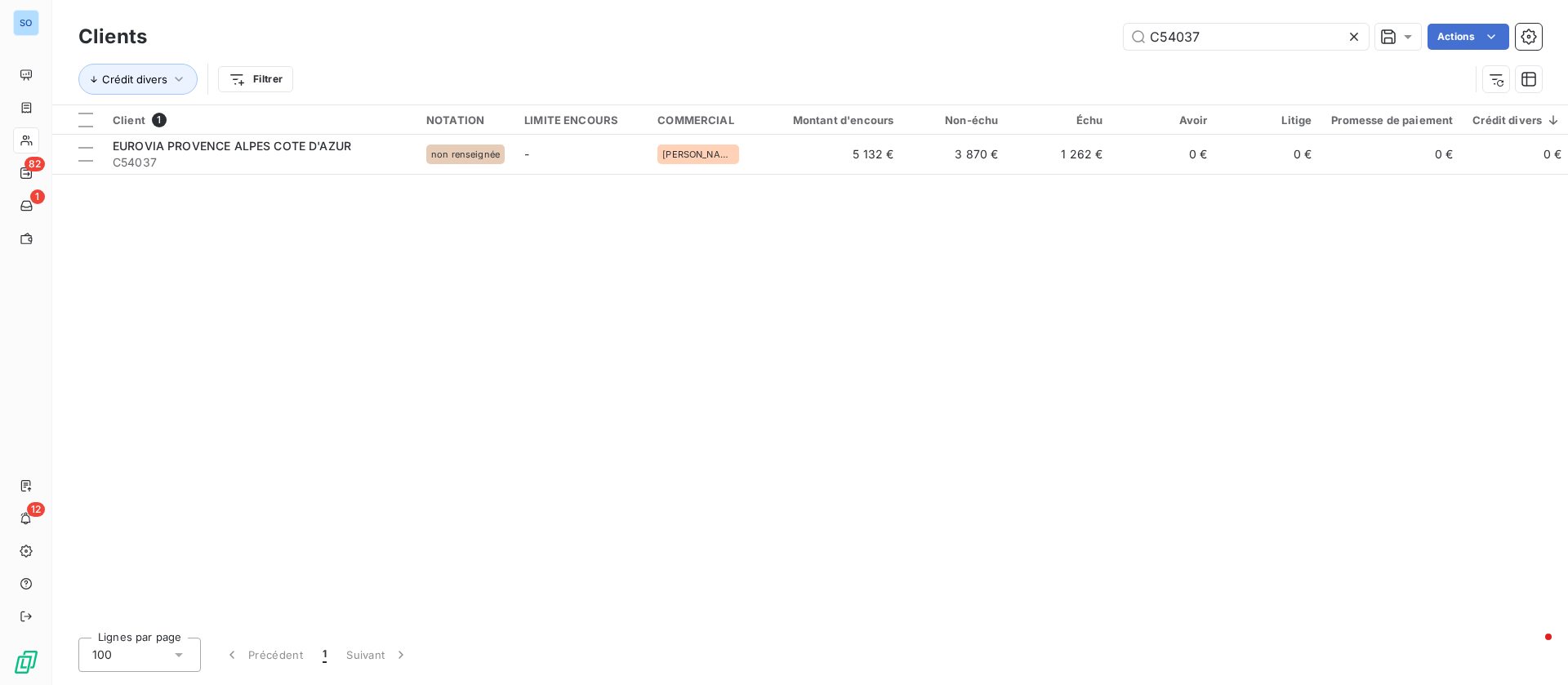
drag, startPoint x: 1114, startPoint y: 21, endPoint x: 1040, endPoint y: 18, distance: 74.1
click at [1040, 18] on div "Clients C54037 Actions Crédit divers Filtrer" at bounding box center [810, 52] width 1516 height 105
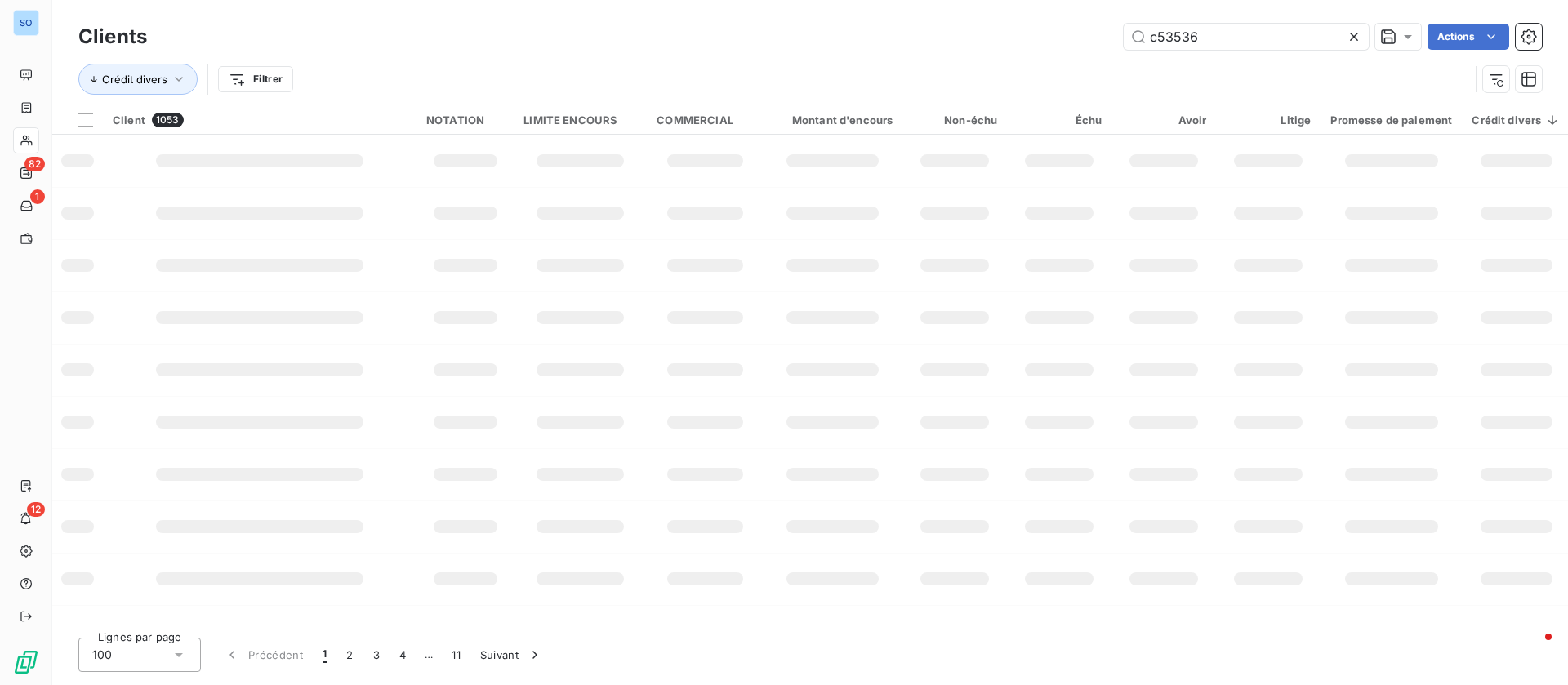
type input "c53536"
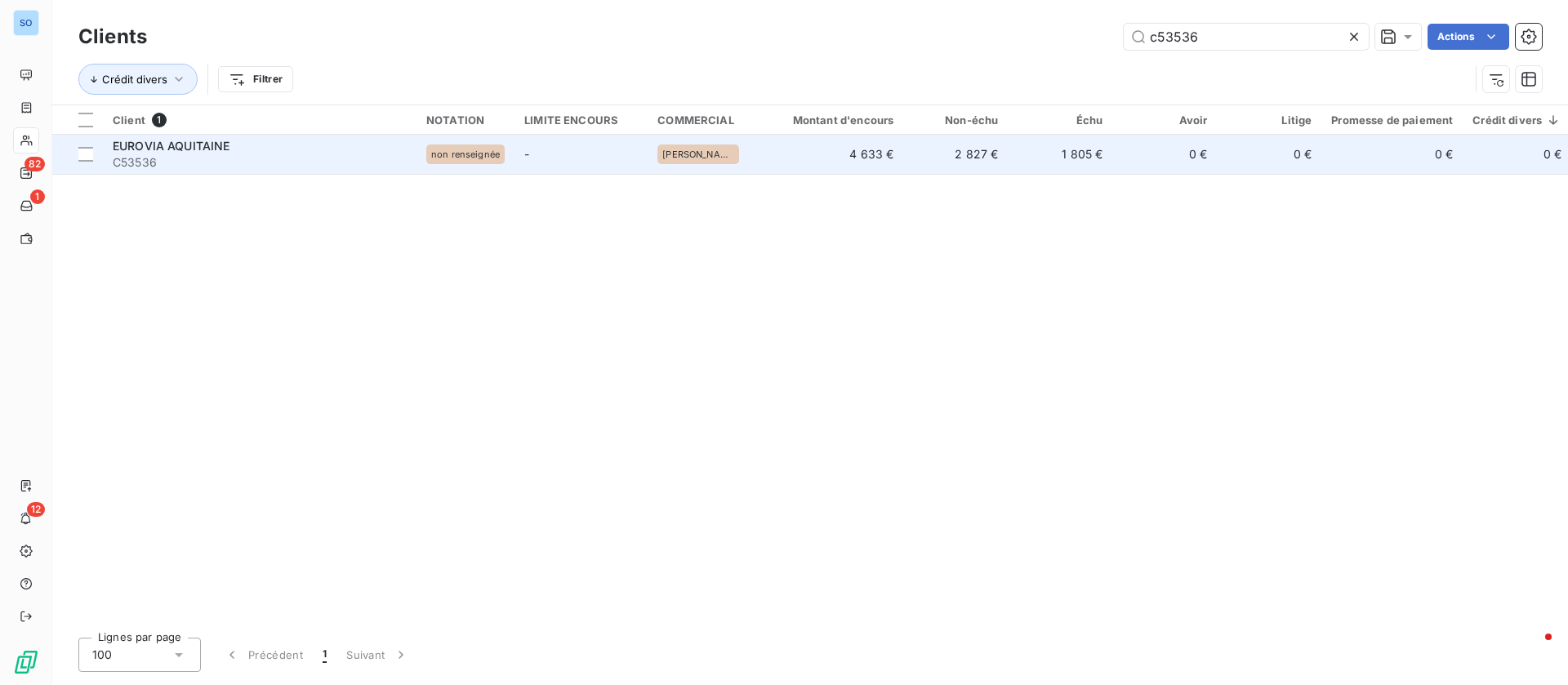
click at [241, 157] on span "C53536" at bounding box center [260, 162] width 294 height 16
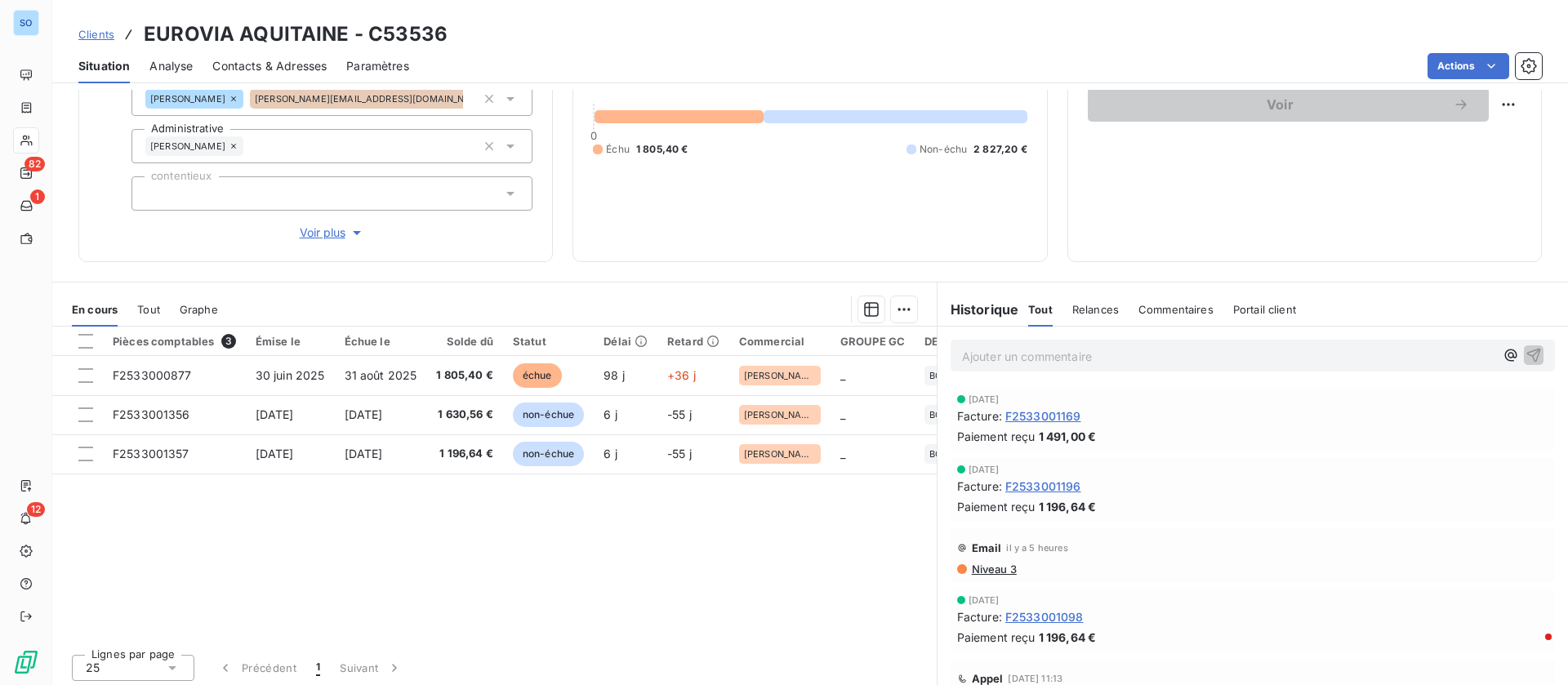
scroll to position [175, 0]
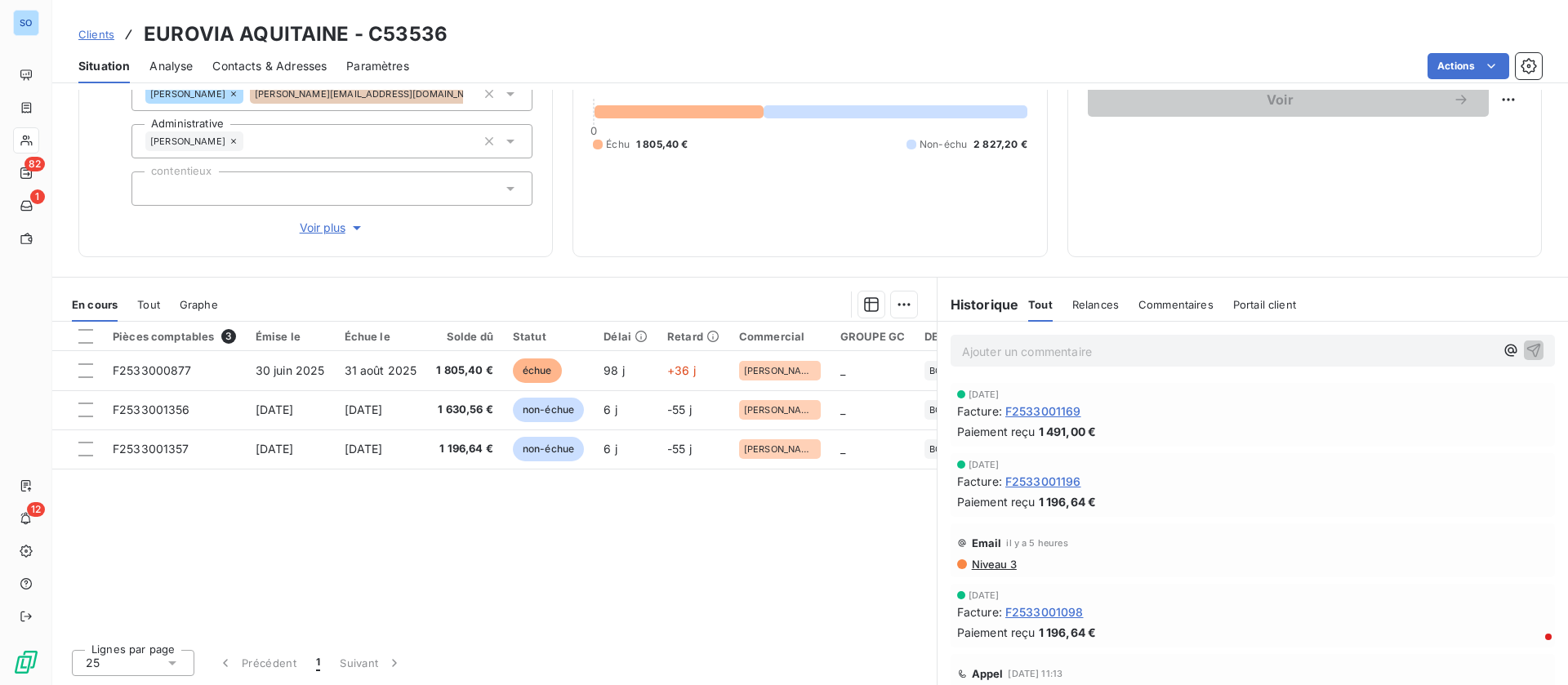
click at [1051, 348] on p "Ajouter un commentaire ﻿" at bounding box center [1228, 352] width 532 height 21
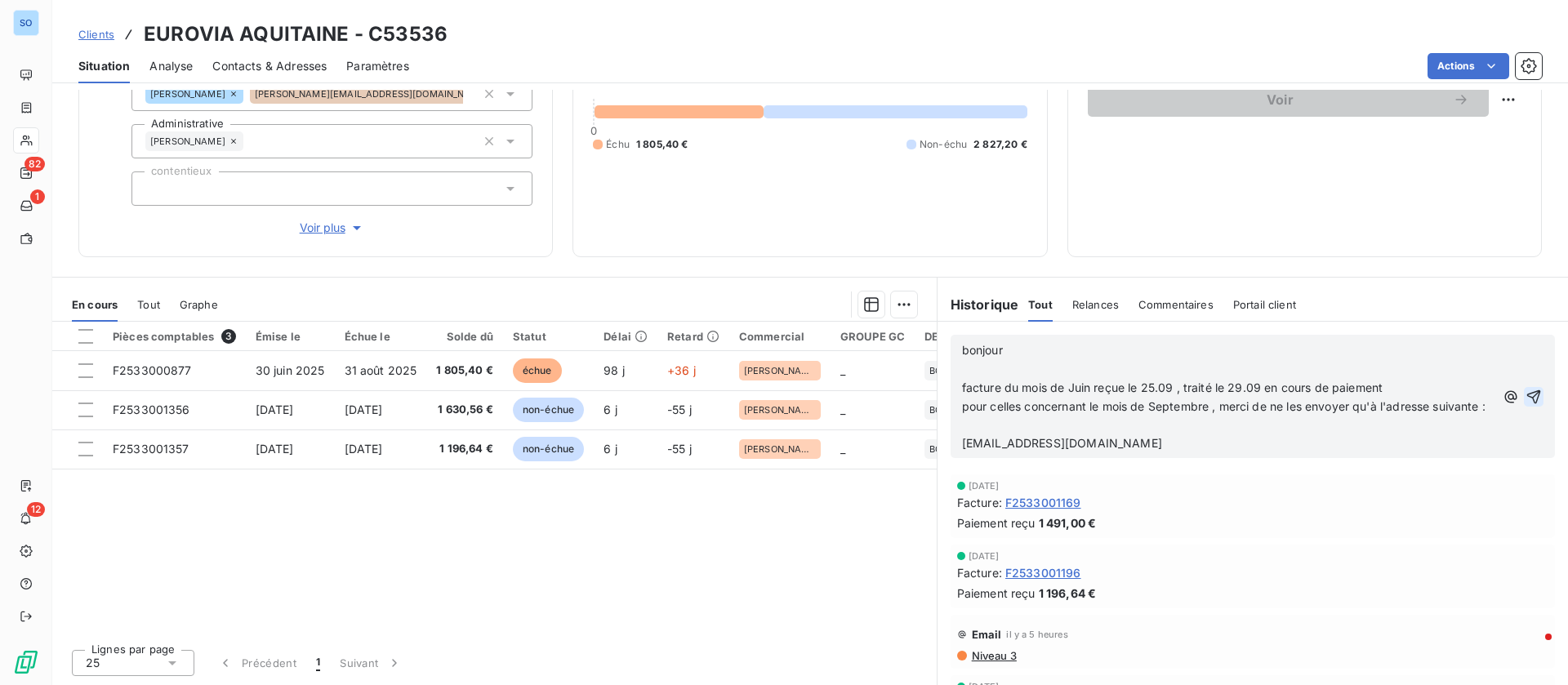
click at [1505, 406] on div "bonjour ﻿ facture du mois de Juin reçue le 25.09 , traité le 29.09 en cours de …" at bounding box center [1253, 396] width 605 height 124
click at [1526, 403] on icon "button" at bounding box center [1533, 396] width 16 height 16
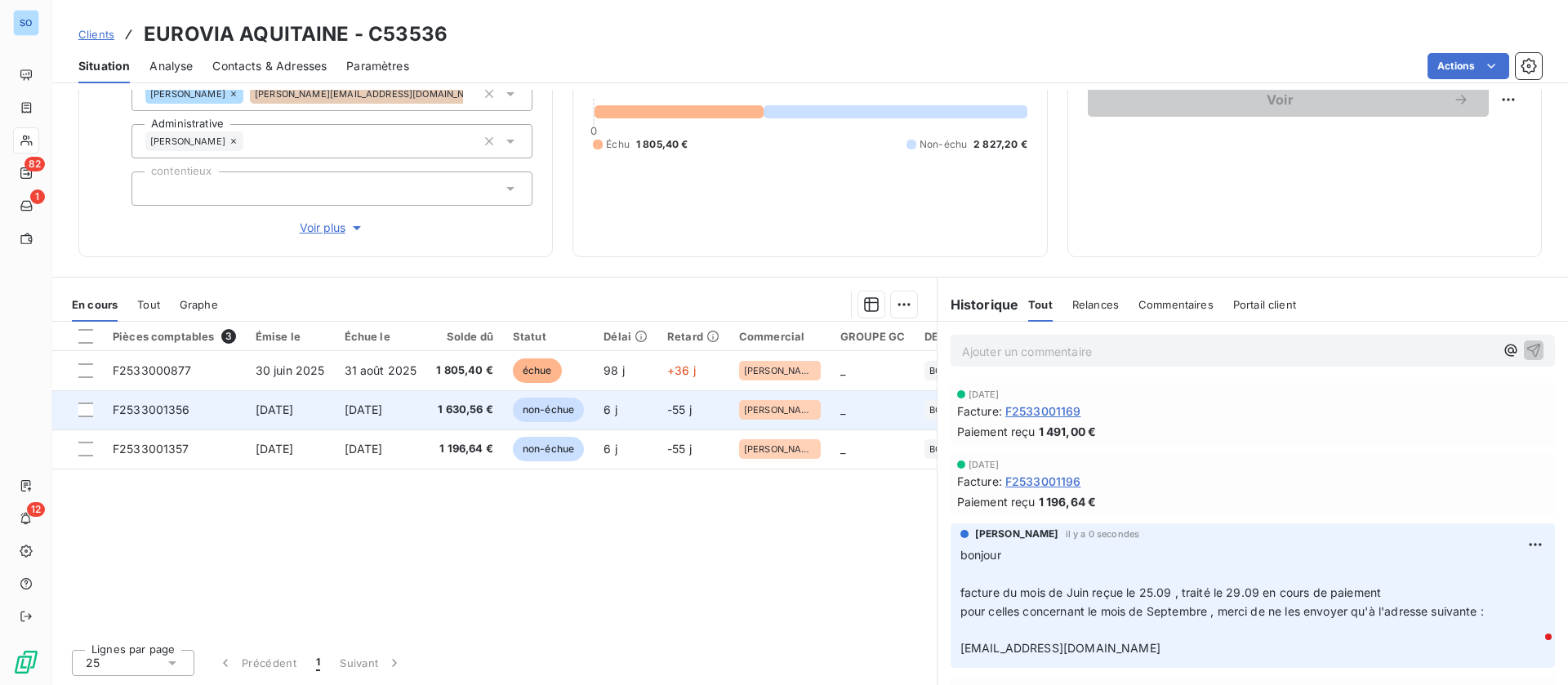
click at [355, 411] on span "[DATE]" at bounding box center [363, 409] width 38 height 14
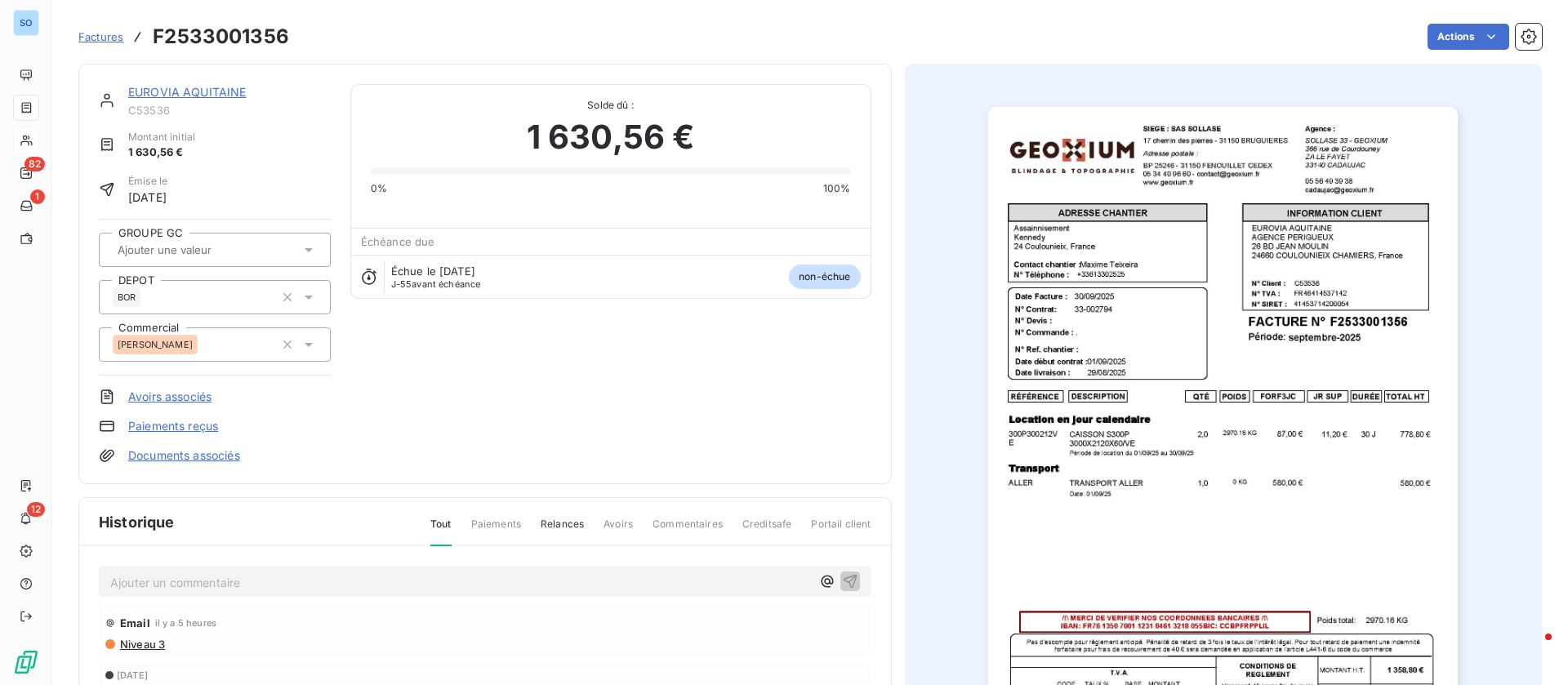
click at [1284, 263] on img "button" at bounding box center [1223, 439] width 470 height 664
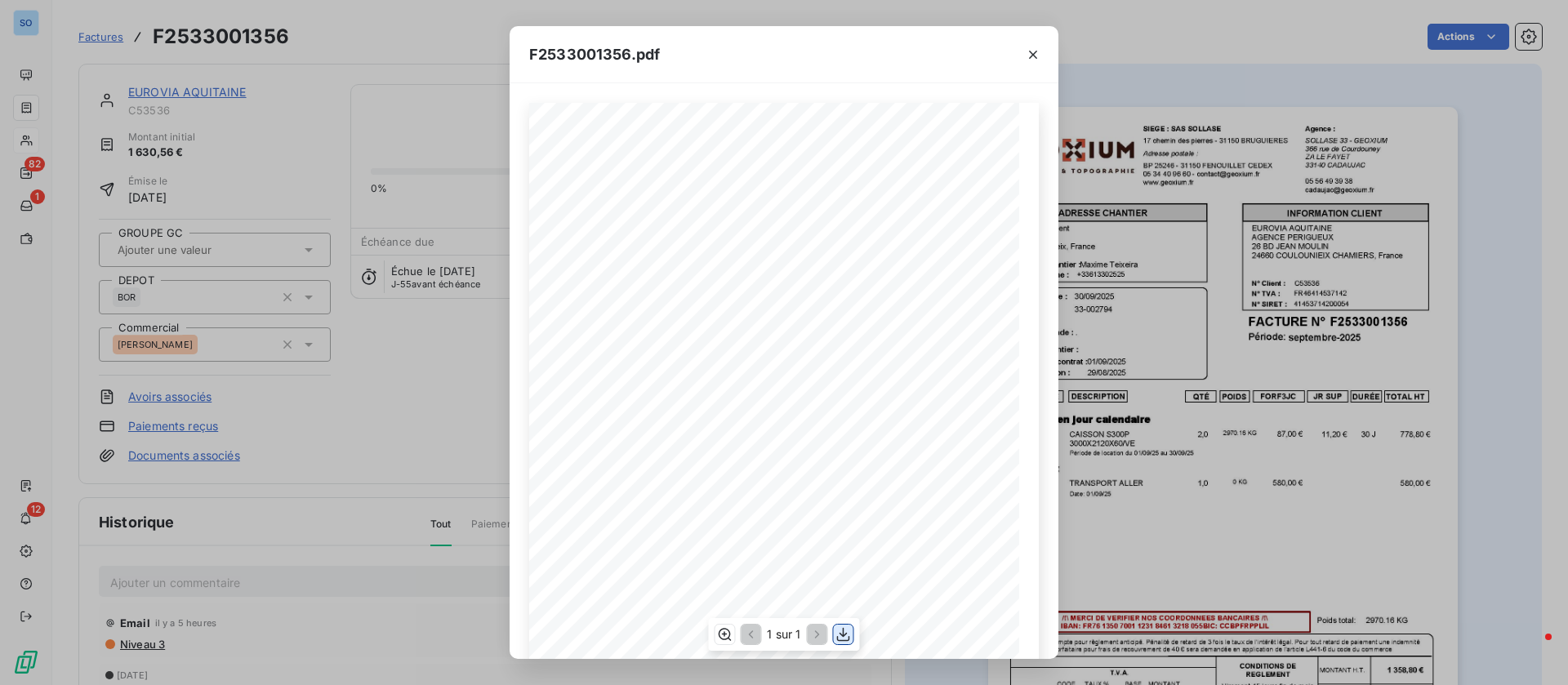
click at [846, 633] on icon "button" at bounding box center [844, 635] width 13 height 14
click at [164, 88] on div "F2533001356.pdf QTÉ RÉFÉRENCE TOTAL HT FORF3JC POIDS JR SUP DURÉE DESCRIPTION L…" at bounding box center [784, 342] width 1568 height 685
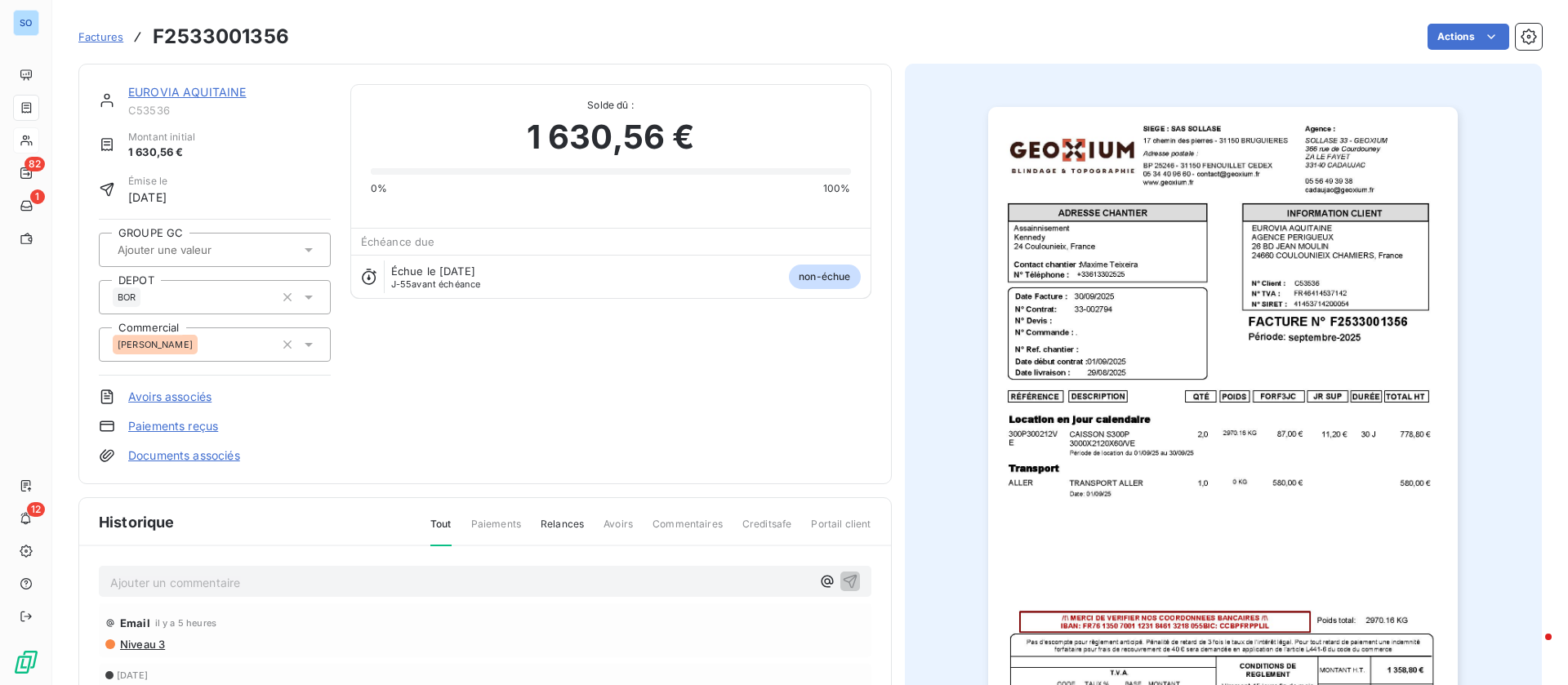
click at [211, 88] on link "EUROVIA AQUITAINE" at bounding box center [187, 92] width 119 height 14
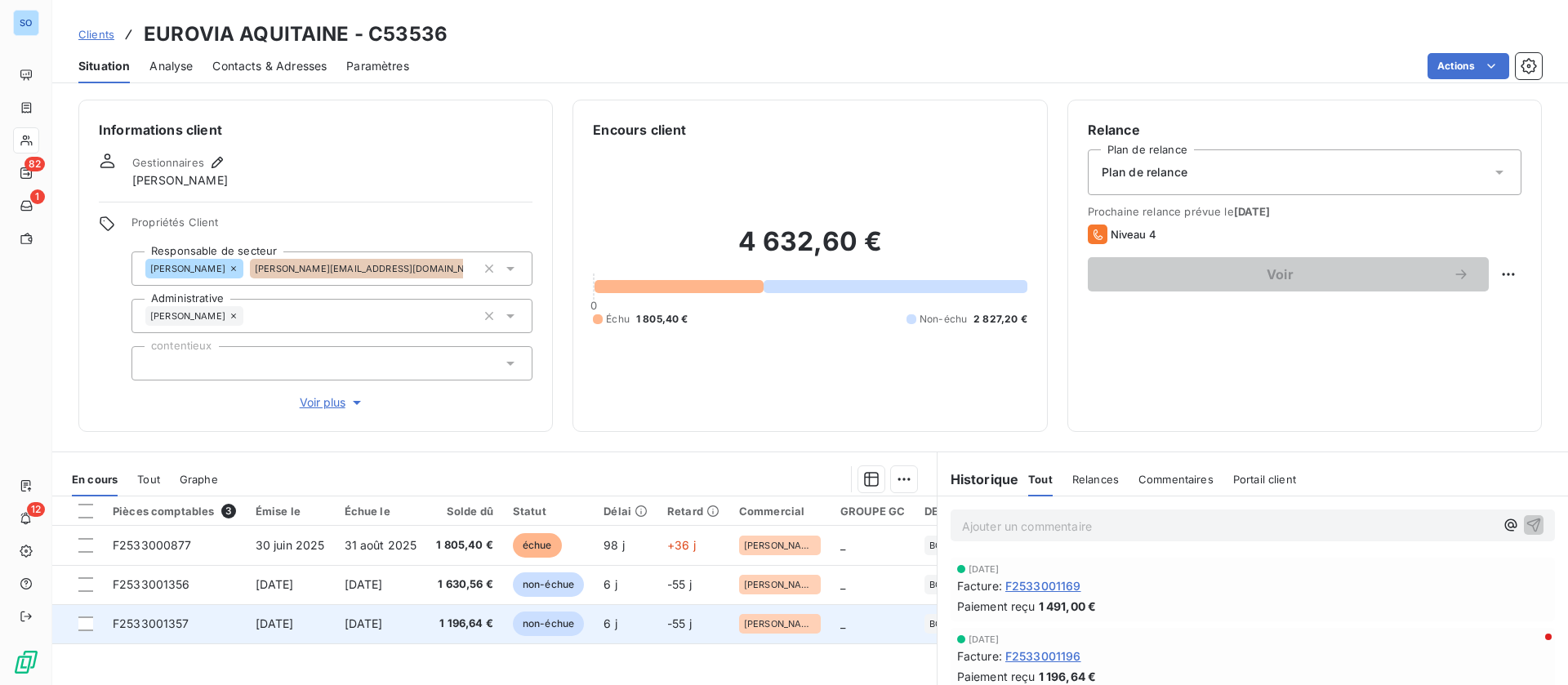
click at [383, 624] on span "[DATE]" at bounding box center [363, 624] width 38 height 14
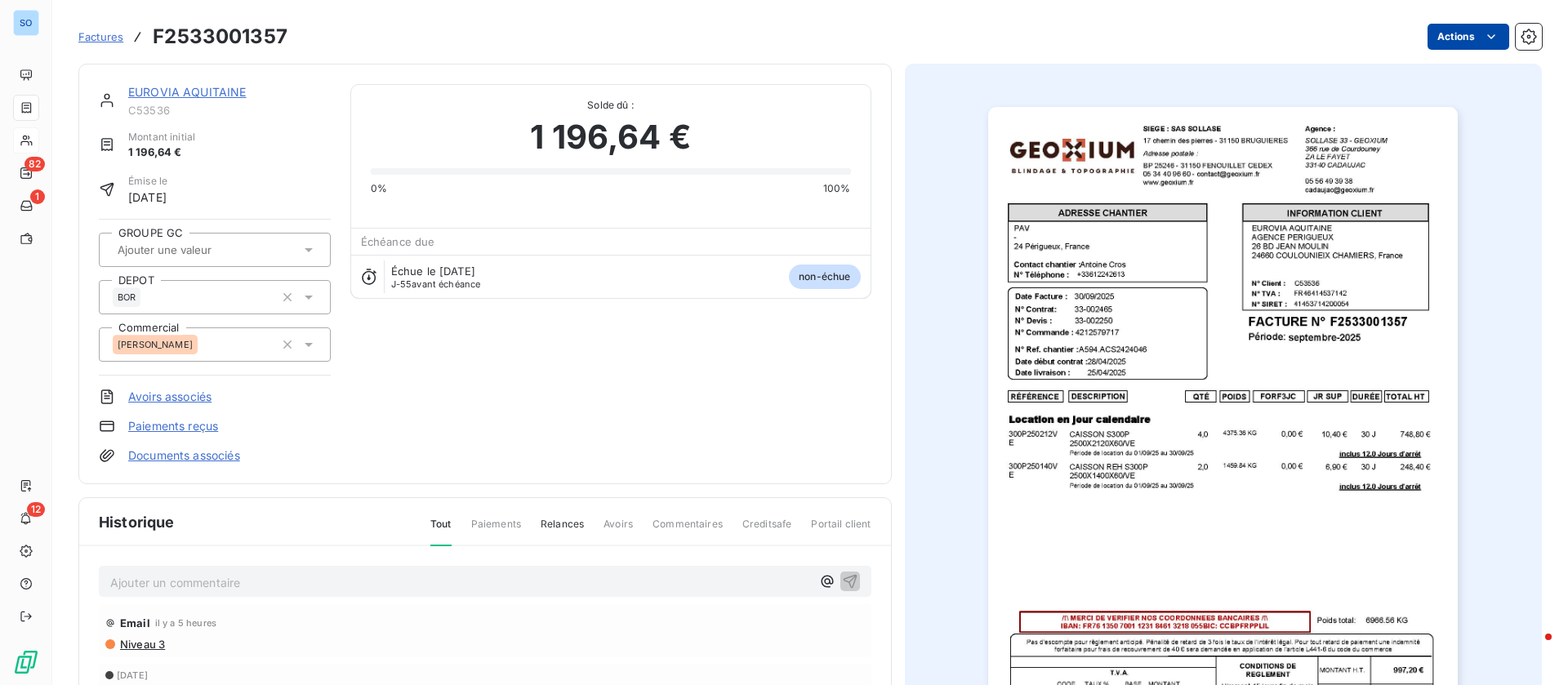
click at [1456, 30] on html "SO 82 1 12 Factures F2533001357 Actions EUROVIA AQUITAINE C53536 Montant initia…" at bounding box center [784, 342] width 1568 height 685
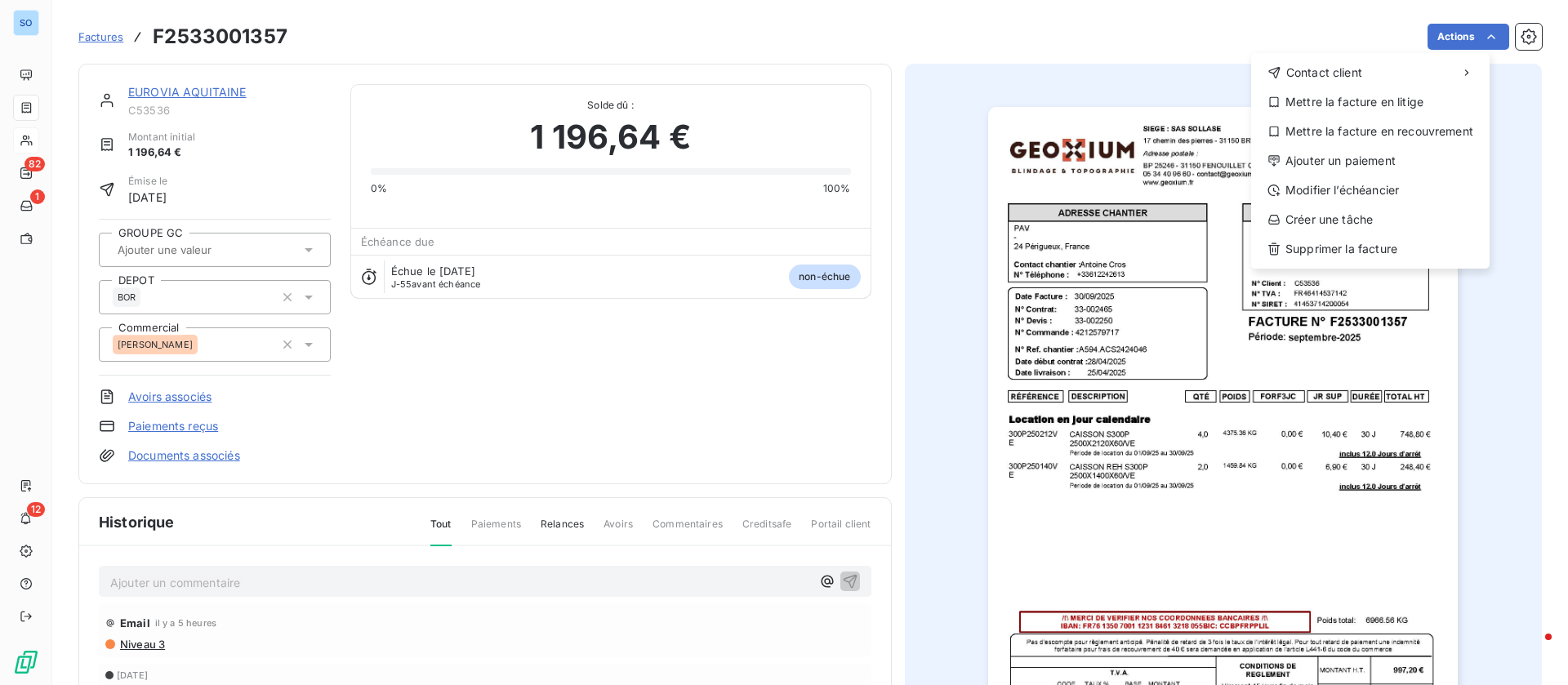
click at [729, 321] on html "SO 82 1 12 Factures F2533001357 Actions Contact client Mettre la facture en lit…" at bounding box center [784, 342] width 1568 height 685
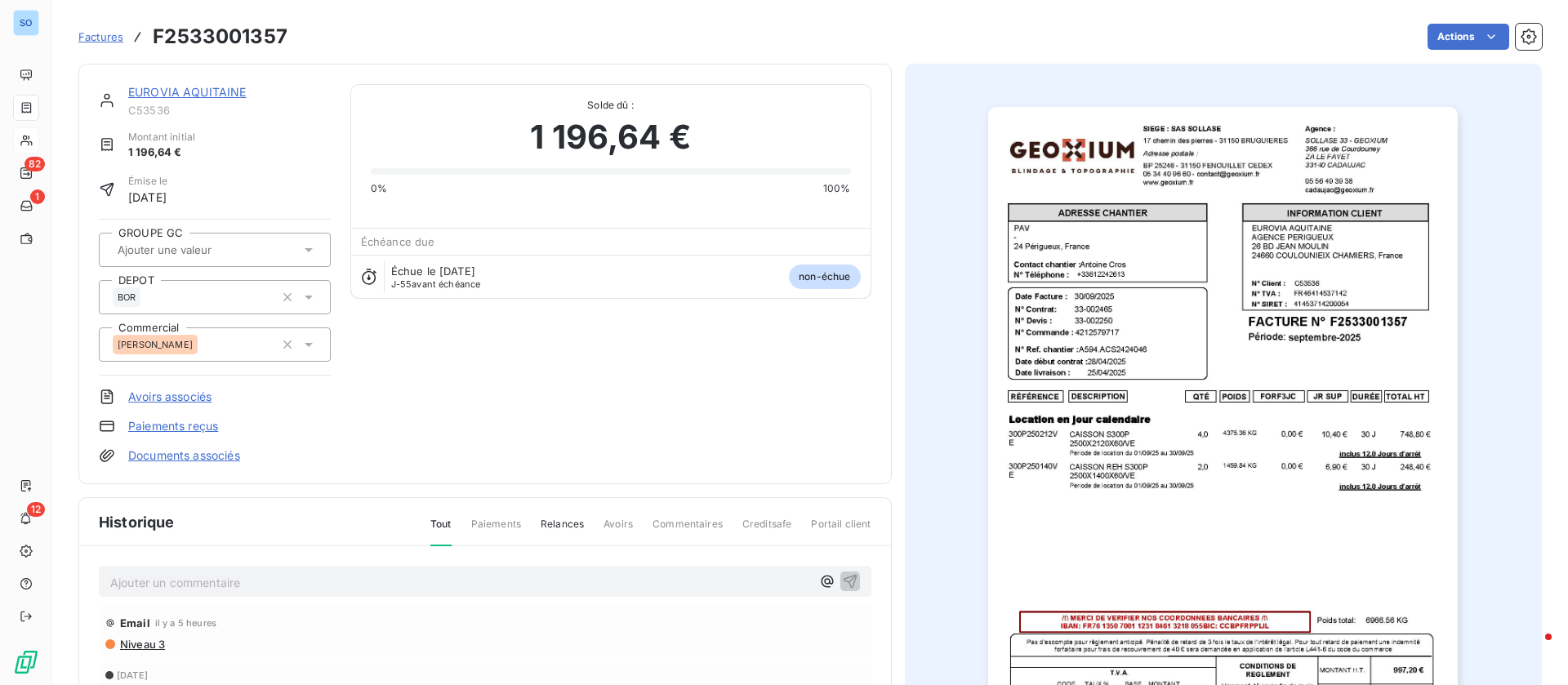
click at [1148, 313] on img "button" at bounding box center [1223, 439] width 470 height 664
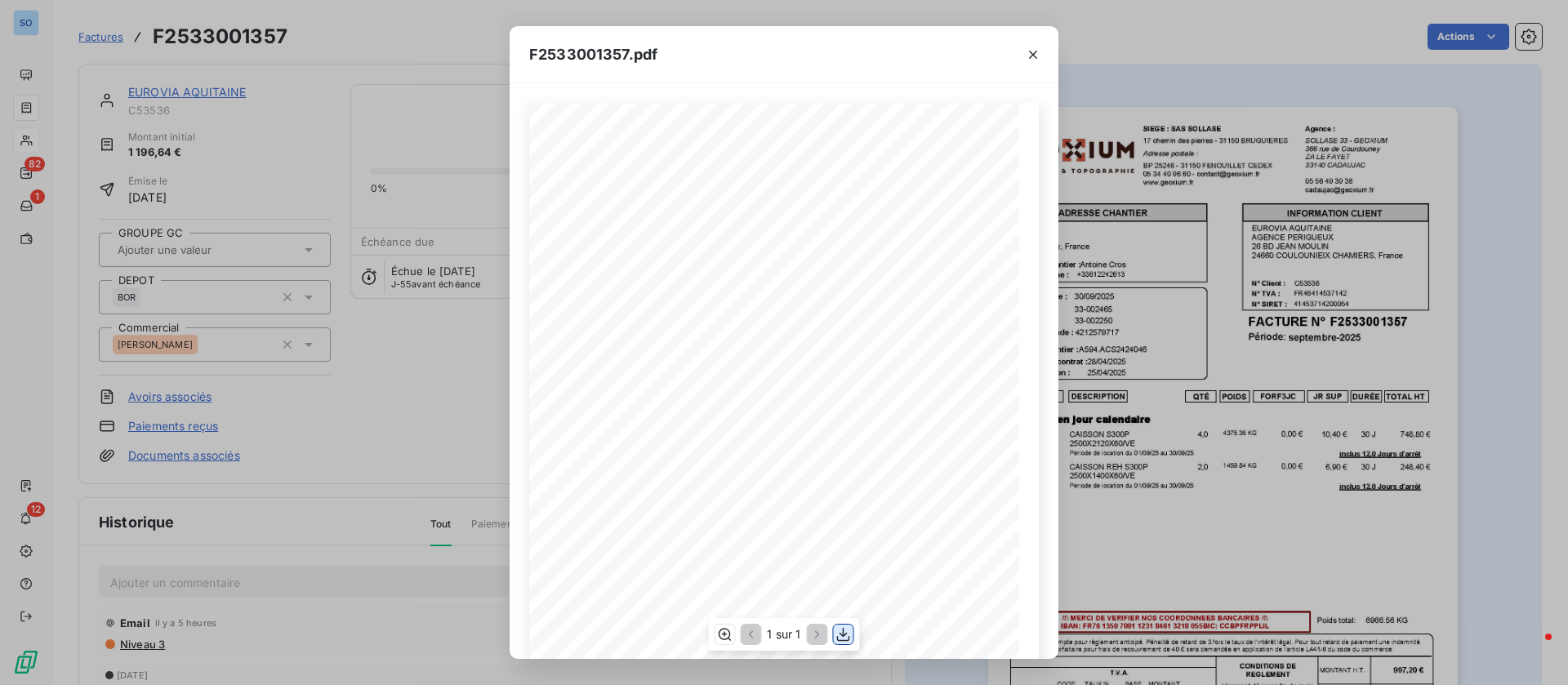
click at [848, 633] on icon "button" at bounding box center [844, 634] width 16 height 16
click at [196, 89] on div "F2533001357.pdf QTÉ RÉFÉRENCE TOTAL HT FORF3JC POIDS JR SUP DURÉE DESCRIPTION L…" at bounding box center [784, 342] width 1568 height 685
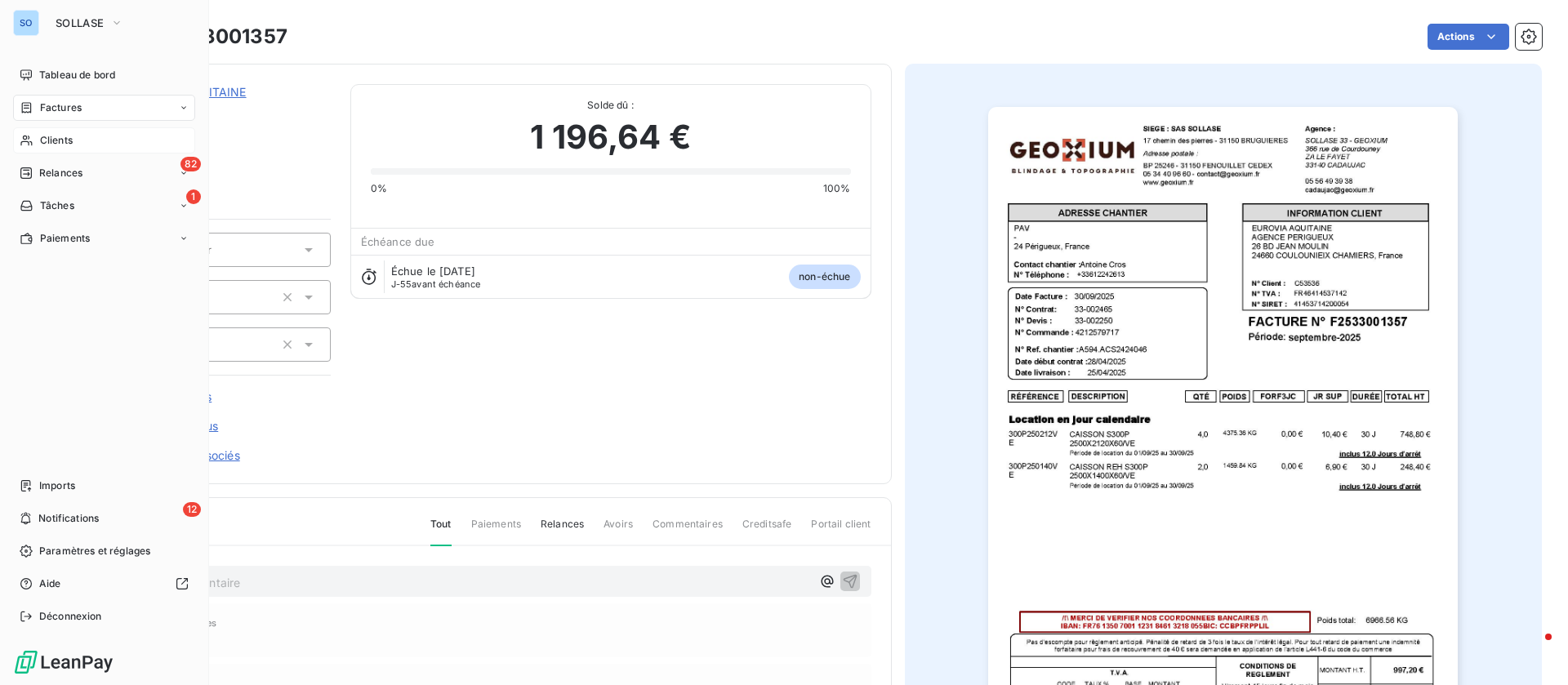
click at [67, 105] on span "Factures" at bounding box center [61, 107] width 42 height 15
click at [34, 100] on div "Factures" at bounding box center [51, 107] width 62 height 15
click at [35, 110] on div "Factures" at bounding box center [51, 107] width 62 height 15
click at [80, 109] on span "Factures" at bounding box center [61, 107] width 42 height 15
click at [78, 136] on span "Factures" at bounding box center [60, 140] width 42 height 15
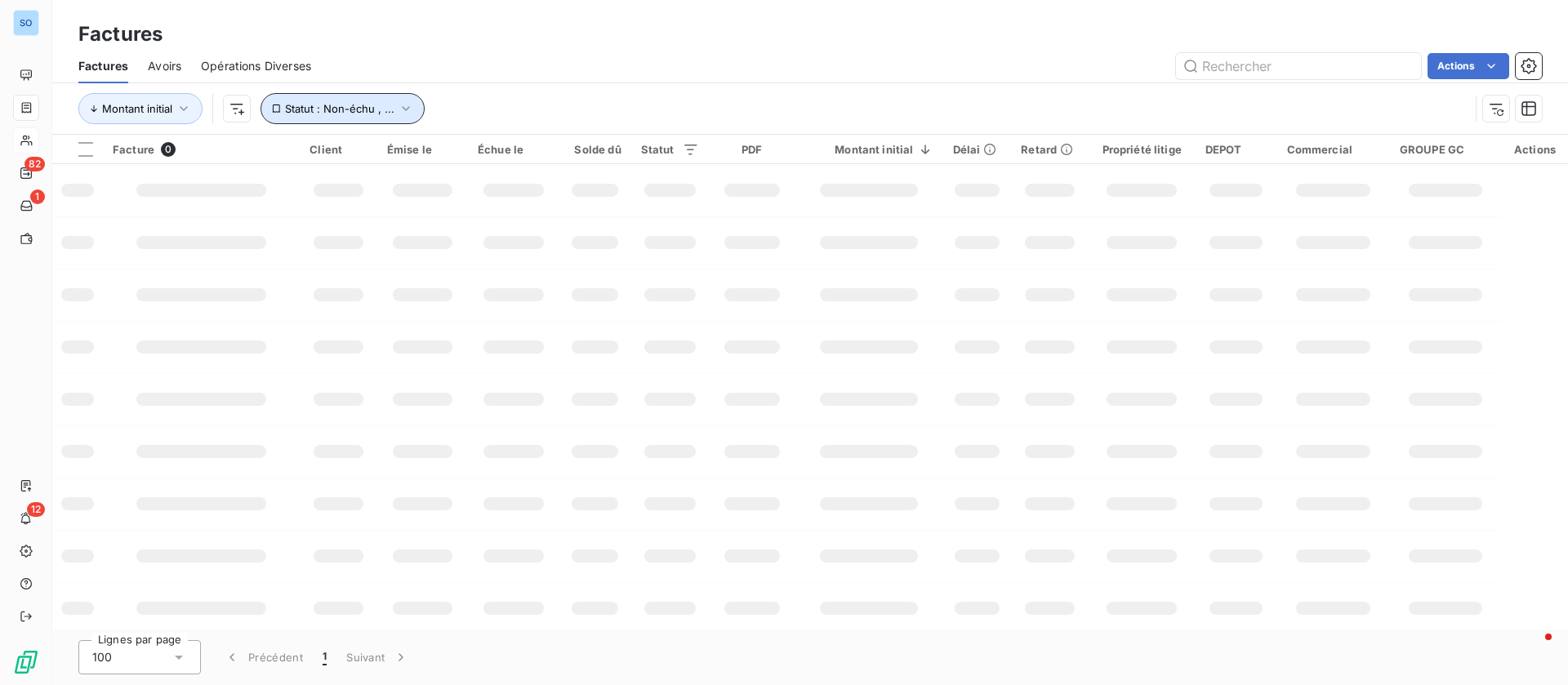
click at [402, 112] on icon "button" at bounding box center [406, 108] width 16 height 16
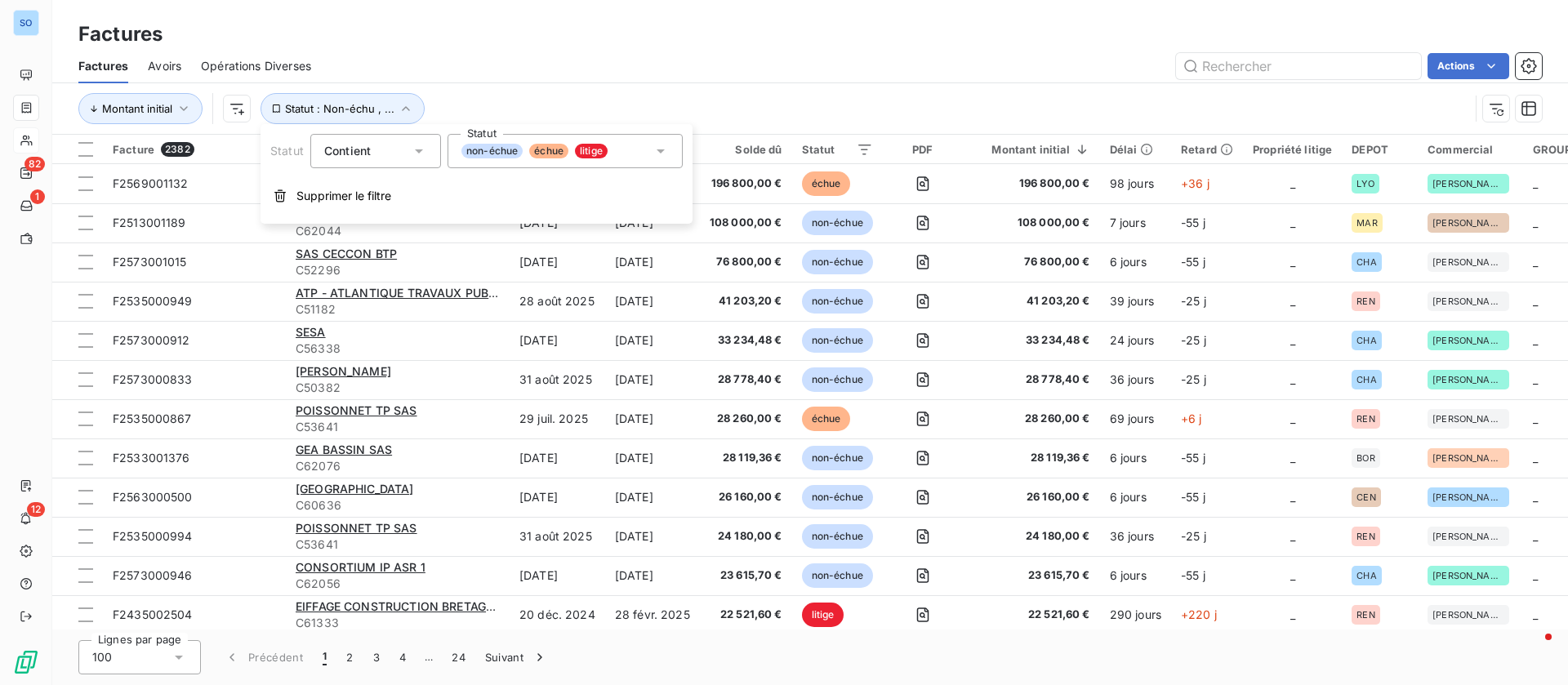
click at [562, 68] on div "Actions" at bounding box center [936, 66] width 1211 height 26
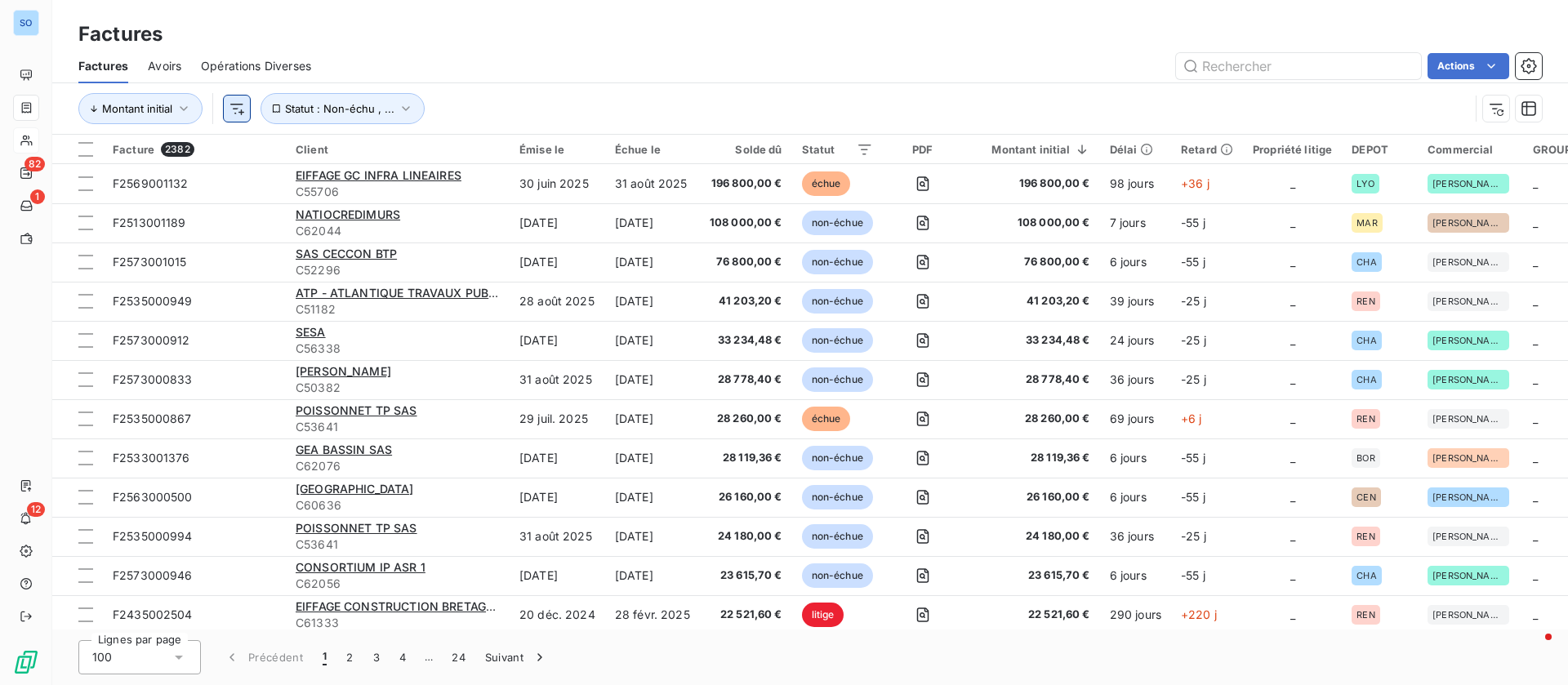
click at [241, 109] on html "SO 82 1 12 Factures Factures Avoirs Opérations Diverses Actions Montant initial…" at bounding box center [784, 342] width 1568 height 685
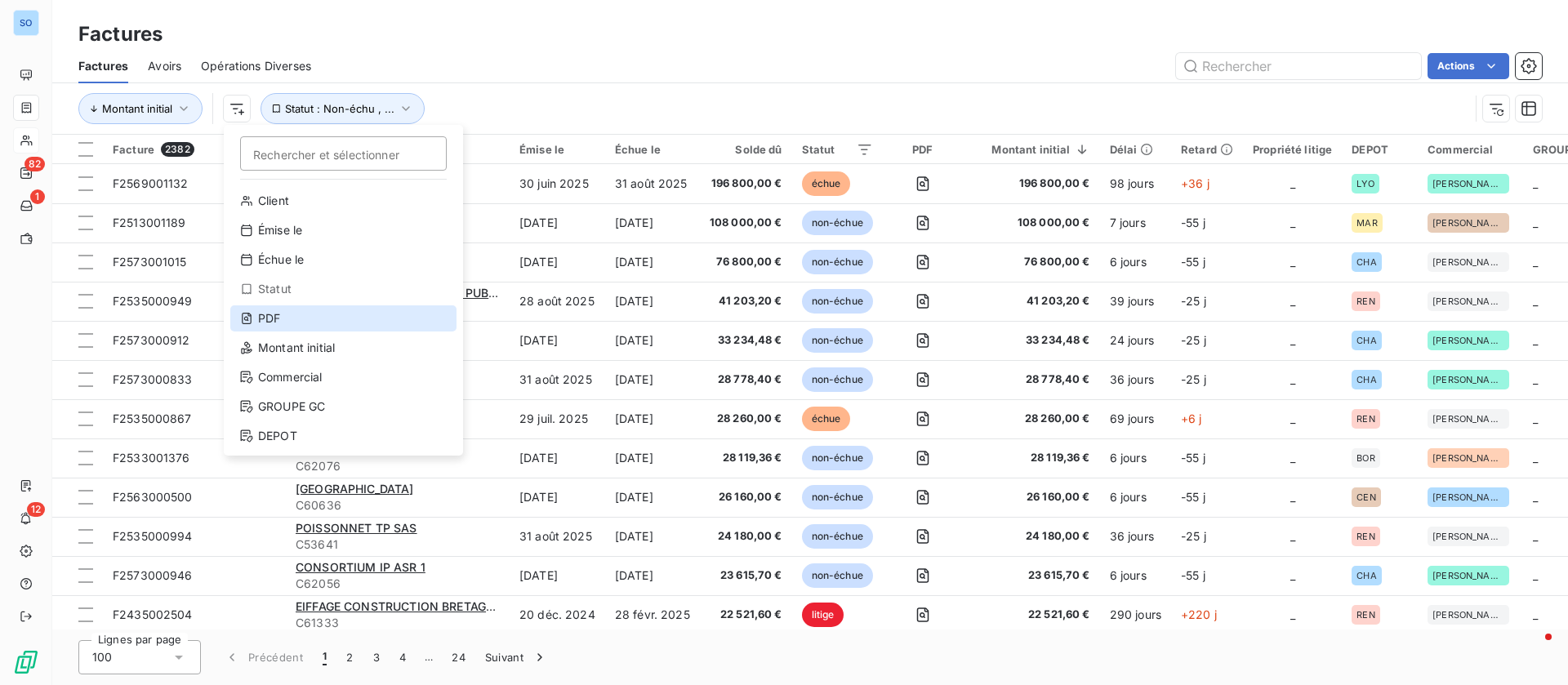
click at [281, 314] on div "PDF" at bounding box center [343, 318] width 226 height 26
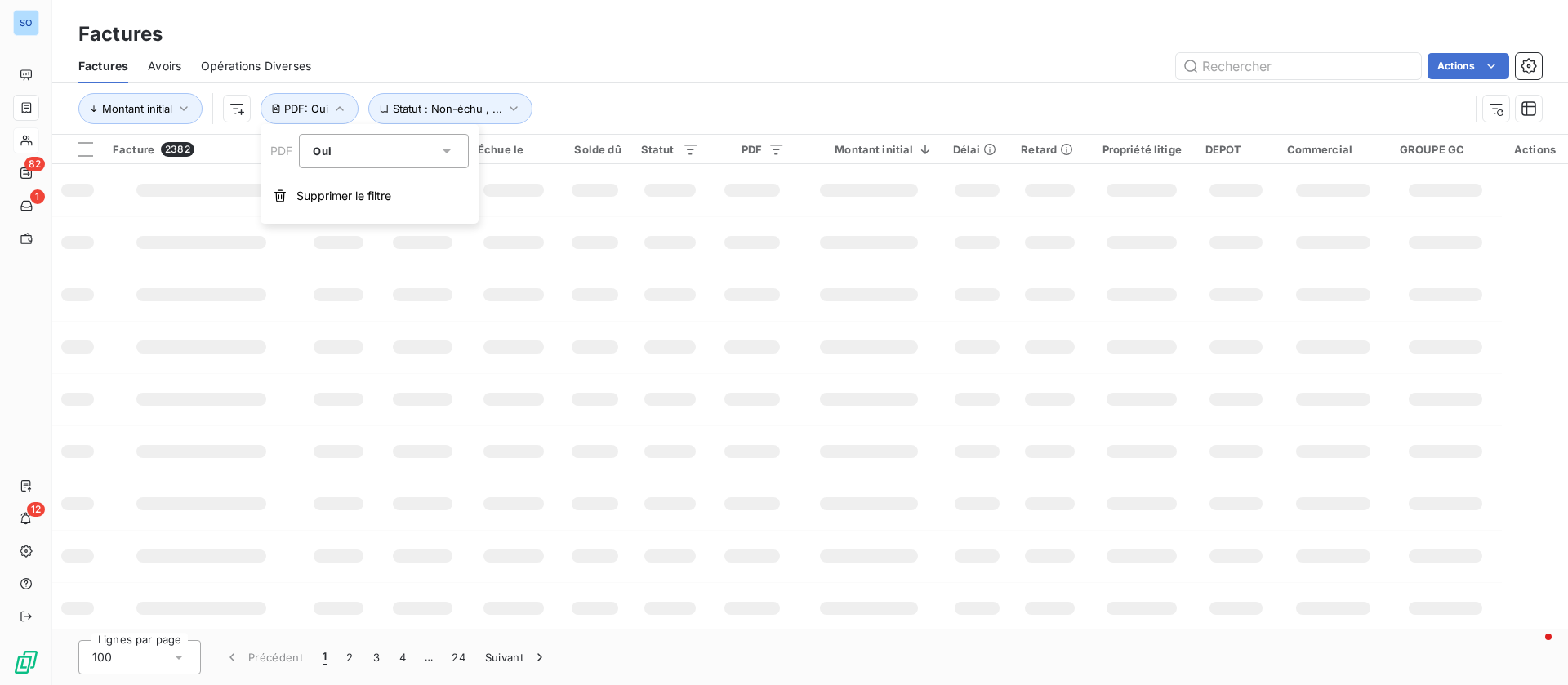
click at [402, 152] on div "Oui" at bounding box center [376, 150] width 125 height 22
click at [355, 218] on li "Non" at bounding box center [383, 219] width 170 height 29
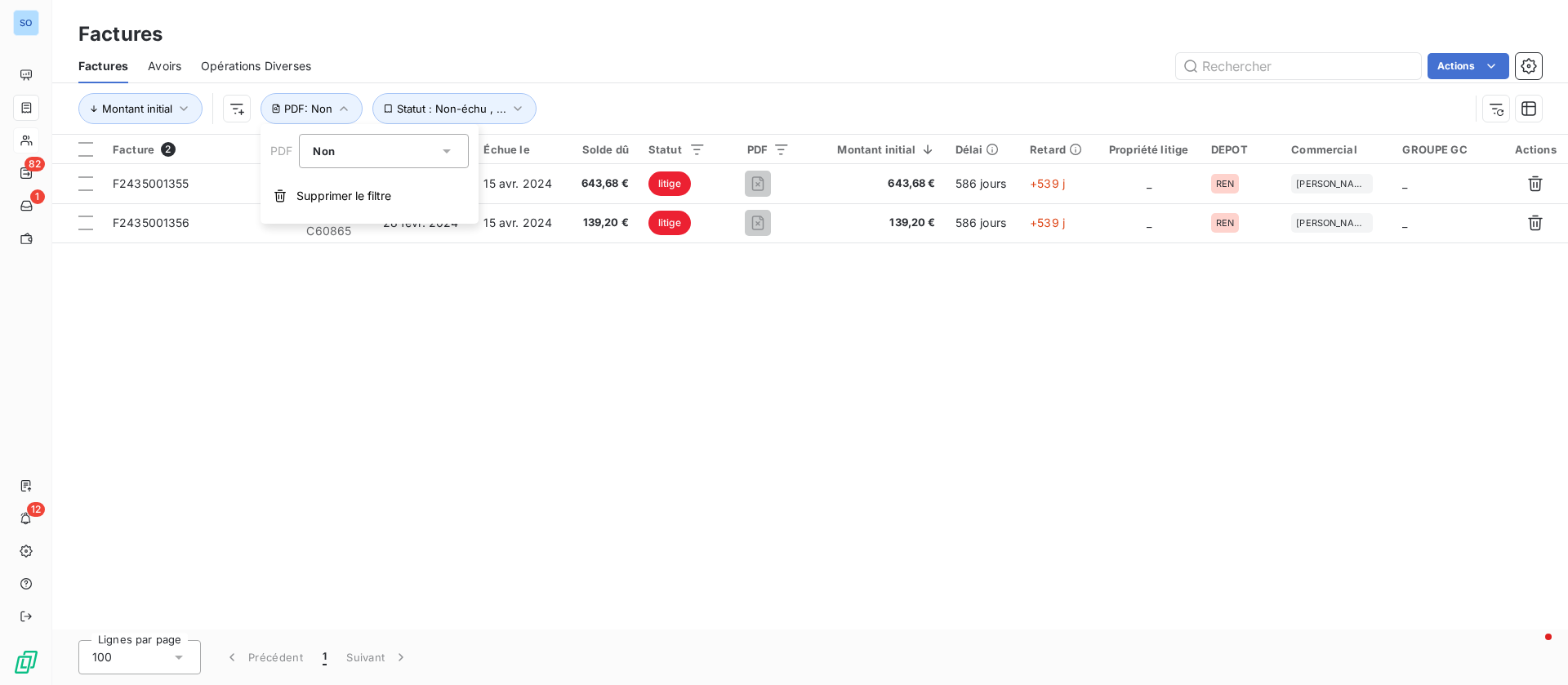
click at [750, 89] on div "Montant initial Statut : Non-échu , ... PDF : Non" at bounding box center [811, 108] width 1464 height 51
click at [525, 107] on icon "button" at bounding box center [517, 108] width 16 height 16
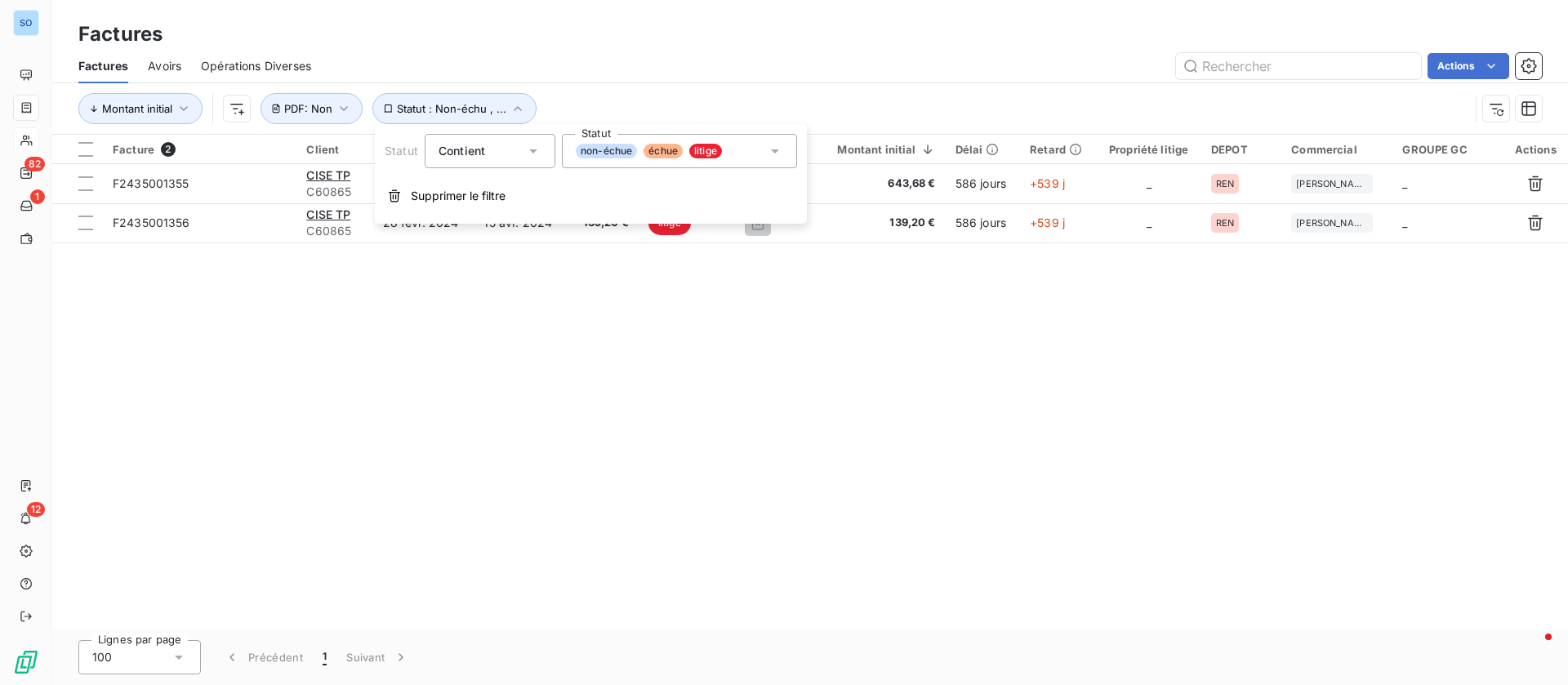
click at [767, 105] on div "Montant initial Statut : Non-échu , ... PDF : Non" at bounding box center [774, 109] width 1391 height 31
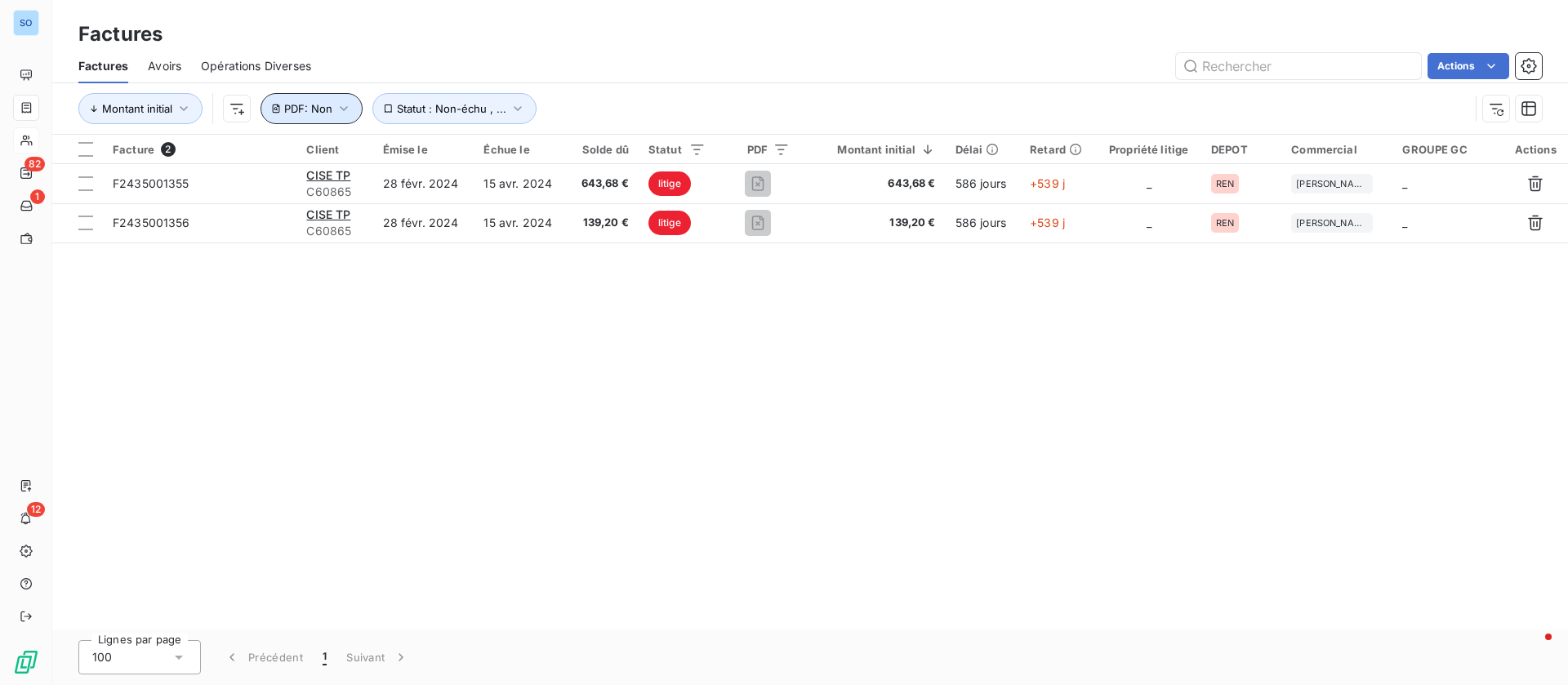
click at [343, 105] on icon "button" at bounding box center [344, 108] width 16 height 16
click at [482, 108] on span "Statut : Non-échu , ..." at bounding box center [452, 108] width 109 height 13
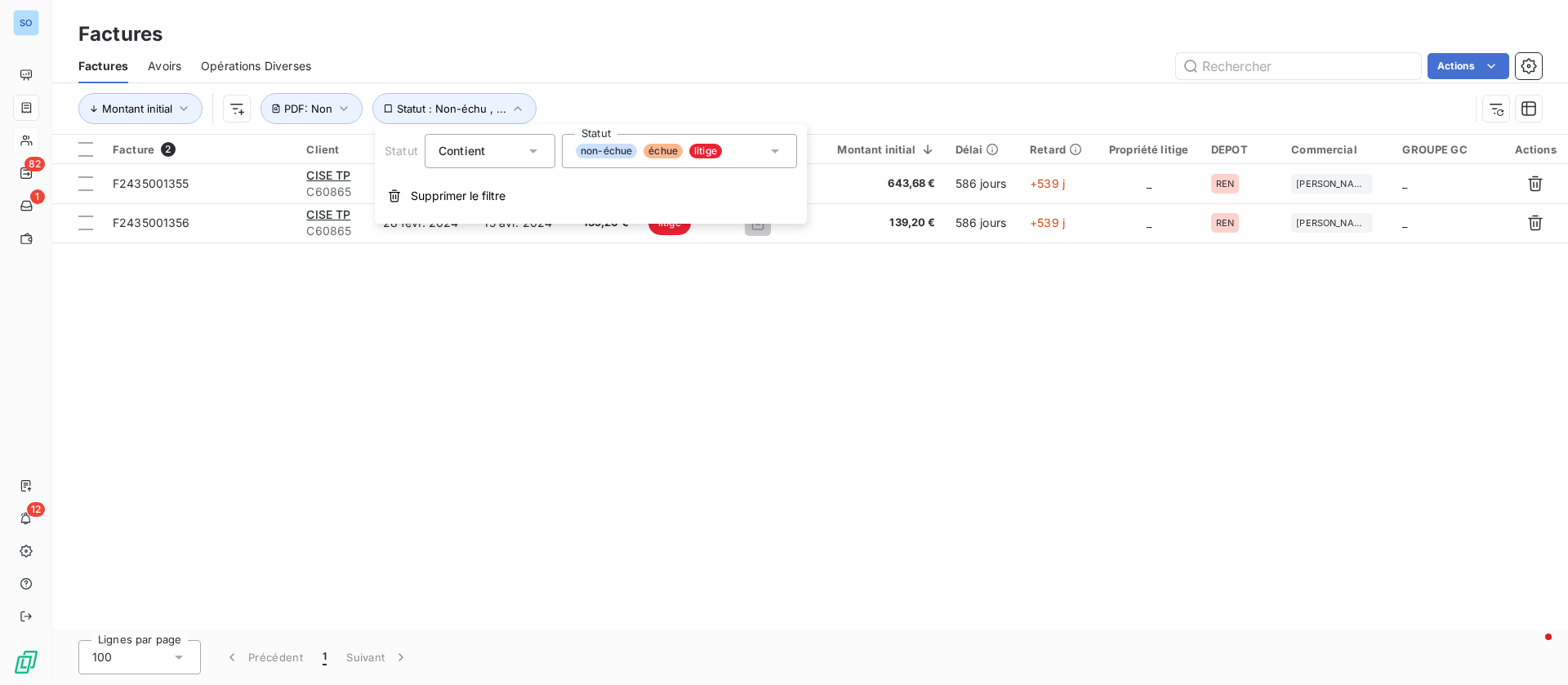
click at [1224, 108] on div "Montant initial Statut : Non-échu , ... PDF : Non" at bounding box center [774, 109] width 1391 height 31
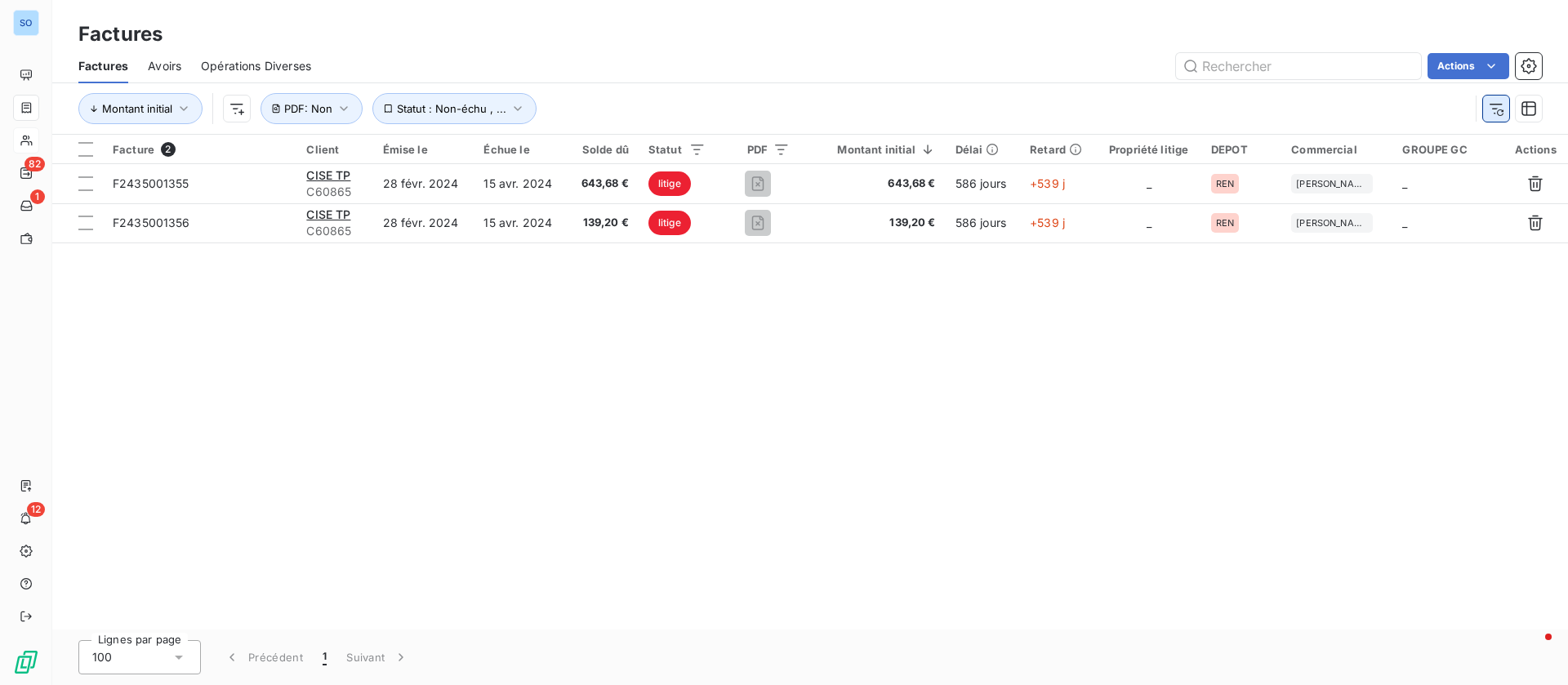
click at [1501, 105] on icon "button" at bounding box center [1496, 109] width 13 height 10
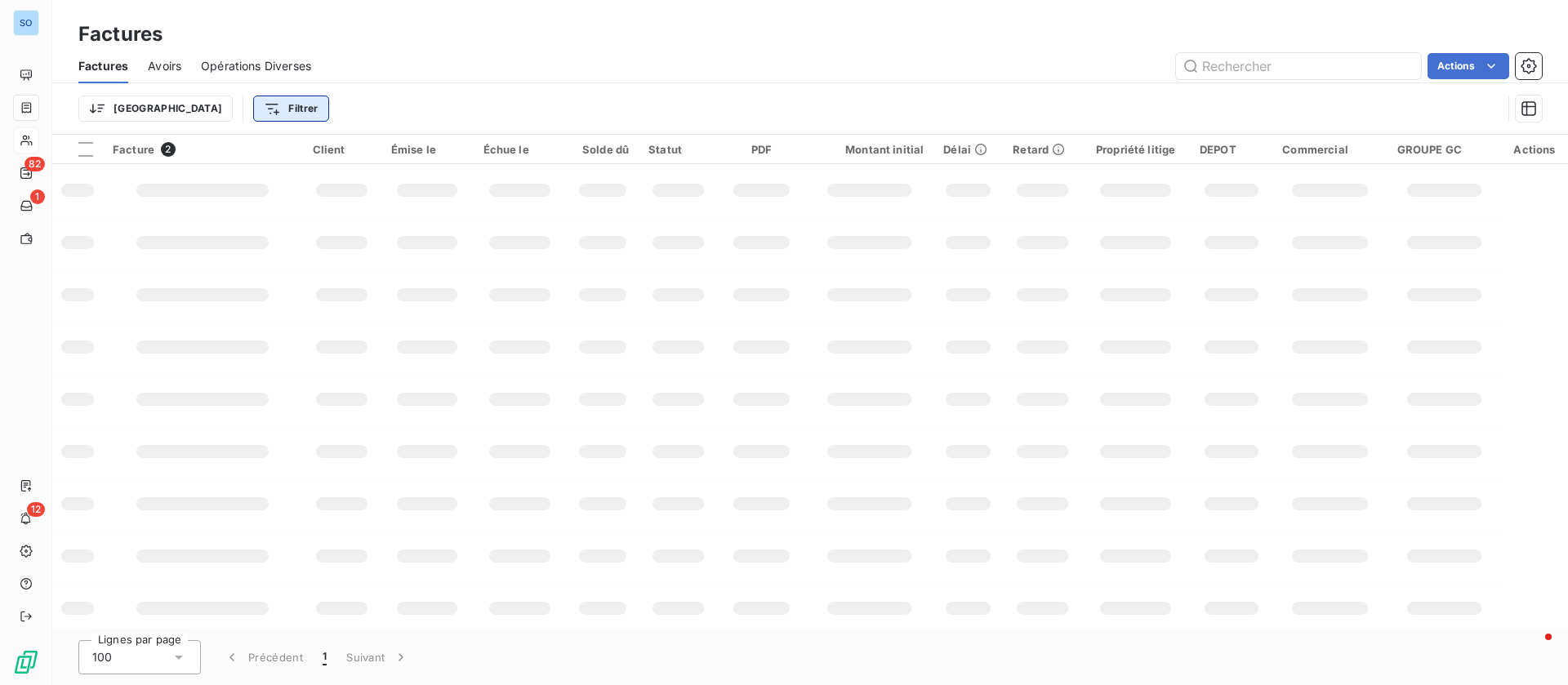
click at [196, 105] on html "SO 82 1 12 Factures Factures Avoirs Opérations Diverses Actions Trier Filtrer F…" at bounding box center [784, 342] width 1568 height 685
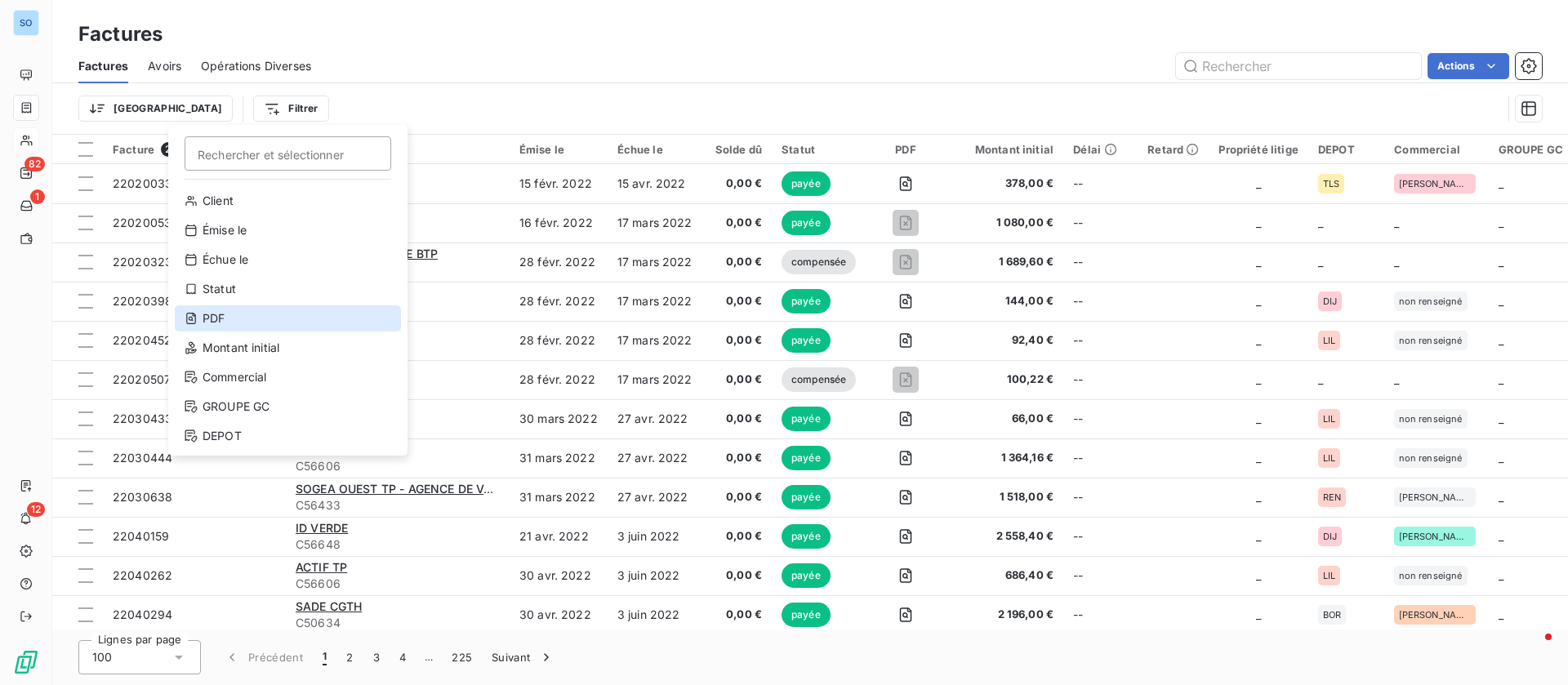
click at [235, 321] on div "PDF" at bounding box center [287, 318] width 226 height 26
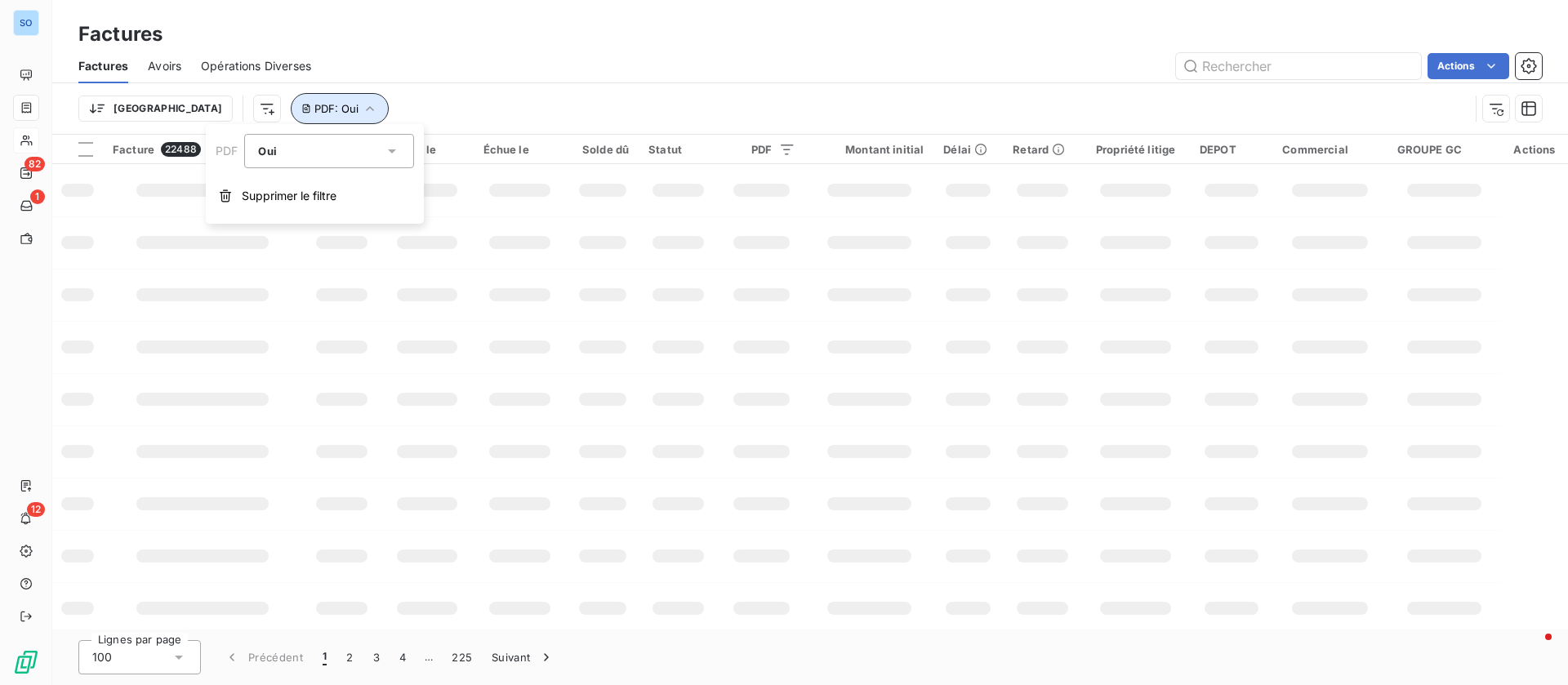
click at [314, 105] on span "PDF : Oui" at bounding box center [336, 108] width 44 height 13
click at [323, 155] on div "Client" at bounding box center [343, 149] width 59 height 13
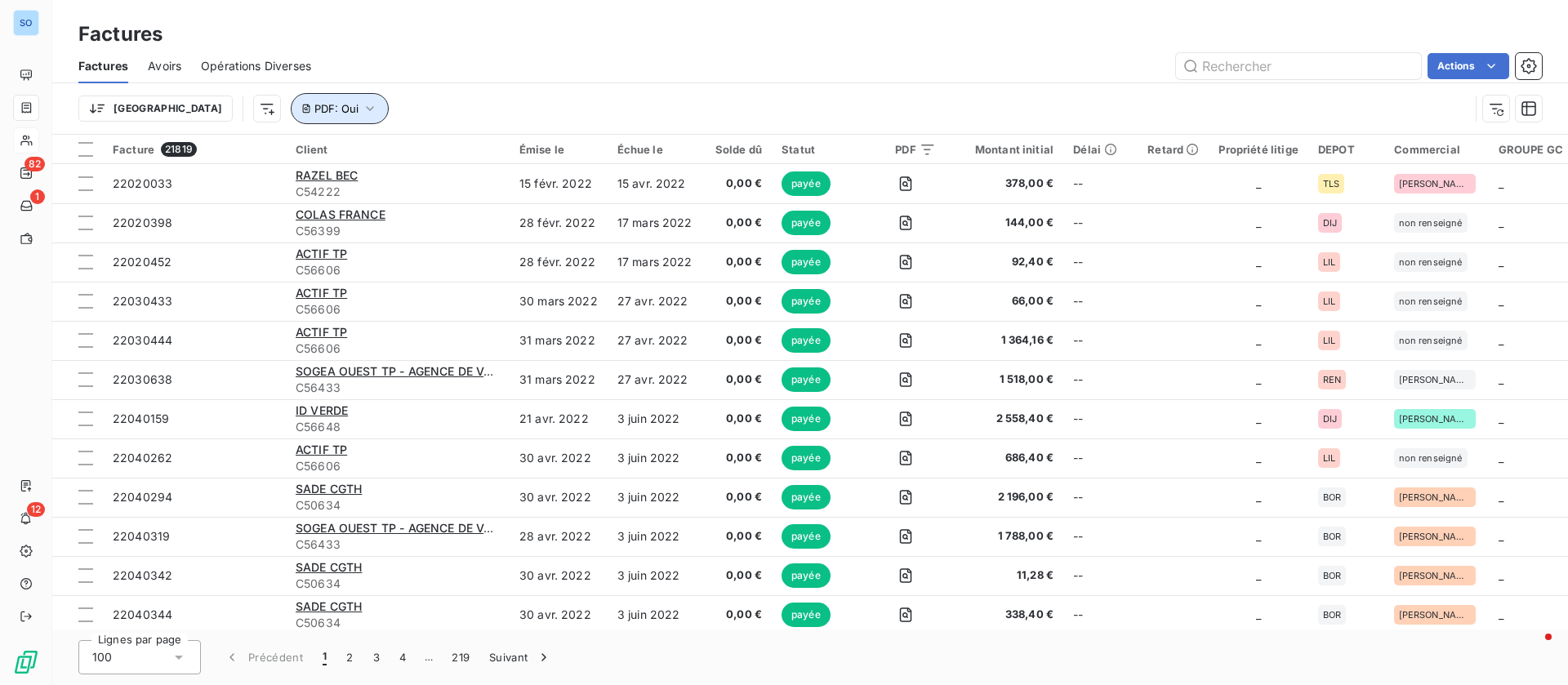
click at [362, 110] on icon "button" at bounding box center [370, 108] width 16 height 16
click at [302, 150] on div "Oui is_true" at bounding box center [320, 150] width 125 height 22
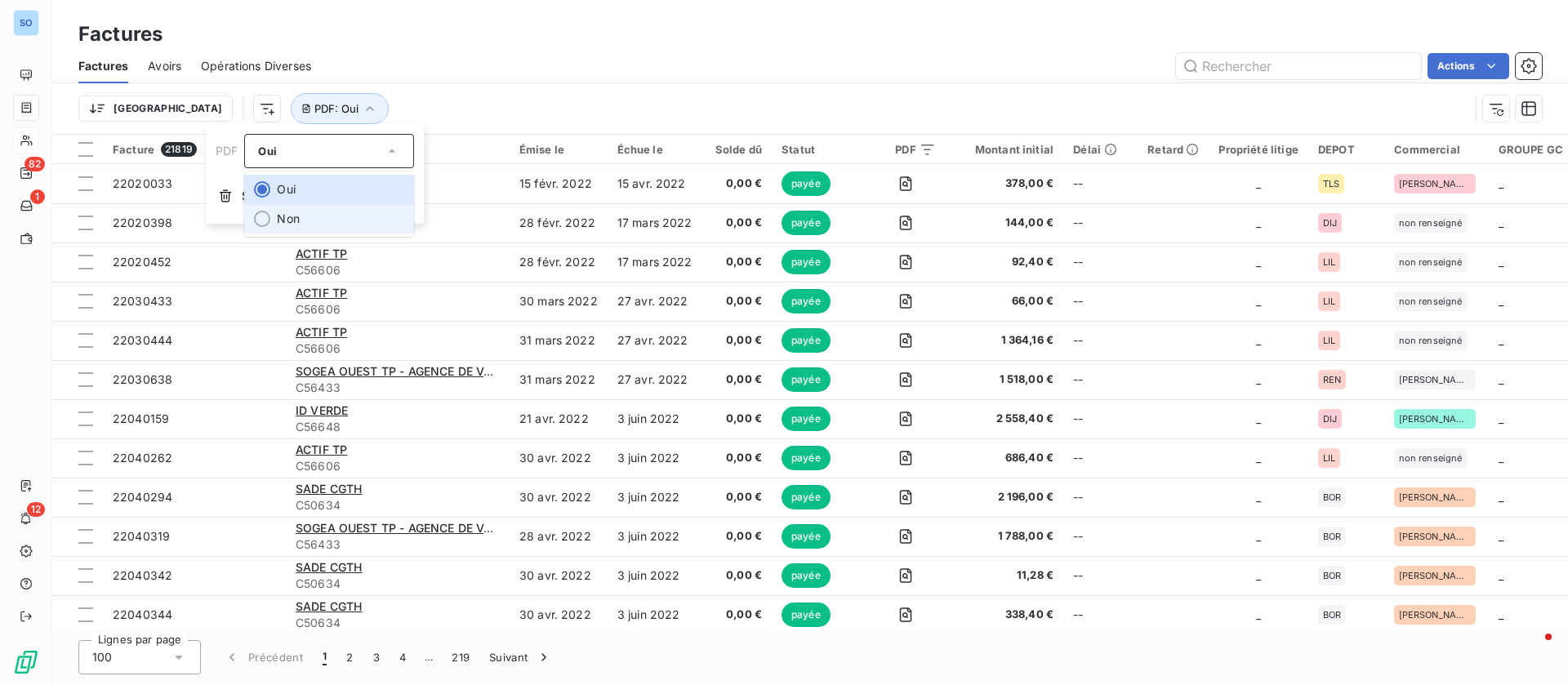
click at [288, 210] on li "Non" at bounding box center [329, 219] width 170 height 29
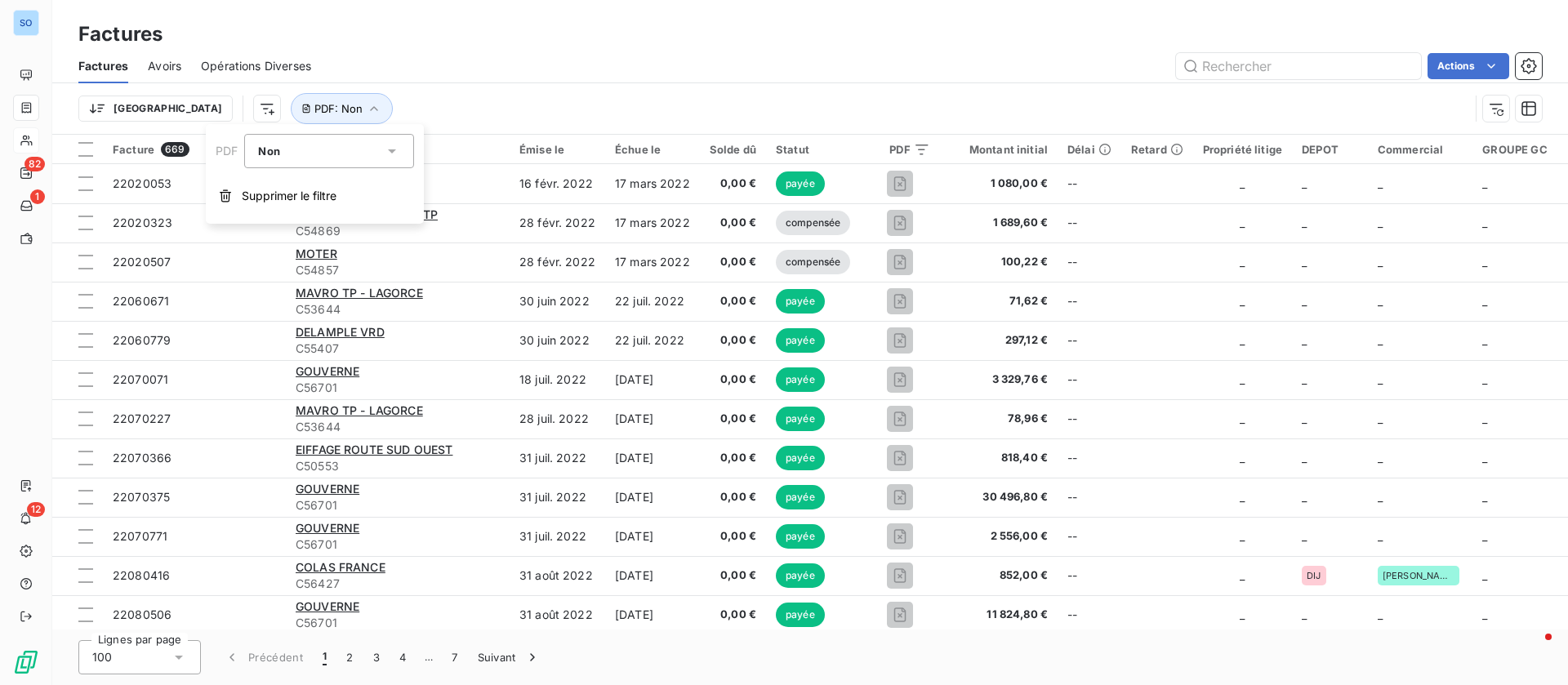
click at [480, 66] on div "Actions" at bounding box center [936, 66] width 1211 height 26
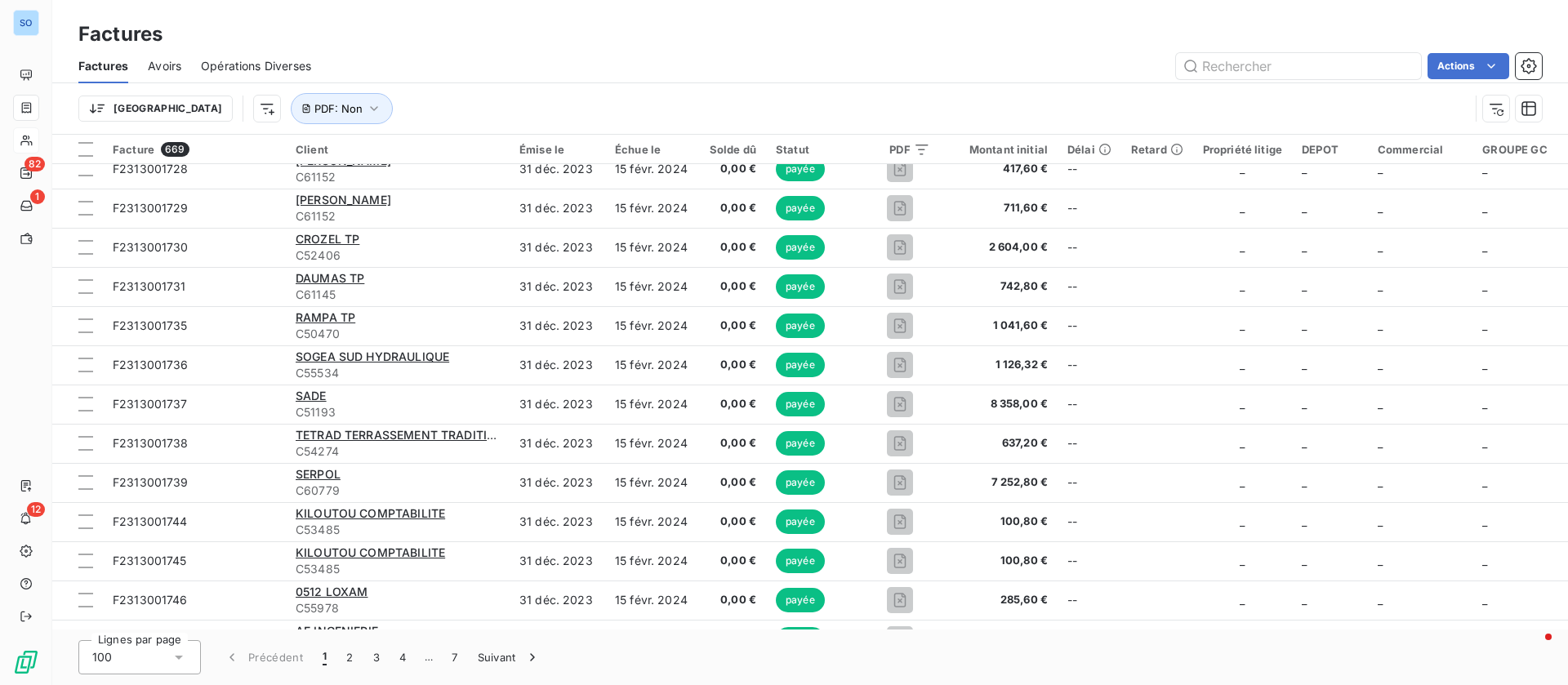
scroll to position [3460, 0]
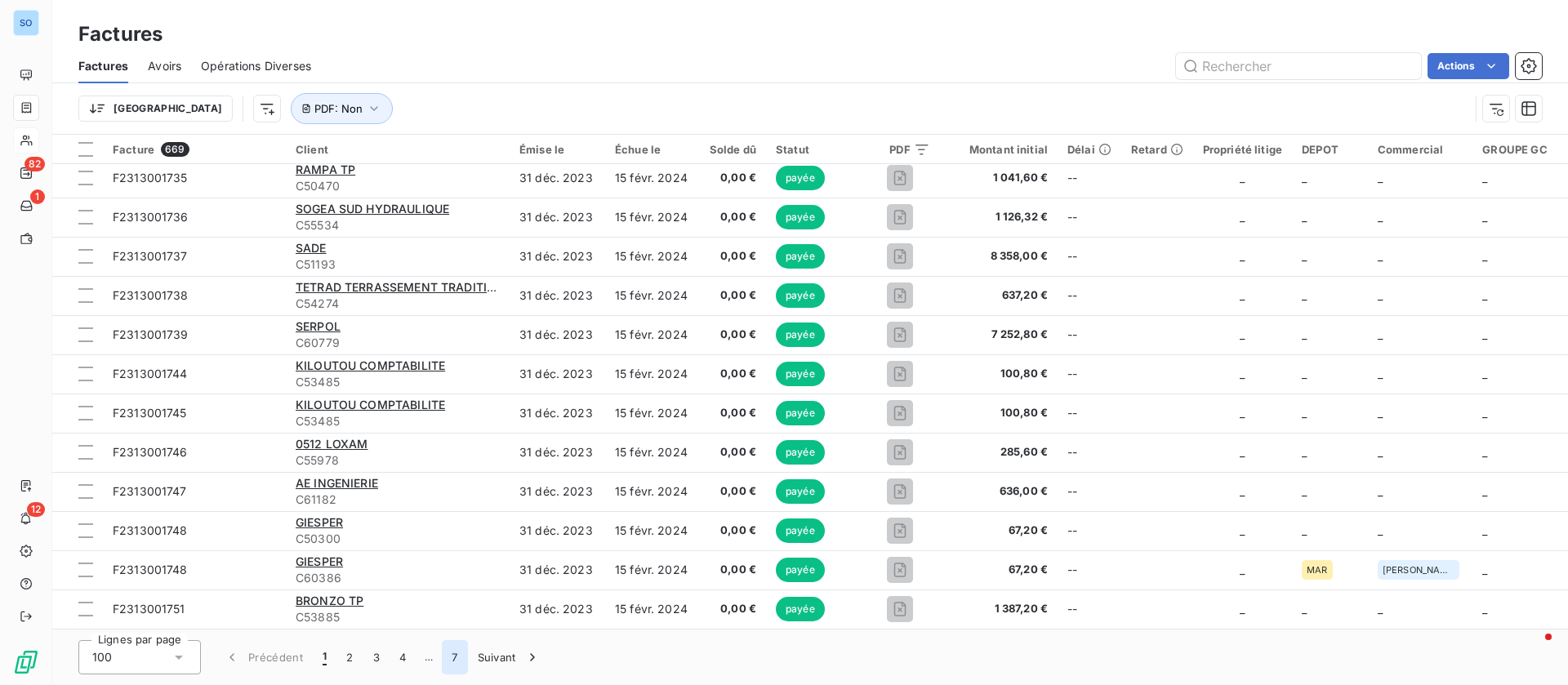
click at [450, 656] on button "7" at bounding box center [454, 657] width 25 height 35
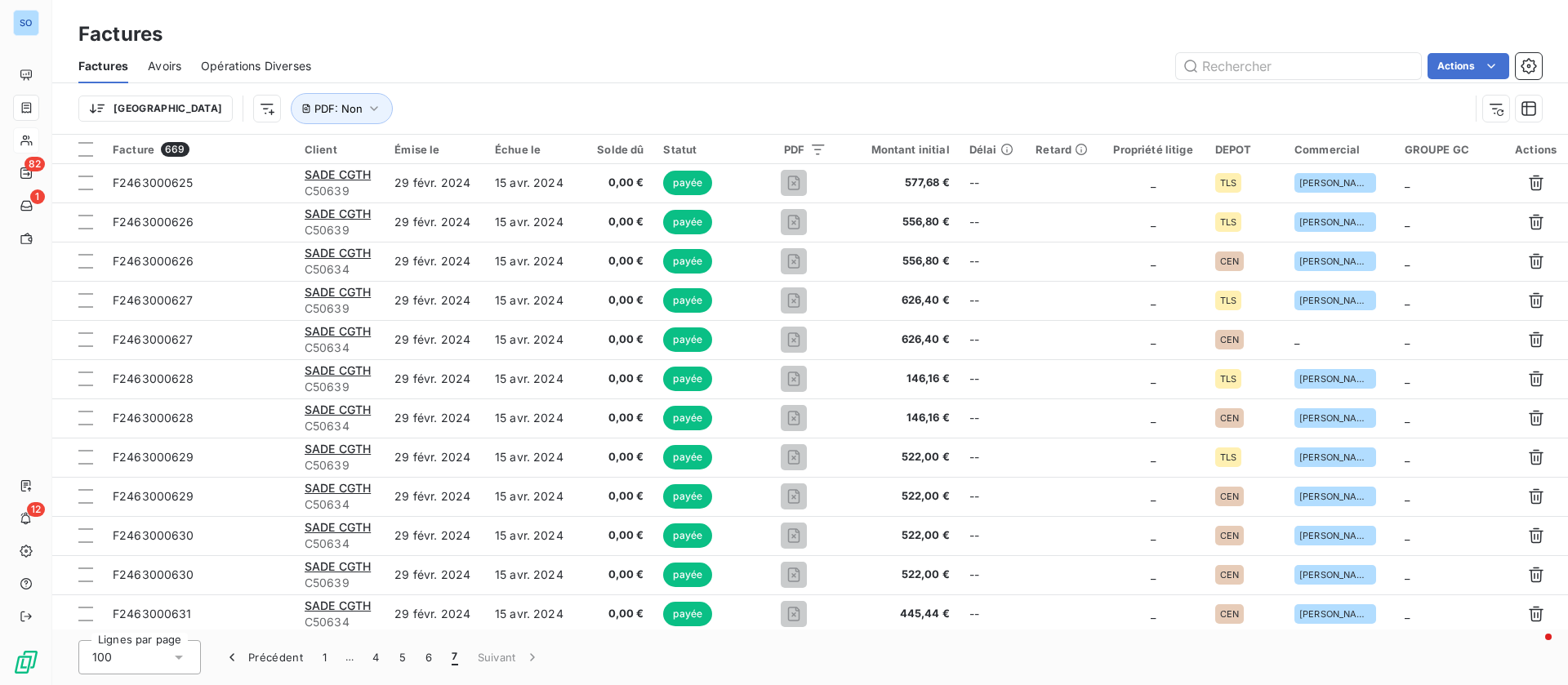
scroll to position [0, 0]
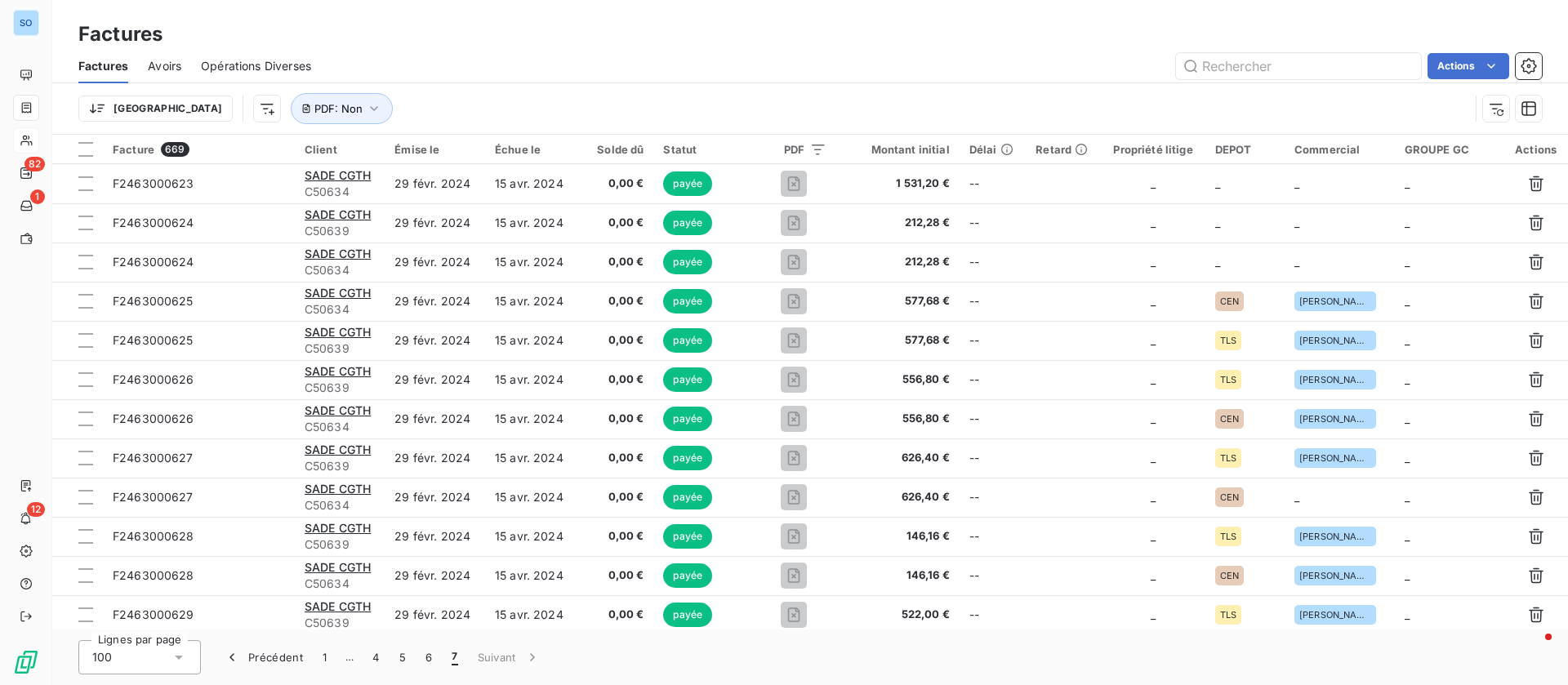
click at [185, 103] on html "SO 82 1 12 Factures Factures Avoirs Opérations Diverses Actions Trier PDF : Non…" at bounding box center [784, 342] width 1568 height 685
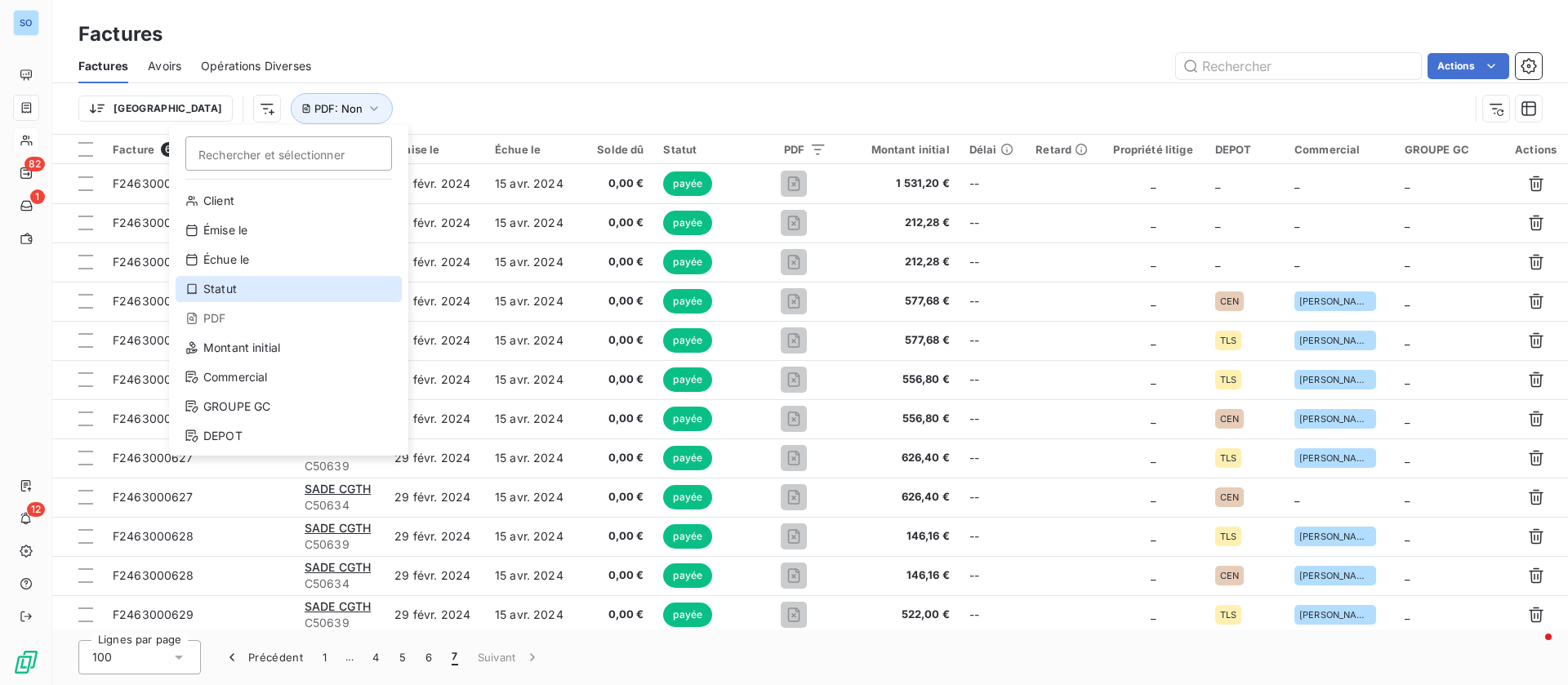
click at [262, 284] on div "Statut" at bounding box center [288, 289] width 226 height 26
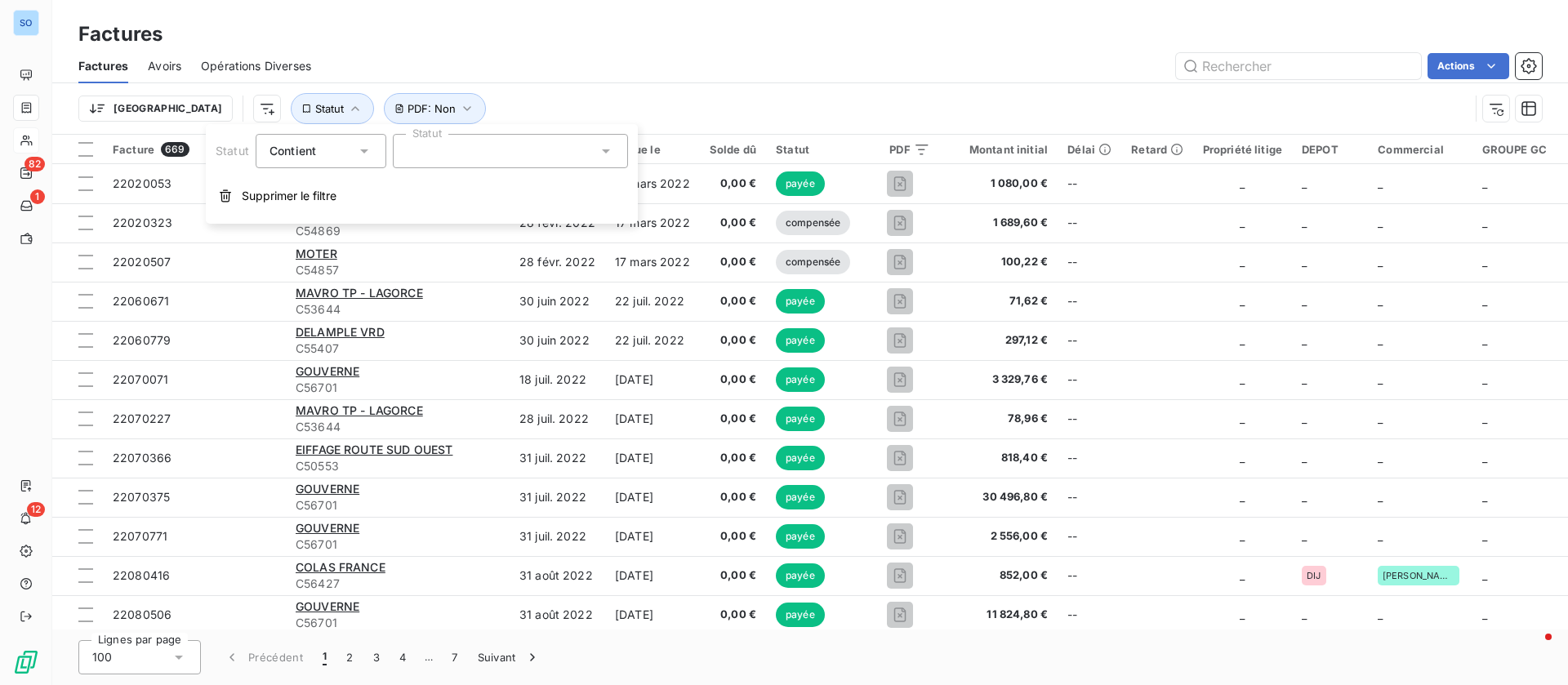
click at [552, 147] on div at bounding box center [511, 151] width 235 height 35
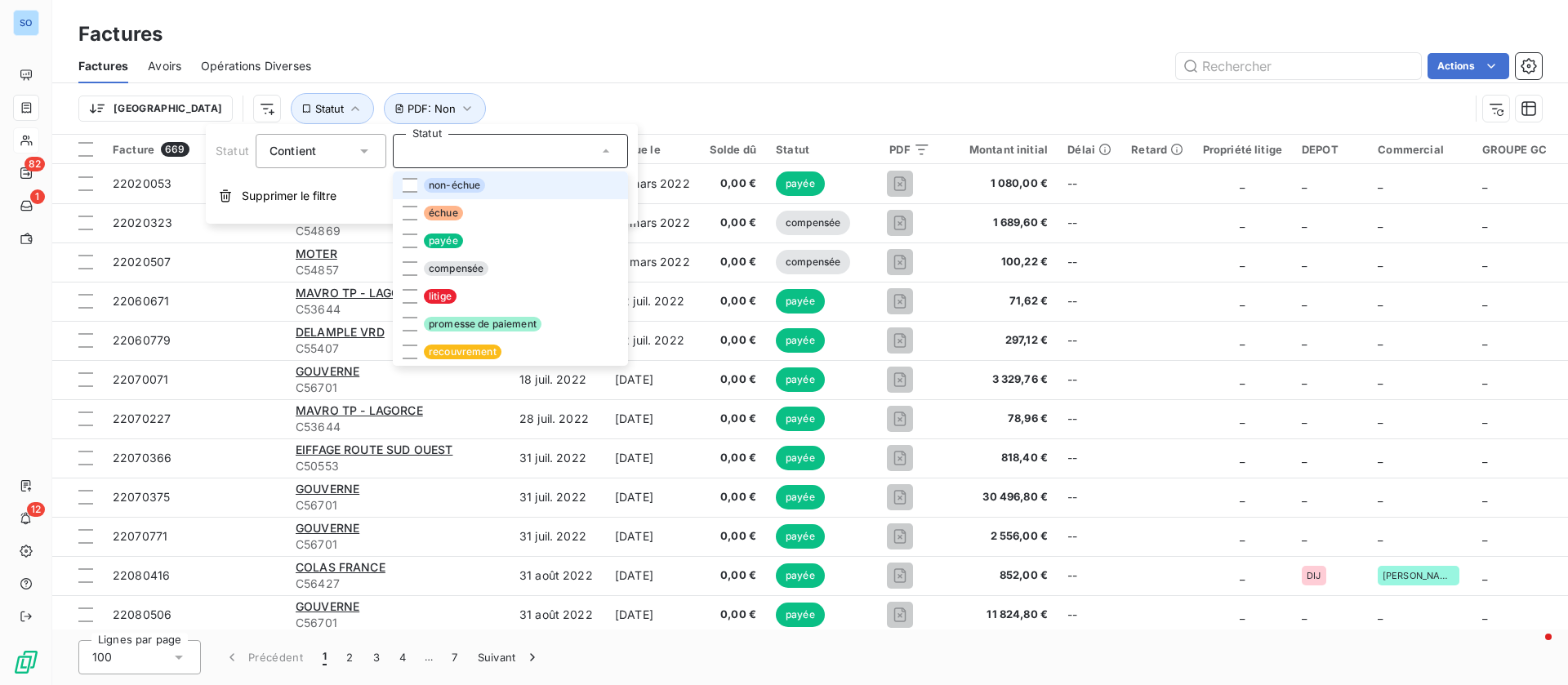
click at [494, 184] on li "non-échue" at bounding box center [511, 185] width 235 height 28
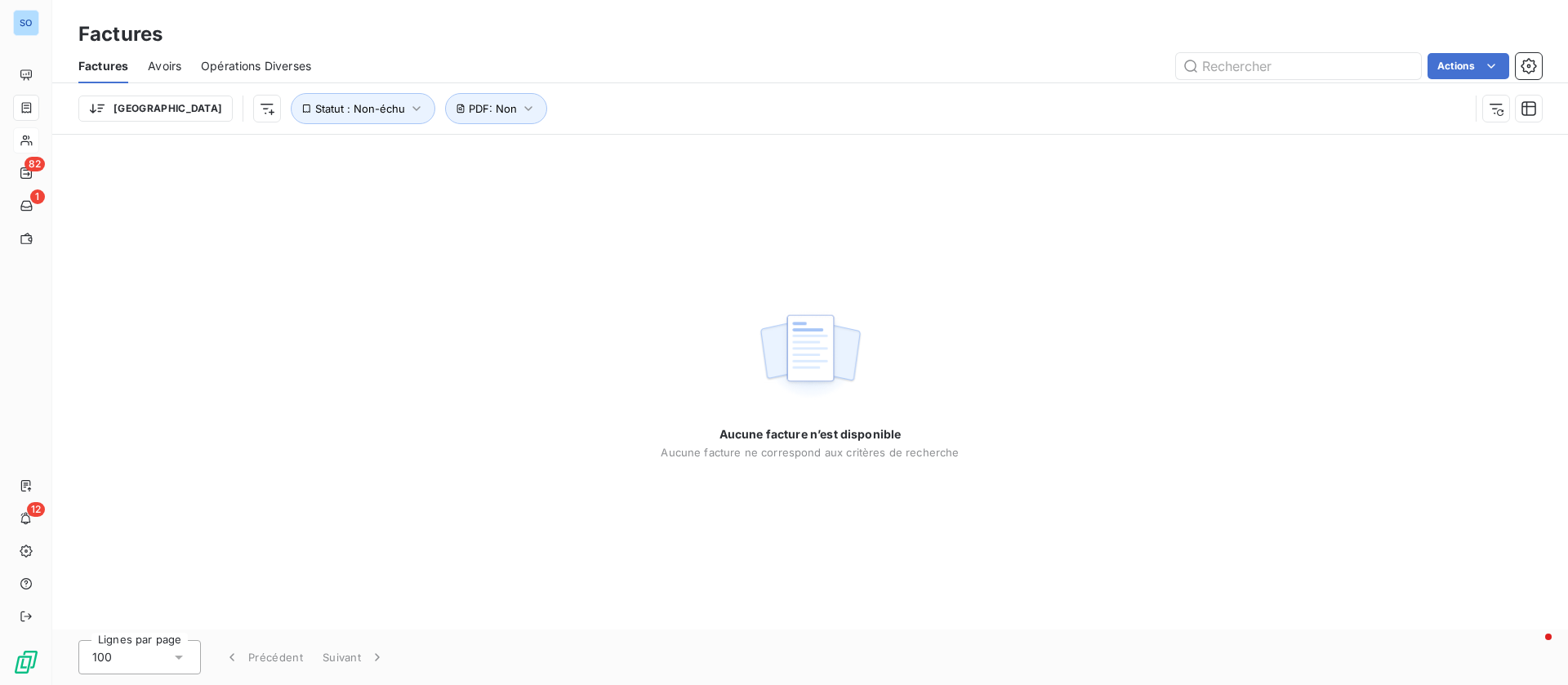
click at [688, 46] on div "Factures" at bounding box center [810, 35] width 1516 height 29
click at [295, 100] on button "Statut : Non-échu" at bounding box center [363, 109] width 145 height 31
drag, startPoint x: 543, startPoint y: 159, endPoint x: 517, endPoint y: 163, distance: 26.3
click at [542, 159] on div "non-échue" at bounding box center [511, 151] width 235 height 35
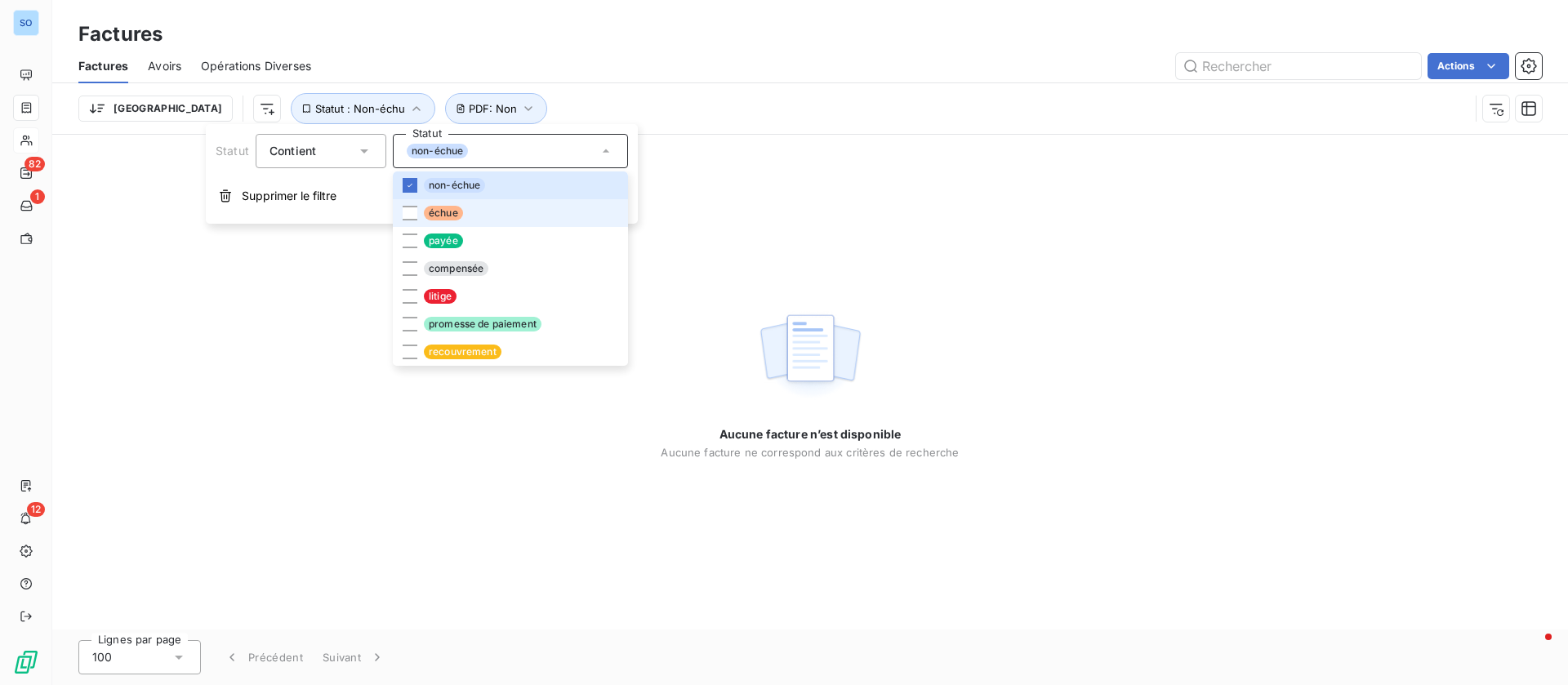
click at [444, 211] on span "échue" at bounding box center [443, 213] width 39 height 15
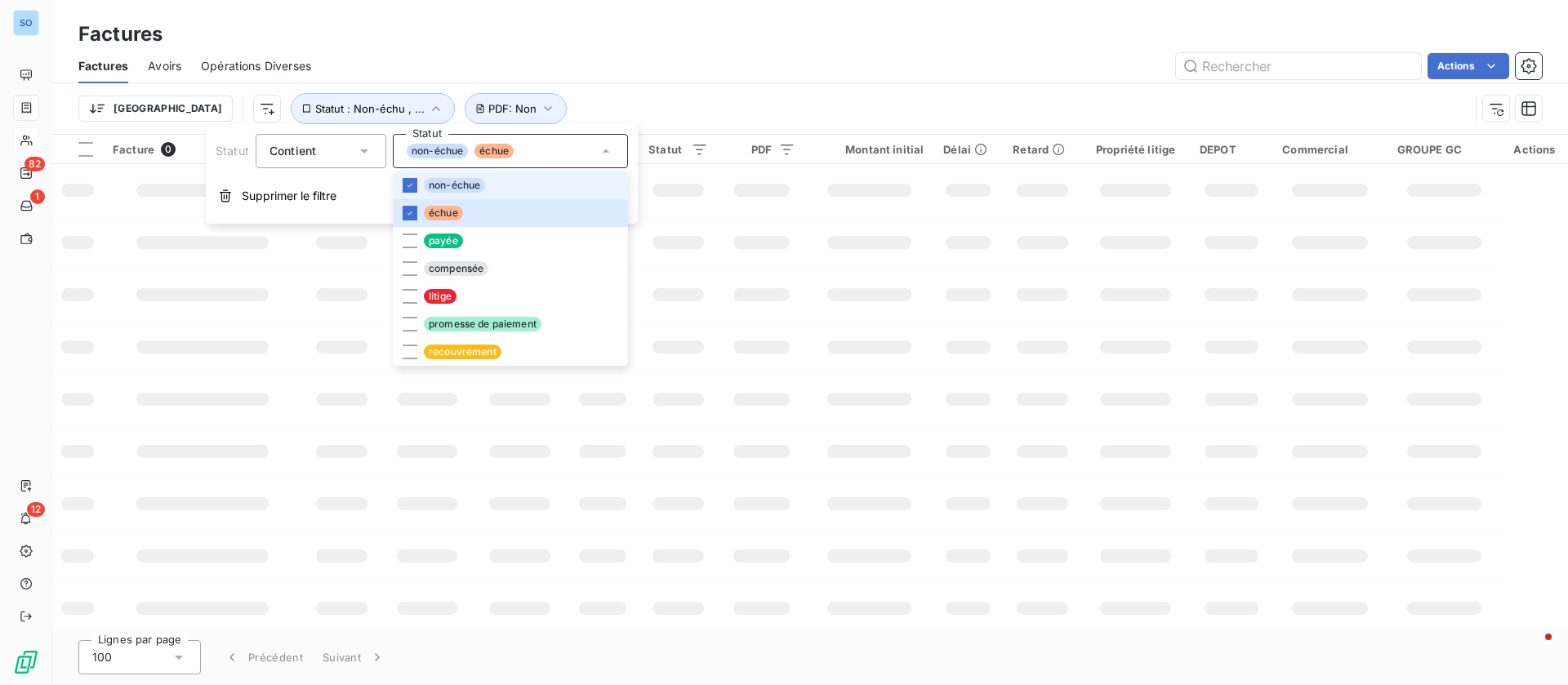
click at [445, 183] on span "non-échue" at bounding box center [454, 185] width 61 height 15
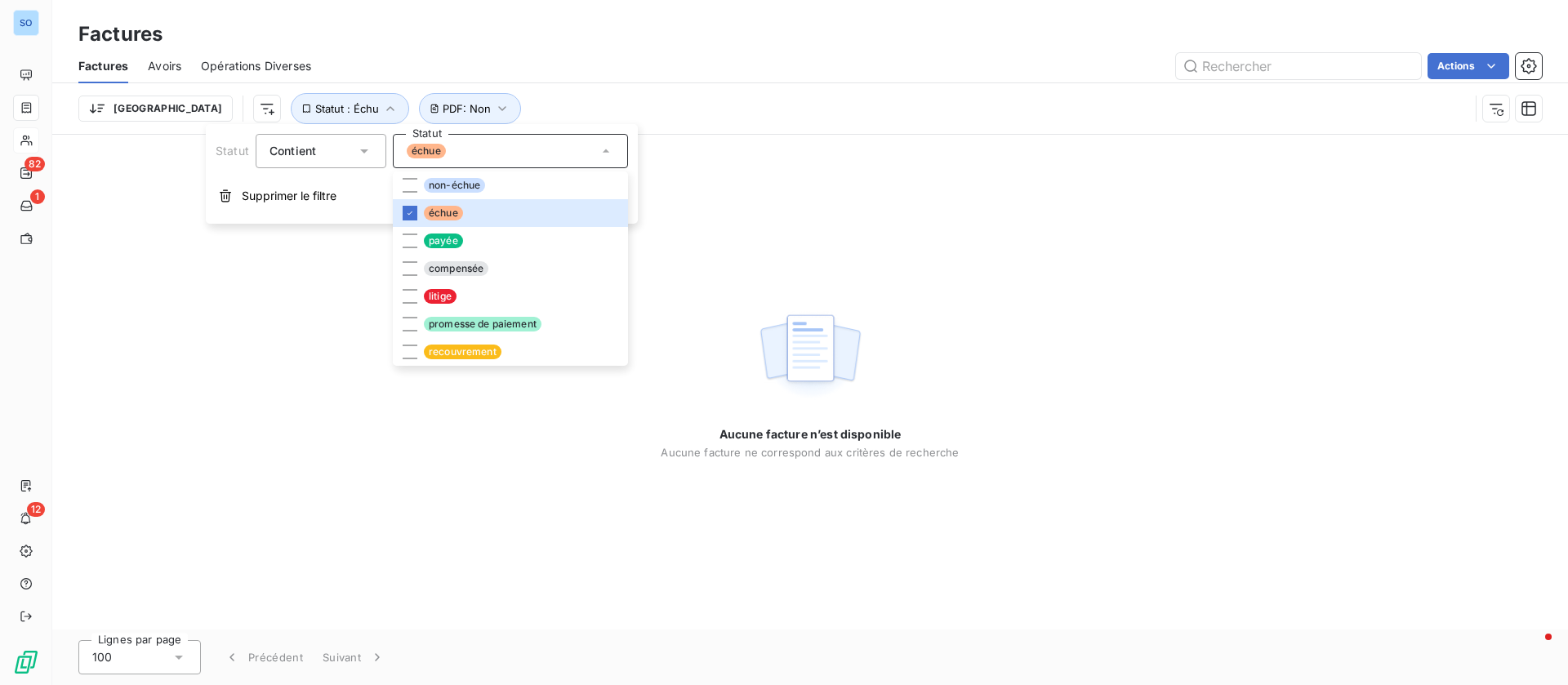
click at [707, 91] on div "Trier Statut : Échu PDF : Non" at bounding box center [811, 108] width 1464 height 51
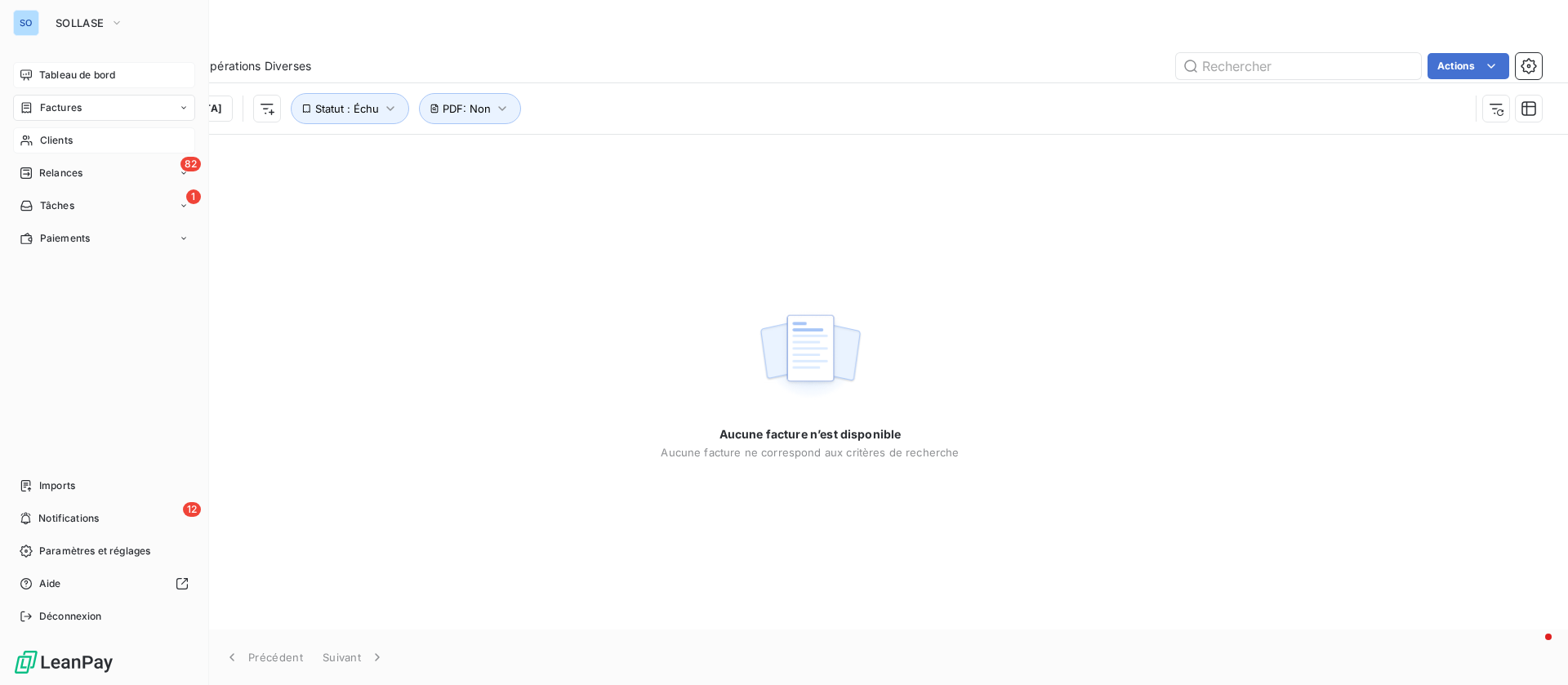
click at [77, 77] on span "Tableau de bord" at bounding box center [77, 74] width 76 height 15
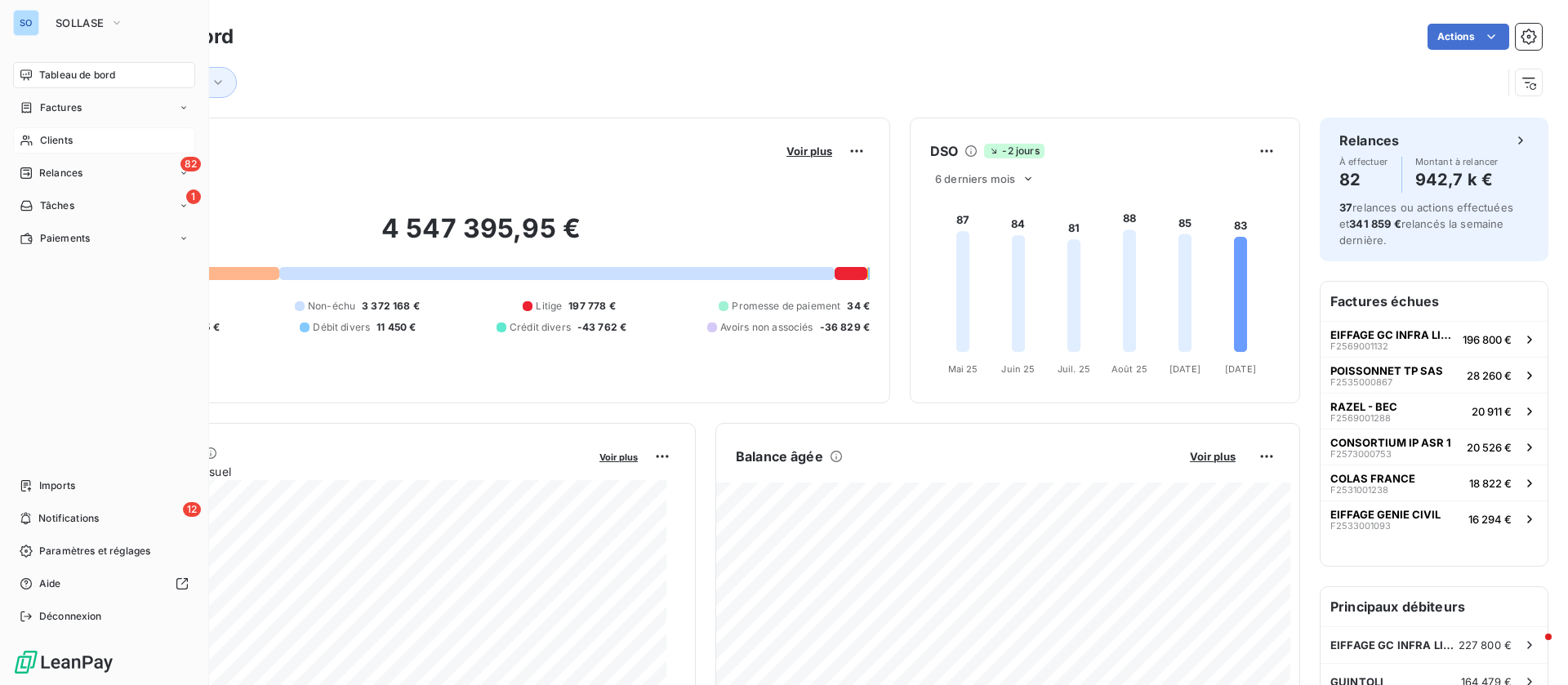
click at [36, 72] on div "Tableau de bord" at bounding box center [104, 75] width 183 height 26
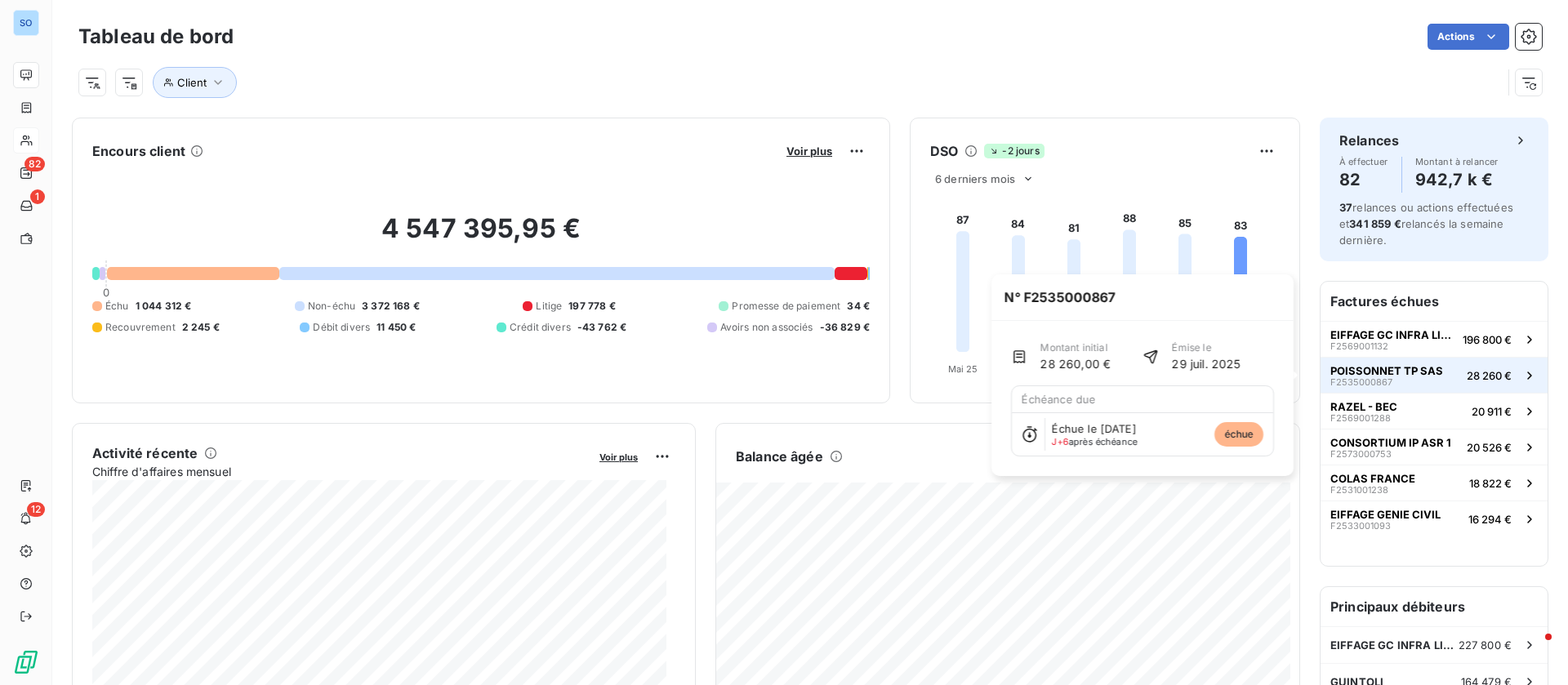
click at [1423, 375] on button "POISSONNET TP SAS F2535000867 28 260 €" at bounding box center [1434, 375] width 227 height 36
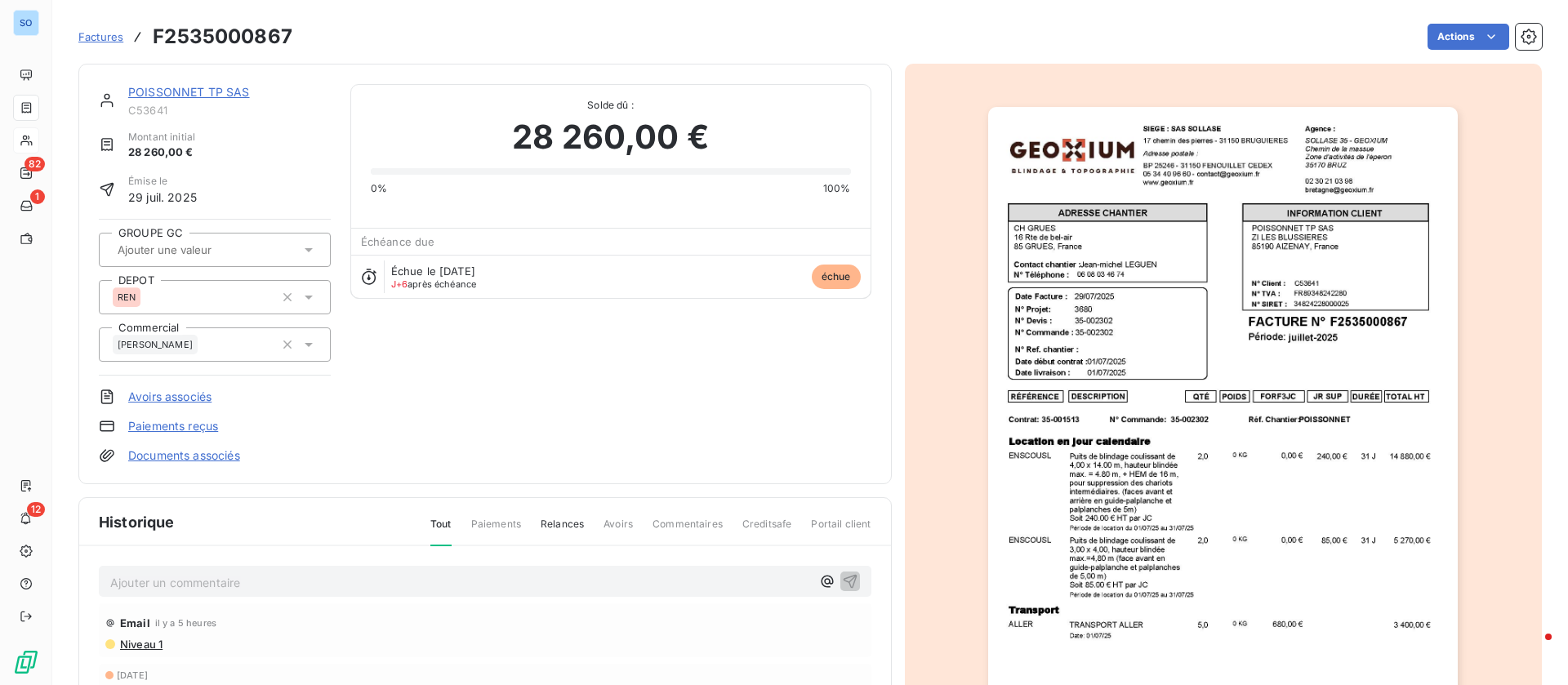
click at [210, 87] on link "POISSONNET TP SAS" at bounding box center [189, 92] width 122 height 14
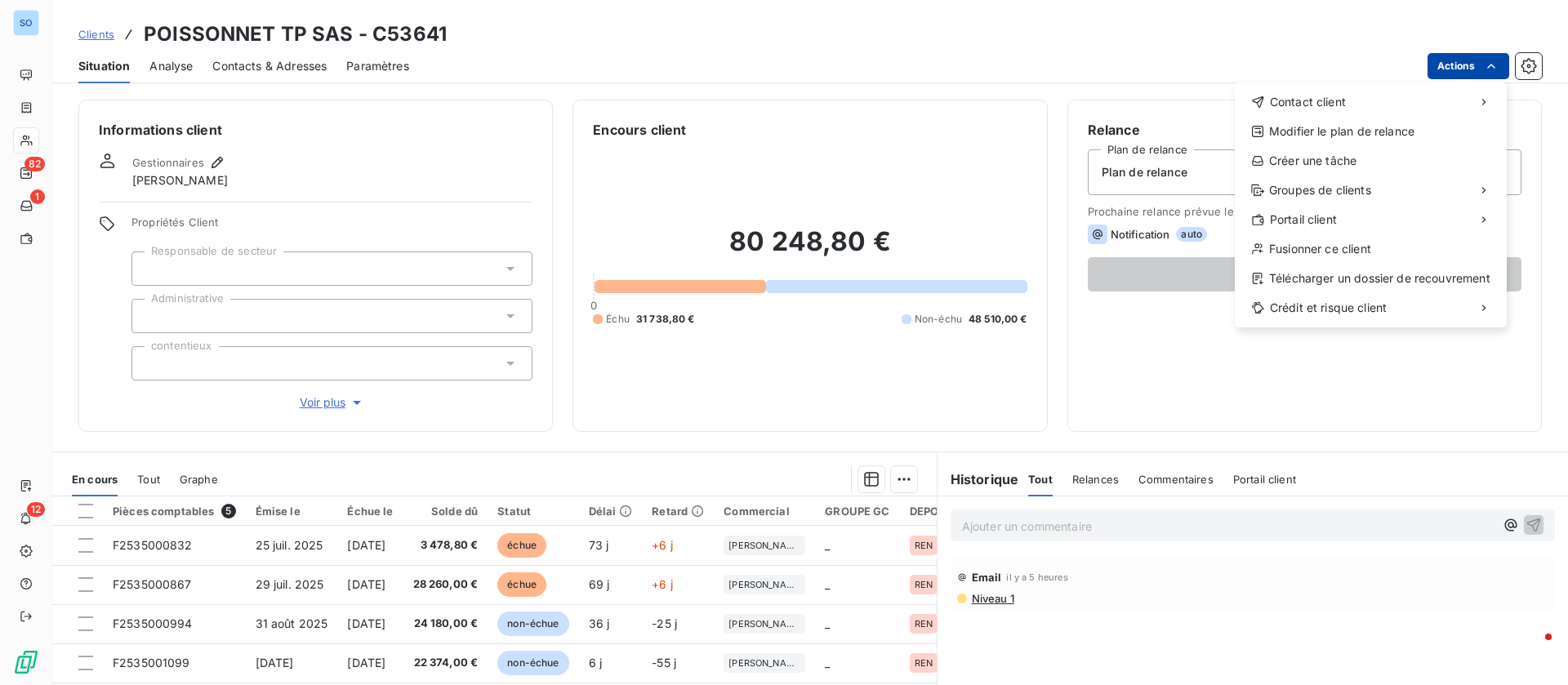
click at [1472, 64] on html "SO 82 1 12 Clients POISSONNET TP SAS - C53641 Situation Analyse Contacts & Adre…" at bounding box center [784, 342] width 1568 height 685
click at [1160, 415] on html "SO 82 1 12 Clients POISSONNET TP SAS - C53641 Situation Analyse Contacts & Adre…" at bounding box center [784, 342] width 1568 height 685
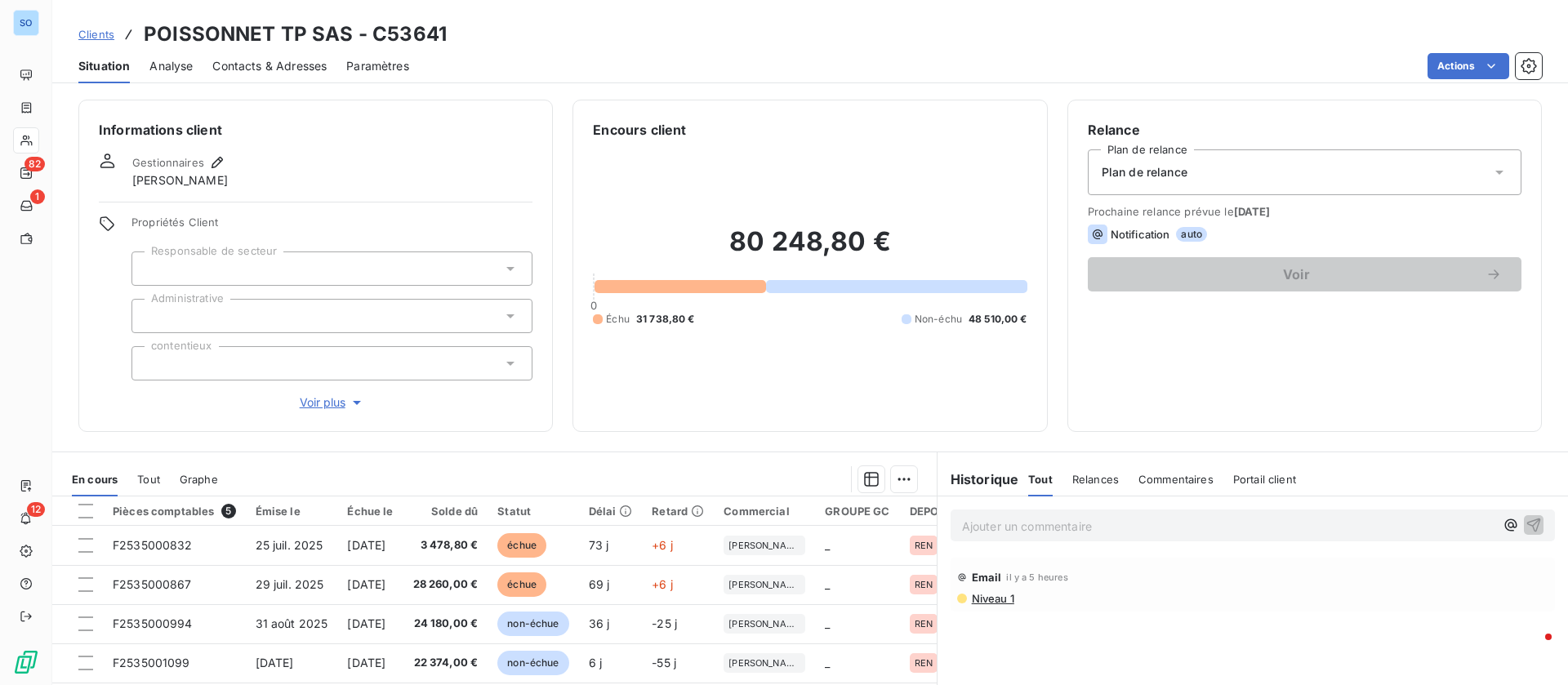
click at [1129, 530] on p "Ajouter un commentaire ﻿" at bounding box center [1228, 527] width 532 height 21
click at [1481, 59] on html "SO 82 1 12 Clients POISSONNET TP SAS - C53641 Situation Analyse Contacts & Adre…" at bounding box center [784, 342] width 1568 height 685
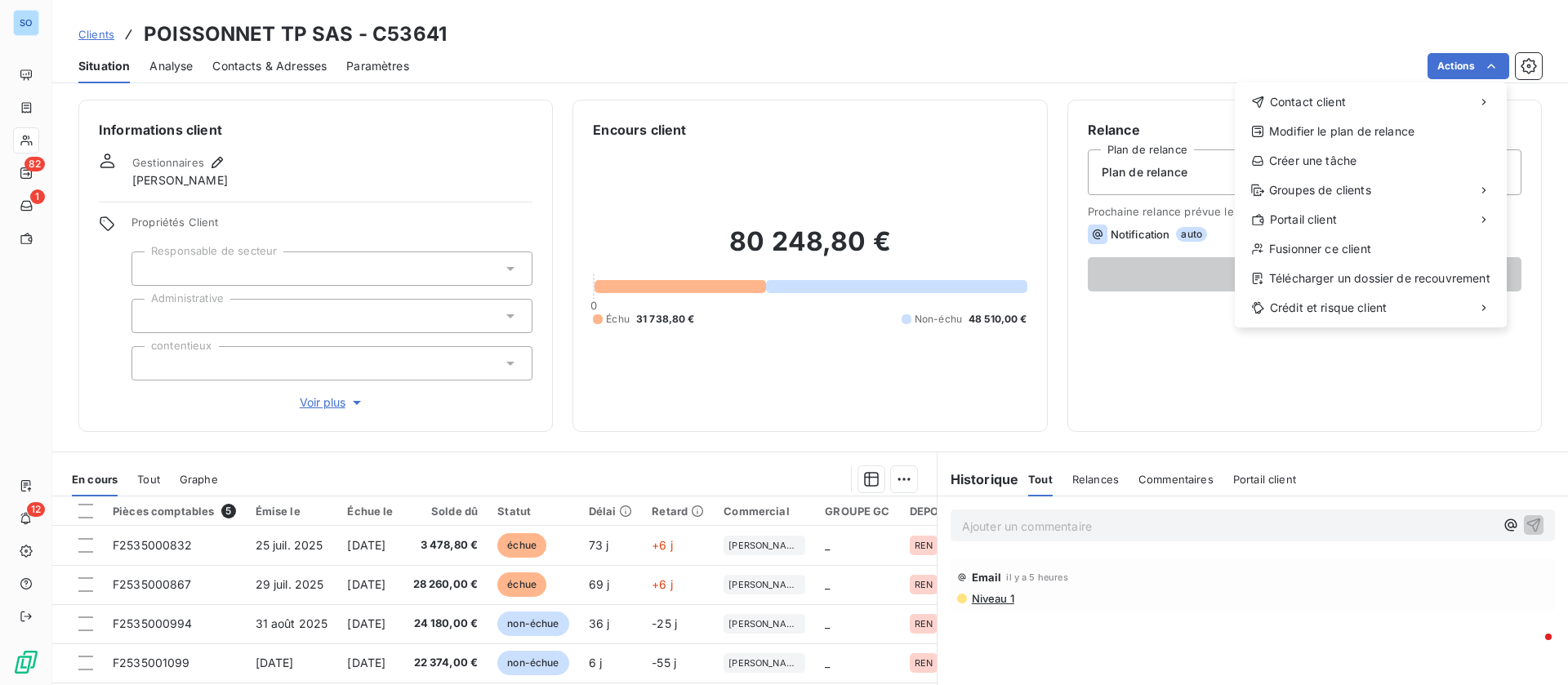
click at [1122, 369] on html "SO 82 1 12 Clients POISSONNET TP SAS - C53641 Situation Analyse Contacts & Adre…" at bounding box center [784, 342] width 1568 height 685
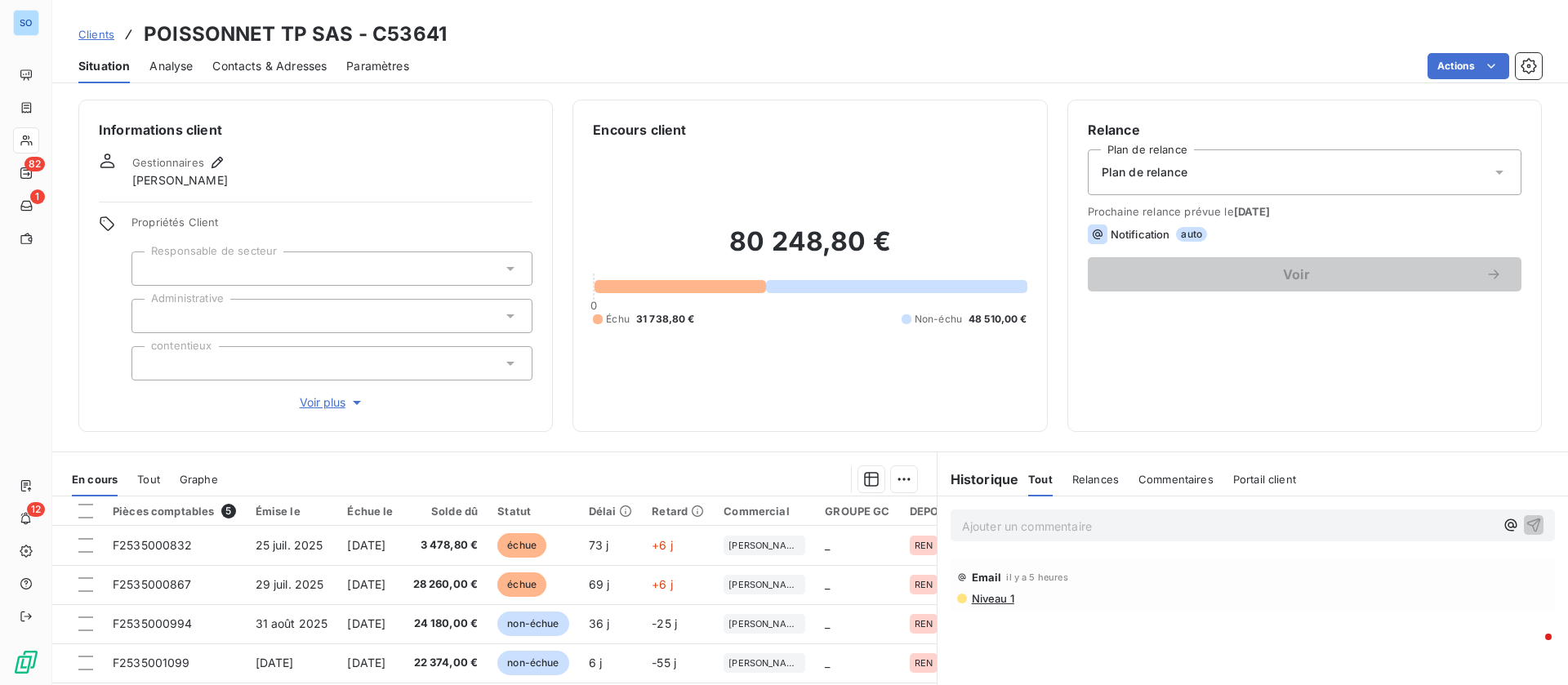
click at [285, 66] on span "Contacts & Adresses" at bounding box center [269, 66] width 114 height 16
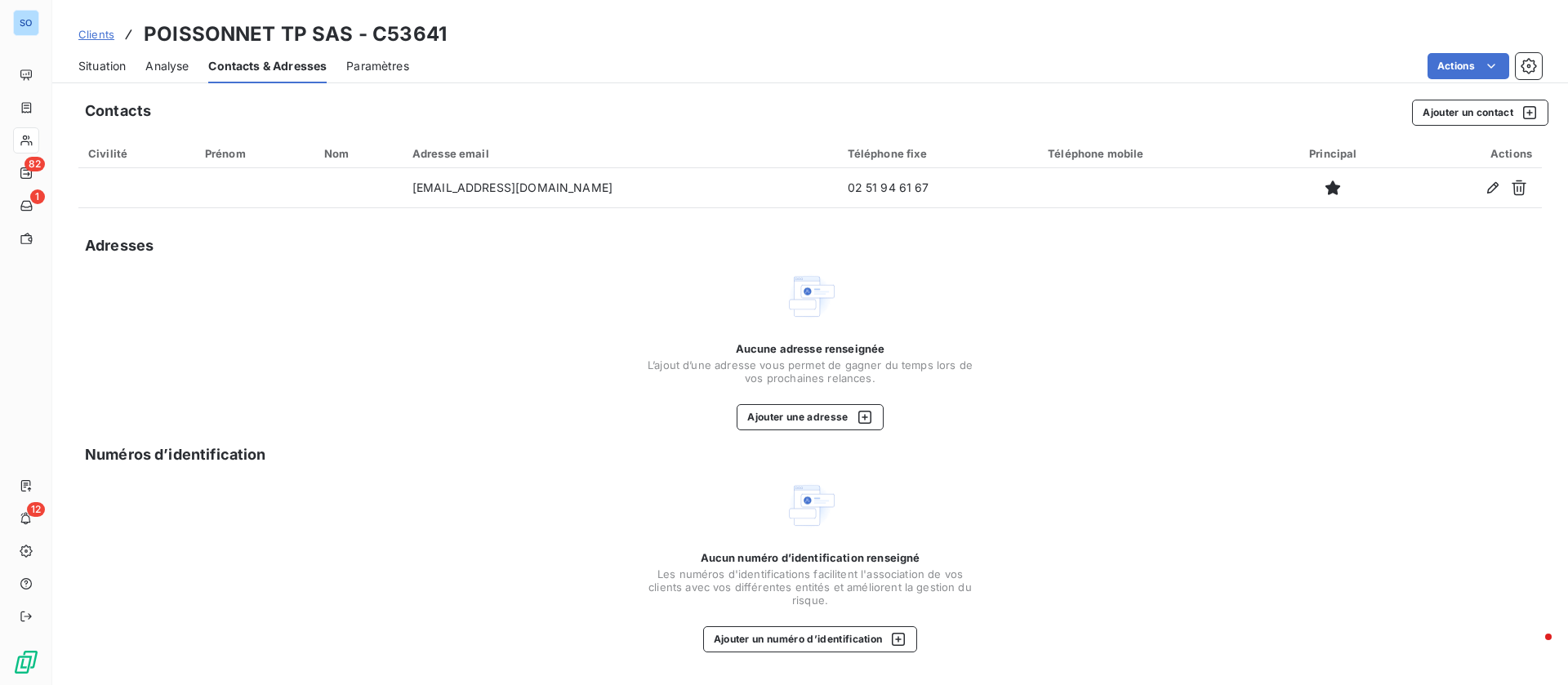
click at [123, 60] on span "Situation" at bounding box center [102, 66] width 48 height 16
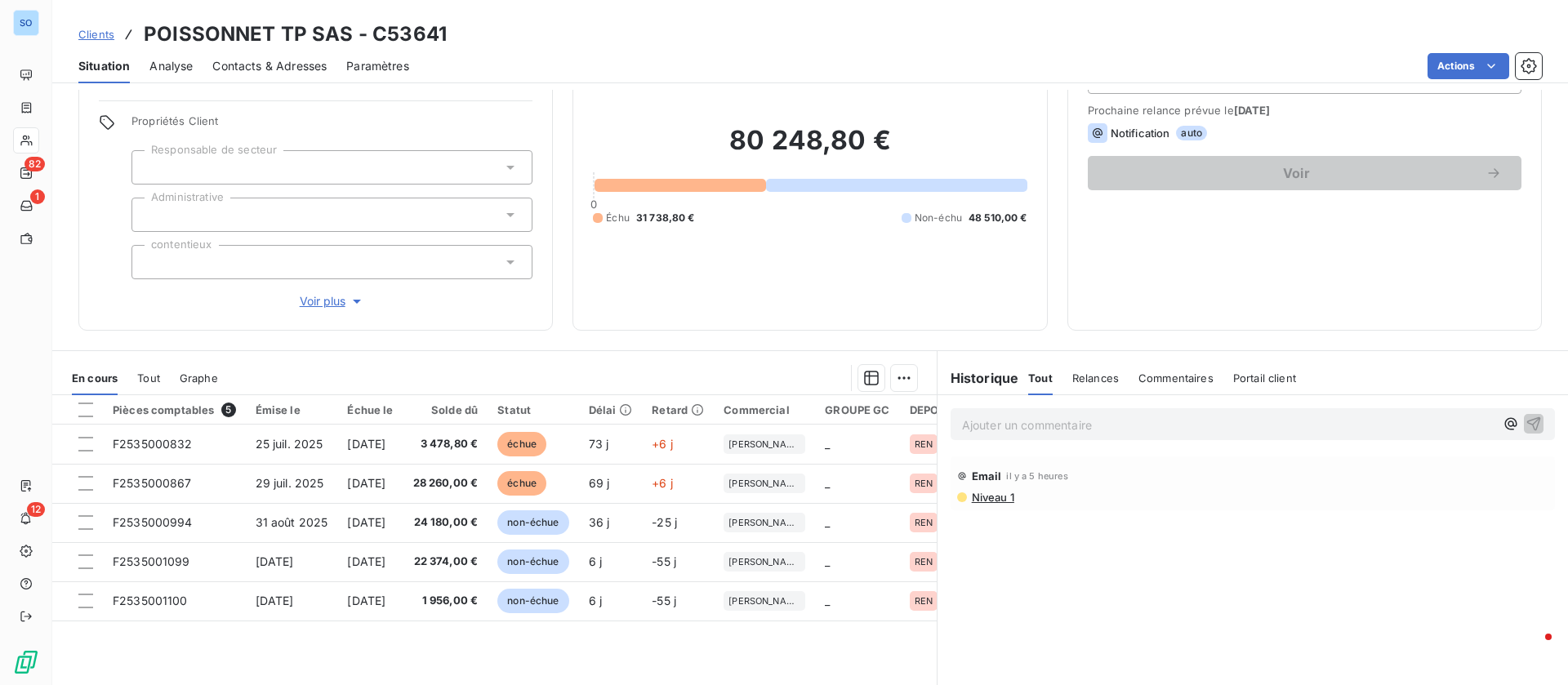
scroll to position [123, 0]
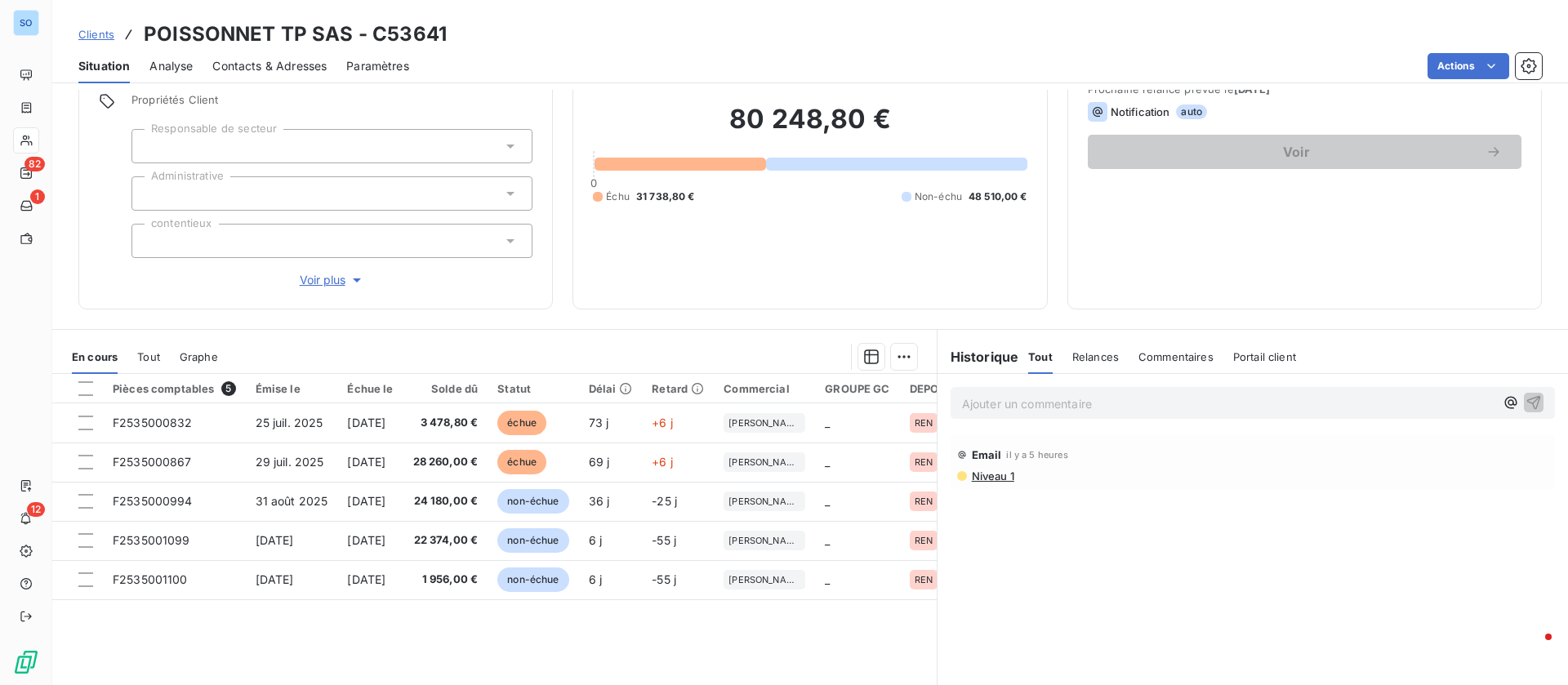
click at [1004, 400] on p "Ajouter un commentaire ﻿" at bounding box center [1228, 404] width 532 height 21
click at [971, 474] on span "Niveau 1" at bounding box center [992, 474] width 44 height 13
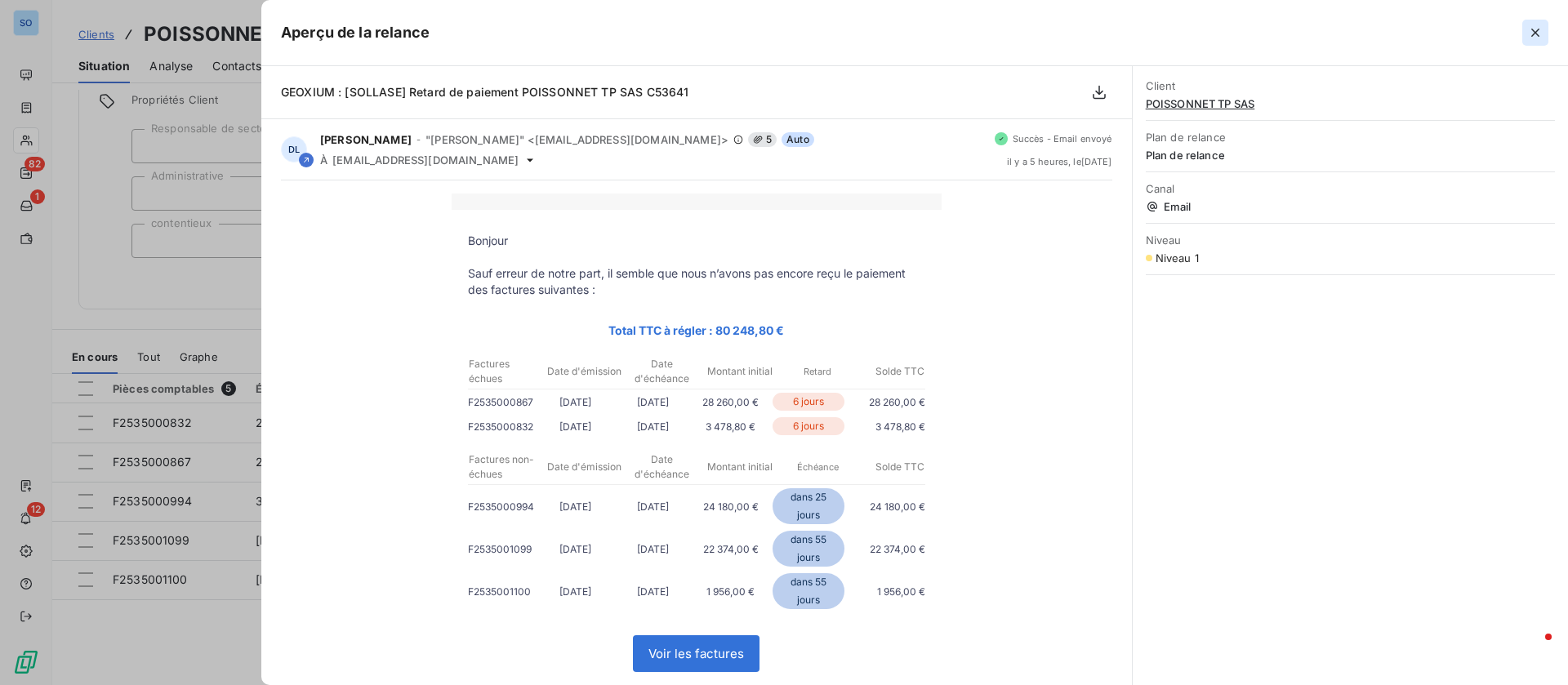
click at [1536, 27] on icon "button" at bounding box center [1535, 32] width 16 height 16
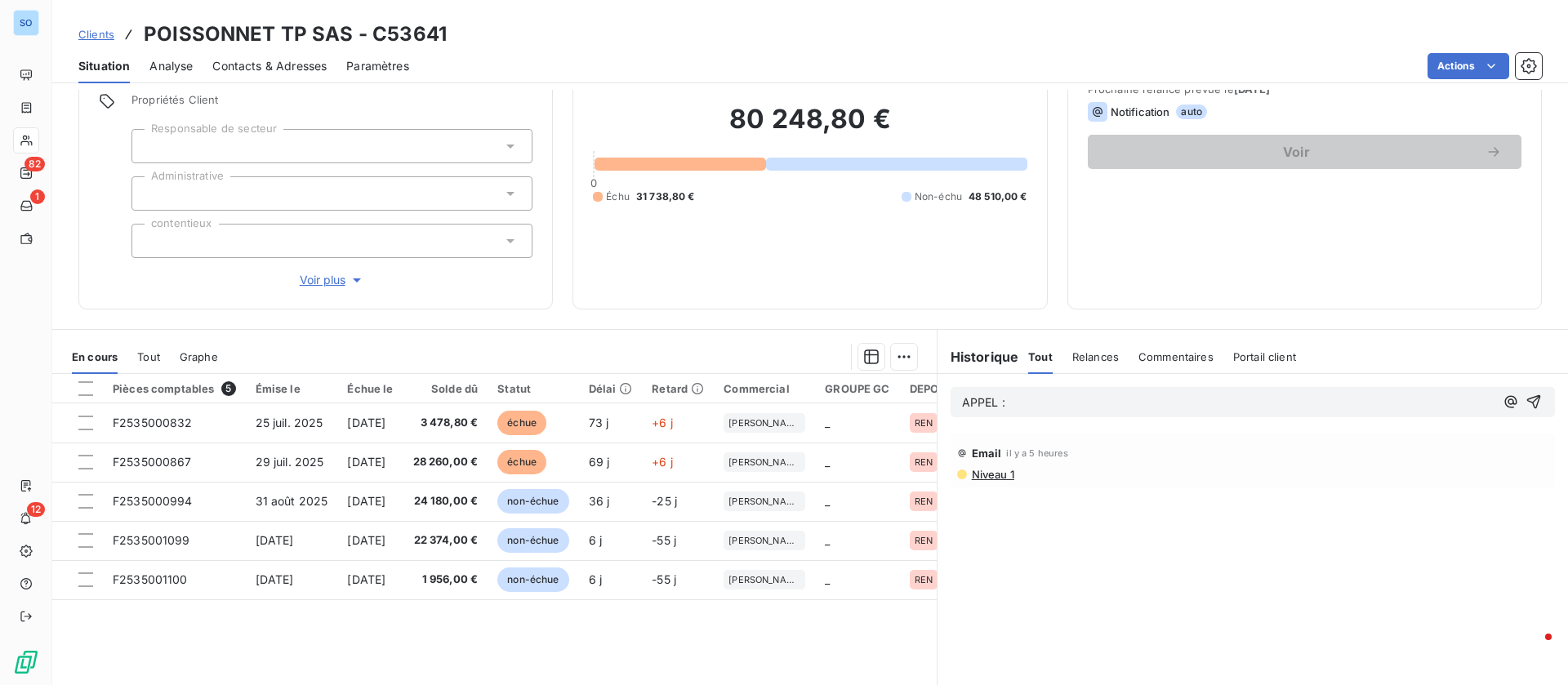
click at [1061, 397] on p "APPEL :" at bounding box center [1228, 403] width 532 height 19
click at [1036, 398] on span "APPEL : reglement cette semaine pour la facture 867" at bounding box center [1108, 402] width 291 height 14
click at [1045, 413] on p "APPEL : réglement cette semaine pour la facture 867" at bounding box center [1228, 403] width 532 height 19
click at [1023, 413] on p "APPEL : réglement cette semaine pour la facture 867" at bounding box center [1228, 403] width 532 height 19
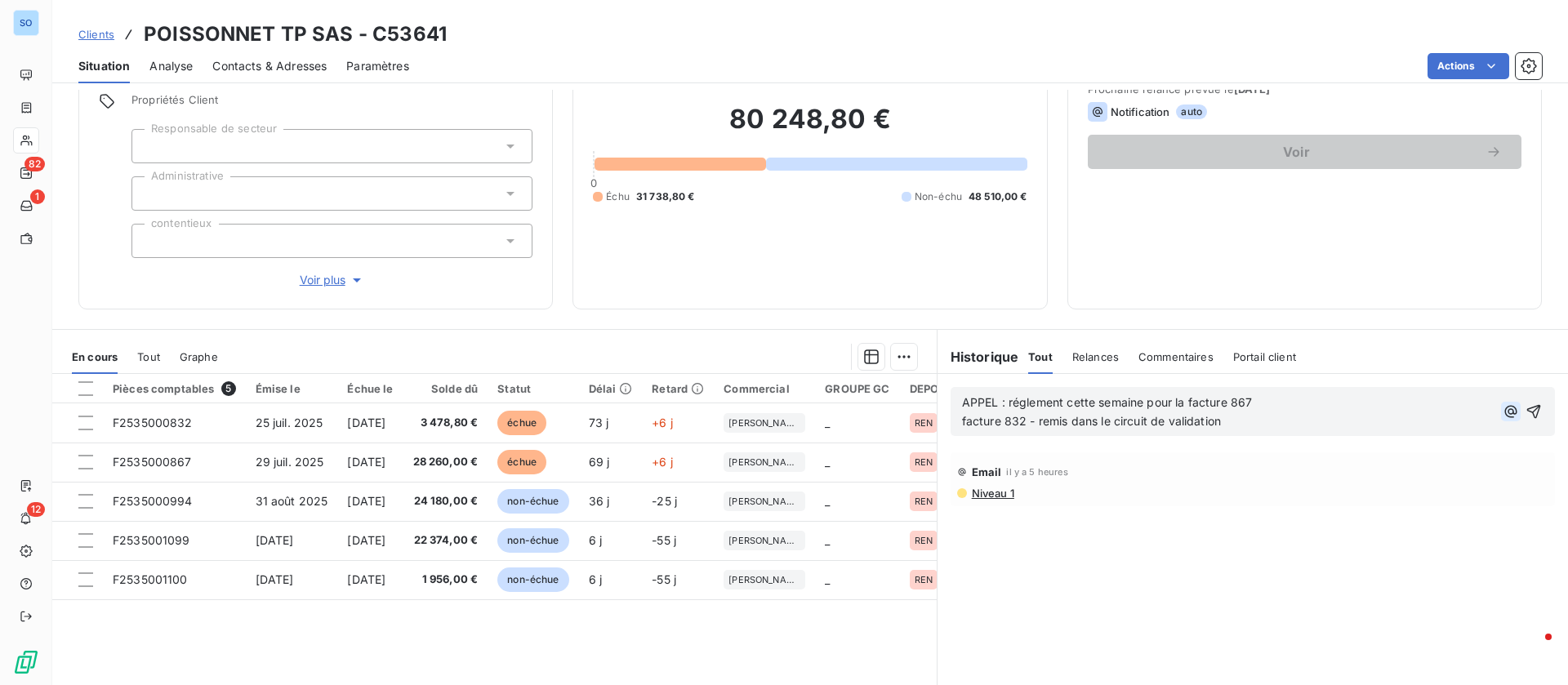
drag, startPoint x: 1509, startPoint y: 407, endPoint x: 1494, endPoint y: 411, distance: 15.5
click at [1526, 409] on icon "button" at bounding box center [1533, 411] width 16 height 16
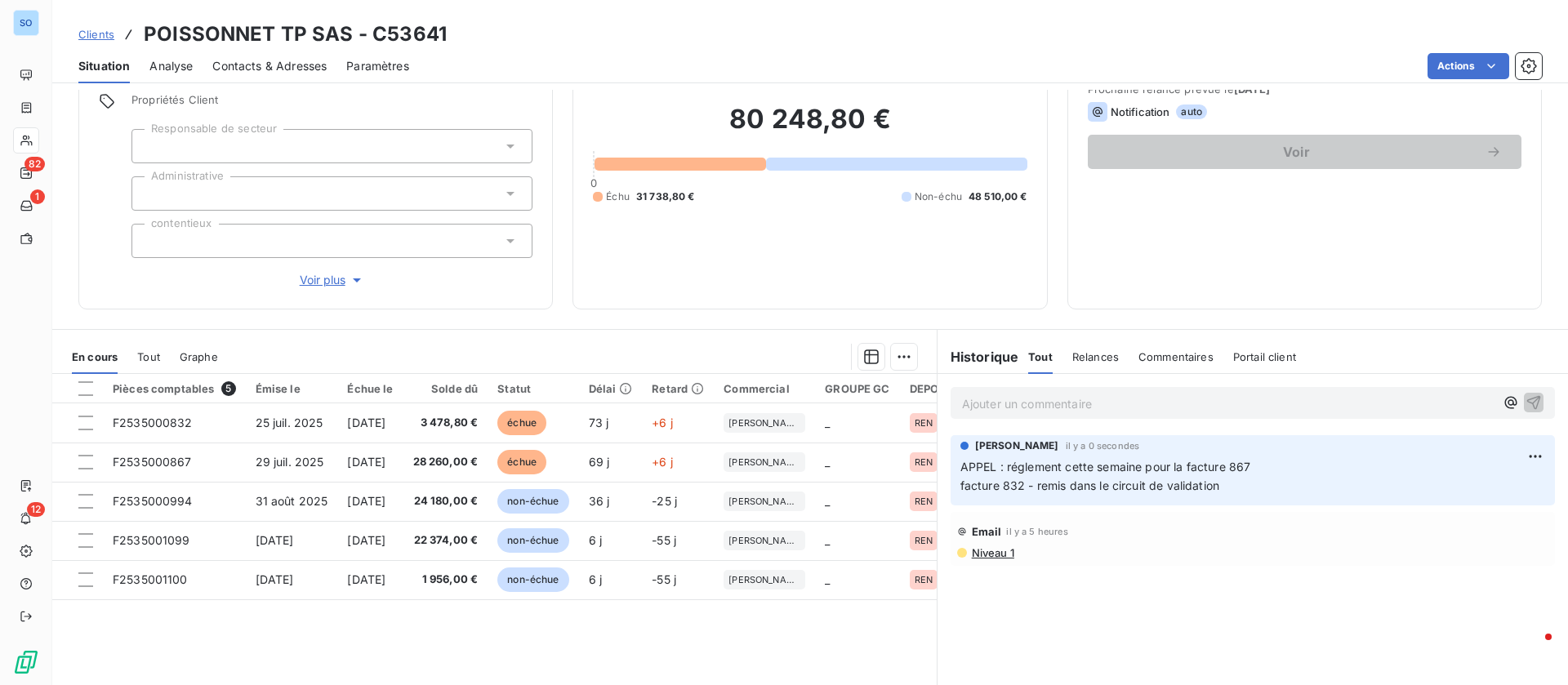
click at [270, 67] on span "Contacts & Adresses" at bounding box center [269, 66] width 114 height 16
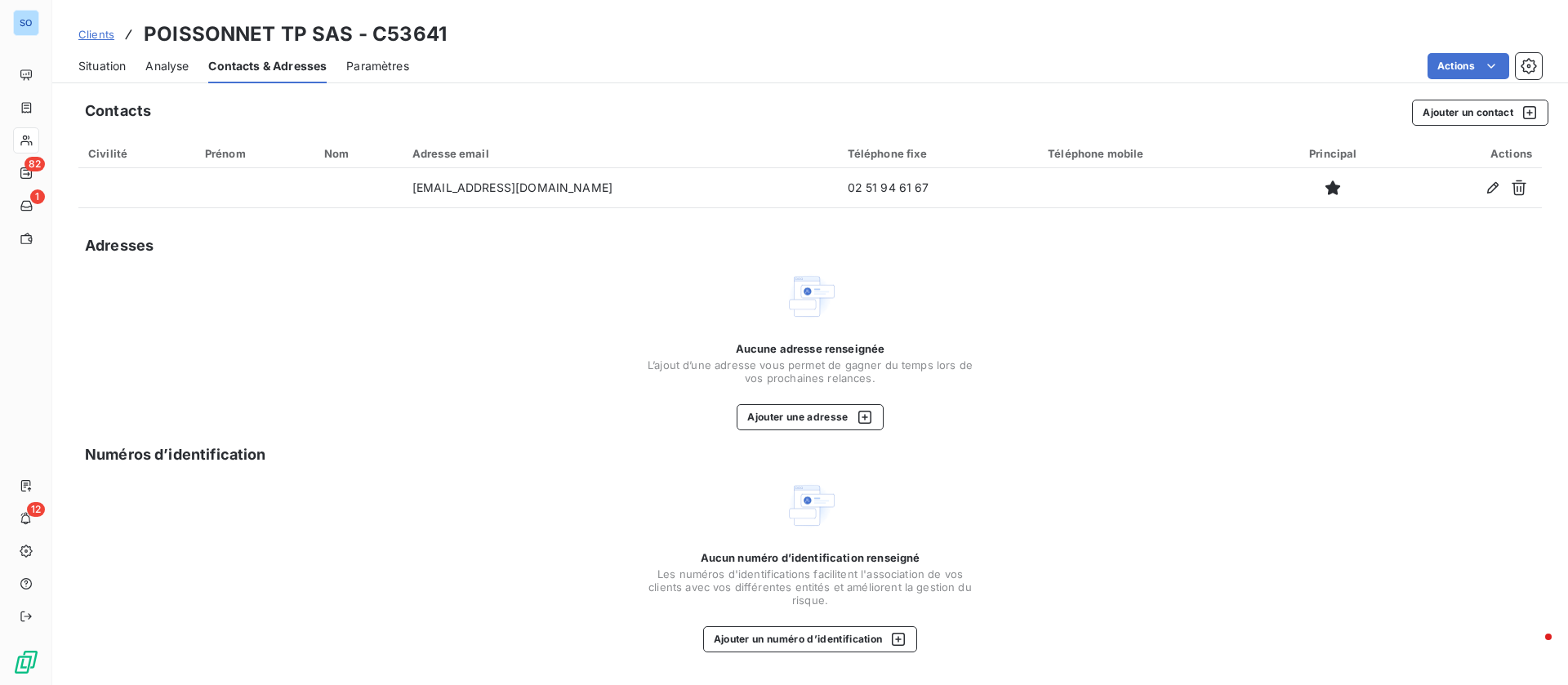
drag, startPoint x: 100, startPoint y: 76, endPoint x: 202, endPoint y: 80, distance: 102.1
click at [100, 76] on div "Situation" at bounding box center [102, 67] width 48 height 35
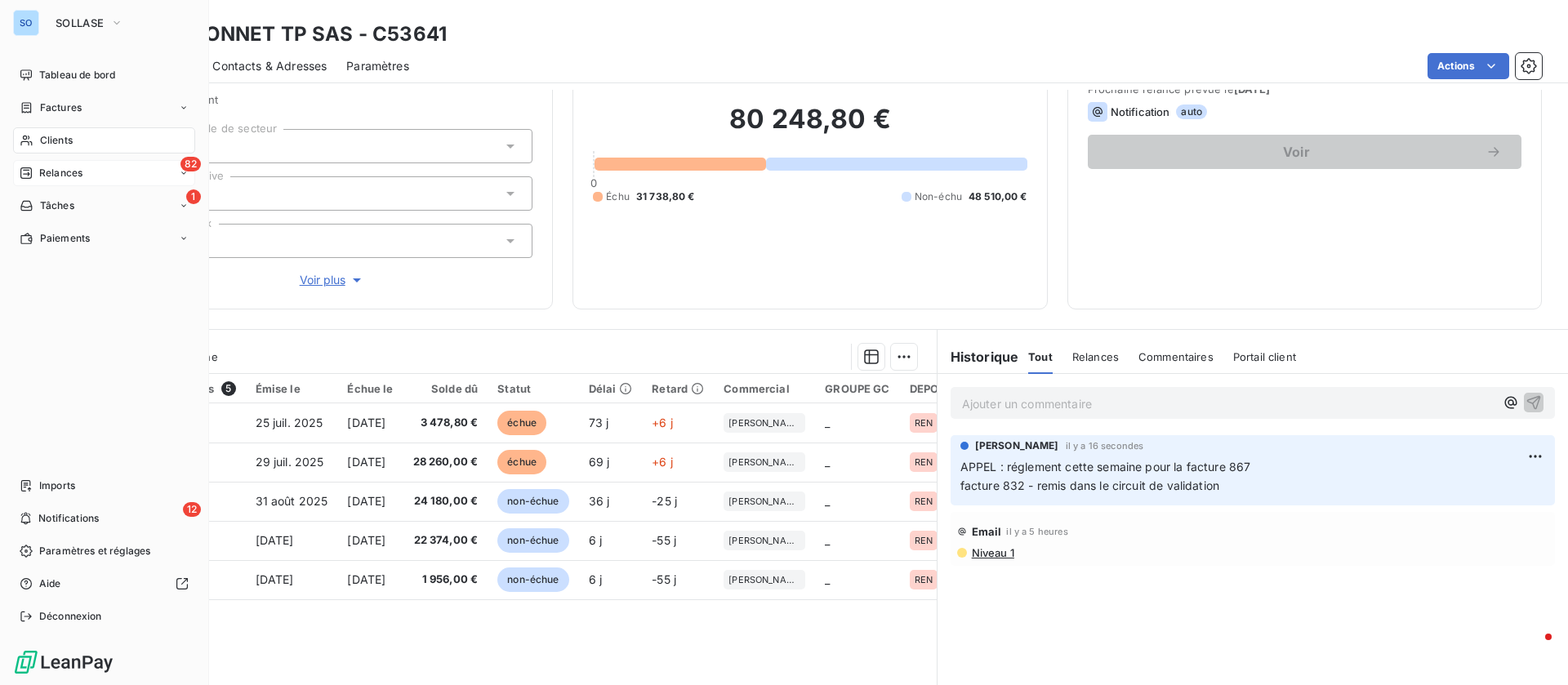
click at [62, 170] on span "Relances" at bounding box center [61, 173] width 43 height 15
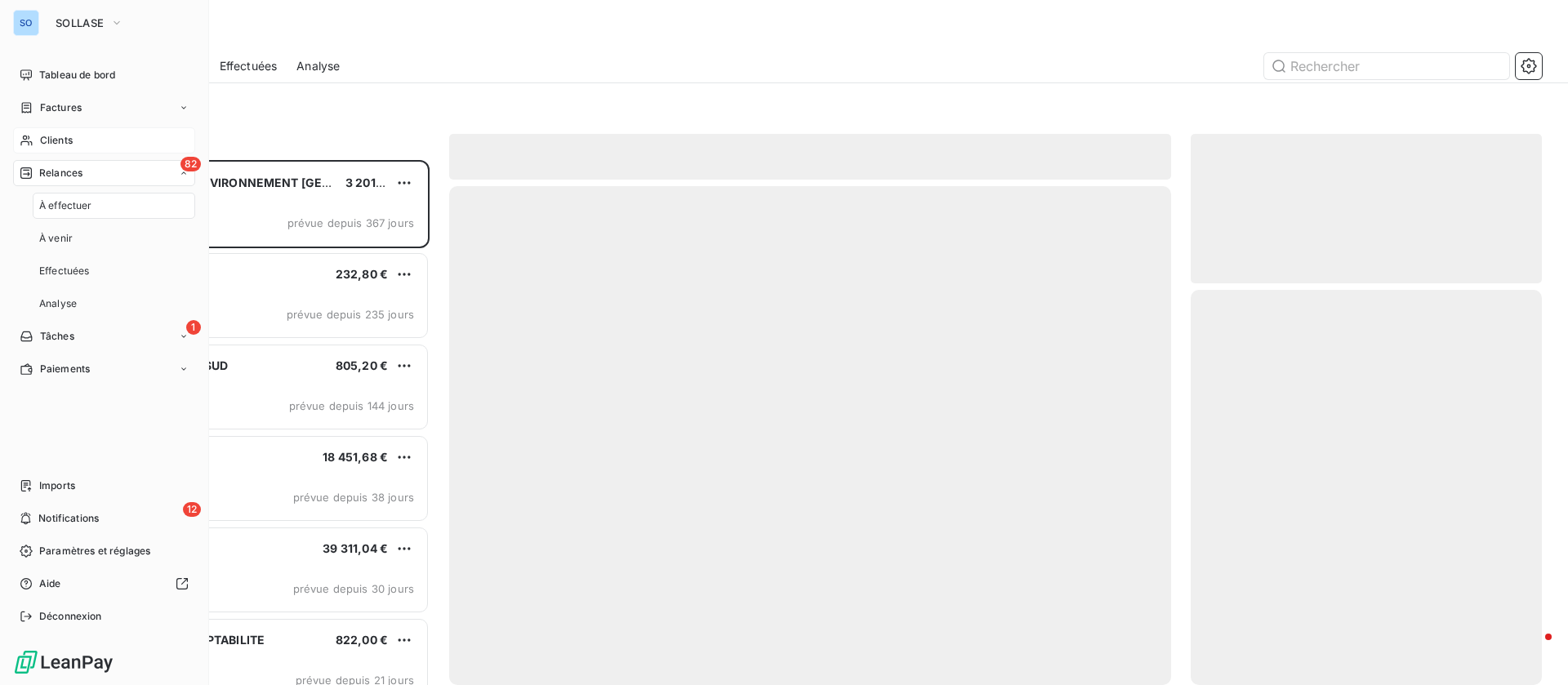
scroll to position [506, 332]
click at [71, 137] on span "Clients" at bounding box center [56, 140] width 33 height 15
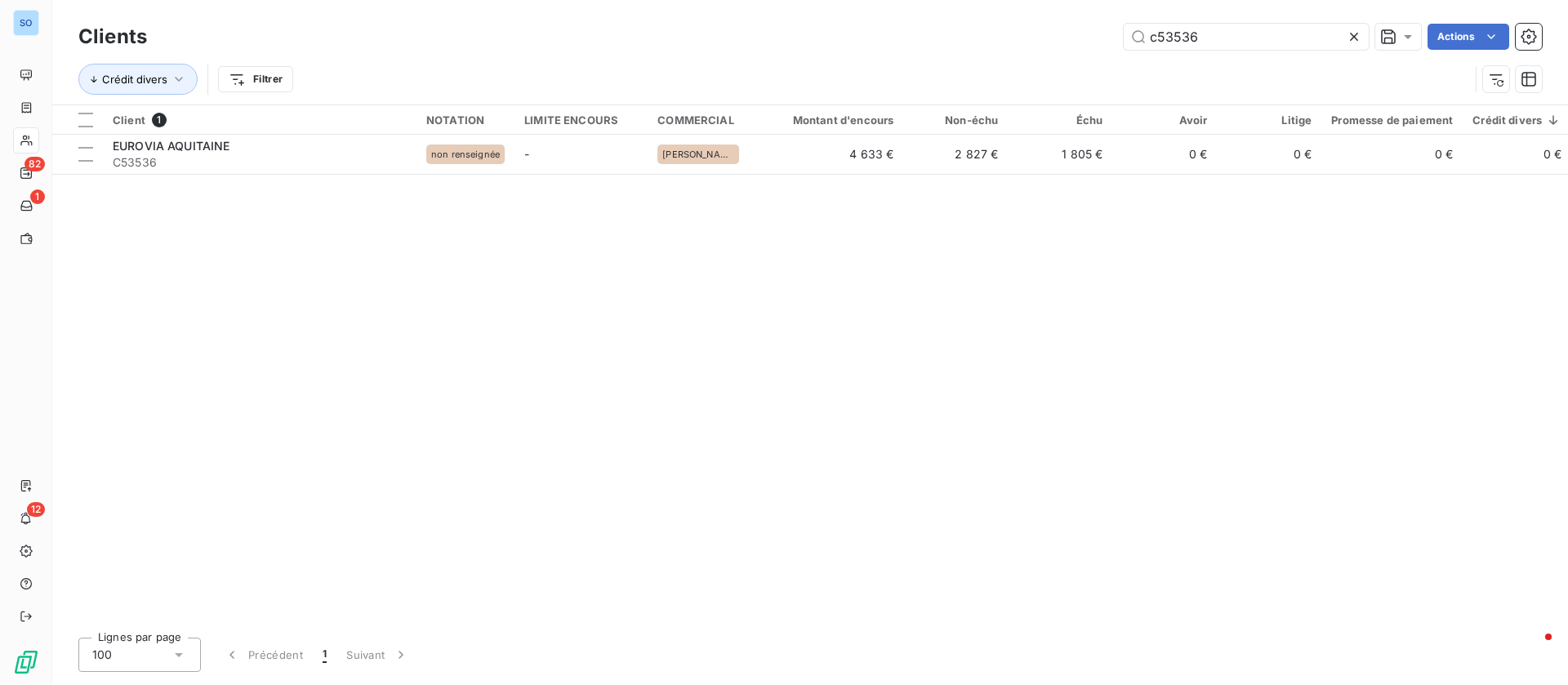
click at [1357, 35] on icon at bounding box center [1354, 36] width 16 height 16
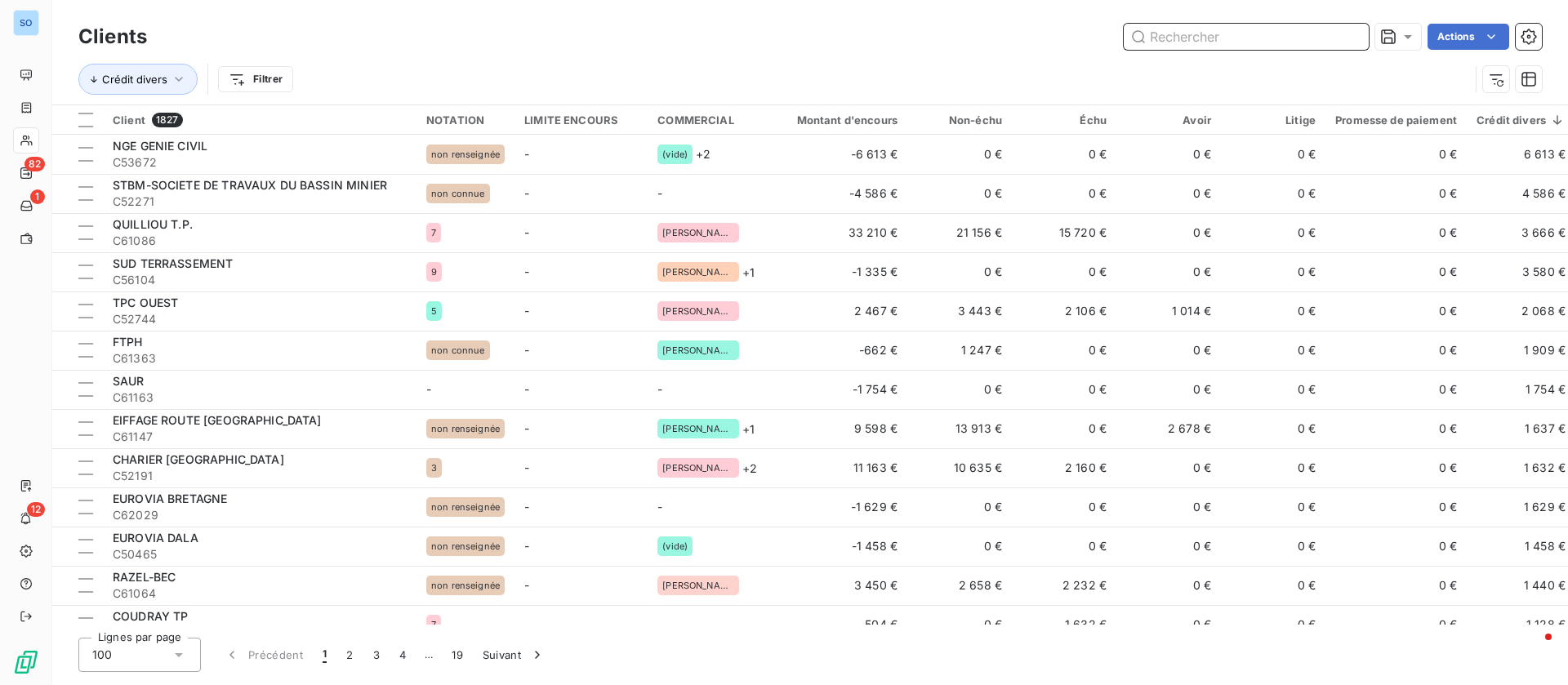
drag, startPoint x: 1205, startPoint y: 26, endPoint x: 1215, endPoint y: 30, distance: 10.8
click at [1211, 28] on input "text" at bounding box center [1246, 36] width 245 height 26
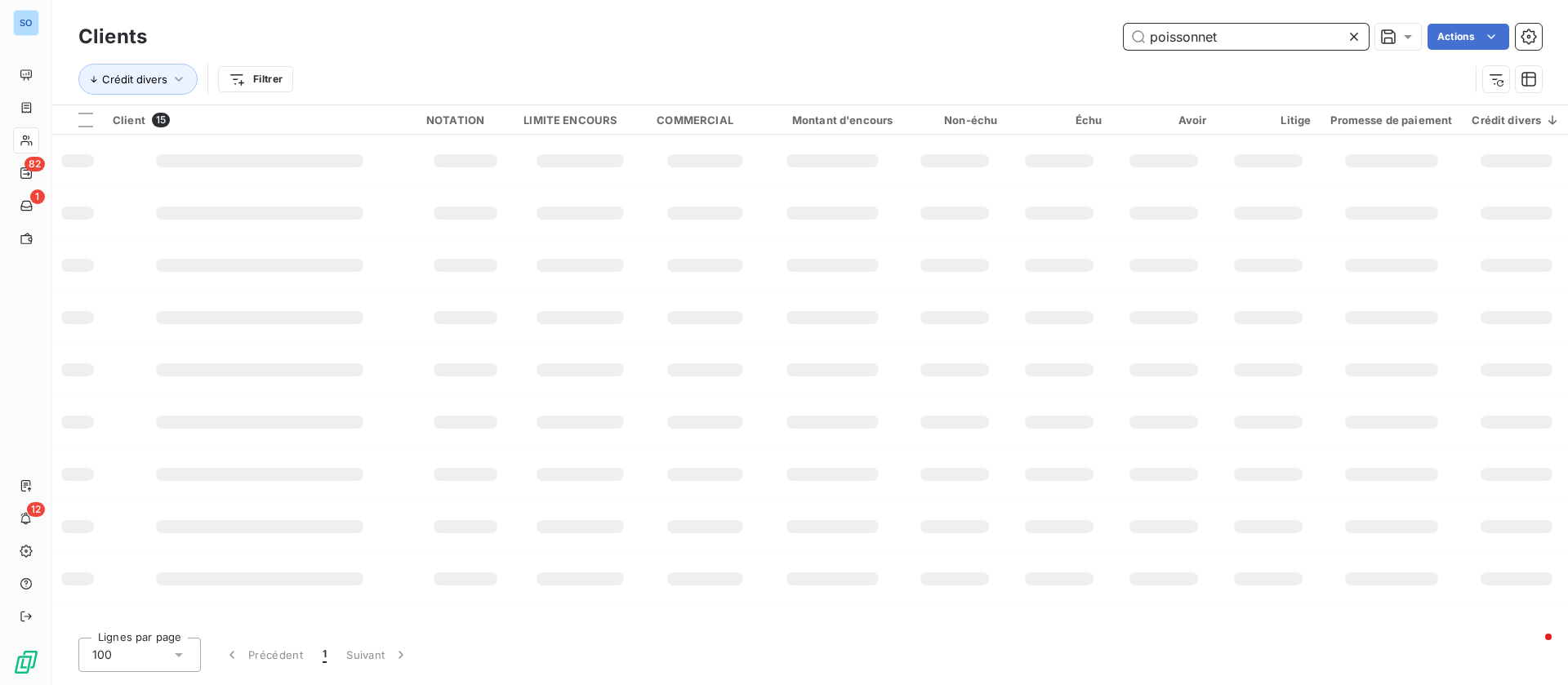
type input "poissonnet"
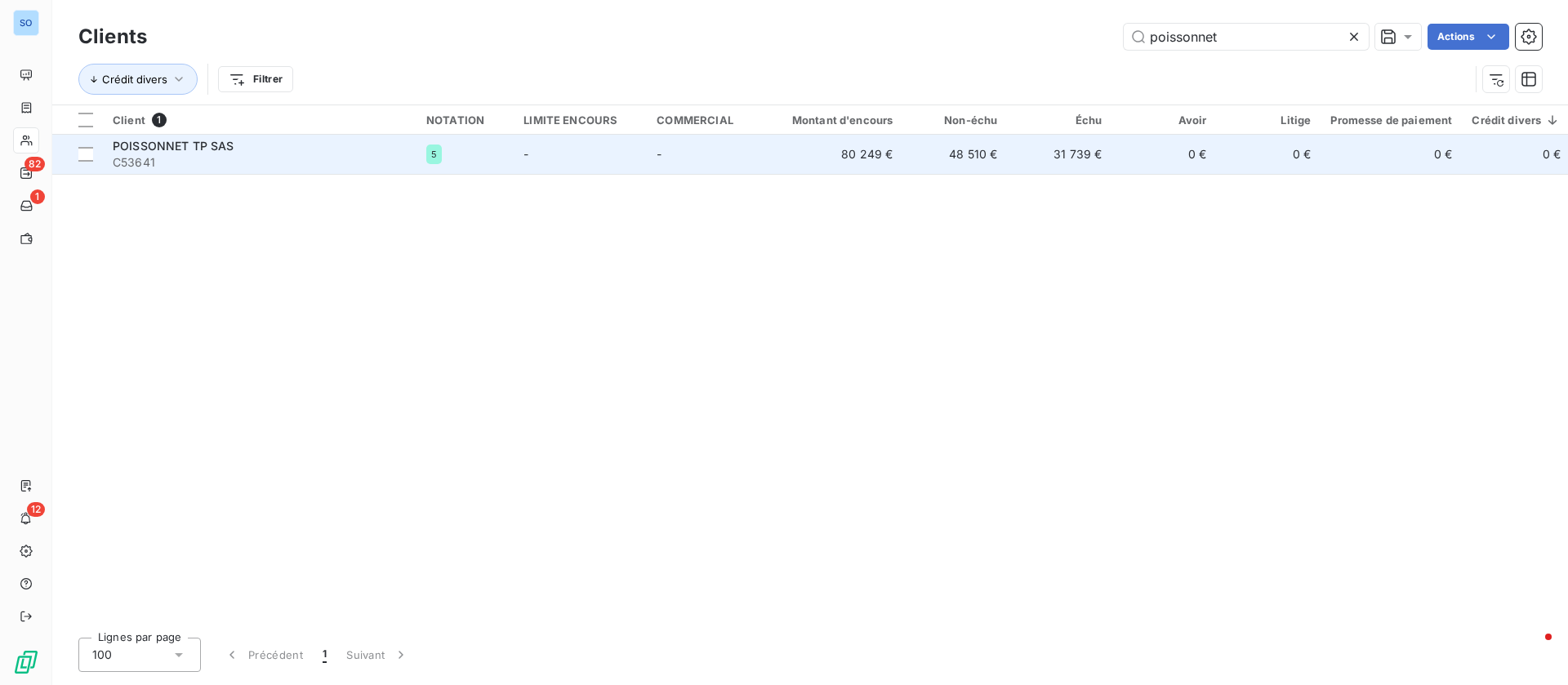
click at [217, 159] on span "C53641" at bounding box center [260, 162] width 294 height 16
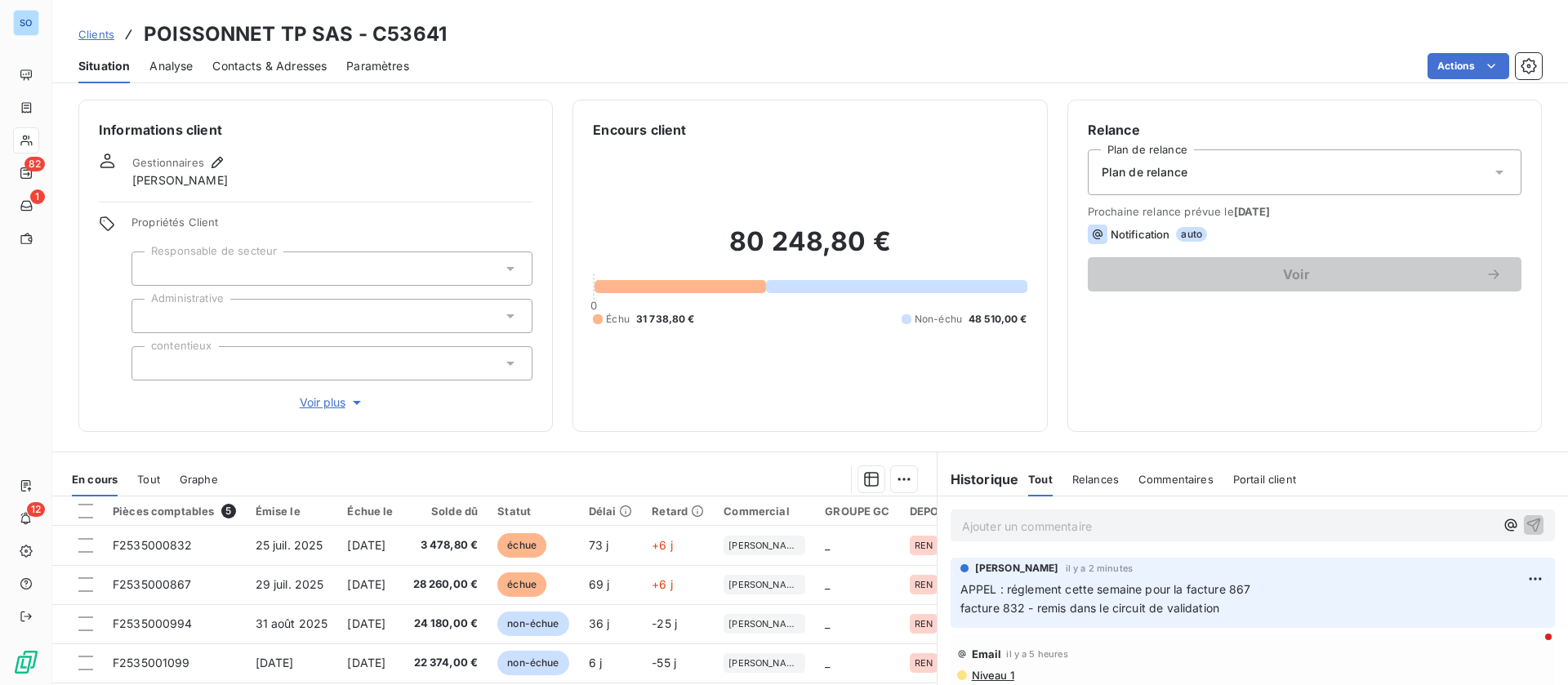
click at [319, 403] on span "Voir plus" at bounding box center [332, 402] width 66 height 16
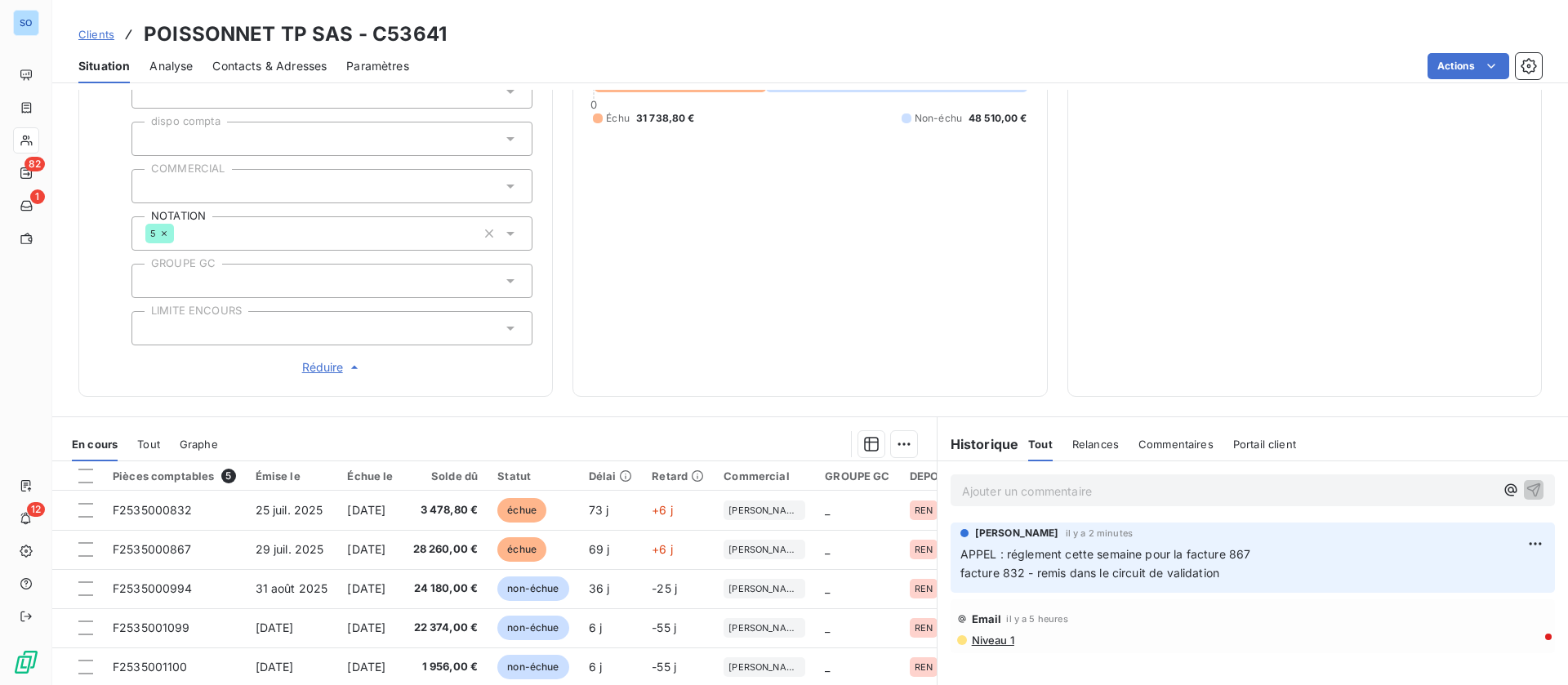
scroll to position [368, 0]
click at [1024, 492] on p "Ajouter un commentaire ﻿" at bounding box center [1228, 490] width 532 height 21
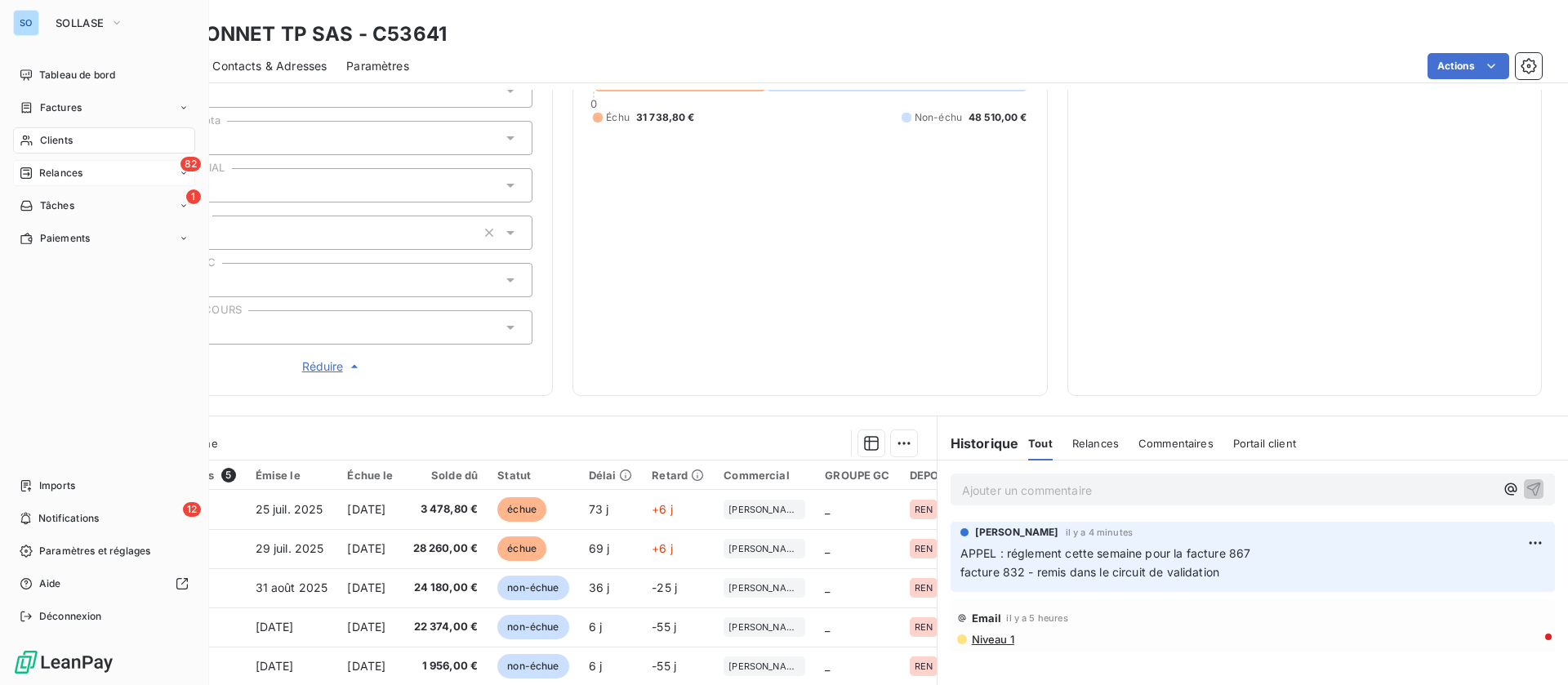
click at [54, 176] on span "Relances" at bounding box center [61, 173] width 43 height 15
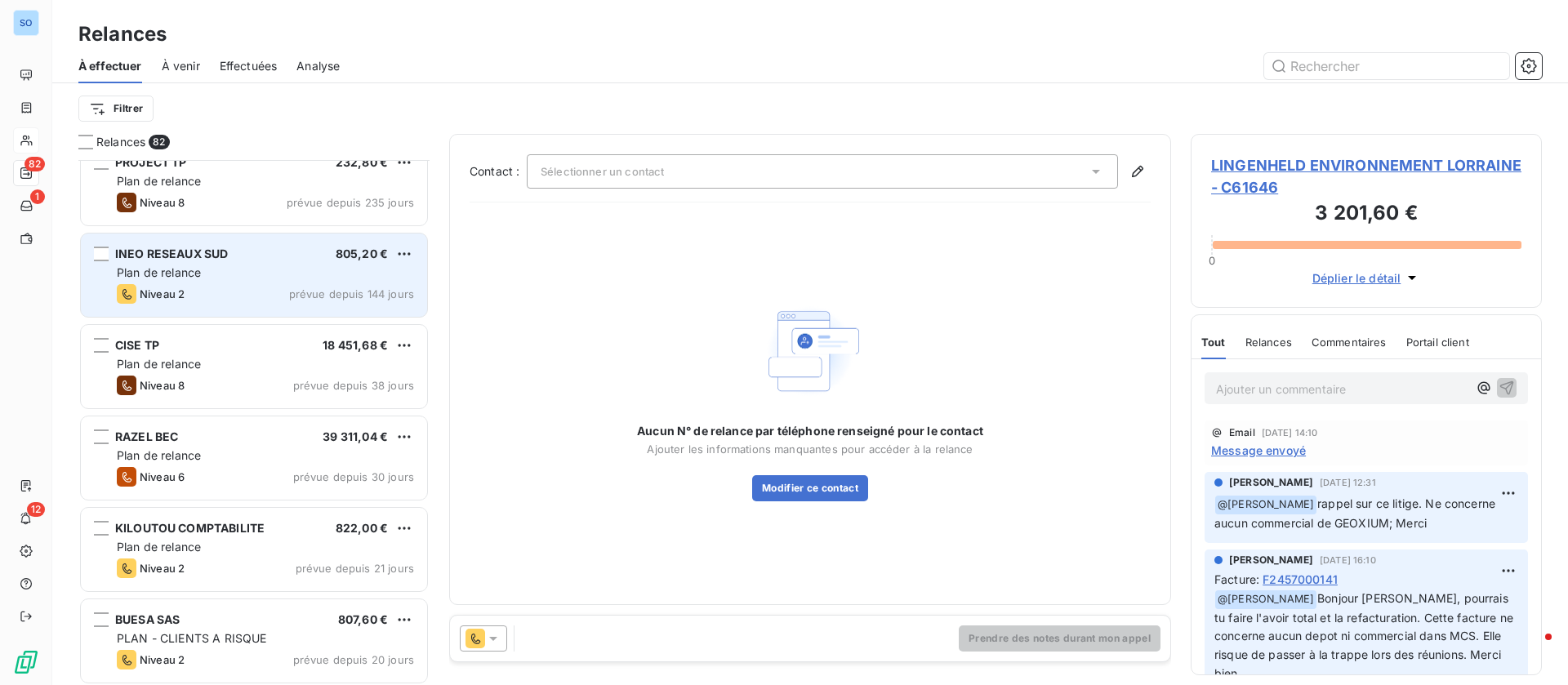
scroll to position [124, 0]
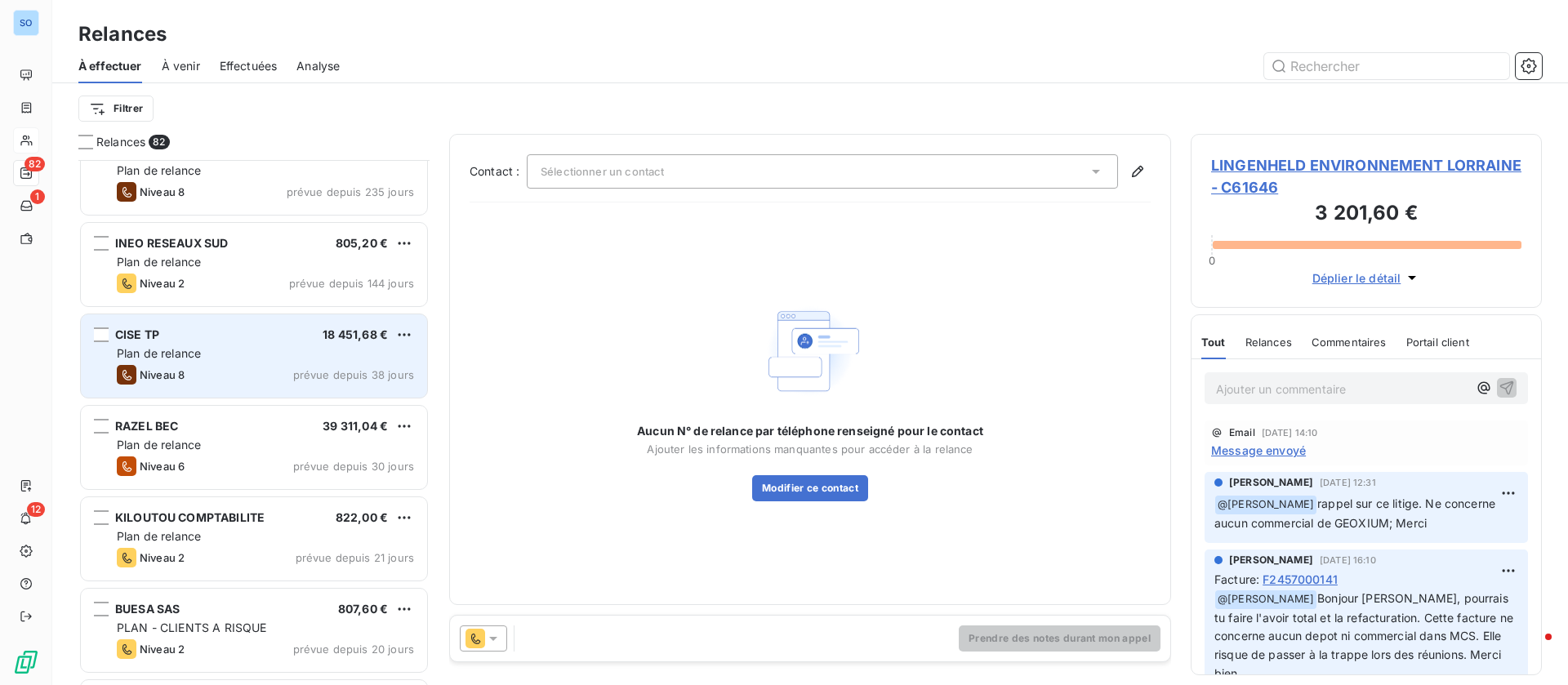
click at [252, 352] on div "Plan de relance" at bounding box center [266, 353] width 298 height 16
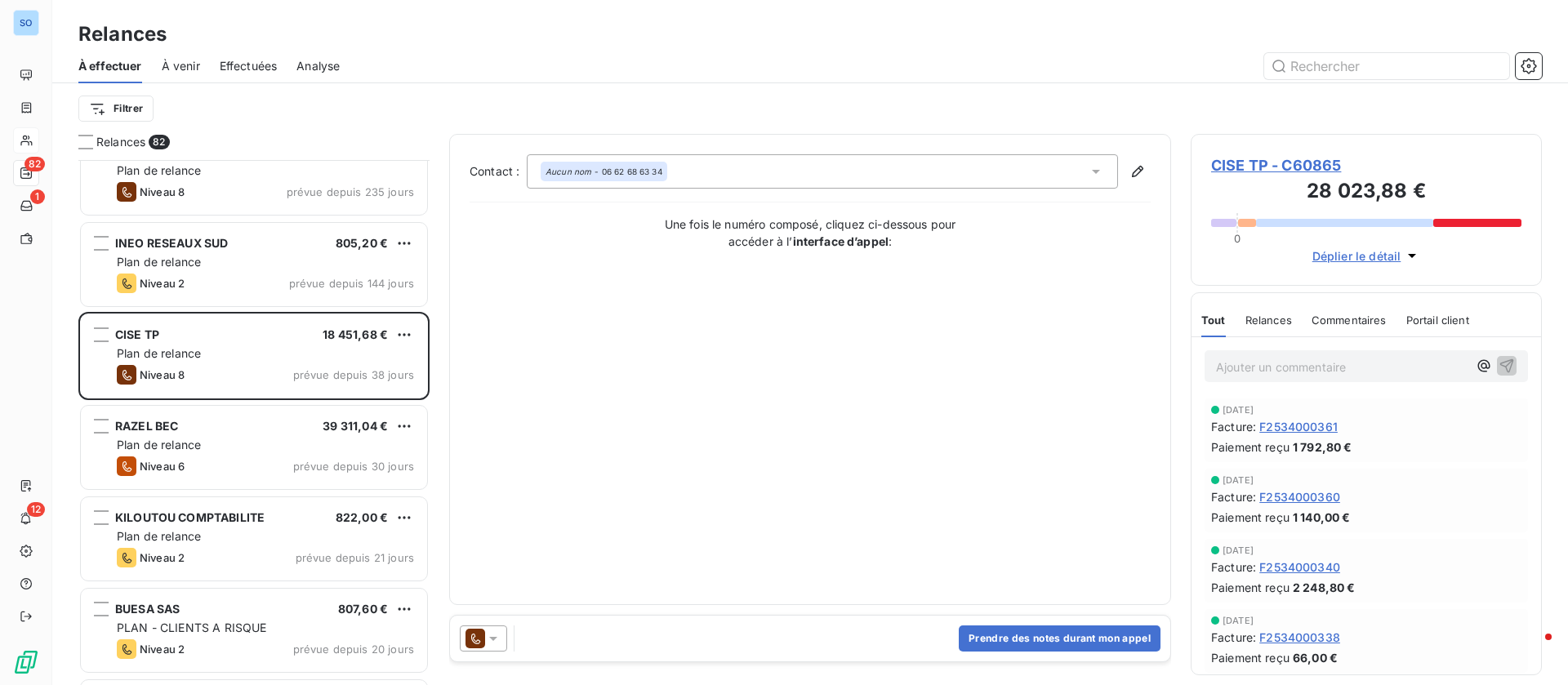
click at [1312, 161] on span "CISE TP - C60865" at bounding box center [1366, 164] width 311 height 22
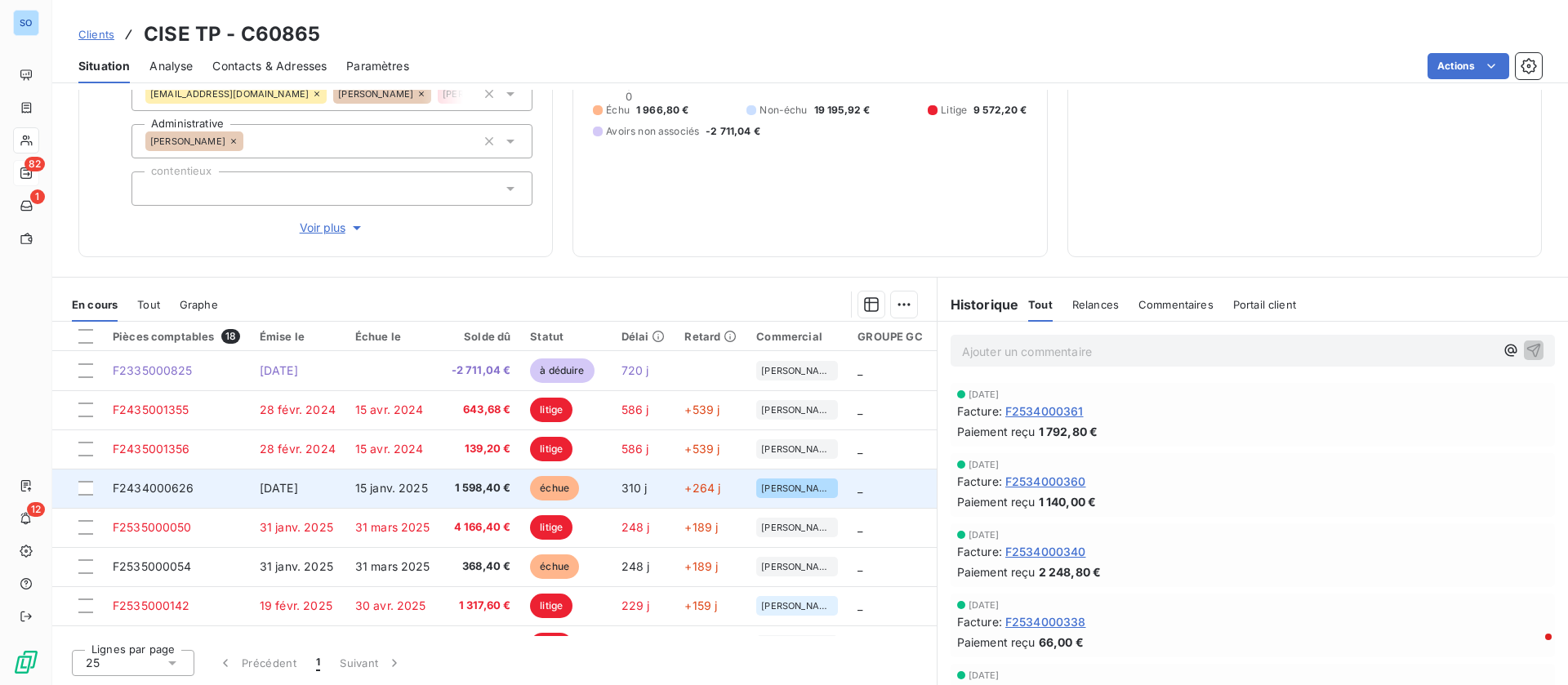
click at [452, 494] on span "1 598,40 €" at bounding box center [480, 488] width 61 height 16
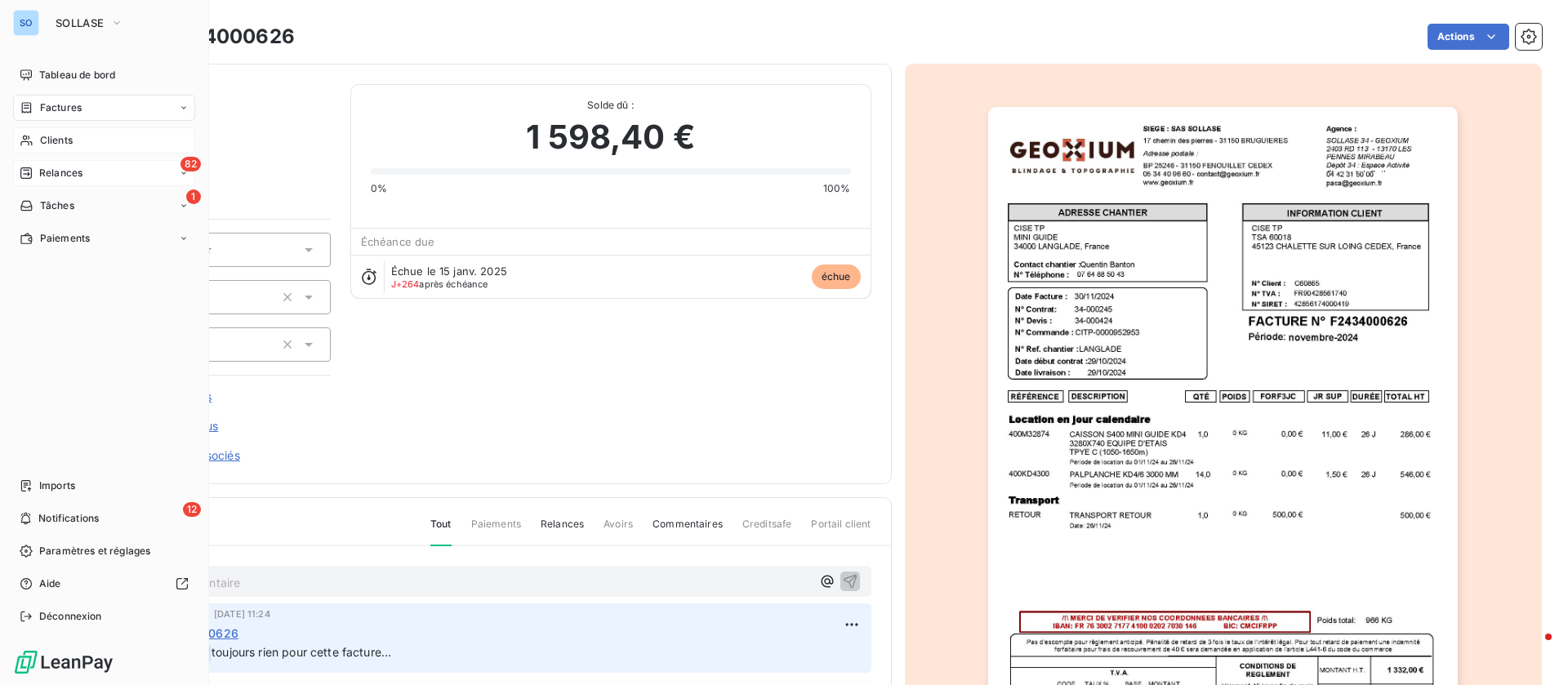
click at [43, 143] on span "Clients" at bounding box center [56, 140] width 33 height 15
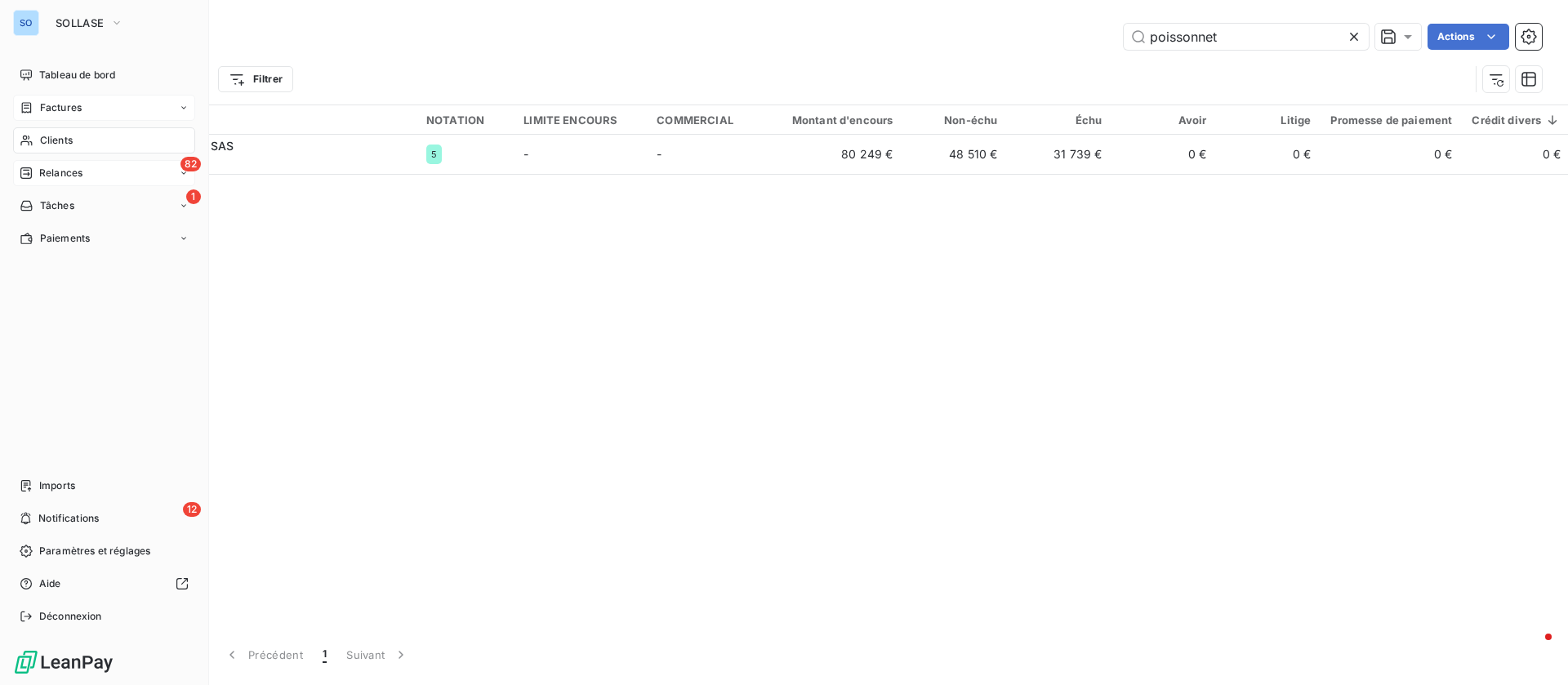
click at [55, 106] on span "Factures" at bounding box center [61, 107] width 42 height 15
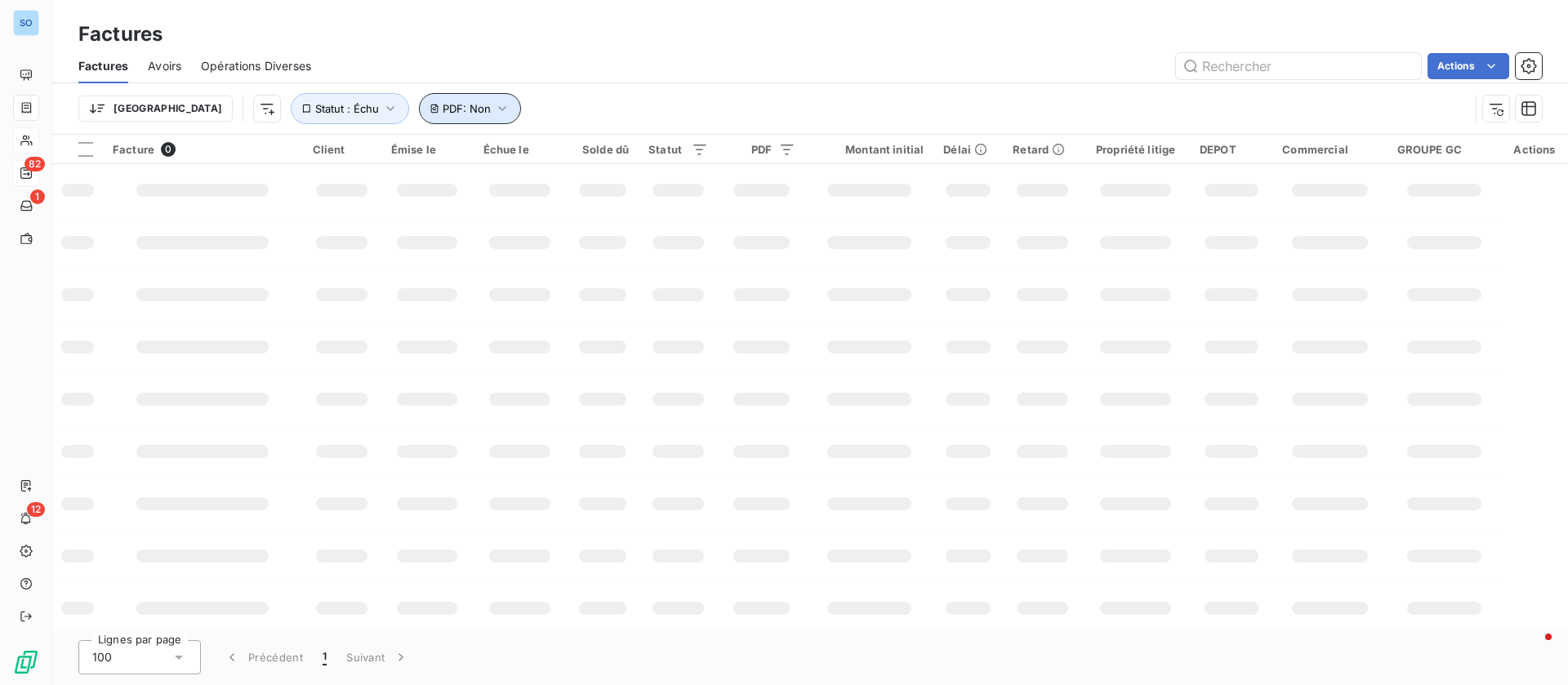
click at [443, 112] on span "PDF : Non" at bounding box center [467, 108] width 48 height 13
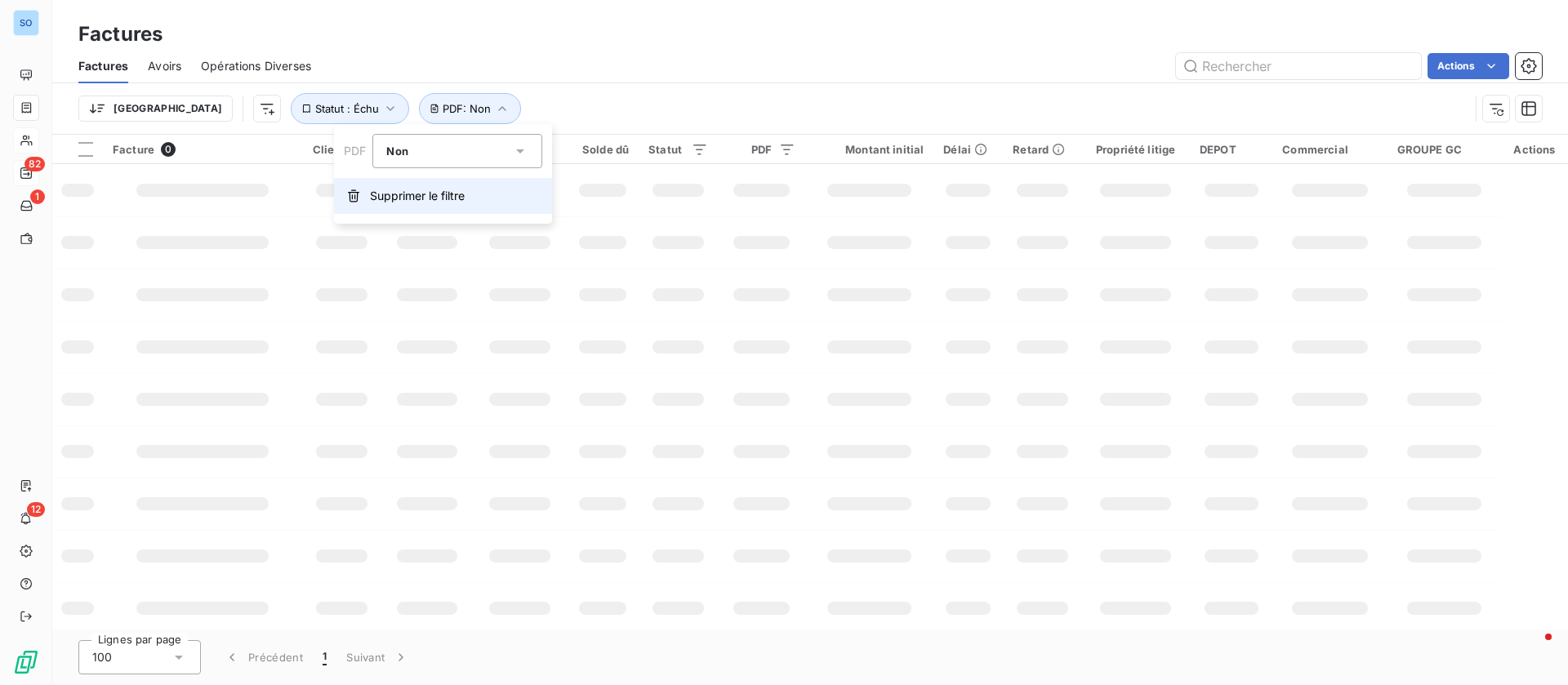
click at [382, 191] on span "Supprimer le filtre" at bounding box center [417, 195] width 94 height 16
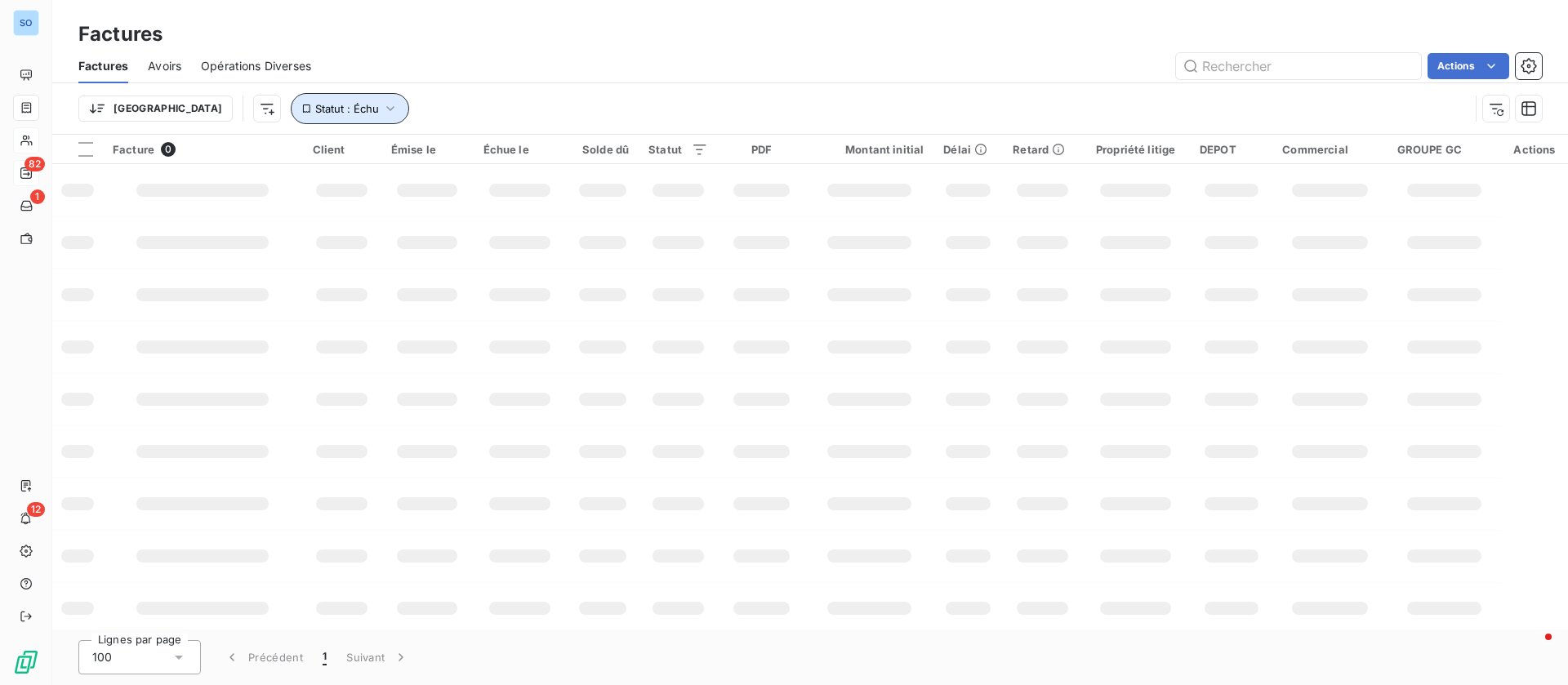
click at [291, 95] on button "Statut : Échu" at bounding box center [350, 109] width 119 height 31
click at [257, 189] on button "Supprimer le filtre" at bounding box center [421, 196] width 432 height 36
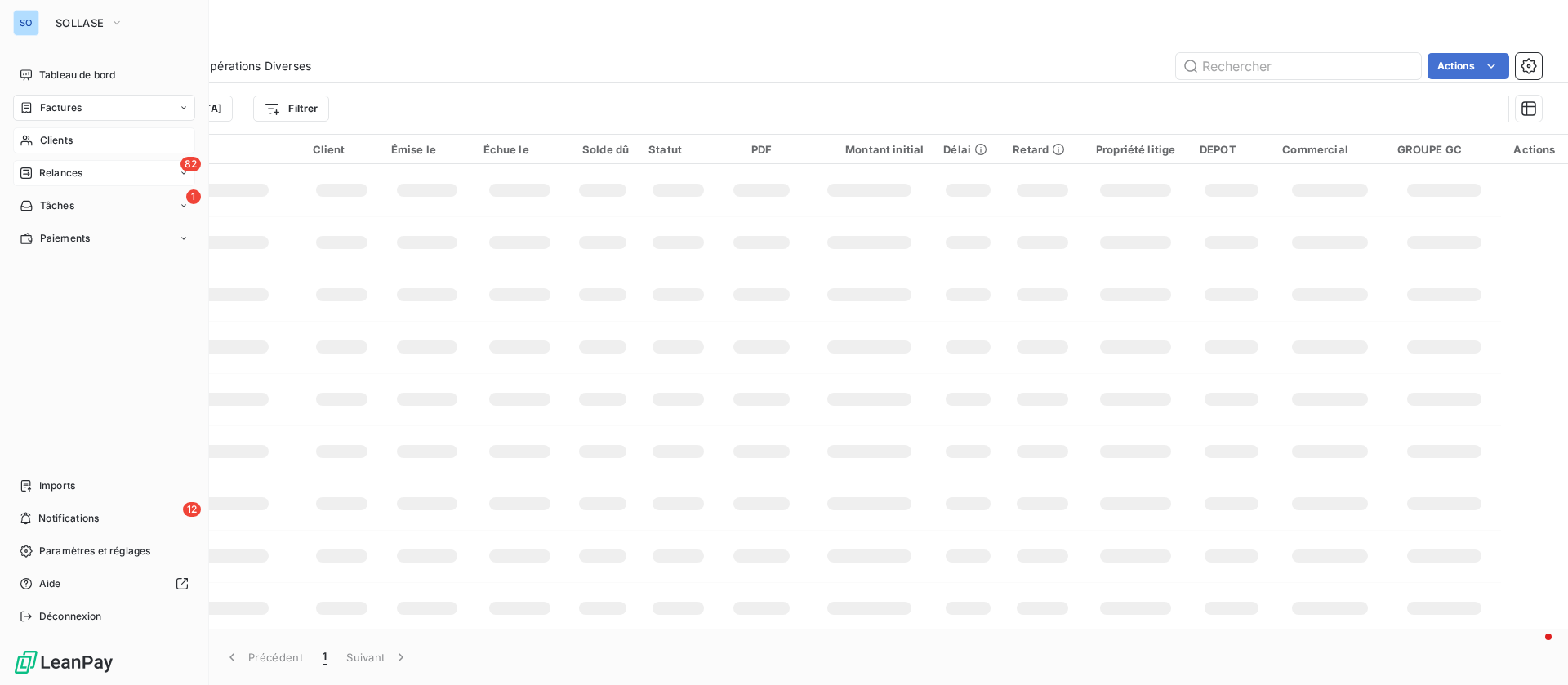
click at [47, 135] on span "Clients" at bounding box center [56, 140] width 33 height 15
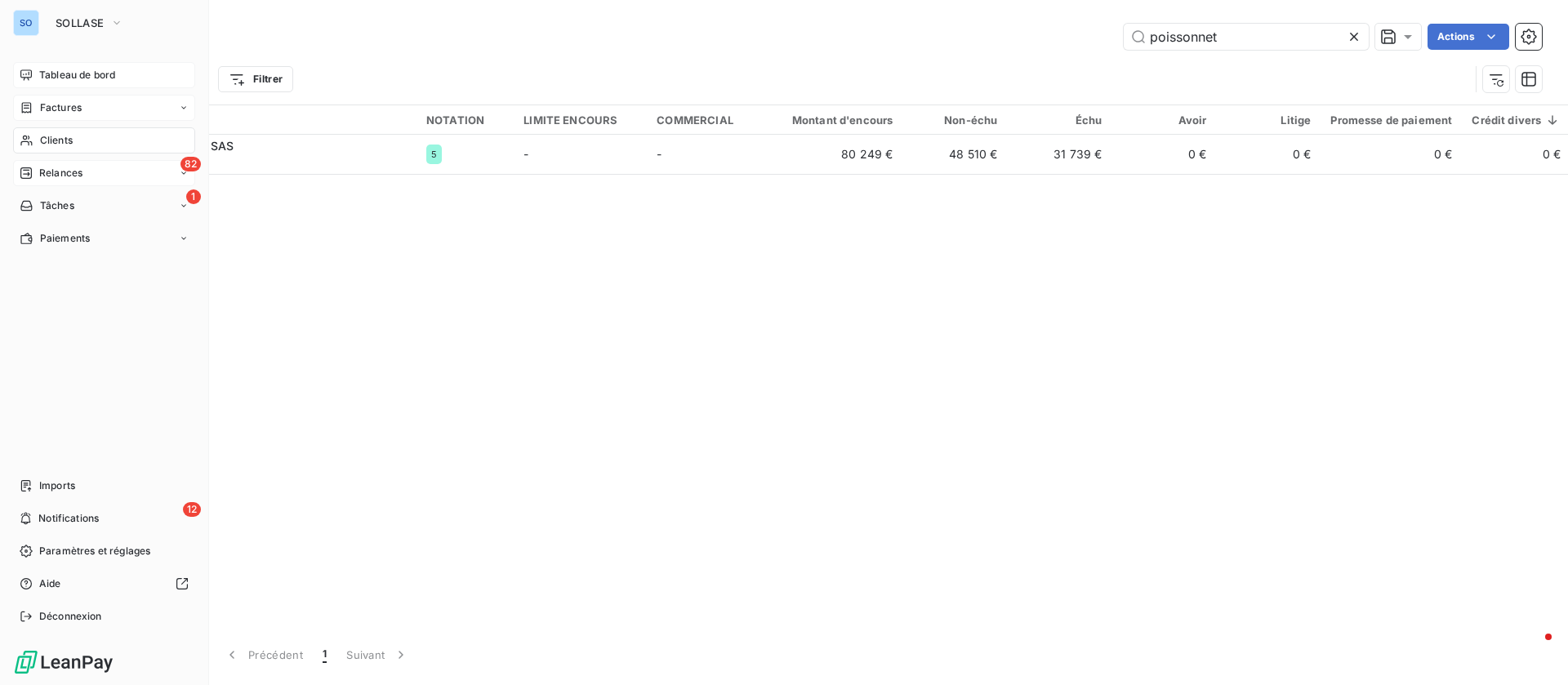
click at [54, 75] on span "Tableau de bord" at bounding box center [77, 74] width 76 height 15
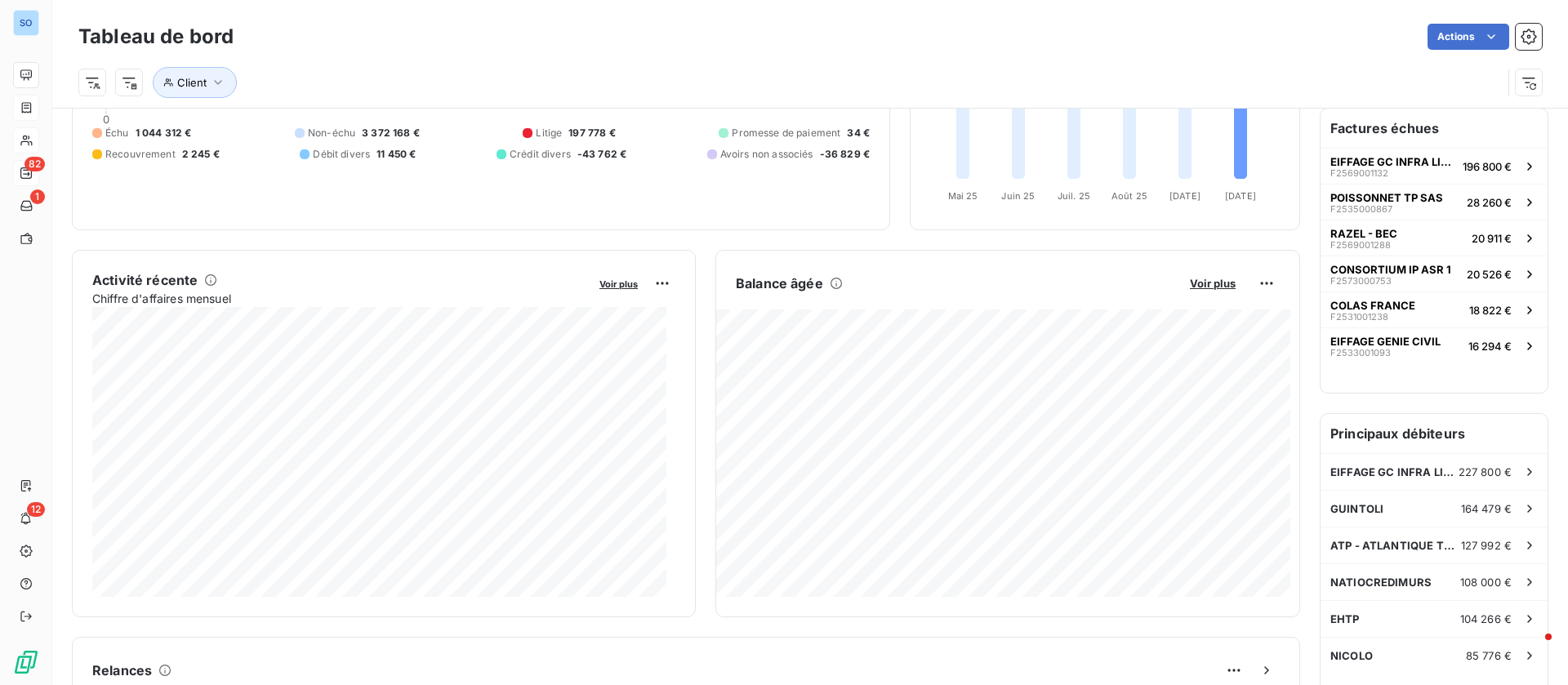
scroll to position [124, 0]
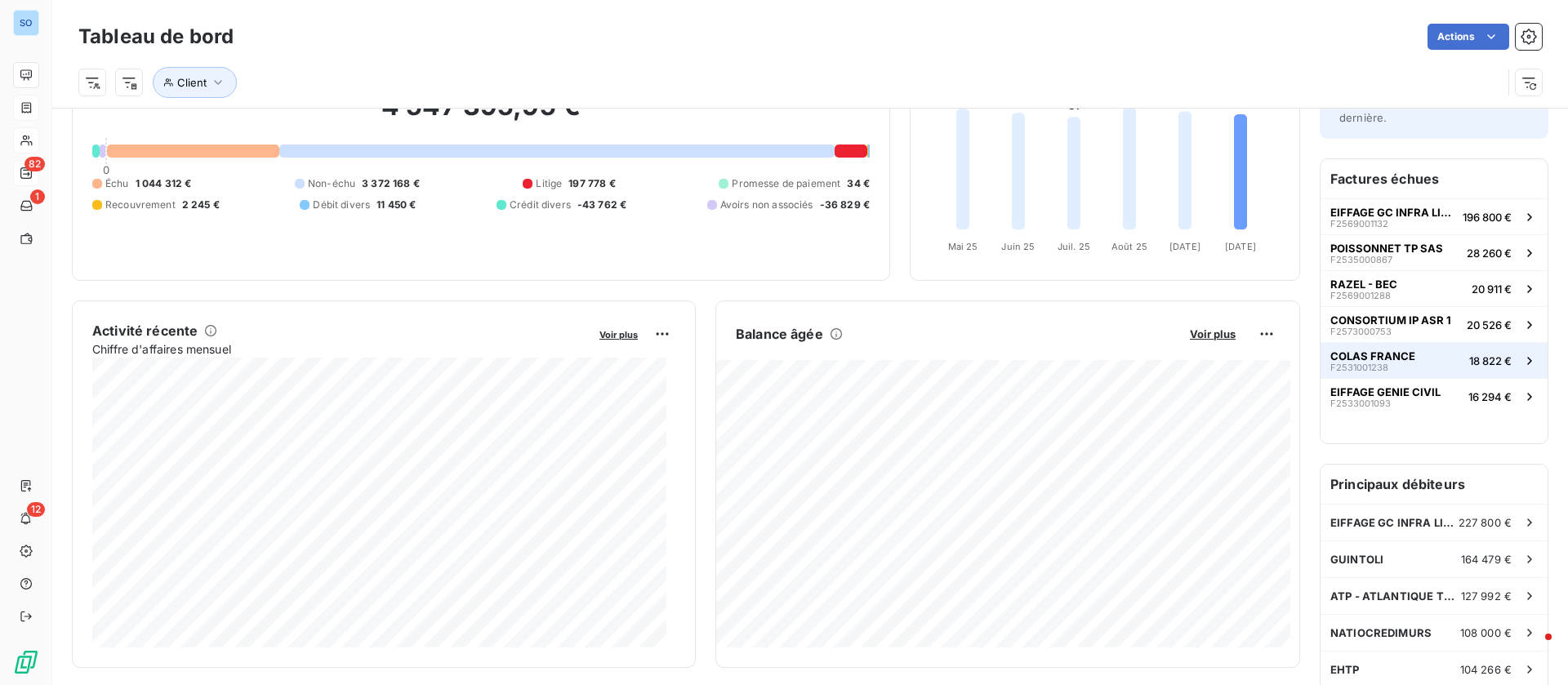
click at [1408, 359] on button "COLAS FRANCE F2531001238 18 822 €" at bounding box center [1434, 361] width 227 height 36
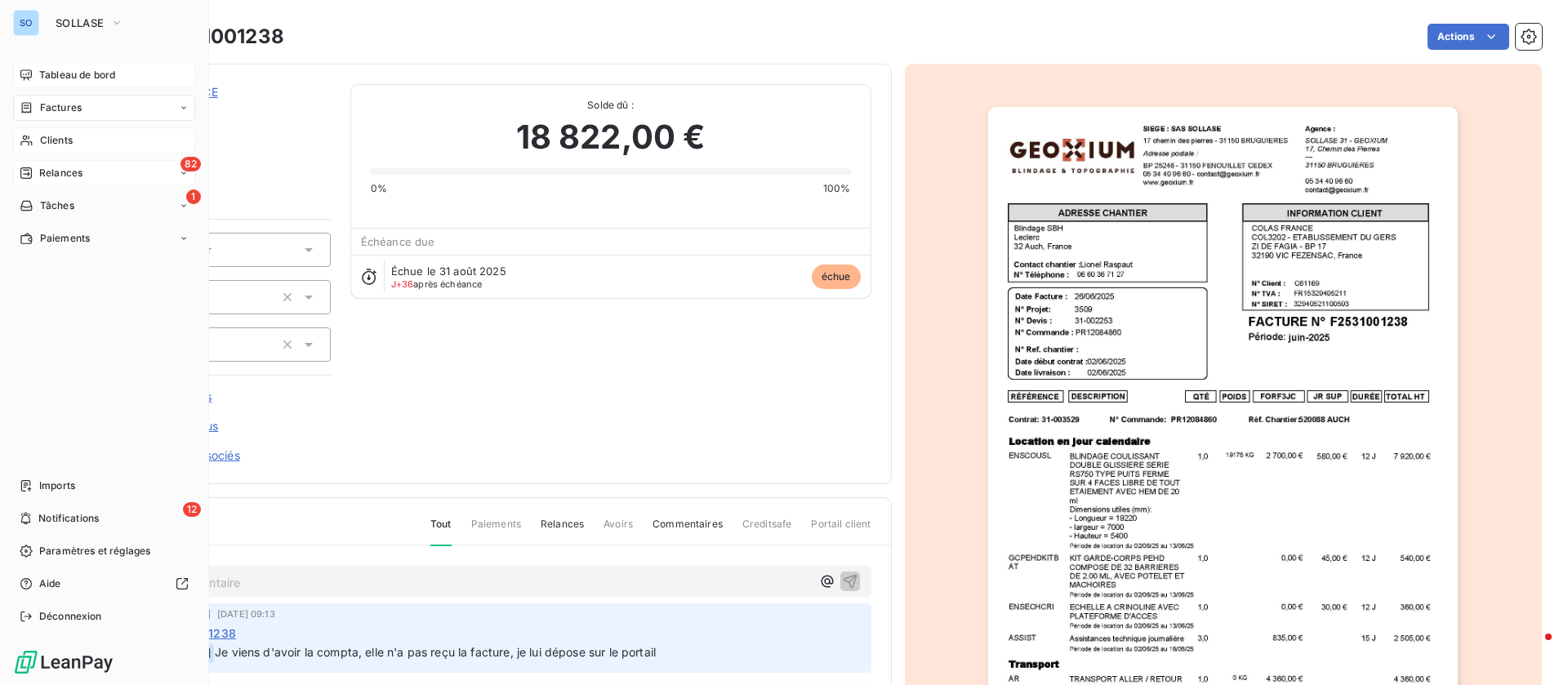
click at [70, 75] on span "Tableau de bord" at bounding box center [77, 74] width 76 height 15
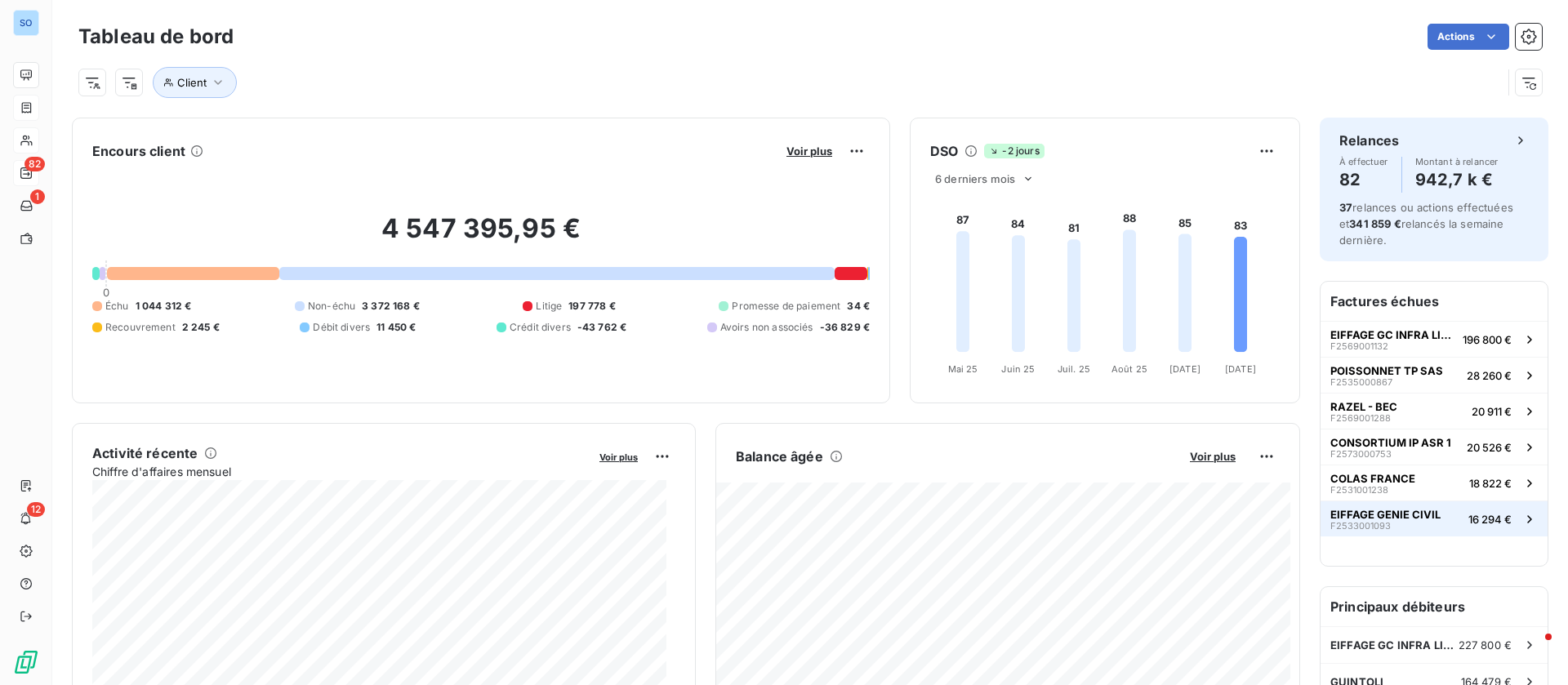
click at [1477, 521] on span "16 294 €" at bounding box center [1490, 519] width 43 height 13
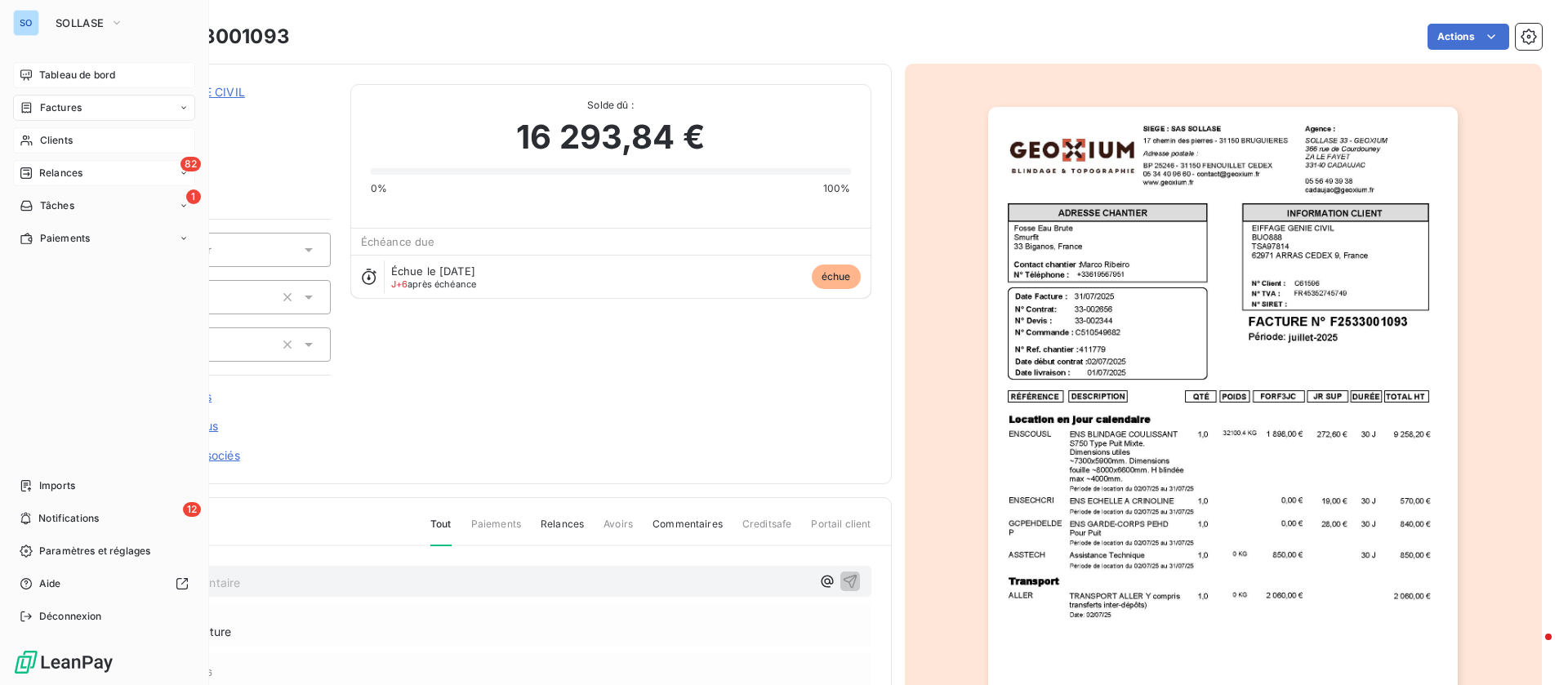
click at [48, 69] on span "Tableau de bord" at bounding box center [77, 74] width 76 height 15
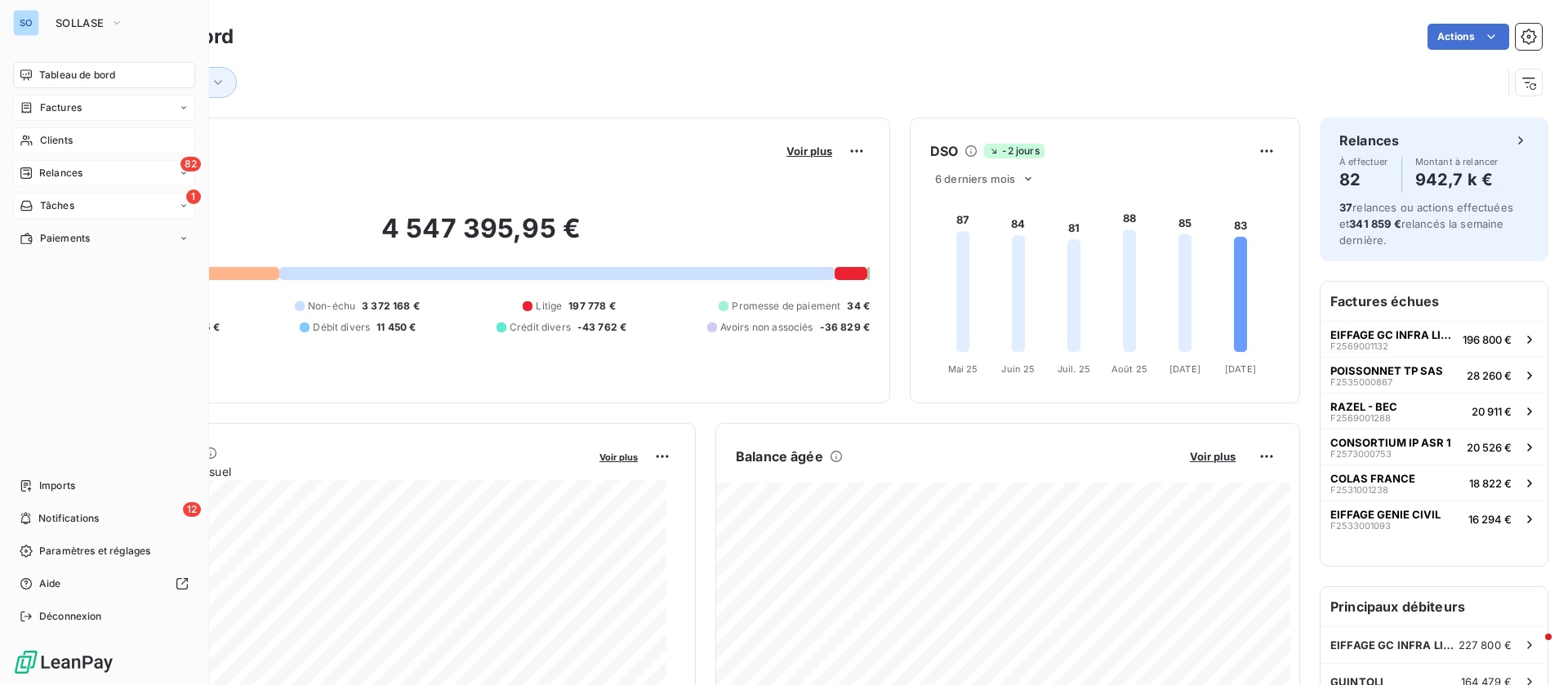
click at [82, 203] on div "1 Tâches" at bounding box center [104, 206] width 183 height 26
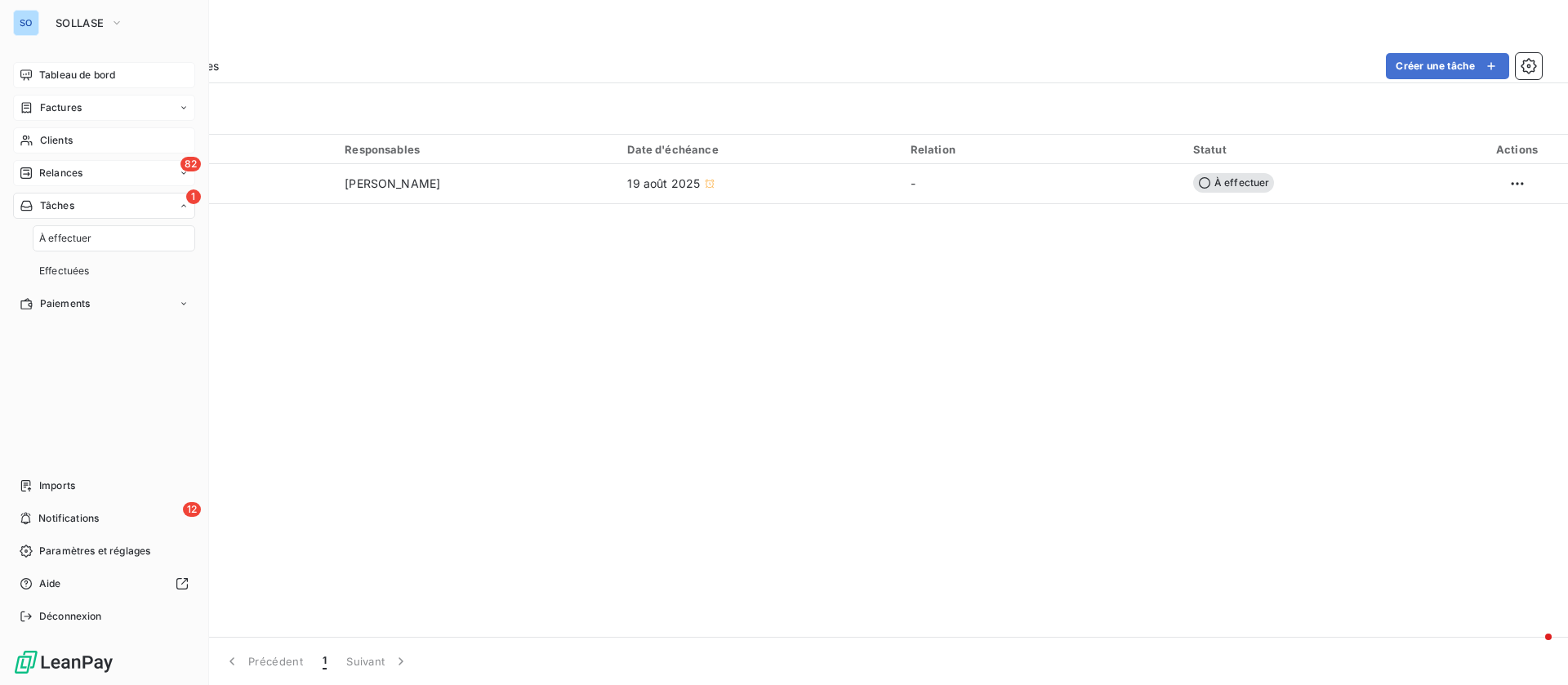
click at [87, 170] on div "82 Relances" at bounding box center [104, 173] width 183 height 26
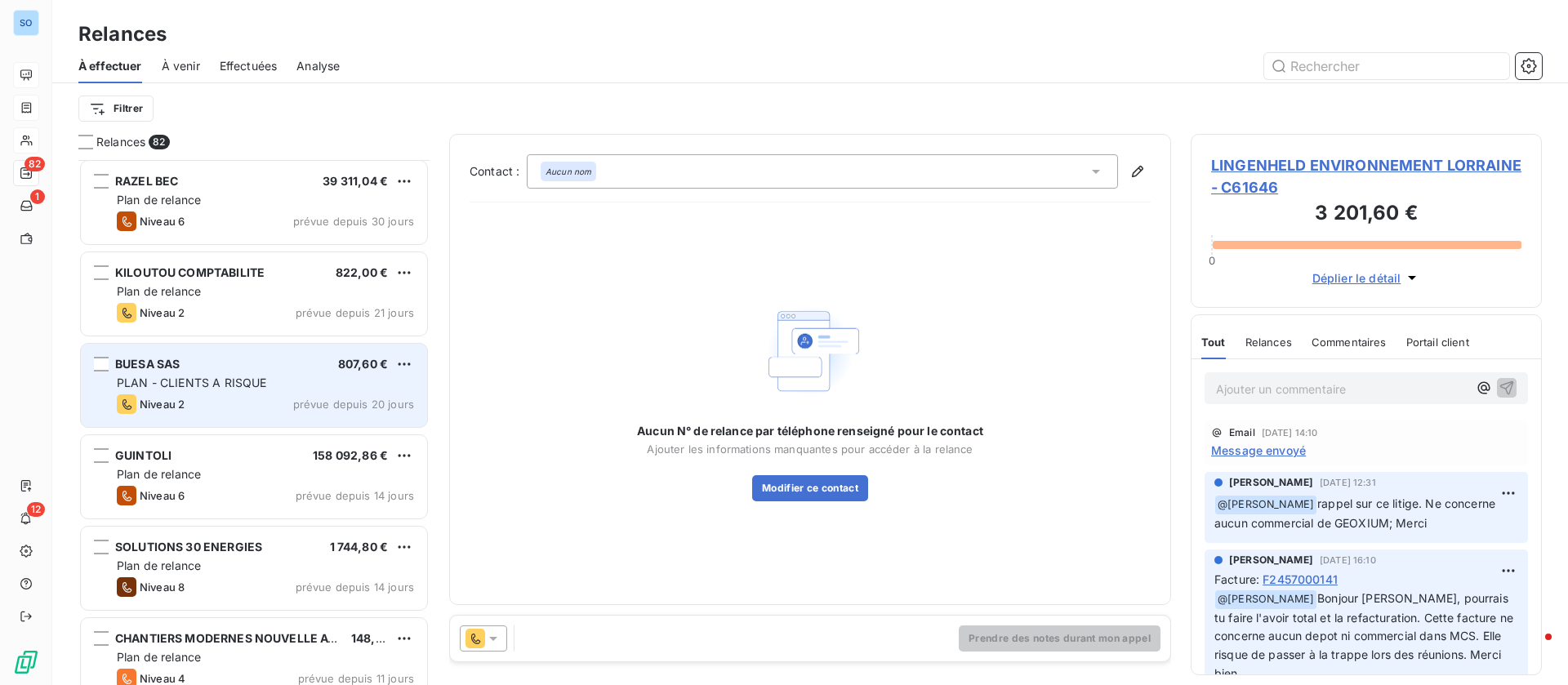
scroll to position [490, 0]
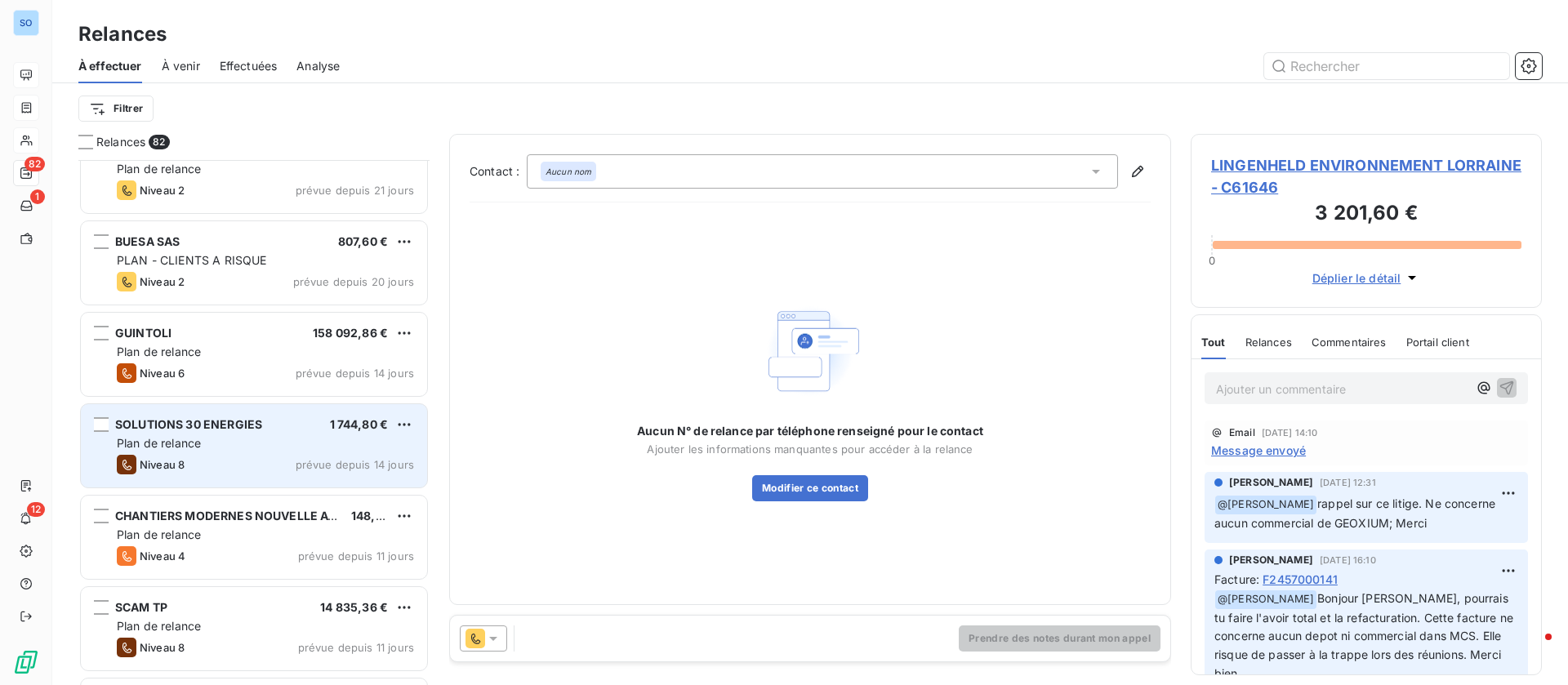
click at [208, 428] on span "SOLUTIONS 30 ENERGIES" at bounding box center [189, 424] width 147 height 14
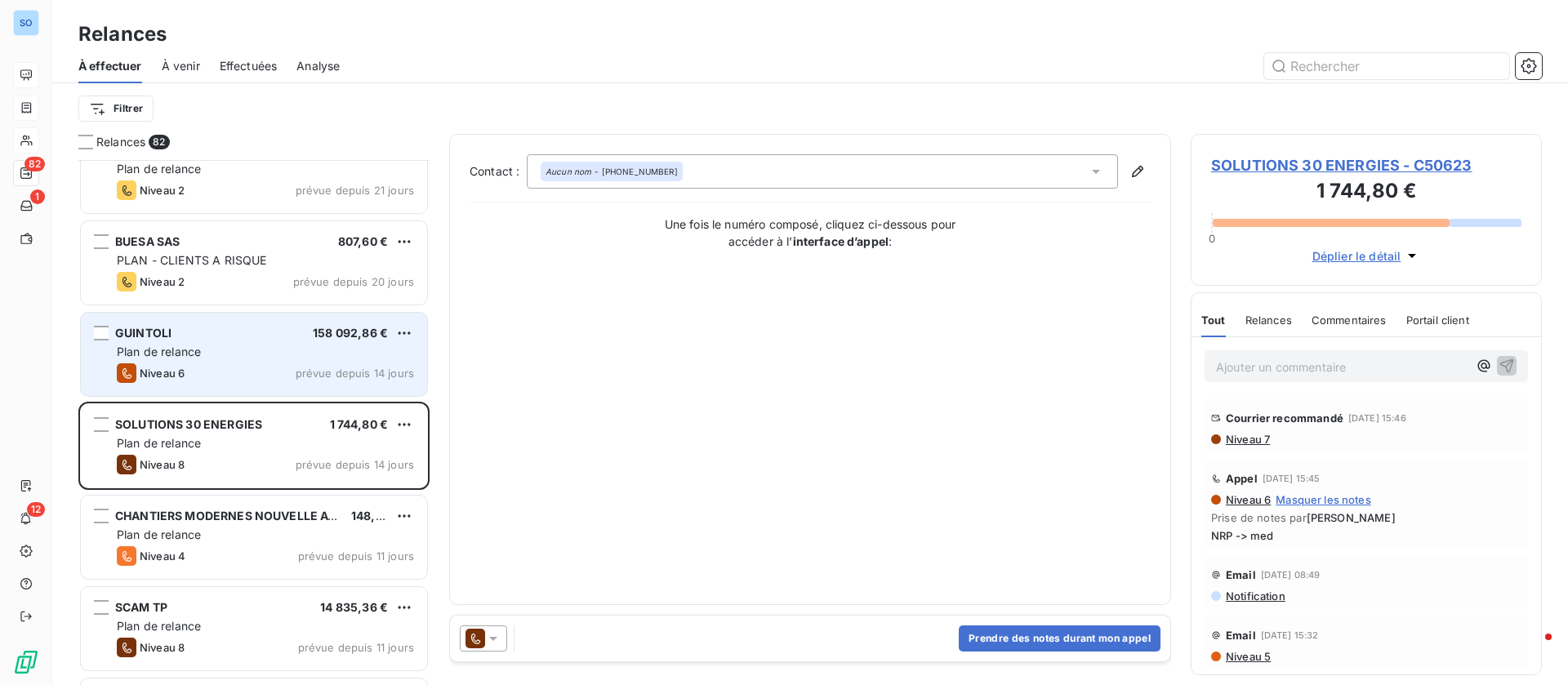
scroll to position [613, 0]
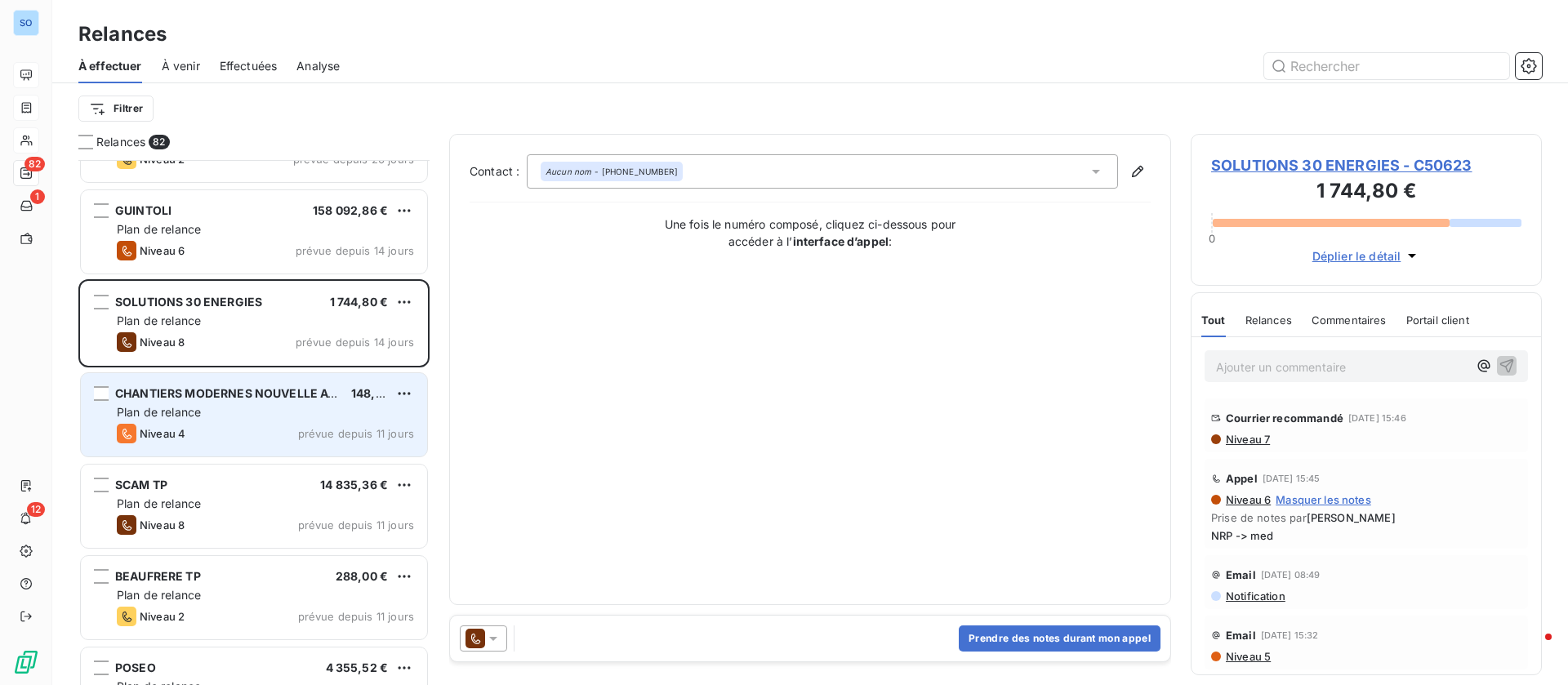
click at [263, 410] on div "Plan de relance" at bounding box center [266, 412] width 298 height 16
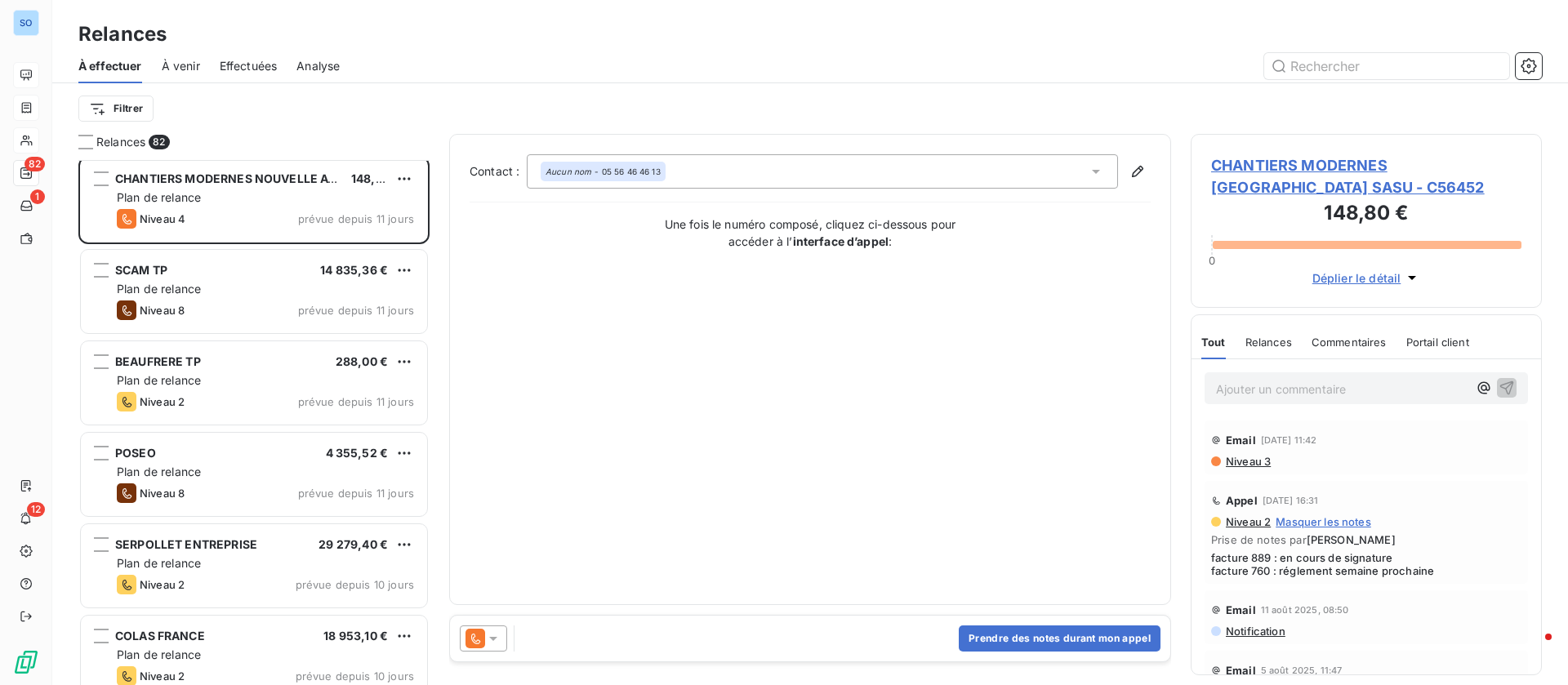
scroll to position [858, 0]
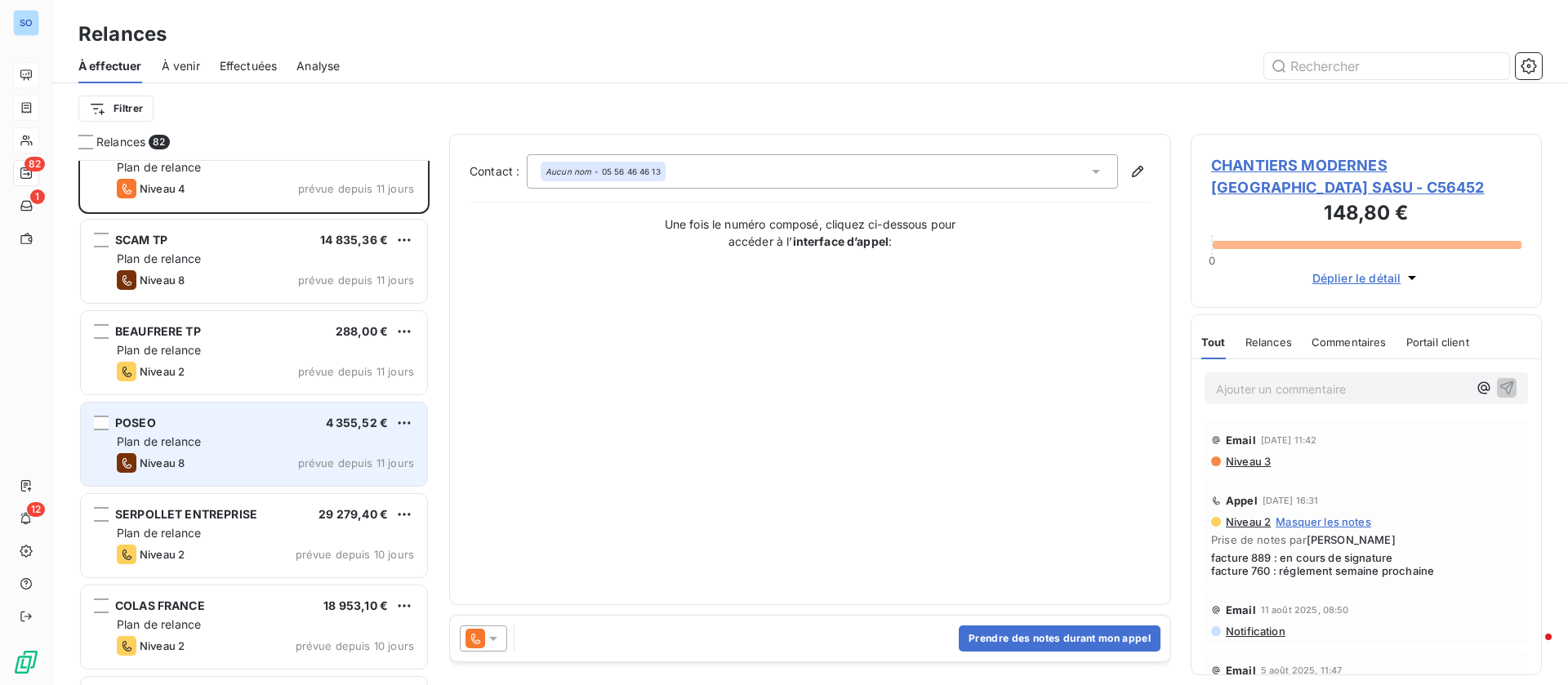
click at [249, 430] on div "POSEO 4 355,52 € Plan de relance Niveau 8 prévue depuis 11 jours" at bounding box center [254, 444] width 346 height 83
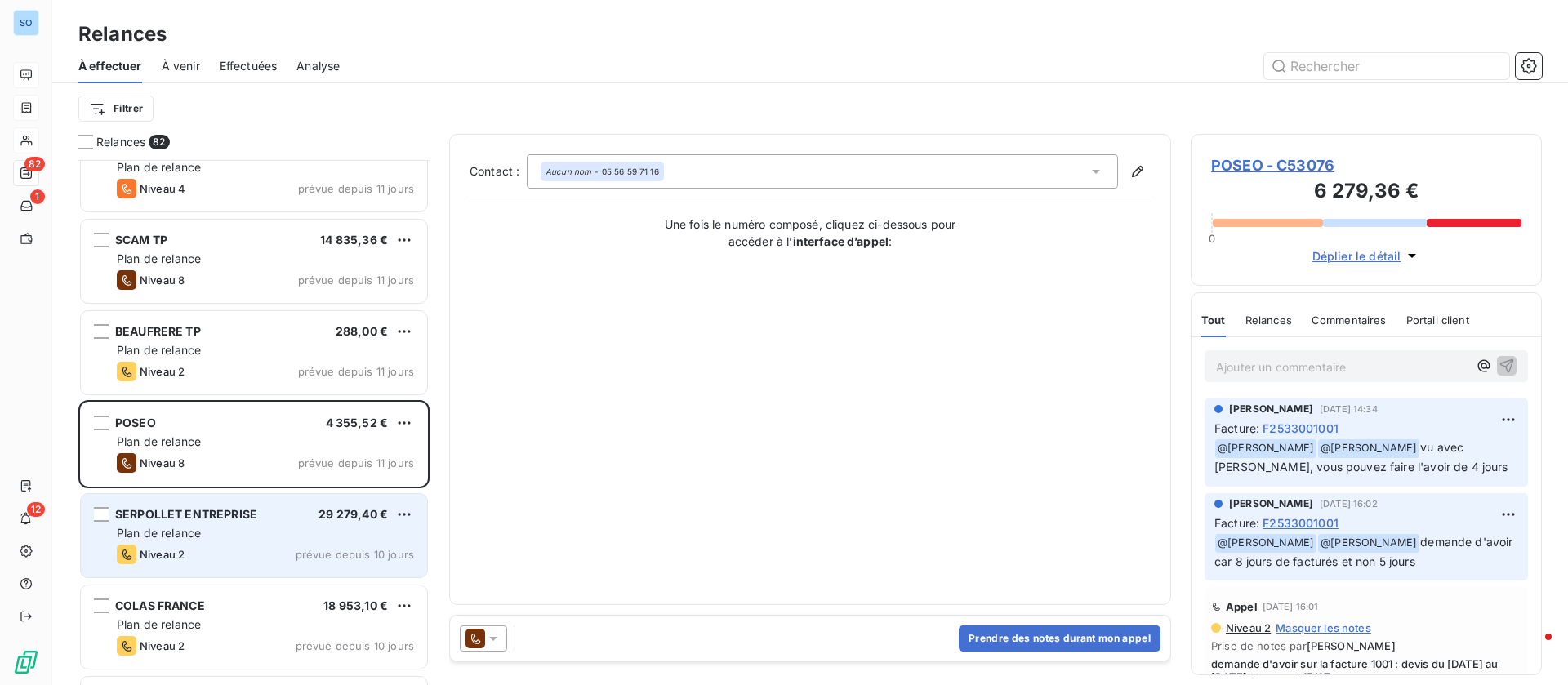
click at [201, 537] on span "Plan de relance" at bounding box center [158, 533] width 84 height 14
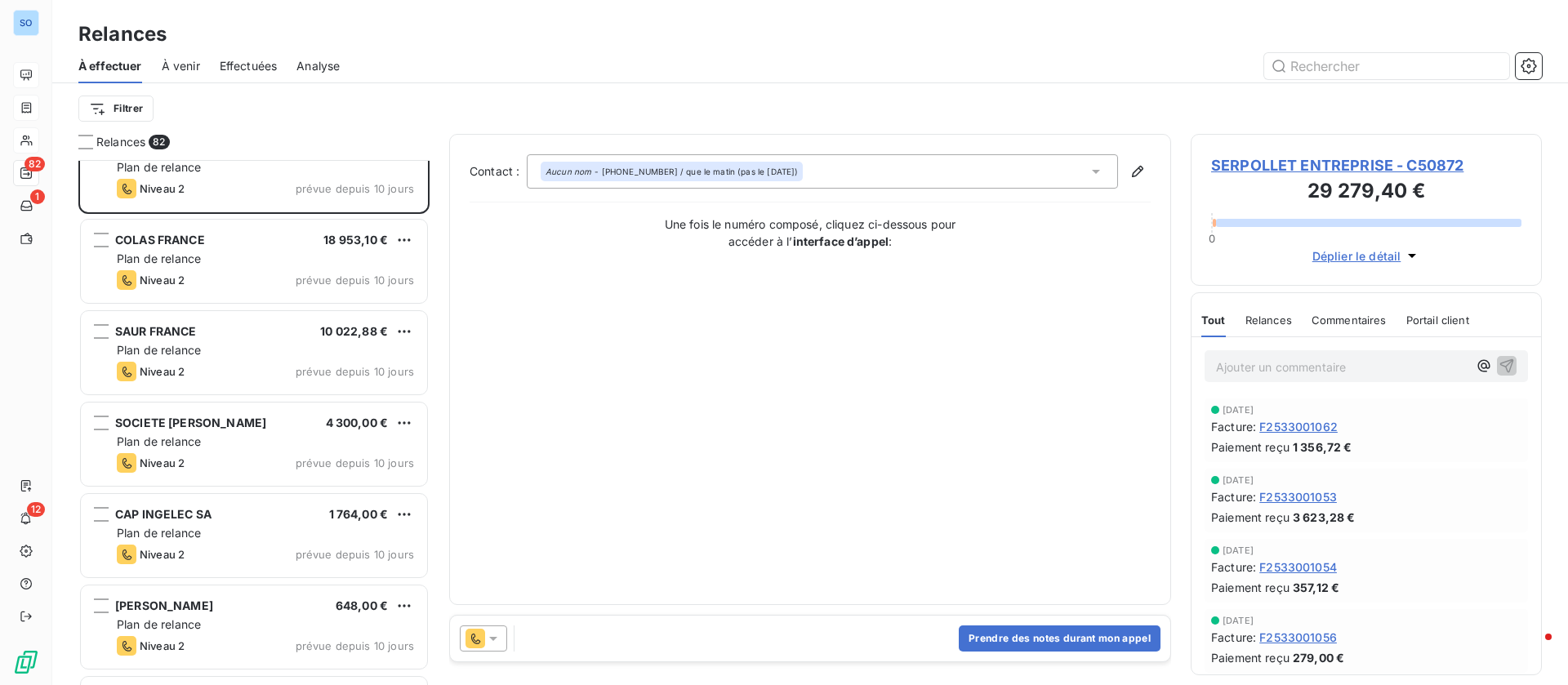
scroll to position [1226, 0]
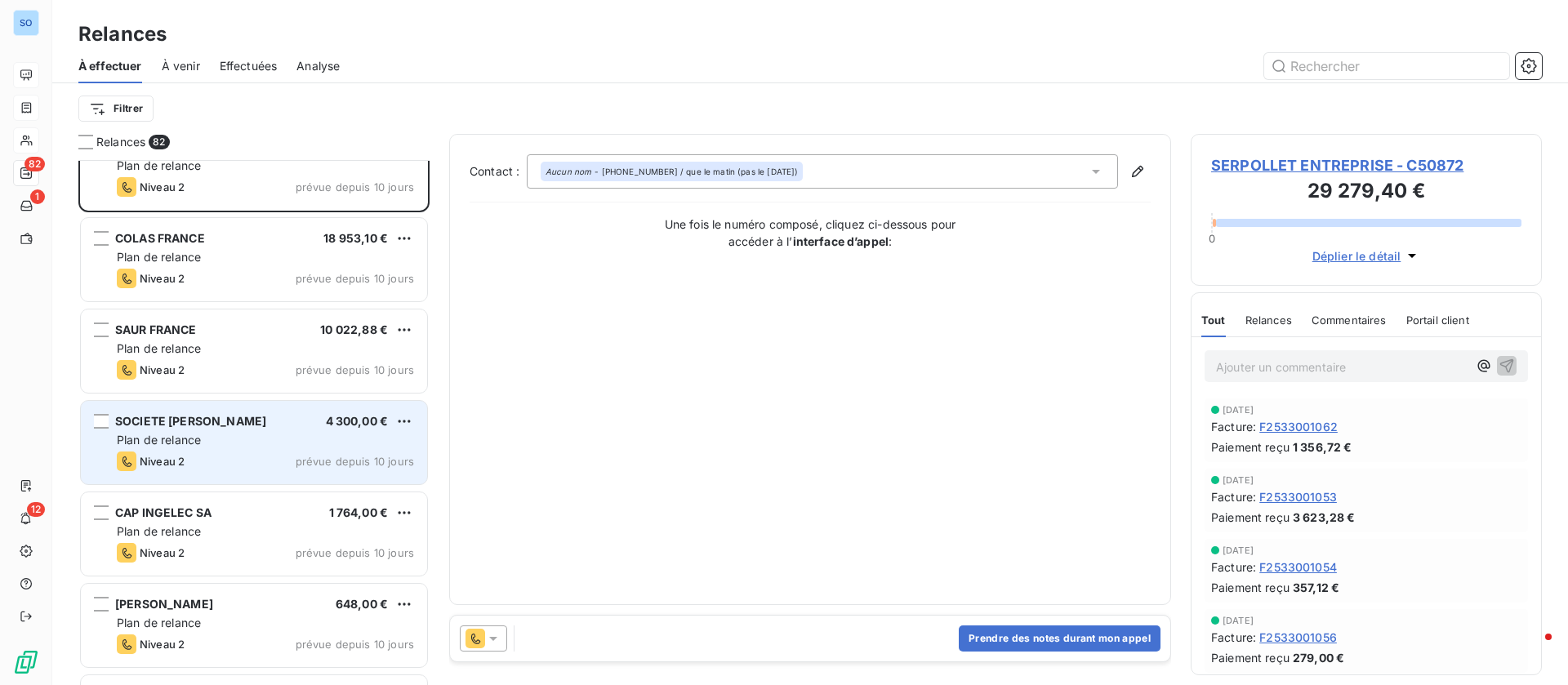
click at [270, 446] on div "Plan de relance" at bounding box center [266, 439] width 298 height 16
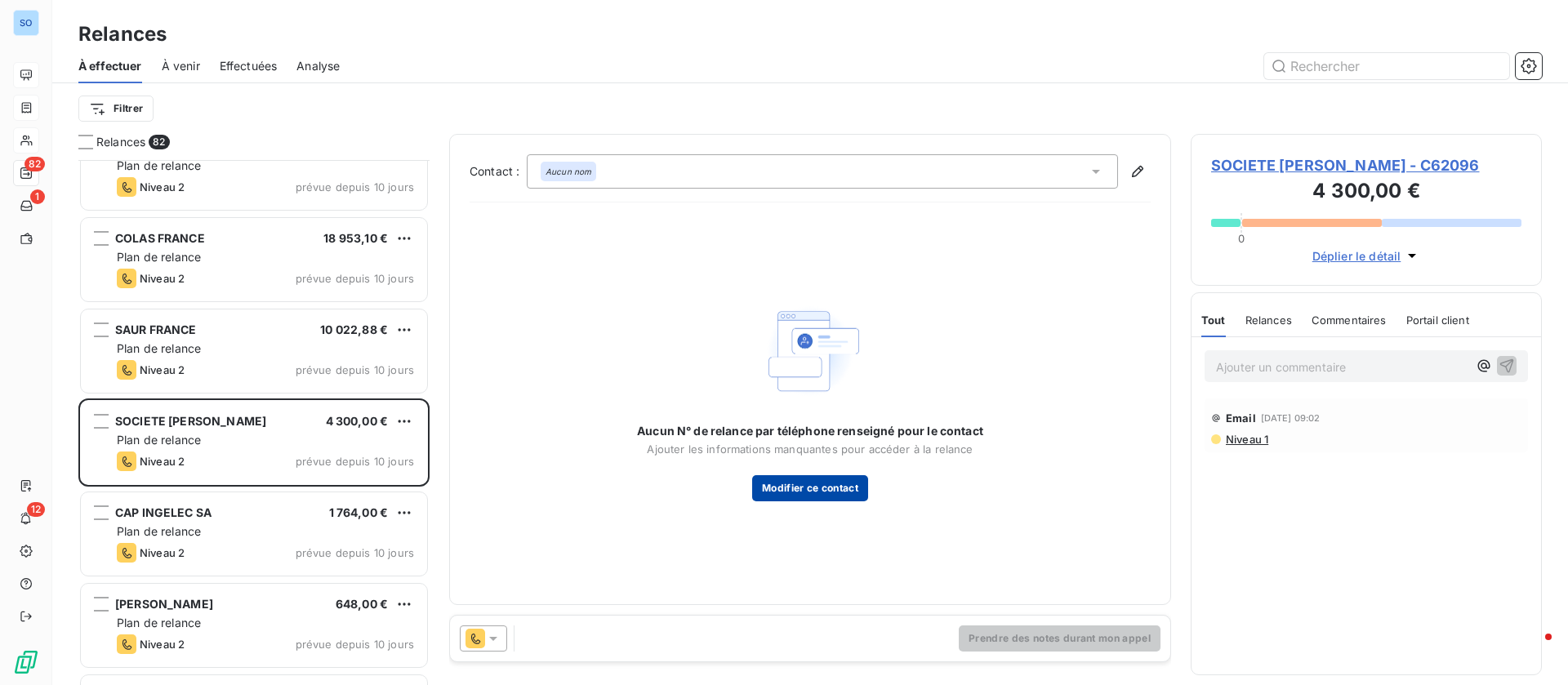
click at [812, 487] on button "Modifier ce contact" at bounding box center [810, 488] width 116 height 26
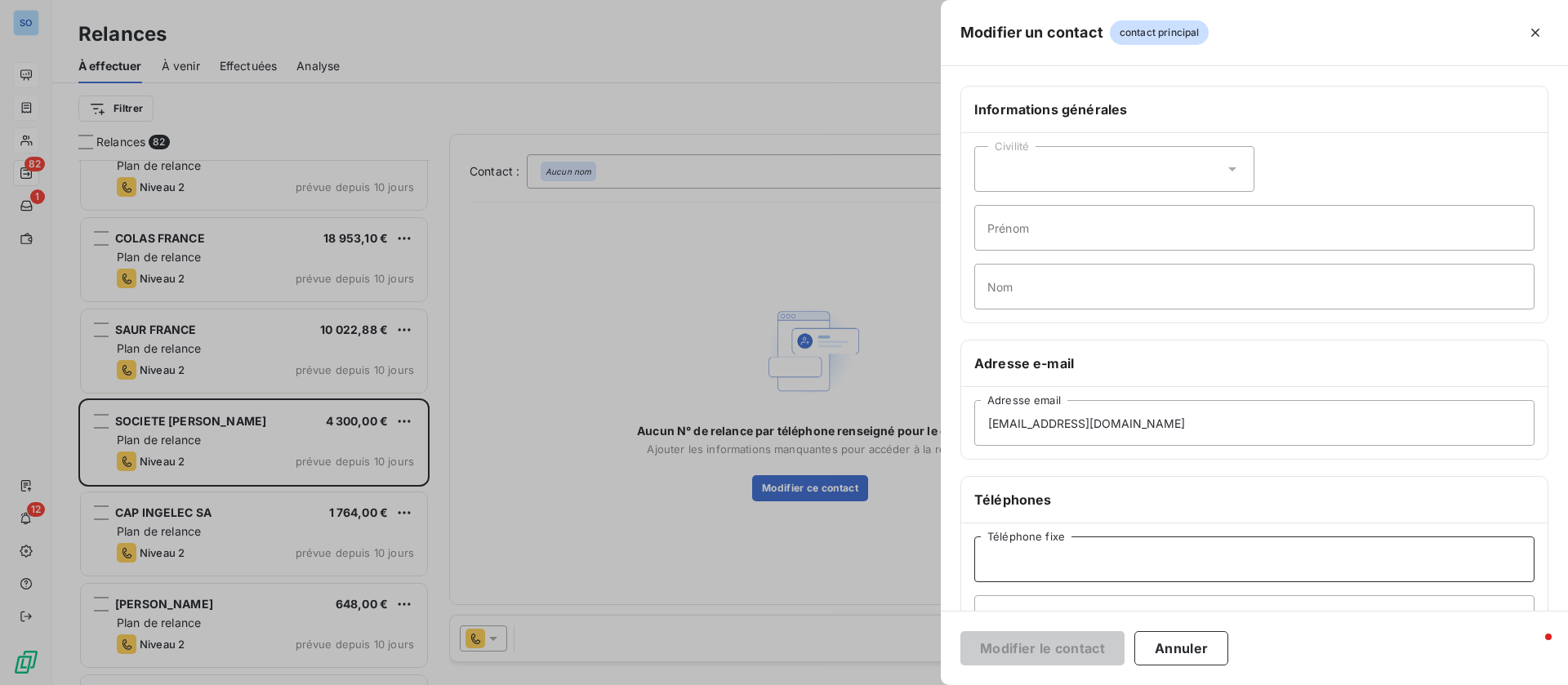
click at [1070, 563] on input "Téléphone fixe" at bounding box center [1255, 559] width 561 height 46
paste input "04 78 43 93 19"
type input "04 78 43 93 19"
click at [1058, 646] on button "Modifier le contact" at bounding box center [1043, 649] width 164 height 35
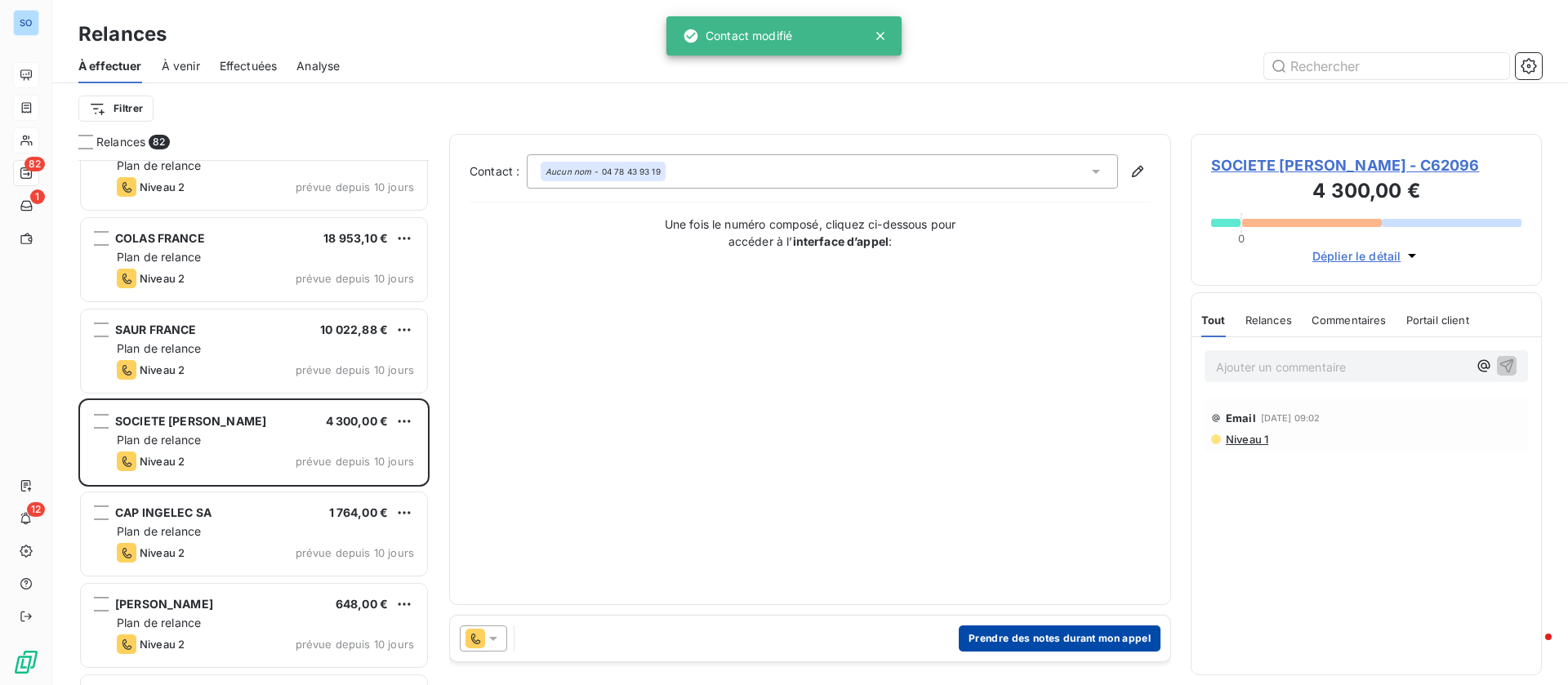
click at [1021, 634] on button "Prendre des notes durant mon appel" at bounding box center [1059, 638] width 202 height 26
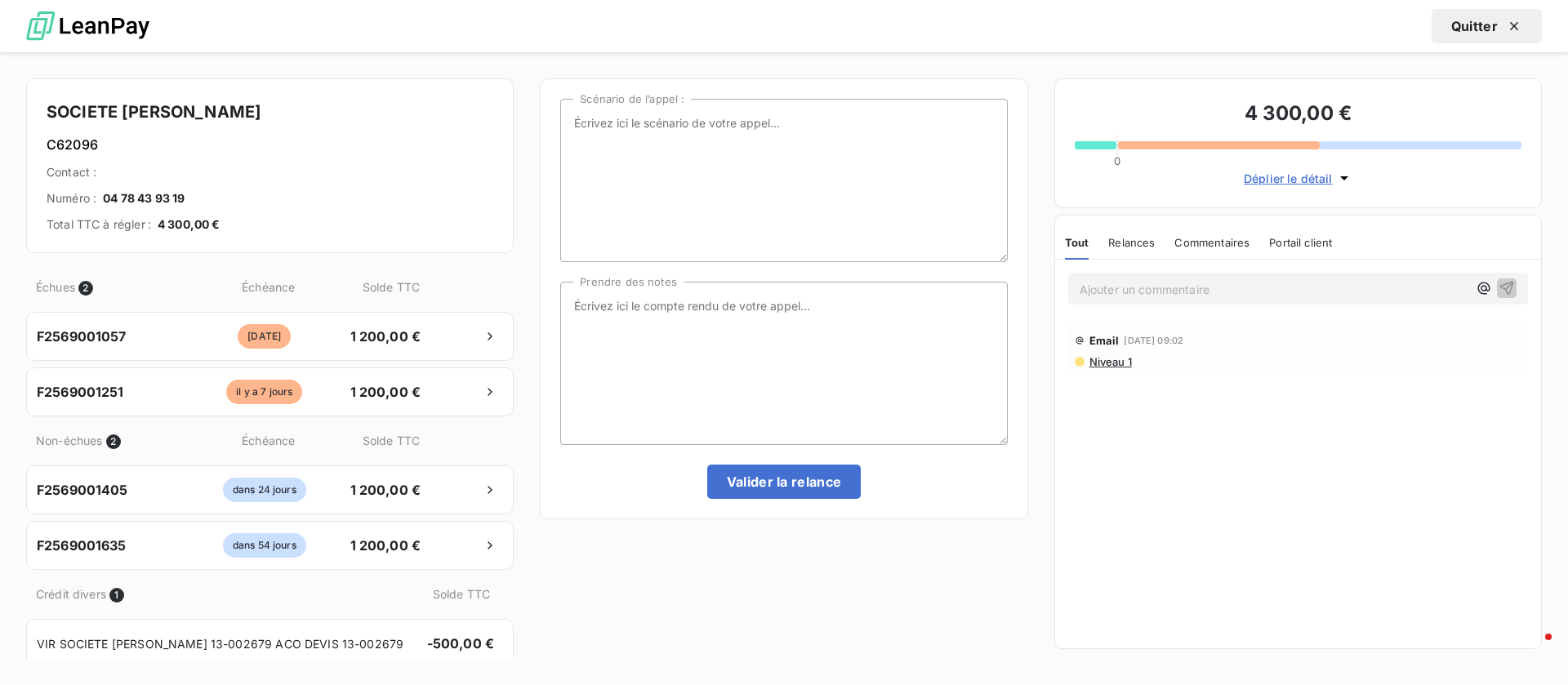
click at [1274, 176] on span "Déplier le détail" at bounding box center [1288, 178] width 89 height 17
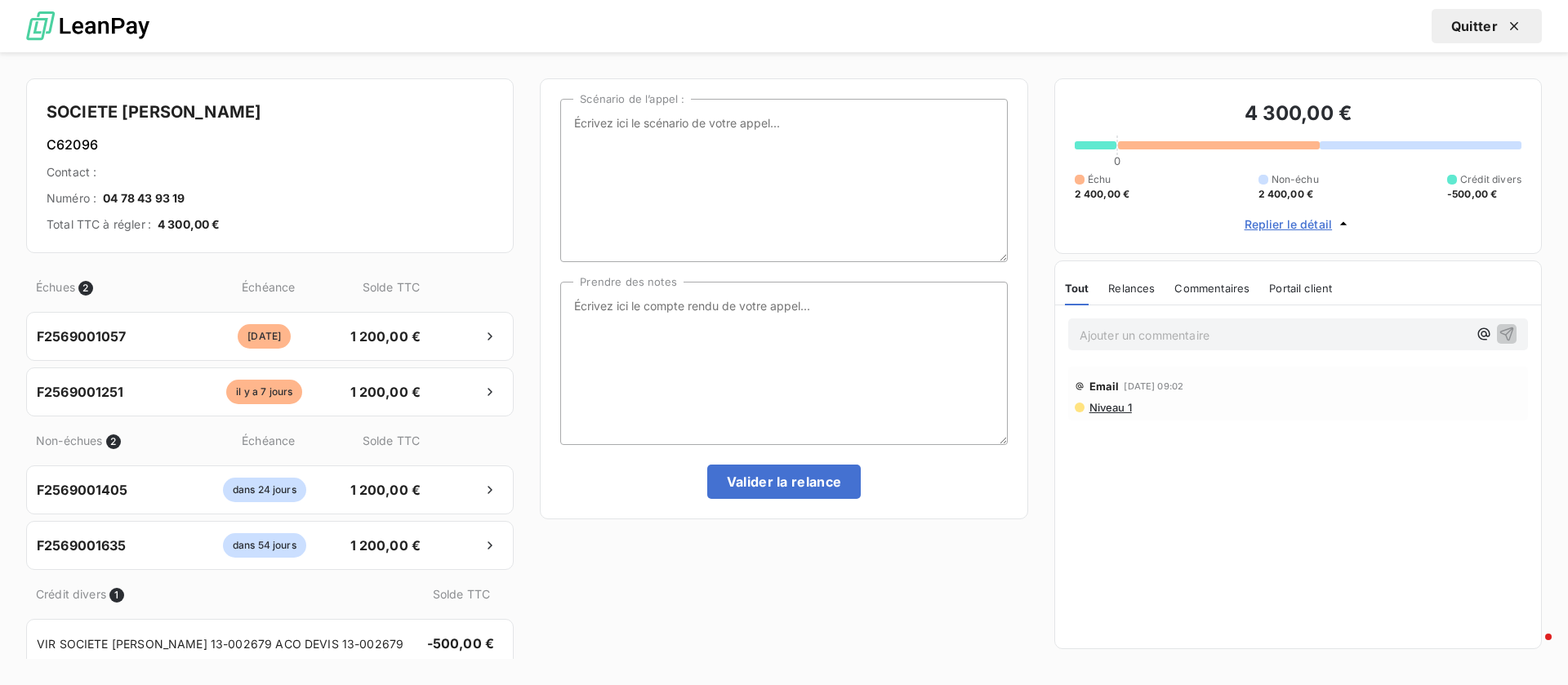
click at [1470, 20] on button "Quitter" at bounding box center [1487, 26] width 110 height 35
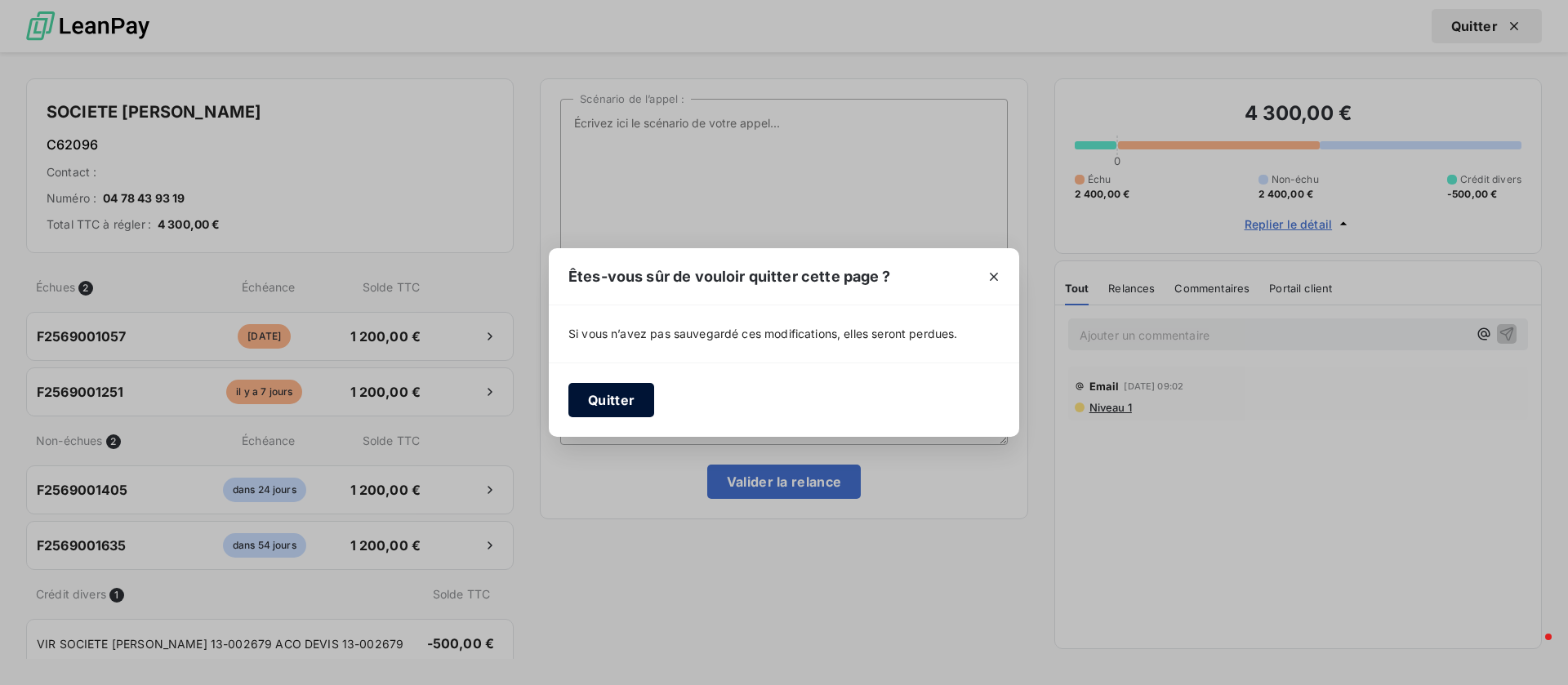
click at [605, 401] on button "Quitter" at bounding box center [611, 400] width 86 height 35
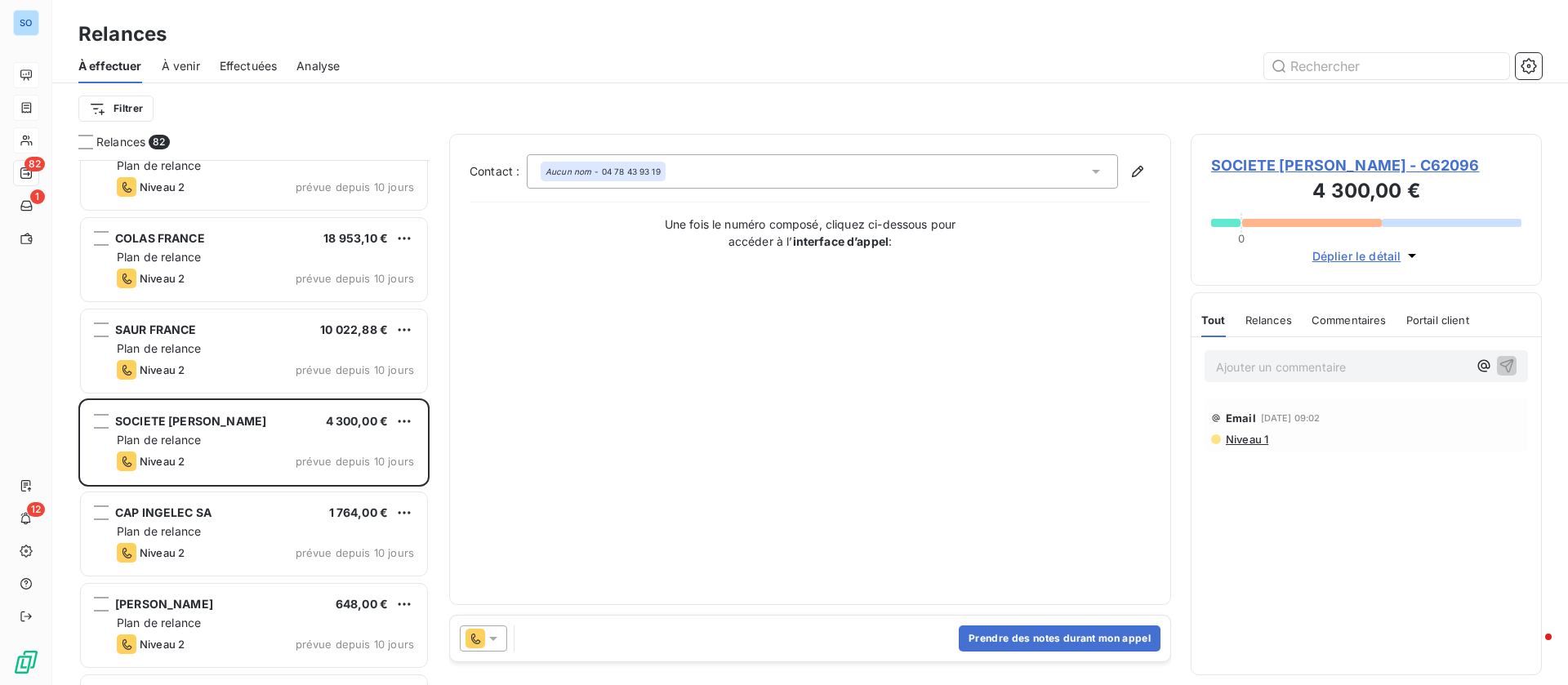
click at [1246, 153] on div "SOCIETE GERMAIN HENRI - C62096 4 300,00 € 0 Déplier le détail" at bounding box center [1366, 210] width 351 height 152
click at [1250, 162] on span "SOCIETE GERMAIN HENRI - C62096" at bounding box center [1366, 164] width 311 height 22
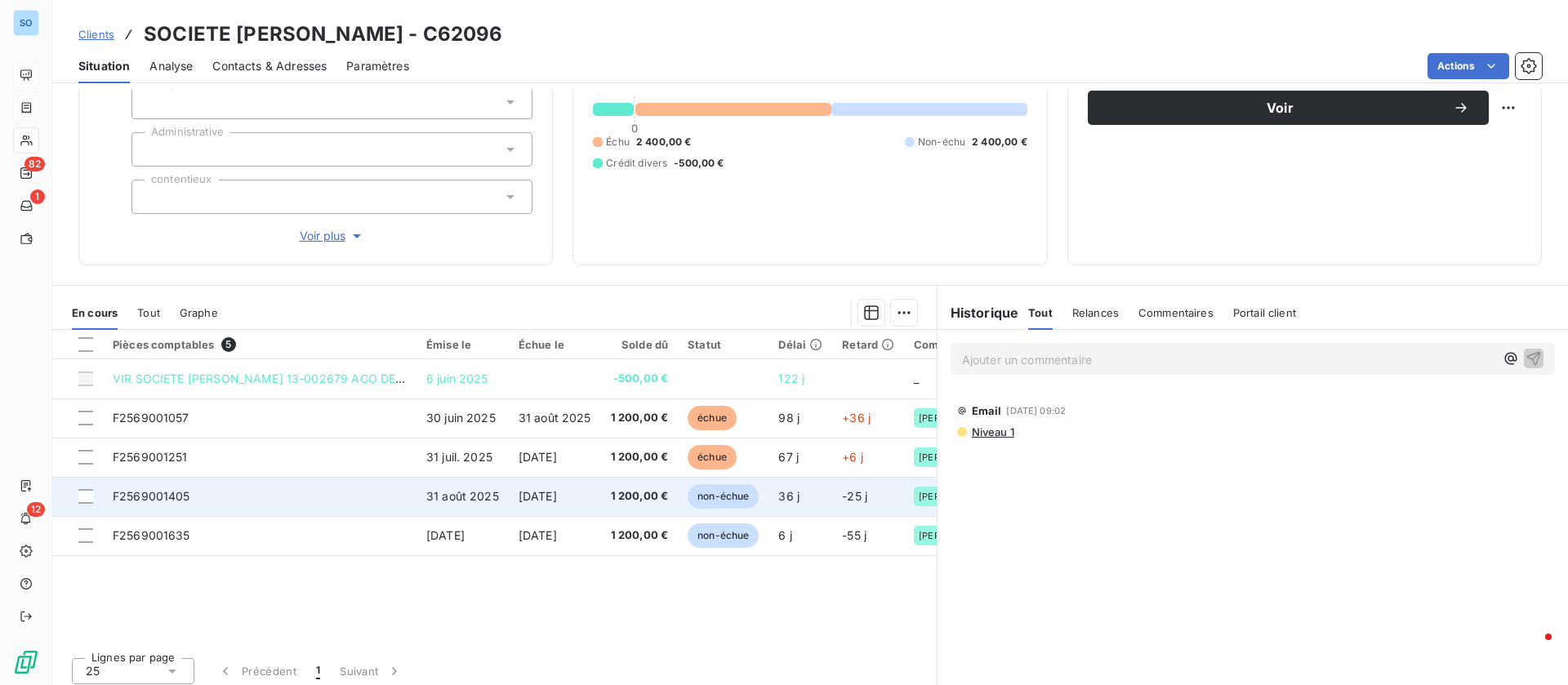
scroll to position [175, 0]
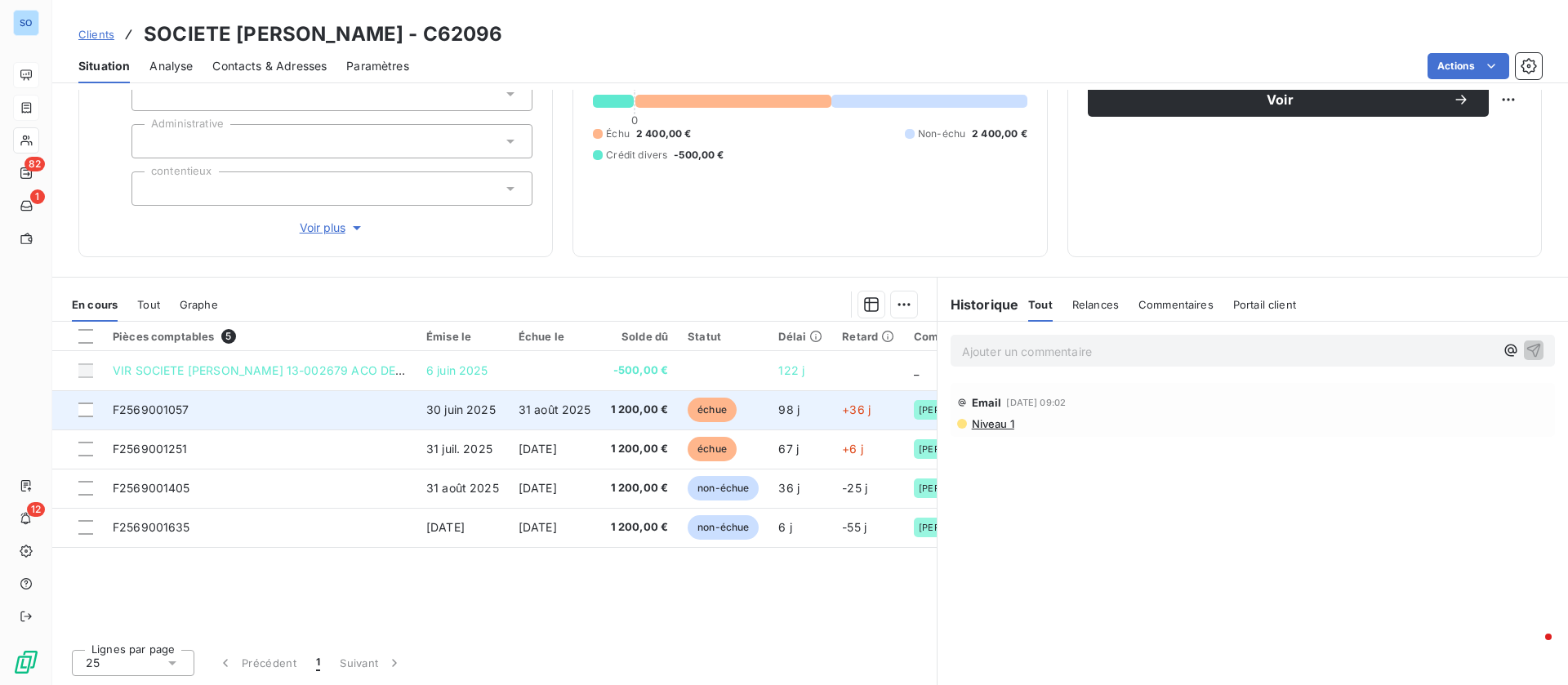
click at [518, 423] on td "31 août 2025" at bounding box center [555, 409] width 93 height 39
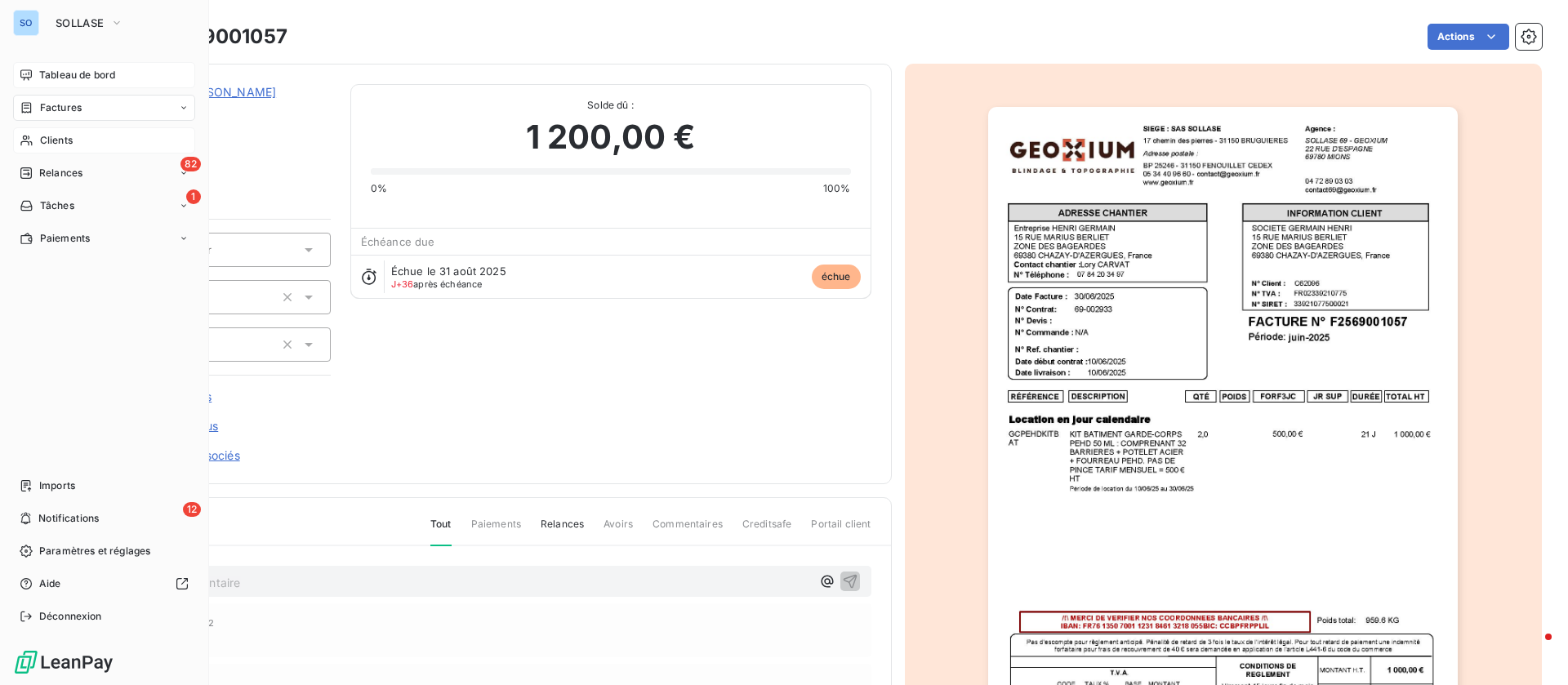
click at [59, 139] on span "Clients" at bounding box center [56, 140] width 33 height 15
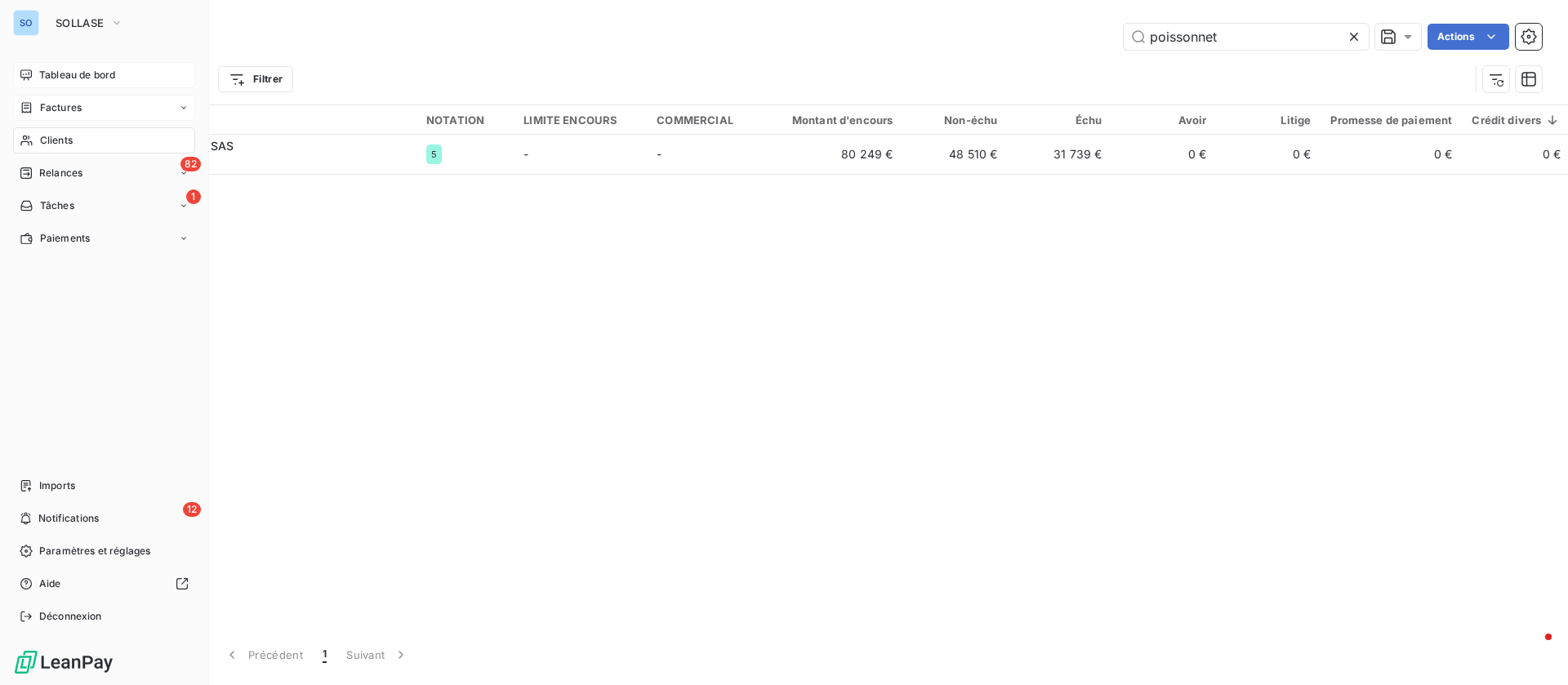
click at [99, 78] on span "Tableau de bord" at bounding box center [77, 74] width 76 height 15
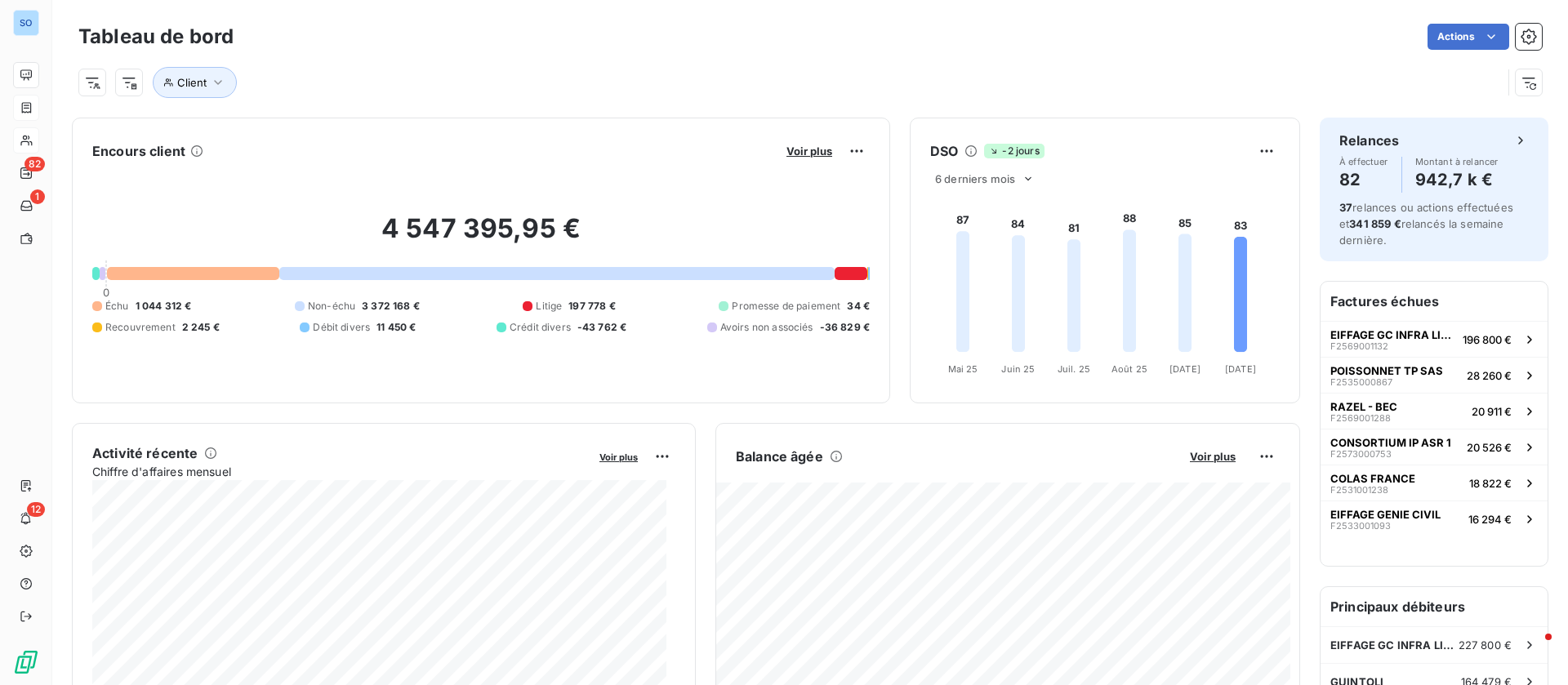
click at [788, 144] on span "Voir plus" at bounding box center [809, 150] width 46 height 13
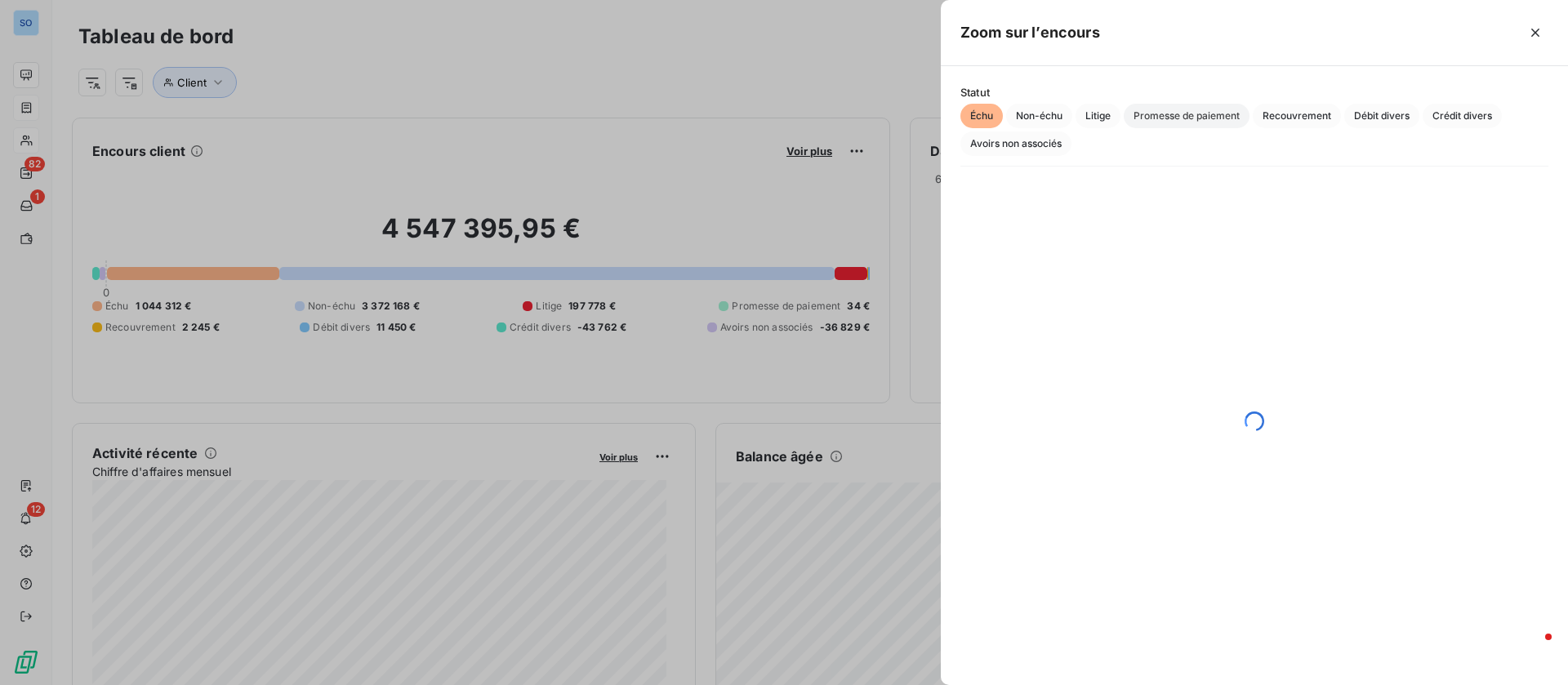
click at [1187, 110] on span "Promesse de paiement" at bounding box center [1186, 116] width 125 height 24
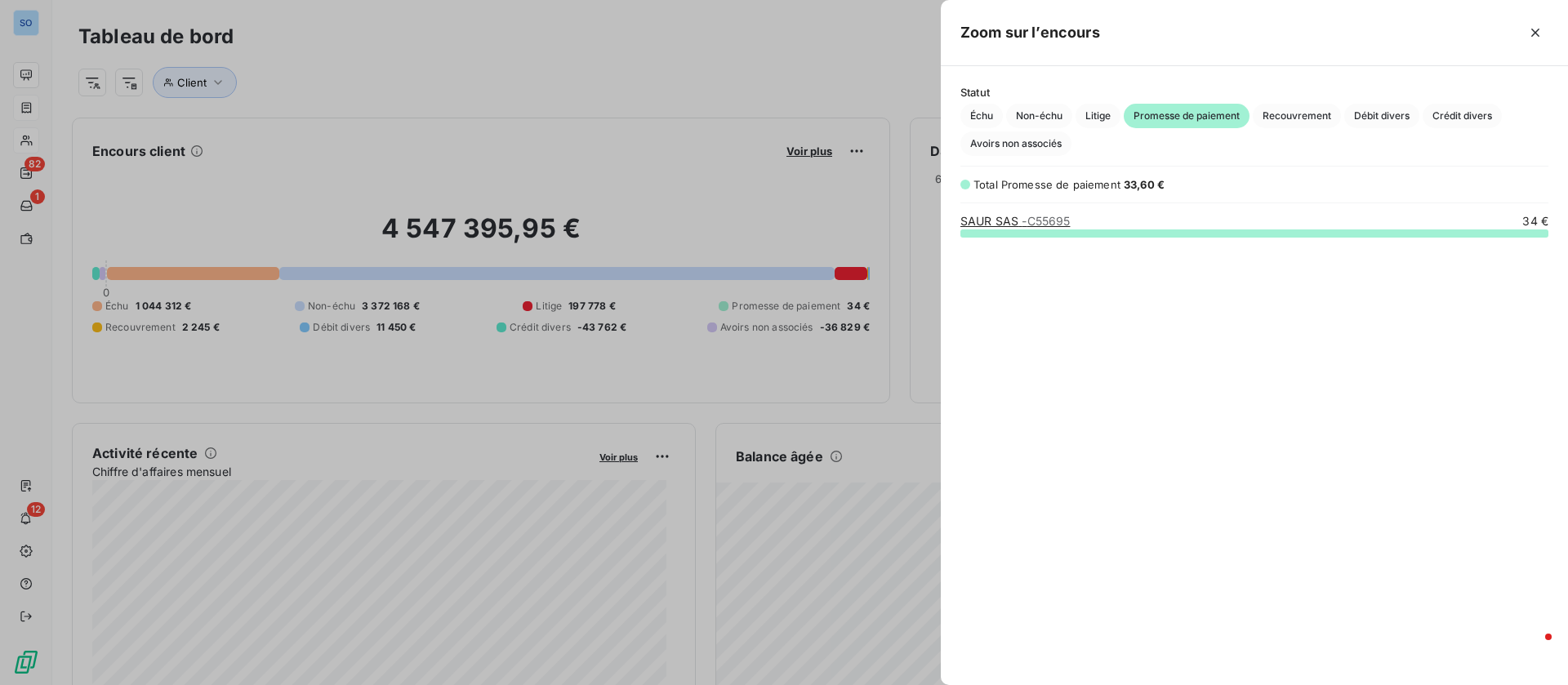
scroll to position [433, 608]
click at [1107, 233] on div "grid" at bounding box center [1255, 233] width 588 height 8
click at [1083, 225] on div "SAUR SAS - C55695 34 €" at bounding box center [1255, 221] width 588 height 16
click at [1026, 221] on span "- C55695" at bounding box center [1046, 221] width 48 height 14
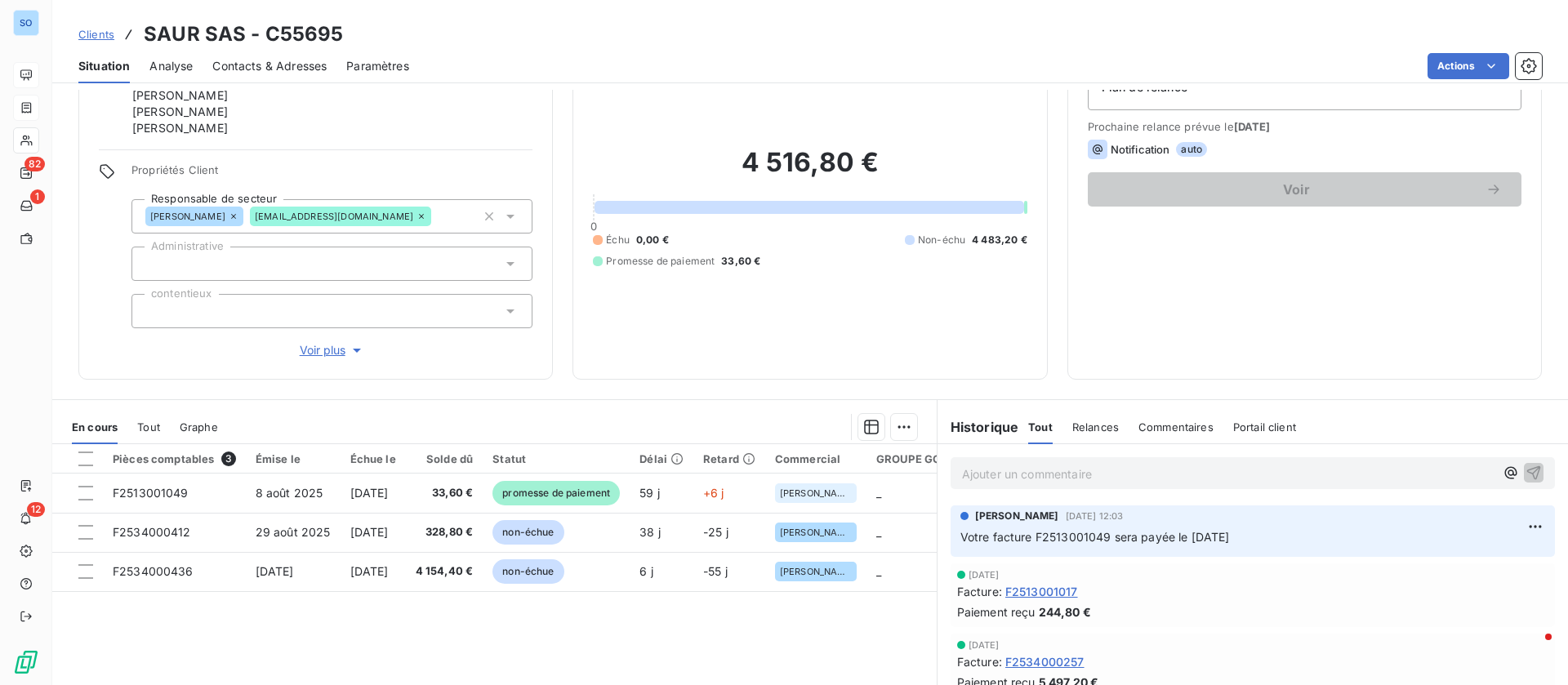
scroll to position [123, 0]
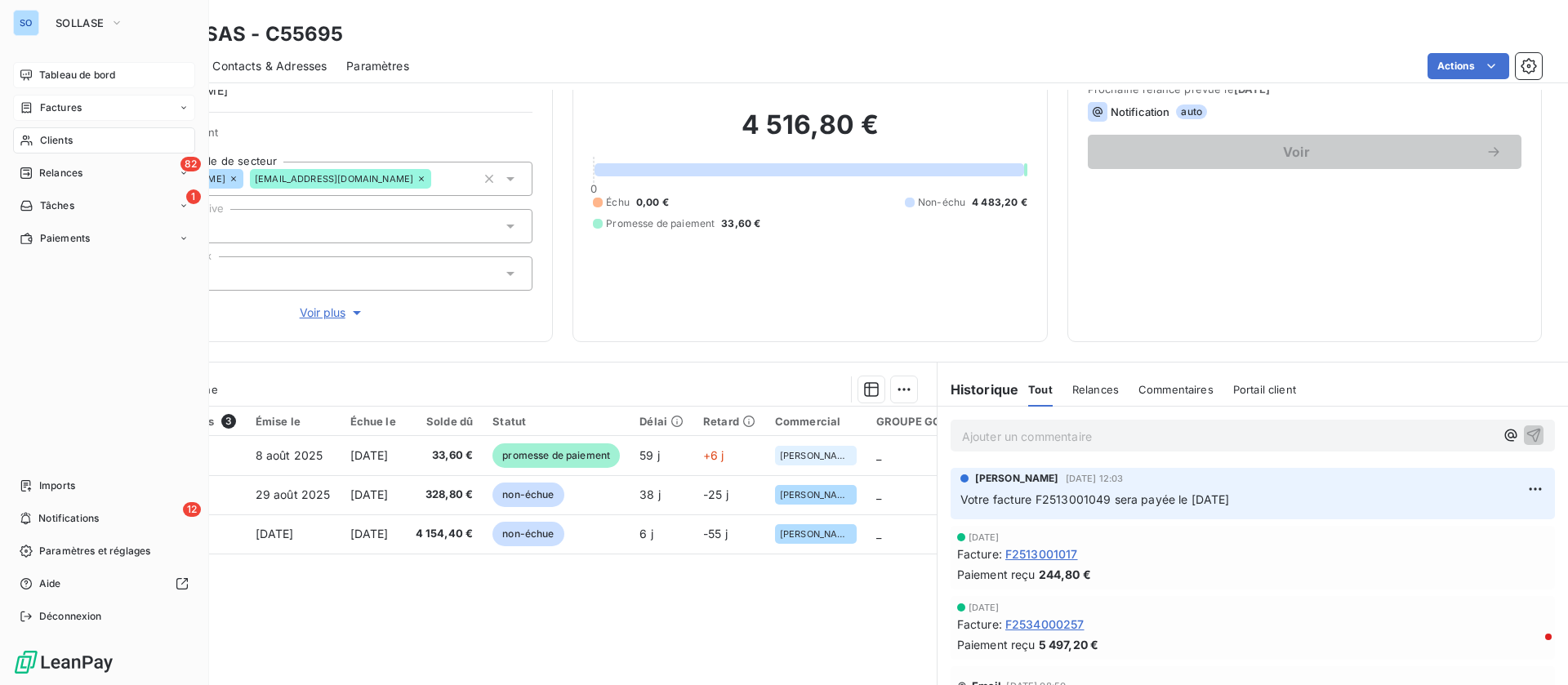
click at [28, 139] on icon at bounding box center [27, 140] width 14 height 13
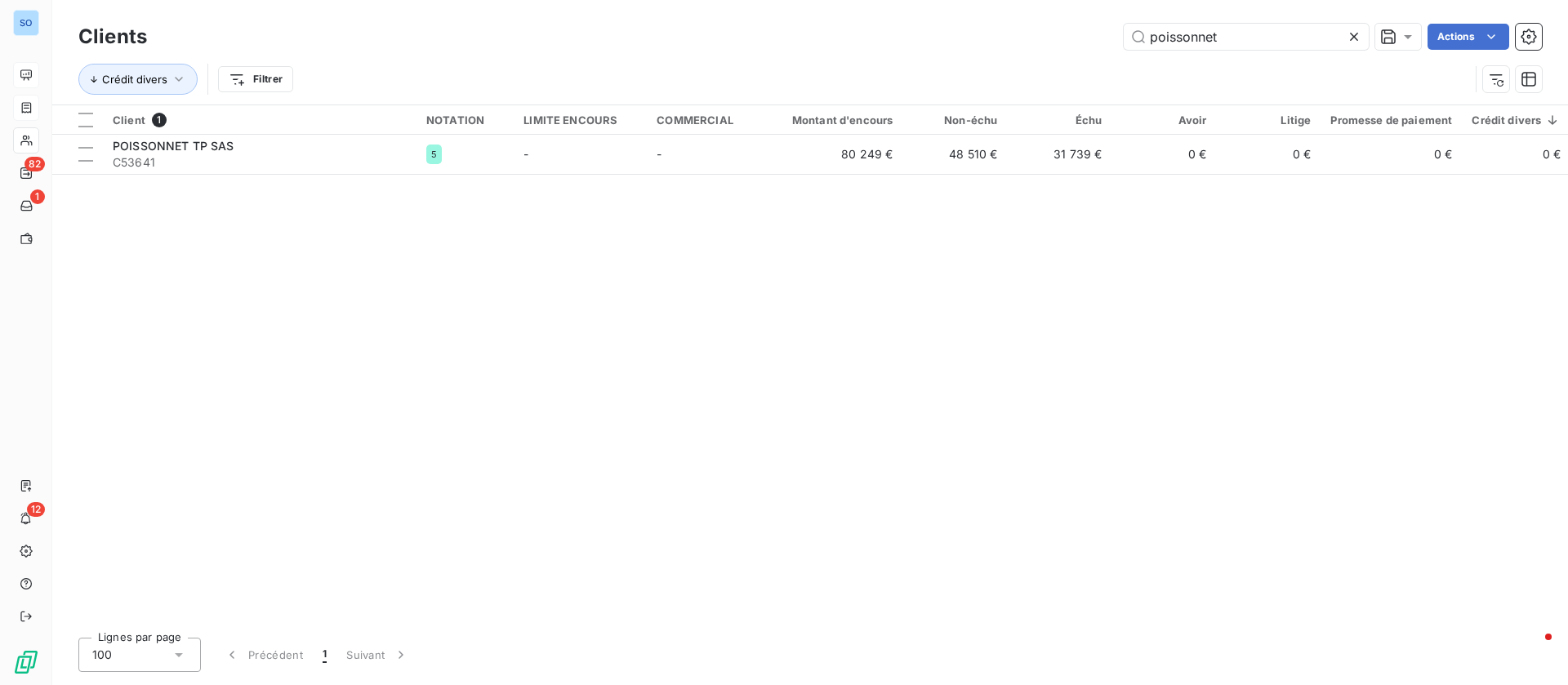
click at [1353, 40] on icon at bounding box center [1354, 36] width 16 height 16
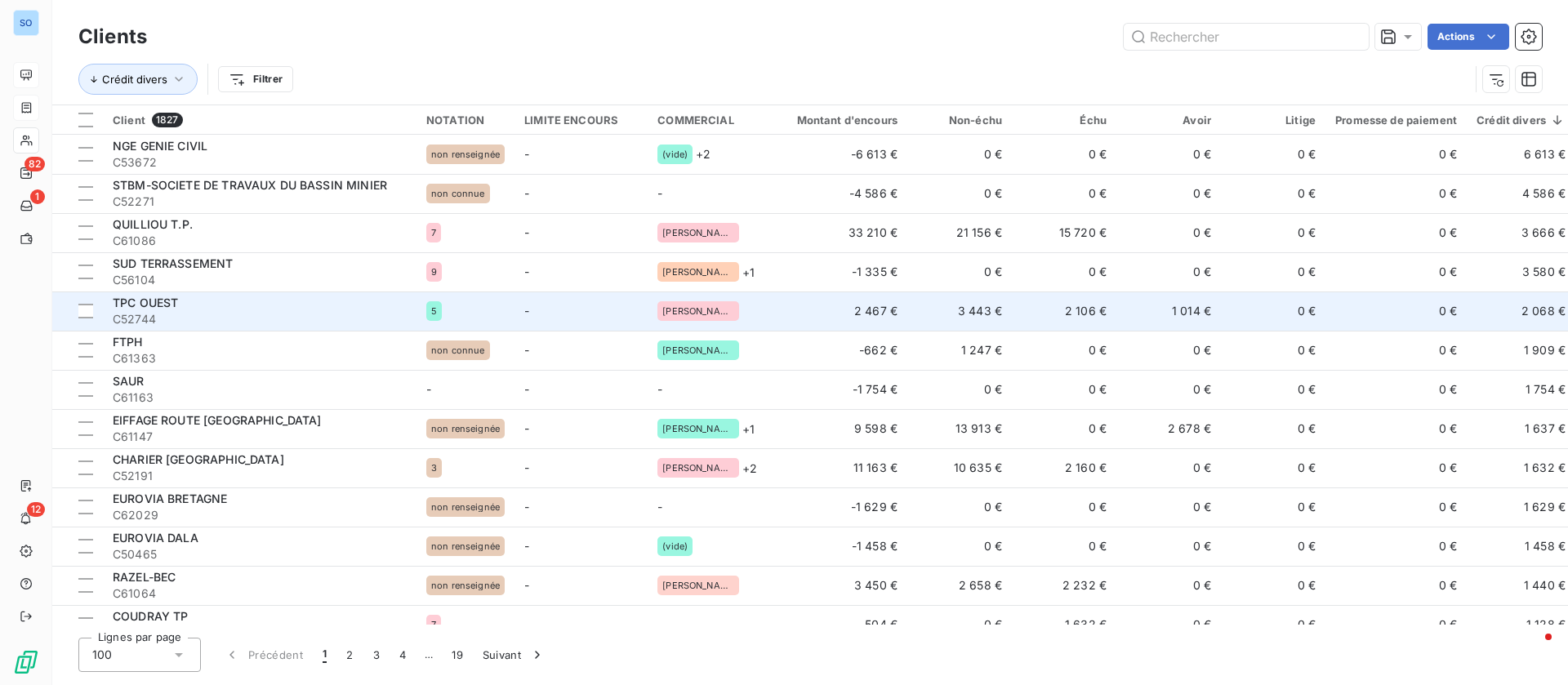
click at [1123, 302] on td "1 014 €" at bounding box center [1168, 310] width 105 height 39
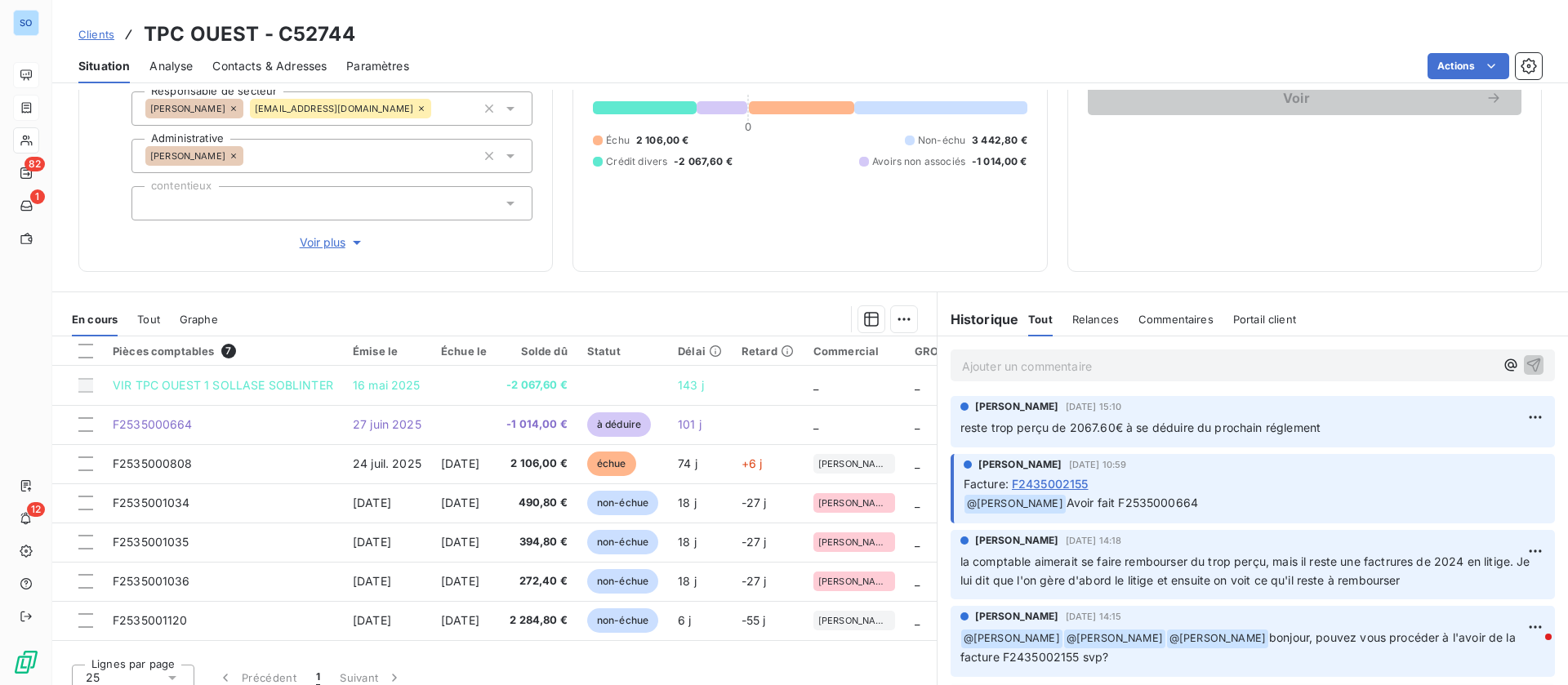
scroll to position [191, 0]
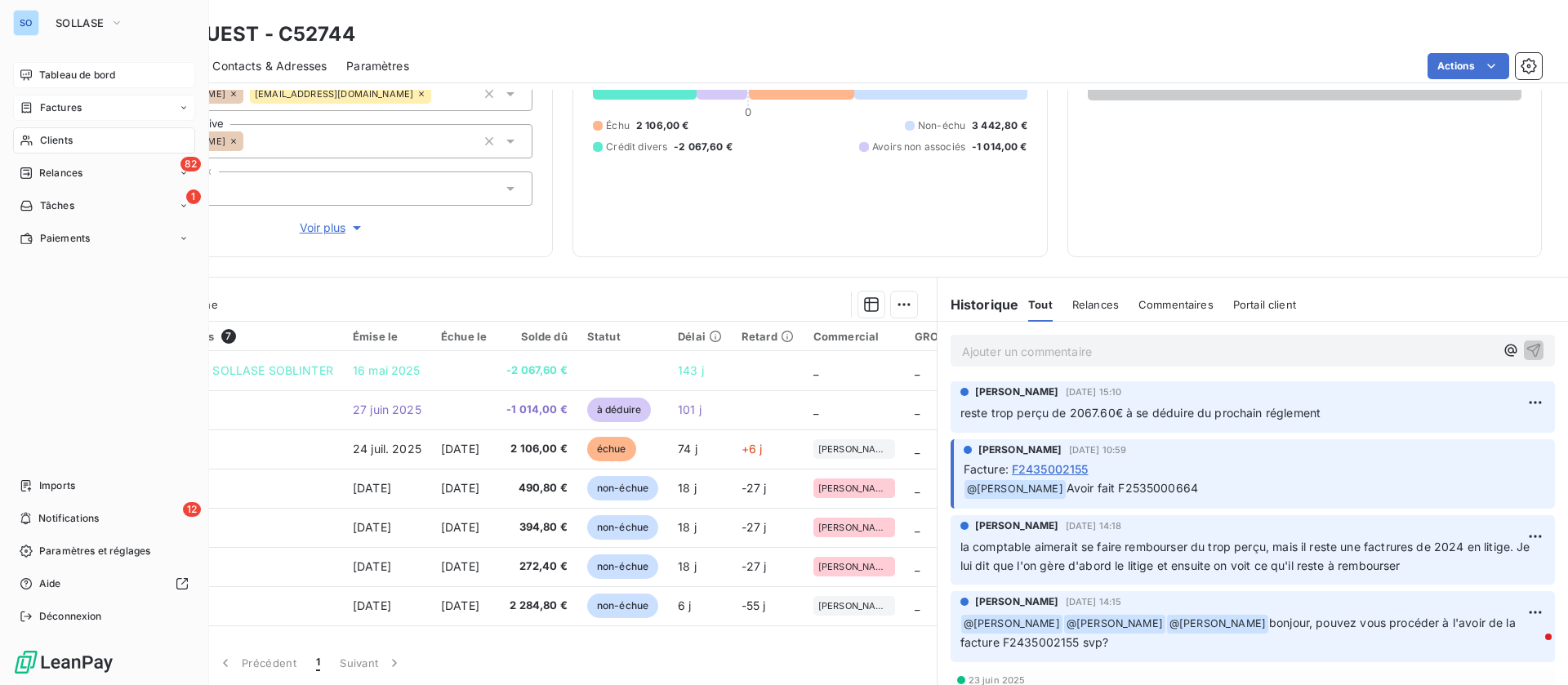
click at [38, 68] on div "Tableau de bord" at bounding box center [104, 75] width 183 height 26
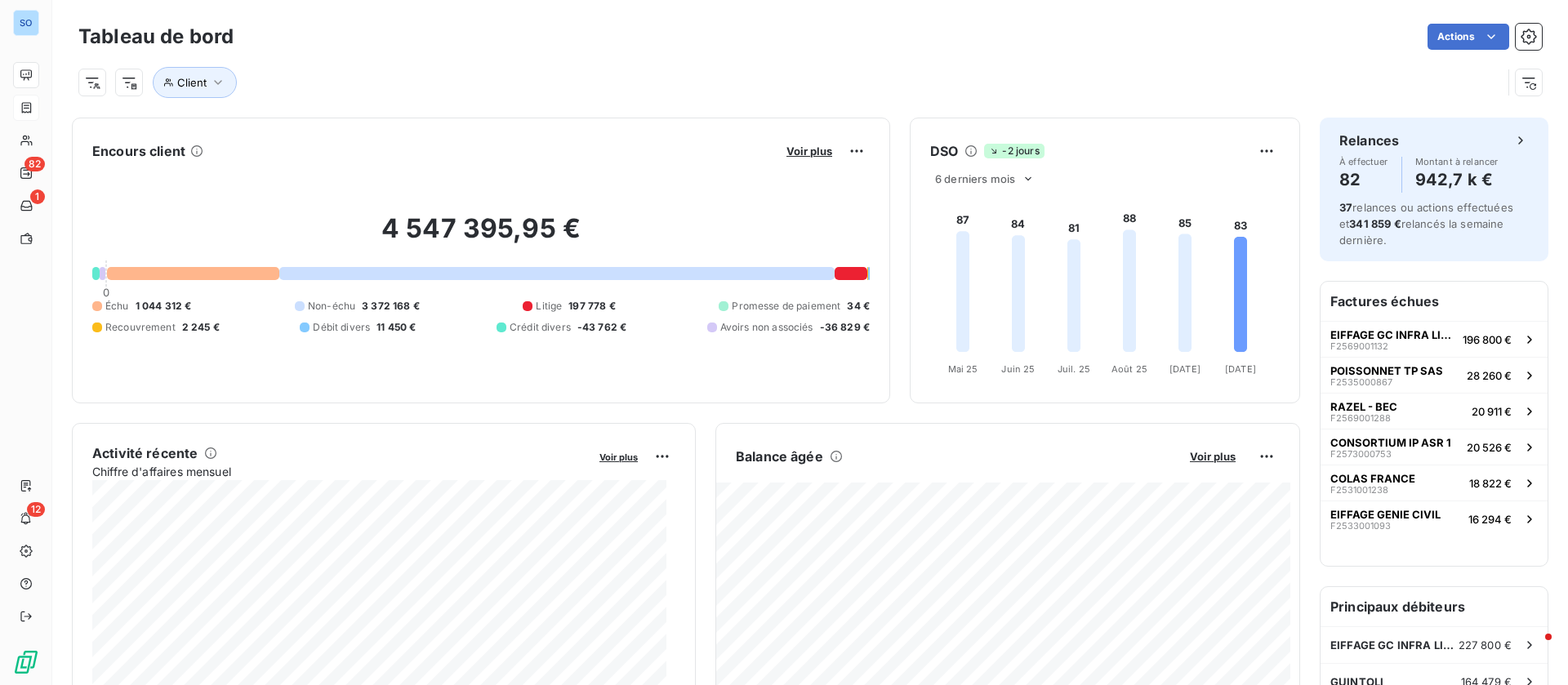
click at [800, 142] on div "Voir plus" at bounding box center [826, 151] width 88 height 26
click at [787, 148] on span "Voir plus" at bounding box center [809, 150] width 46 height 13
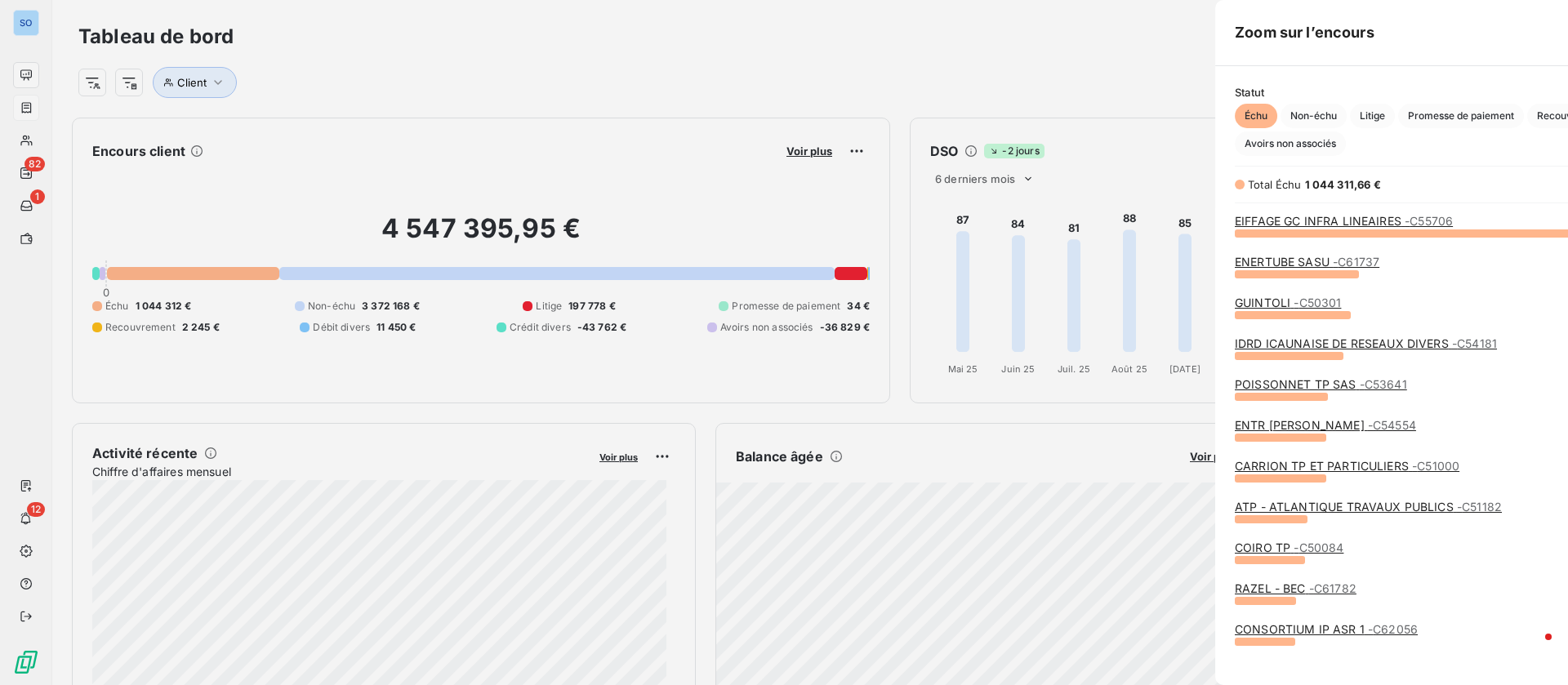
scroll to position [666, 608]
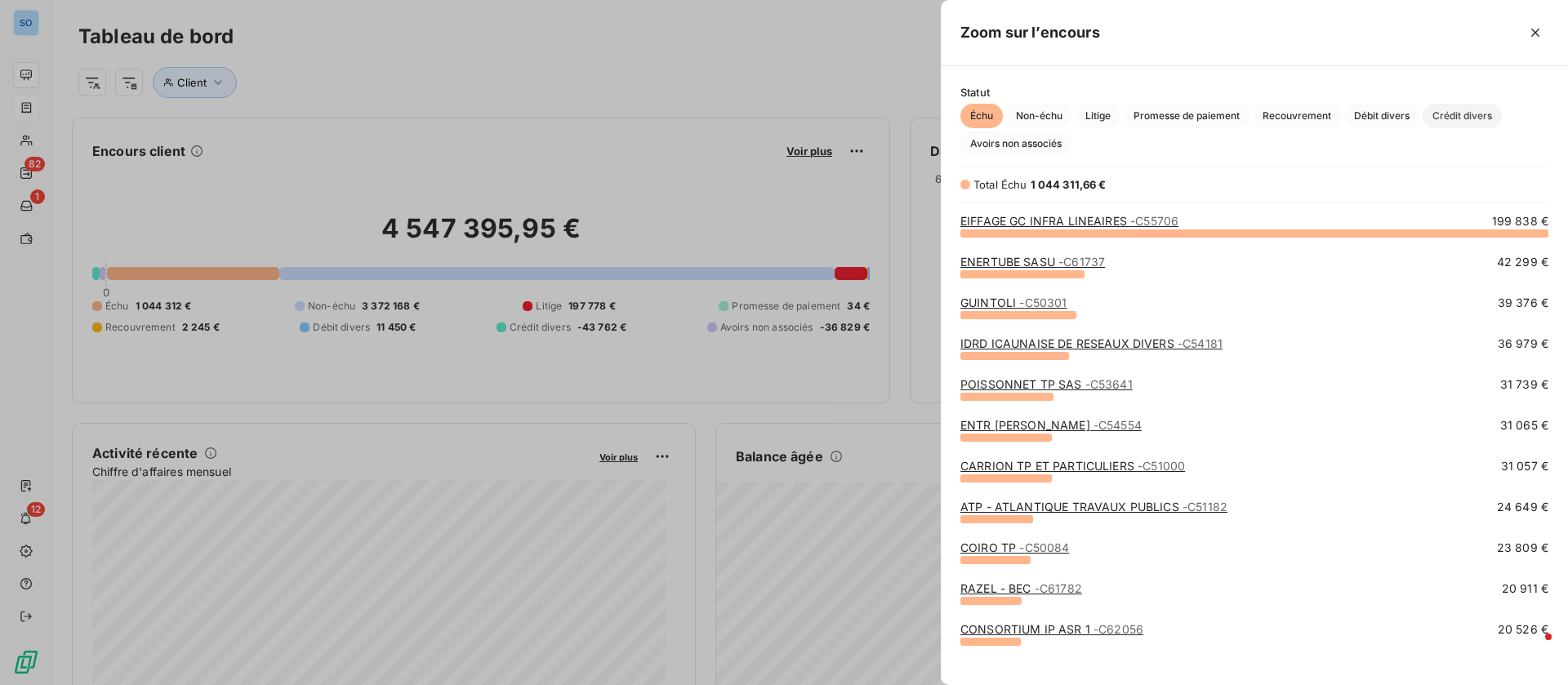
click at [1470, 111] on span "Crédit divers" at bounding box center [1462, 116] width 80 height 24
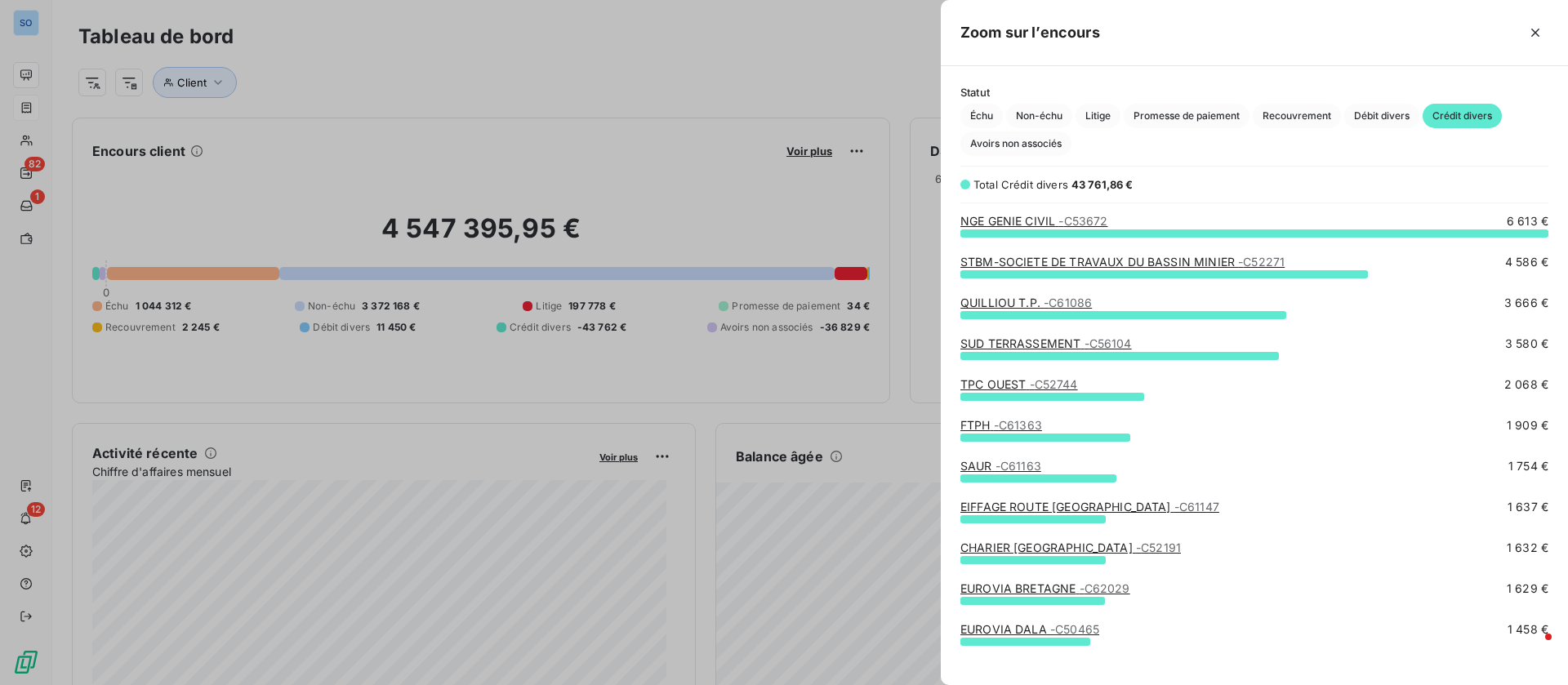
scroll to position [433, 608]
click at [1006, 295] on div "QUILLIOU T.P. - C61086" at bounding box center [1026, 303] width 132 height 16
click at [1006, 296] on link "QUILLIOU T.P. - C61086" at bounding box center [1026, 303] width 132 height 14
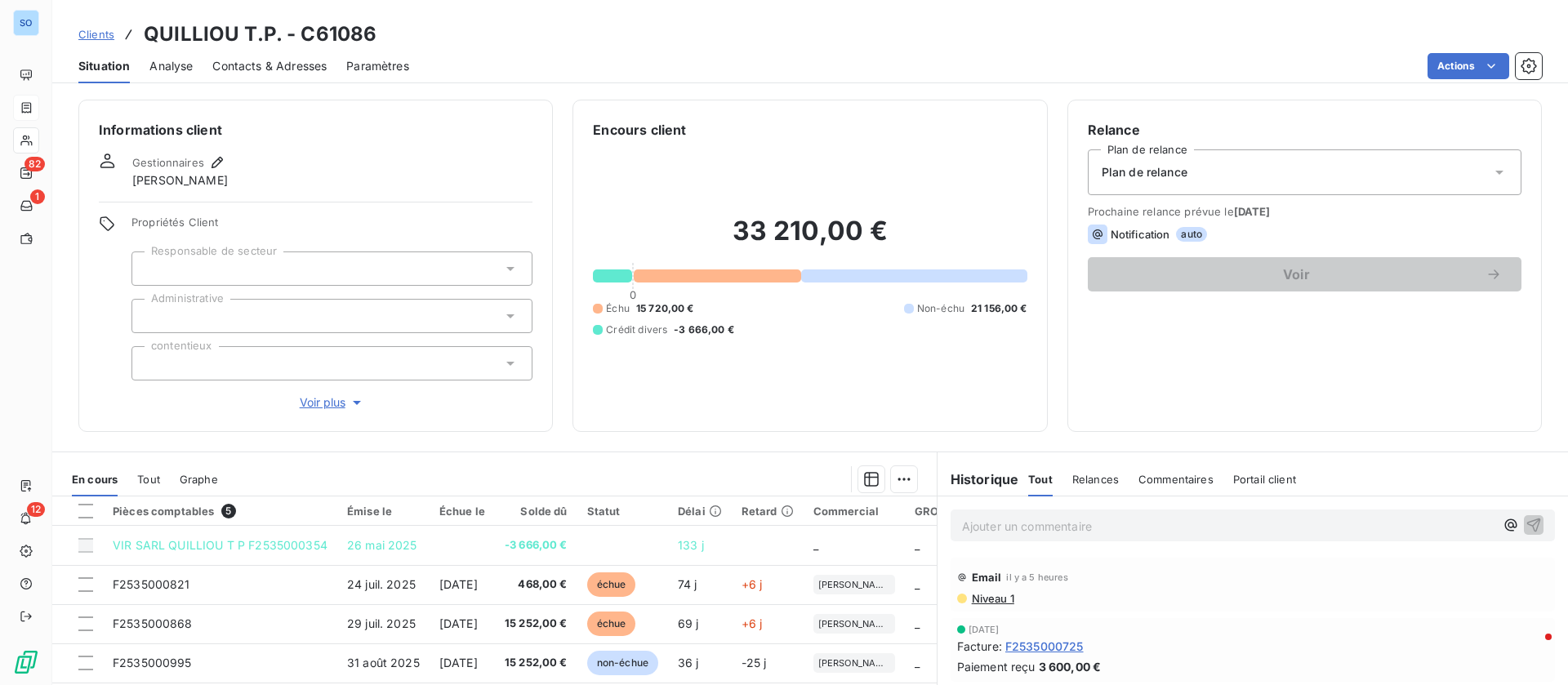
scroll to position [123, 0]
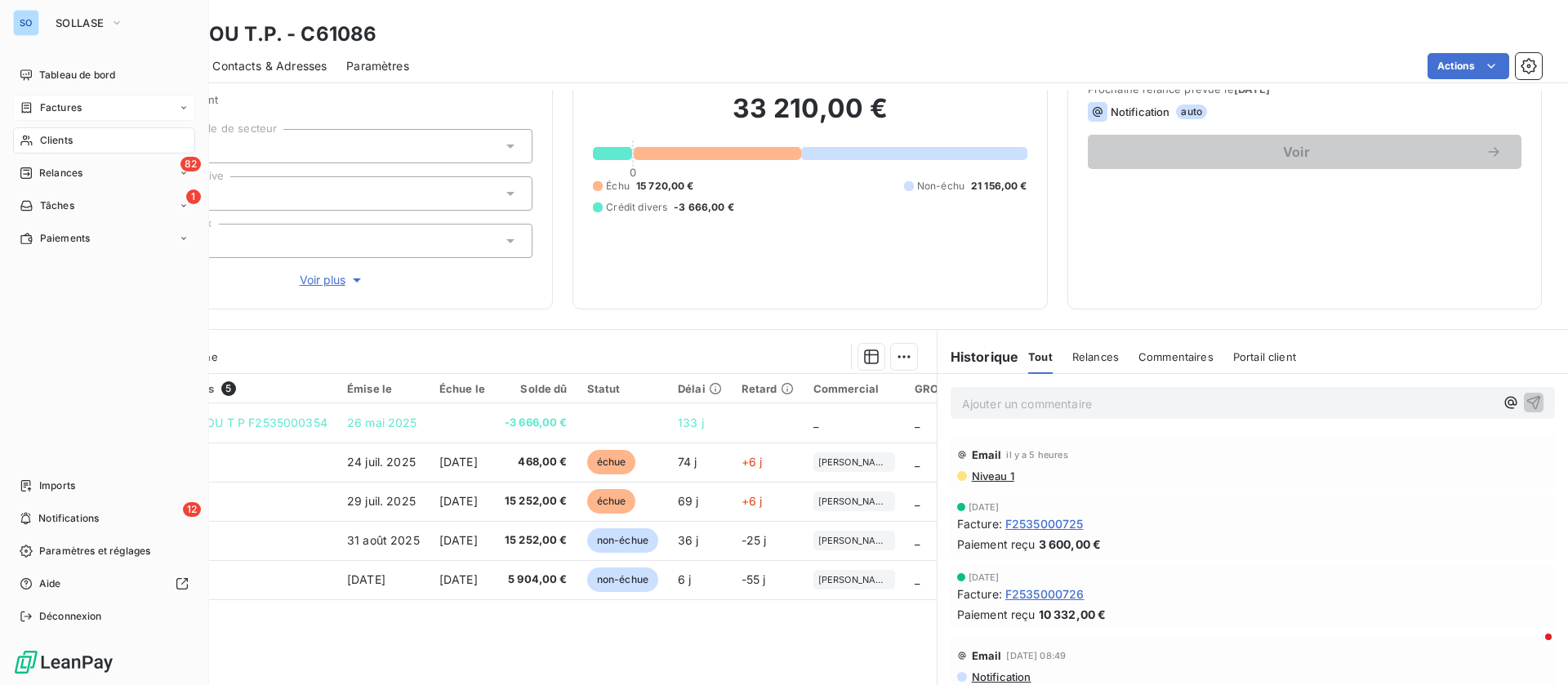
click at [46, 135] on span "Clients" at bounding box center [56, 140] width 33 height 15
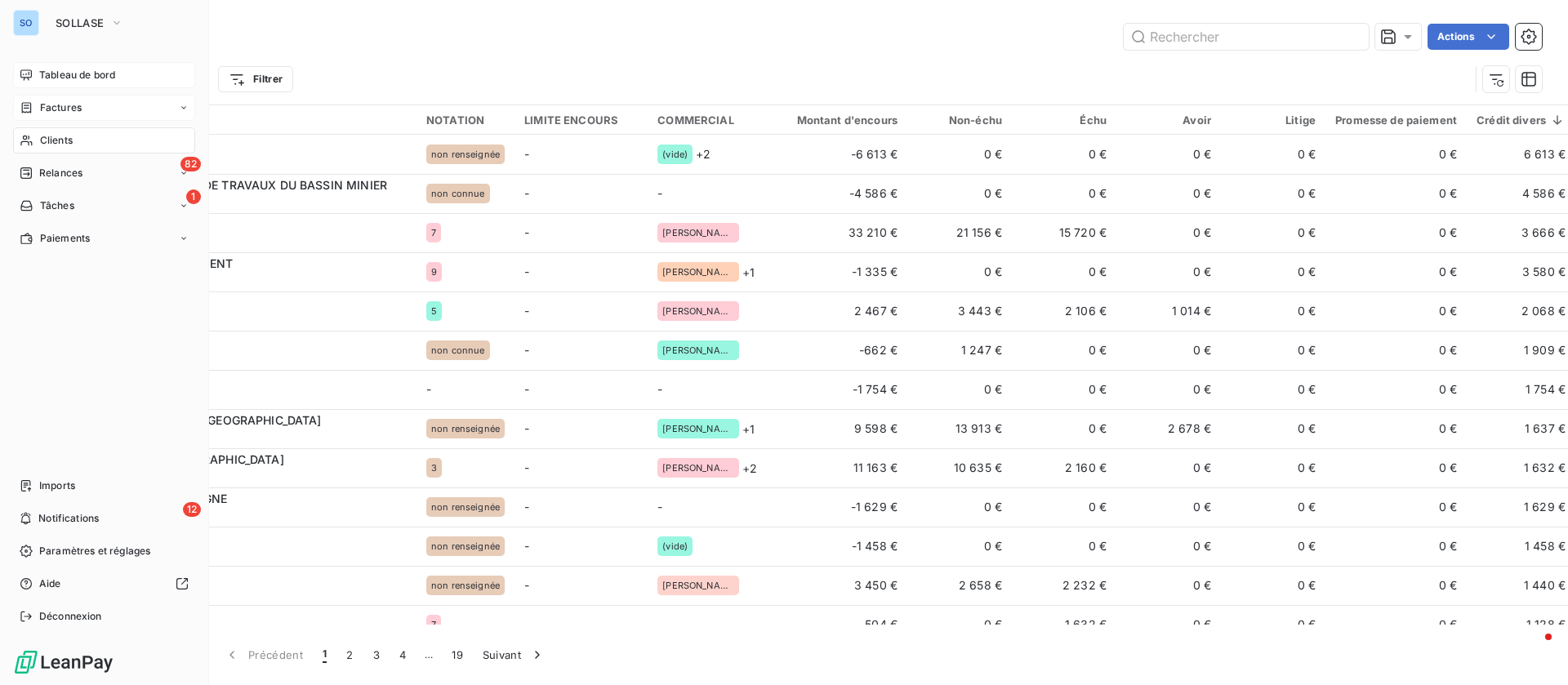
click at [100, 68] on span "Tableau de bord" at bounding box center [77, 74] width 76 height 15
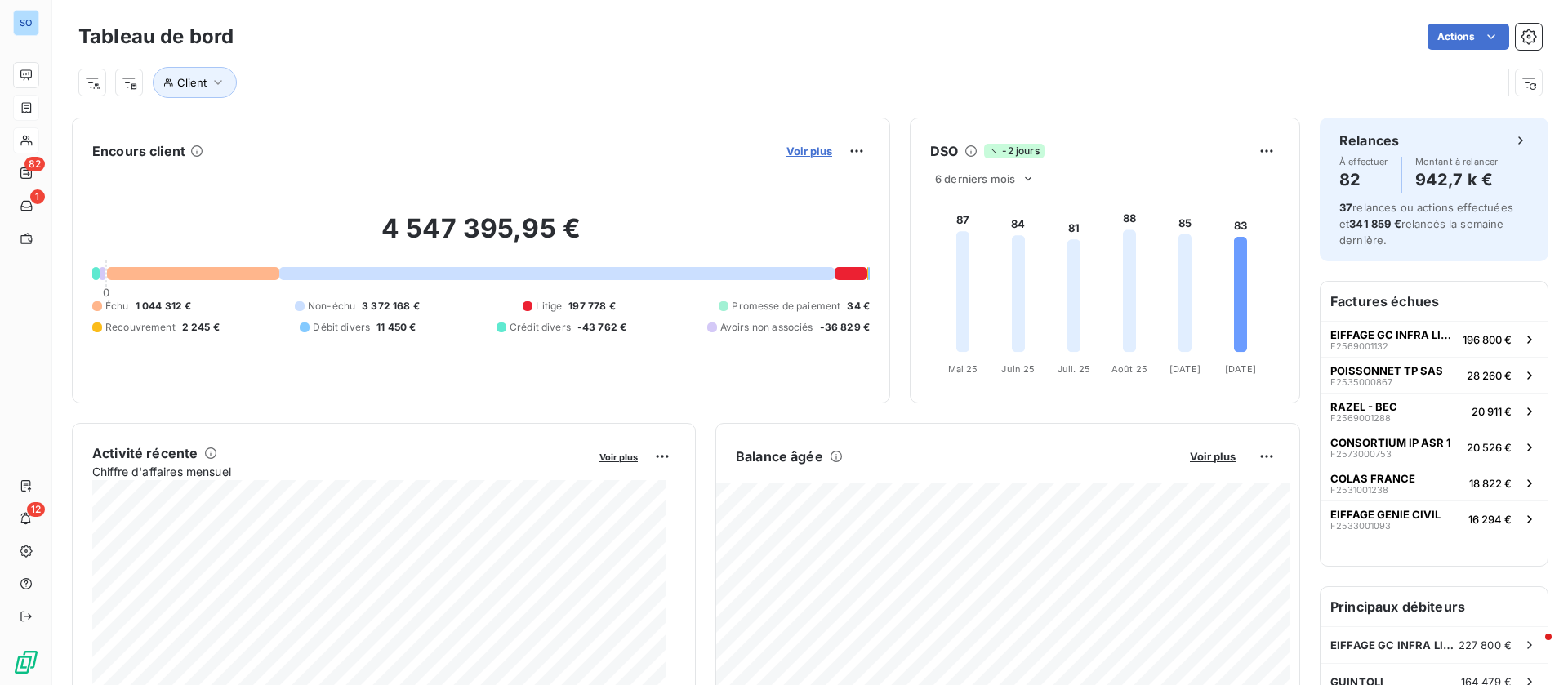
click at [800, 150] on span "Voir plus" at bounding box center [809, 150] width 46 height 13
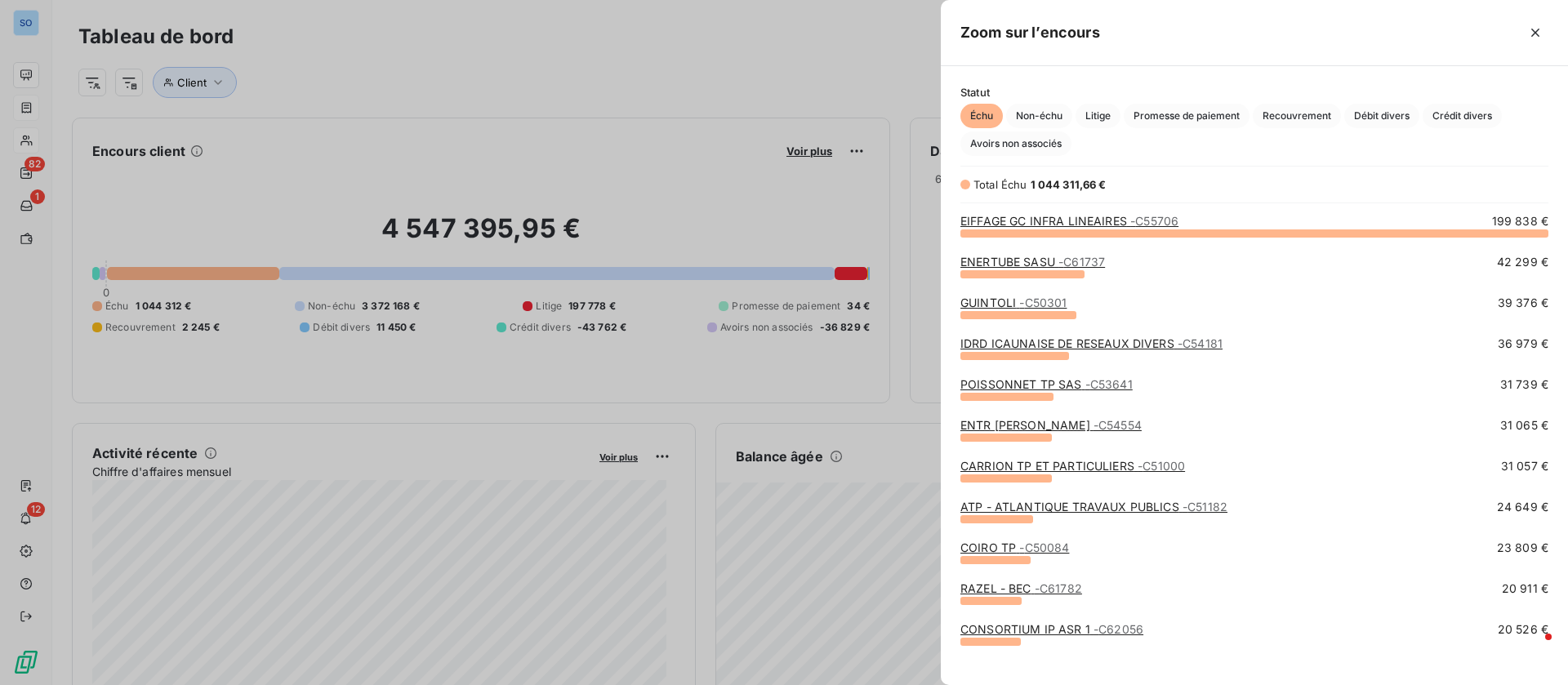
scroll to position [666, 608]
click at [1439, 115] on span "Crédit divers" at bounding box center [1462, 116] width 80 height 24
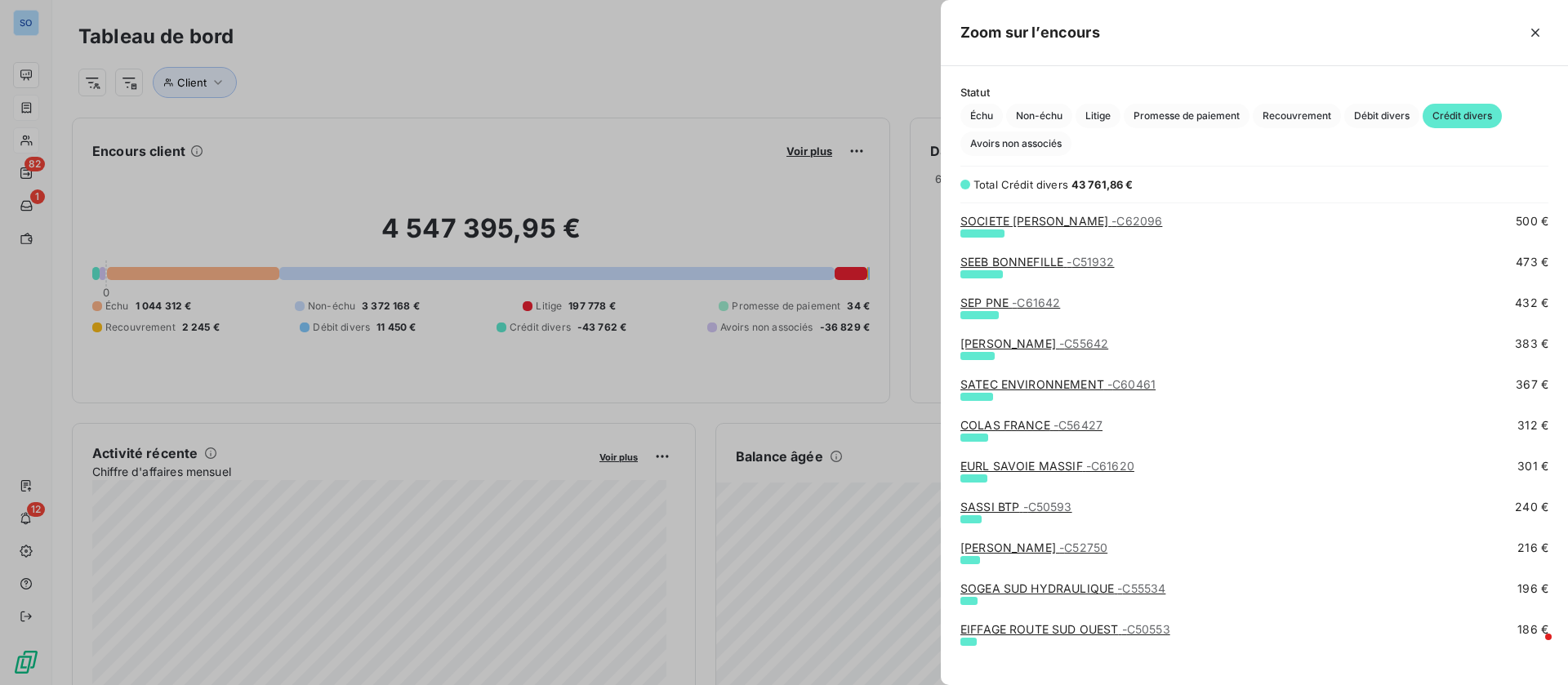
scroll to position [980, 0]
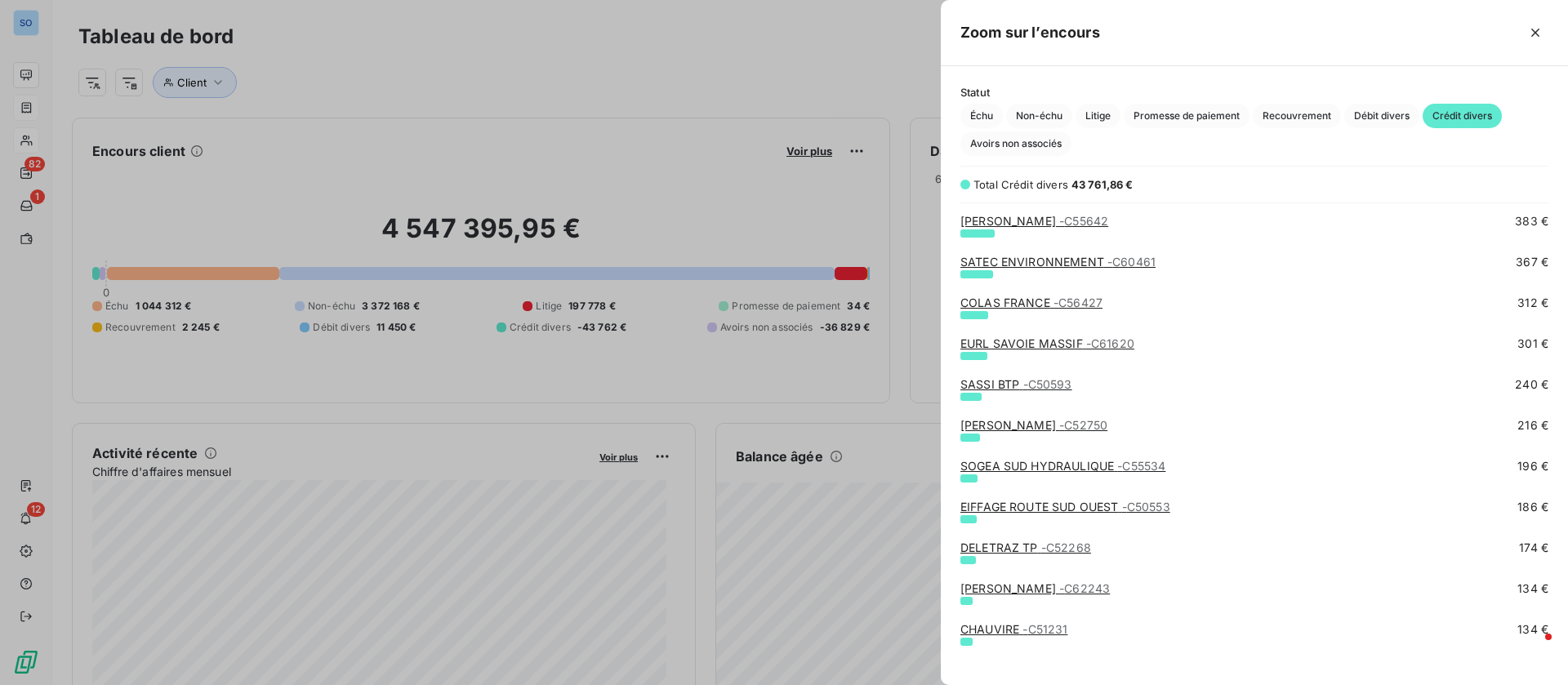
click at [996, 427] on link "LOUIS ADAM - C52750" at bounding box center [1034, 425] width 147 height 14
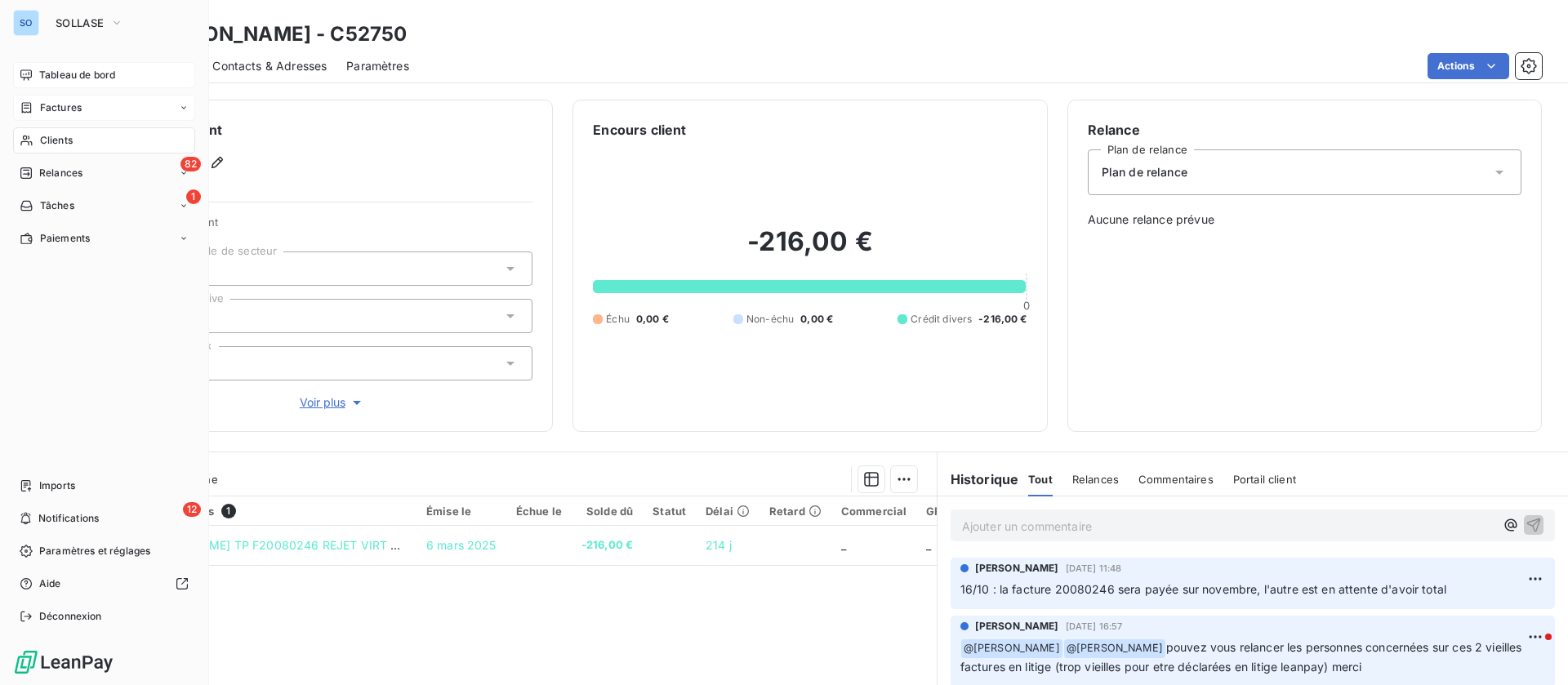
click at [29, 77] on icon at bounding box center [26, 74] width 11 height 10
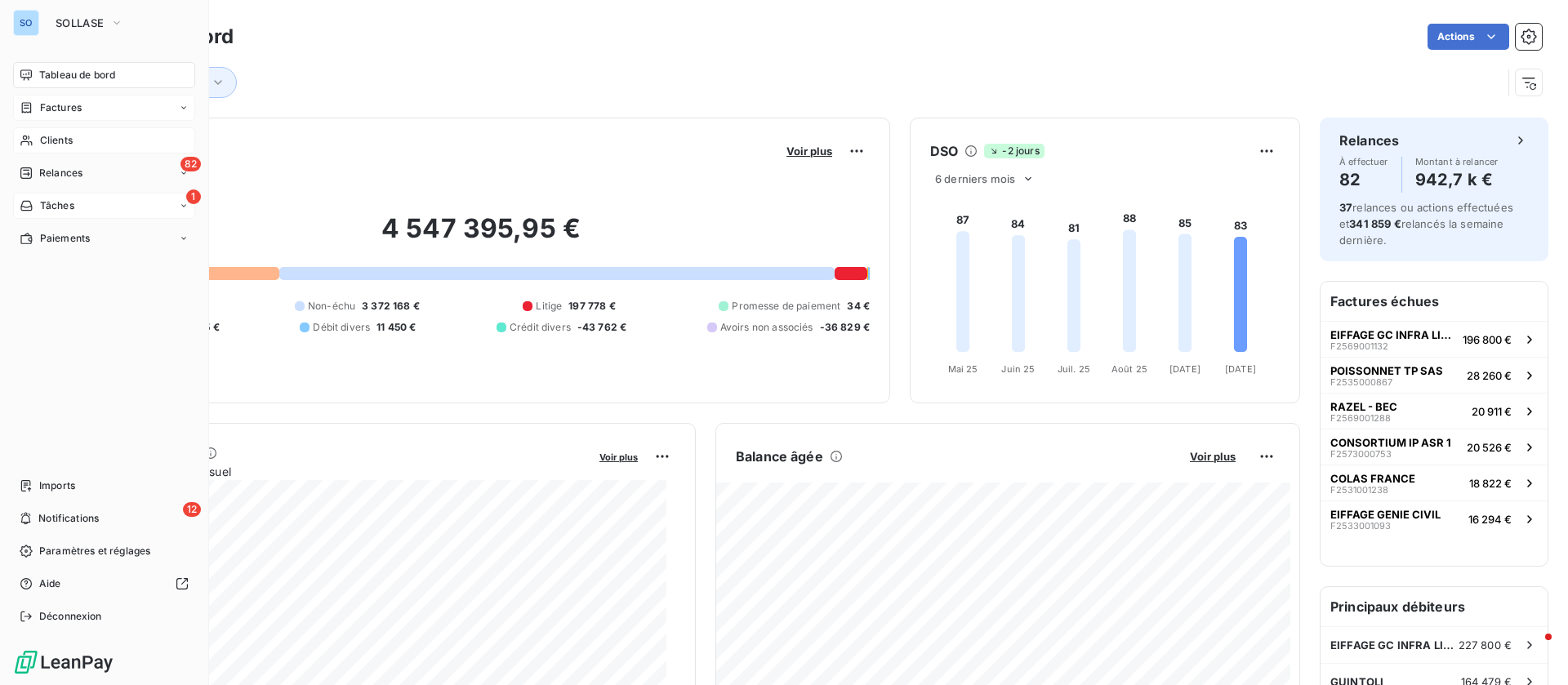
click at [81, 198] on div "1 Tâches" at bounding box center [104, 206] width 183 height 26
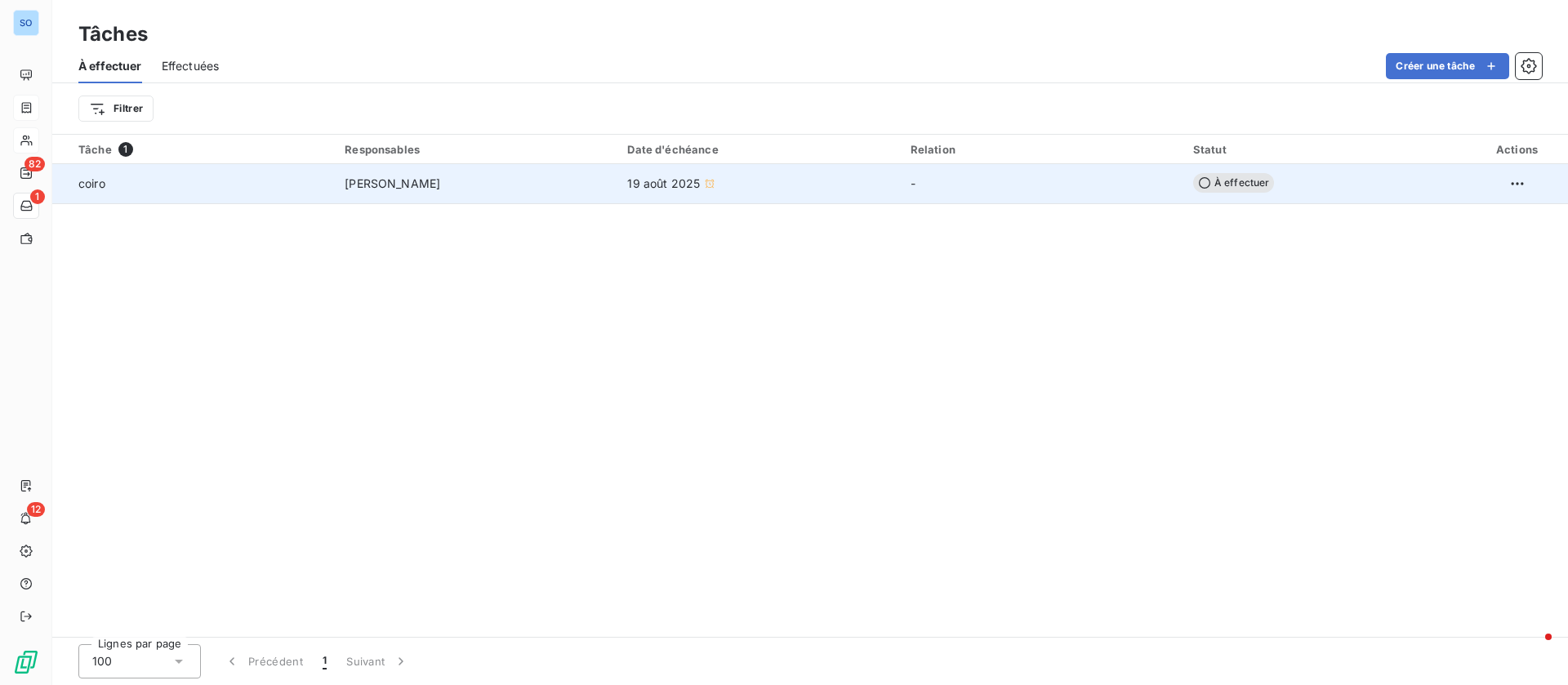
click at [382, 177] on span "[PERSON_NAME]" at bounding box center [392, 183] width 95 height 16
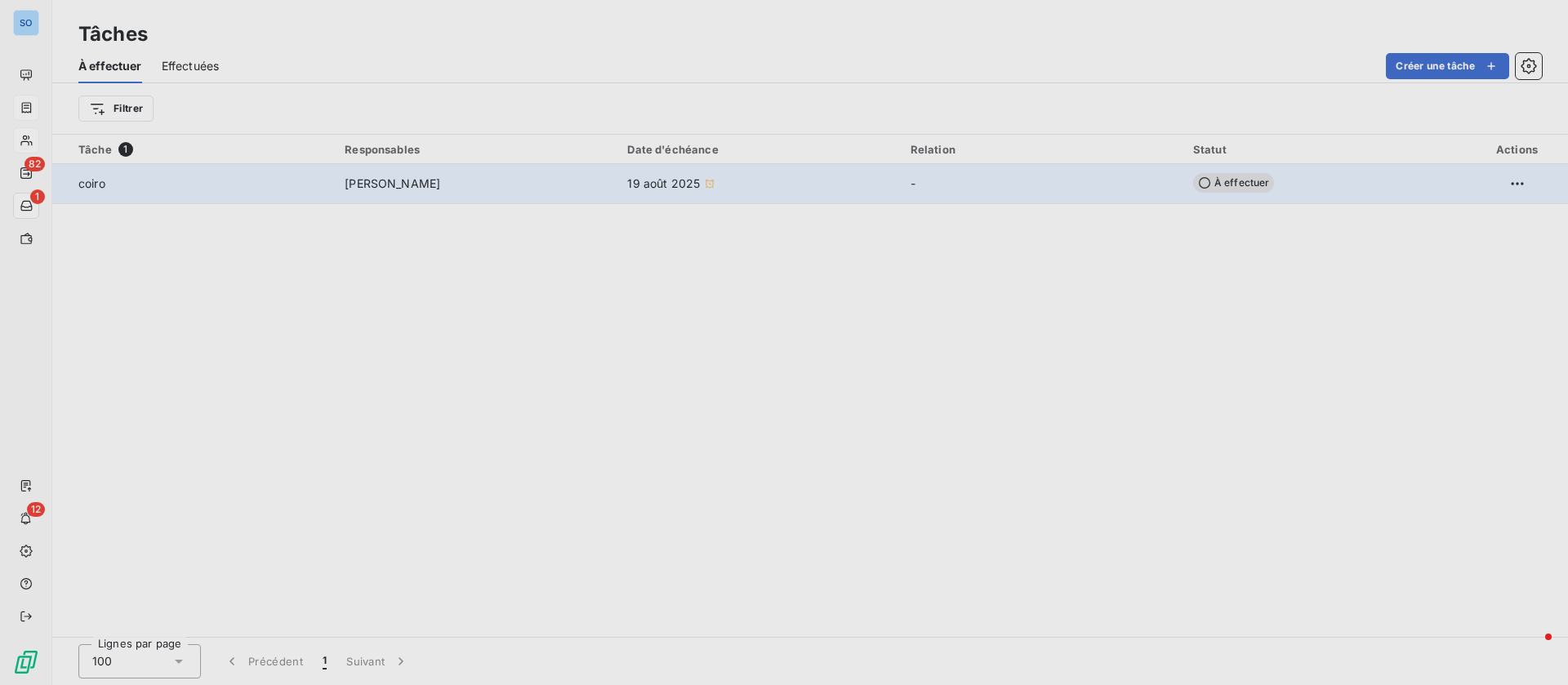
type input "19/08/2025"
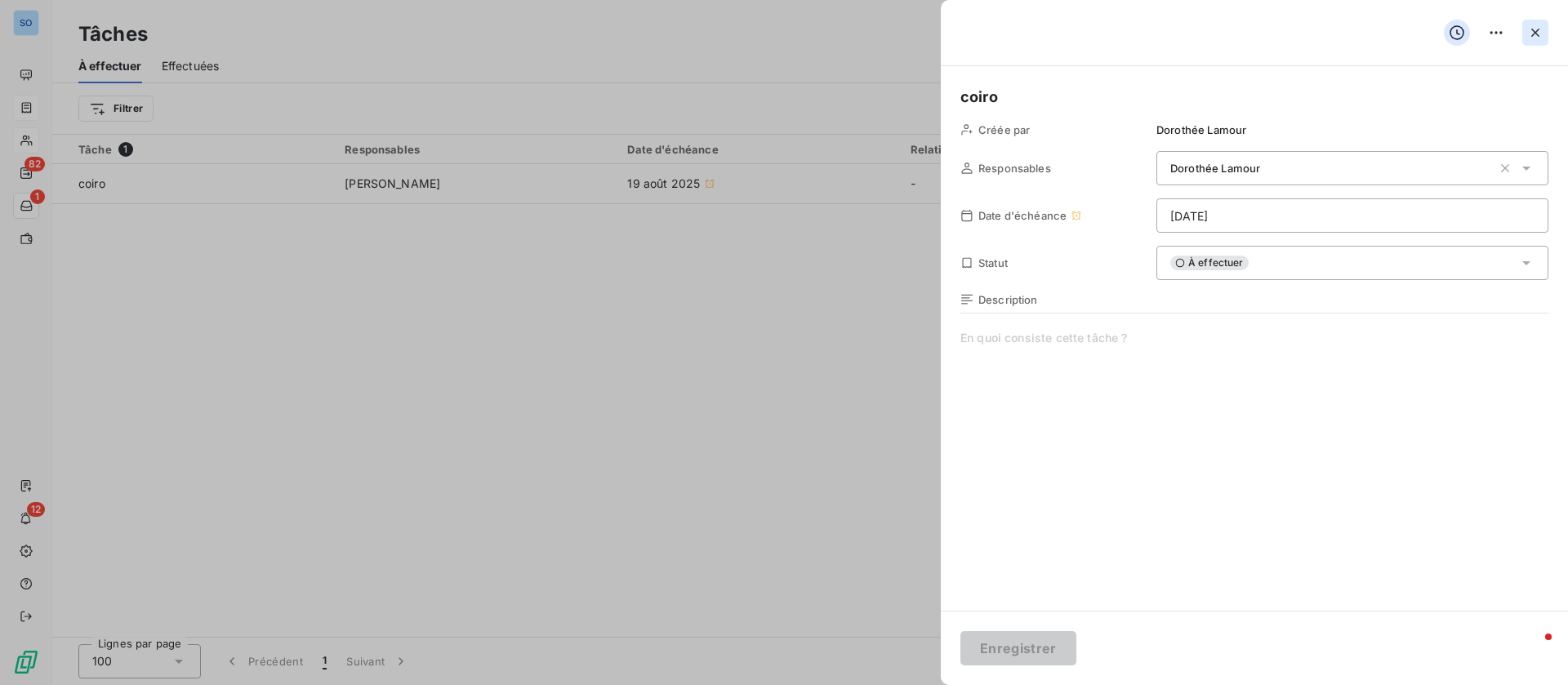
click at [1537, 30] on icon "button" at bounding box center [1535, 32] width 16 height 16
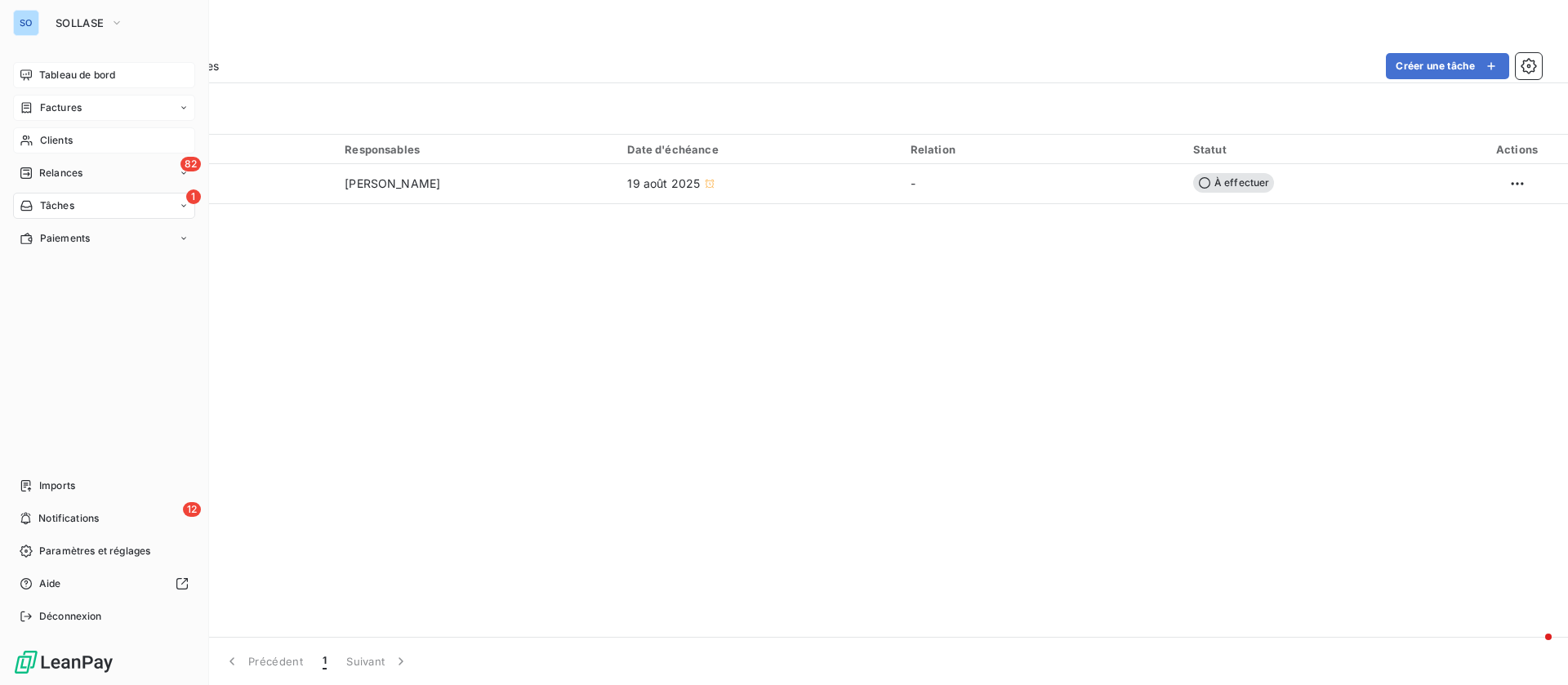
click at [48, 73] on span "Tableau de bord" at bounding box center [77, 74] width 76 height 15
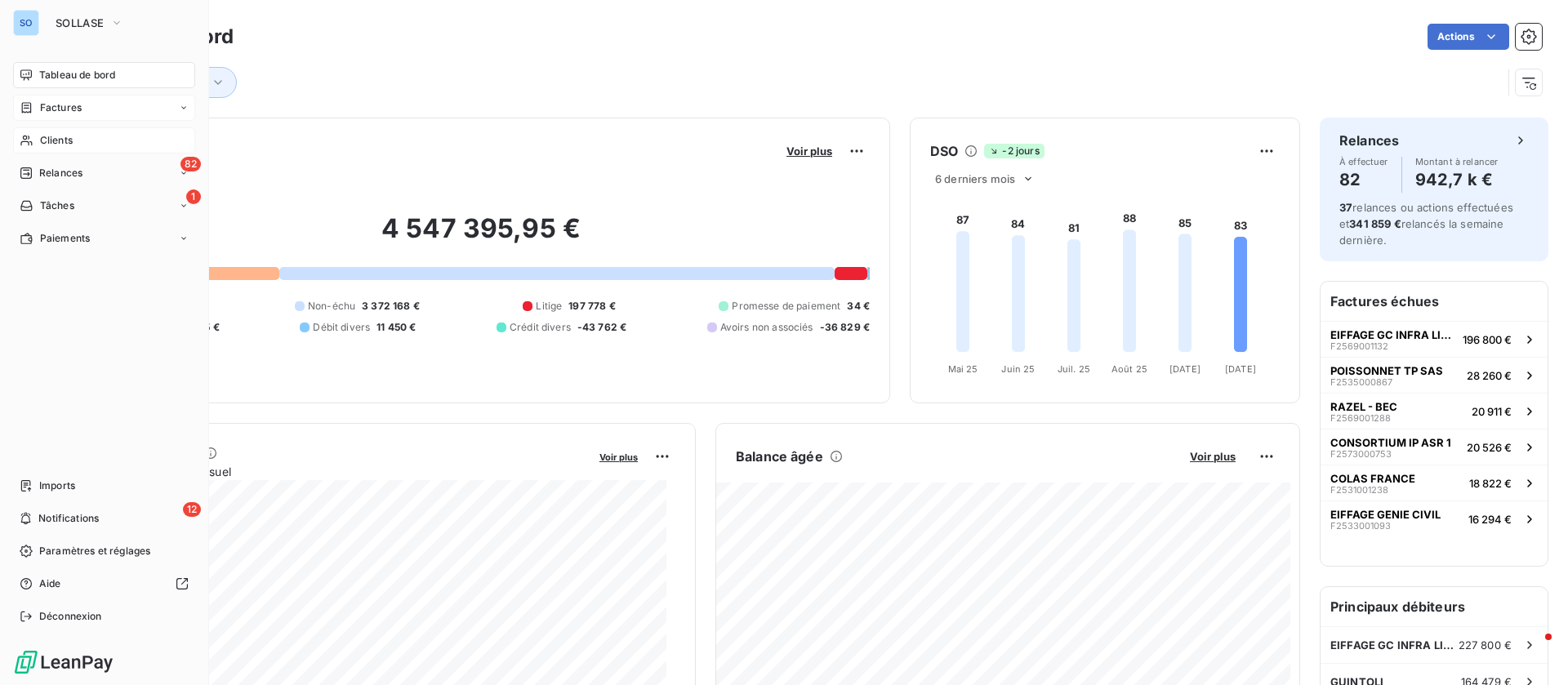
click at [36, 145] on div "Clients" at bounding box center [104, 140] width 183 height 26
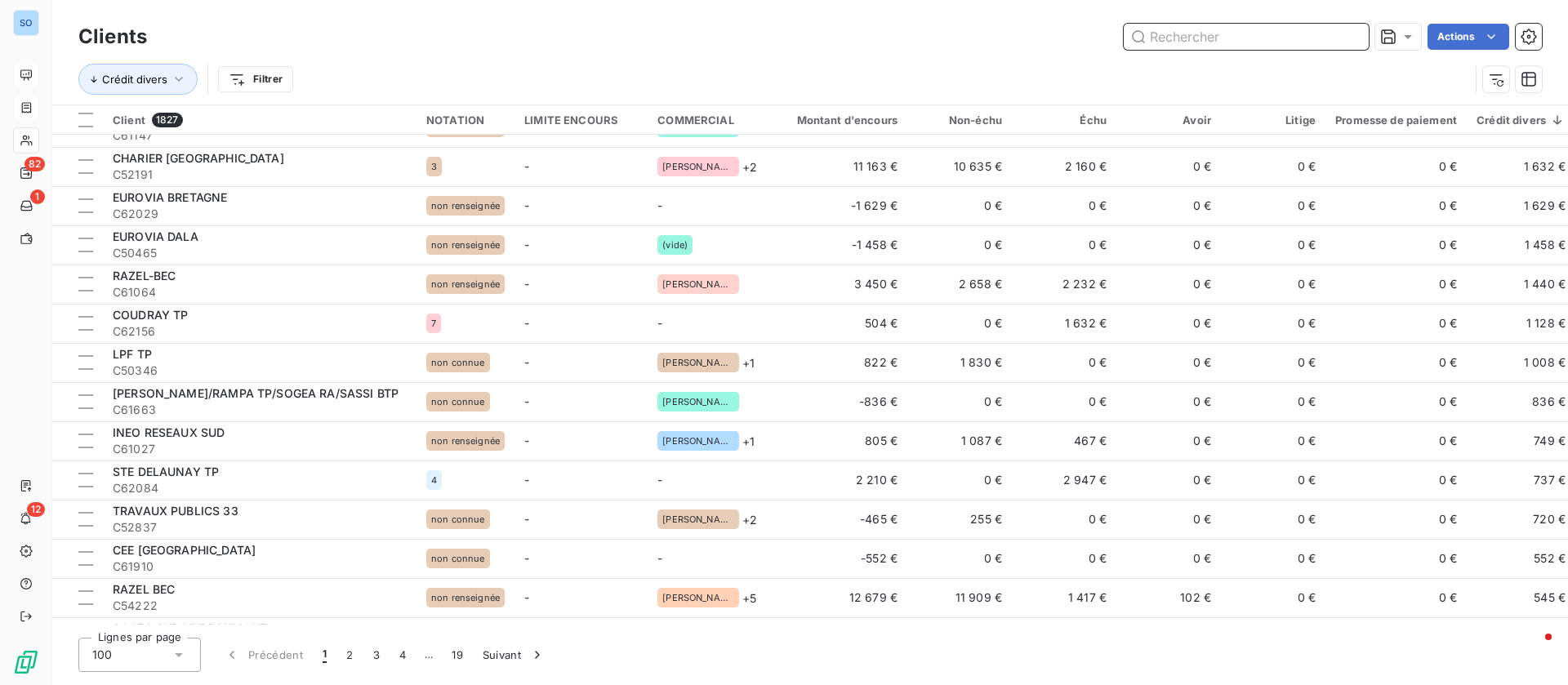
scroll to position [1102, 0]
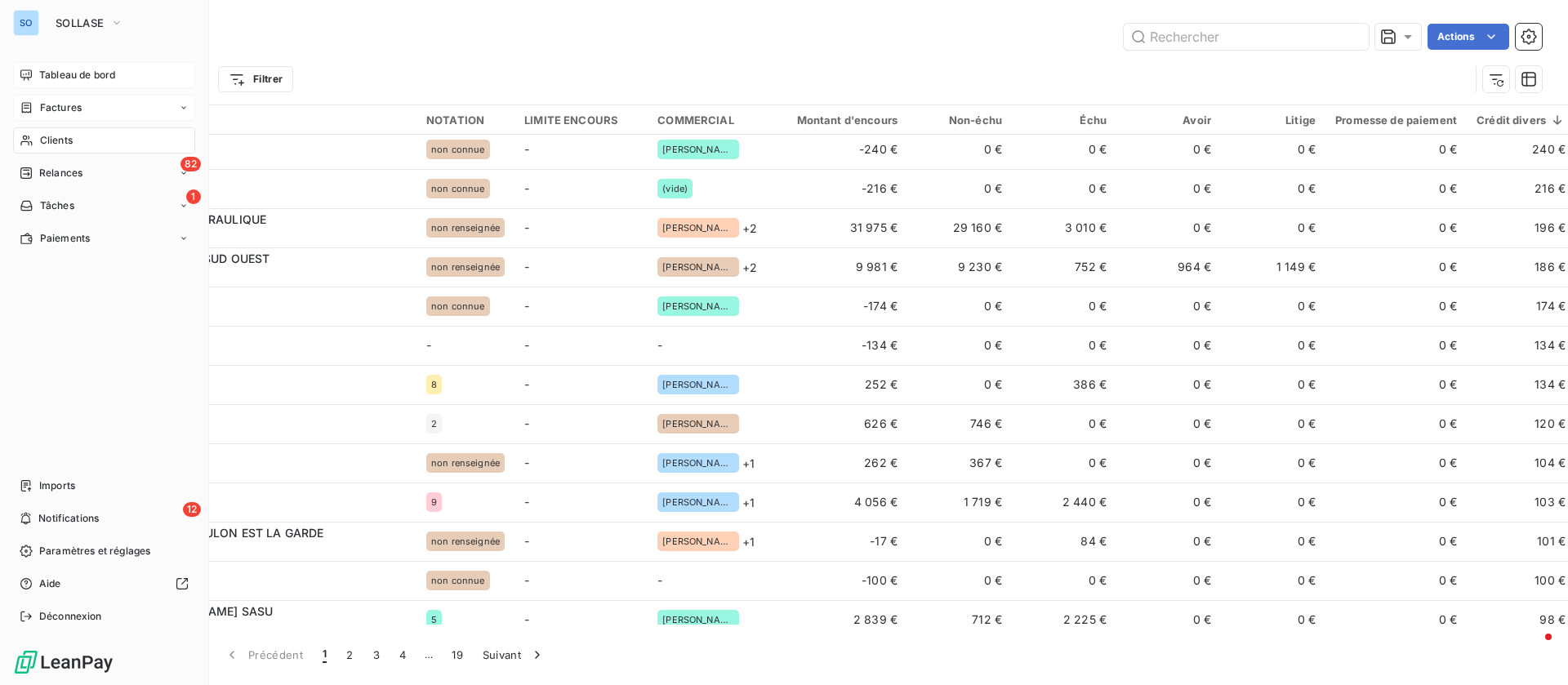
click at [35, 74] on div "Tableau de bord" at bounding box center [104, 75] width 183 height 26
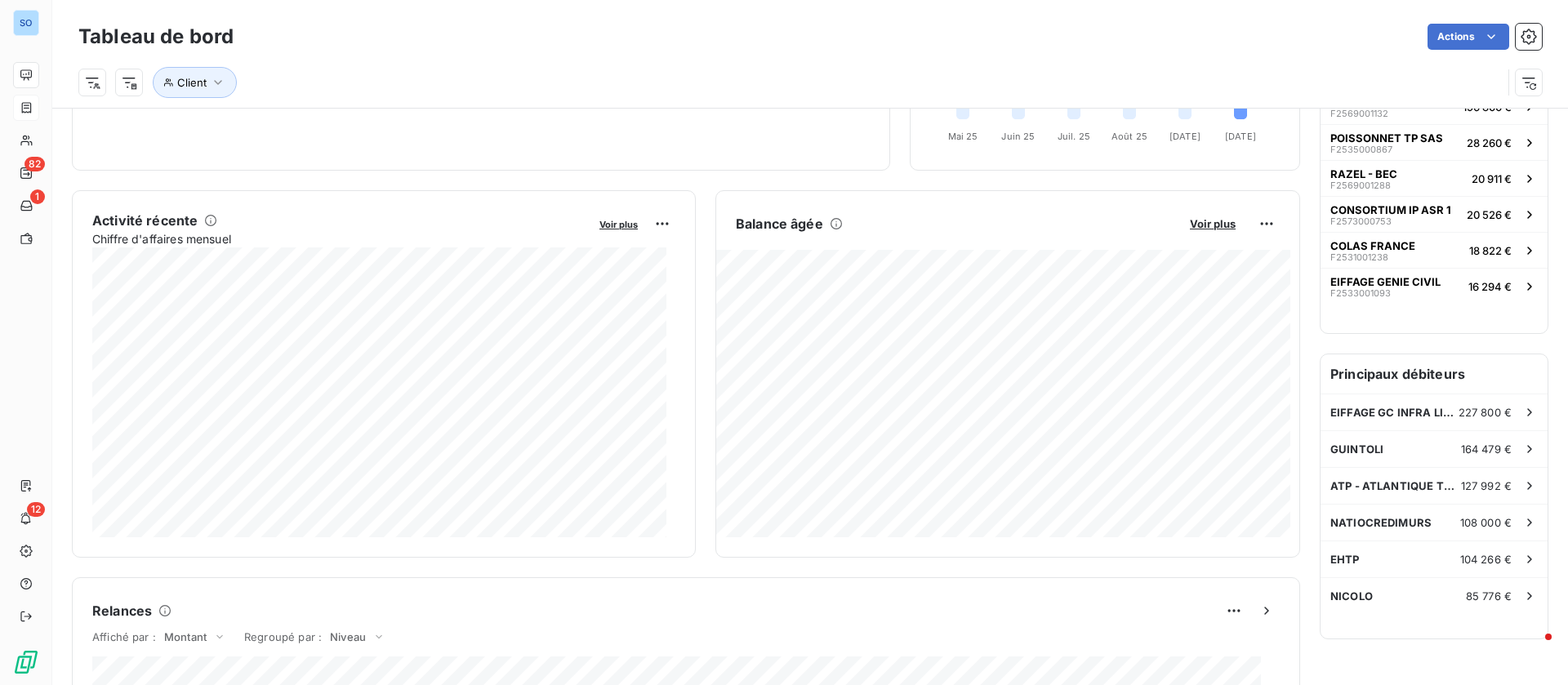
scroll to position [246, 0]
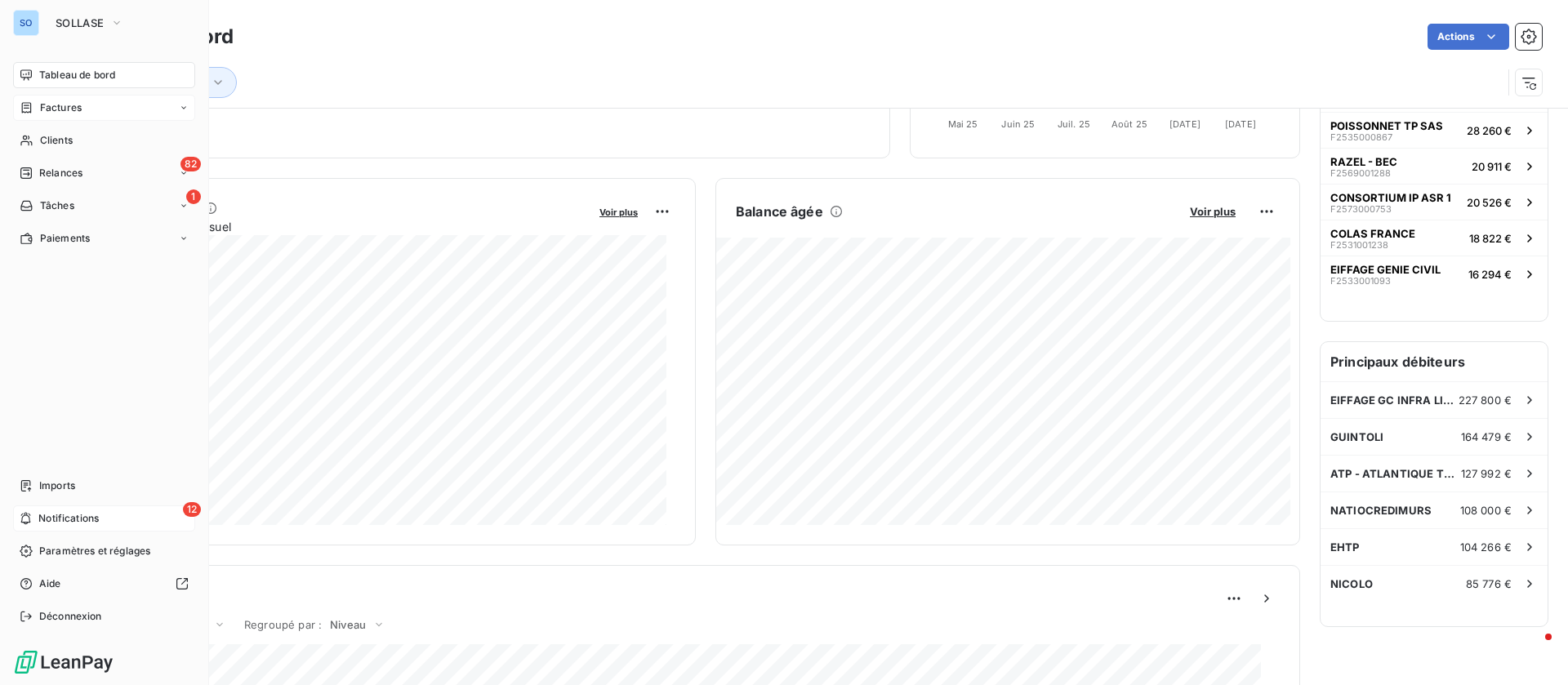
click at [82, 530] on div "12 Notifications" at bounding box center [104, 518] width 183 height 26
click at [55, 60] on div "SO SOLLASE Tableau de bord Factures Clients 82 Relances 1 Tâches Paiements Impo…" at bounding box center [105, 342] width 209 height 685
